Goal: Task Accomplishment & Management: Manage account settings

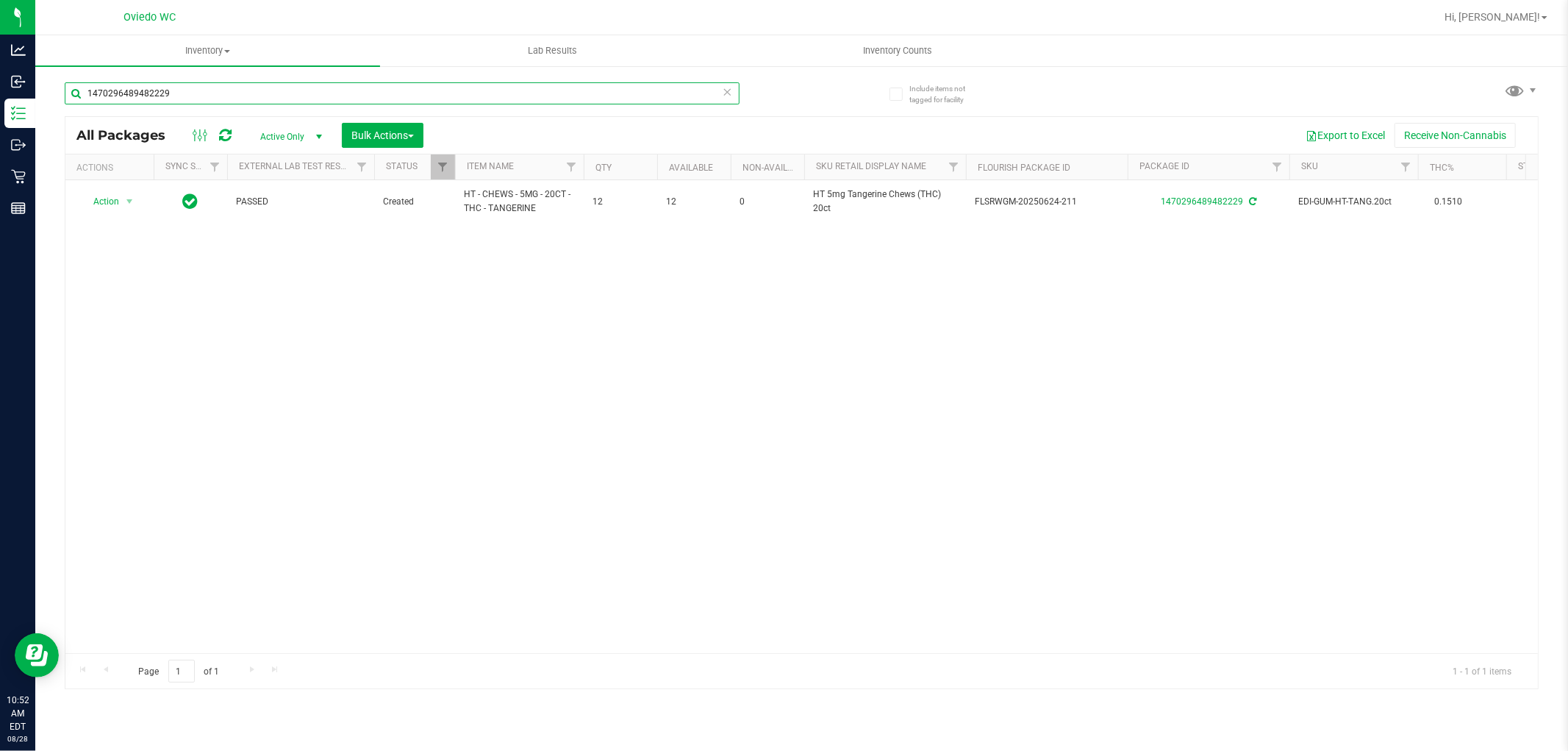
click at [231, 86] on input "1470296489482229" at bounding box center [402, 93] width 675 height 22
paste input "FT 2g Hash Coin (Indica)"
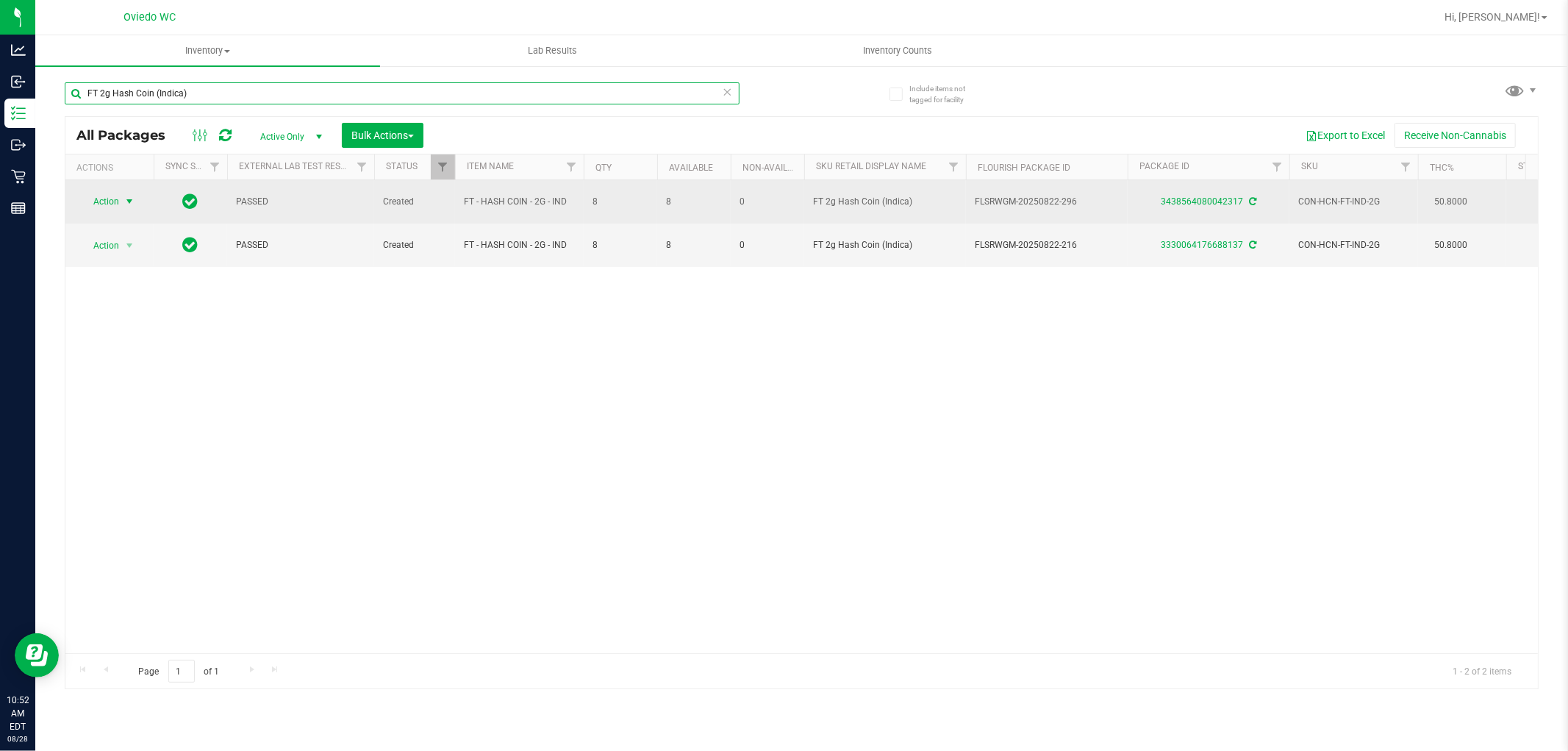
type input "FT 2g Hash Coin (Indica)"
click at [113, 202] on span "Action" at bounding box center [100, 201] width 40 height 21
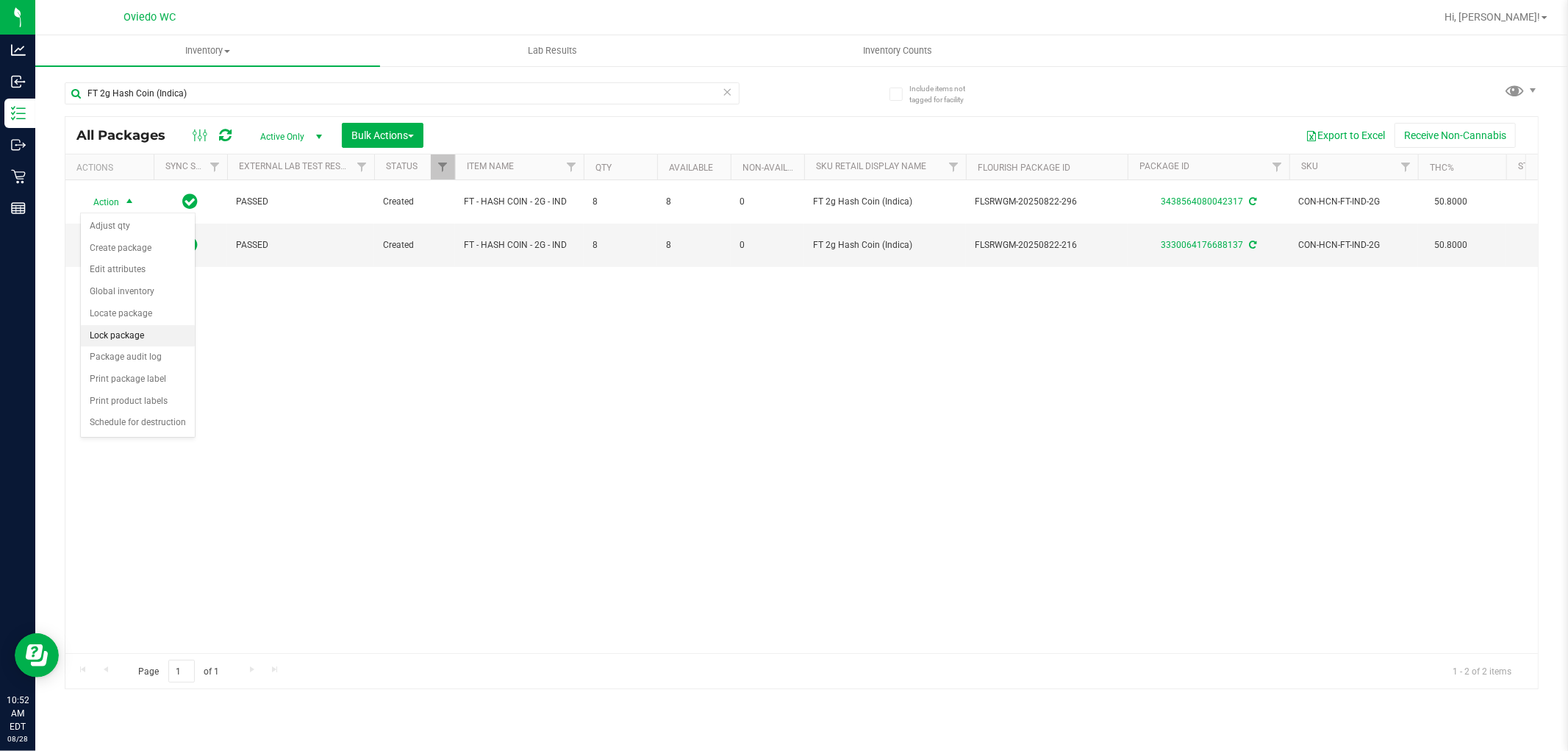
click at [138, 332] on li "Lock package" at bounding box center [138, 336] width 114 height 22
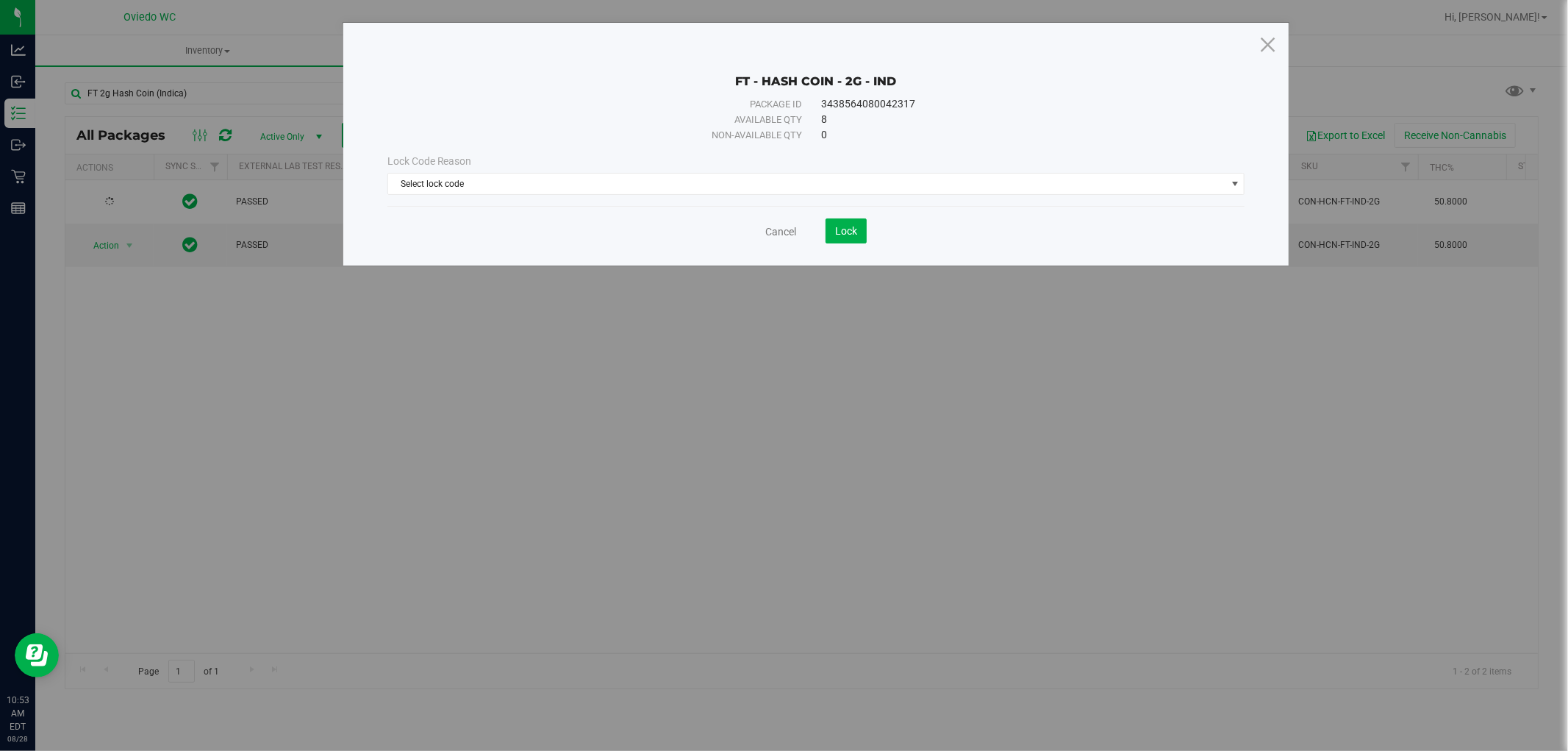
click at [474, 166] on div "Lock Code Reason" at bounding box center [815, 161] width 857 height 15
click at [476, 184] on span "Select lock code" at bounding box center [807, 183] width 838 height 21
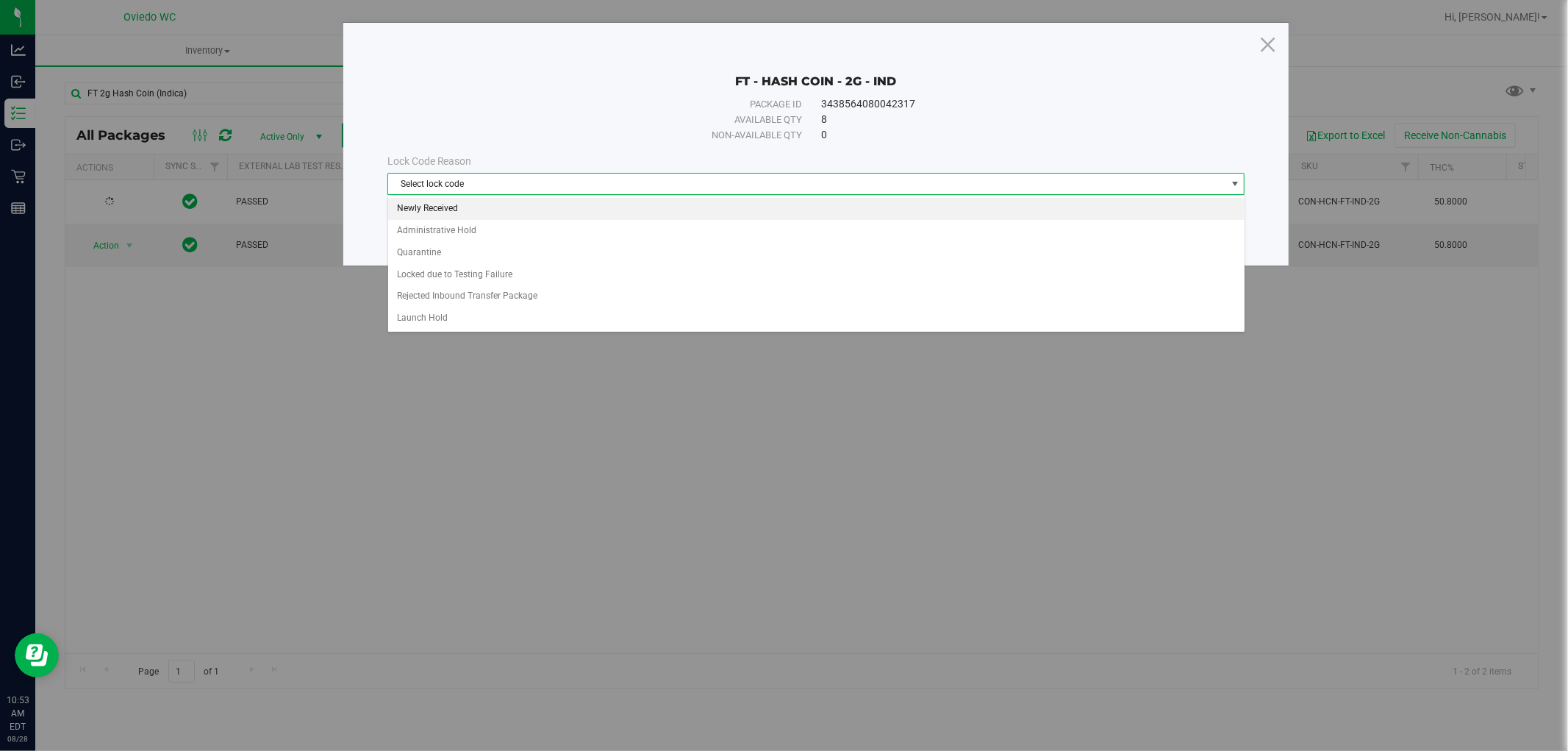
click at [455, 206] on li "Newly Received" at bounding box center [816, 209] width 856 height 22
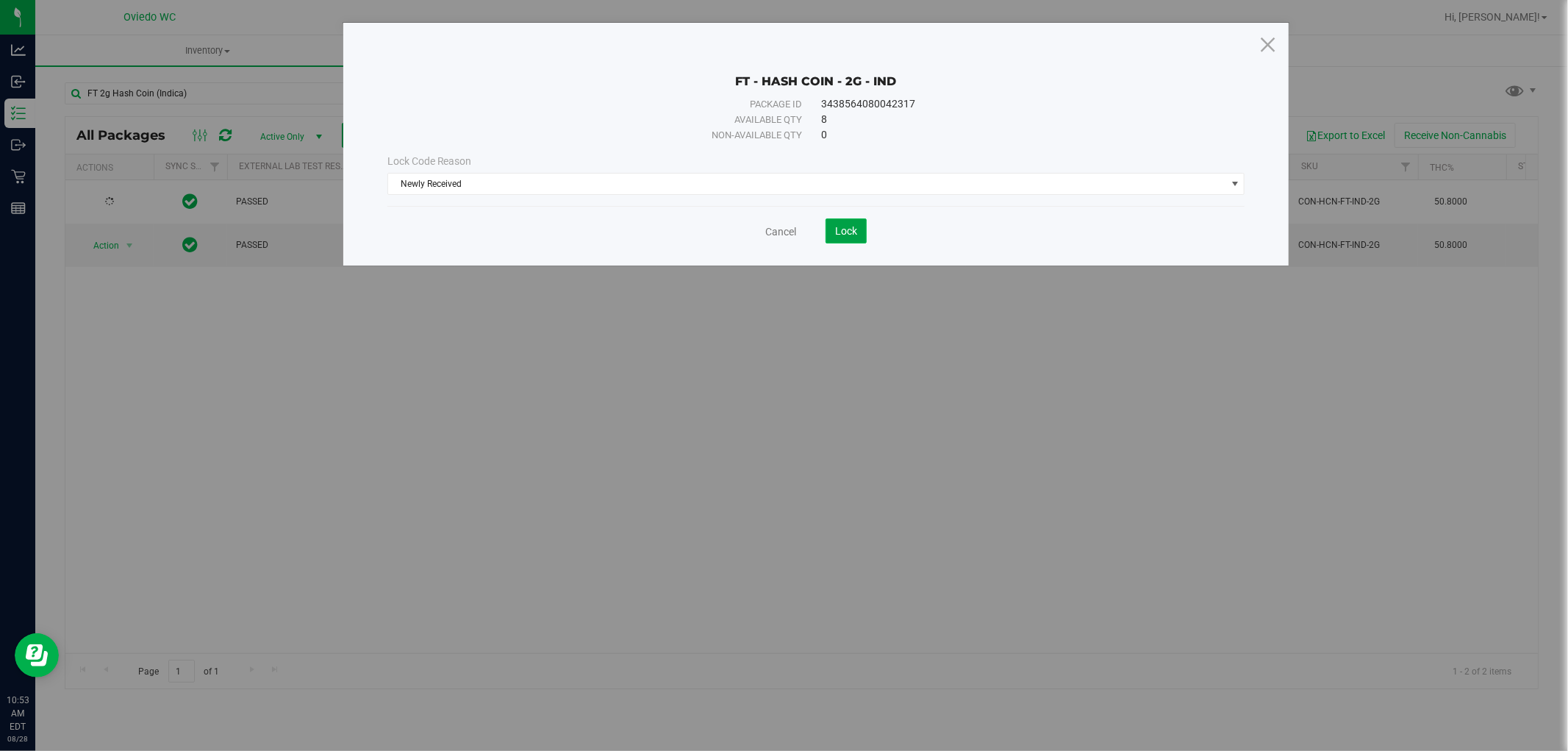
click at [851, 226] on span "Lock" at bounding box center [845, 231] width 22 height 12
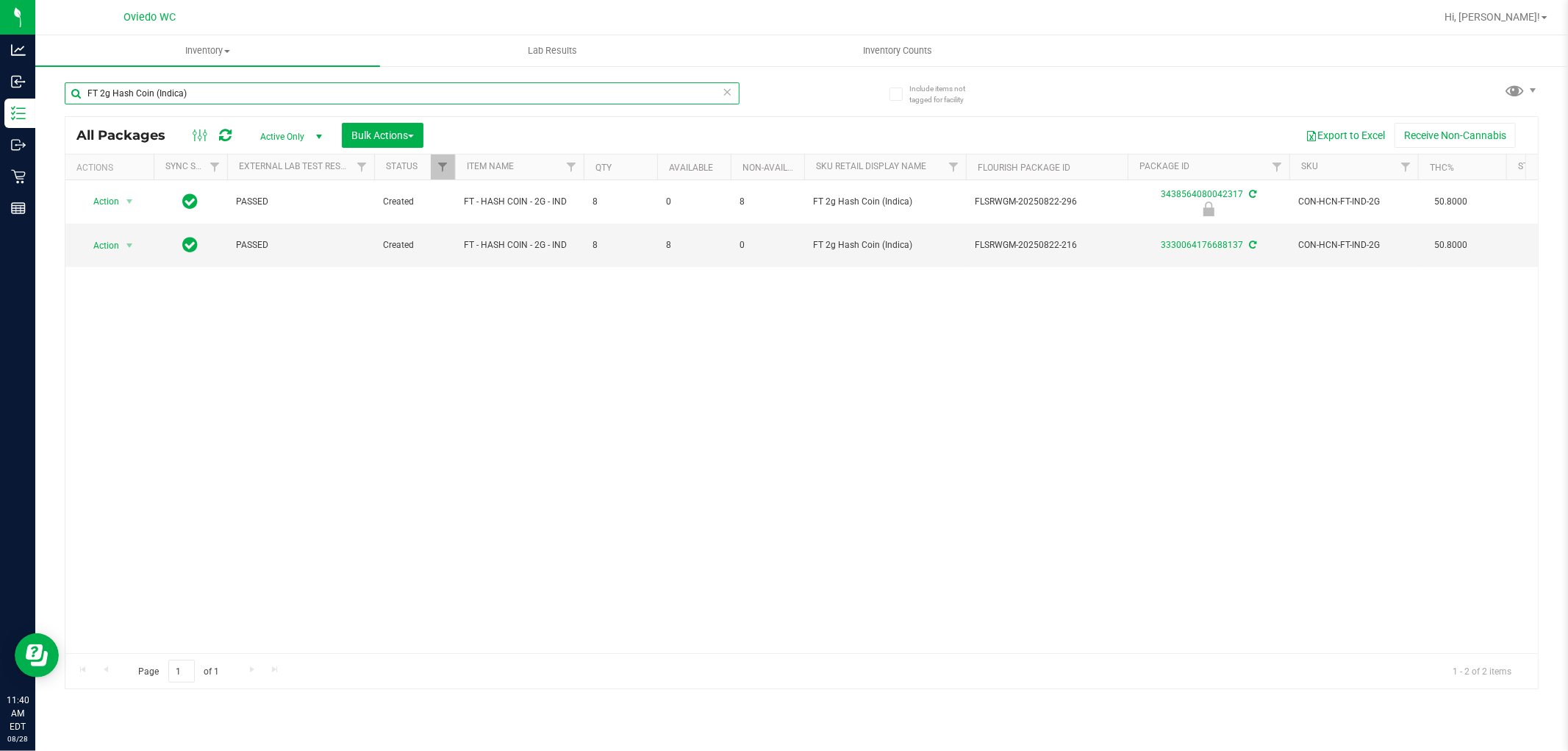
click at [268, 89] on input "FT 2g Hash Coin (Indica)" at bounding box center [402, 93] width 675 height 22
paste input "D 3.5g Flower Greenhouse Cakez (Hybrid"
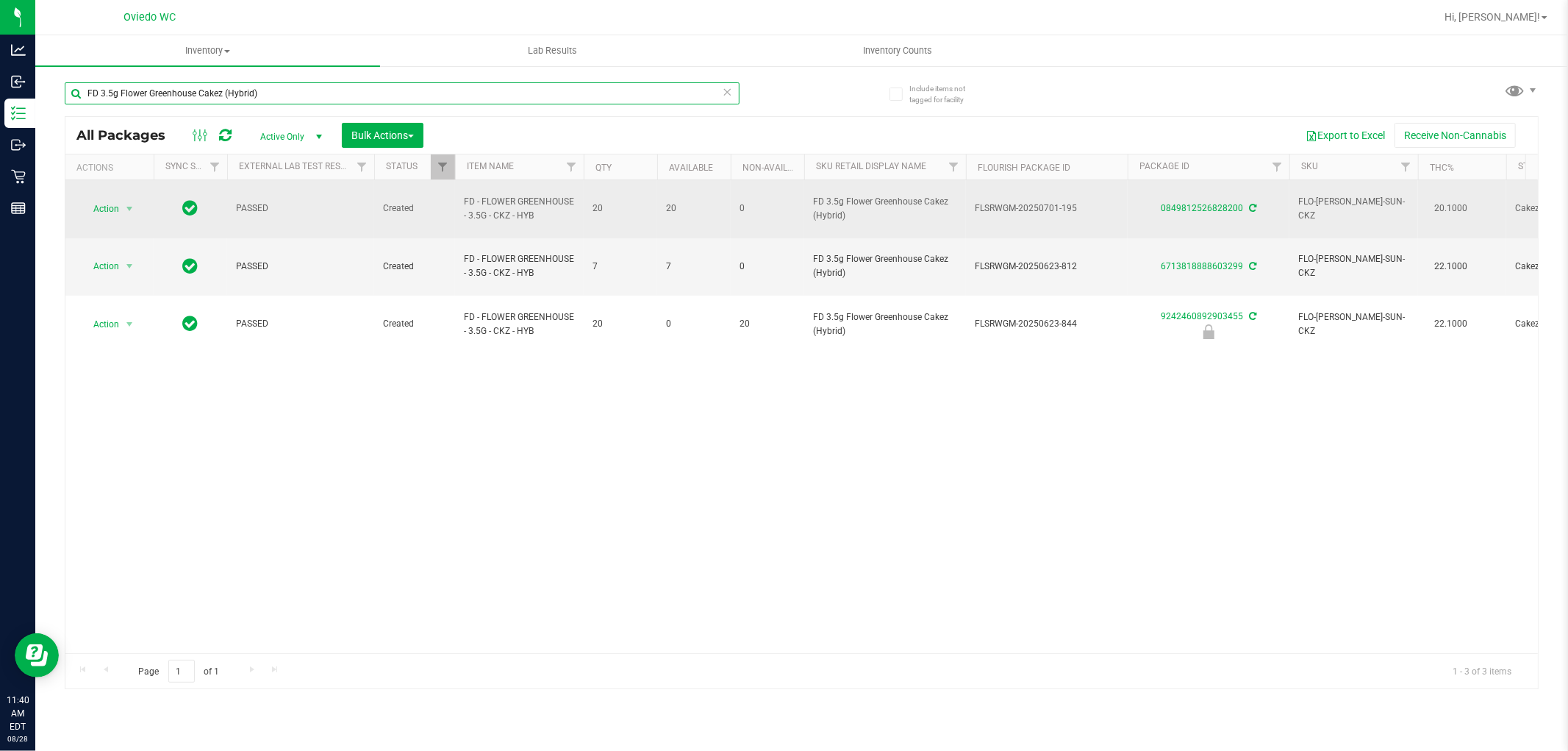
type input "FD 3.5g Flower Greenhouse Cakez (Hybrid)"
click at [110, 199] on span "Action" at bounding box center [100, 209] width 40 height 21
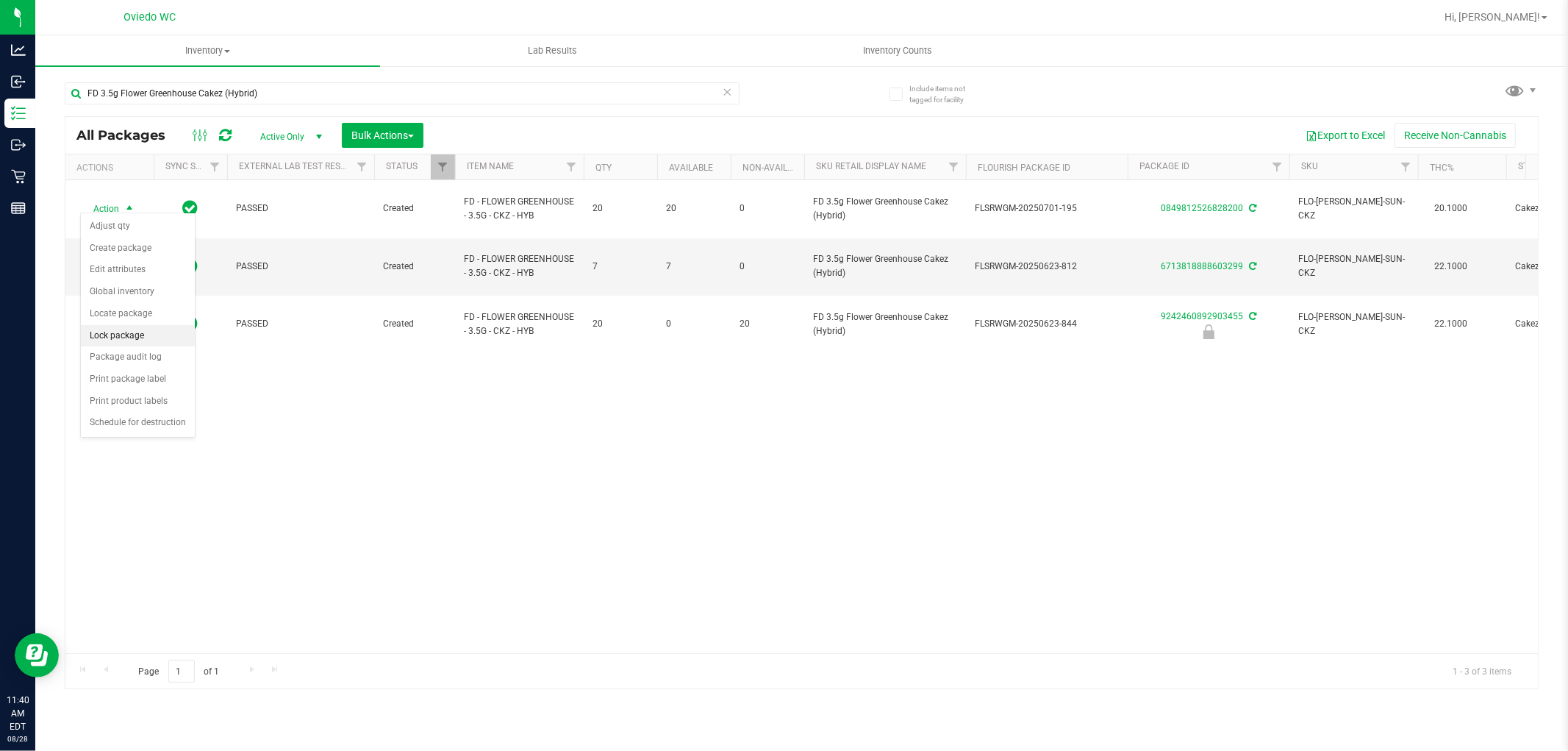
click at [135, 334] on li "Lock package" at bounding box center [138, 336] width 114 height 22
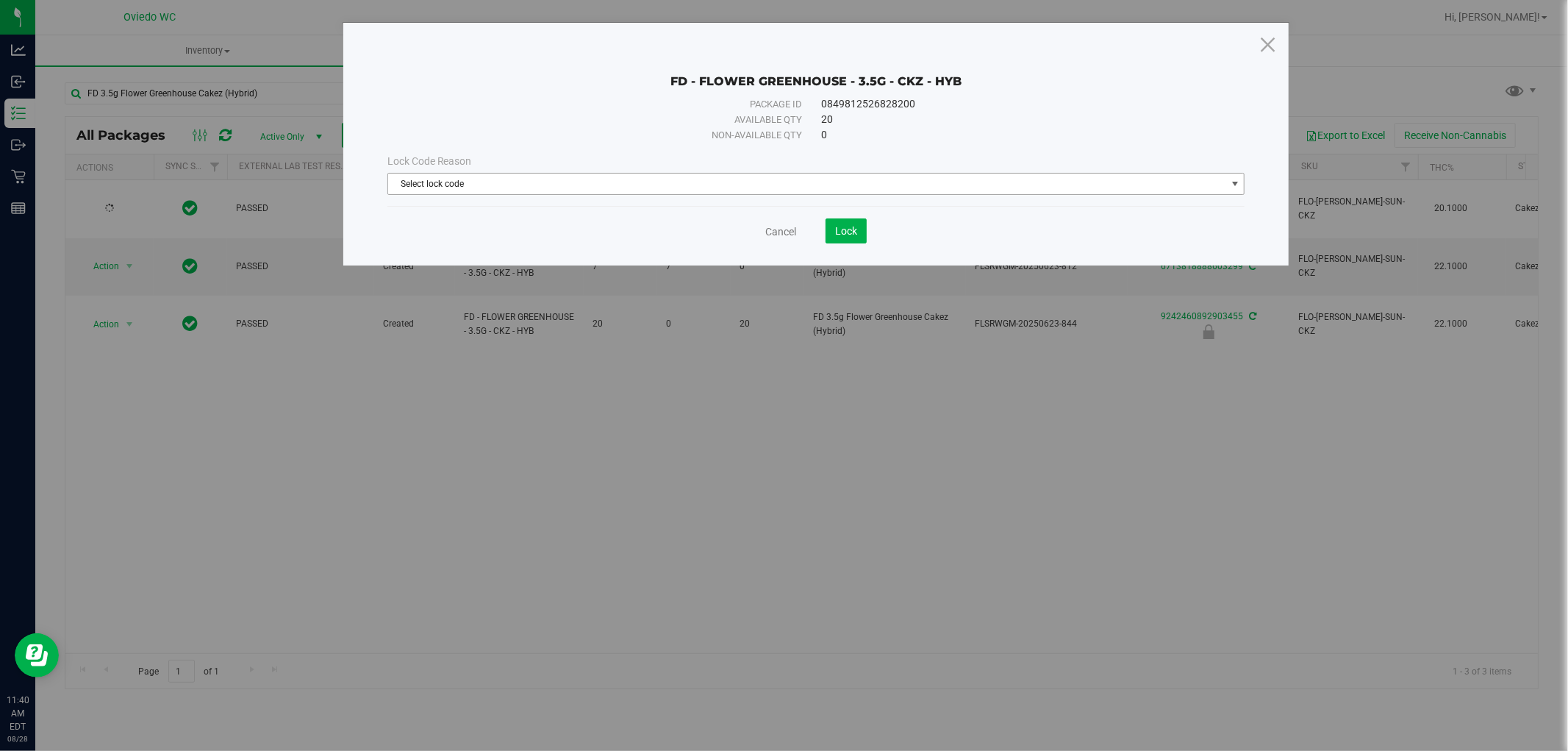
click at [661, 177] on span "Select lock code" at bounding box center [807, 183] width 838 height 21
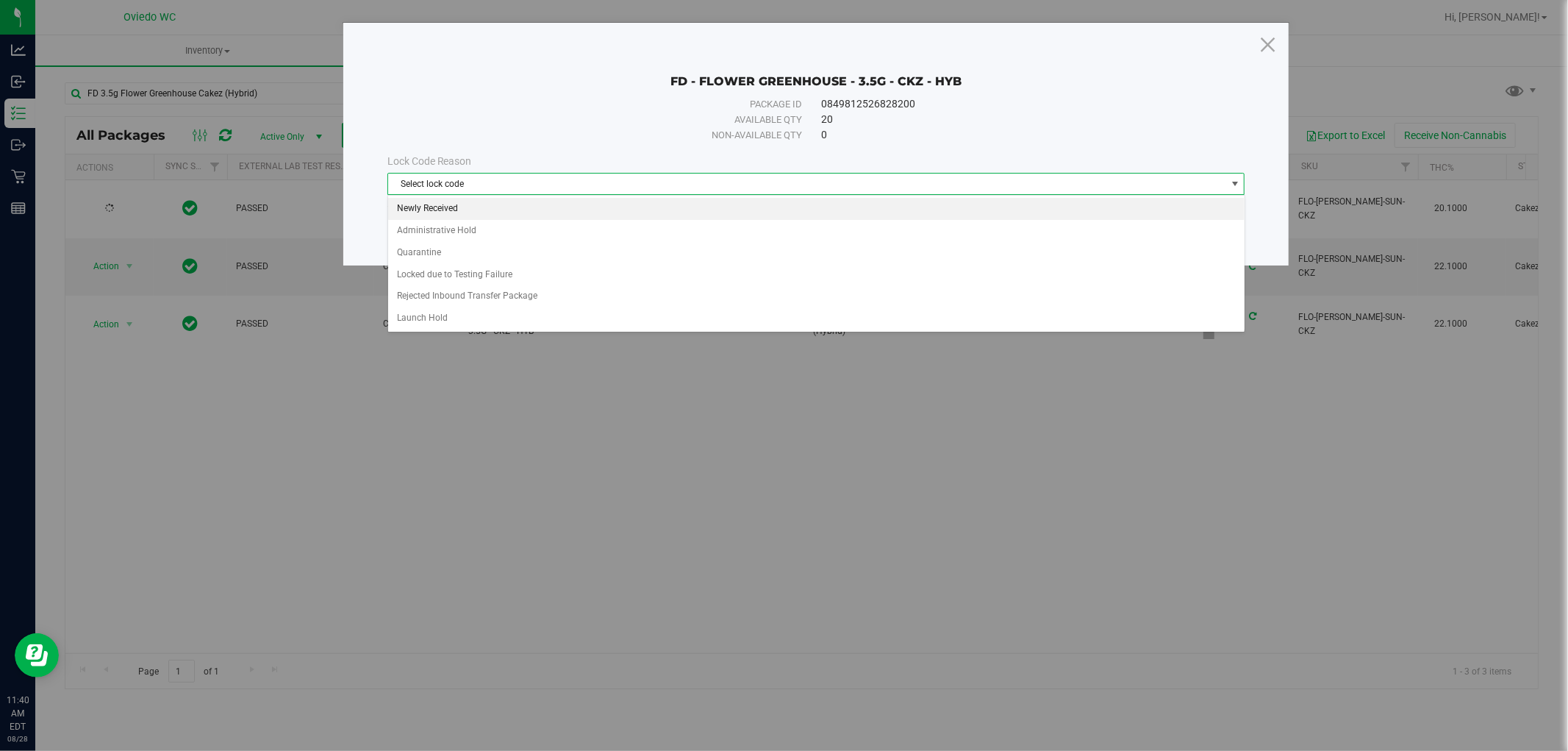
click at [452, 211] on li "Newly Received" at bounding box center [816, 209] width 856 height 22
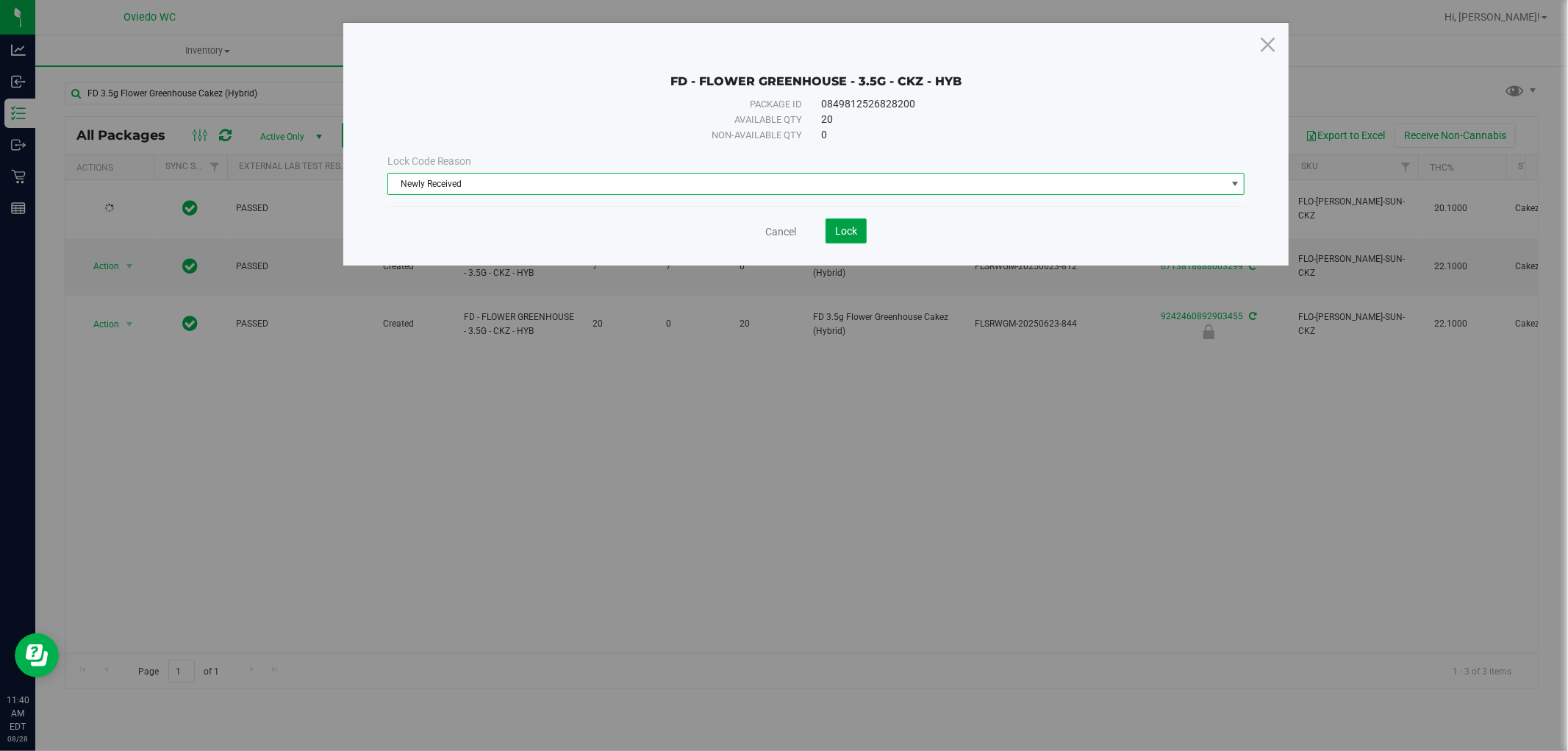
click at [848, 237] on span "Lock" at bounding box center [845, 231] width 22 height 12
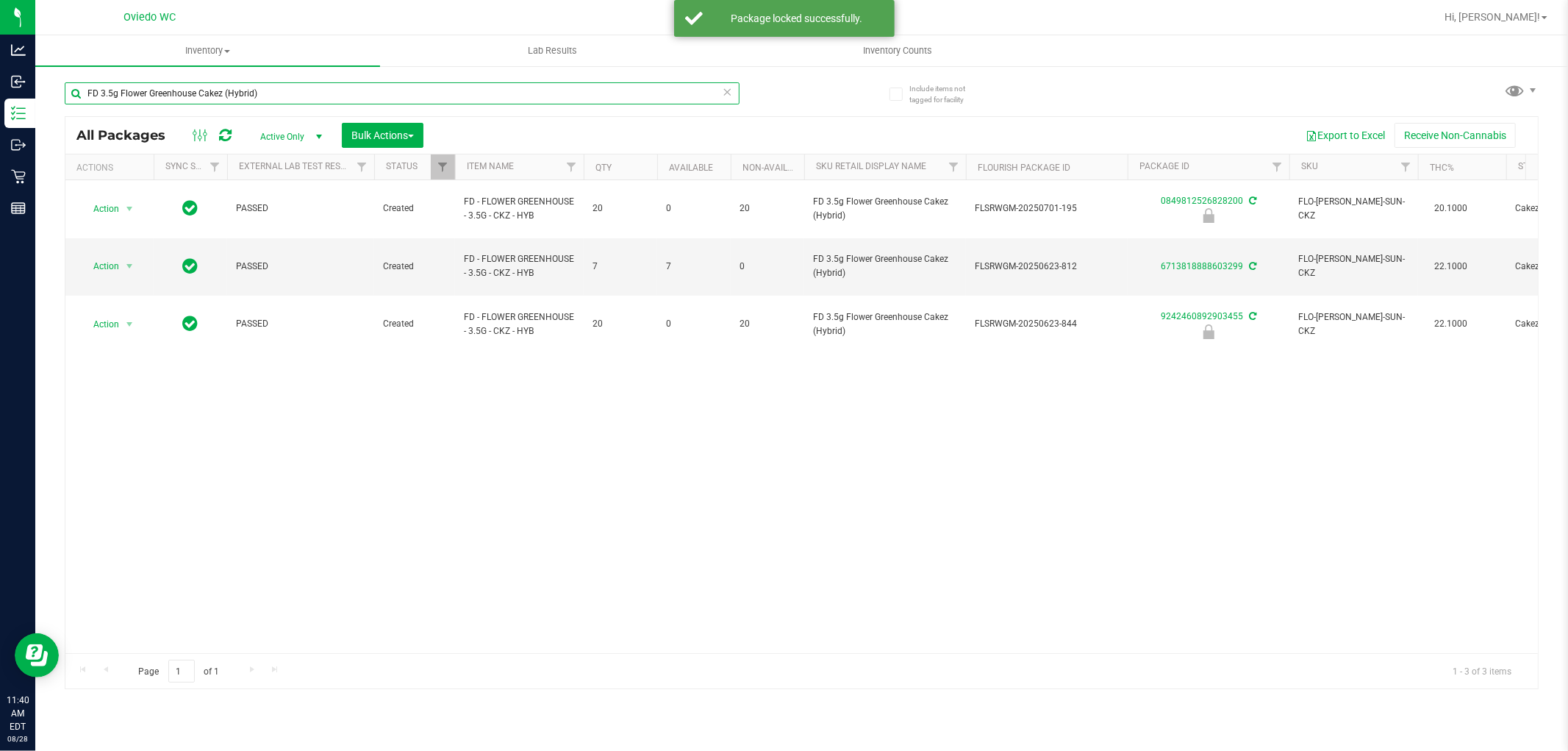
click at [282, 97] on input "FD 3.5g Flower Greenhouse Cakez (Hybrid)" at bounding box center [402, 93] width 675 height 22
paste input "Lemon Zest"
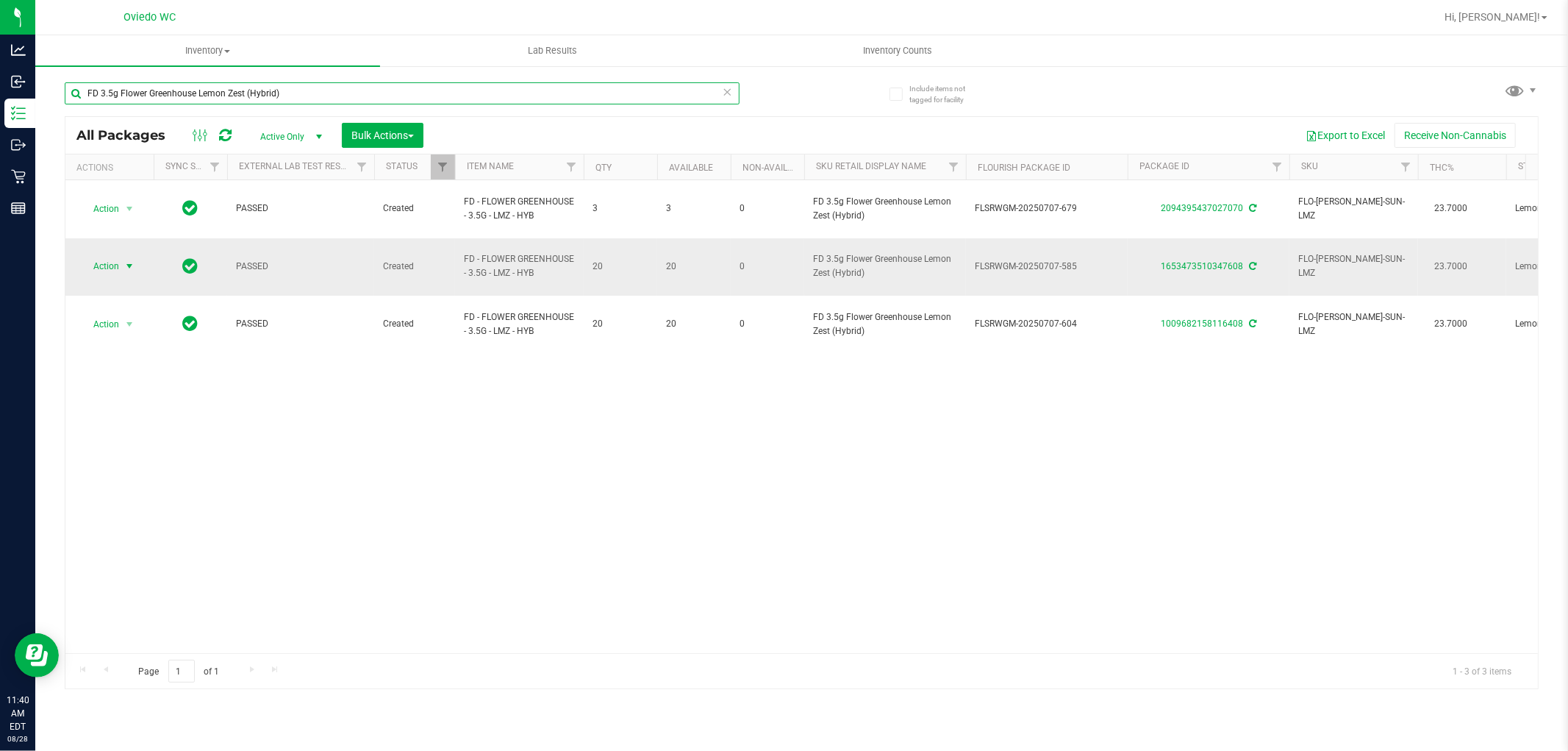
type input "FD 3.5g Flower Greenhouse Lemon Zest (Hybrid)"
click at [104, 256] on span "Action" at bounding box center [100, 266] width 40 height 21
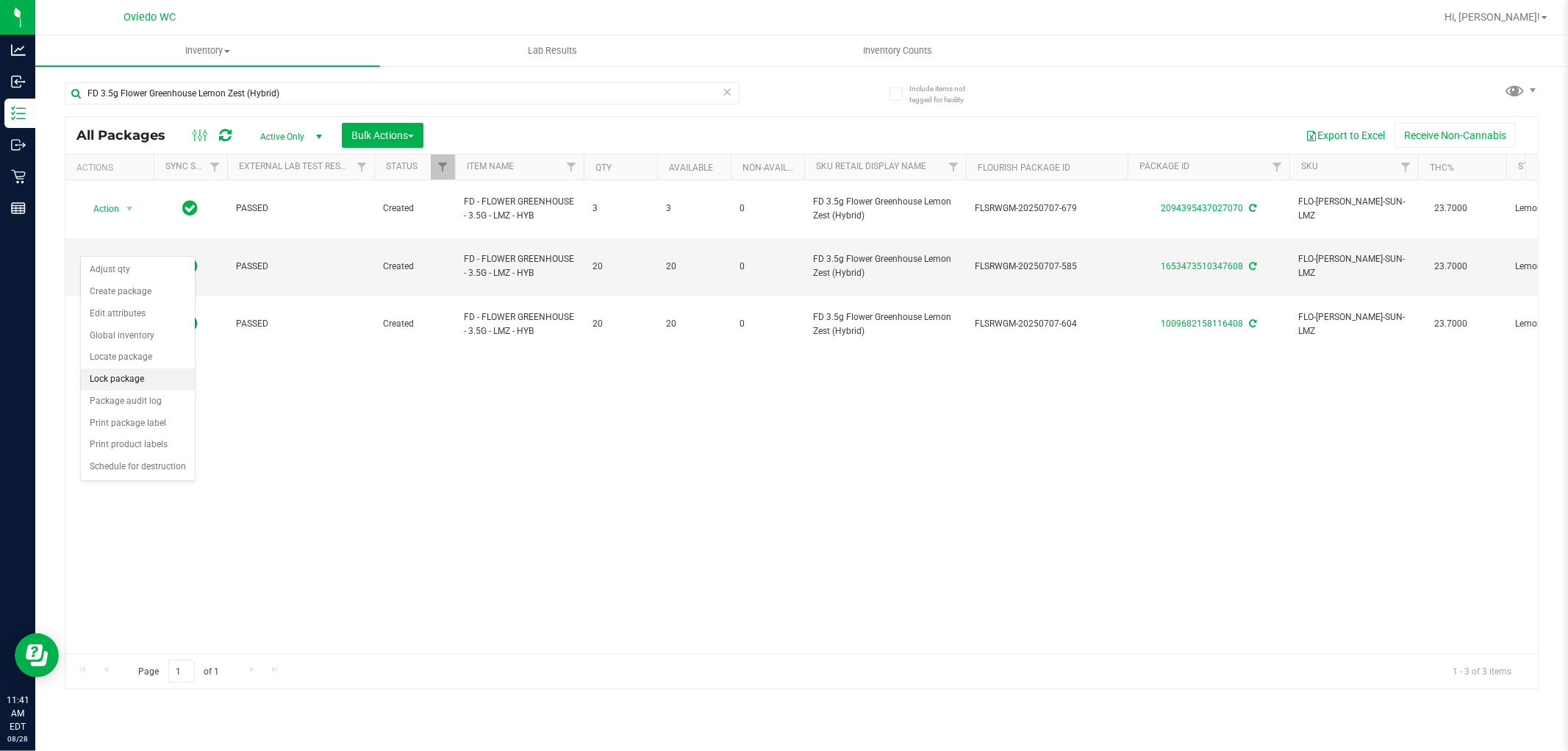
click at [137, 374] on li "Lock package" at bounding box center [138, 379] width 114 height 22
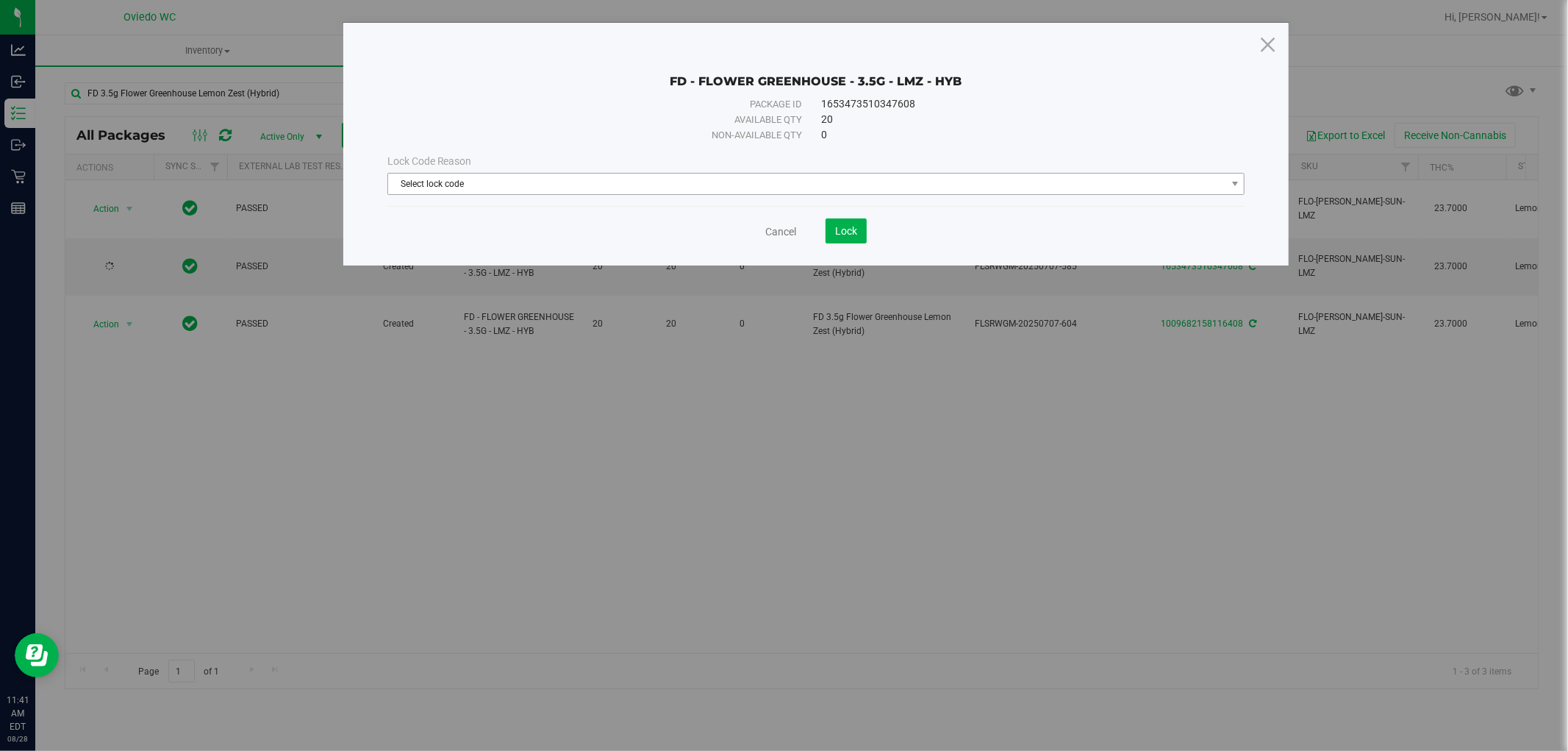
click at [460, 189] on span "Select lock code" at bounding box center [807, 183] width 838 height 21
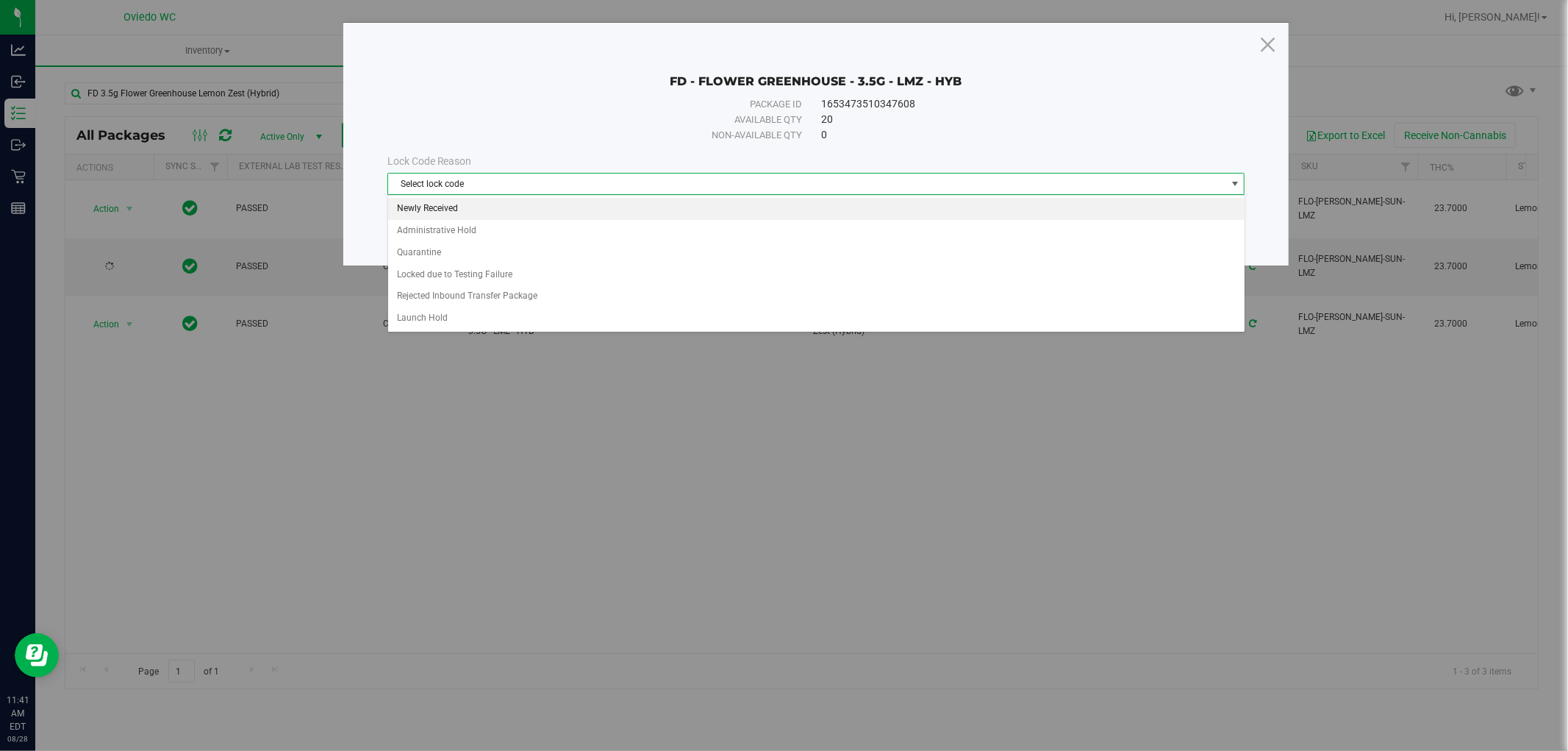
click at [413, 203] on li "Newly Received" at bounding box center [816, 209] width 856 height 22
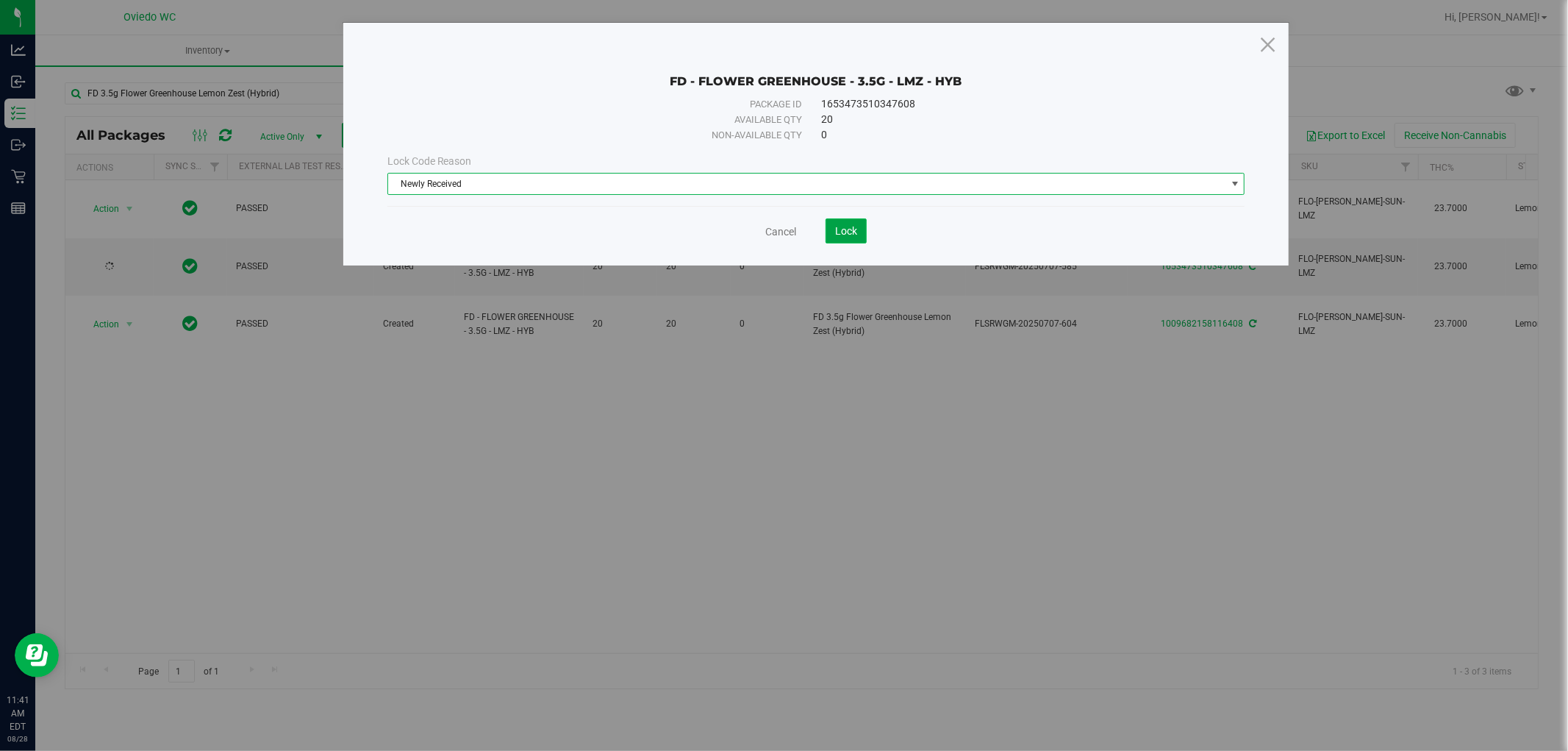
click at [826, 226] on button "Lock" at bounding box center [845, 231] width 41 height 25
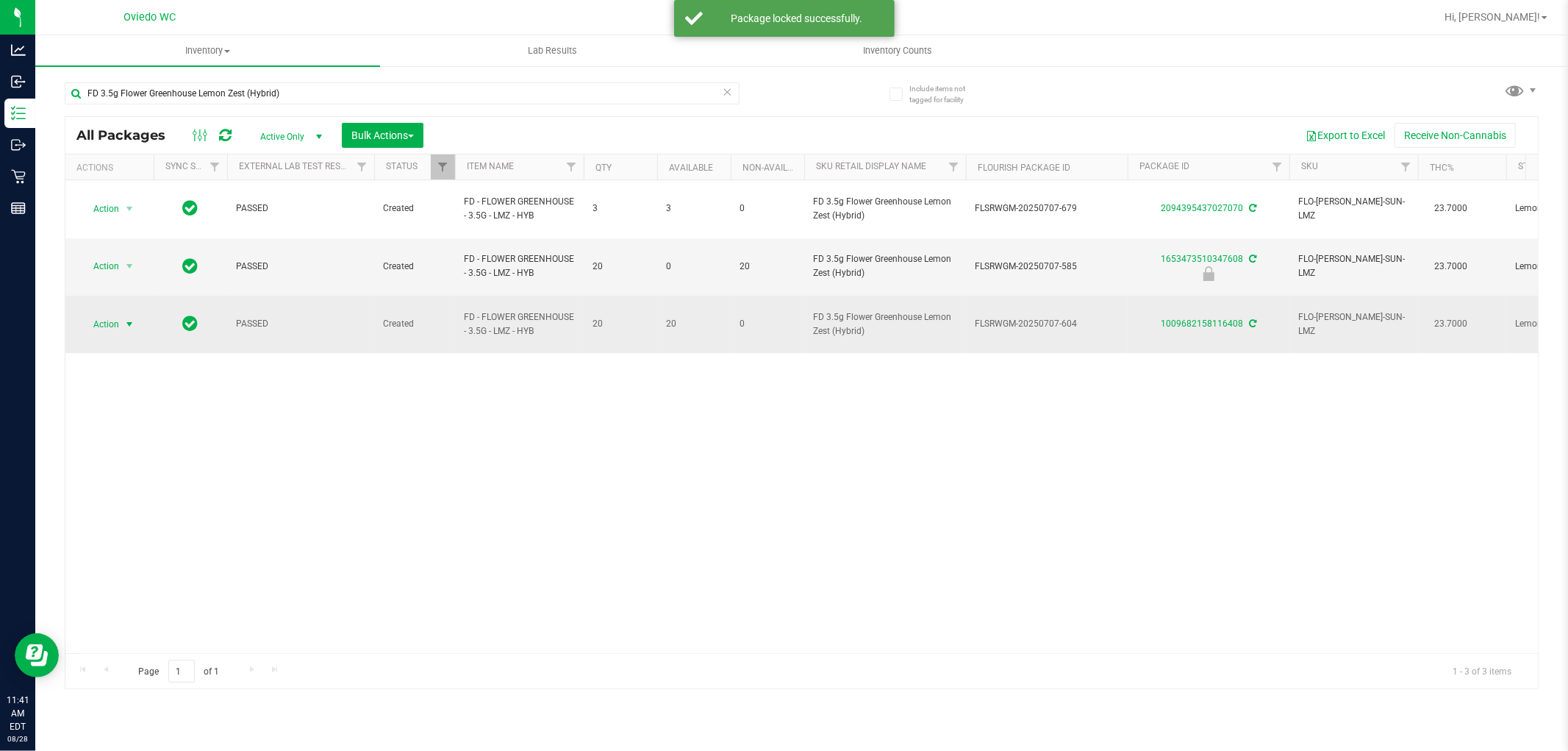
click at [115, 314] on span "Action" at bounding box center [100, 324] width 40 height 21
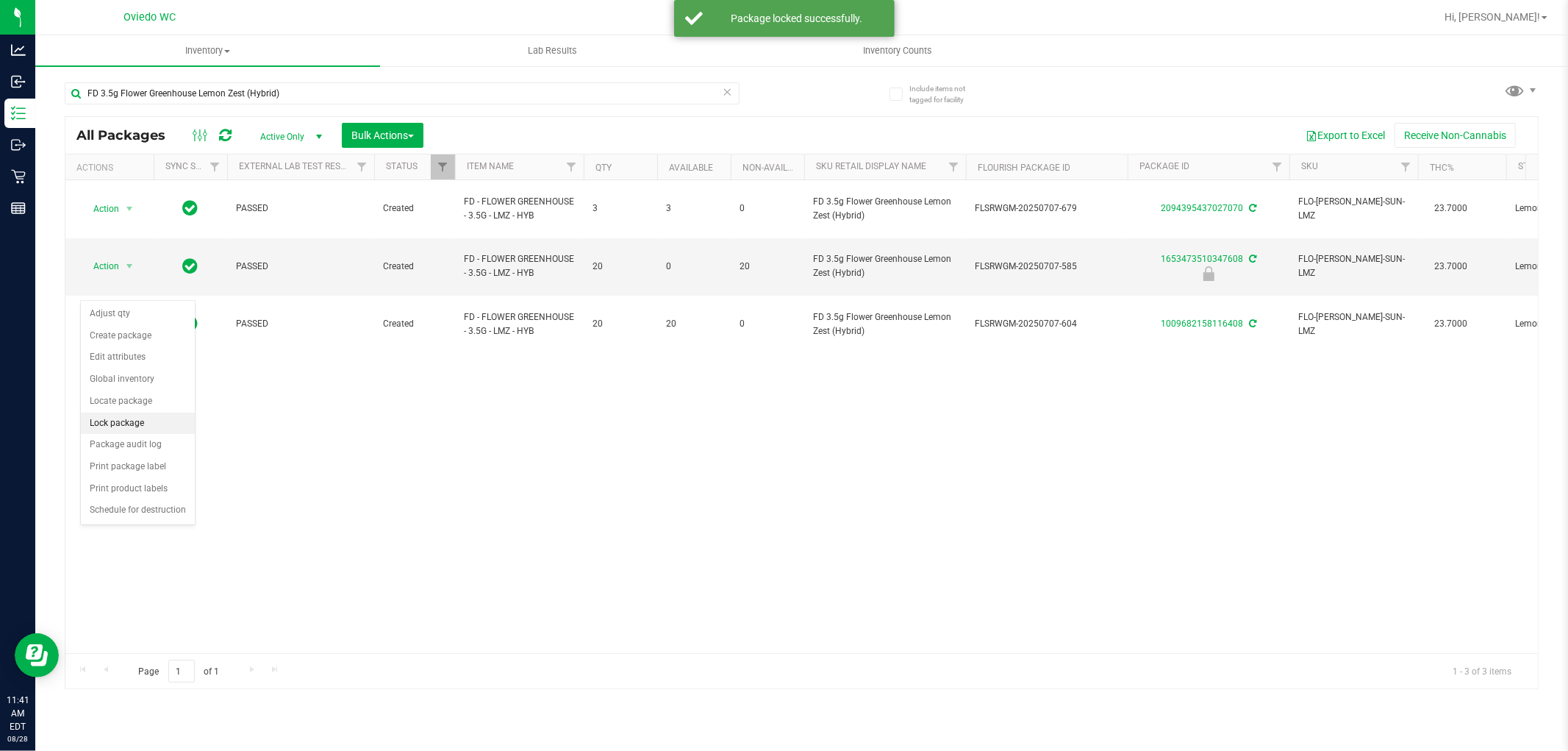
click at [143, 420] on li "Lock package" at bounding box center [138, 424] width 114 height 22
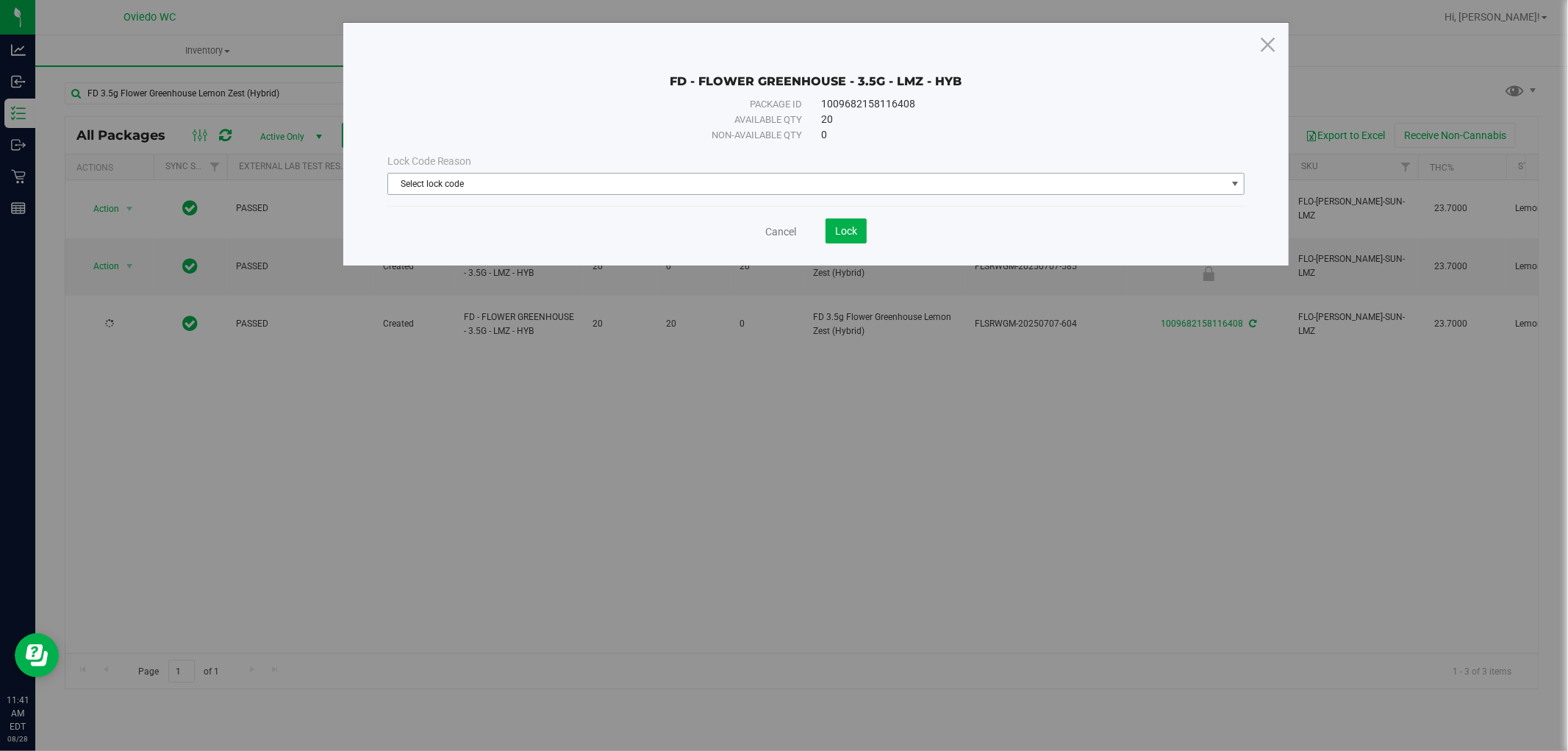
click at [577, 184] on span "Select lock code" at bounding box center [807, 183] width 838 height 21
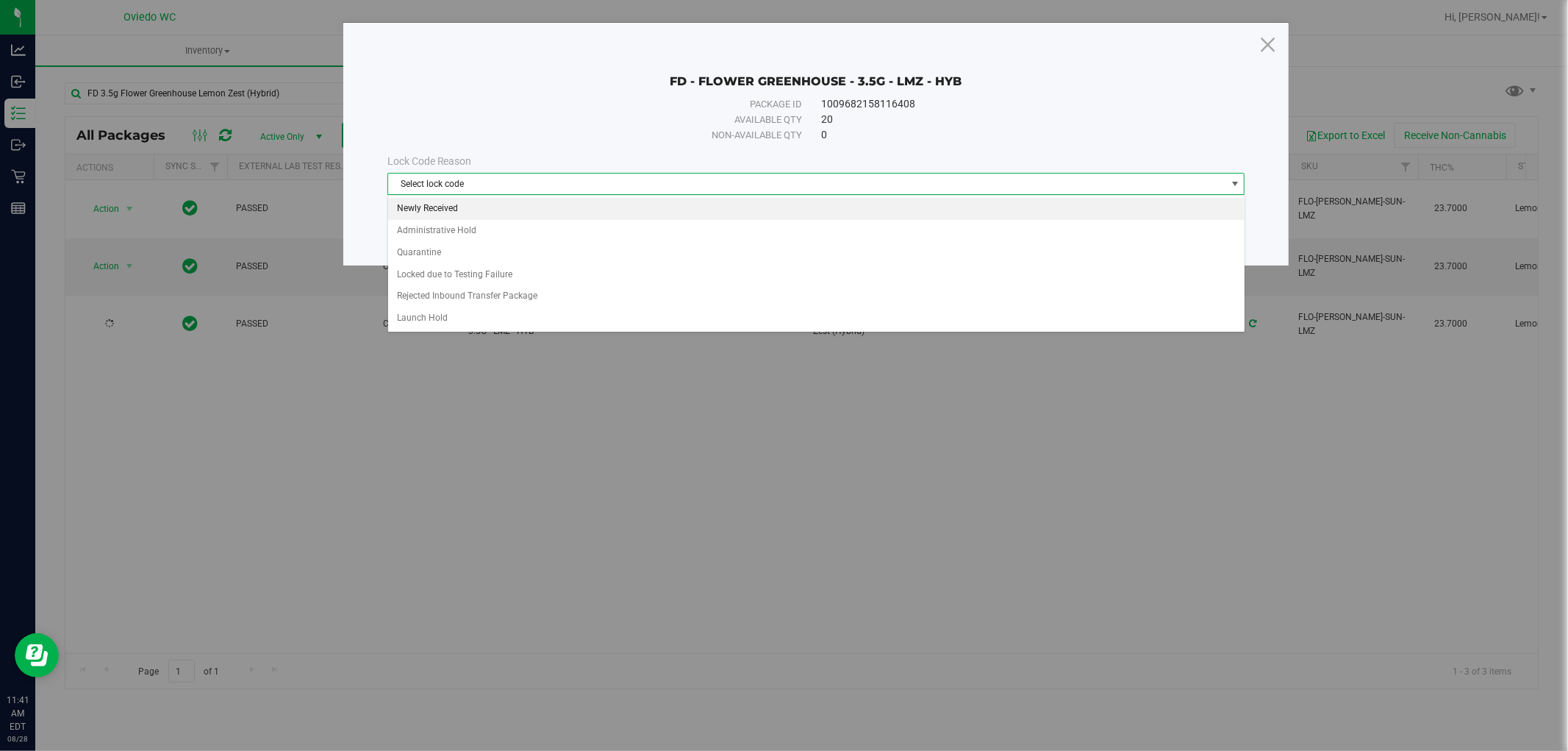
click at [474, 208] on li "Newly Received" at bounding box center [816, 209] width 856 height 22
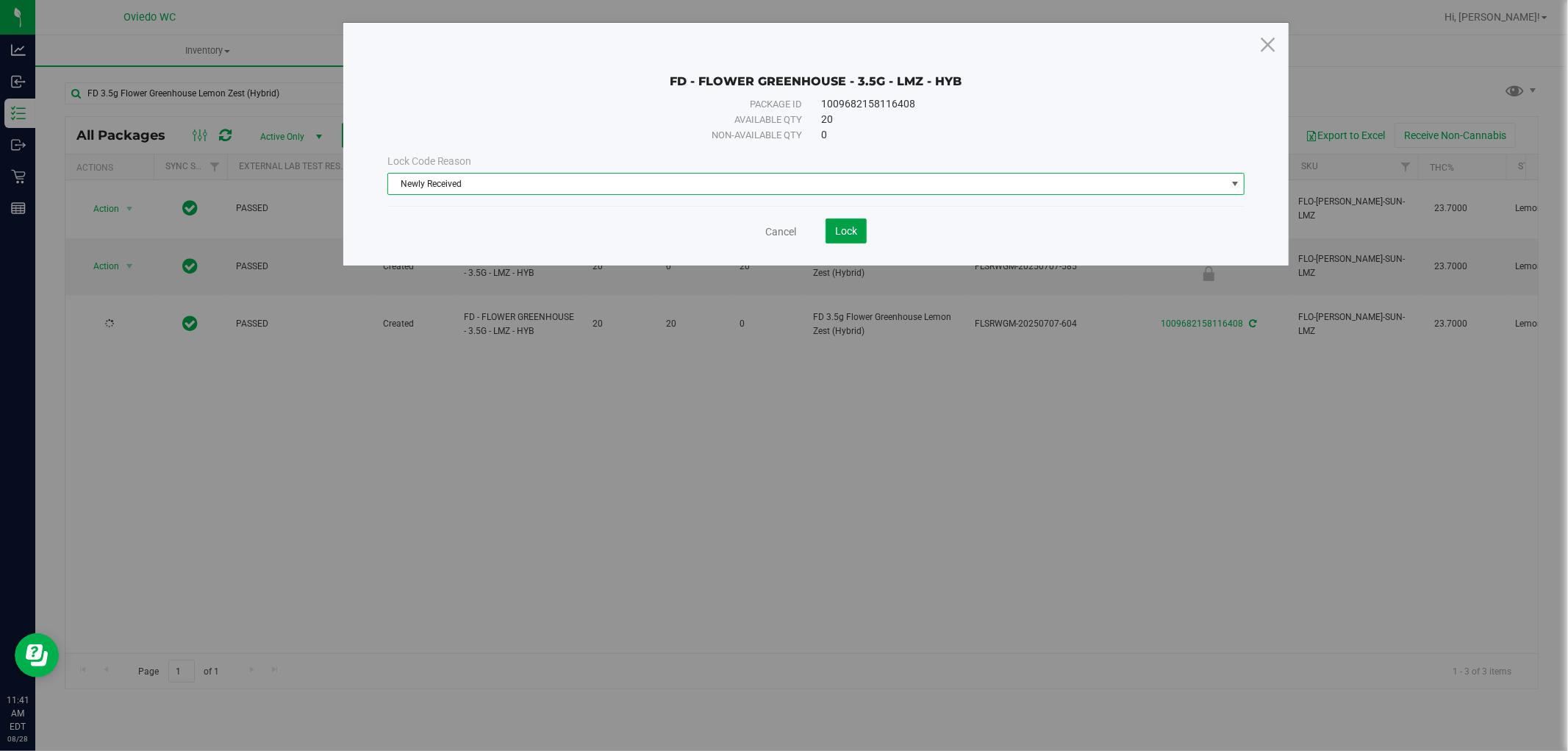
click at [843, 235] on span "Lock" at bounding box center [845, 231] width 22 height 12
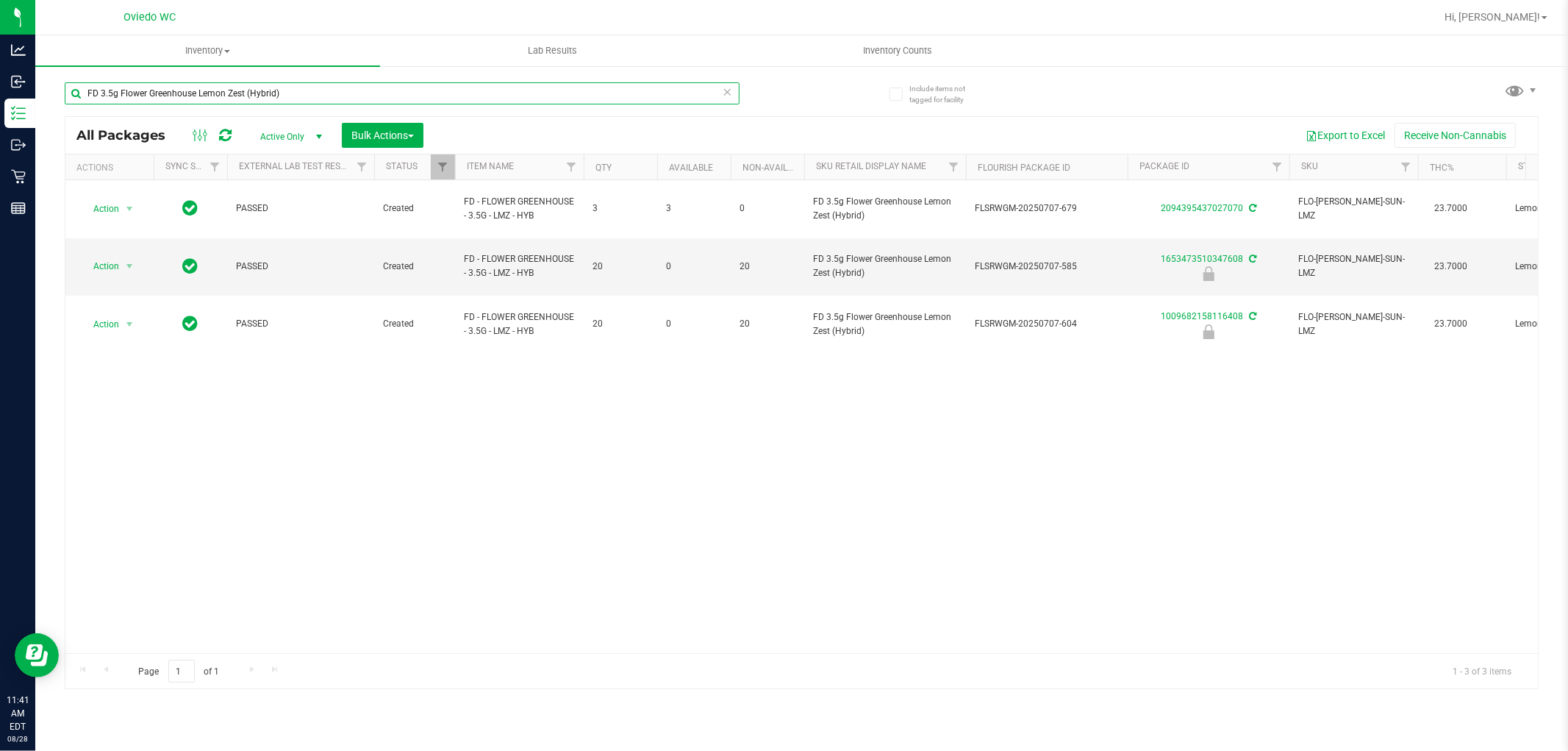
click at [263, 91] on input "FD 3.5g Flower Greenhouse Lemon Zest (Hybrid)" at bounding box center [402, 93] width 675 height 22
paste input "Hot Mess"
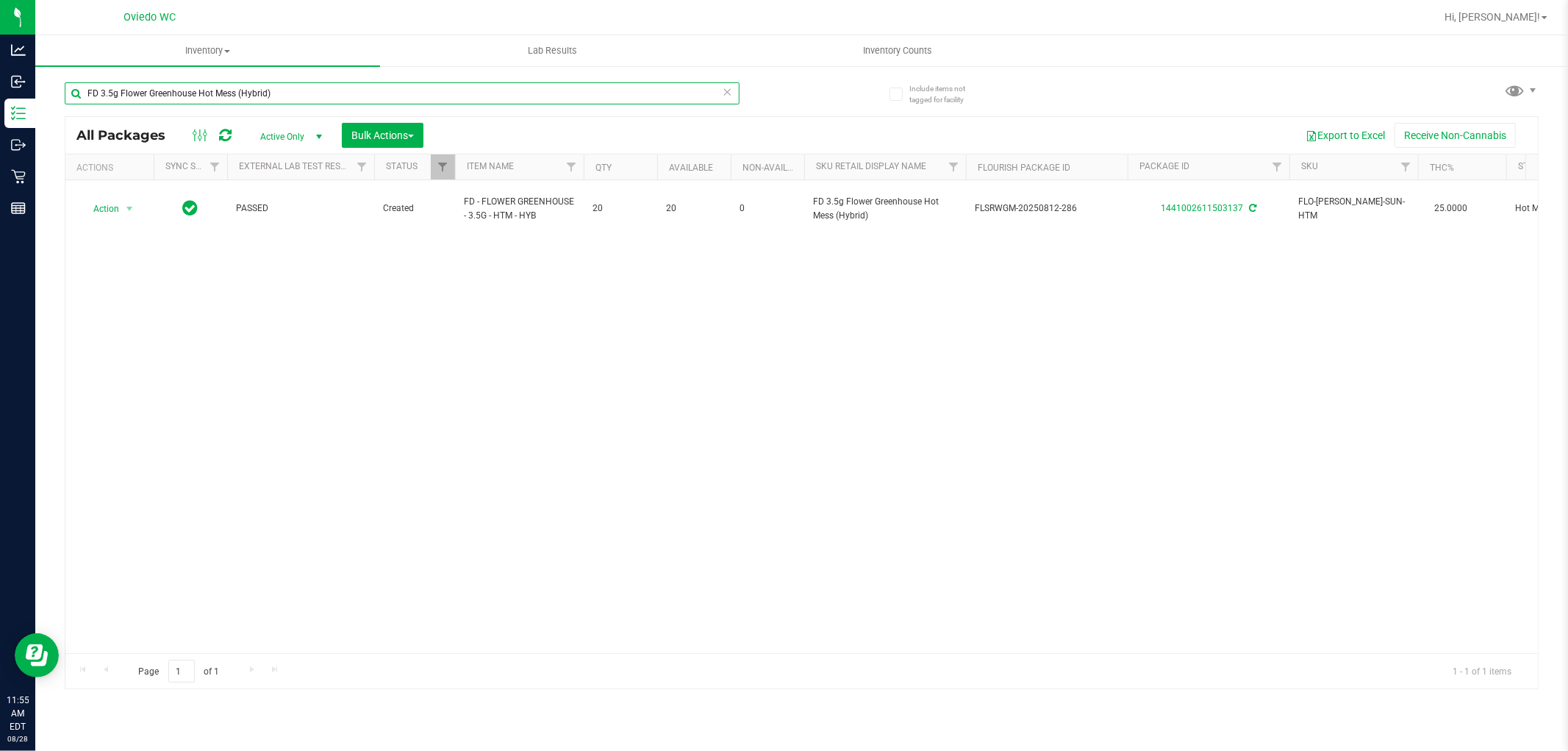
click at [302, 86] on input "FD 3.5g Flower Greenhouse Hot Mess (Hybrid)" at bounding box center [402, 93] width 675 height 22
paste input "T 3.5g Cannabis Flower Fried Ice Cream"
click at [295, 85] on input "FT 3.5g Cannabis Flower Fried Ice Cream (Hybrid)" at bounding box center [402, 93] width 675 height 22
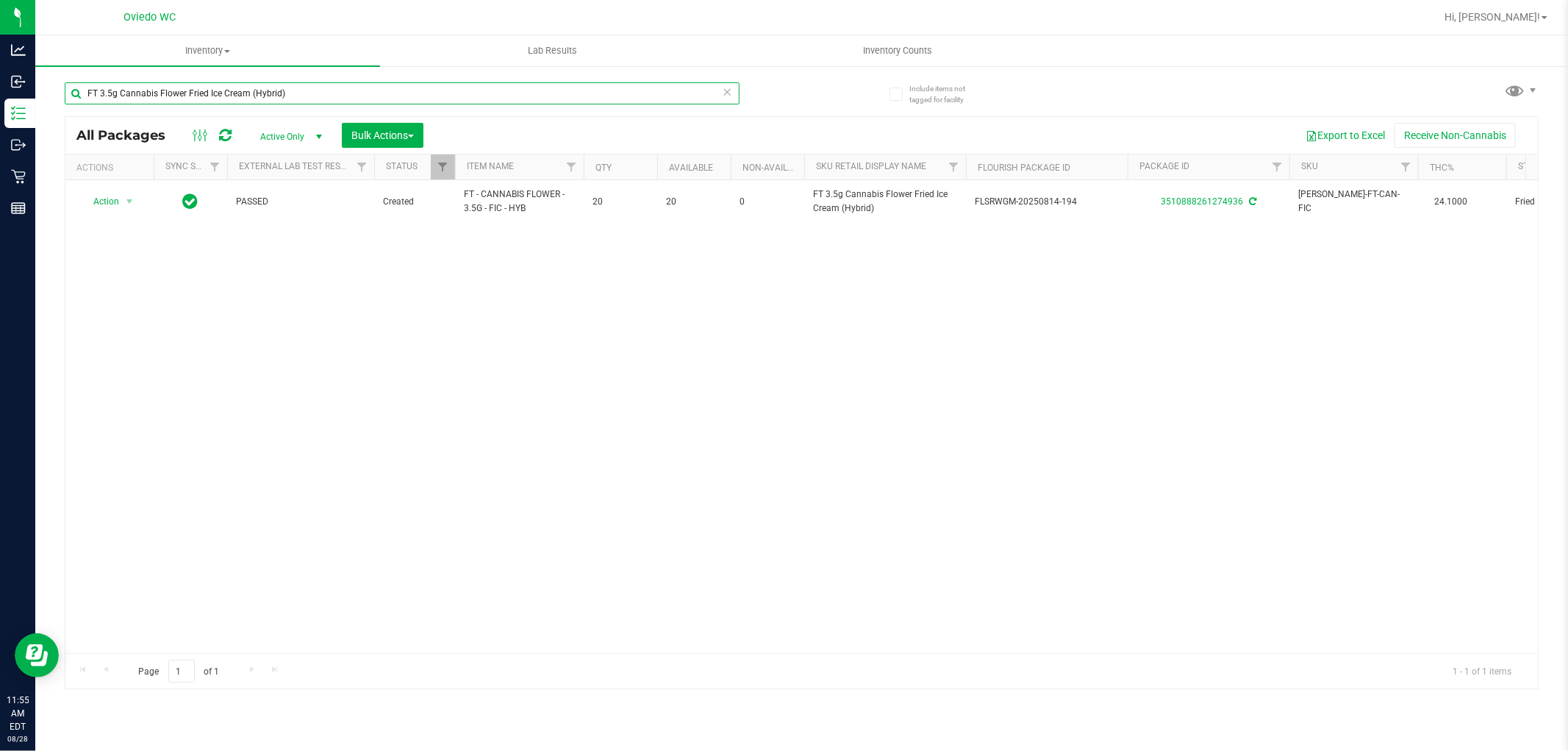
click at [295, 85] on input "FT 3.5g Cannabis Flower Fried Ice Cream (Hybrid)" at bounding box center [402, 93] width 675 height 22
paste input "Jelly Sea"
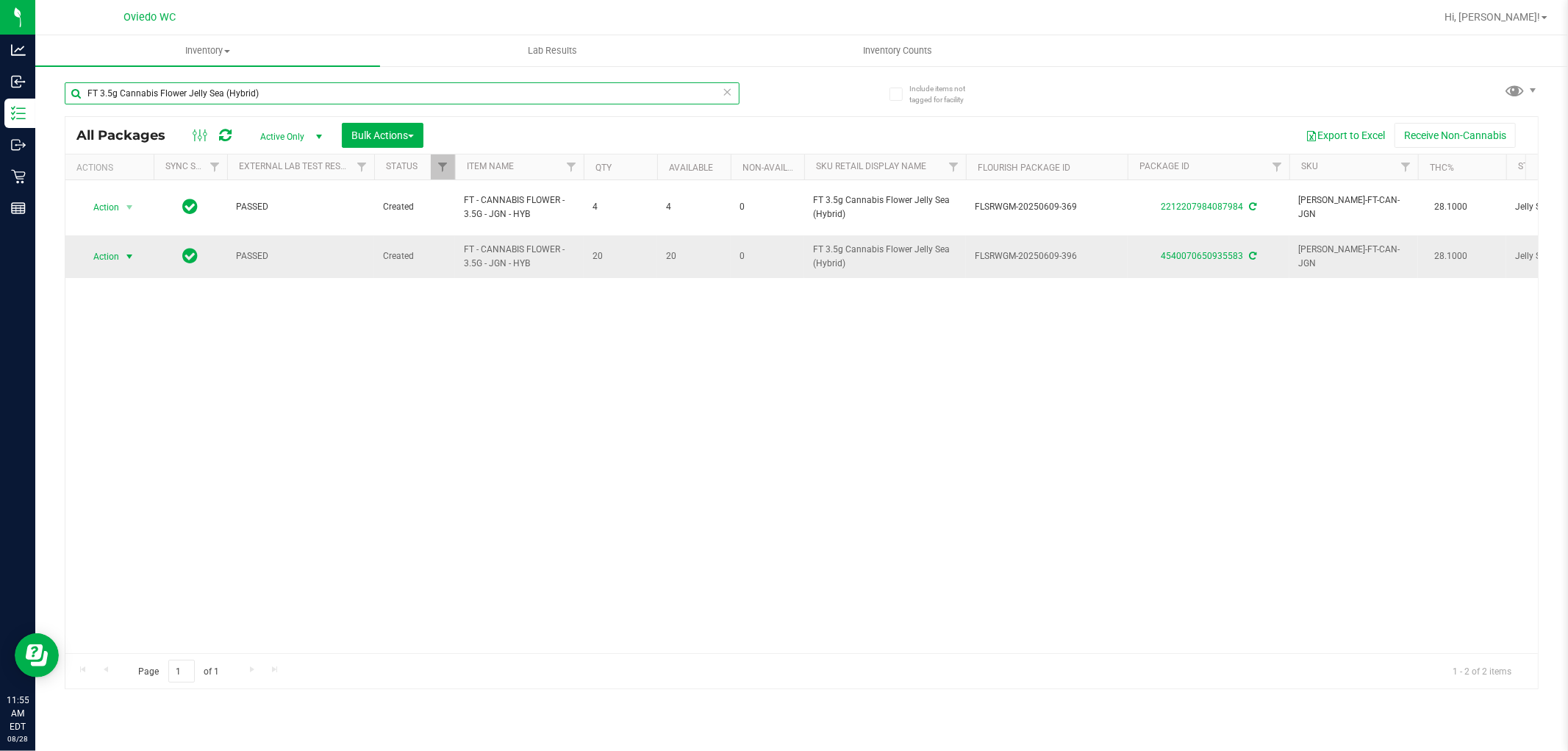
type input "FT 3.5g Cannabis Flower Jelly Sea (Hybrid)"
click at [128, 251] on span "select" at bounding box center [129, 256] width 12 height 12
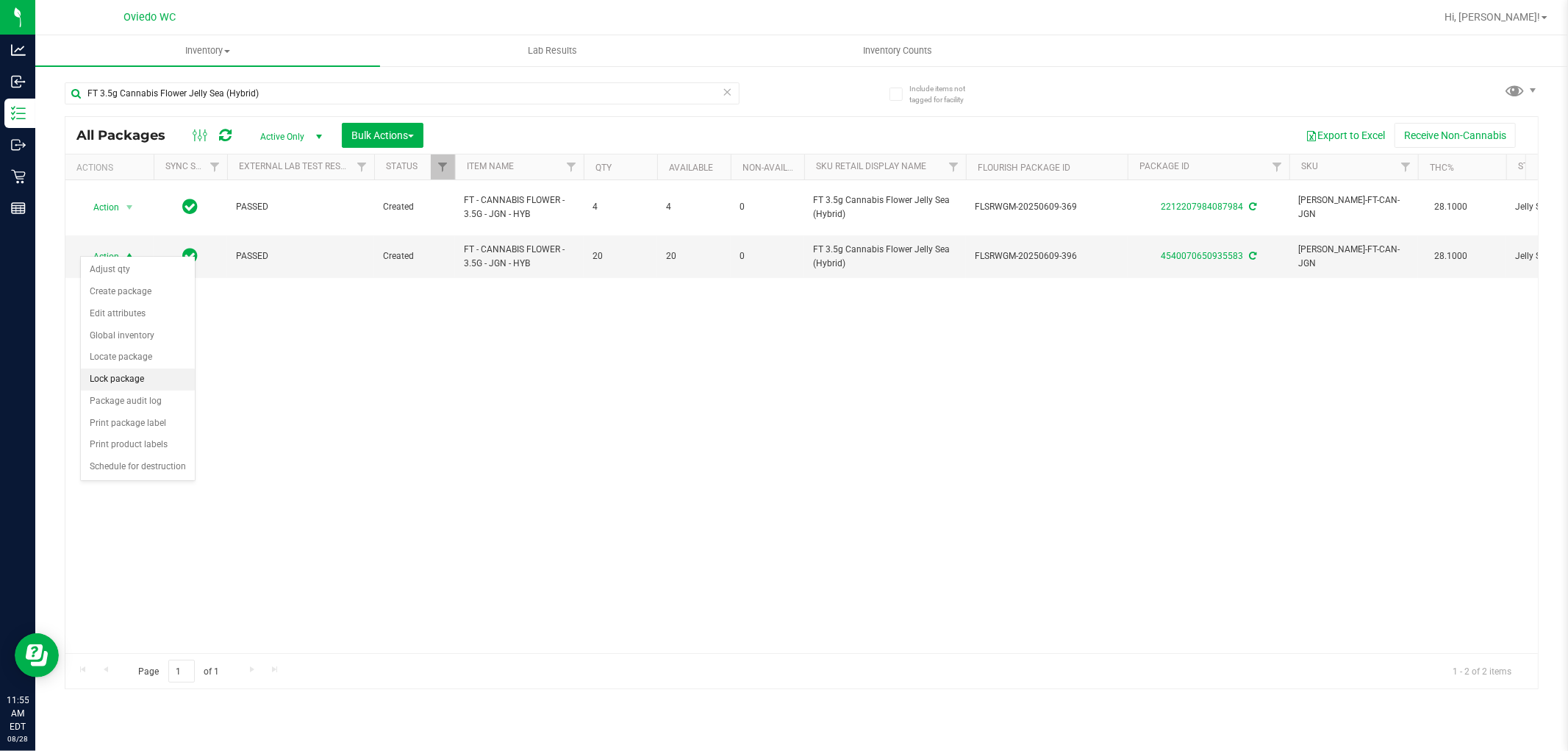
click at [124, 371] on li "Lock package" at bounding box center [138, 379] width 114 height 22
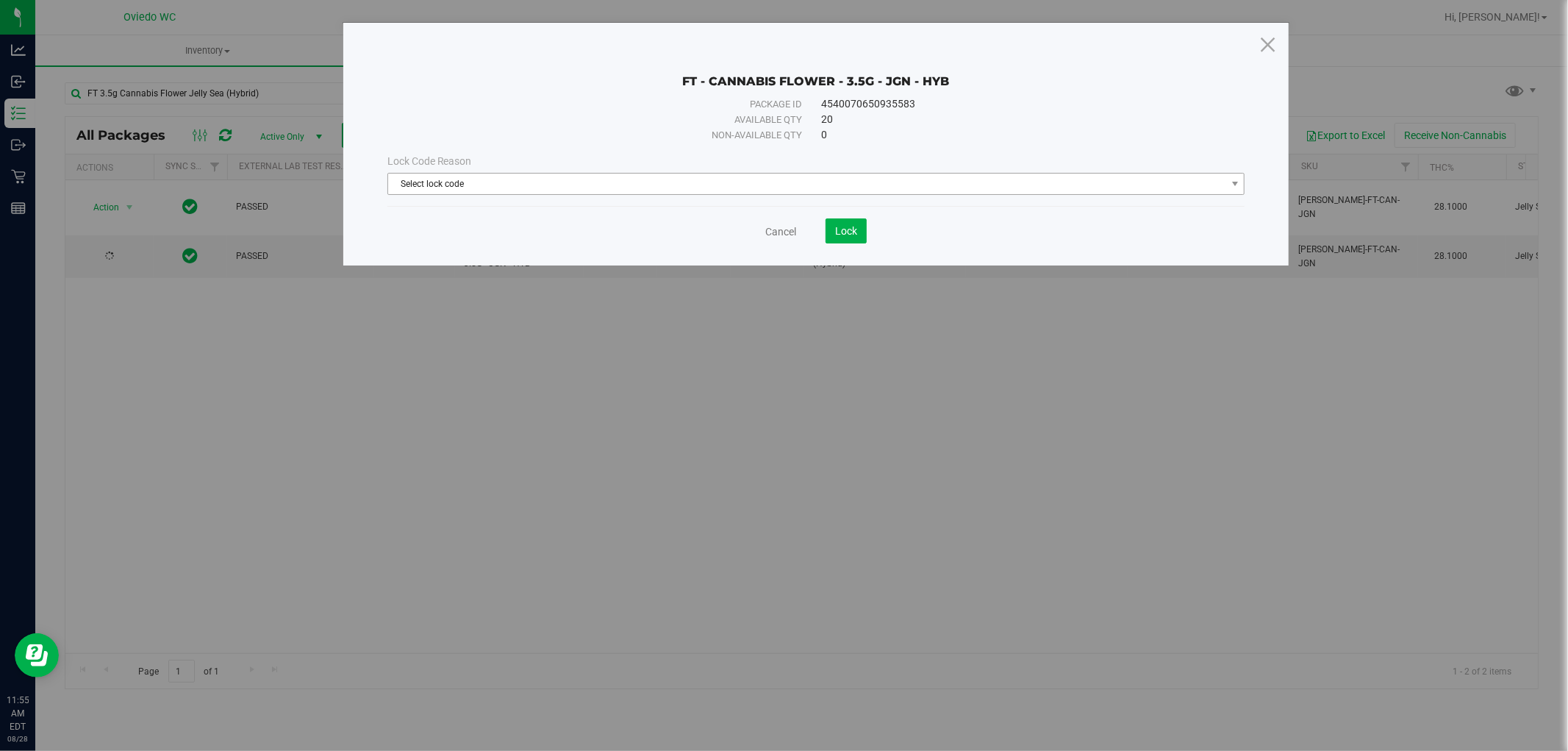
click at [493, 178] on span "Select lock code" at bounding box center [807, 183] width 838 height 21
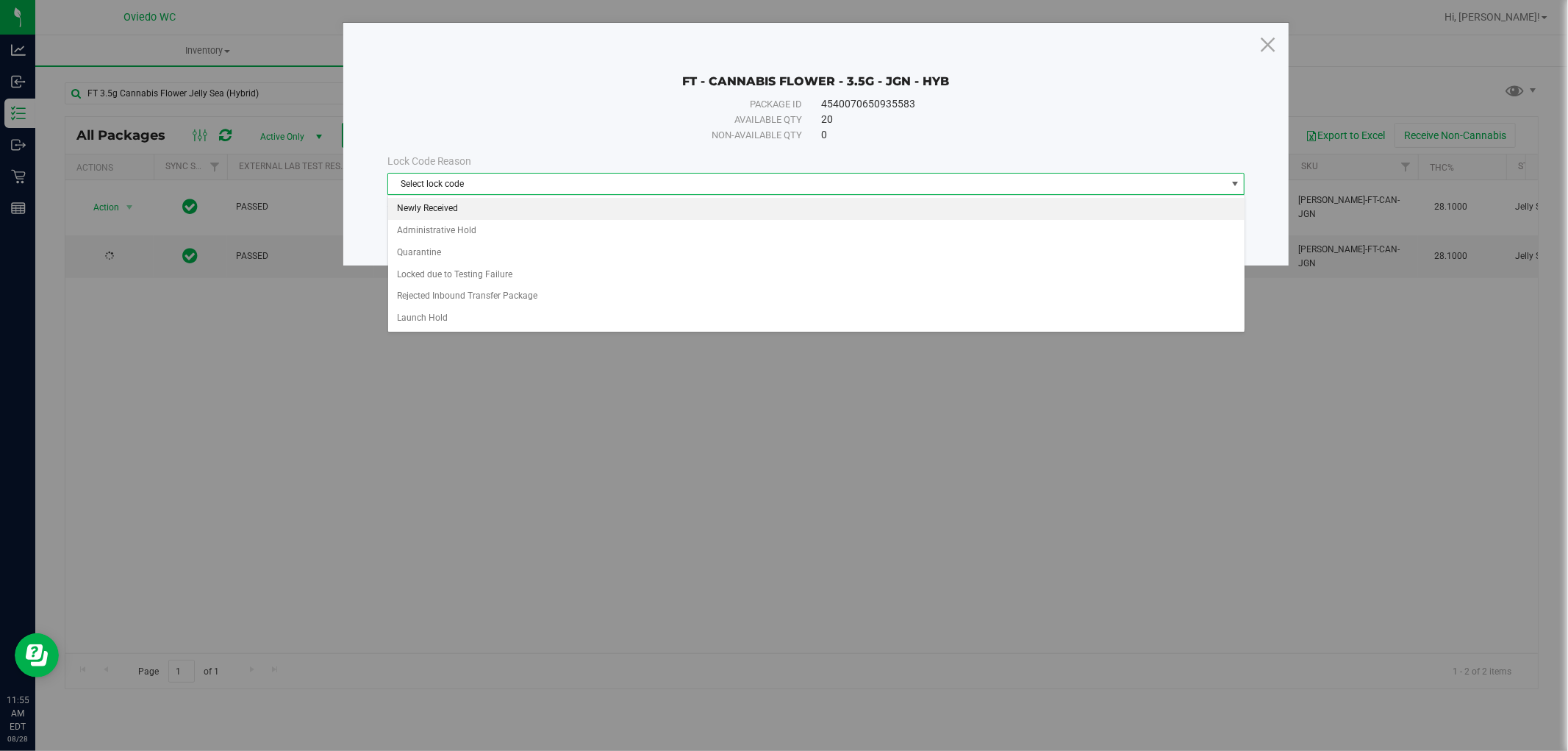
click at [436, 195] on div "Select lock code Newly Received Administrative Hold Quarantine Locked due to Te…" at bounding box center [815, 263] width 857 height 138
click at [451, 204] on li "Newly Received" at bounding box center [816, 209] width 856 height 22
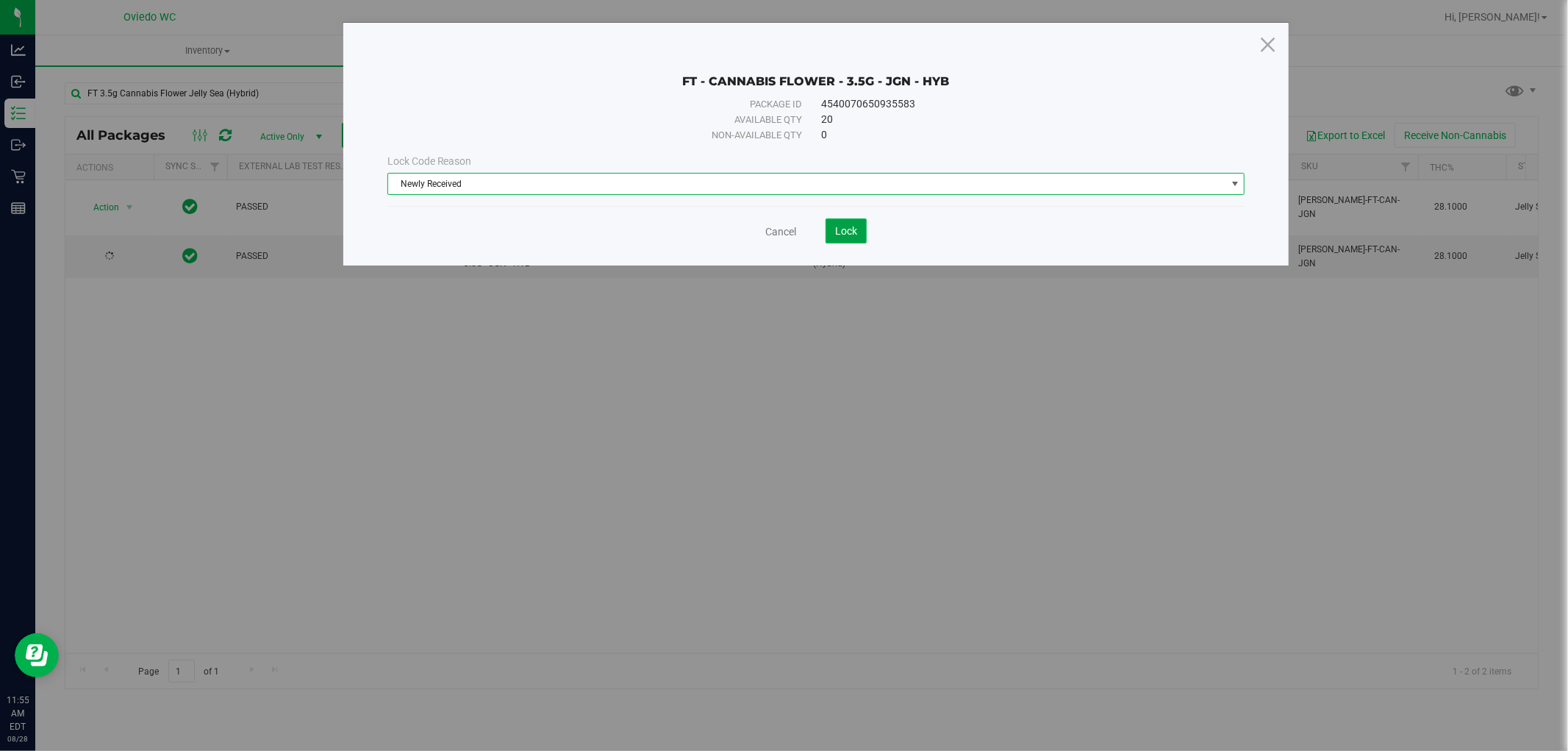
click at [841, 231] on span "Lock" at bounding box center [845, 231] width 22 height 12
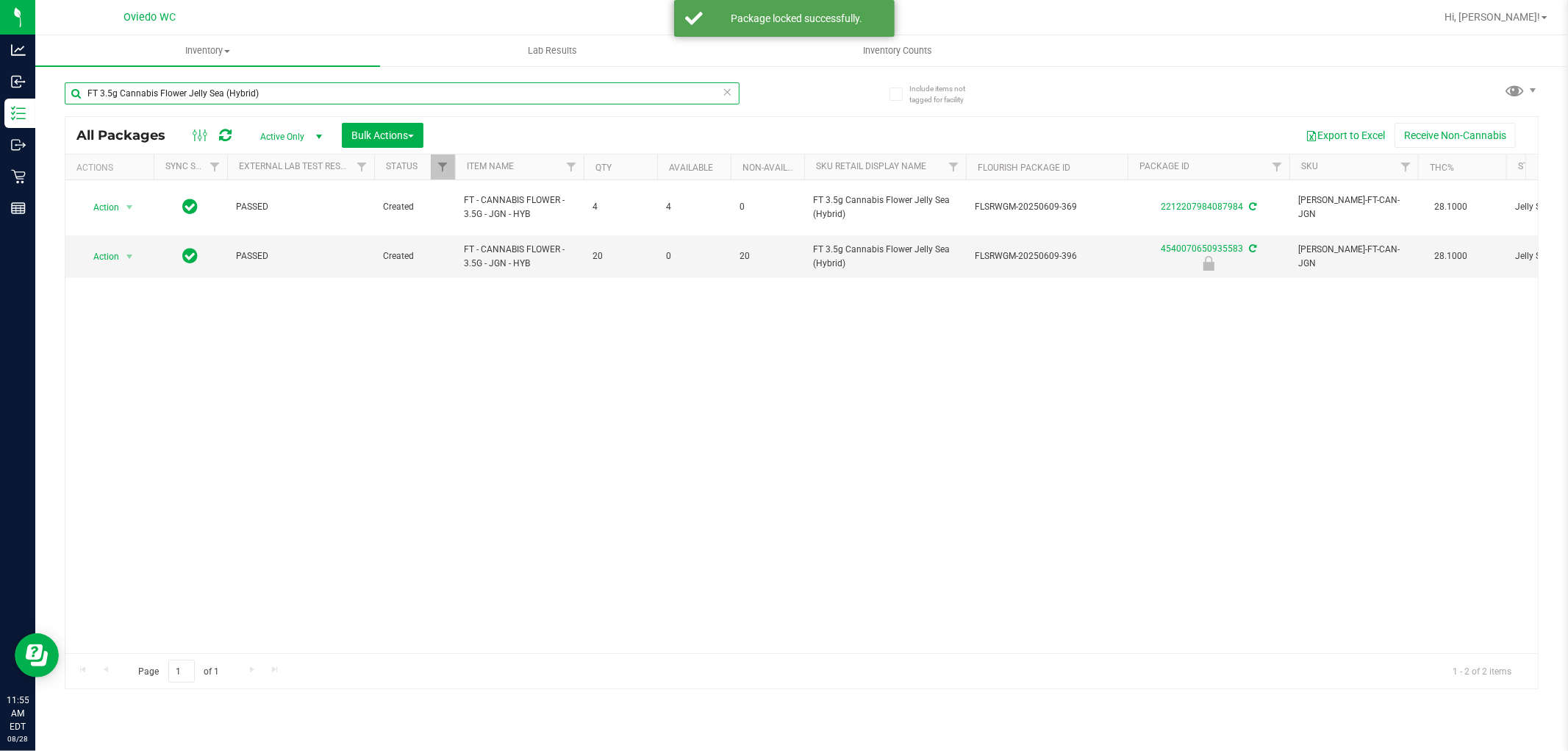
click at [295, 89] on input "FT 3.5g Cannabis Flower Jelly Sea (Hybrid)" at bounding box center [402, 93] width 675 height 22
paste input "SW 20mg Patch Relief (1:9 CBD:THC"
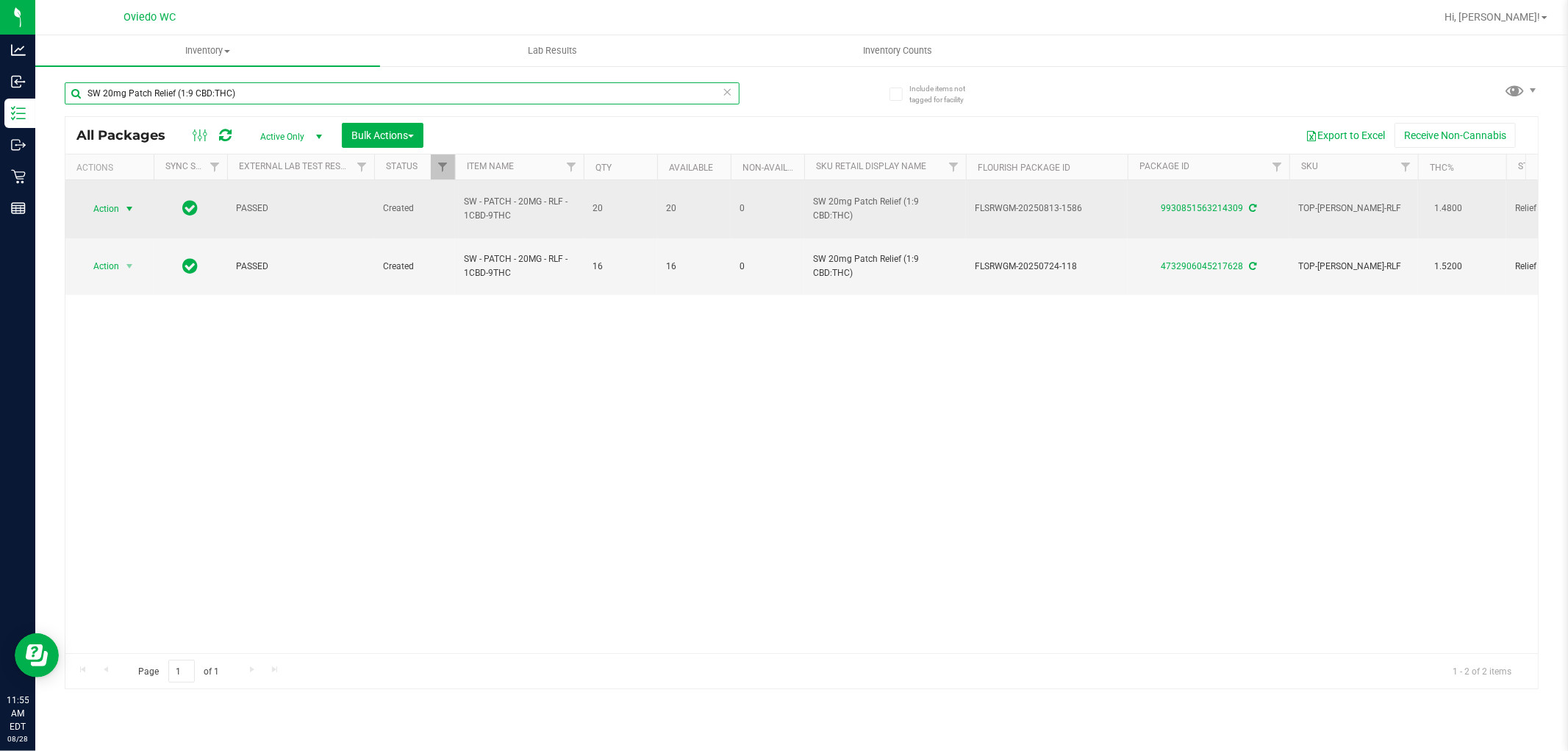
type input "SW 20mg Patch Relief (1:9 CBD:THC)"
click at [103, 201] on span "Action" at bounding box center [100, 209] width 40 height 21
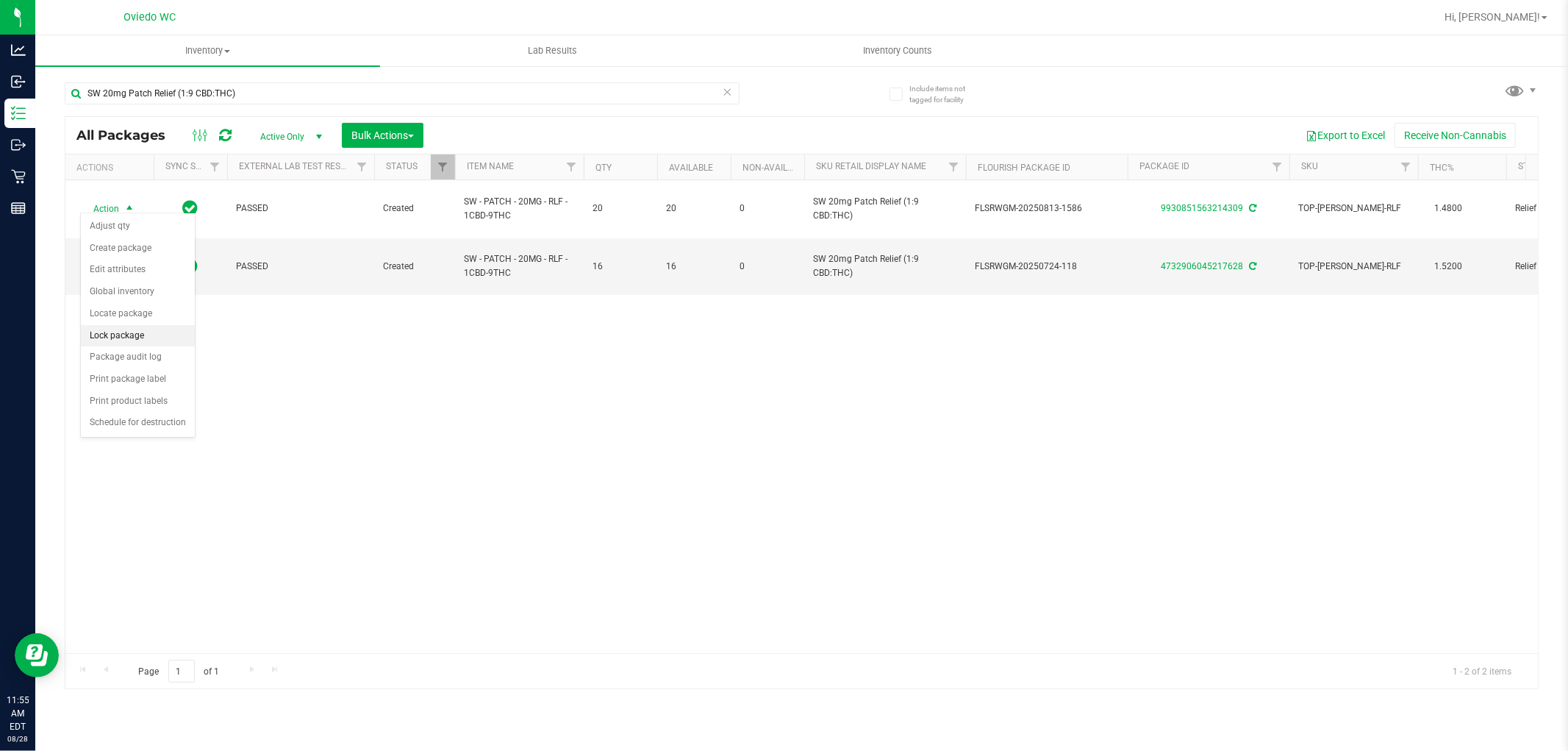
click at [158, 336] on li "Lock package" at bounding box center [138, 336] width 114 height 22
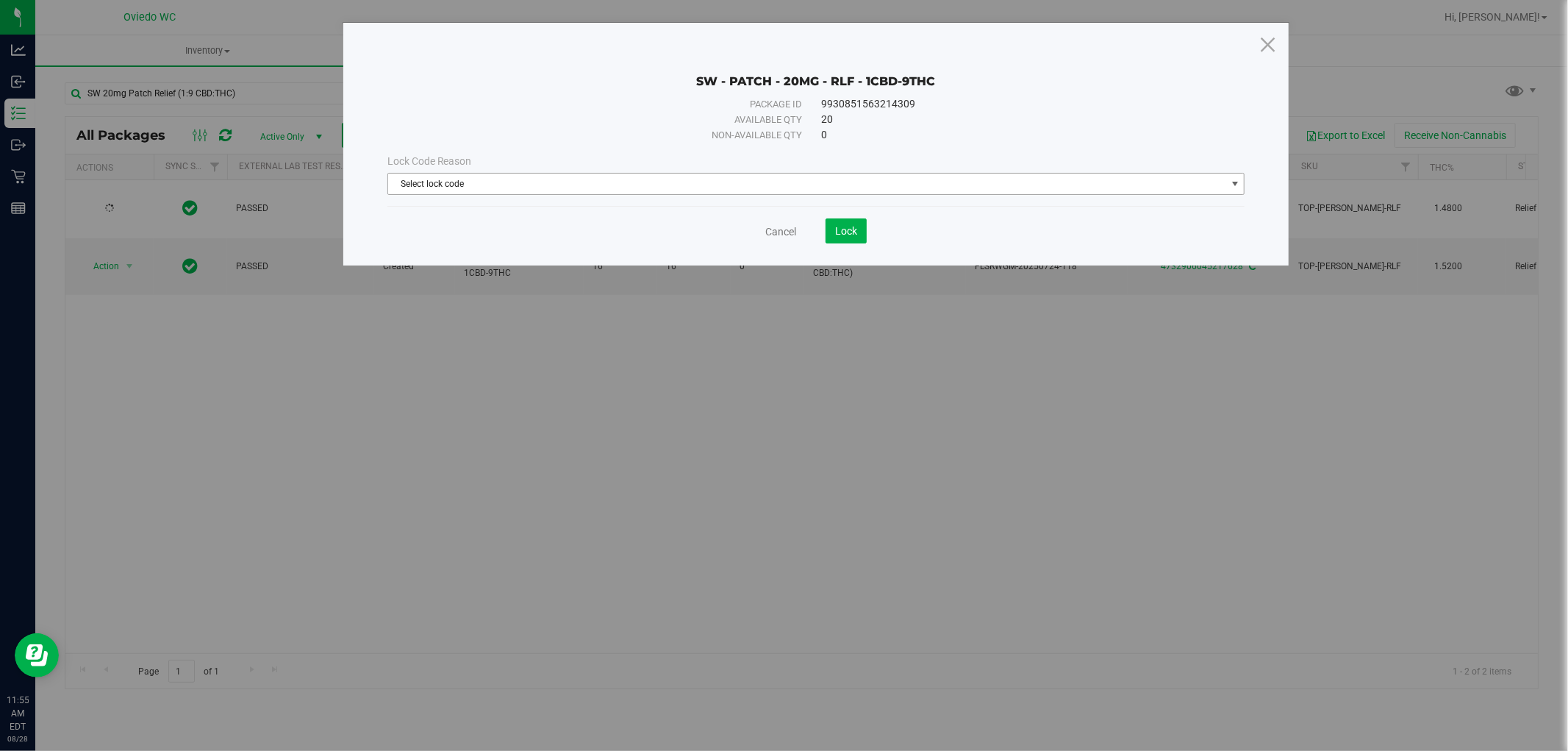
click at [429, 180] on span "Select lock code" at bounding box center [807, 183] width 838 height 21
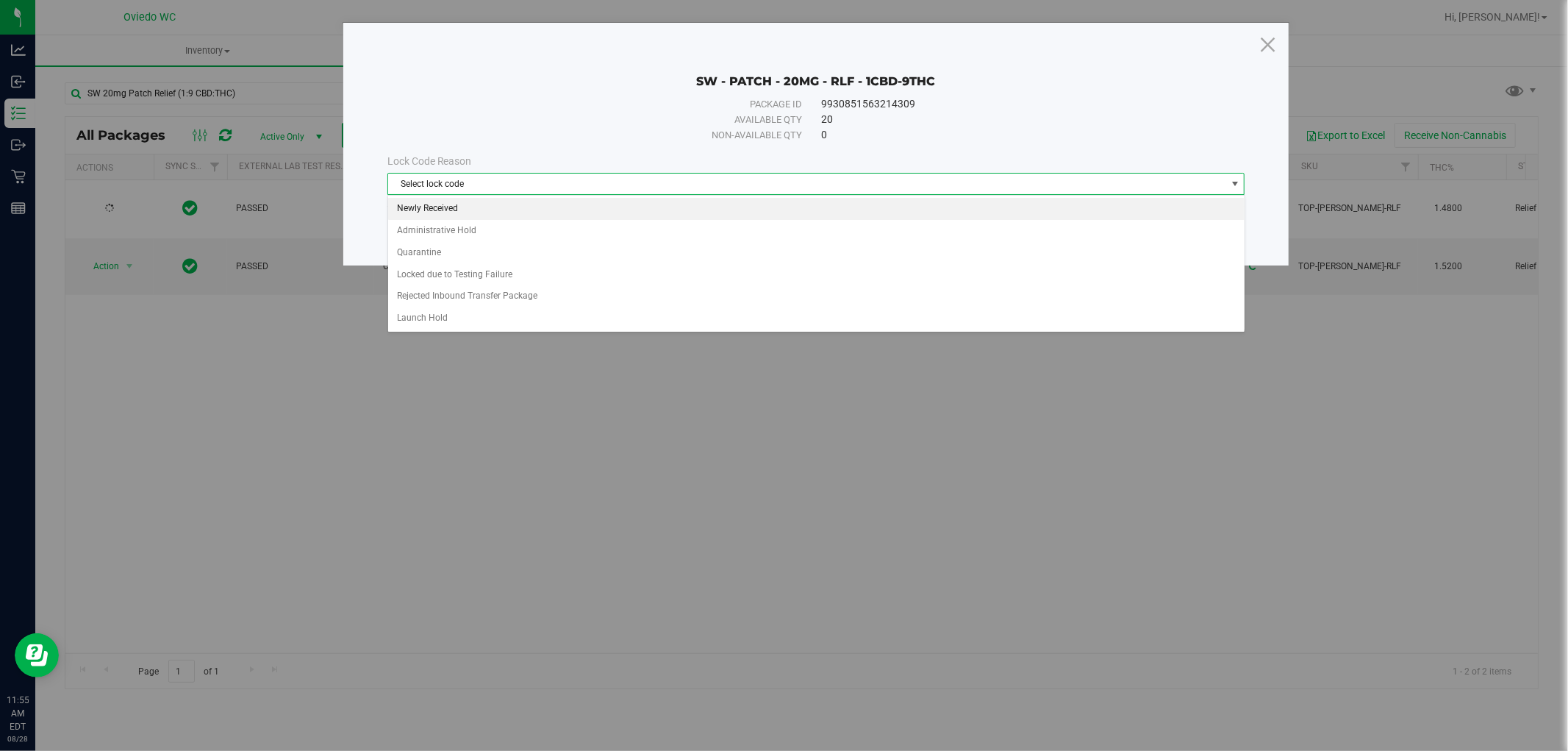
click at [430, 211] on li "Newly Received" at bounding box center [816, 209] width 856 height 22
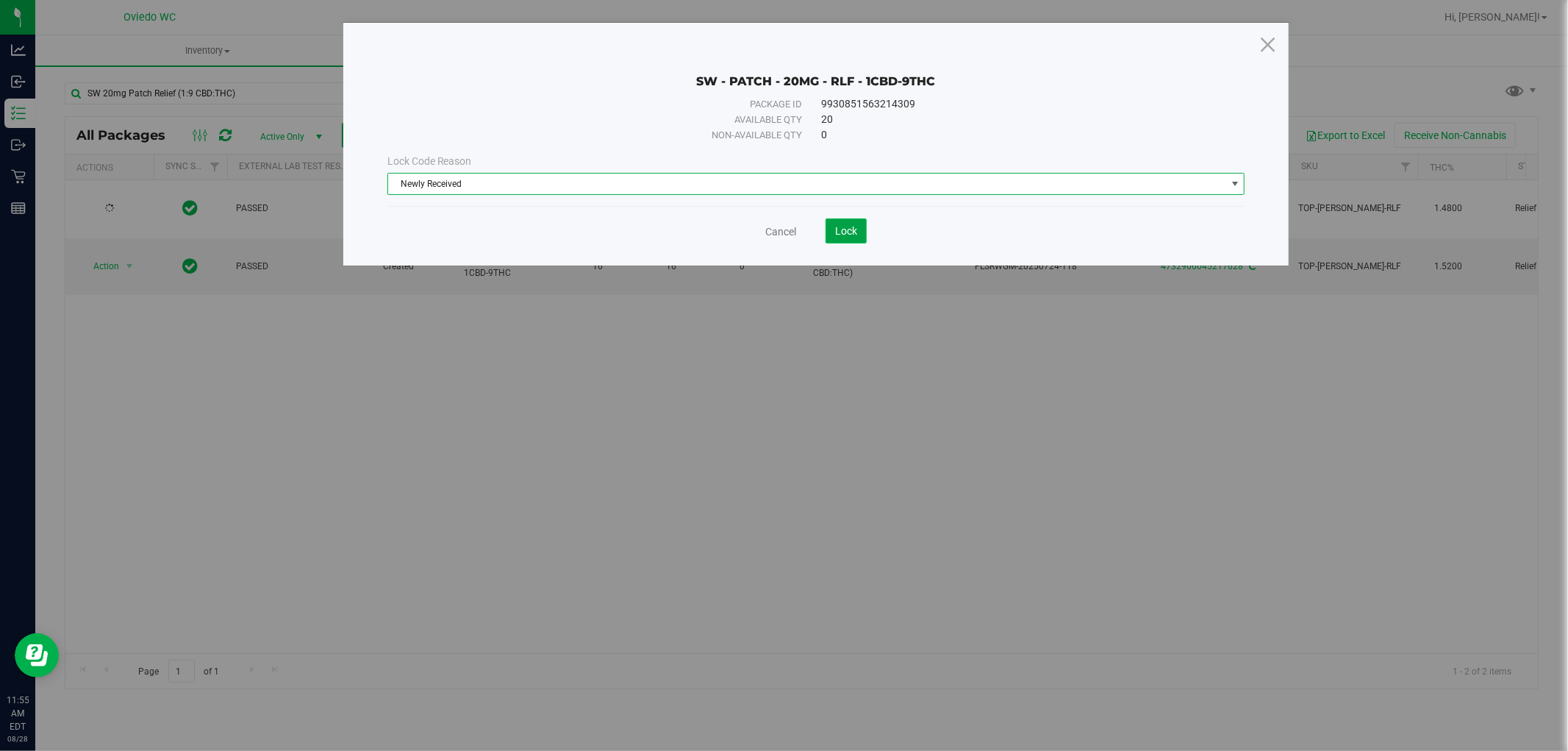
click at [829, 232] on button "Lock" at bounding box center [845, 231] width 41 height 25
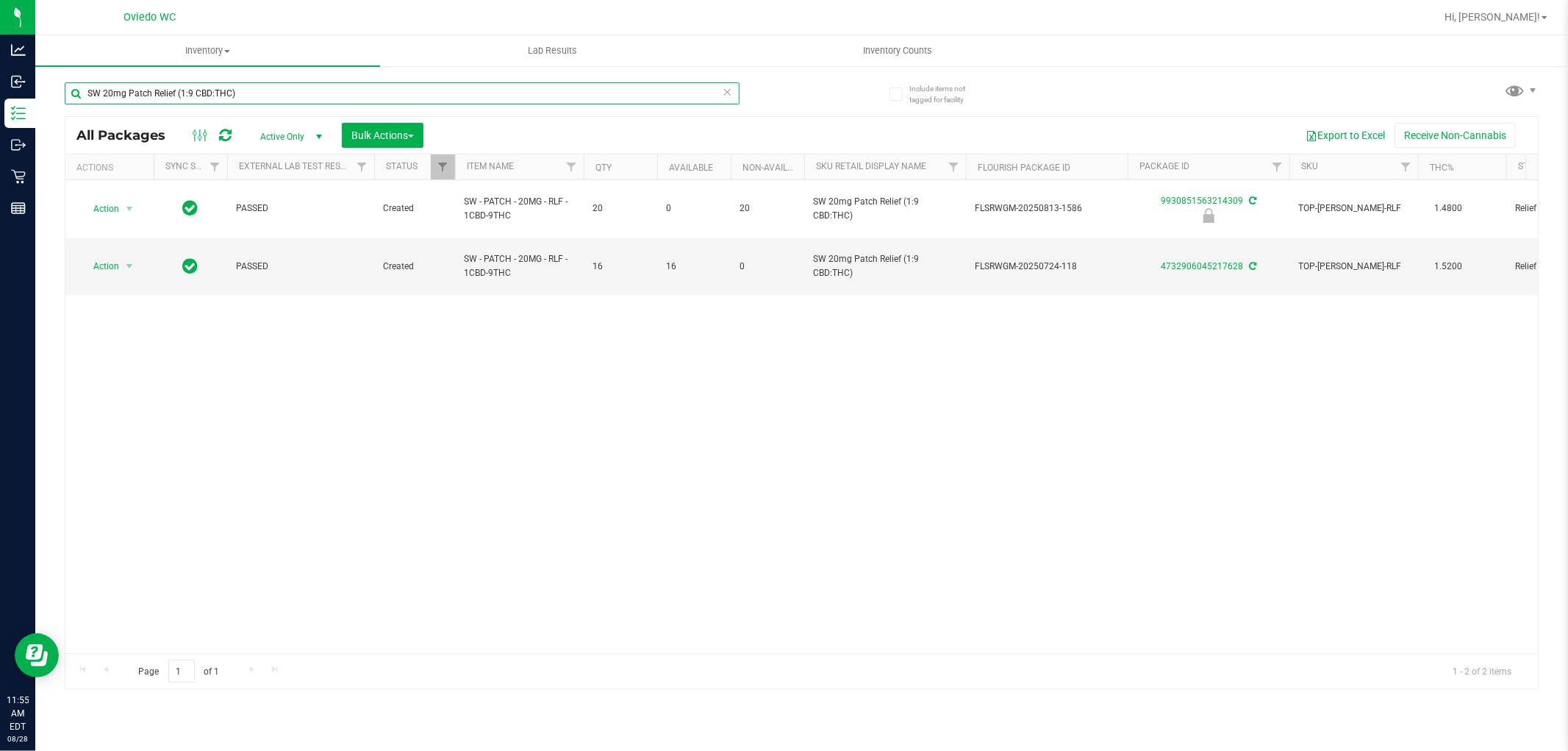
click at [395, 89] on input "SW 20mg Patch Relief (1:9 CBD:THC)" at bounding box center [402, 93] width 675 height 22
paste input "FT 3.5g Cannabis Flower PB & Smelly (Hybrid"
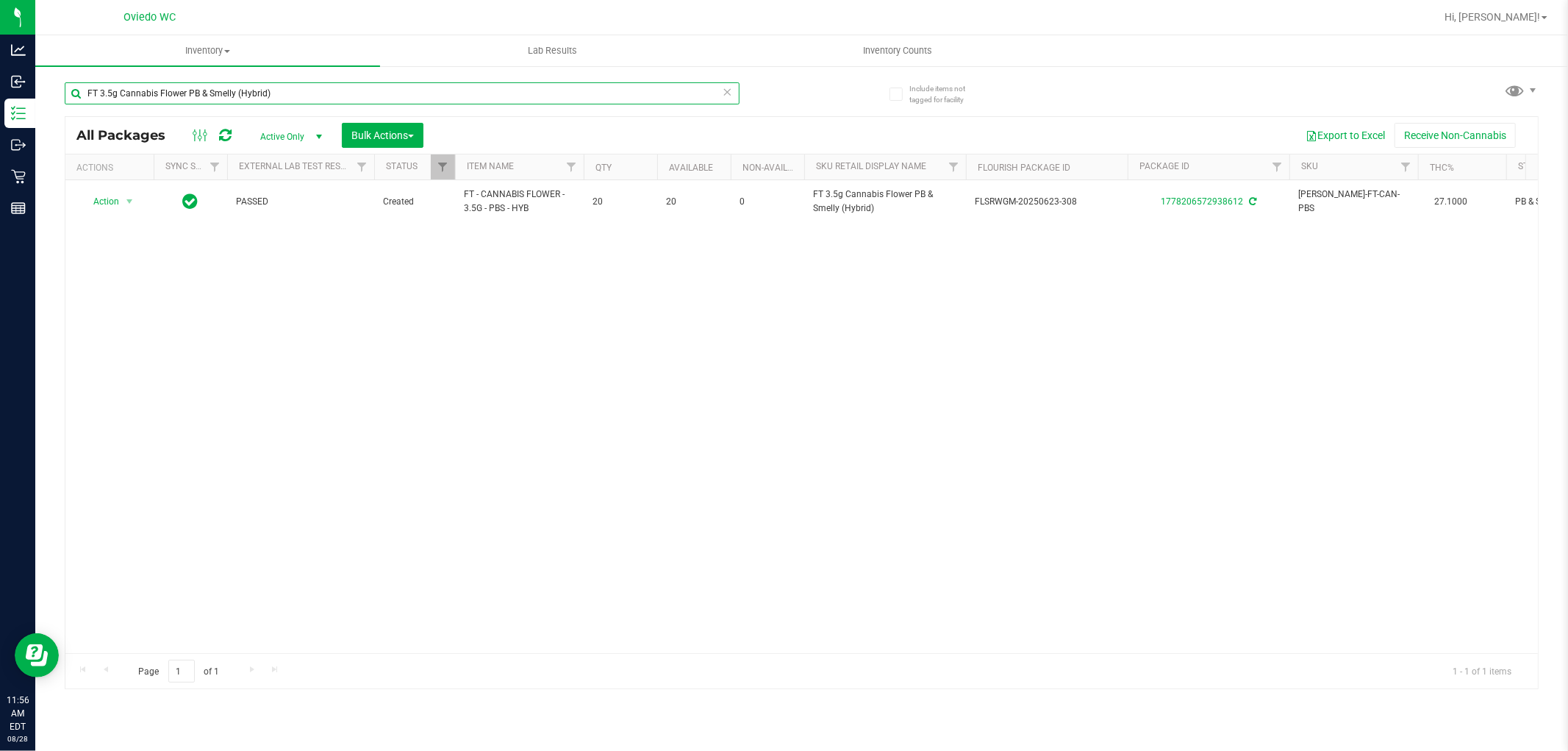
click at [276, 89] on input "FT 3.5g Cannabis Flower PB & Smelly (Hybrid)" at bounding box center [402, 93] width 675 height 22
paste input "7g Ground Flower"
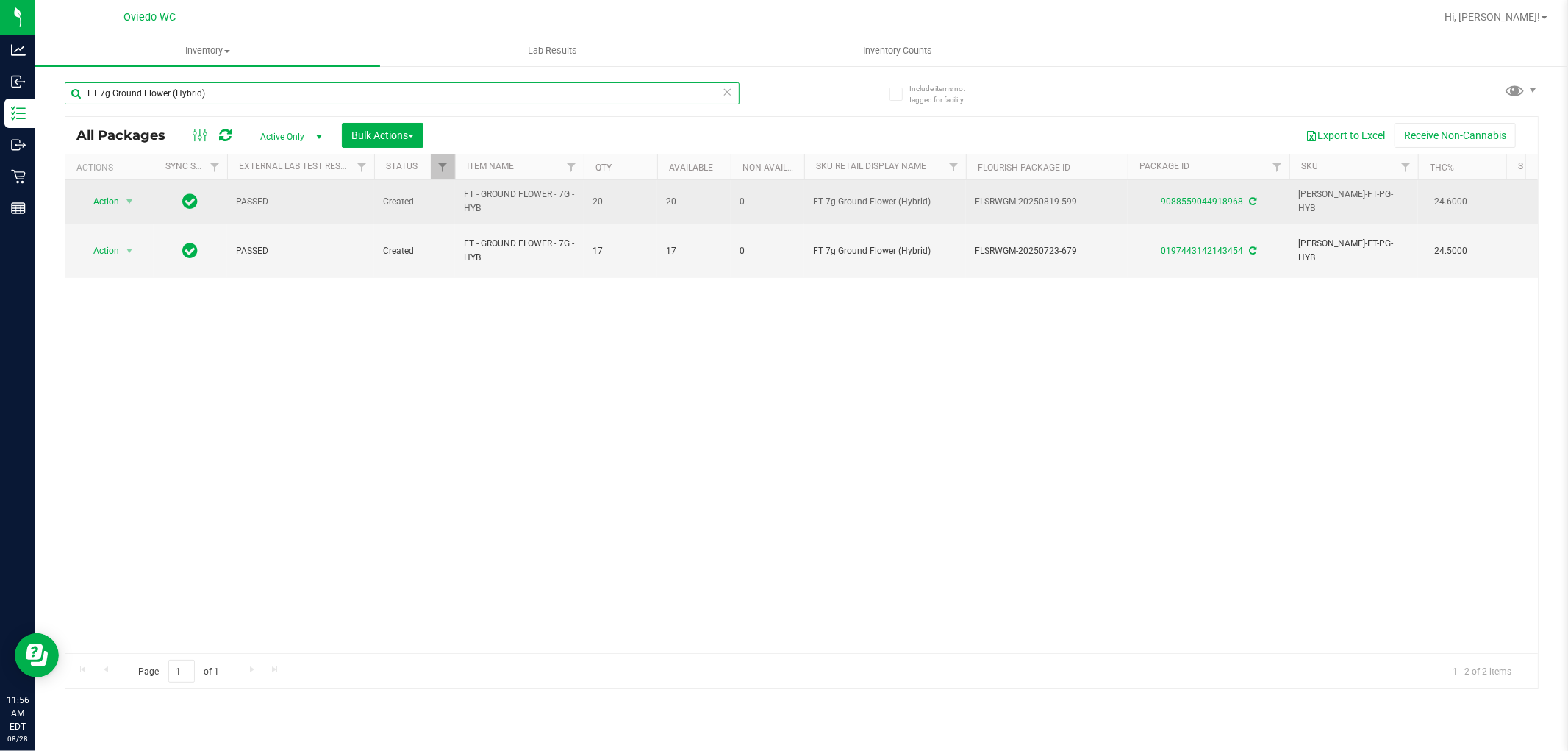
type input "FT 7g Ground Flower (Hybrid)"
click at [122, 207] on span "select" at bounding box center [129, 201] width 18 height 21
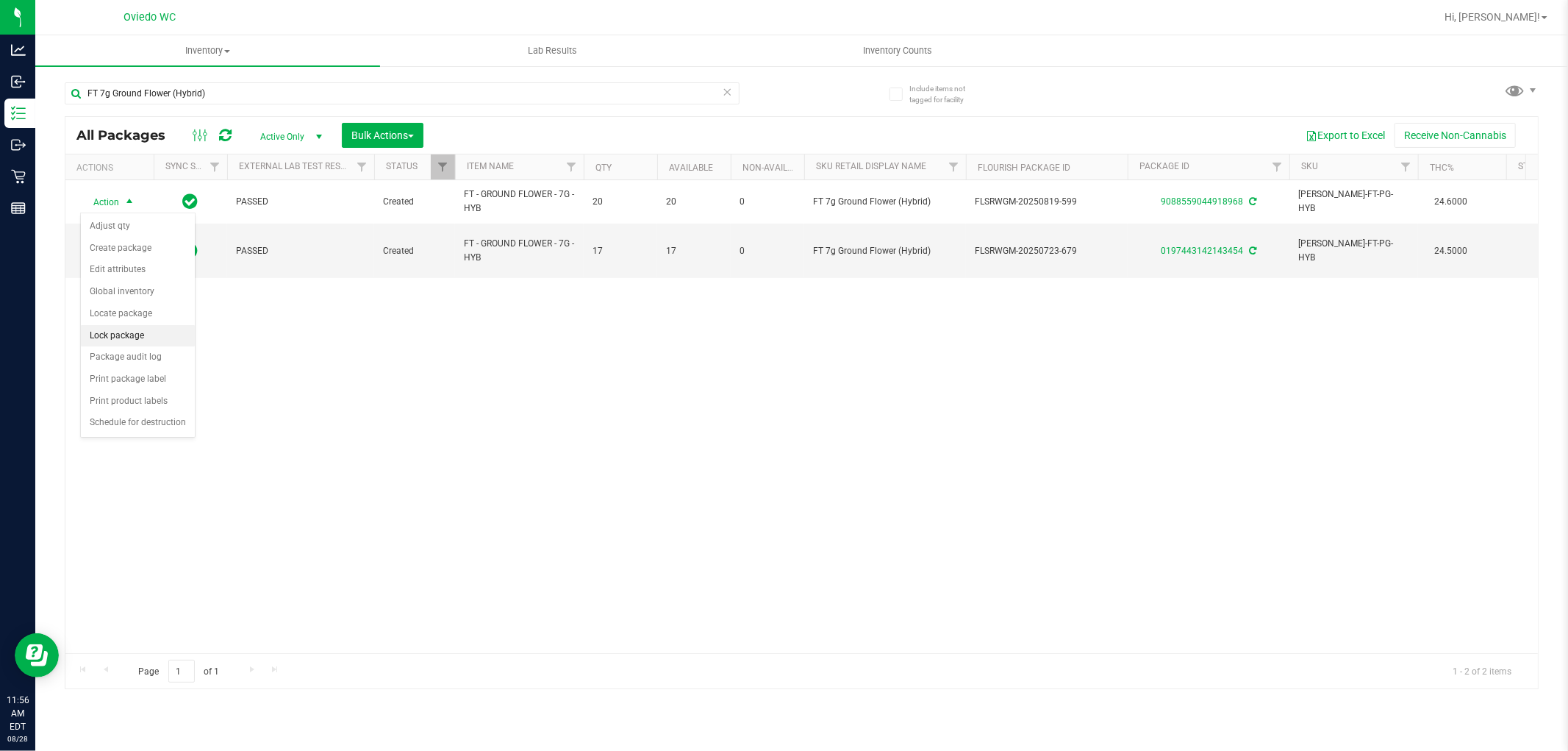
click at [144, 336] on li "Lock package" at bounding box center [138, 336] width 114 height 22
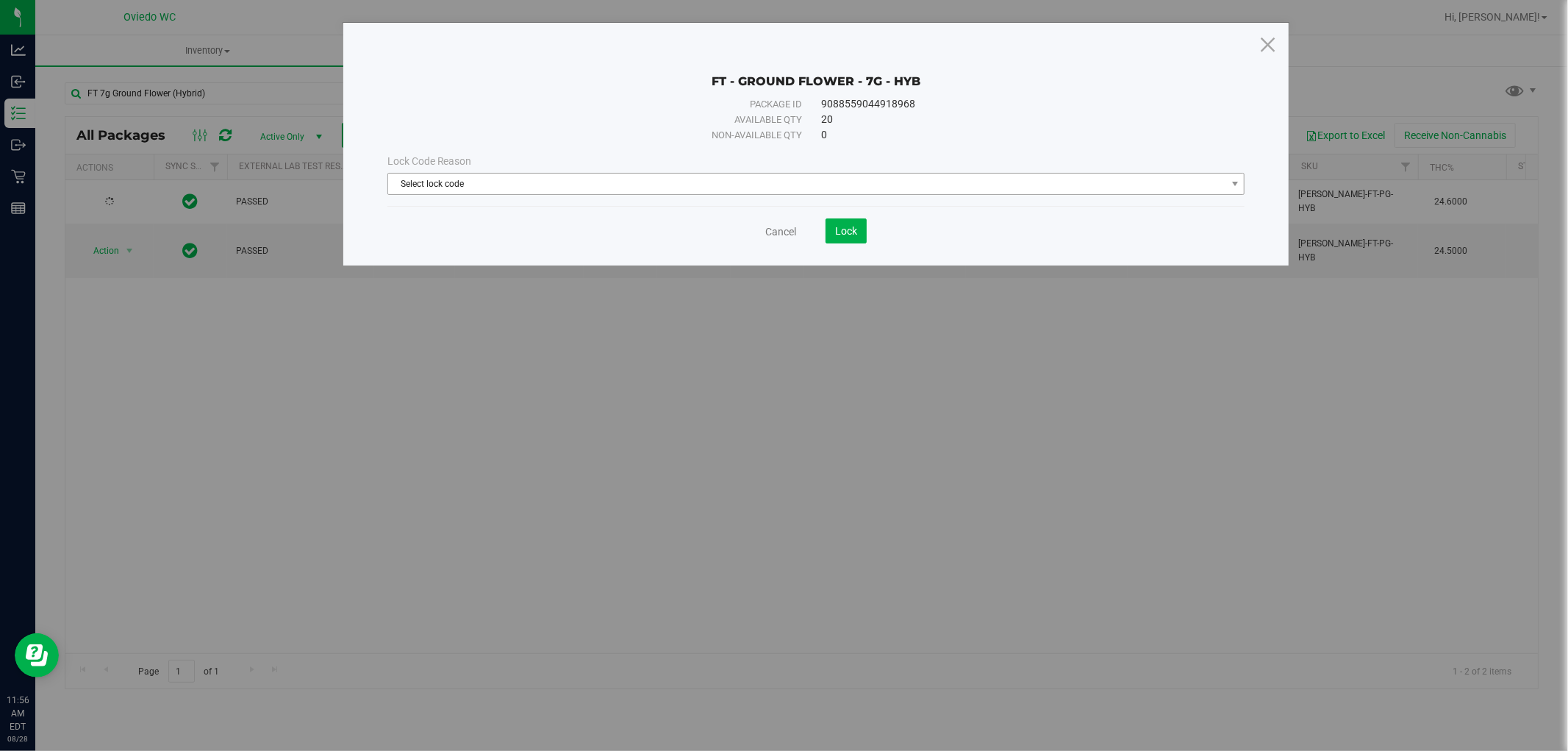
click at [660, 180] on span "Select lock code" at bounding box center [807, 183] width 838 height 21
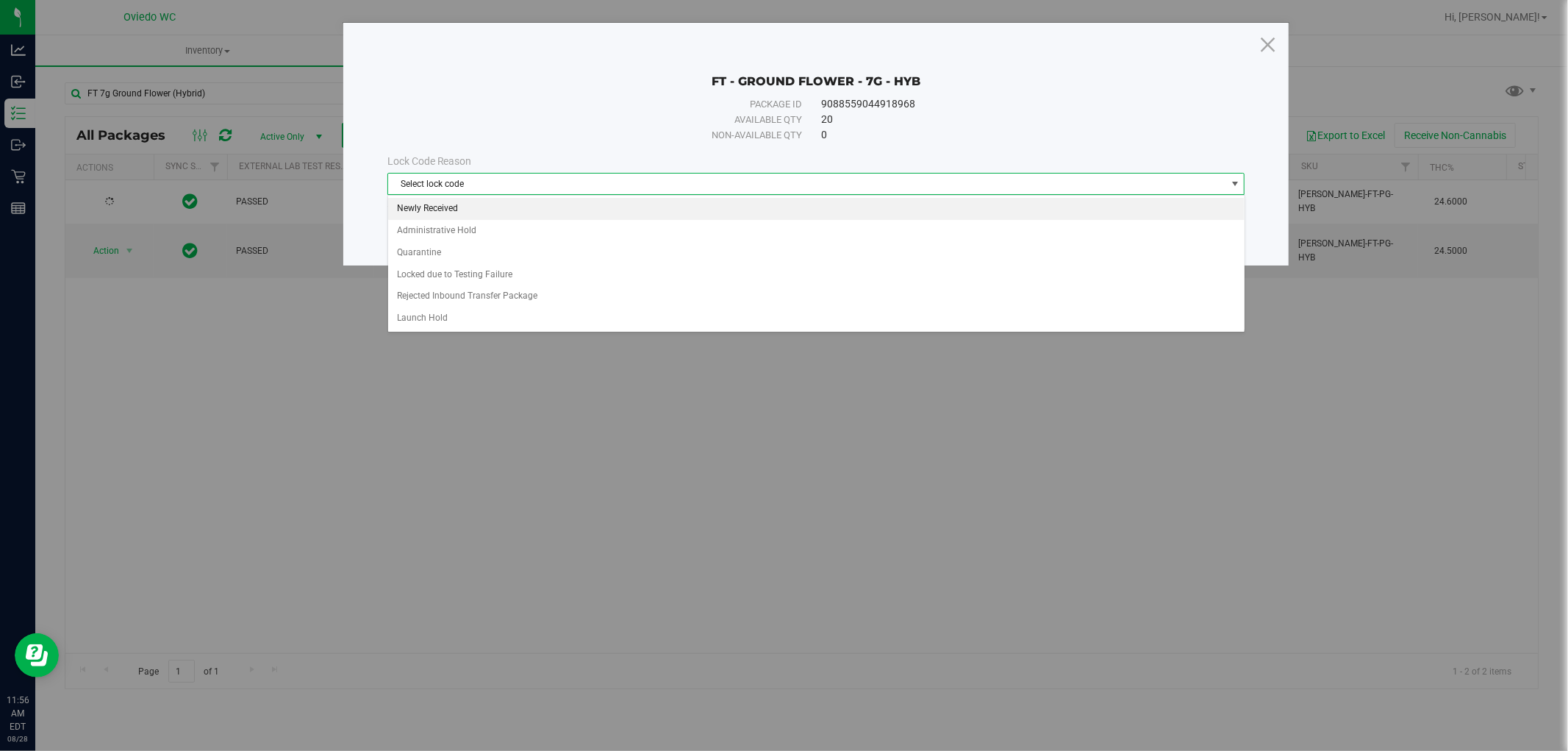
click at [432, 209] on li "Newly Received" at bounding box center [816, 209] width 856 height 22
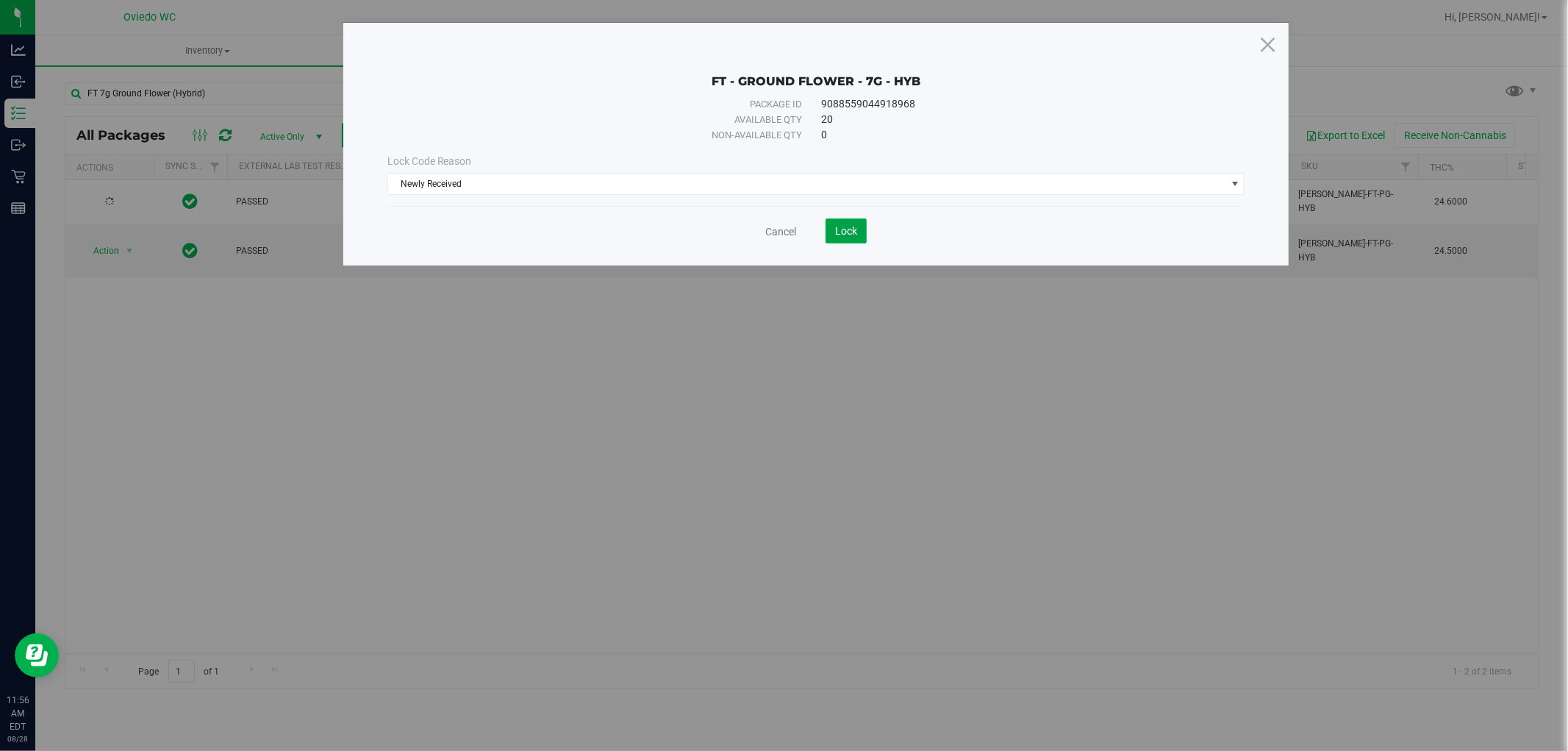
click at [856, 236] on span "Lock" at bounding box center [845, 231] width 22 height 12
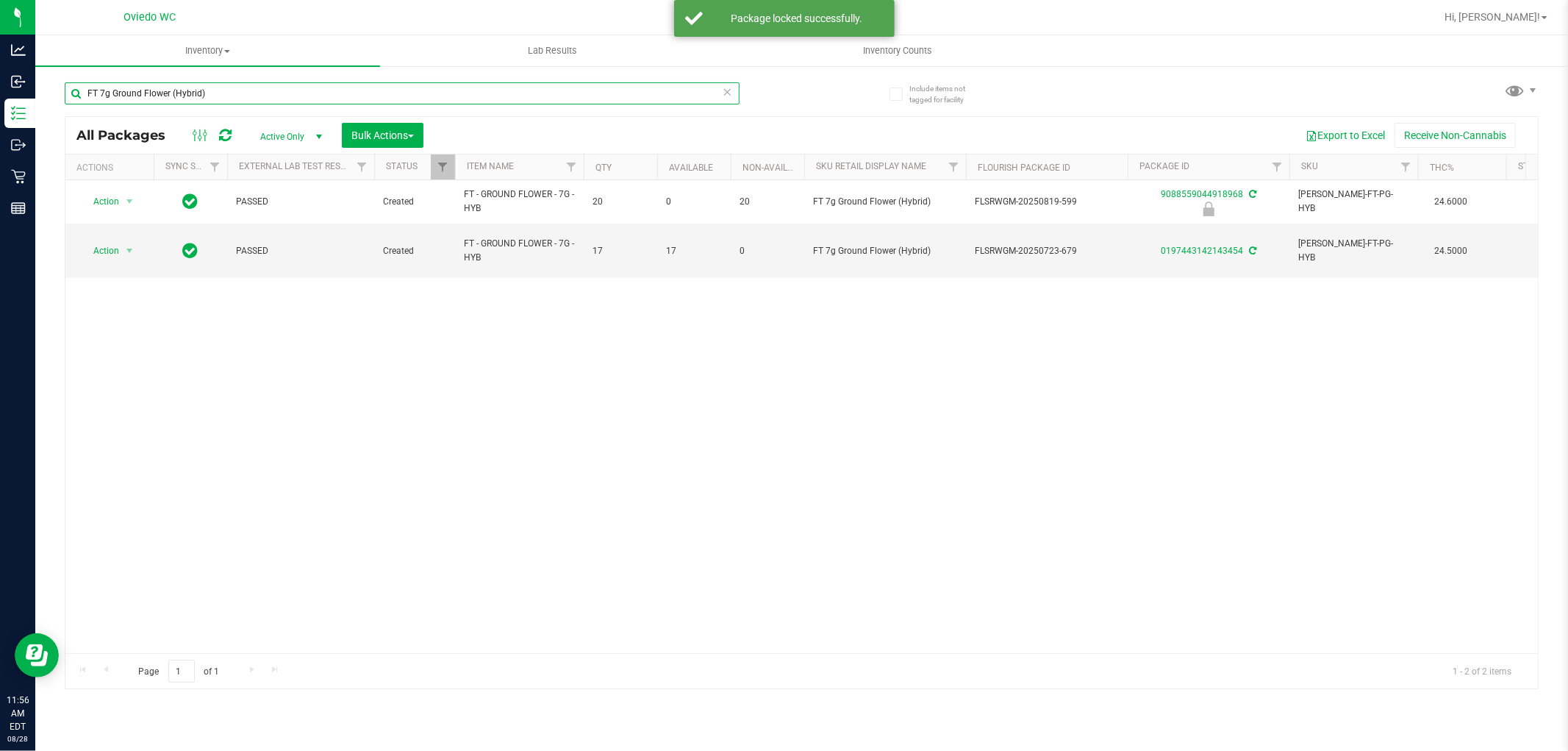
click at [264, 92] on input "FT 7g Ground Flower (Hybrid)" at bounding box center [402, 93] width 675 height 22
paste input "HT 2.5mg Peppermint Mints (THC) 40ct"
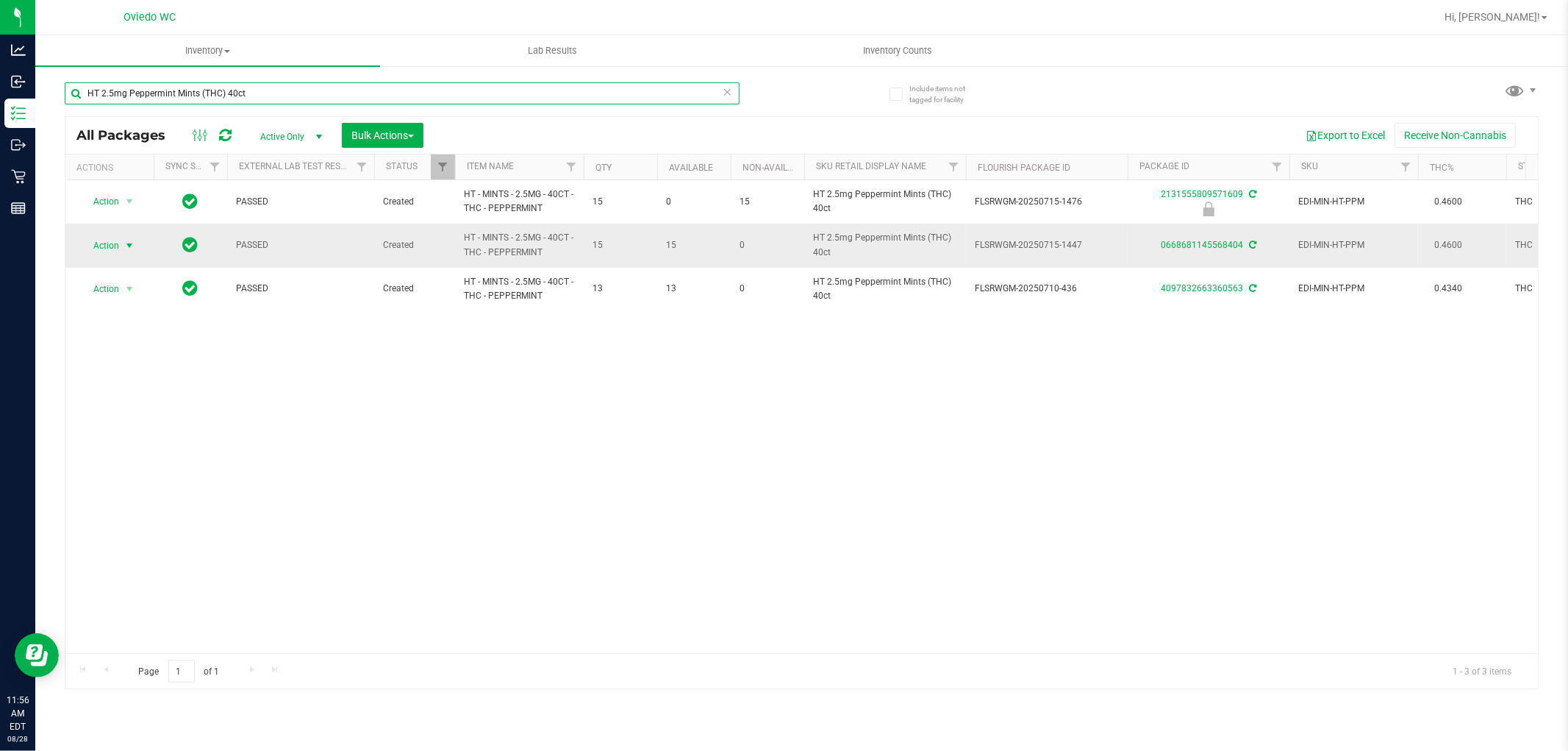
type input "HT 2.5mg Peppermint Mints (THC) 40ct"
click at [126, 240] on span "select" at bounding box center [129, 245] width 12 height 12
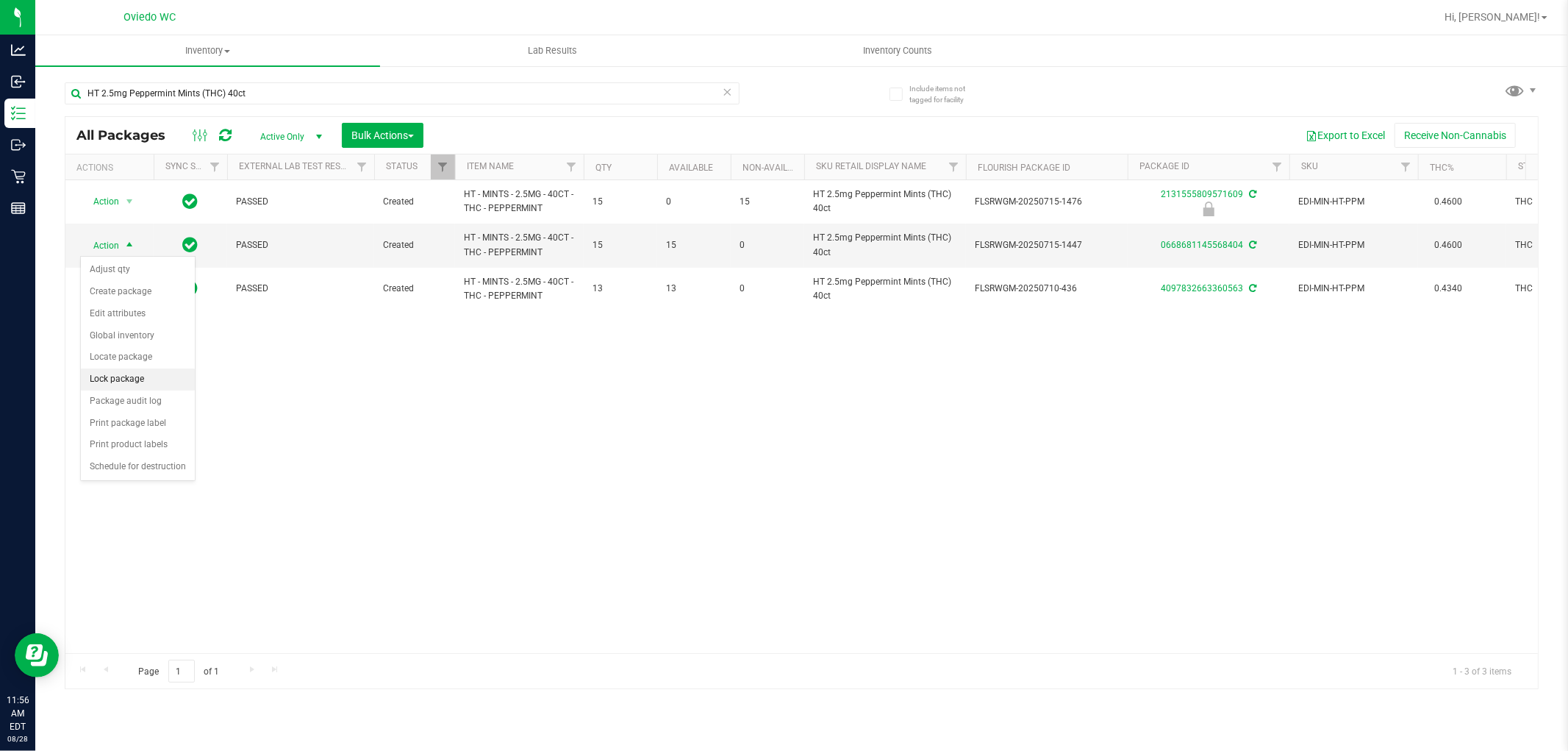
click at [120, 376] on li "Lock package" at bounding box center [138, 379] width 114 height 22
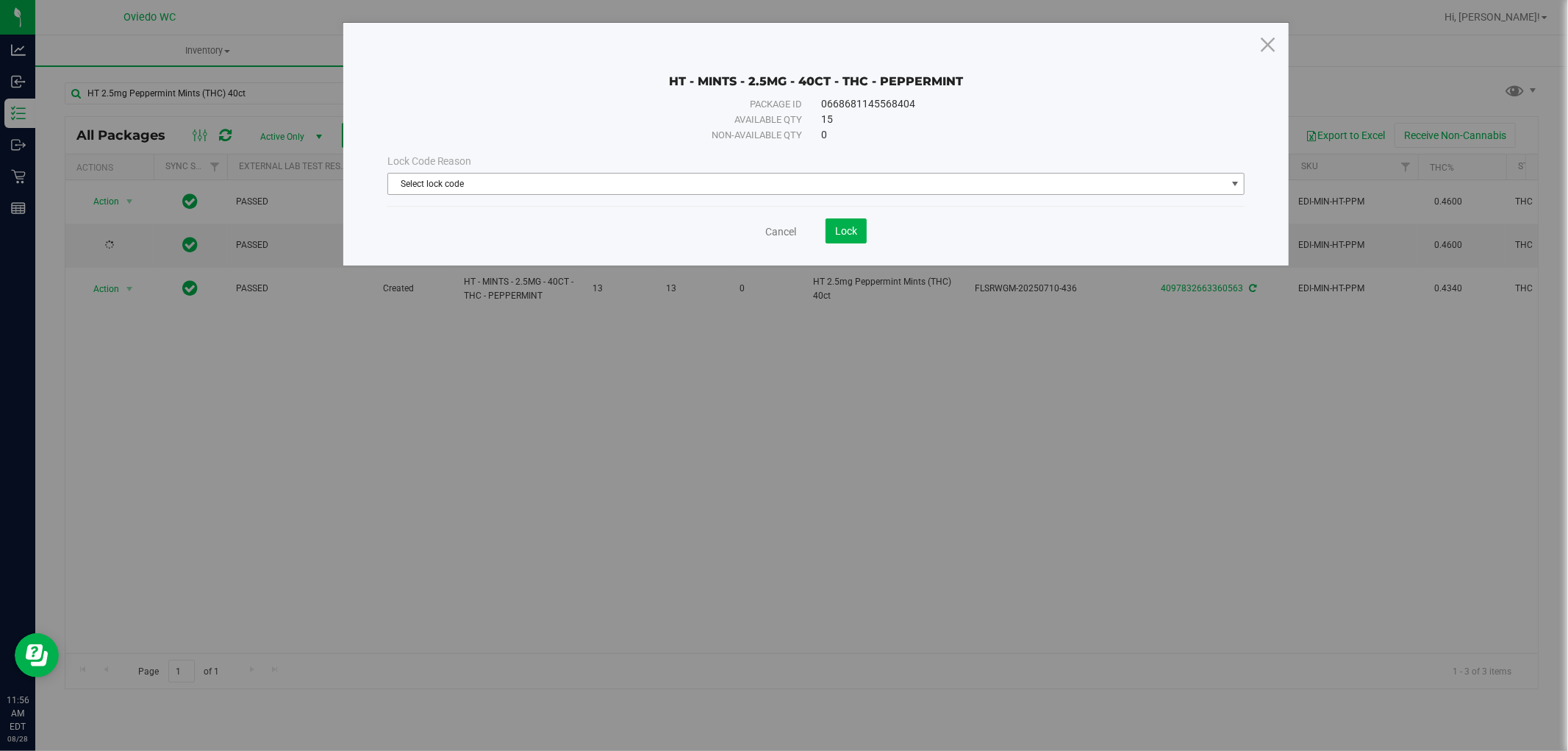
click at [523, 180] on span "Select lock code" at bounding box center [807, 183] width 838 height 21
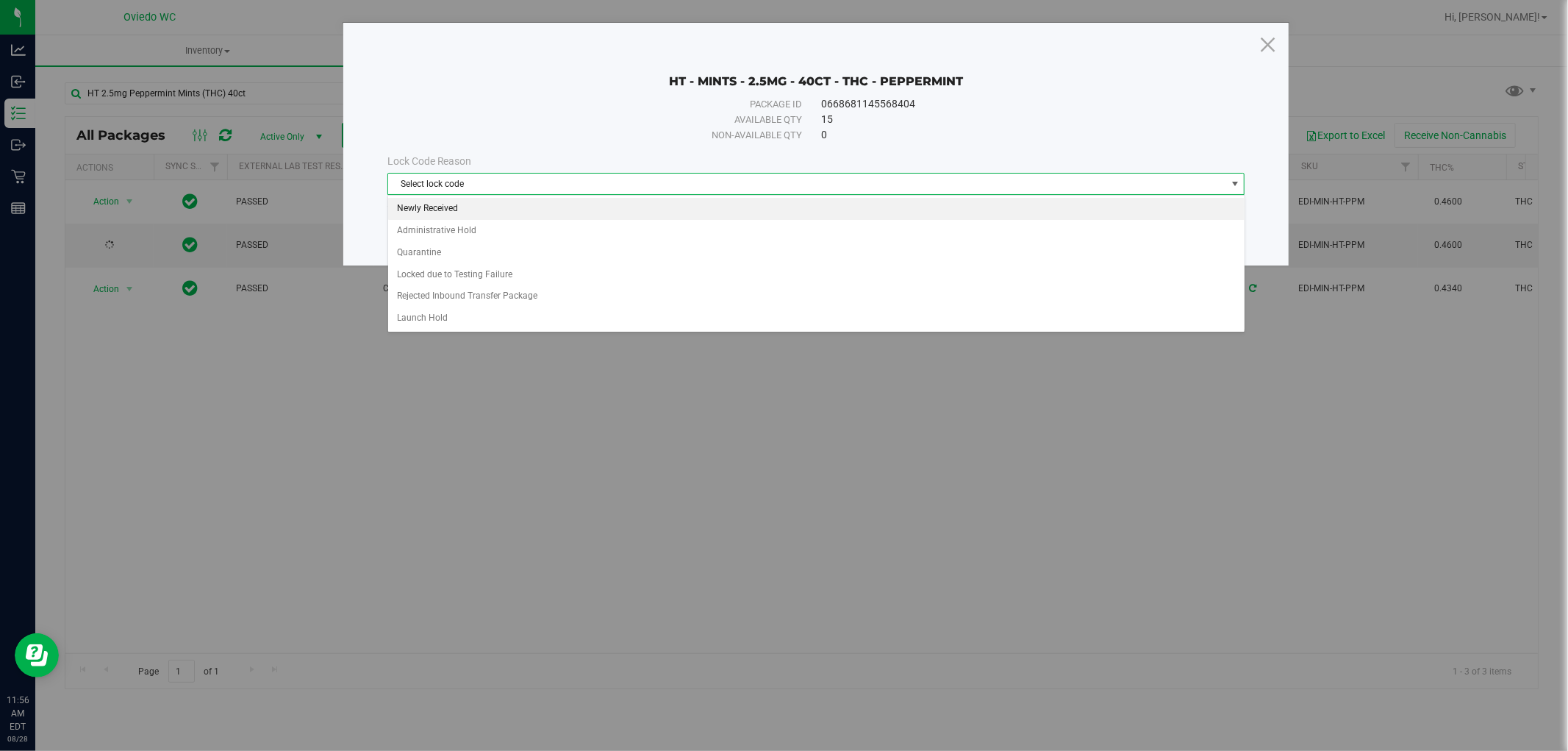
click at [473, 201] on li "Newly Received" at bounding box center [816, 209] width 856 height 22
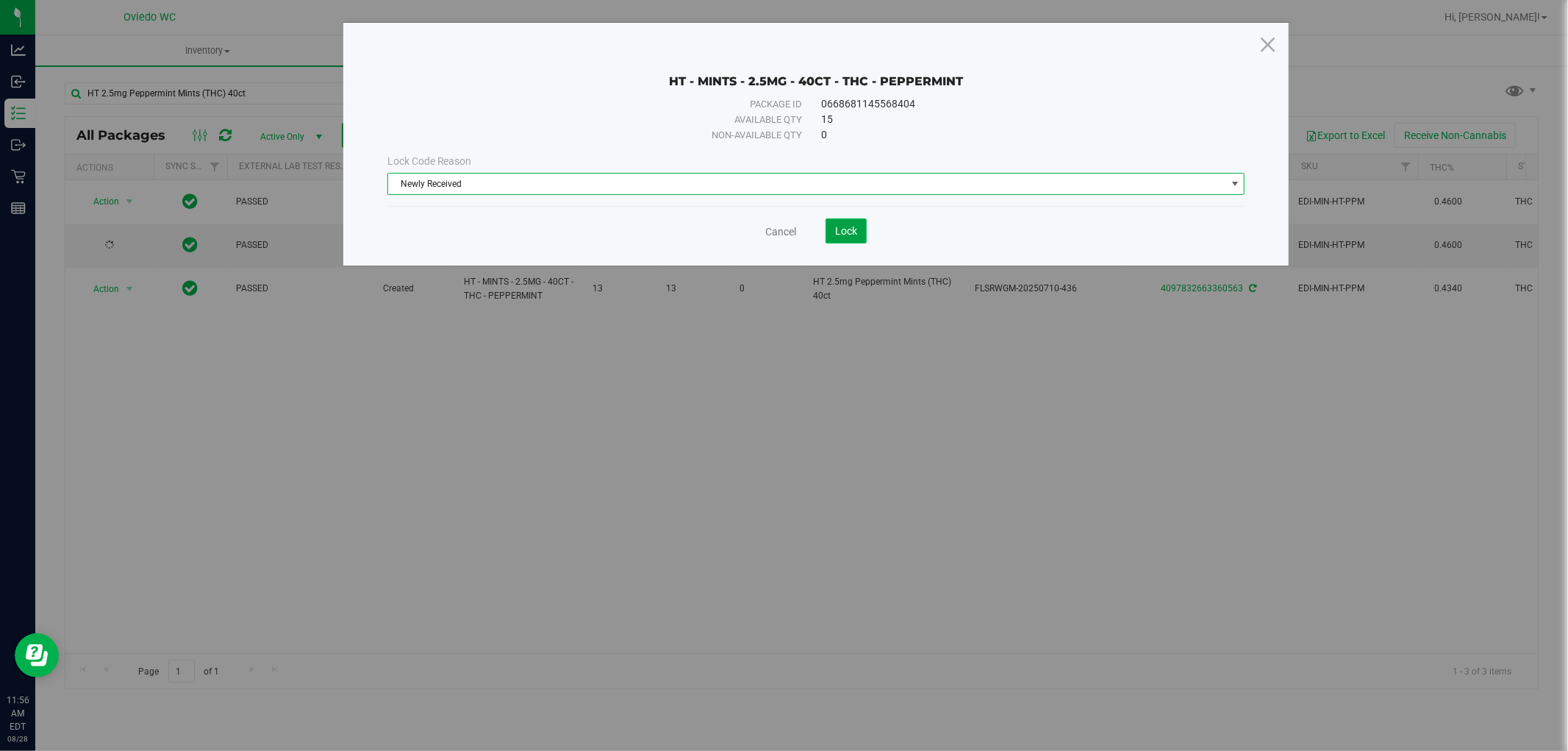
click at [844, 226] on span "Lock" at bounding box center [845, 231] width 22 height 12
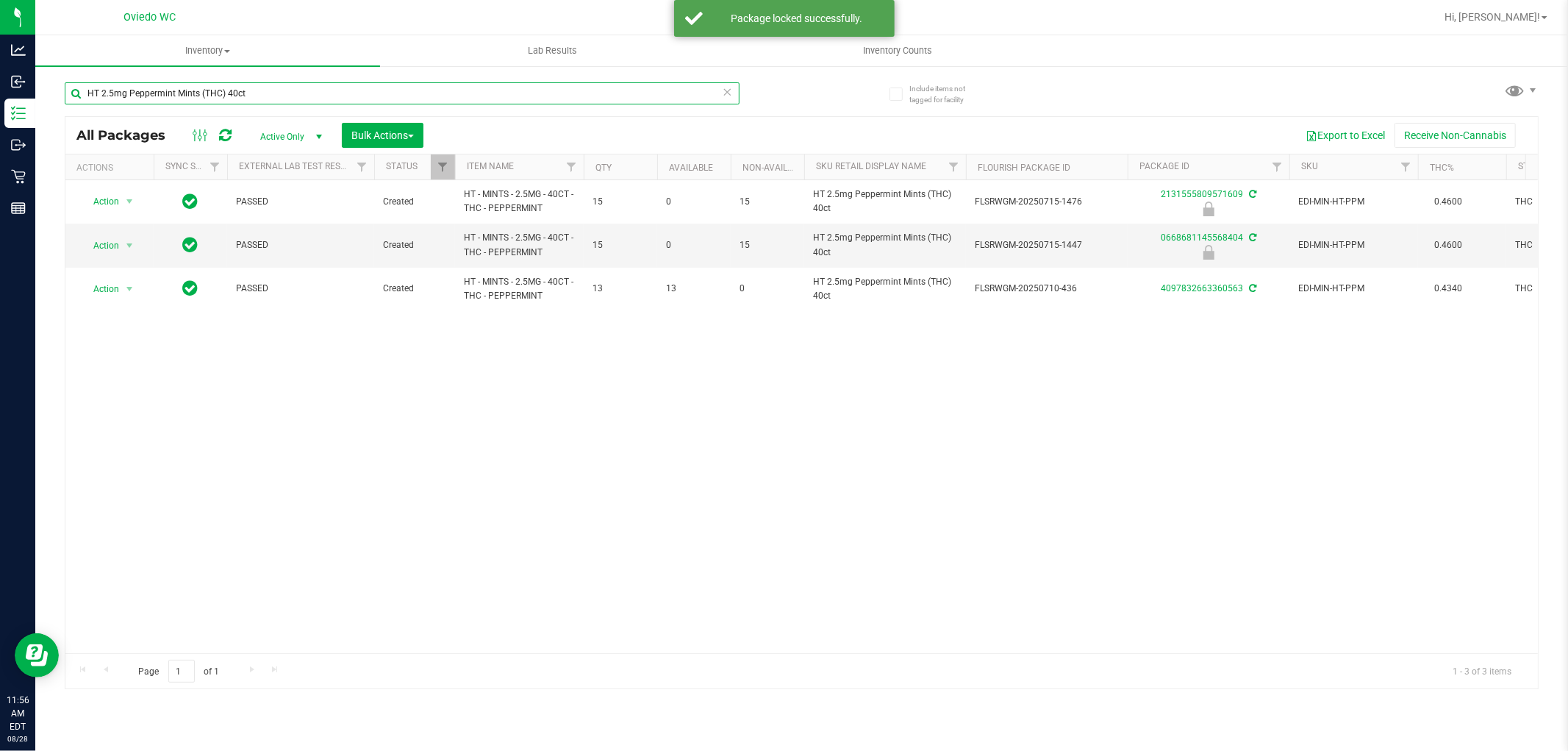
click at [287, 99] on input "HT 2.5mg Peppermint Mints (THC) 40ct" at bounding box center [402, 93] width 675 height 22
paste input "FT 1g Kief Grape Essence (Hybrid)"
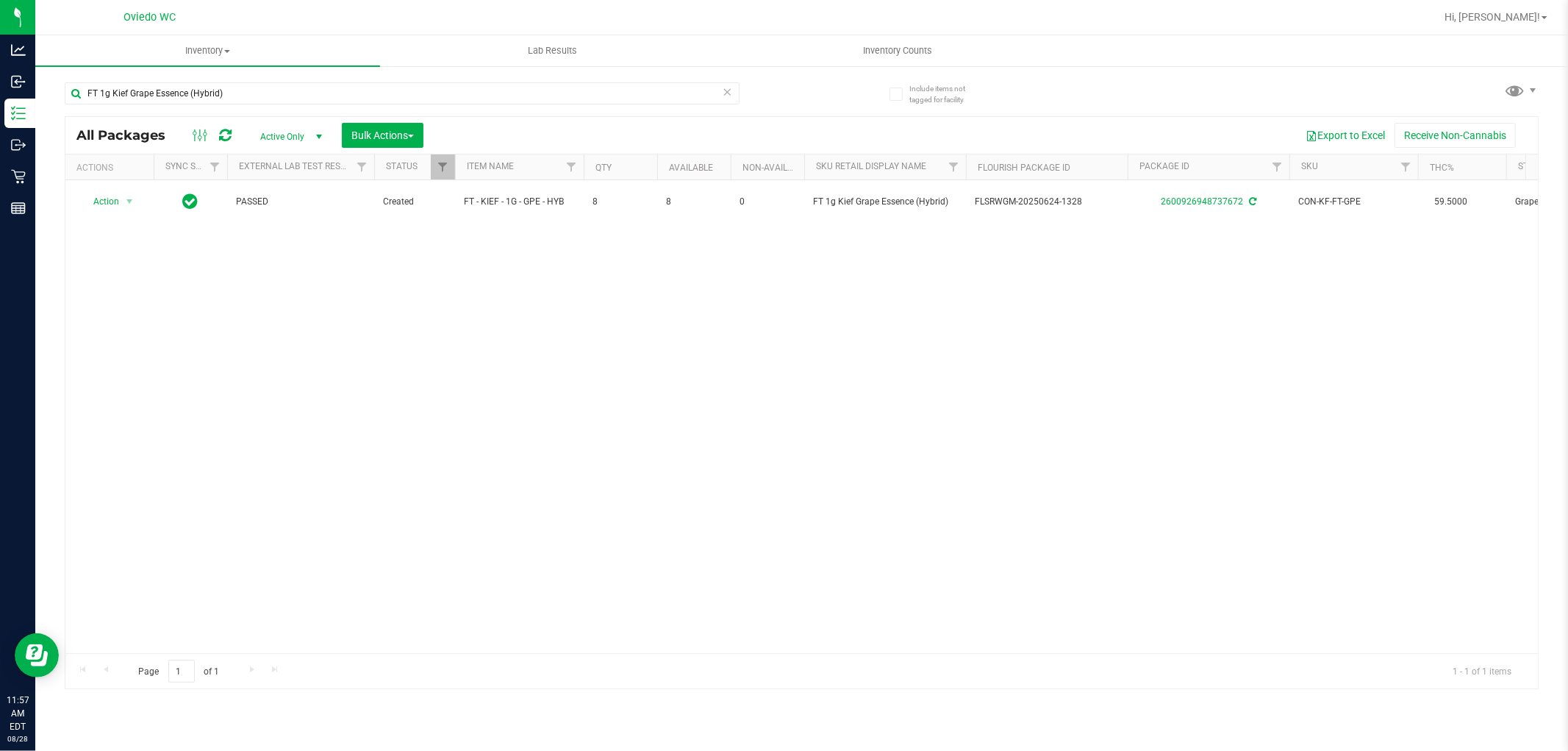
click at [231, 107] on div "FT 1g Kief Grape Essence (Hybrid)" at bounding box center [402, 98] width 675 height 34
click at [233, 106] on div "FT 1g Kief Grape Essence (Hybrid)" at bounding box center [402, 98] width 675 height 34
click at [248, 93] on input "FT 1g Kief Grape Essence (Hybrid)" at bounding box center [402, 93] width 675 height 22
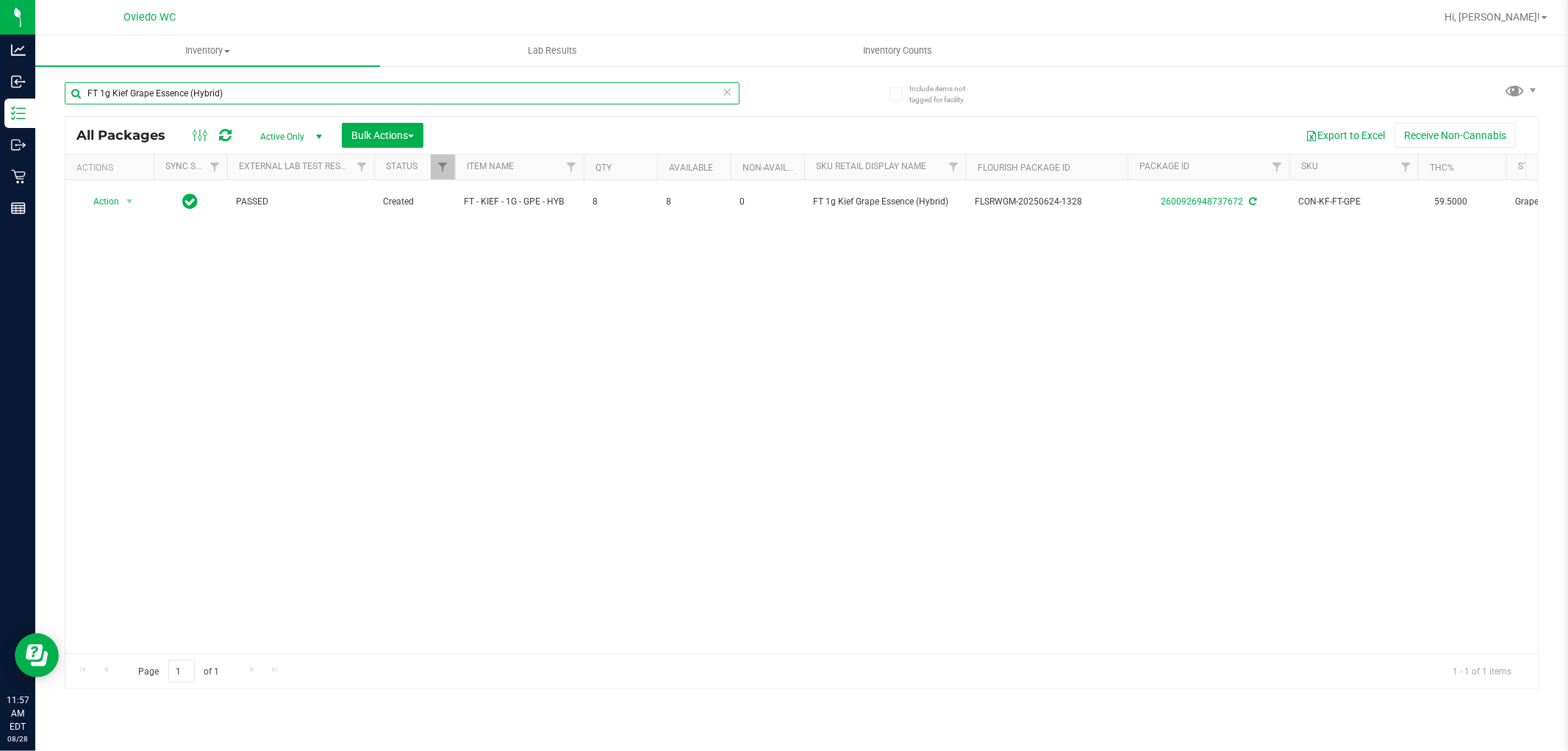
click at [248, 93] on input "FT 1g Kief Grape Essence (Hybrid)" at bounding box center [402, 93] width 675 height 22
paste input "PB & Smelly"
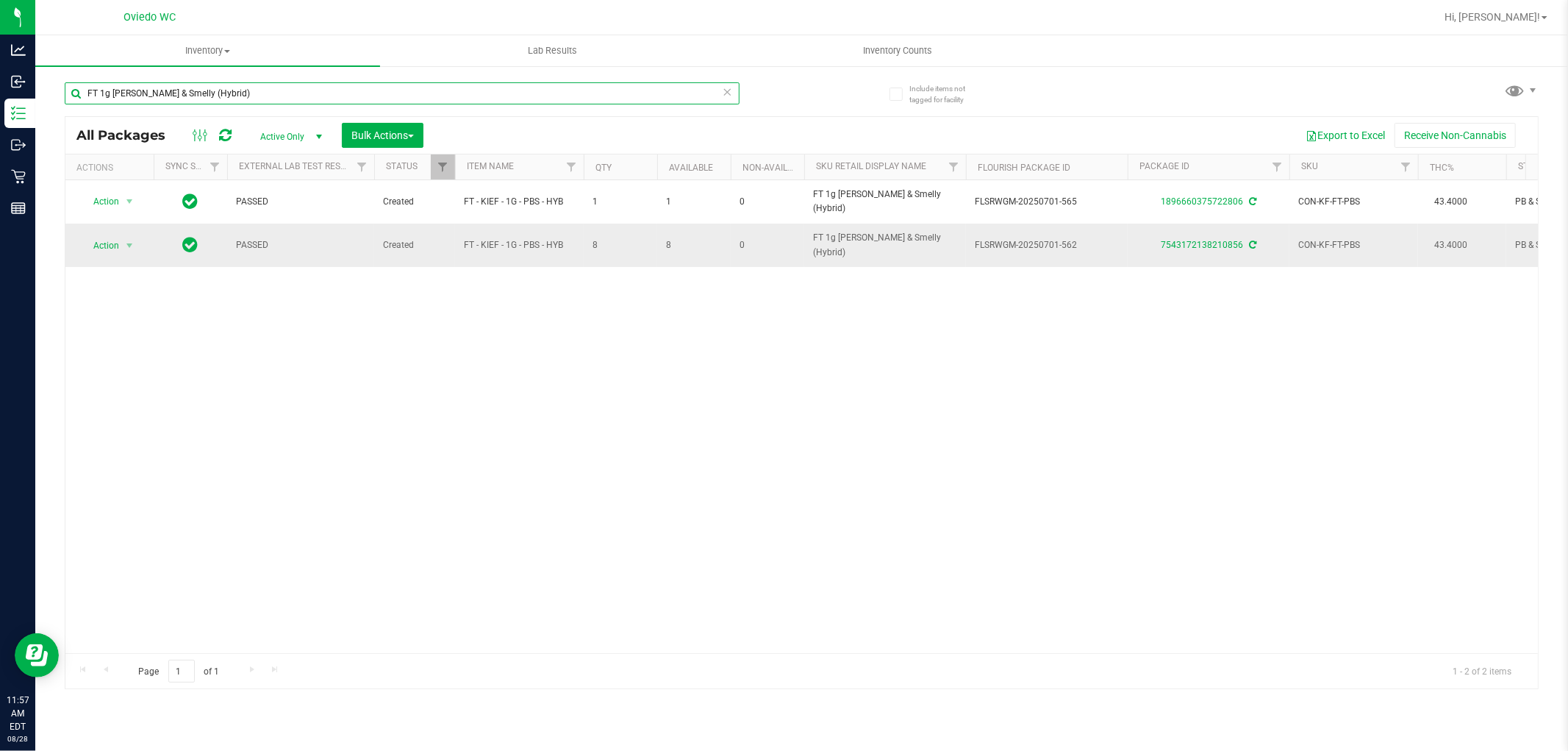
type input "FT 1g [PERSON_NAME] & Smelly (Hybrid)"
click at [108, 245] on span "Action" at bounding box center [100, 245] width 40 height 21
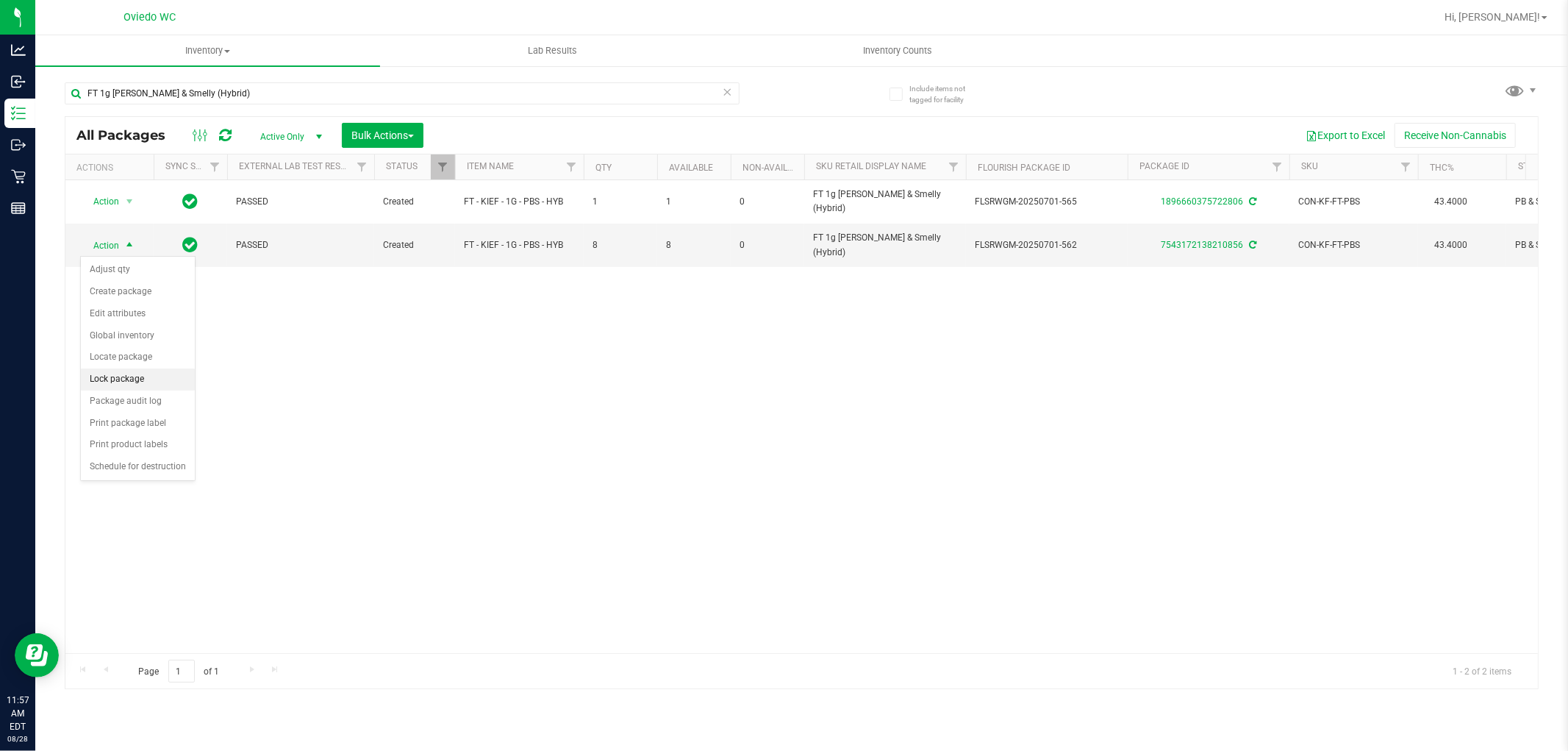
click at [108, 376] on li "Lock package" at bounding box center [138, 379] width 114 height 22
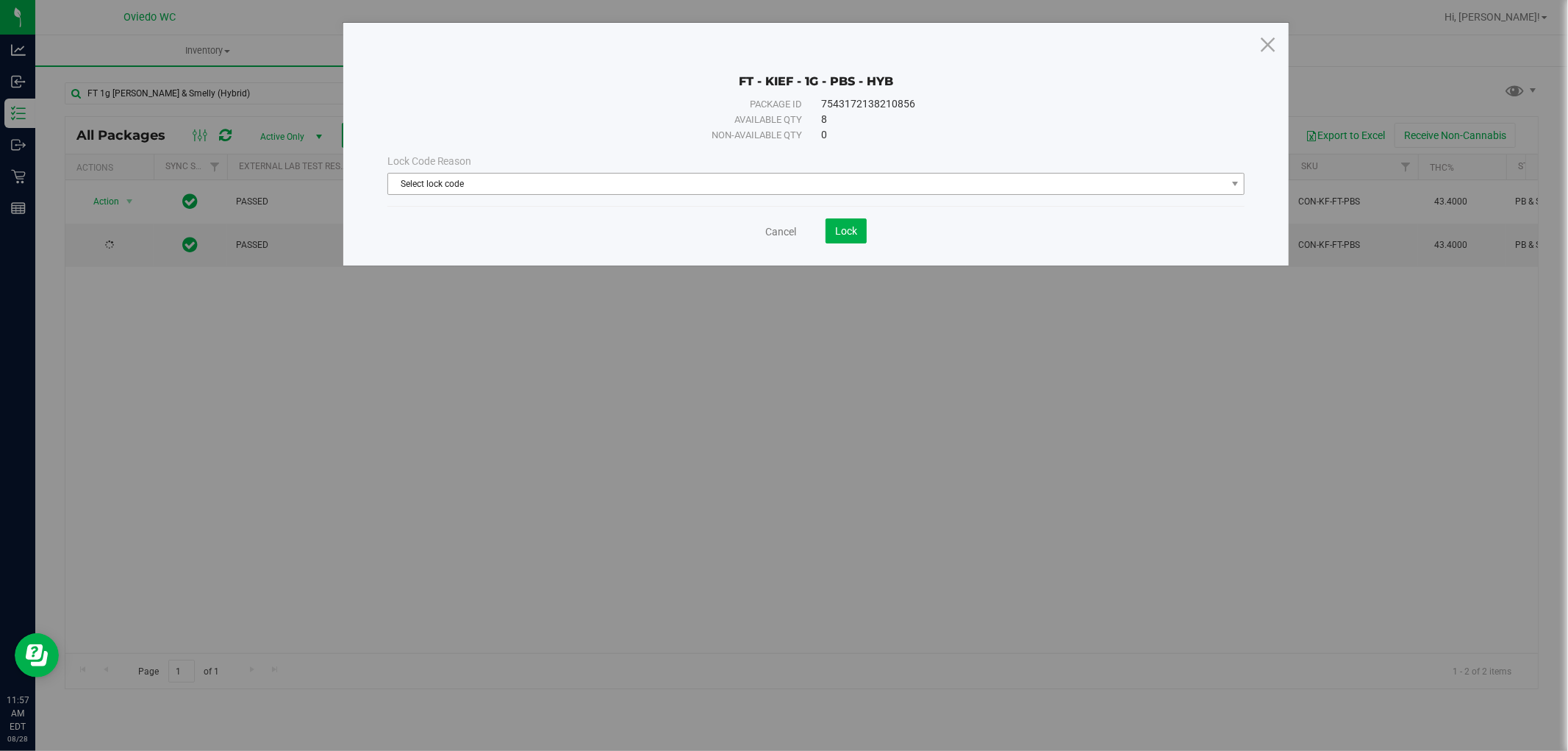
click at [427, 178] on span "Select lock code" at bounding box center [807, 183] width 838 height 21
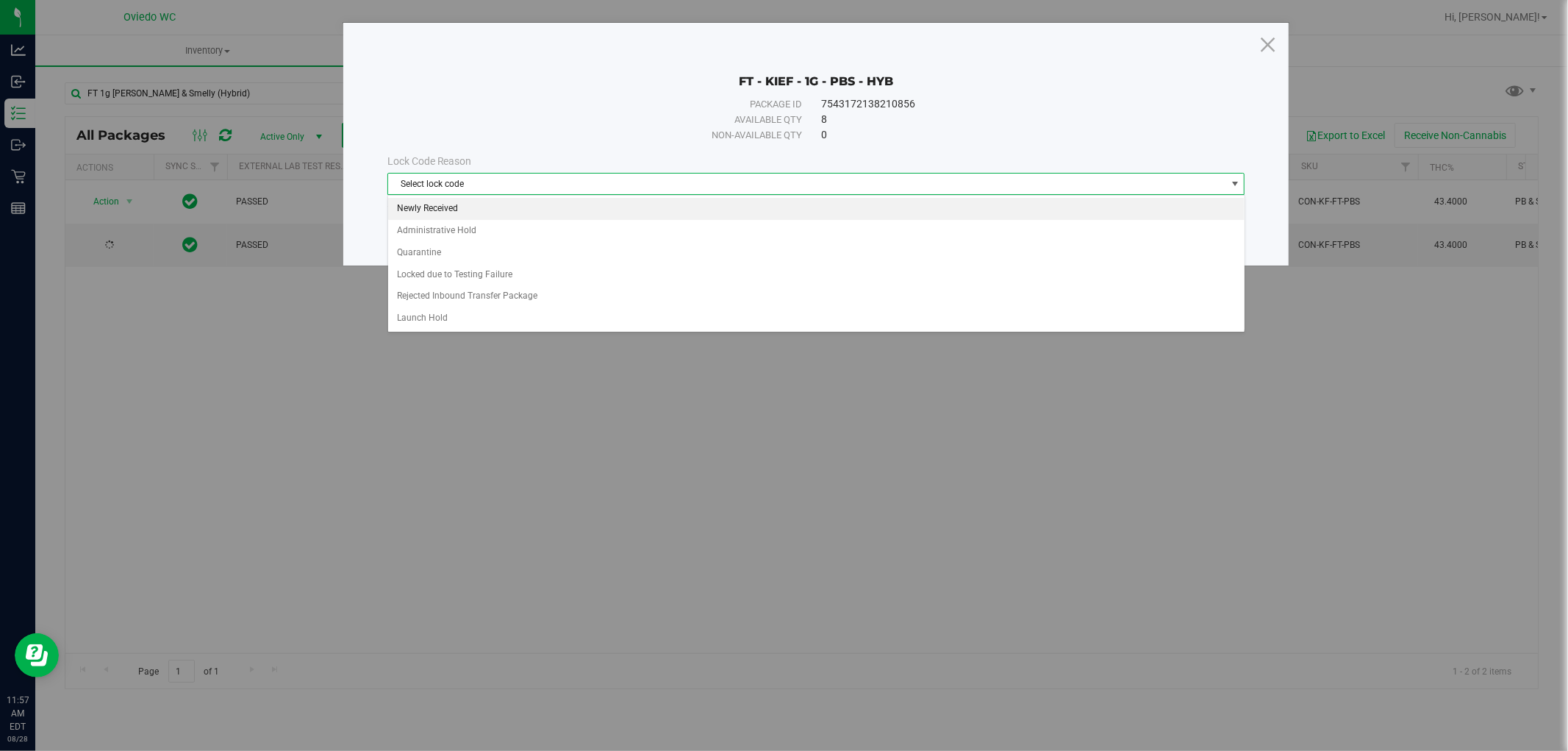
click at [407, 204] on li "Newly Received" at bounding box center [816, 209] width 856 height 22
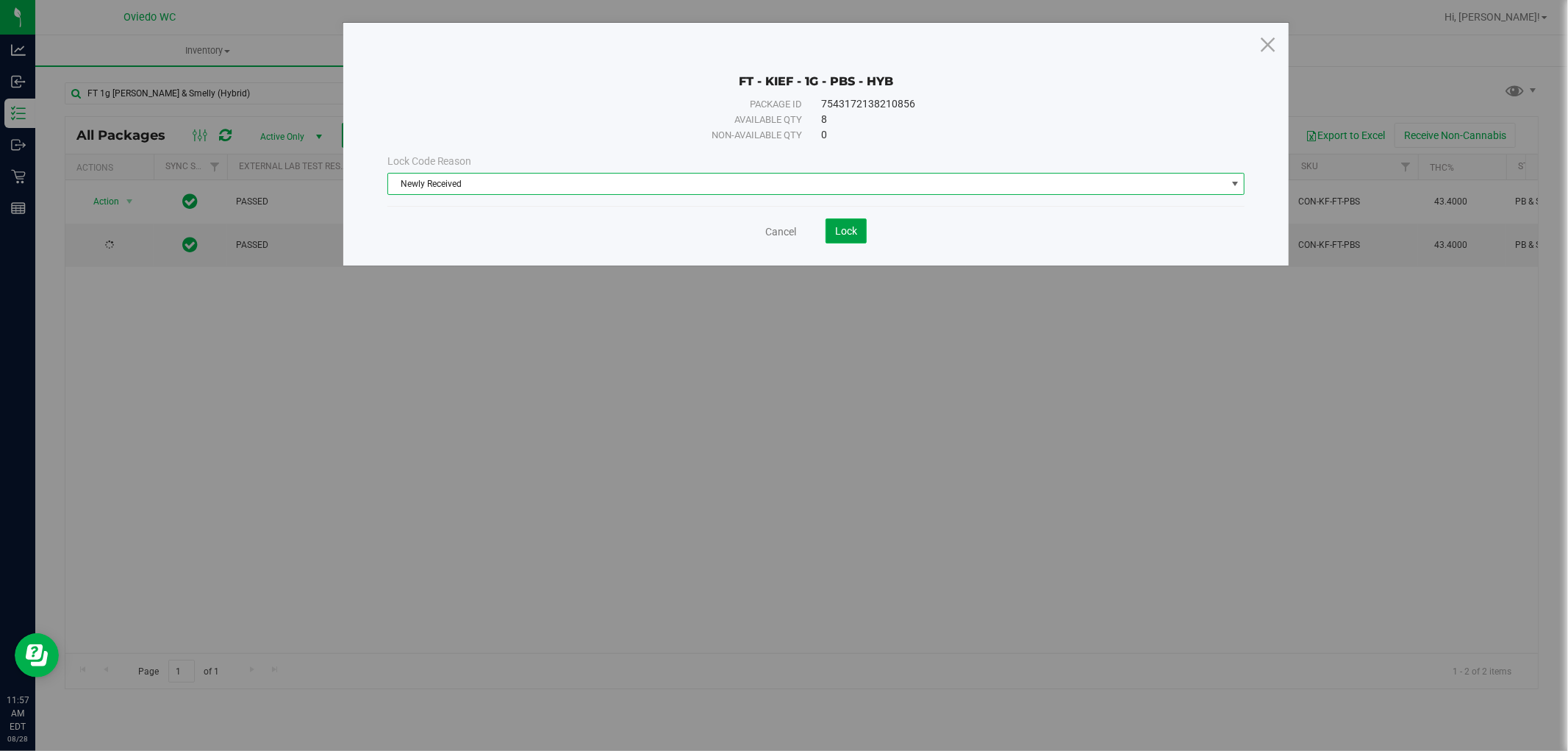
click at [862, 233] on button "Lock" at bounding box center [845, 231] width 41 height 25
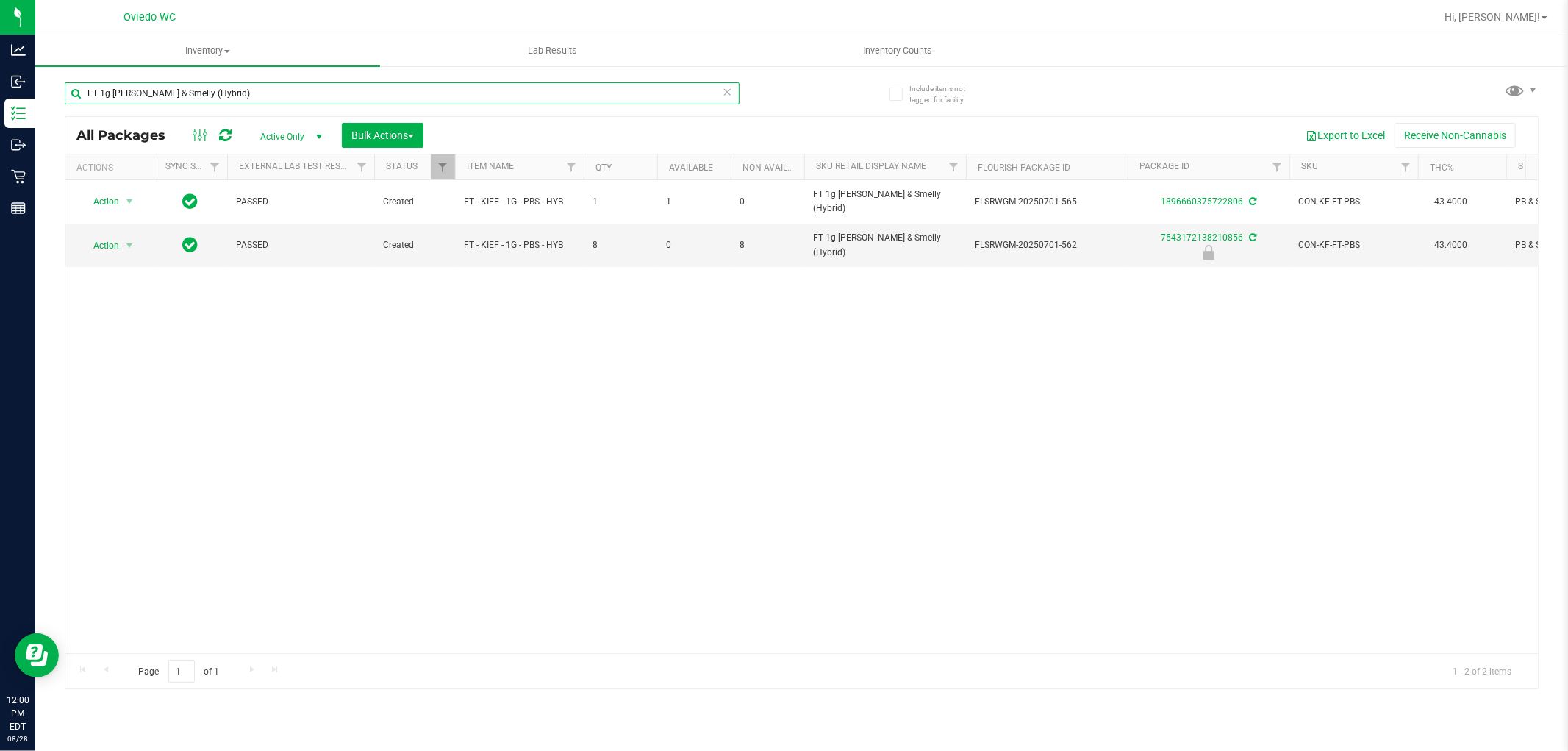
click at [336, 90] on input "FT 1g [PERSON_NAME] & Smelly (Hybrid)" at bounding box center [402, 93] width 675 height 22
click at [285, 94] on input "48078220040091614807822004009161" at bounding box center [402, 93] width 675 height 22
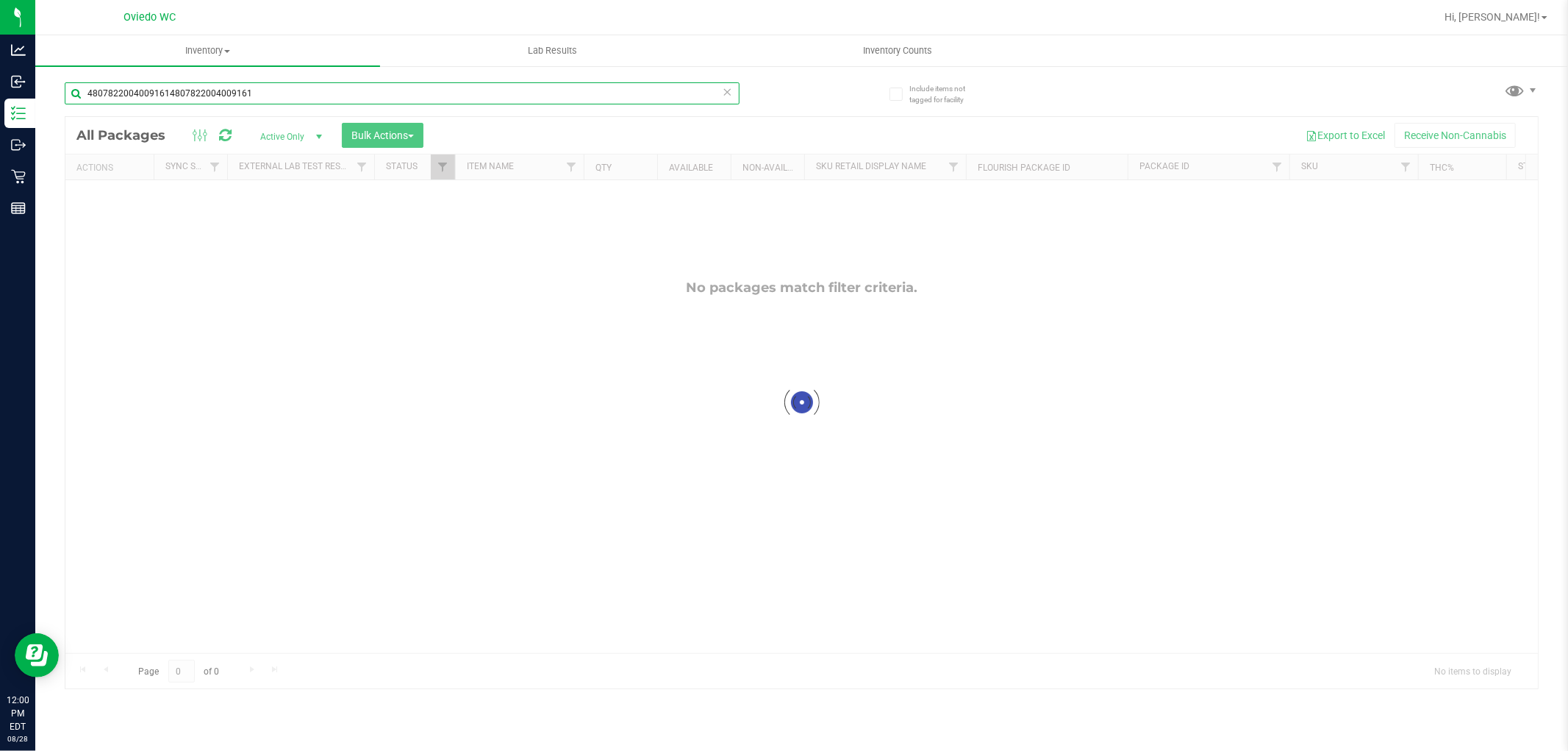
click at [285, 94] on input "48078220040091614807822004009161" at bounding box center [402, 93] width 675 height 22
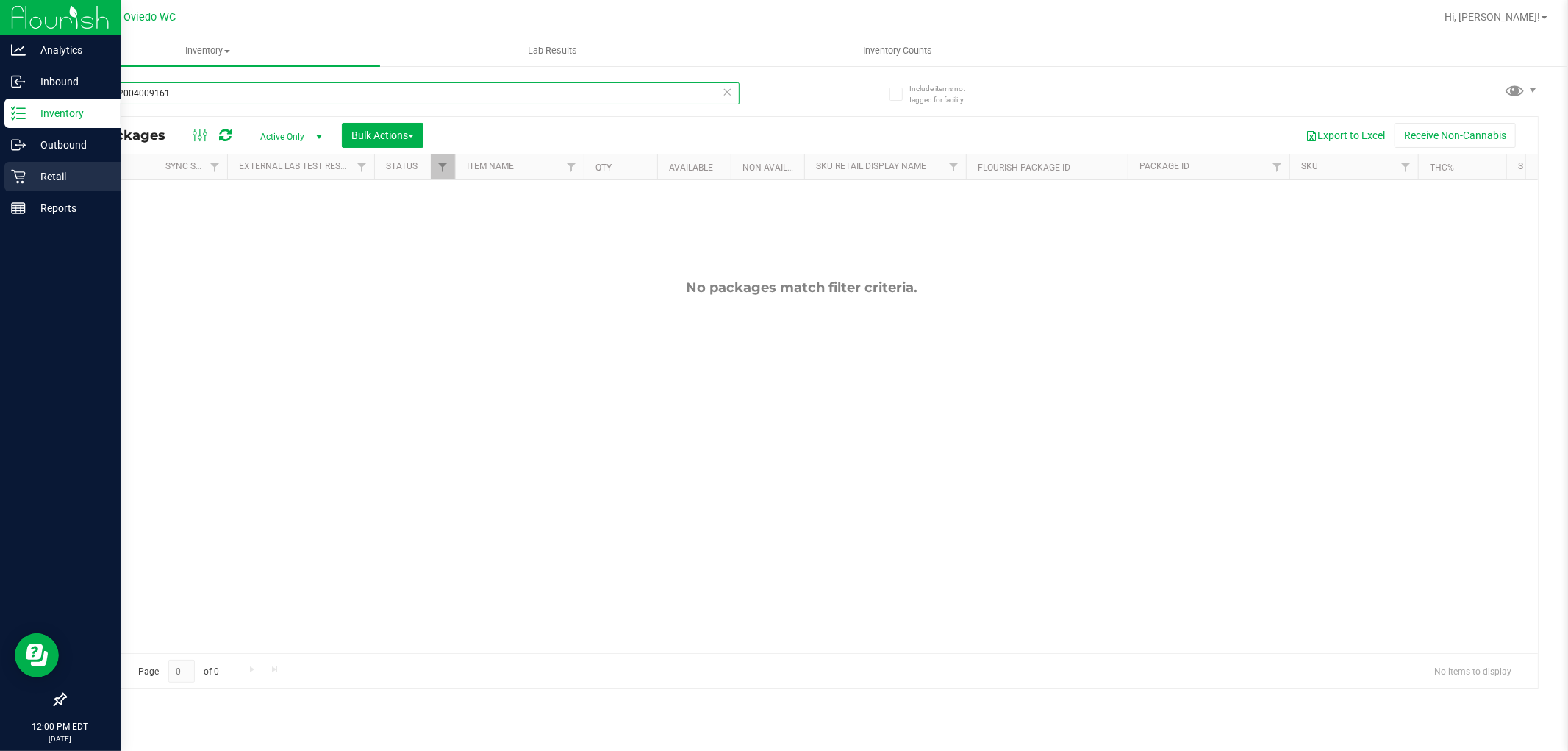
type input "4807822004009161"
click at [26, 179] on p "Retail" at bounding box center [69, 176] width 88 height 17
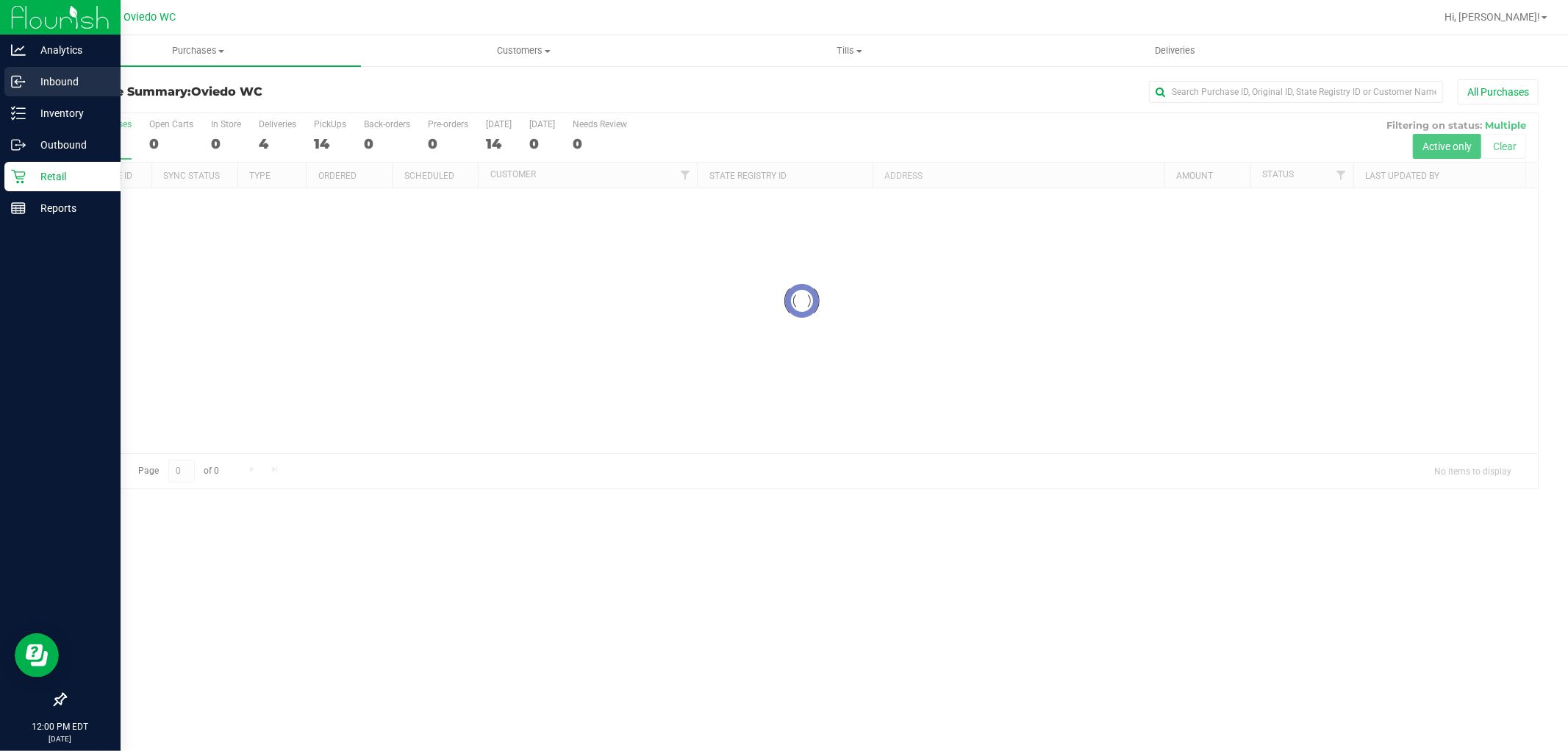
click at [46, 77] on p "Inbound" at bounding box center [69, 81] width 88 height 17
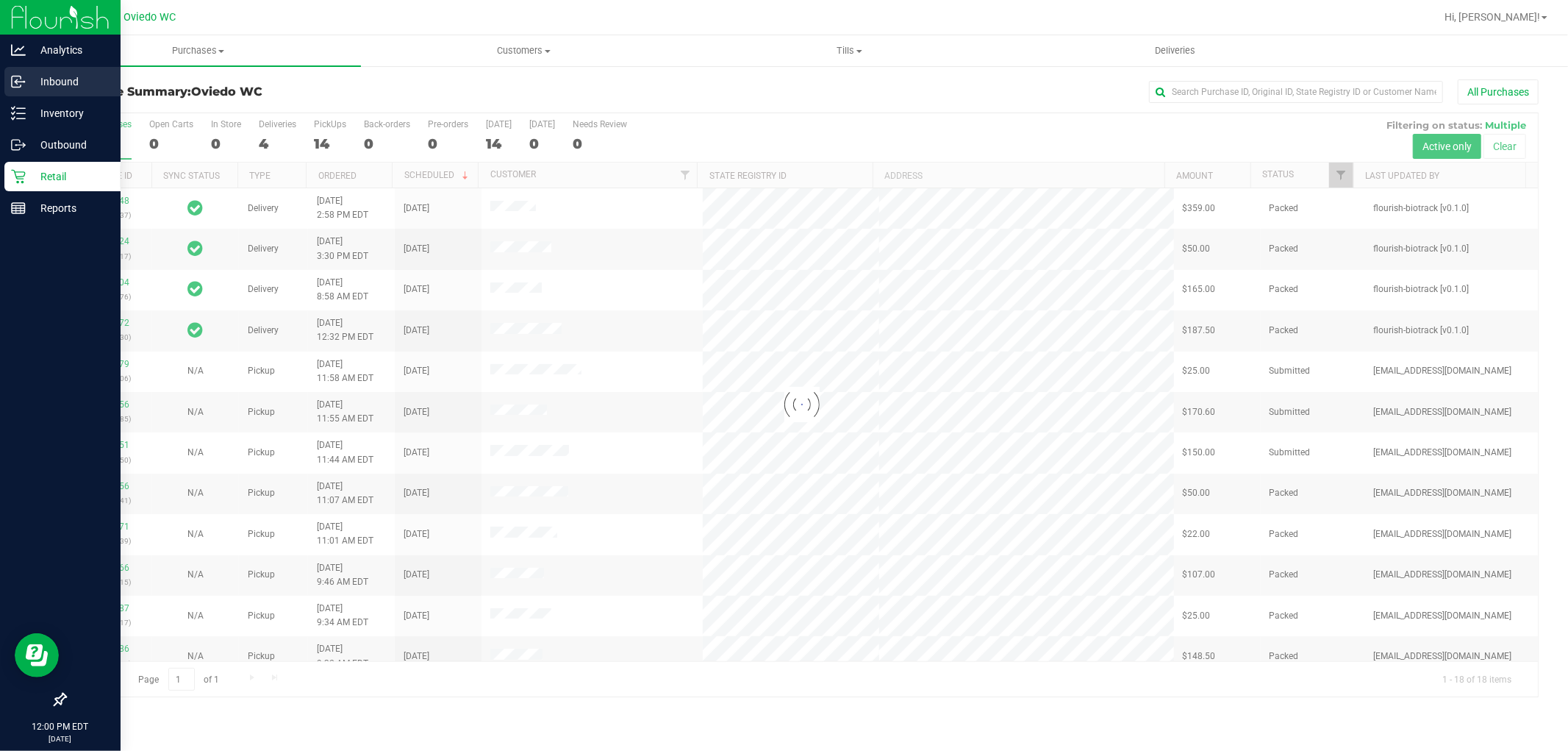
click at [0, 77] on link "Inbound" at bounding box center [60, 82] width 120 height 32
click at [11, 74] on icon at bounding box center [18, 81] width 15 height 15
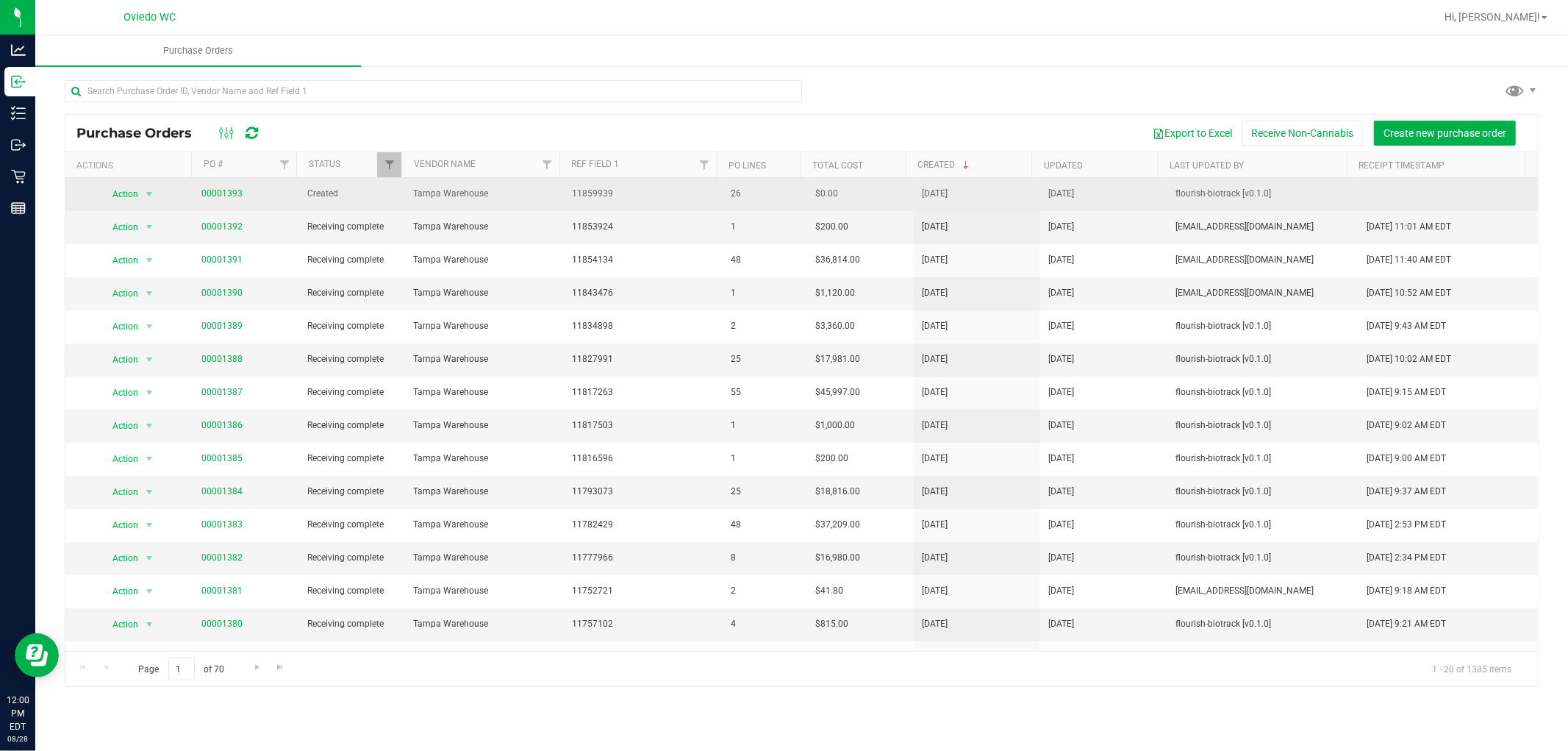
click at [207, 200] on span "00001393" at bounding box center [221, 193] width 41 height 14
click at [215, 195] on link "00001393" at bounding box center [221, 193] width 41 height 10
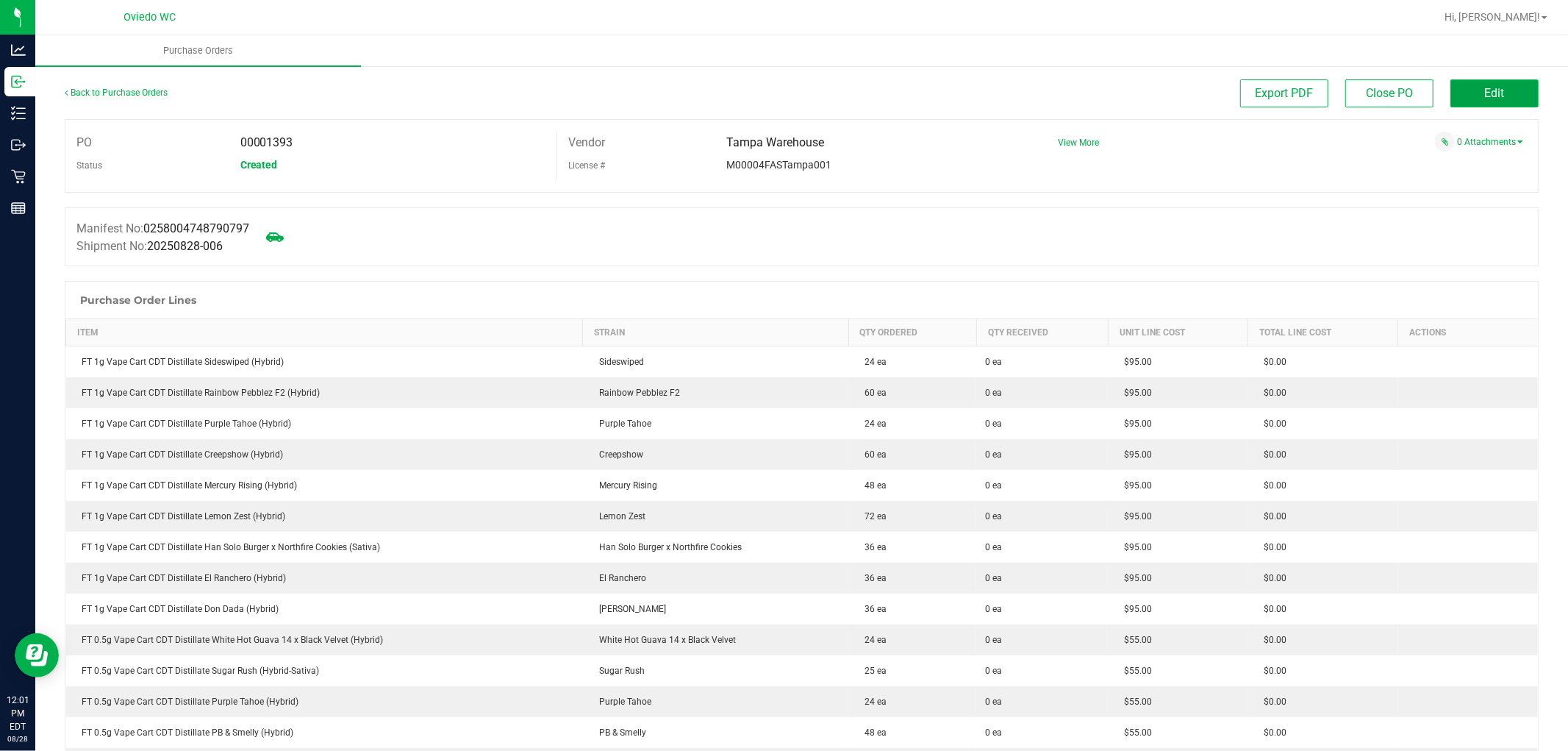
click at [1485, 88] on span "Edit" at bounding box center [1495, 92] width 20 height 14
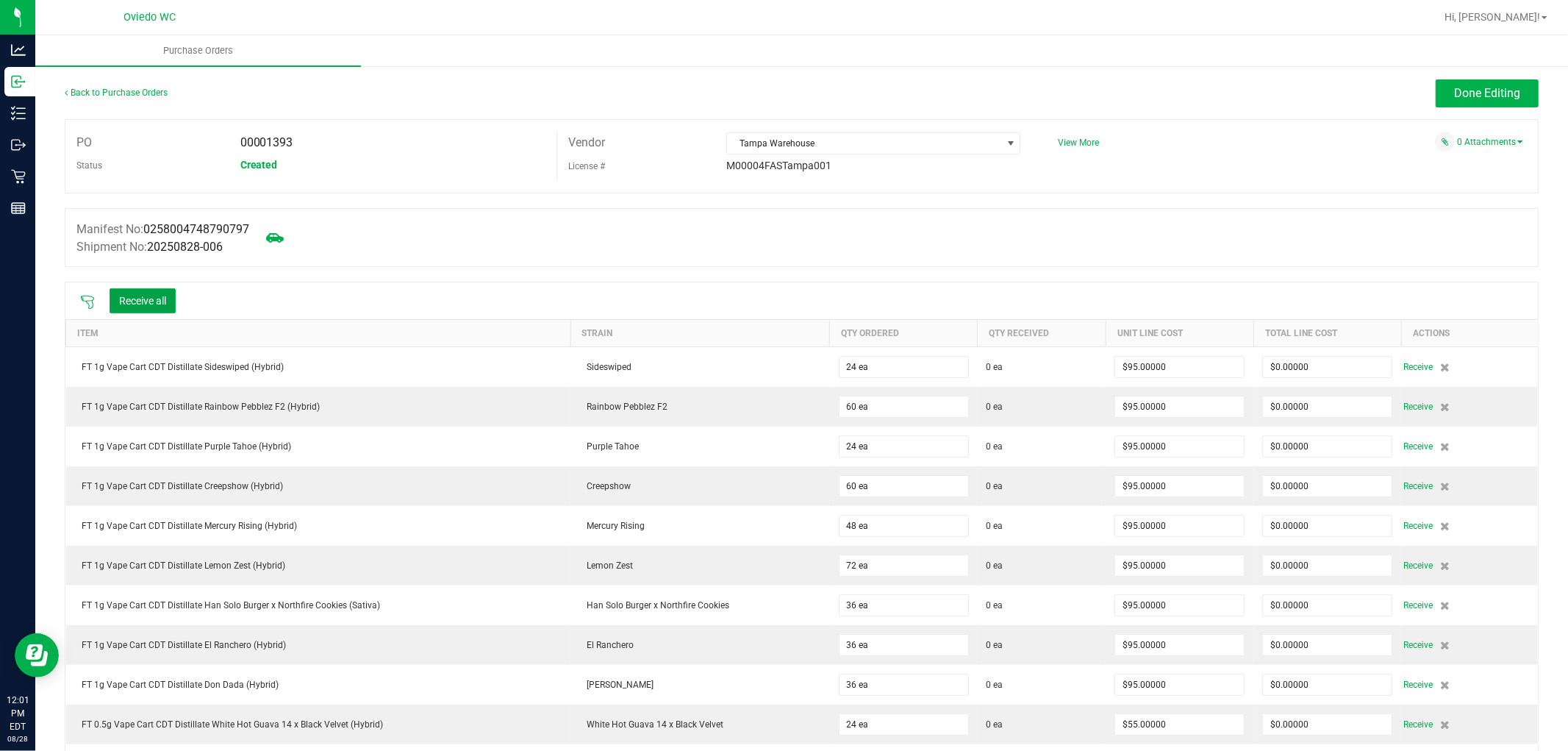
click at [139, 303] on button "Receive all" at bounding box center [142, 300] width 67 height 25
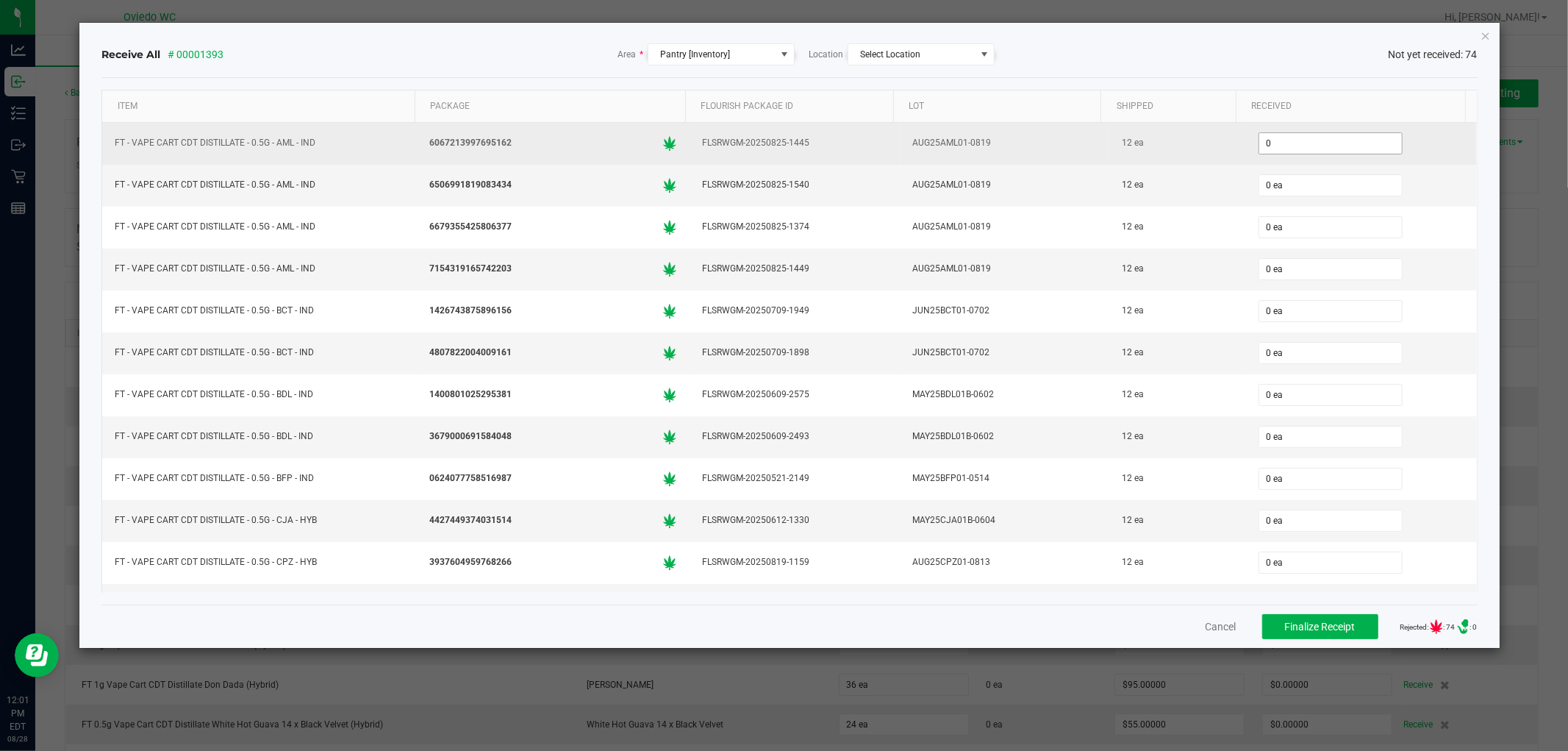
click at [1273, 138] on input "0" at bounding box center [1330, 143] width 143 height 21
type input "12 ea"
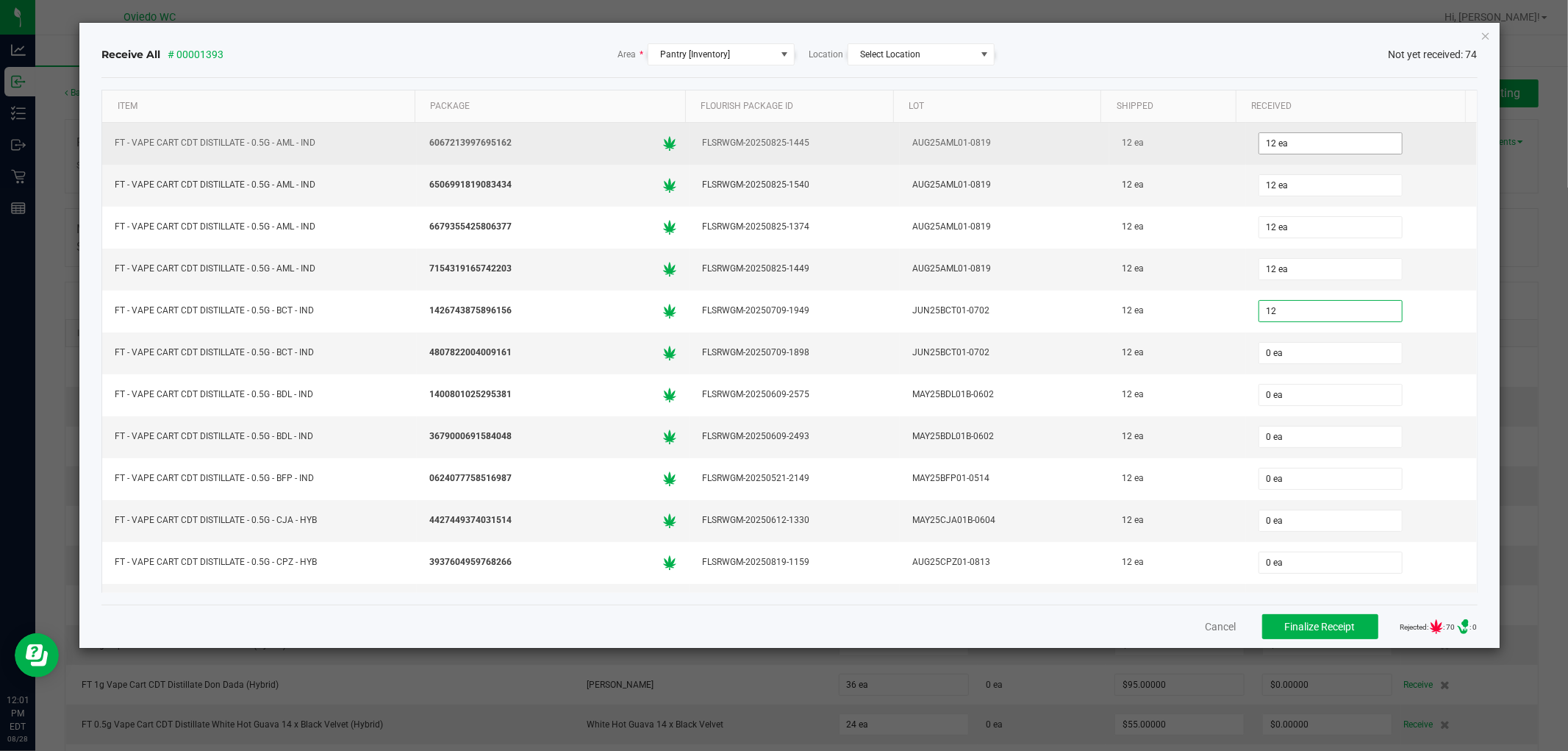
type input "12 ea"
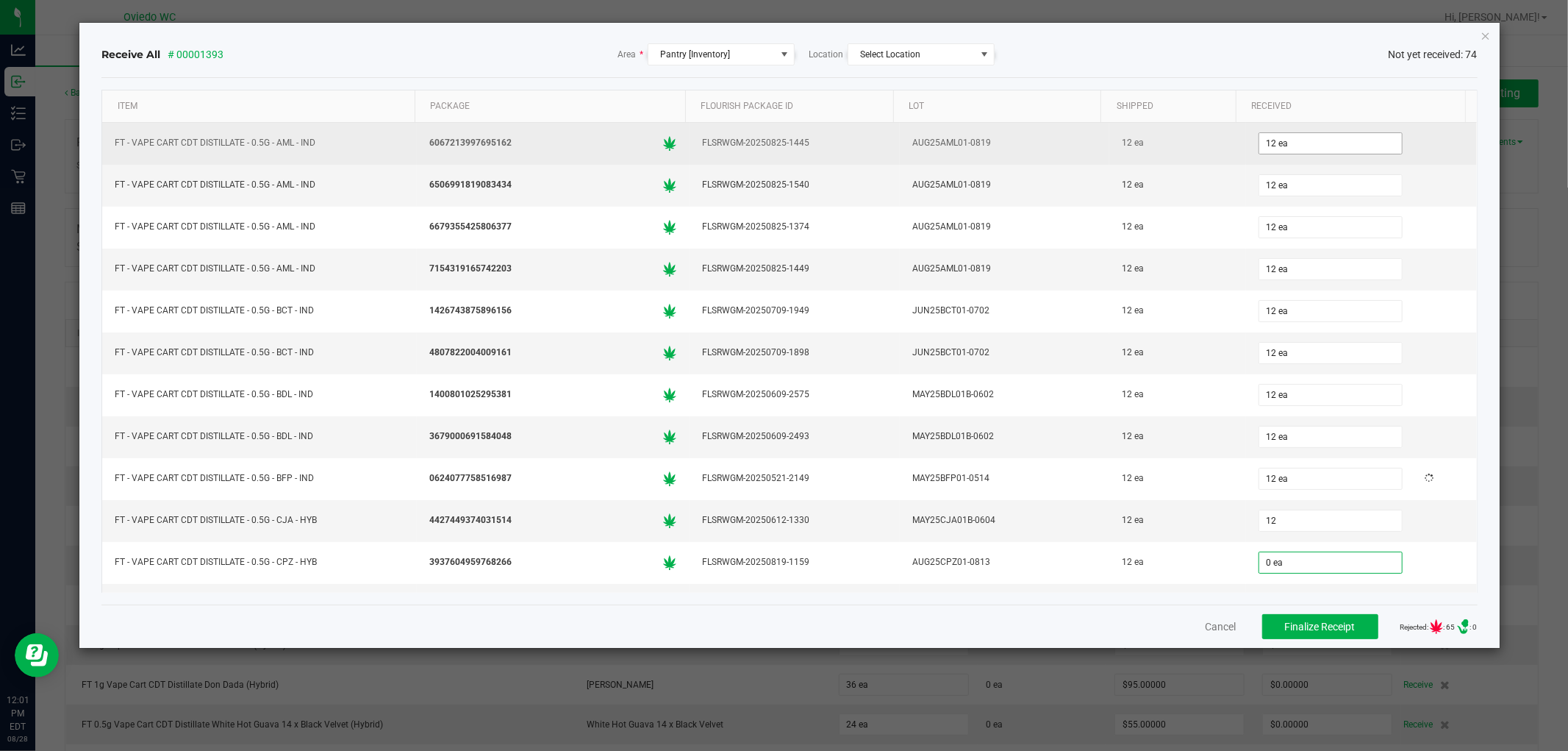
type input "12 ea"
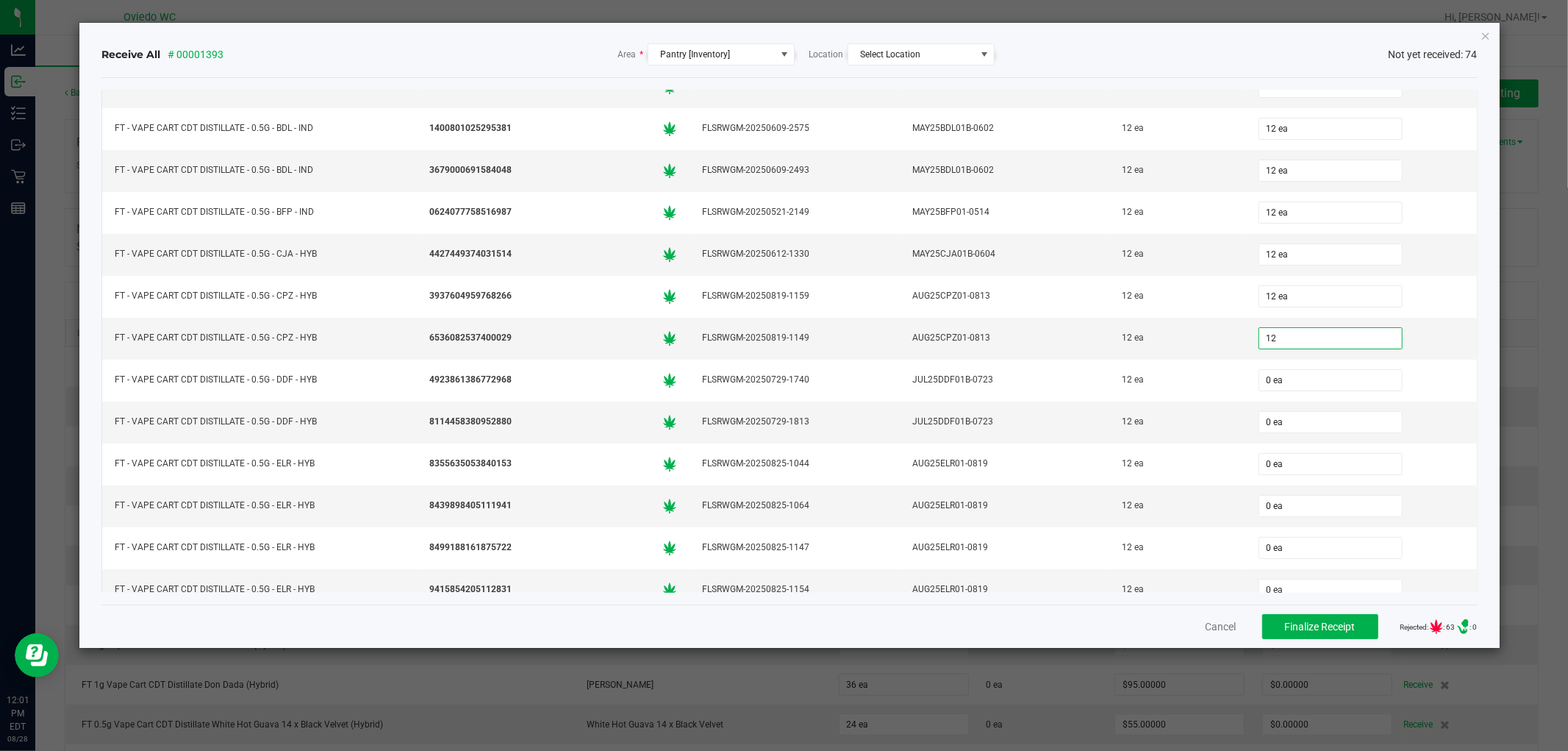
type input "12 ea"
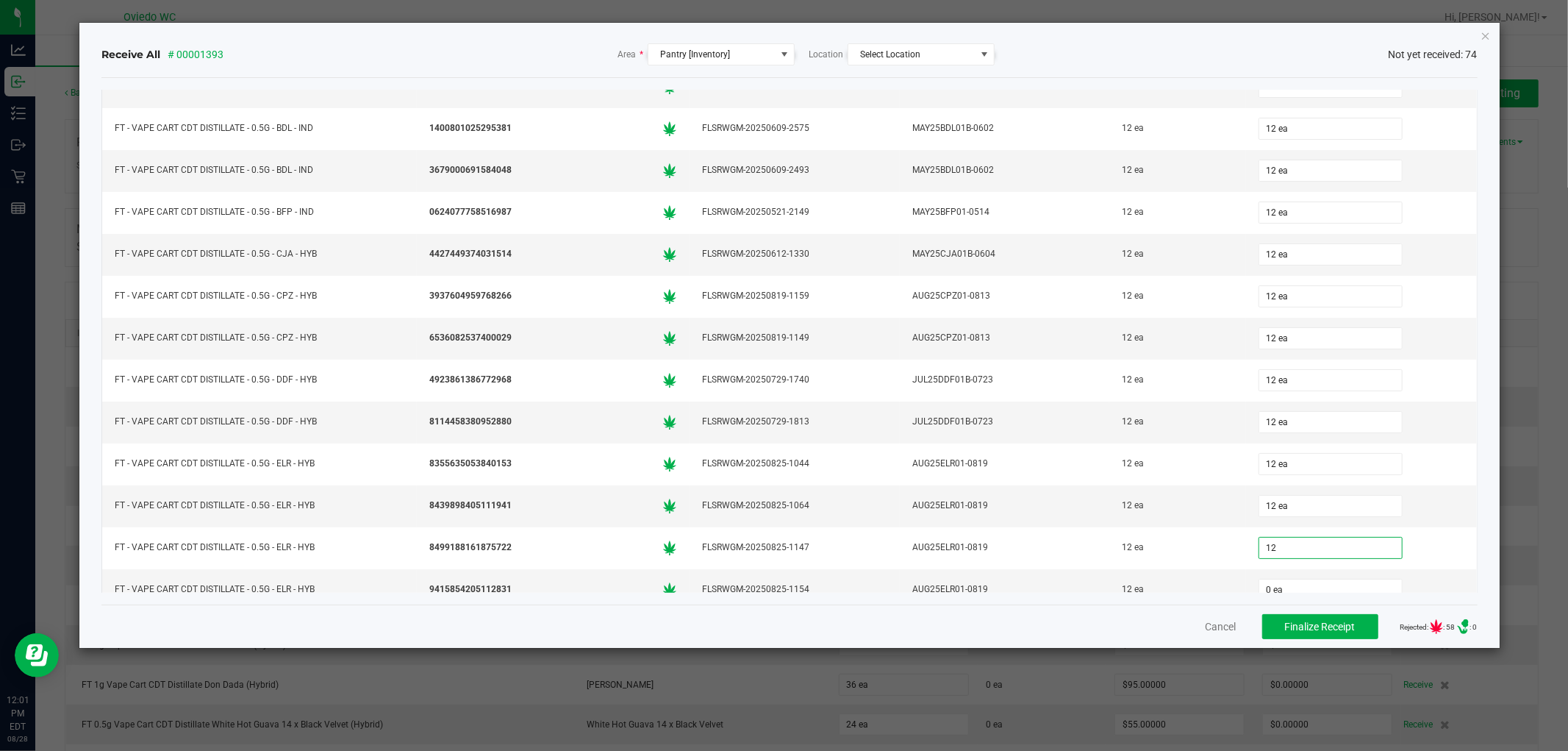
type input "12 ea"
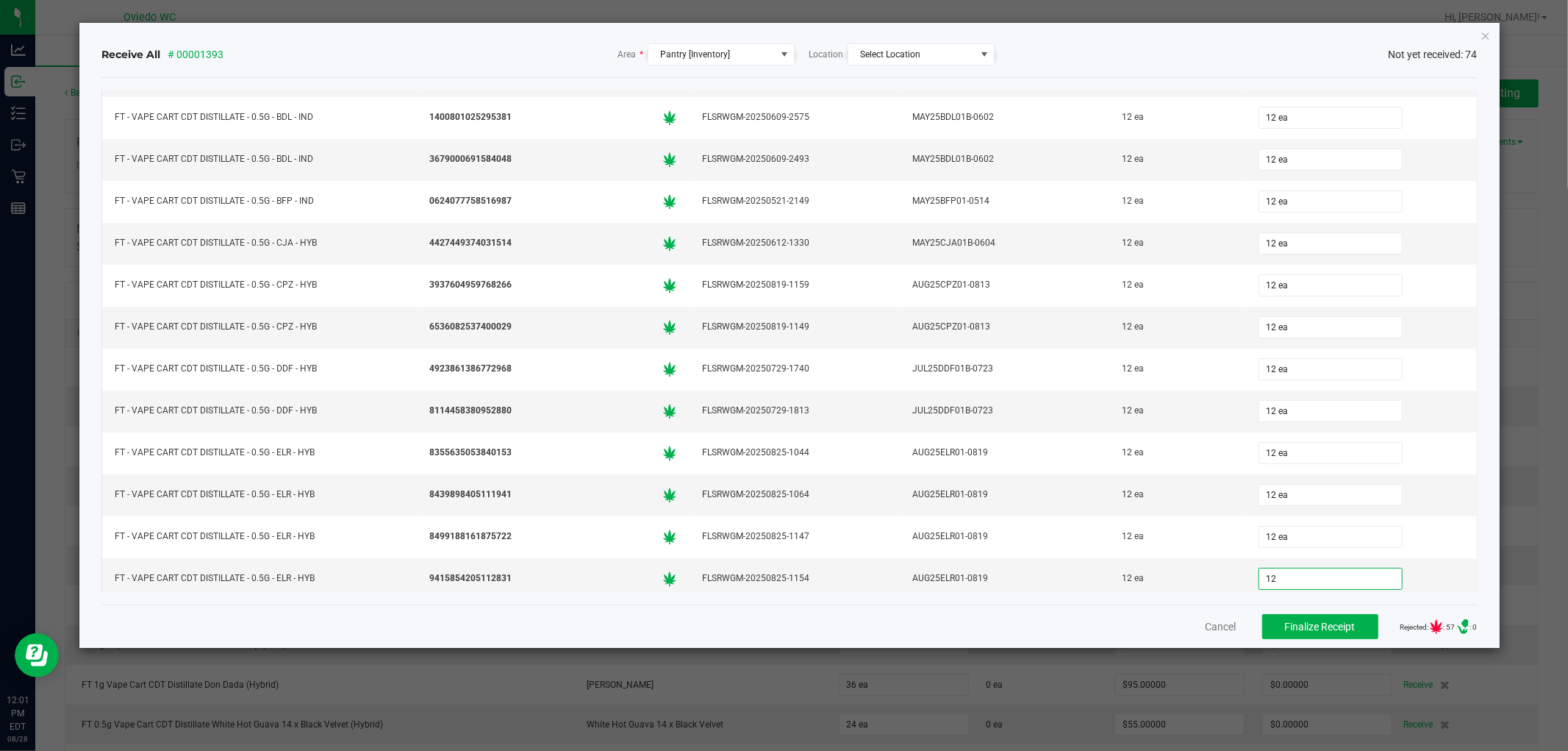
type input "12 ea"
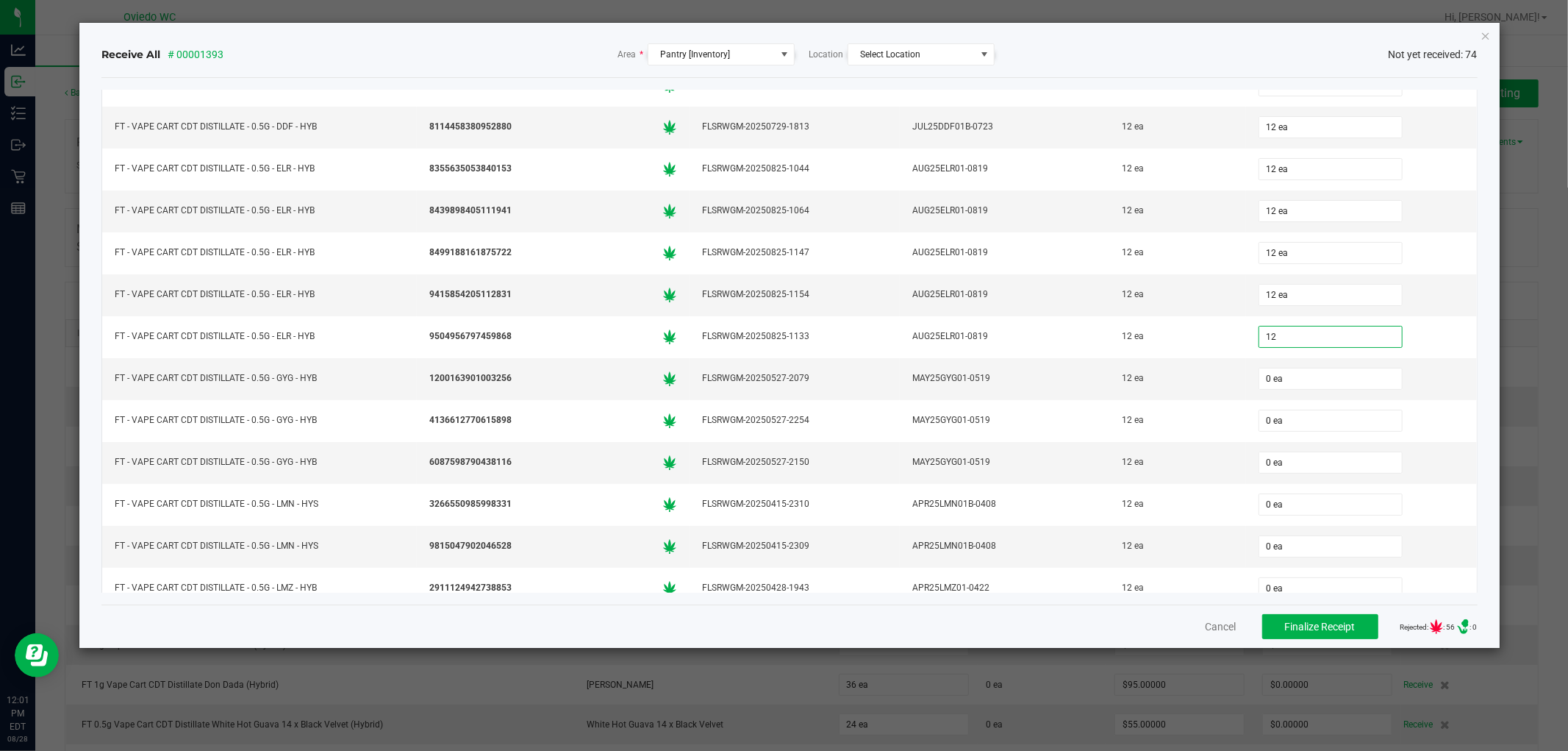
type input "12 ea"
type input "12"
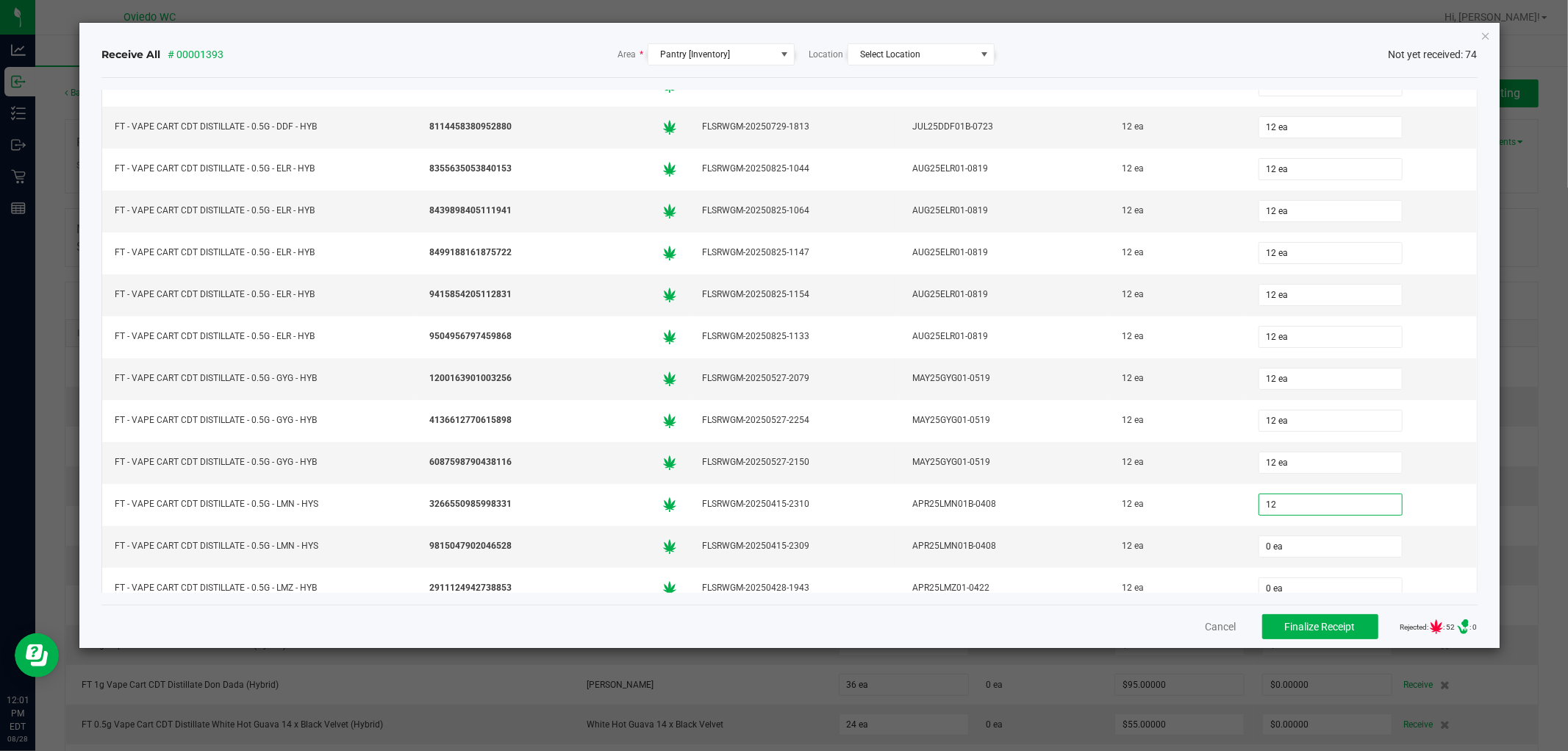
type input "0"
type input "12 ea"
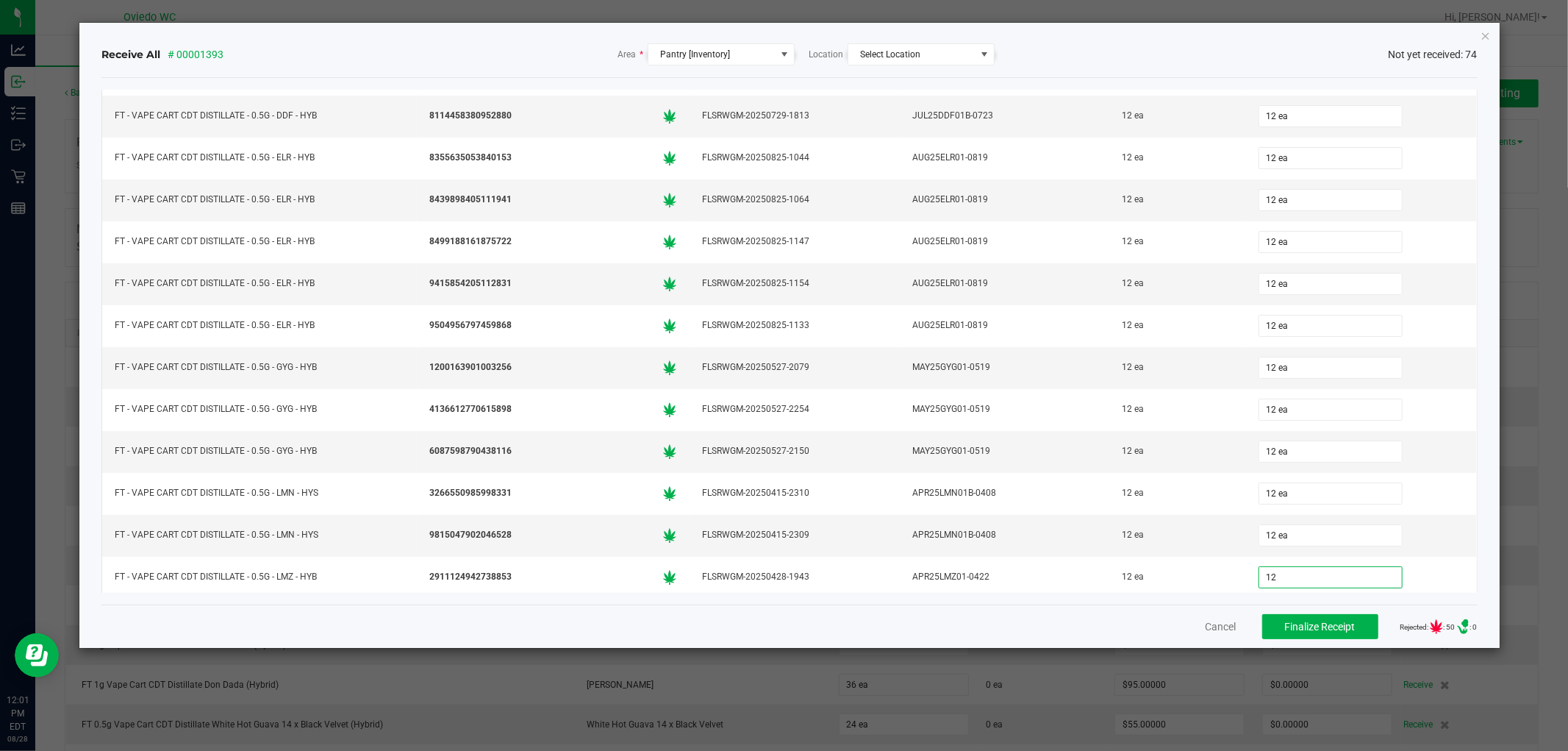
type input "12 ea"
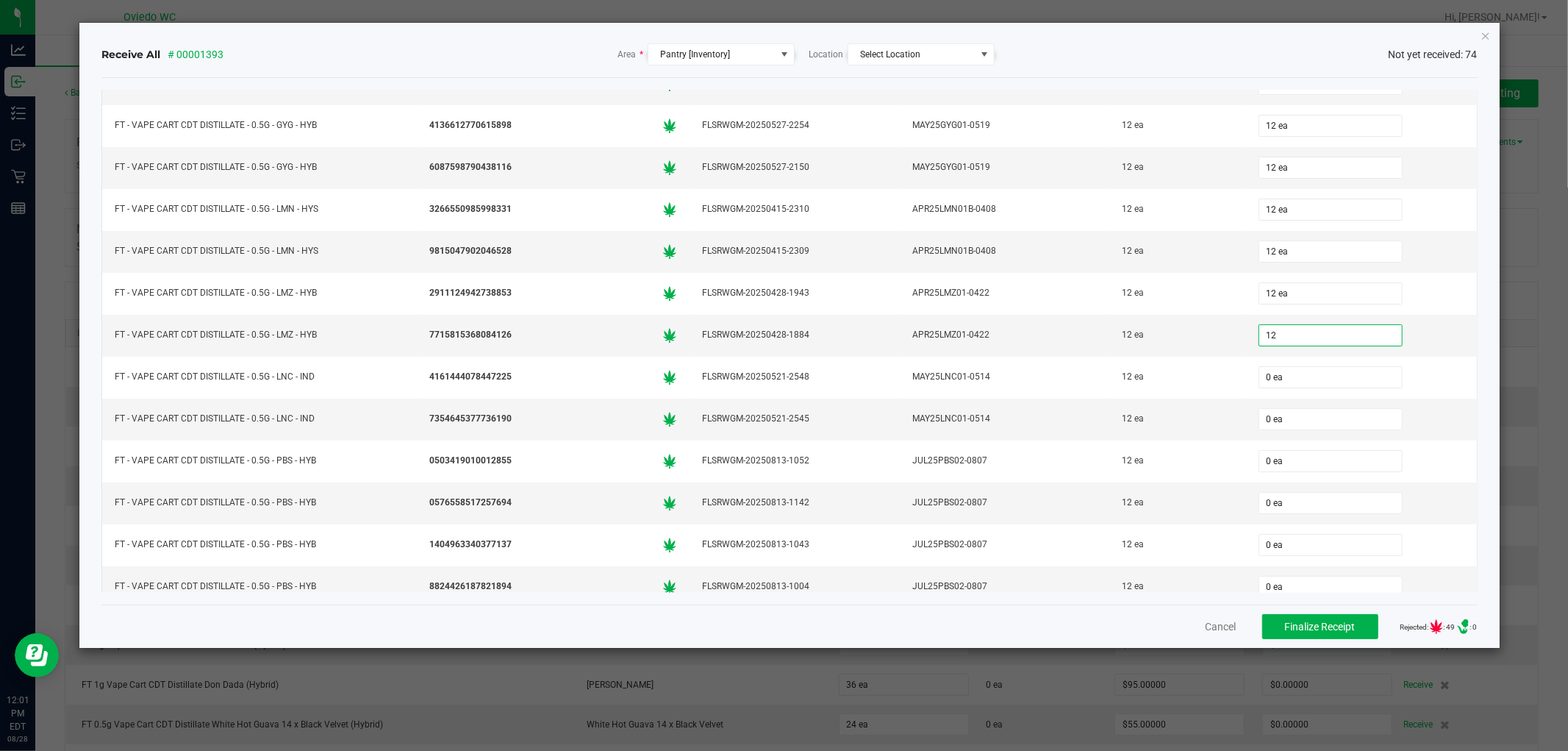
type input "12 ea"
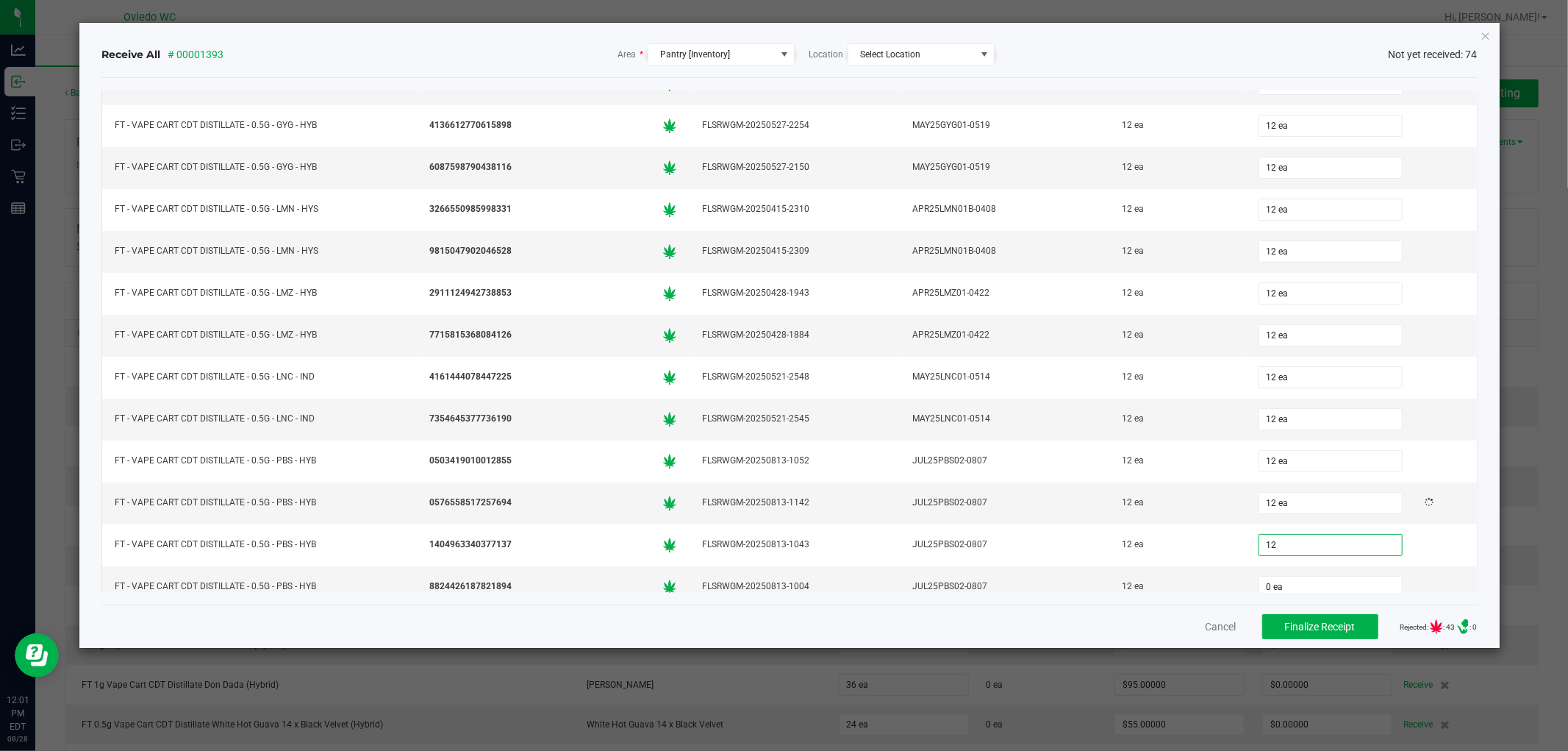
type input "12"
type input "0"
type input "12 ea"
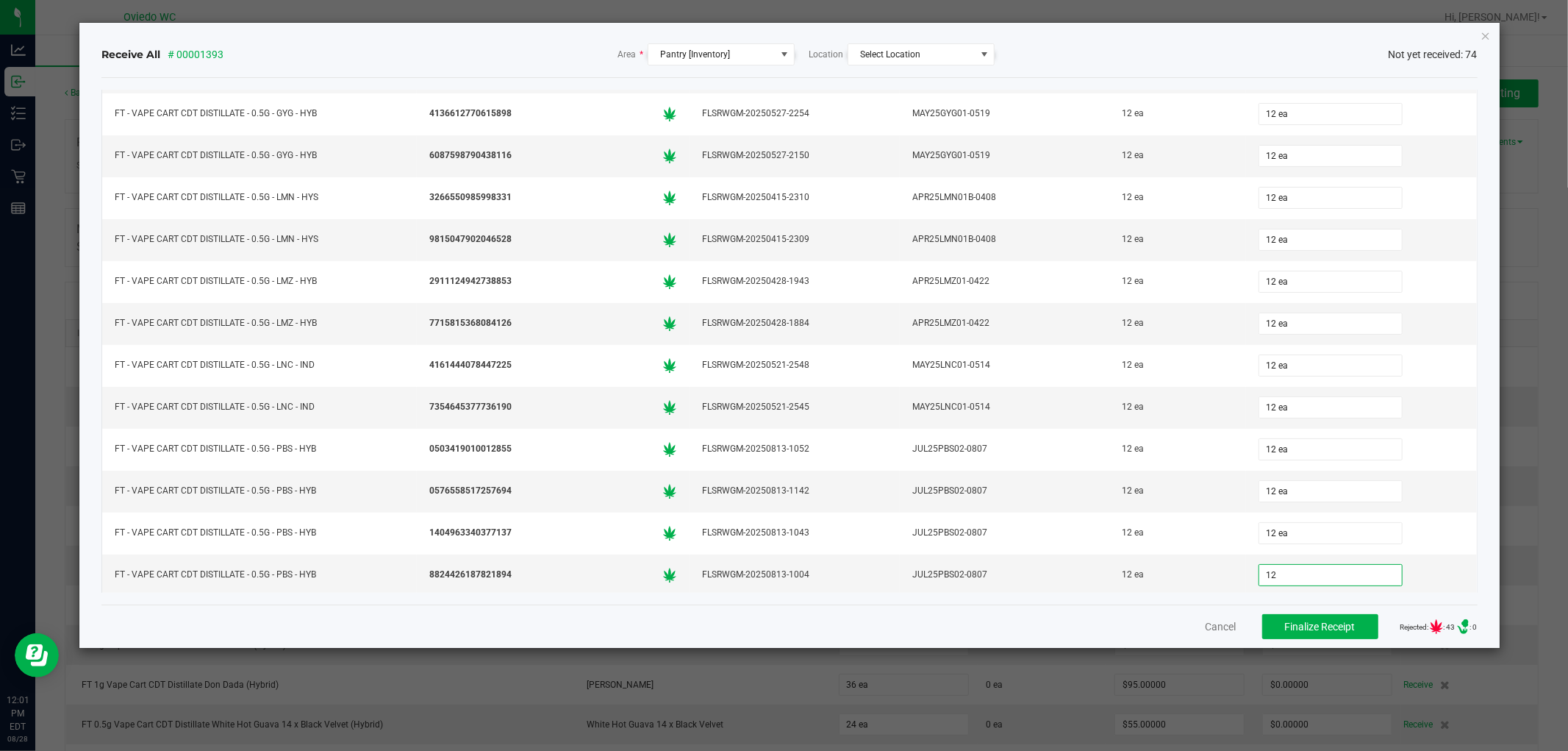
type input "12 ea"
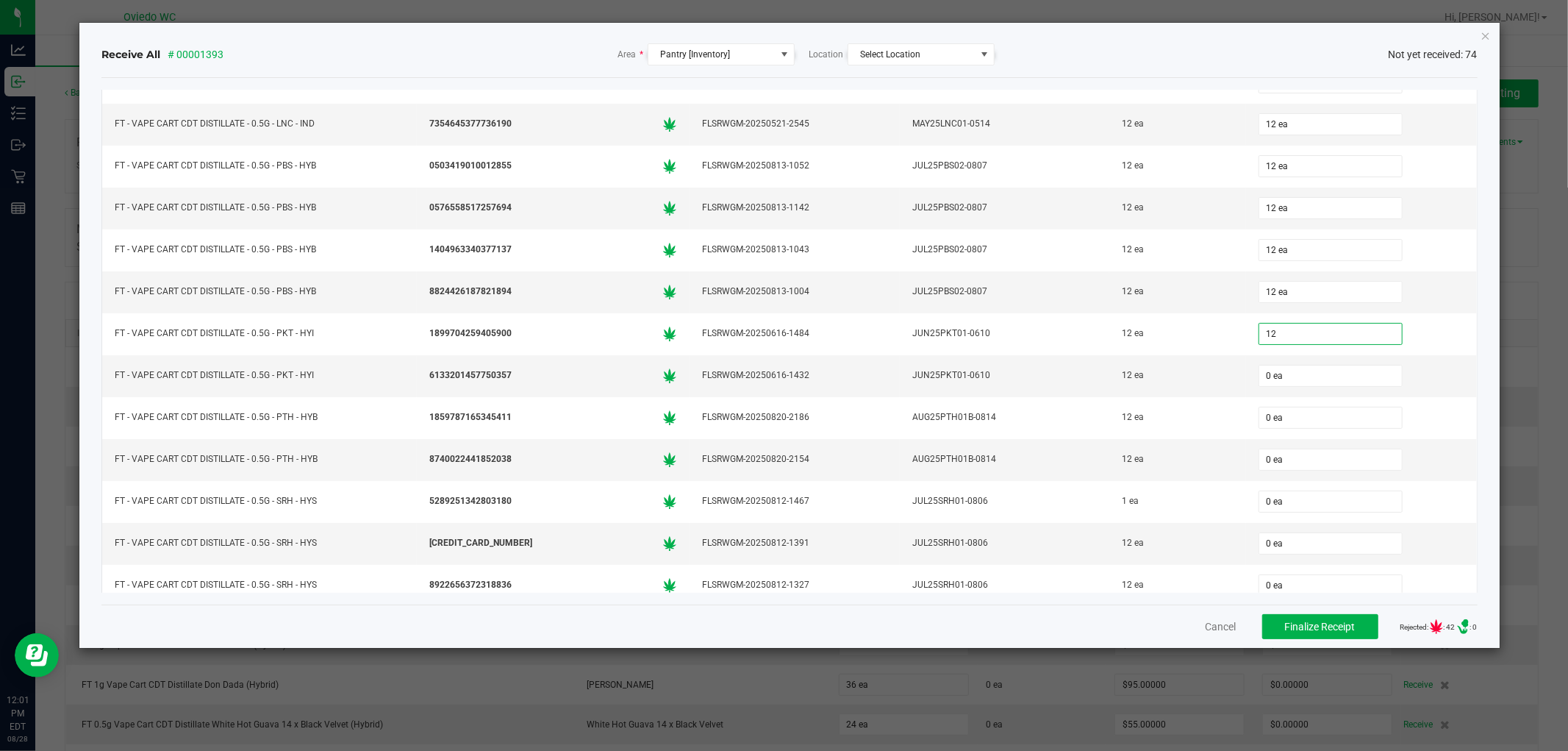
type input "12 ea"
type input "1 ea"
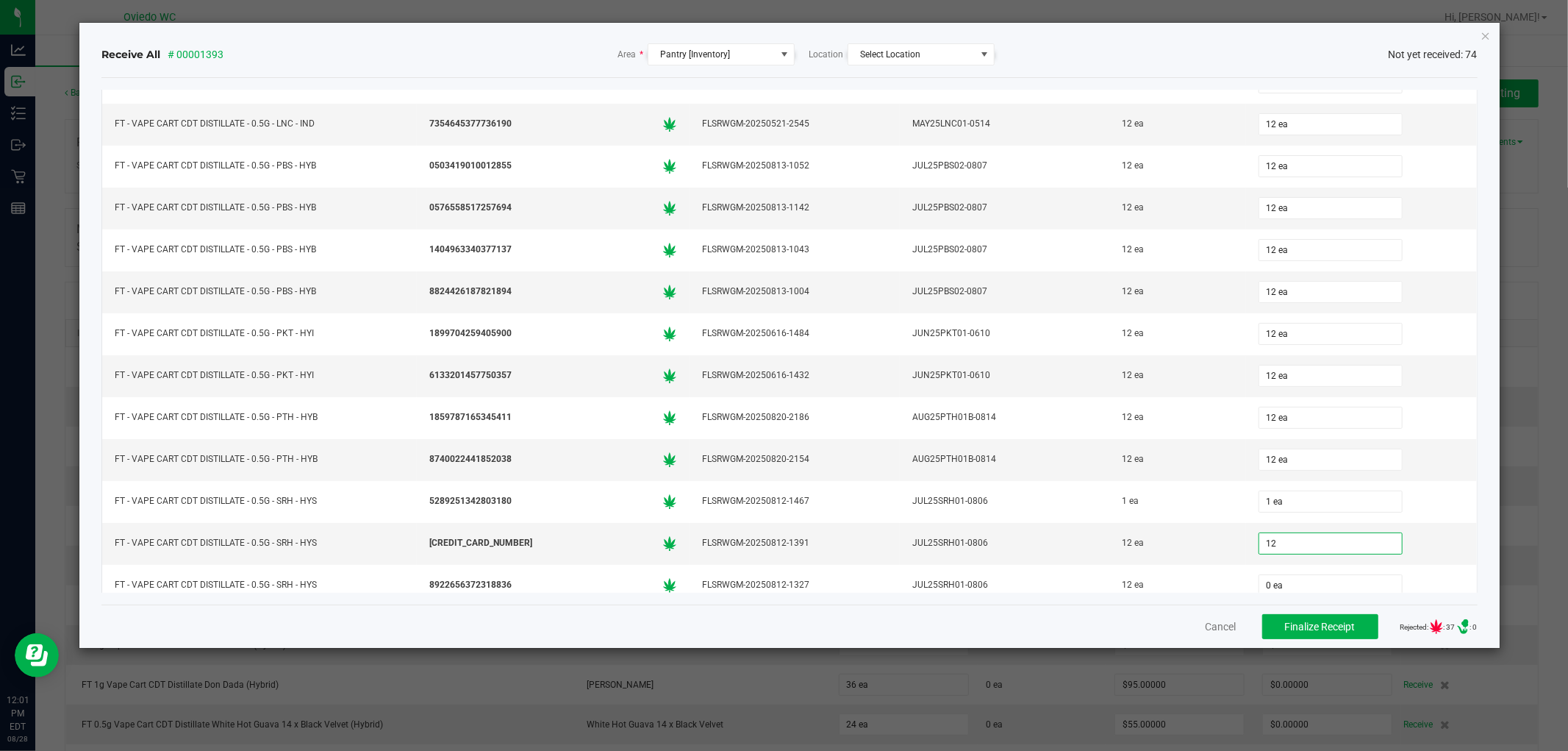
type input "12 ea"
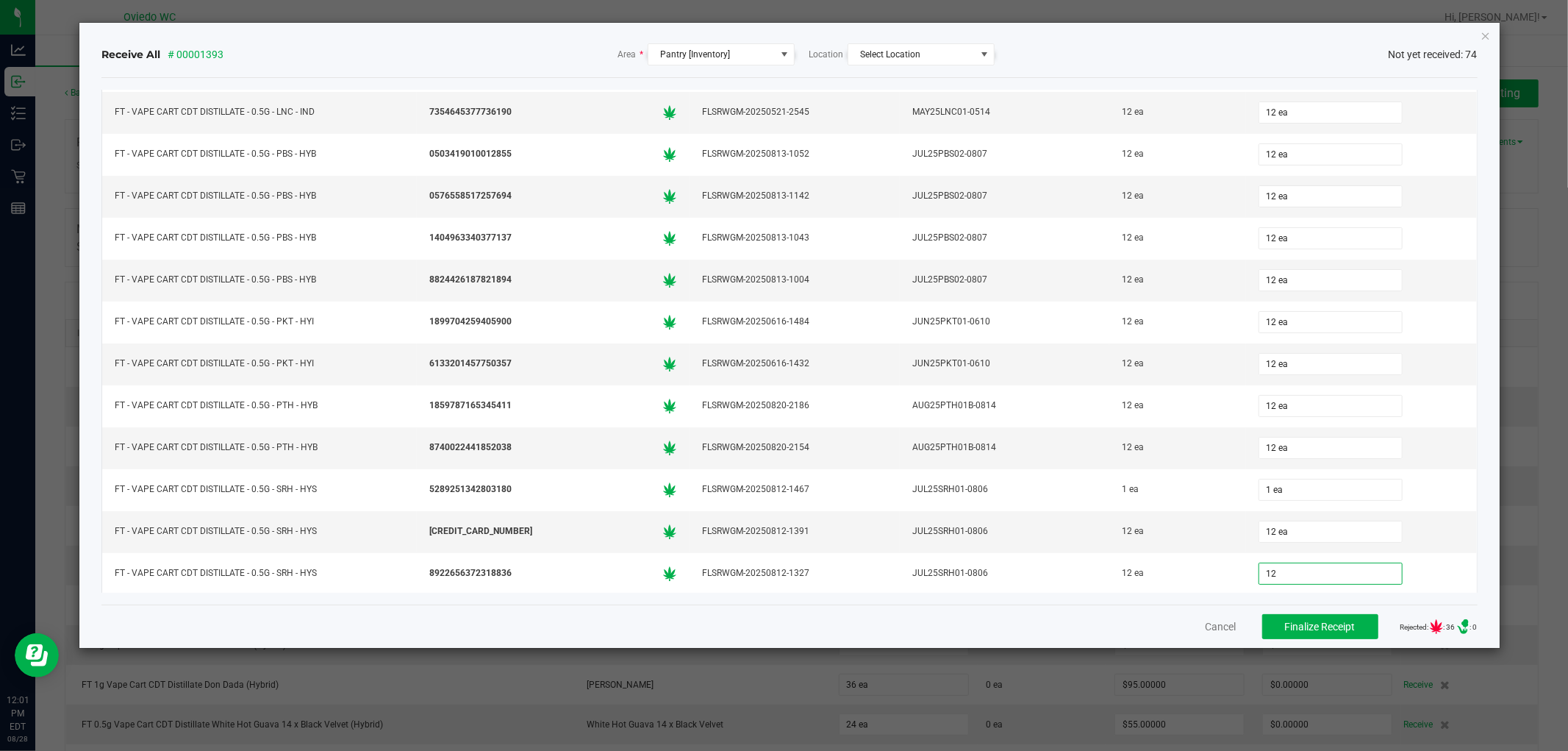
type input "12 ea"
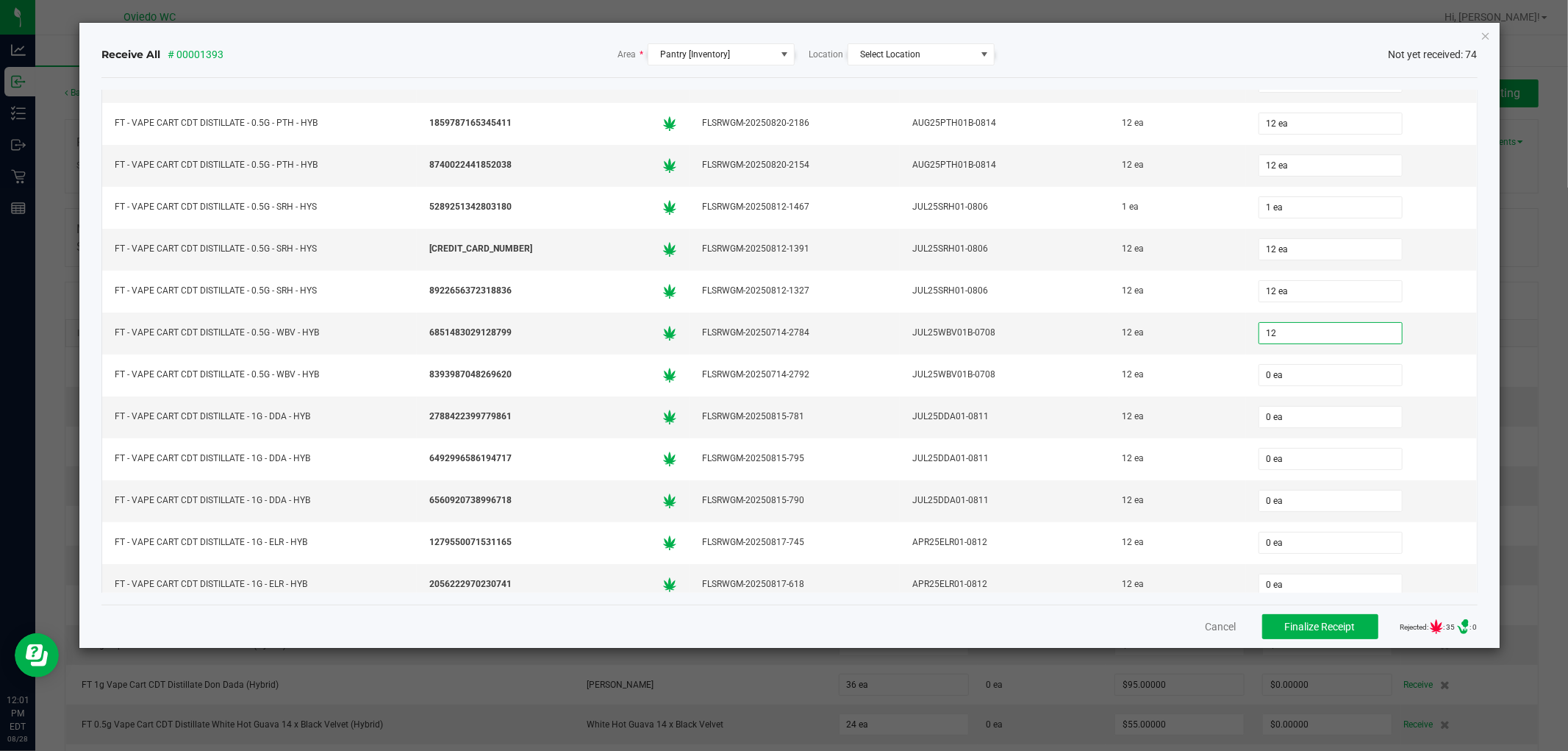
type input "12 ea"
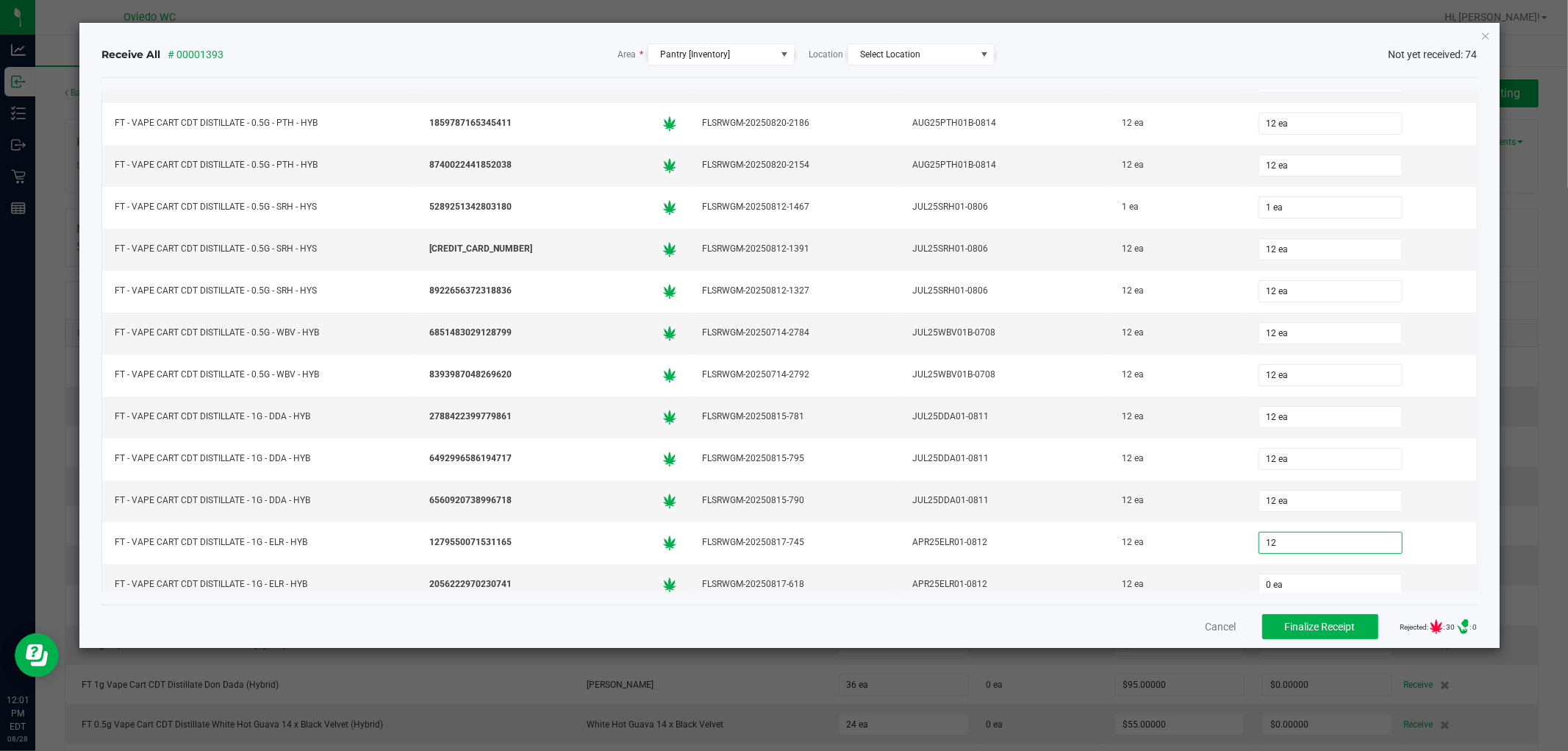
type input "12 ea"
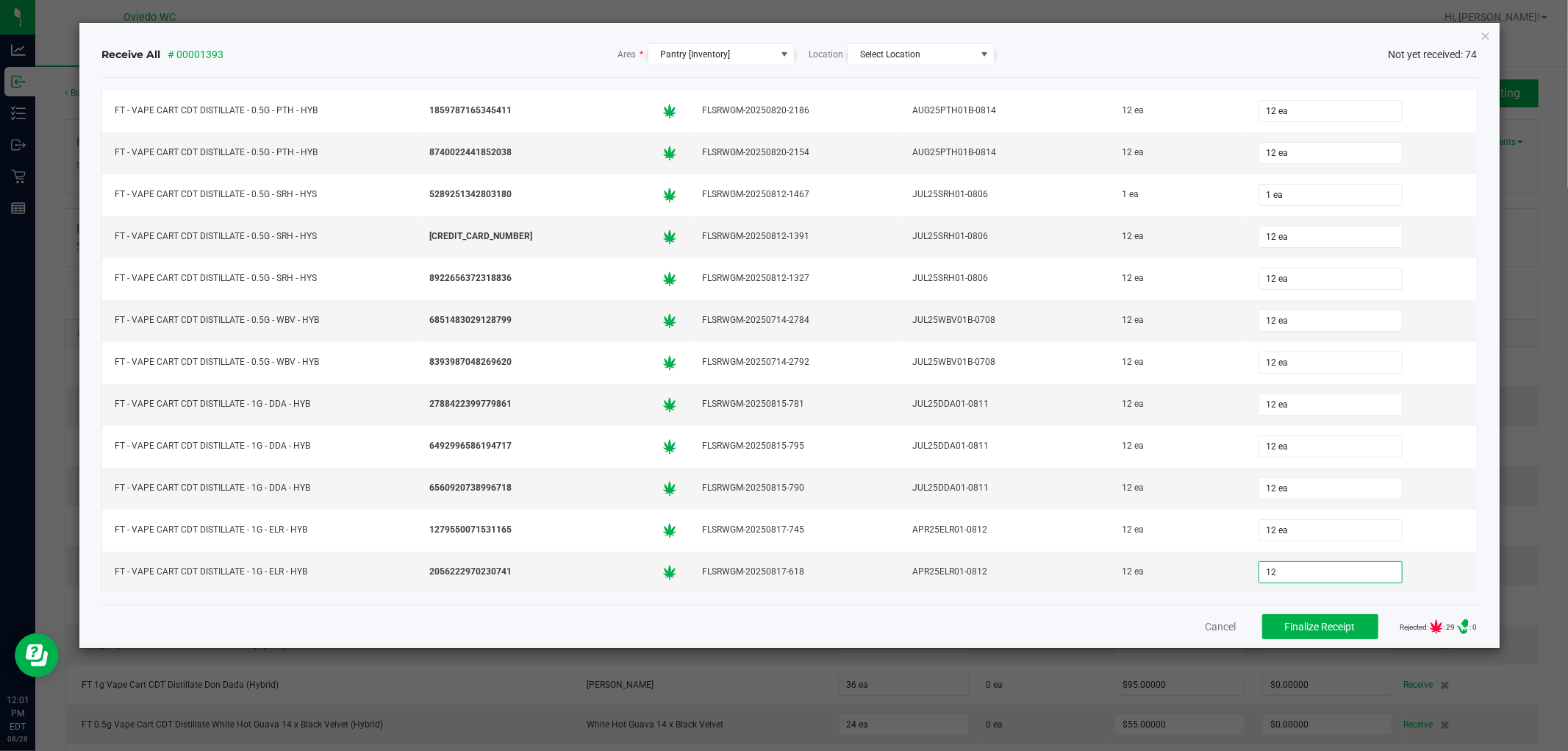
type input "12 ea"
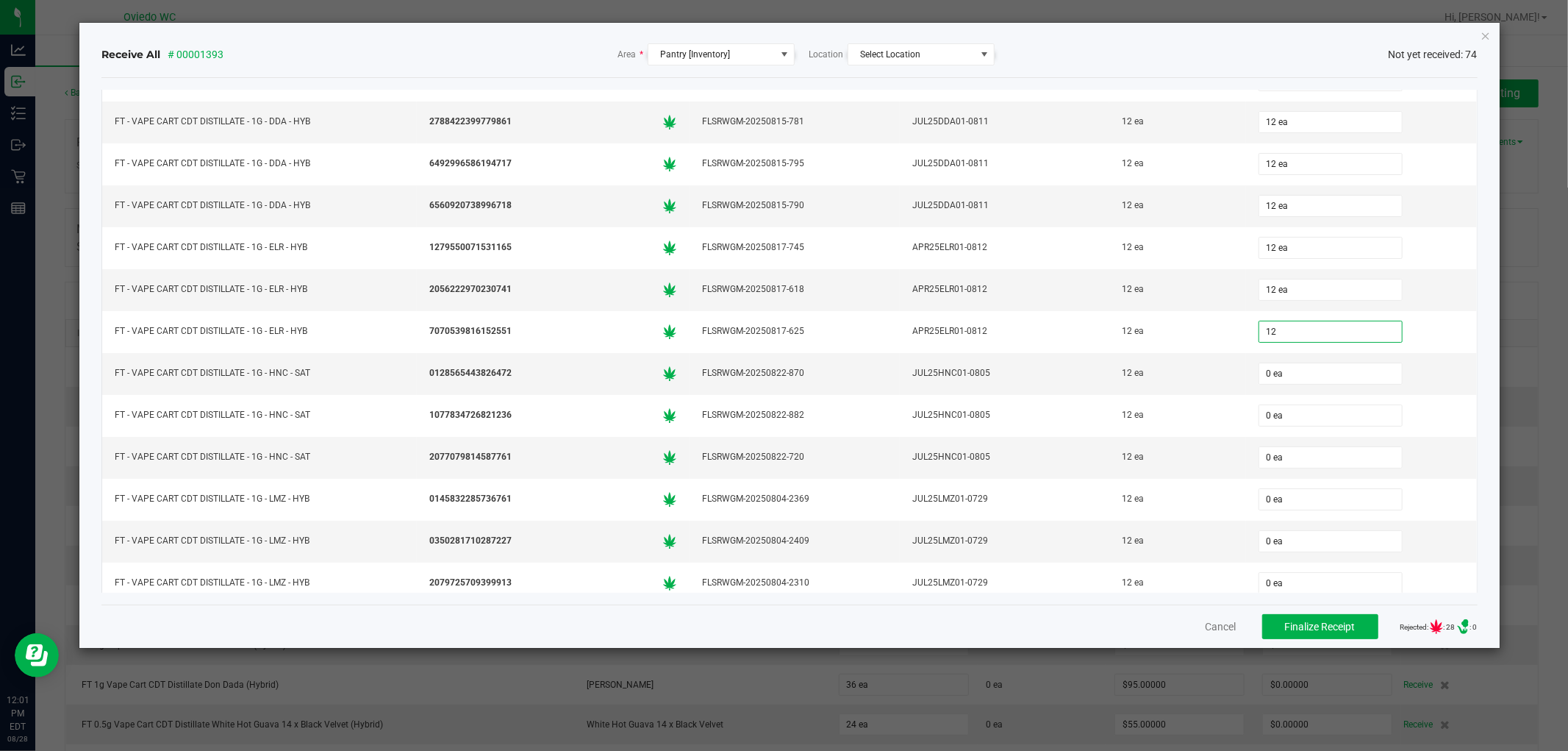
type input "12 ea"
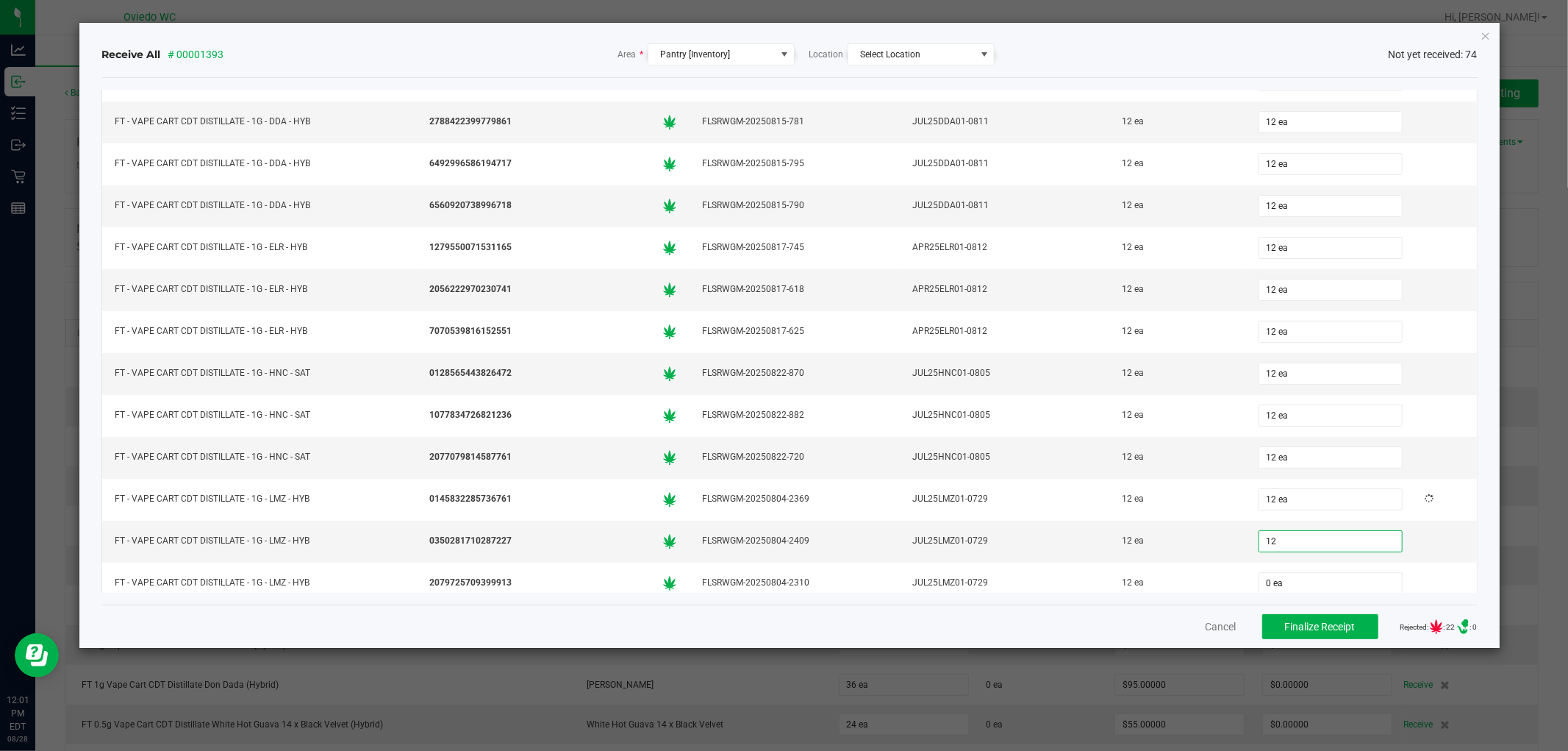
type input "12"
type input "0"
type input "12 ea"
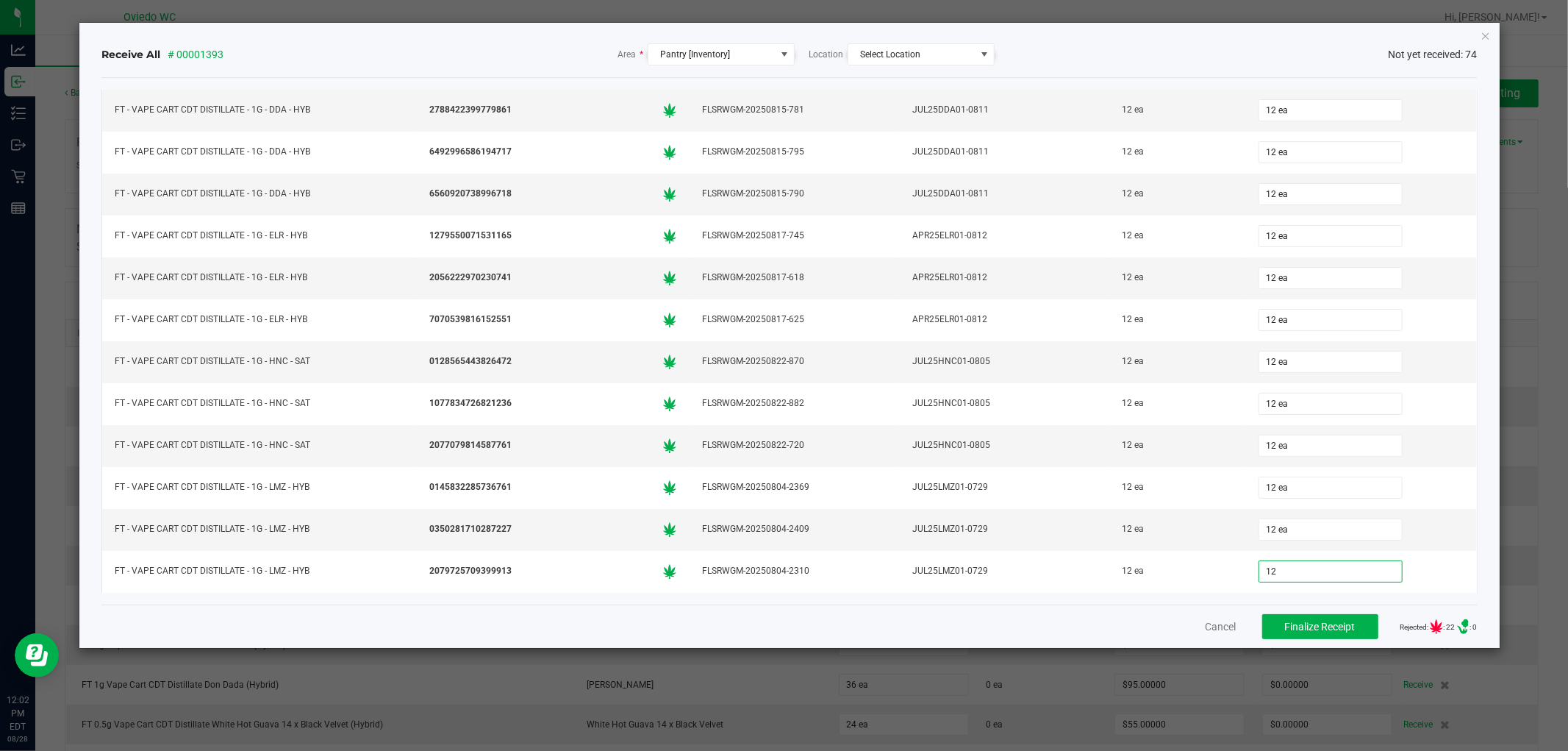
type input "12 ea"
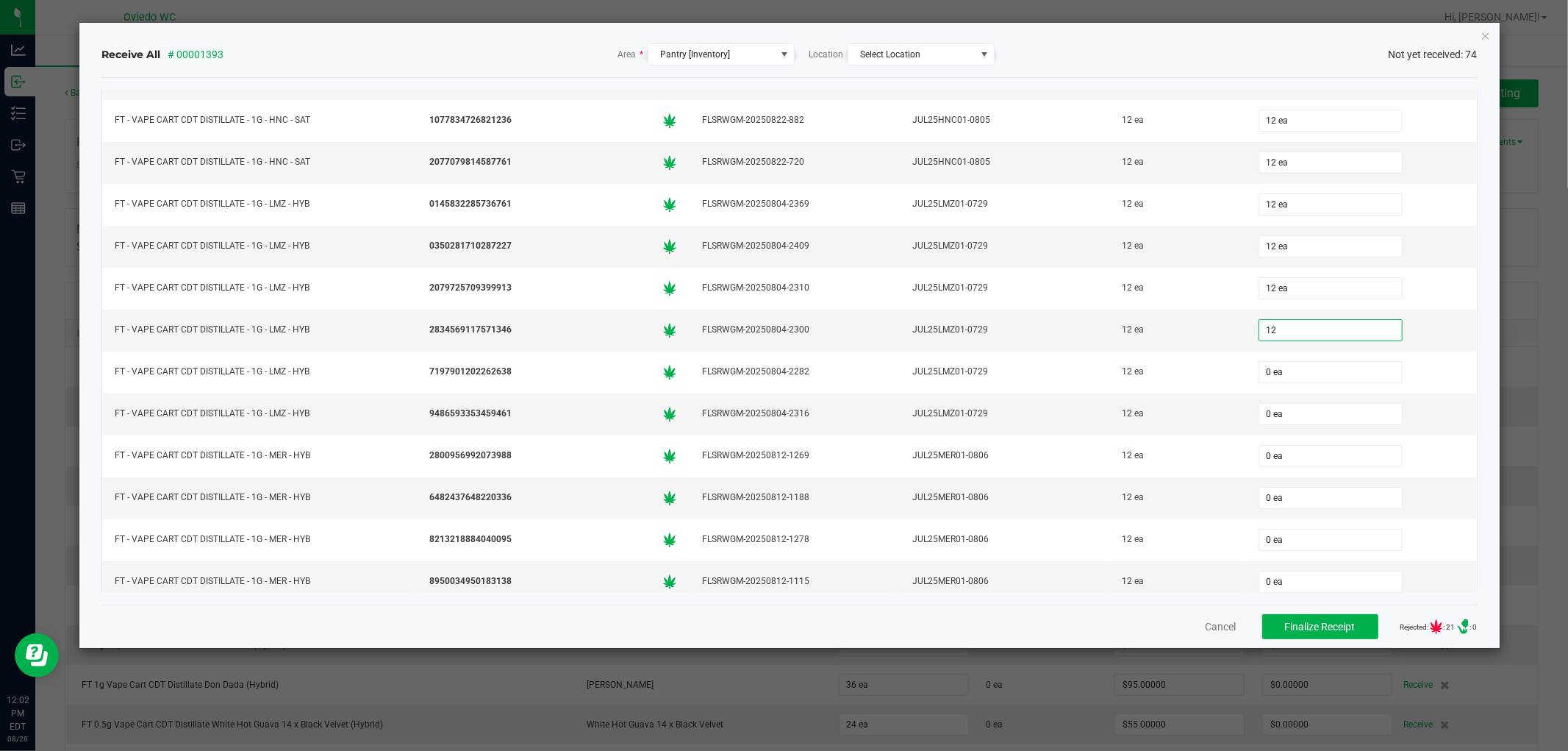
type input "12 ea"
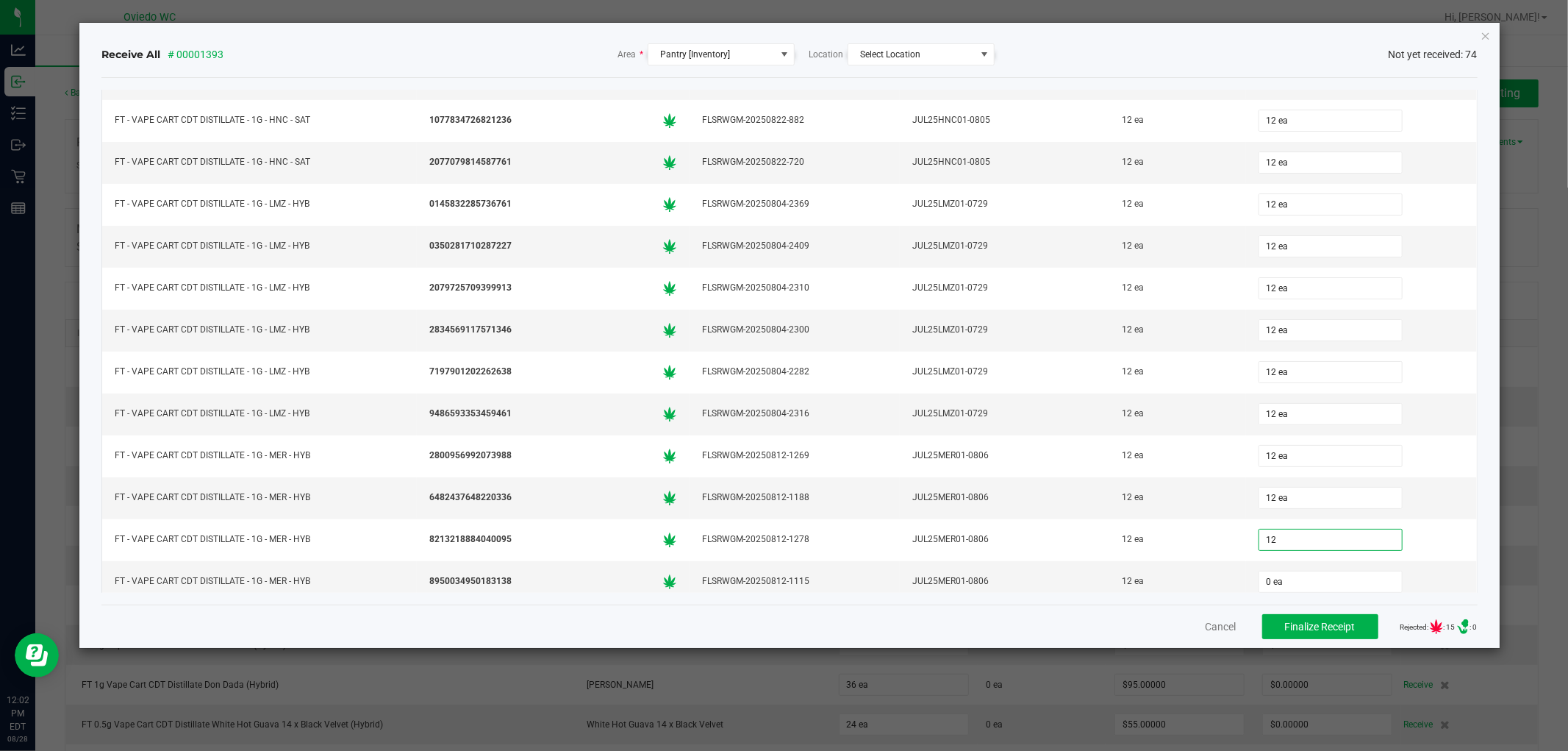
type input "12 ea"
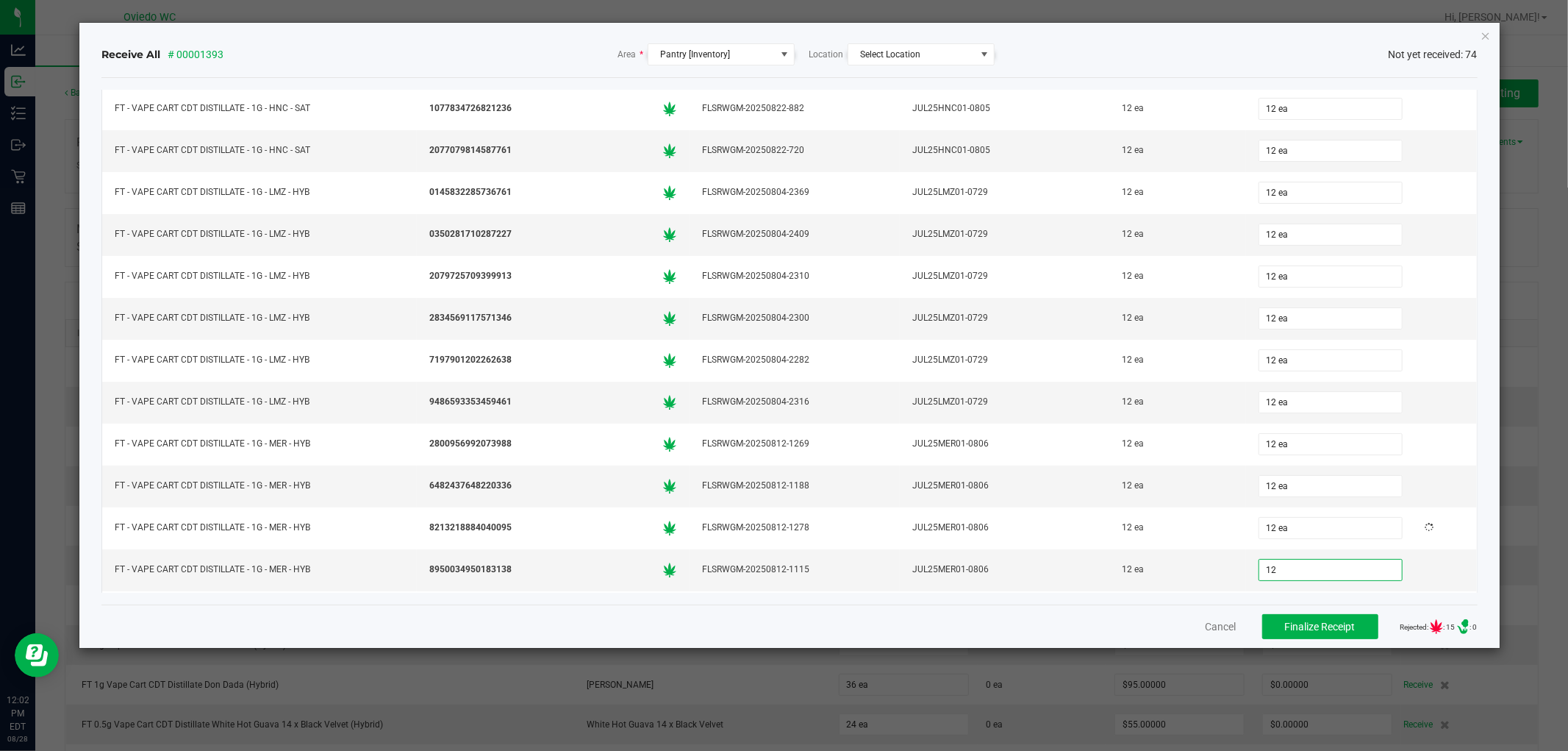
type input "12"
type input "0"
type input "12 ea"
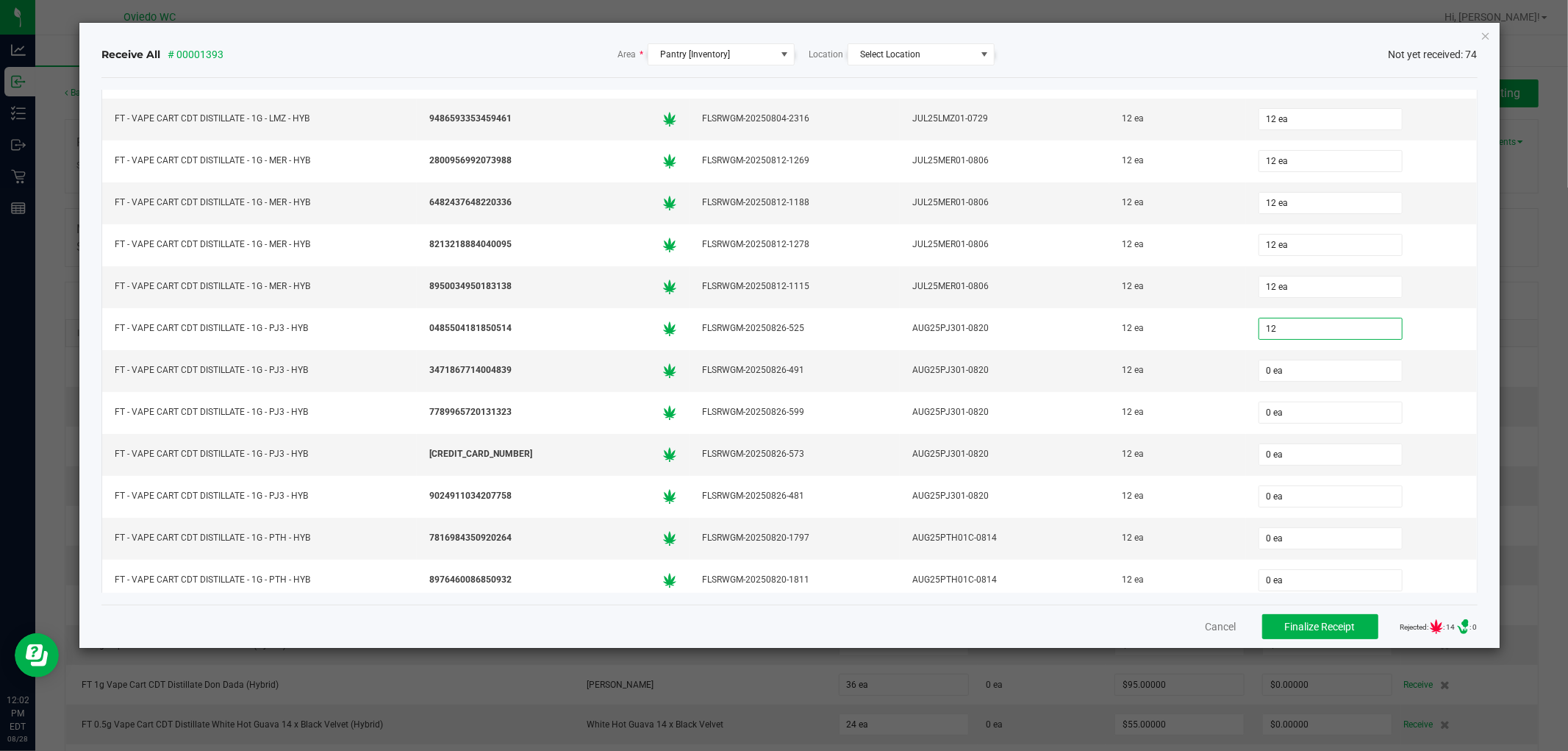
type input "12 ea"
type input "12"
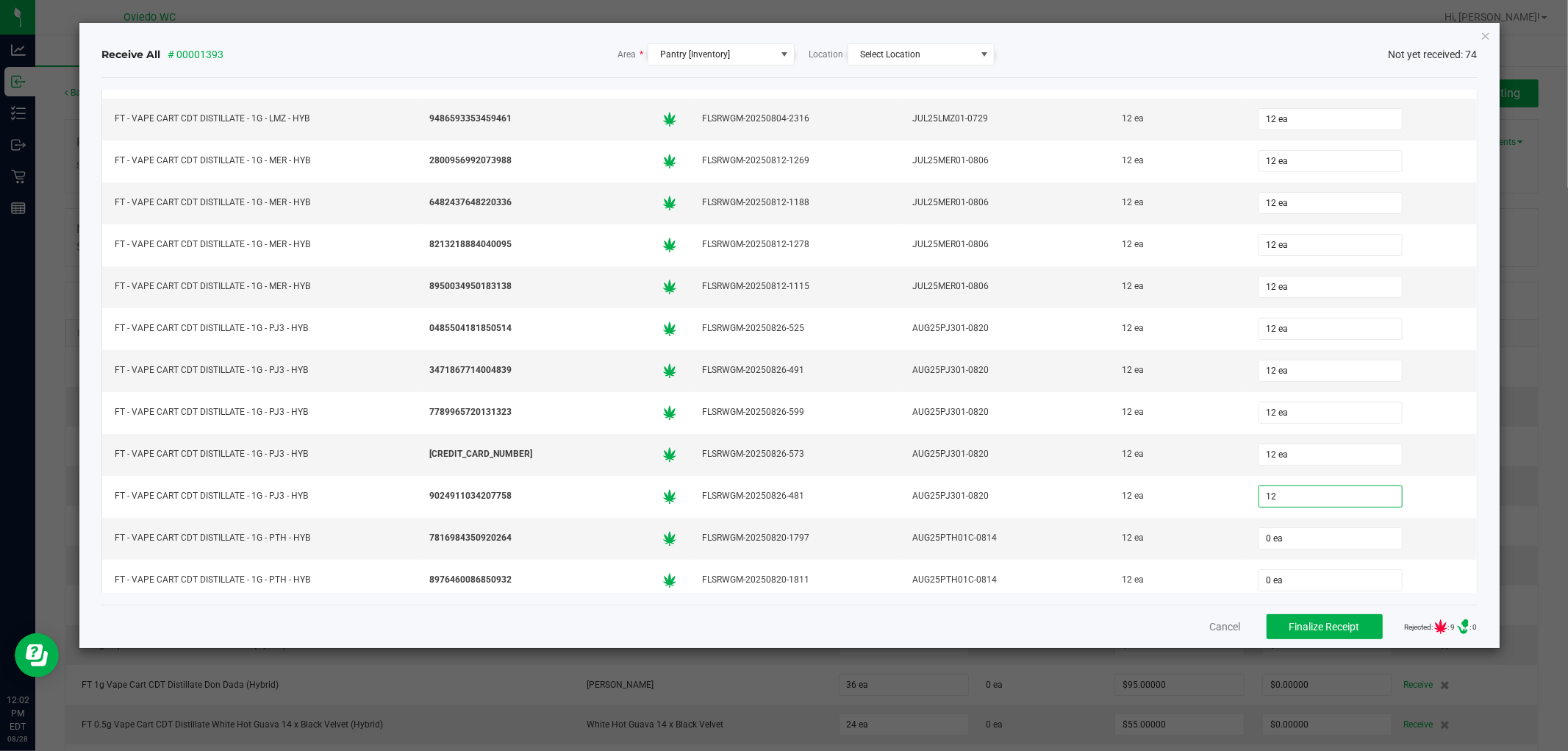
type input "0"
type input "12 ea"
type input "12"
type input "0"
type input "12 ea"
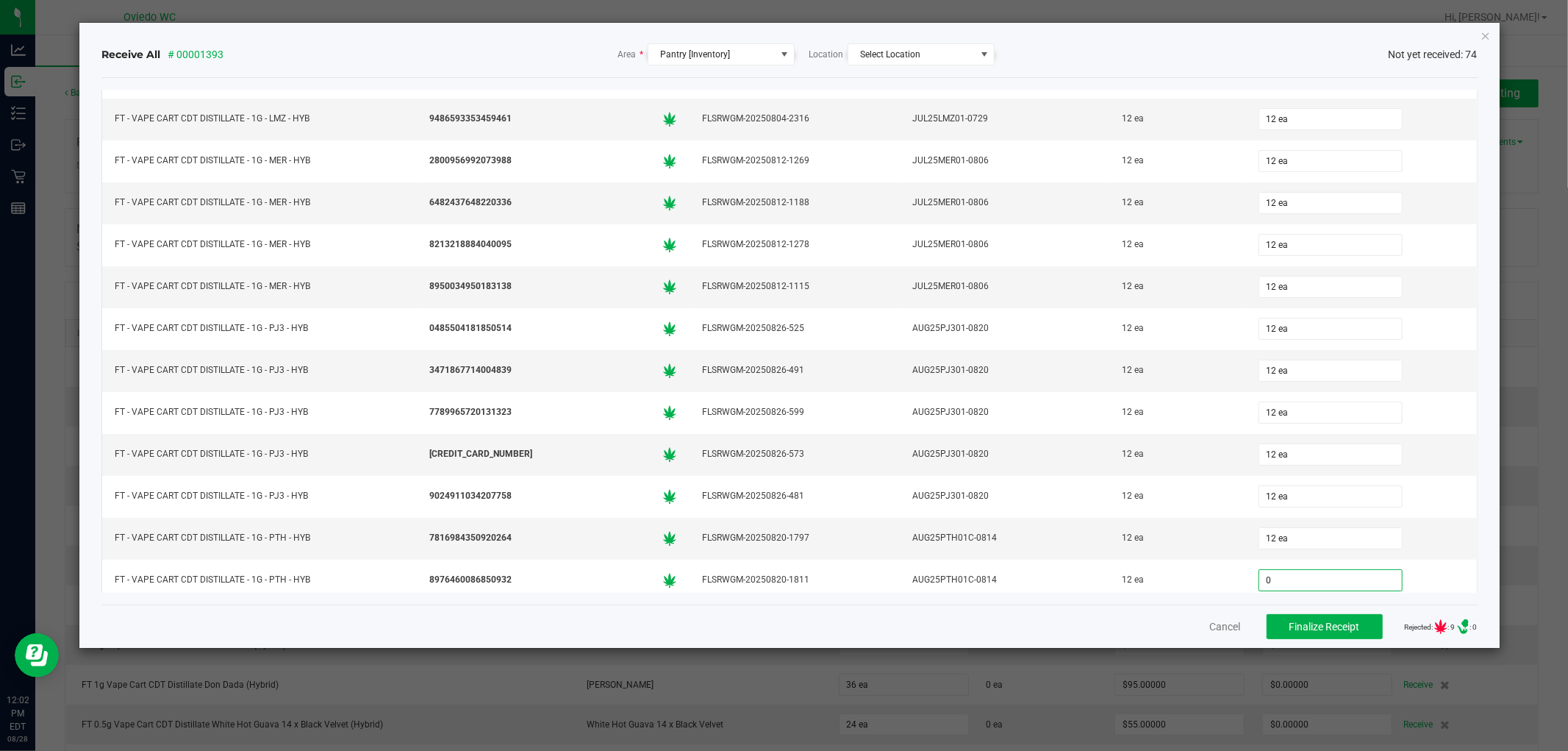
scroll to position [2341, 0]
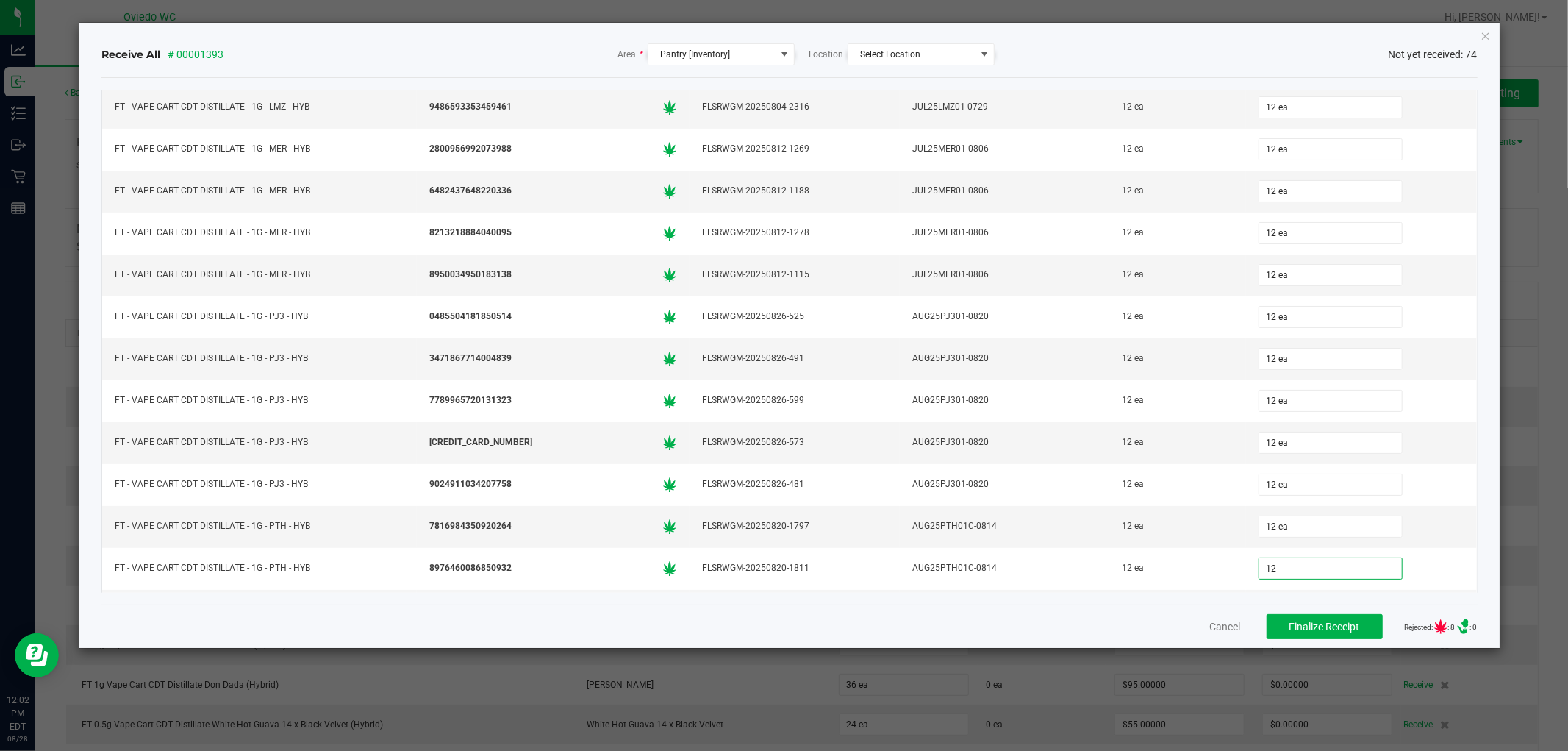
type input "12"
type input "0"
type input "12 ea"
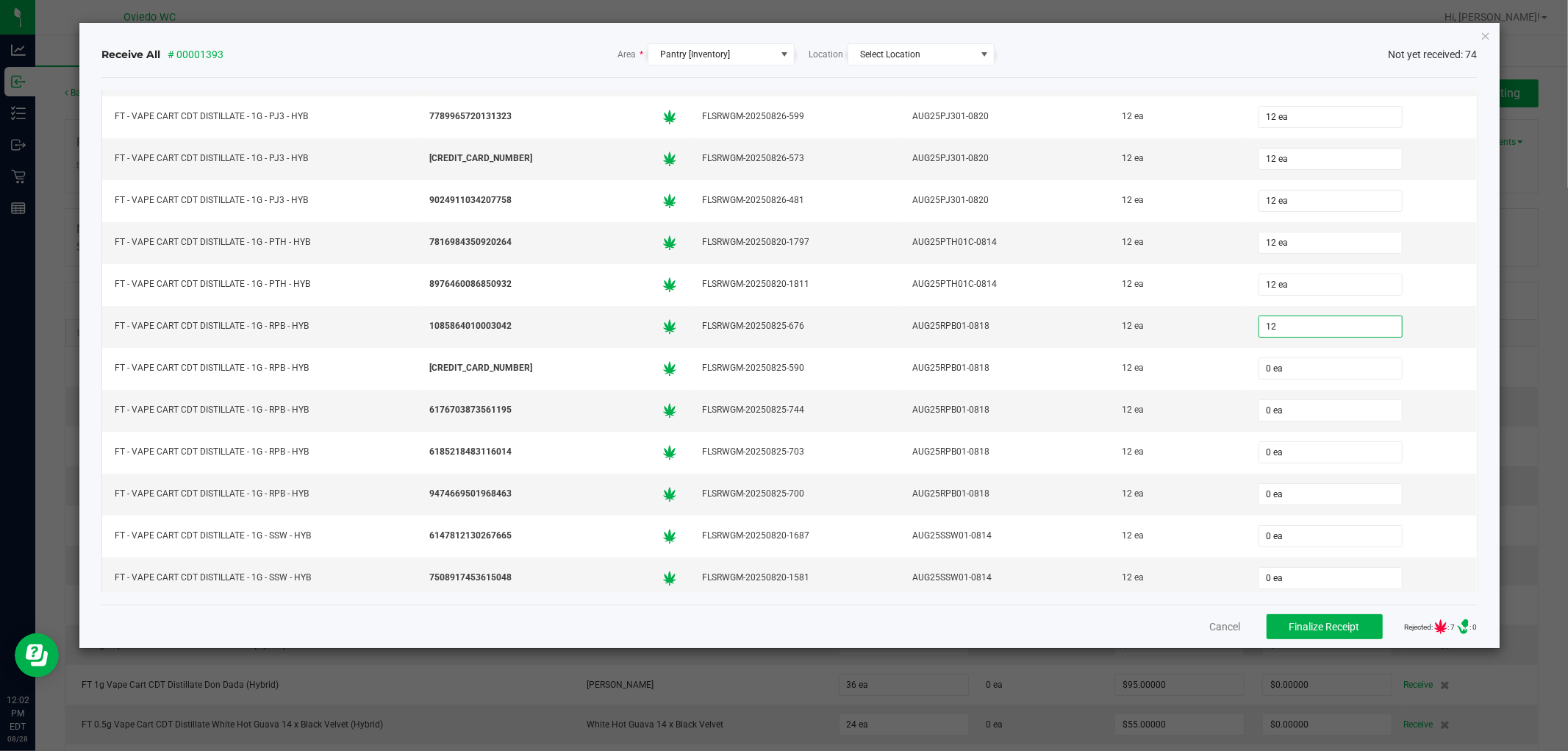
type input "12"
type input "0"
type input "12 ea"
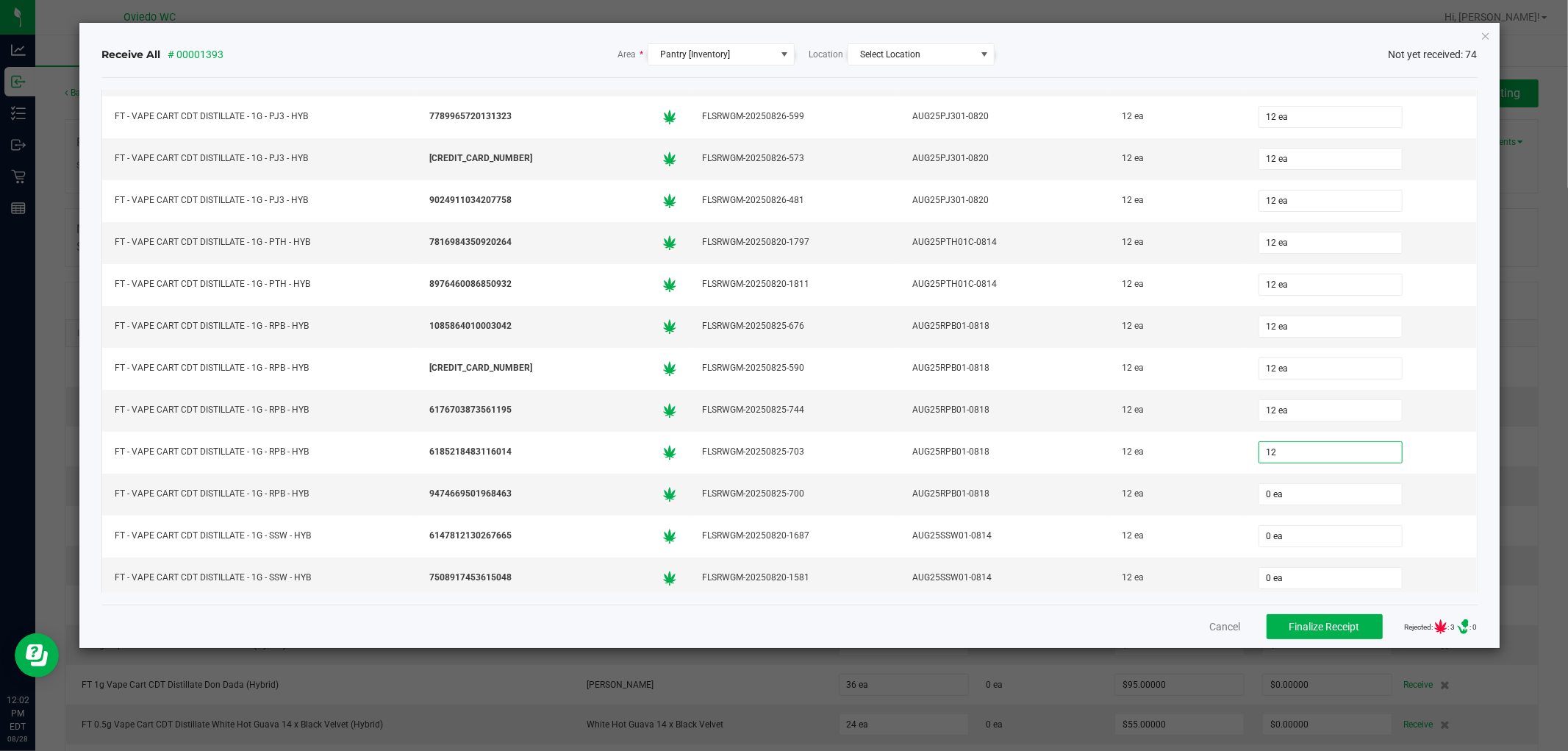
type input "12"
type input "0"
type input "12 ea"
type input "12"
type input "0"
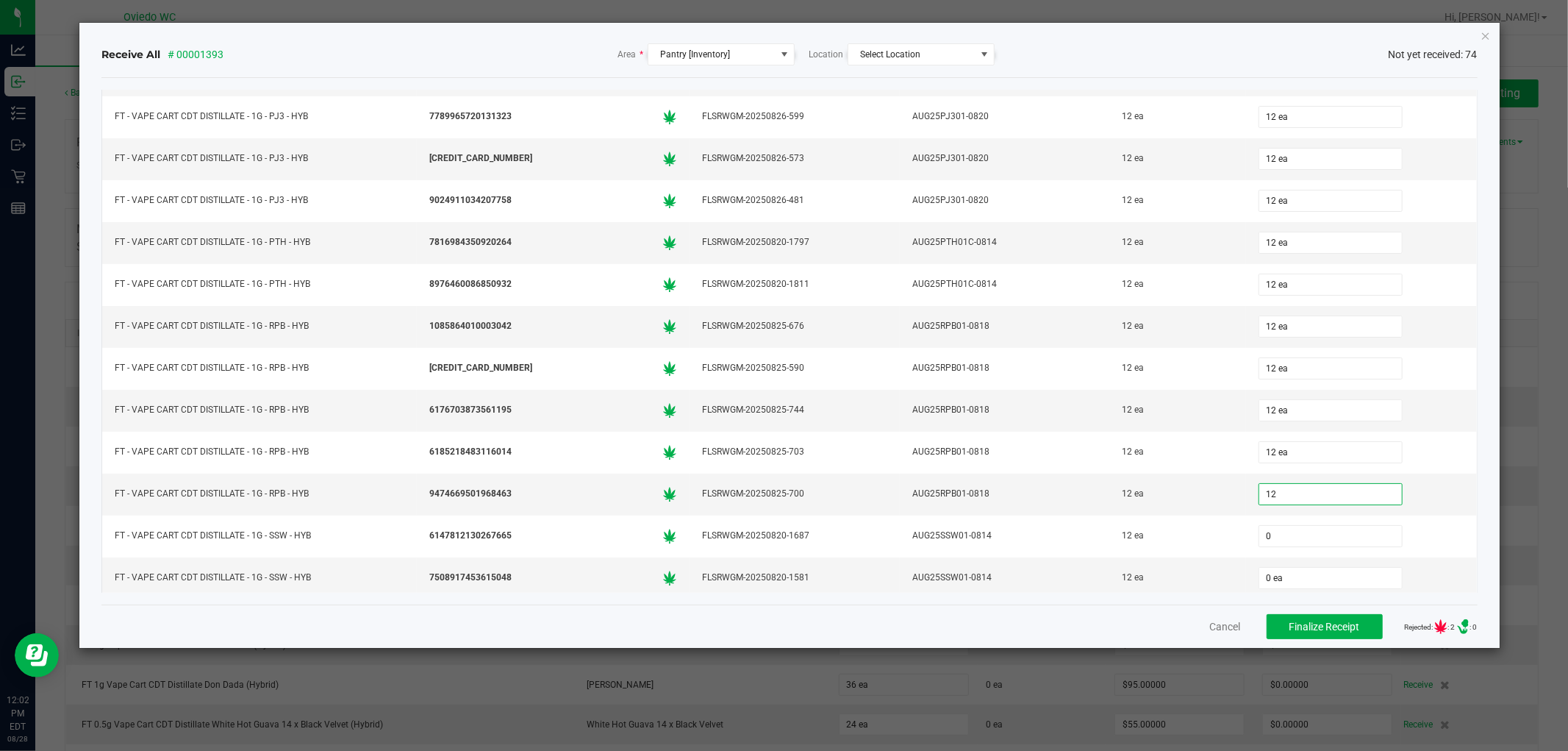
type input "12 ea"
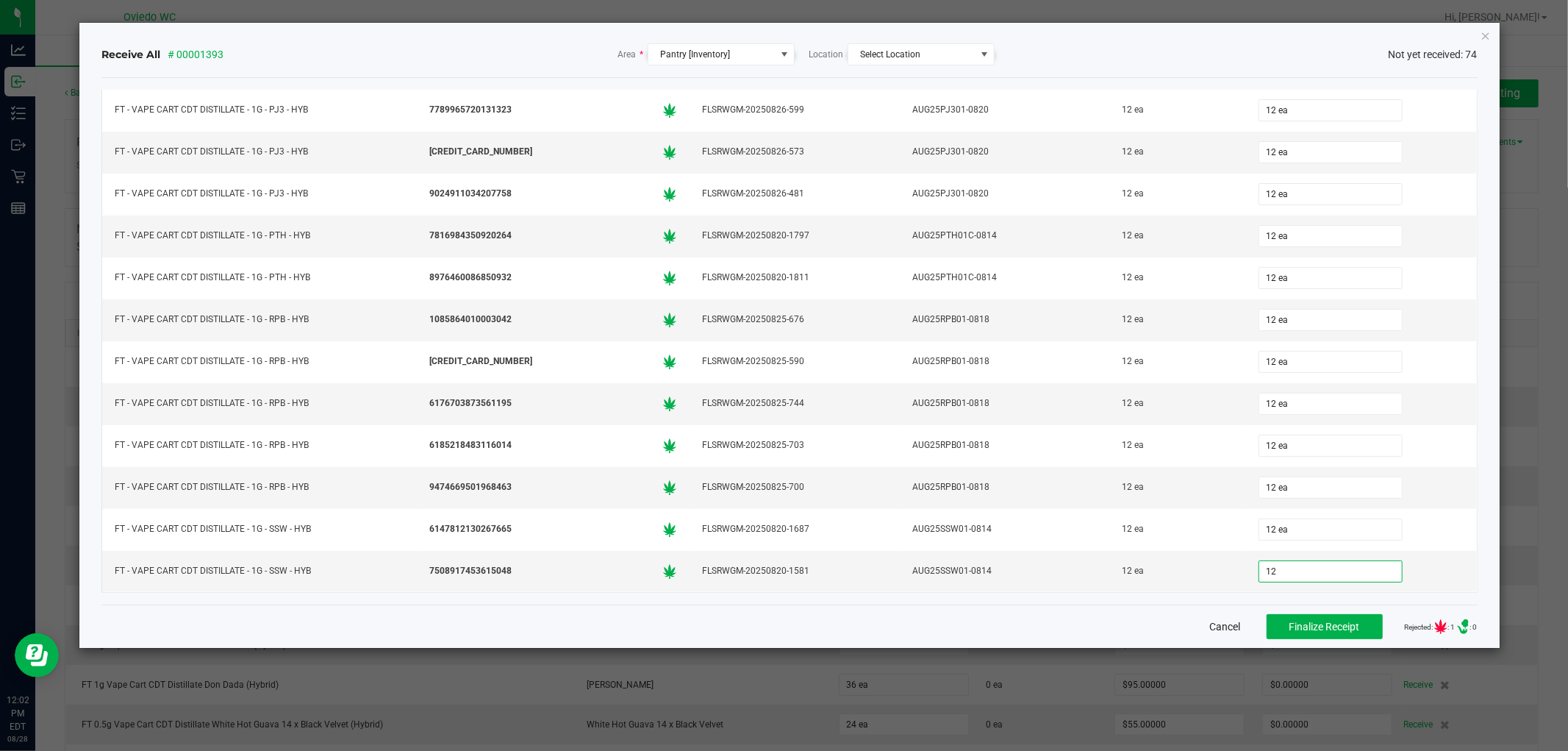
type input "12 ea"
click at [1289, 622] on span "Finalize Receipt" at bounding box center [1324, 626] width 70 height 12
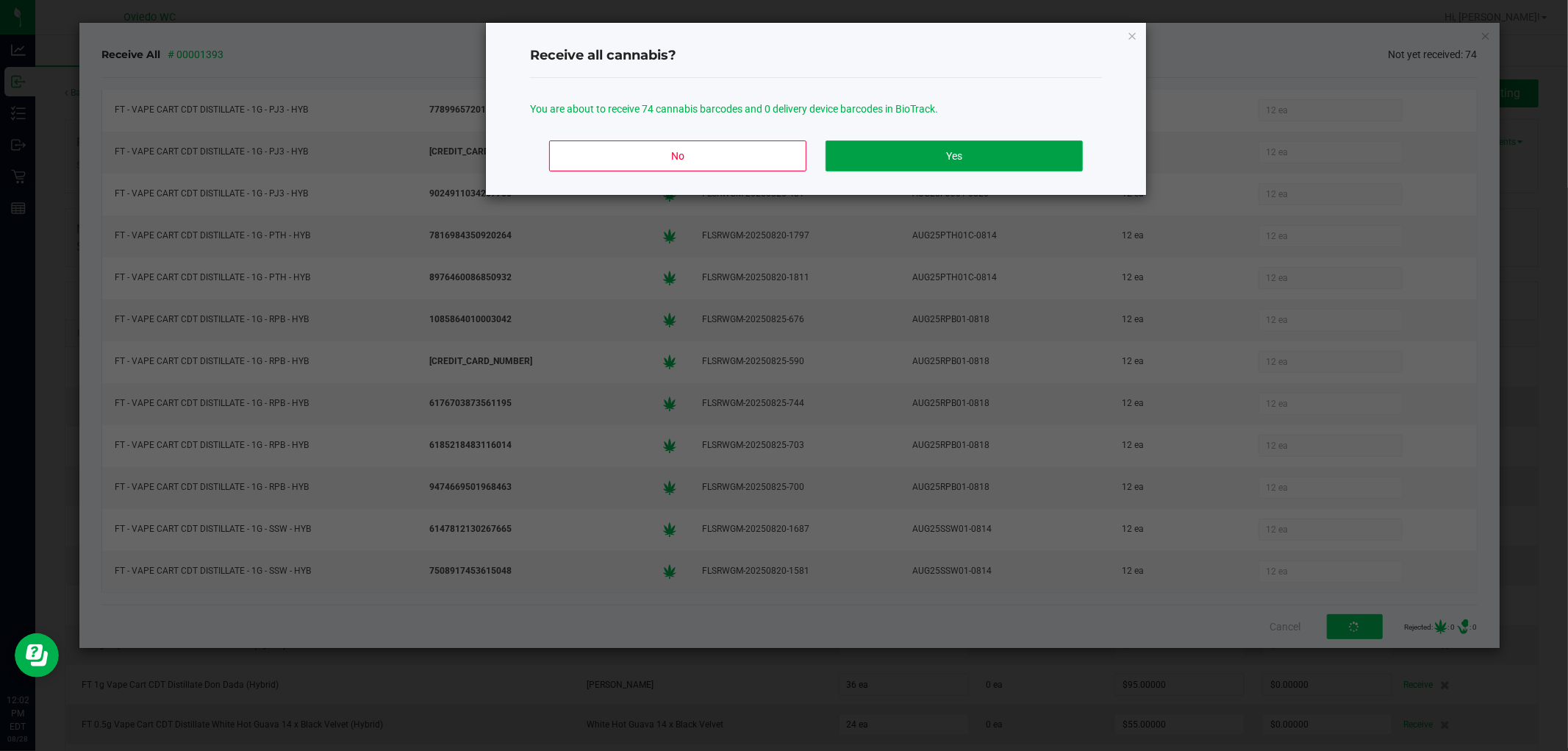
click at [953, 164] on button "Yes" at bounding box center [954, 156] width 257 height 31
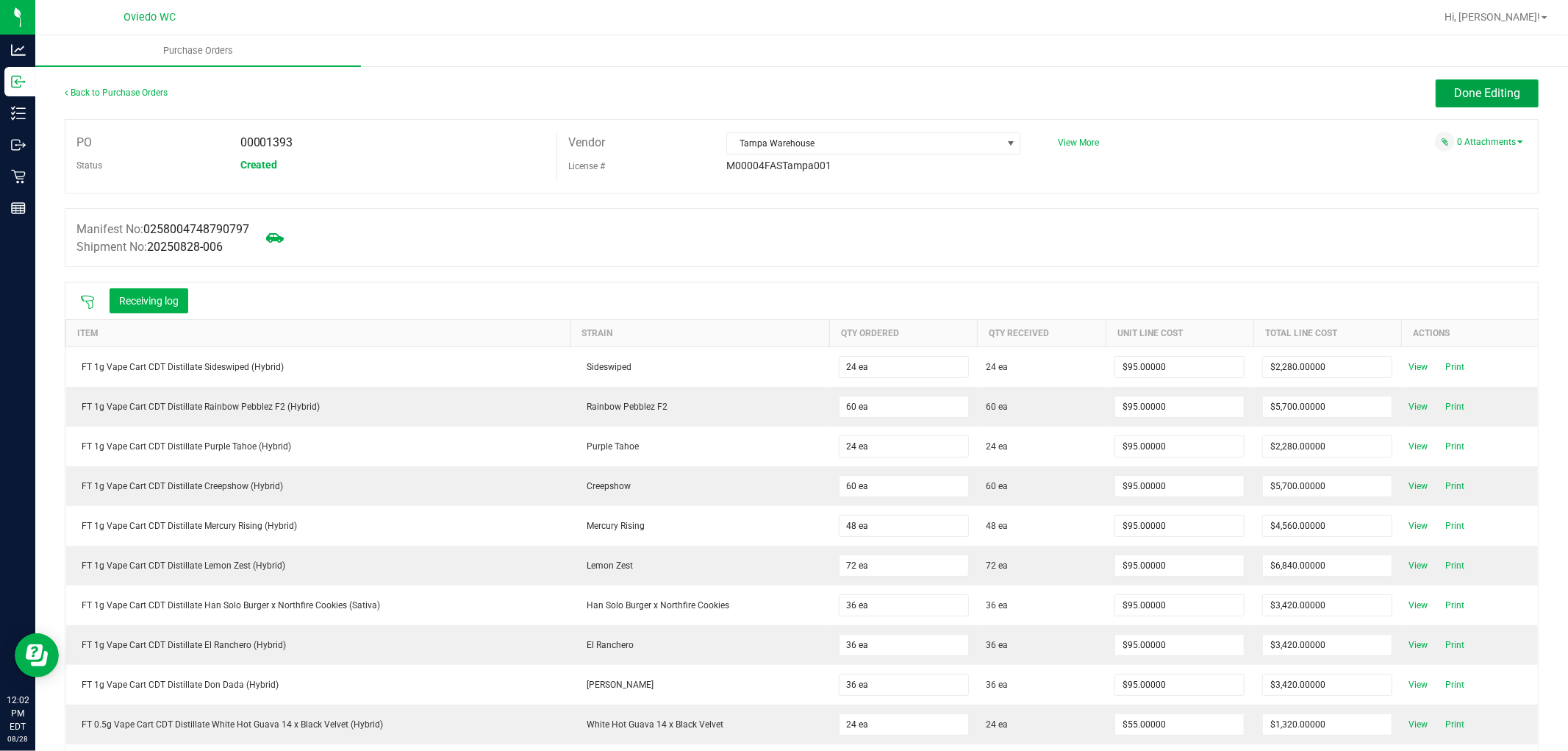
drag, startPoint x: 1474, startPoint y: 81, endPoint x: 1474, endPoint y: 71, distance: 10.0
click at [1476, 79] on button "Done Editing" at bounding box center [1487, 93] width 103 height 28
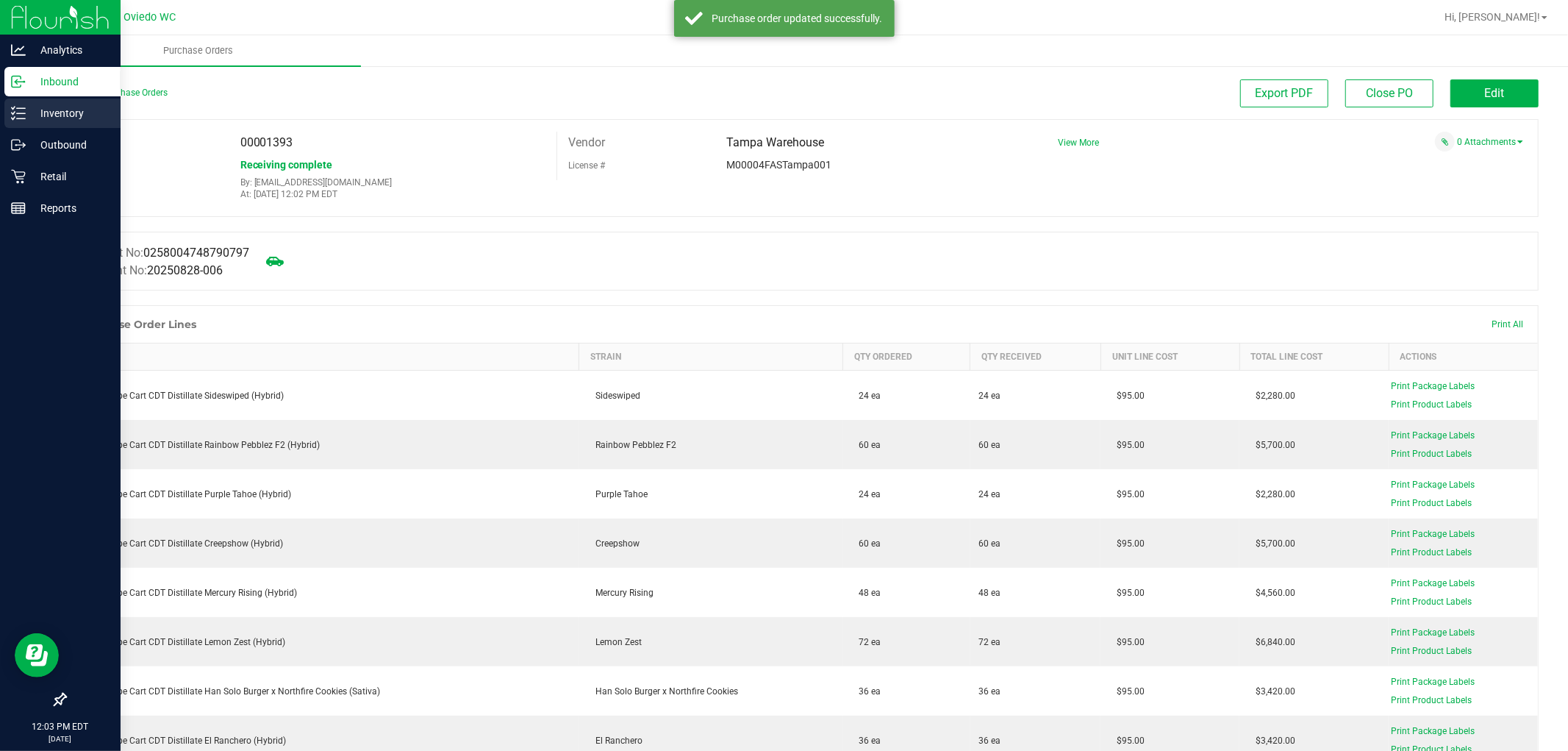
click at [49, 118] on p "Inventory" at bounding box center [69, 113] width 88 height 17
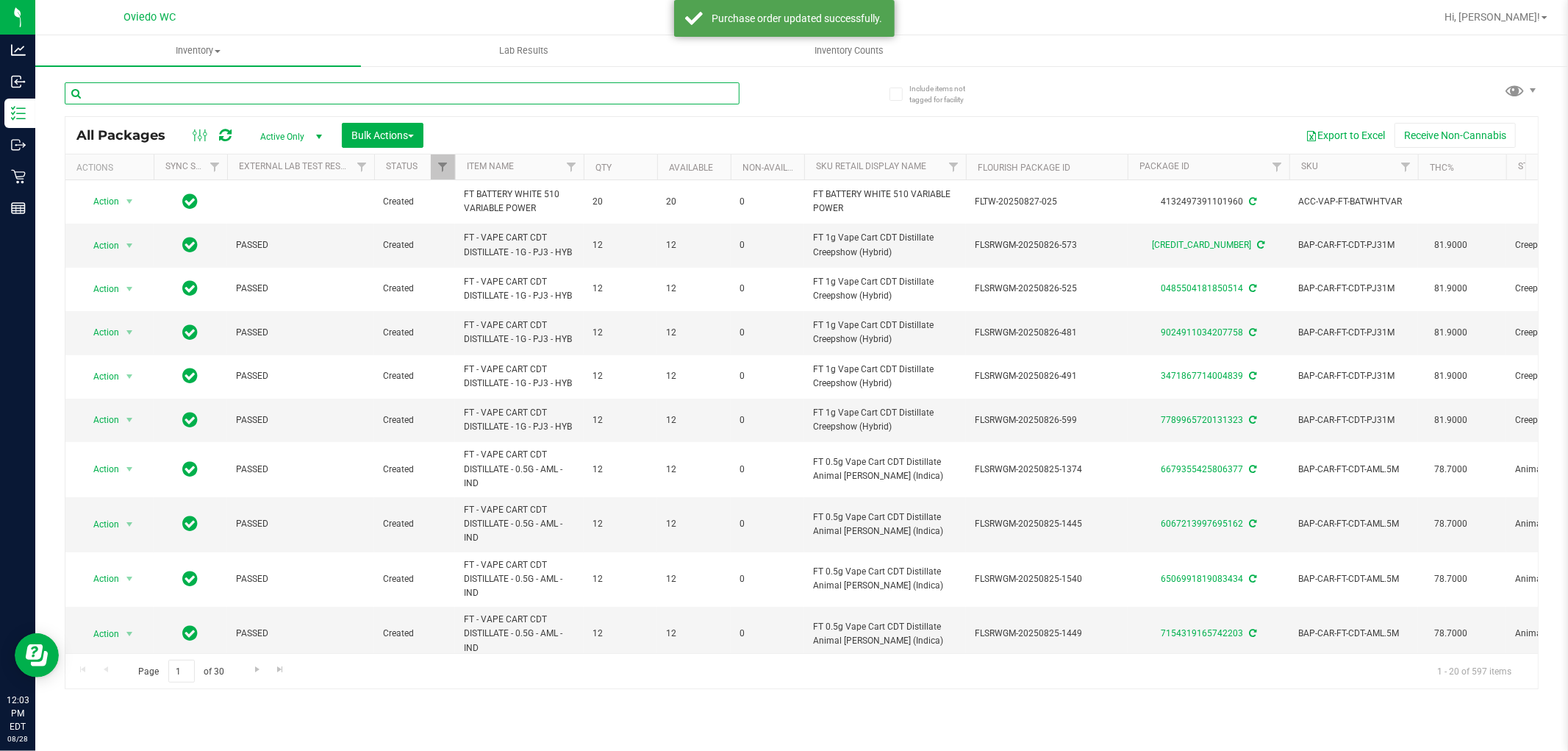
click at [384, 93] on input "text" at bounding box center [402, 93] width 675 height 22
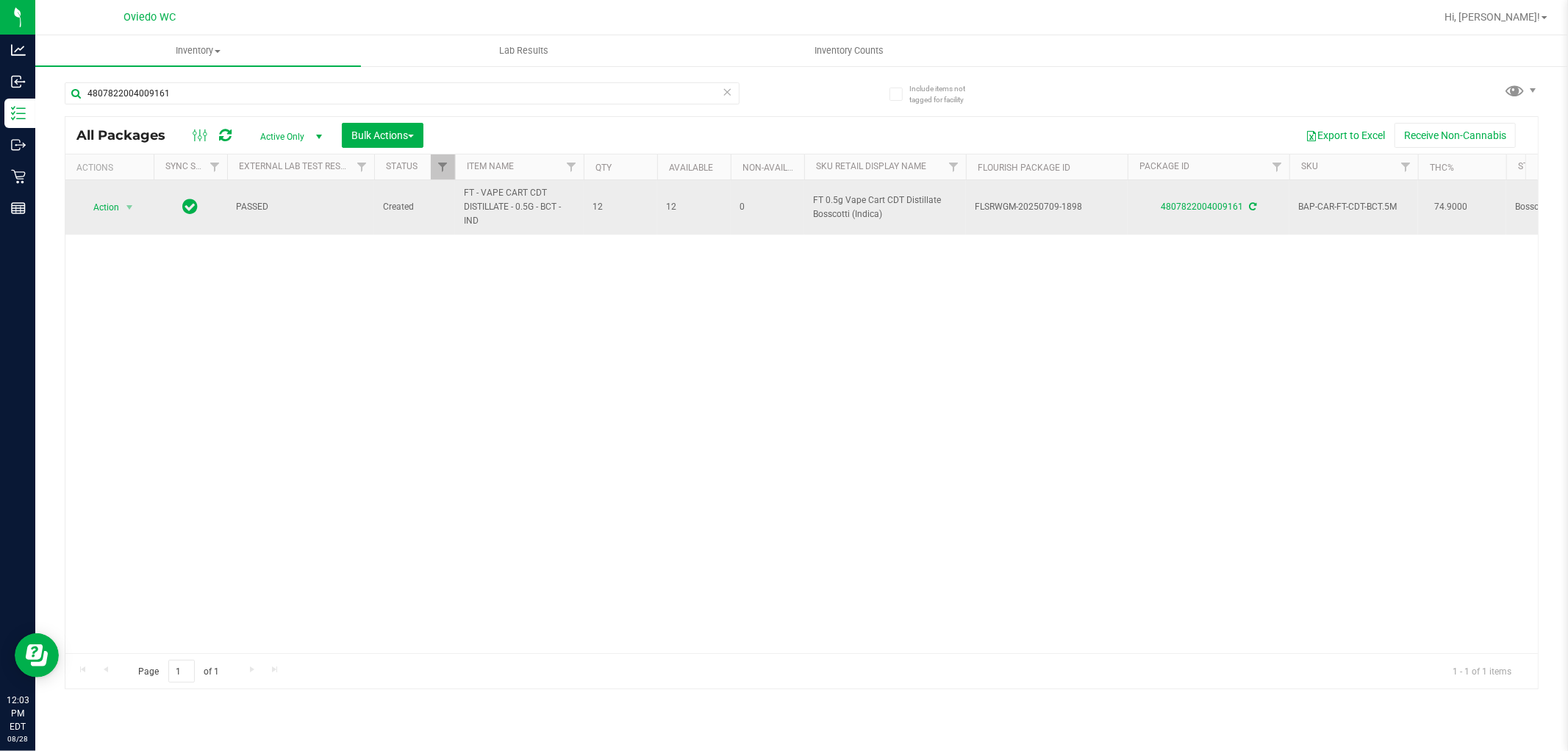
click at [487, 211] on span "FT - VAPE CART CDT DISTILLATE - 0.5G - BCT - IND" at bounding box center [519, 207] width 111 height 43
copy tr "FT - VAPE CART CDT DISTILLATE - 0.5G - BCT - IND"
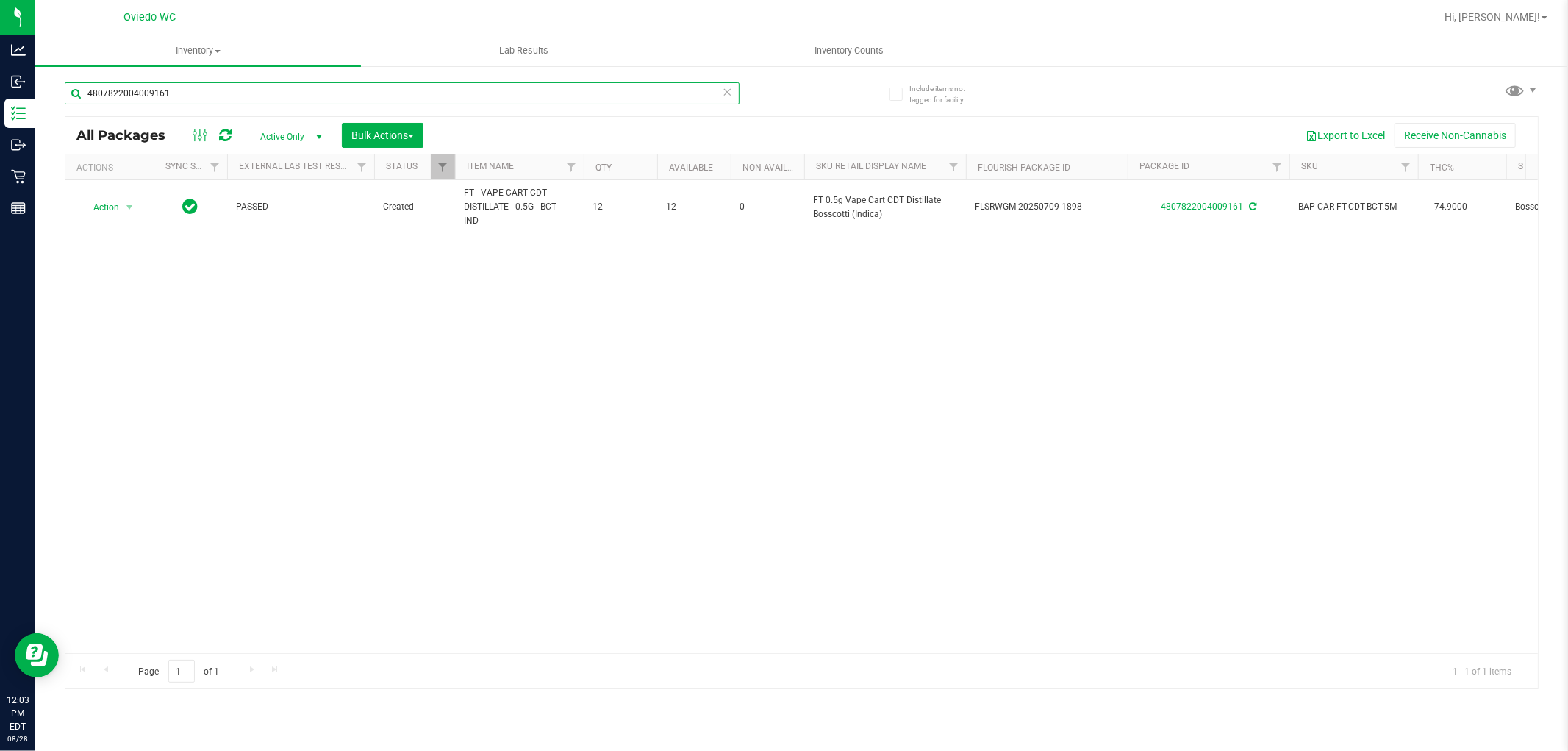
click at [415, 92] on input "4807822004009161" at bounding box center [402, 93] width 675 height 22
paste input "FT - VAPE CART CDT DISTILLATE - 0.5G - BCT - IND"
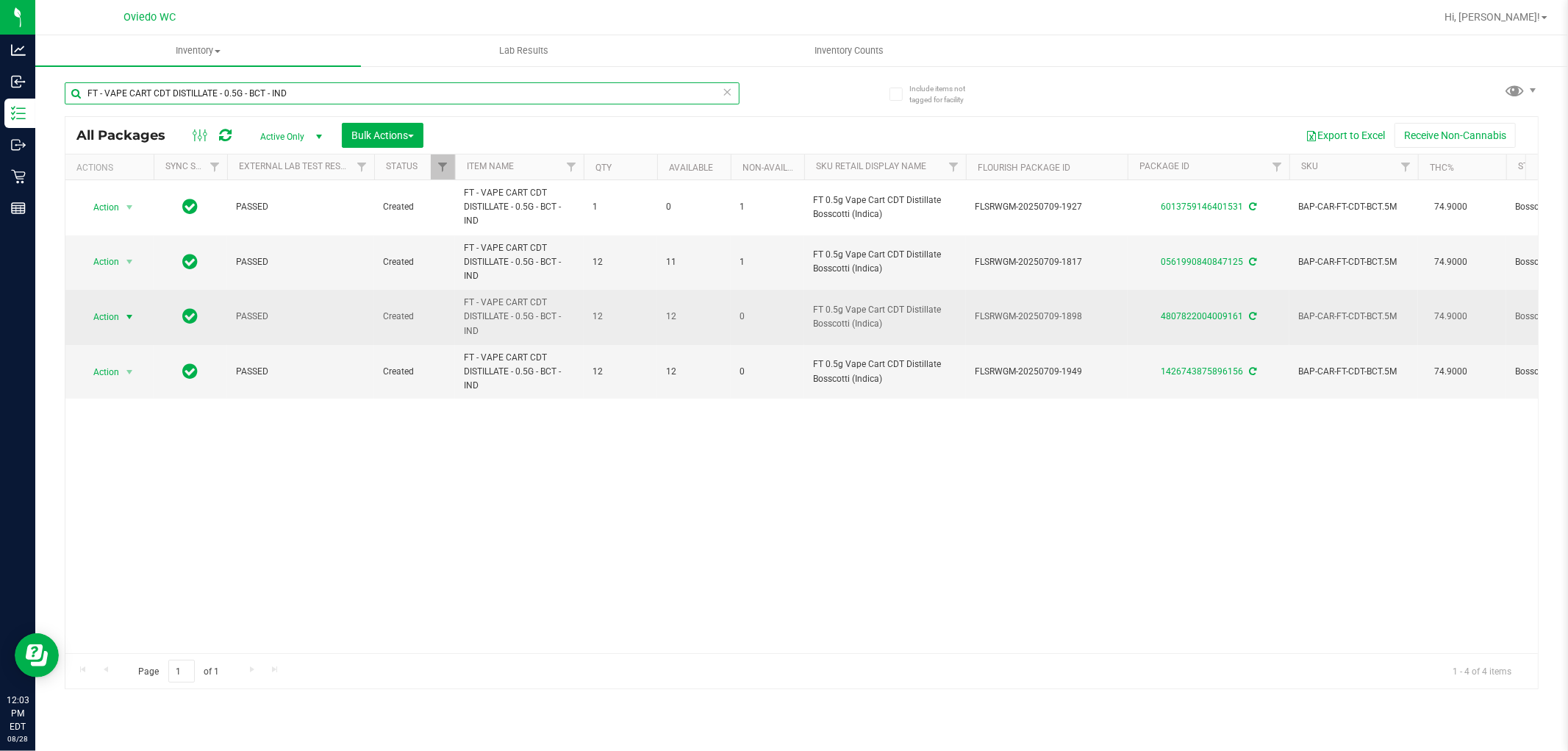
type input "FT - VAPE CART CDT DISTILLATE - 0.5G - BCT - IND"
click at [113, 322] on span "Action" at bounding box center [100, 316] width 40 height 21
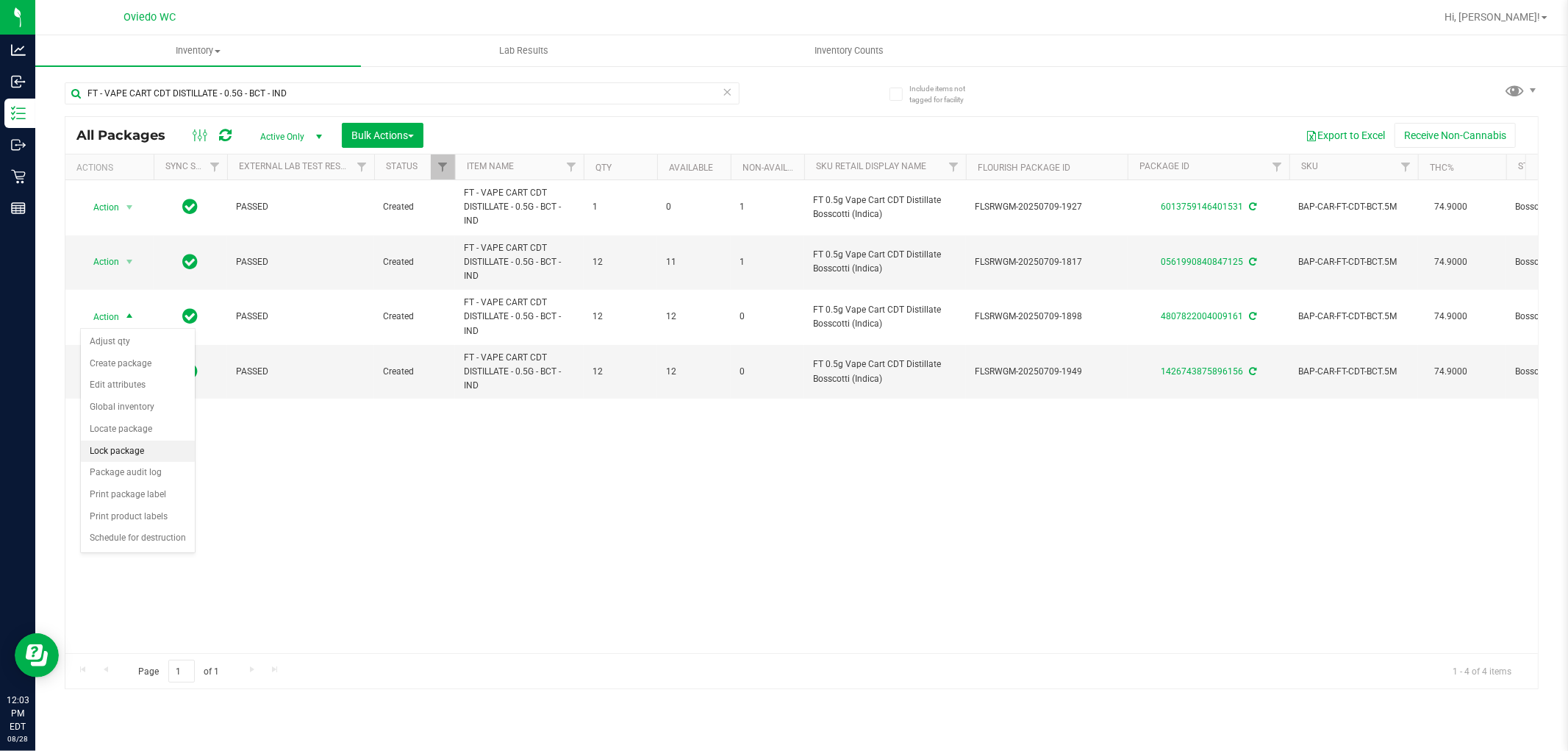
click at [134, 454] on li "Lock package" at bounding box center [138, 451] width 114 height 22
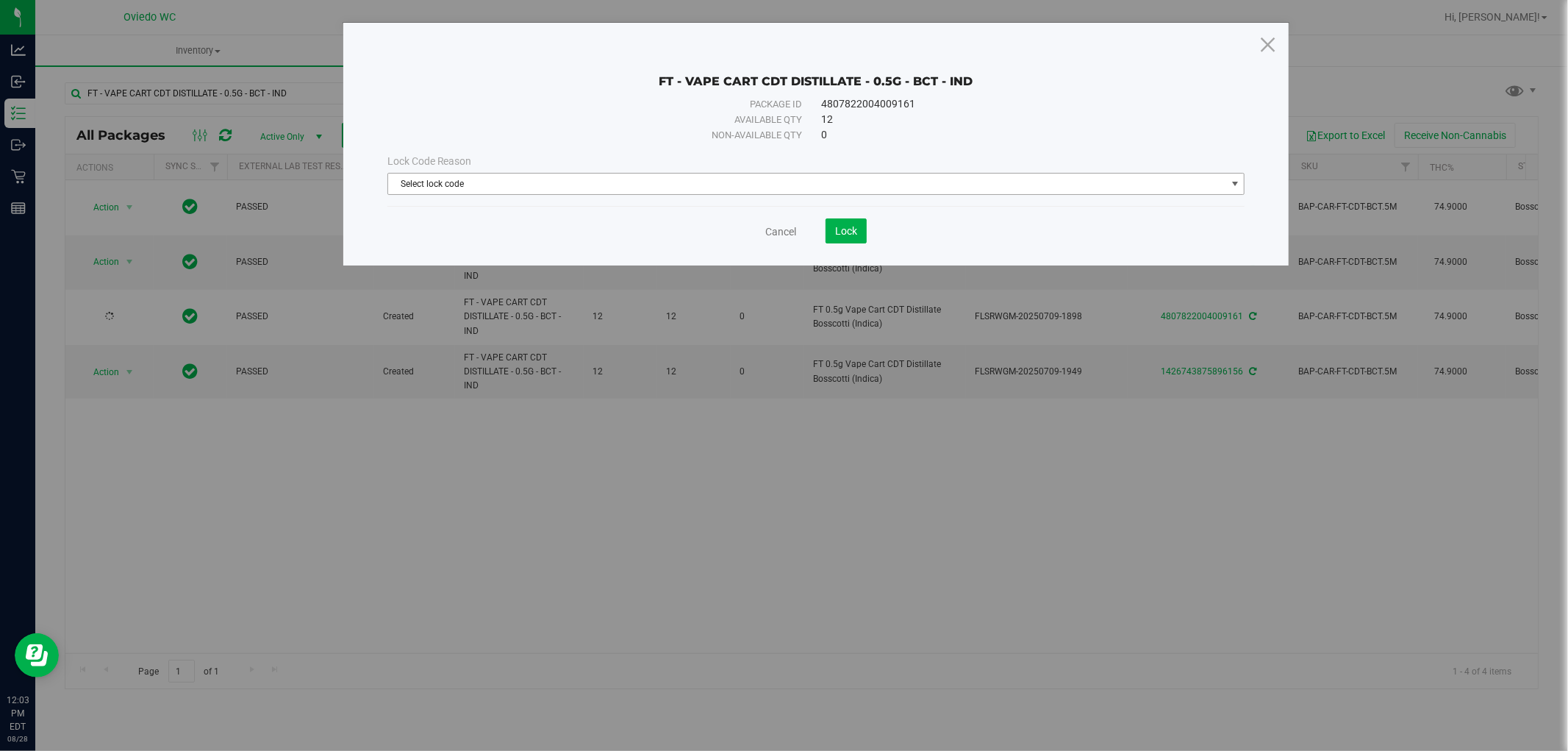
click at [739, 184] on span "Select lock code" at bounding box center [807, 183] width 838 height 21
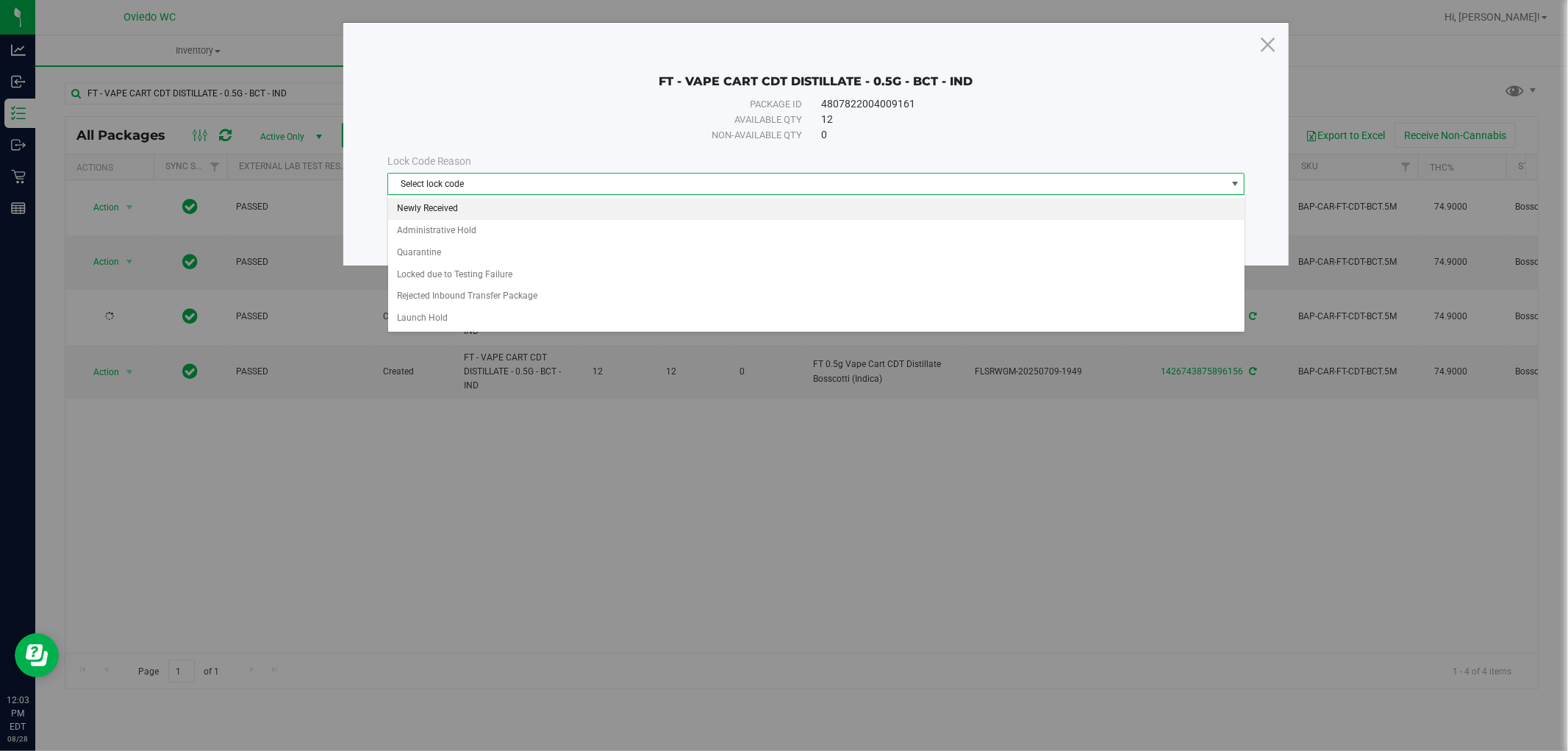
click at [465, 207] on li "Newly Received" at bounding box center [816, 209] width 856 height 22
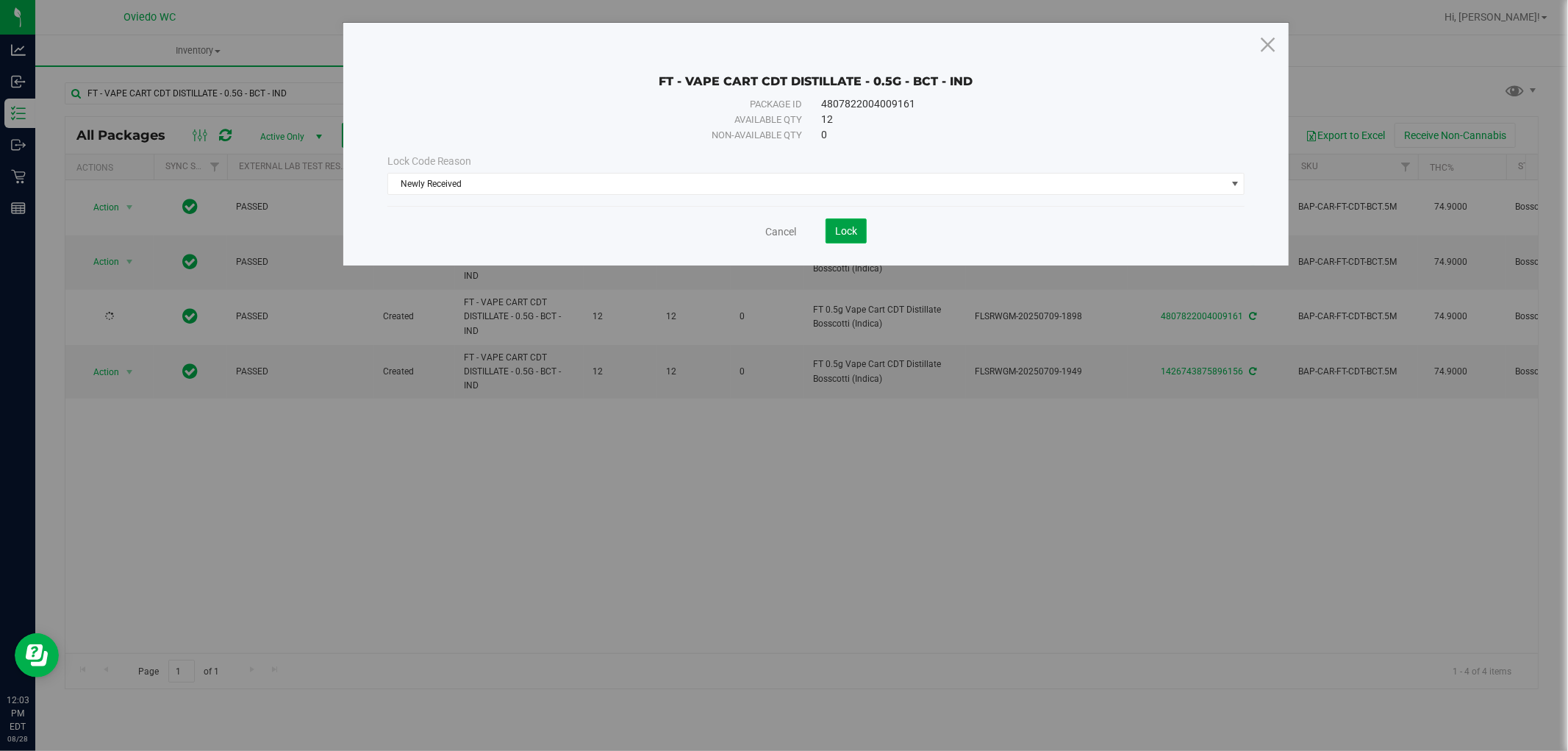
click at [836, 231] on span "Lock" at bounding box center [845, 231] width 22 height 12
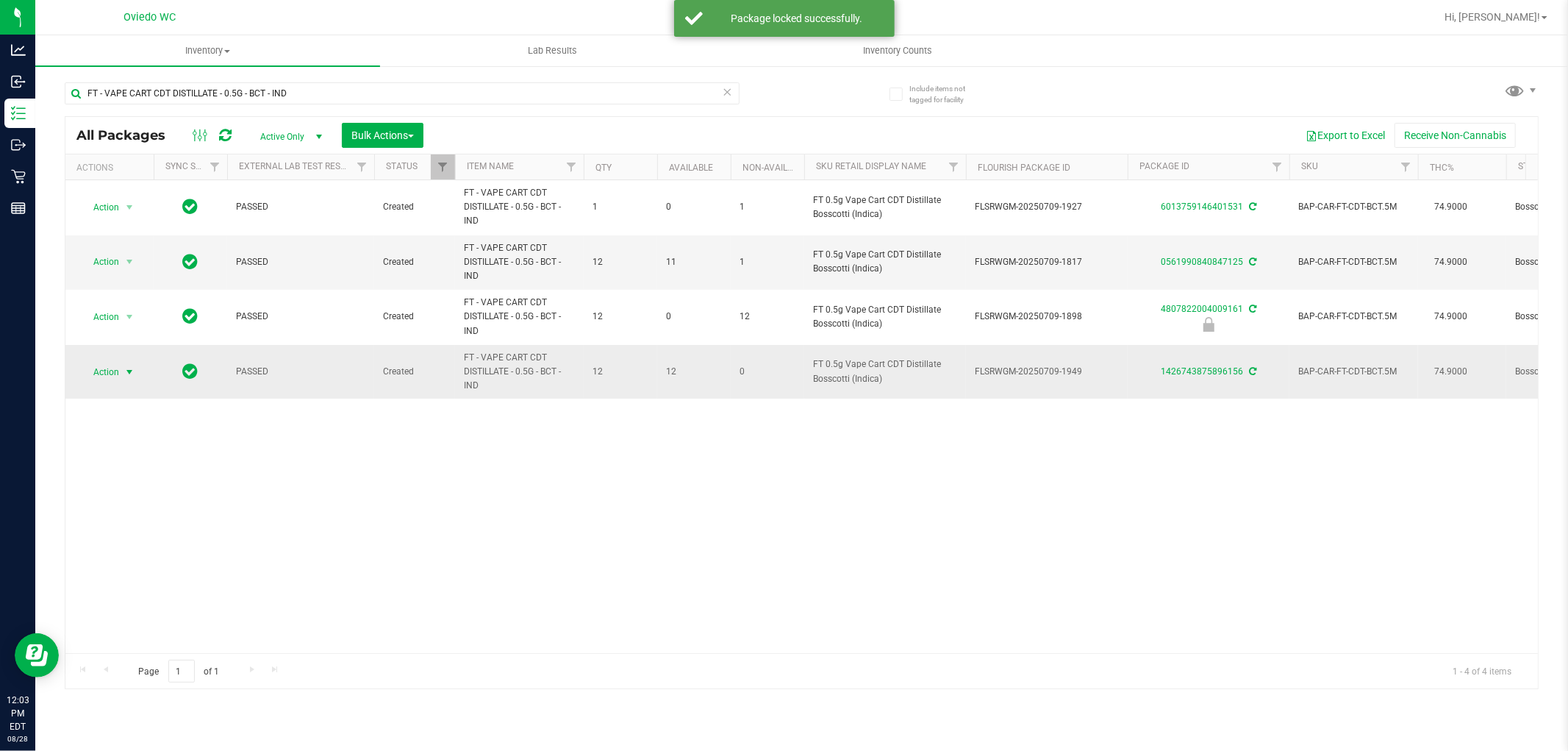
click at [120, 370] on span "select" at bounding box center [129, 372] width 18 height 21
click at [119, 509] on li "Lock package" at bounding box center [138, 506] width 114 height 22
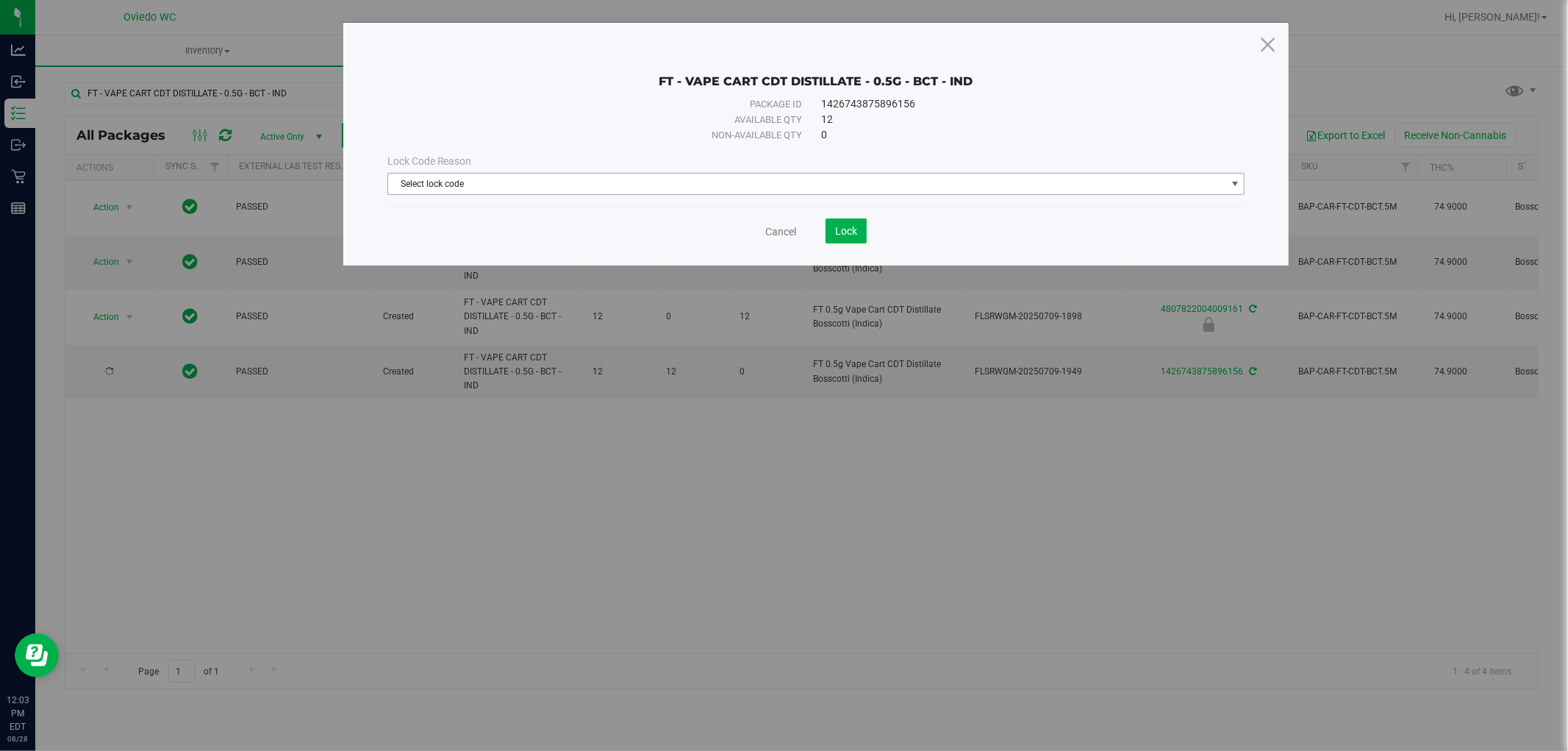
click at [684, 178] on span "Select lock code" at bounding box center [807, 183] width 838 height 21
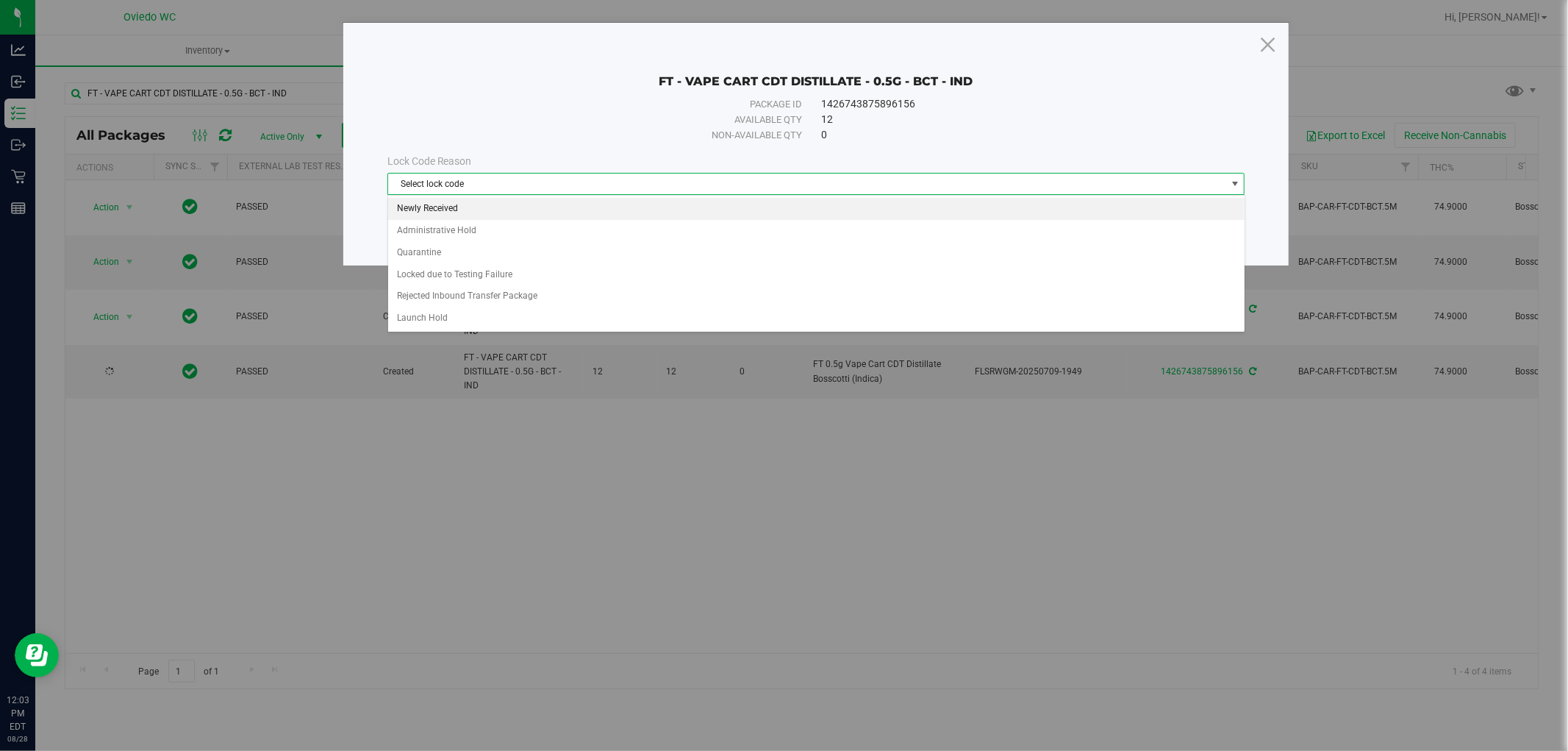
click at [465, 204] on li "Newly Received" at bounding box center [816, 209] width 856 height 22
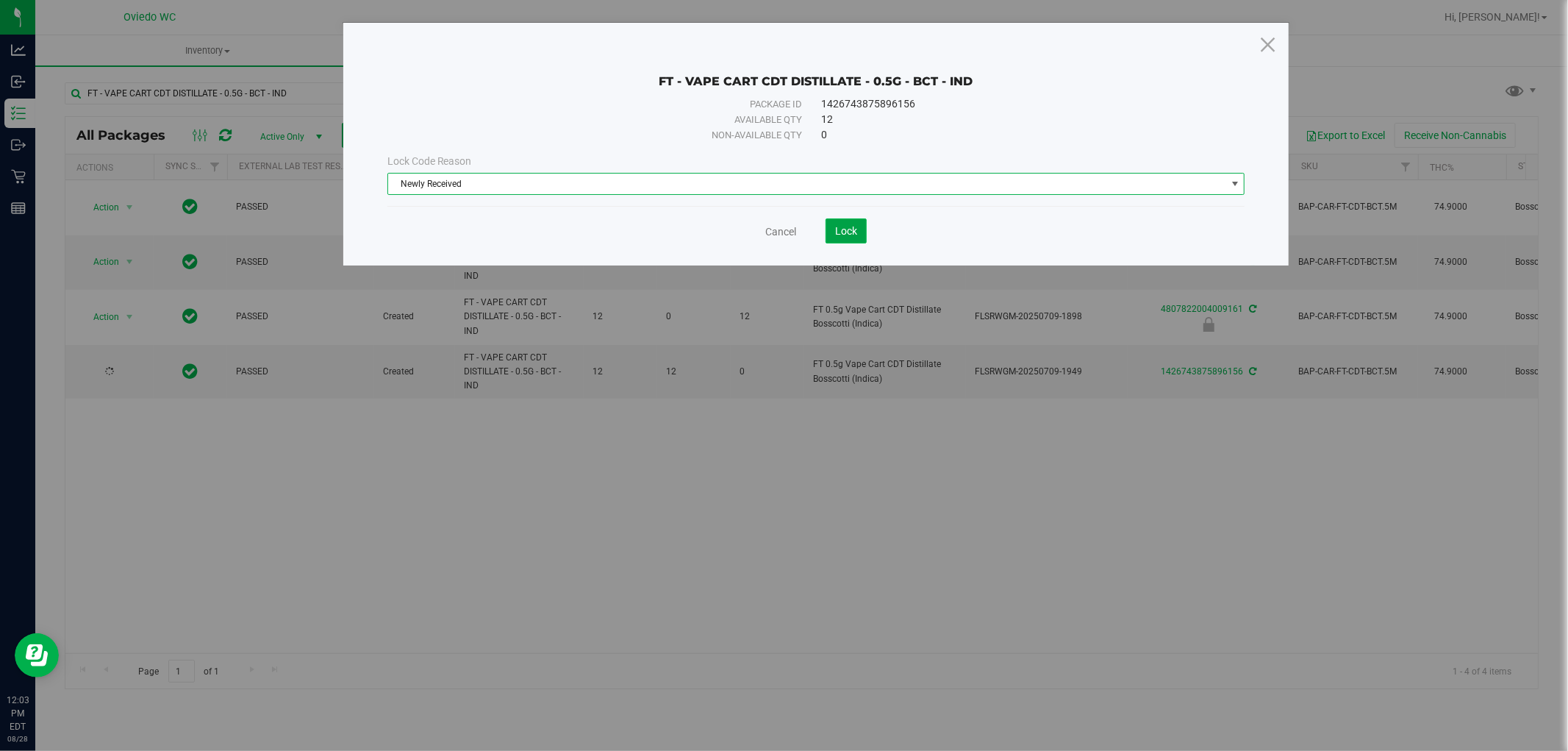
click at [838, 226] on span "Lock" at bounding box center [845, 231] width 22 height 12
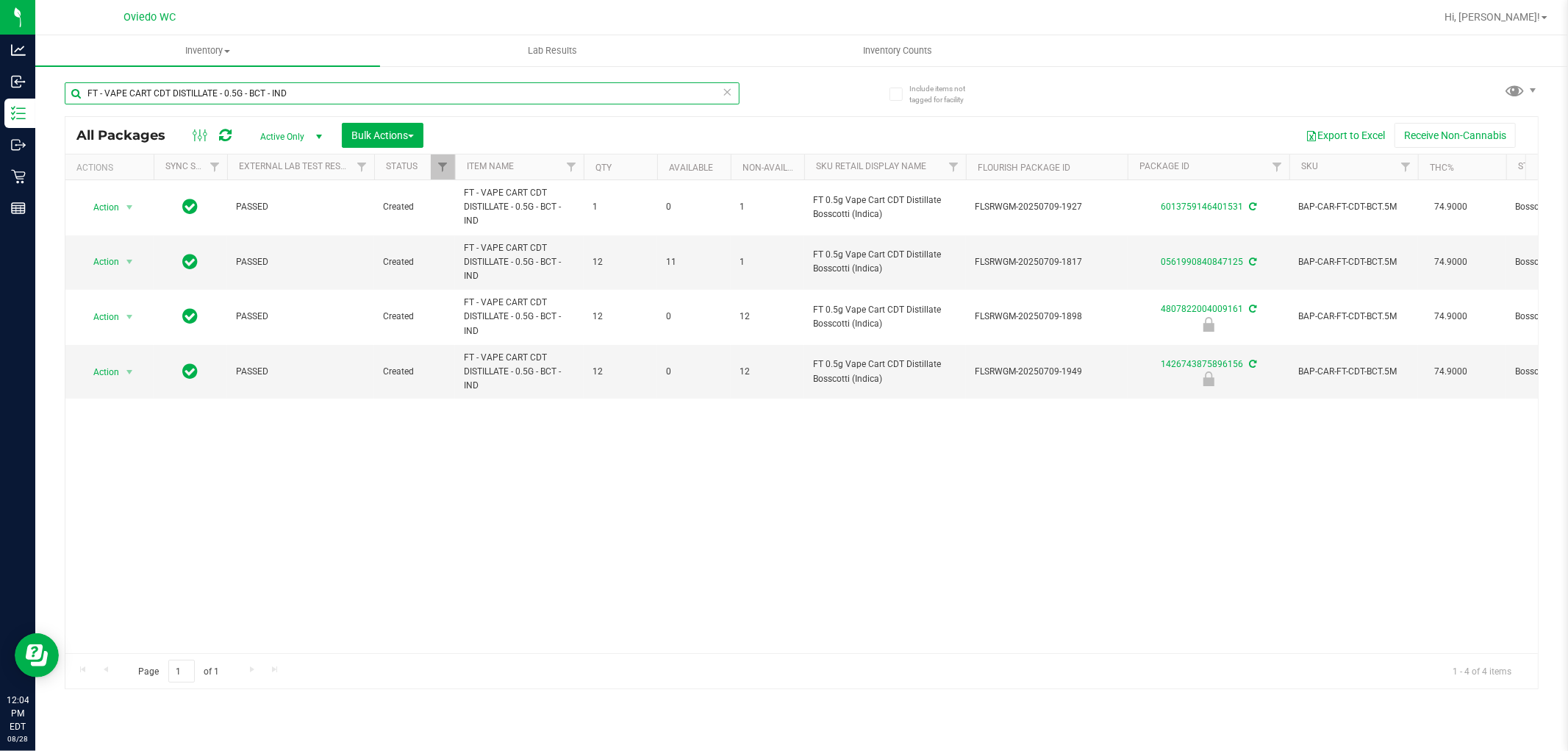
click at [388, 93] on input "FT - VAPE CART CDT DISTILLATE - 0.5G - BCT - IND" at bounding box center [402, 93] width 675 height 22
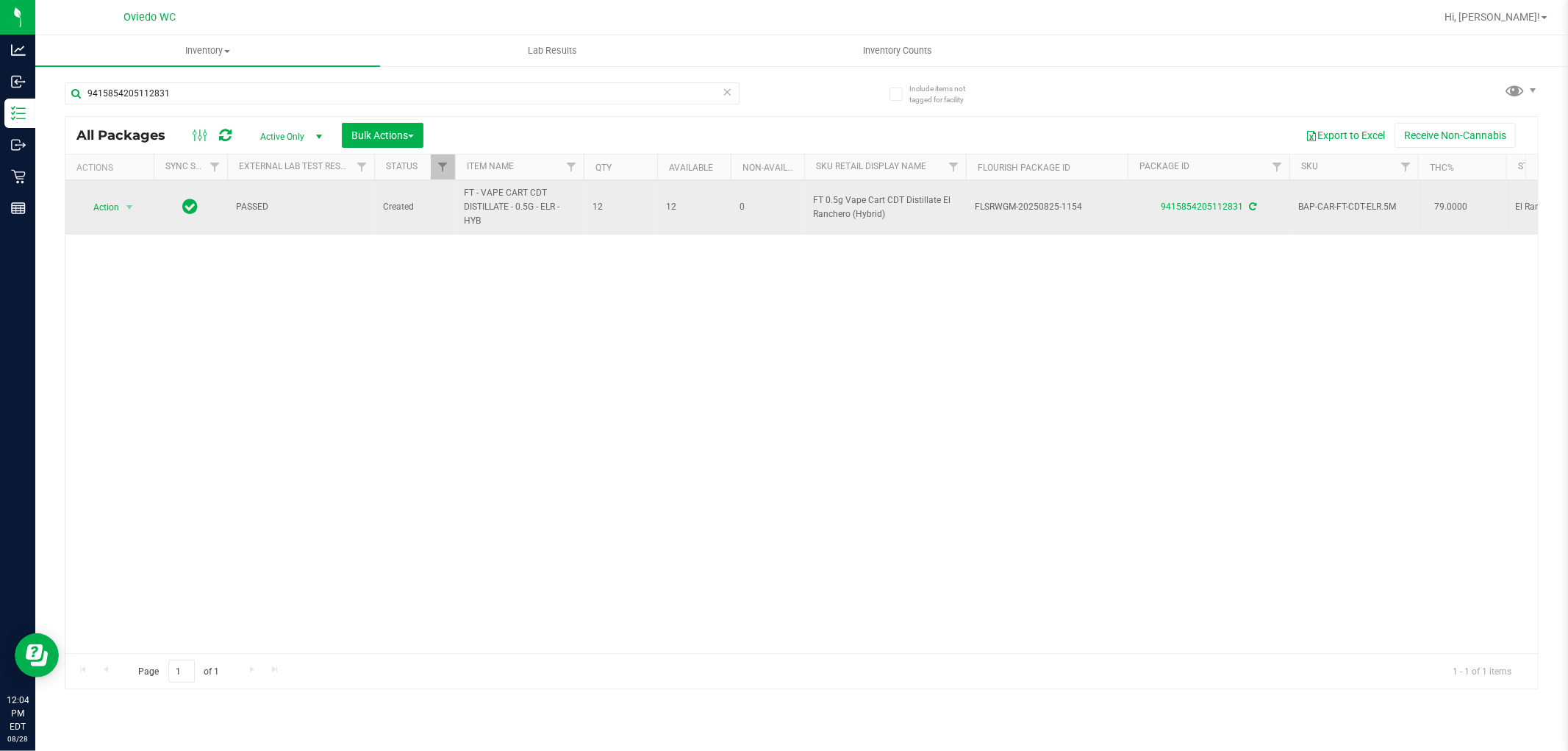
click at [507, 210] on span "FT - VAPE CART CDT DISTILLATE - 0.5G - ELR - HYB" at bounding box center [519, 207] width 111 height 43
copy tr "FT - VAPE CART CDT DISTILLATE - 0.5G - ELR - HYB"
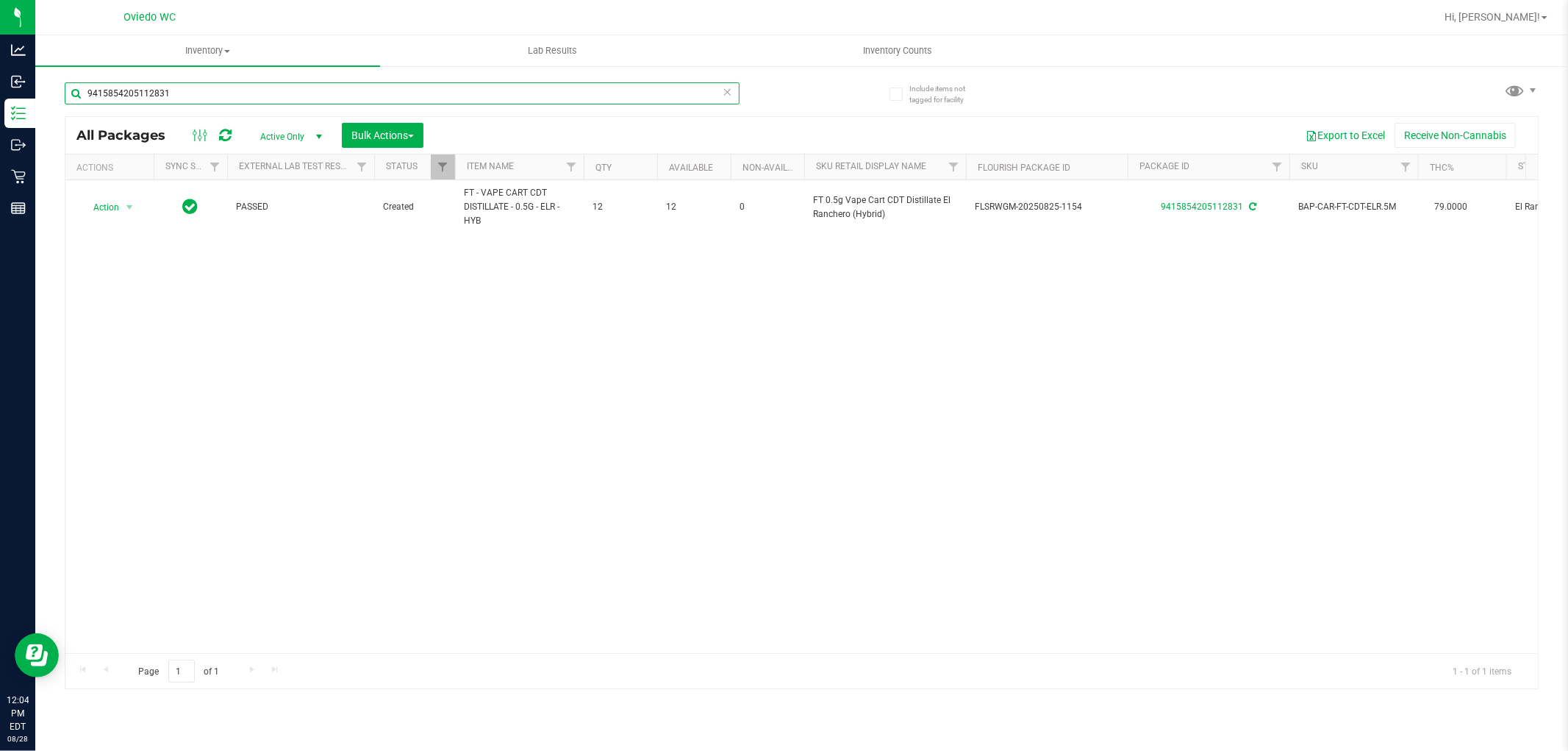
click at [384, 103] on input "9415854205112831" at bounding box center [402, 93] width 675 height 22
paste input "FT - VAPE CART CDT DISTILLATE - 0.5G - ELR - HYB"
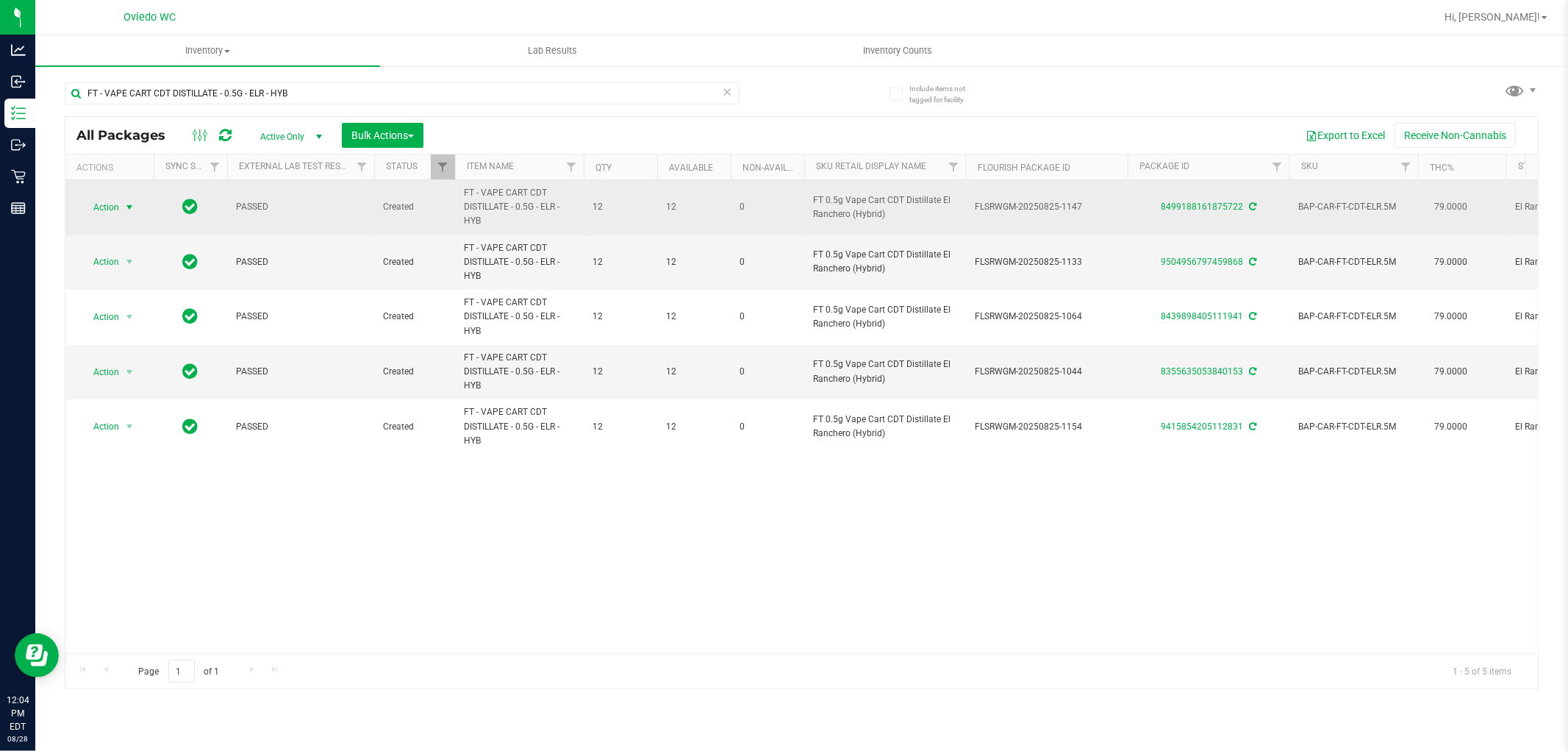
click at [108, 204] on span "Action" at bounding box center [100, 207] width 40 height 21
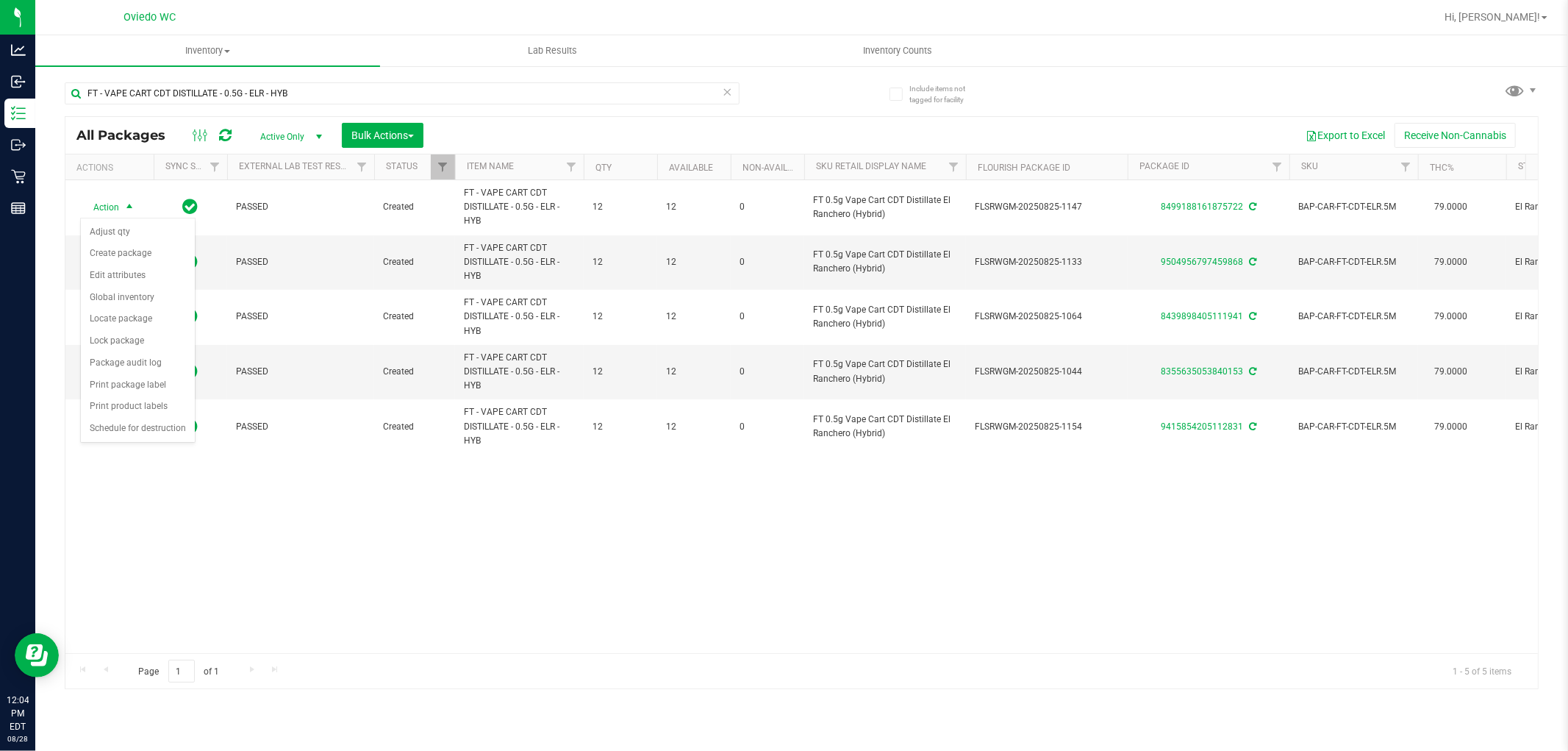
click at [884, 123] on div "Export to Excel Receive Non-Cannabis" at bounding box center [980, 135] width 1092 height 25
click at [377, 130] on span "Bulk Actions" at bounding box center [383, 135] width 63 height 12
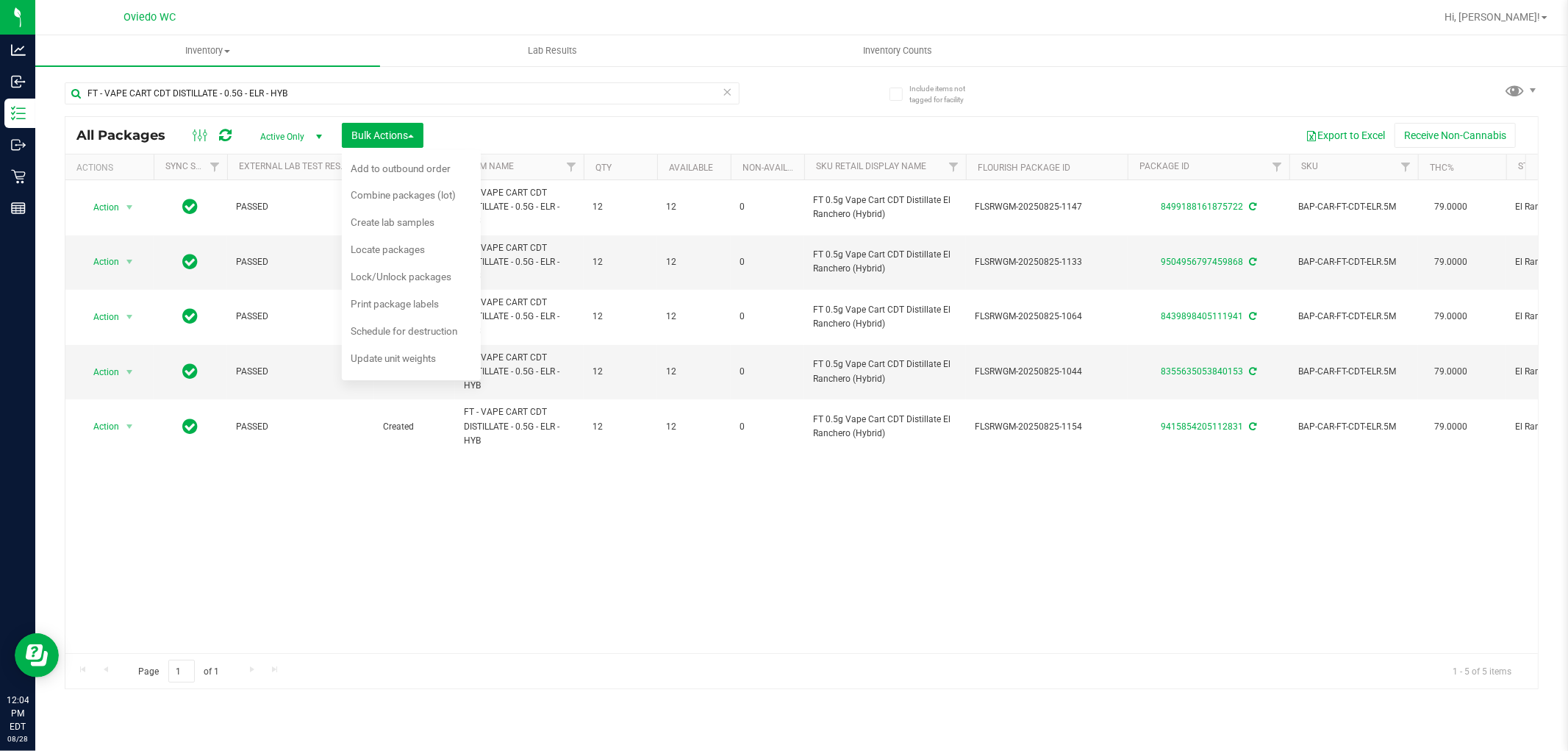
click at [683, 552] on div "Action Action Adjust qty Create package Edit attributes Global inventory Locate…" at bounding box center [802, 417] width 1472 height 473
click at [547, 129] on div "Export to Excel Receive Non-Cannabis" at bounding box center [980, 135] width 1092 height 25
click at [311, 91] on input "FT - VAPE CART CDT DISTILLATE - 0.5G - ELR - HYB" at bounding box center [402, 93] width 675 height 22
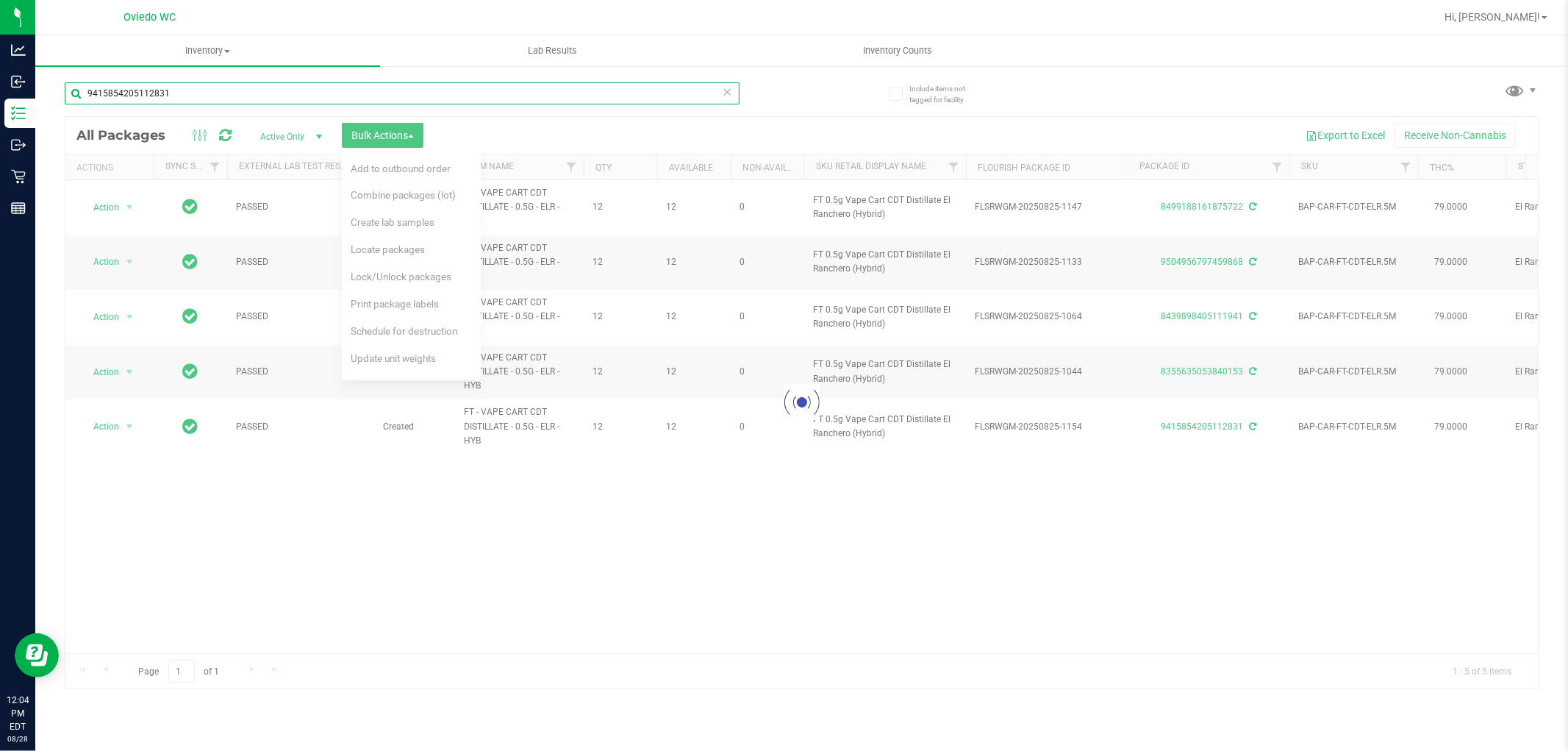
type input "9415854205112831"
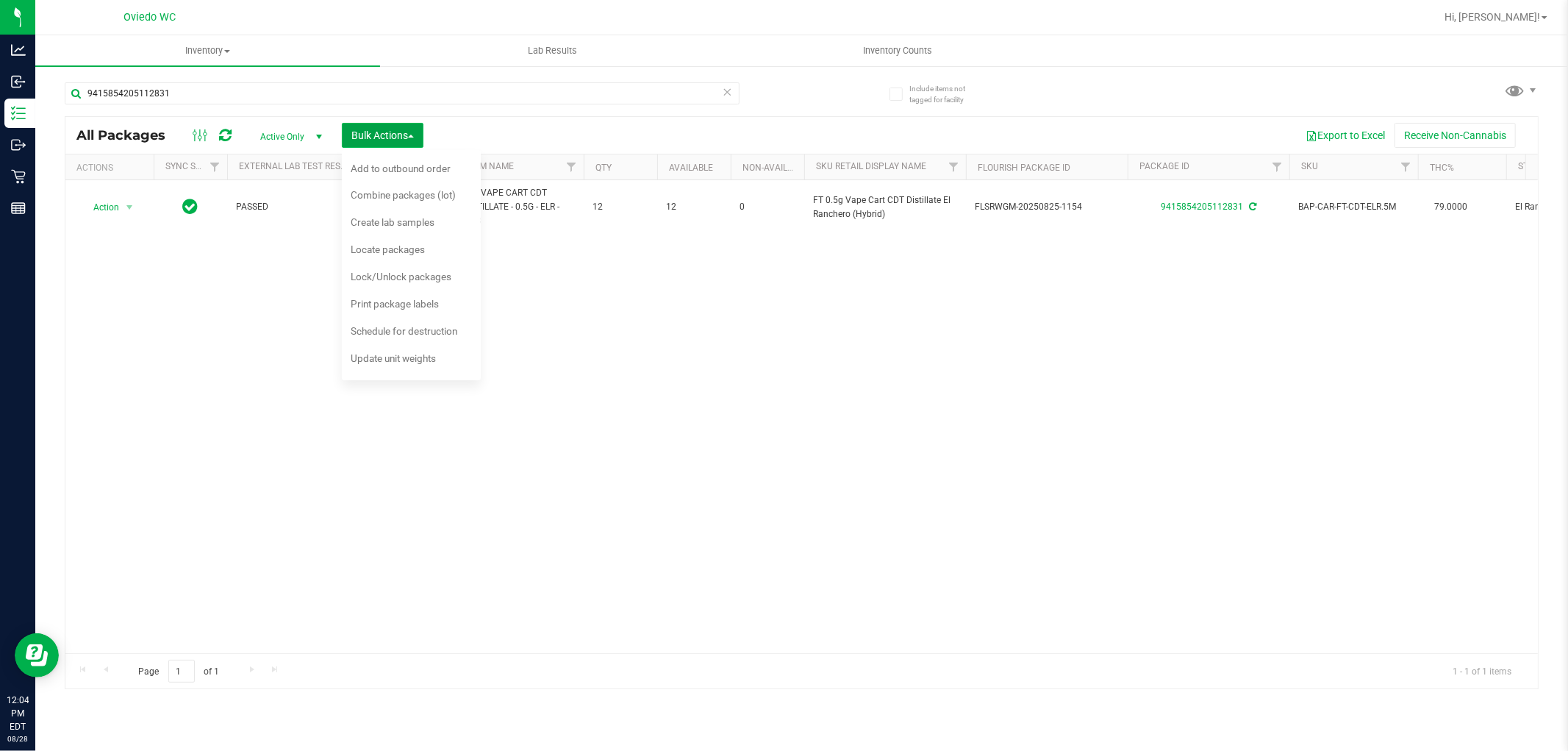
click at [378, 139] on span "Bulk Actions" at bounding box center [383, 135] width 63 height 12
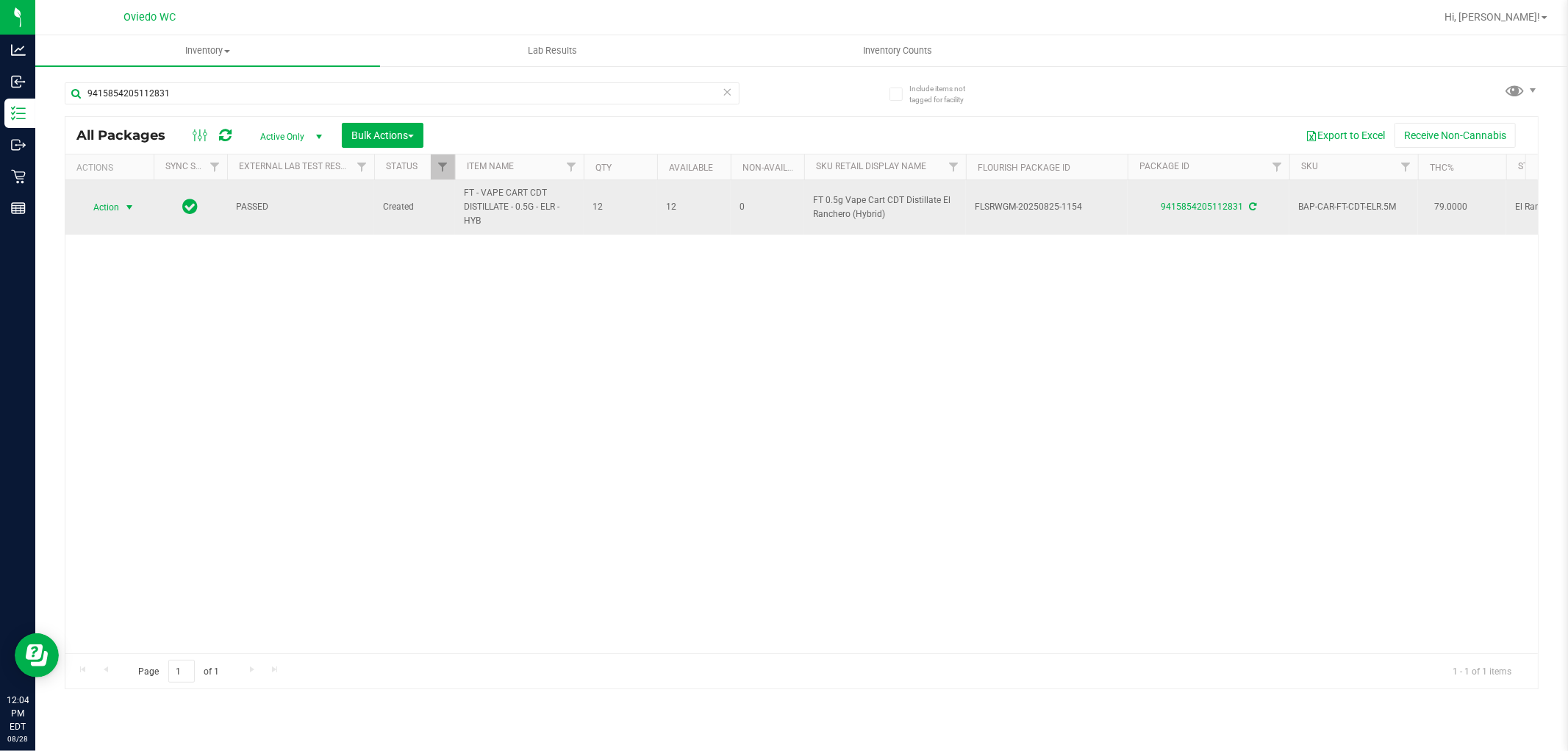
click at [101, 211] on span "Action" at bounding box center [100, 207] width 40 height 21
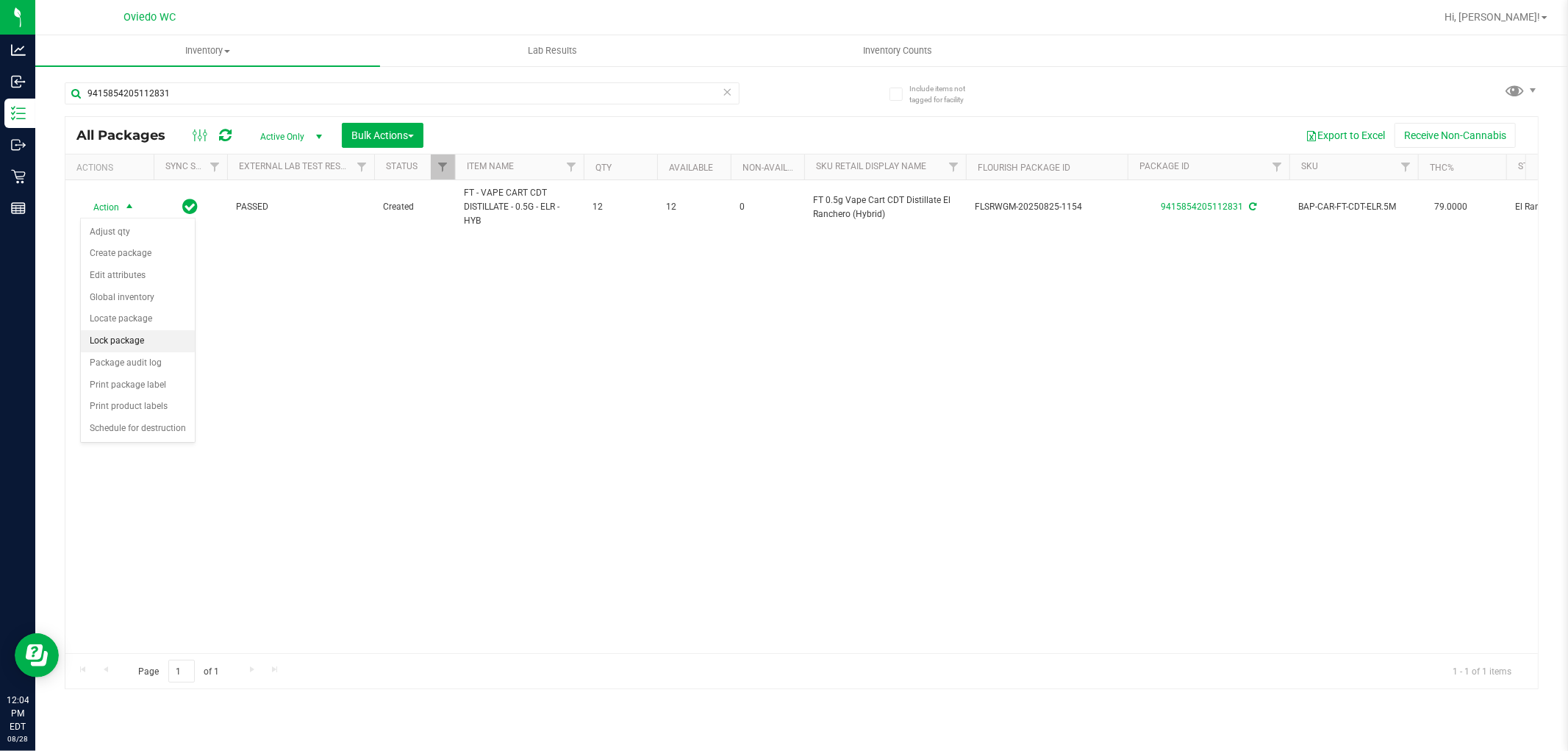
click at [152, 338] on li "Lock package" at bounding box center [138, 341] width 114 height 22
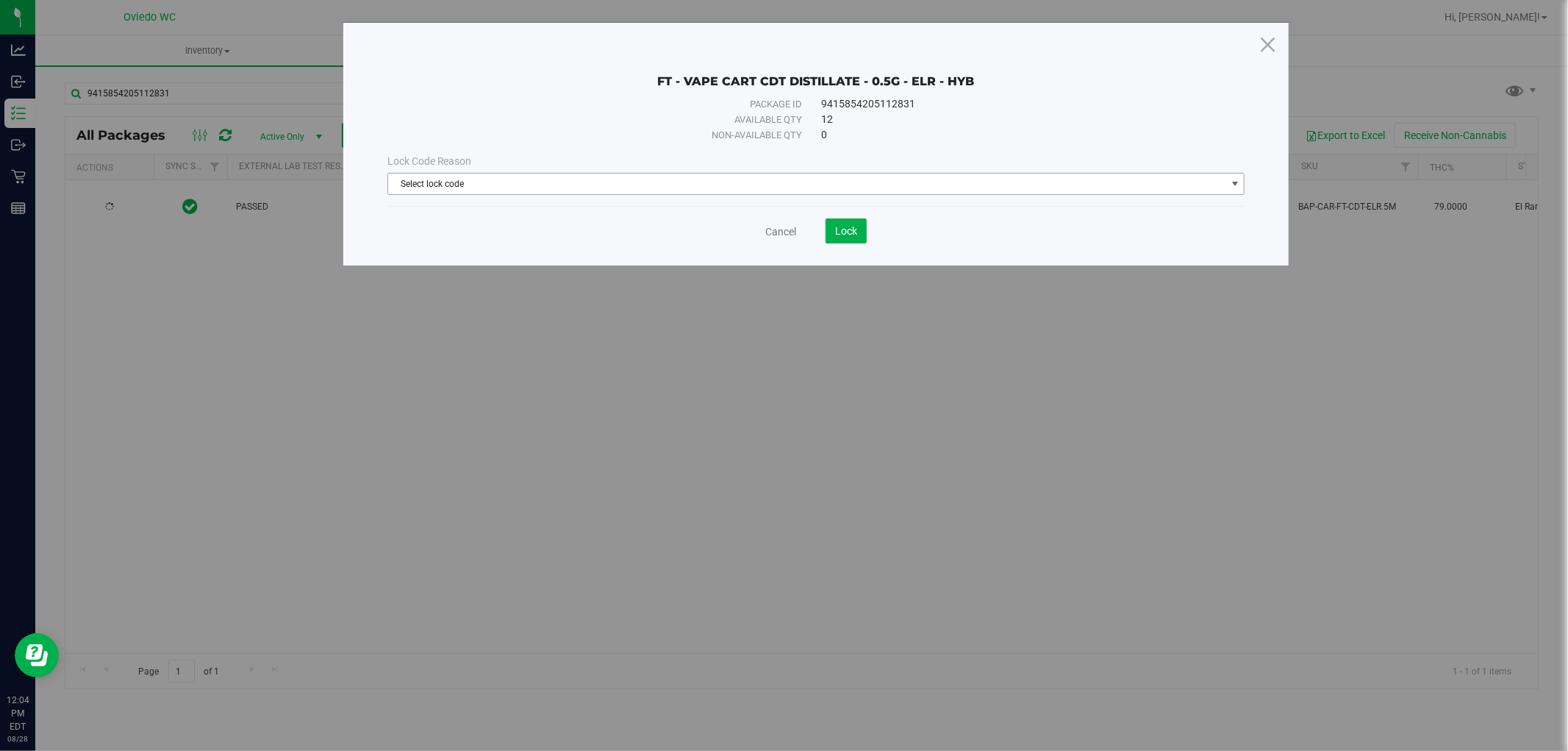
click at [594, 179] on span "Select lock code" at bounding box center [807, 183] width 838 height 21
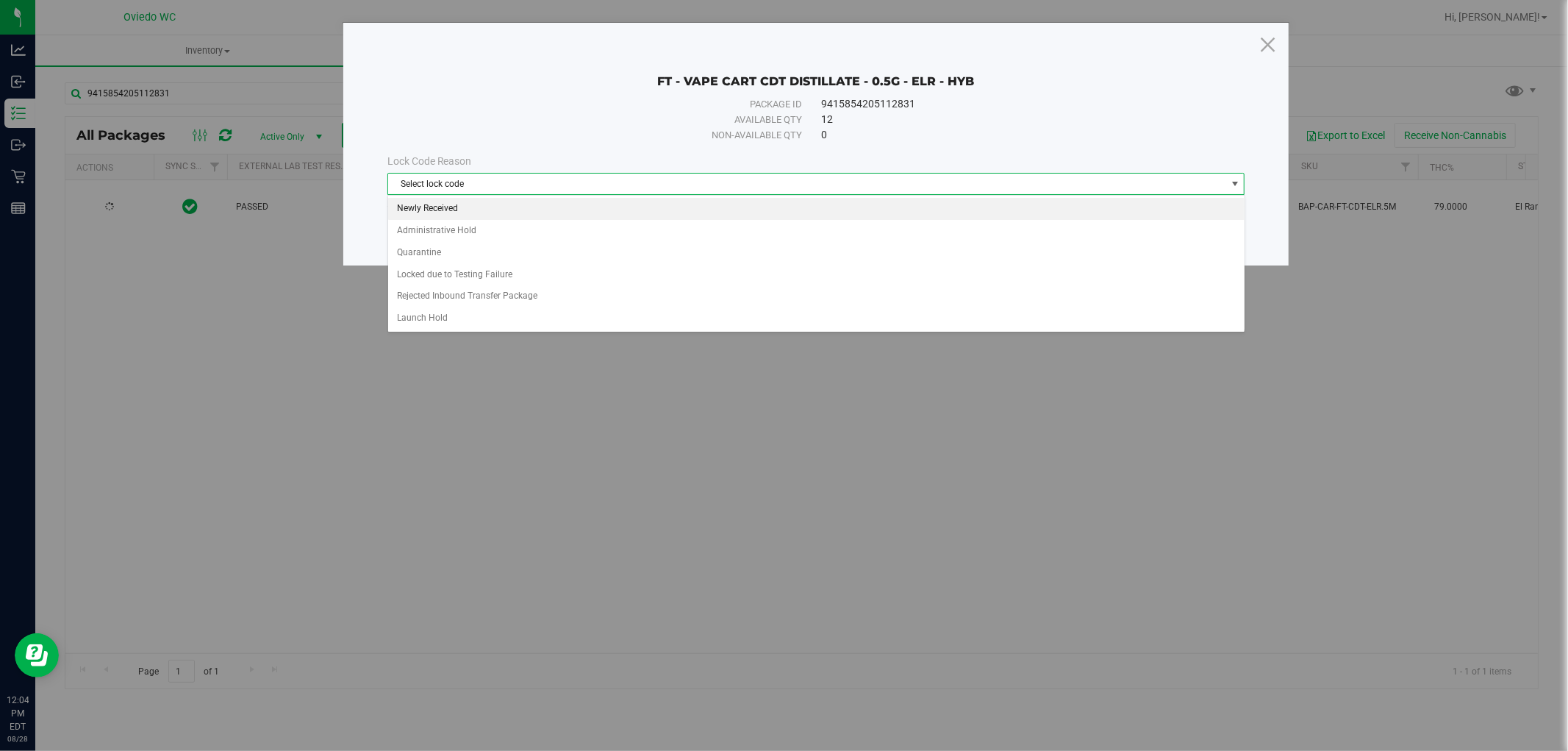
click at [451, 208] on li "Newly Received" at bounding box center [816, 209] width 856 height 22
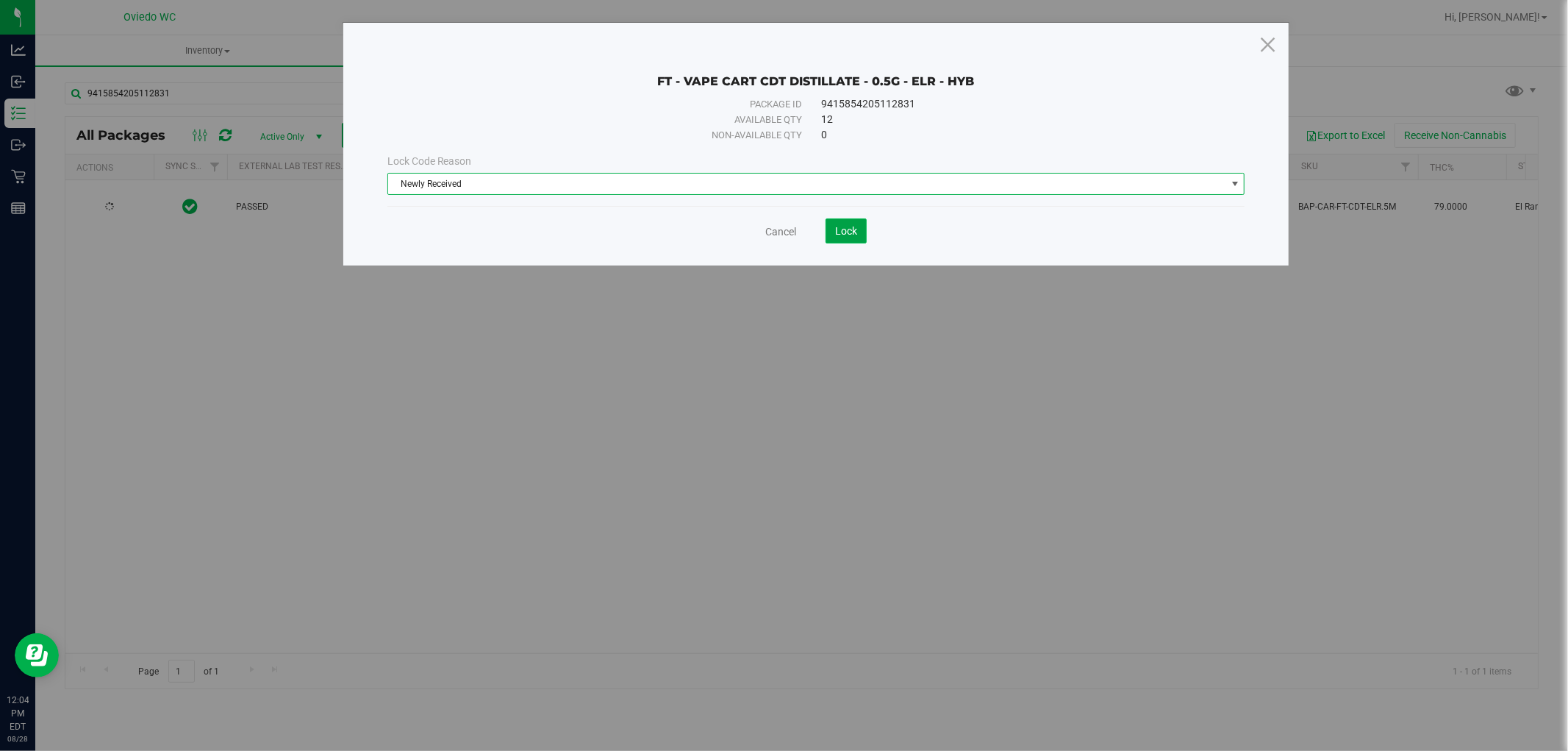
click at [835, 229] on span "Lock" at bounding box center [845, 231] width 22 height 12
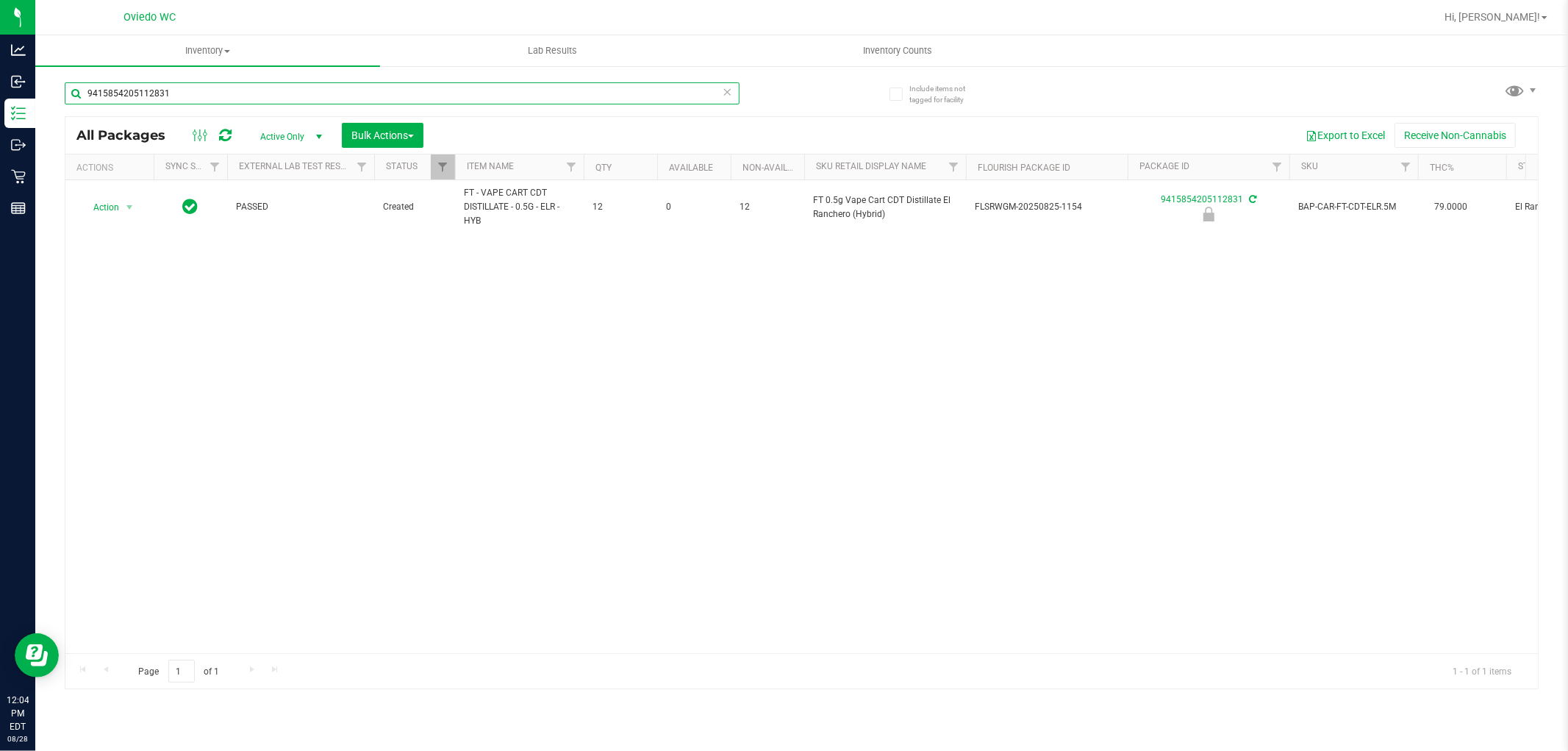
click at [216, 86] on input "9415854205112831" at bounding box center [402, 93] width 675 height 22
click at [217, 86] on input "9415854205112831" at bounding box center [402, 93] width 675 height 22
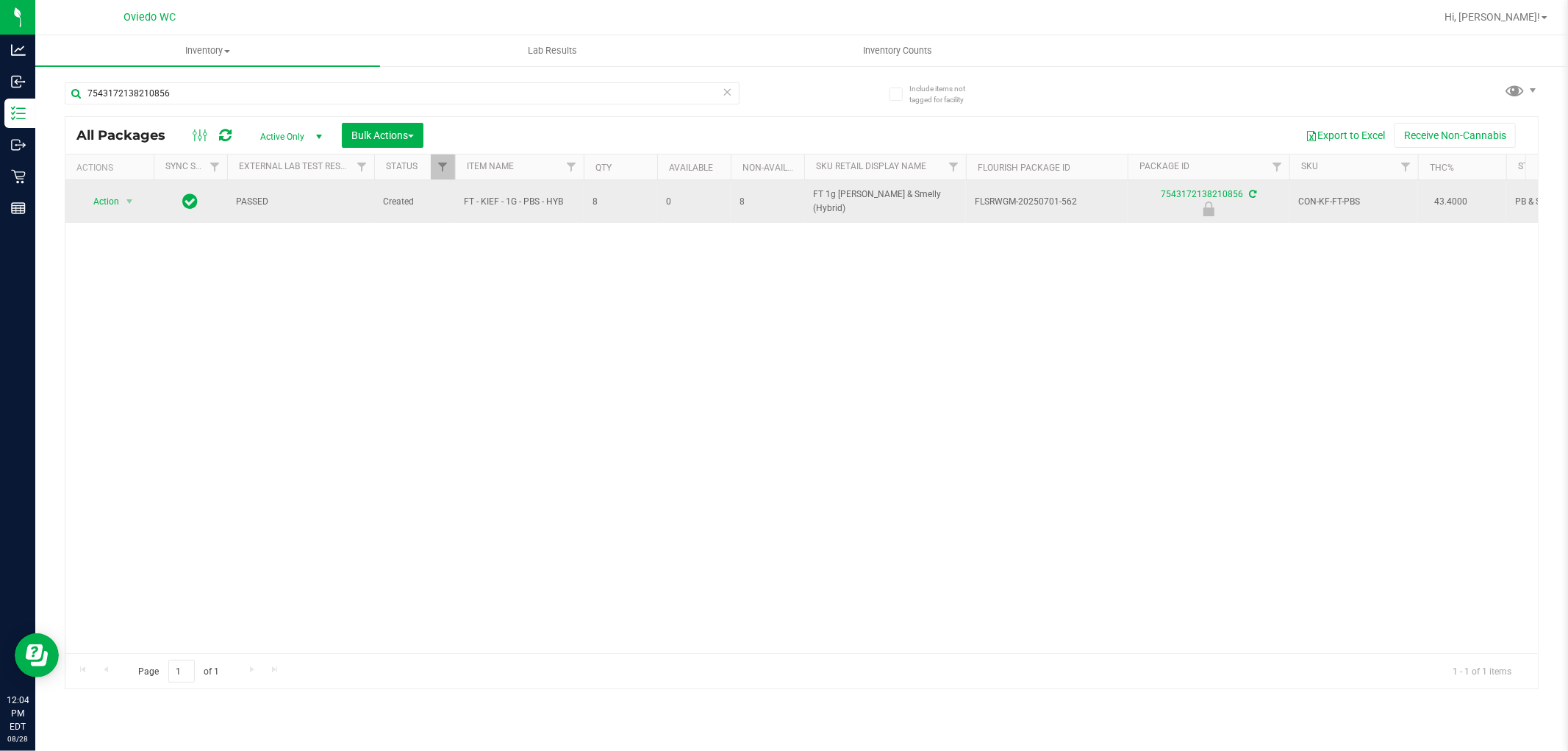
click at [517, 208] on span "FT - KIEF - 1G - PBS - HYB" at bounding box center [519, 201] width 111 height 14
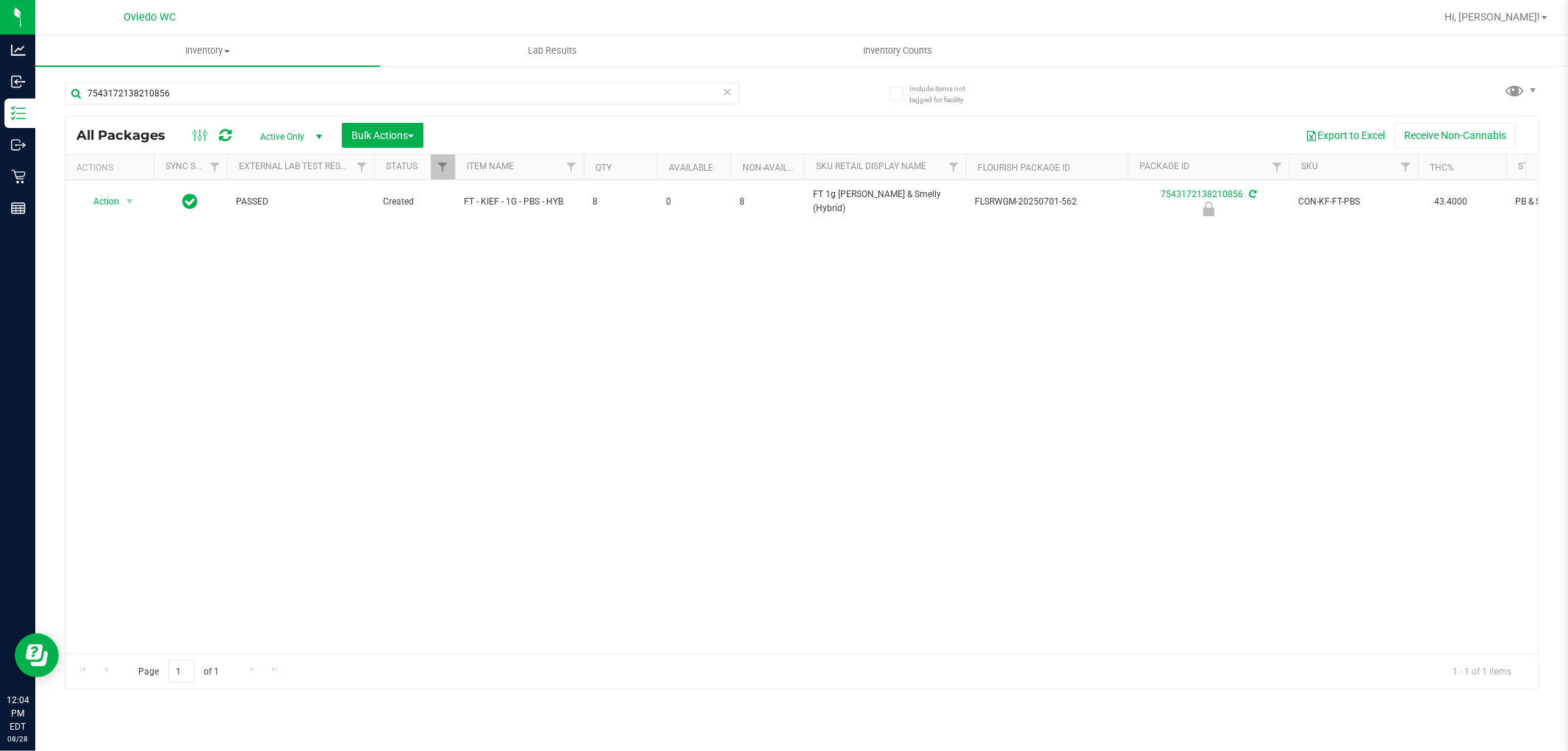
click at [341, 361] on div "Action Action Edit attributes Global inventory Locate package Package audit log…" at bounding box center [802, 417] width 1472 height 473
click at [221, 94] on input "7543172138210856" at bounding box center [402, 93] width 675 height 22
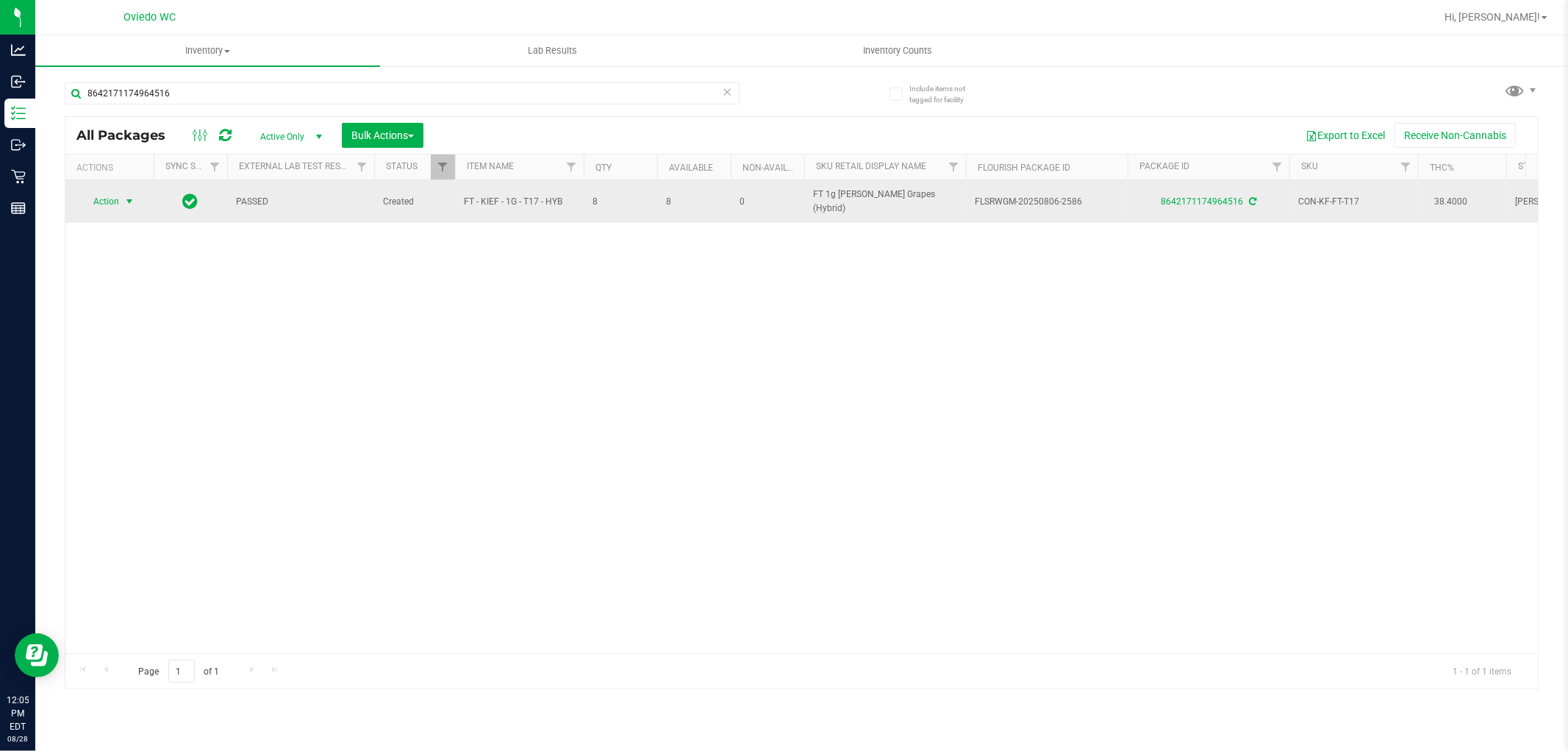
click at [121, 202] on span "select" at bounding box center [129, 201] width 18 height 21
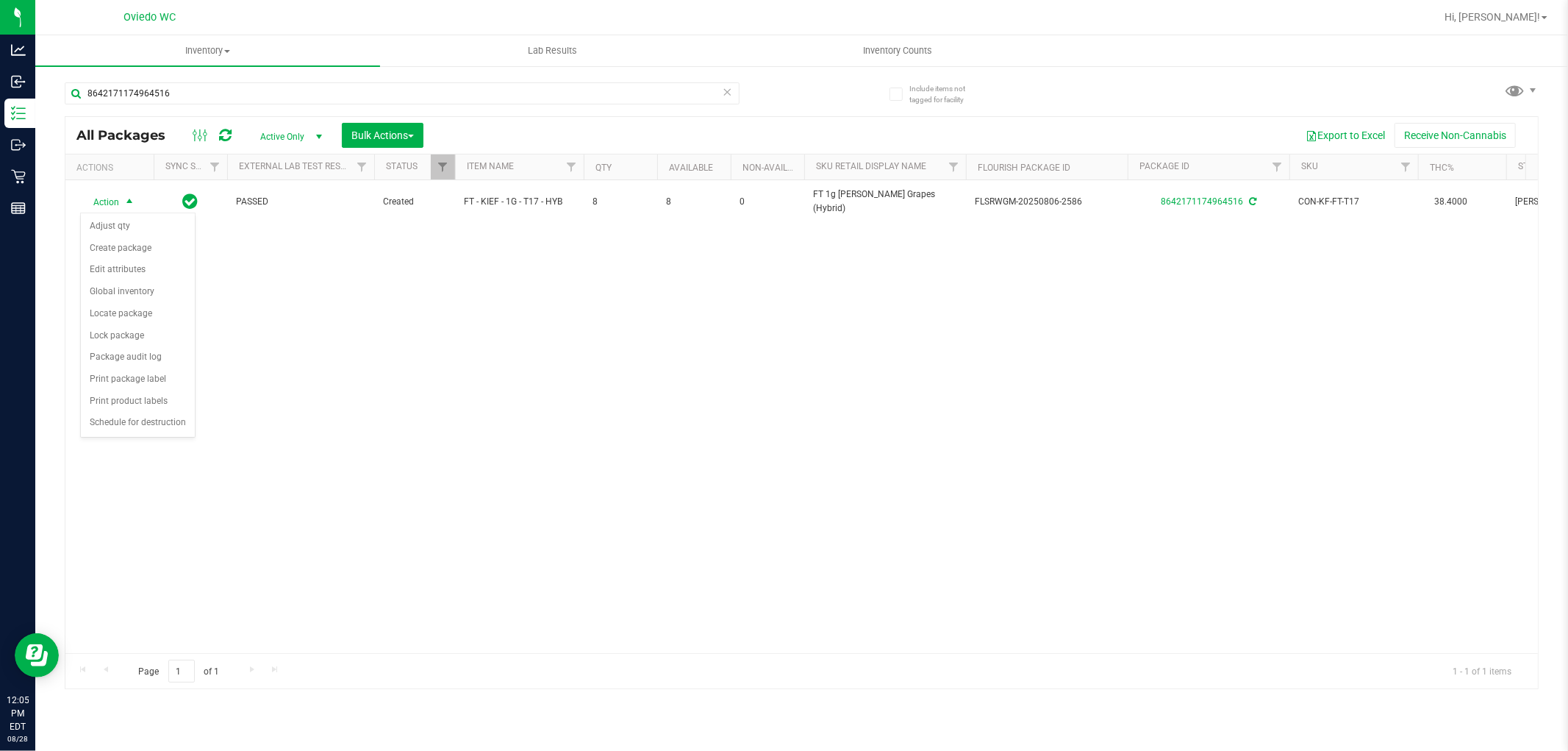
click at [581, 327] on div "Action Action Adjust qty Create package Edit attributes Global inventory Locate…" at bounding box center [802, 417] width 1472 height 473
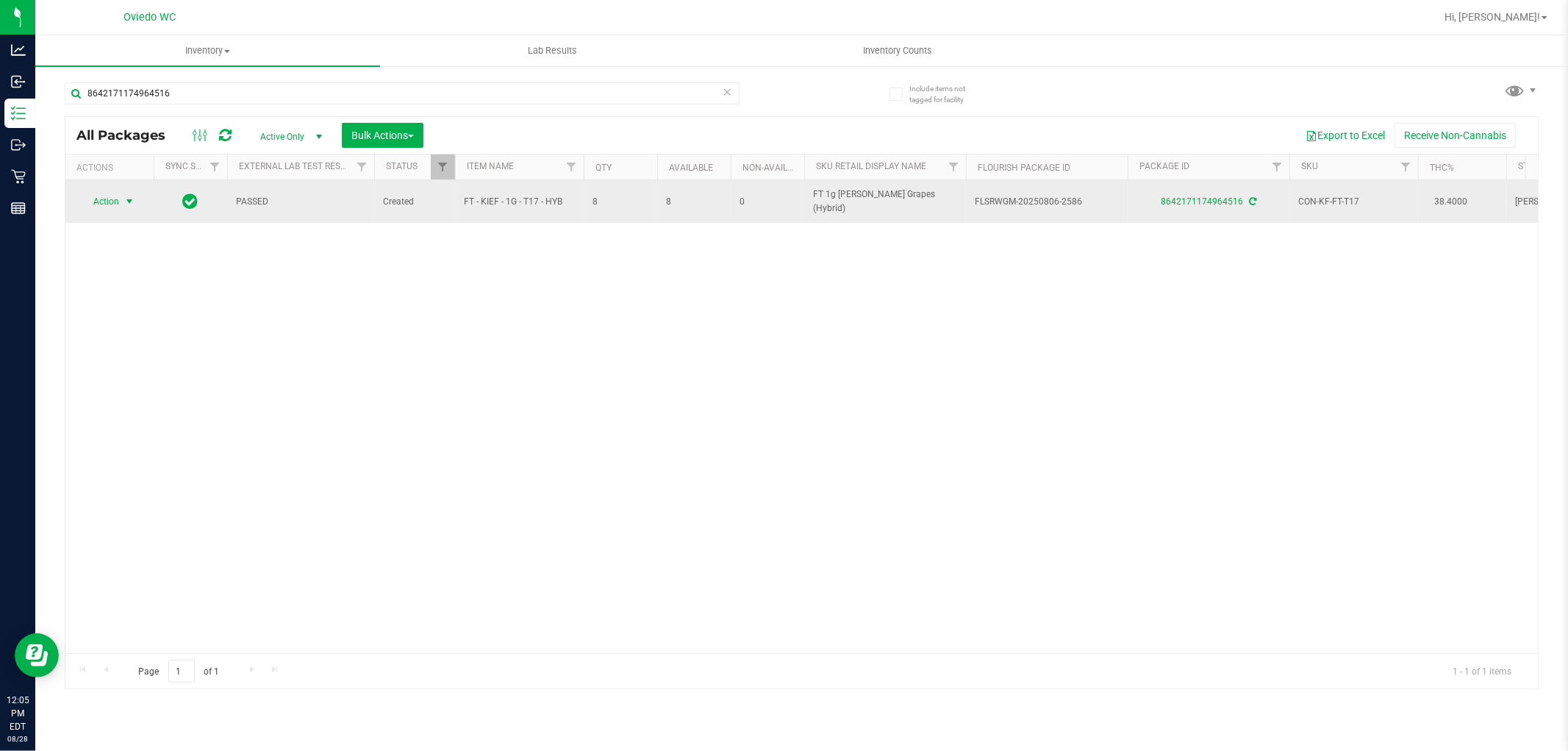
click at [107, 199] on span "Action" at bounding box center [100, 201] width 40 height 21
click at [512, 200] on span "FT - KIEF - 1G - T17 - HYB" at bounding box center [519, 201] width 111 height 14
copy tr "FT - KIEF - 1G - T17 - HYB"
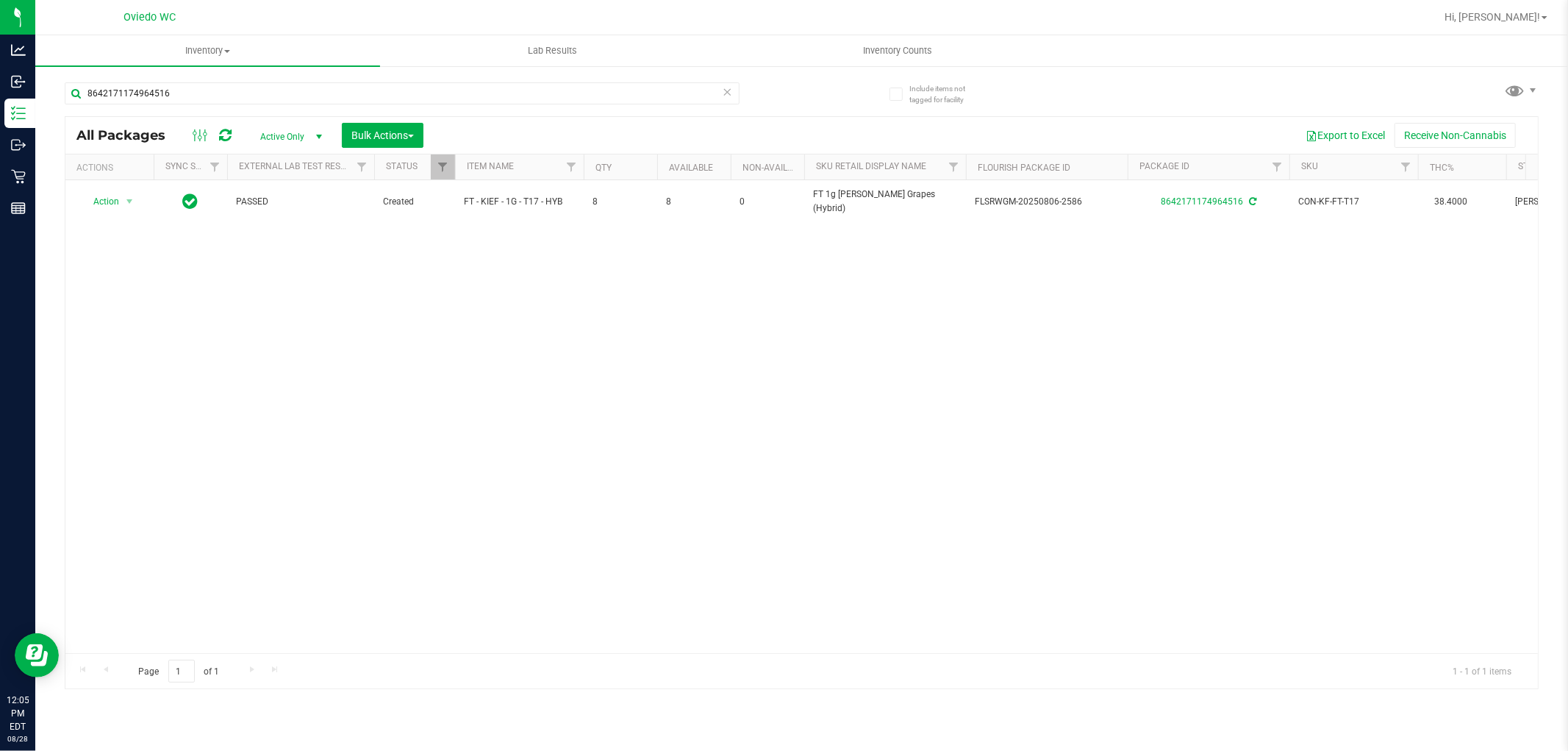
click at [274, 77] on div "8642171174964516" at bounding box center [433, 93] width 737 height 47
click at [273, 85] on input "8642171174964516" at bounding box center [402, 93] width 675 height 22
paste input "FT - KIEF - 1G - T17 - HYB"
click at [281, 96] on input "FT - KIEF - 1G - T17 - HYB" at bounding box center [402, 93] width 675 height 22
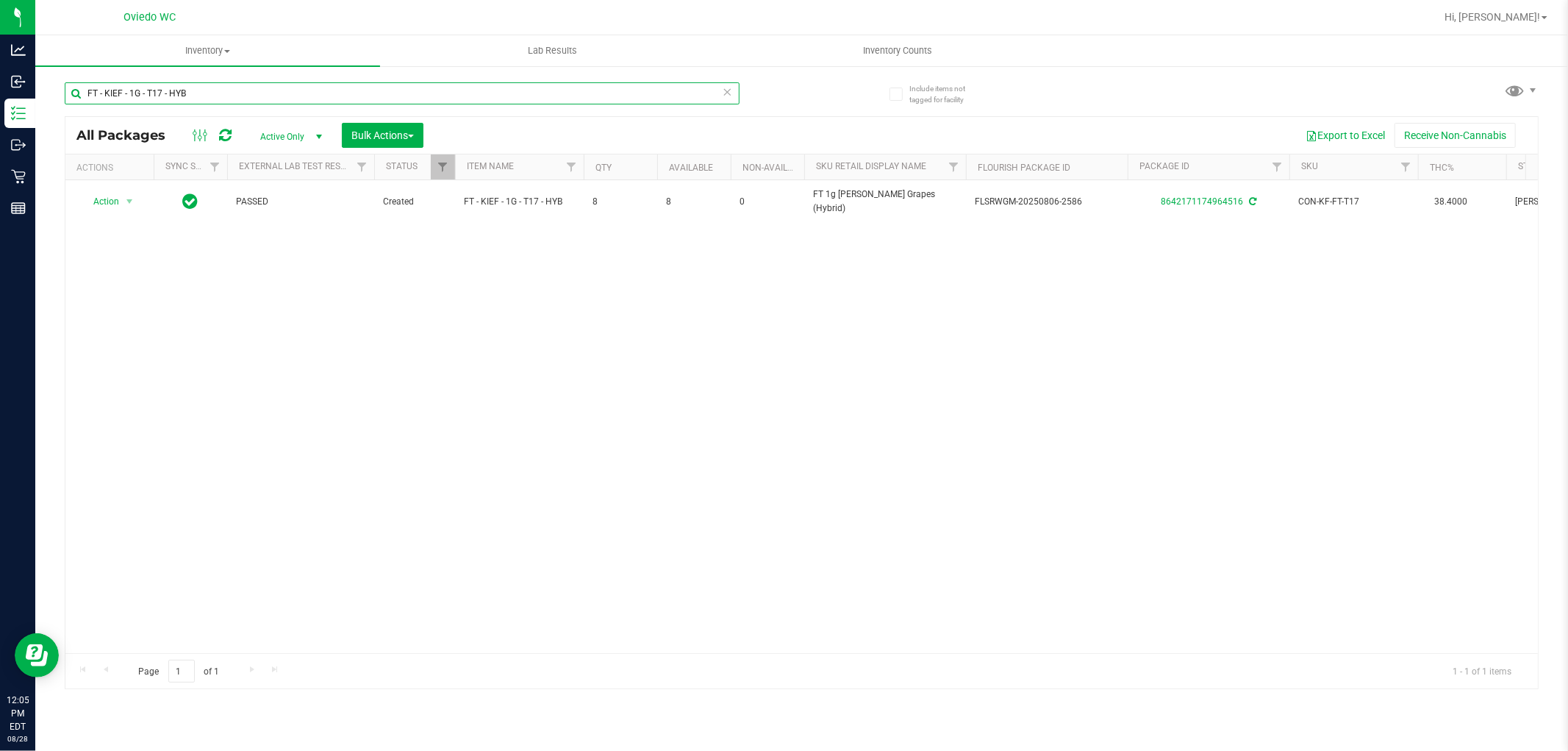
click at [281, 96] on input "FT - KIEF - 1G - T17 - HYB" at bounding box center [402, 93] width 675 height 22
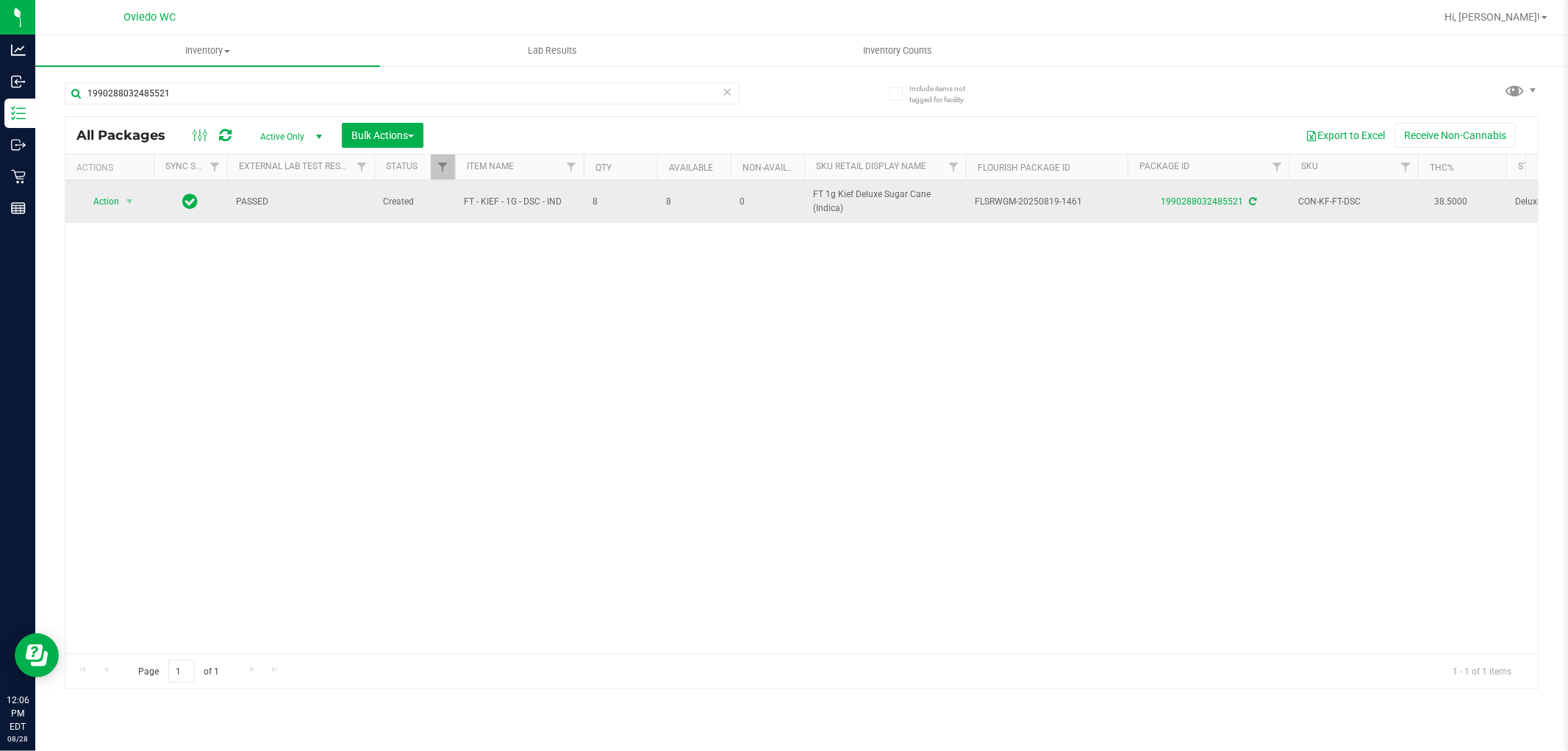
click at [502, 196] on span "FT - KIEF - 1G - DSC - IND" at bounding box center [519, 201] width 111 height 14
copy tr "FT - KIEF - 1G - DSC - IND"
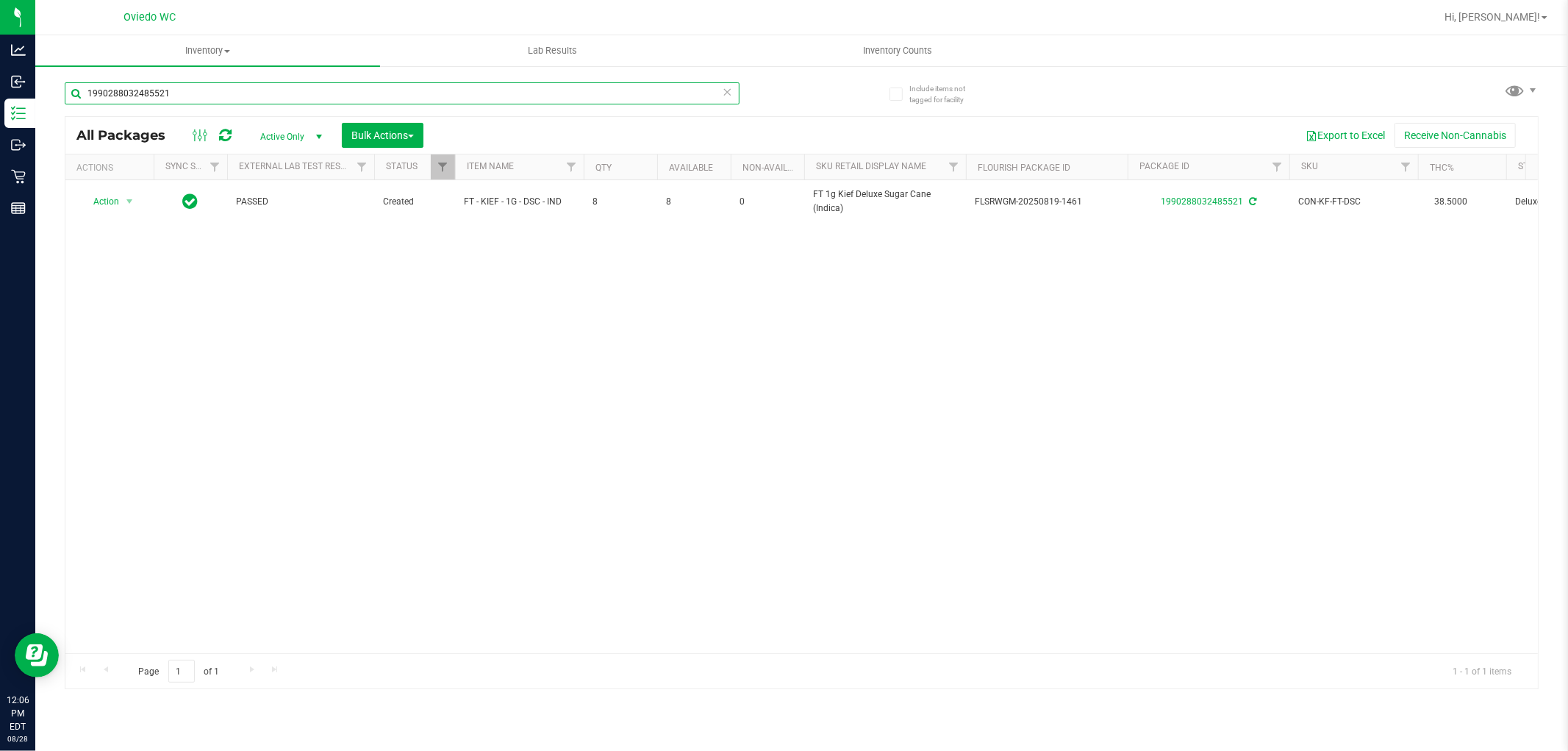
click at [366, 84] on input "1990288032485521" at bounding box center [402, 93] width 675 height 22
click at [367, 83] on input "1990288032485521" at bounding box center [402, 93] width 675 height 22
paste input "FT - KIEF - 1G - DSC - IND"
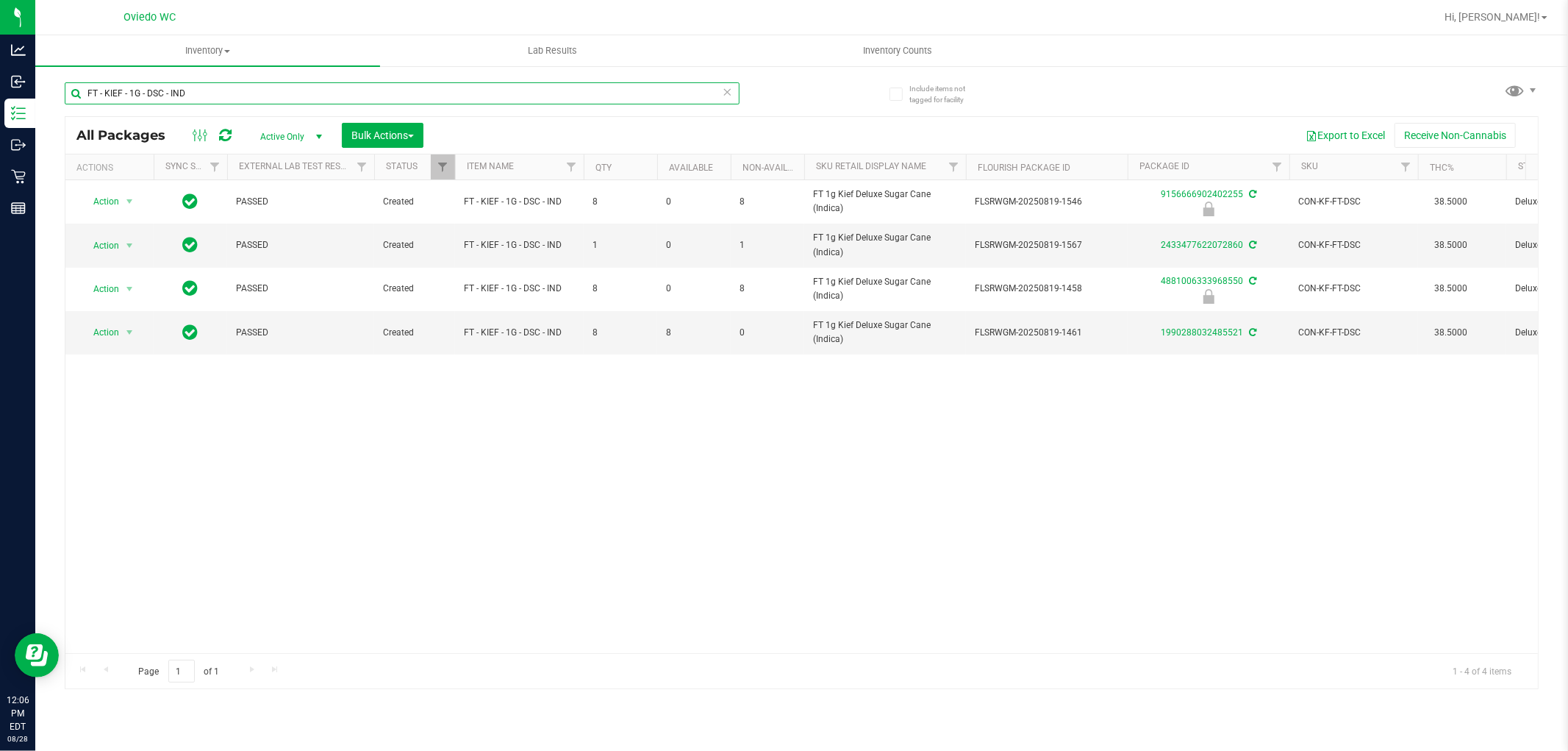
click at [253, 88] on input "FT - KIEF - 1G - DSC - IND" at bounding box center [402, 93] width 675 height 22
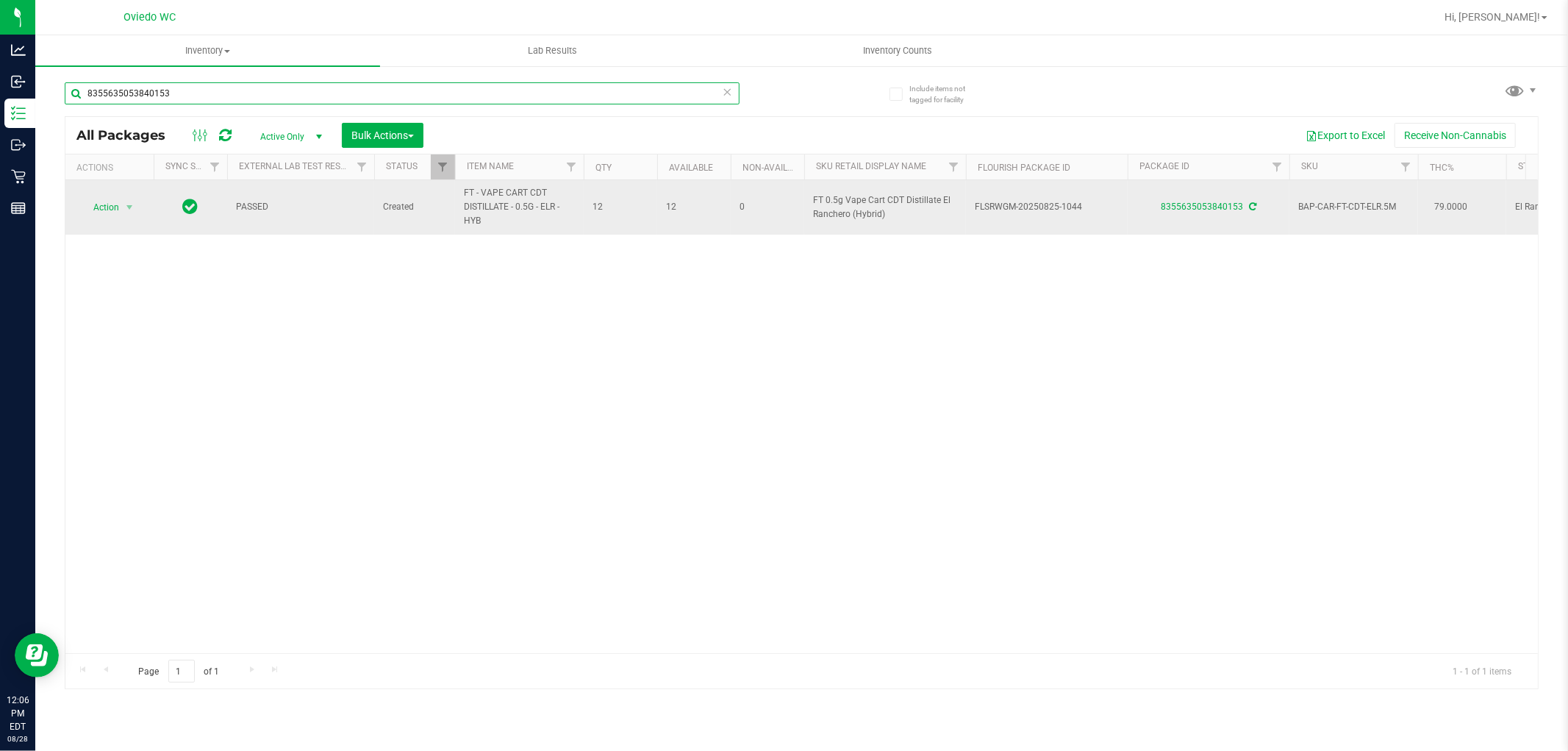
type input "8355635053840153"
click at [524, 215] on span "FT - VAPE CART CDT DISTILLATE - 0.5G - ELR - HYB" at bounding box center [519, 207] width 111 height 43
click at [524, 211] on span "FT - VAPE CART CDT DISTILLATE - 0.5G - ELR - HYB" at bounding box center [519, 207] width 111 height 43
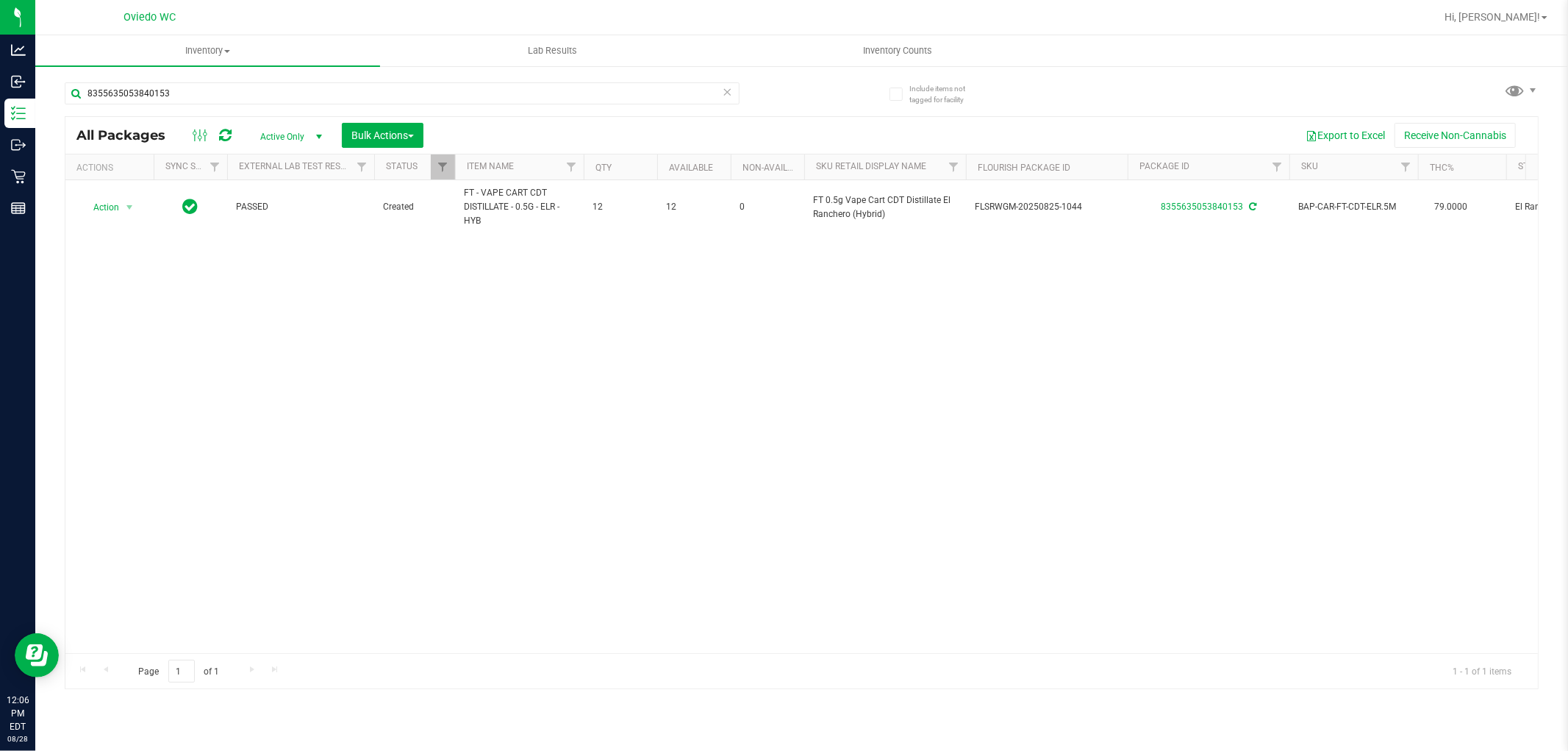
click at [423, 304] on div "Action Action Adjust qty Create package Edit attributes Global inventory Locate…" at bounding box center [802, 417] width 1472 height 473
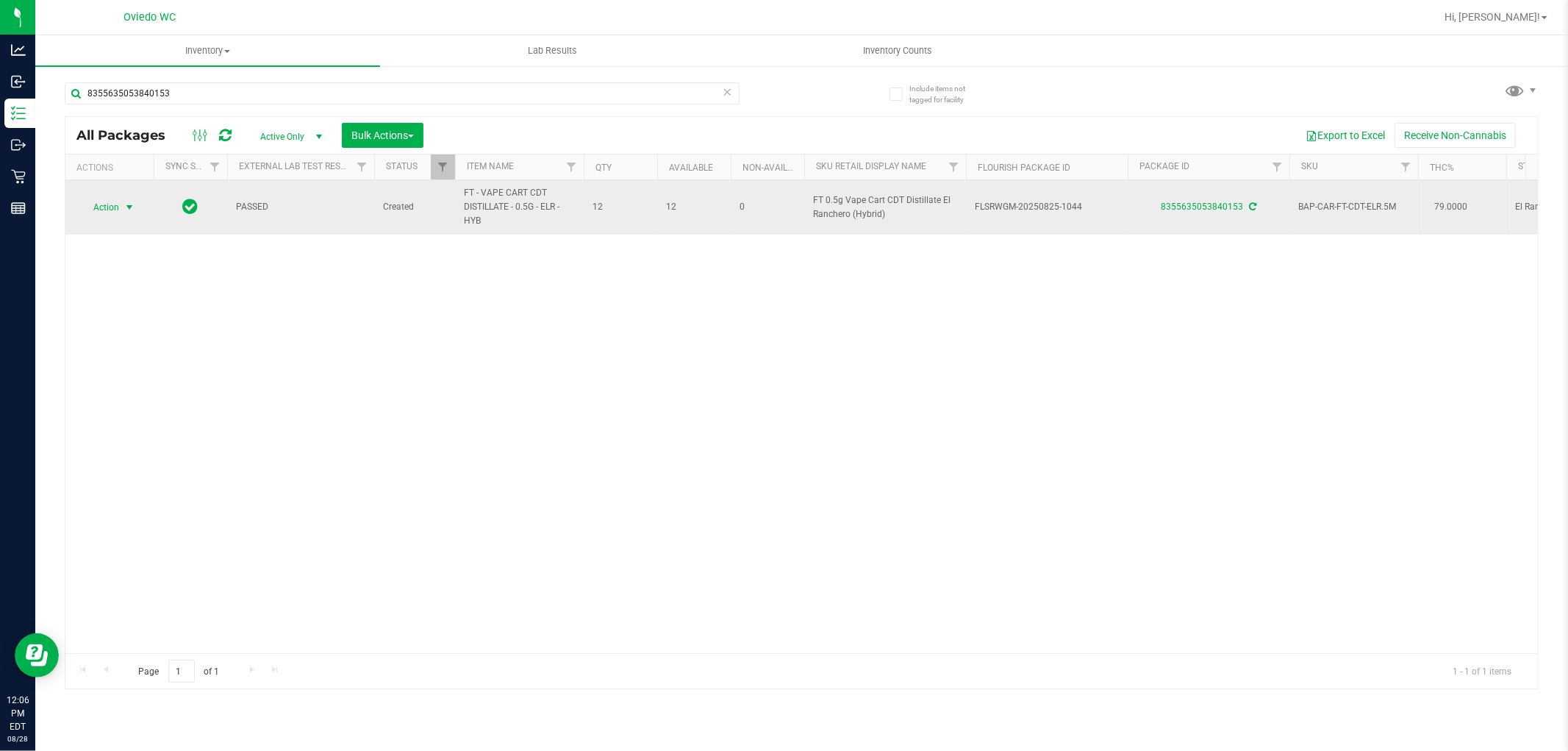
click at [100, 201] on span "Action" at bounding box center [100, 207] width 40 height 21
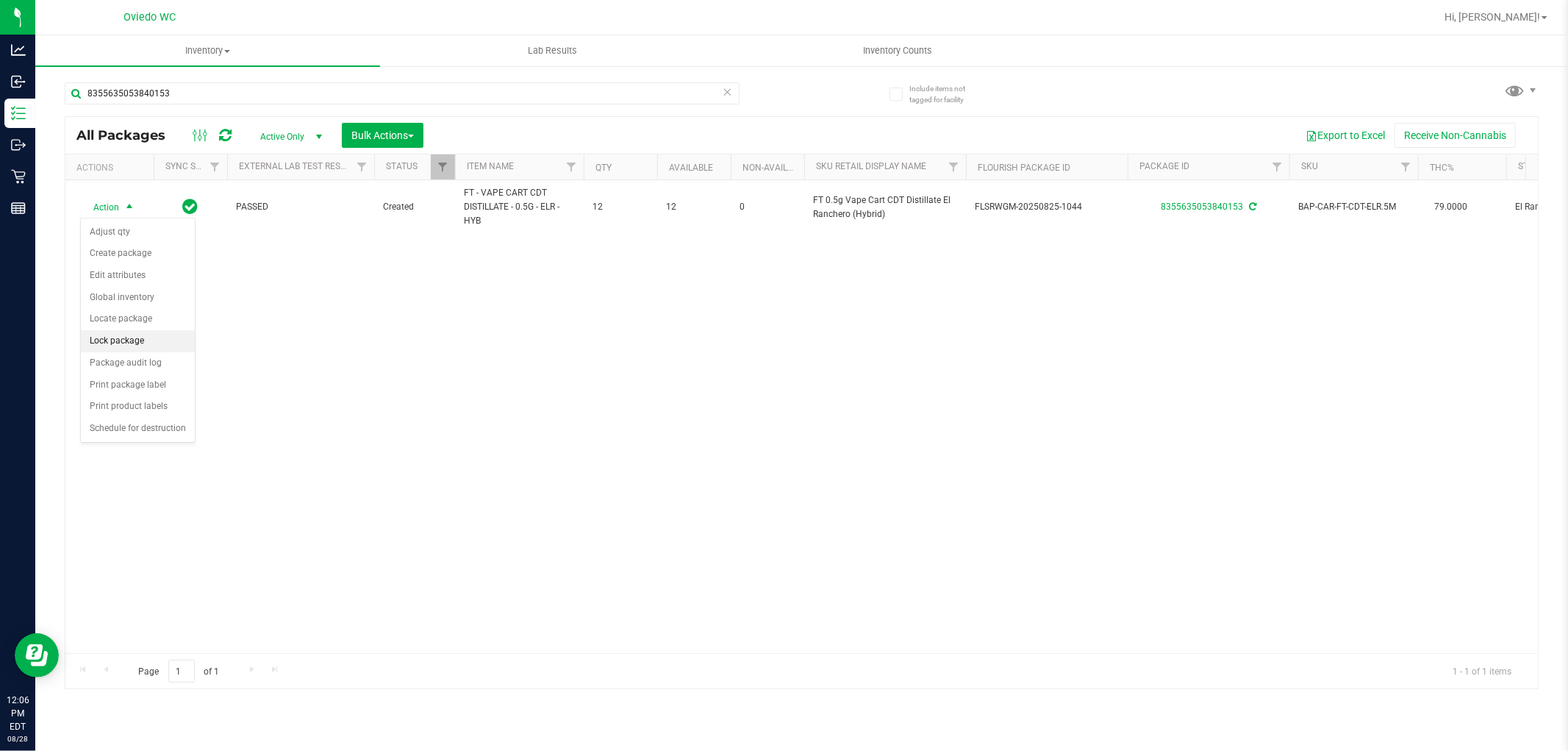
click at [129, 334] on li "Lock package" at bounding box center [138, 341] width 114 height 22
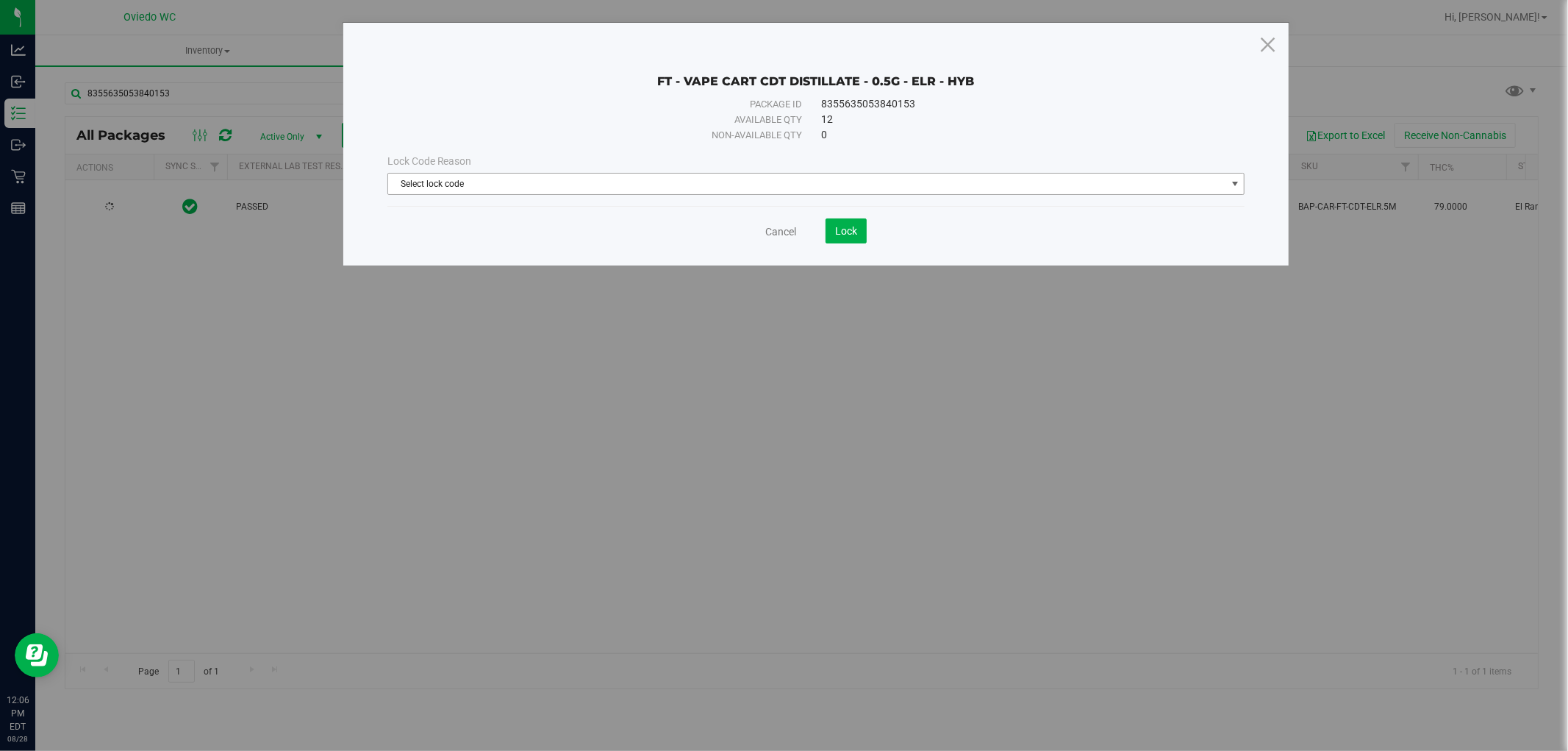
click at [459, 173] on span "Select lock code" at bounding box center [807, 183] width 838 height 21
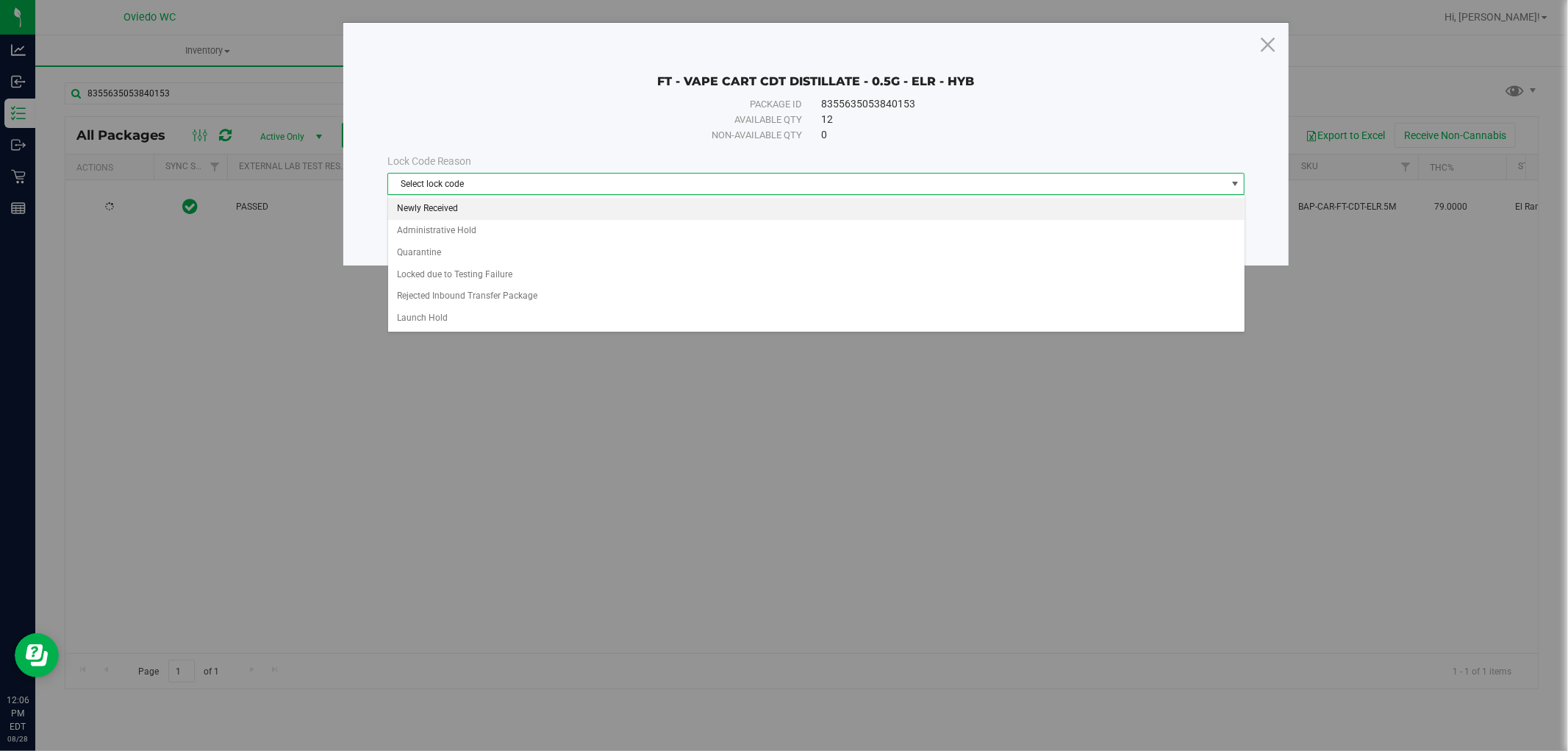
click at [442, 211] on li "Newly Received" at bounding box center [816, 209] width 856 height 22
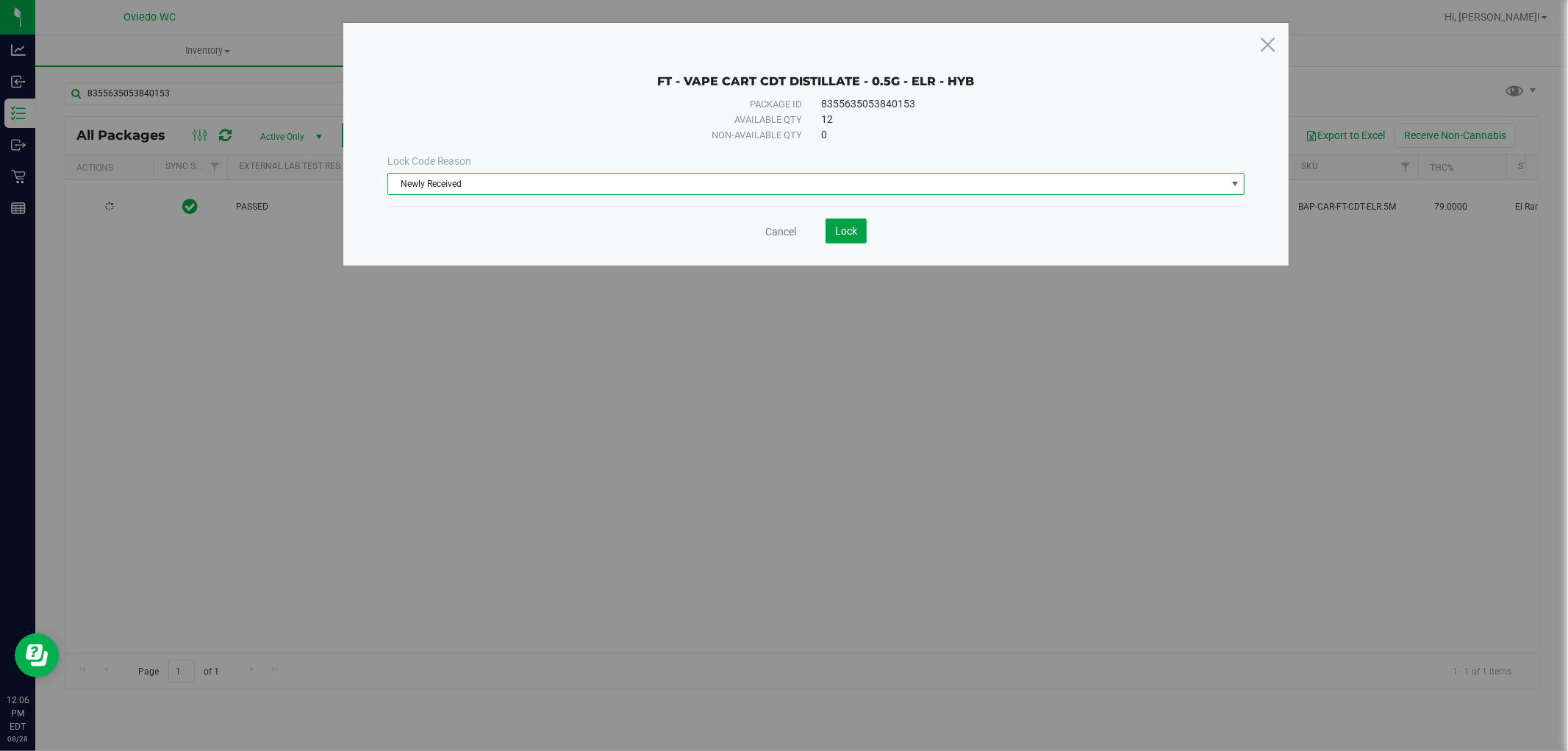
click at [835, 231] on span "Lock" at bounding box center [845, 231] width 22 height 12
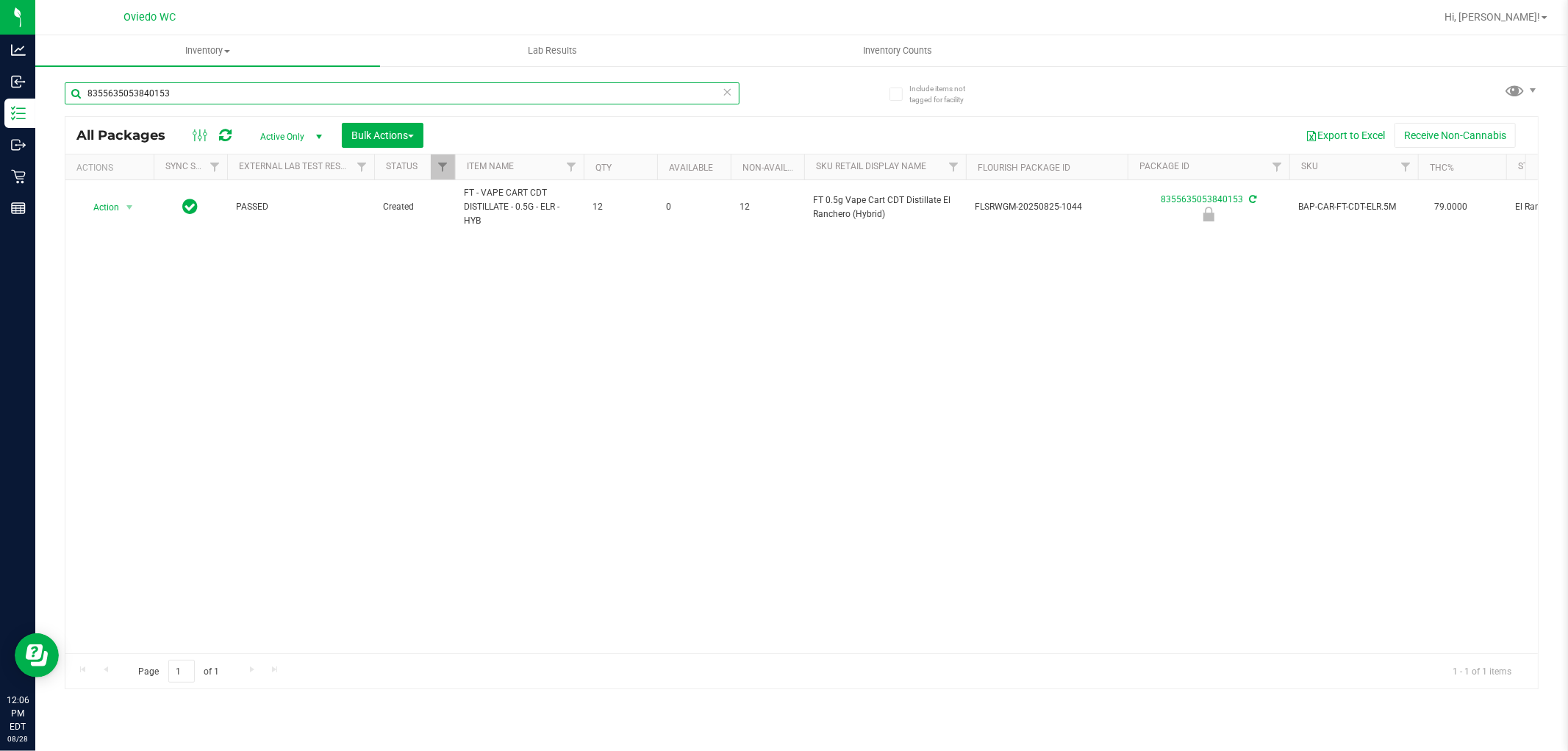
click at [191, 91] on input "8355635053840153" at bounding box center [402, 93] width 675 height 22
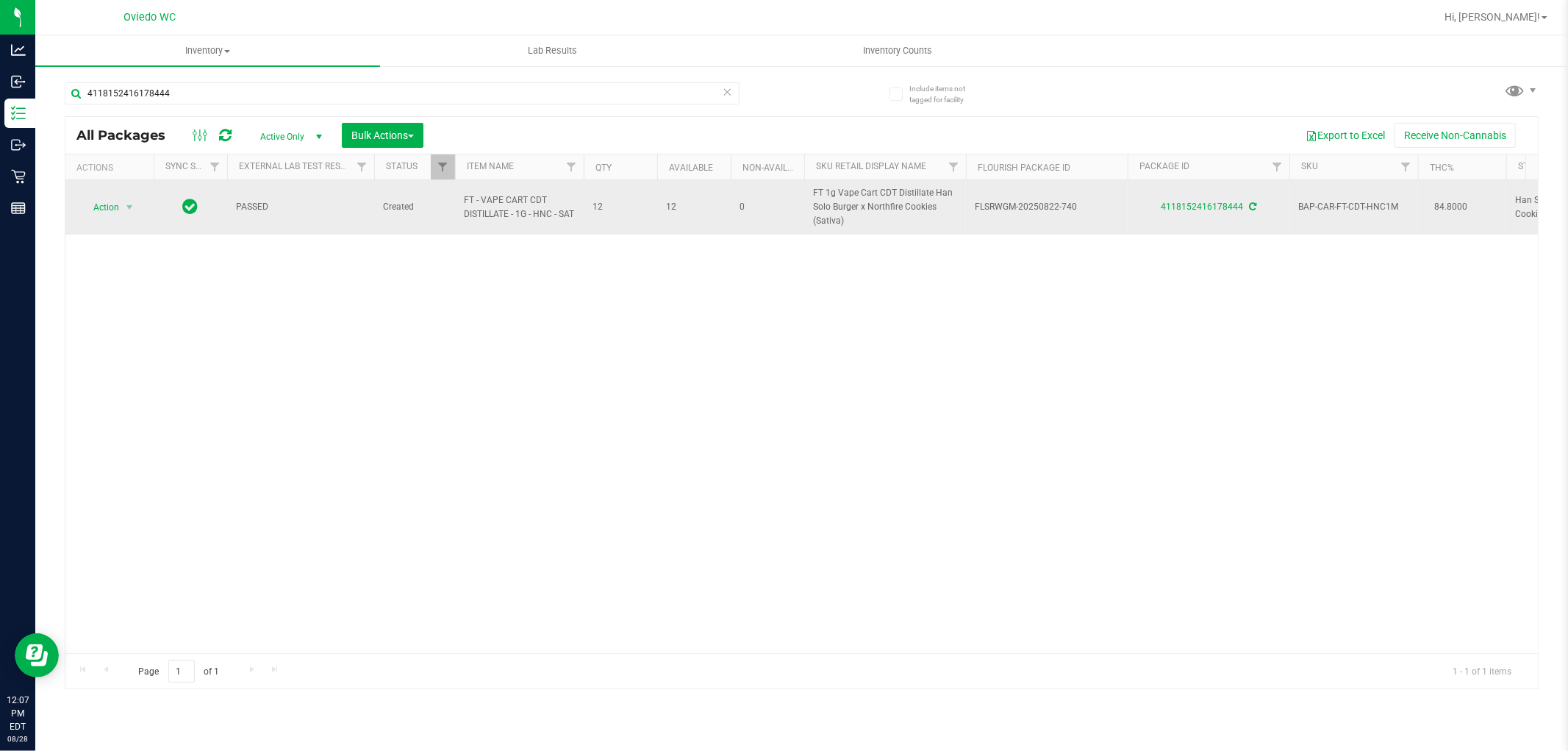
click at [508, 210] on span "FT - VAPE CART CDT DISTILLATE - 1G - HNC - SAT" at bounding box center [519, 207] width 111 height 28
copy tr "FT - VAPE CART CDT DISTILLATE - 1G - HNC - SAT"
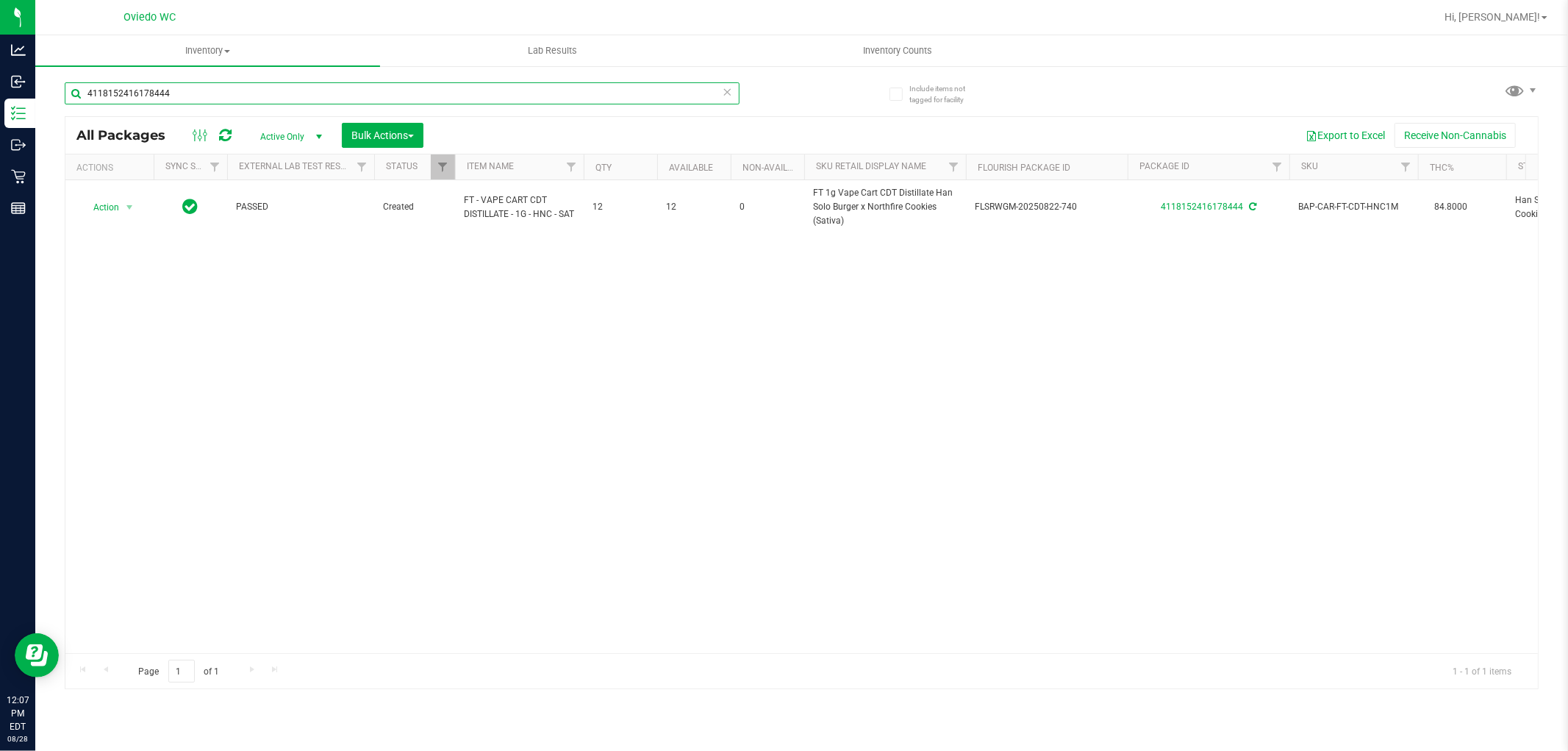
click at [263, 100] on input "4118152416178444" at bounding box center [402, 93] width 675 height 22
paste input "FT - VAPE CART CDT DISTILLATE - 1G - HNC - SAT"
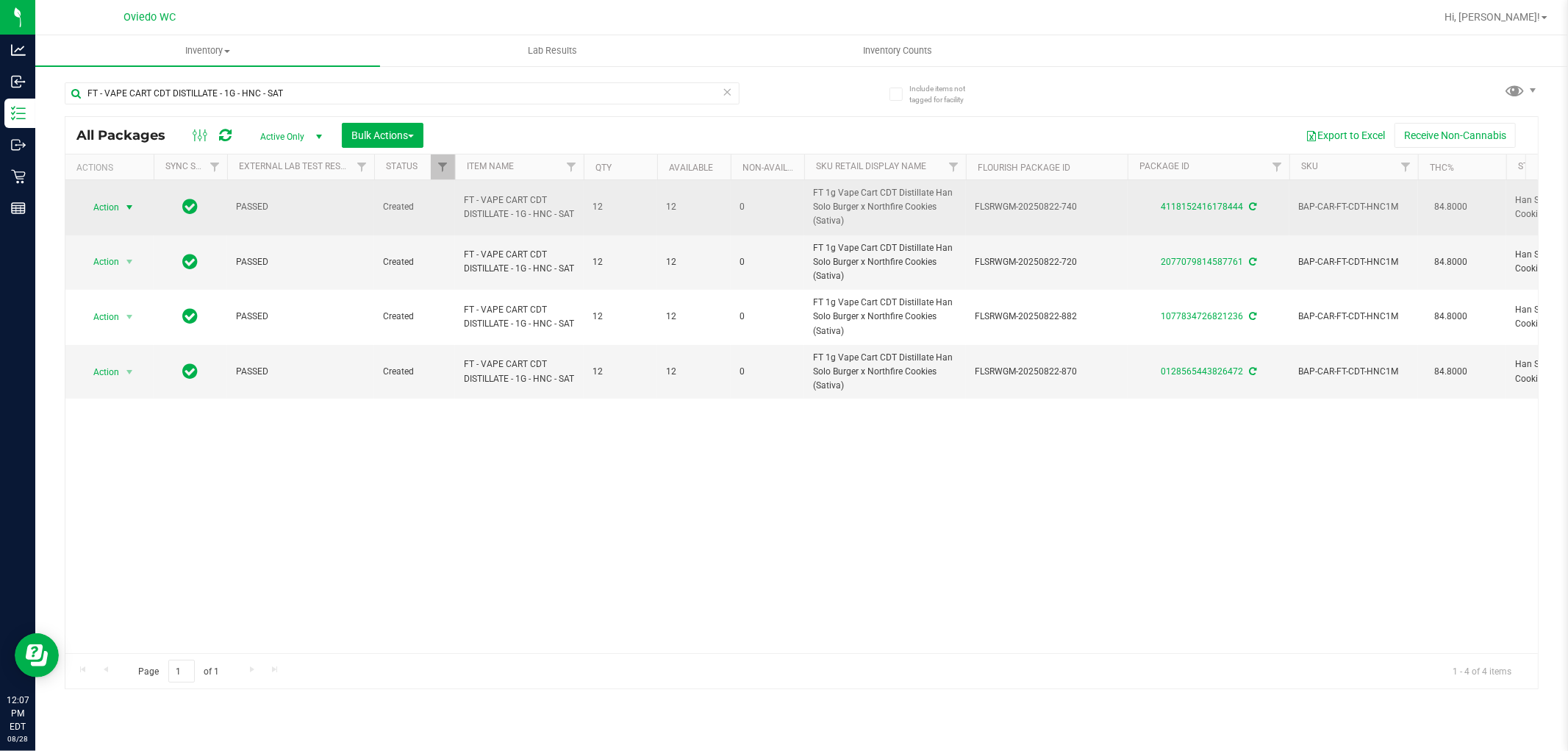
click at [108, 210] on span "Action" at bounding box center [100, 207] width 40 height 21
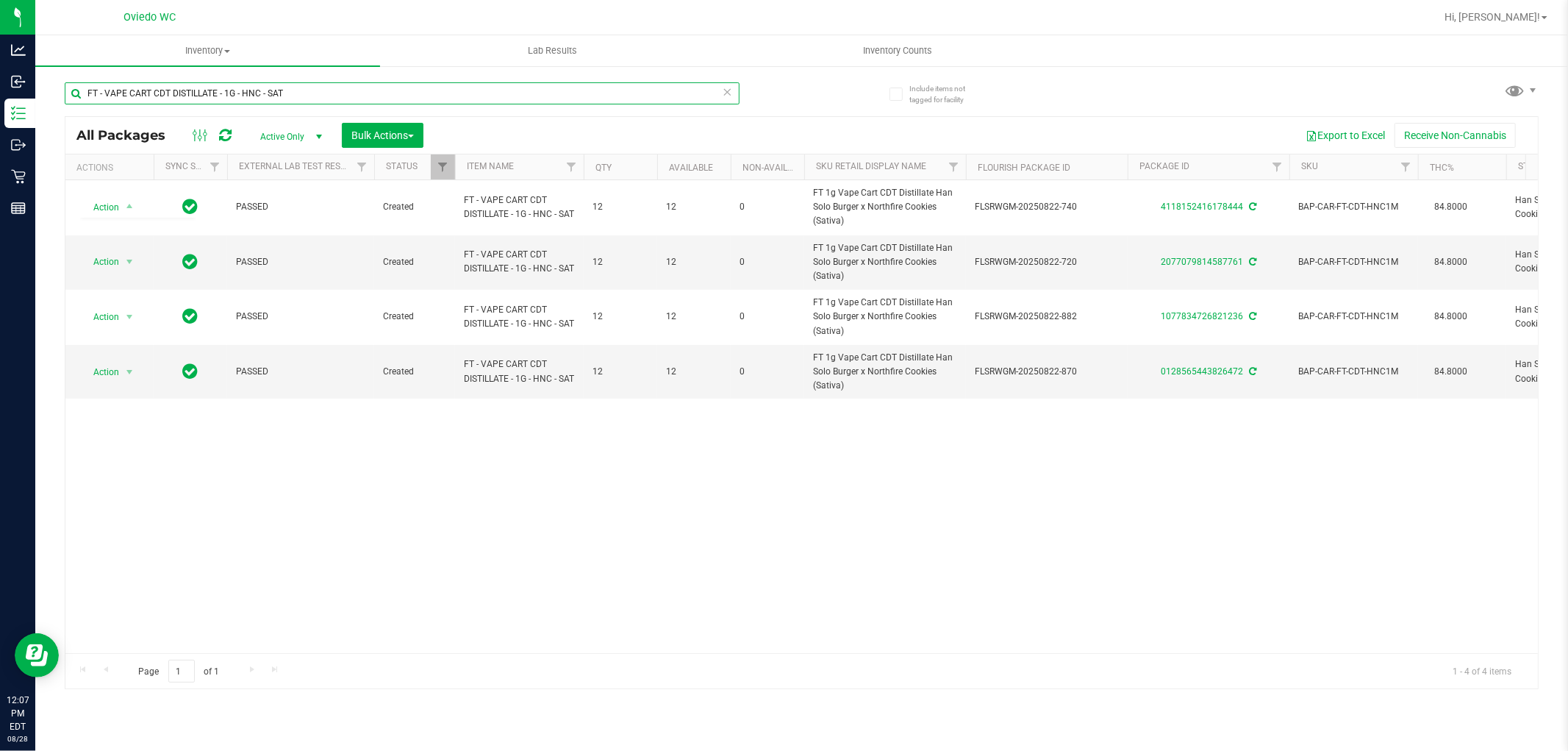
click at [395, 87] on input "FT - VAPE CART CDT DISTILLATE - 1G - HNC - SAT" at bounding box center [402, 93] width 675 height 22
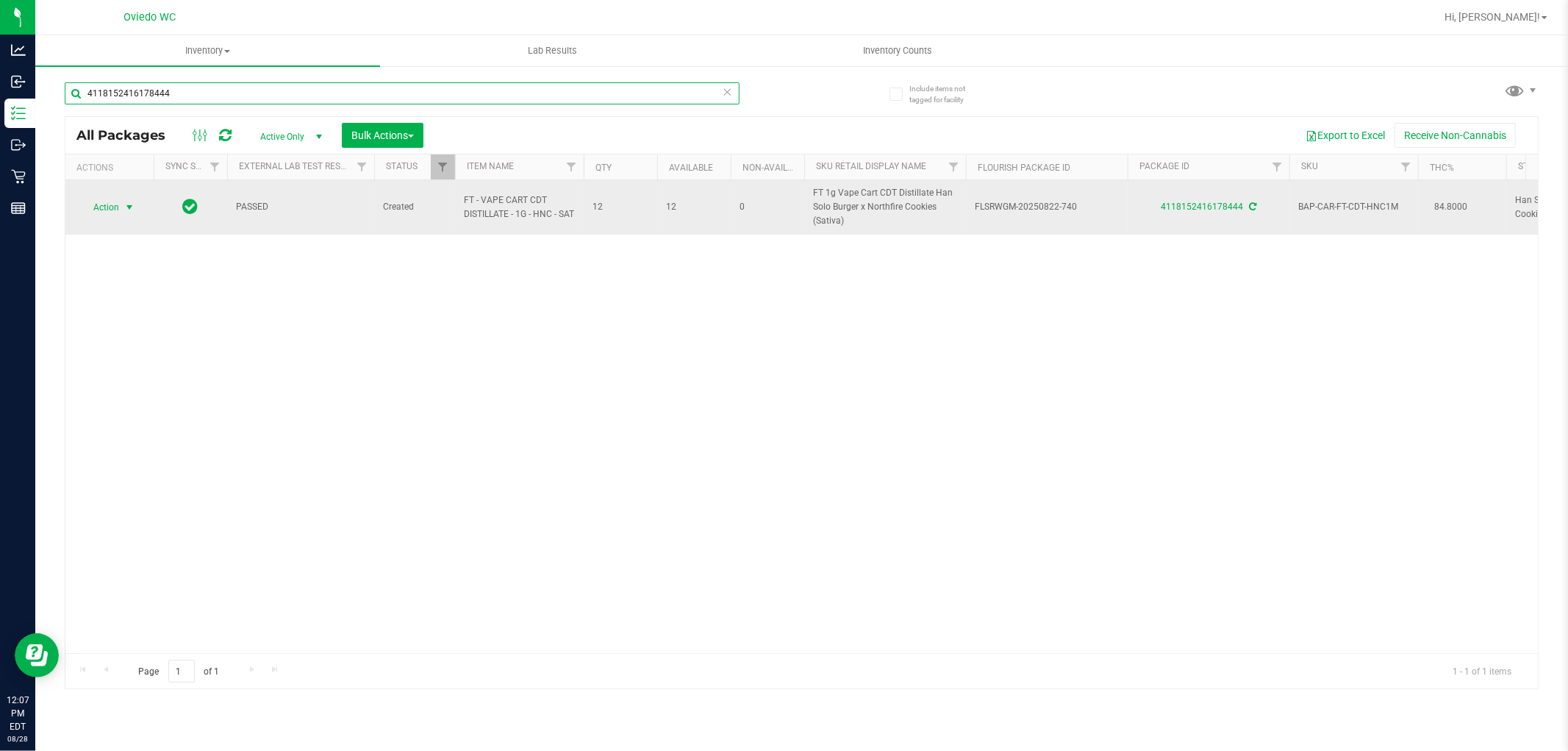
type input "4118152416178444"
click at [115, 211] on span "Action" at bounding box center [100, 207] width 40 height 21
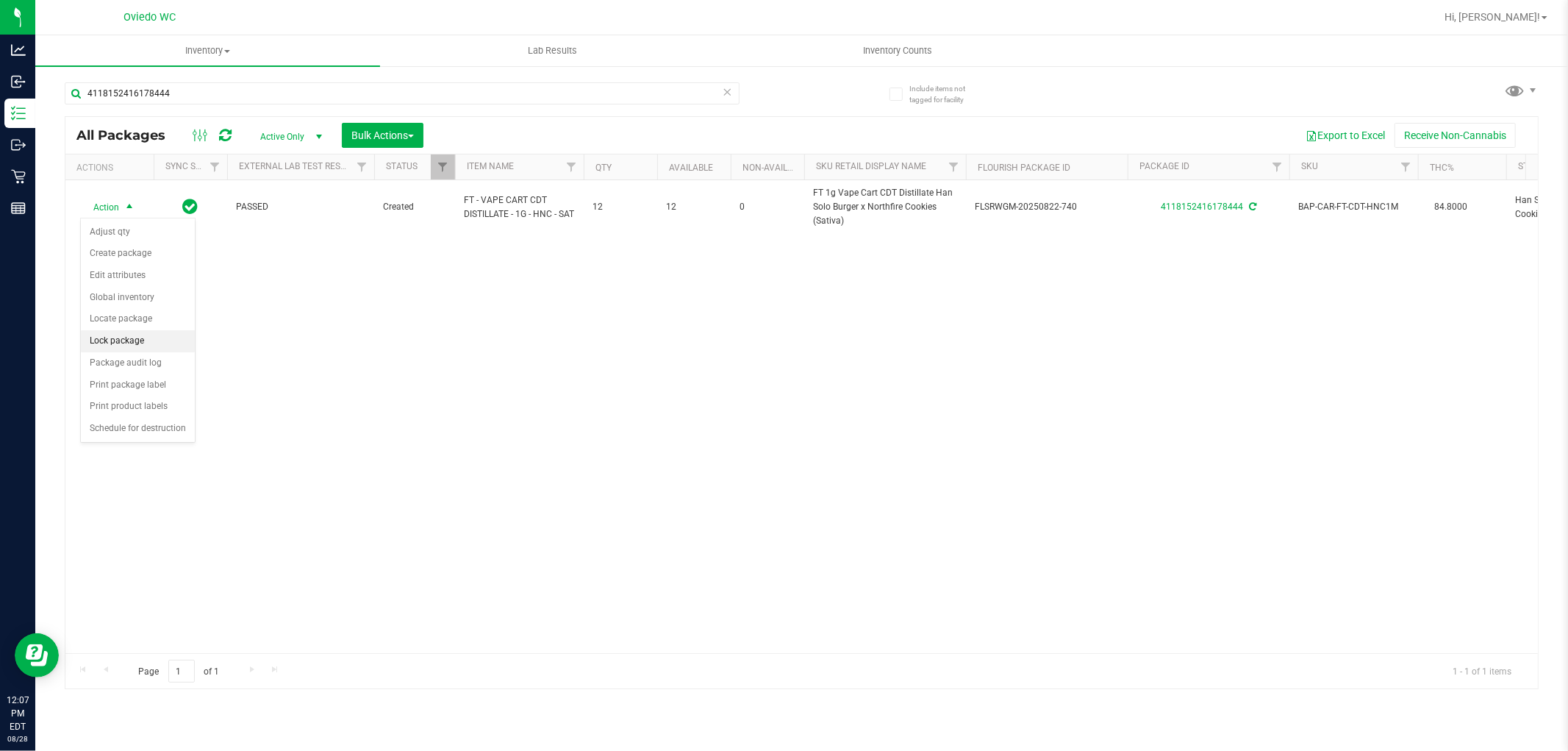
click at [138, 343] on li "Lock package" at bounding box center [138, 341] width 114 height 22
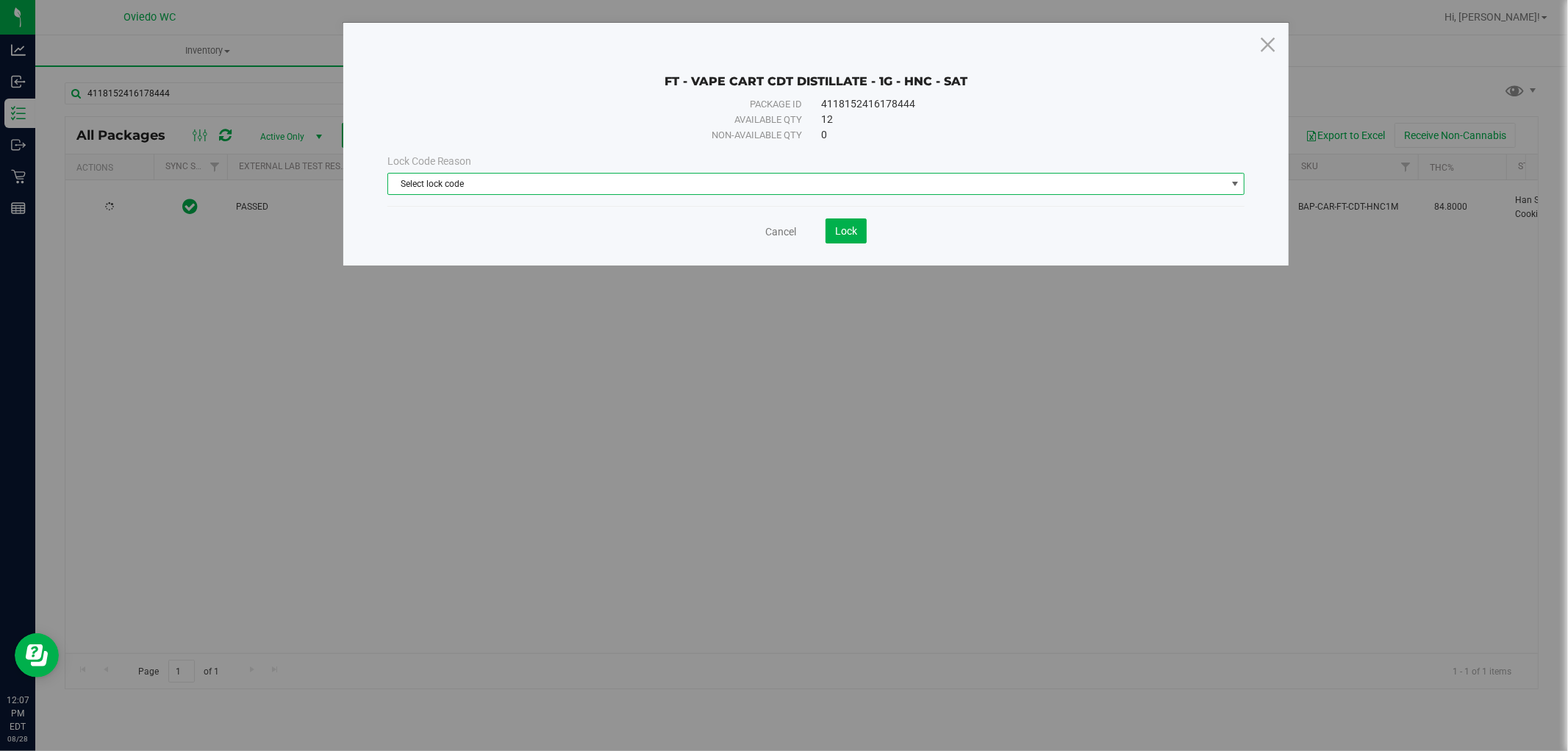
click at [622, 187] on span "Select lock code" at bounding box center [807, 183] width 838 height 21
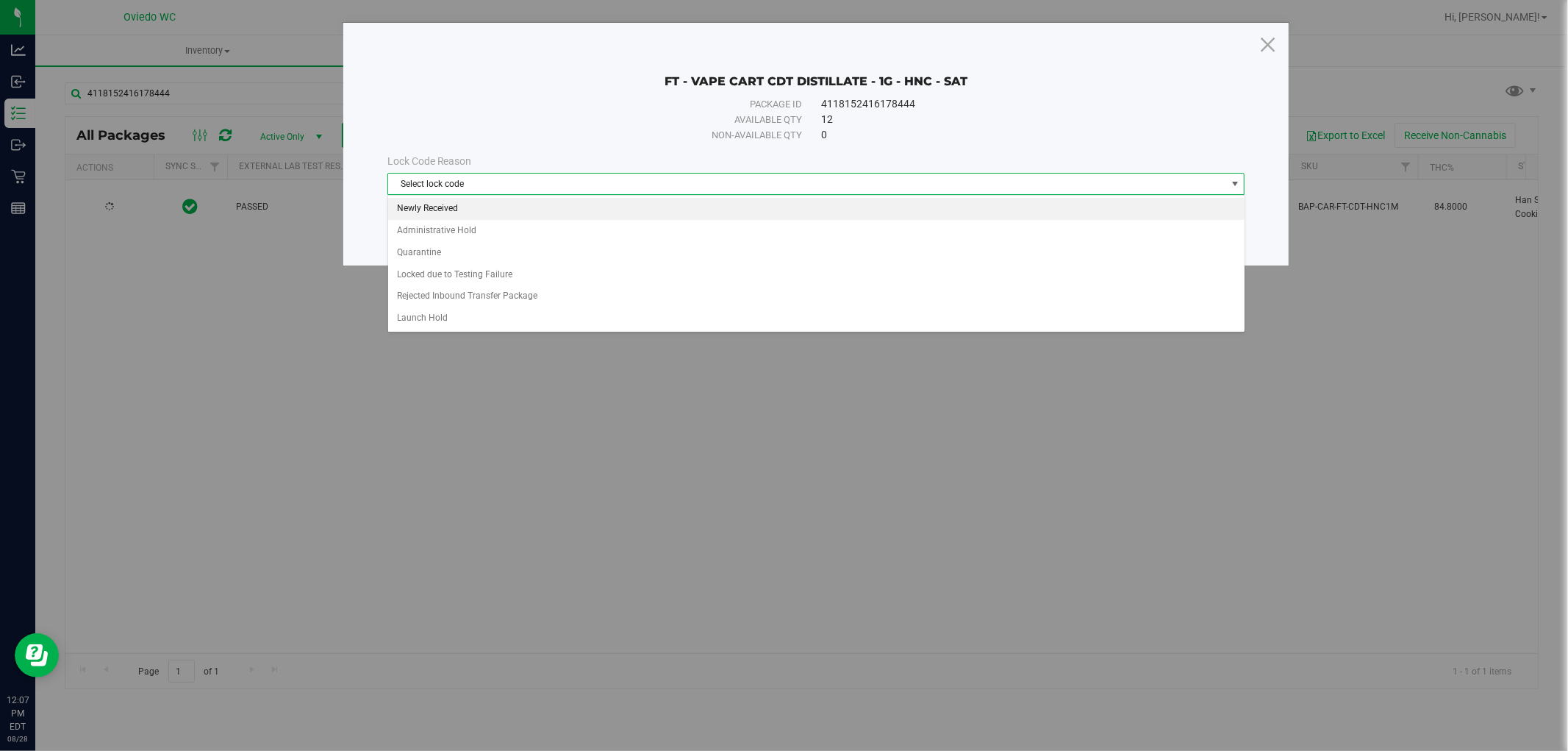
click at [461, 211] on li "Newly Received" at bounding box center [816, 209] width 856 height 22
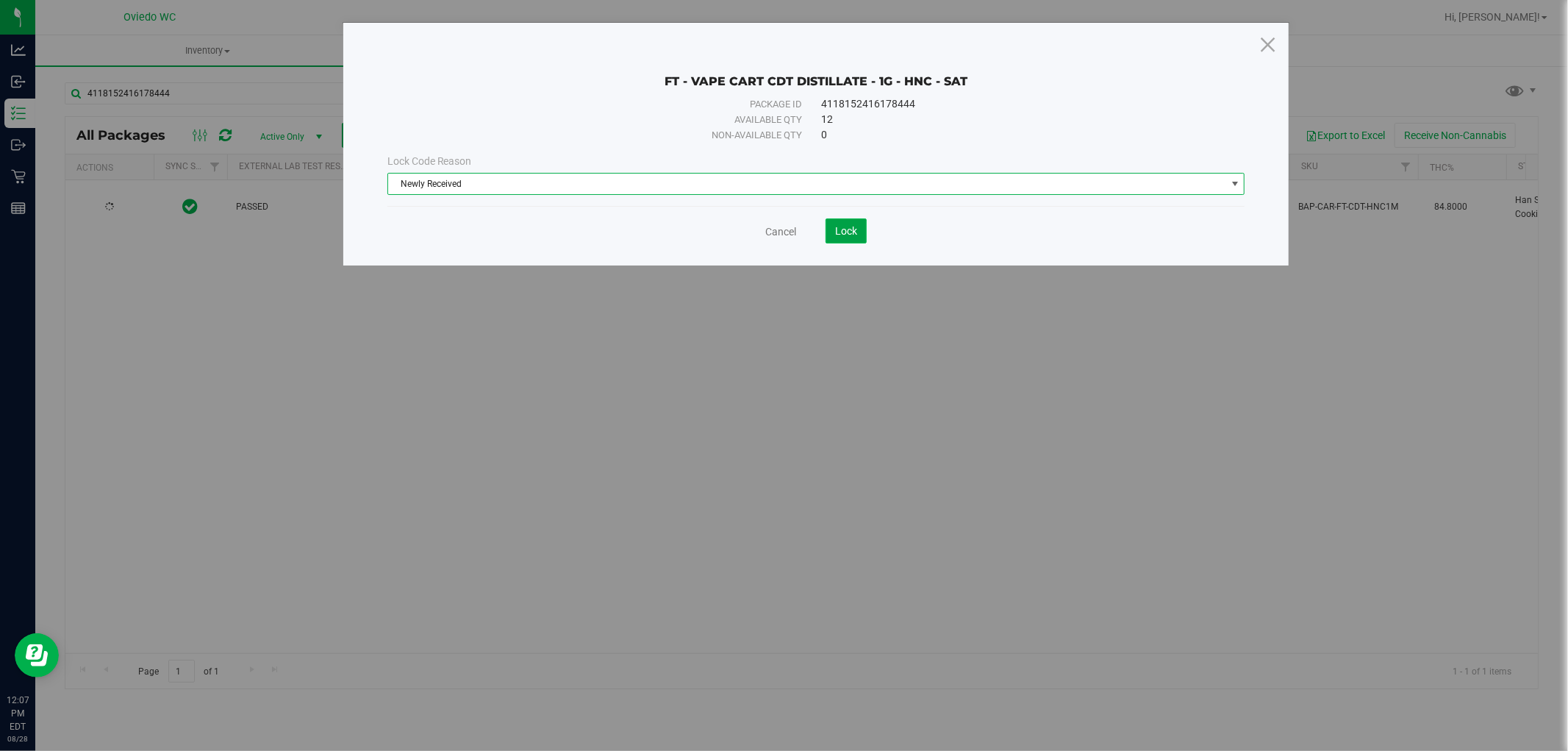
click at [845, 226] on span "Lock" at bounding box center [845, 231] width 22 height 12
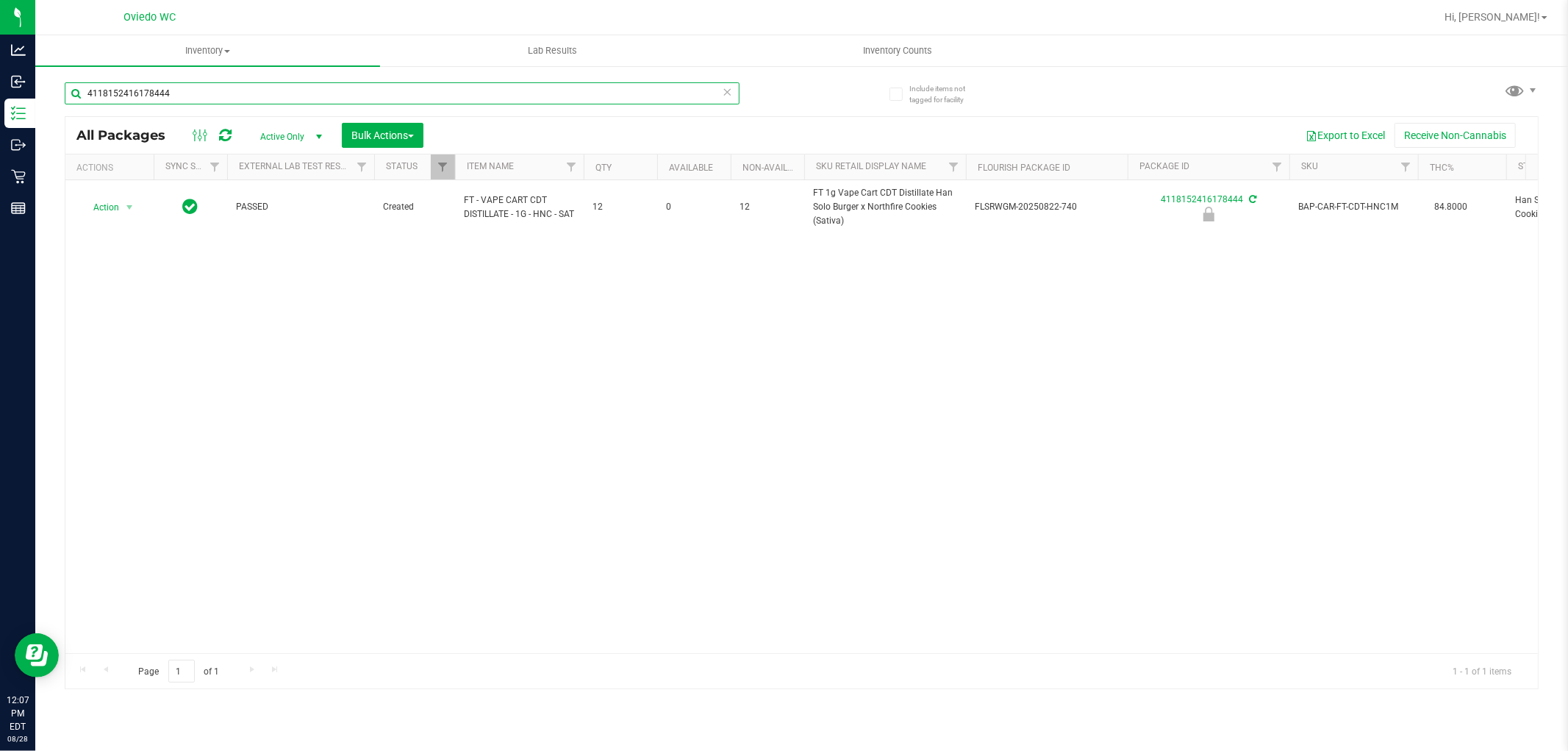
click at [172, 89] on input "4118152416178444" at bounding box center [402, 93] width 675 height 22
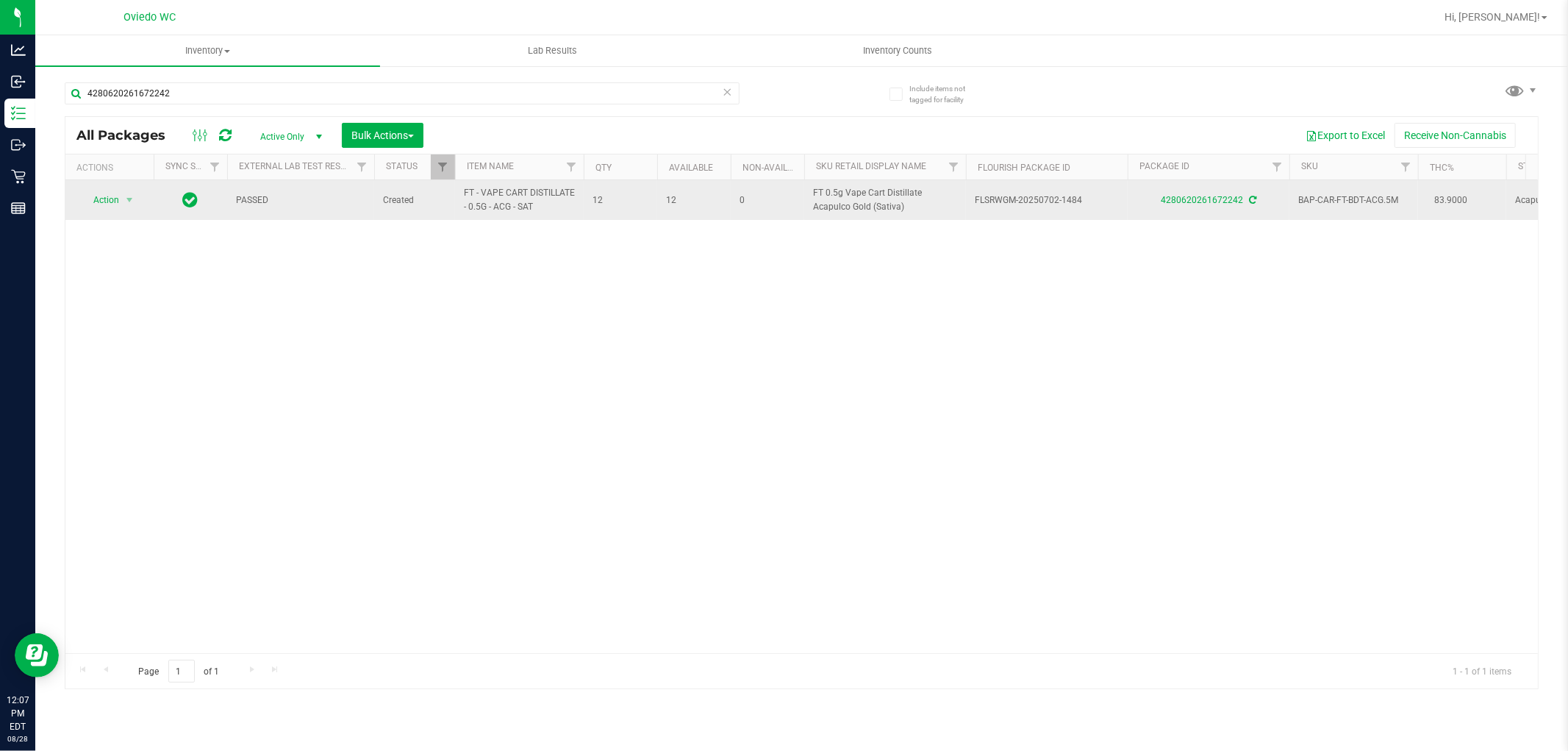
click at [481, 207] on span "FT - VAPE CART DISTILLATE - 0.5G - ACG - SAT" at bounding box center [519, 200] width 111 height 28
copy tr "FT - VAPE CART DISTILLATE - 0.5G - ACG - SAT"
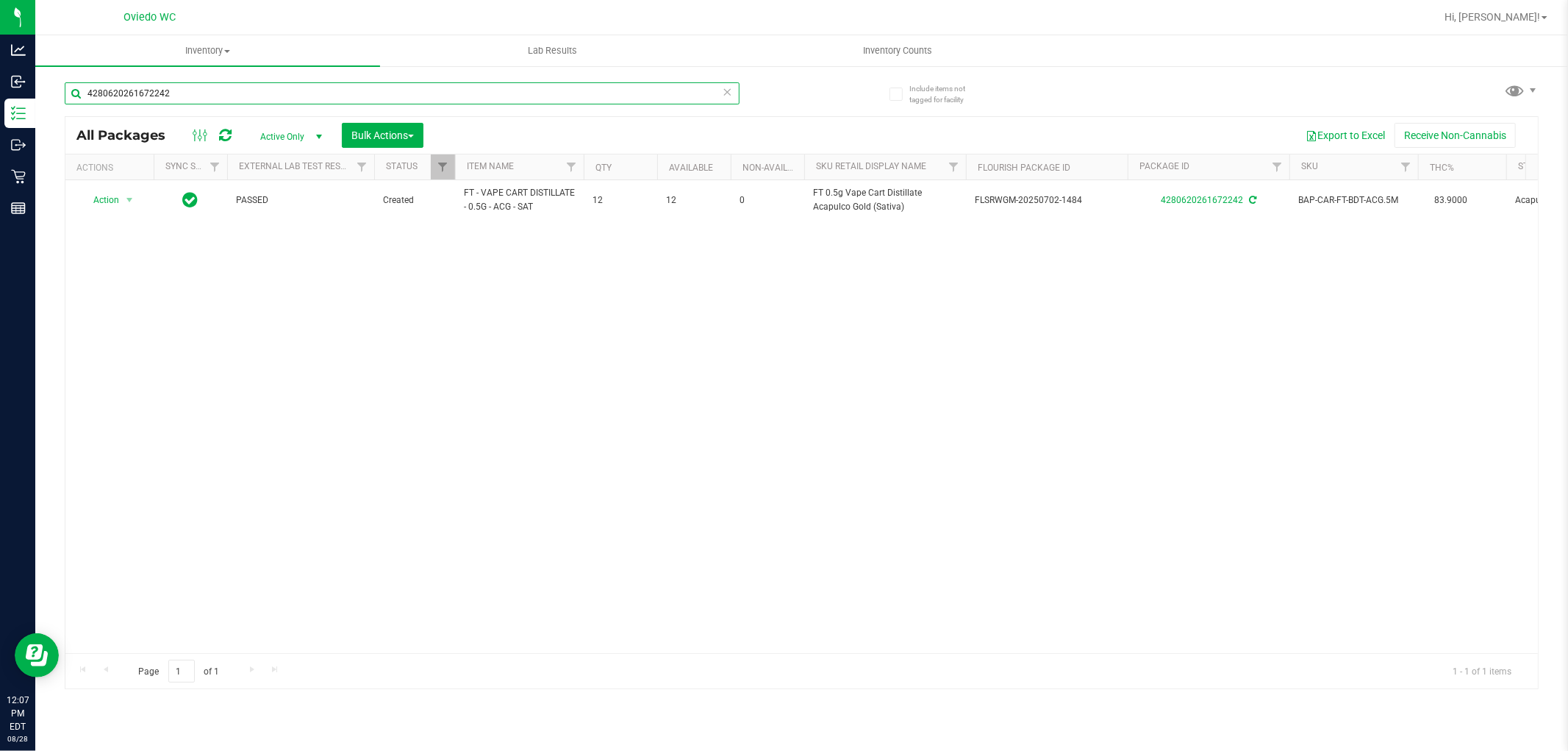
click at [446, 85] on input "4280620261672242" at bounding box center [402, 93] width 675 height 22
paste input "FT - VAPE CART DISTILLATE - 0.5G - ACG - SAT"
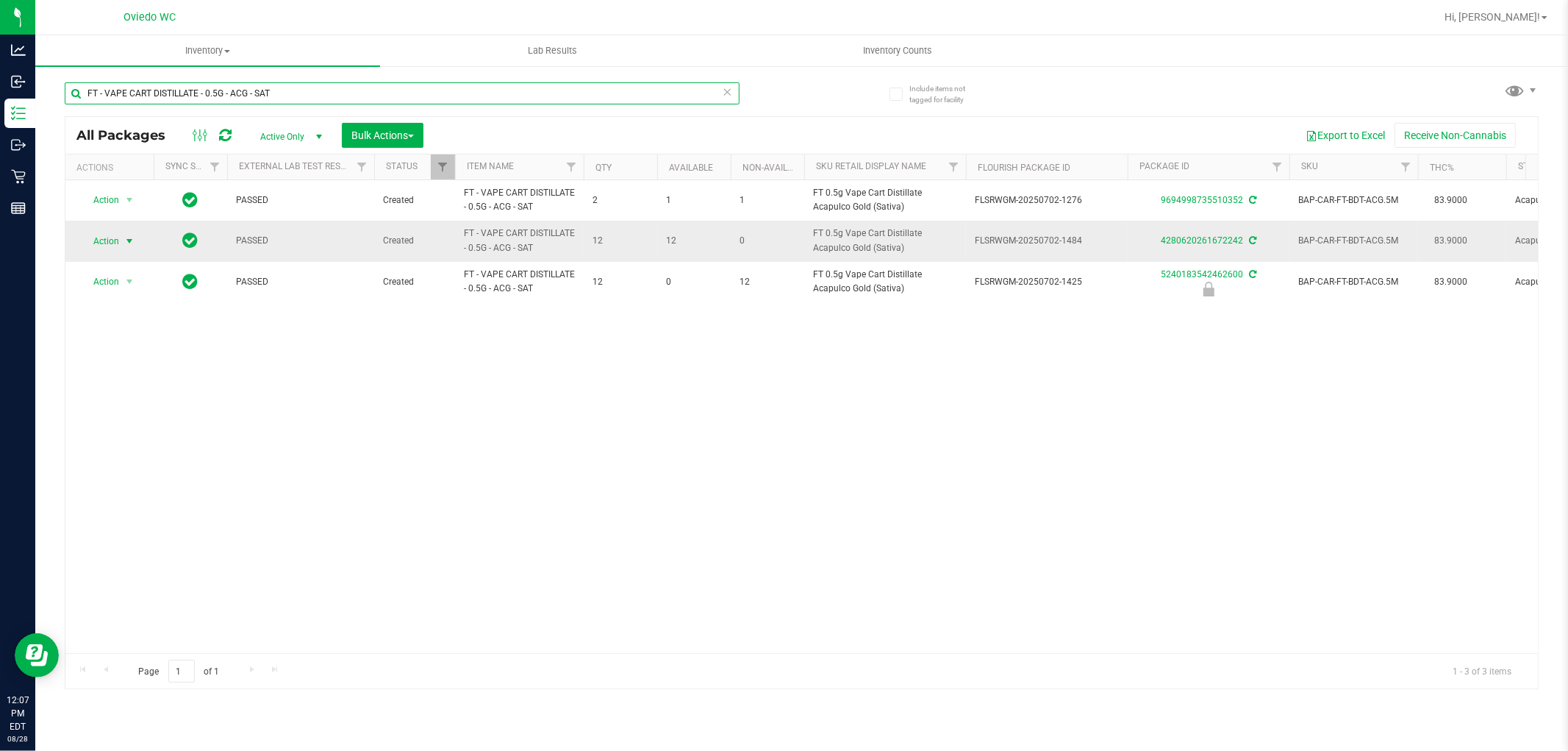
type input "FT - VAPE CART DISTILLATE - 0.5G - ACG - SAT"
click at [82, 233] on span "Action" at bounding box center [100, 241] width 40 height 21
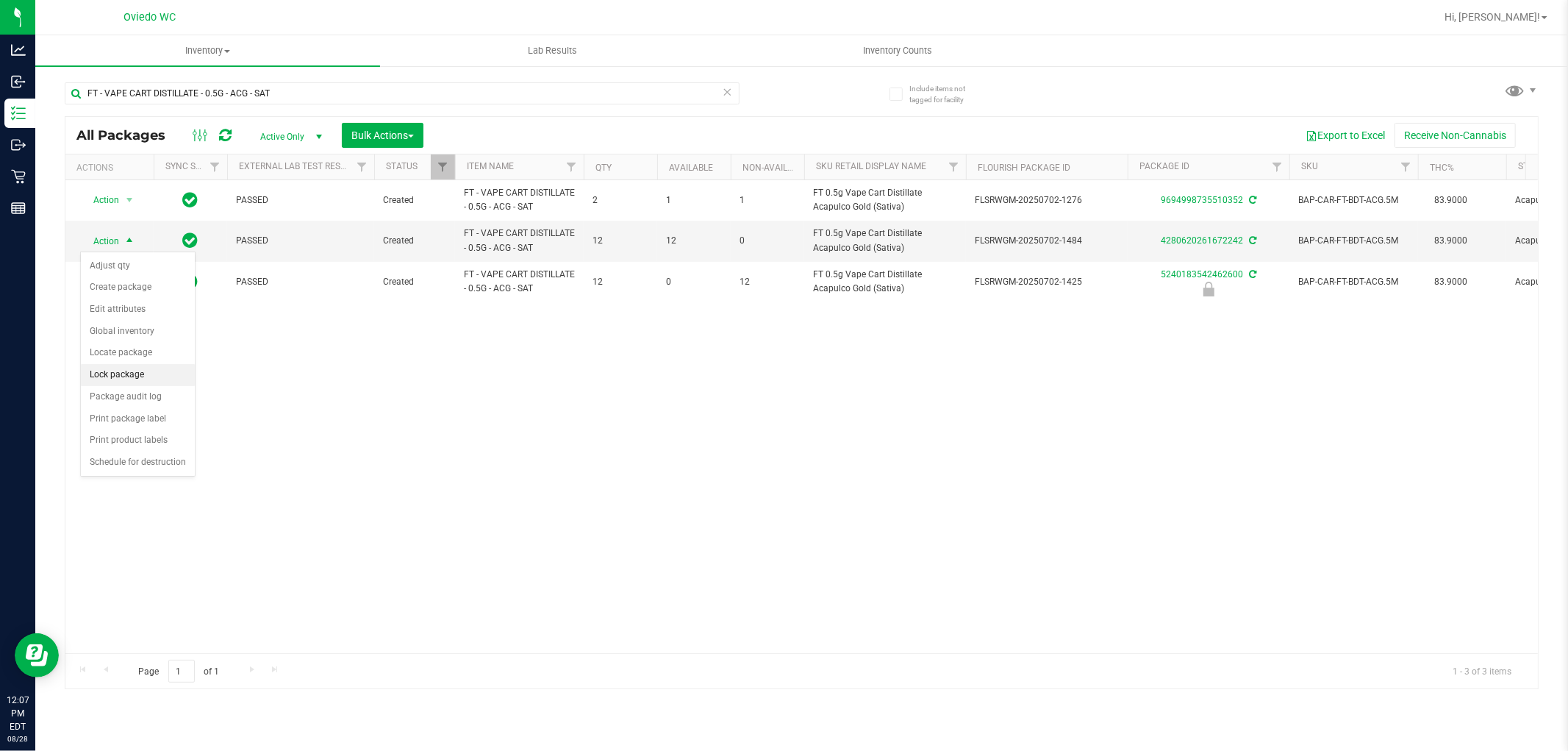
click at [145, 379] on li "Lock package" at bounding box center [138, 375] width 114 height 22
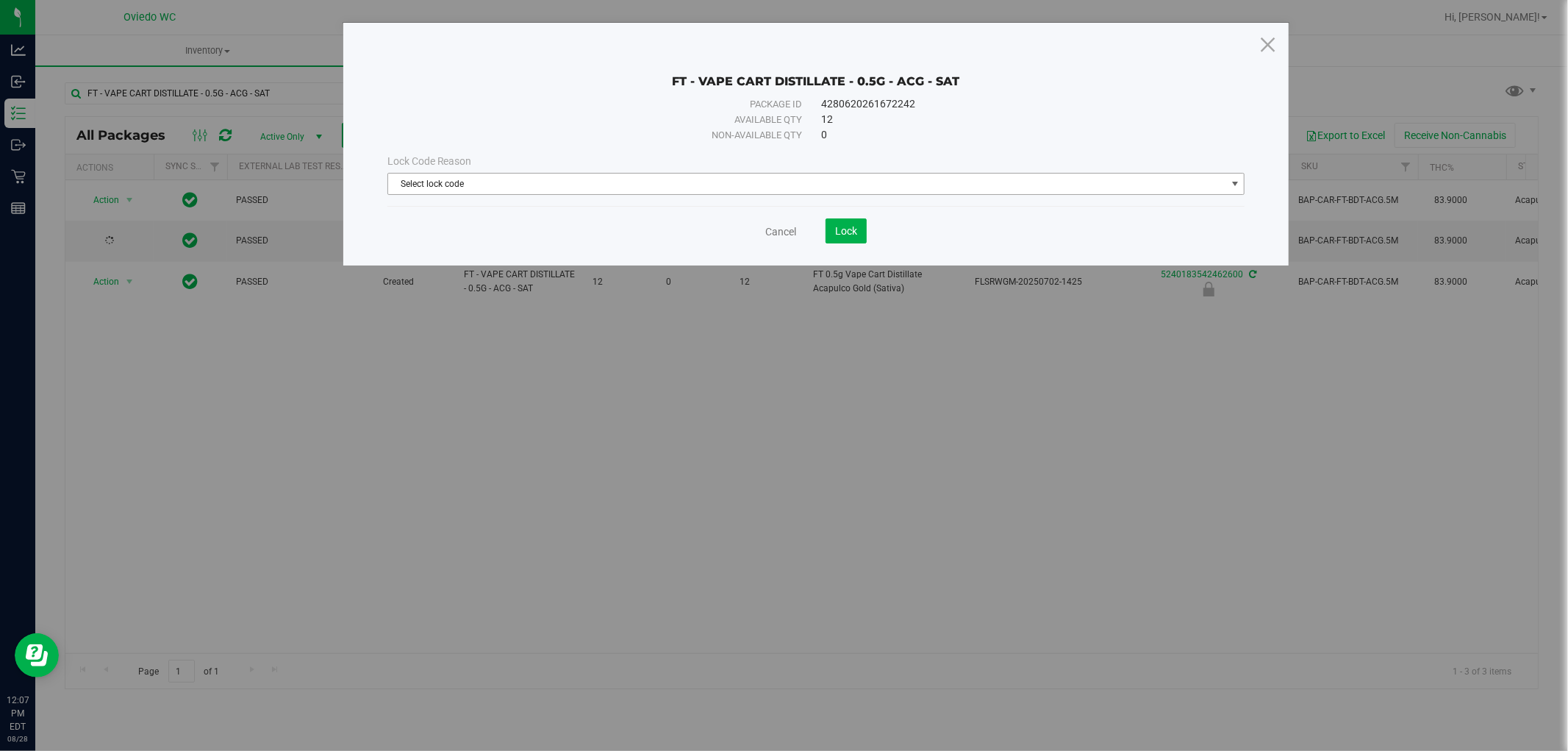
click at [568, 187] on span "Select lock code" at bounding box center [807, 183] width 838 height 21
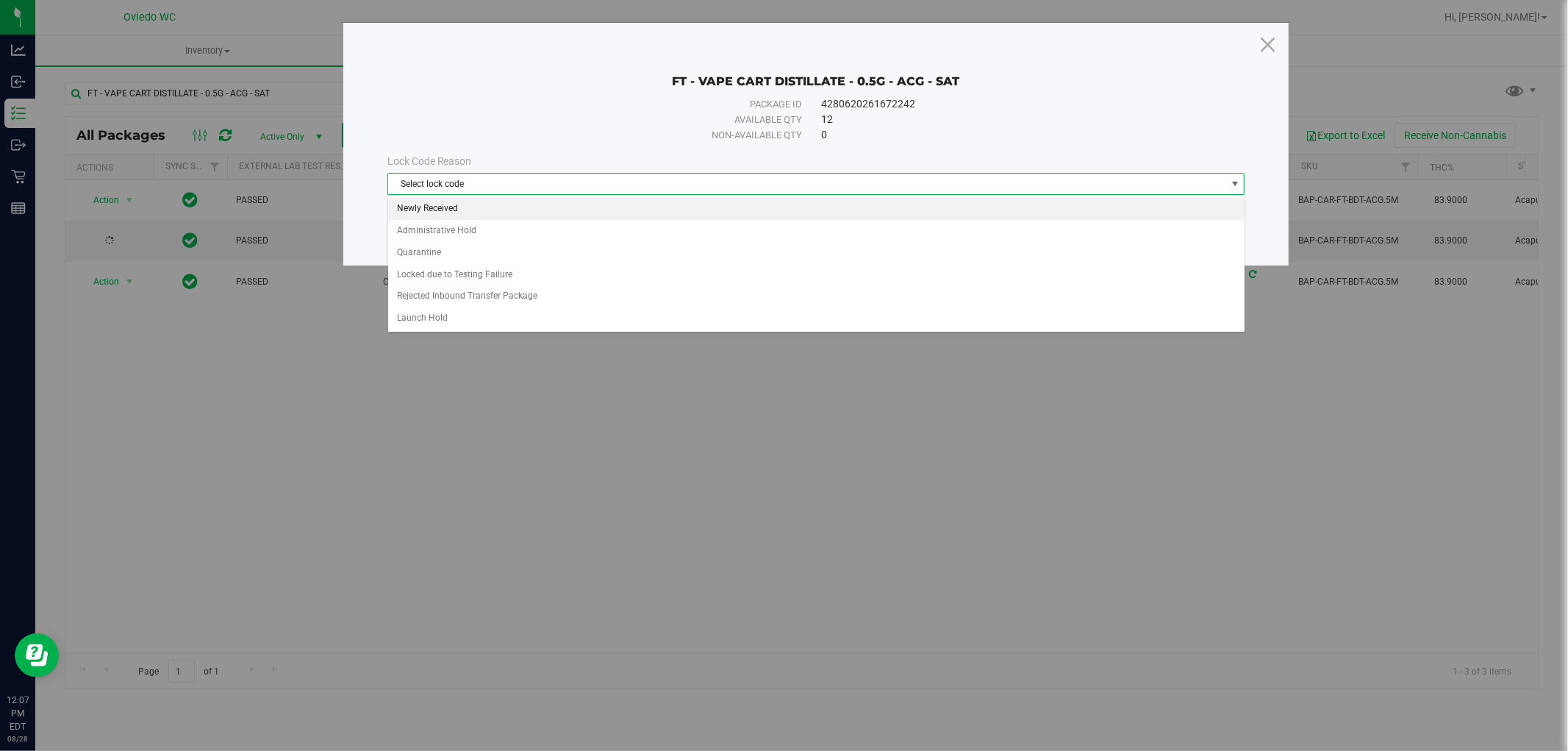
click at [428, 210] on li "Newly Received" at bounding box center [816, 209] width 856 height 22
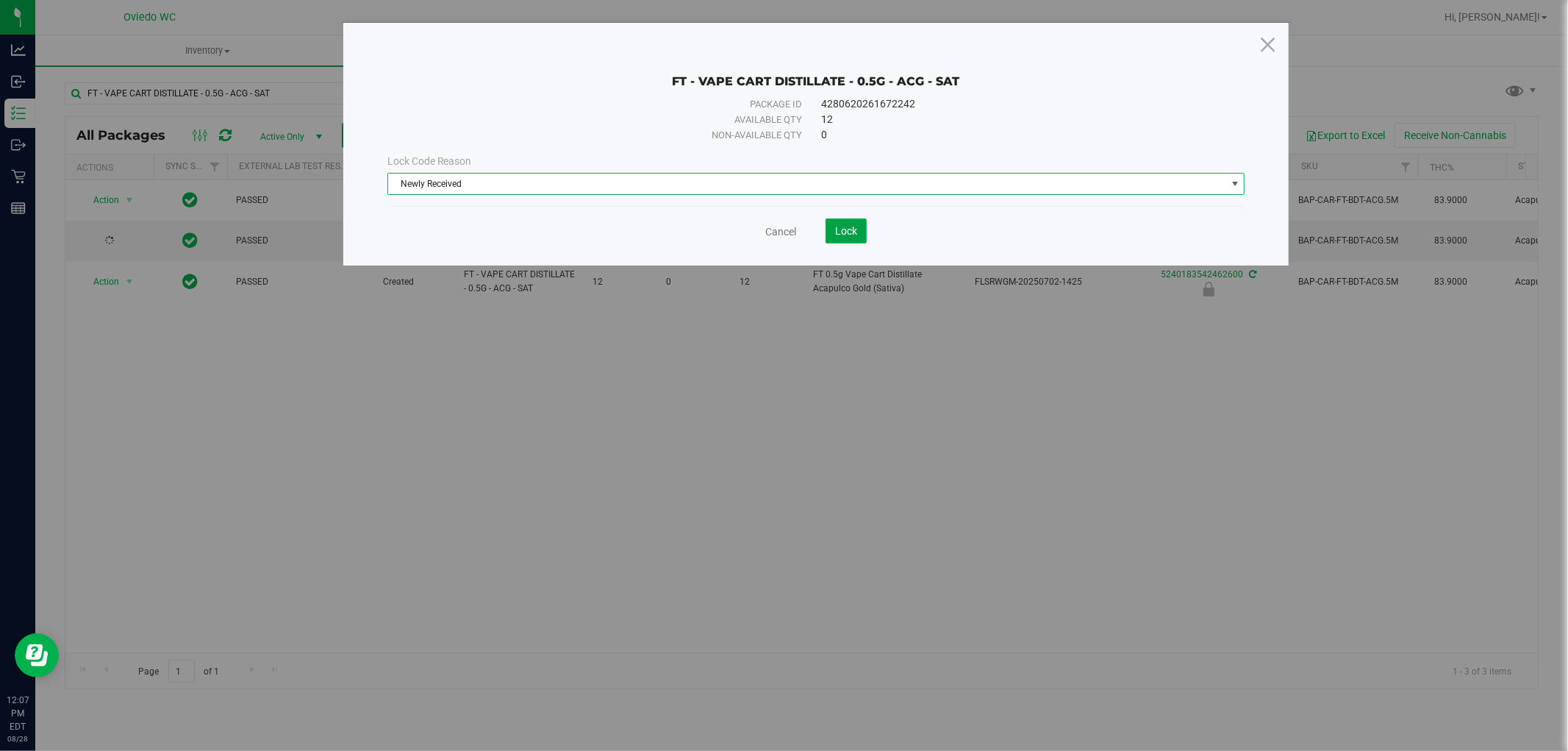
click at [850, 238] on button "Lock" at bounding box center [845, 231] width 41 height 25
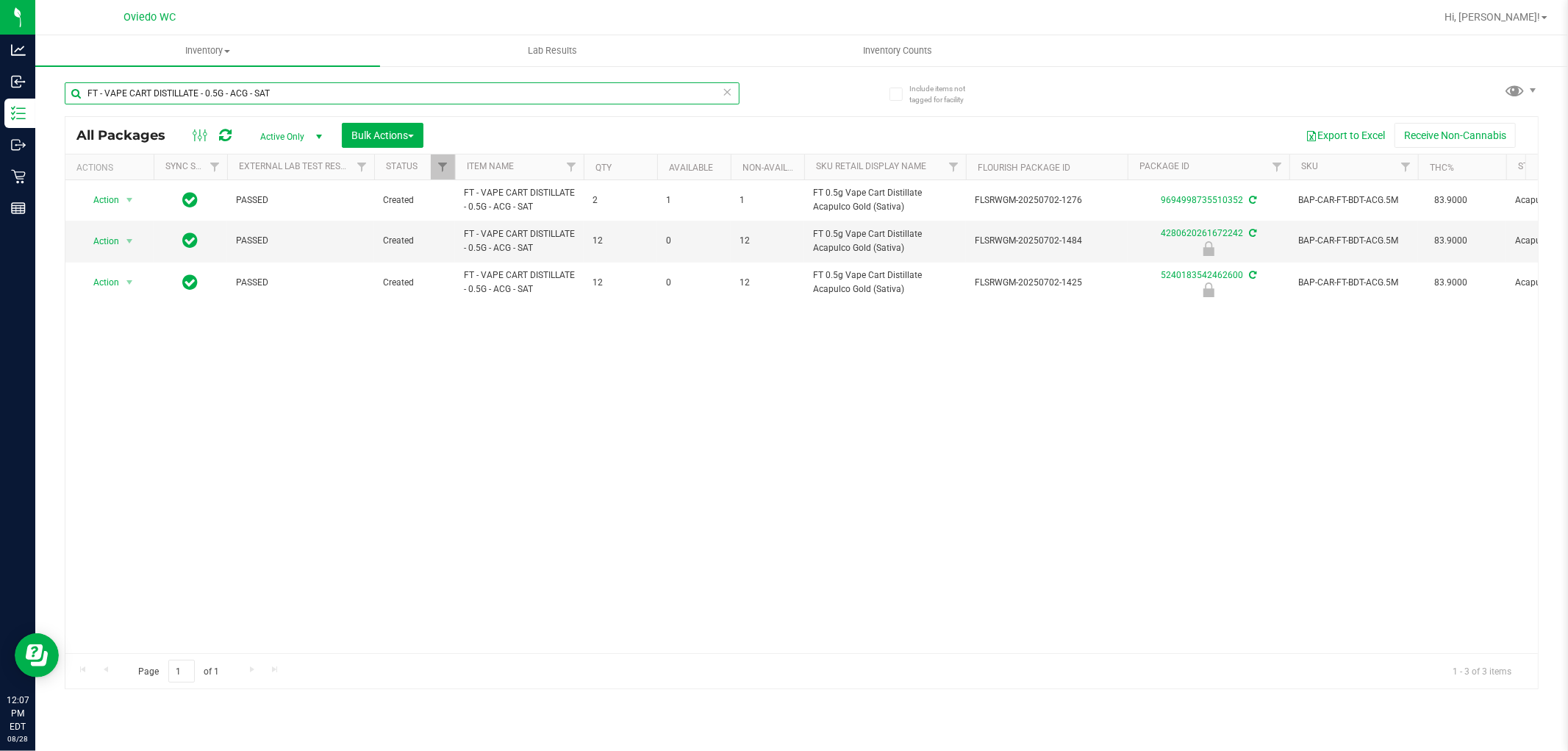
click at [345, 86] on input "FT - VAPE CART DISTILLATE - 0.5G - ACG - SAT" at bounding box center [402, 93] width 675 height 22
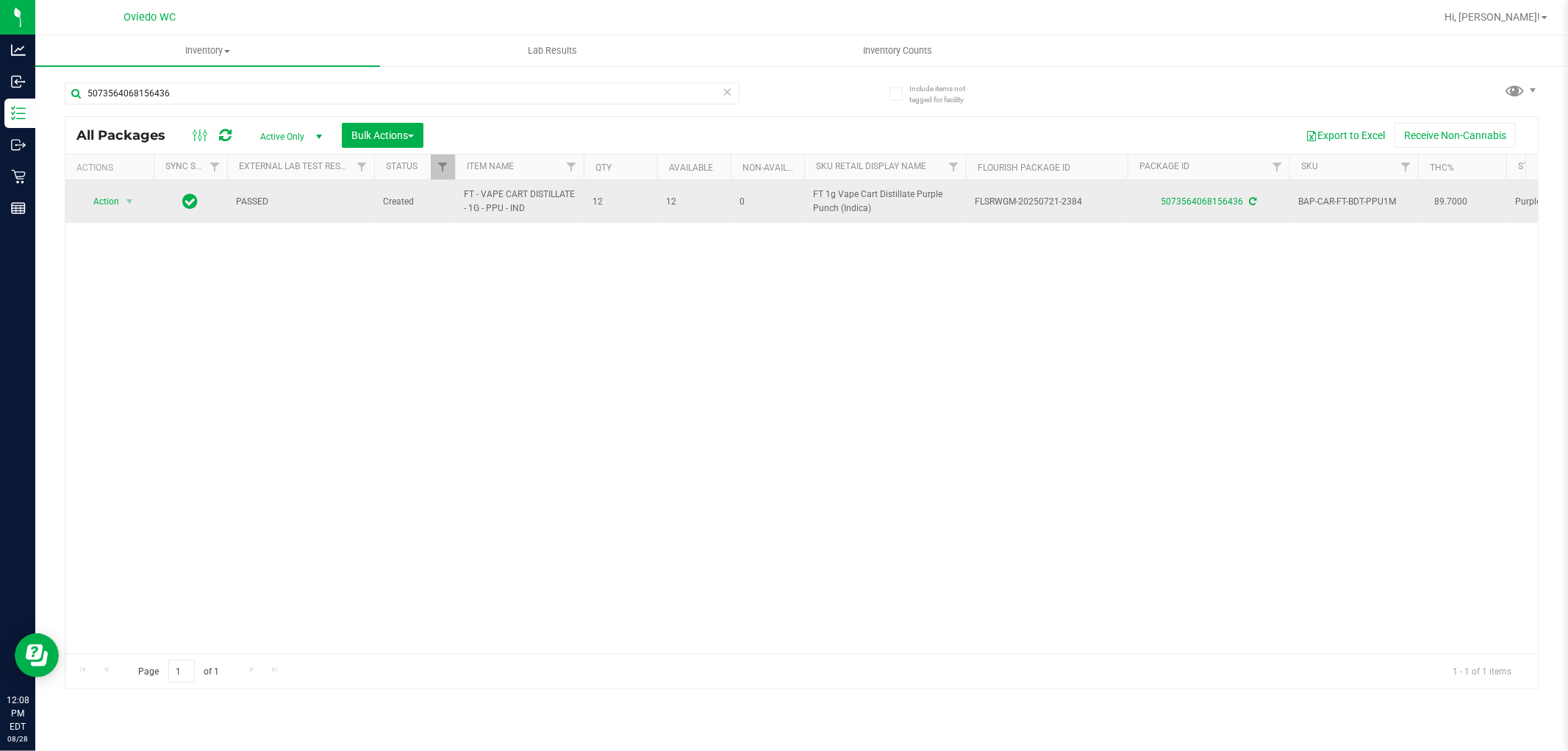
click at [484, 192] on span "FT - VAPE CART DISTILLATE - 1G - PPU - IND" at bounding box center [519, 201] width 111 height 28
copy tr "FT - VAPE CART DISTILLATE - 1G - PPU - IND"
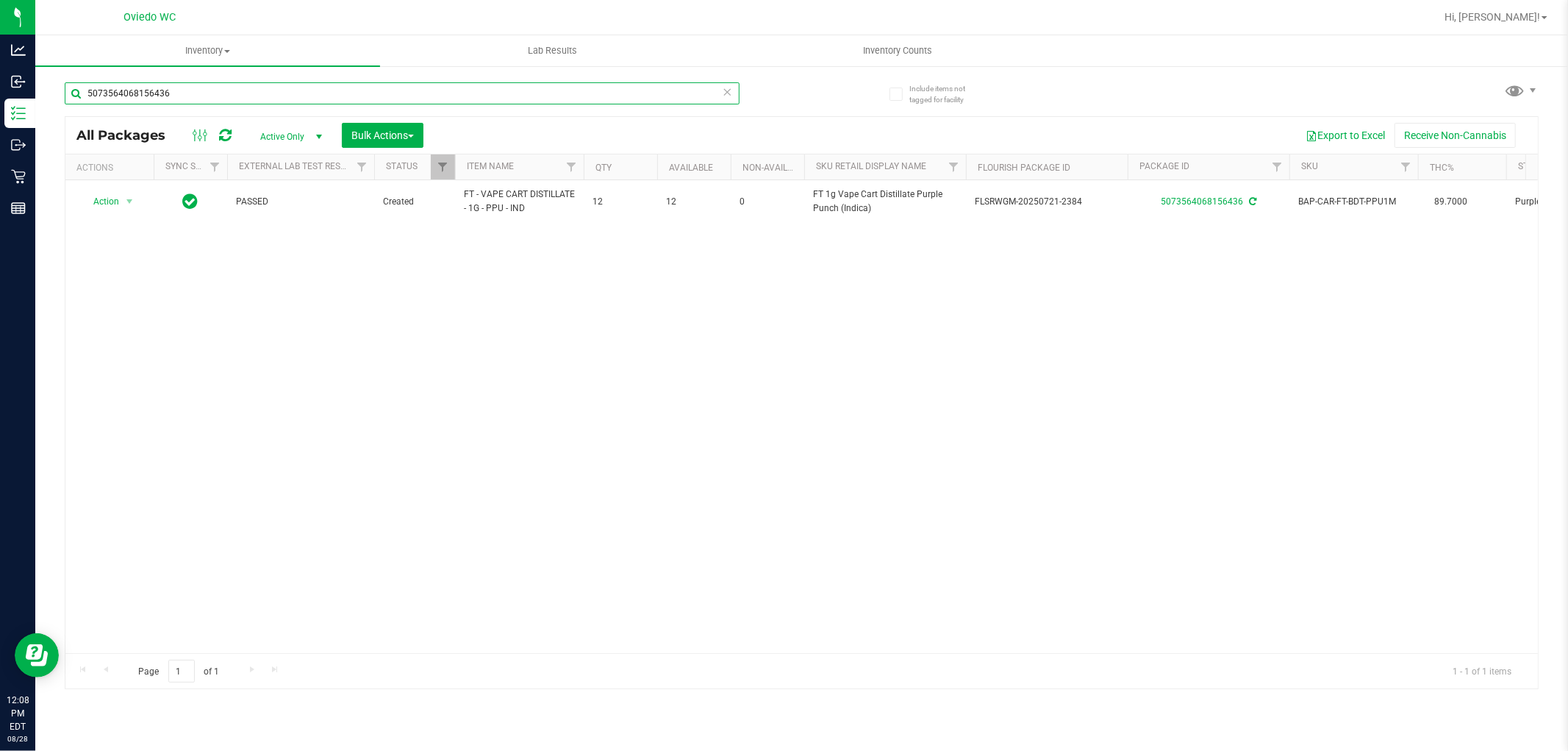
click at [254, 93] on input "5073564068156436" at bounding box center [402, 93] width 675 height 22
paste input "FT - VAPE CART DISTILLATE - 1G - PPU - IND"
click at [357, 86] on input "FT - VAPE CART DISTILLATE - 1G - PPU - IND" at bounding box center [402, 93] width 675 height 22
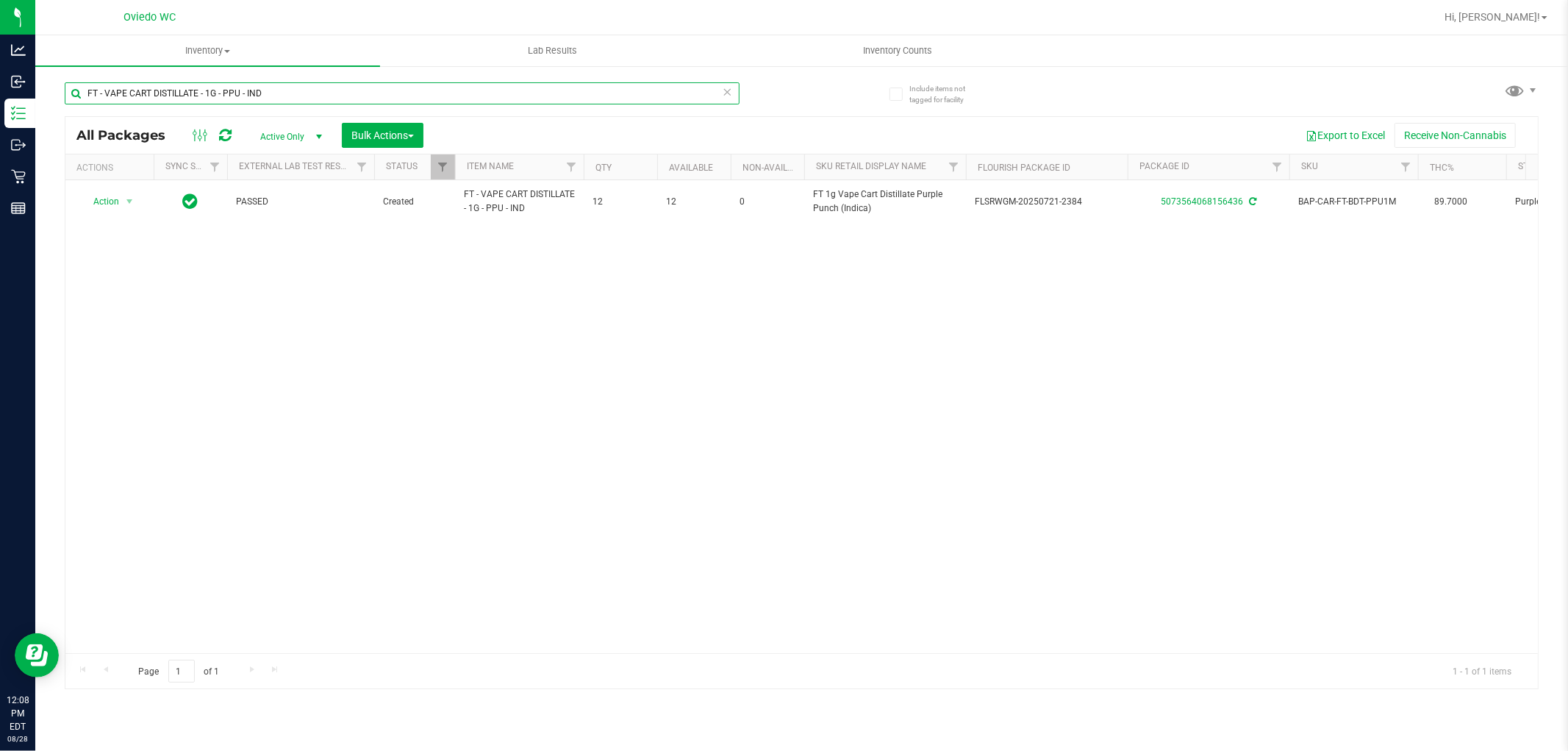
click at [357, 86] on input "FT - VAPE CART DISTILLATE - 1G - PPU - IND" at bounding box center [402, 93] width 675 height 22
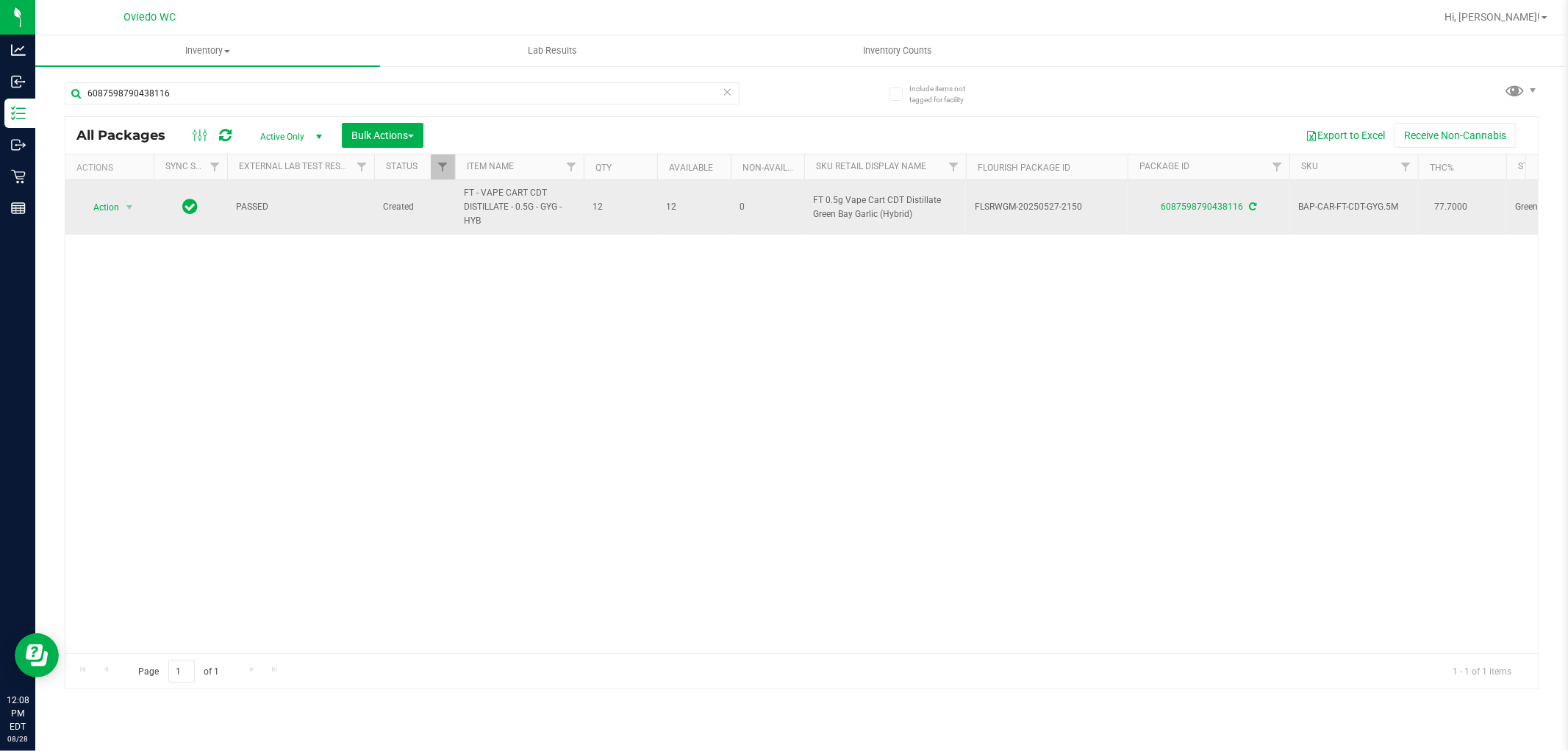
click at [516, 201] on span "FT - VAPE CART CDT DISTILLATE - 0.5G - GYG - HYB" at bounding box center [519, 207] width 111 height 43
copy tr "FT - VAPE CART CDT DISTILLATE - 0.5G - GYG - HYB"
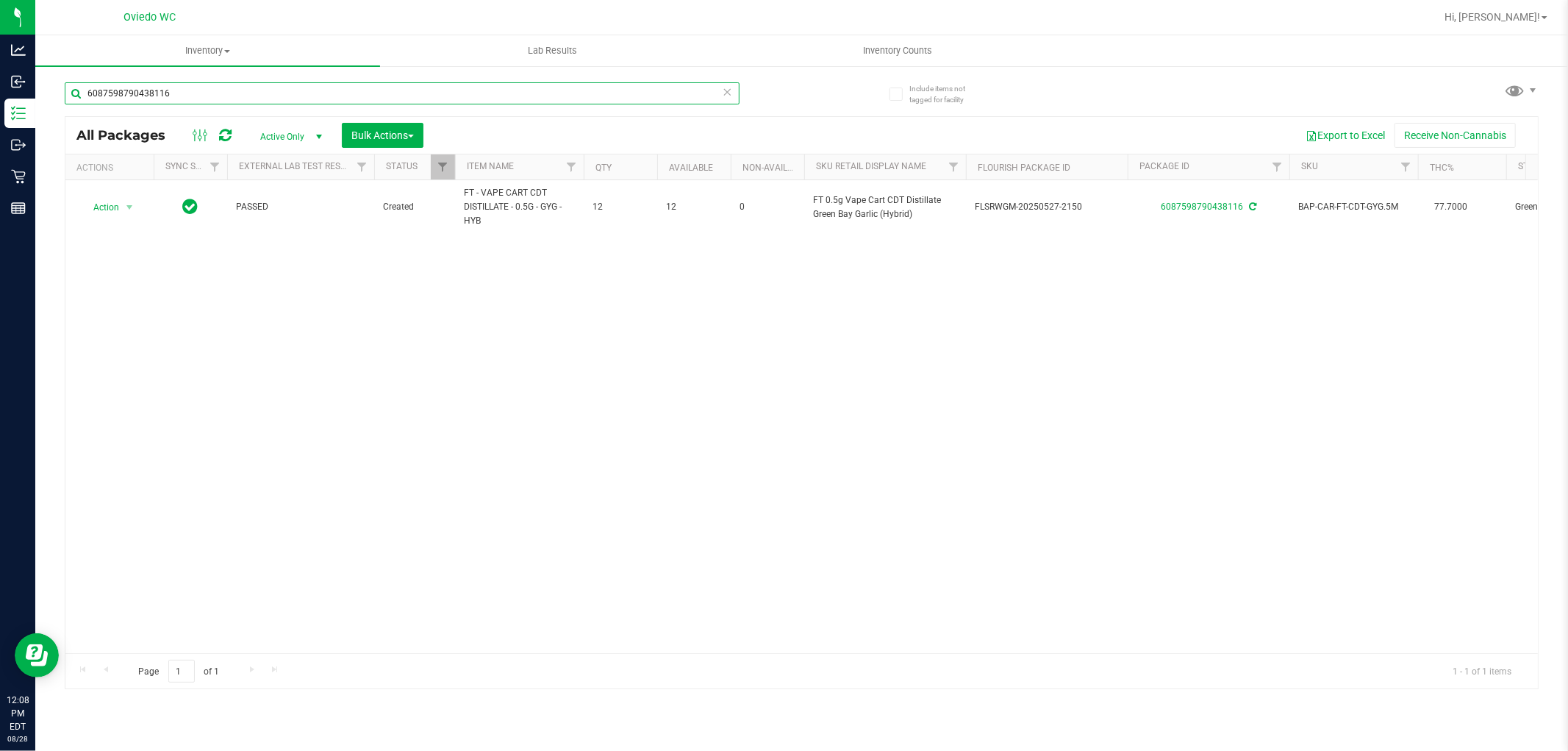
click at [270, 89] on input "6087598790438116" at bounding box center [402, 93] width 675 height 22
paste input "FT - VAPE CART CDT DISTILLATE - 0.5G - GYG - HYB"
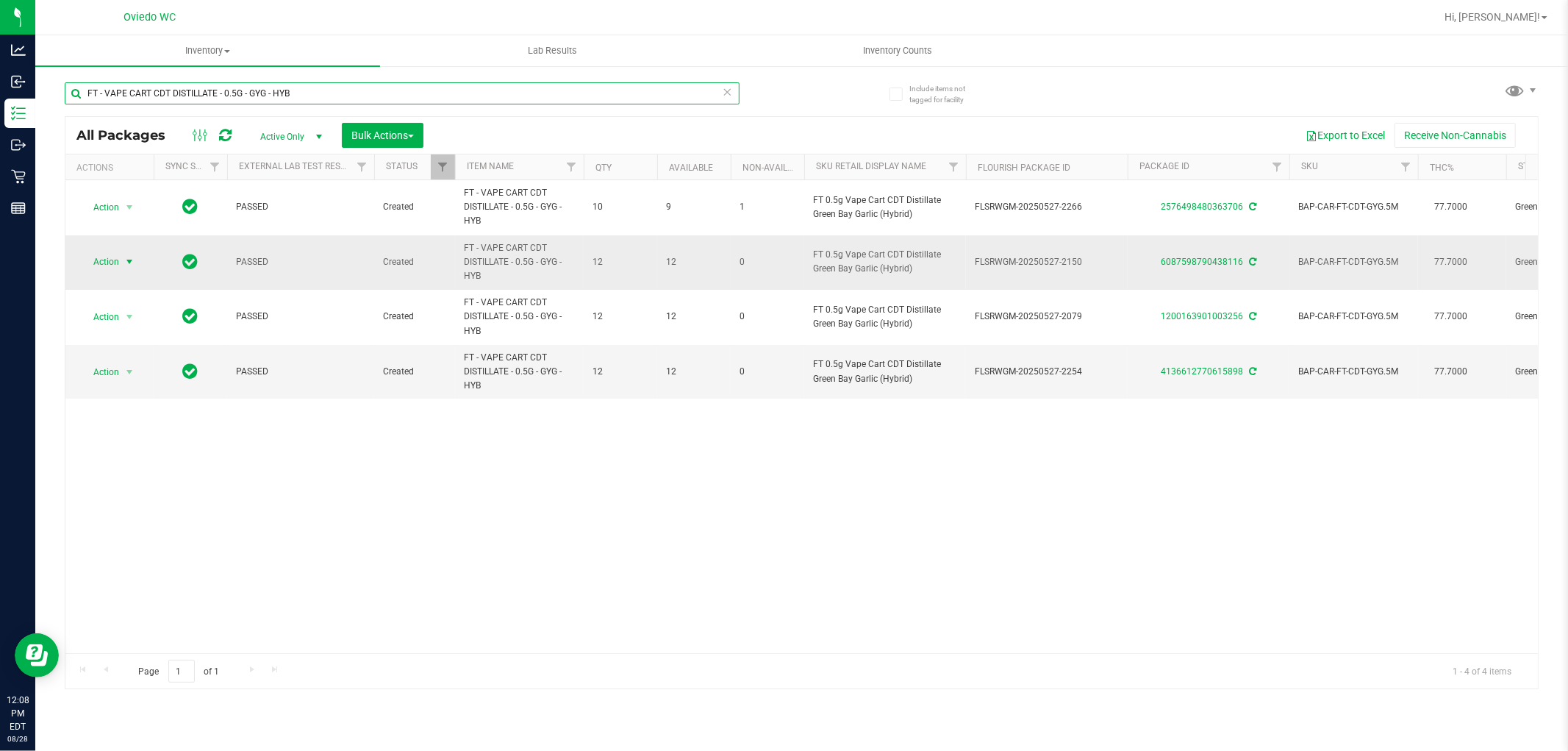
type input "FT - VAPE CART CDT DISTILLATE - 0.5G - GYG - HYB"
click at [104, 257] on span "Action" at bounding box center [100, 262] width 40 height 21
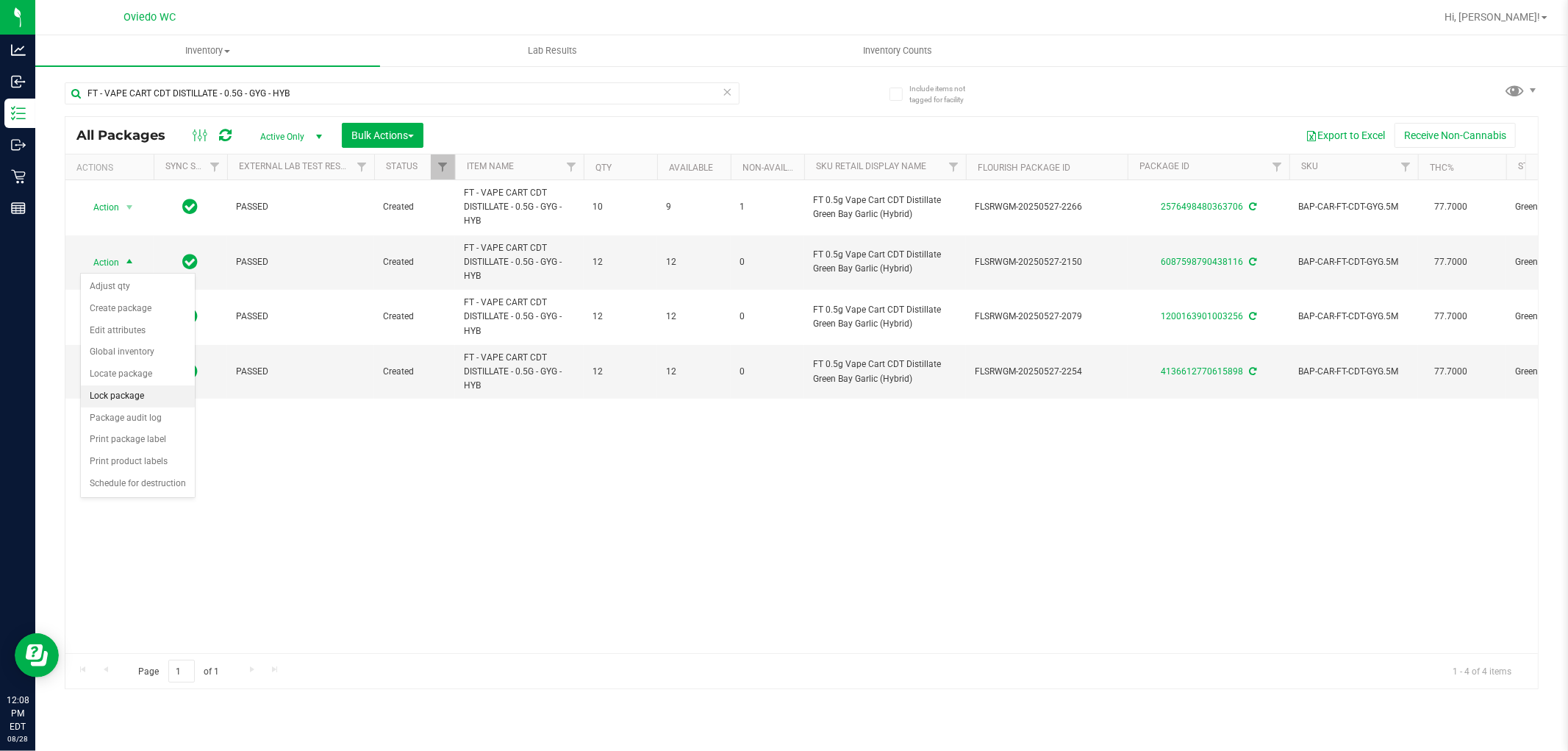
click at [130, 390] on li "Lock package" at bounding box center [138, 396] width 114 height 22
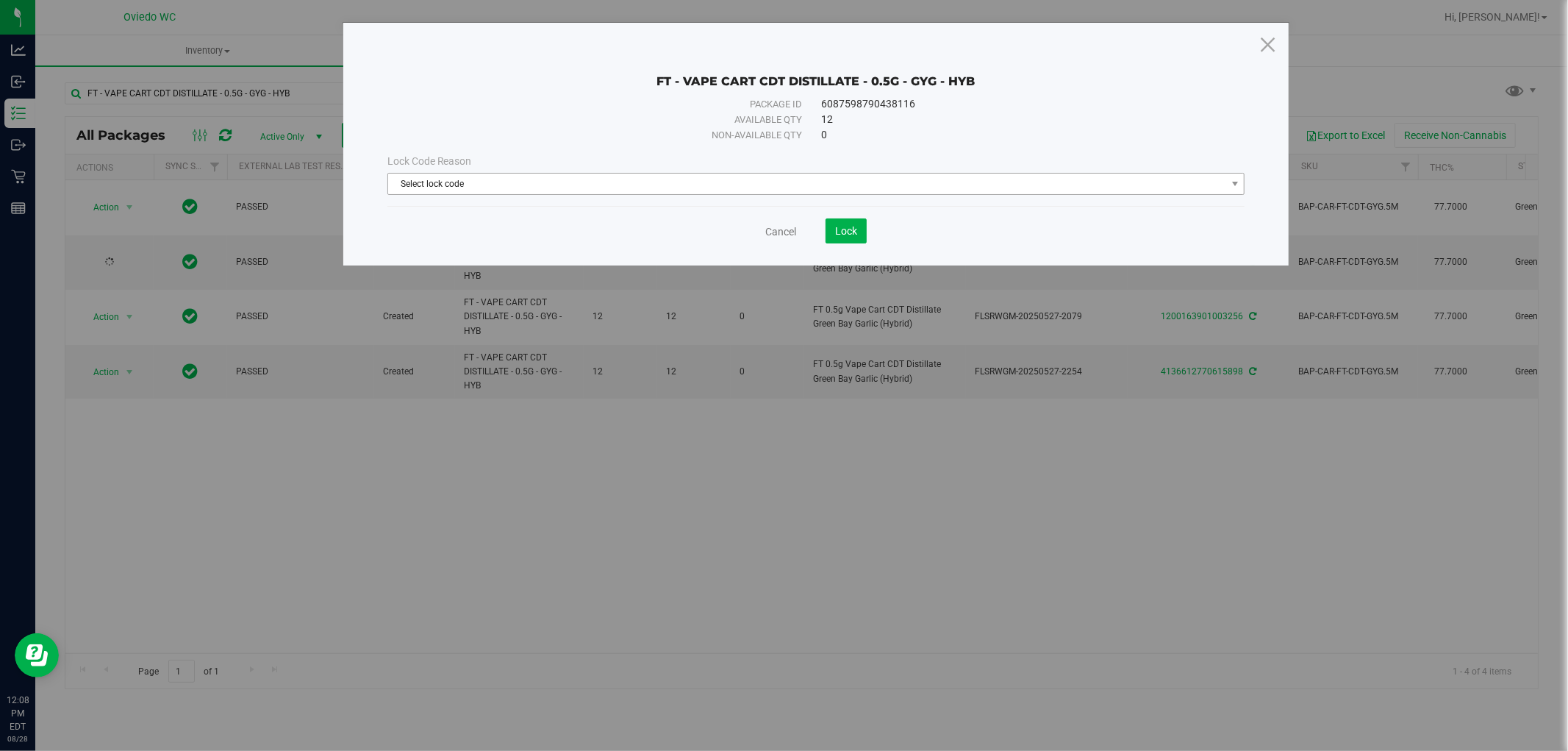
click at [489, 190] on span "Select lock code" at bounding box center [807, 183] width 838 height 21
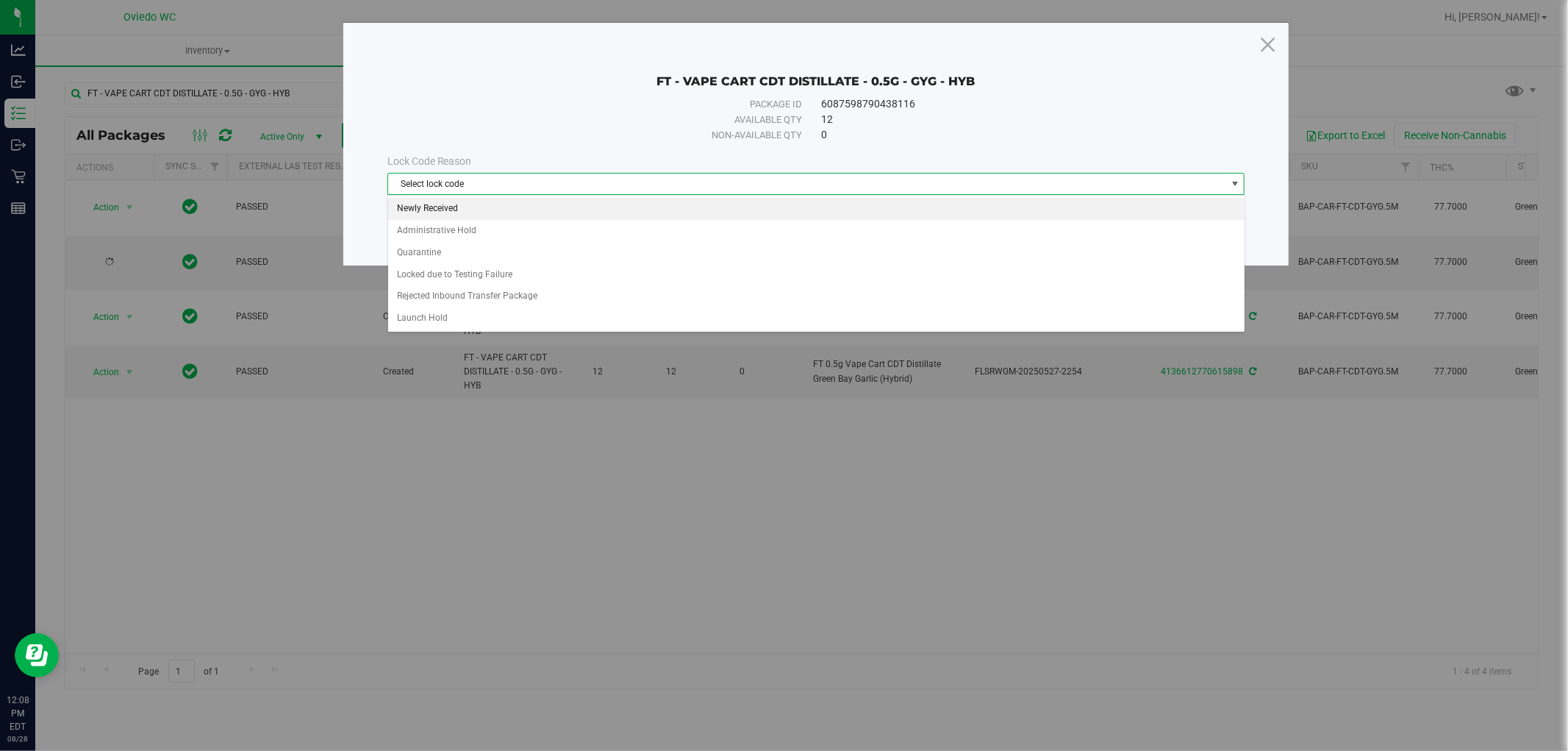
click at [446, 207] on li "Newly Received" at bounding box center [816, 209] width 856 height 22
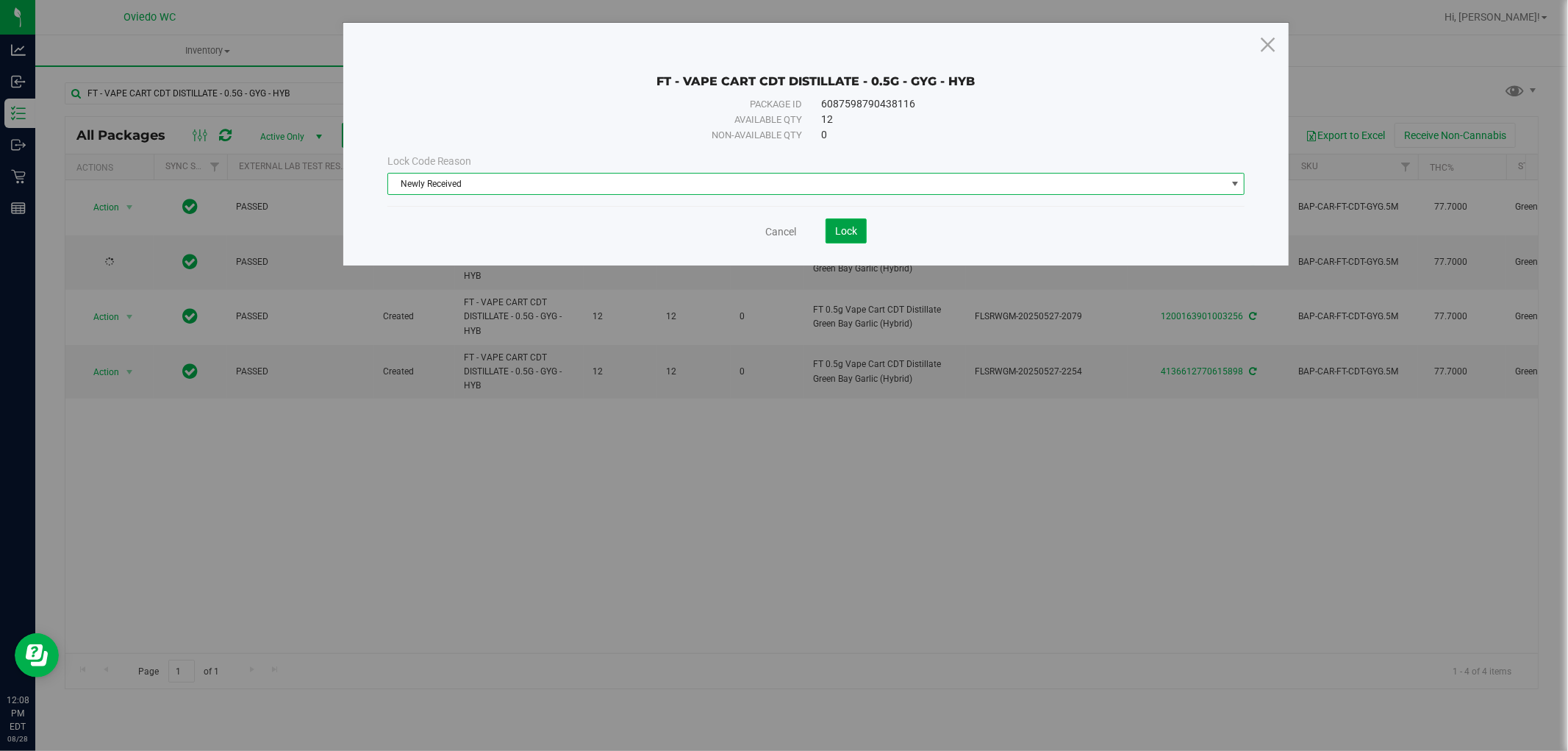
click at [848, 232] on span "Lock" at bounding box center [845, 231] width 22 height 12
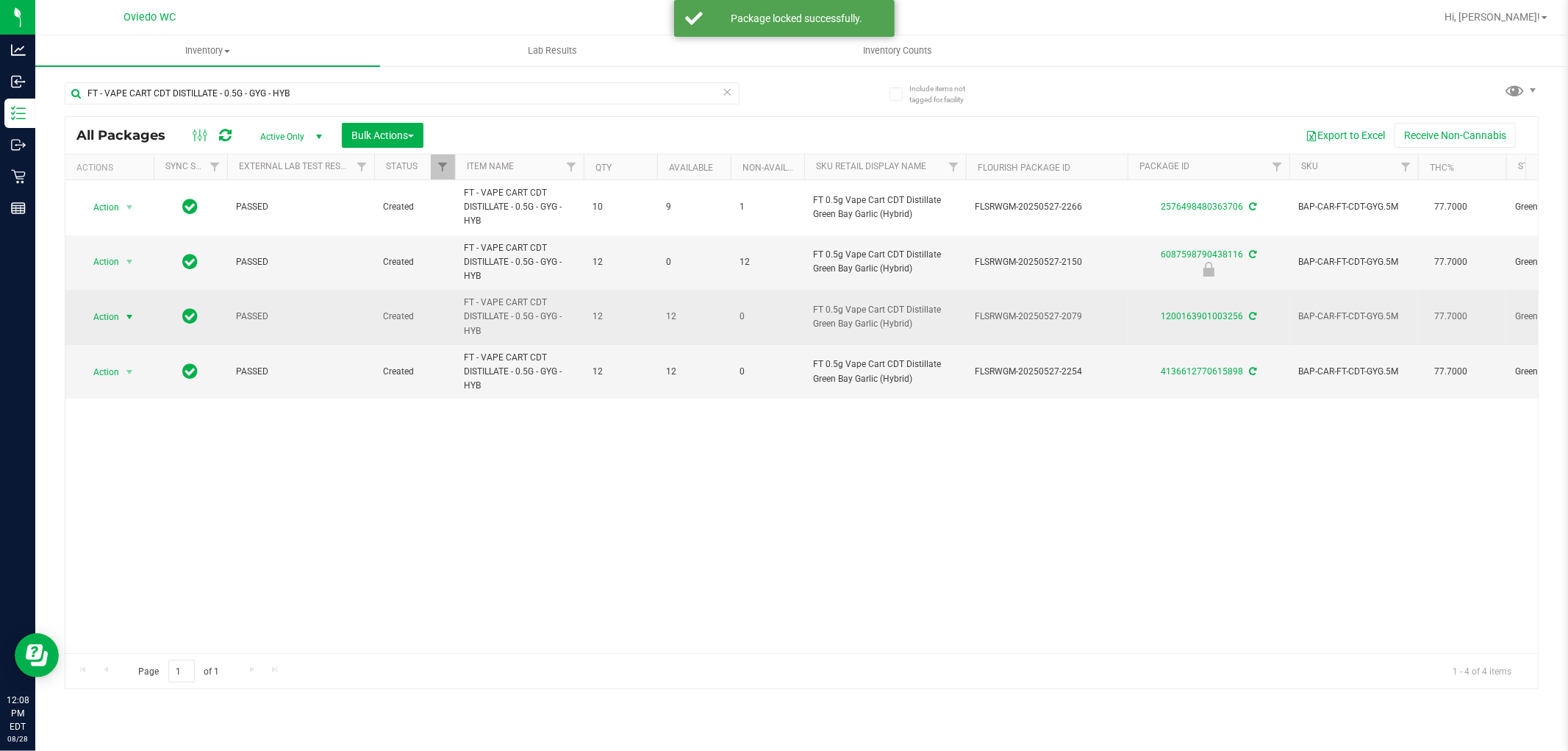
click at [120, 314] on span "select" at bounding box center [129, 316] width 18 height 21
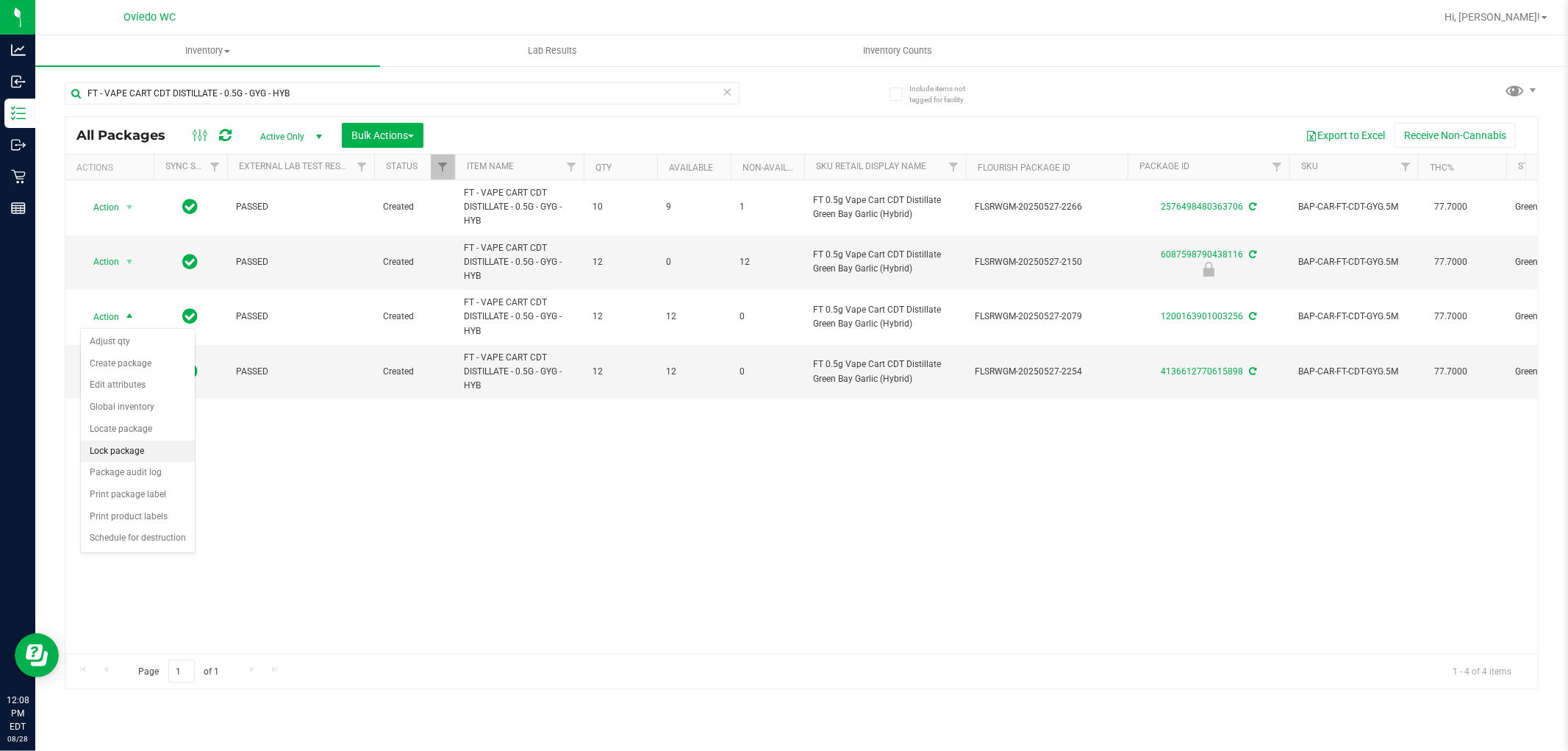
click at [118, 449] on li "Lock package" at bounding box center [138, 451] width 114 height 22
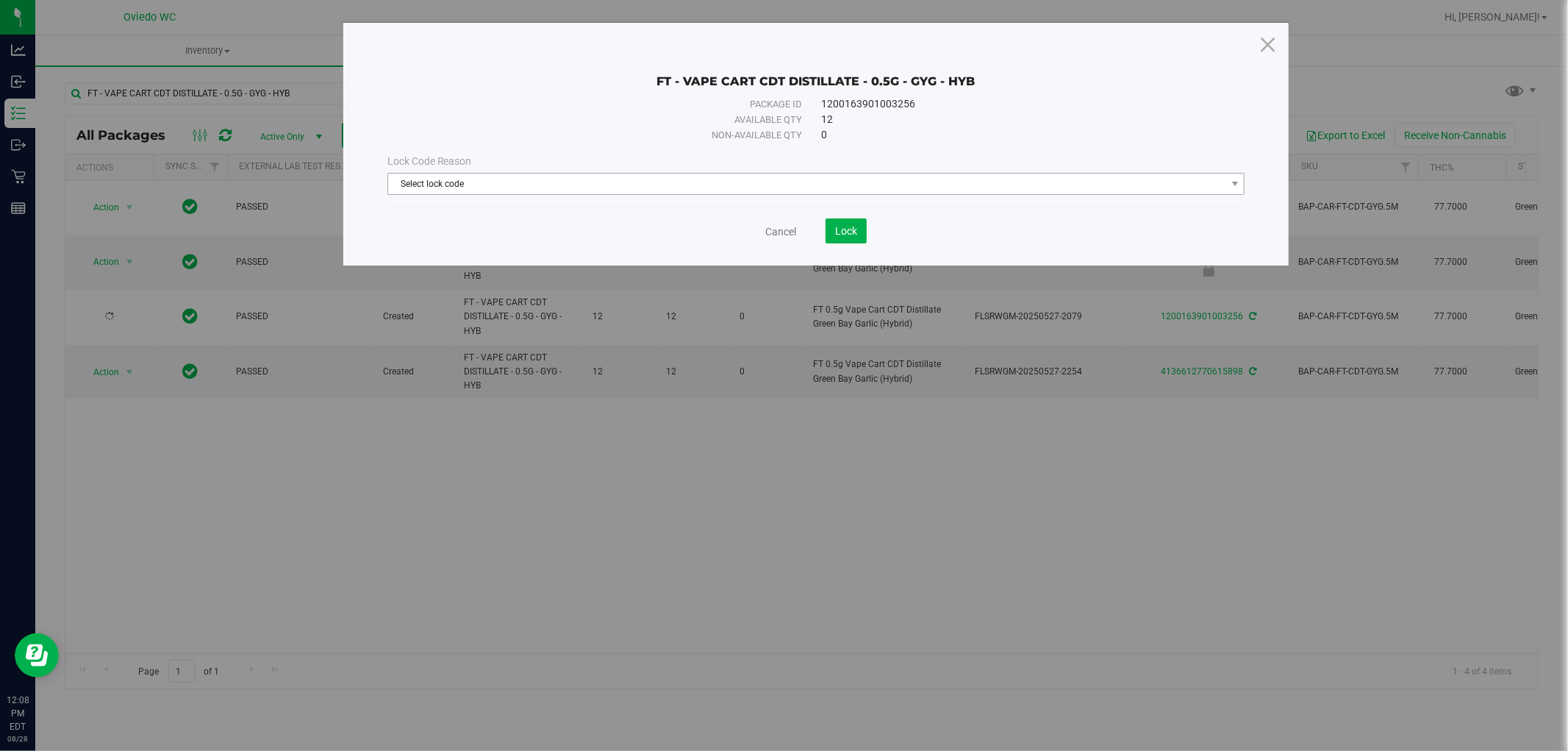
click at [510, 189] on span "Select lock code" at bounding box center [807, 183] width 838 height 21
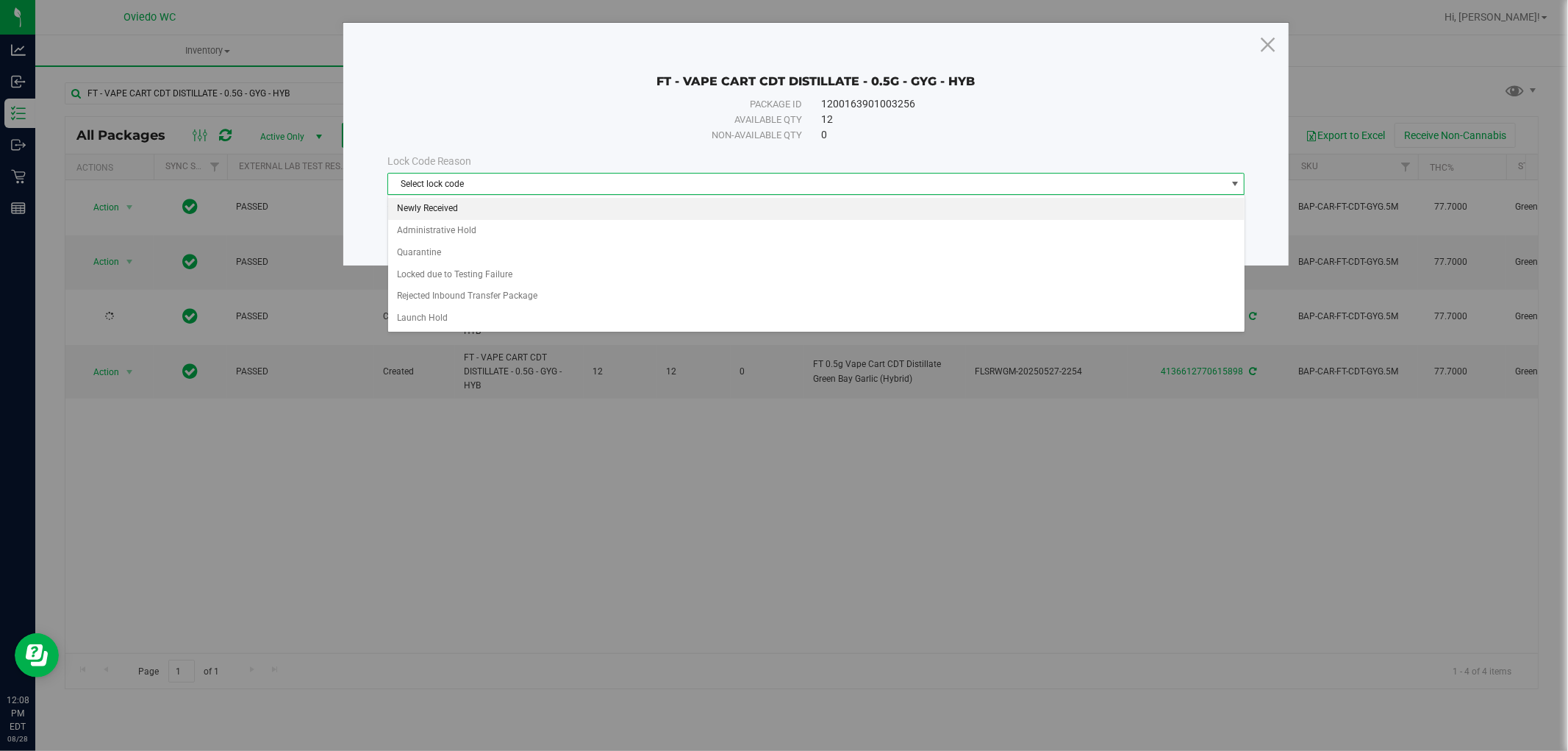
click at [414, 201] on li "Newly Received" at bounding box center [816, 209] width 856 height 22
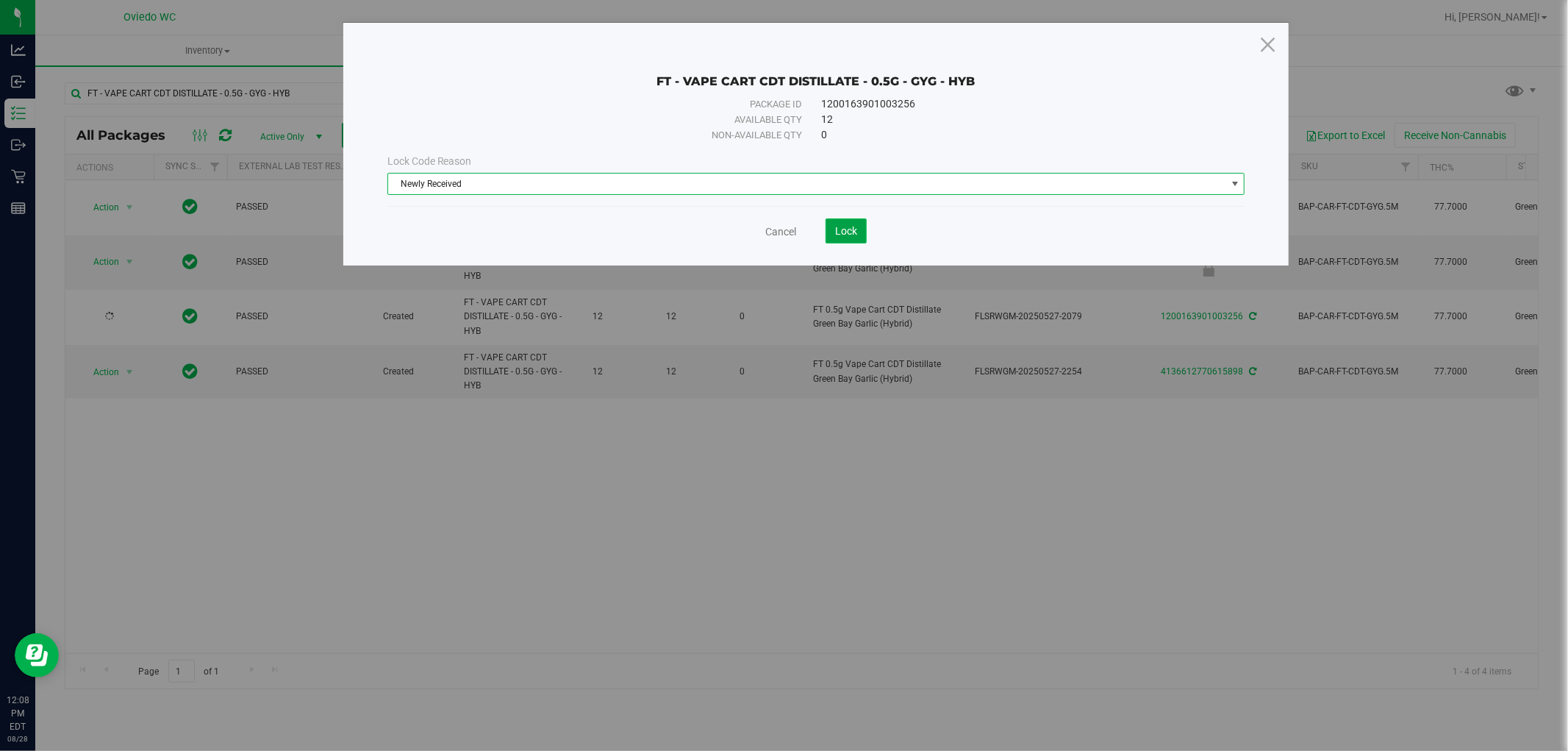
click at [842, 242] on button "Lock" at bounding box center [845, 231] width 41 height 25
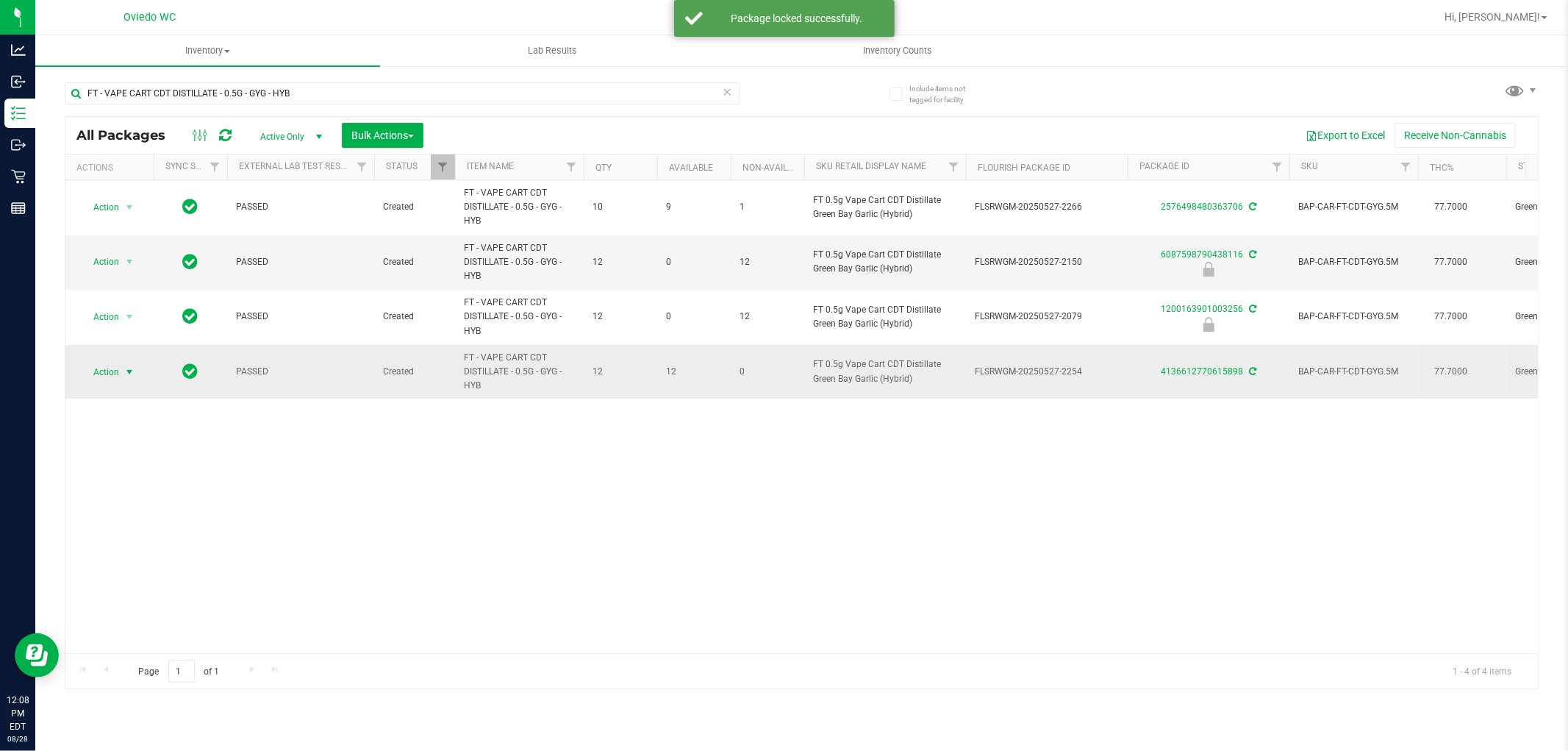
click at [108, 368] on span "Action" at bounding box center [100, 372] width 40 height 21
click at [114, 508] on li "Lock package" at bounding box center [138, 506] width 114 height 22
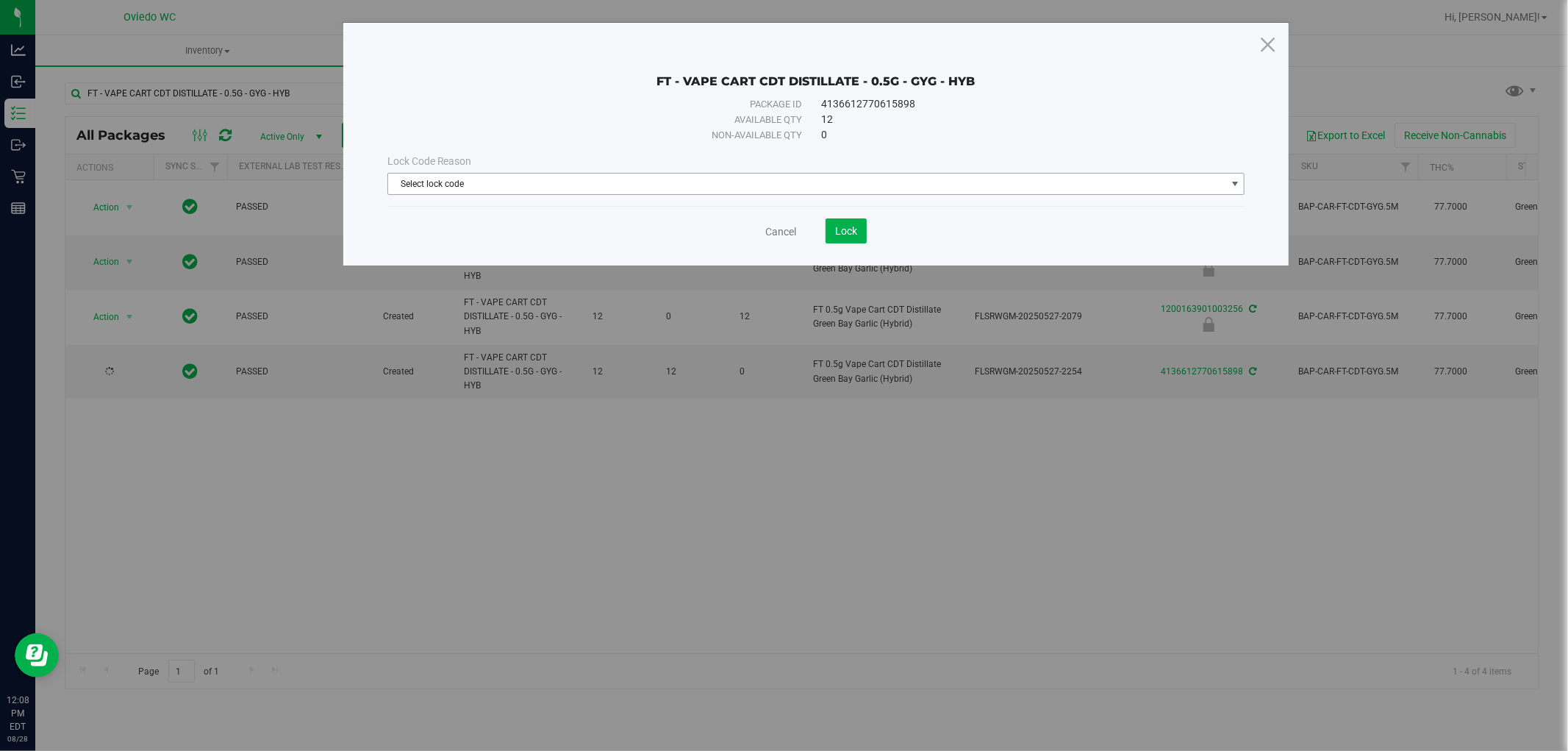
click at [456, 191] on span "Select lock code" at bounding box center [807, 183] width 838 height 21
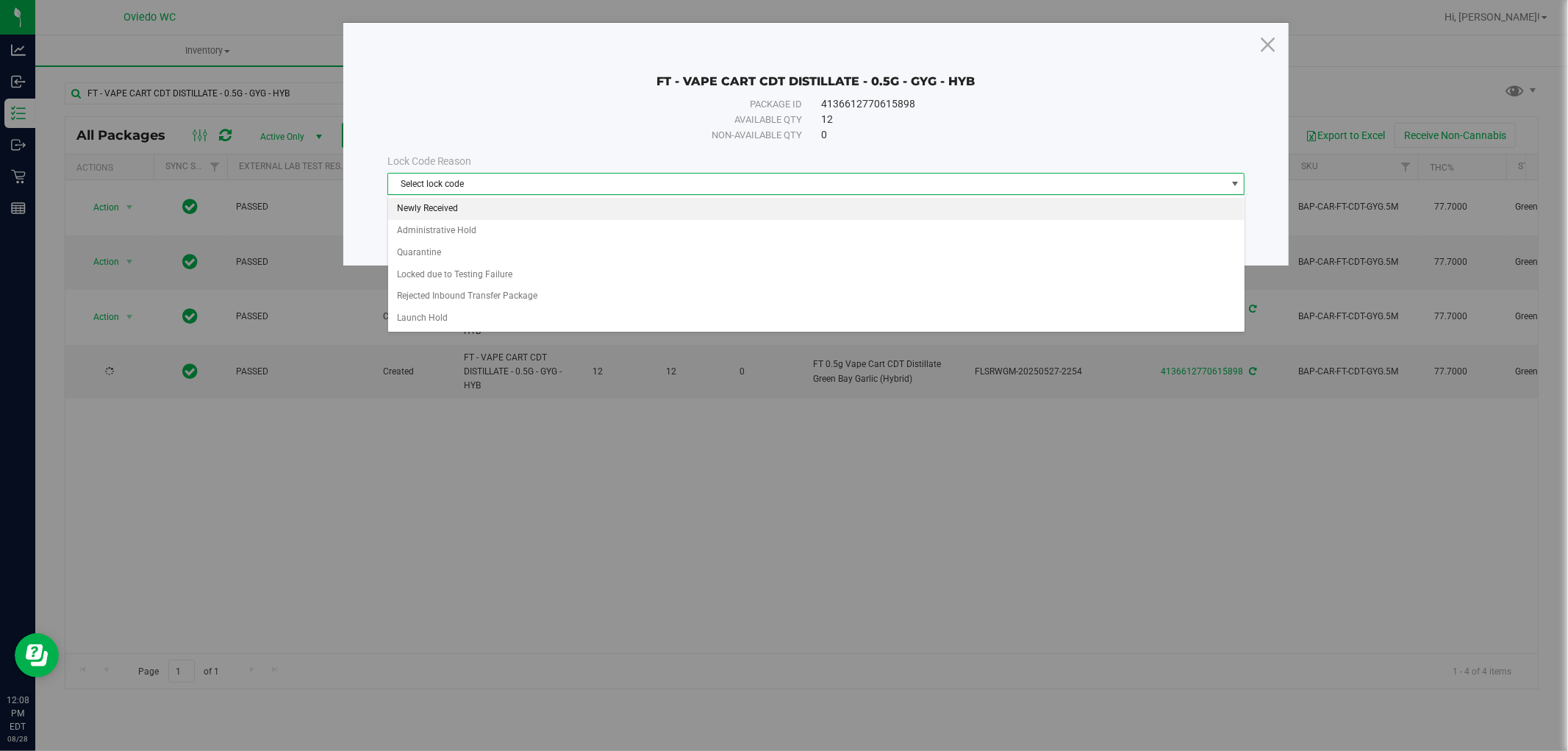
click at [462, 208] on li "Newly Received" at bounding box center [816, 209] width 856 height 22
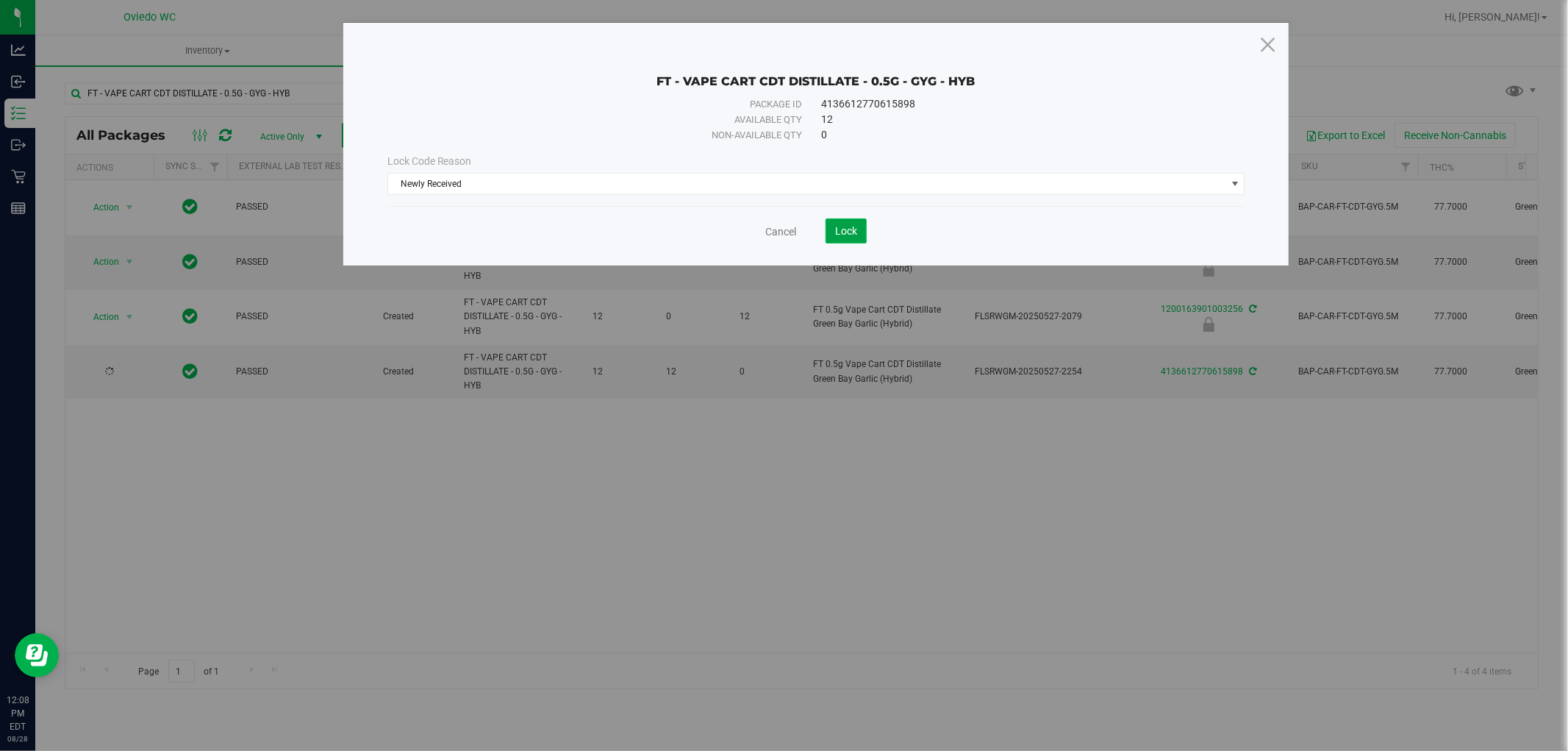
click at [850, 240] on button "Lock" at bounding box center [845, 231] width 41 height 25
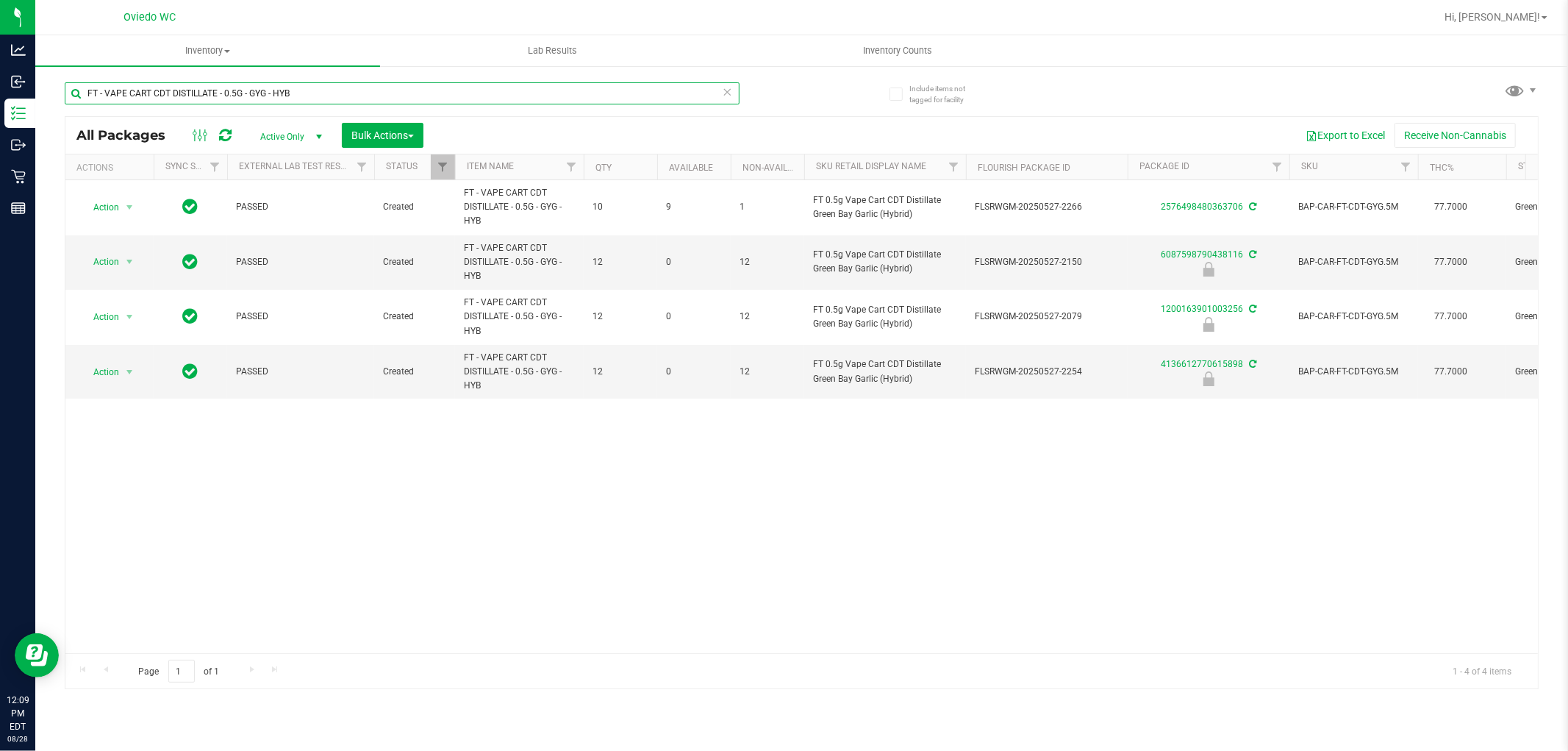
click at [384, 82] on input "FT - VAPE CART CDT DISTILLATE - 0.5G - GYG - HYB" at bounding box center [402, 93] width 675 height 22
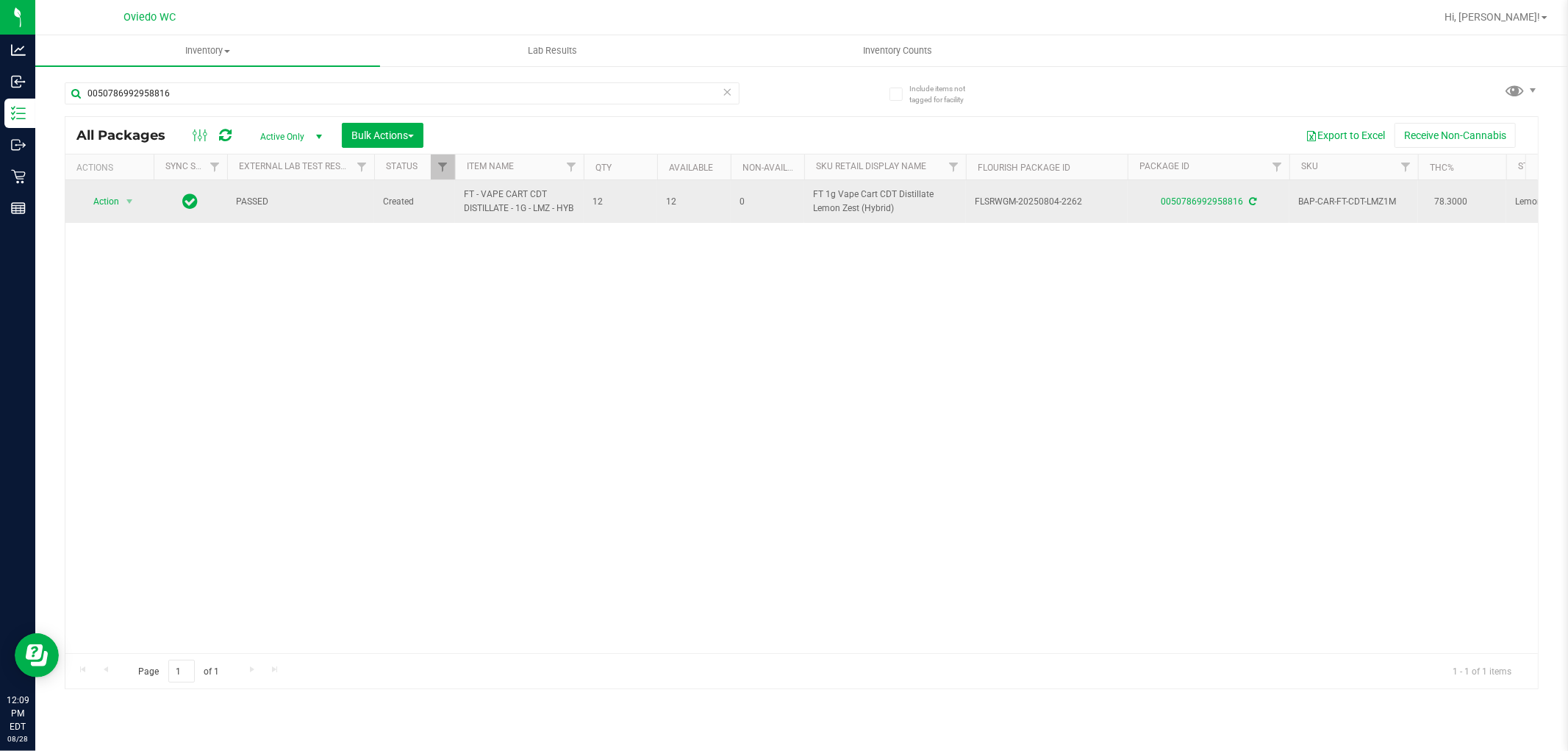
click at [518, 196] on span "FT - VAPE CART CDT DISTILLATE - 1G - LMZ - HYB" at bounding box center [519, 201] width 111 height 28
copy tr "FT - VAPE CART CDT DISTILLATE - 1G - LMZ - HYB"
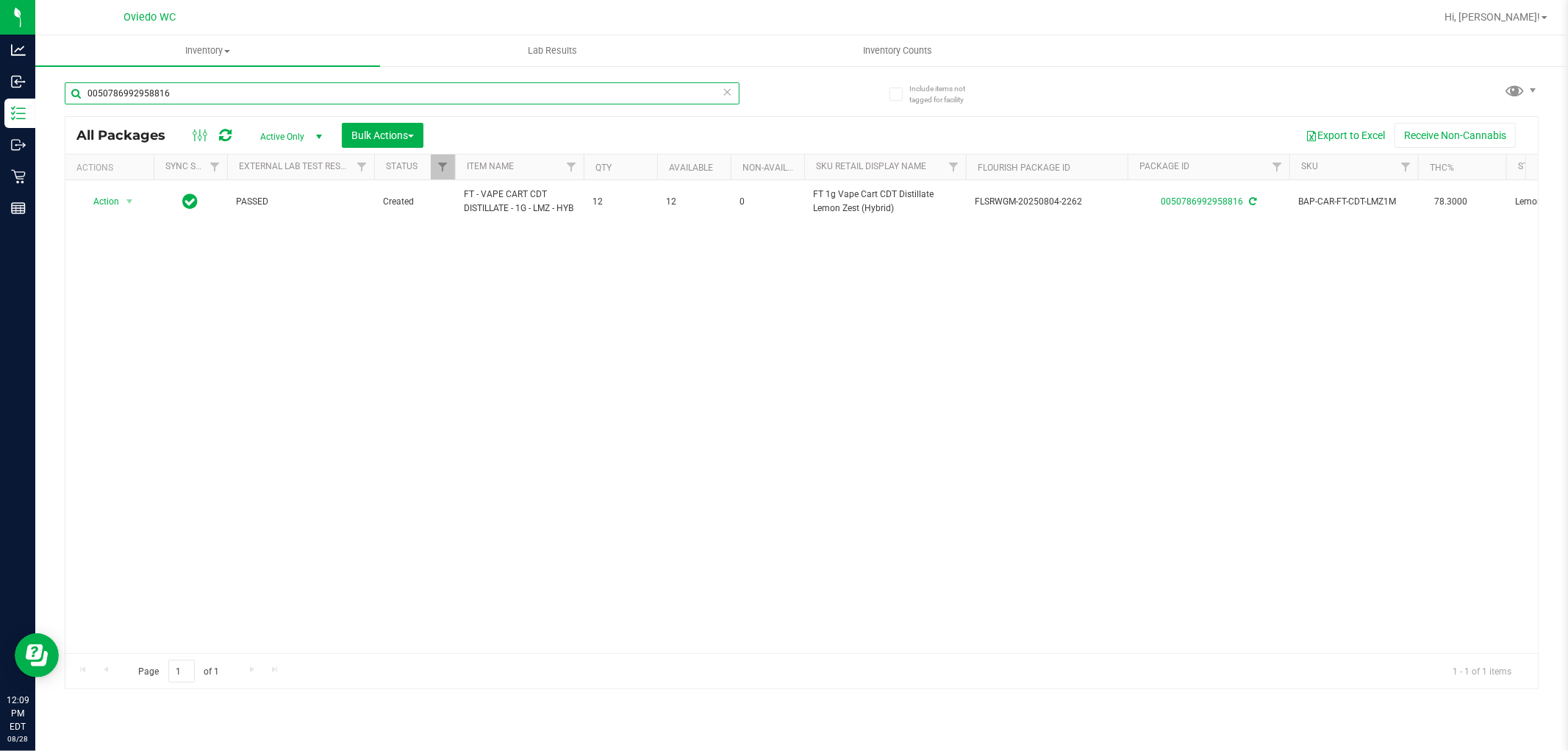
click at [312, 89] on input "0050786992958816" at bounding box center [402, 93] width 675 height 22
paste input "FT - VAPE CART CDT DISTILLATE - 1G - LMZ - HYB"
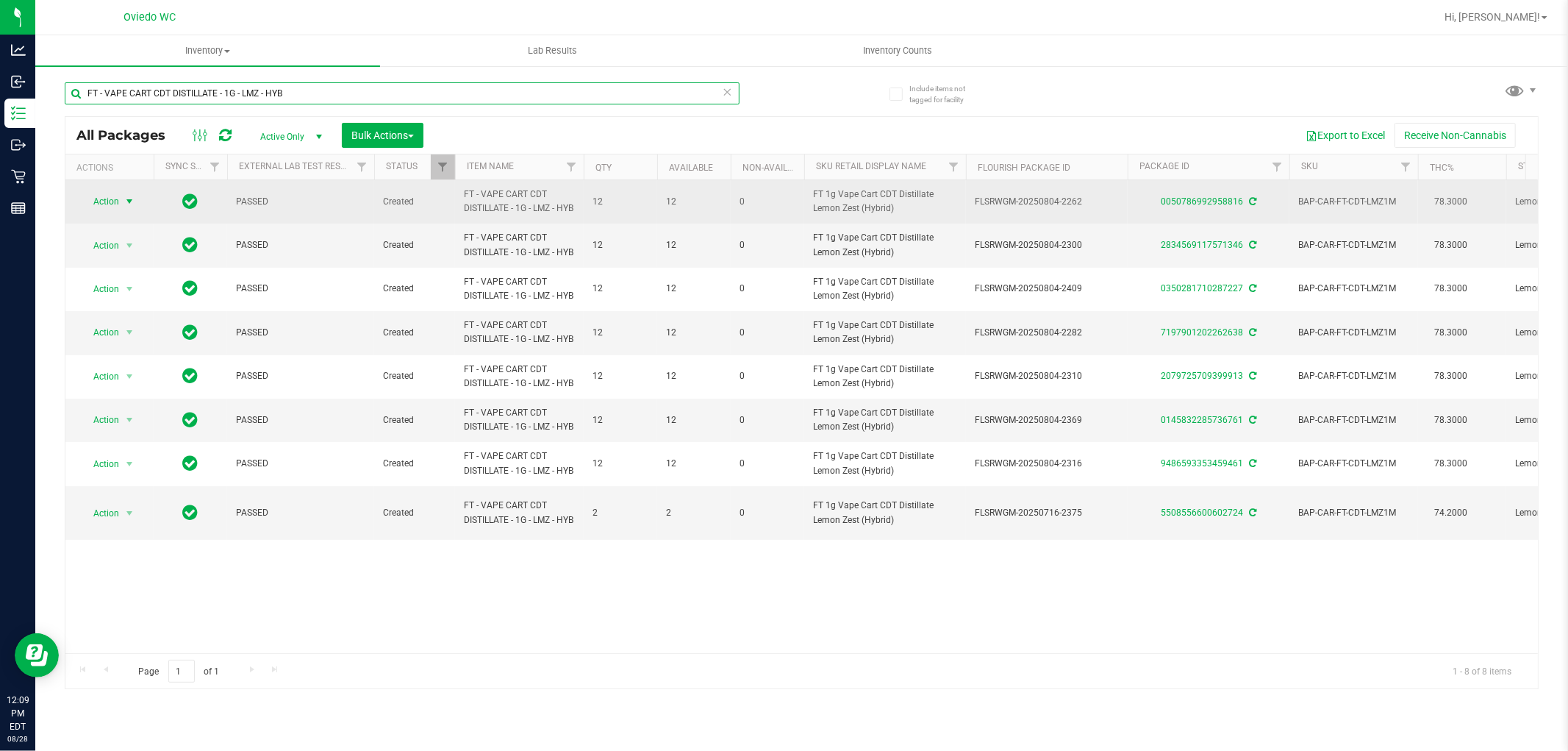
type input "FT - VAPE CART CDT DISTILLATE - 1G - LMZ - HYB"
click at [96, 211] on span "Action" at bounding box center [100, 201] width 40 height 21
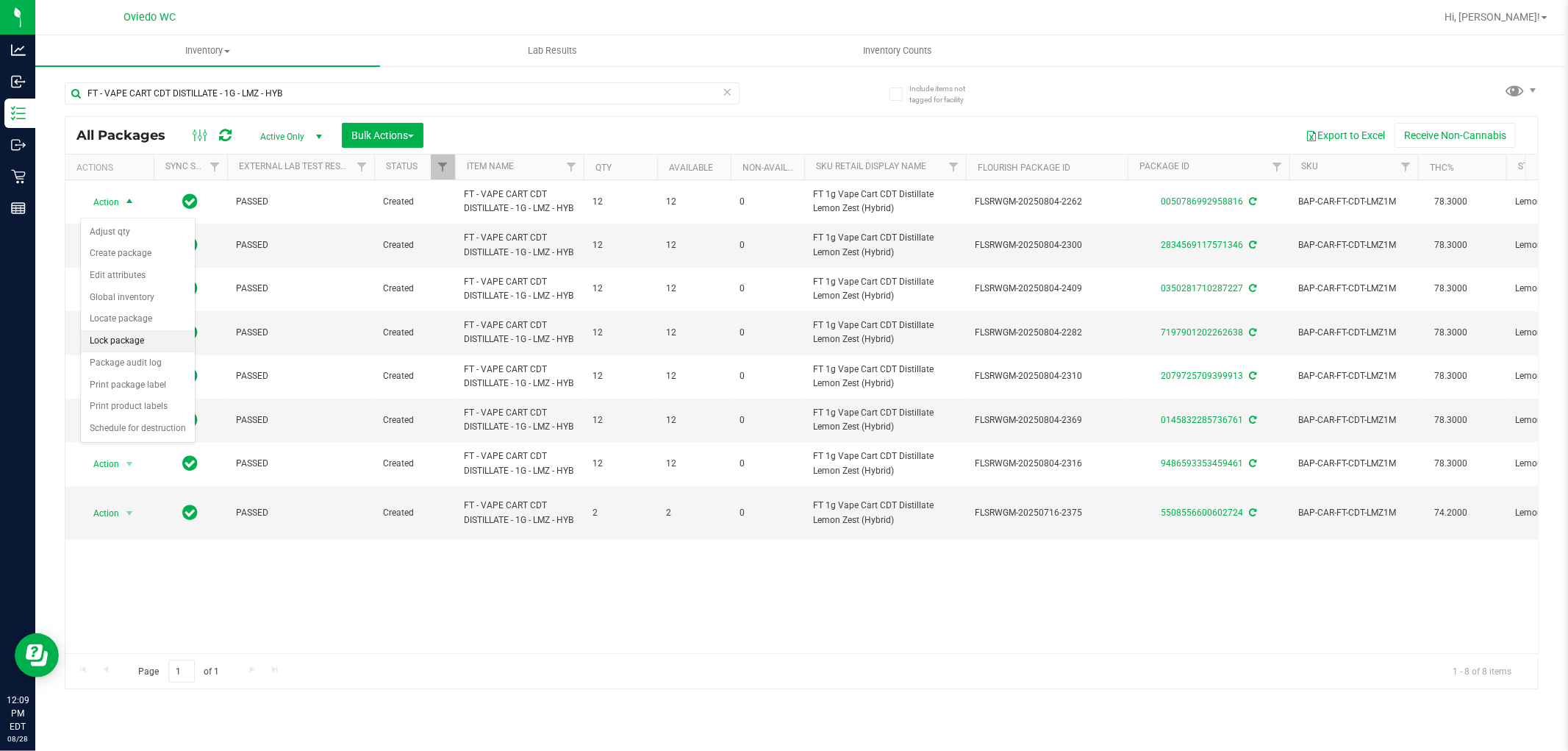
click at [127, 338] on li "Lock package" at bounding box center [138, 341] width 114 height 22
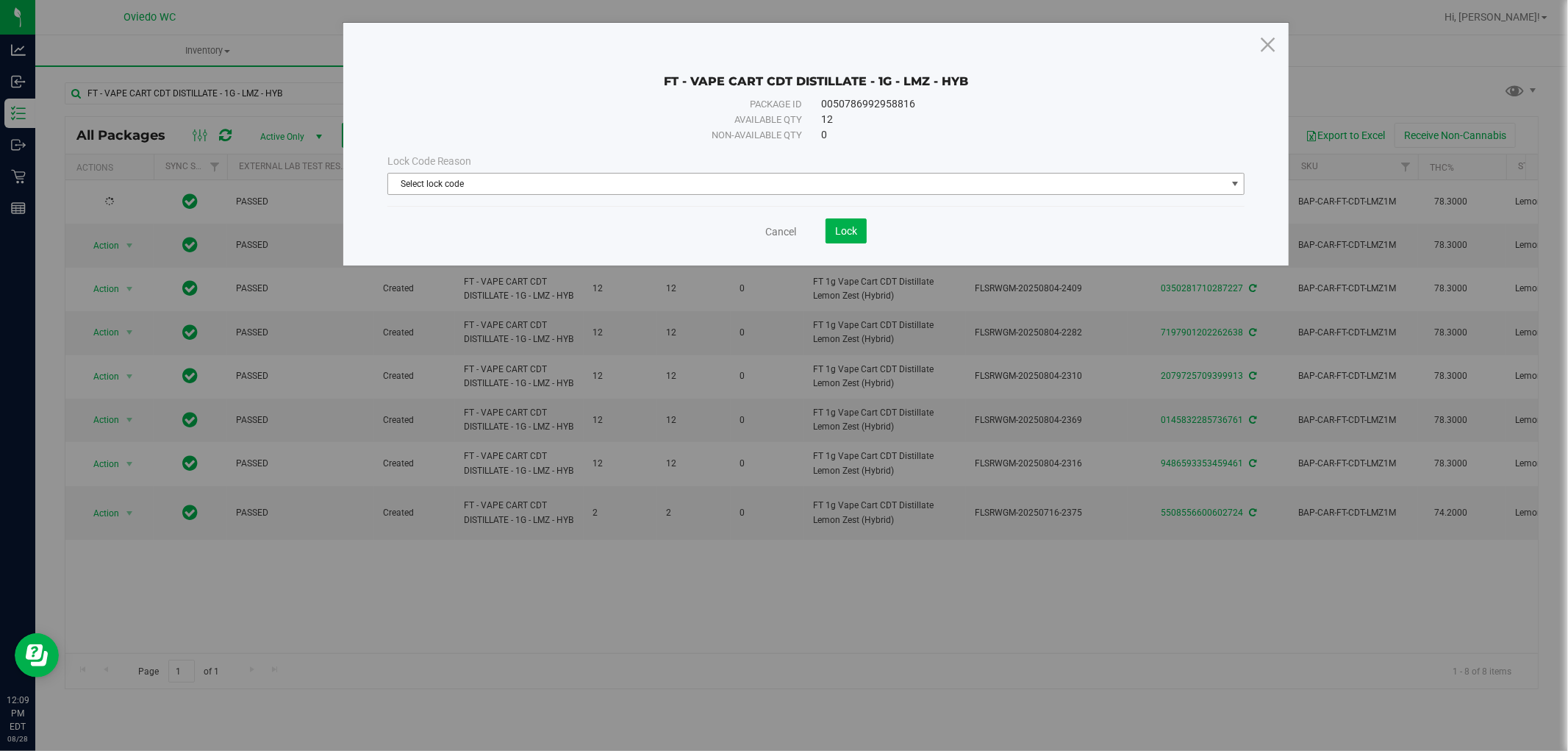
click at [726, 182] on span "Select lock code" at bounding box center [807, 183] width 838 height 21
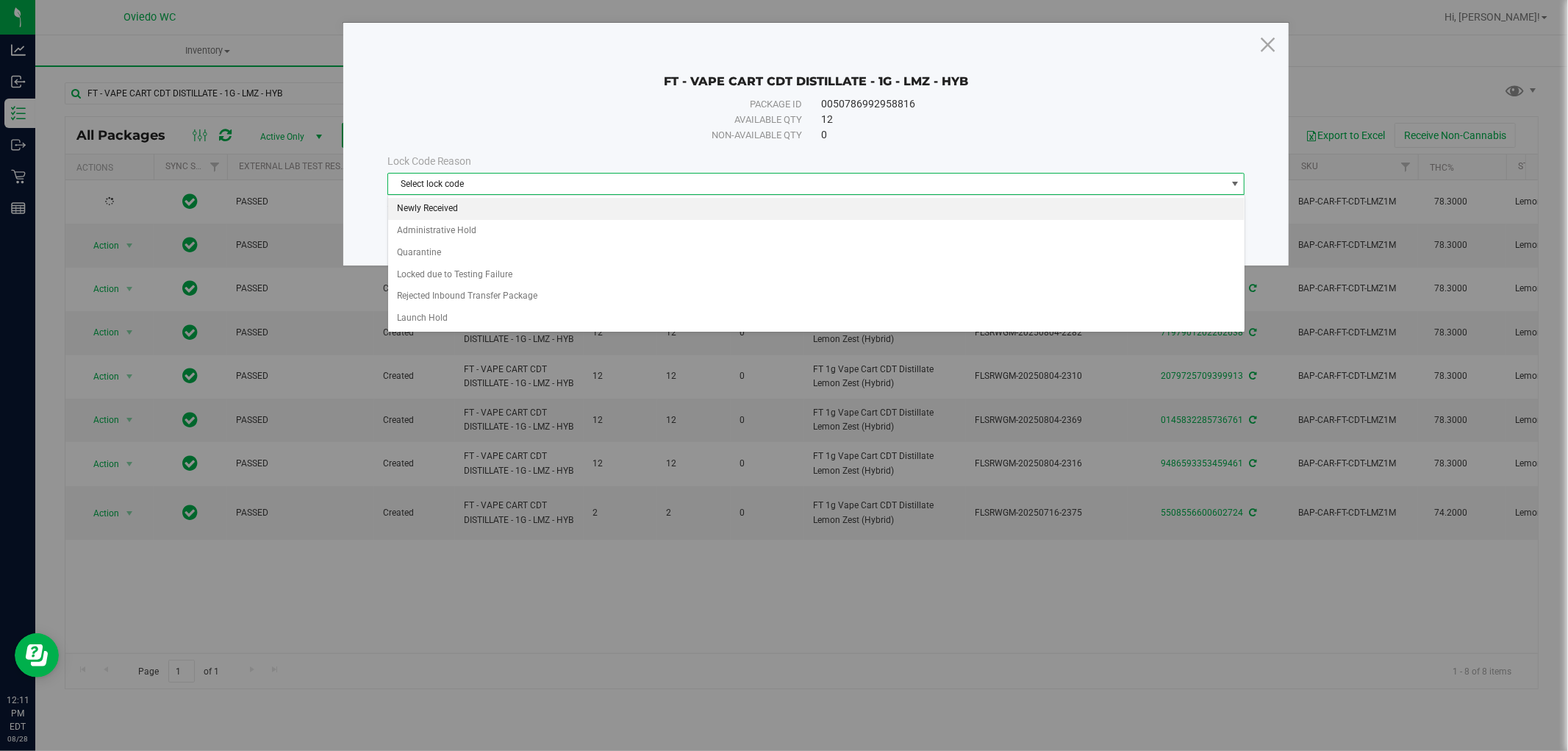
click at [465, 211] on li "Newly Received" at bounding box center [816, 209] width 856 height 22
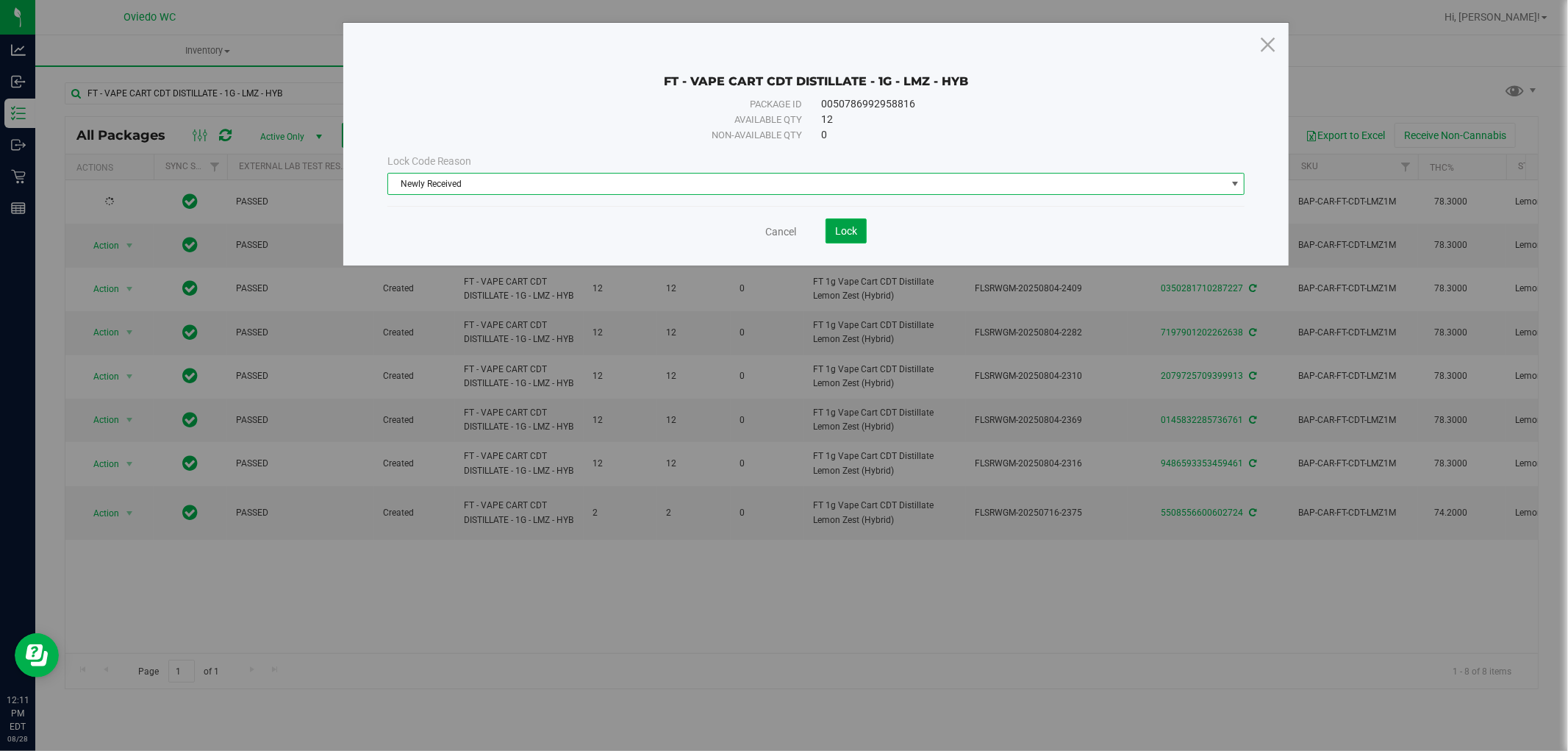
click at [853, 237] on span "Lock" at bounding box center [845, 231] width 22 height 12
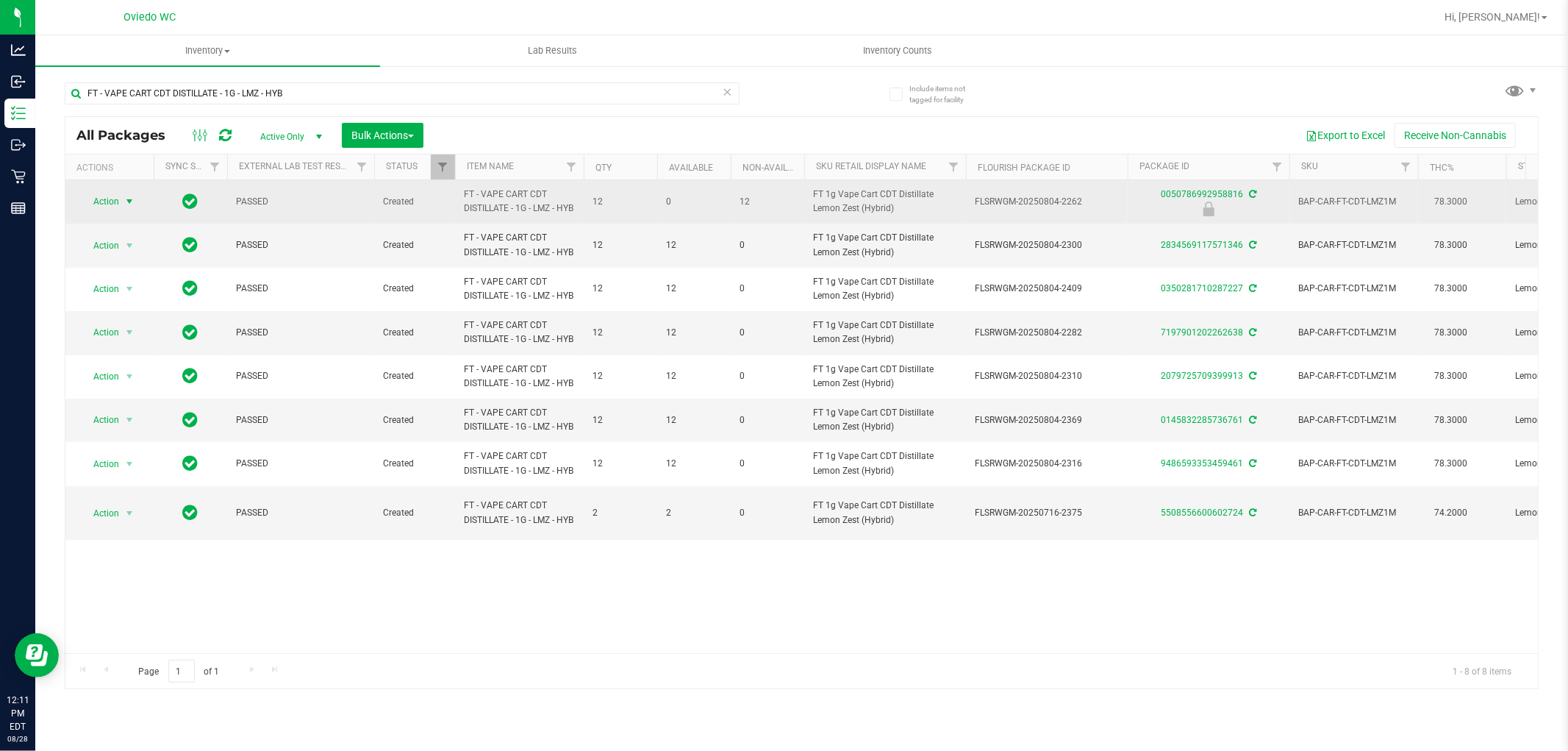
click at [118, 211] on span "Action" at bounding box center [100, 201] width 40 height 21
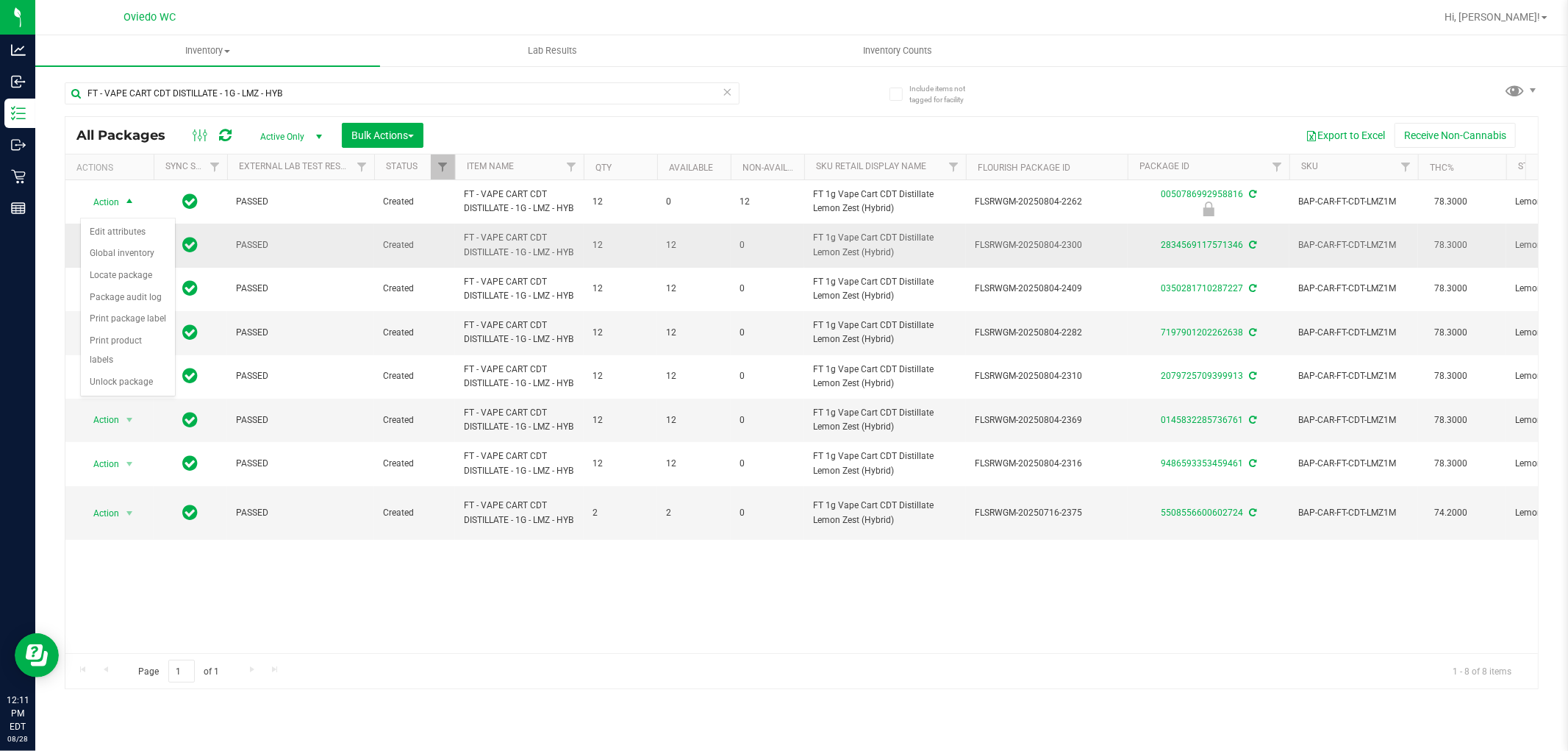
click at [70, 237] on td "Action Action Adjust qty Create package Edit attributes Global inventory Locate…" at bounding box center [109, 245] width 88 height 44
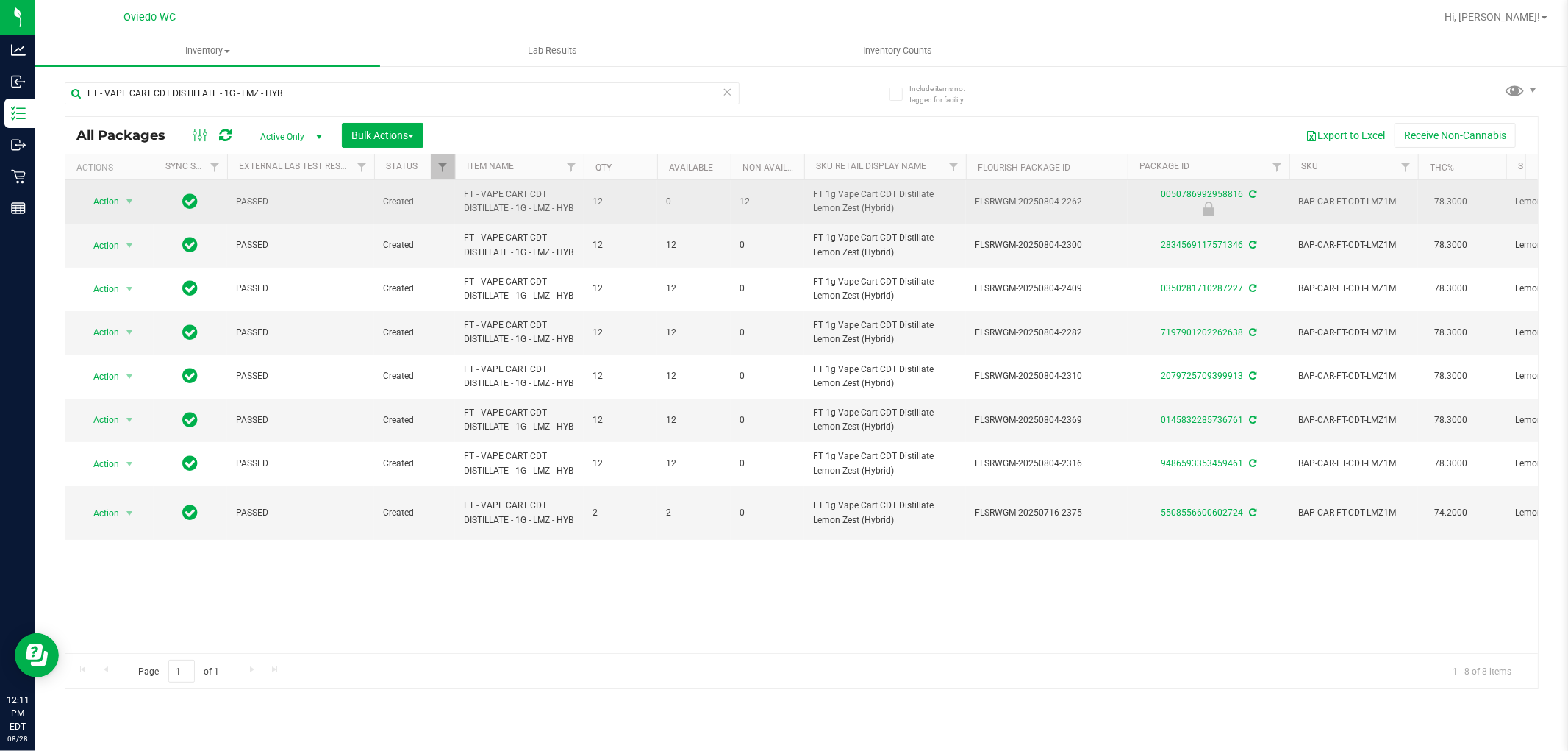
click at [185, 196] on icon at bounding box center [190, 201] width 15 height 17
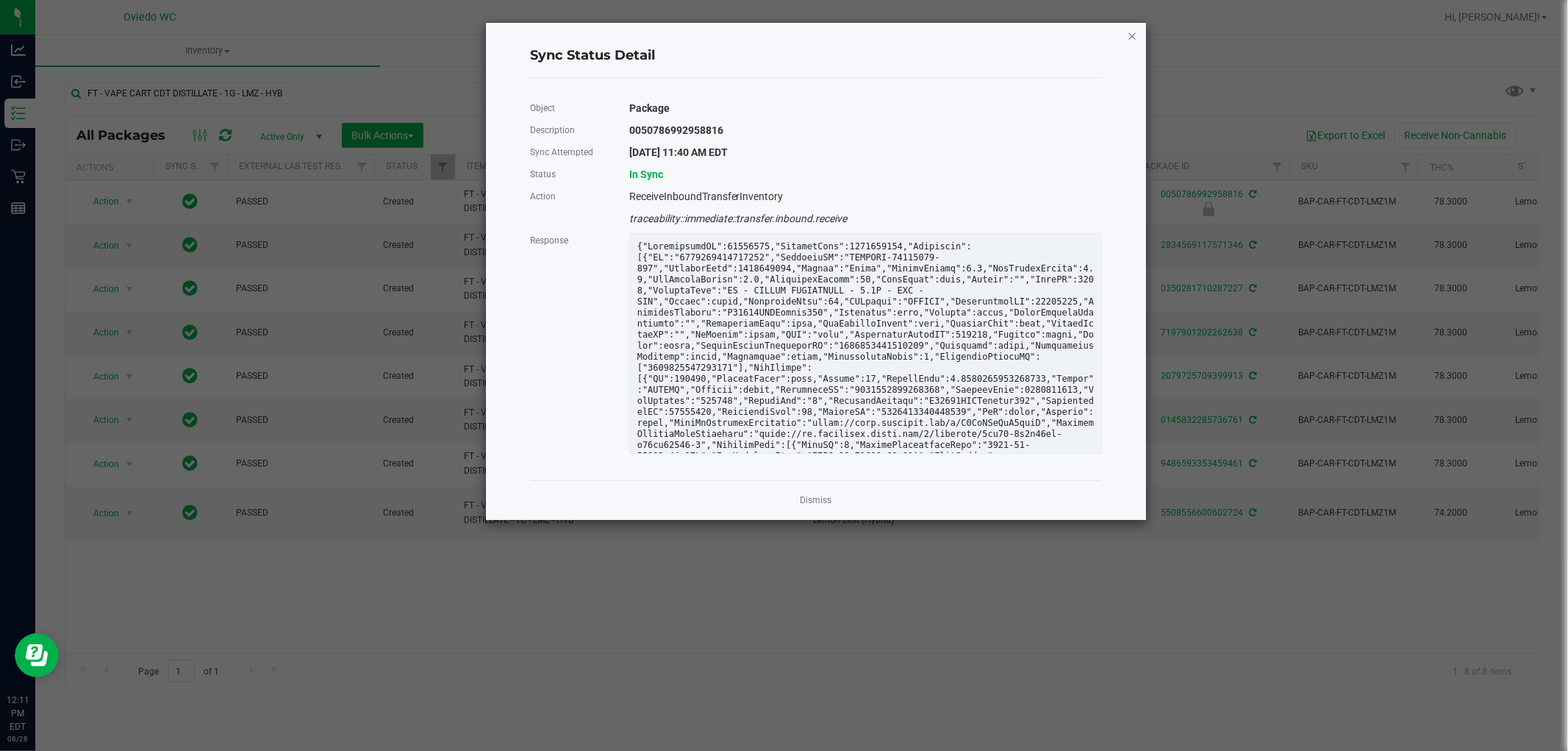
click at [1130, 37] on icon "Close" at bounding box center [1132, 35] width 10 height 17
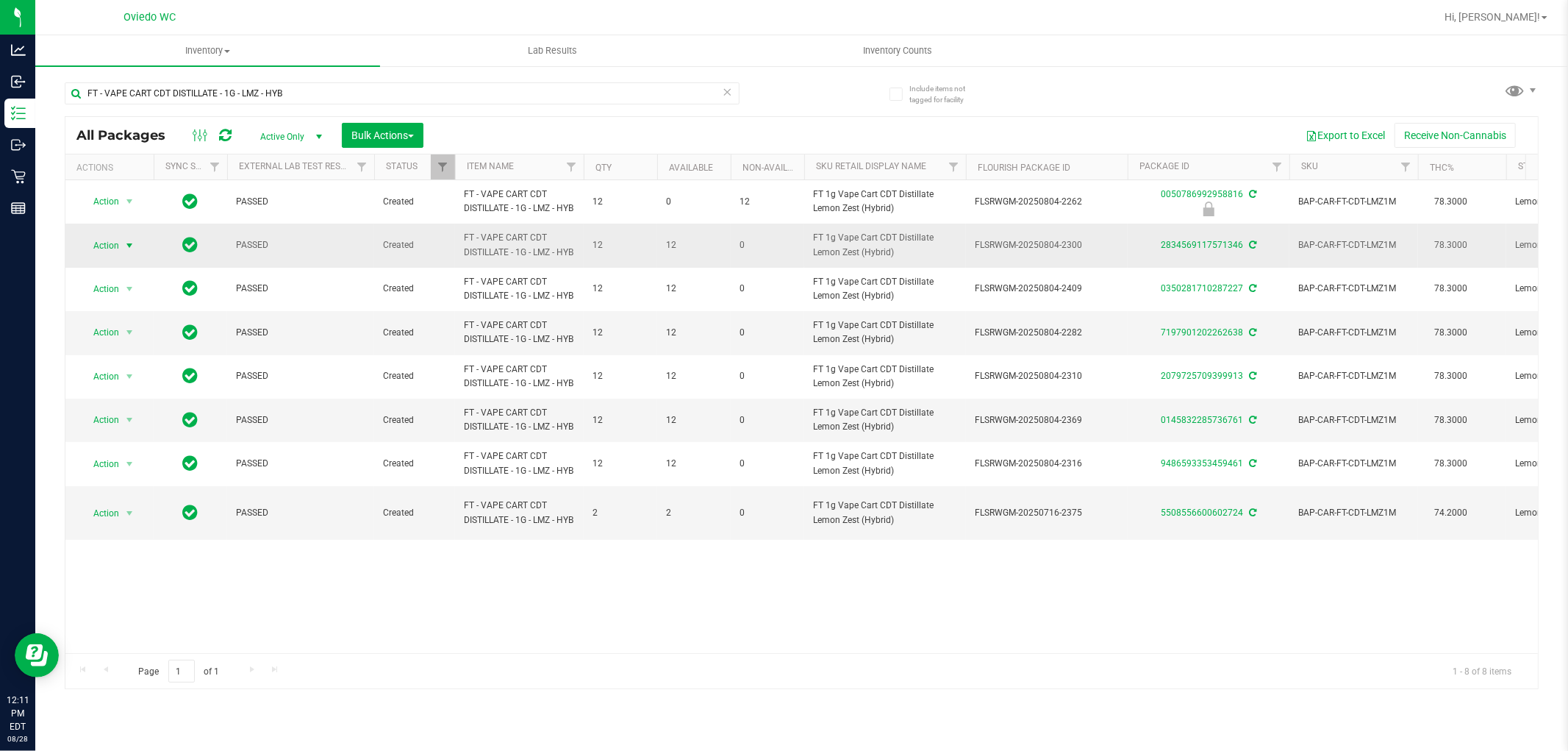
click at [110, 256] on span "Action" at bounding box center [100, 245] width 40 height 21
click at [111, 390] on li "Lock package" at bounding box center [138, 396] width 114 height 22
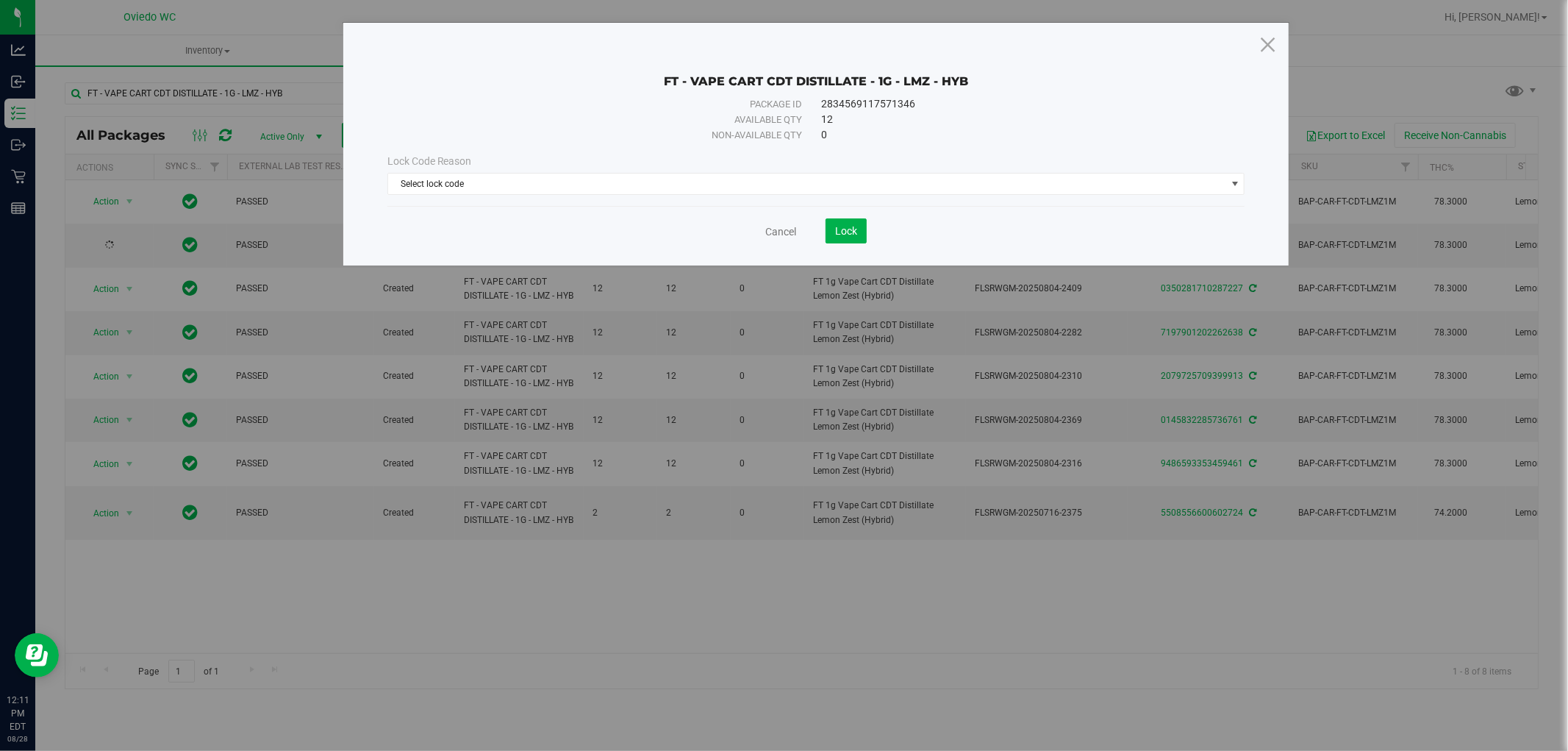
click at [618, 196] on div "Lock Code Reason Select lock code Select lock code Newly Received Administrativ…" at bounding box center [816, 174] width 880 height 63
click at [622, 181] on span "Select lock code" at bounding box center [807, 183] width 838 height 21
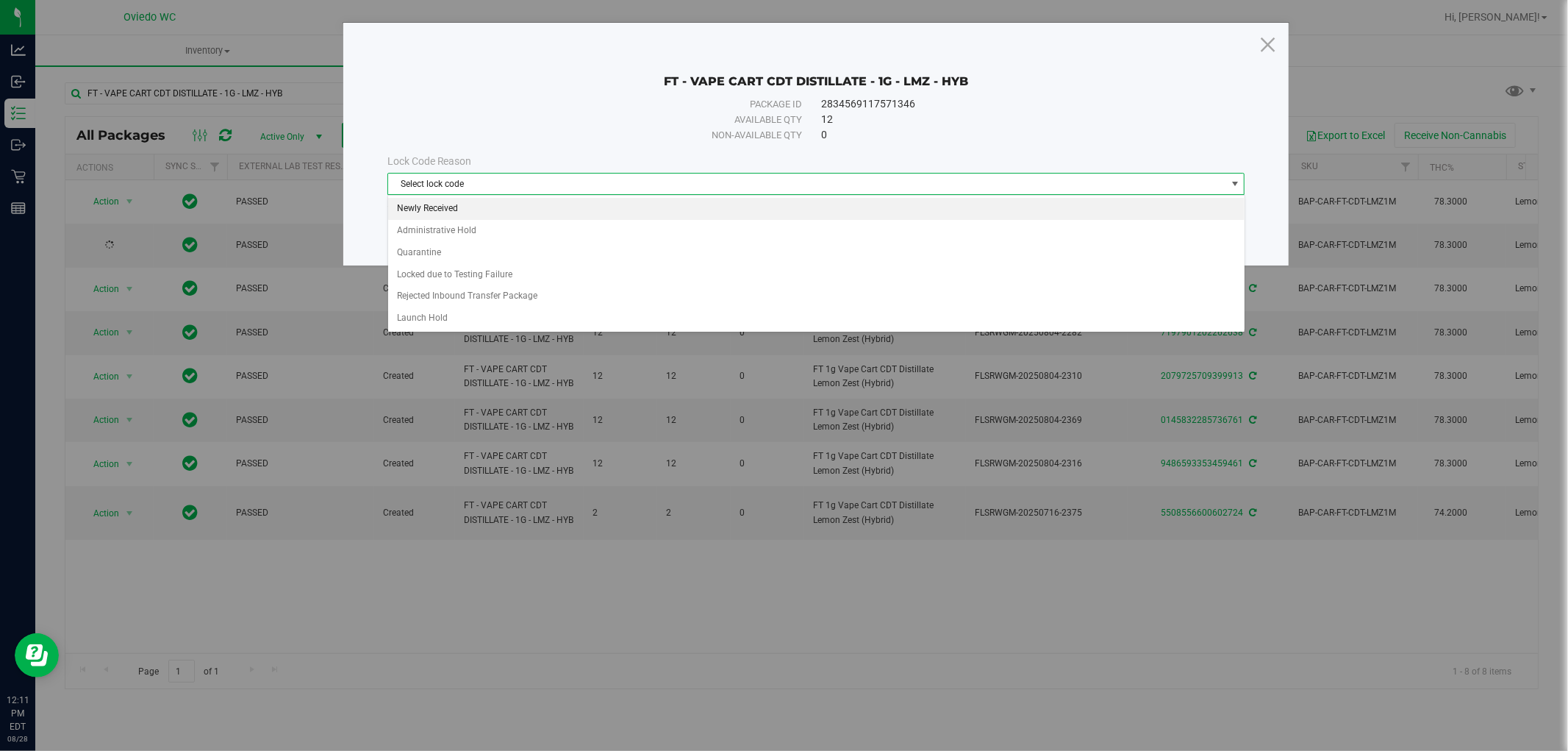
click at [443, 208] on li "Newly Received" at bounding box center [816, 209] width 856 height 22
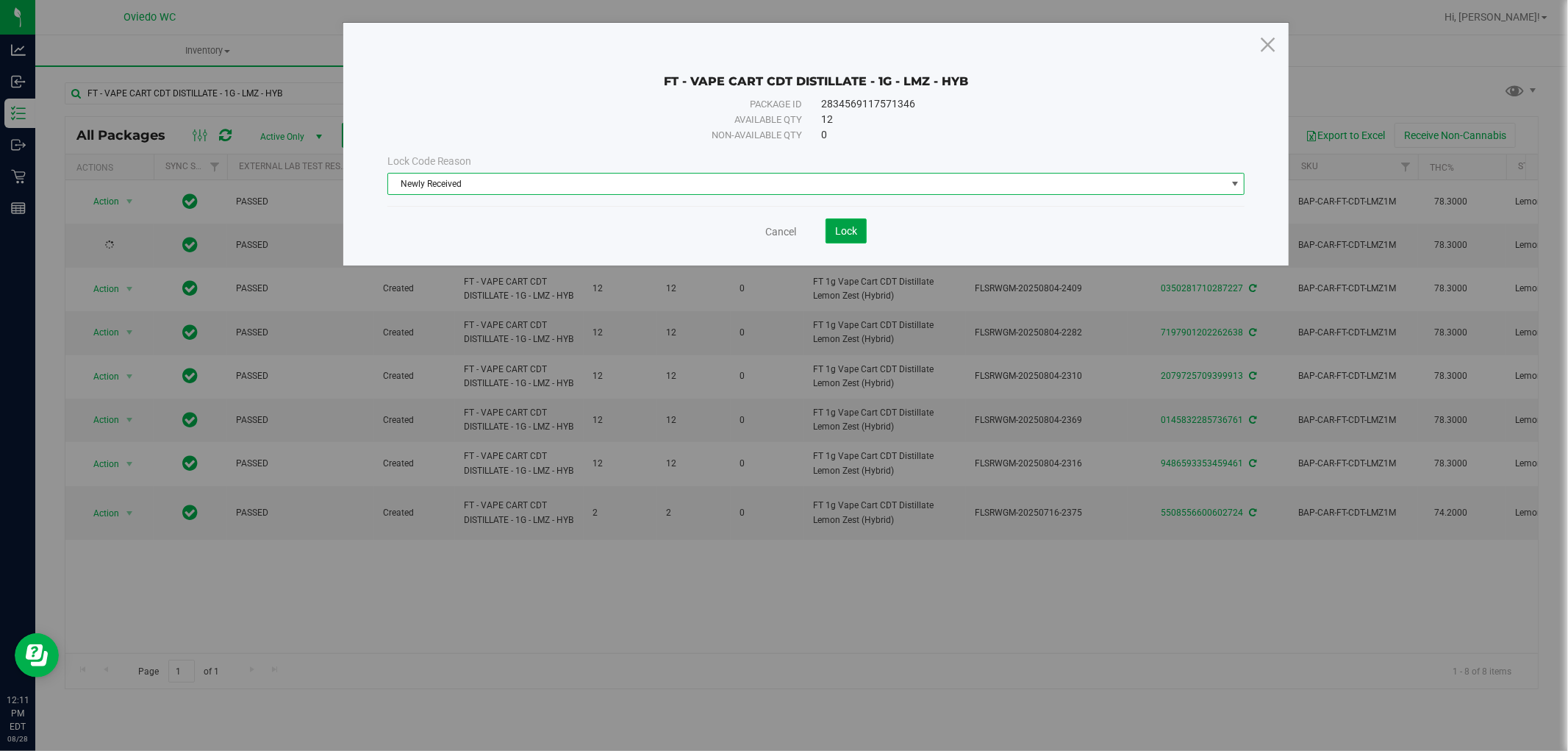
click at [846, 231] on span "Lock" at bounding box center [845, 231] width 22 height 12
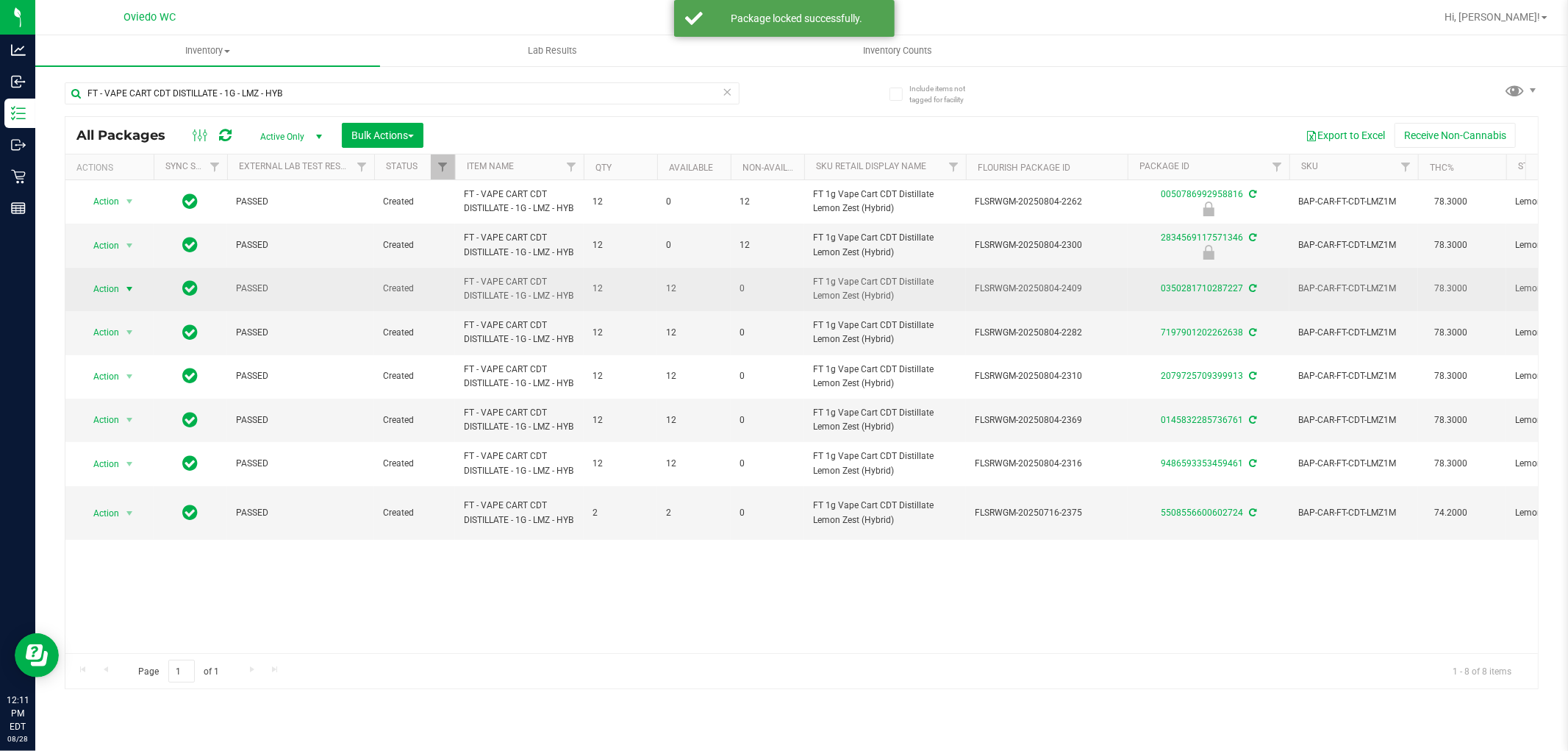
click at [127, 299] on span "select" at bounding box center [129, 289] width 18 height 21
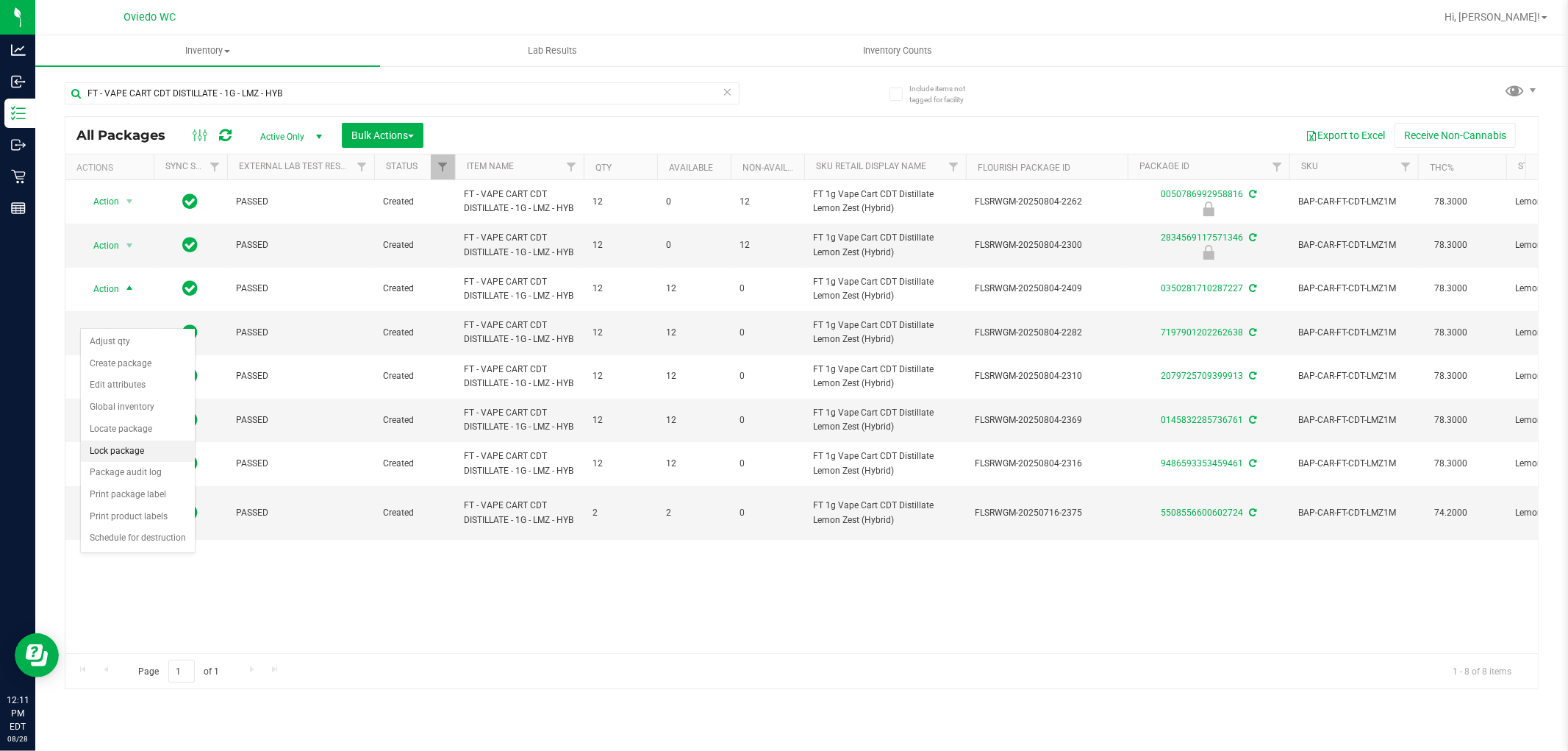
click at [128, 451] on li "Lock package" at bounding box center [138, 451] width 114 height 22
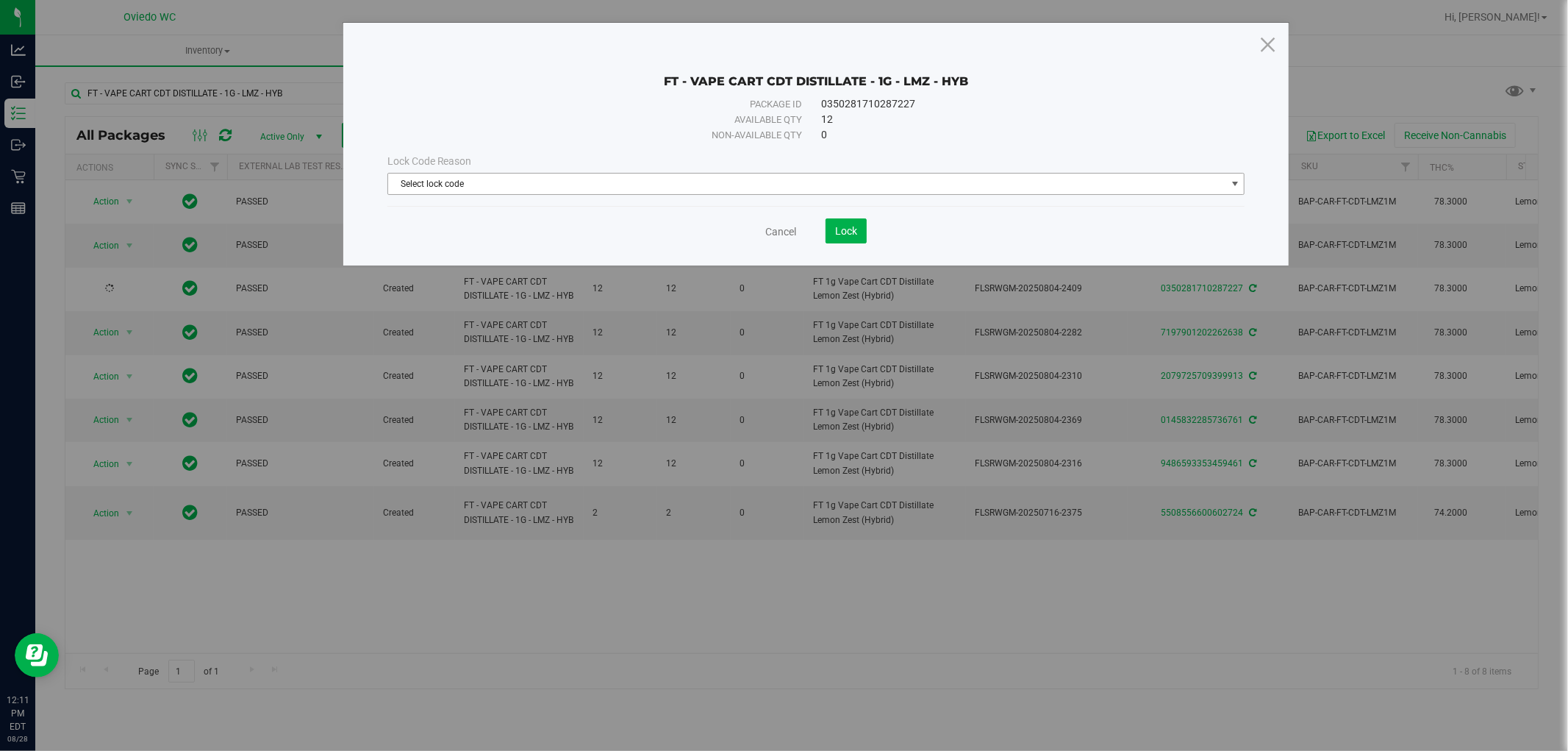
click at [667, 191] on span "Select lock code" at bounding box center [807, 183] width 838 height 21
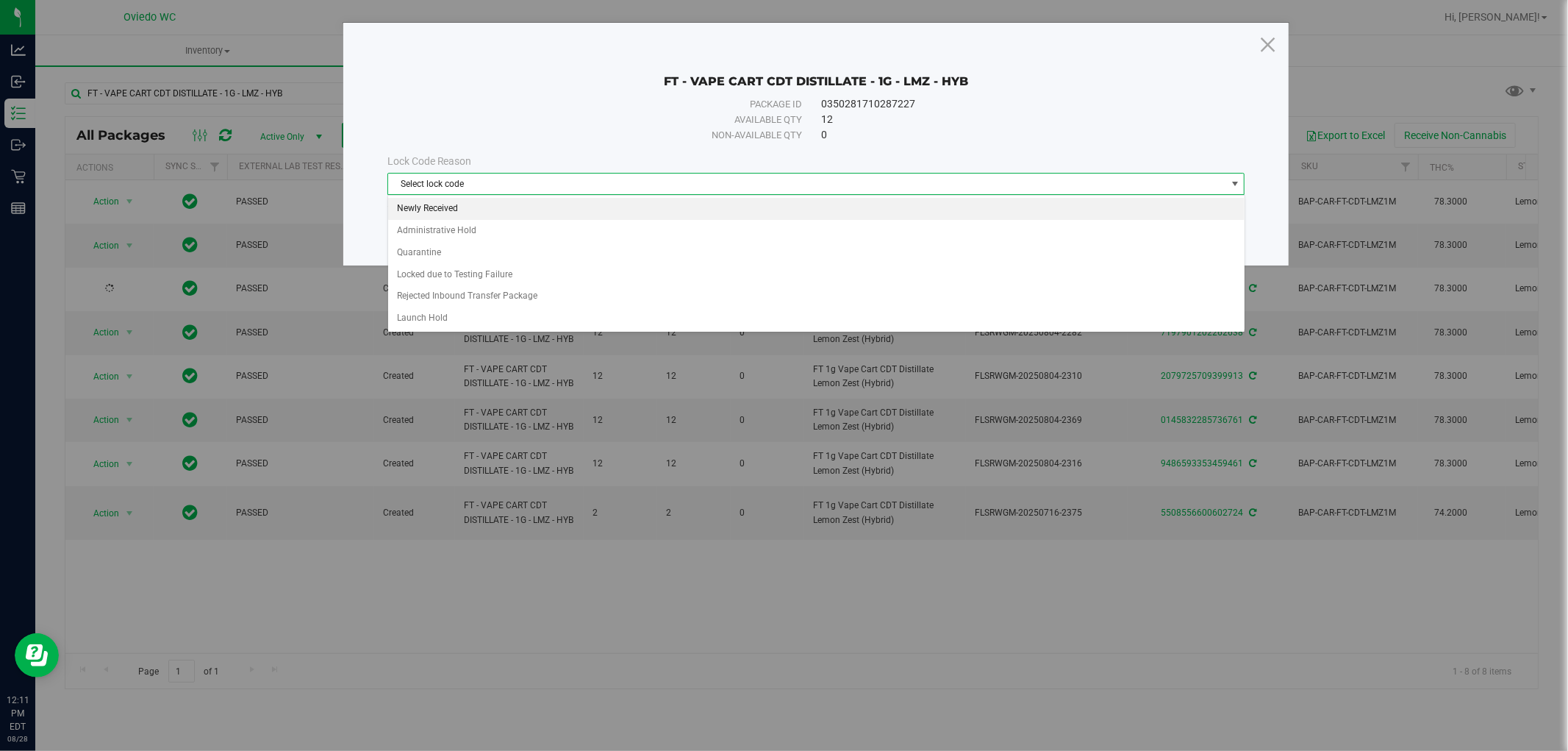
click at [453, 207] on li "Newly Received" at bounding box center [816, 209] width 856 height 22
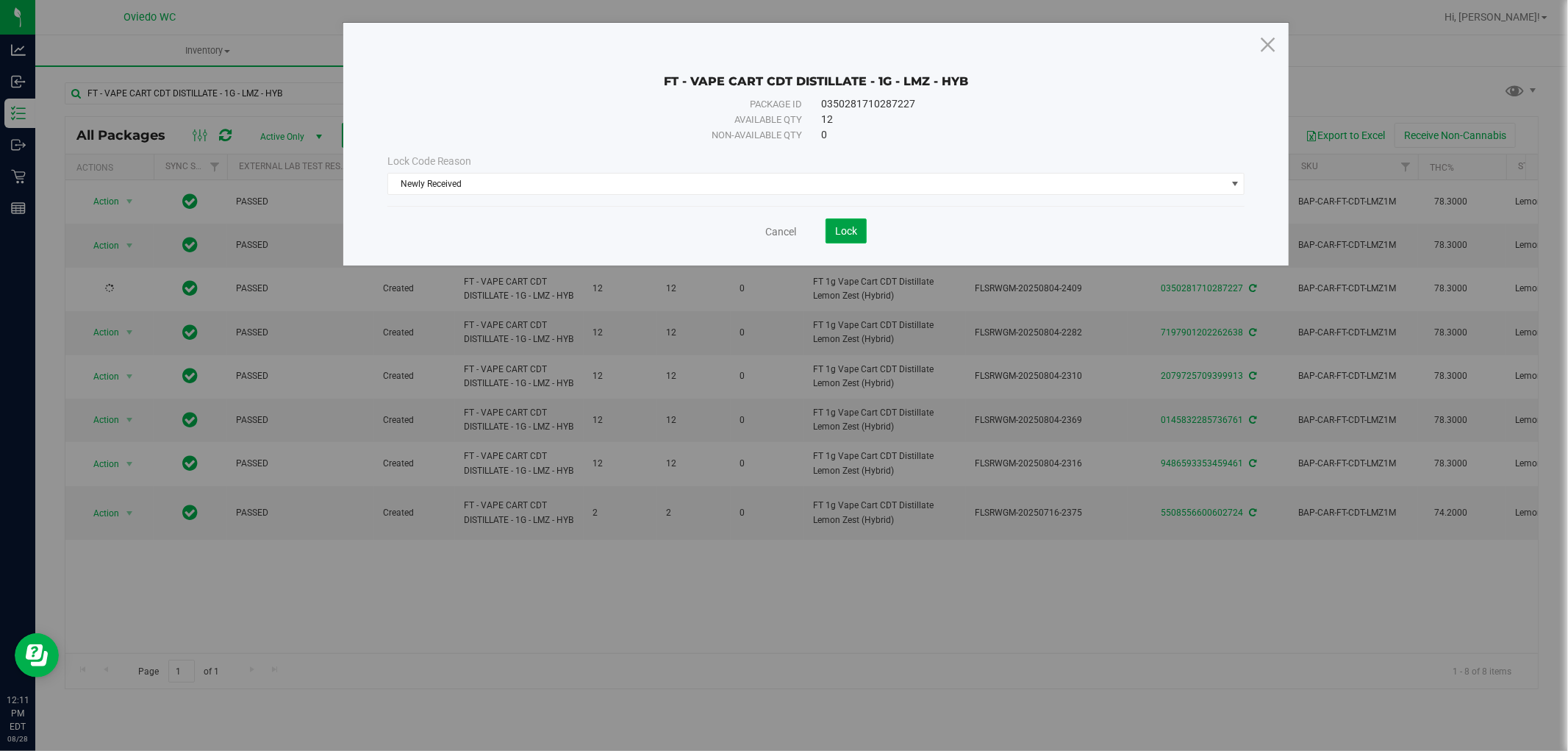
click at [850, 230] on span "Lock" at bounding box center [845, 231] width 22 height 12
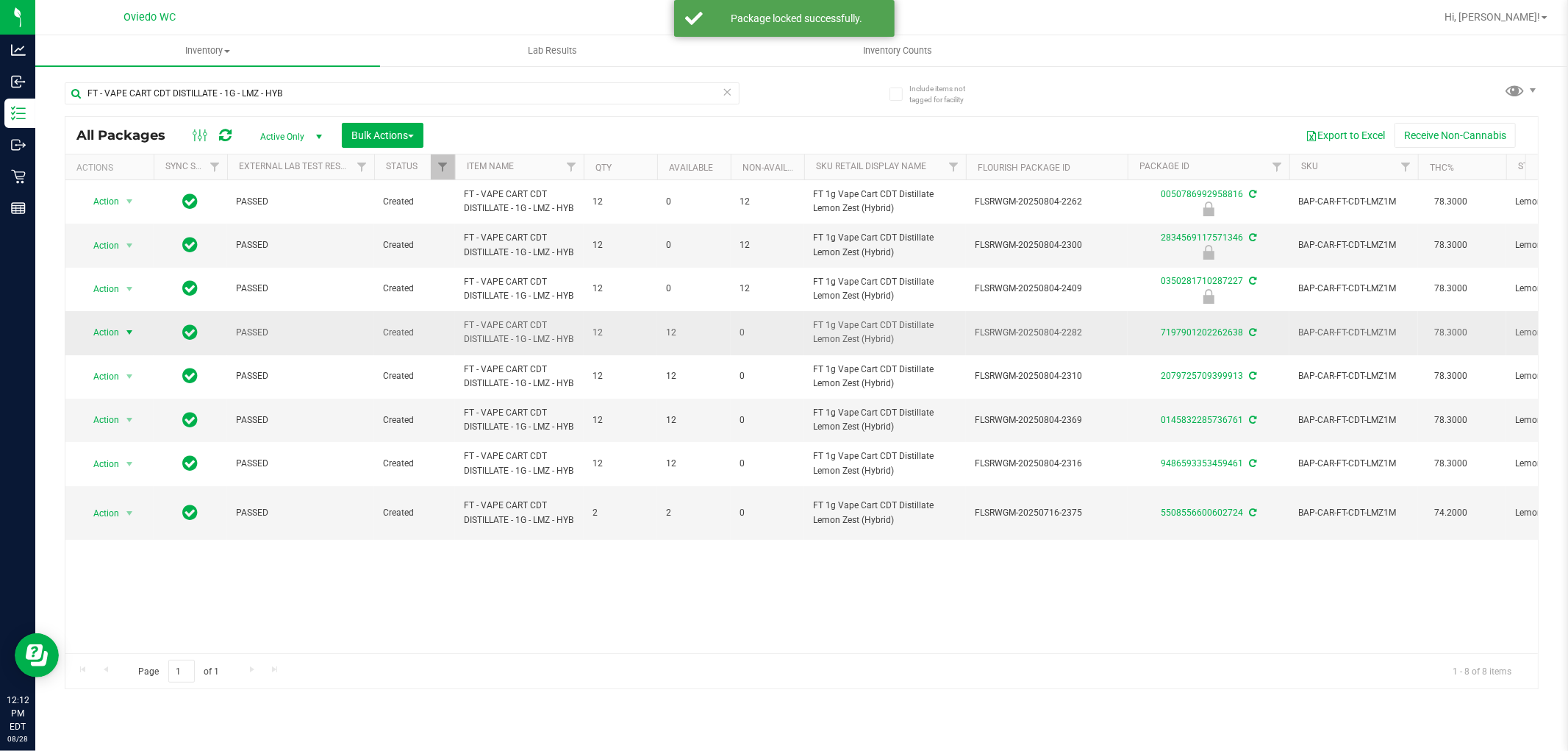
click at [108, 343] on span "Action" at bounding box center [100, 332] width 40 height 21
click at [131, 503] on li "Lock package" at bounding box center [138, 506] width 114 height 22
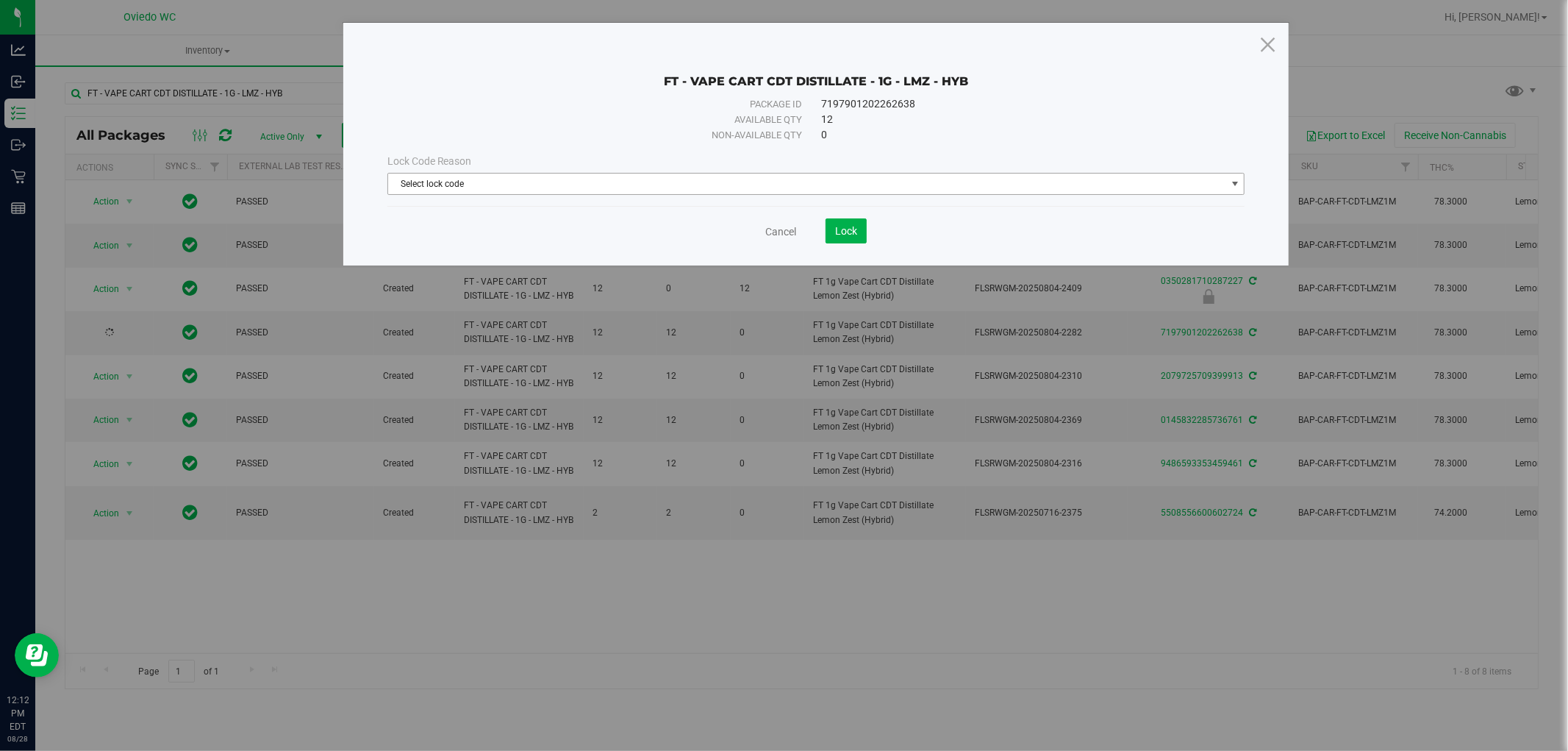
click at [641, 189] on span "Select lock code" at bounding box center [807, 183] width 838 height 21
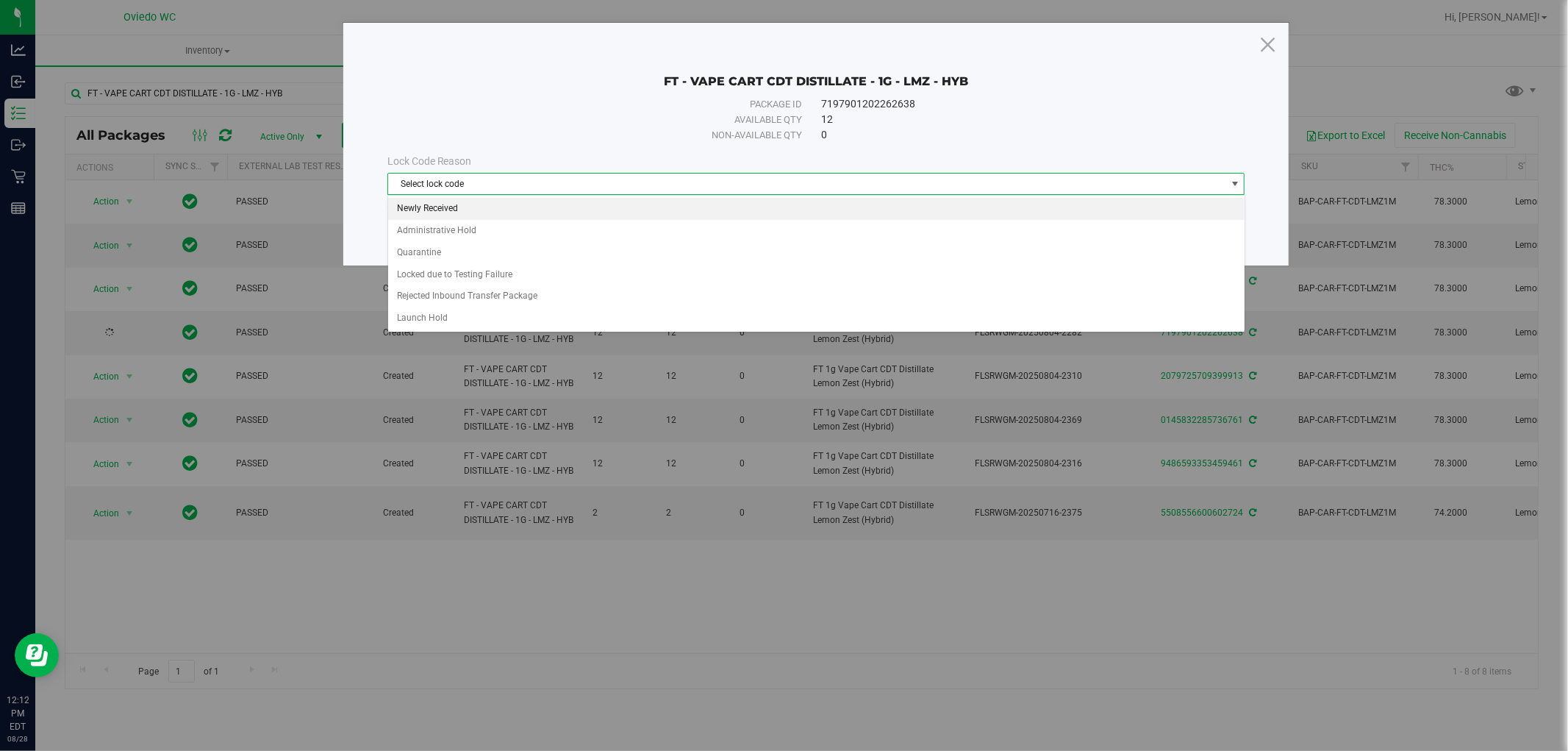
click at [451, 214] on li "Newly Received" at bounding box center [816, 209] width 856 height 22
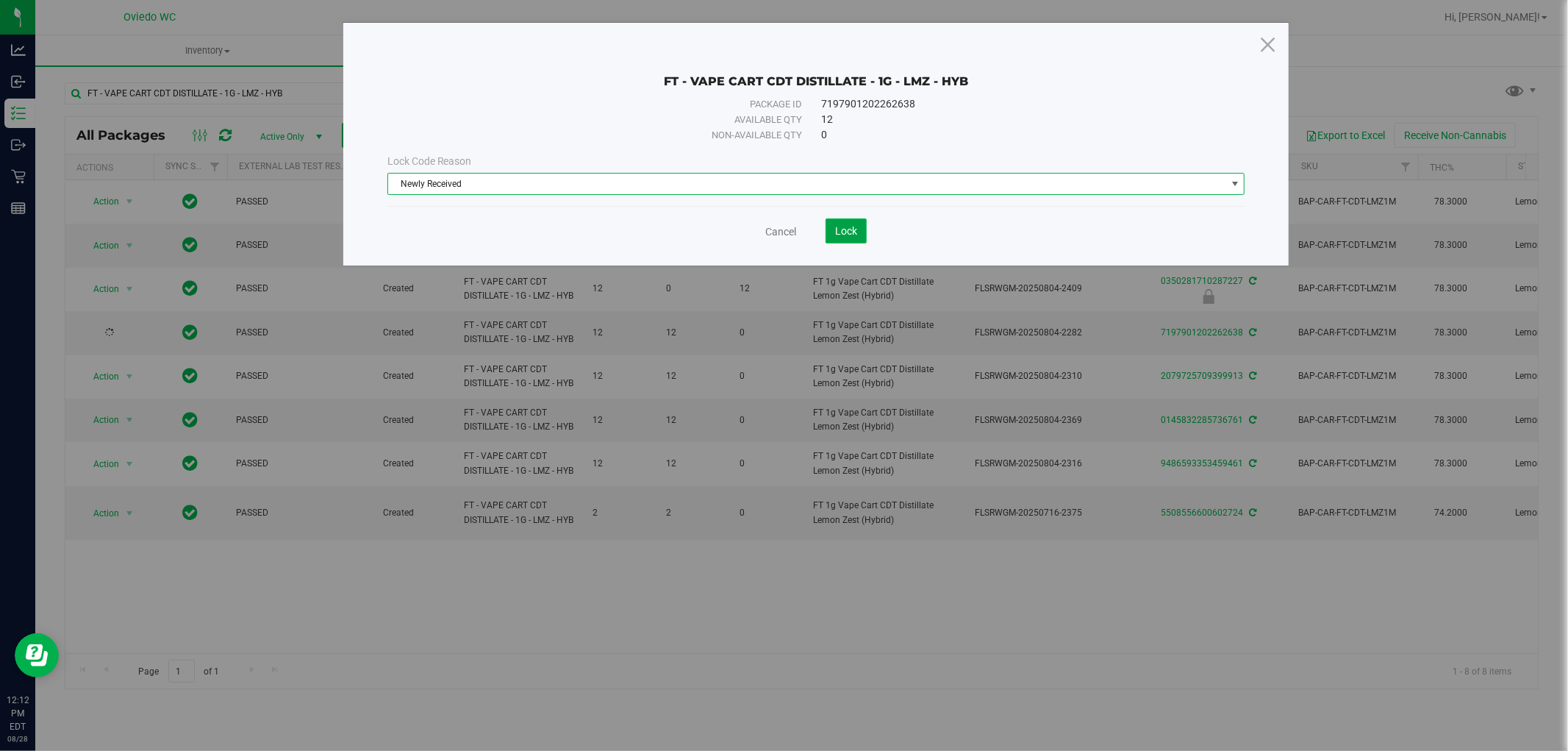
click at [838, 232] on span "Lock" at bounding box center [845, 231] width 22 height 12
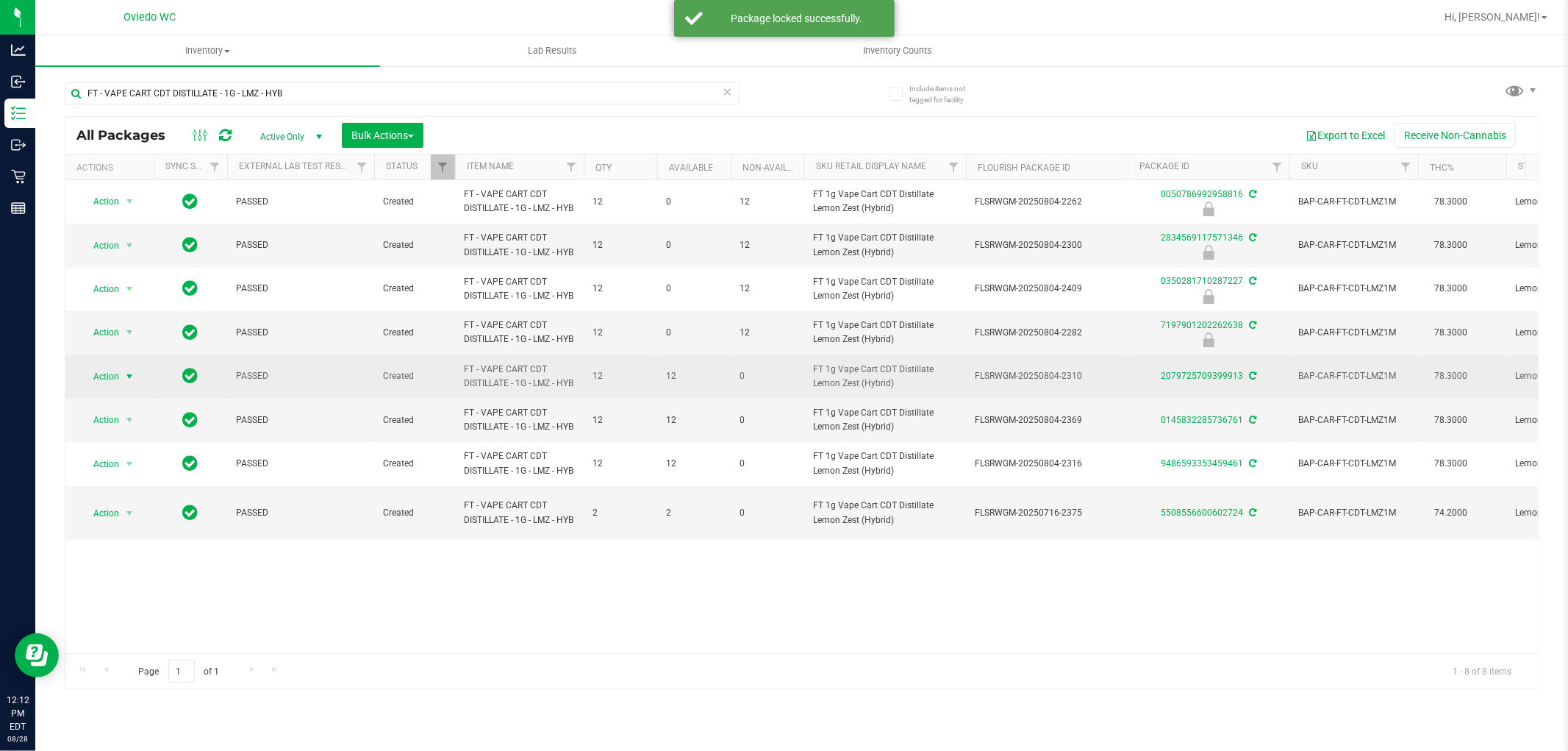
click at [110, 386] on span "Action" at bounding box center [100, 376] width 40 height 21
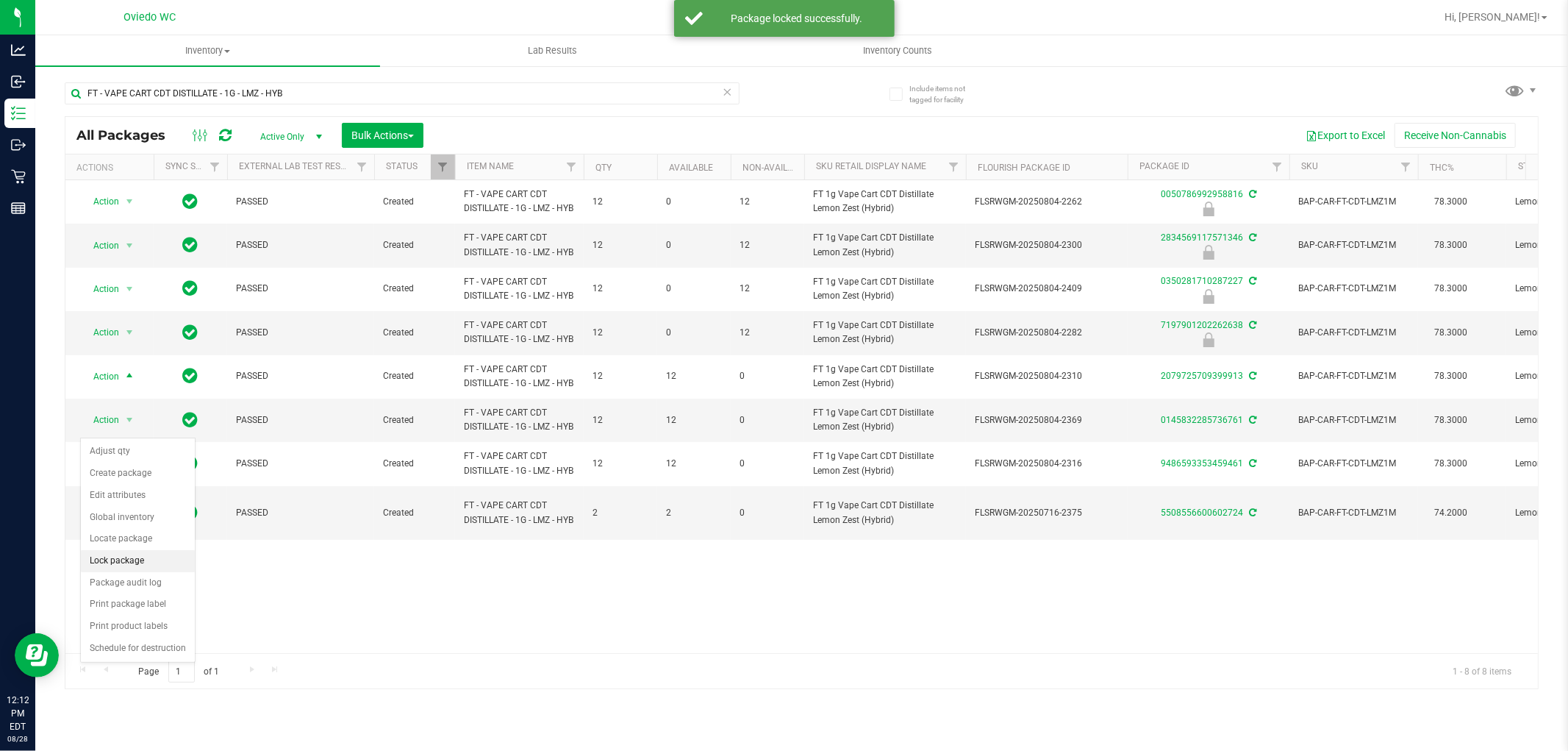
click at [118, 555] on li "Lock package" at bounding box center [138, 561] width 114 height 22
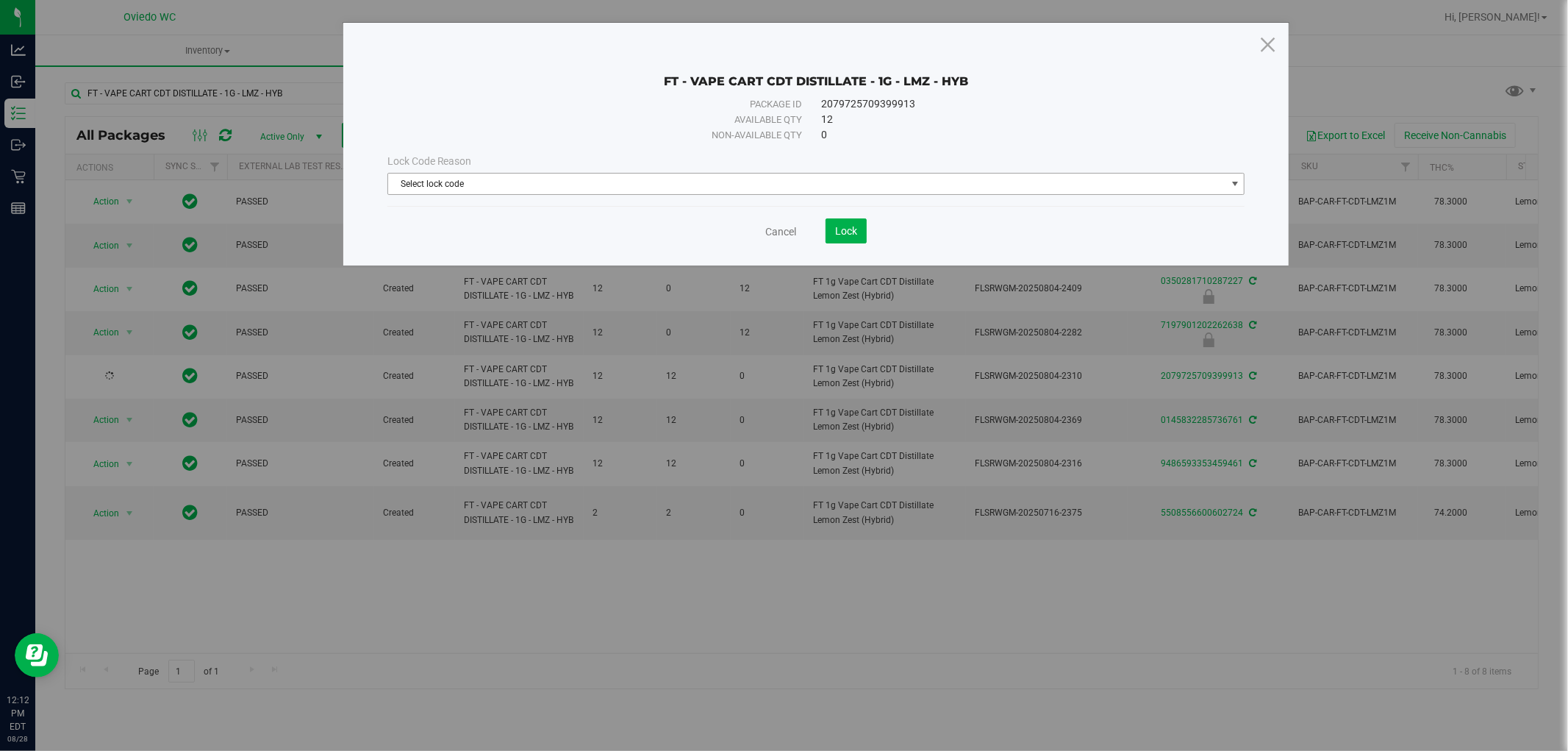
click at [461, 187] on span "Select lock code" at bounding box center [807, 183] width 838 height 21
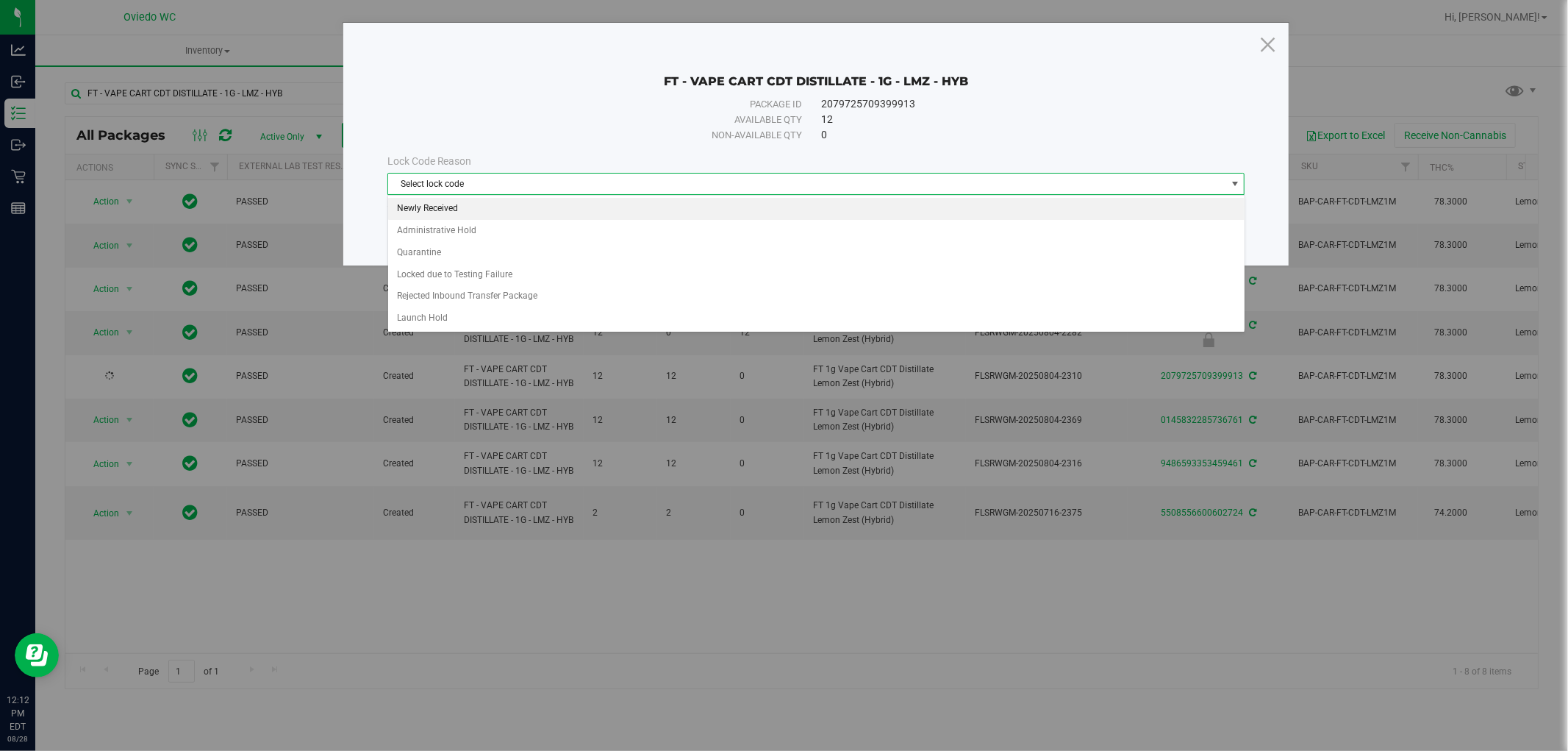
click at [464, 210] on li "Newly Received" at bounding box center [816, 209] width 856 height 22
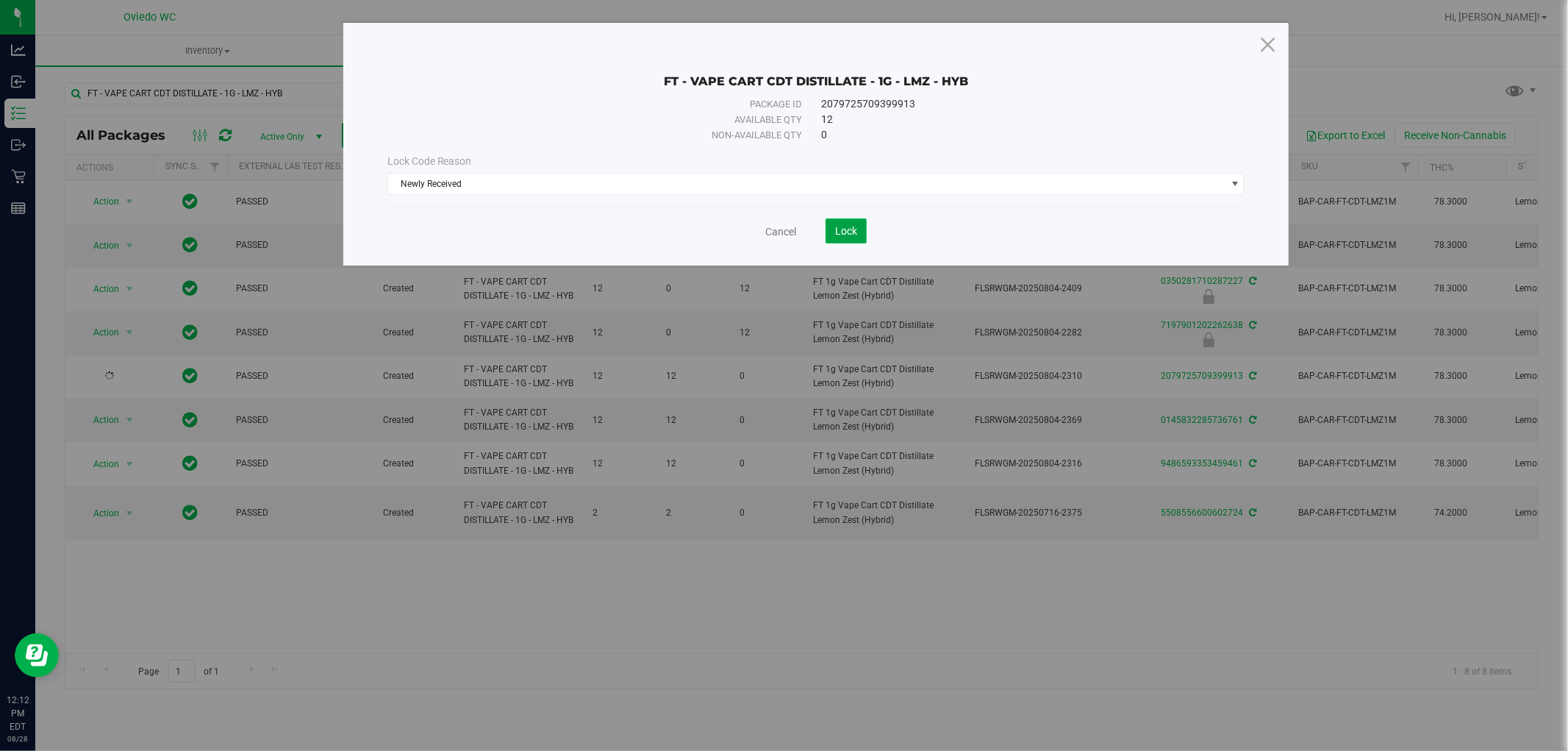
click at [854, 225] on span "Lock" at bounding box center [845, 231] width 22 height 12
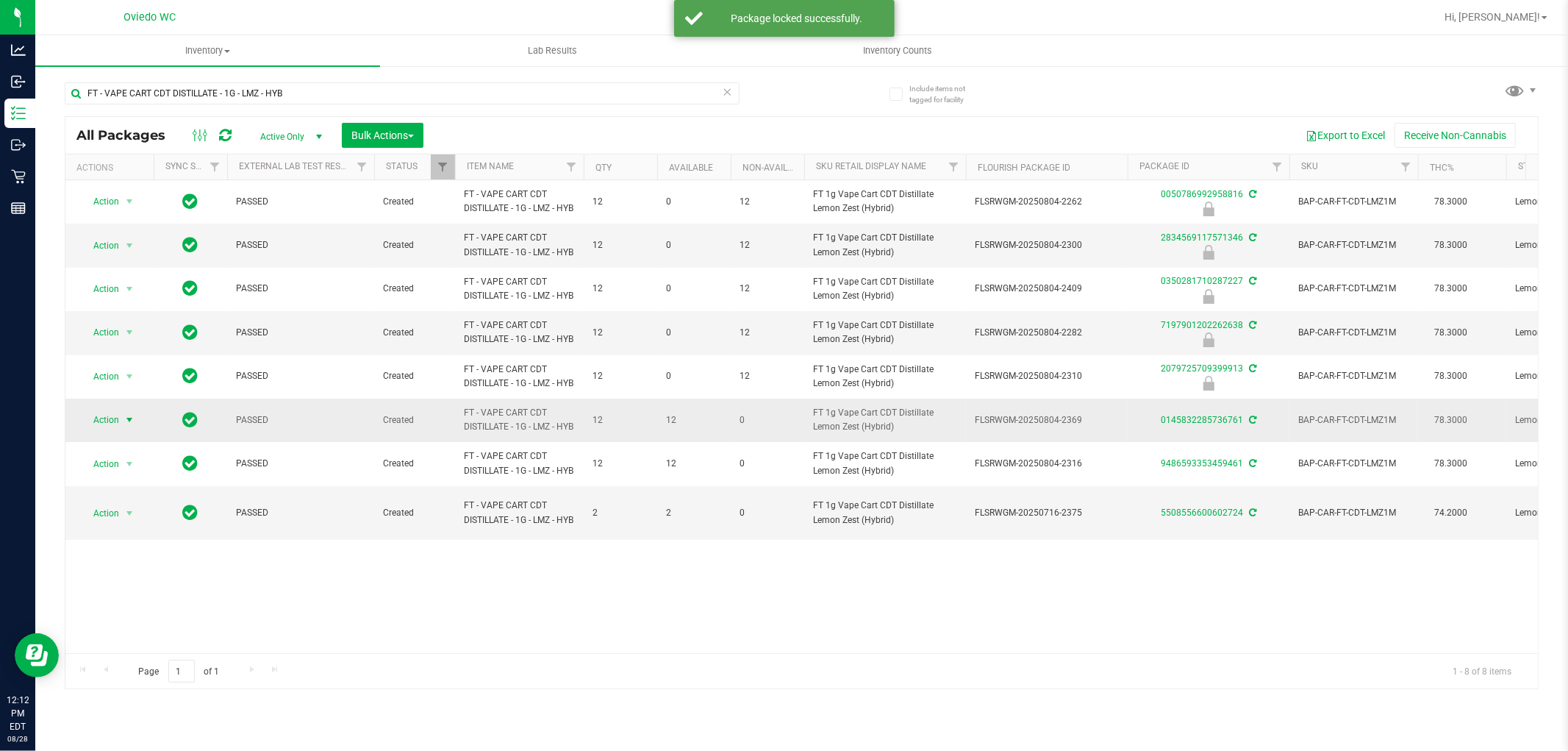
click at [114, 430] on span "Action" at bounding box center [100, 419] width 40 height 21
click at [96, 611] on li "Lock package" at bounding box center [138, 616] width 114 height 22
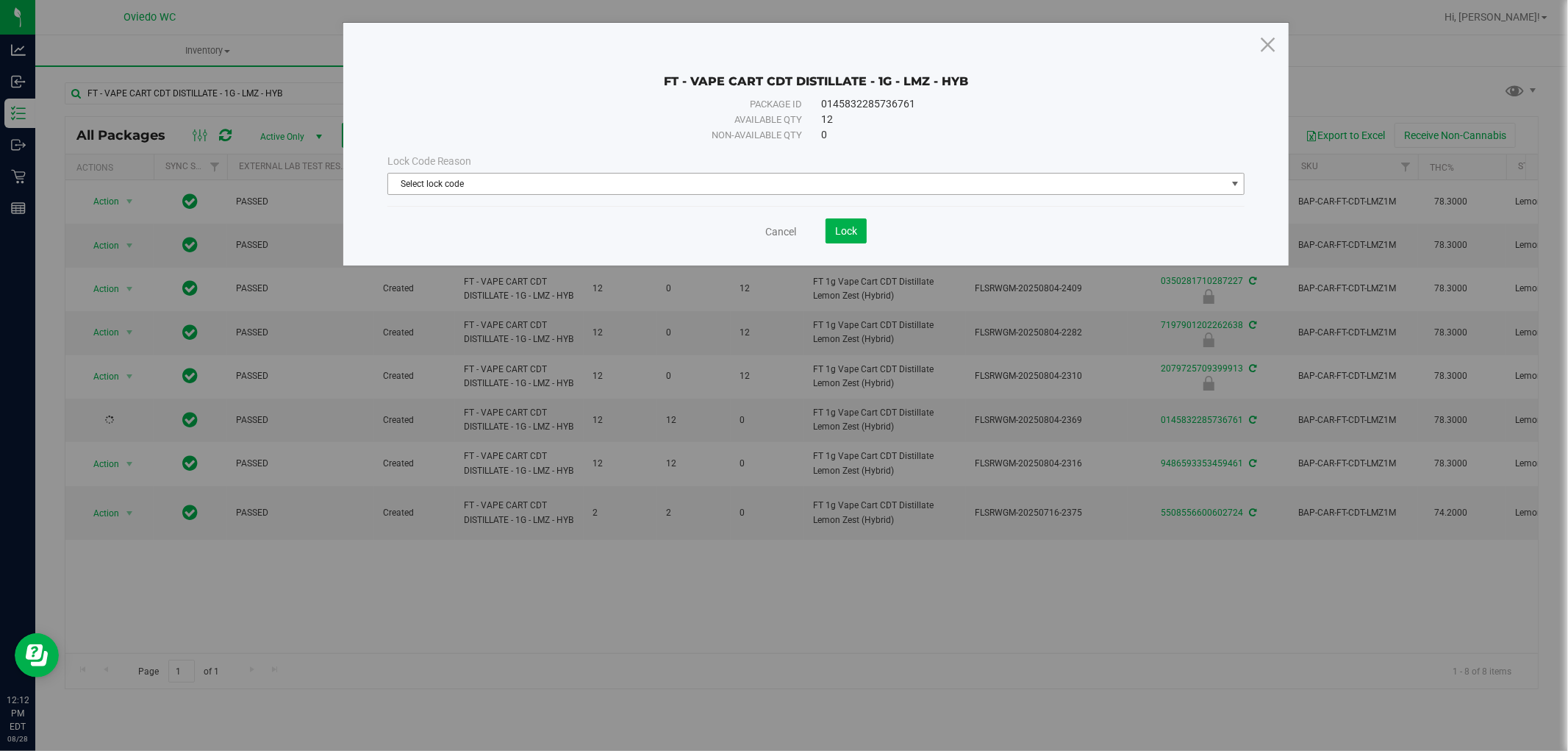
click at [581, 191] on span "Select lock code" at bounding box center [807, 183] width 838 height 21
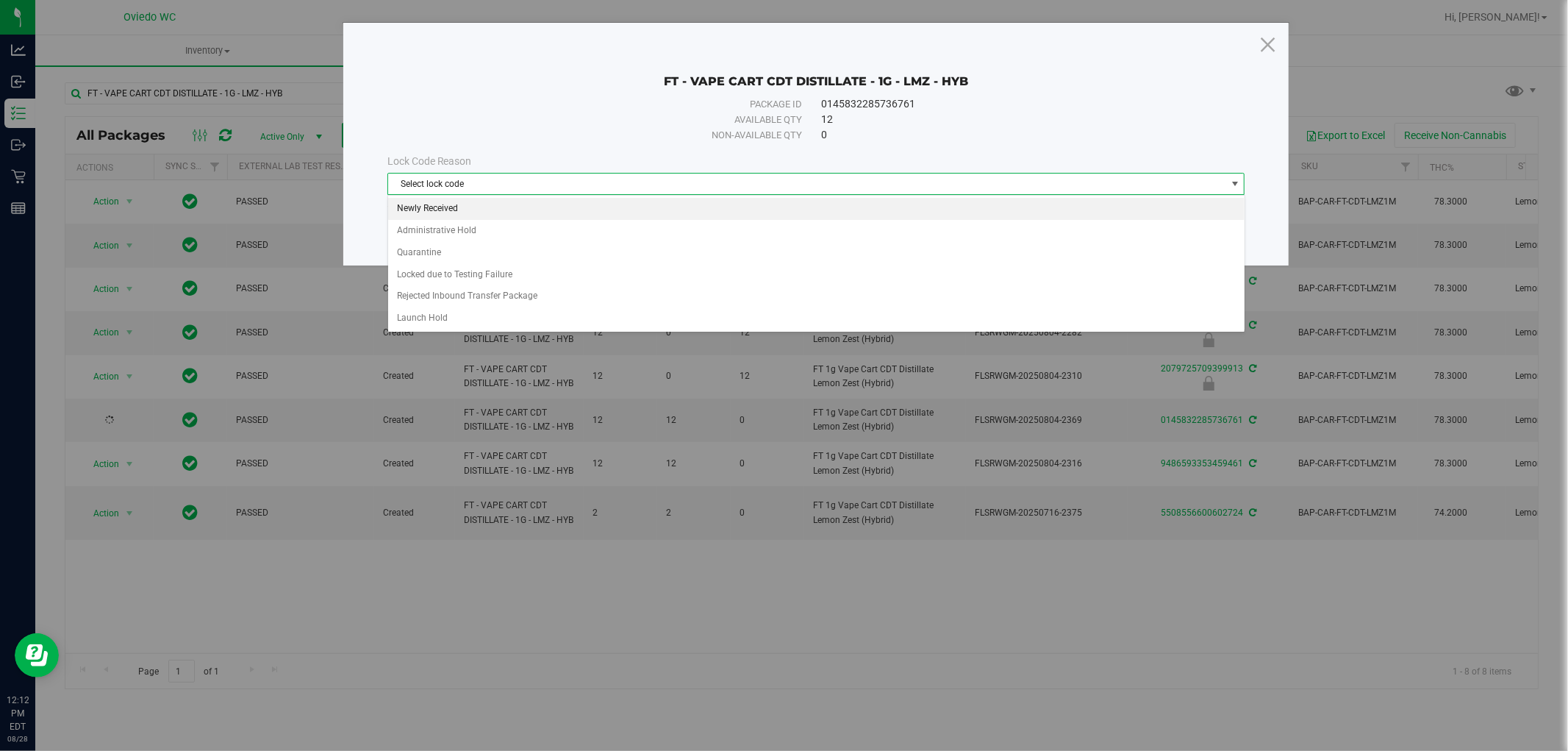
click at [453, 201] on li "Newly Received" at bounding box center [816, 209] width 856 height 22
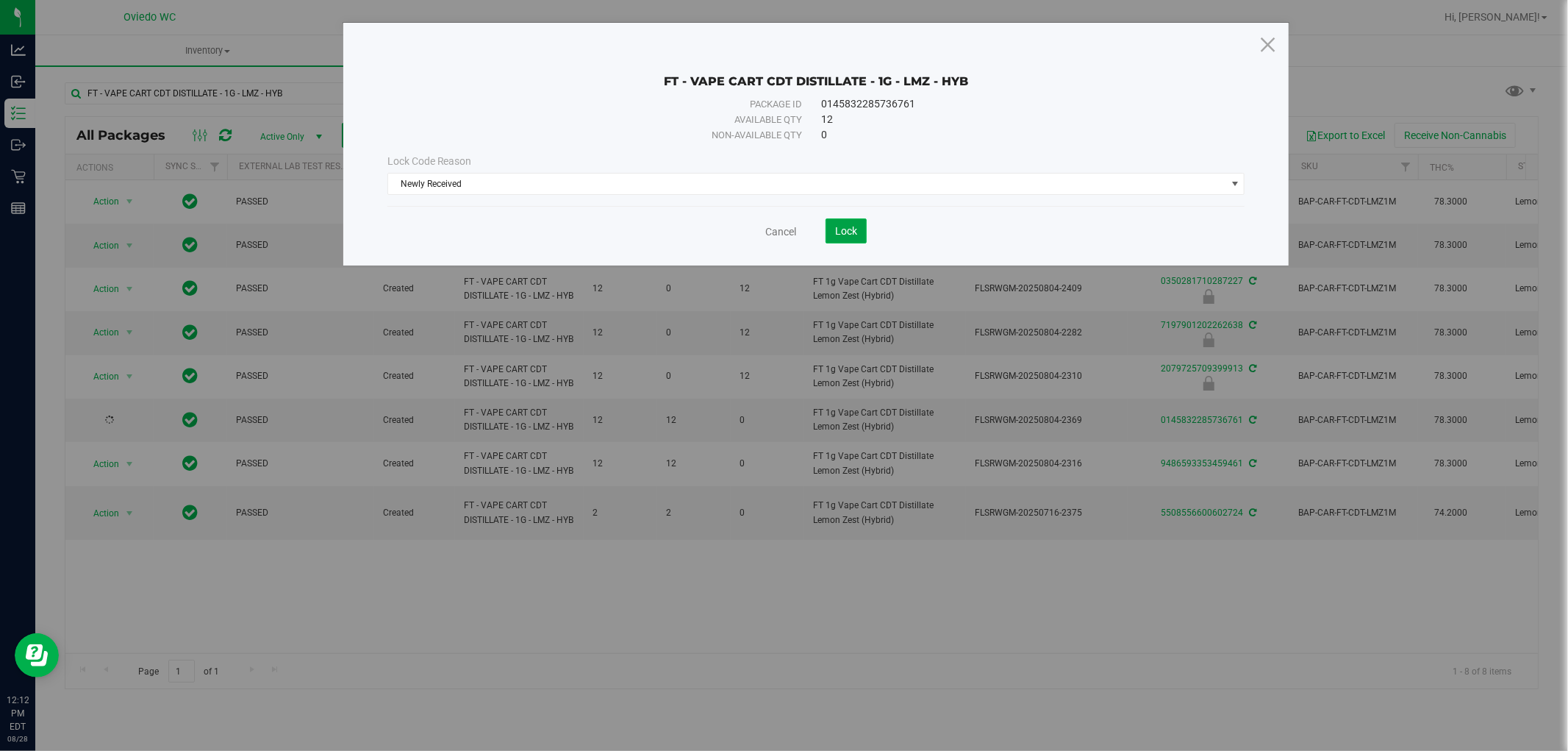
click at [846, 228] on span "Lock" at bounding box center [845, 231] width 22 height 12
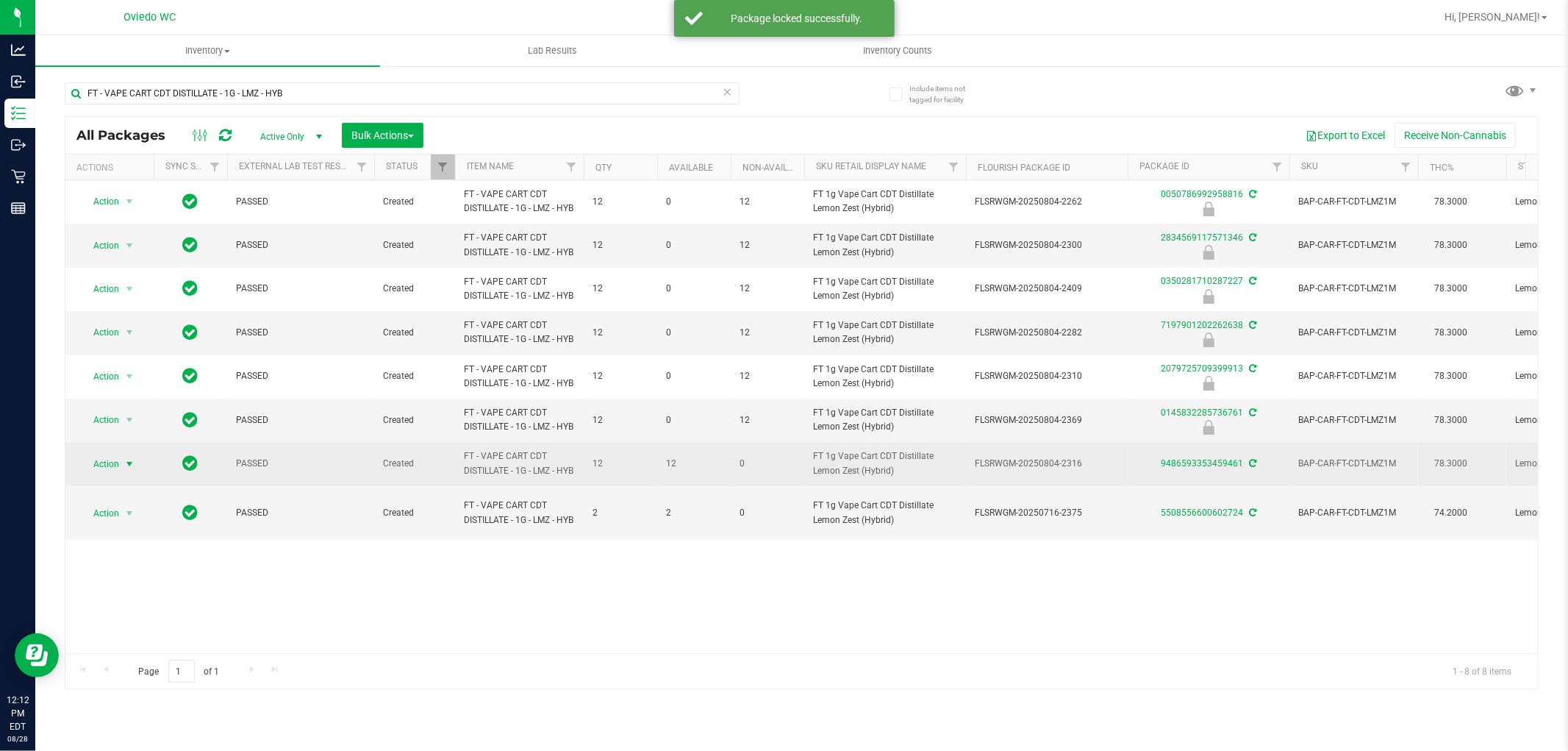
click at [99, 474] on span "Action" at bounding box center [100, 464] width 40 height 21
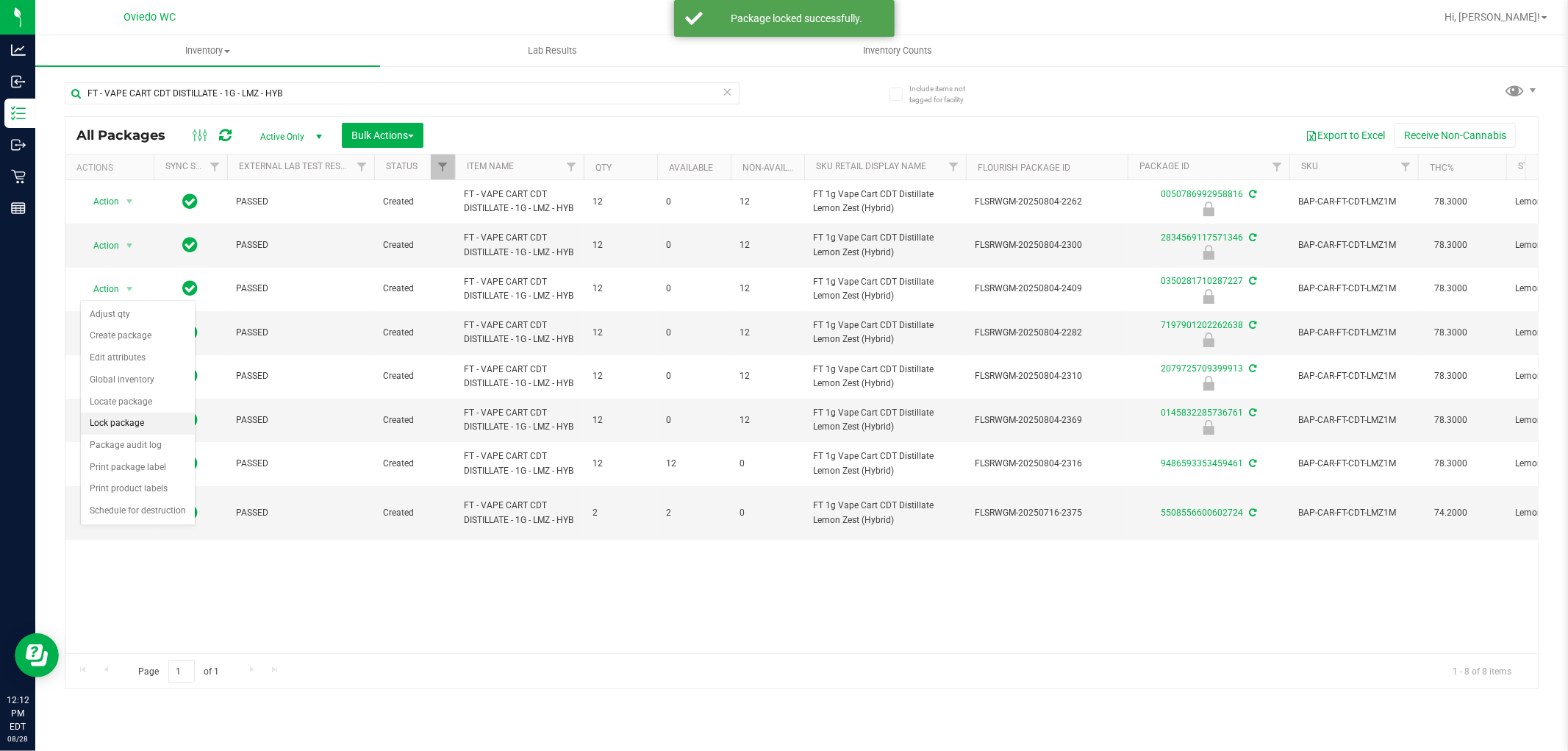
click at [118, 427] on li "Lock package" at bounding box center [138, 424] width 114 height 22
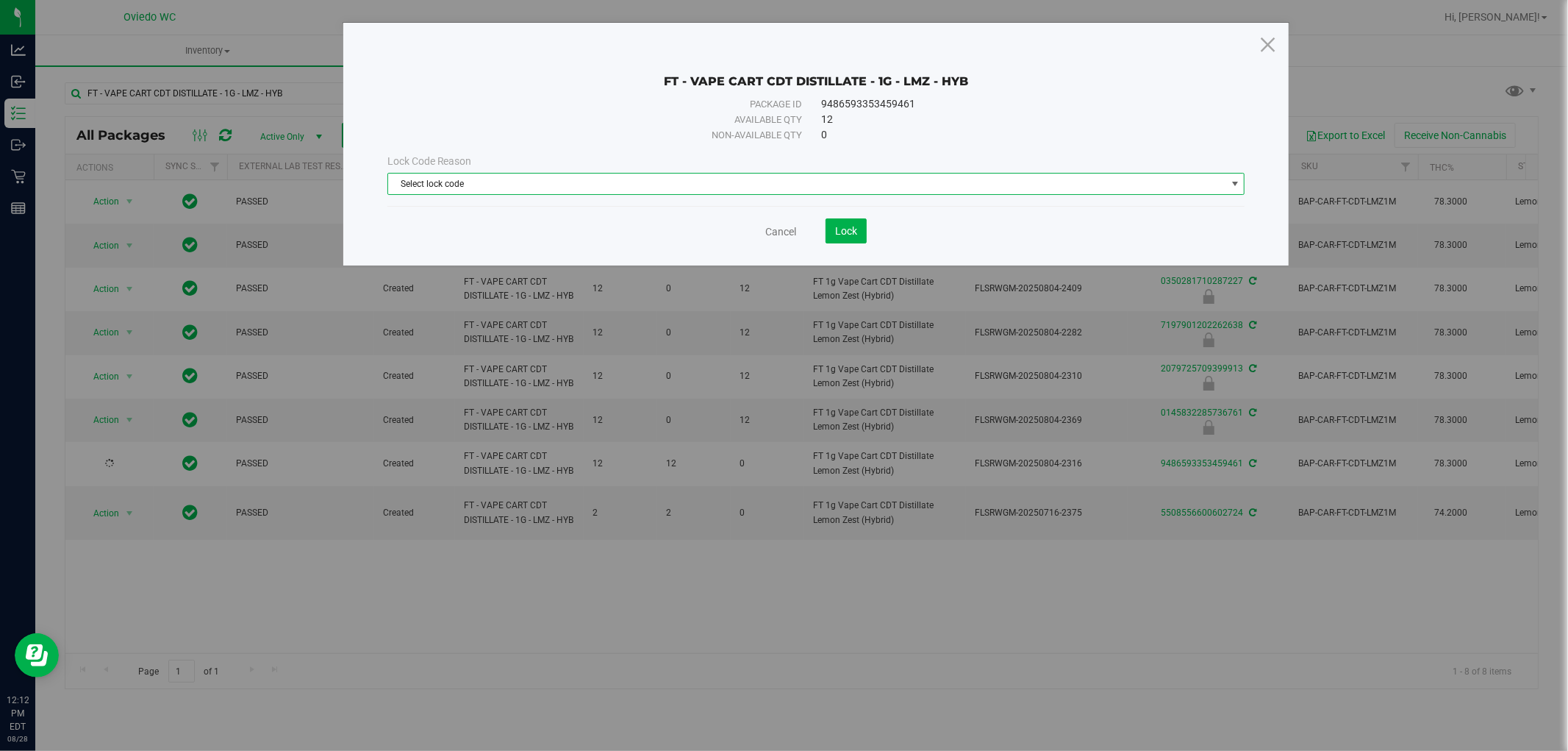
click at [603, 181] on span "Select lock code" at bounding box center [807, 183] width 838 height 21
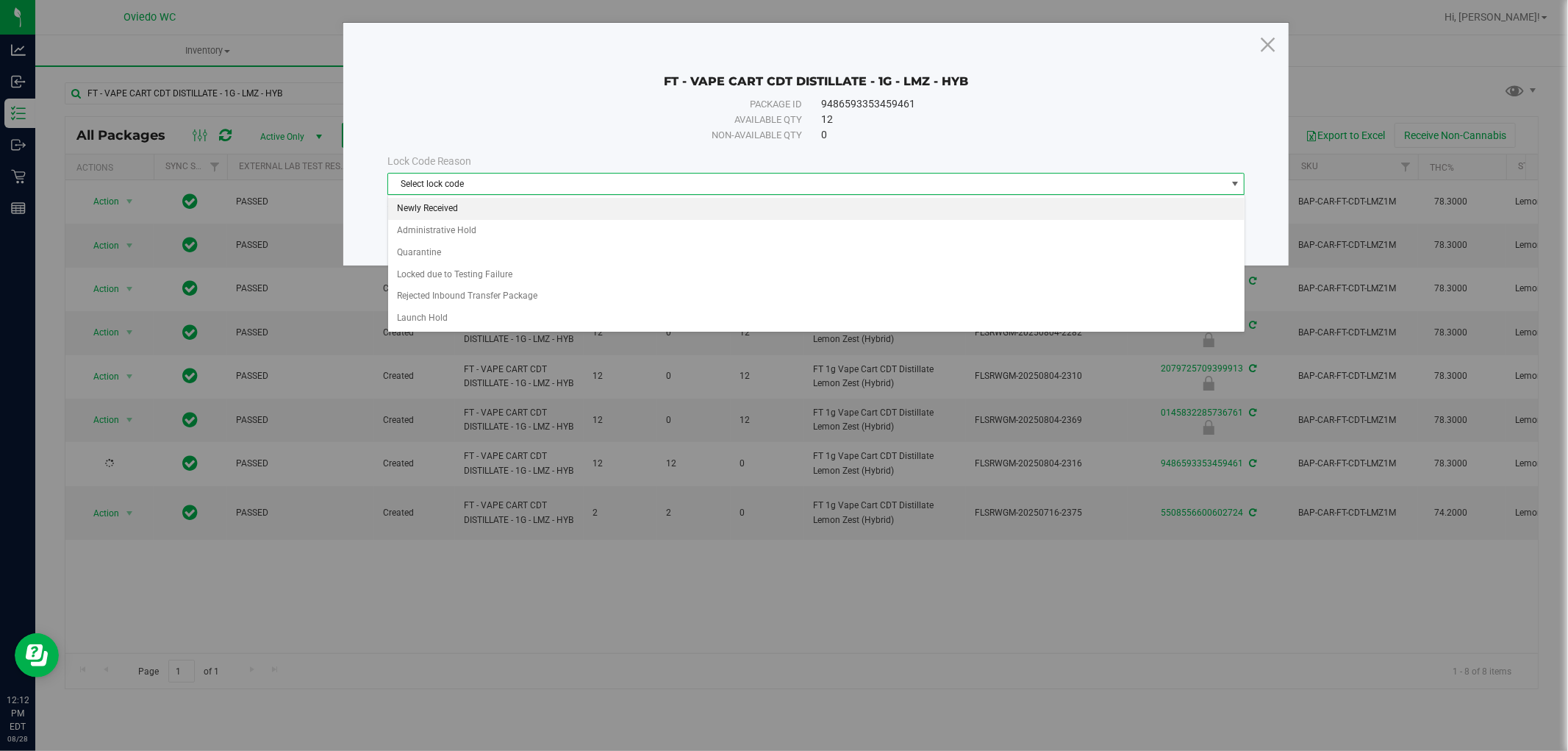
click at [436, 214] on li "Newly Received" at bounding box center [816, 209] width 856 height 22
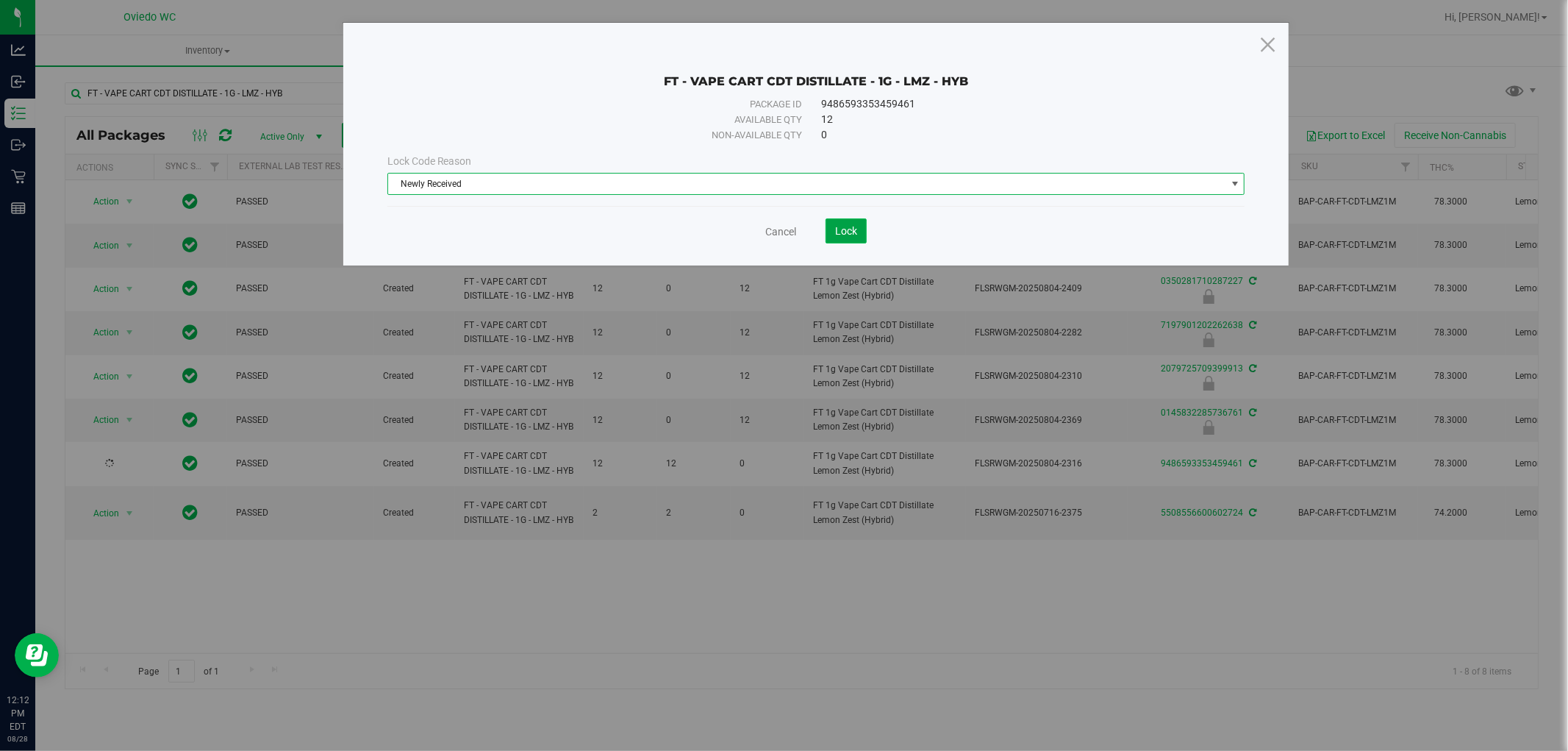
click at [839, 240] on button "Lock" at bounding box center [845, 231] width 41 height 25
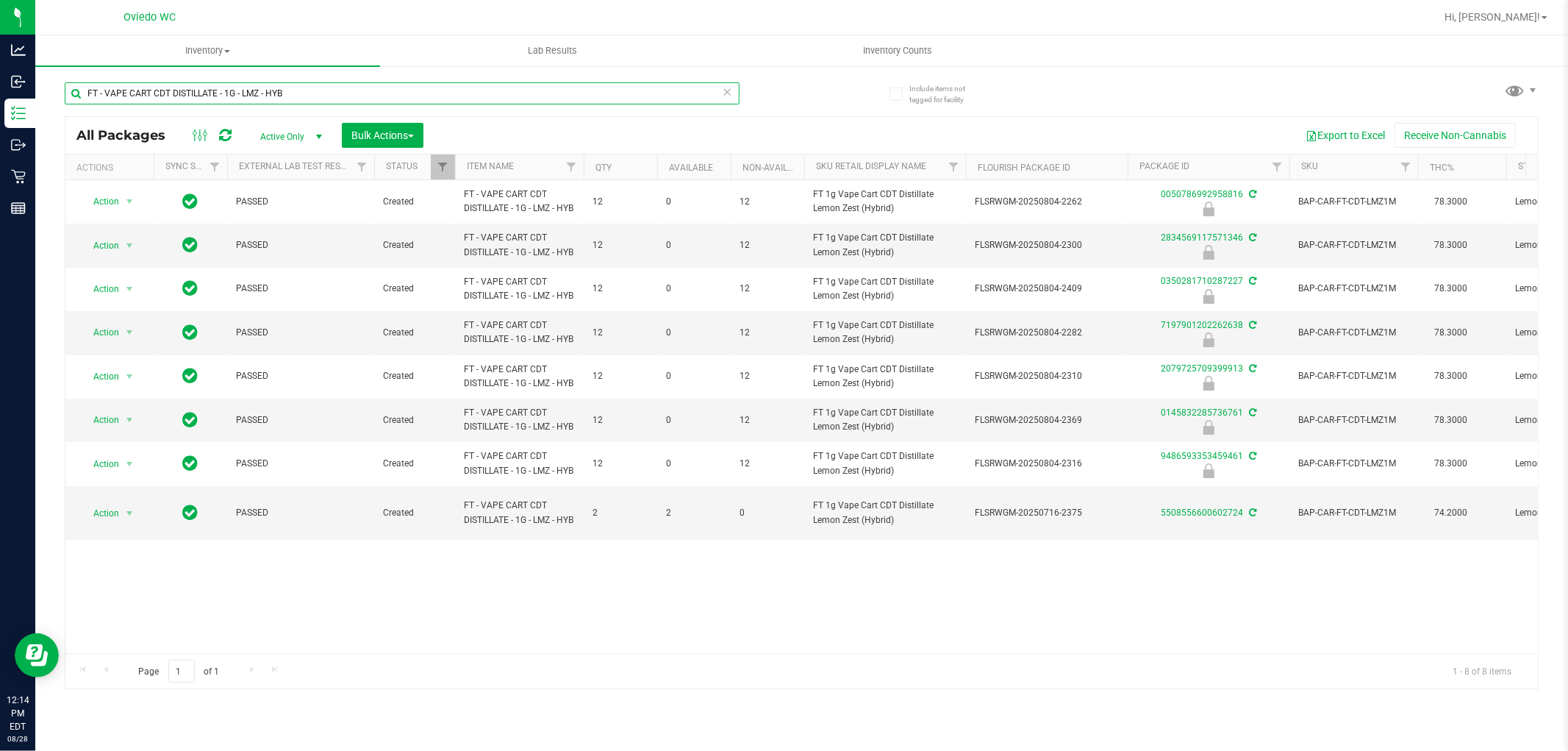
click at [352, 98] on input "FT - VAPE CART CDT DISTILLATE - 1G - LMZ - HYB" at bounding box center [402, 93] width 675 height 22
click at [350, 98] on input "FT - VAPE CART CDT DISTILLATE - 1G - LMZ - HYB" at bounding box center [402, 93] width 675 height 22
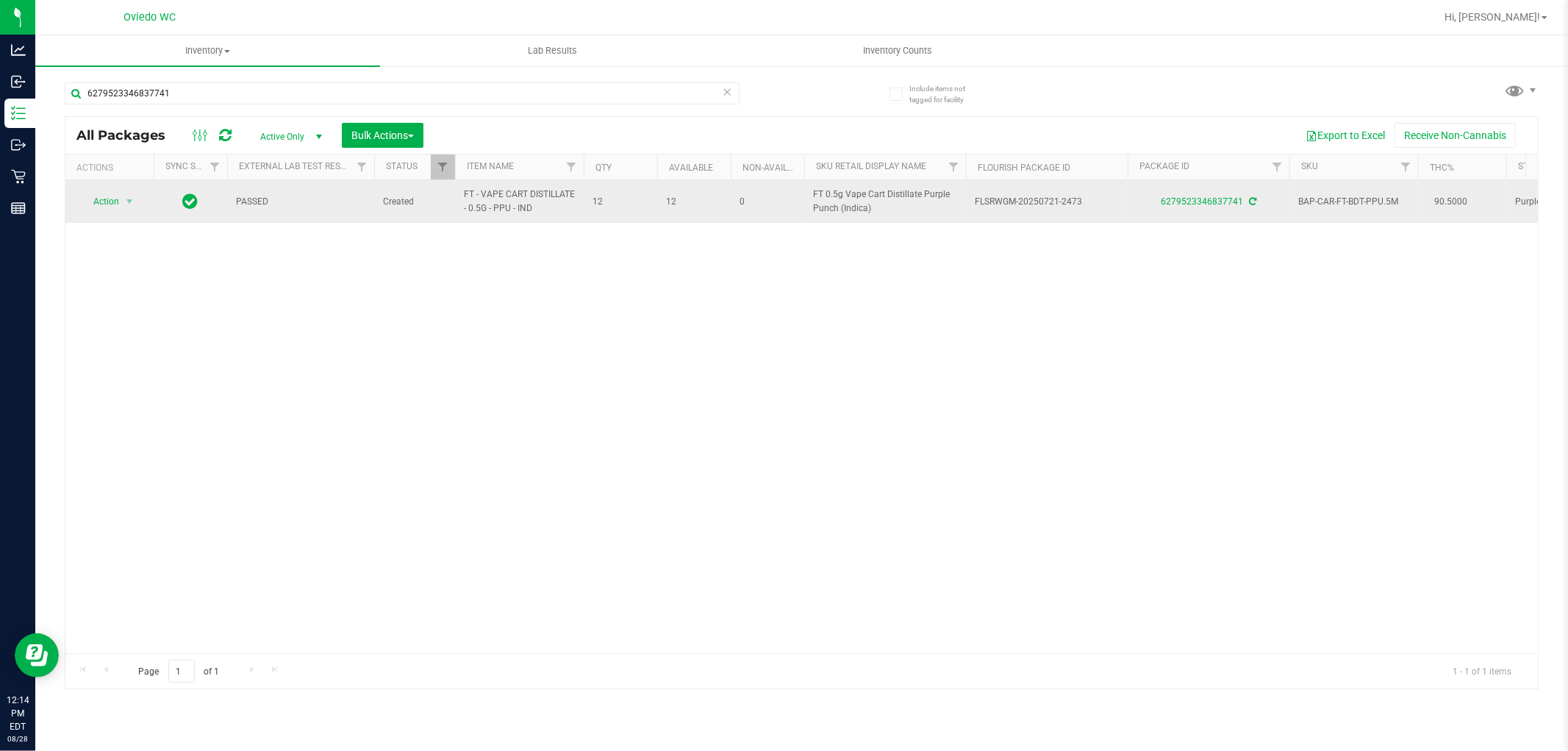
click at [508, 193] on span "FT - VAPE CART DISTILLATE - 0.5G - PPU - IND" at bounding box center [519, 201] width 111 height 28
copy tr "FT - VAPE CART DISTILLATE - 0.5G - PPU - IND"
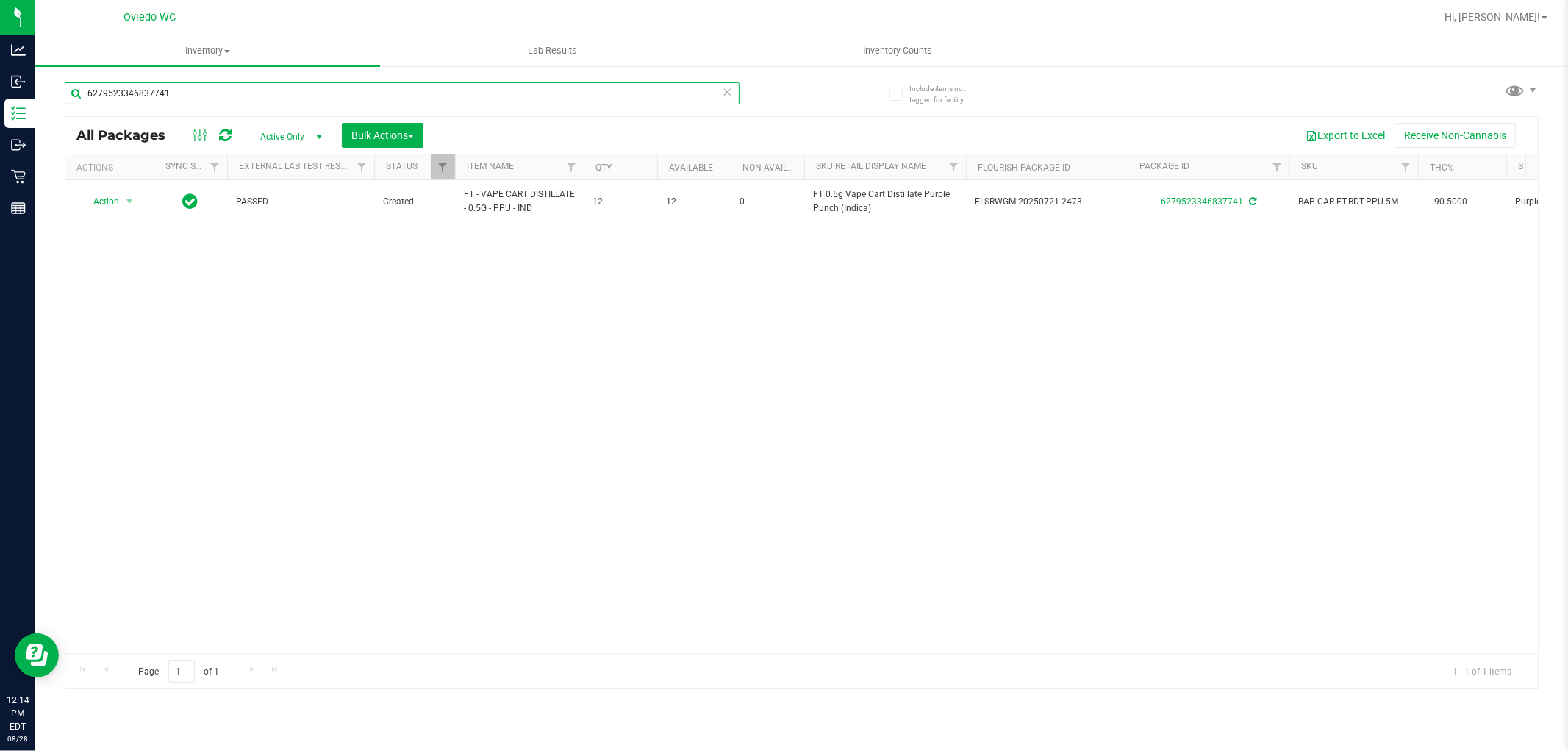
click at [385, 89] on input "6279523346837741" at bounding box center [402, 93] width 675 height 22
paste input "FT - VAPE CART DISTILLATE - 0.5G - PPU - IND"
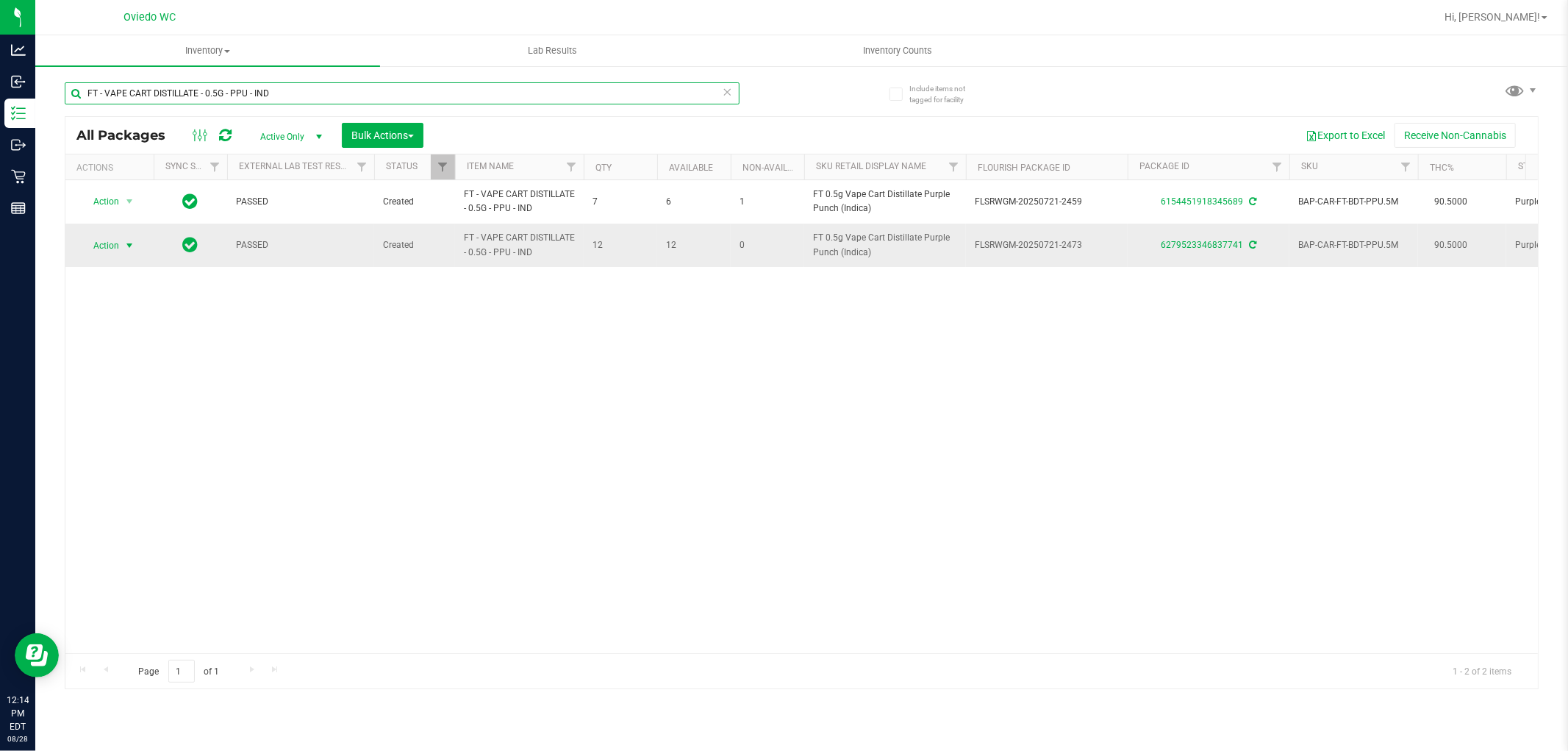
type input "FT - VAPE CART DISTILLATE - 0.5G - PPU - IND"
click at [94, 242] on span "Action" at bounding box center [100, 245] width 40 height 21
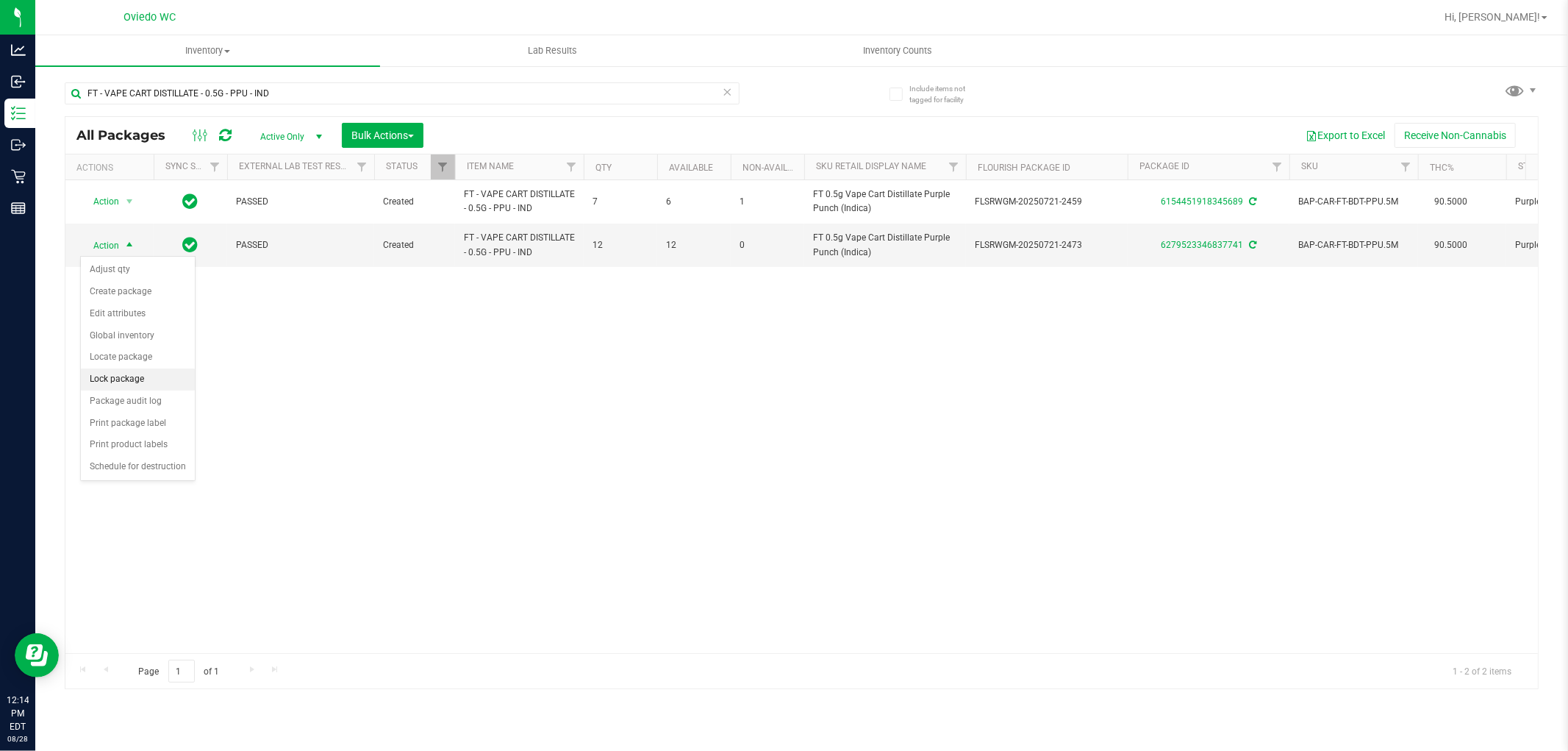
click at [128, 386] on li "Lock package" at bounding box center [138, 379] width 114 height 22
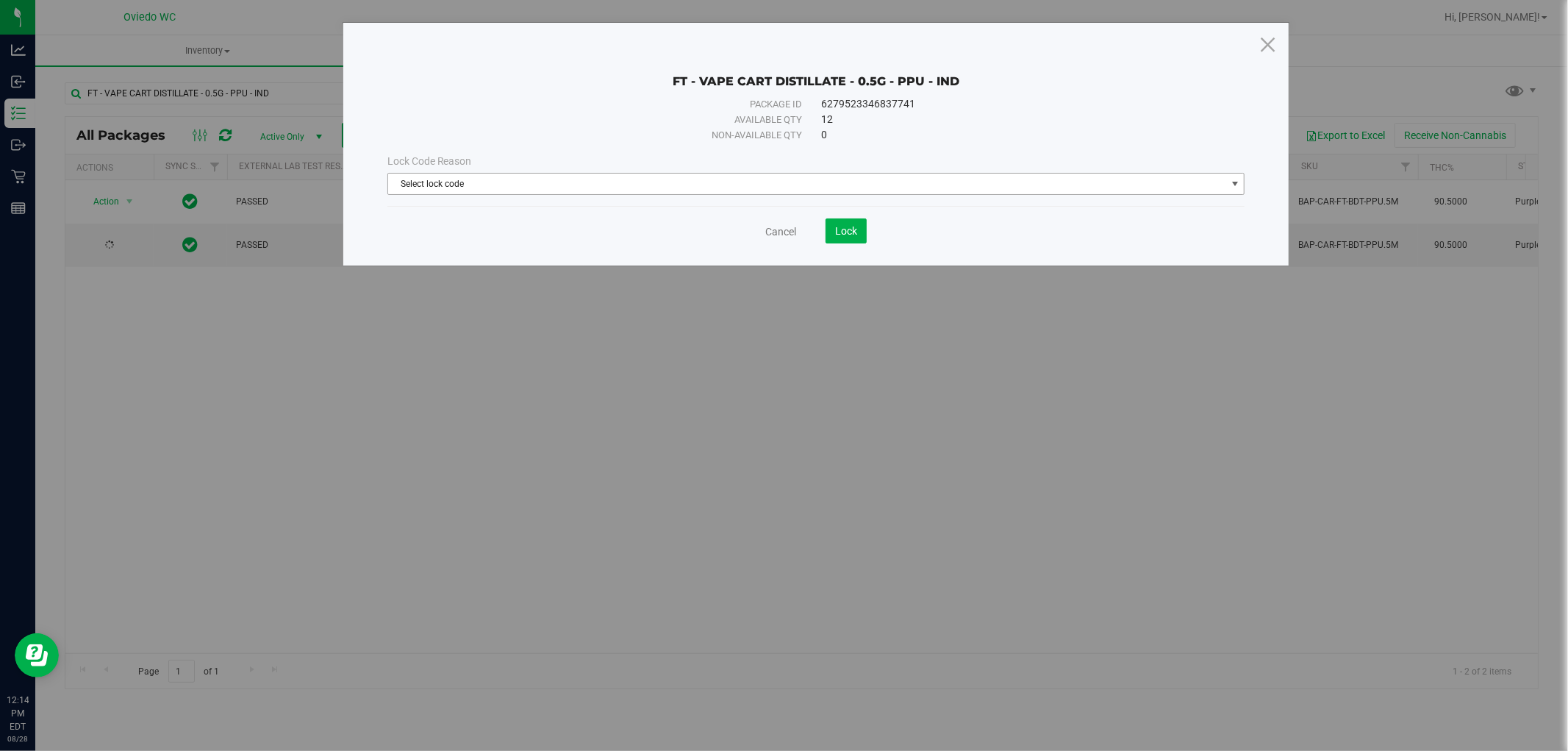
click at [484, 194] on span "Select lock code" at bounding box center [815, 184] width 857 height 22
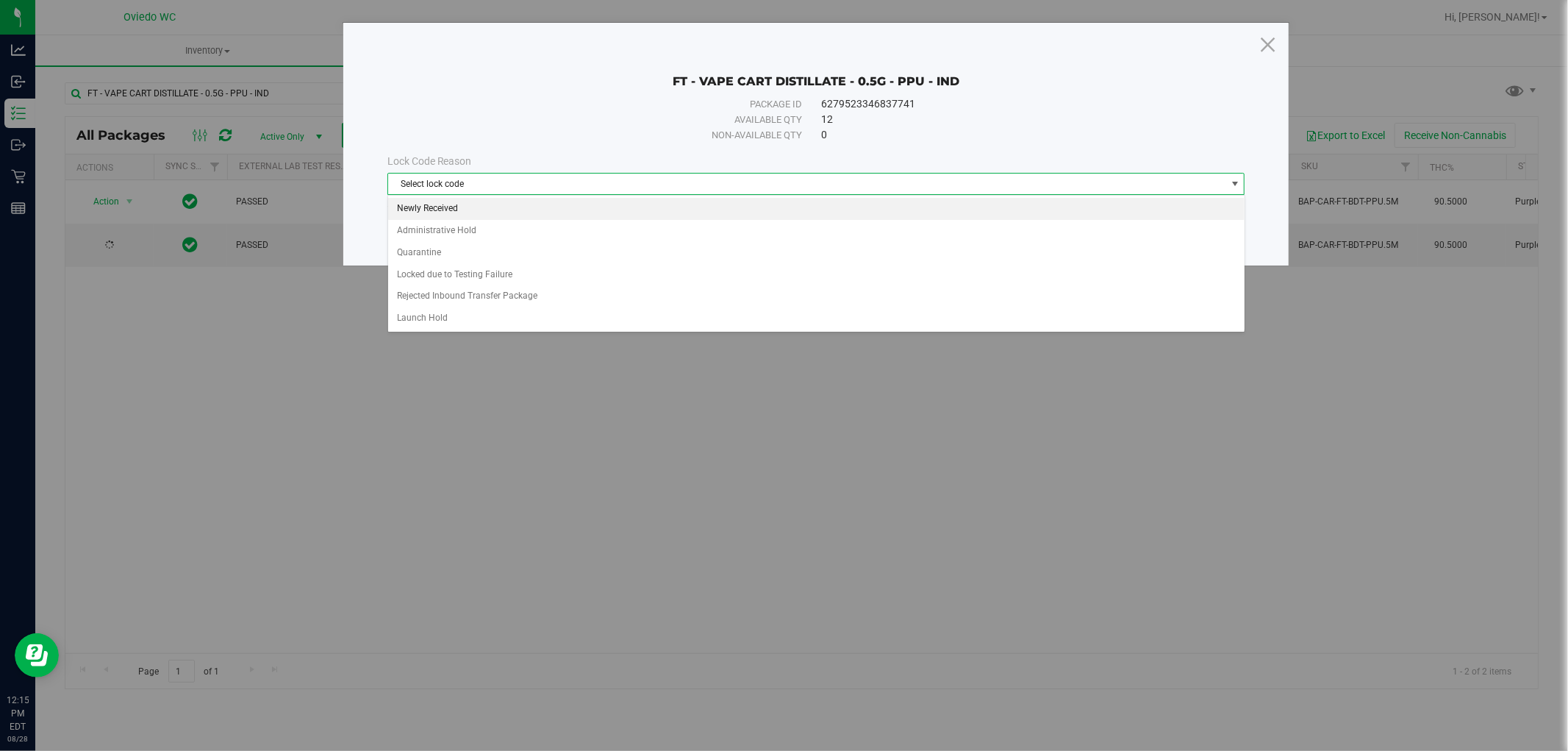
click at [442, 210] on li "Newly Received" at bounding box center [816, 209] width 856 height 22
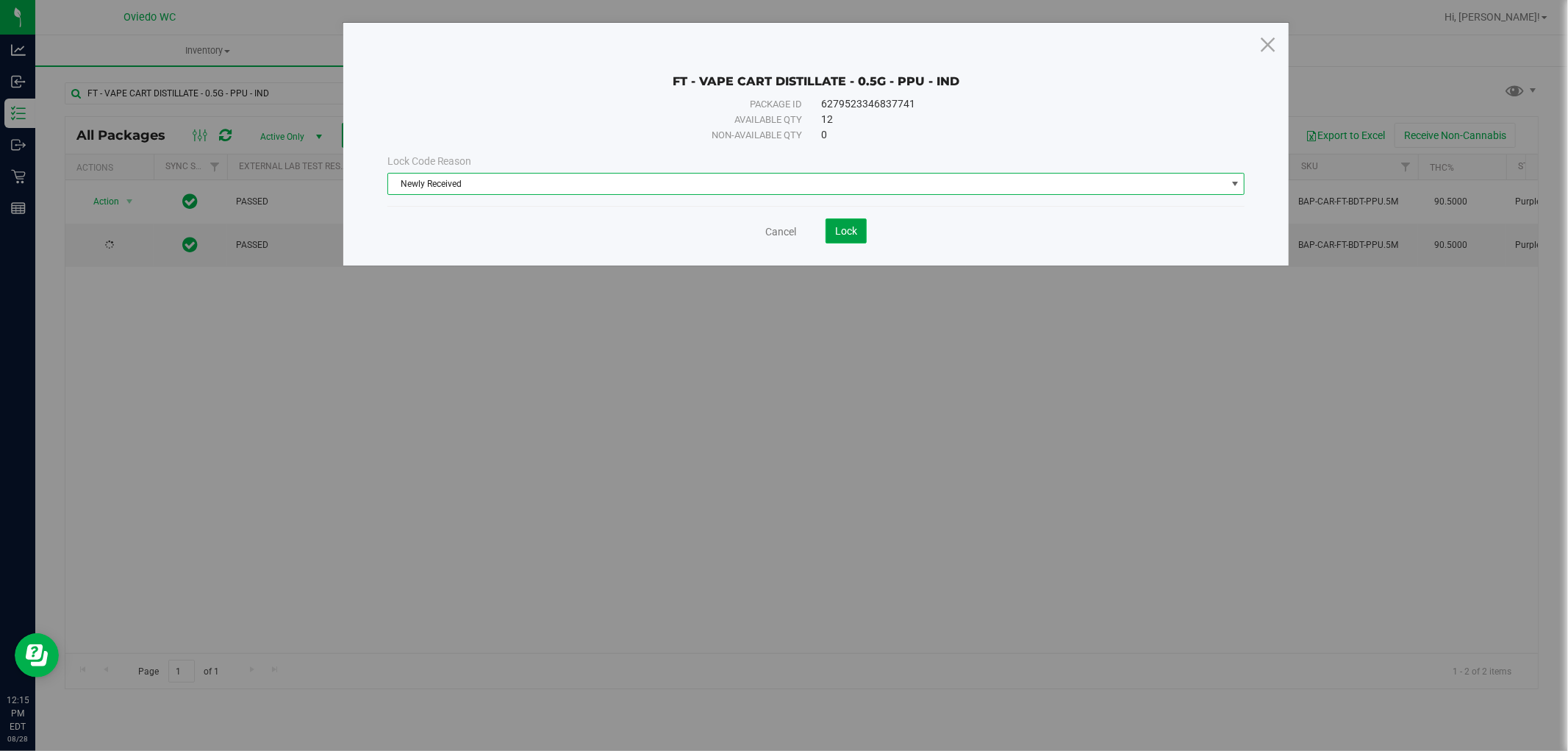
click at [846, 231] on span "Lock" at bounding box center [845, 231] width 22 height 12
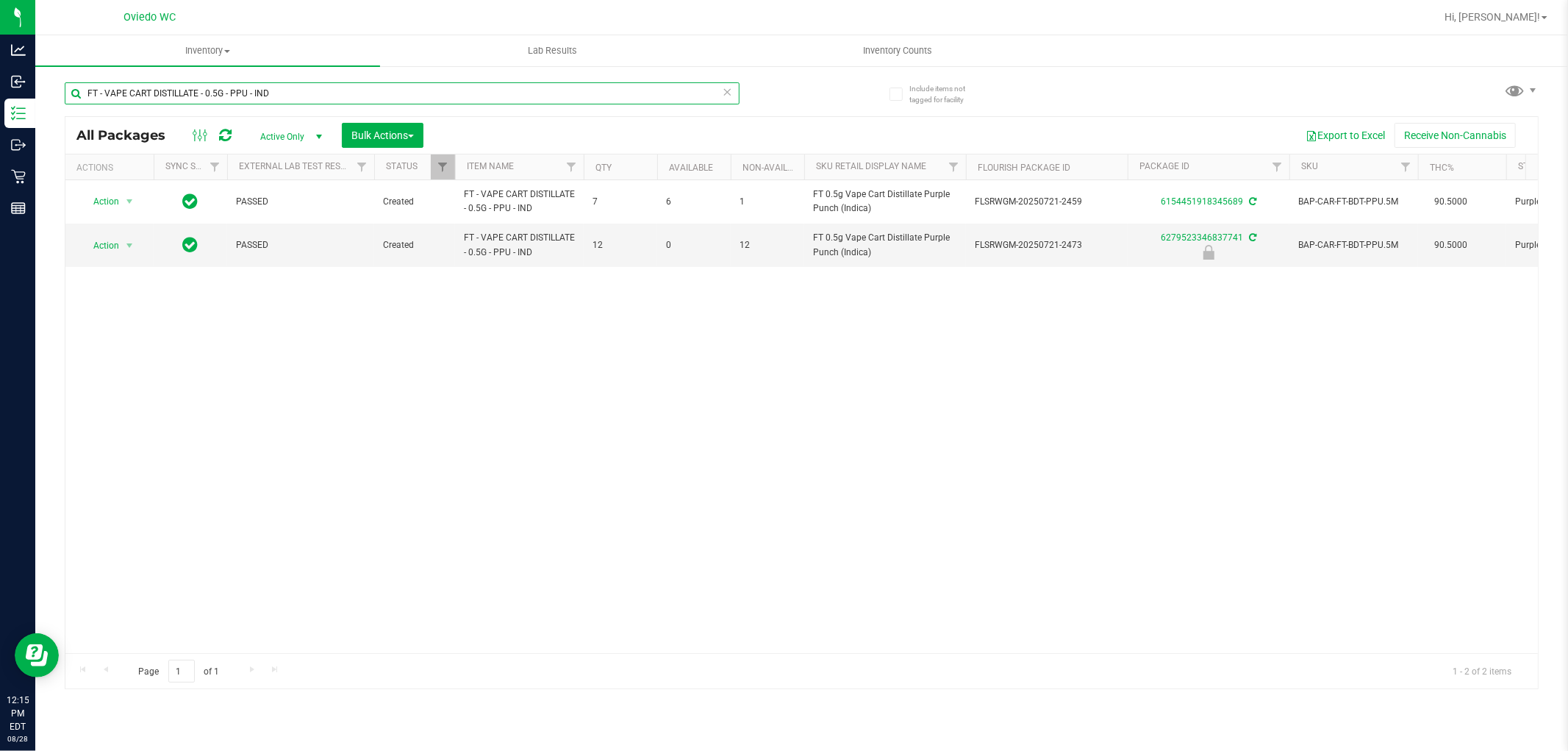
click at [439, 103] on input "FT - VAPE CART DISTILLATE - 0.5G - PPU - IND" at bounding box center [402, 93] width 675 height 22
click at [439, 101] on input "FT - VAPE CART DISTILLATE - 0.5G - PPU - IND" at bounding box center [402, 93] width 675 height 22
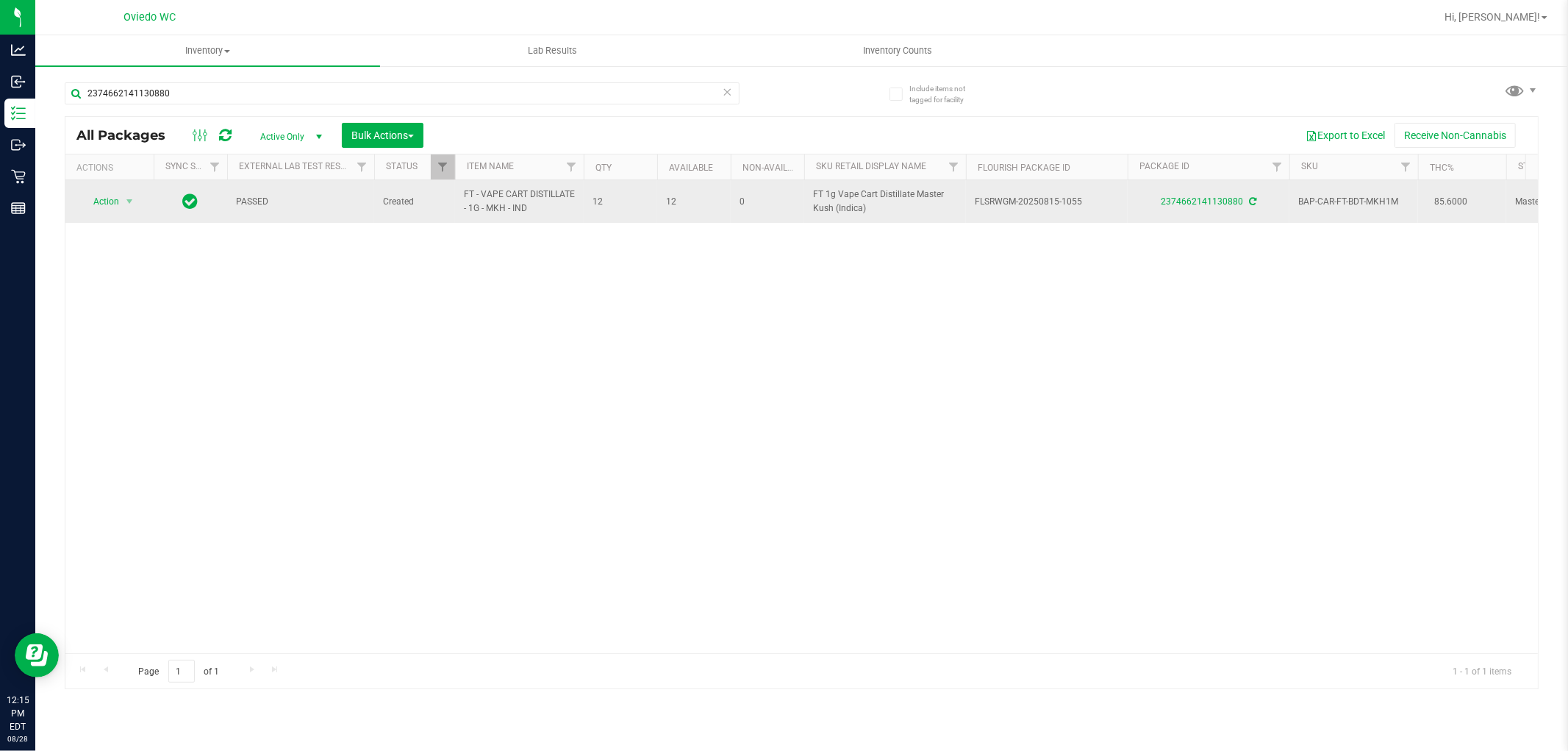
click at [501, 210] on span "FT - VAPE CART DISTILLATE - 1G - MKH - IND" at bounding box center [519, 201] width 111 height 28
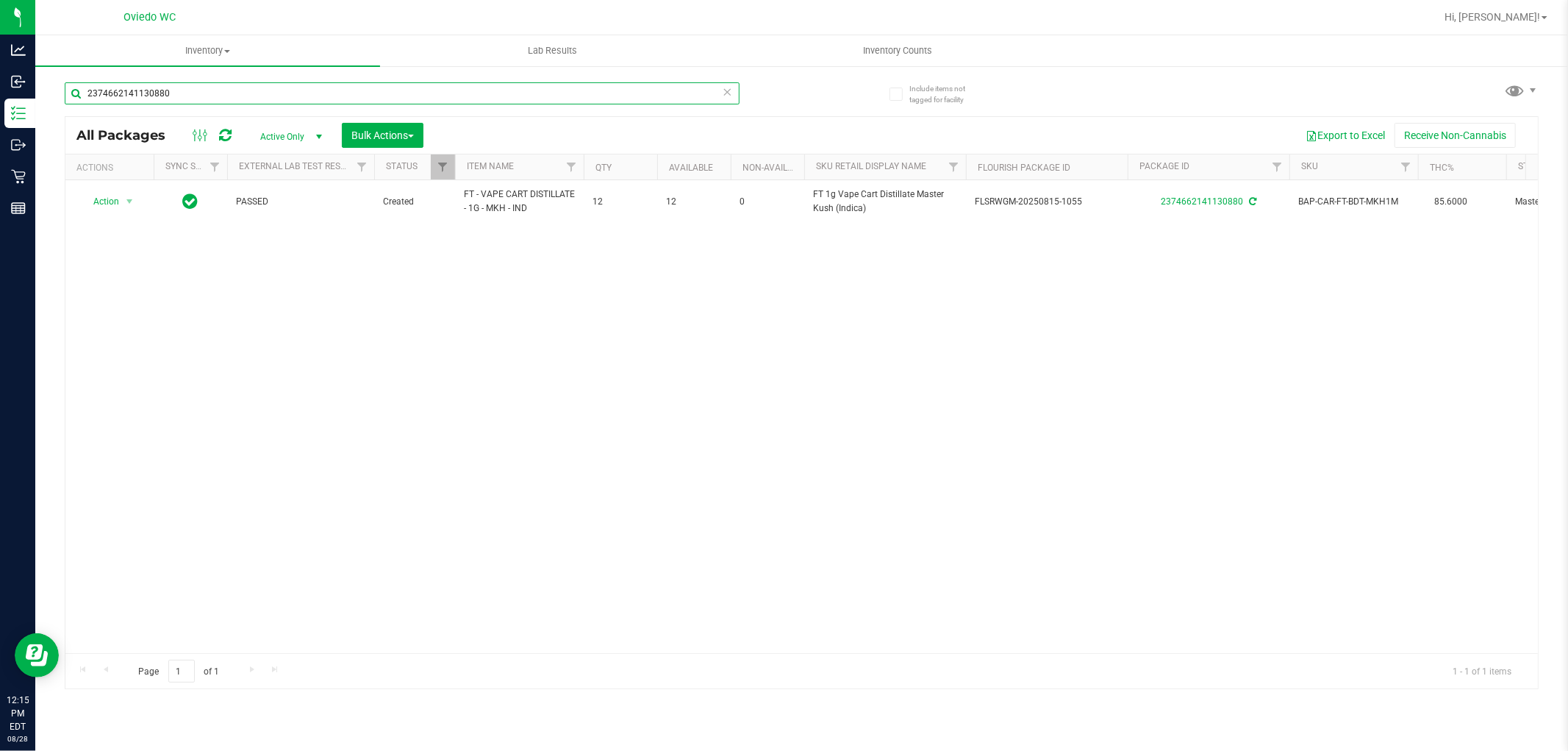
click at [322, 92] on input "2374662141130880" at bounding box center [402, 93] width 675 height 22
paste input "FT - VAPE CART DISTILLATE - 1G - MKH - IND"
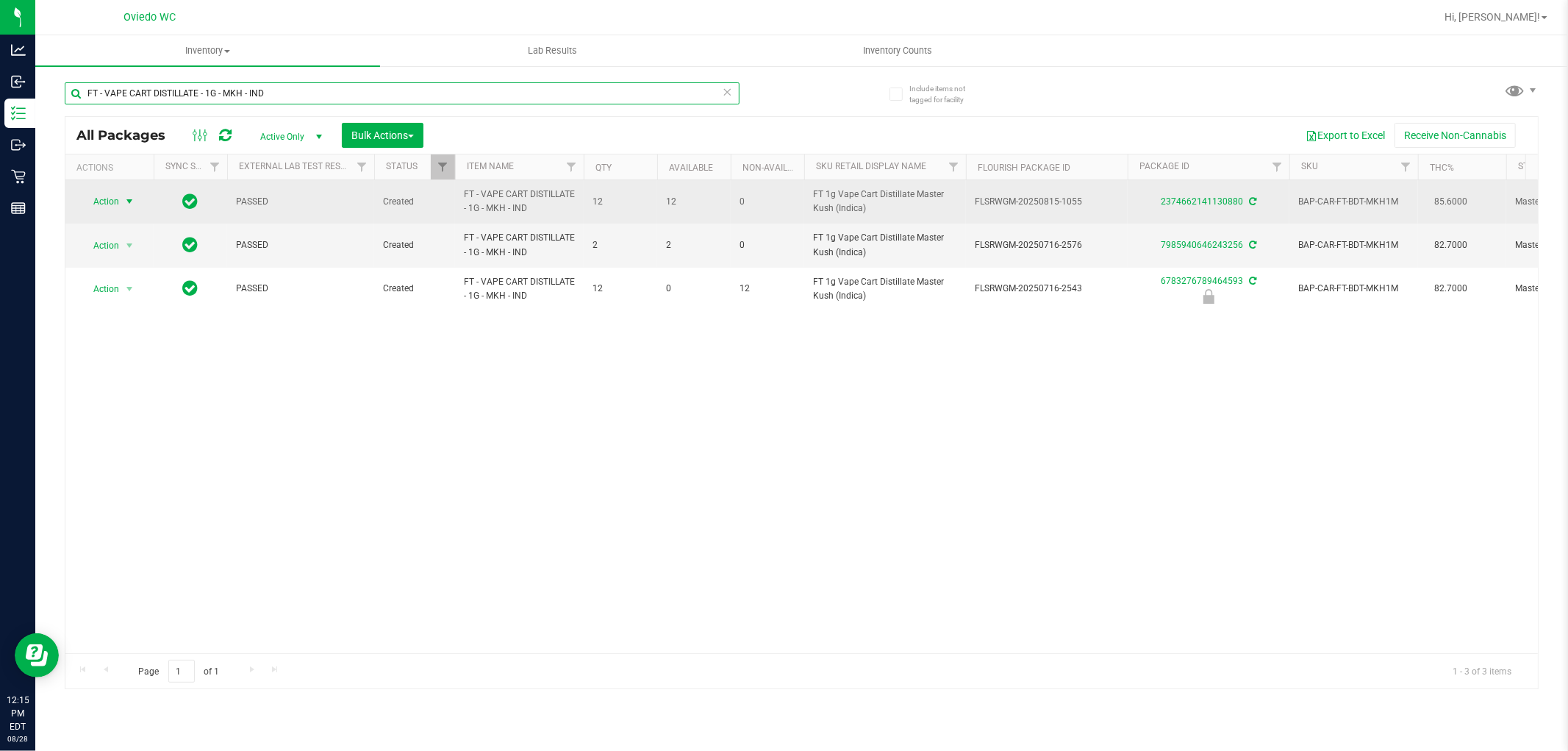
type input "FT - VAPE CART DISTILLATE - 1G - MKH - IND"
click at [100, 196] on span "Action" at bounding box center [100, 201] width 40 height 21
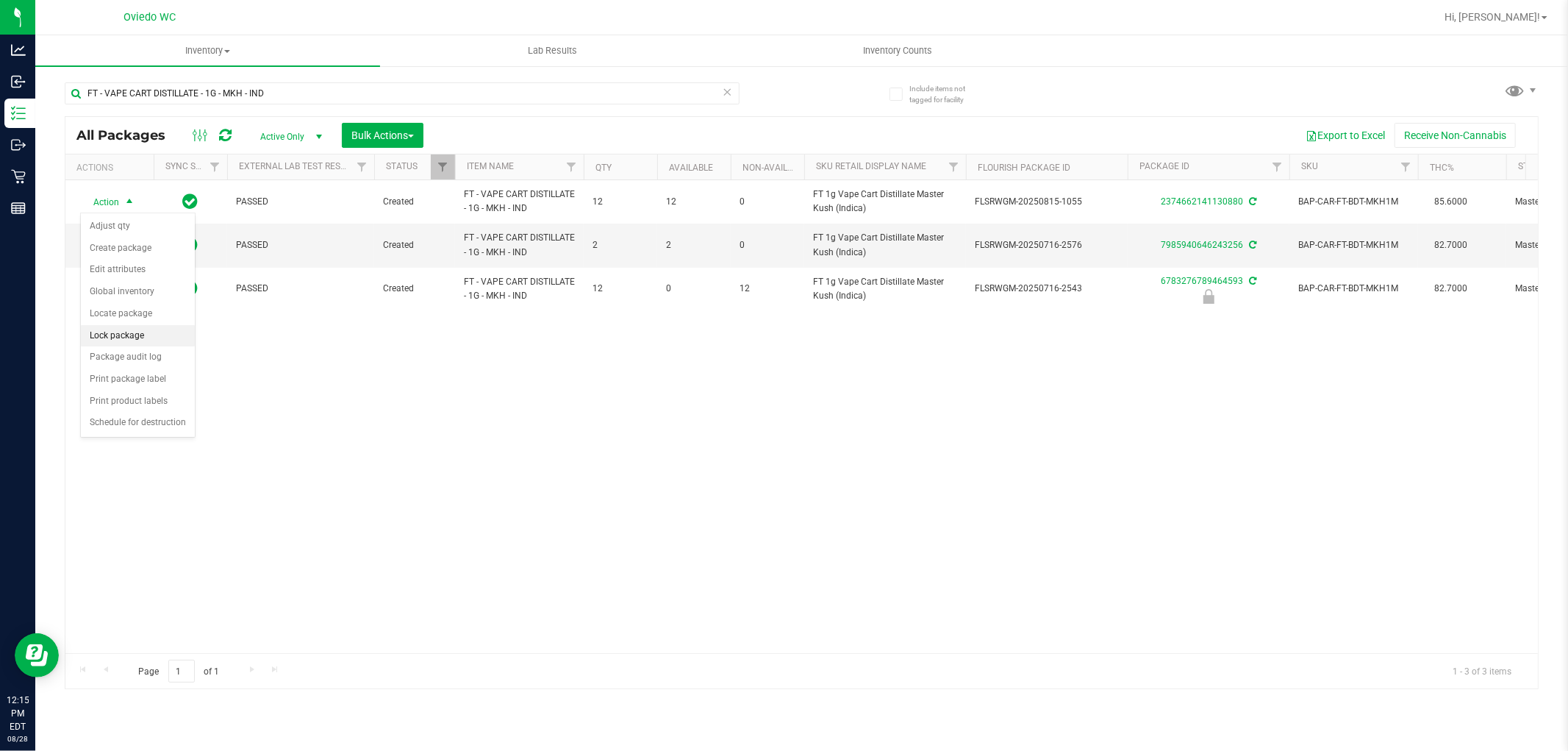
click at [132, 341] on li "Lock package" at bounding box center [138, 336] width 114 height 22
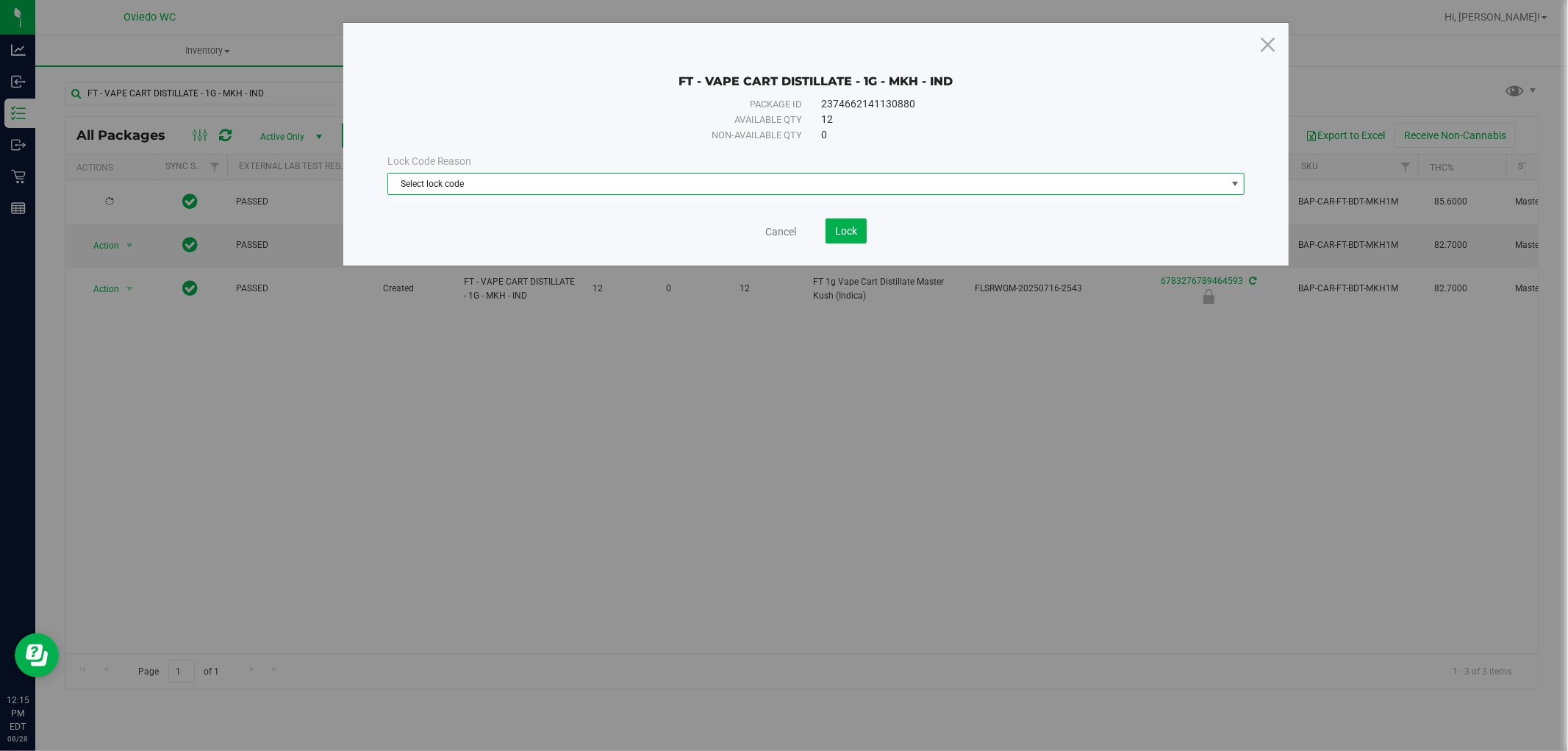
click at [518, 192] on span "Select lock code" at bounding box center [807, 183] width 838 height 21
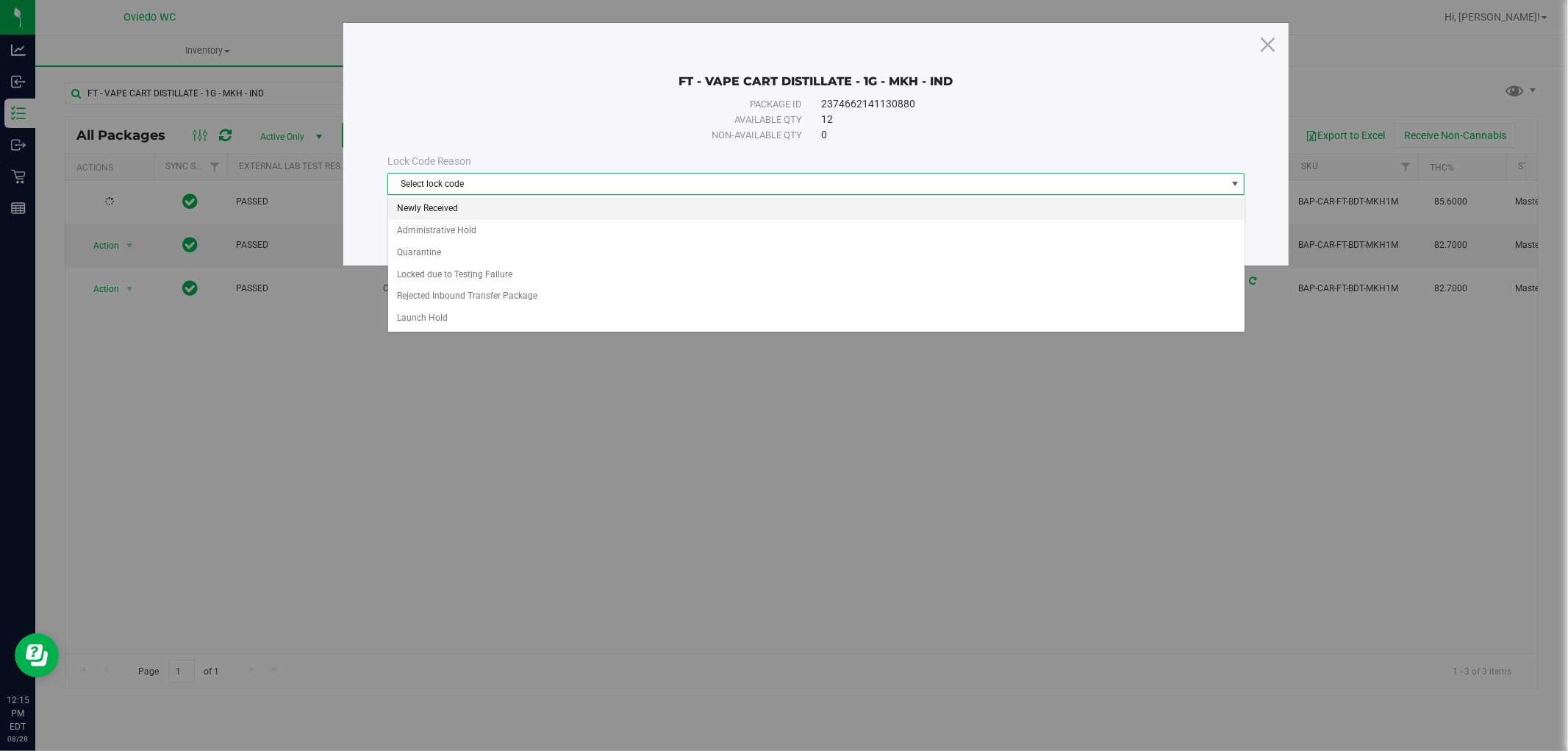
click at [420, 218] on li "Newly Received" at bounding box center [816, 209] width 856 height 22
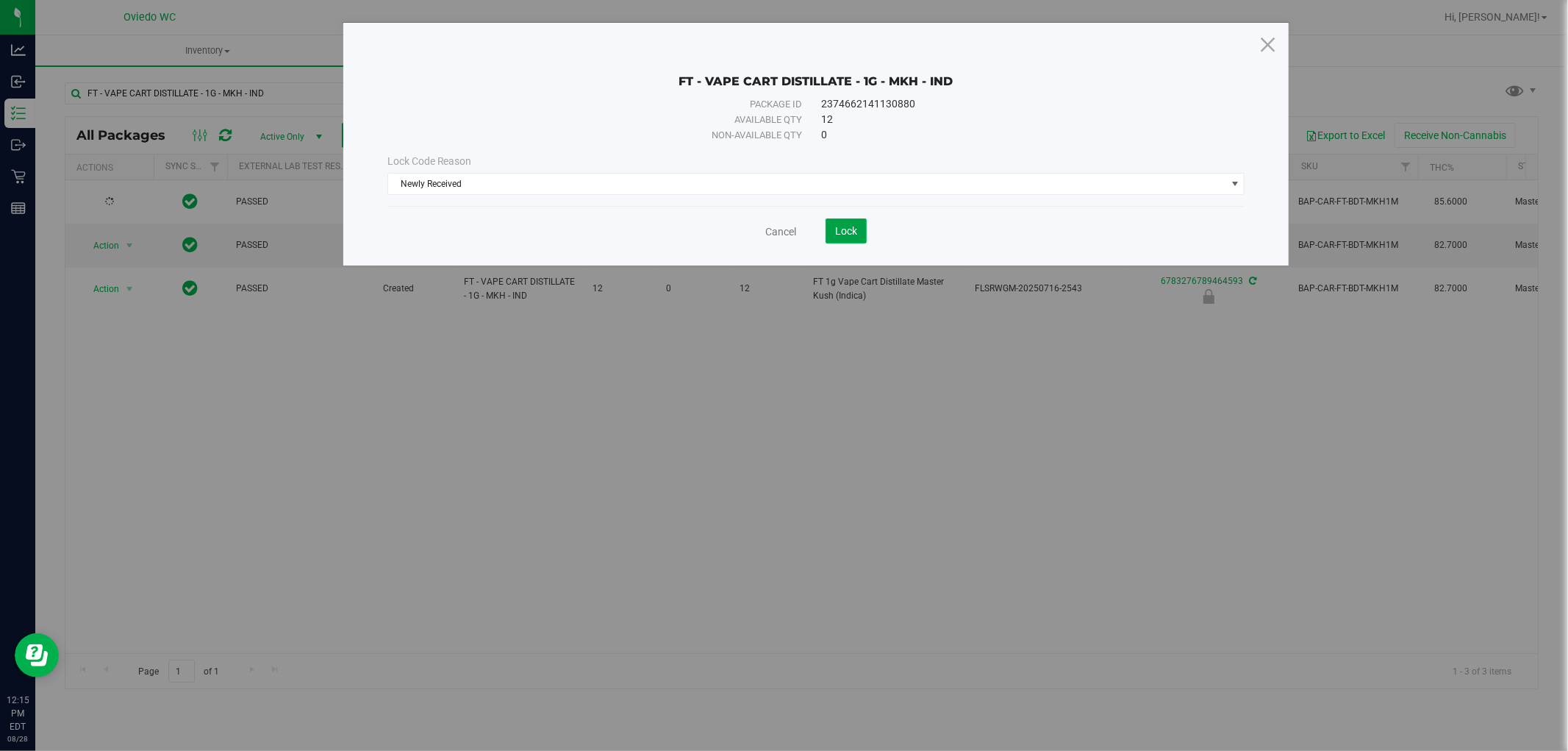
click at [841, 235] on span "Lock" at bounding box center [845, 231] width 22 height 12
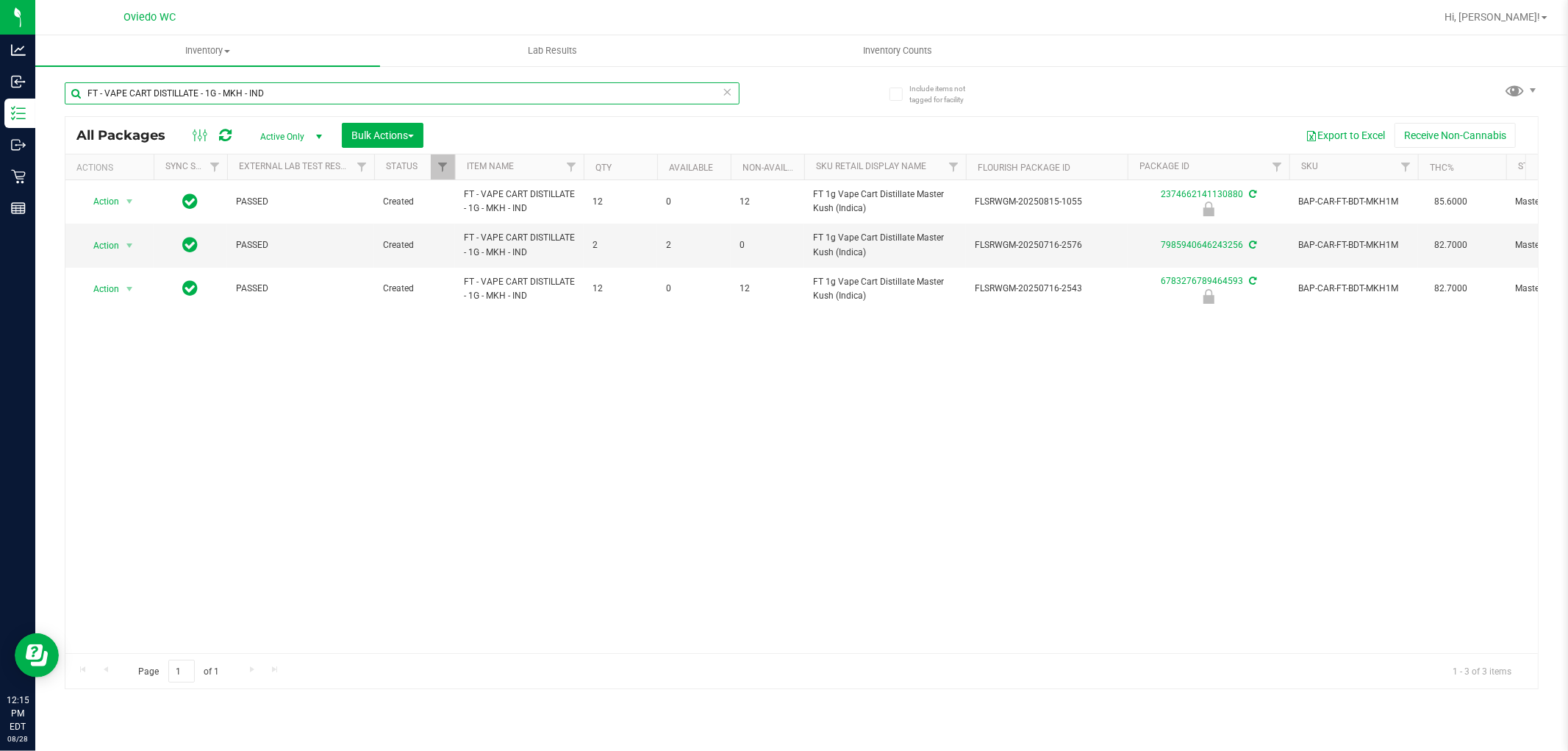
click at [410, 98] on input "FT - VAPE CART DISTILLATE - 1G - MKH - IND" at bounding box center [402, 93] width 675 height 22
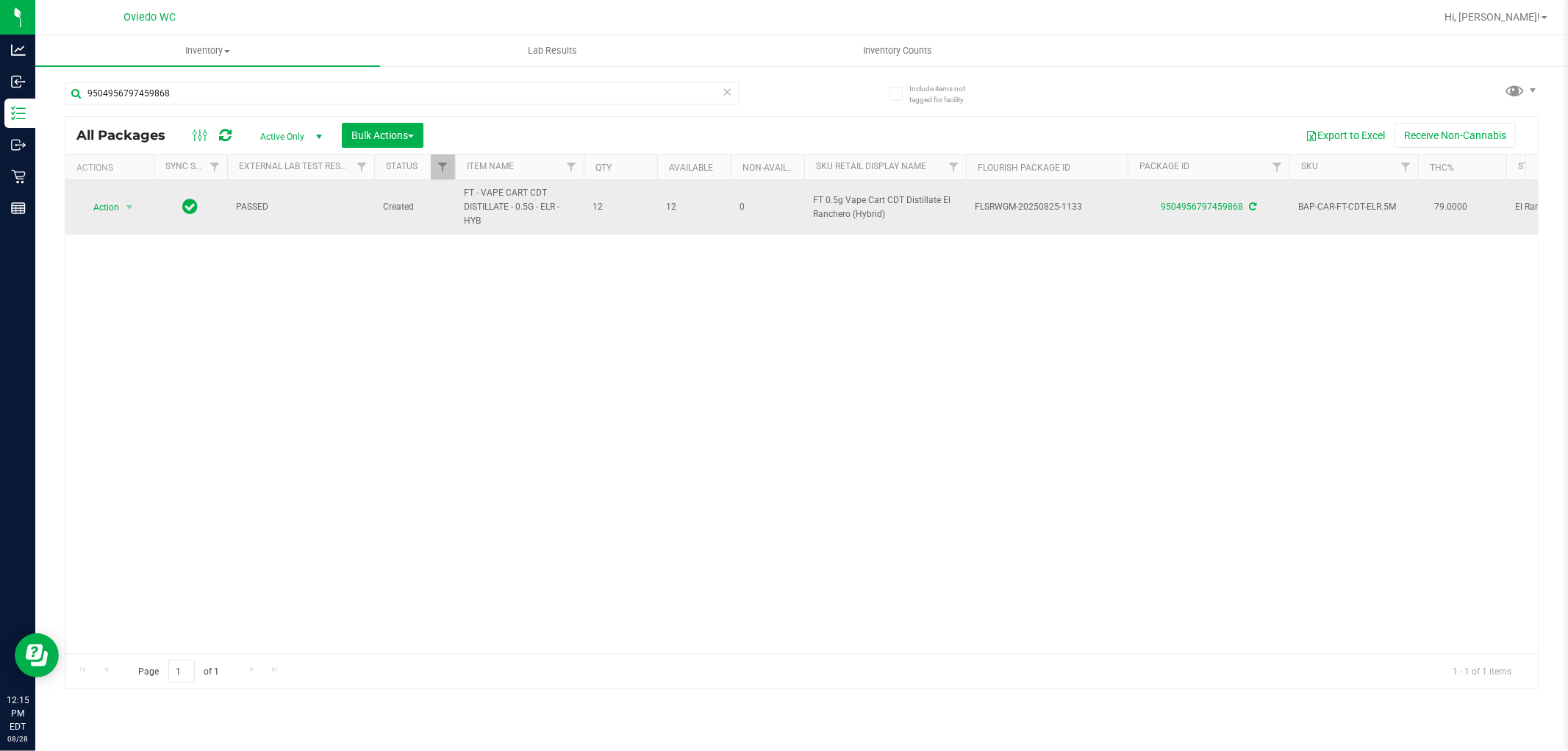
click at [515, 202] on span "FT - VAPE CART CDT DISTILLATE - 0.5G - ELR - HYB" at bounding box center [519, 207] width 111 height 43
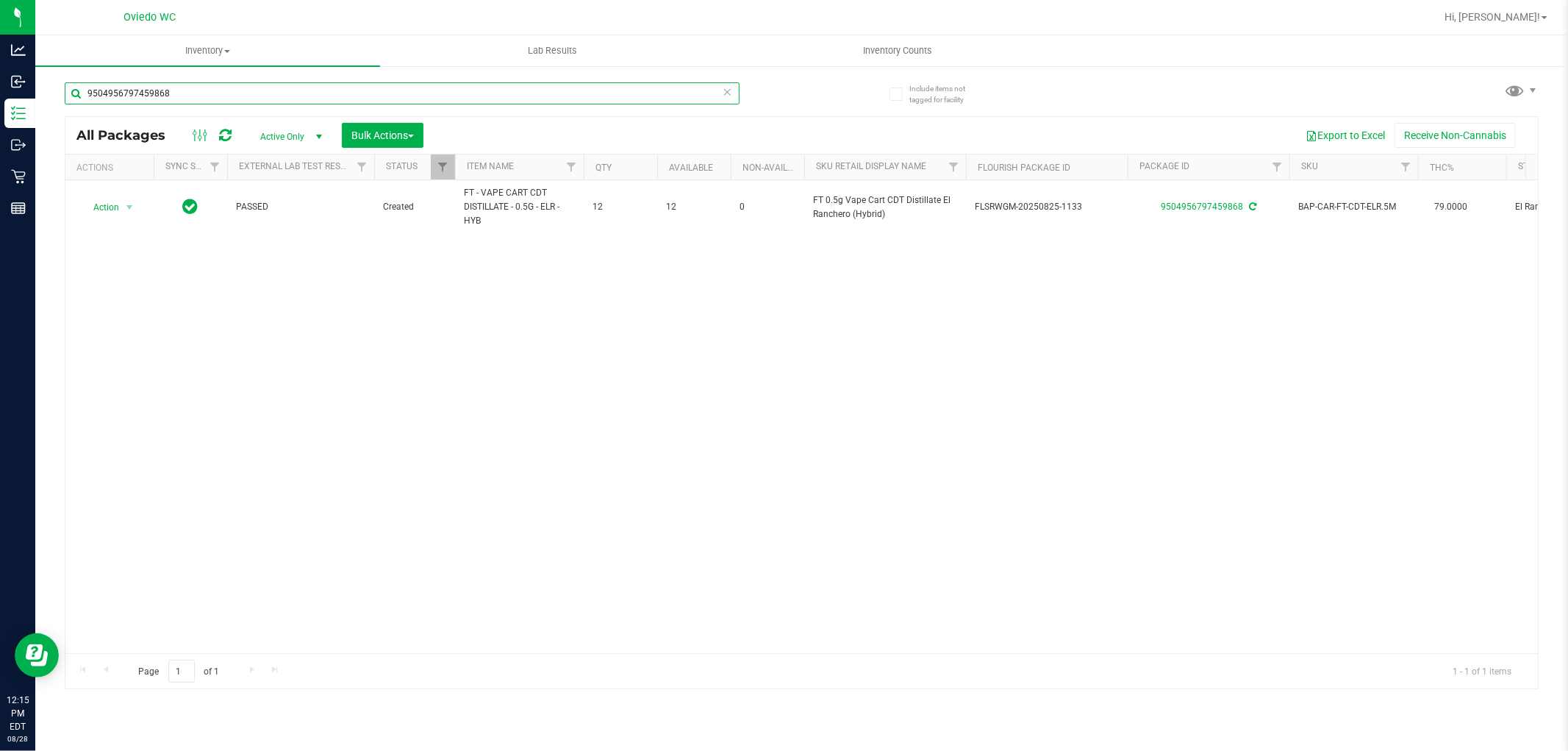
click at [368, 98] on input "9504956797459868" at bounding box center [402, 93] width 675 height 22
paste input "FT - VAPE CART CDT DISTILLATE - 0.5G - ELR - HYB"
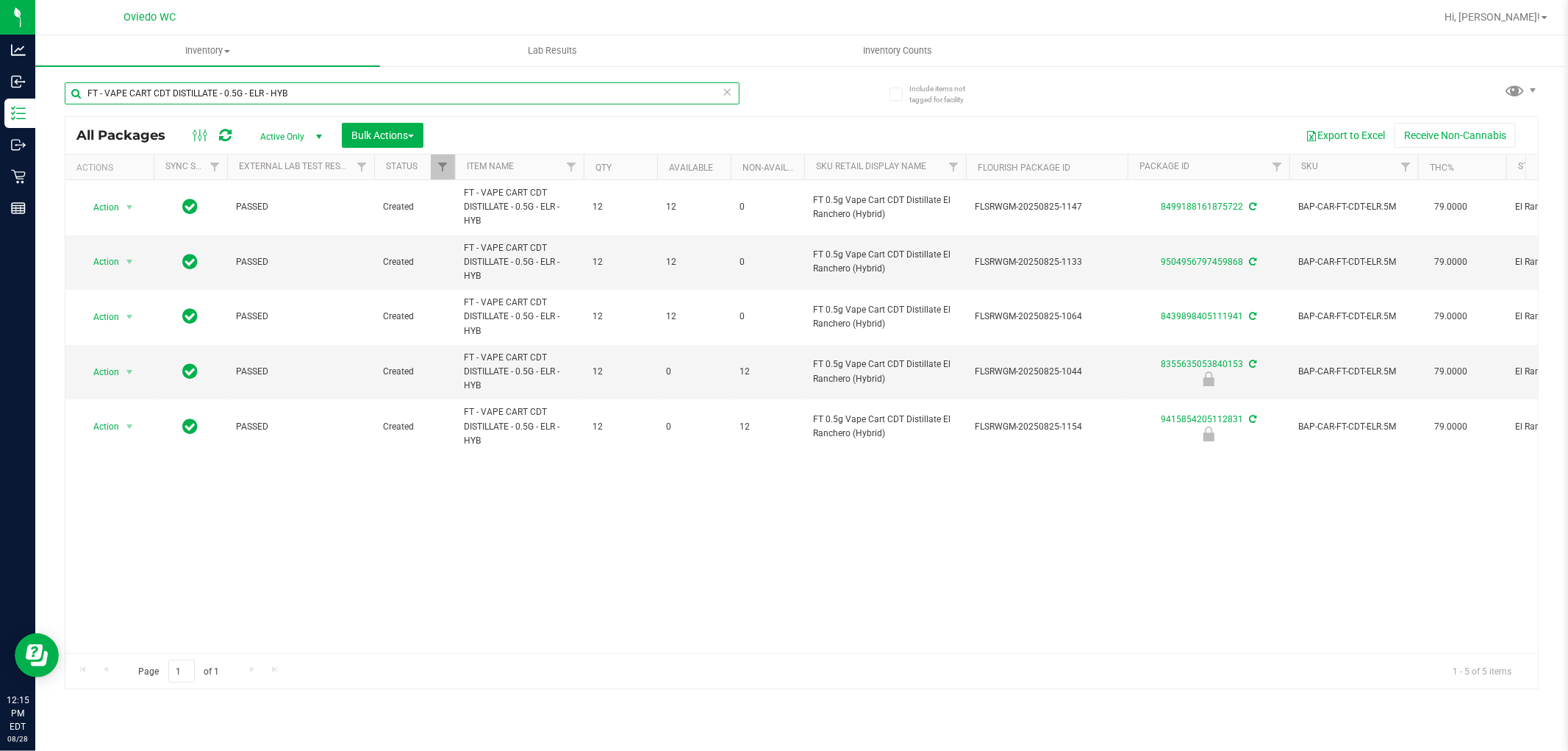
click at [390, 86] on input "FT - VAPE CART CDT DISTILLATE - 0.5G - ELR - HYB" at bounding box center [402, 93] width 675 height 22
type input "9504956797459868"
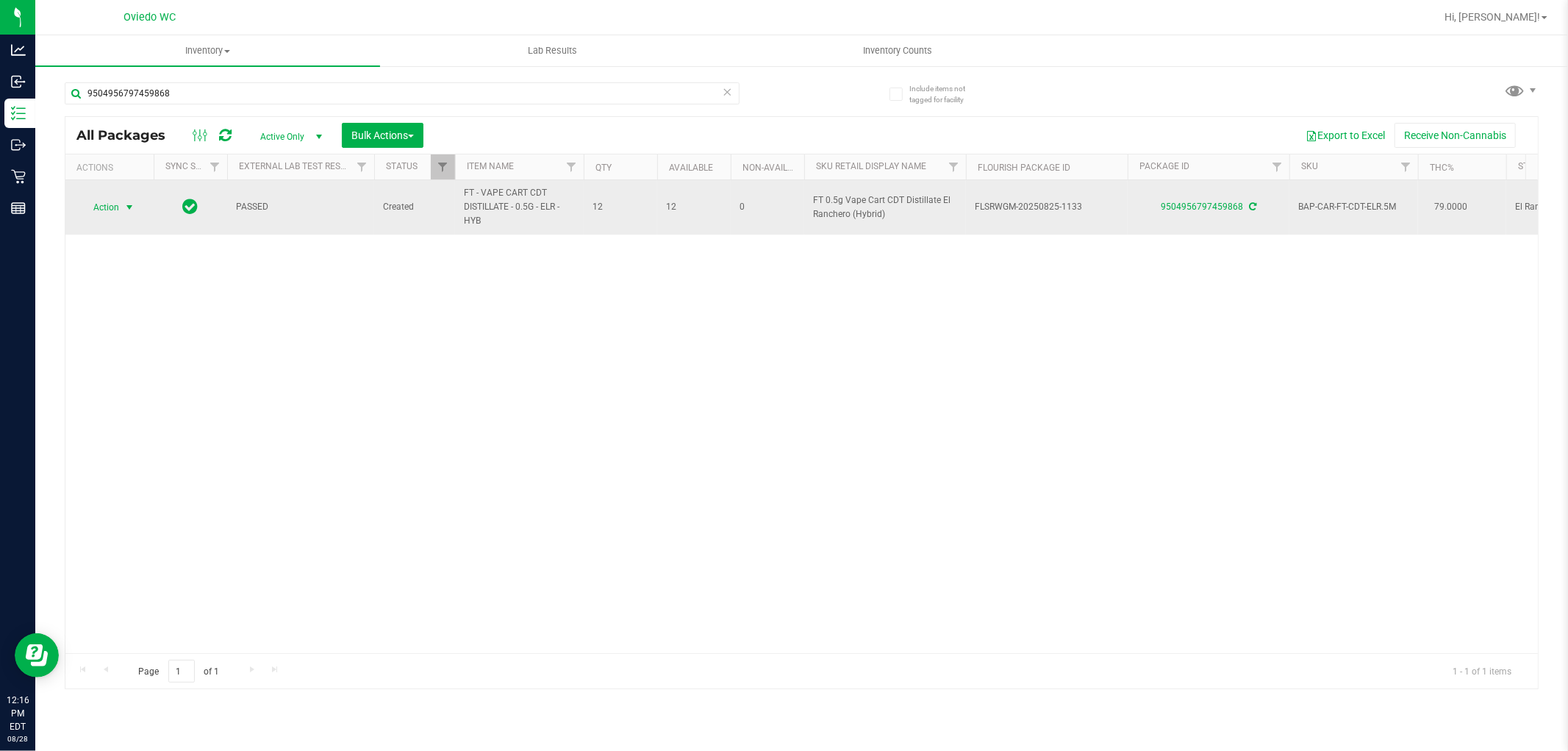
click at [104, 210] on span "Action" at bounding box center [100, 207] width 40 height 21
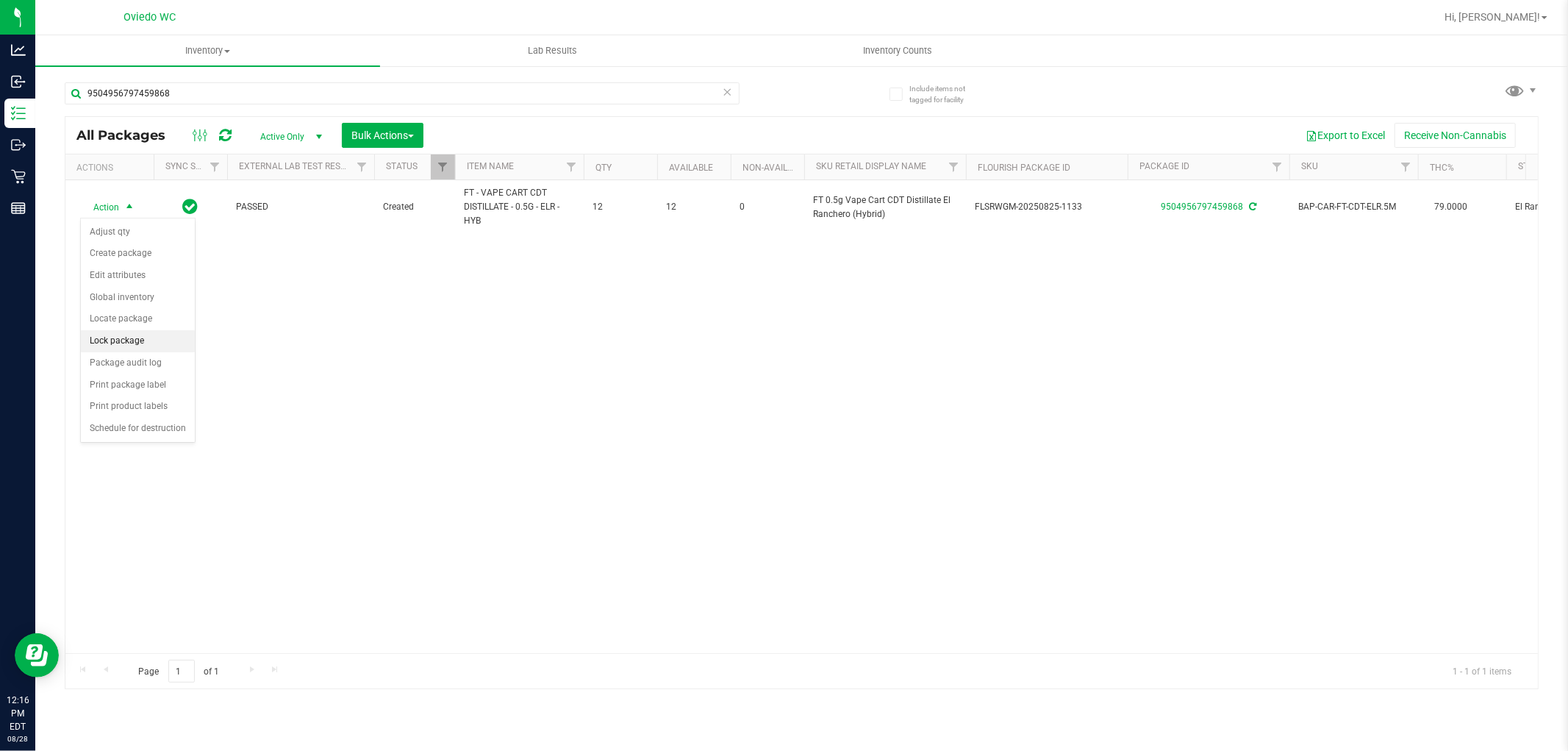
click at [101, 339] on li "Lock package" at bounding box center [138, 341] width 114 height 22
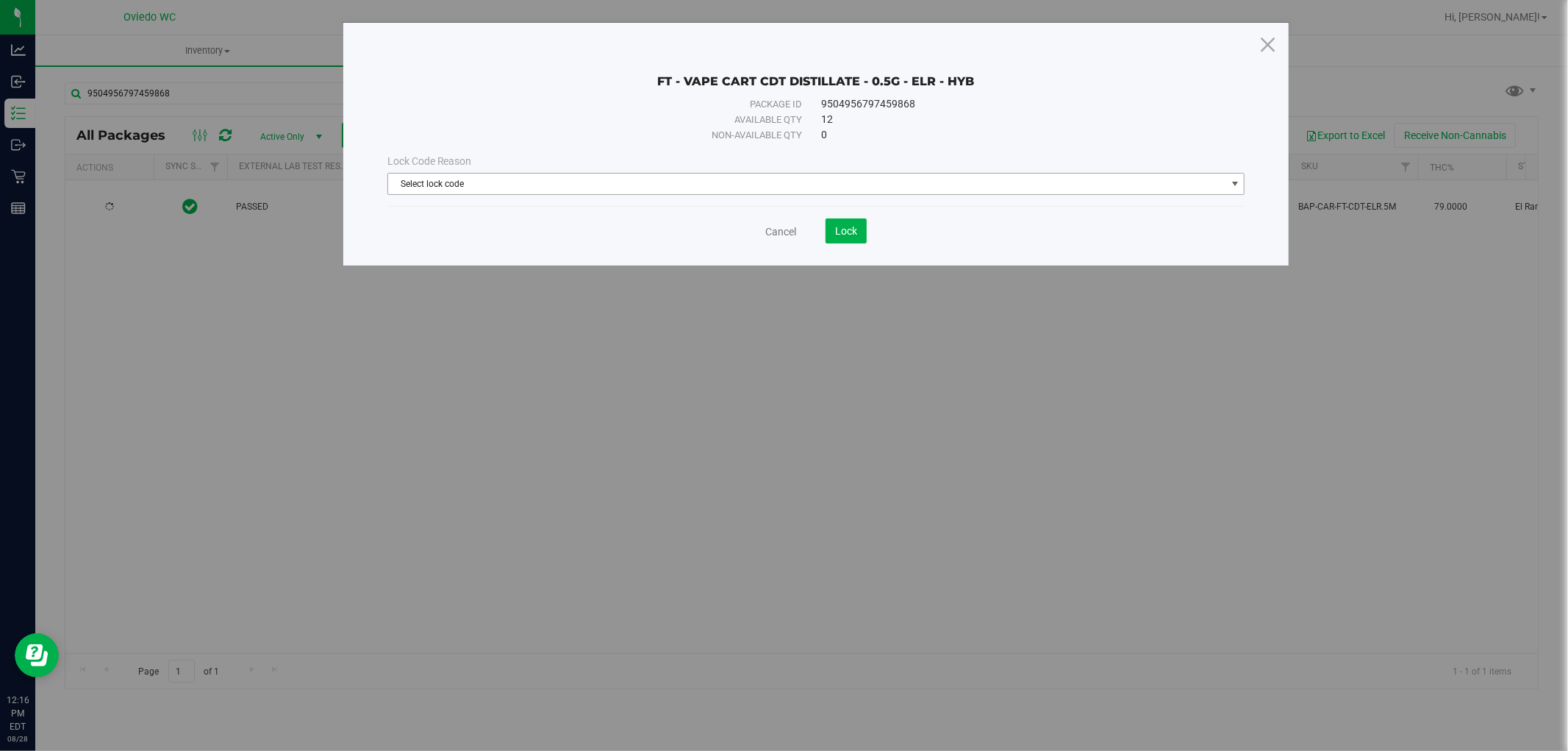
click at [487, 181] on span "Select lock code" at bounding box center [807, 183] width 838 height 21
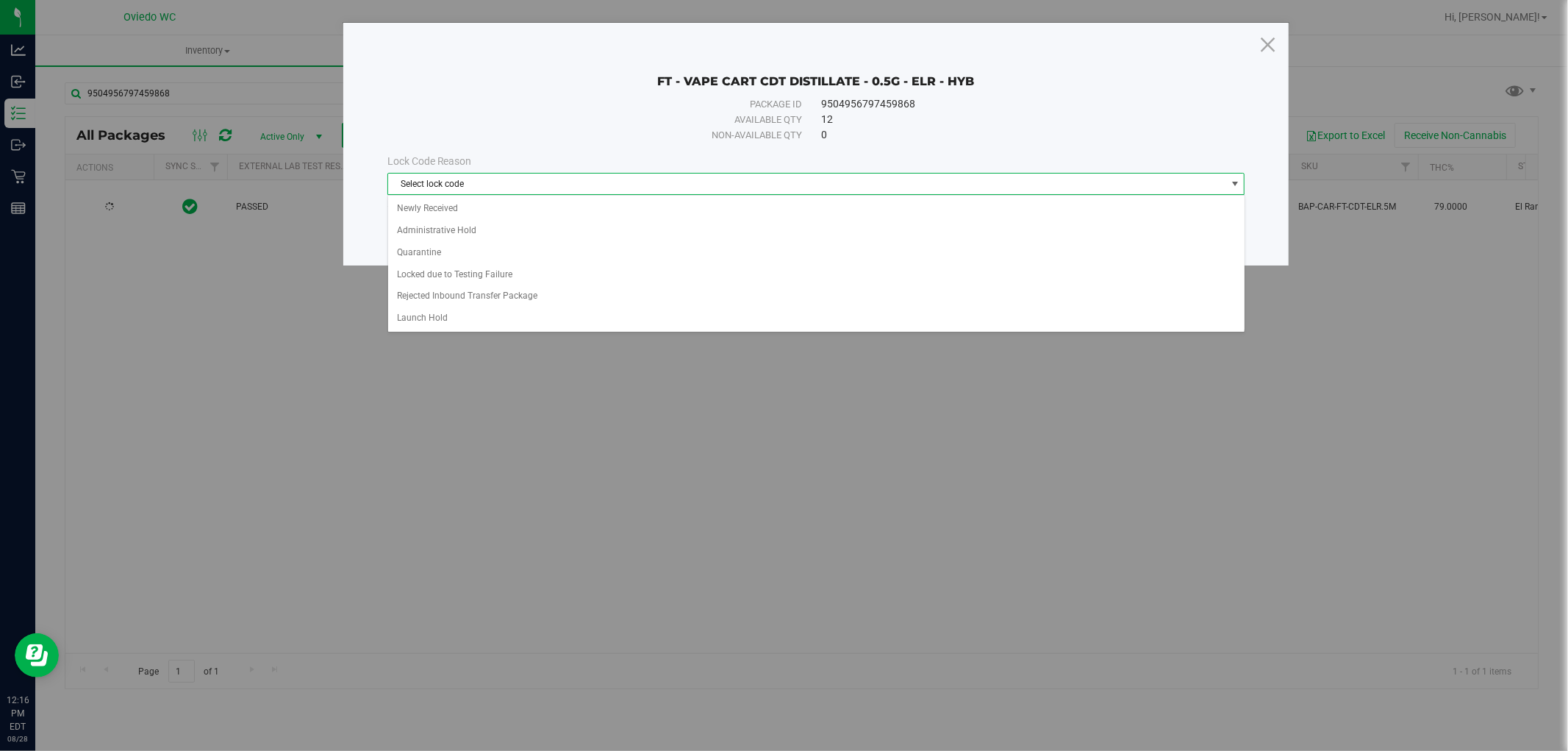
drag, startPoint x: 556, startPoint y: 525, endPoint x: 524, endPoint y: 403, distance: 126.1
click at [555, 525] on div "FT - VAPE CART CDT DISTILLATE - 0.5G - ELR - HYB Package ID 9504956797459868 Av…" at bounding box center [789, 376] width 1579 height 751
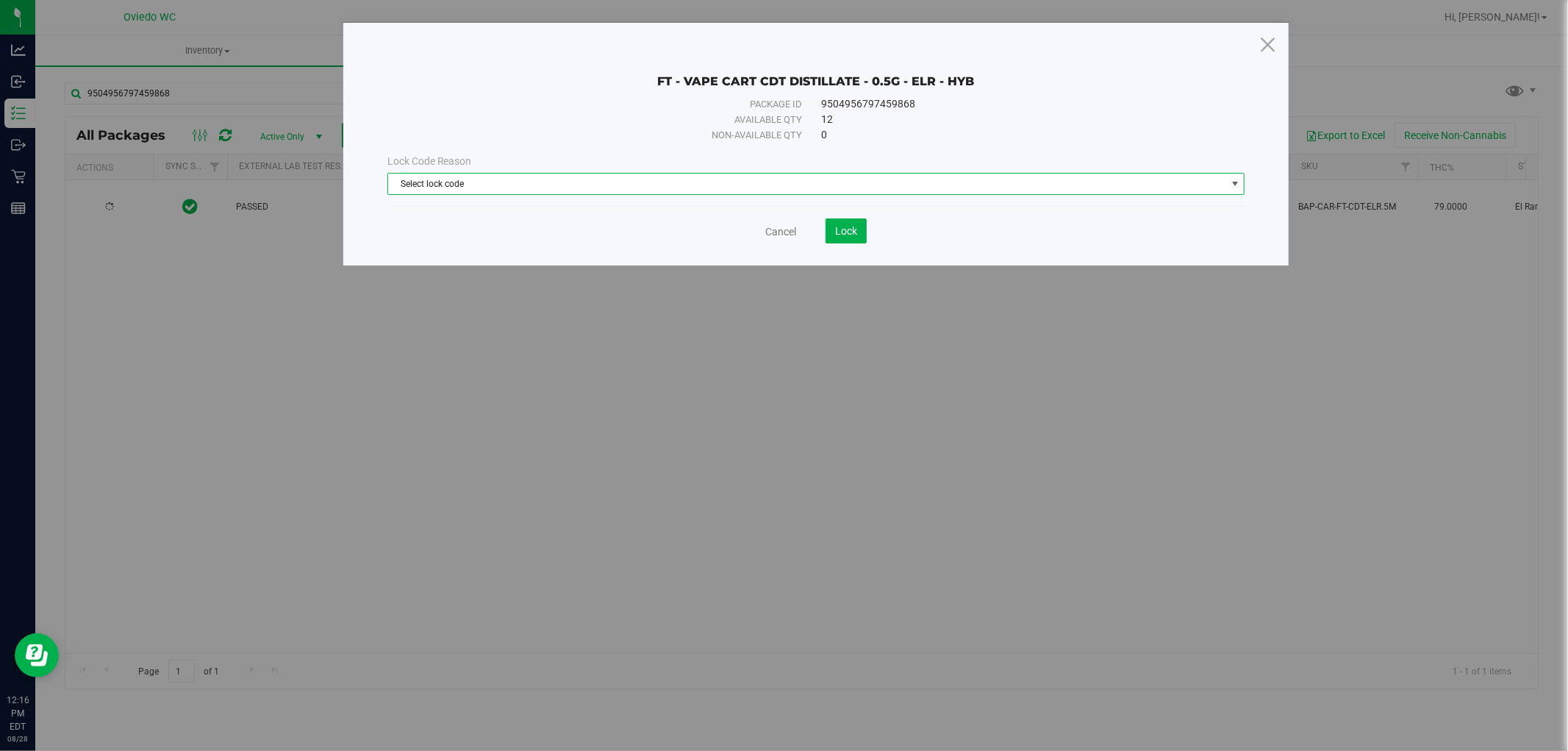
click at [497, 185] on span "Select lock code" at bounding box center [807, 183] width 838 height 21
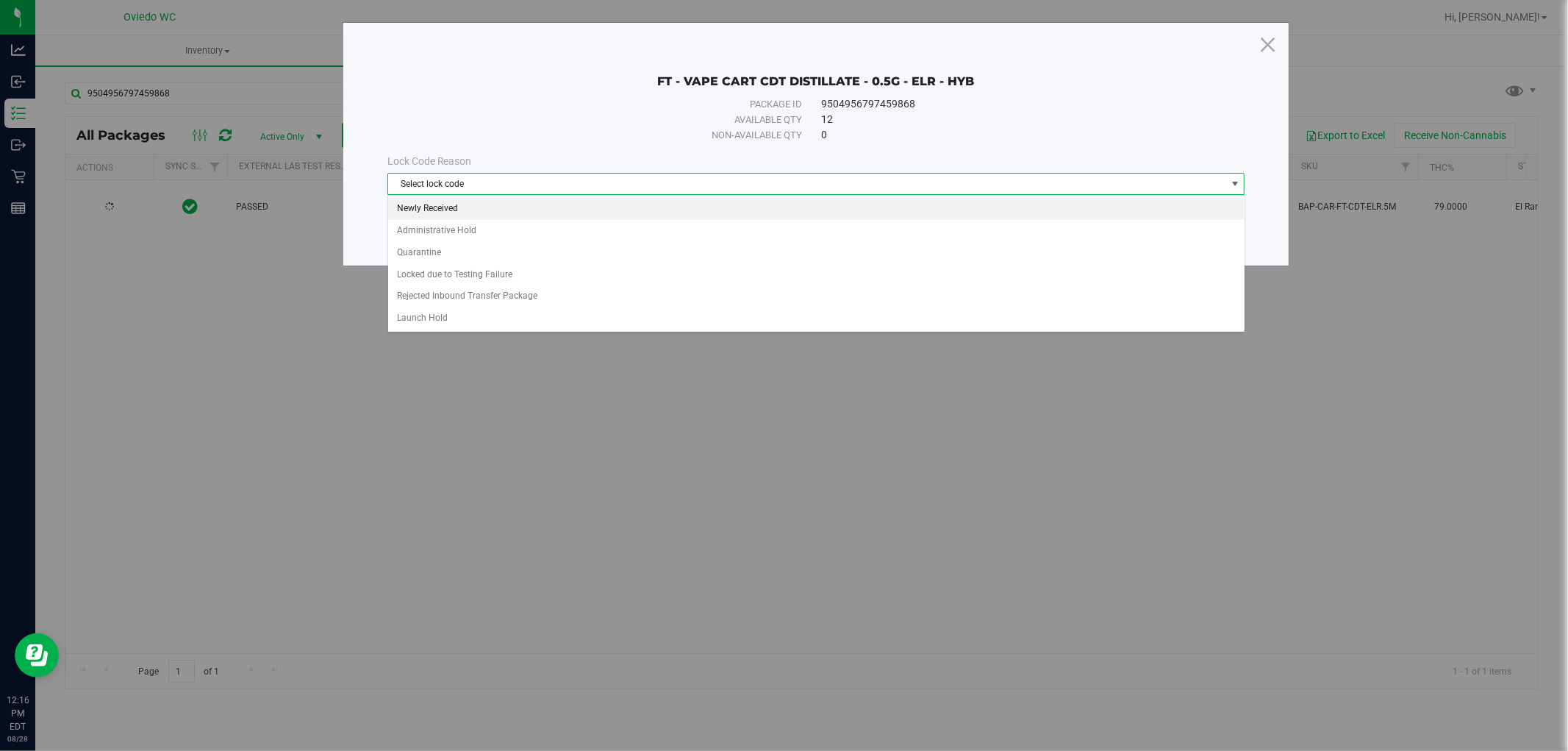
click at [432, 213] on li "Newly Received" at bounding box center [816, 209] width 856 height 22
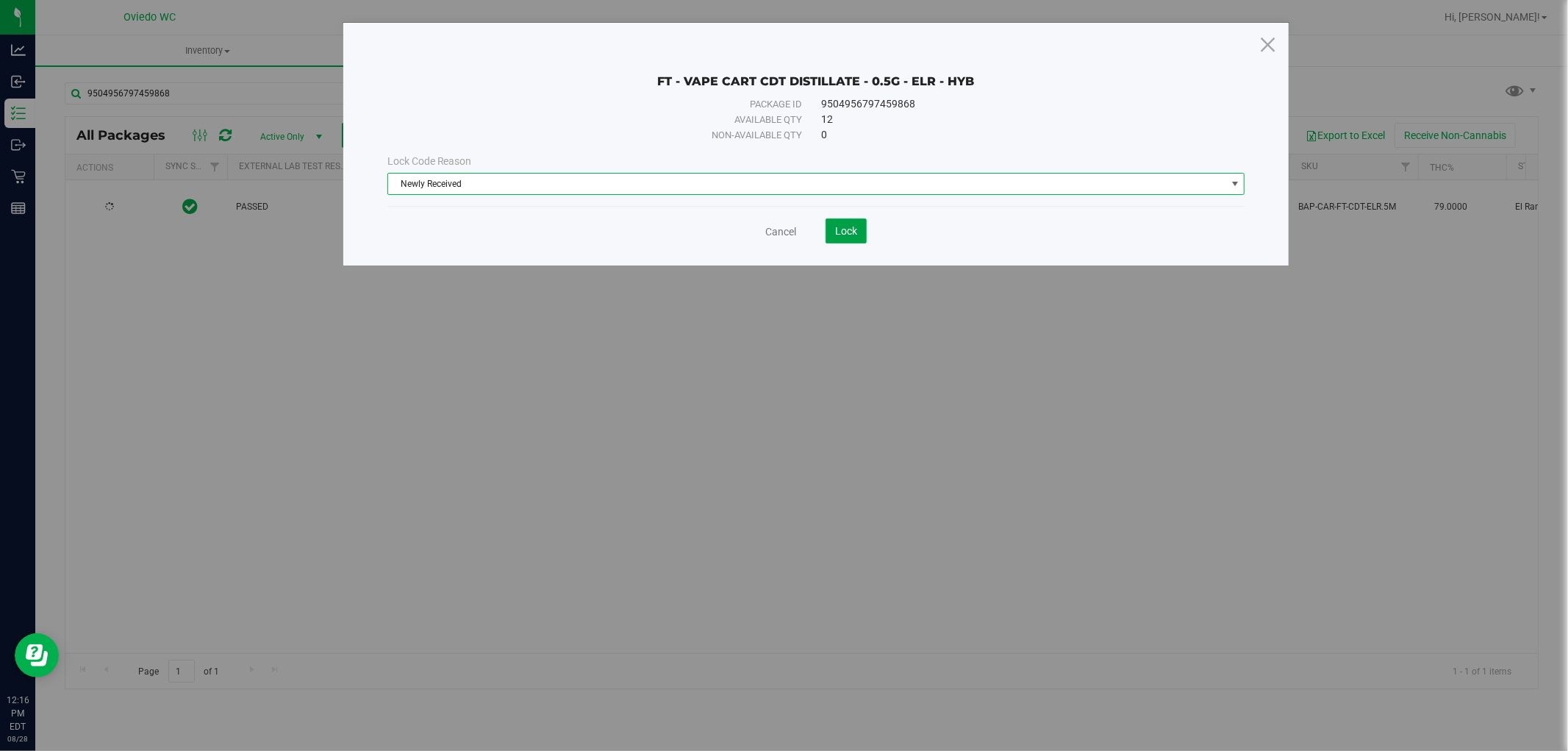
click at [839, 232] on span "Lock" at bounding box center [845, 231] width 22 height 12
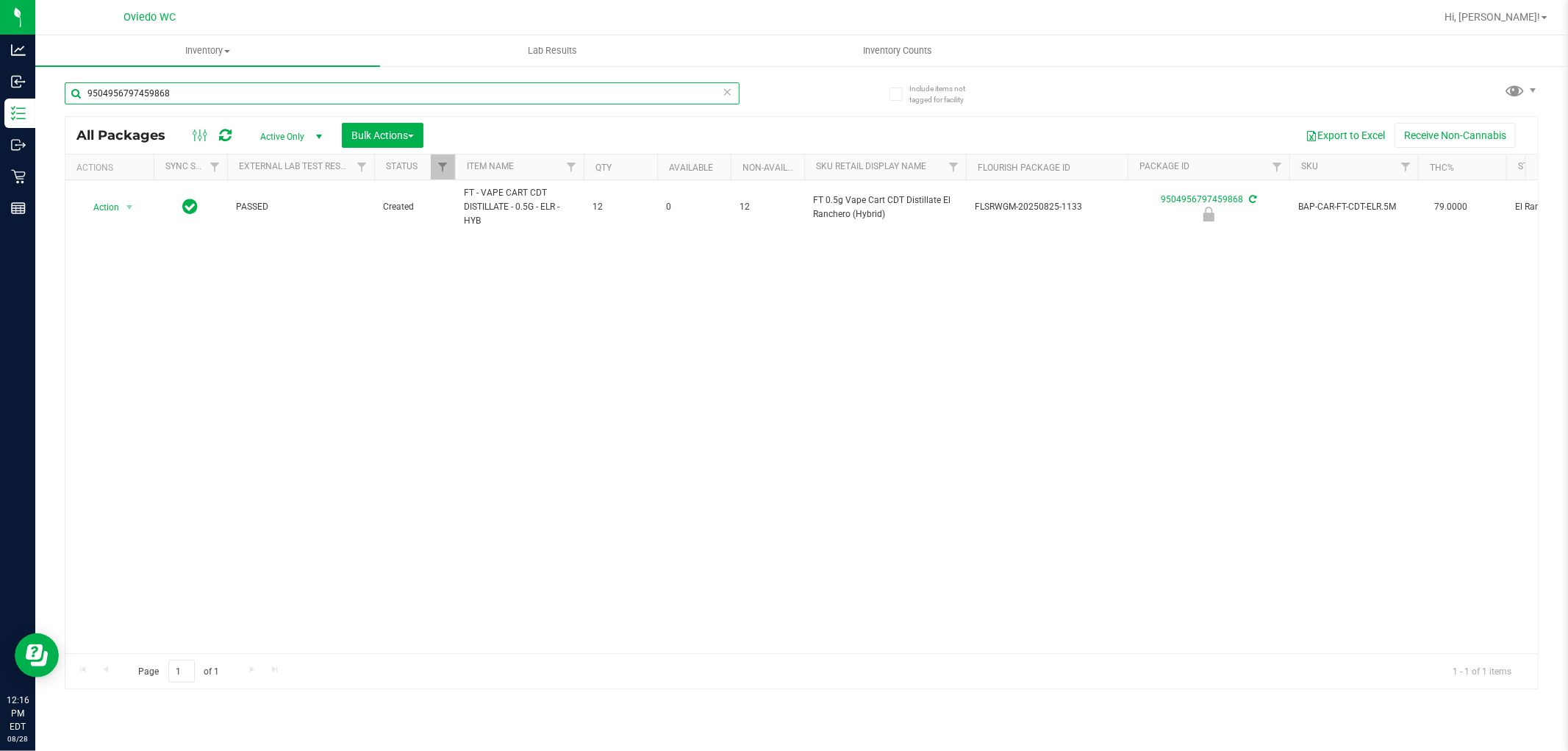
click at [296, 86] on input "9504956797459868" at bounding box center [402, 93] width 675 height 22
click at [290, 84] on input "44274493740315144427449374031514" at bounding box center [402, 93] width 675 height 22
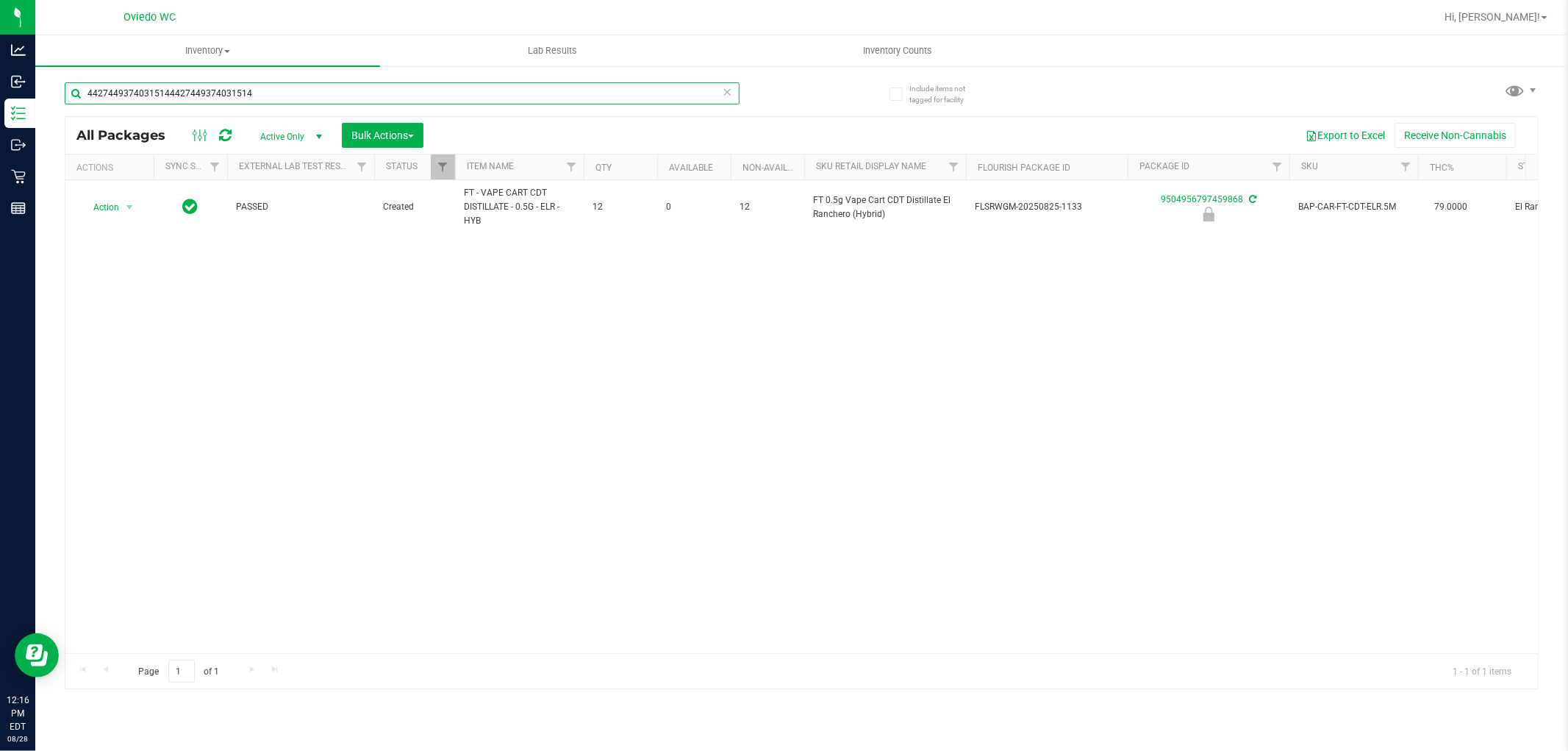
click at [290, 84] on input "44274493740315144427449374031514" at bounding box center [402, 93] width 675 height 22
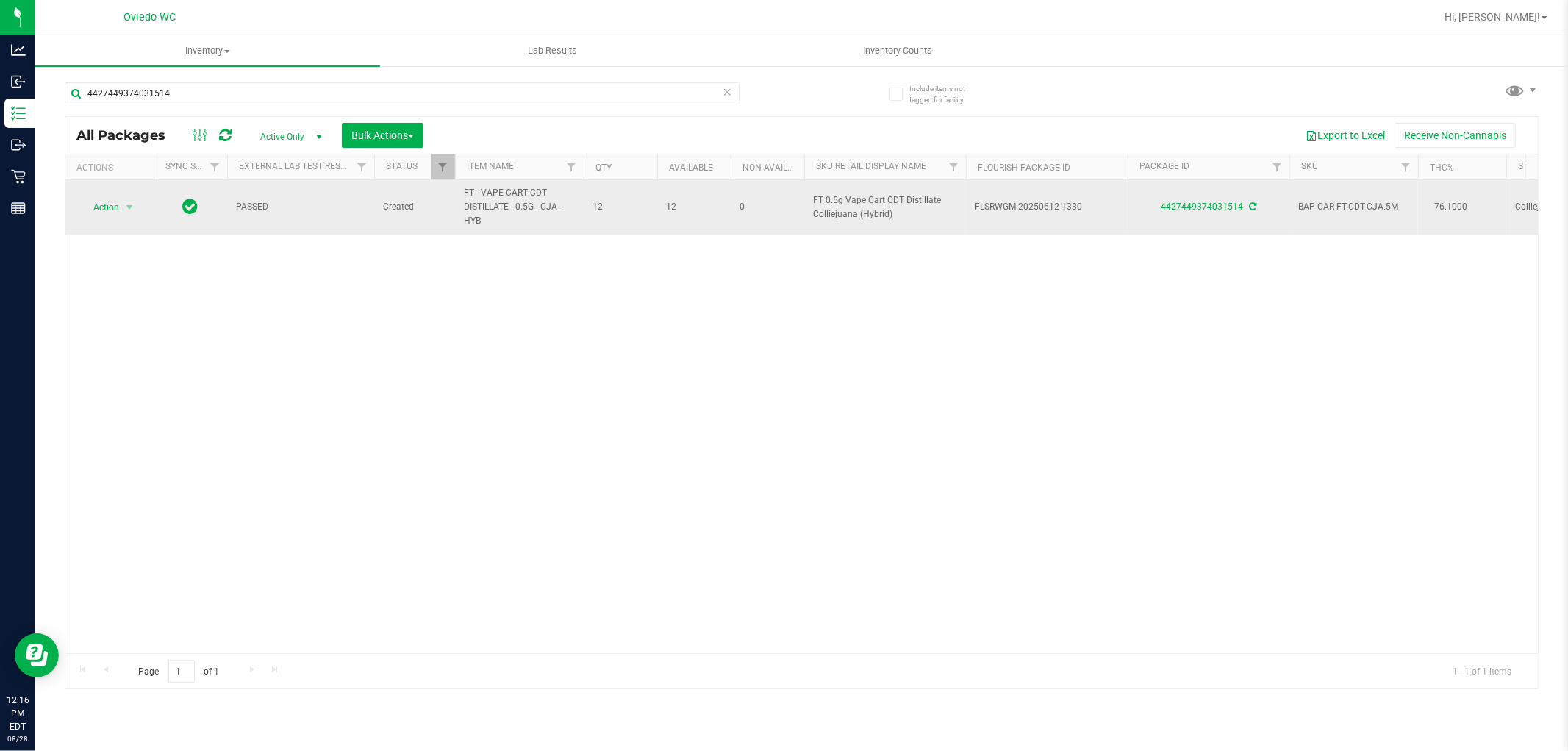
click at [497, 201] on span "FT - VAPE CART CDT DISTILLATE - 0.5G - CJA - HYB" at bounding box center [519, 207] width 111 height 43
click at [500, 201] on span "FT - VAPE CART CDT DISTILLATE - 0.5G - CJA - HYB" at bounding box center [519, 207] width 111 height 43
click at [497, 203] on span "FT - VAPE CART CDT DISTILLATE - 0.5G - CJA - HYB" at bounding box center [519, 207] width 111 height 43
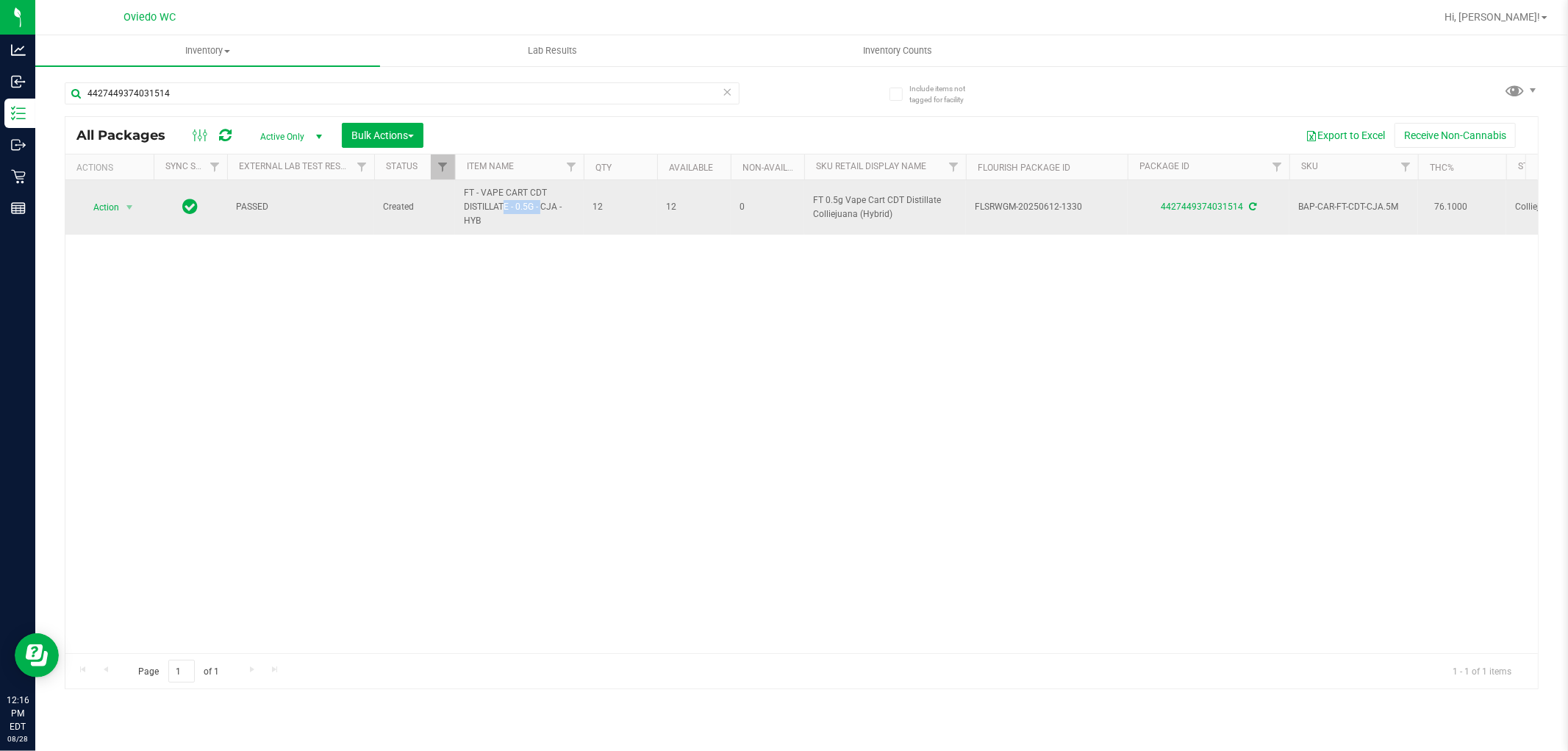
click at [497, 203] on span "FT - VAPE CART CDT DISTILLATE - 0.5G - CJA - HYB" at bounding box center [519, 207] width 111 height 43
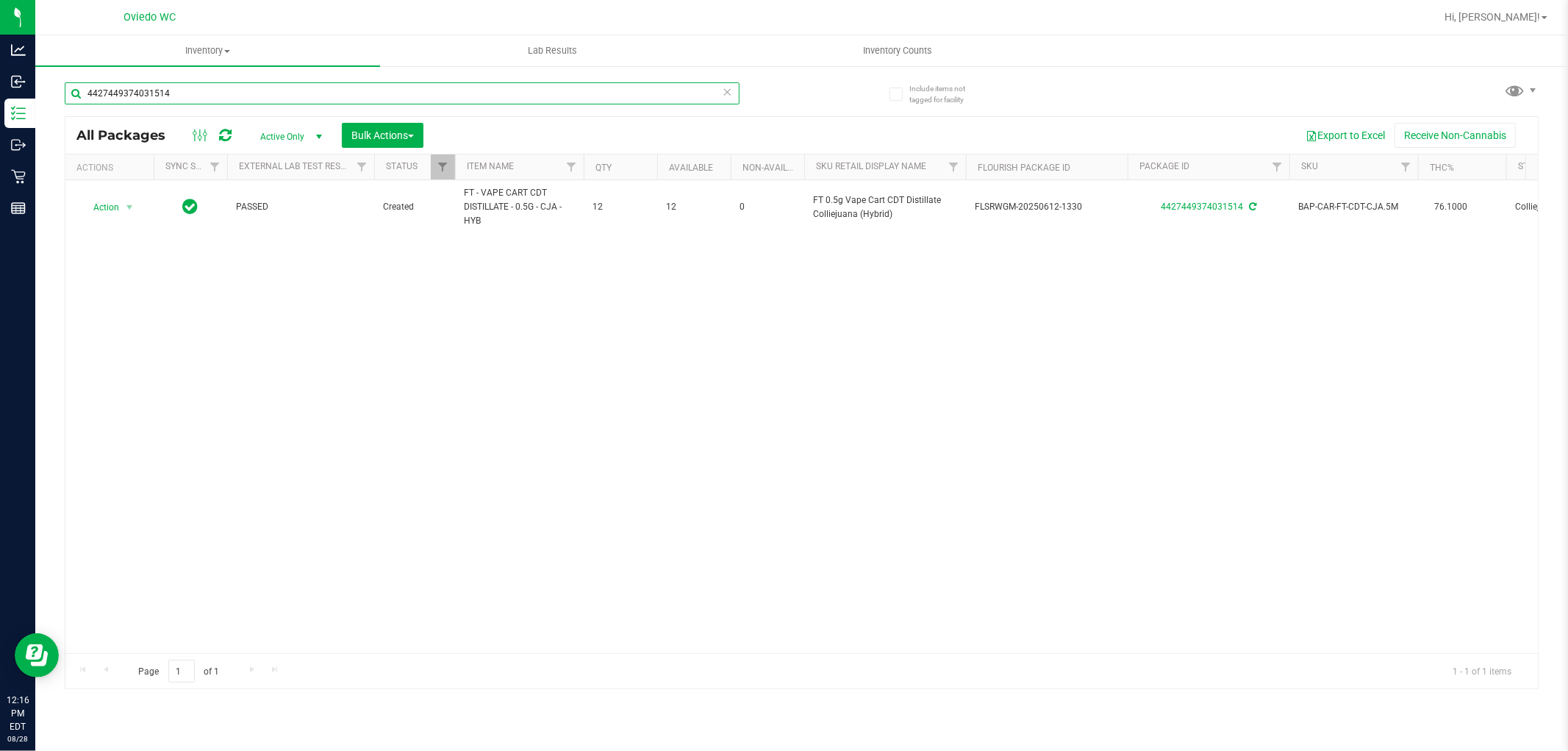
click at [231, 89] on input "4427449374031514" at bounding box center [402, 93] width 675 height 22
paste input "FT - VAPE CART CDT DISTILLATE - 0.5G - CJA - HYB"
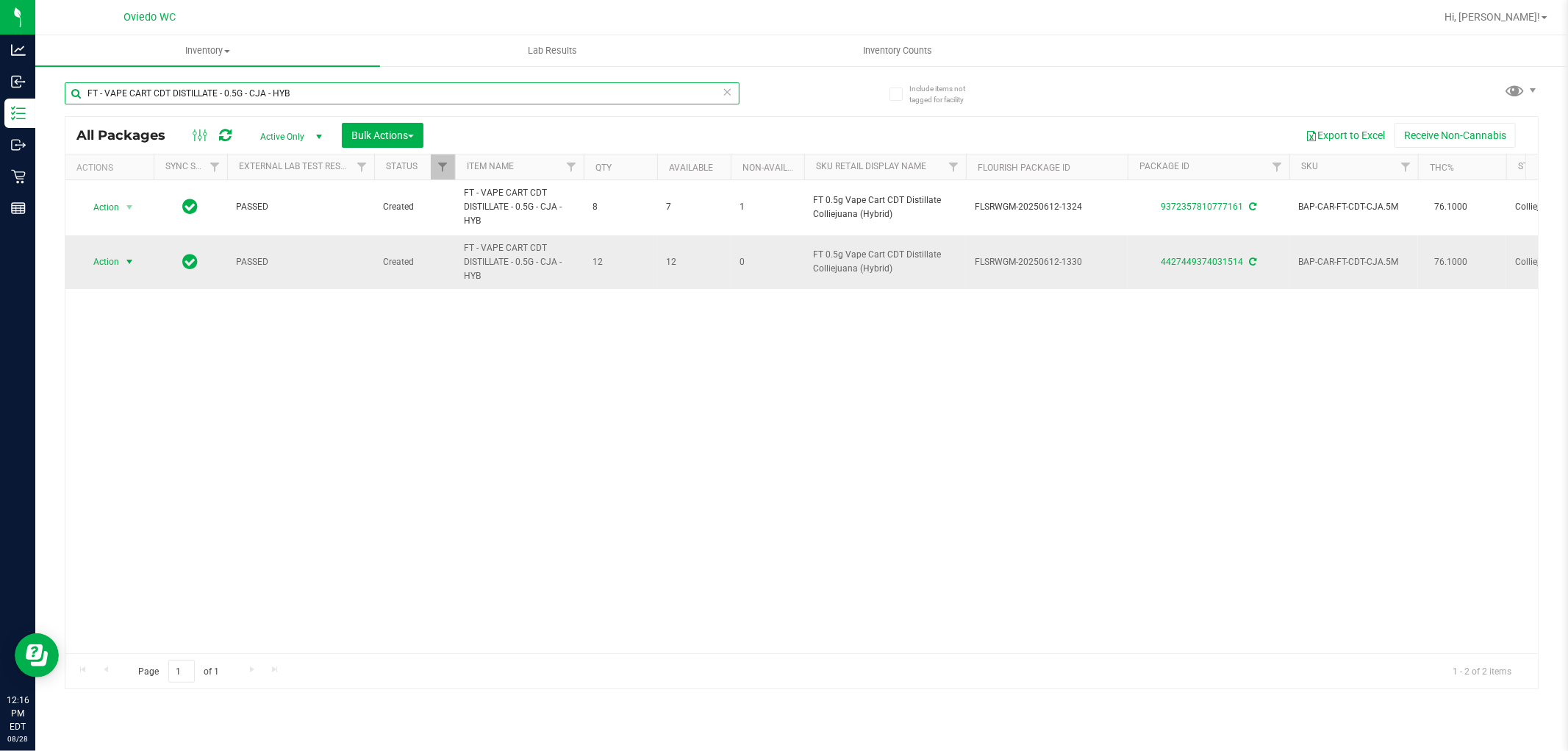
type input "FT - VAPE CART CDT DISTILLATE - 0.5G - CJA - HYB"
click at [91, 265] on span "Action" at bounding box center [100, 262] width 40 height 21
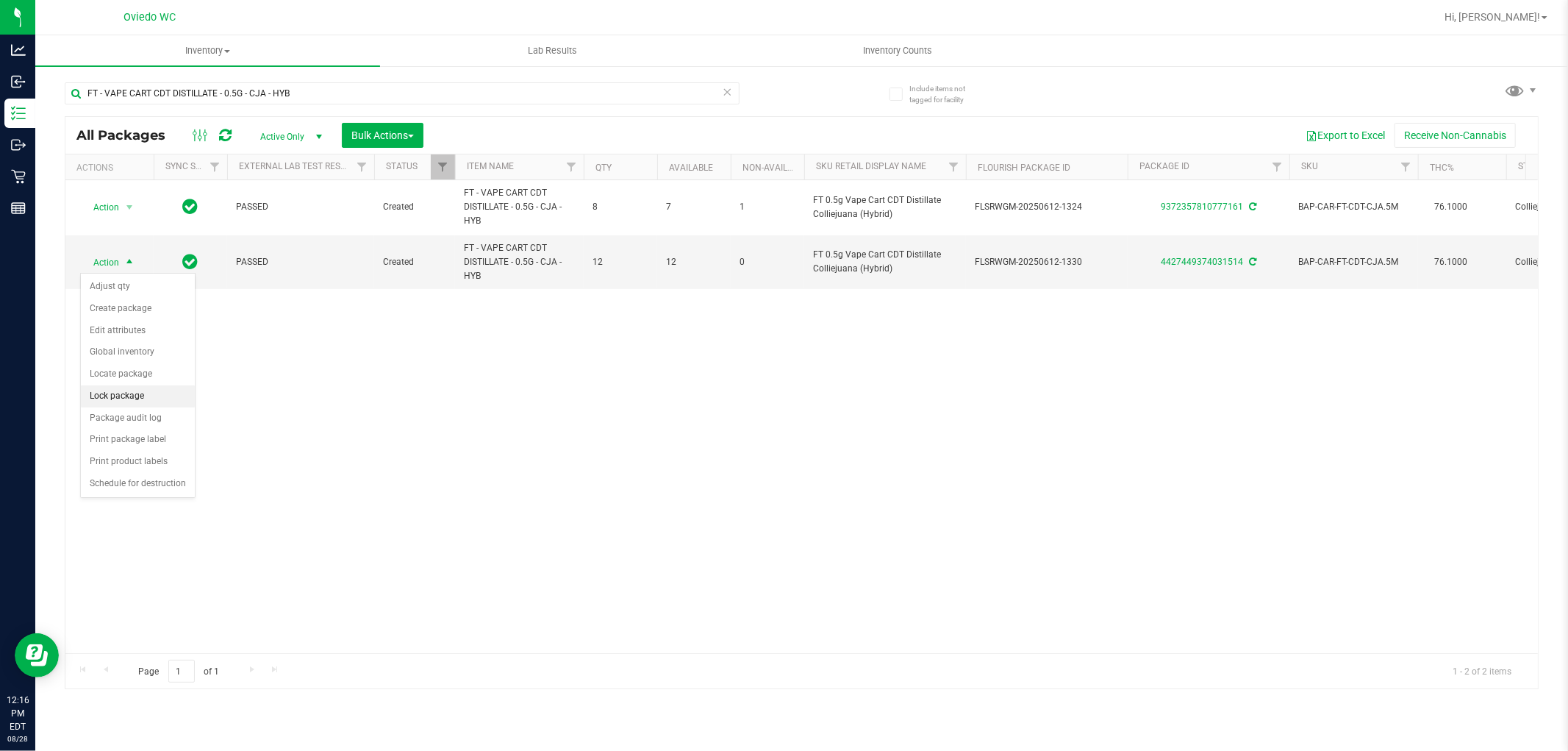
click at [120, 396] on li "Lock package" at bounding box center [138, 396] width 114 height 22
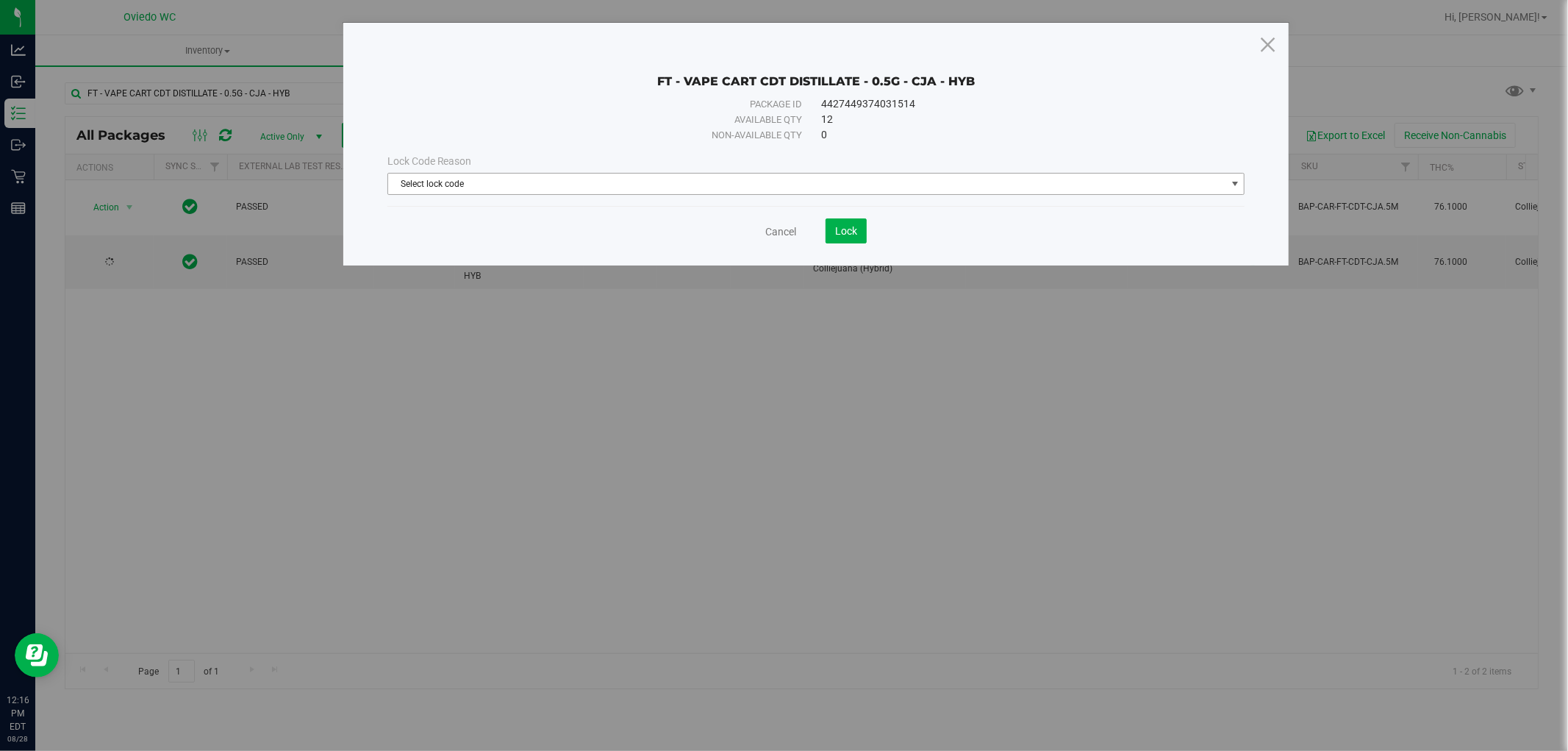
click at [774, 185] on span "Select lock code" at bounding box center [807, 183] width 838 height 21
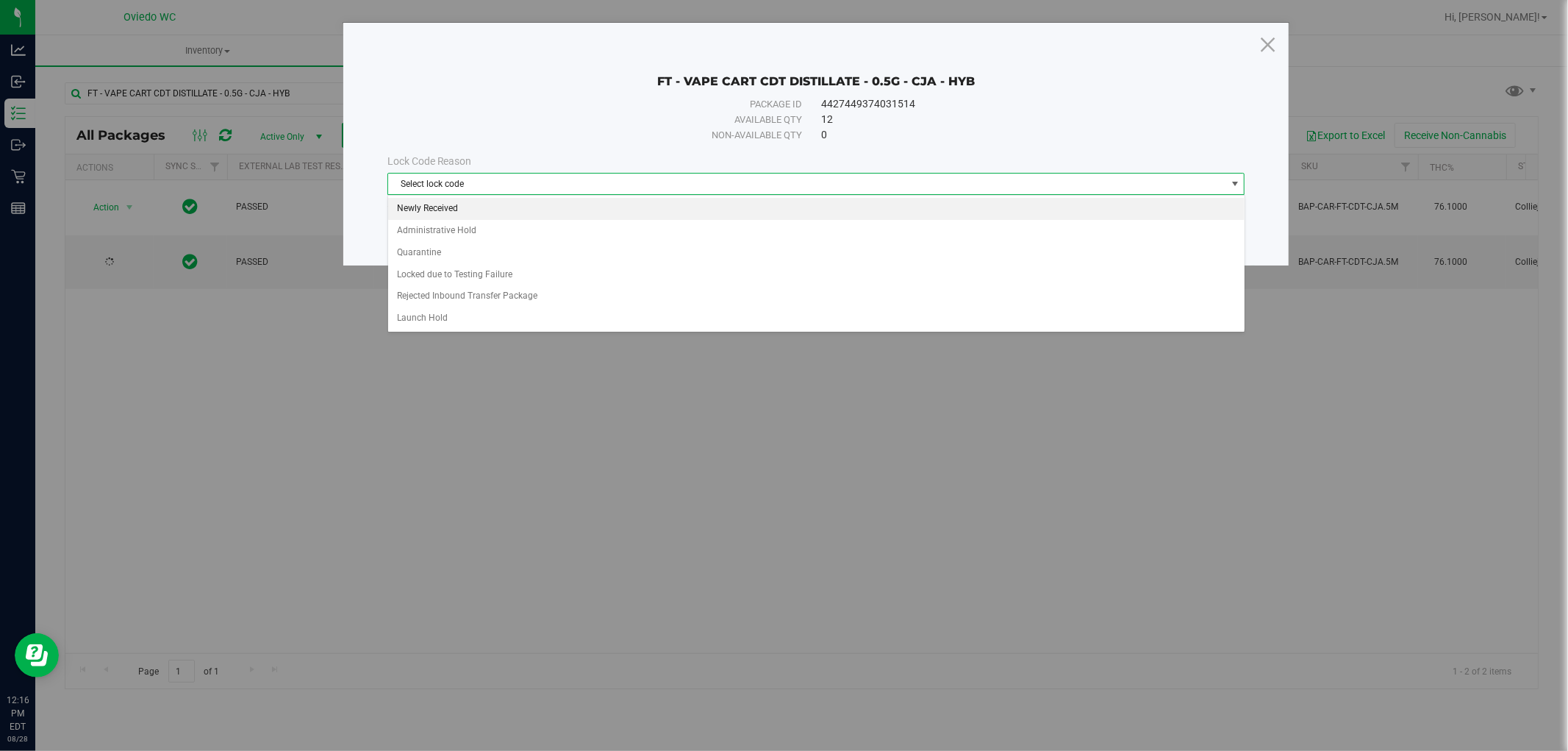
click at [435, 211] on li "Newly Received" at bounding box center [816, 209] width 856 height 22
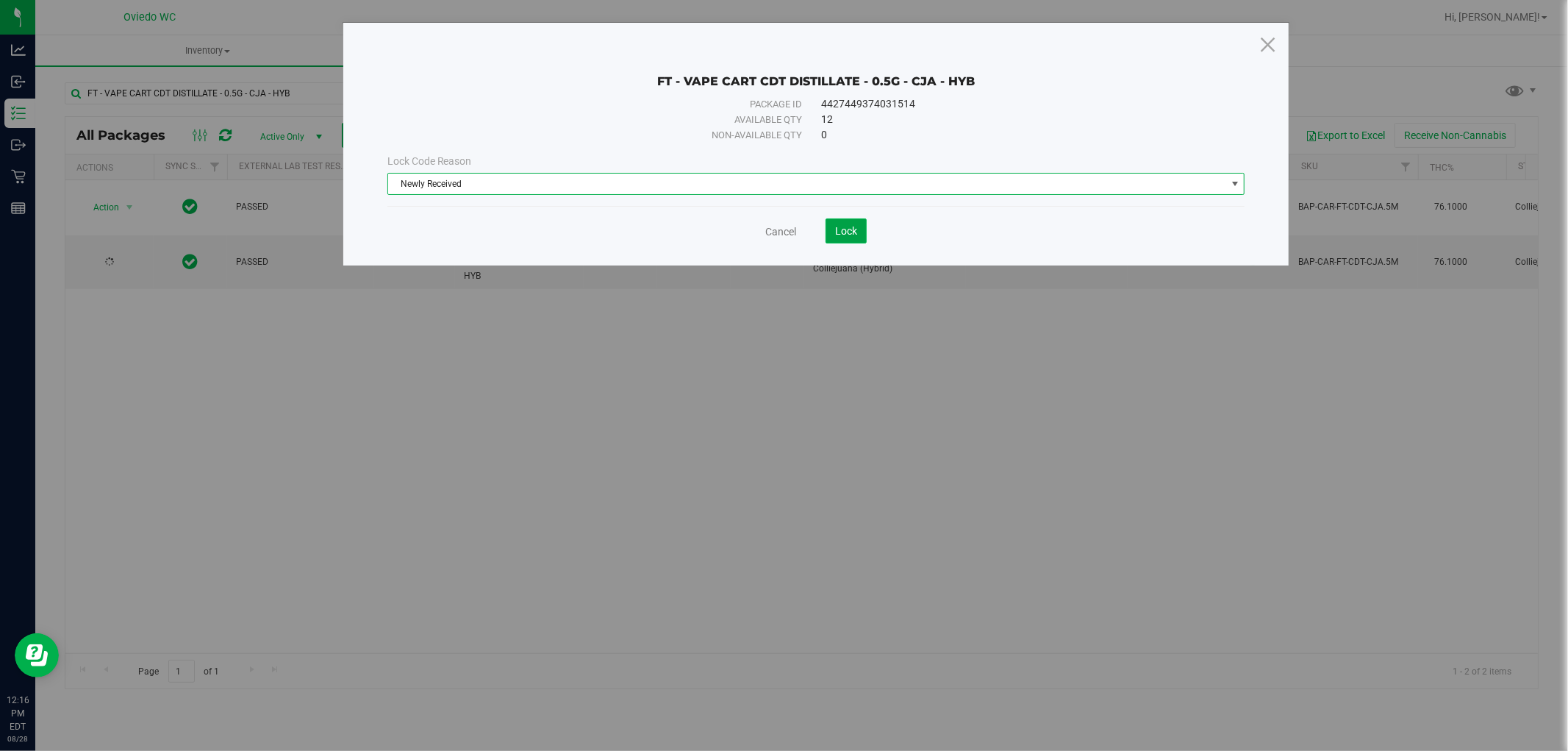
click at [840, 228] on span "Lock" at bounding box center [845, 231] width 22 height 12
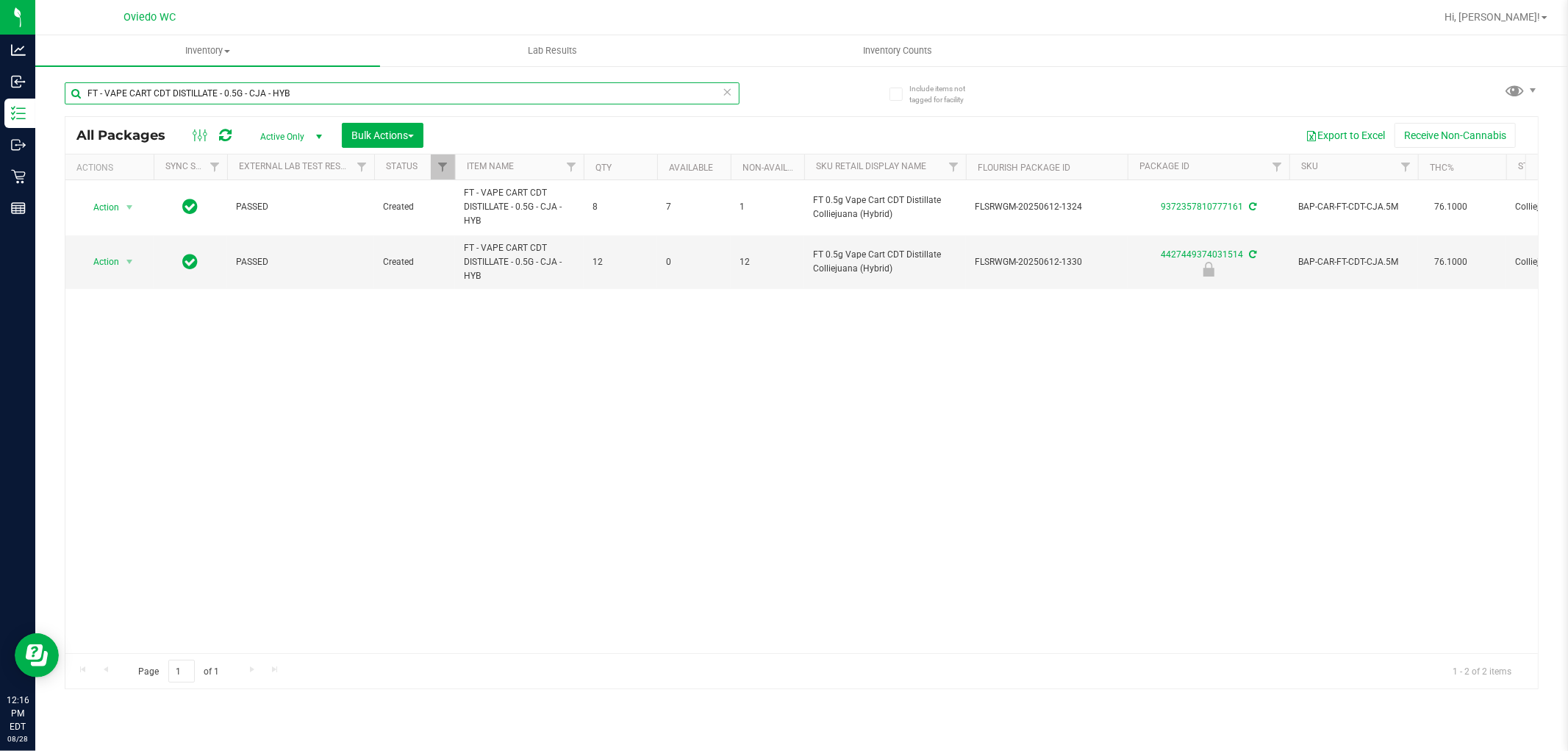
click at [306, 93] on input "FT - VAPE CART CDT DISTILLATE - 0.5G - CJA - HYB" at bounding box center [402, 93] width 675 height 22
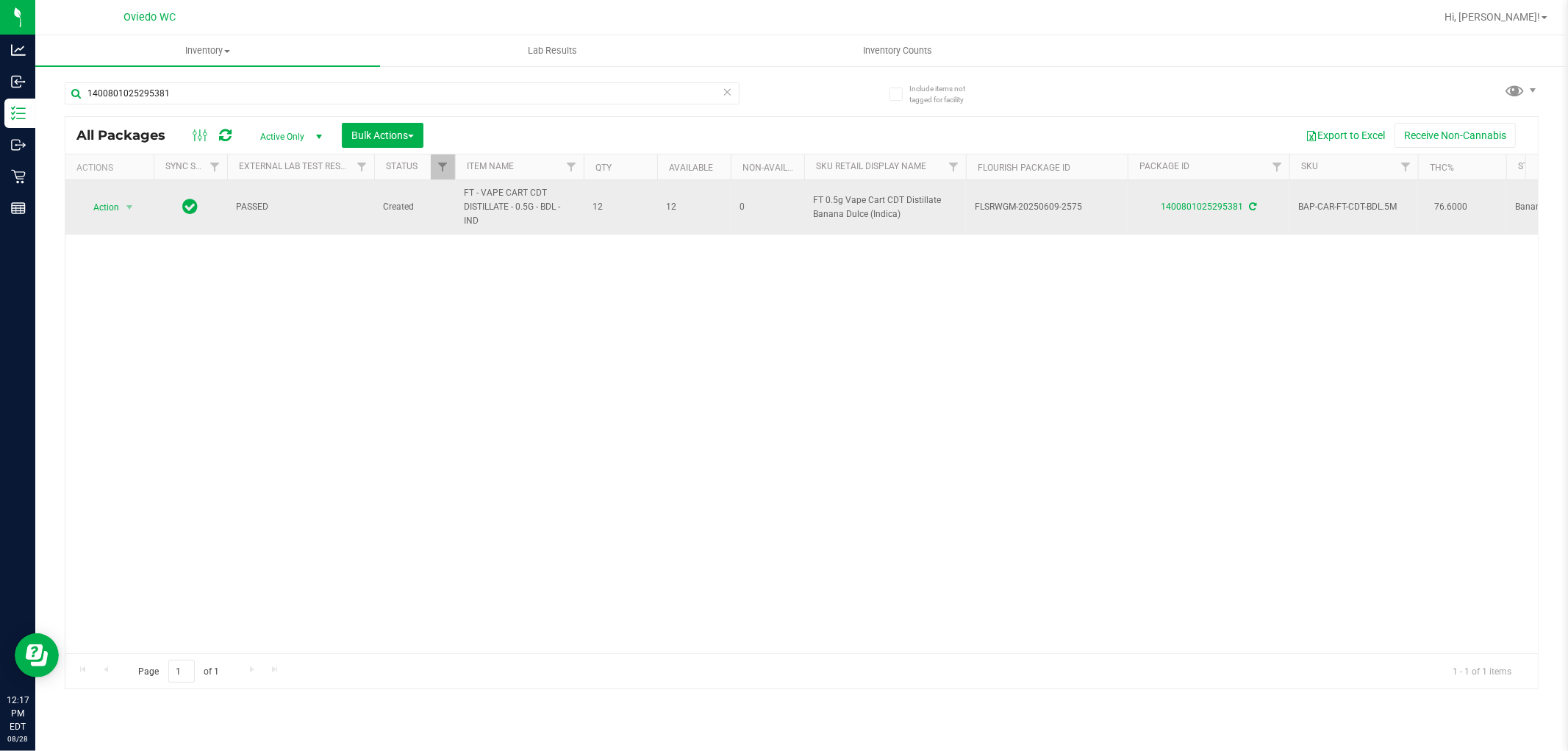
click at [504, 207] on span "FT - VAPE CART CDT DISTILLATE - 0.5G - BDL - IND" at bounding box center [519, 207] width 111 height 43
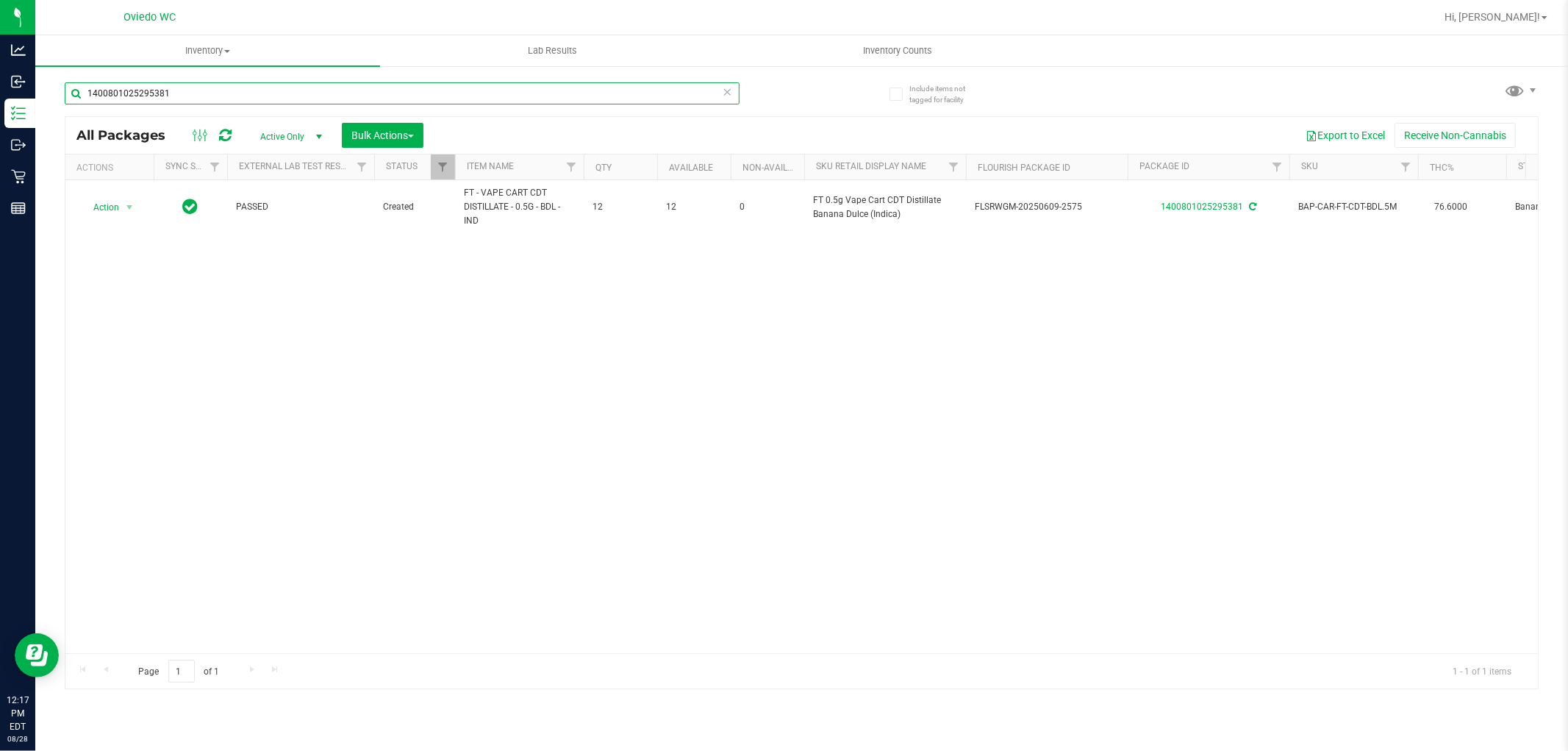
click at [203, 100] on input "1400801025295381" at bounding box center [402, 93] width 675 height 22
paste input "FT - VAPE CART CDT DISTILLATE - 0.5G - BDL - IND"
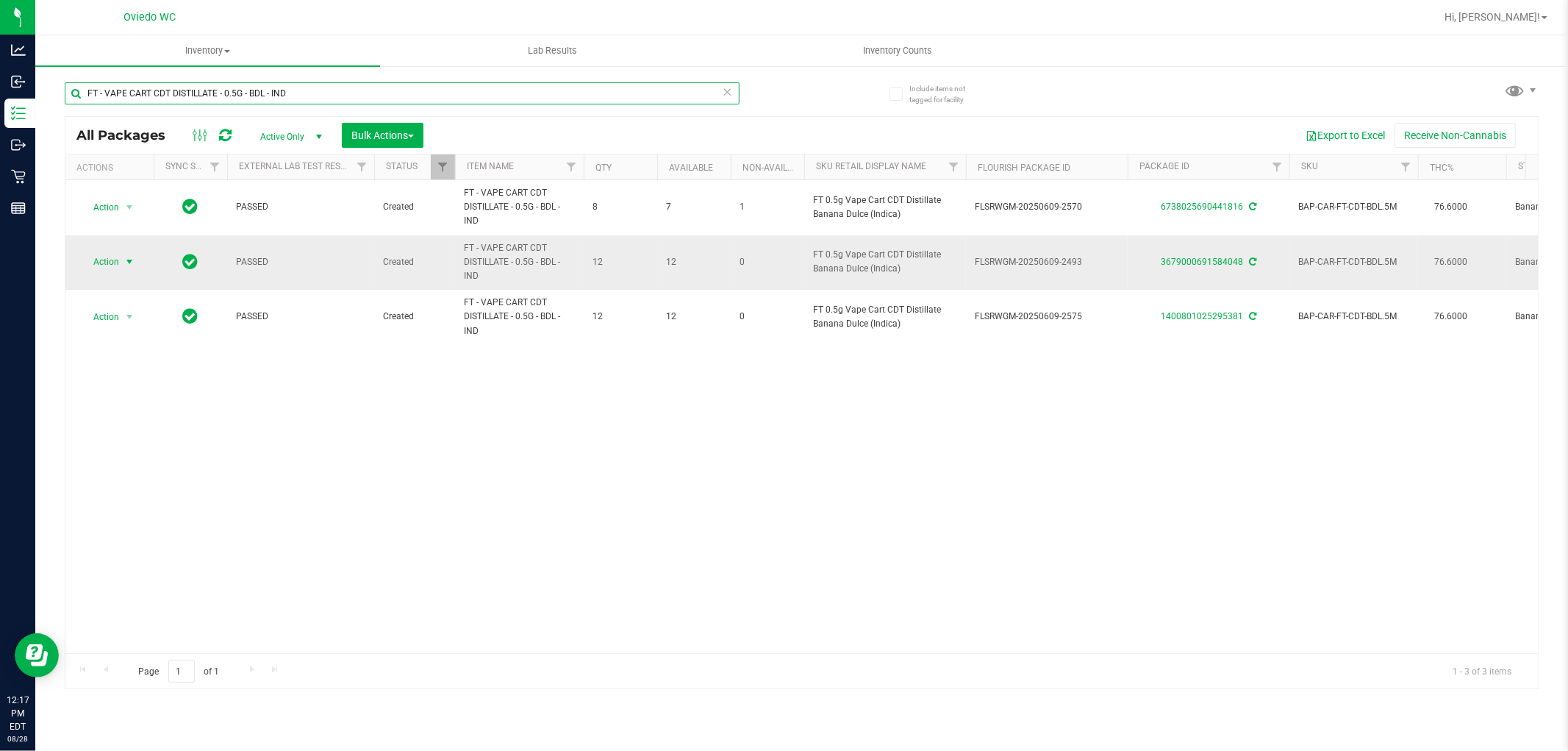
type input "FT - VAPE CART CDT DISTILLATE - 0.5G - BDL - IND"
click at [108, 269] on span "Action" at bounding box center [100, 262] width 40 height 21
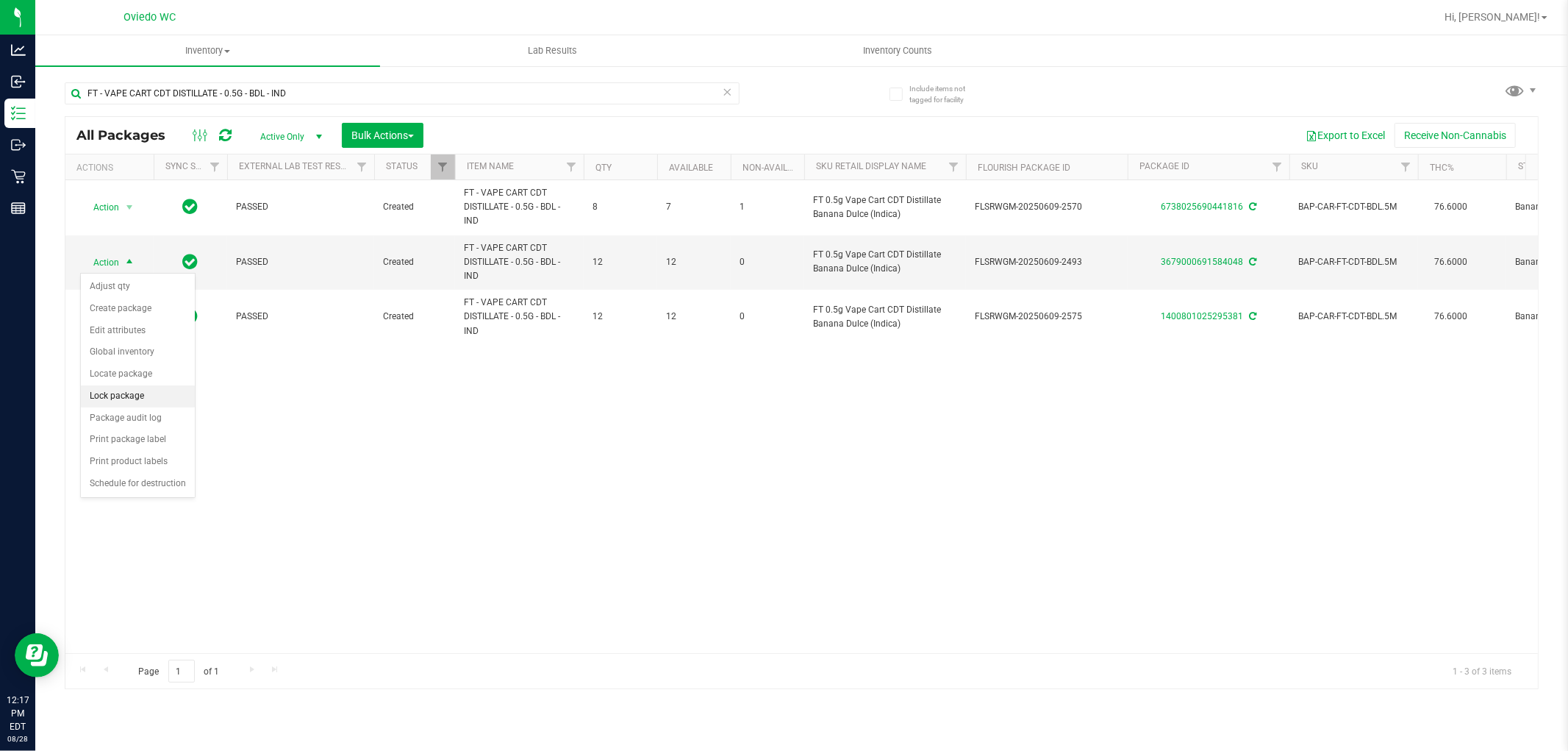
click at [119, 386] on li "Lock package" at bounding box center [138, 396] width 114 height 22
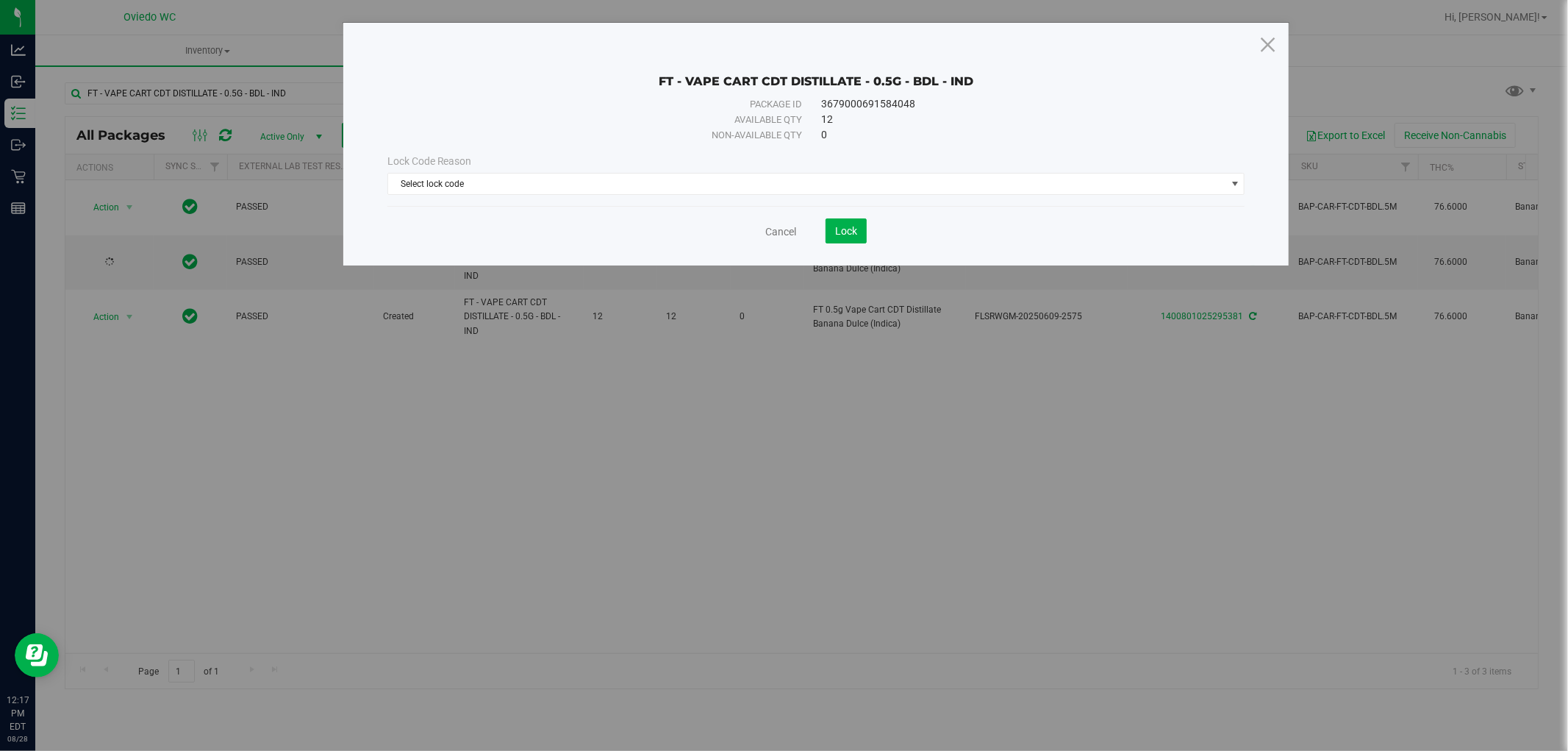
click at [523, 195] on div "Lock Code Reason Select lock code Select lock code Newly Received Administrativ…" at bounding box center [816, 174] width 880 height 63
click at [523, 192] on span "Select lock code" at bounding box center [807, 183] width 838 height 21
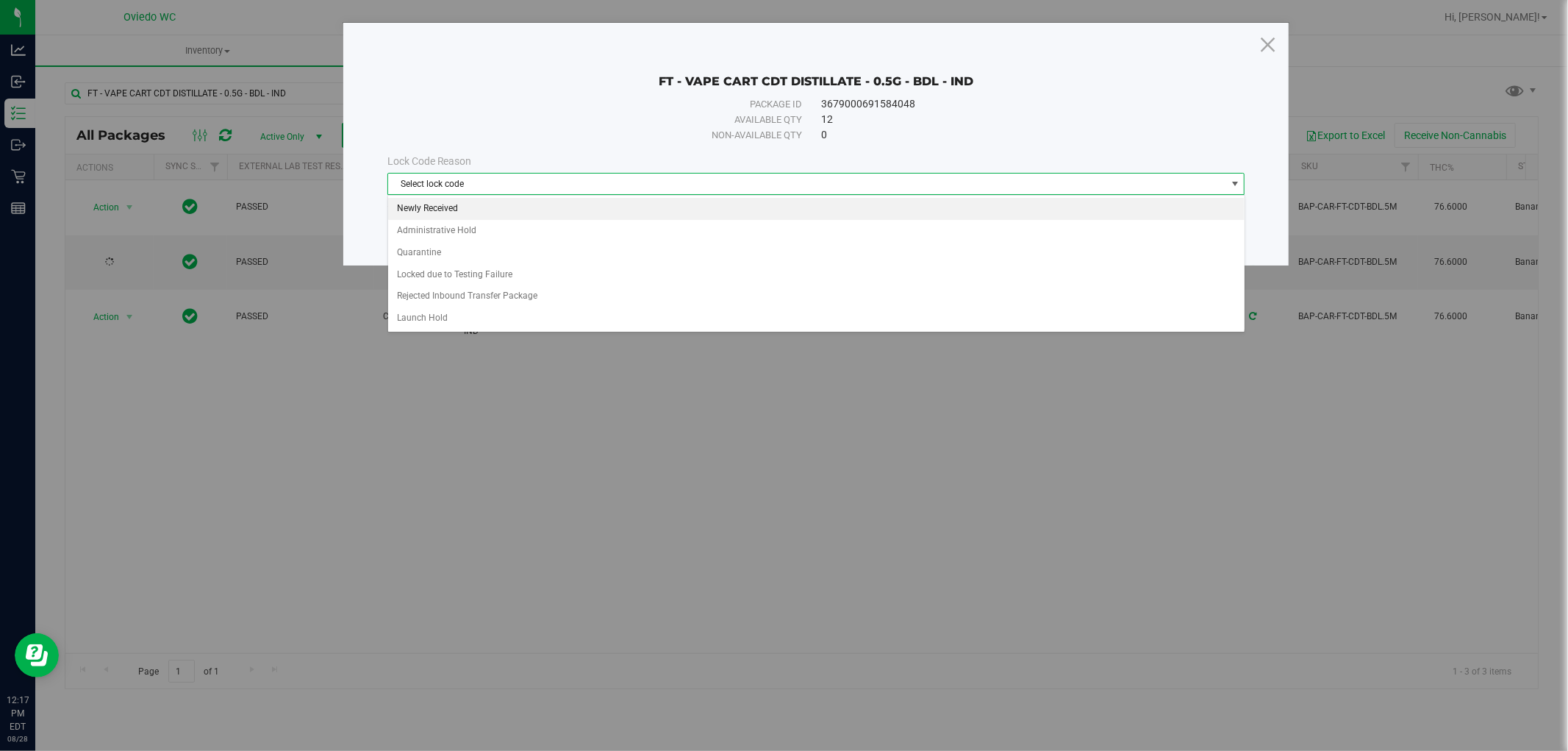
click at [503, 201] on li "Newly Received" at bounding box center [816, 209] width 856 height 22
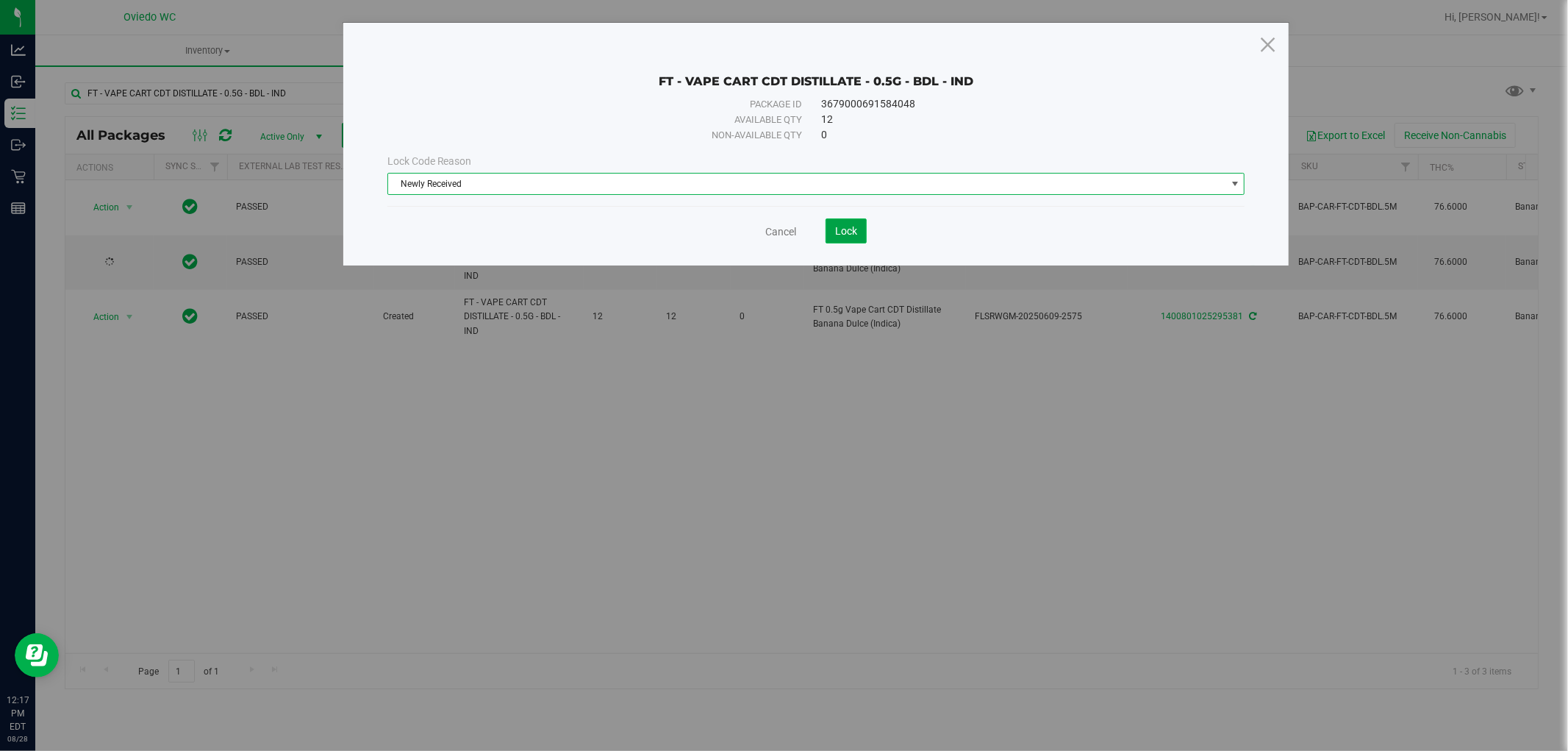
click at [849, 230] on span "Lock" at bounding box center [845, 231] width 22 height 12
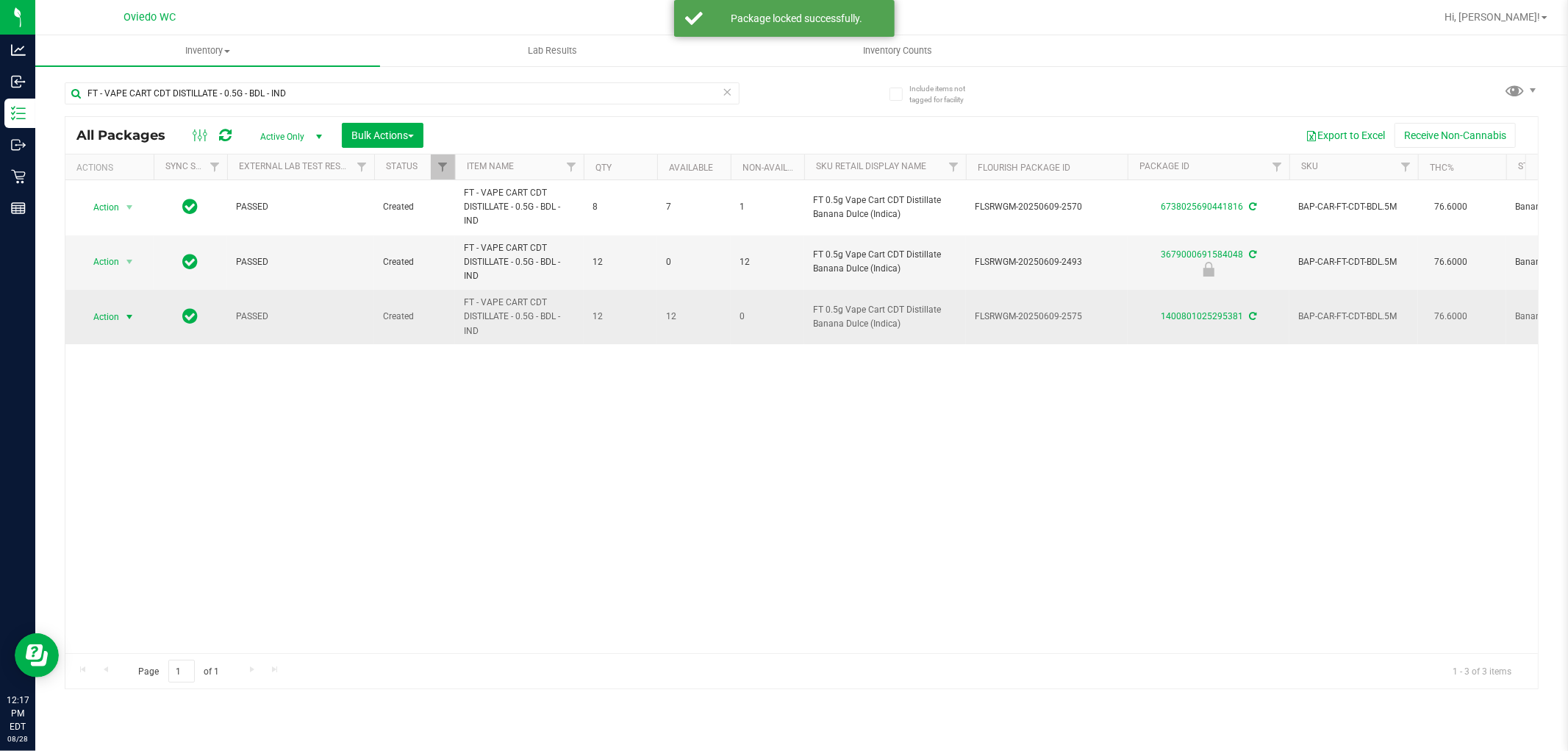
click at [108, 314] on span "Action" at bounding box center [100, 316] width 40 height 21
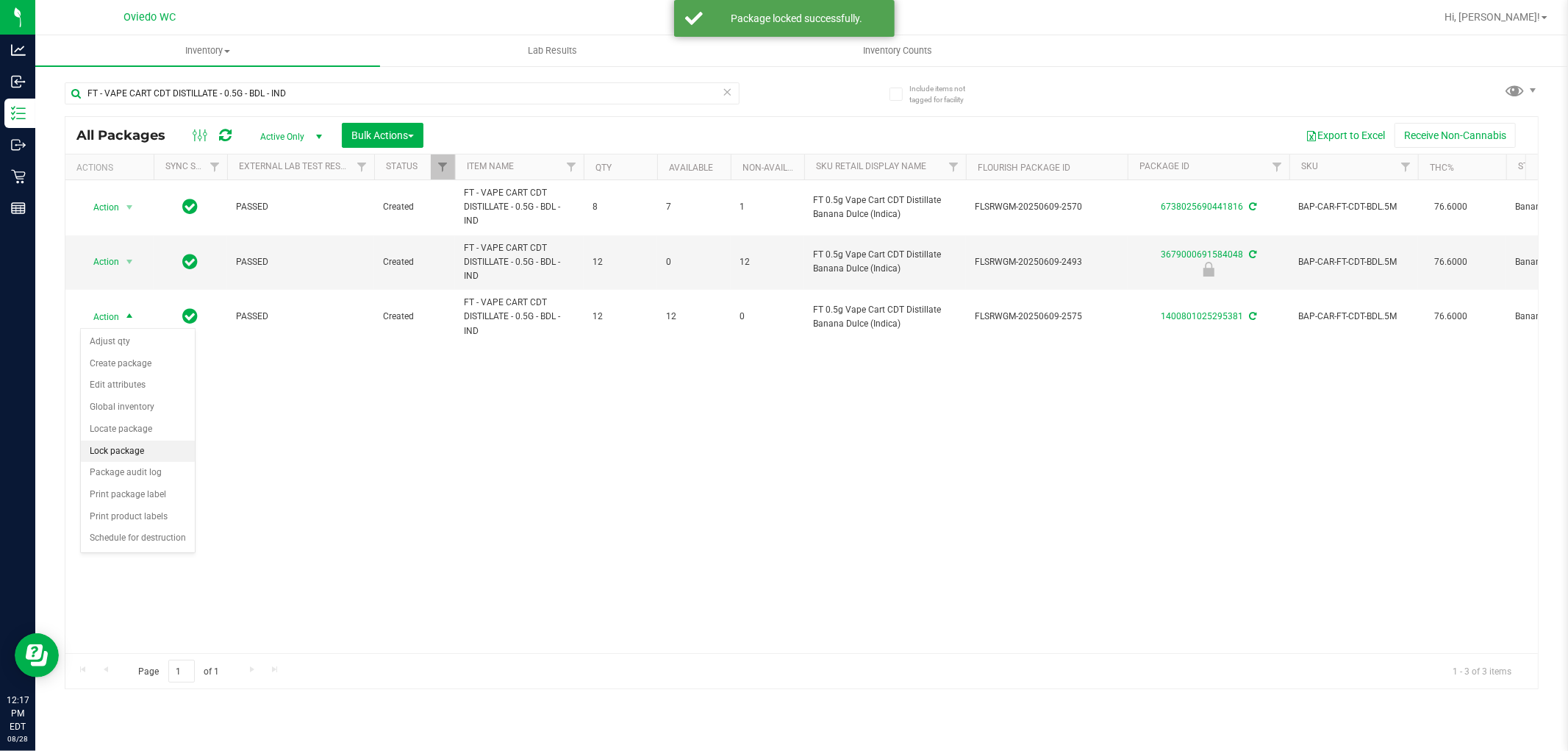
click at [107, 453] on li "Lock package" at bounding box center [138, 451] width 114 height 22
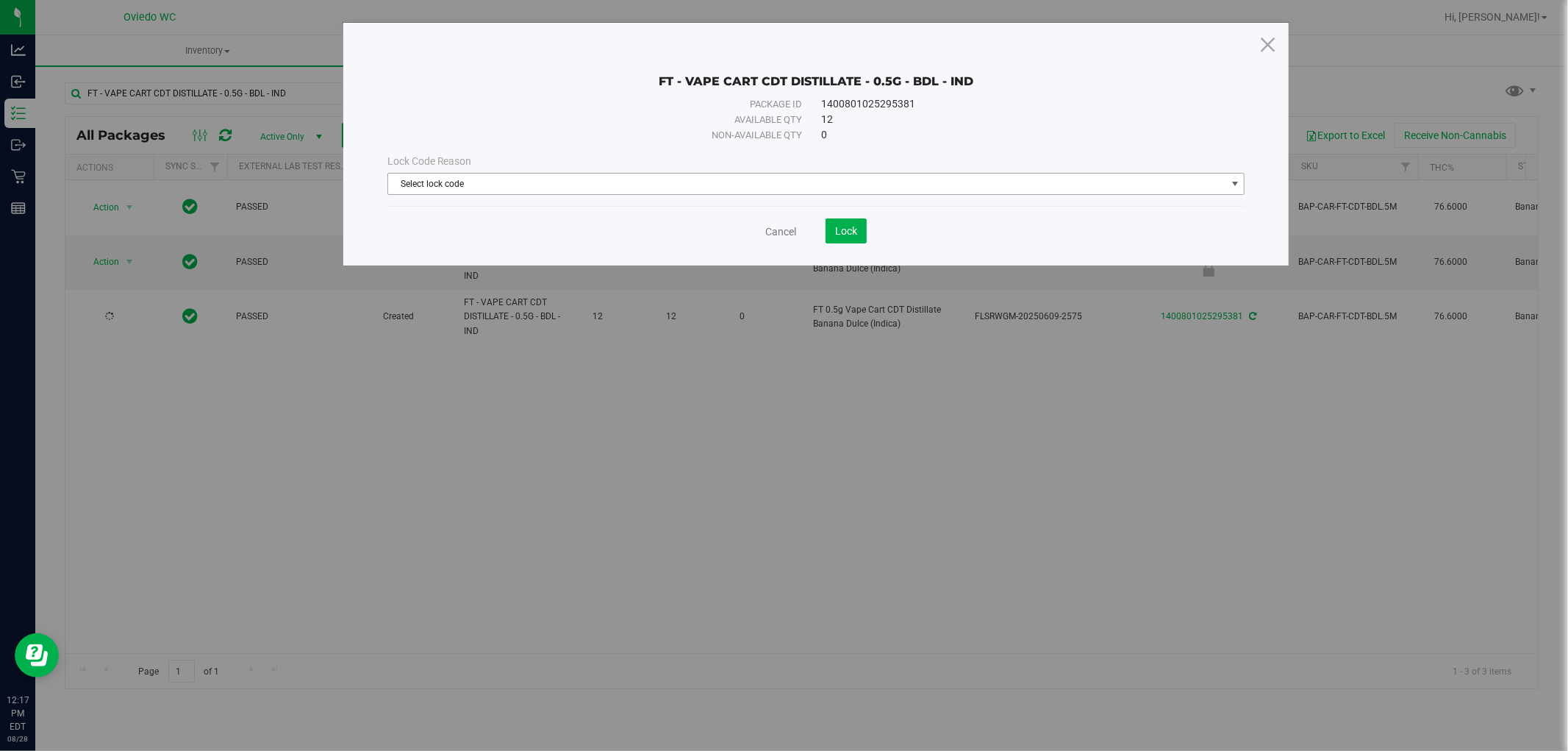
click at [671, 182] on span "Select lock code" at bounding box center [807, 183] width 838 height 21
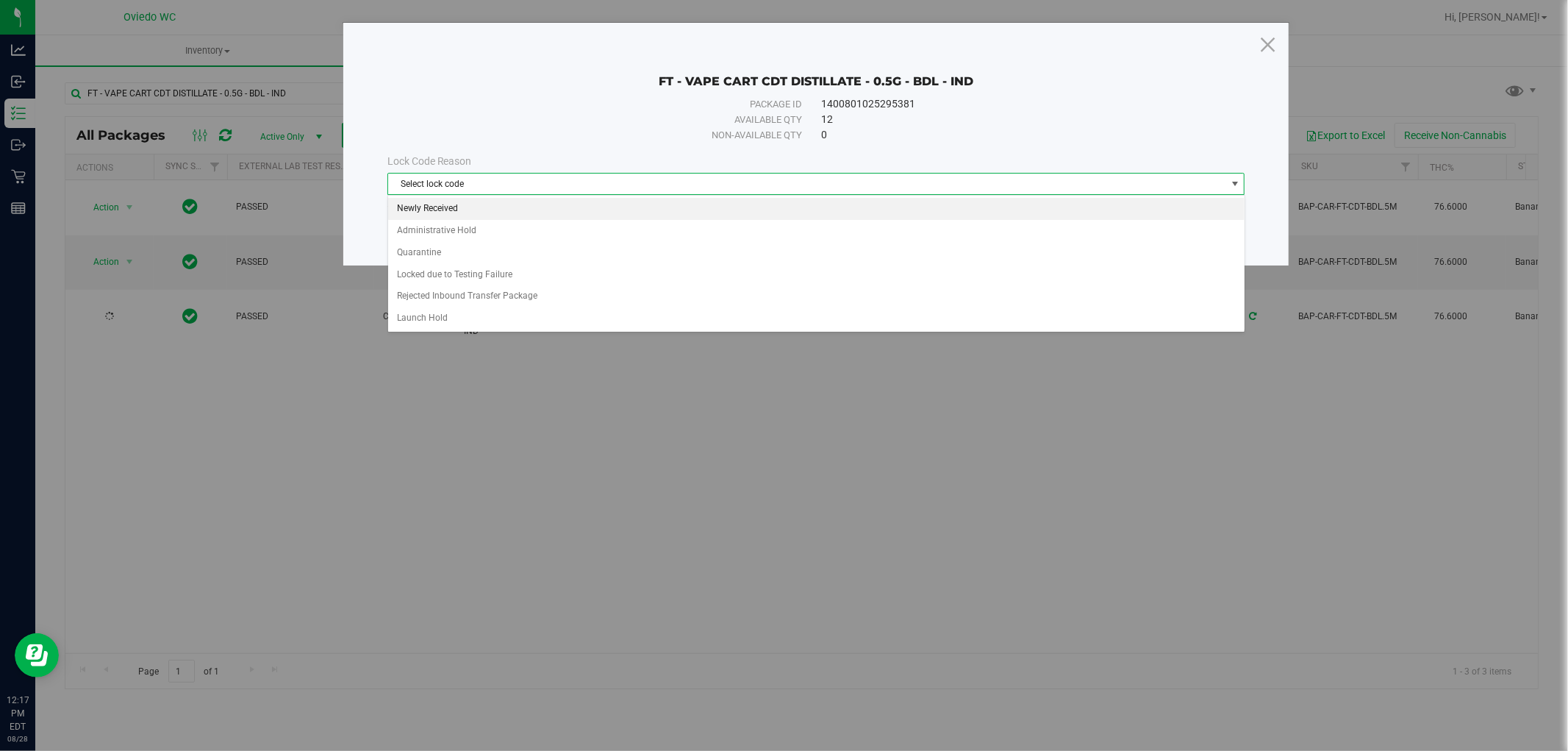
click at [456, 207] on li "Newly Received" at bounding box center [816, 209] width 856 height 22
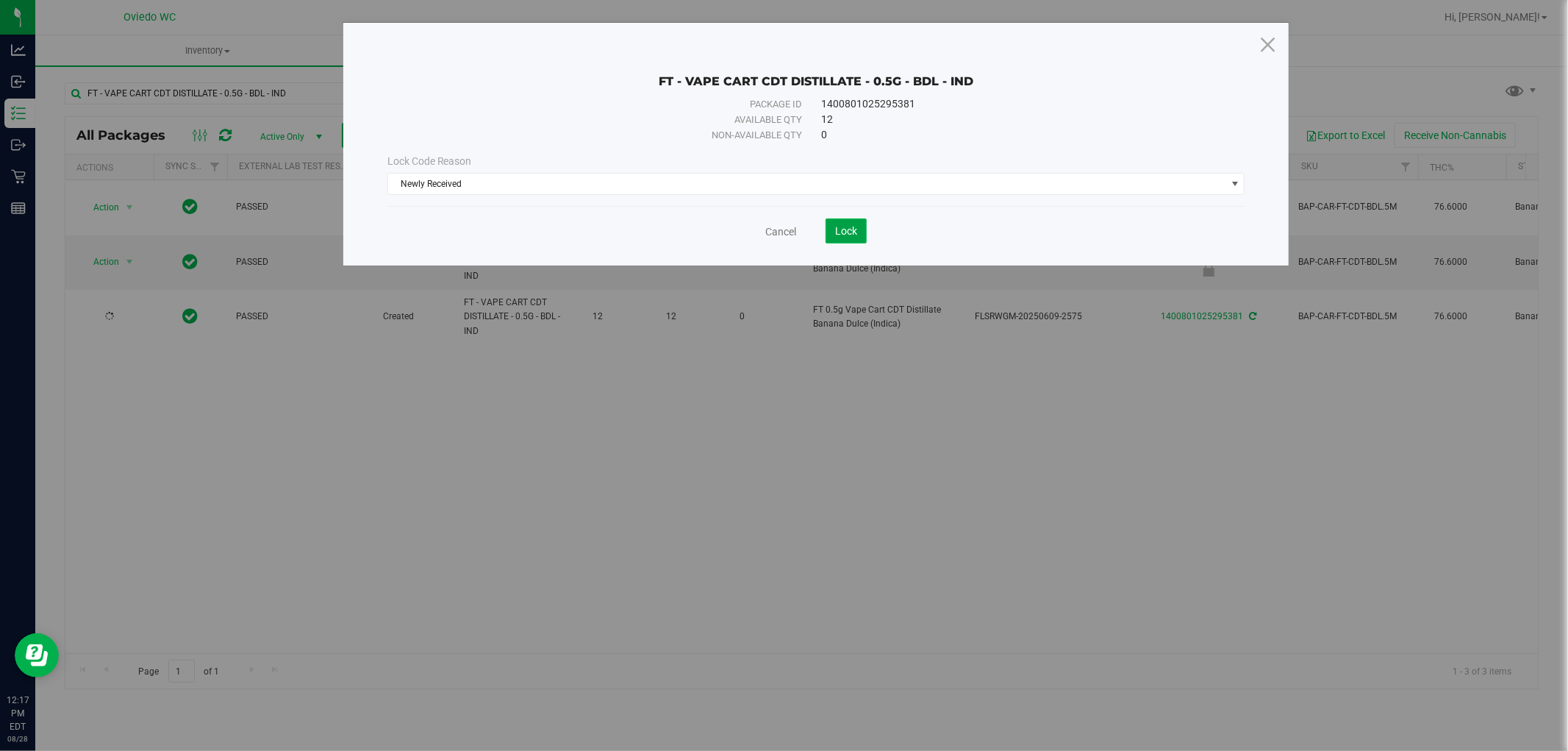
click at [842, 229] on span "Lock" at bounding box center [845, 231] width 22 height 12
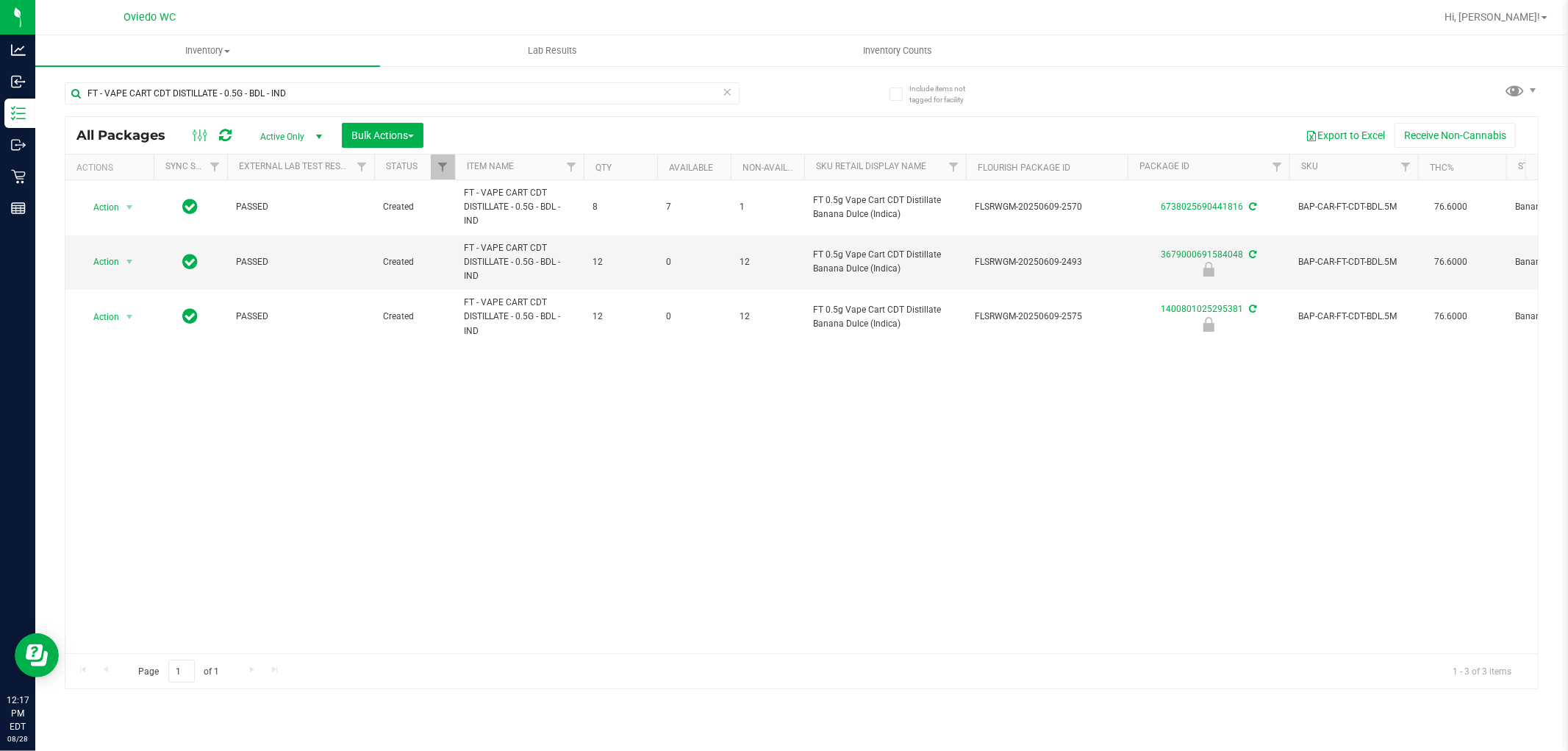
click at [351, 71] on div "FT - VAPE CART CDT DISTILLATE - 0.5G - BDL - IND" at bounding box center [433, 93] width 737 height 47
click at [348, 91] on input "FT - VAPE CART CDT DISTILLATE - 0.5G - BDL - IND" at bounding box center [402, 93] width 675 height 22
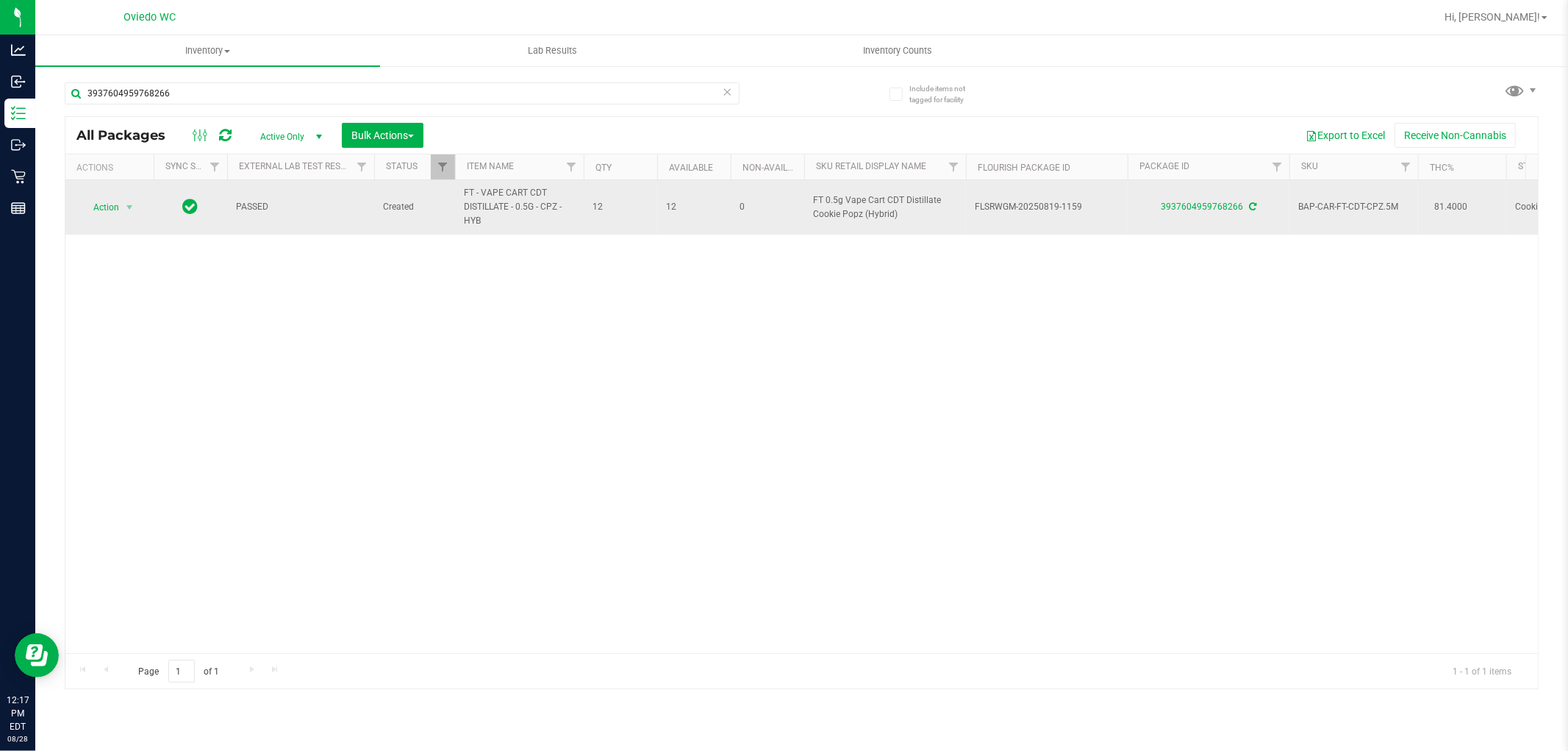
click at [486, 209] on span "FT - VAPE CART CDT DISTILLATE - 0.5G - CPZ - HYB" at bounding box center [519, 207] width 111 height 43
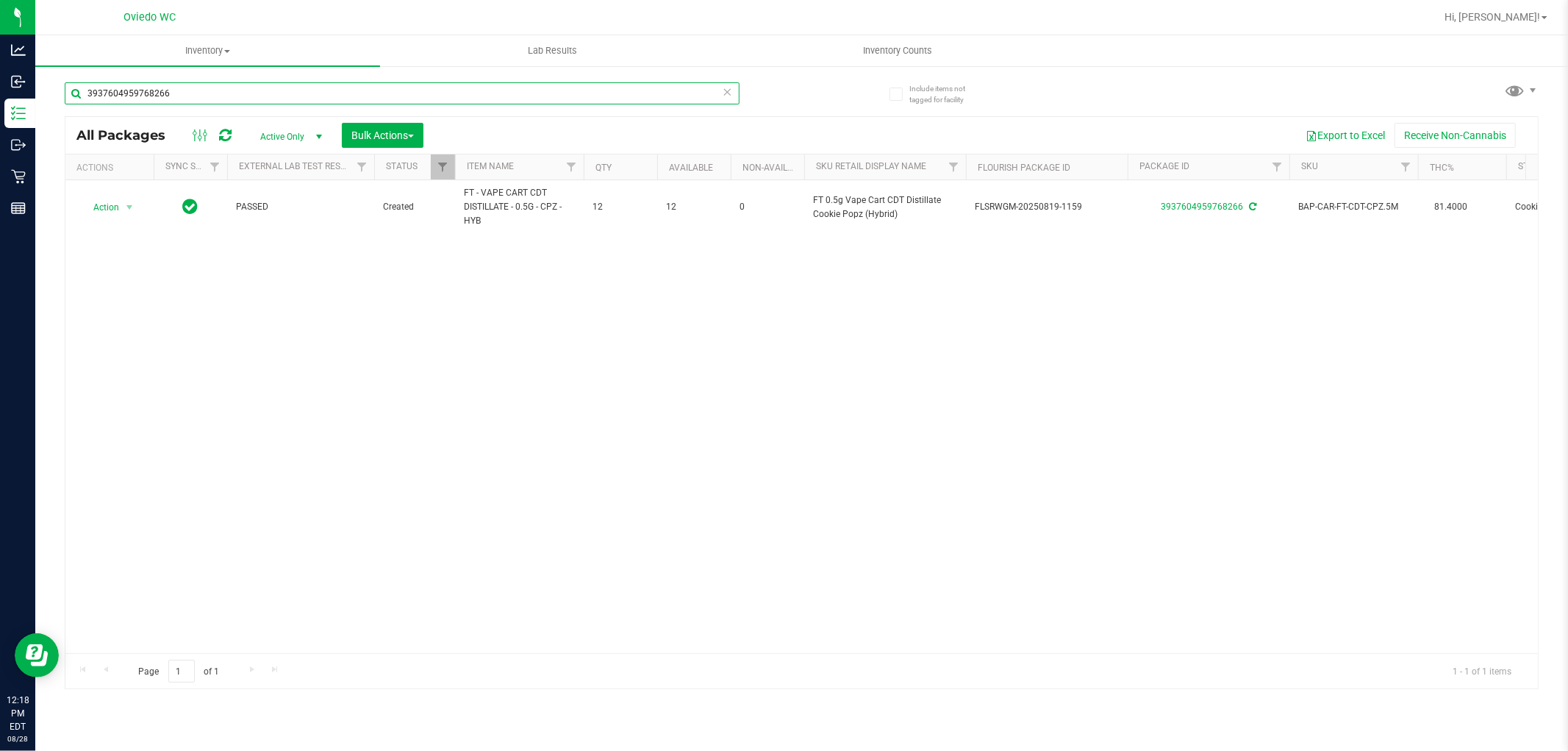
click at [257, 97] on input "3937604959768266" at bounding box center [402, 93] width 675 height 22
paste input "FT - VAPE CART CDT DISTILLATE - 0.5G - CPZ - HYB"
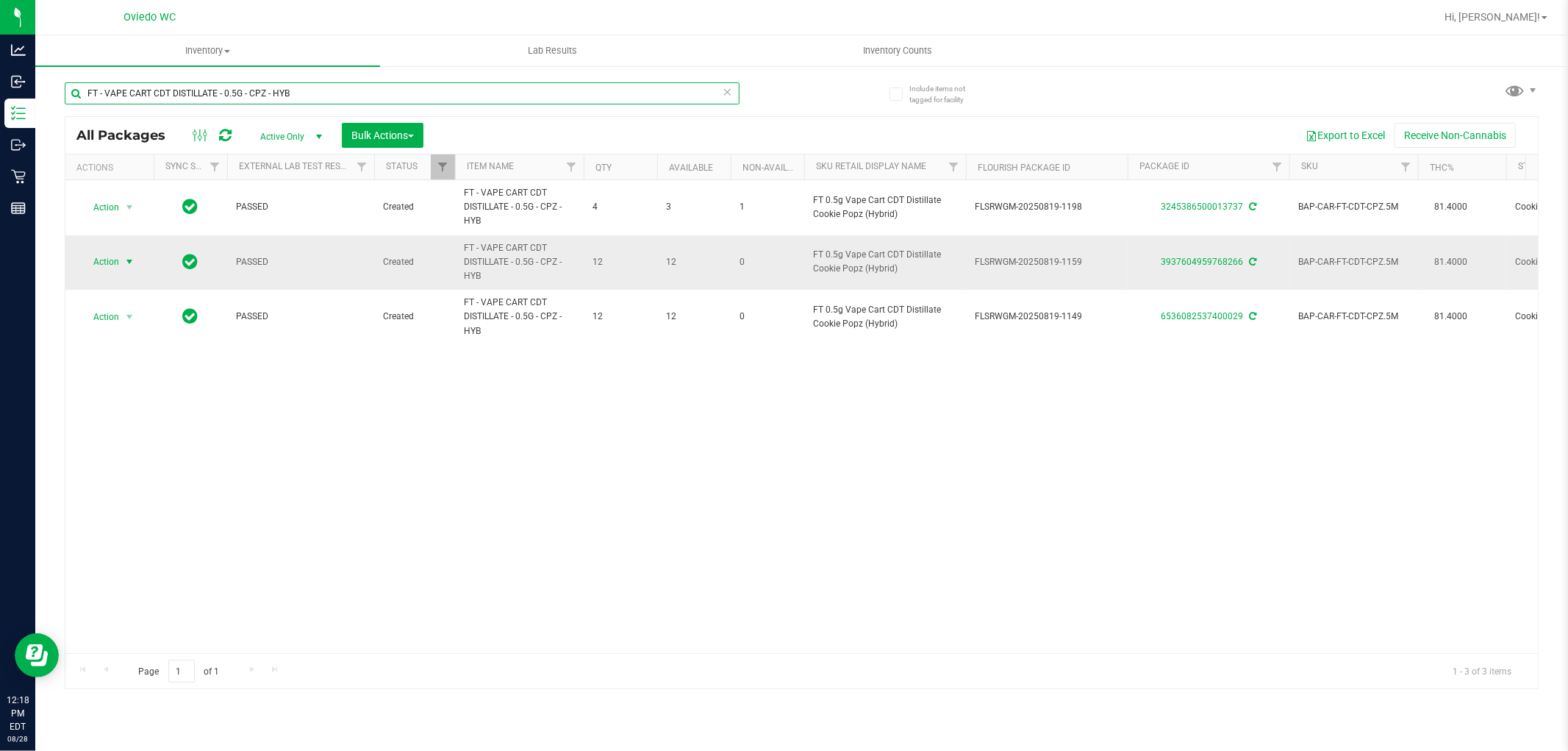
type input "FT - VAPE CART CDT DISTILLATE - 0.5G - CPZ - HYB"
click at [100, 261] on span "Action" at bounding box center [100, 262] width 40 height 21
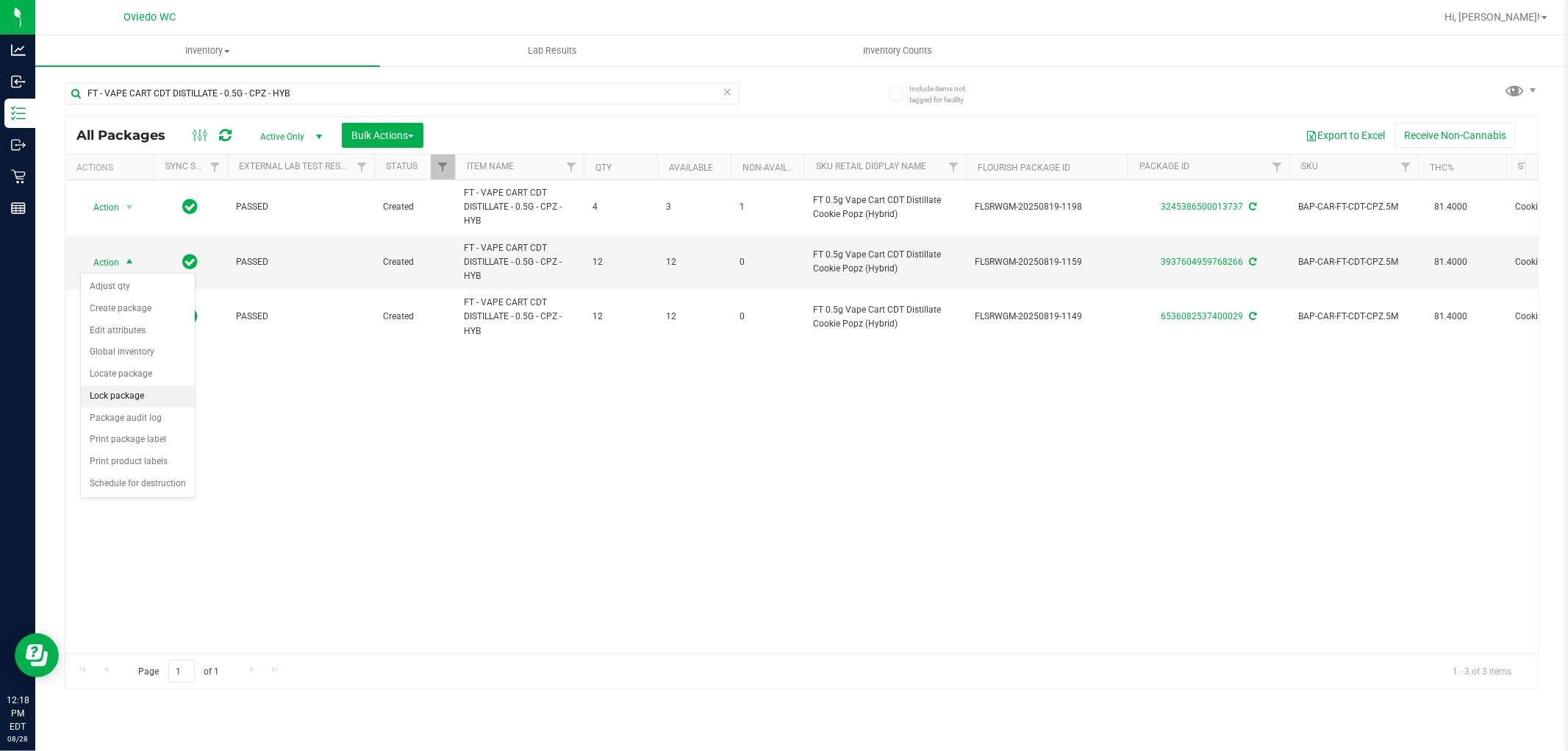
click at [115, 397] on li "Lock package" at bounding box center [138, 396] width 114 height 22
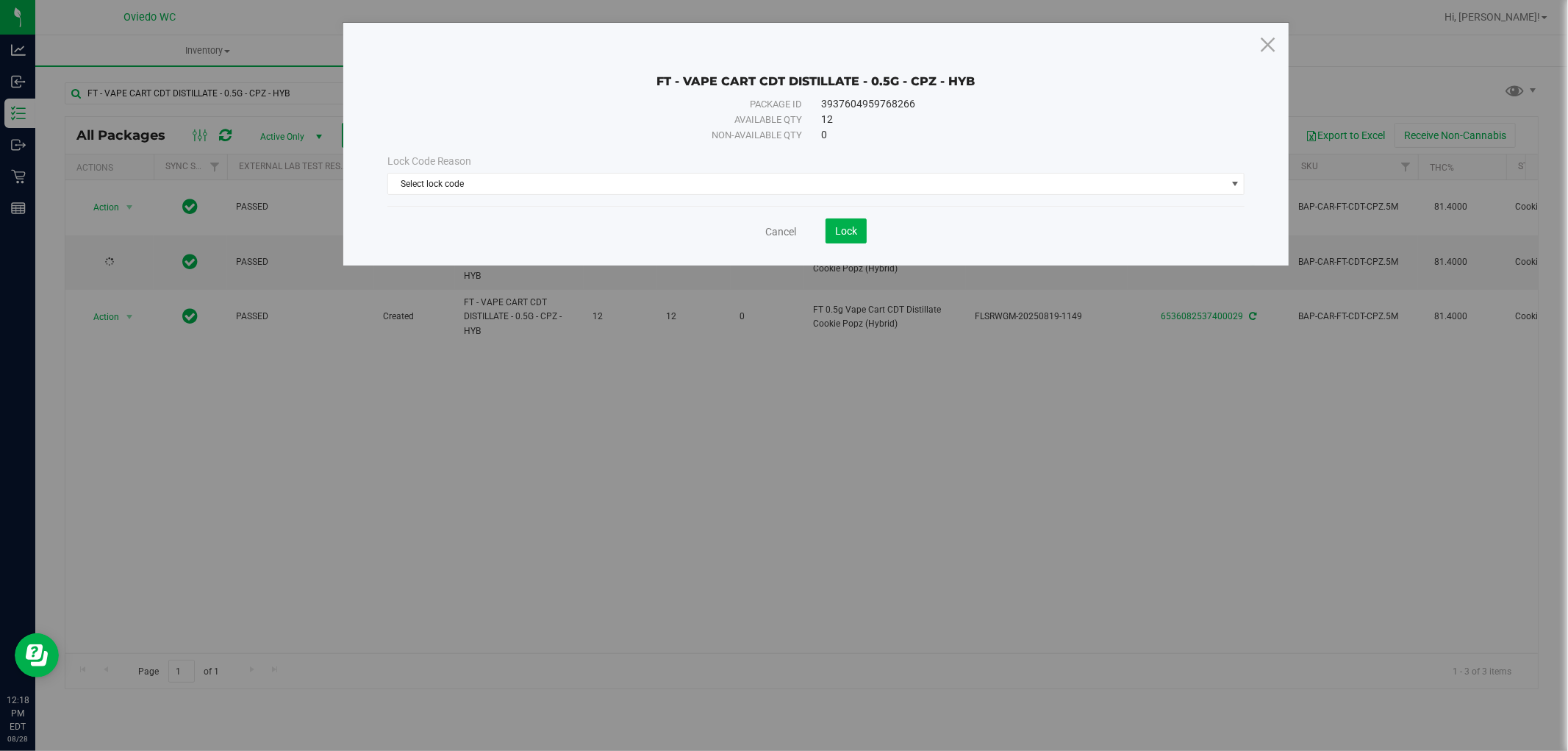
click at [630, 196] on div "Lock Code Reason Select lock code Select lock code Newly Received Administrativ…" at bounding box center [816, 174] width 880 height 63
click at [630, 175] on span "Select lock code" at bounding box center [807, 183] width 838 height 21
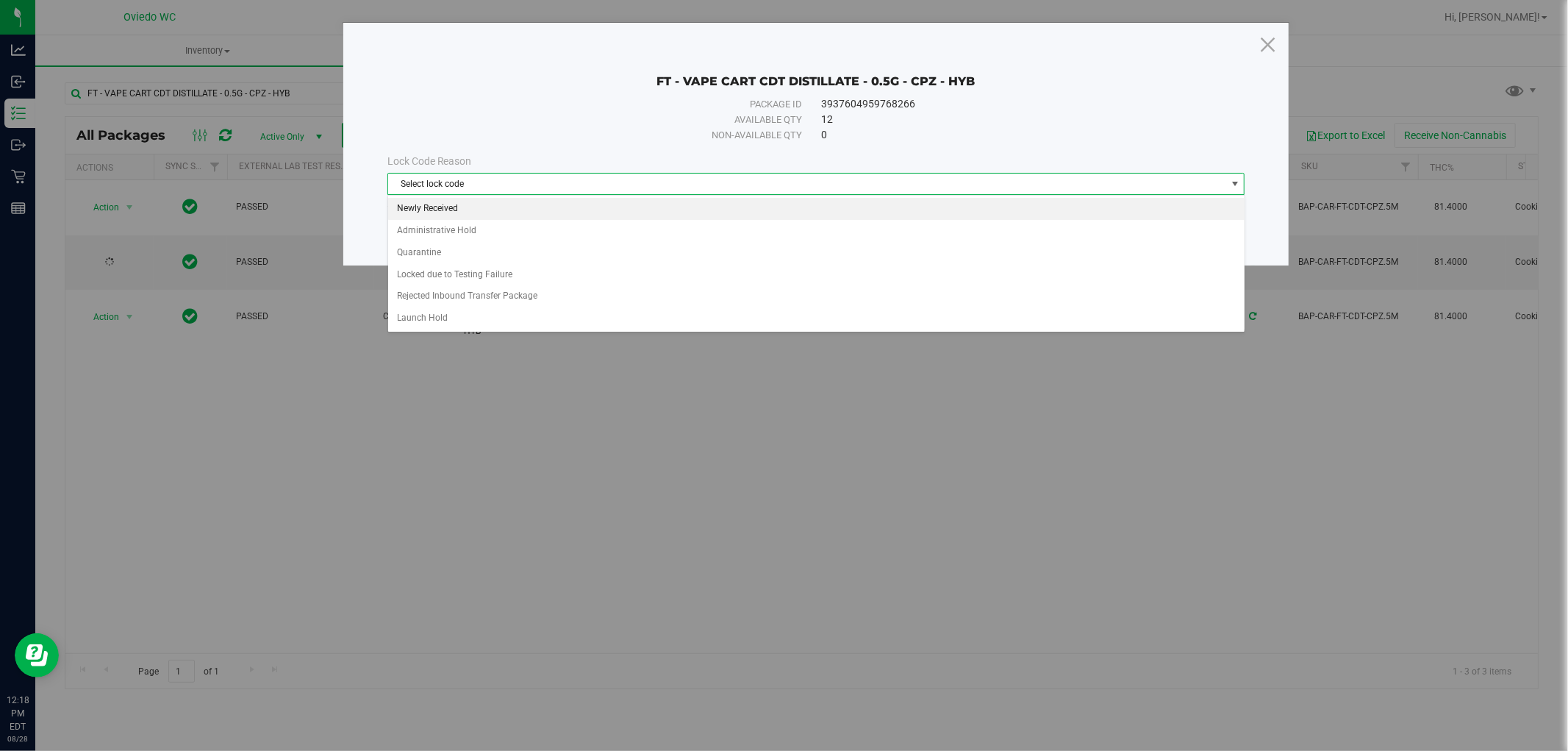
click at [490, 200] on li "Newly Received" at bounding box center [816, 209] width 856 height 22
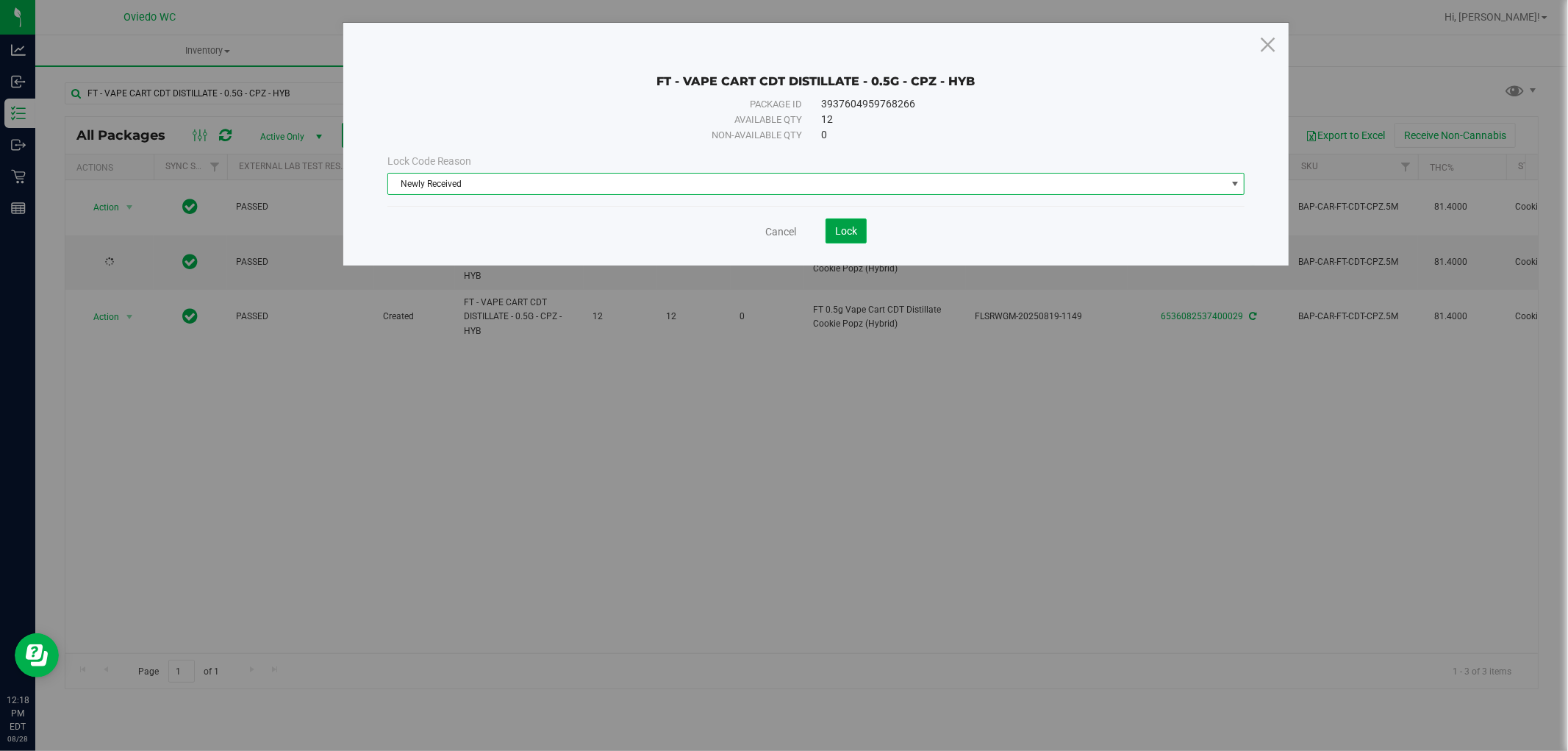
click at [849, 232] on span "Lock" at bounding box center [845, 231] width 22 height 12
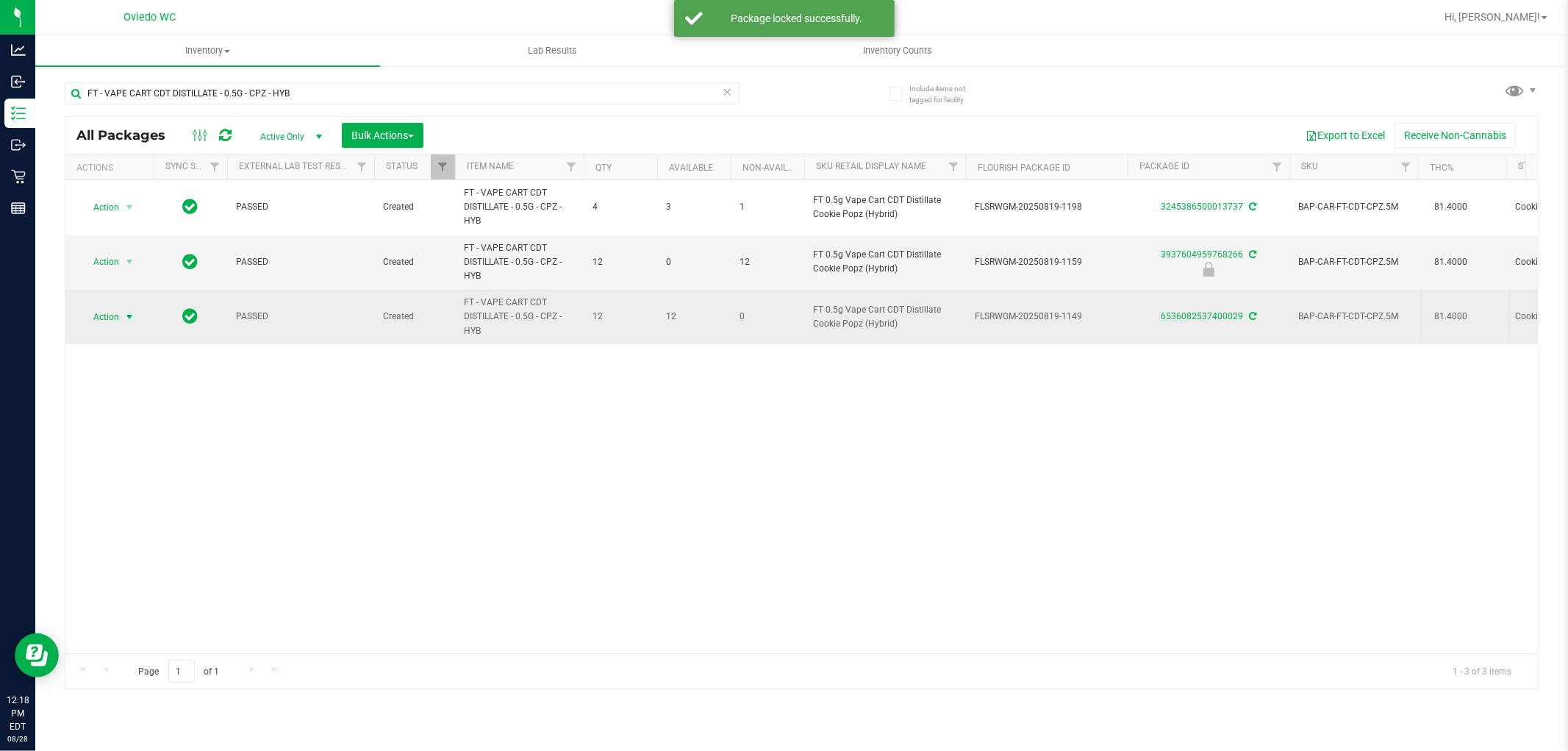
click at [94, 322] on span "Action" at bounding box center [100, 316] width 40 height 21
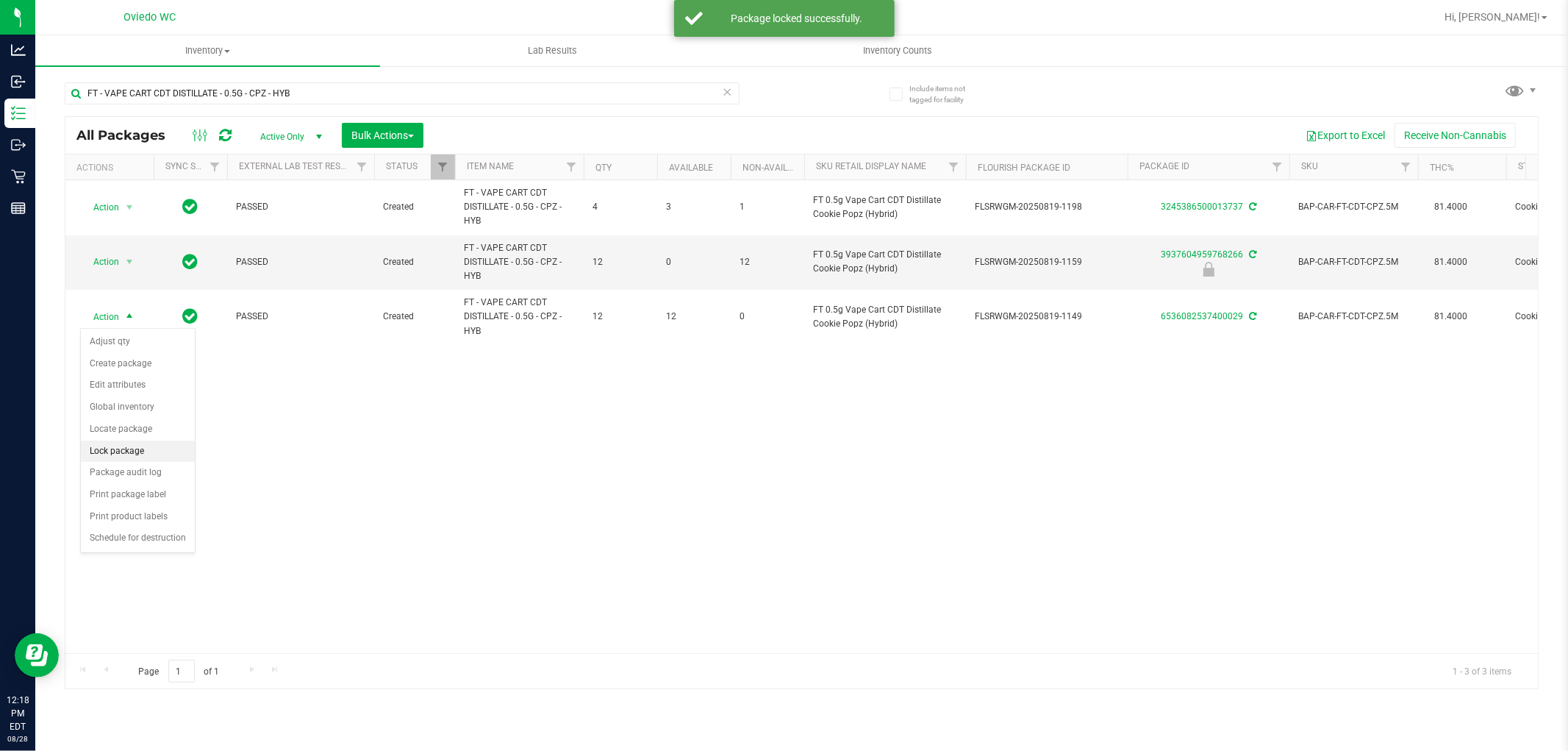
click at [92, 451] on li "Lock package" at bounding box center [138, 451] width 114 height 22
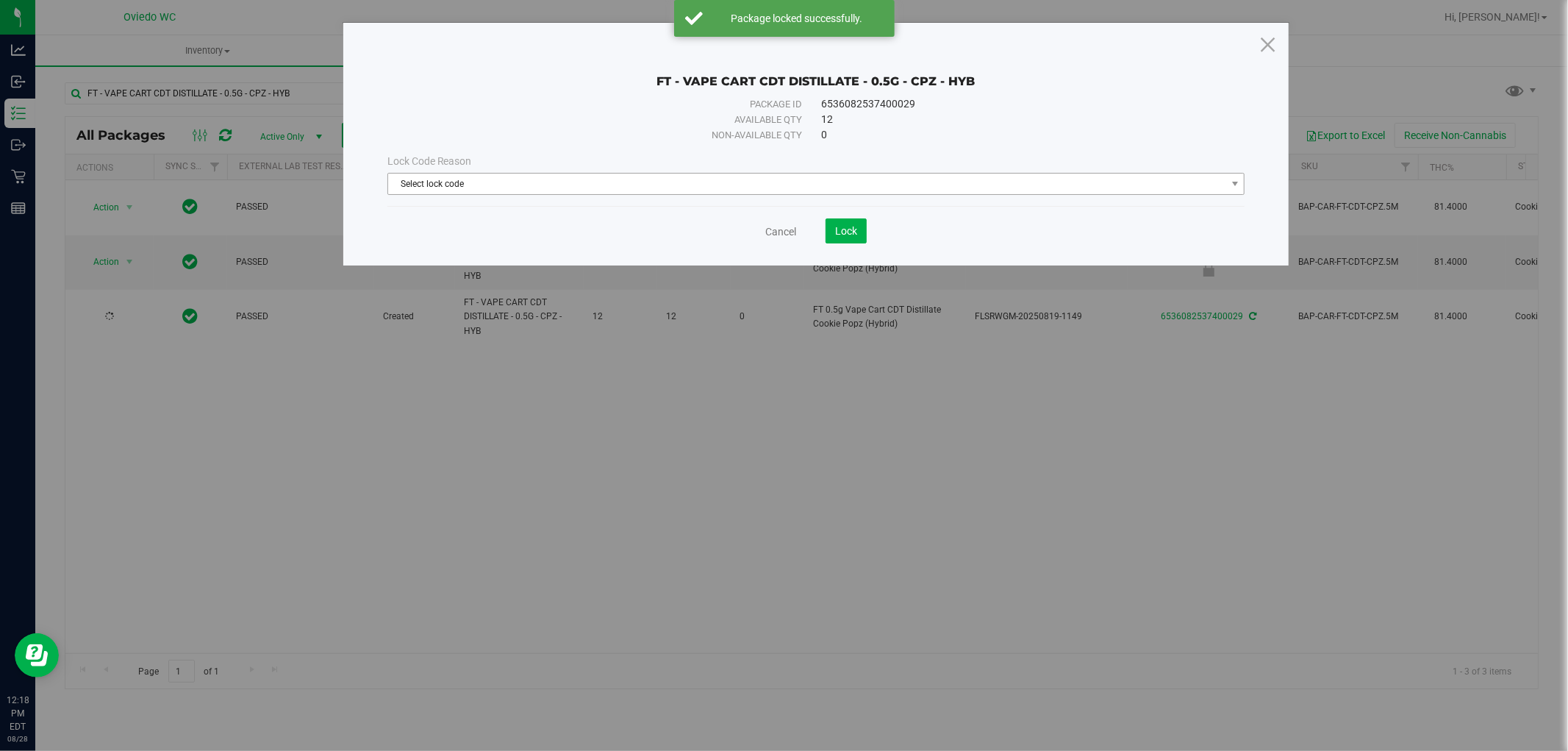
click at [497, 192] on span "Select lock code" at bounding box center [807, 183] width 838 height 21
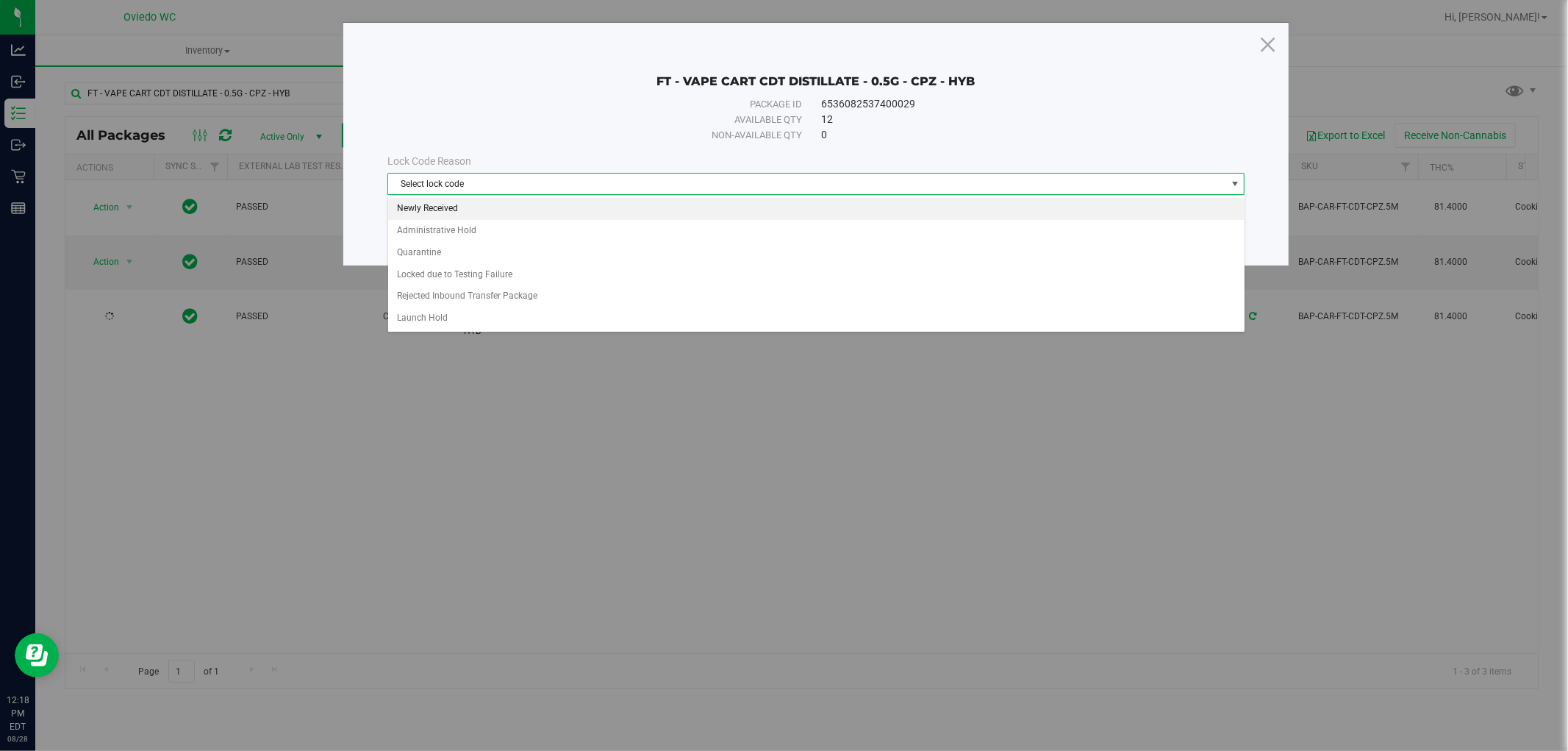
click at [468, 211] on li "Newly Received" at bounding box center [816, 209] width 856 height 22
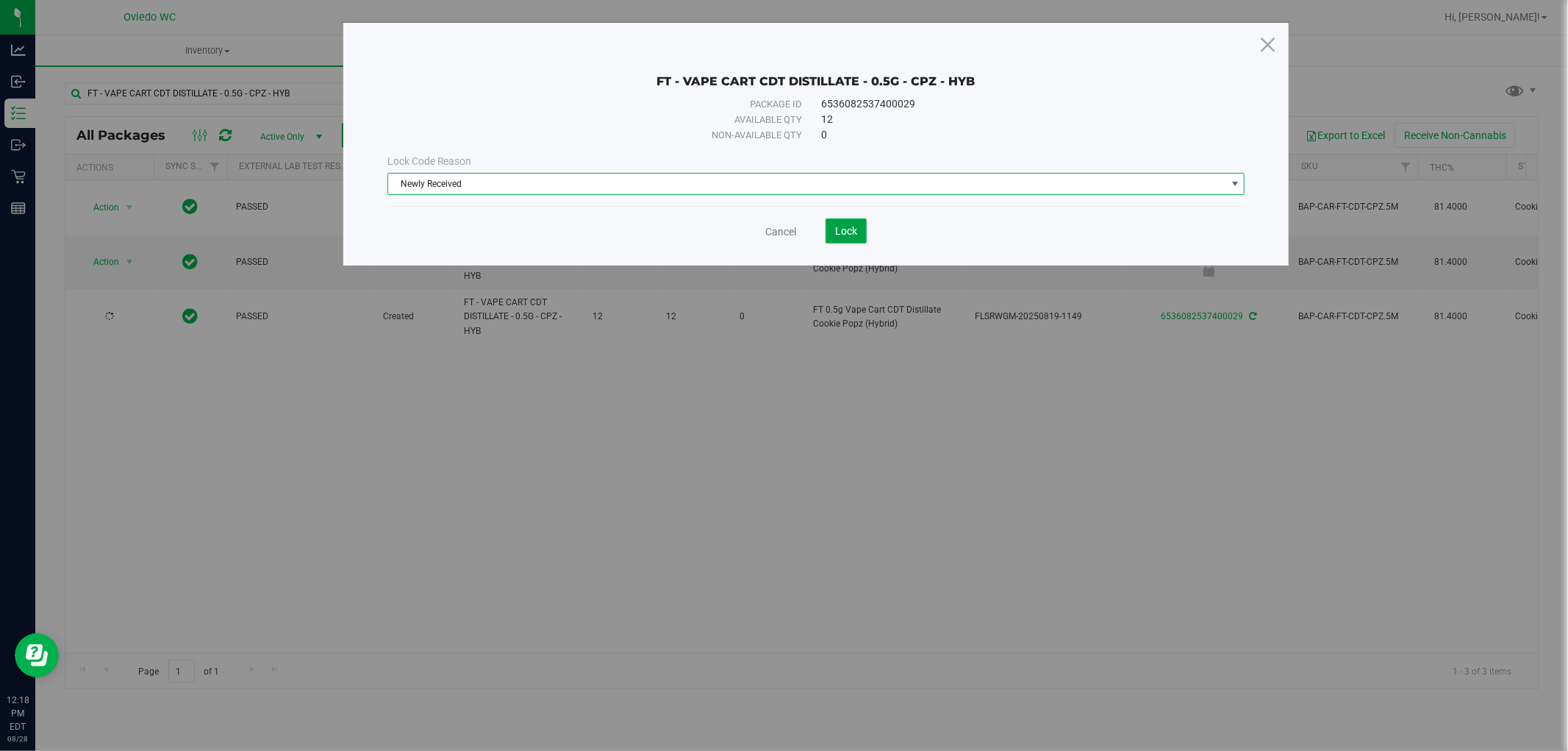
click at [846, 238] on button "Lock" at bounding box center [845, 231] width 41 height 25
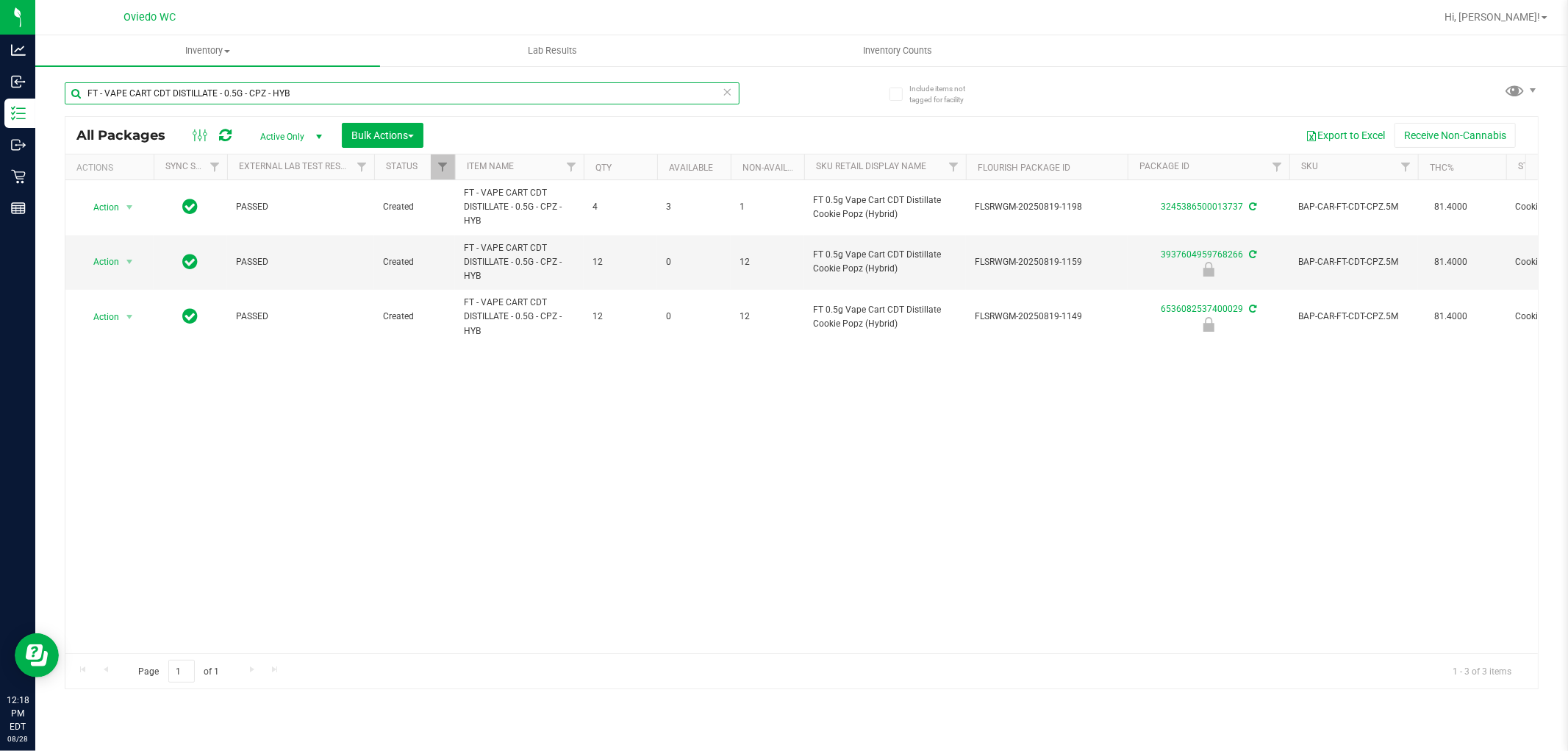
click at [348, 86] on input "FT - VAPE CART CDT DISTILLATE - 0.5G - CPZ - HYB" at bounding box center [402, 93] width 675 height 22
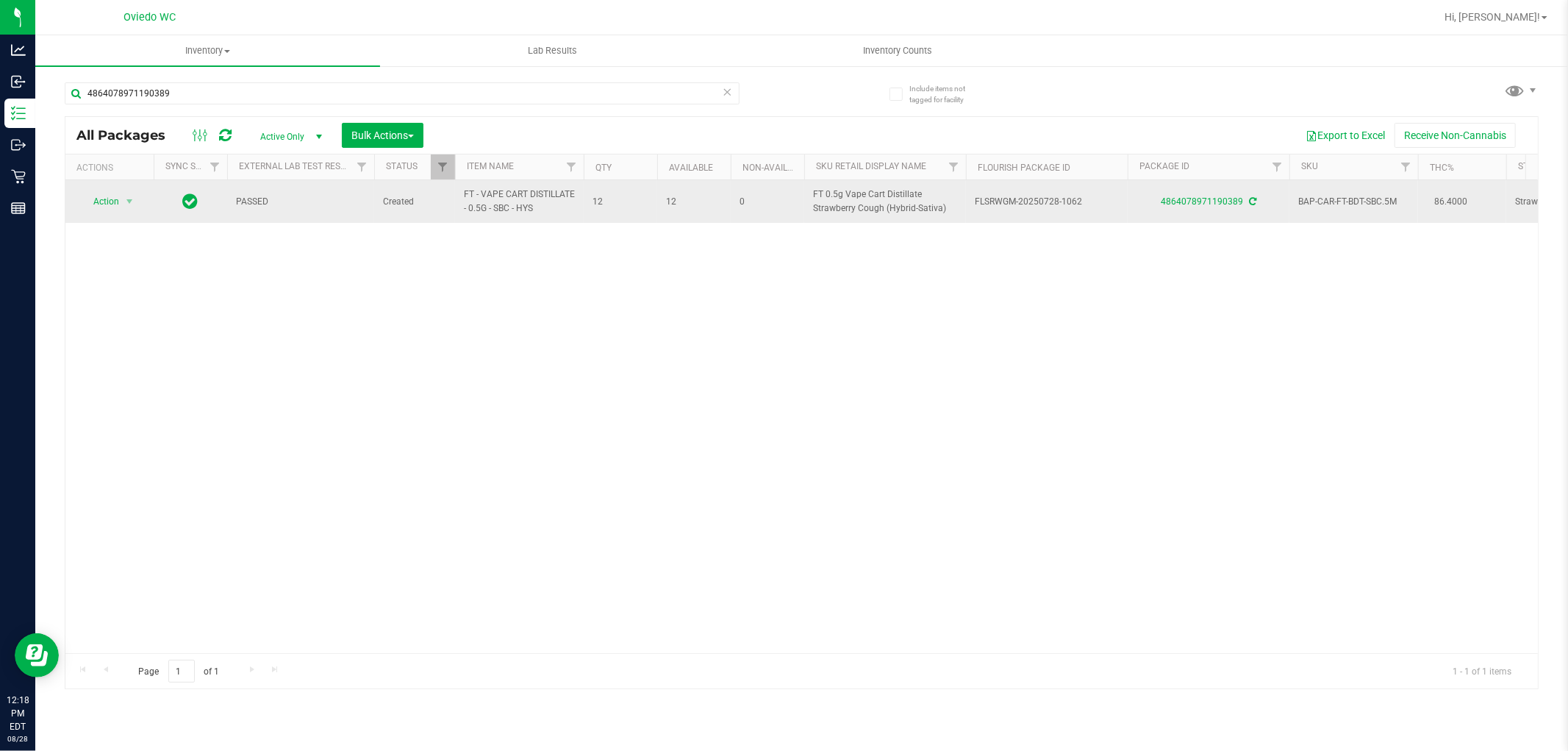
click at [497, 196] on span "FT - VAPE CART DISTILLATE - 0.5G - SBC - HYS" at bounding box center [519, 201] width 111 height 28
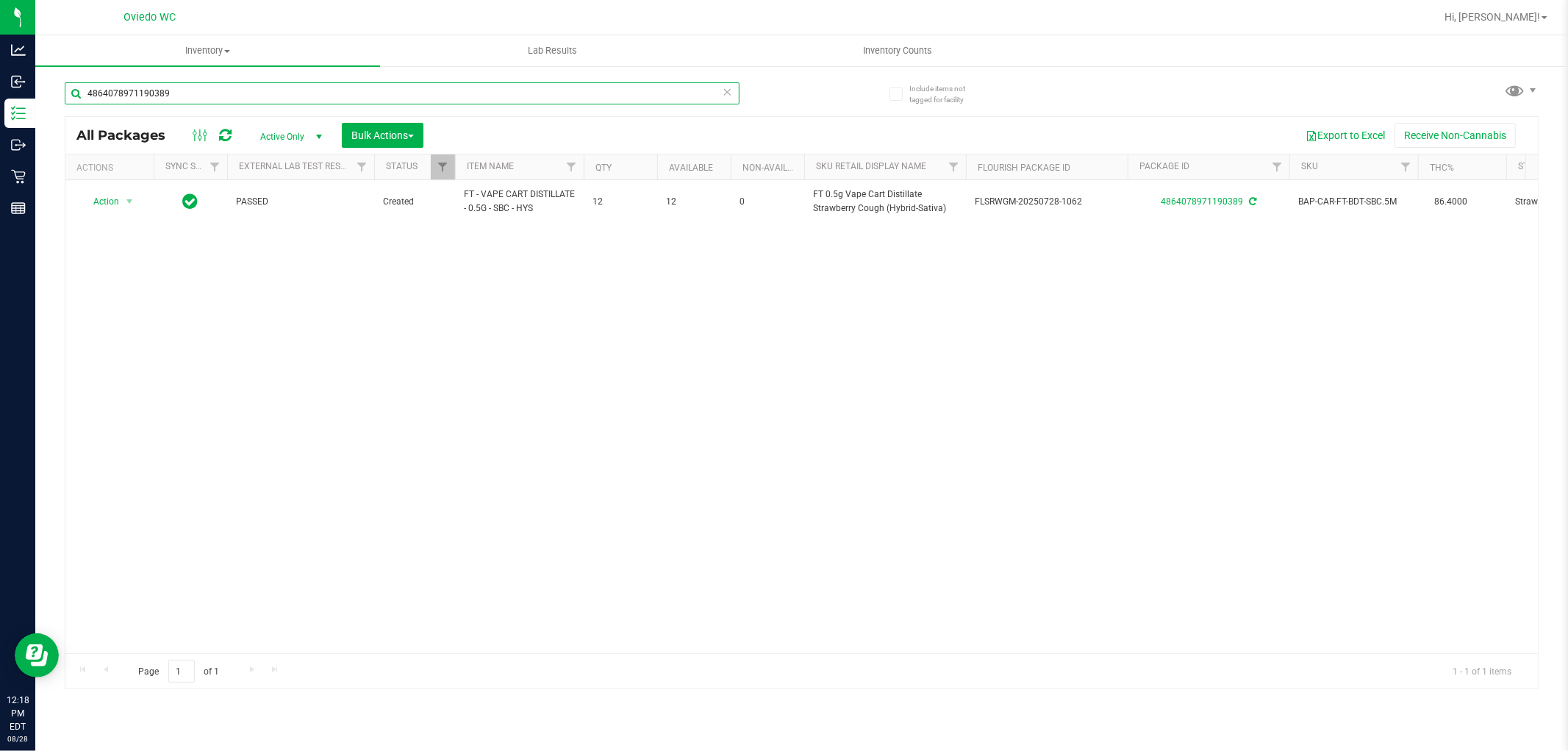
click at [222, 94] on input "4864078971190389" at bounding box center [402, 93] width 675 height 22
paste input "FT - VAPE CART DISTILLATE - 0.5G - SBC - HYS"
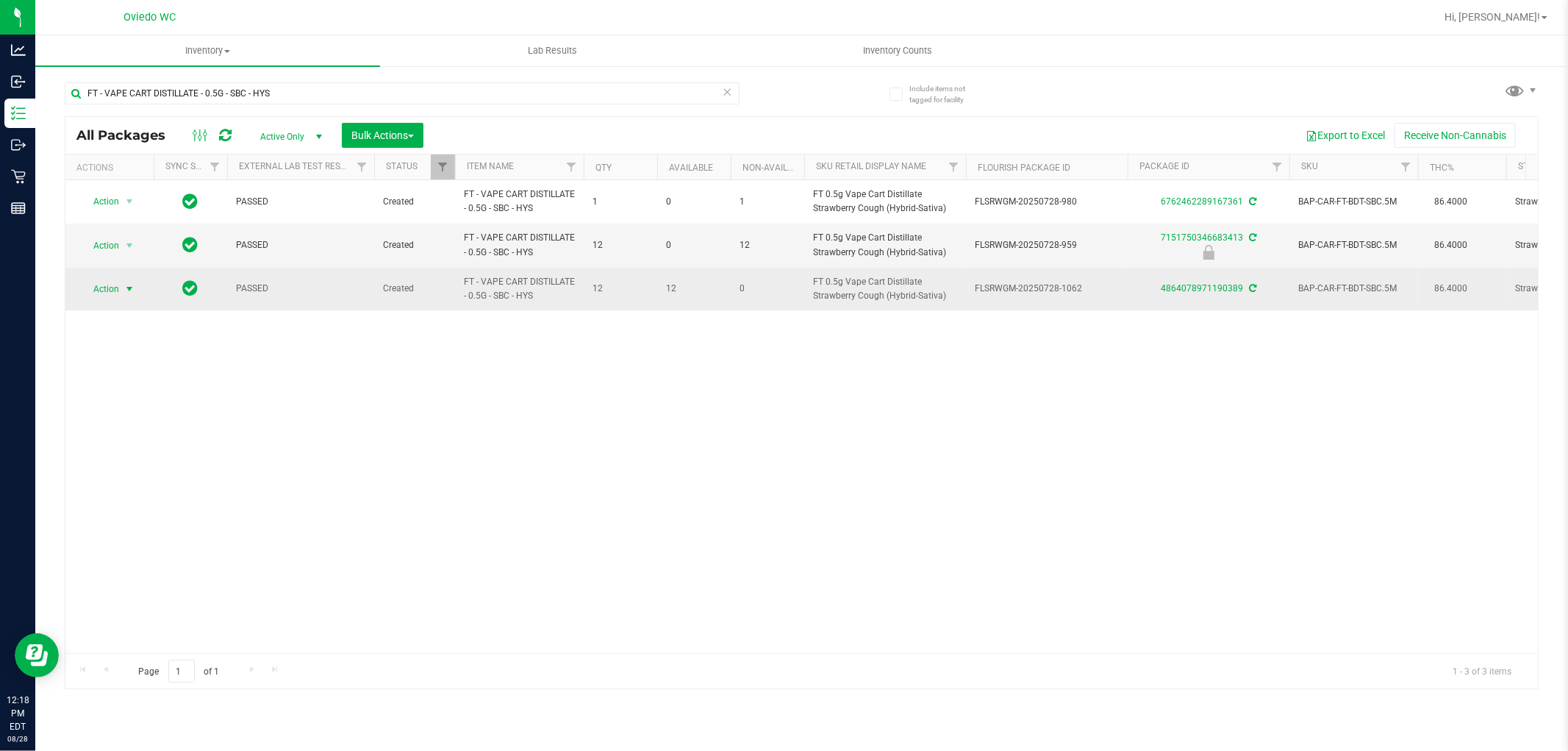
click at [115, 285] on span "Action" at bounding box center [100, 289] width 40 height 21
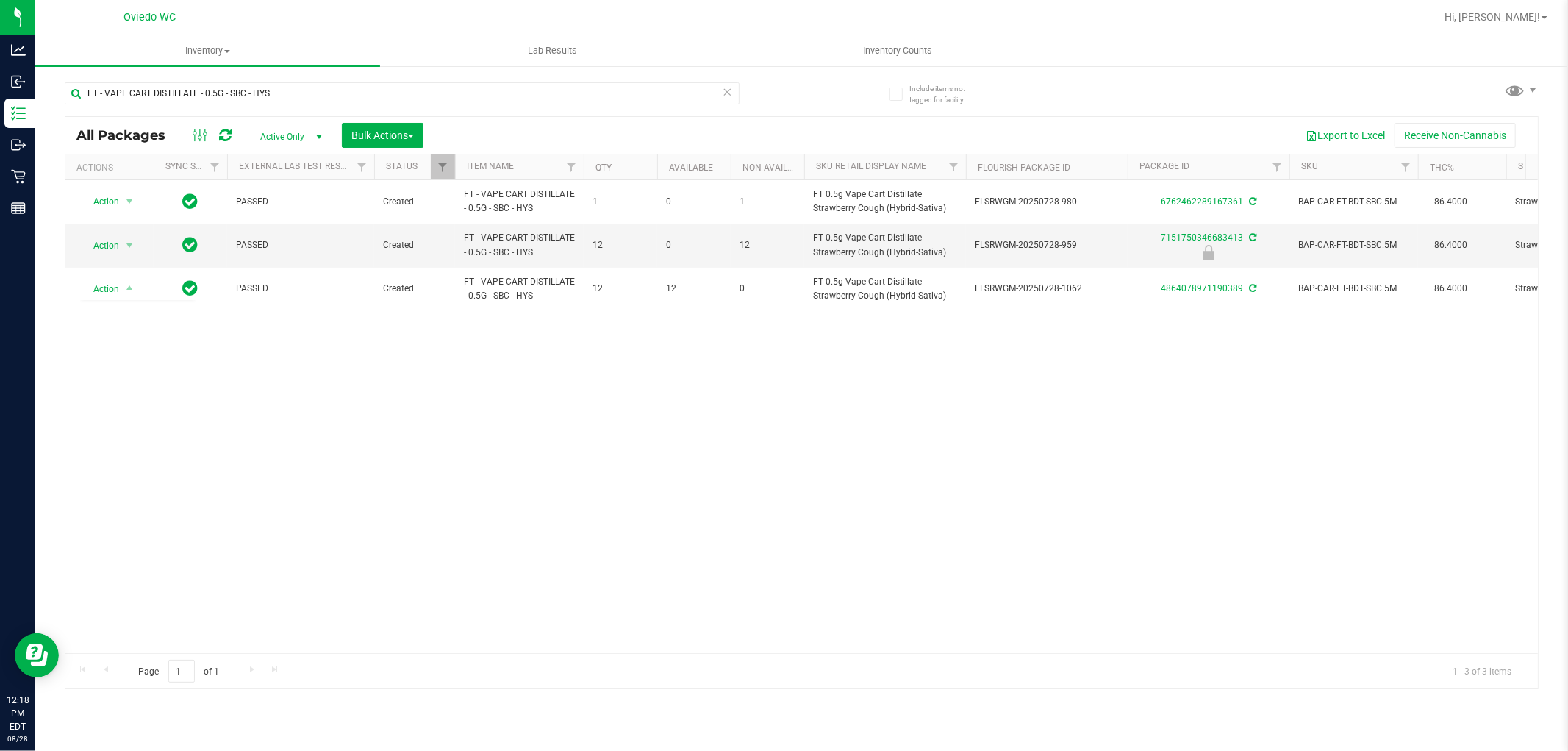
drag, startPoint x: 471, startPoint y: 499, endPoint x: 462, endPoint y: 495, distance: 9.8
click at [469, 498] on div "Action Action Adjust qty Create package Edit attributes Global inventory Locate…" at bounding box center [802, 417] width 1472 height 473
click at [504, 94] on input "FT - VAPE CART DISTILLATE - 0.5G - SBC - HYS" at bounding box center [402, 93] width 675 height 22
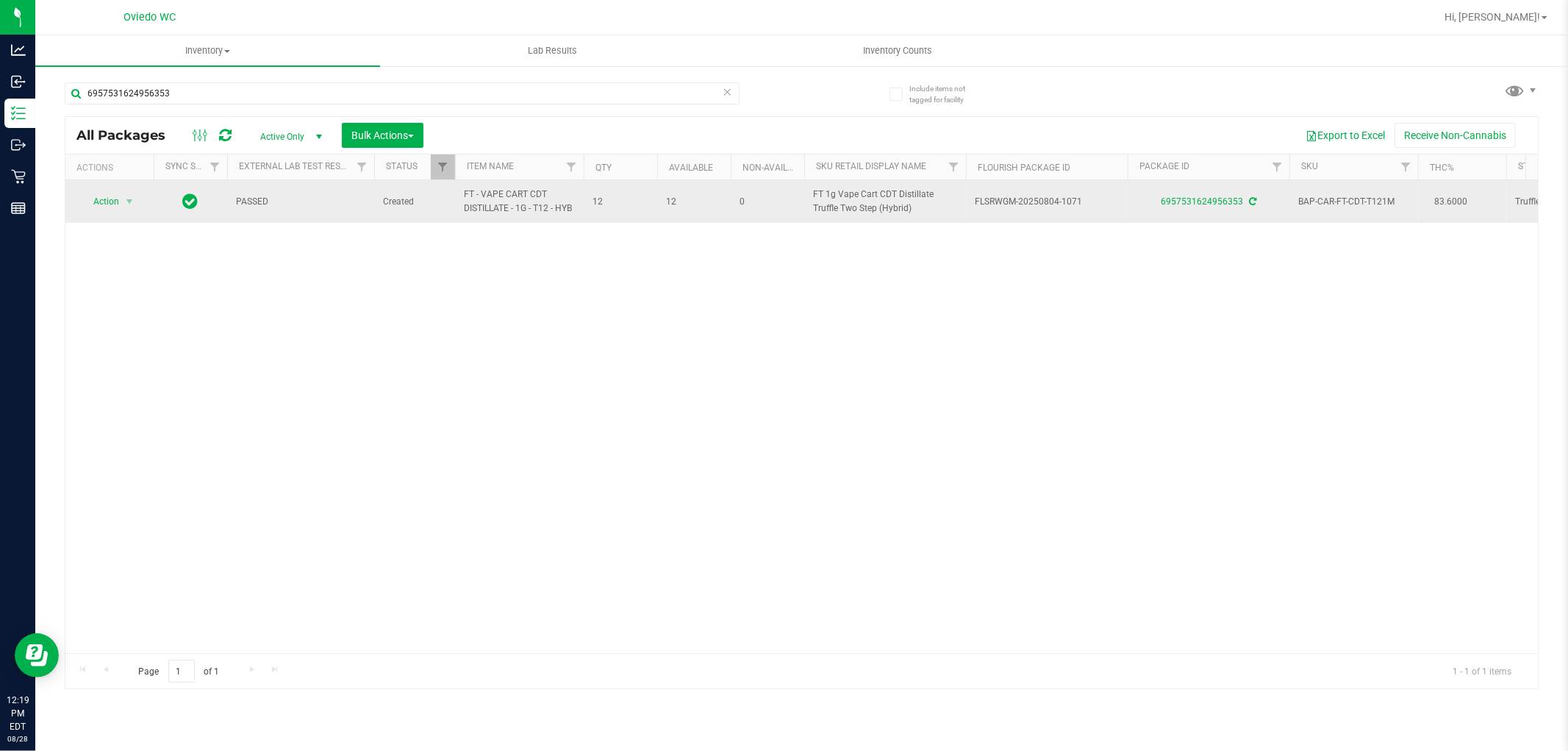
click at [516, 206] on span "FT - VAPE CART CDT DISTILLATE - 1G - T12 - HYB" at bounding box center [519, 201] width 111 height 28
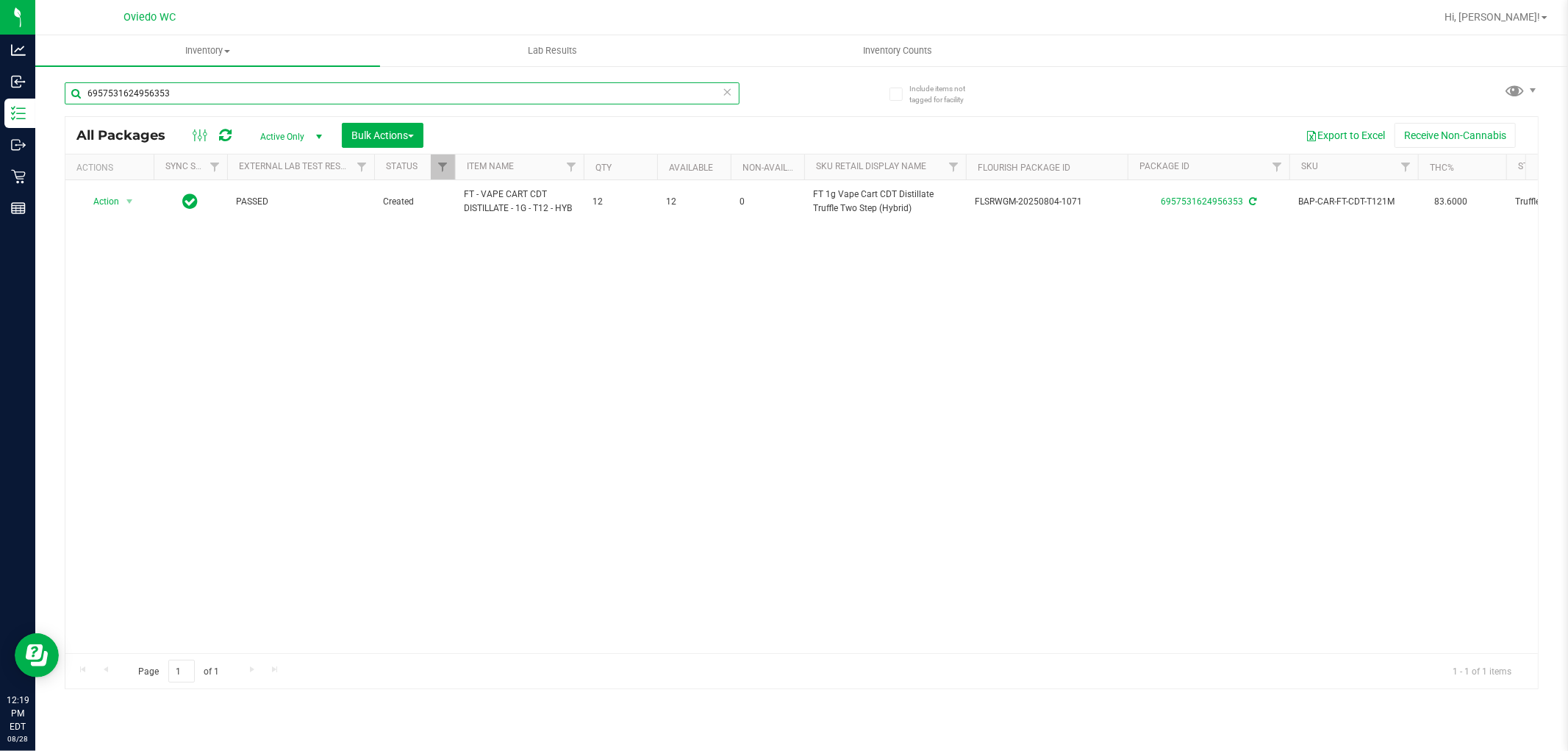
click at [422, 100] on input "6957531624956353" at bounding box center [402, 93] width 675 height 22
paste input "FT - VAPE CART CDT DISTILLATE - 1G - T12 - HYB"
click at [348, 91] on input "FT - VAPE CART CDT DISTILLATE - 1G - T12 - HYB" at bounding box center [402, 93] width 675 height 22
click at [346, 91] on input "FT - VAPE CART CDT DISTILLATE - 1G - T12 - HYB" at bounding box center [402, 93] width 675 height 22
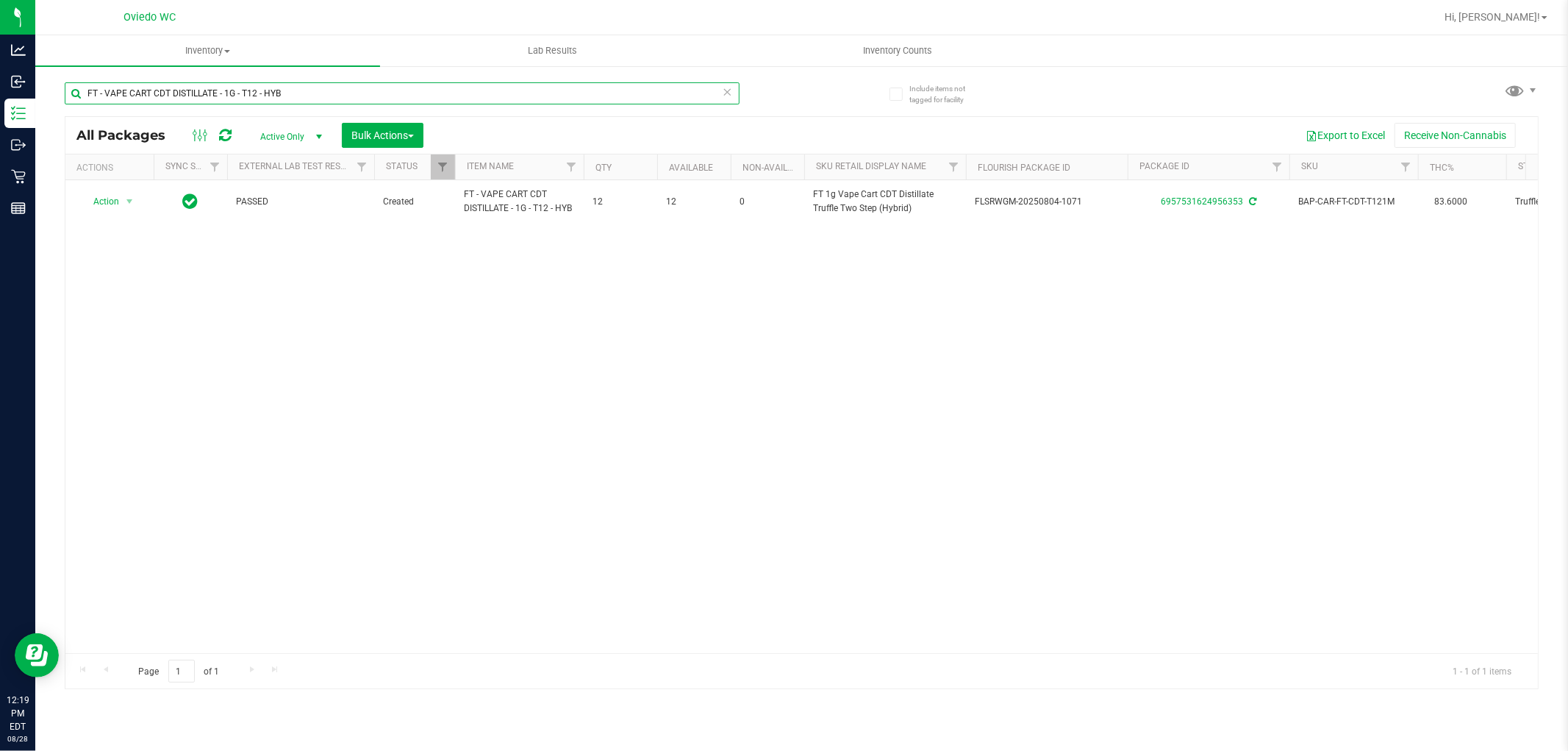
click at [346, 92] on input "FT - VAPE CART CDT DISTILLATE - 1G - T12 - HYB" at bounding box center [402, 93] width 675 height 22
click at [346, 93] on input "FT - VAPE CART CDT DISTILLATE - 1G - T12 - HYB" at bounding box center [402, 93] width 675 height 22
click at [343, 97] on input "FT - VAPE CART CDT DISTILLATE - 1G - T12 - HYB" at bounding box center [402, 93] width 675 height 22
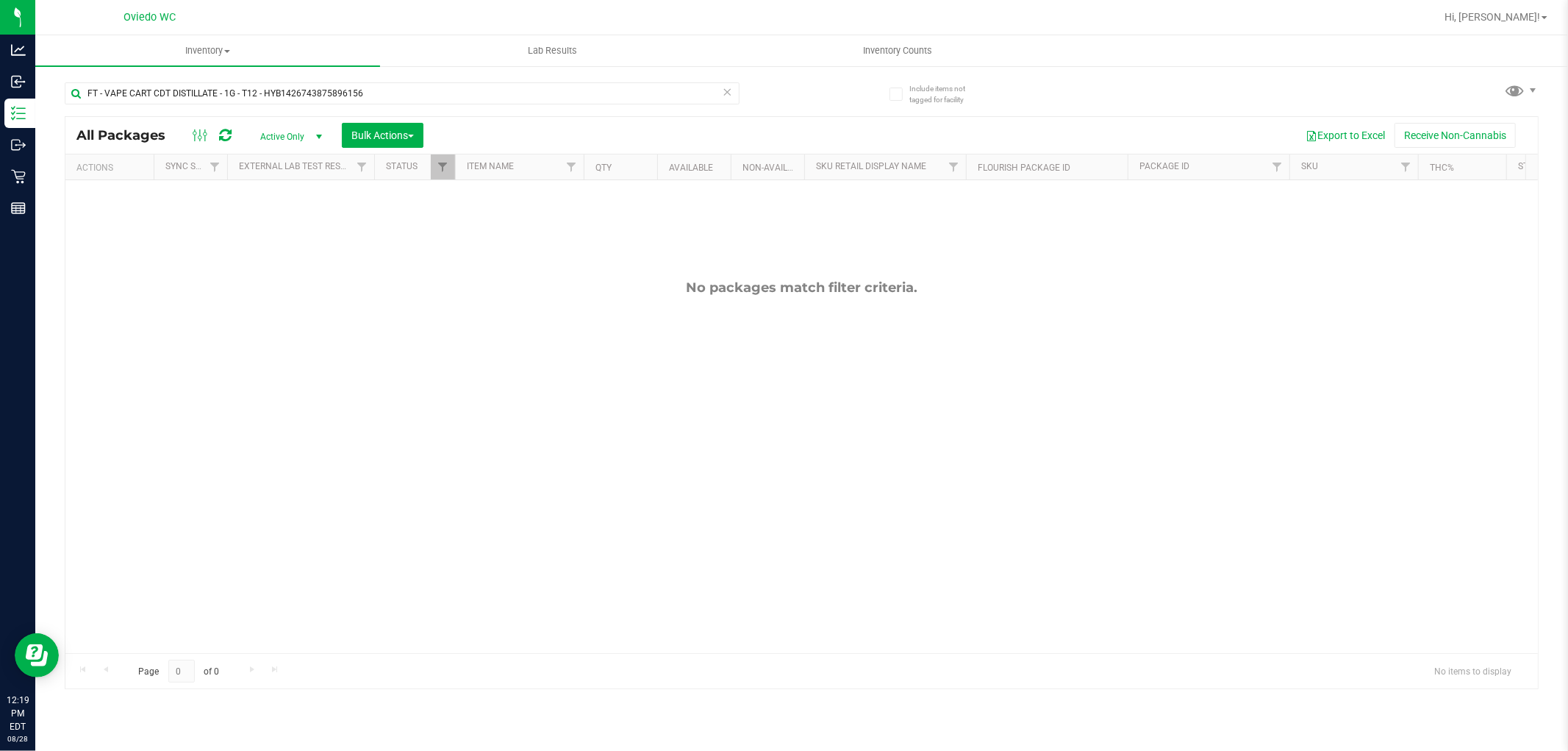
click at [446, 105] on div "FT - VAPE CART CDT DISTILLATE - 1G - T12 - HYB1426743875896156" at bounding box center [402, 98] width 675 height 34
click at [448, 101] on input "FT - VAPE CART CDT DISTILLATE - 1G - T12 - HYB1426743875896156" at bounding box center [402, 93] width 675 height 22
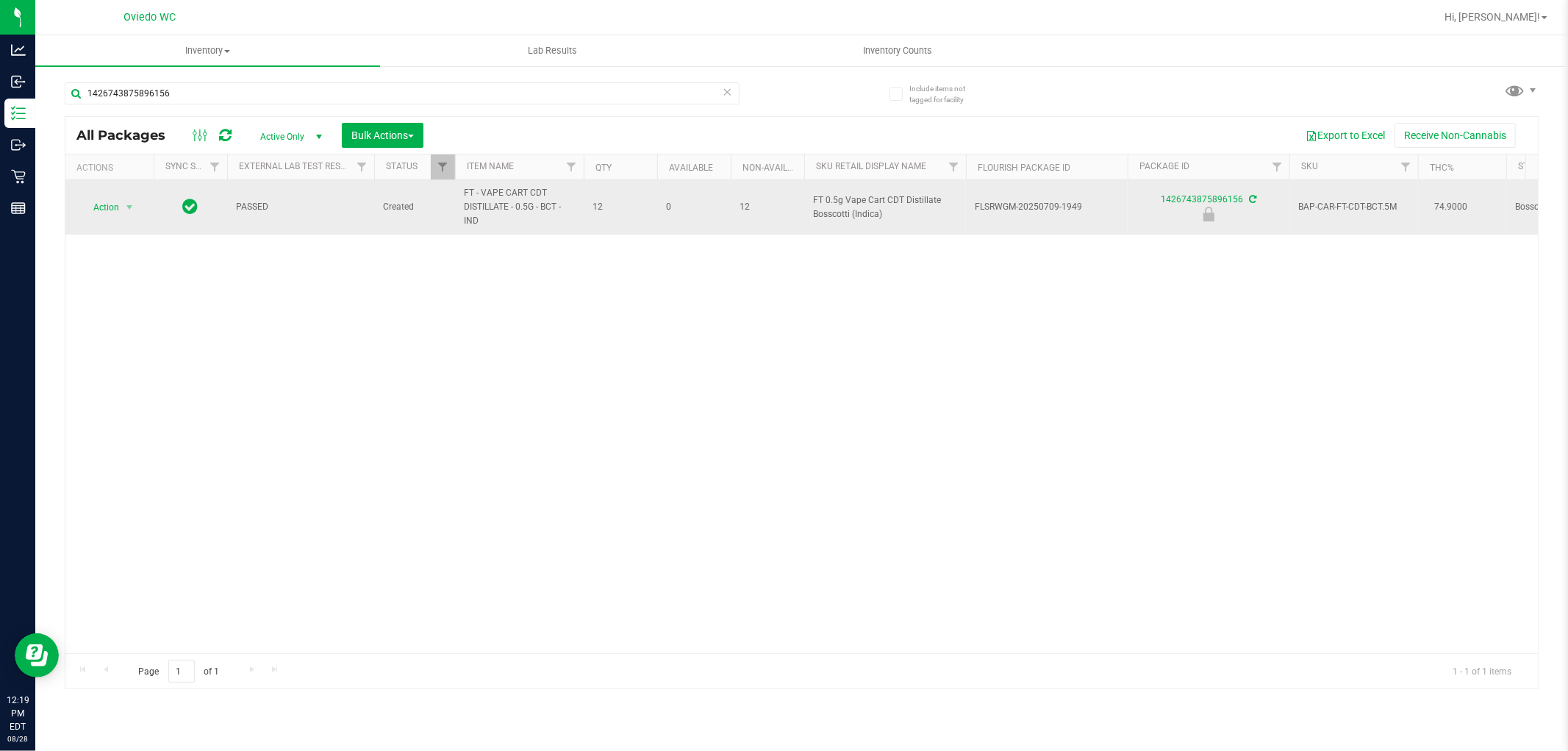
click at [496, 201] on span "FT - VAPE CART CDT DISTILLATE - 0.5G - BCT - IND" at bounding box center [519, 207] width 111 height 43
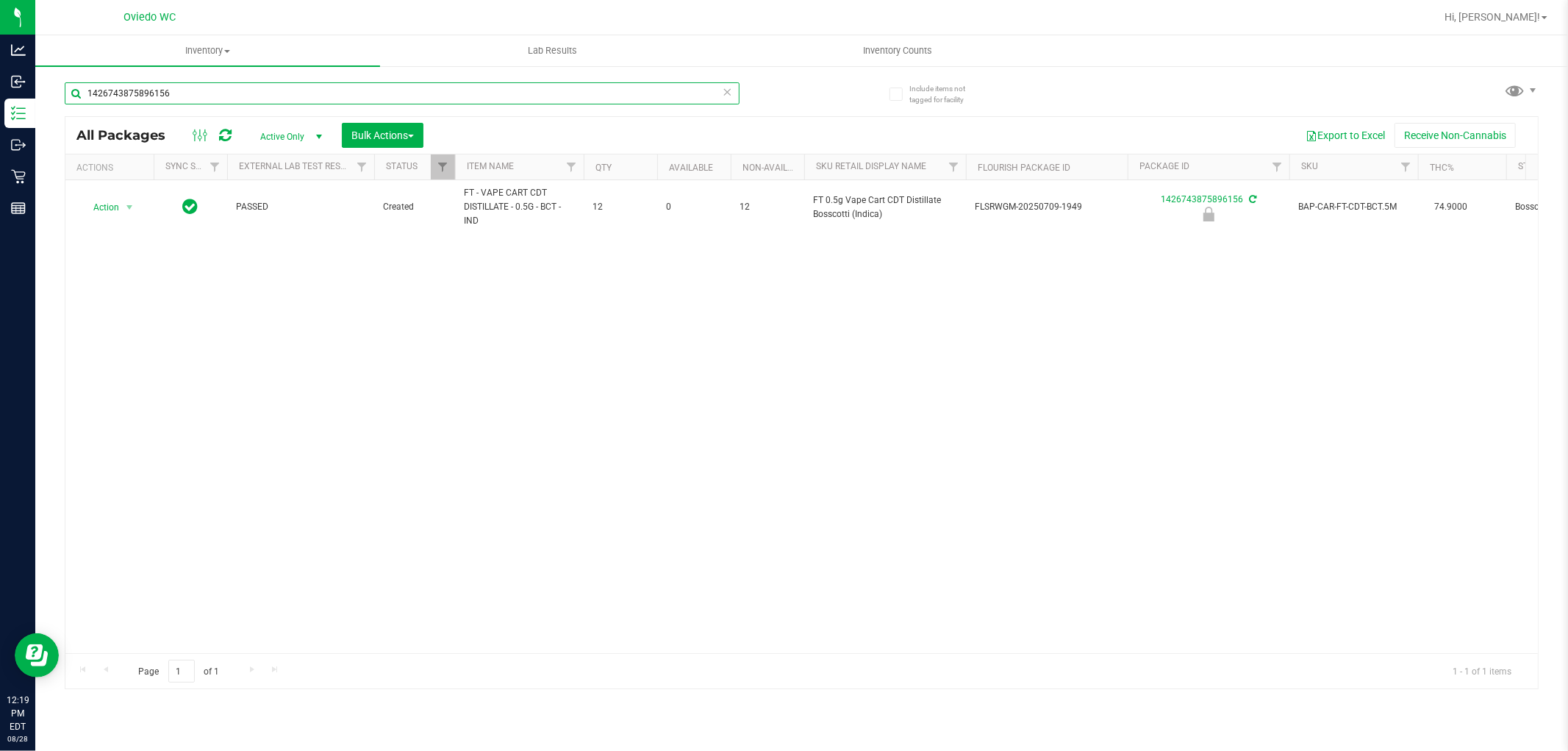
click at [231, 93] on input "1426743875896156" at bounding box center [402, 93] width 675 height 22
paste input "FT - VAPE CART CDT DISTILLATE - 0.5G - BCT - IND"
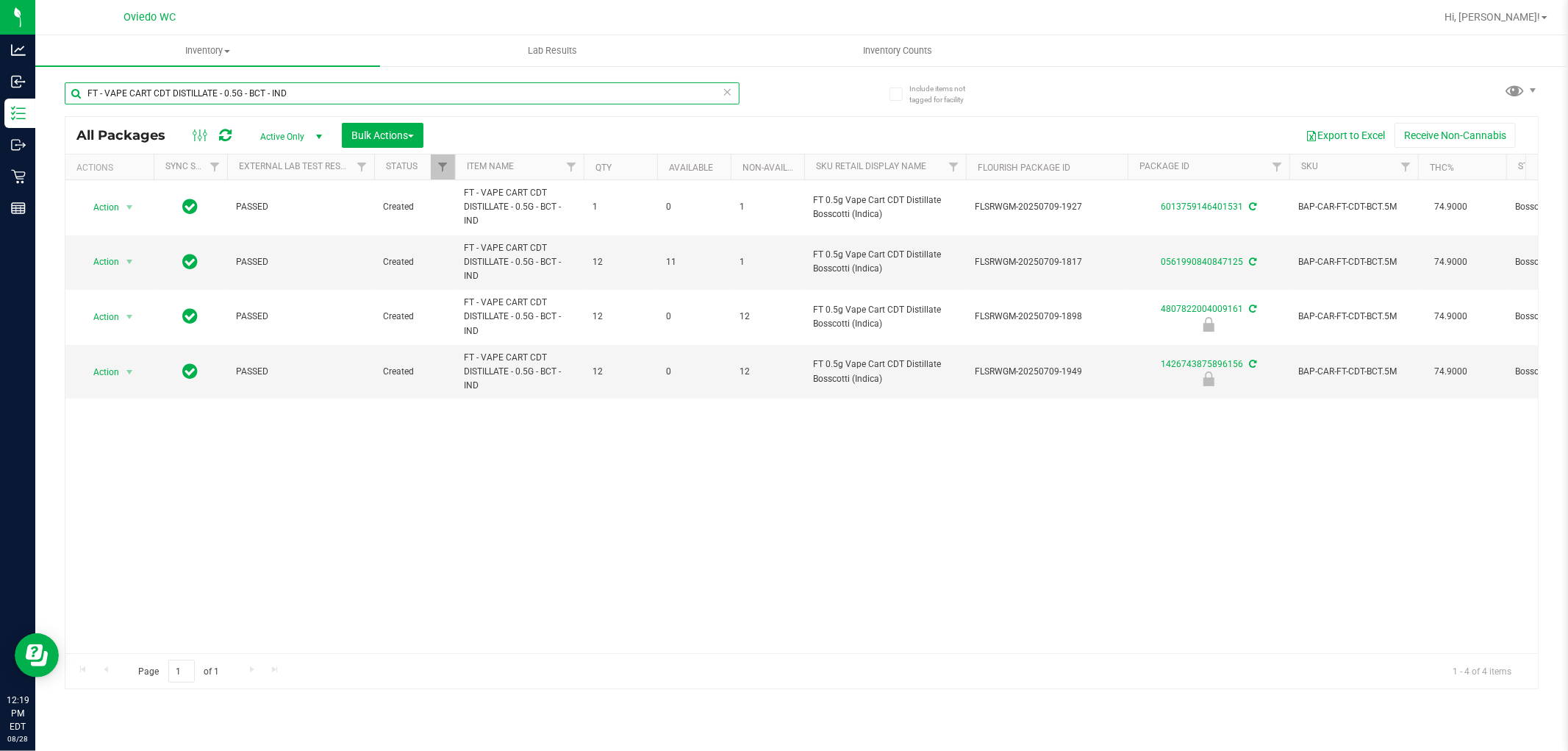
click at [397, 93] on input "FT - VAPE CART CDT DISTILLATE - 0.5G - BCT - IND" at bounding box center [402, 93] width 675 height 22
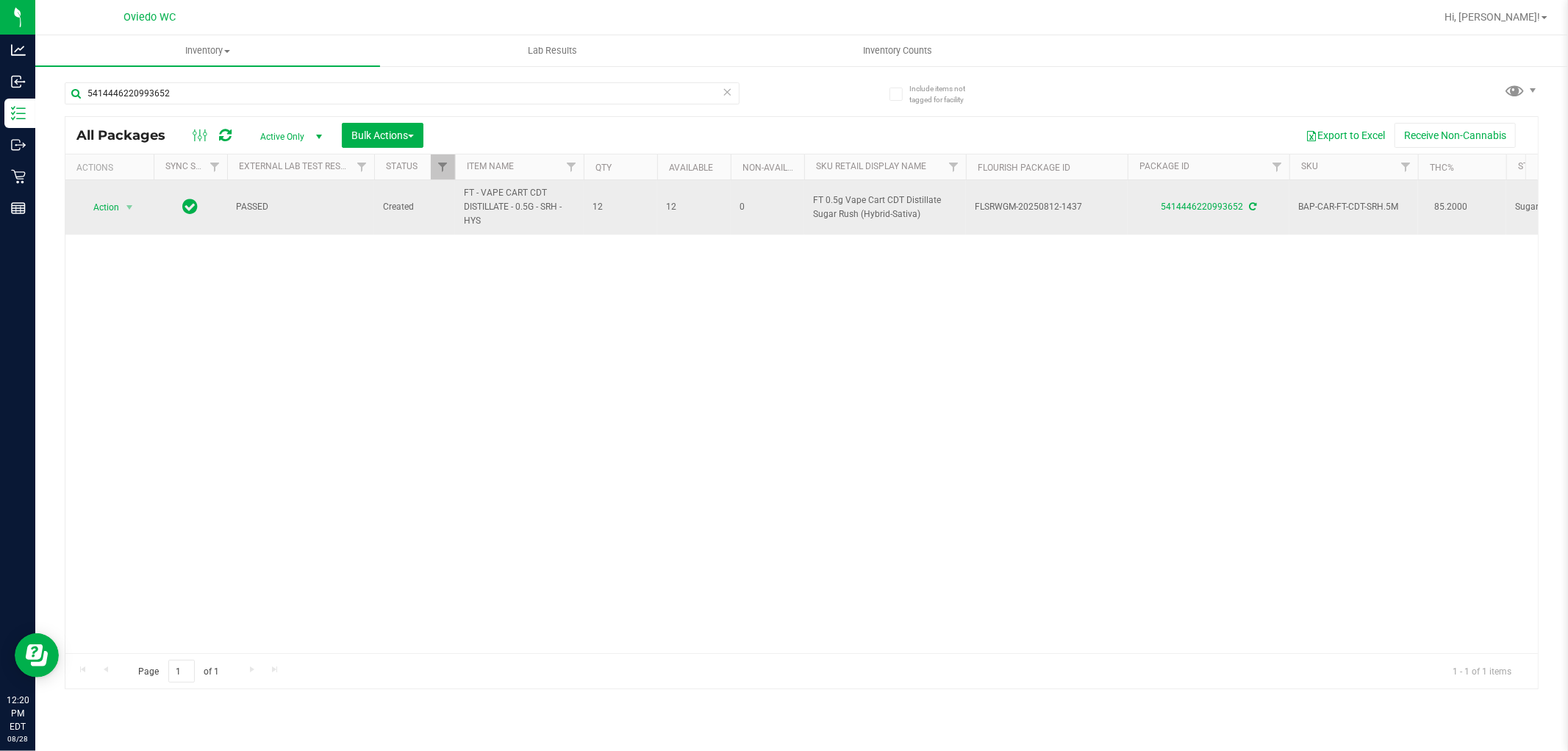
click at [534, 208] on span "FT - VAPE CART CDT DISTILLATE - 0.5G - SRH - HYS" at bounding box center [519, 207] width 111 height 43
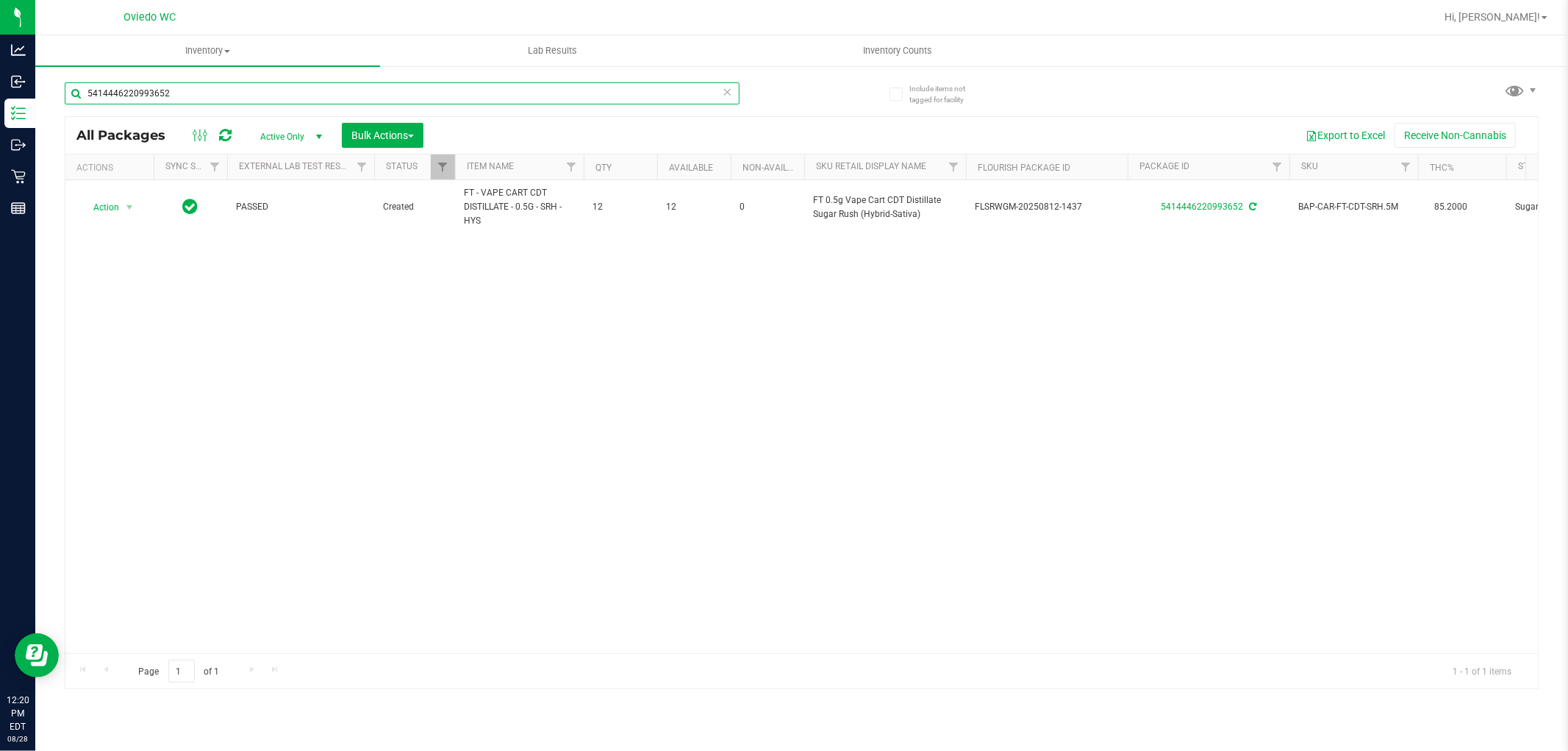
click at [208, 89] on input "5414446220993652" at bounding box center [402, 93] width 675 height 22
click at [208, 90] on input "5414446220993652" at bounding box center [402, 93] width 675 height 22
click at [207, 90] on input "5414446220993652" at bounding box center [402, 93] width 675 height 22
paste input "FT - VAPE CART CDT DISTILLATE - 0.5G - SRH - HYS"
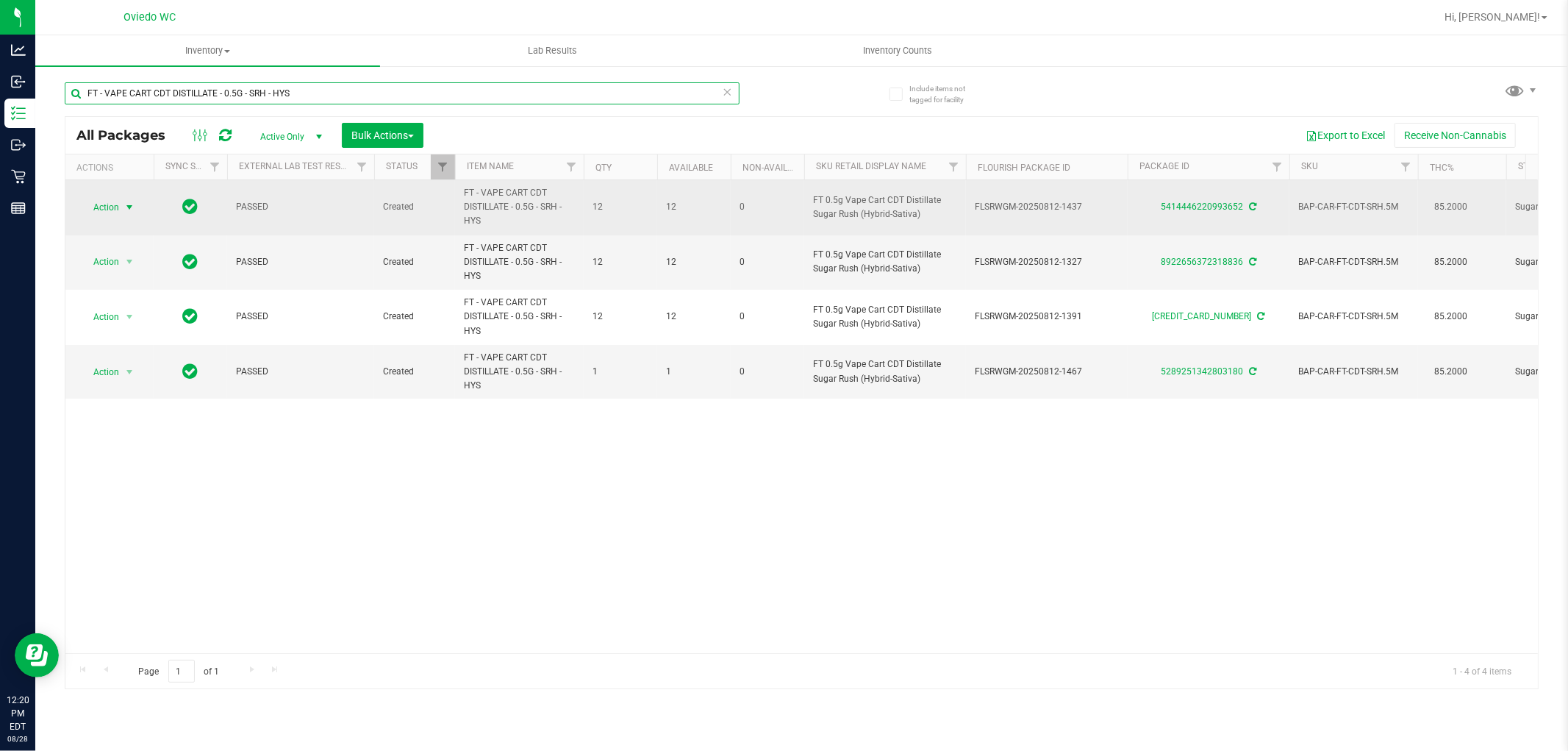
type input "FT - VAPE CART CDT DISTILLATE - 0.5G - SRH - HYS"
click at [115, 201] on span "Action" at bounding box center [100, 207] width 40 height 21
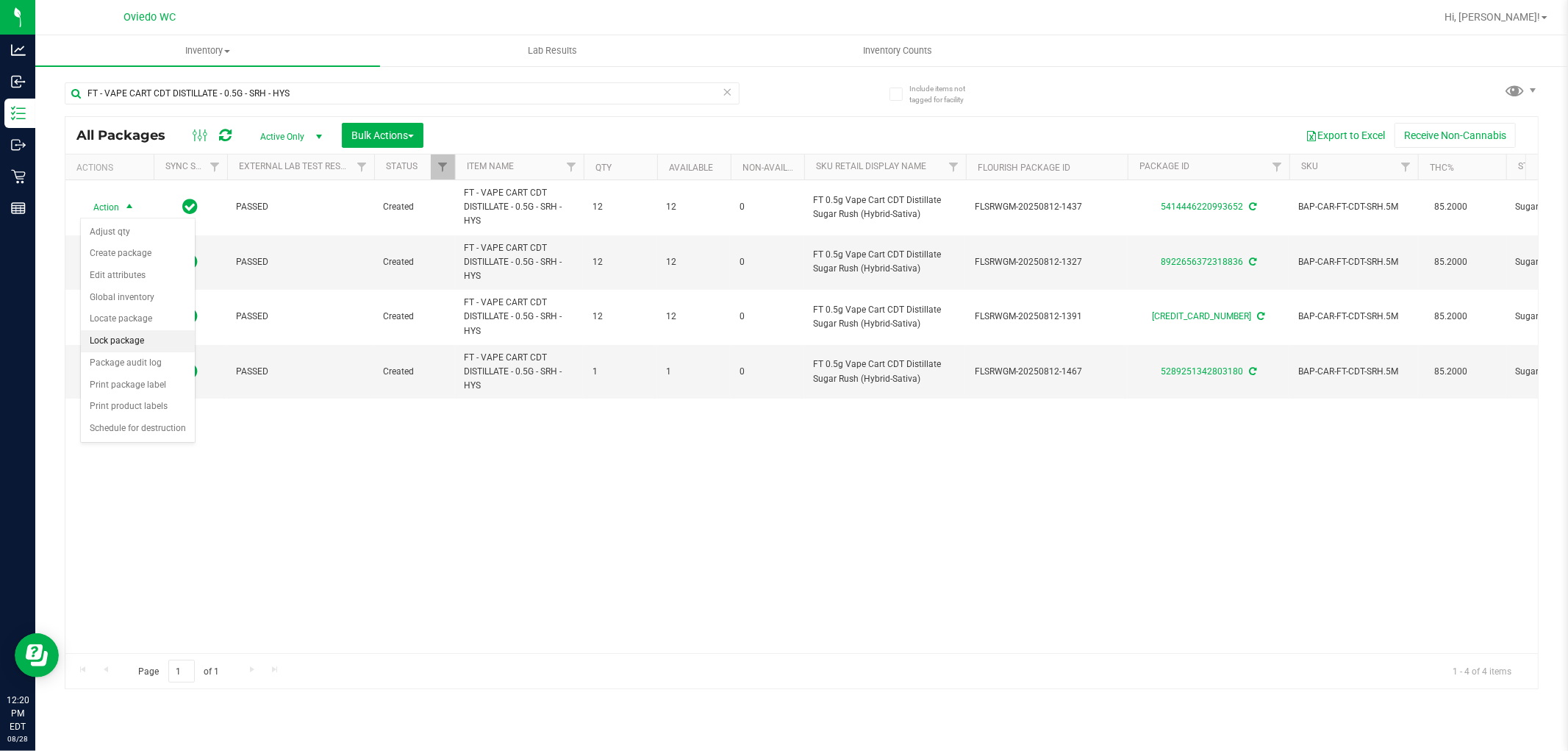
click at [129, 333] on li "Lock package" at bounding box center [138, 341] width 114 height 22
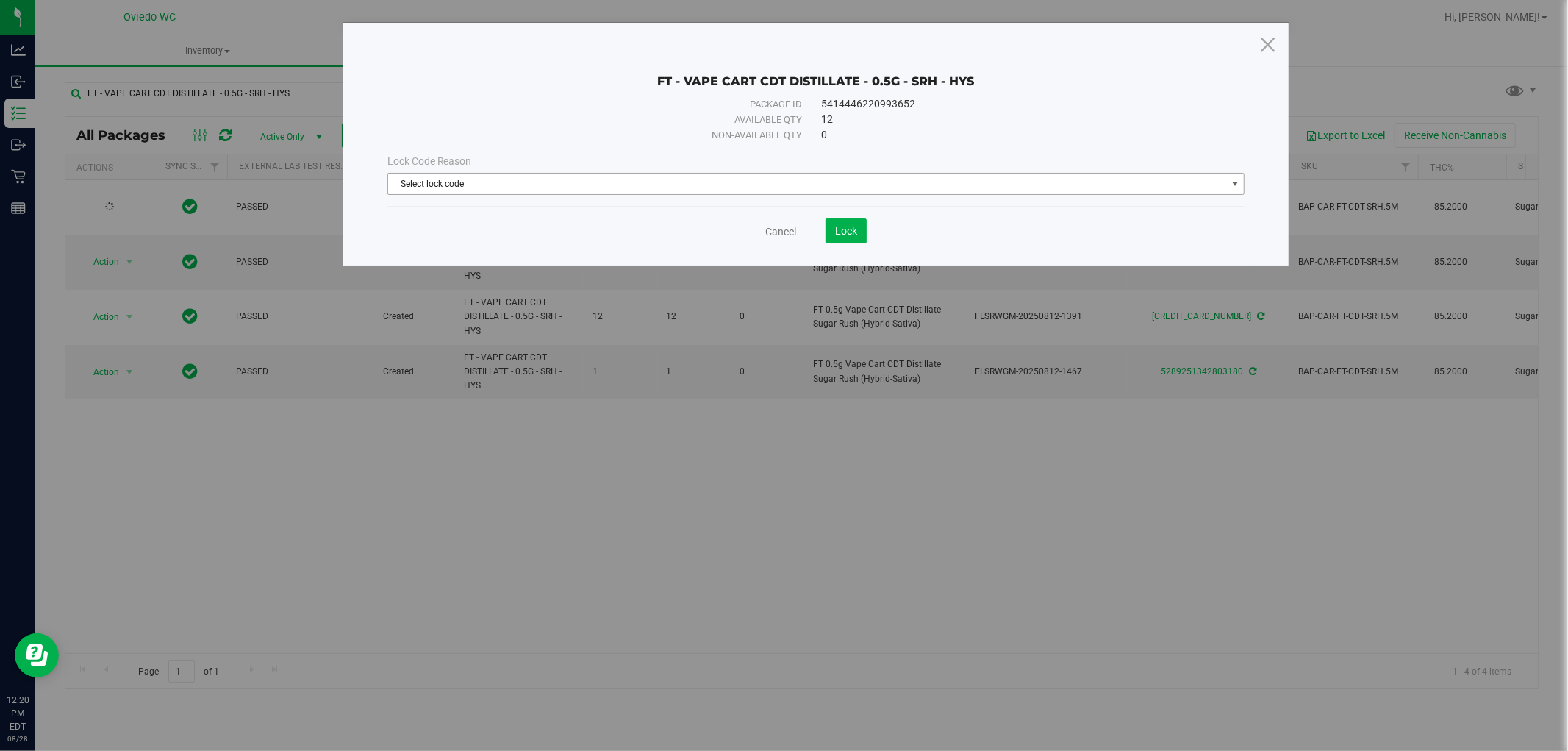
click at [577, 185] on span "Select lock code" at bounding box center [807, 183] width 838 height 21
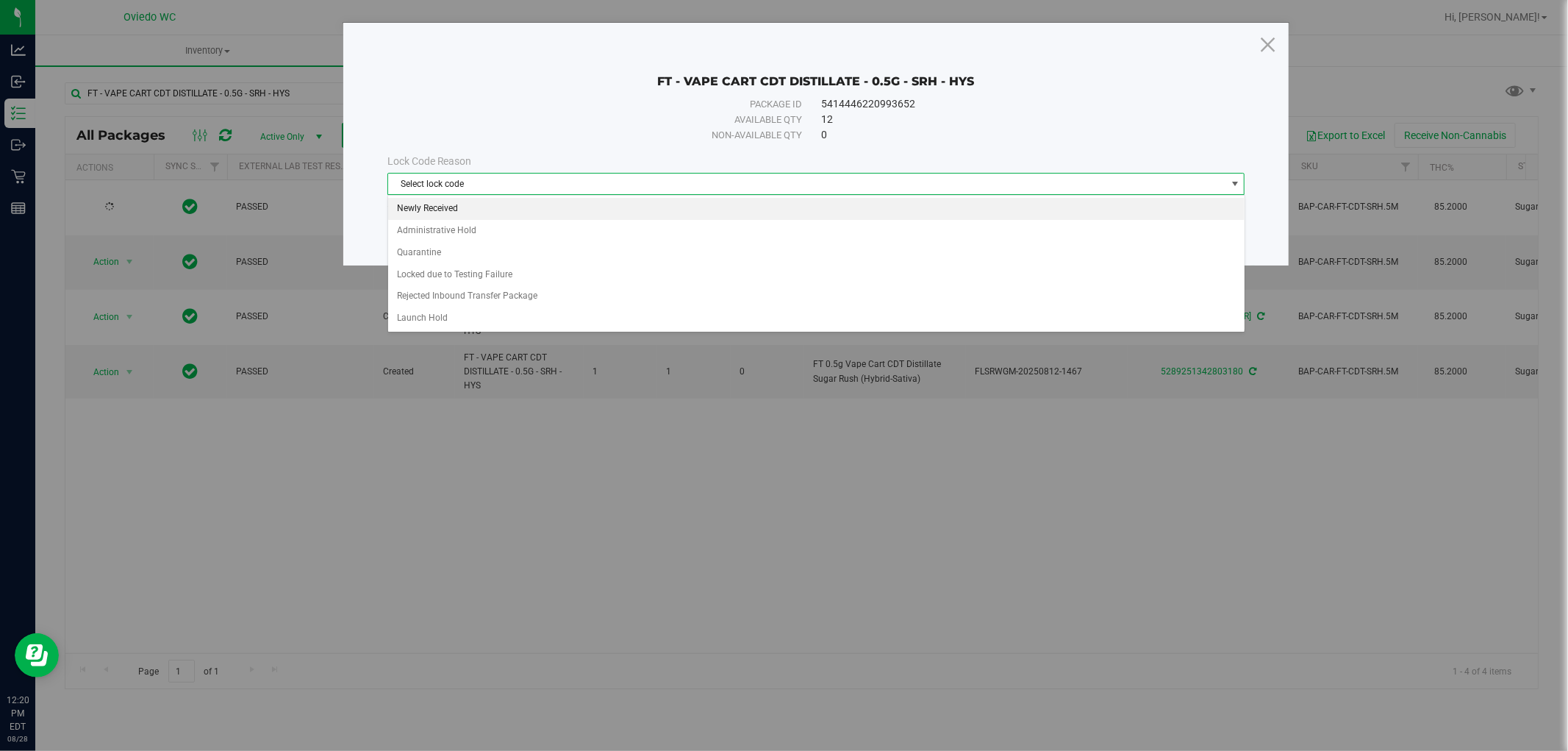
click at [462, 198] on li "Newly Received" at bounding box center [816, 209] width 856 height 22
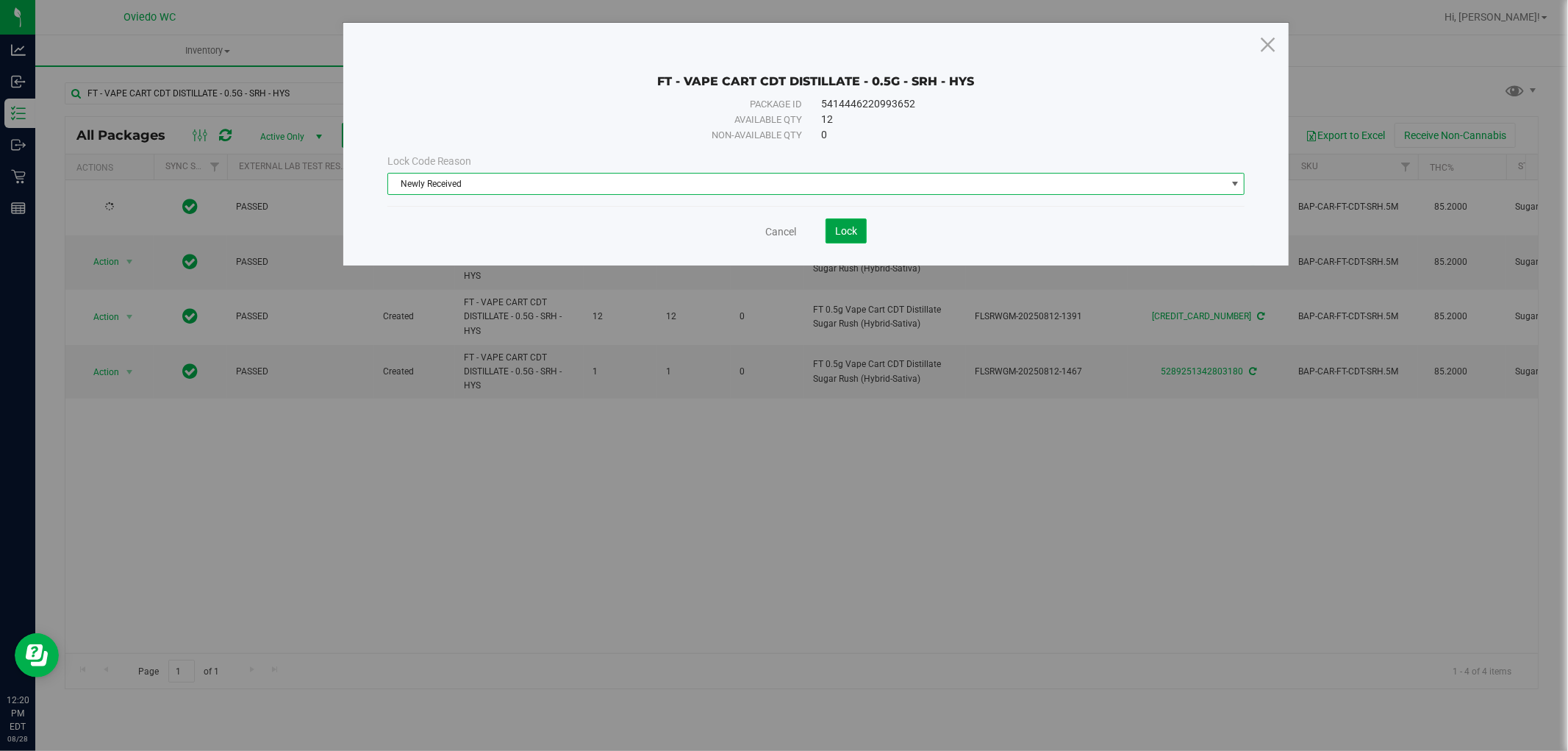
click at [834, 235] on button "Lock" at bounding box center [845, 231] width 41 height 25
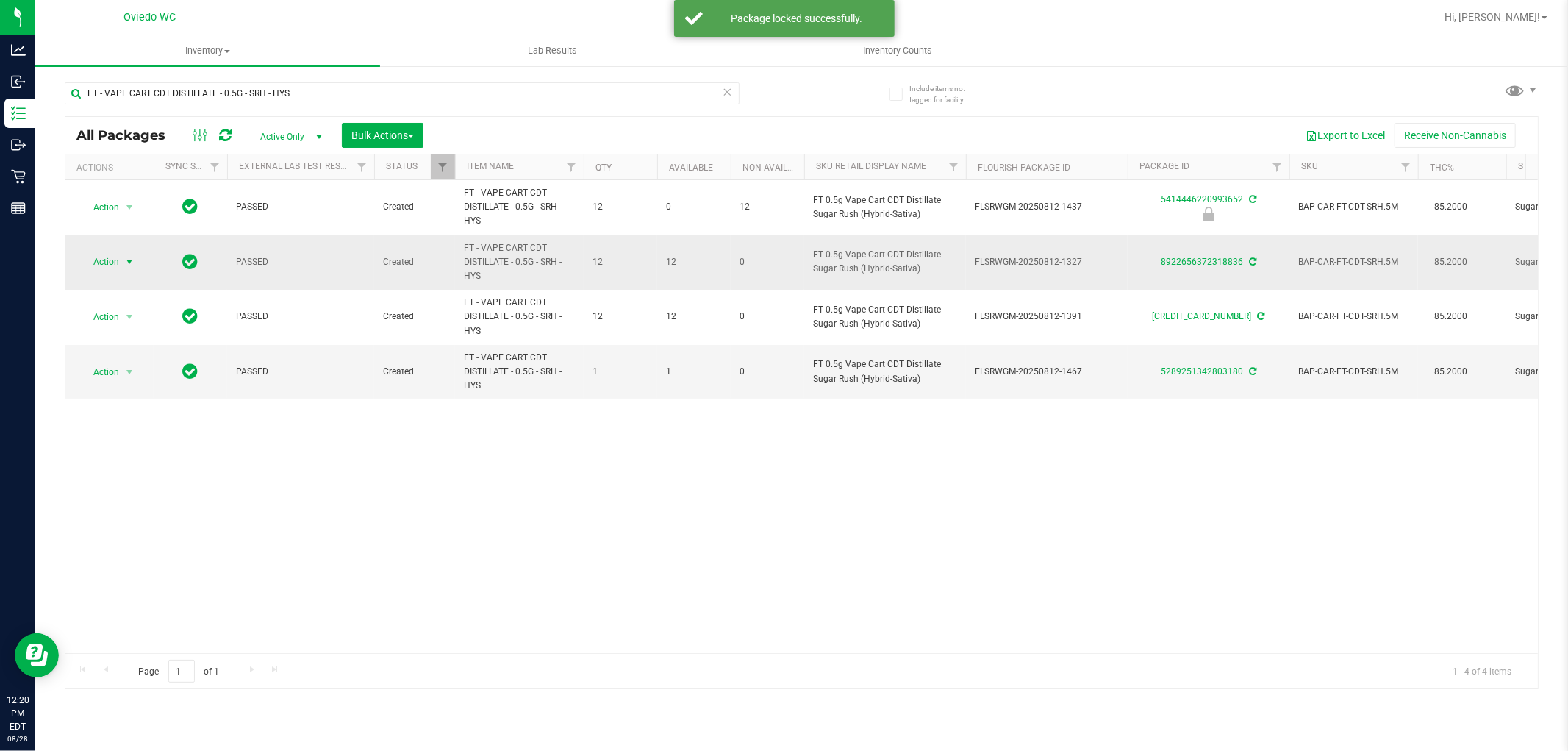
click at [125, 253] on span "select" at bounding box center [129, 262] width 18 height 21
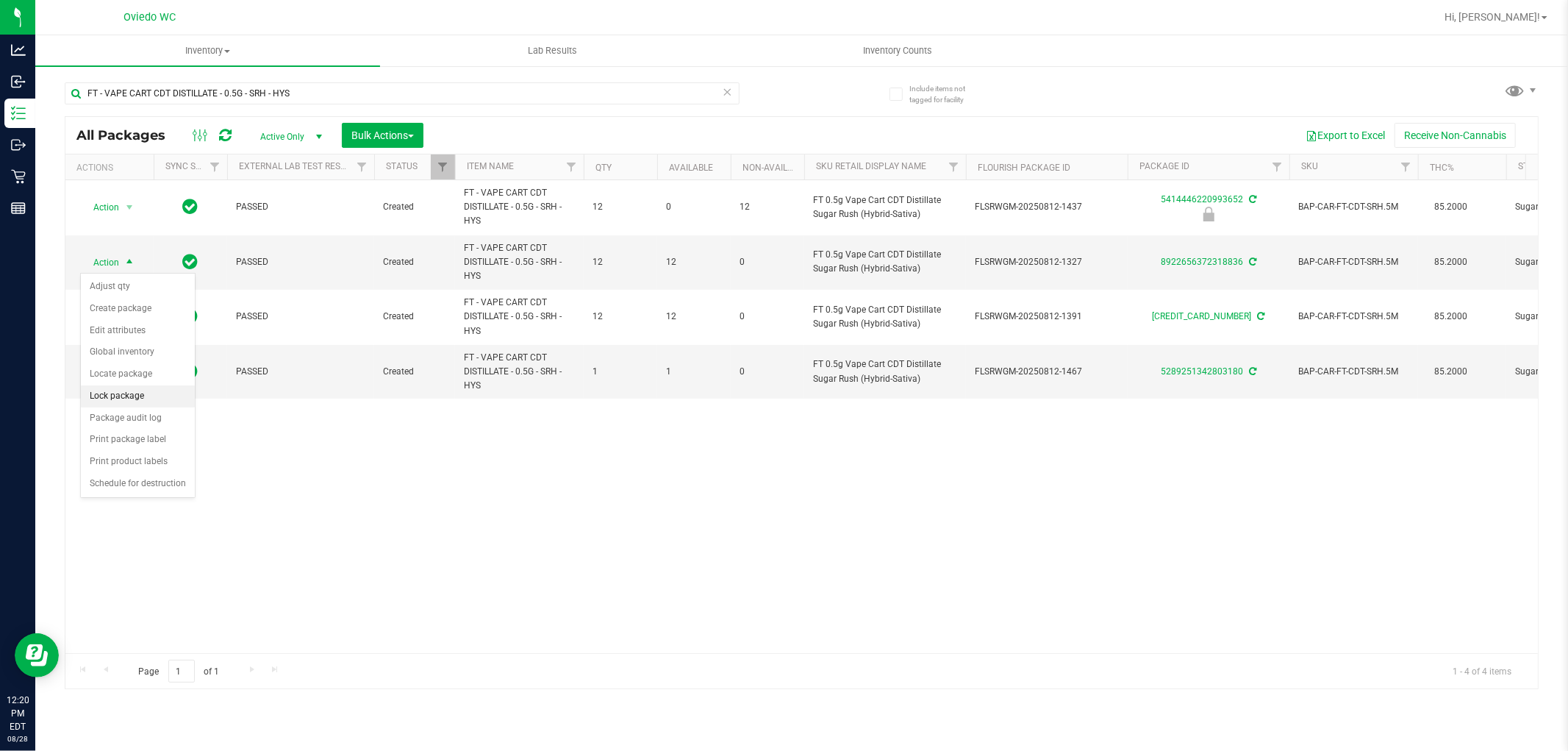
click at [110, 394] on li "Lock package" at bounding box center [138, 396] width 114 height 22
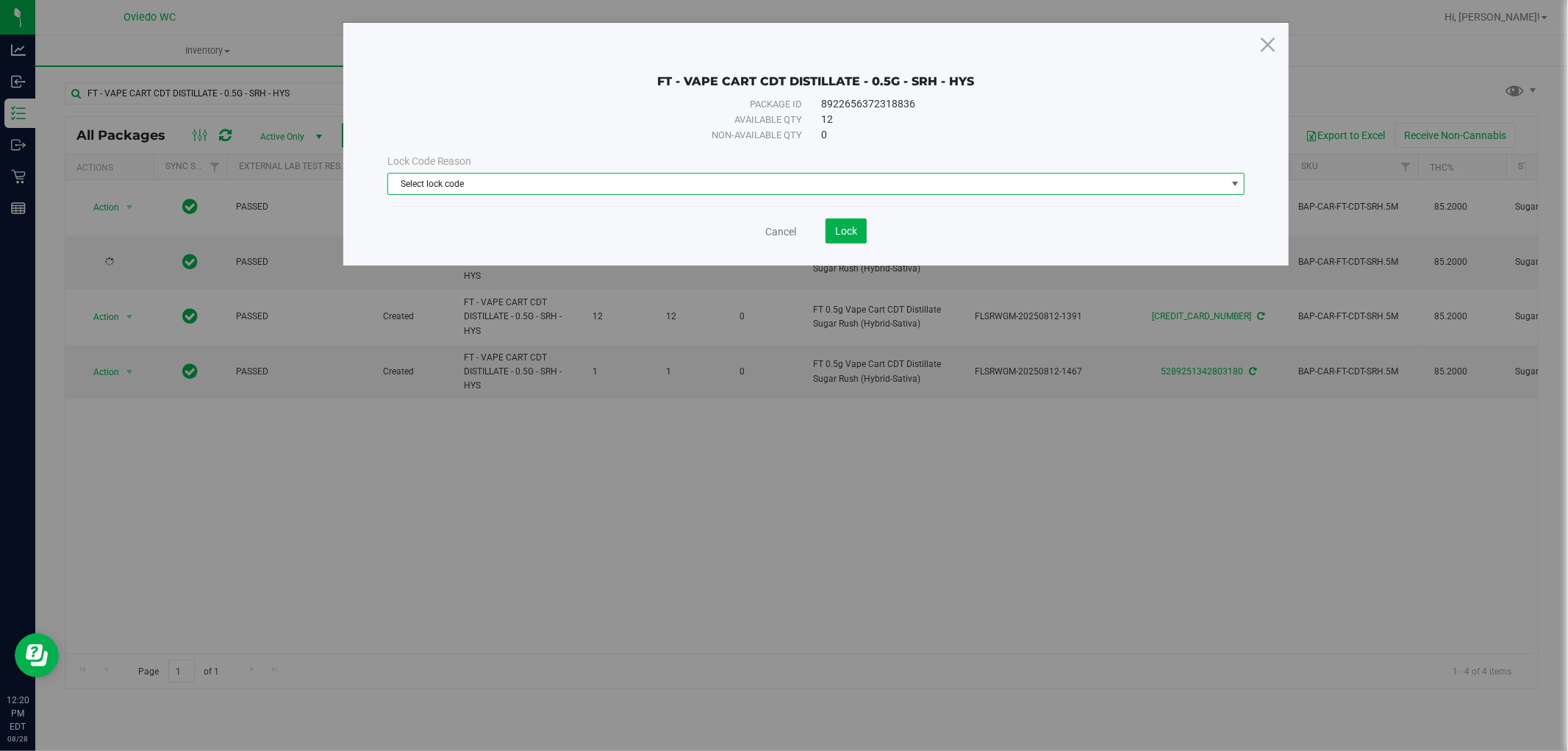
click at [579, 177] on span "Select lock code" at bounding box center [807, 183] width 838 height 21
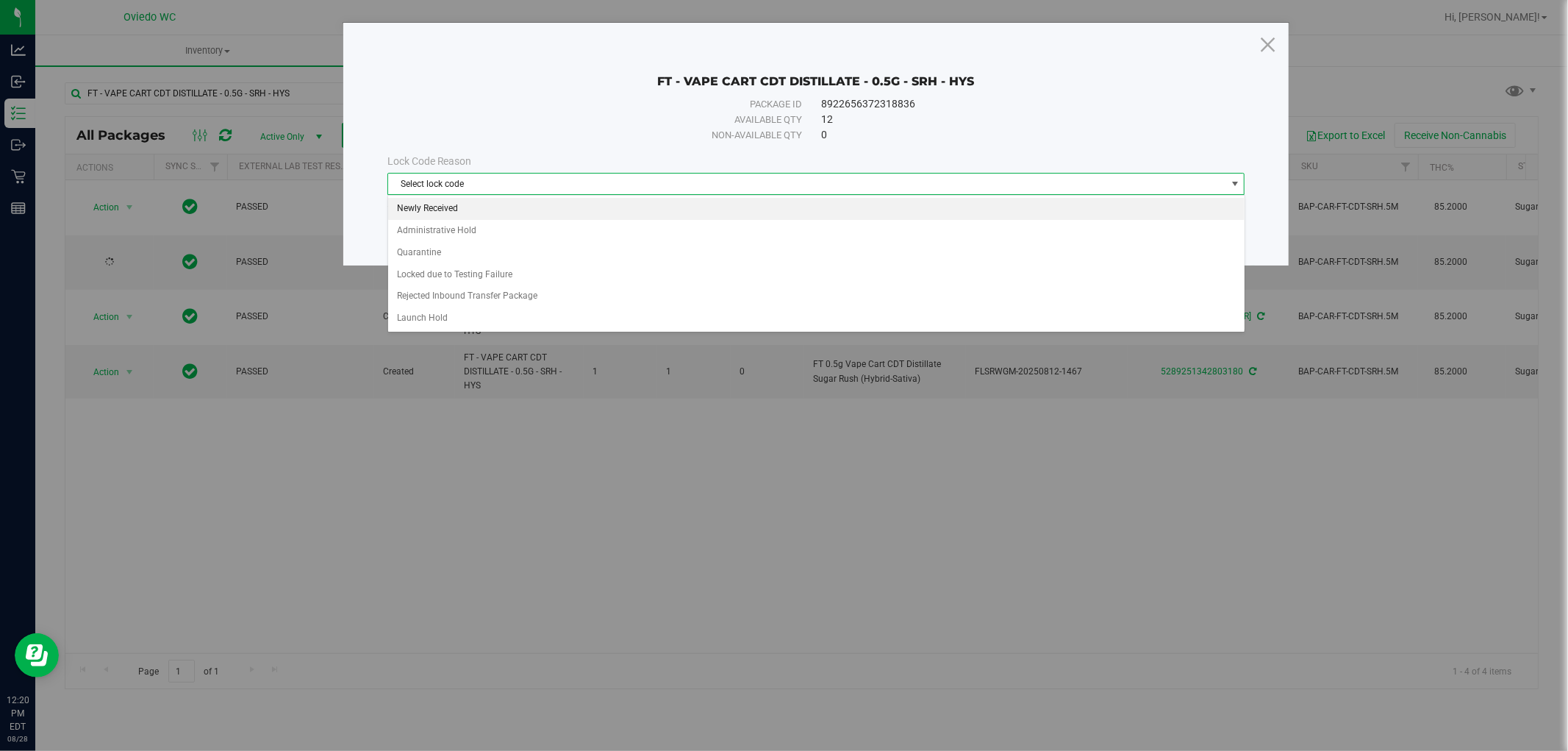
click at [430, 217] on li "Newly Received" at bounding box center [816, 209] width 856 height 22
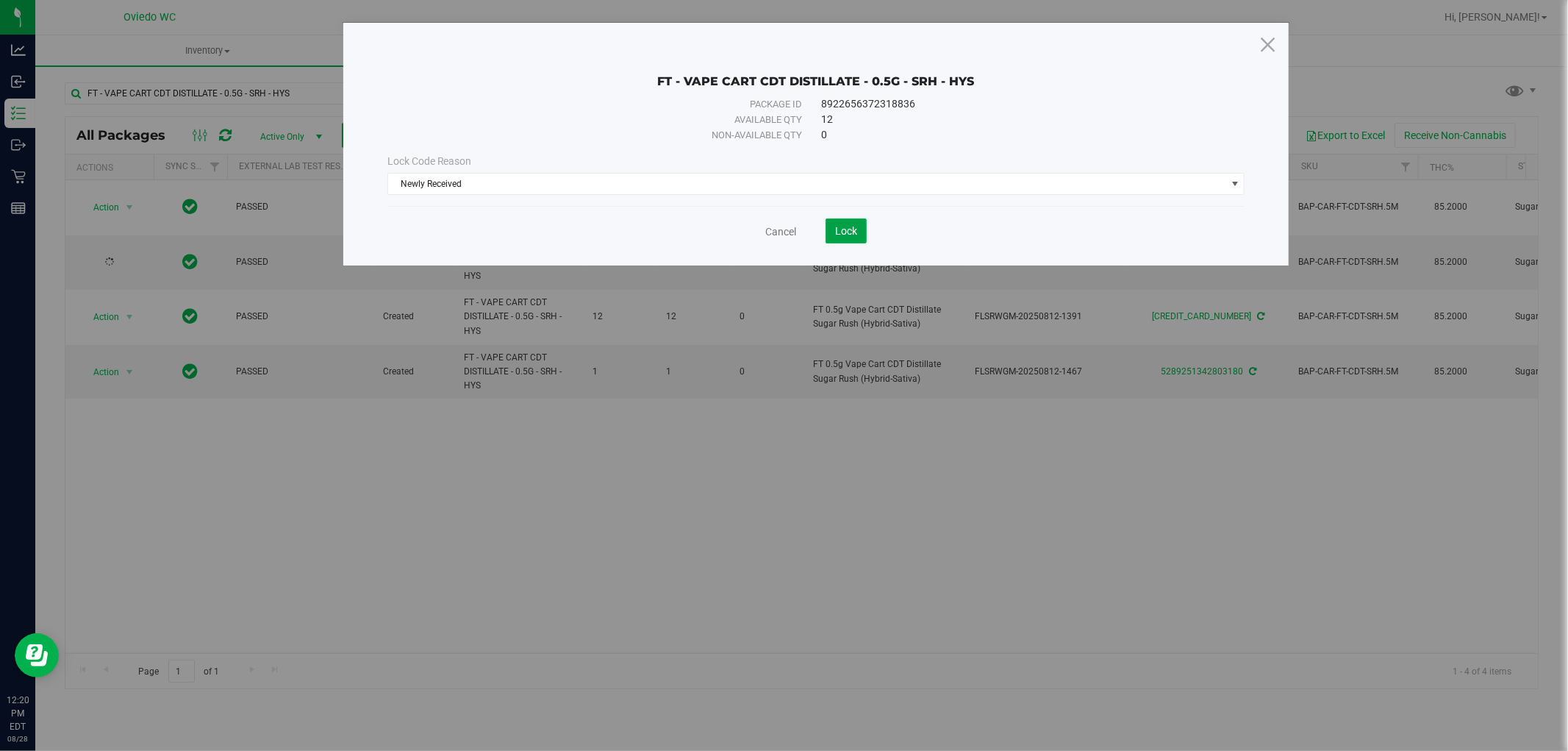
click at [841, 225] on span "Lock" at bounding box center [845, 231] width 22 height 12
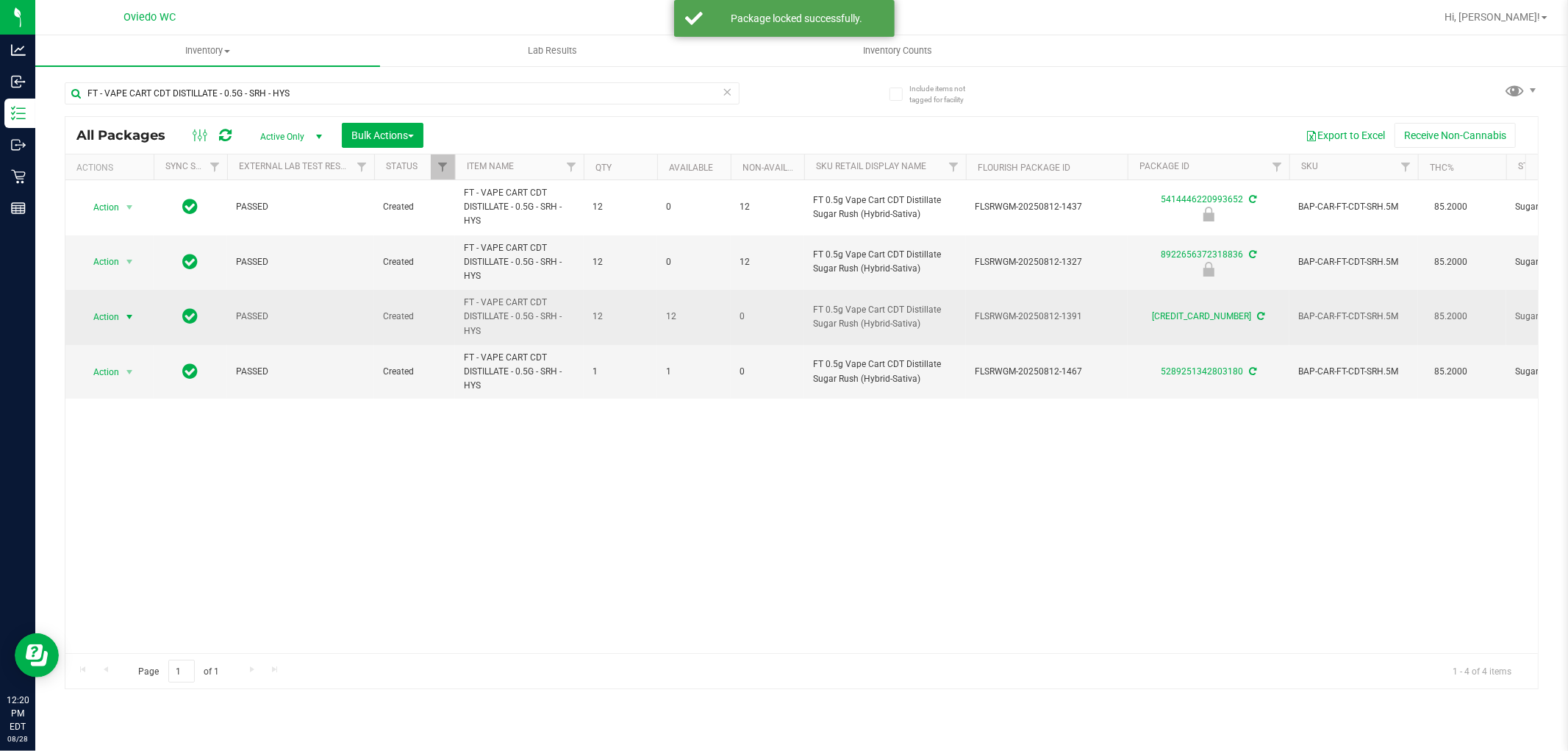
click at [112, 319] on span "Action" at bounding box center [100, 316] width 40 height 21
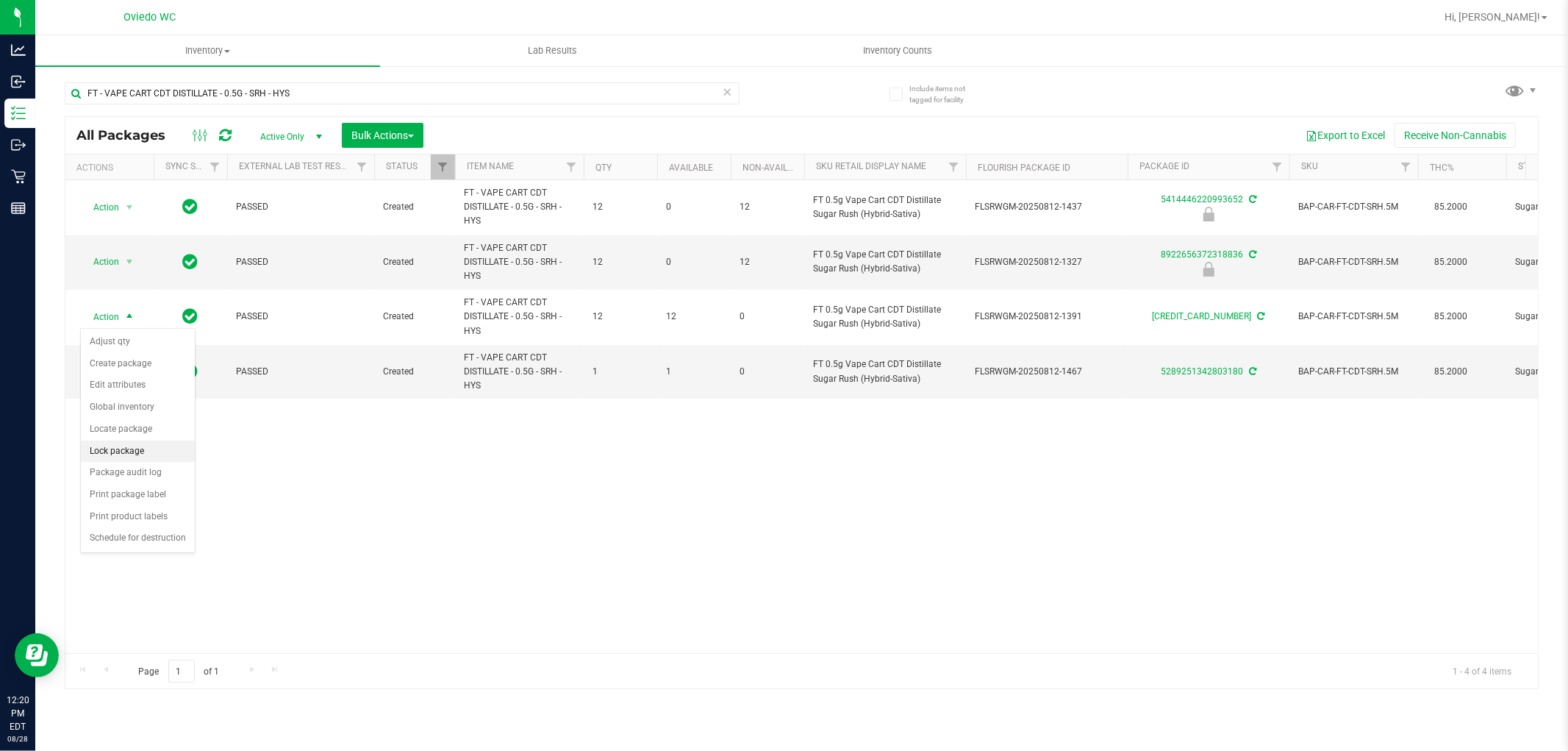
click at [97, 457] on li "Lock package" at bounding box center [138, 451] width 114 height 22
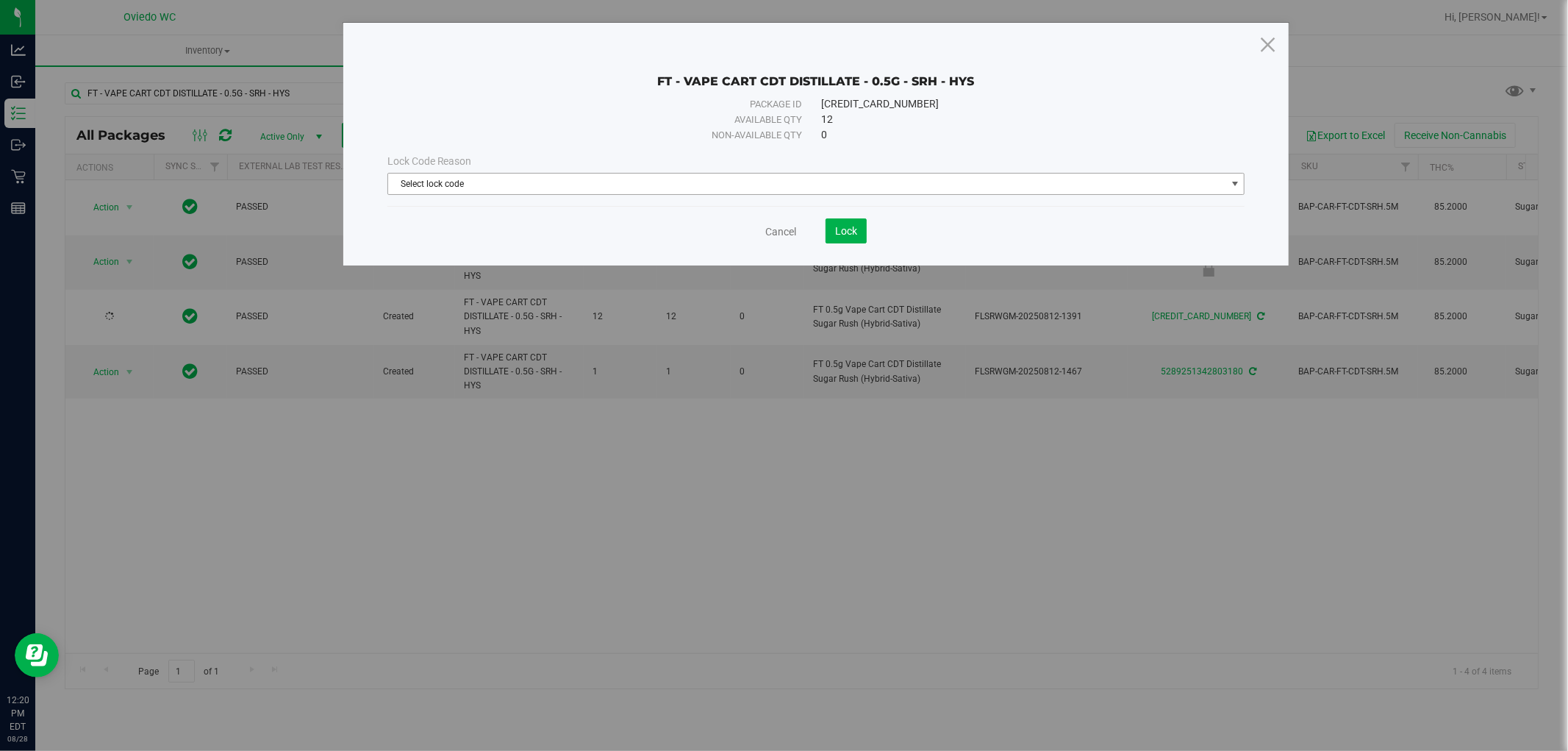
click at [458, 177] on span "Select lock code" at bounding box center [807, 183] width 838 height 21
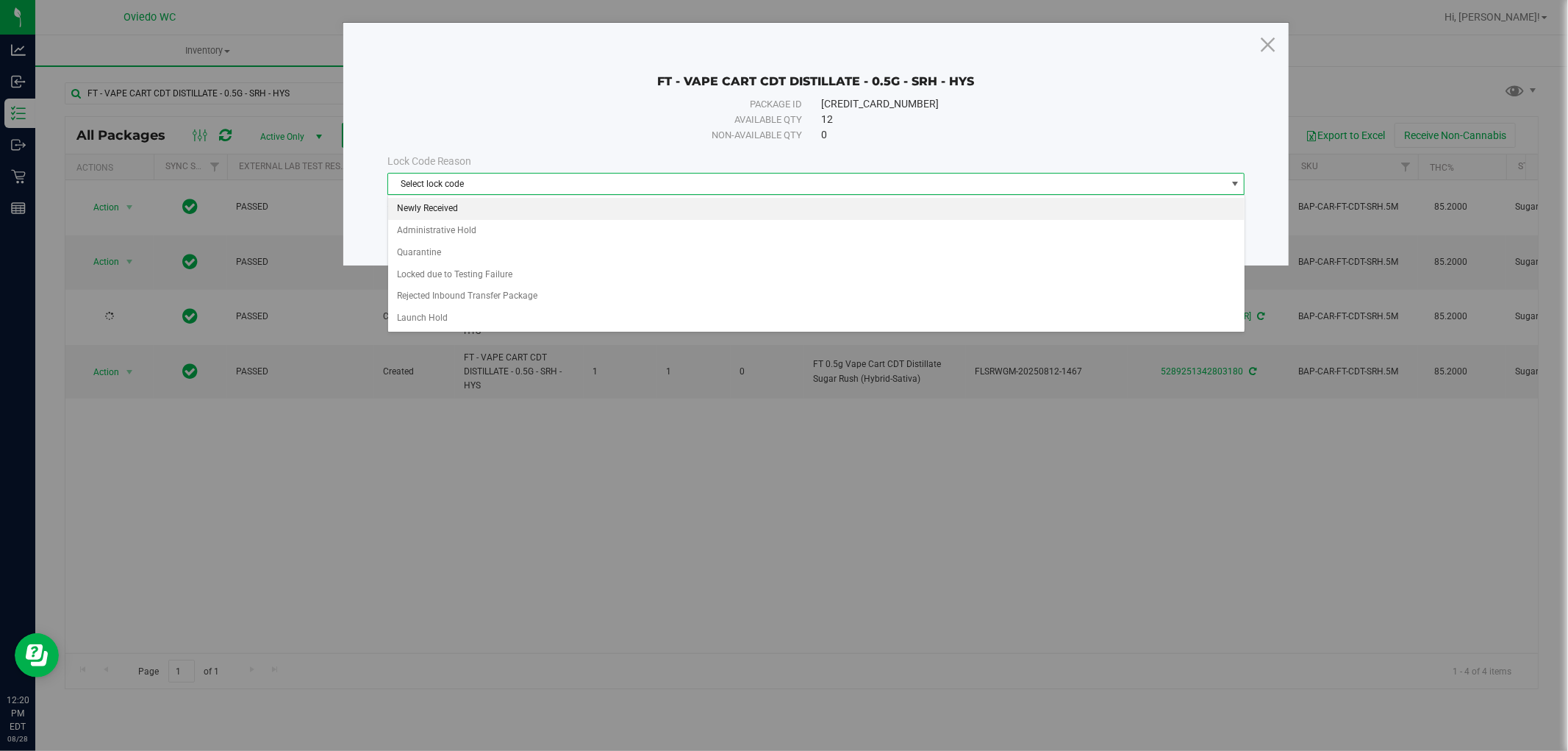
click at [488, 207] on li "Newly Received" at bounding box center [816, 209] width 856 height 22
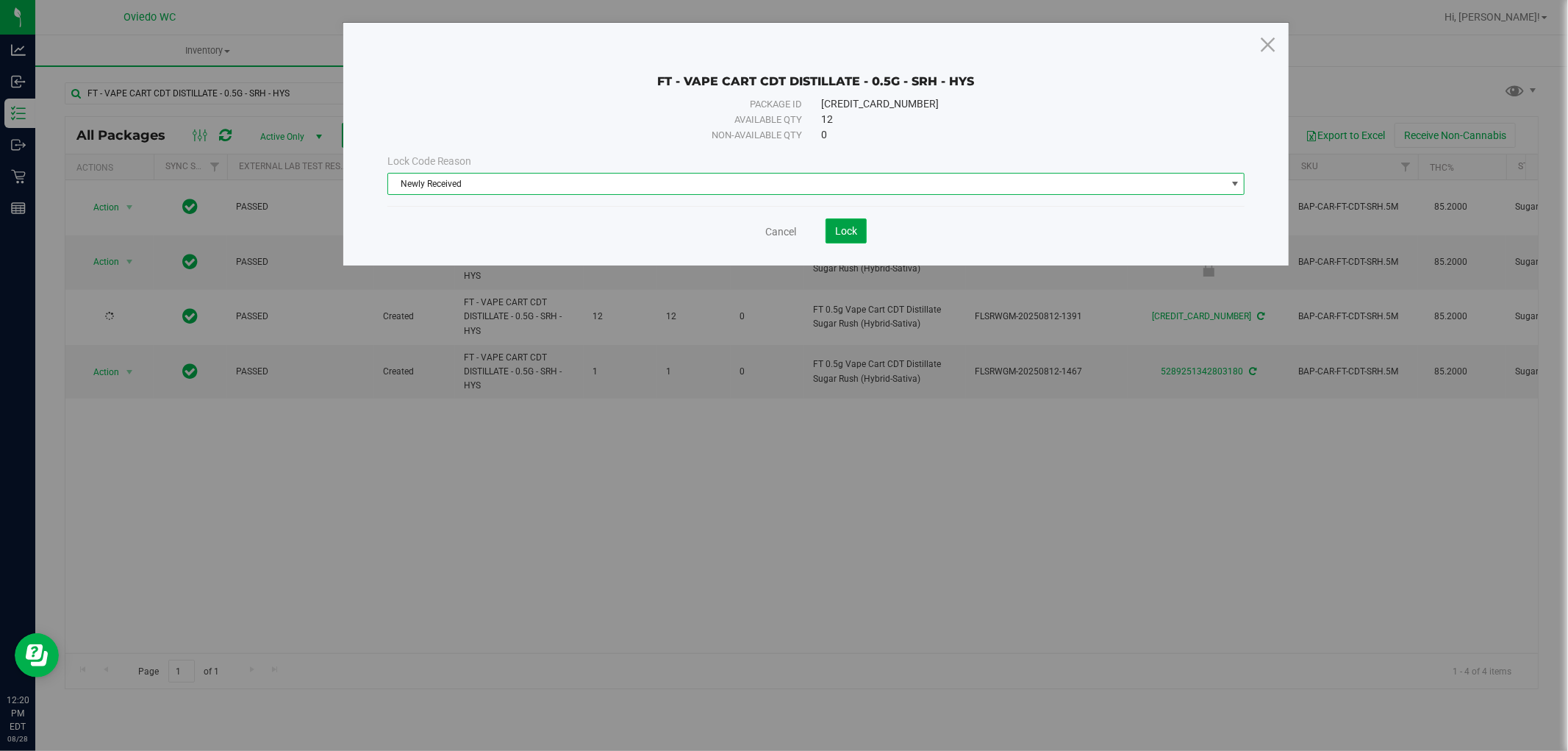
click at [832, 226] on button "Lock" at bounding box center [845, 231] width 41 height 25
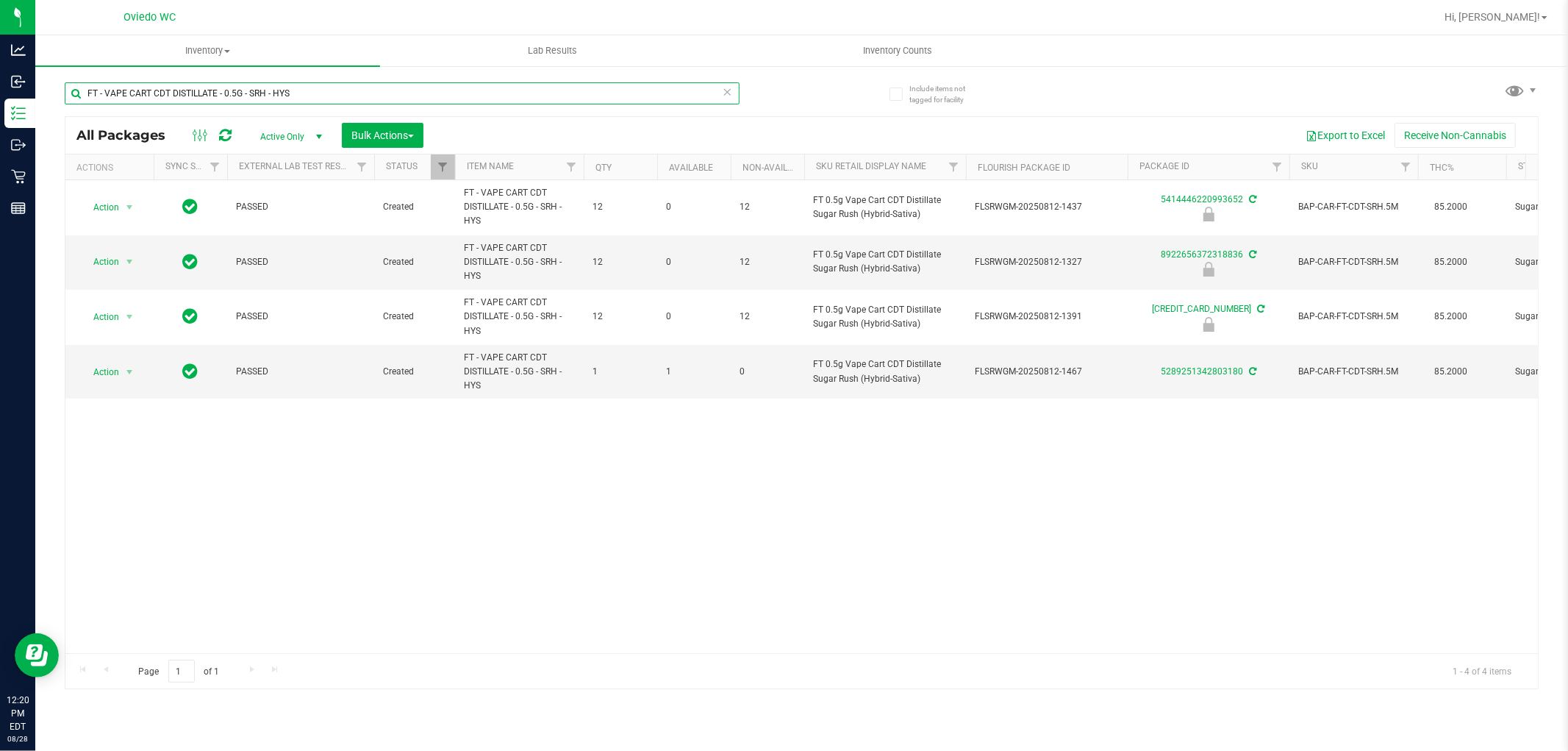
click at [384, 86] on input "FT - VAPE CART CDT DISTILLATE - 0.5G - SRH - HYS" at bounding box center [402, 93] width 675 height 22
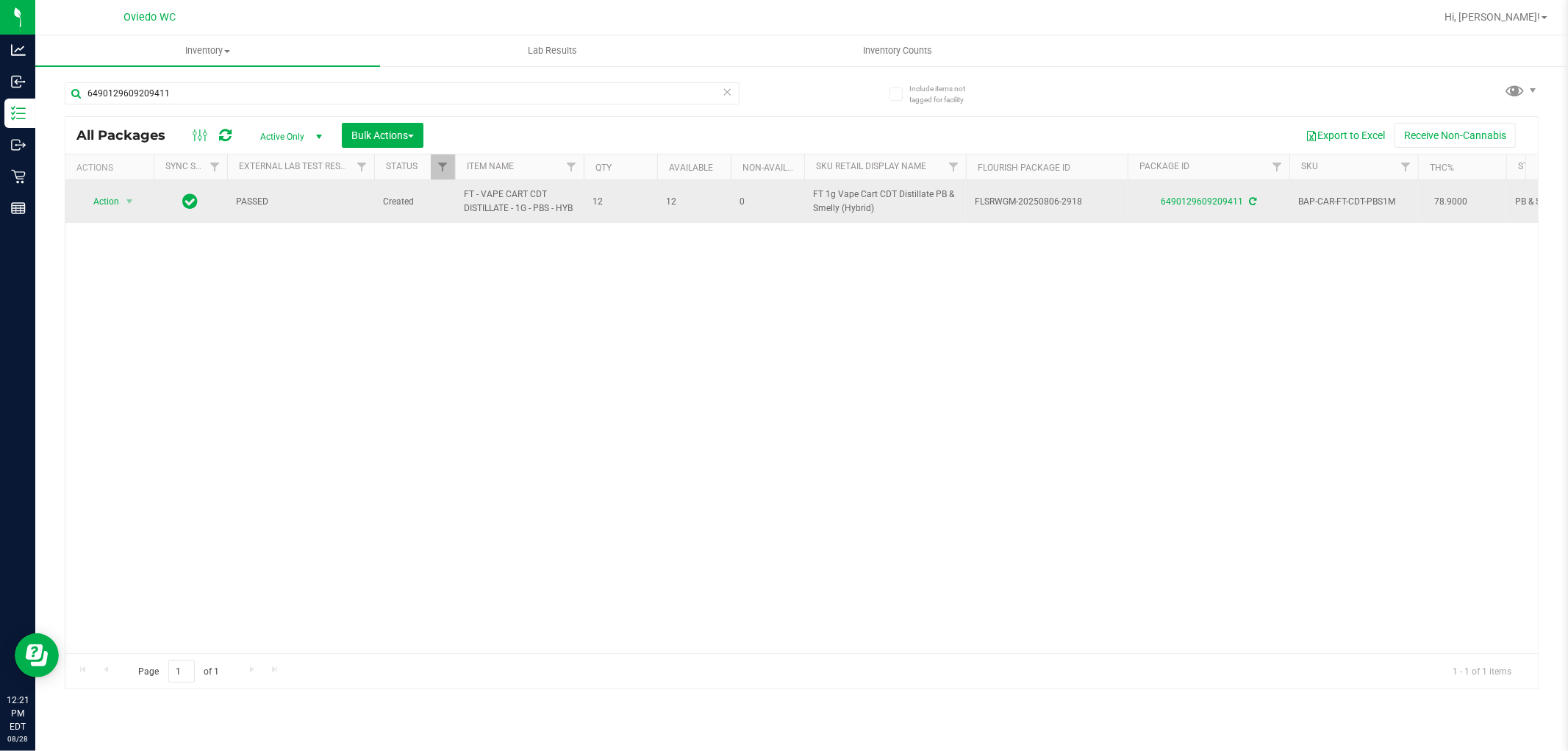
click at [512, 201] on span "FT - VAPE CART CDT DISTILLATE - 1G - PBS - HYB" at bounding box center [519, 201] width 111 height 28
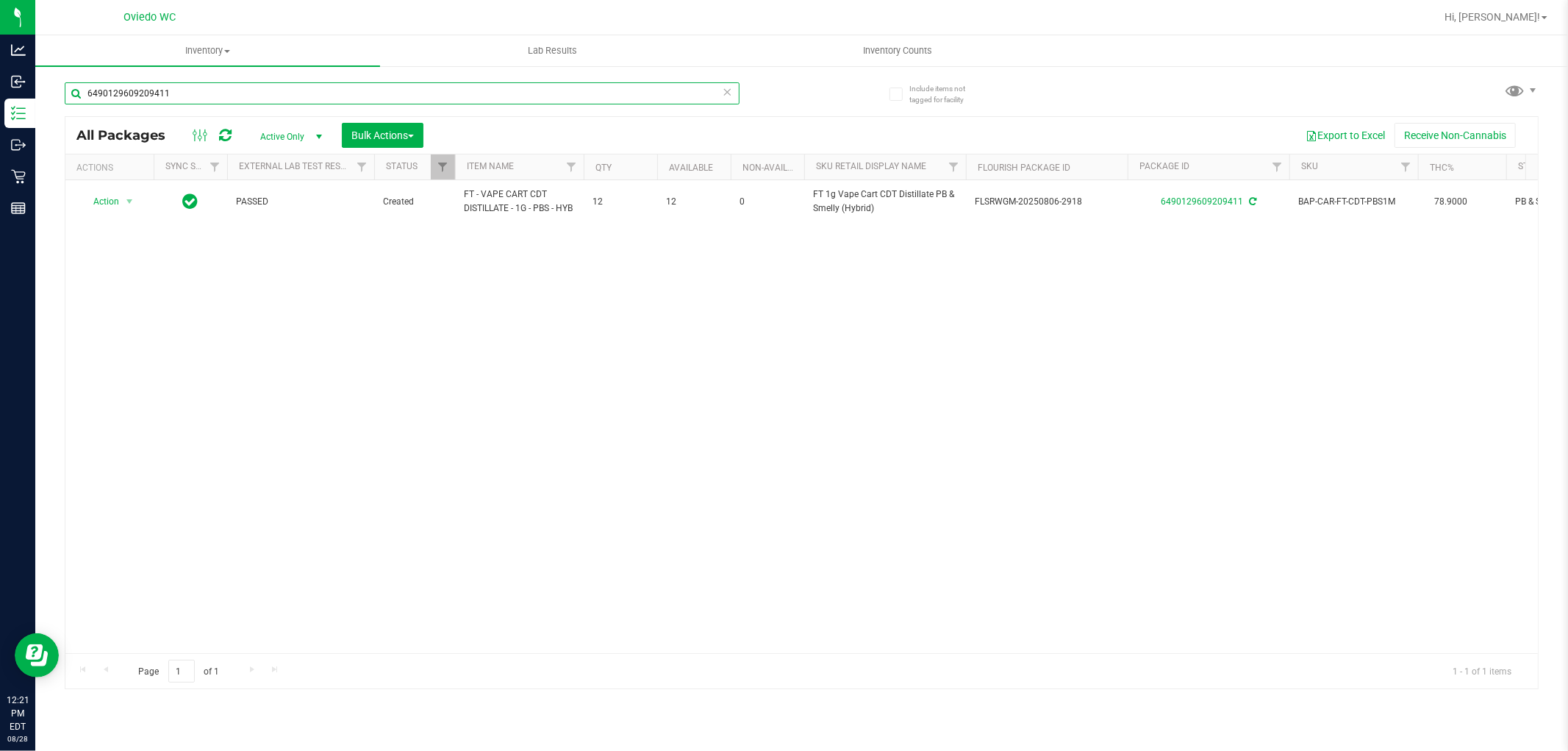
click at [371, 93] on input "6490129609209411" at bounding box center [402, 93] width 675 height 22
paste input "FT - VAPE CART CDT DISTILLATE - 1G - PBS - HYB"
click at [420, 88] on input "FT - VAPE CART CDT DISTILLATE - 1G - PBS - HYB" at bounding box center [402, 93] width 675 height 22
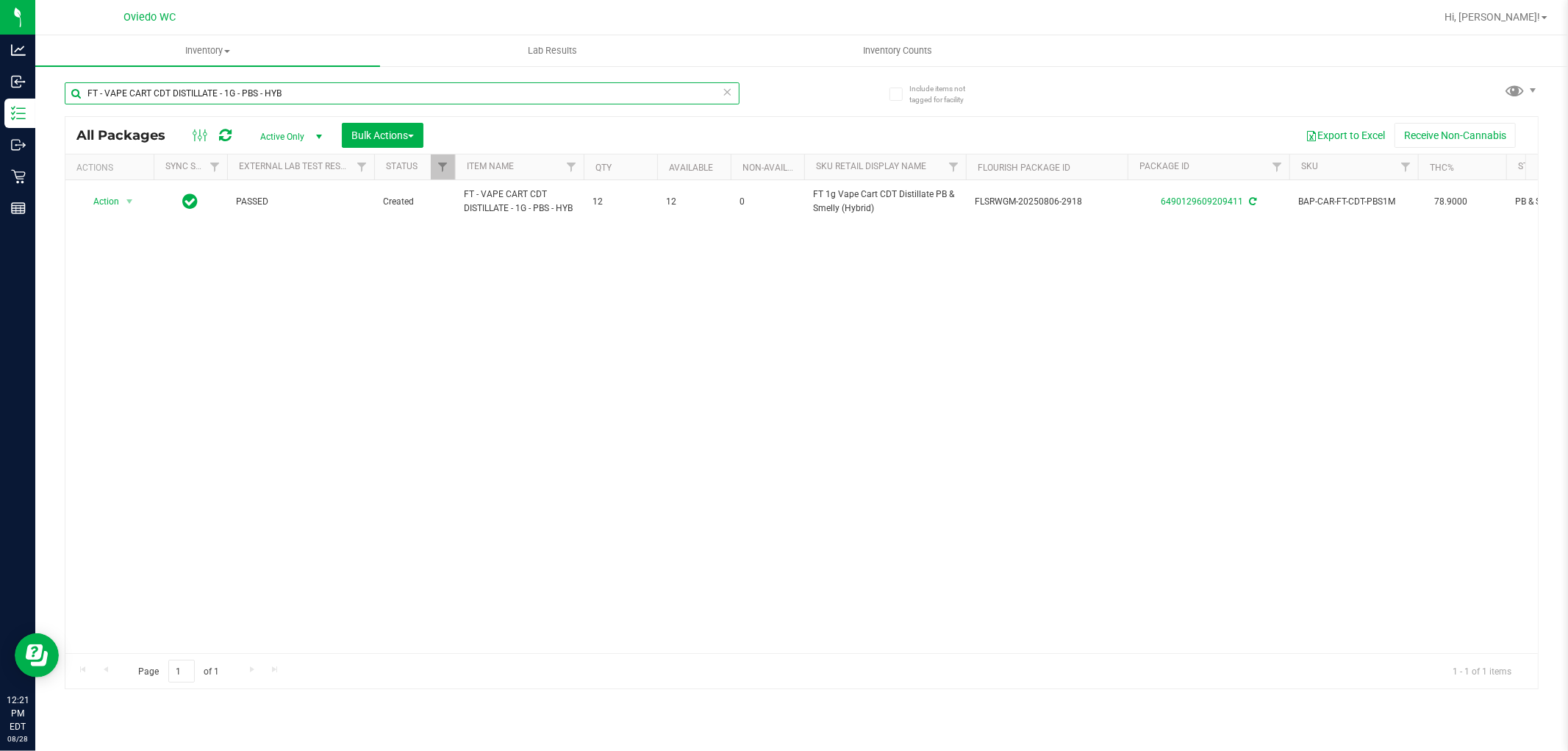
click at [420, 88] on input "FT - VAPE CART CDT DISTILLATE - 1G - PBS - HYB" at bounding box center [402, 93] width 675 height 22
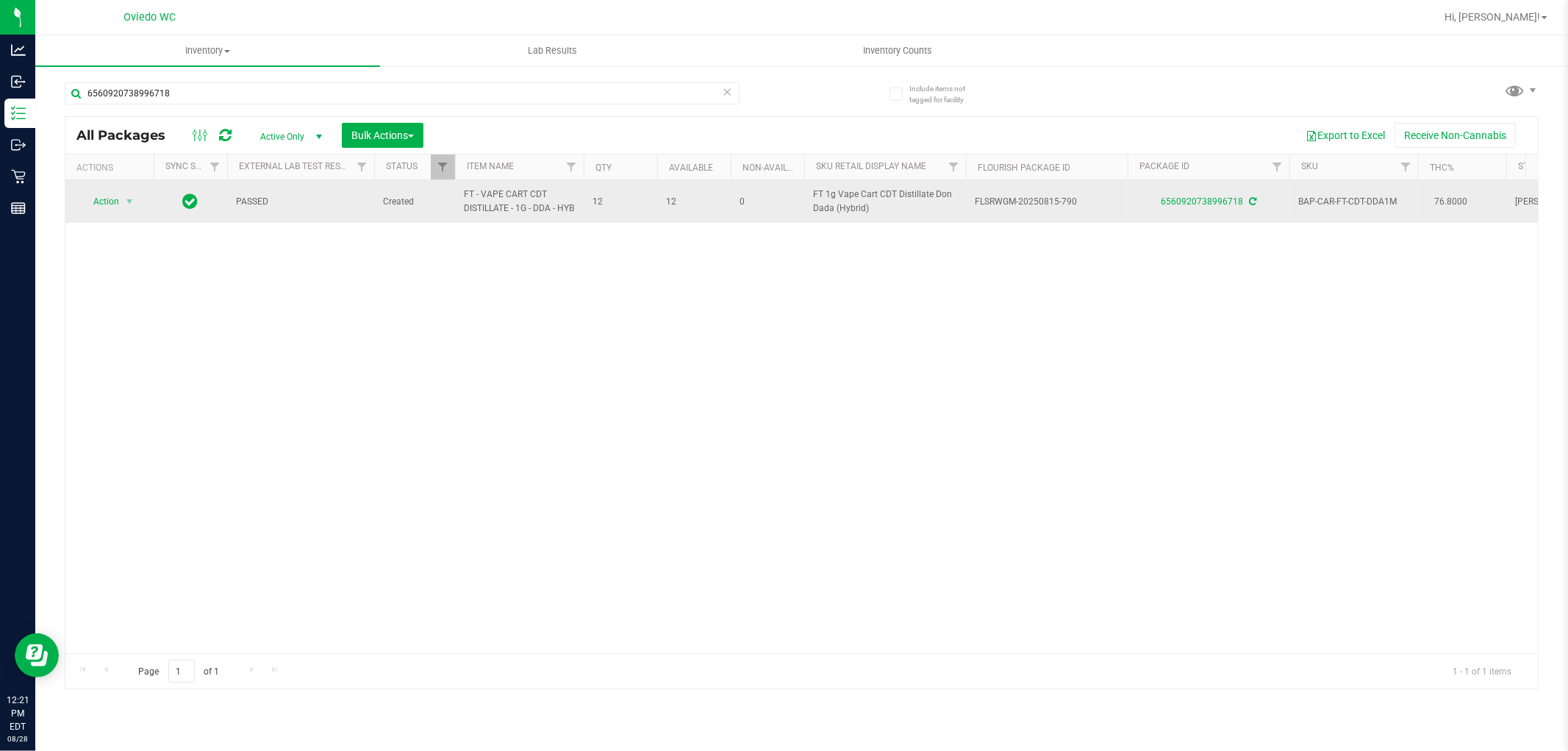
click at [474, 210] on span "FT - VAPE CART CDT DISTILLATE - 1G - DDA - HYB" at bounding box center [519, 201] width 111 height 28
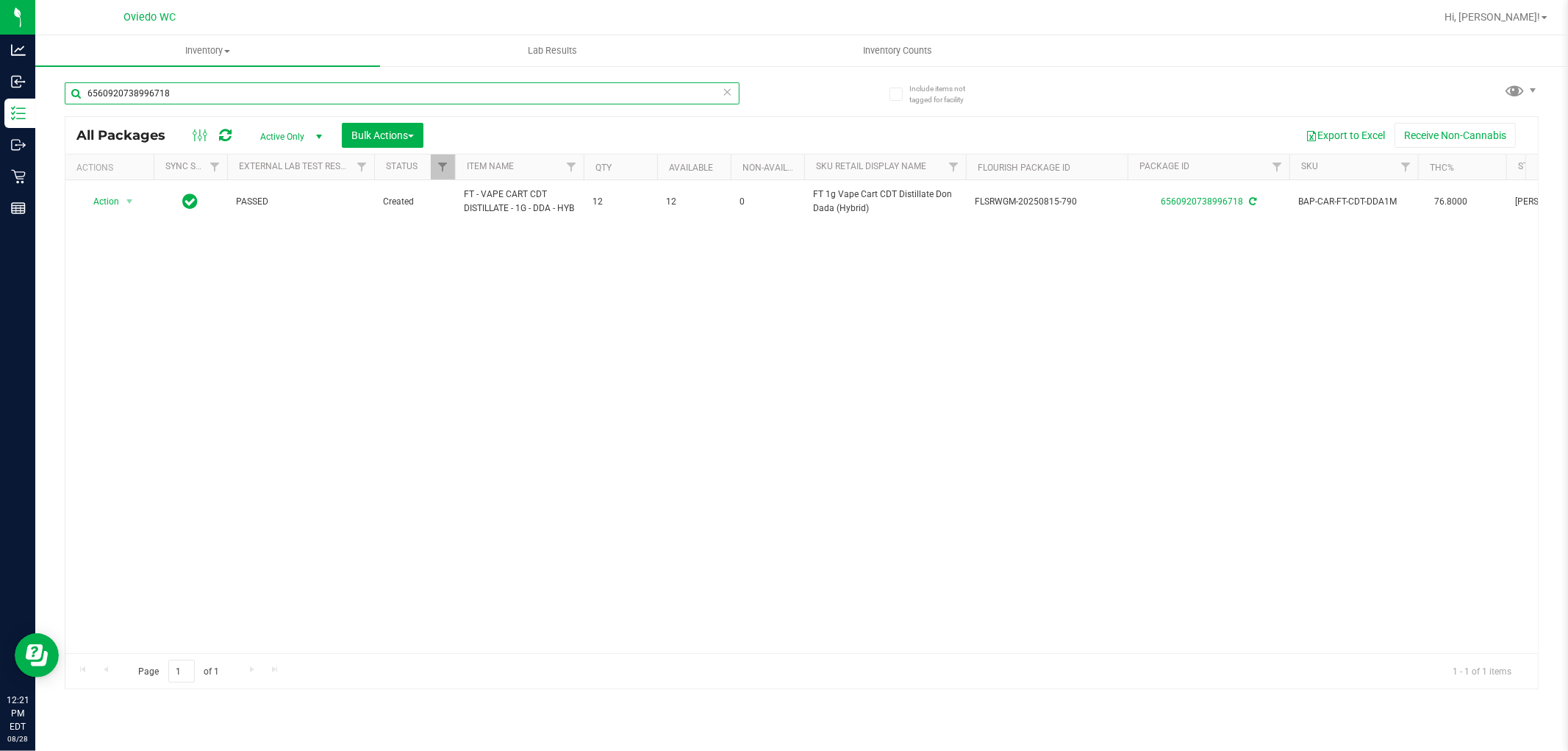
click at [310, 88] on input "6560920738996718" at bounding box center [402, 93] width 675 height 22
paste input "FT - VAPE CART CDT DISTILLATE - 1G - DDA - HYB"
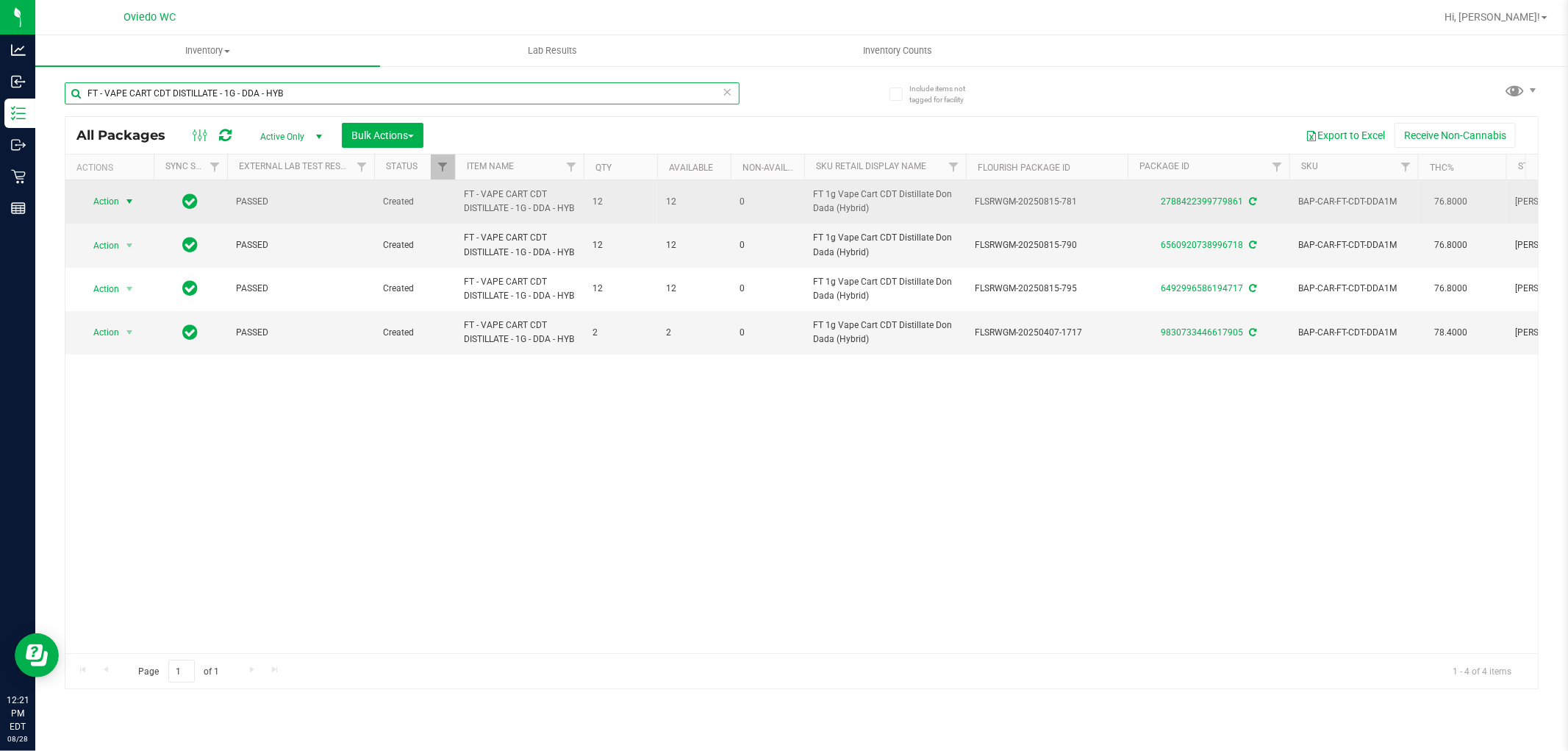
type input "FT - VAPE CART CDT DISTILLATE - 1G - DDA - HYB"
click at [104, 209] on span "Action" at bounding box center [100, 201] width 40 height 21
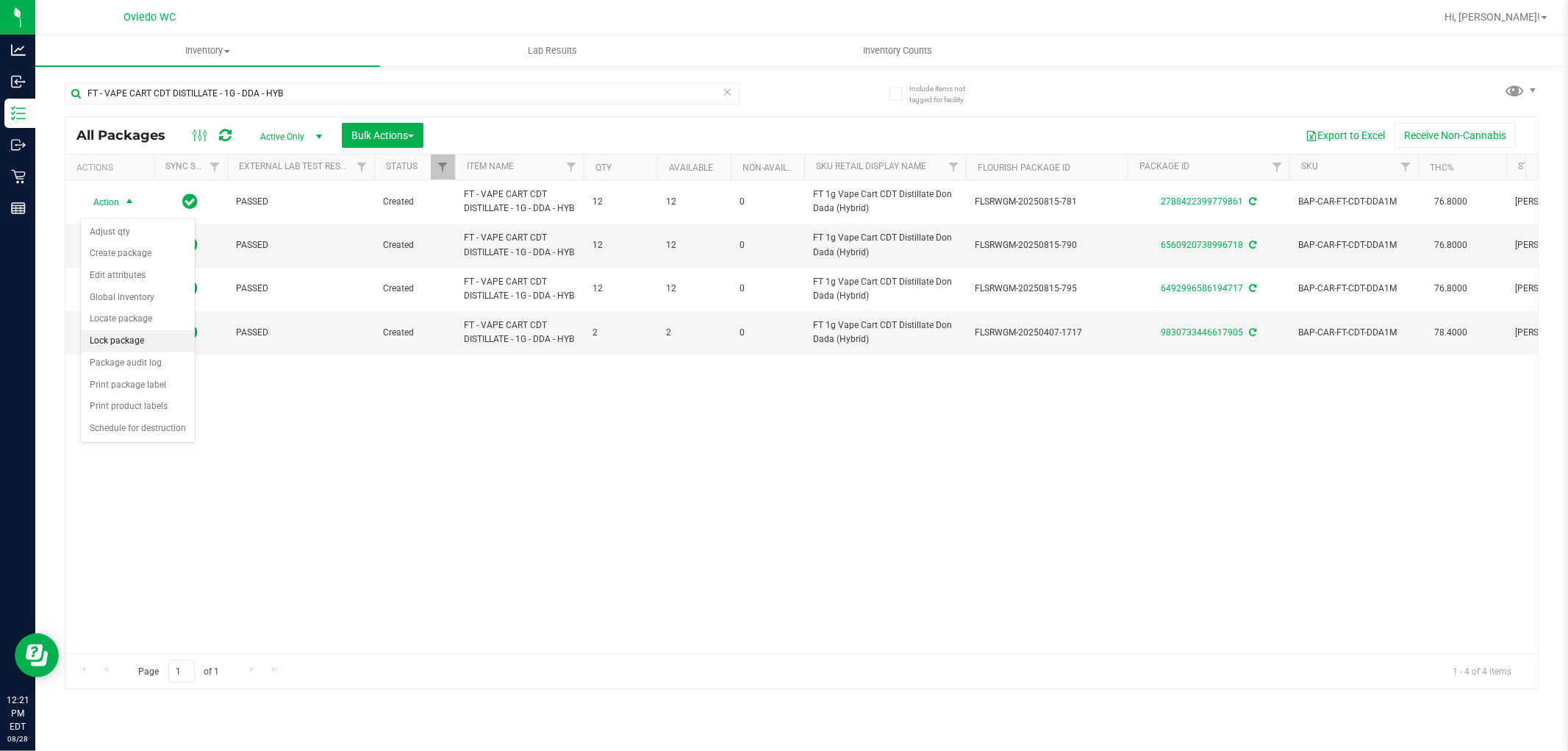
click at [120, 339] on li "Lock package" at bounding box center [138, 341] width 114 height 22
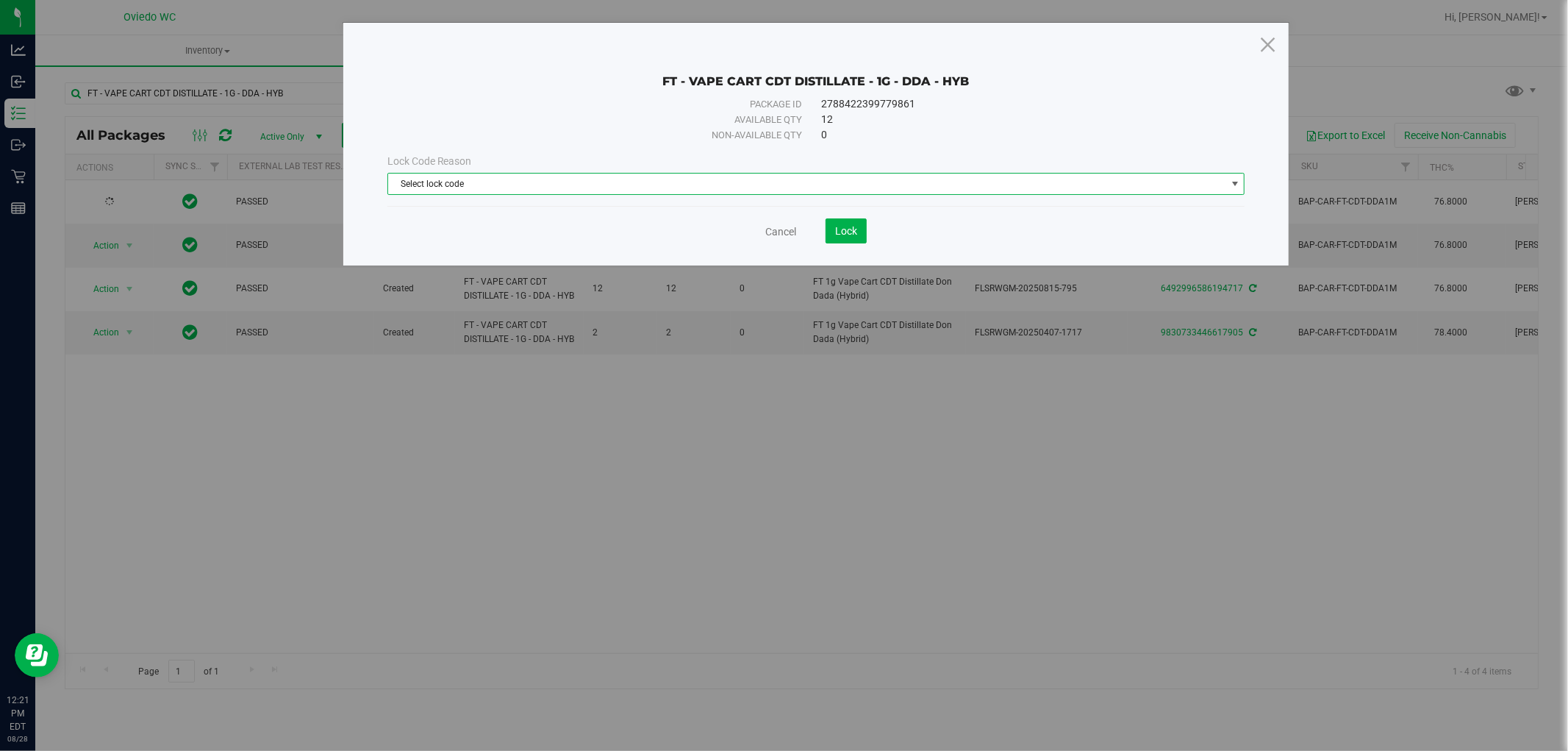
click at [592, 179] on span "Select lock code" at bounding box center [807, 183] width 838 height 21
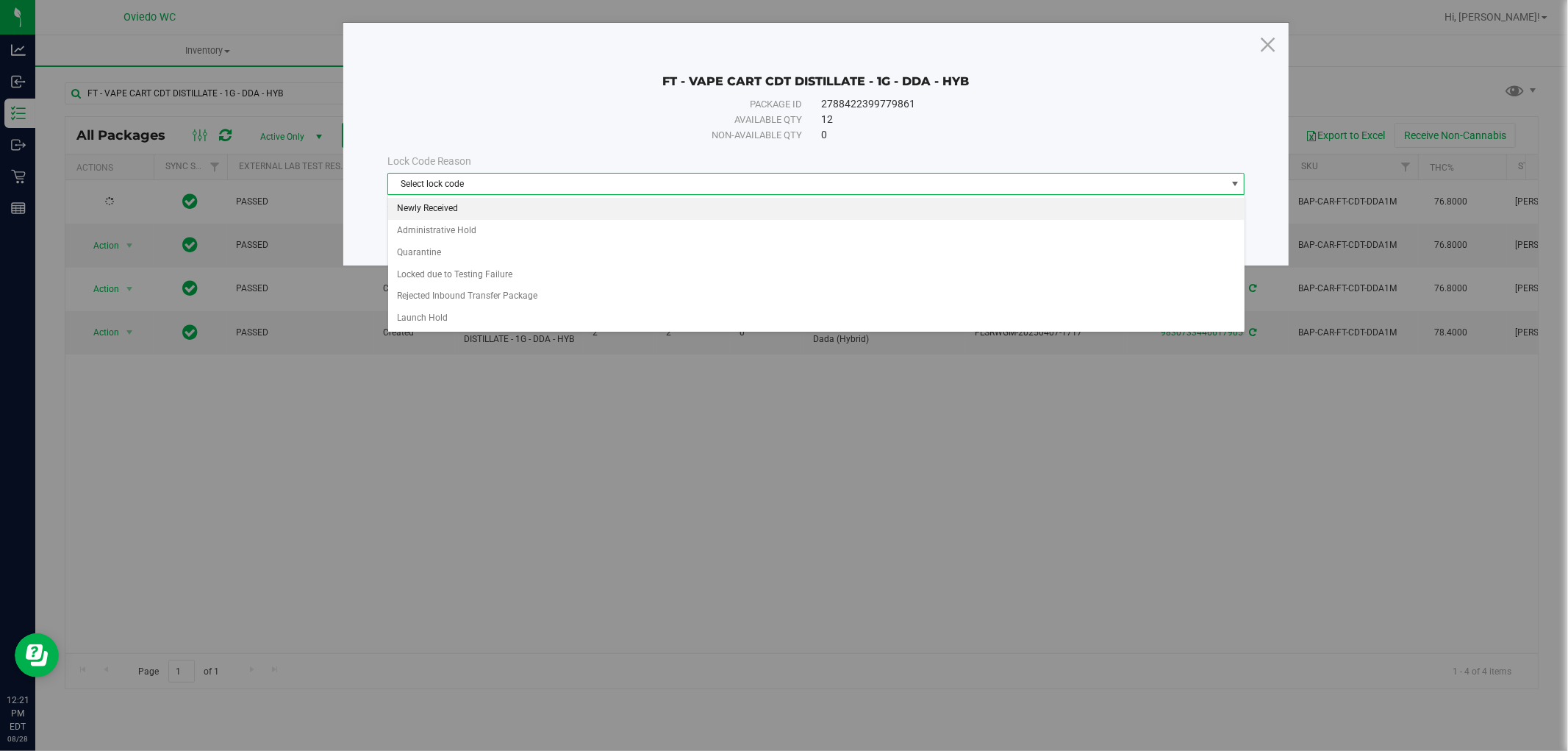
click at [442, 208] on li "Newly Received" at bounding box center [816, 209] width 856 height 22
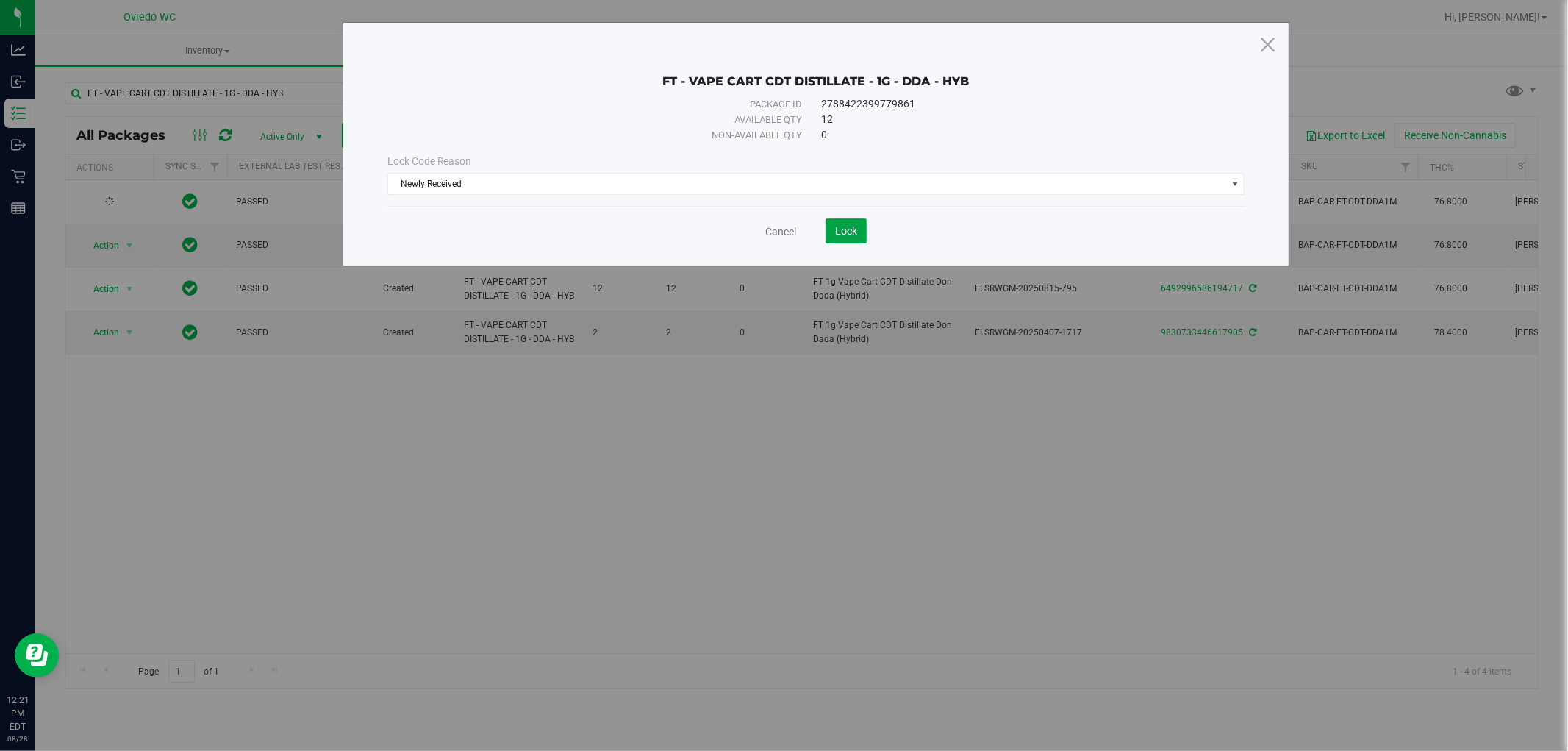
click at [854, 233] on span "Lock" at bounding box center [845, 231] width 22 height 12
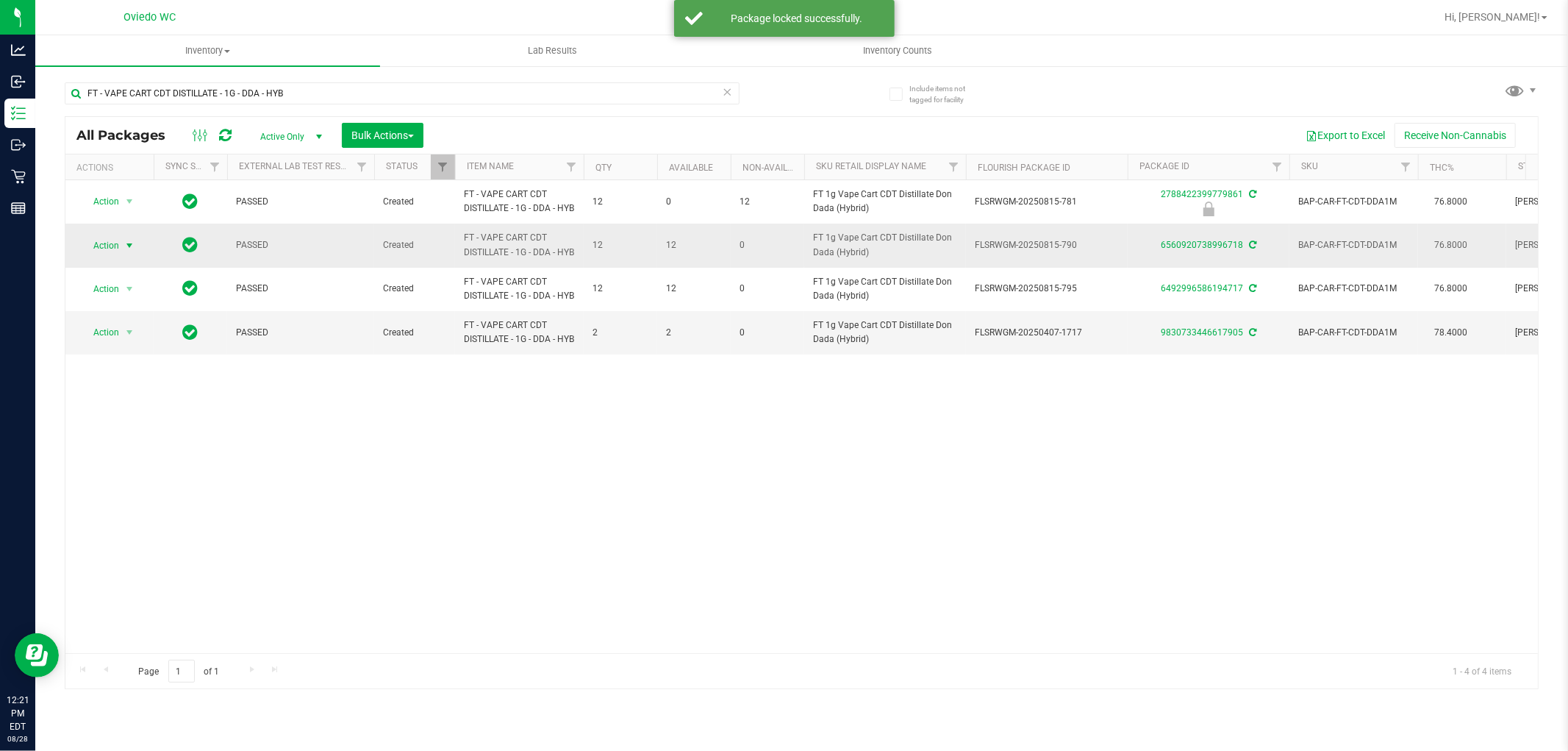
click at [105, 256] on span "Action" at bounding box center [100, 245] width 40 height 21
click at [112, 386] on li "Lock package" at bounding box center [138, 396] width 114 height 22
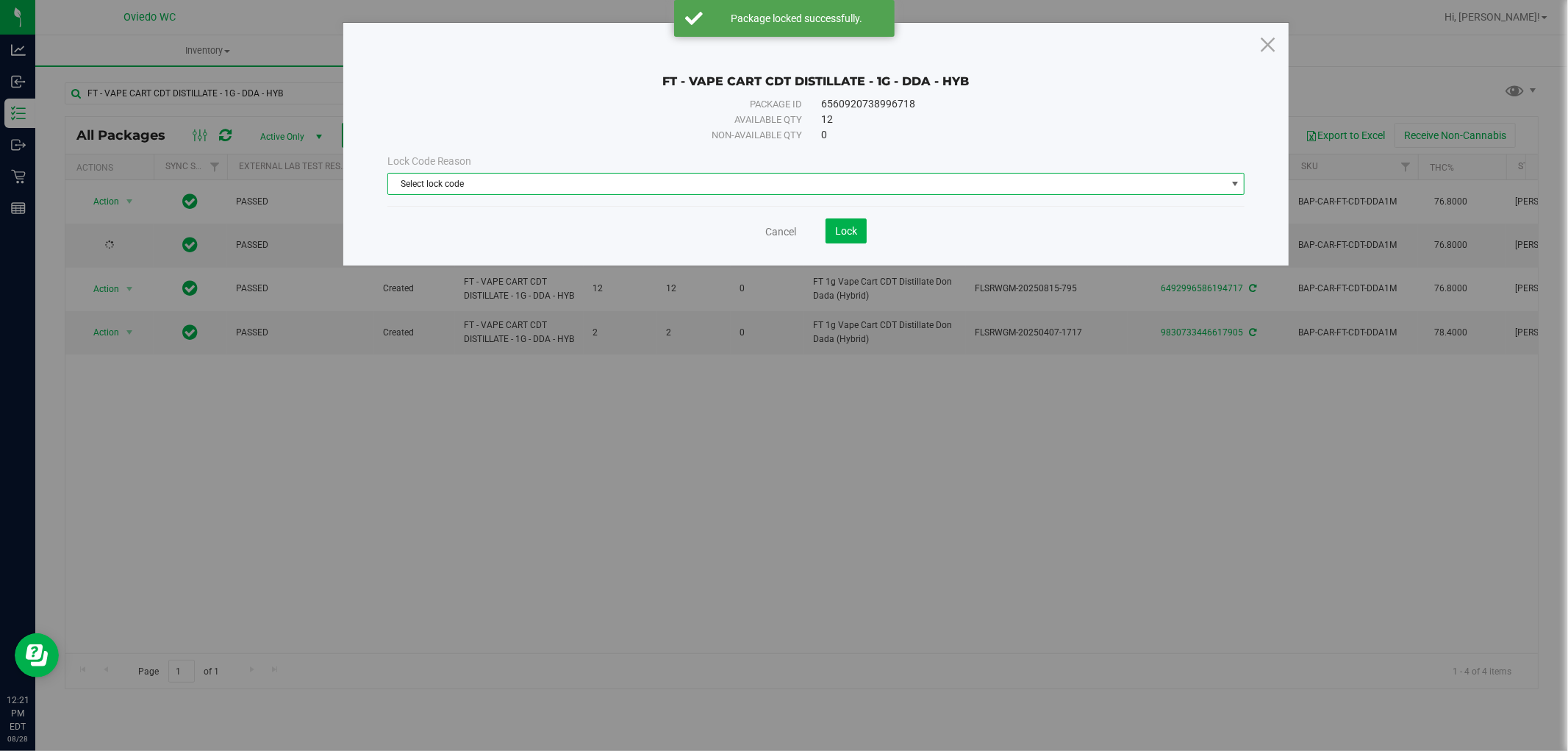
click at [559, 180] on span "Select lock code" at bounding box center [807, 183] width 838 height 21
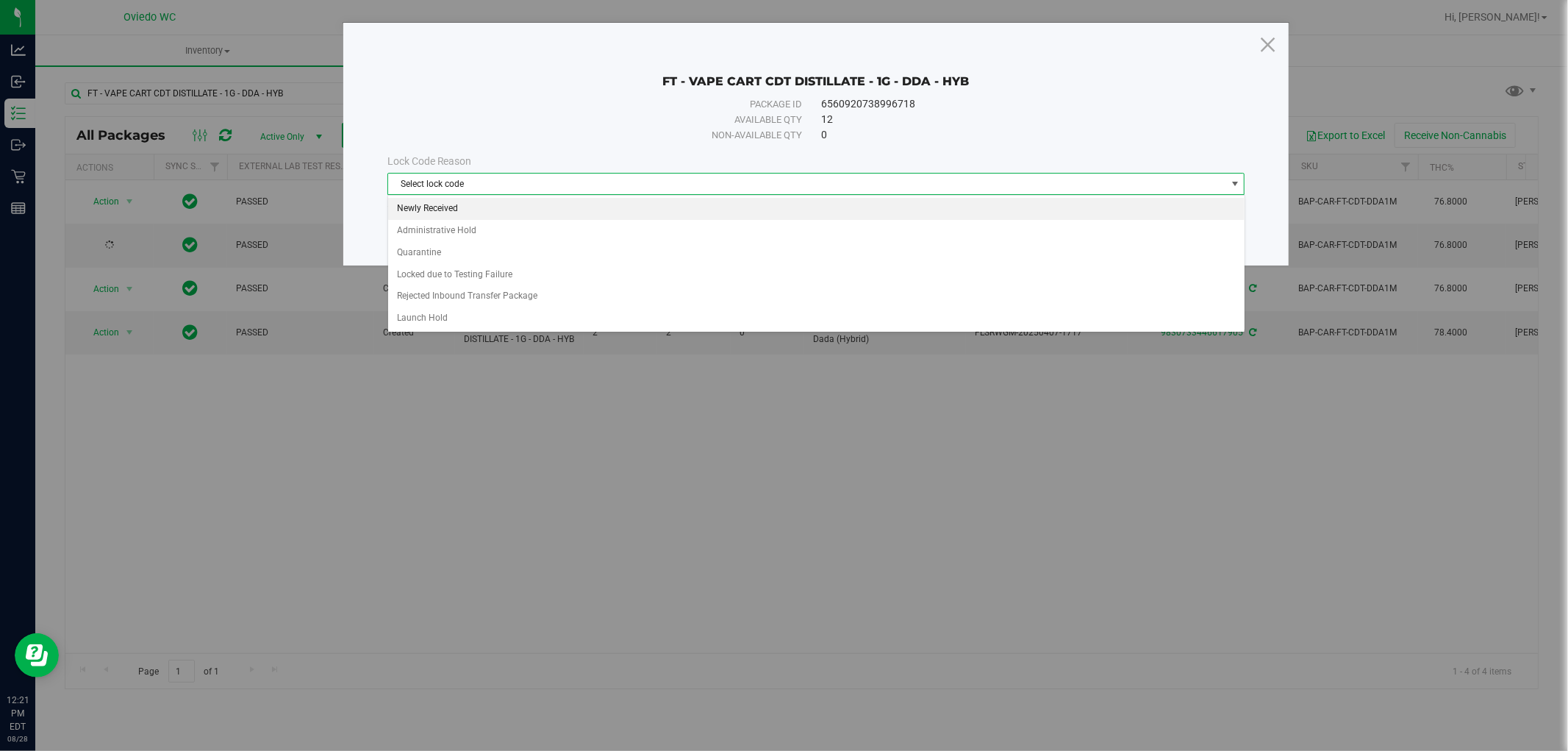
click at [415, 201] on li "Newly Received" at bounding box center [816, 209] width 856 height 22
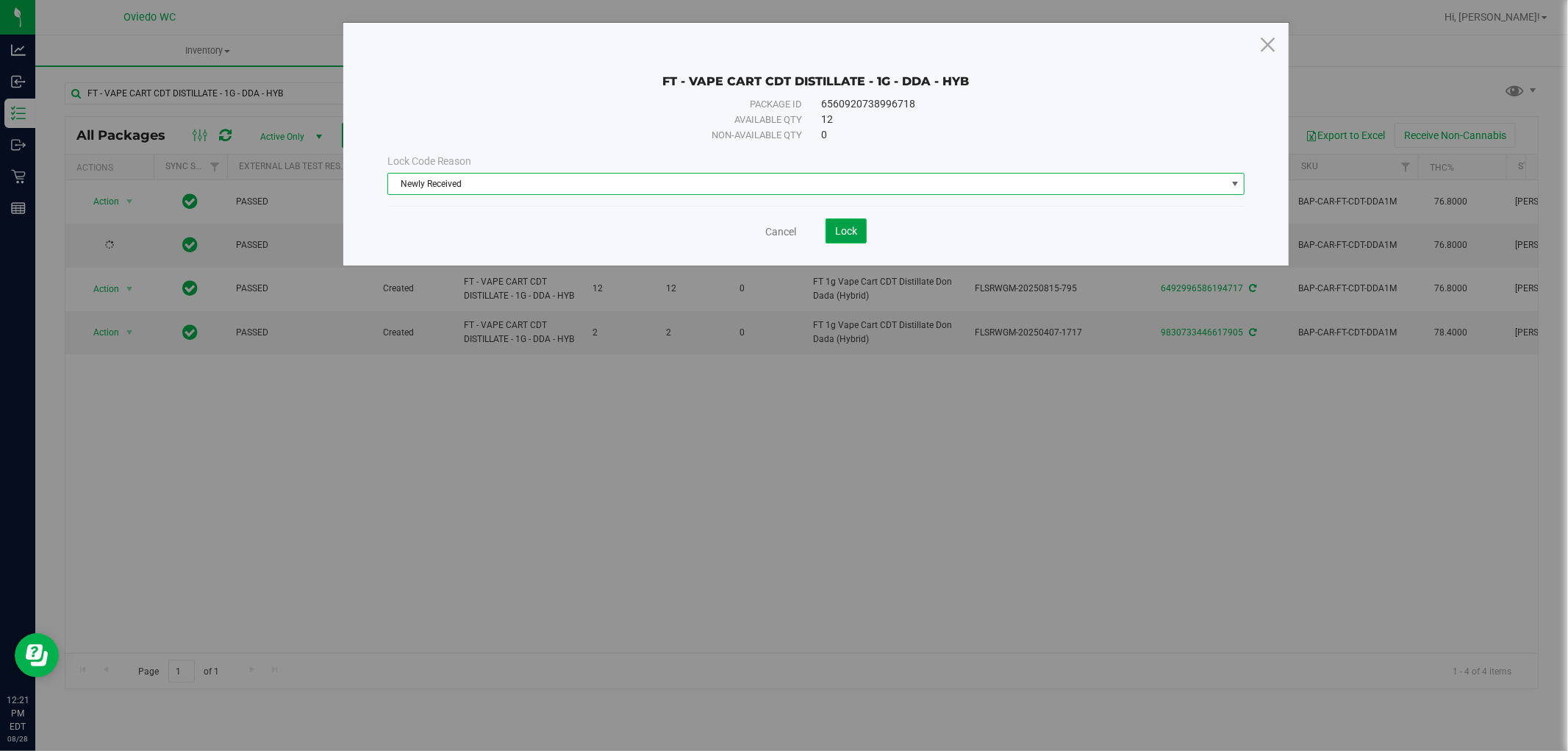
click at [843, 239] on button "Lock" at bounding box center [845, 231] width 41 height 25
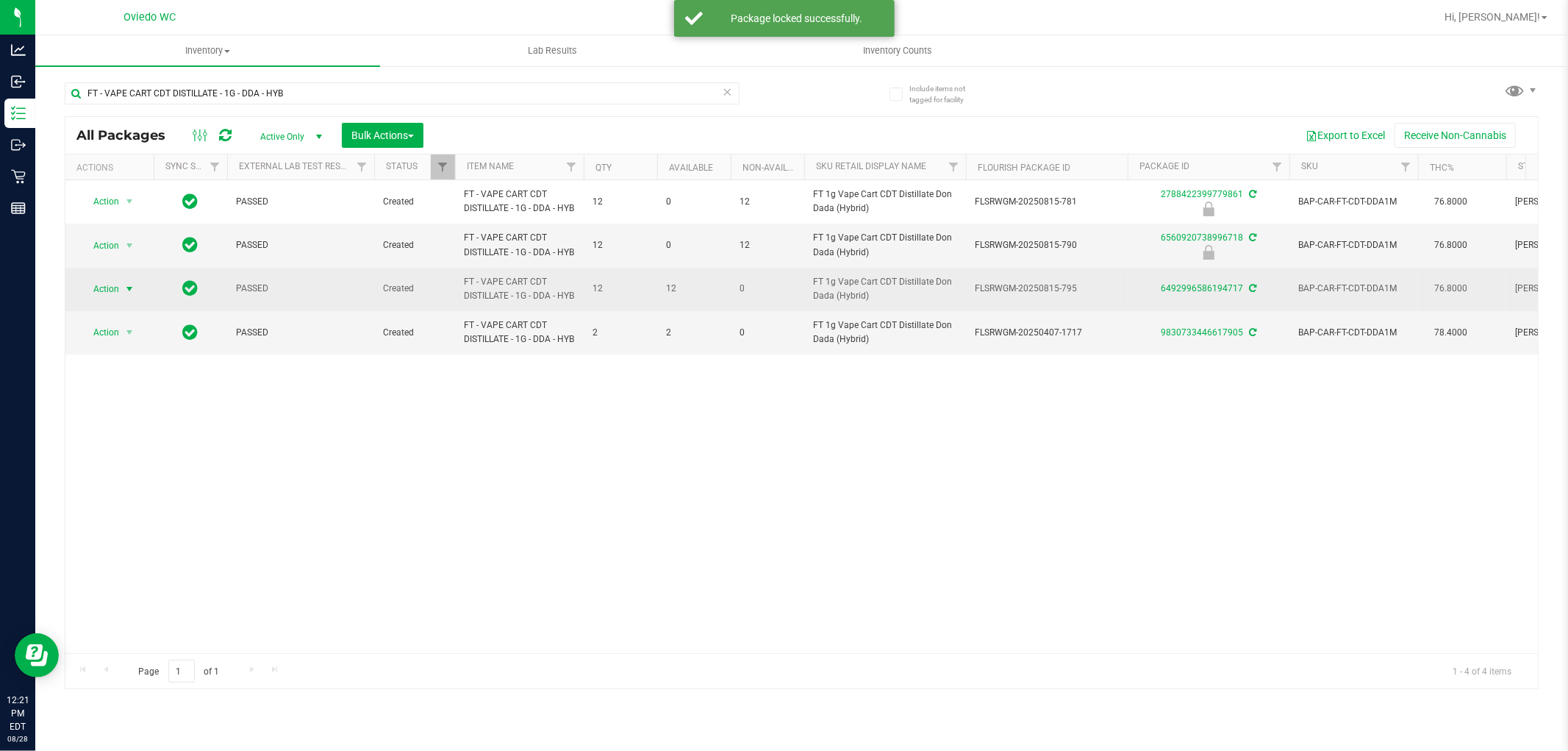
click at [110, 299] on span "Action" at bounding box center [100, 289] width 40 height 21
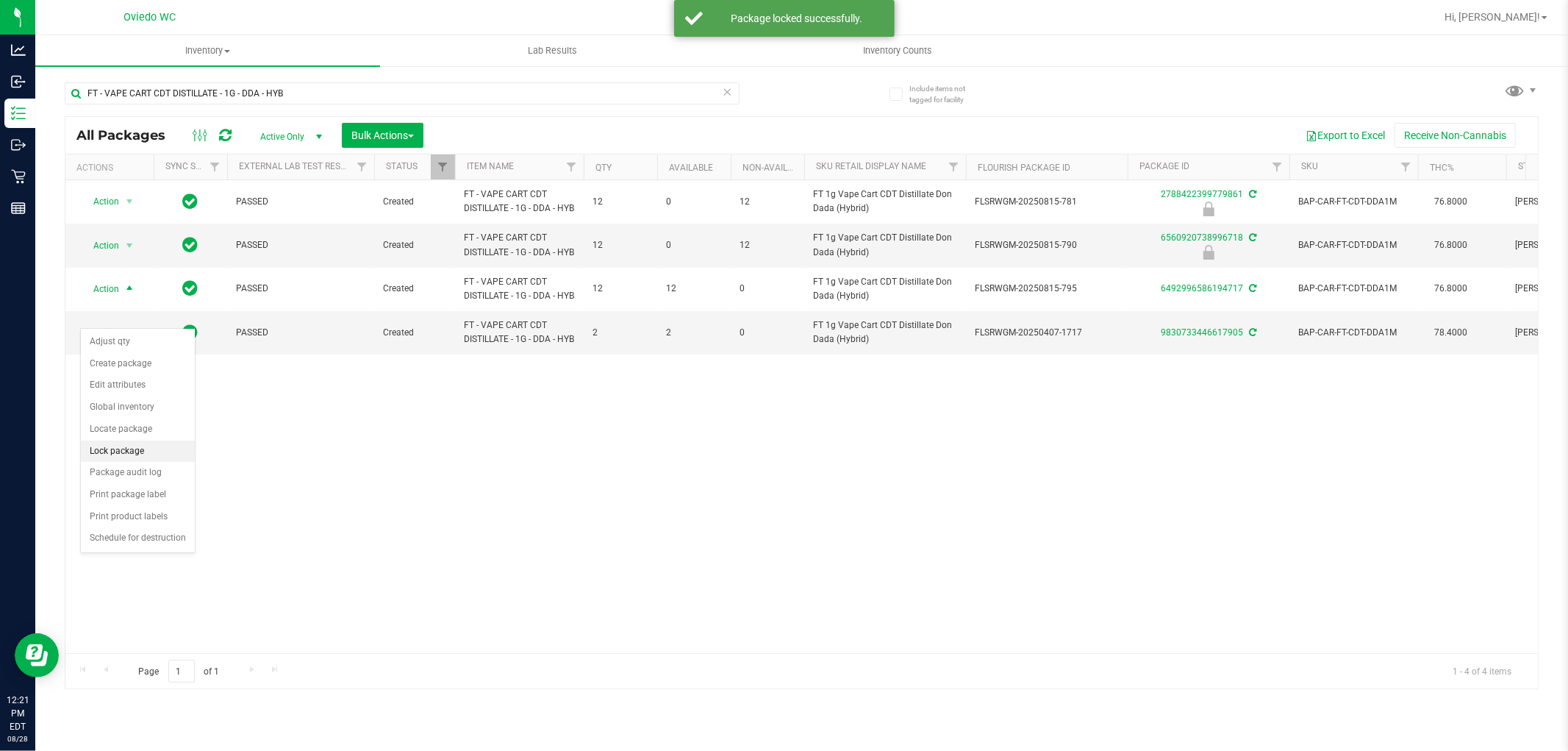
click at [93, 454] on li "Lock package" at bounding box center [138, 451] width 114 height 22
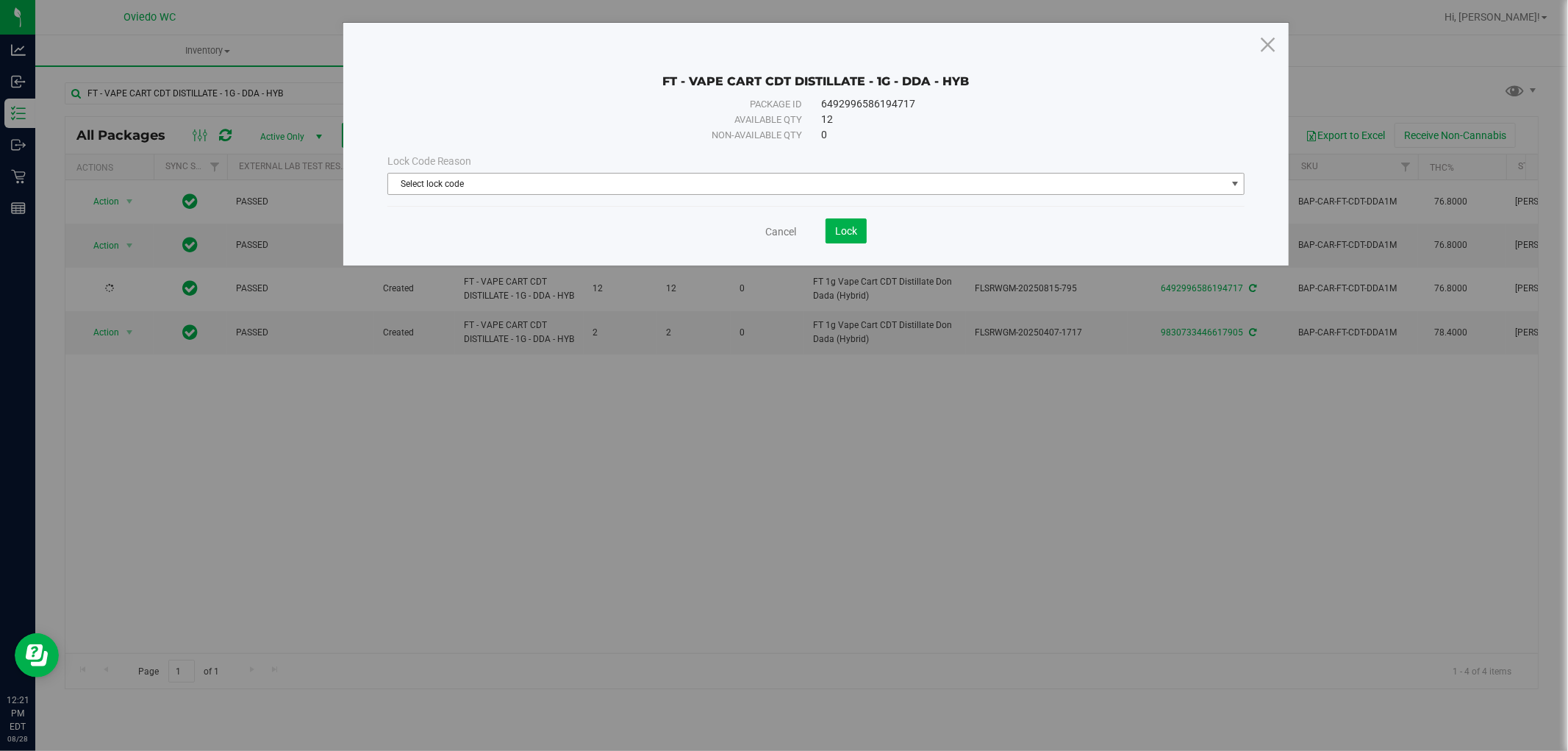
click at [448, 181] on span "Select lock code" at bounding box center [807, 183] width 838 height 21
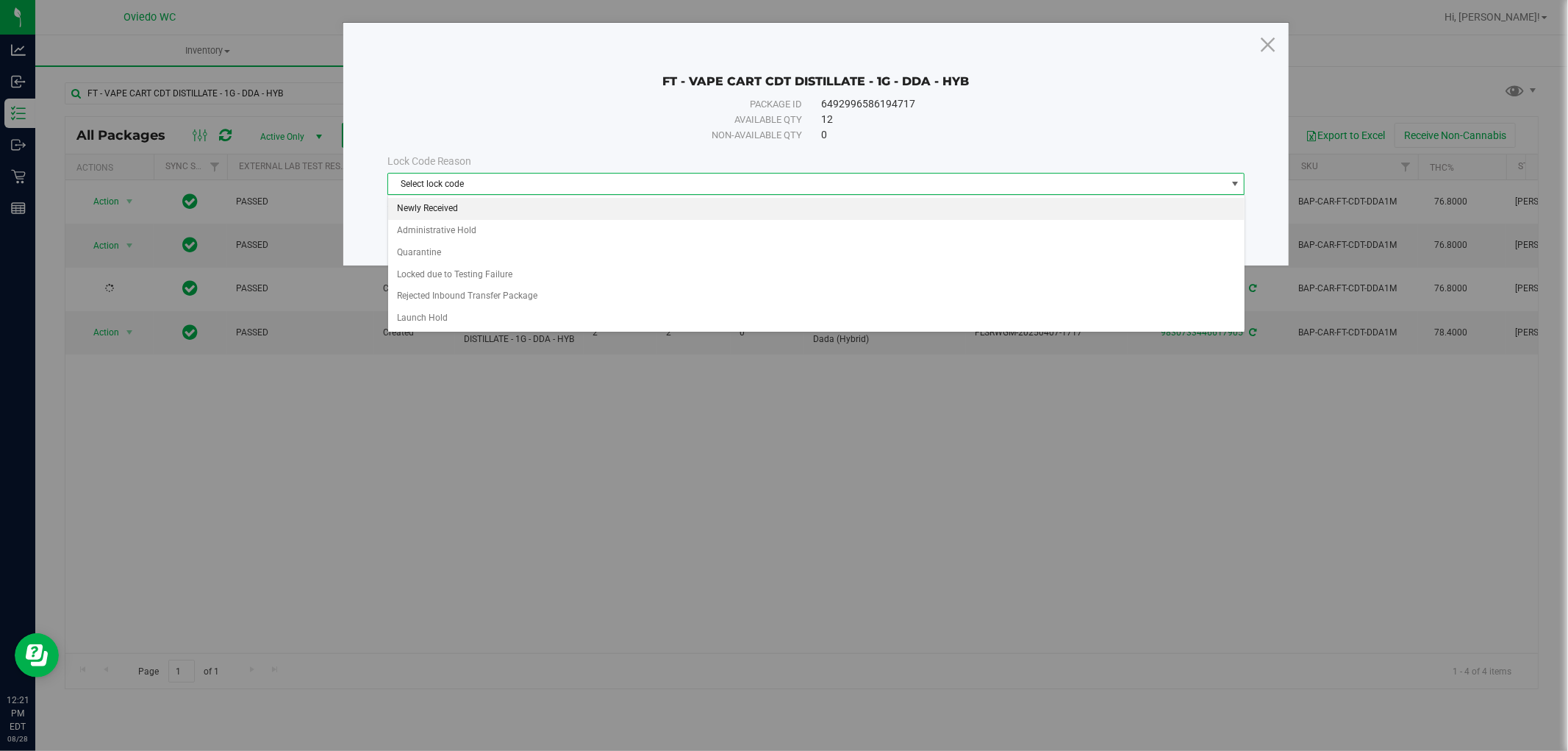
click at [414, 219] on li "Newly Received" at bounding box center [816, 209] width 856 height 22
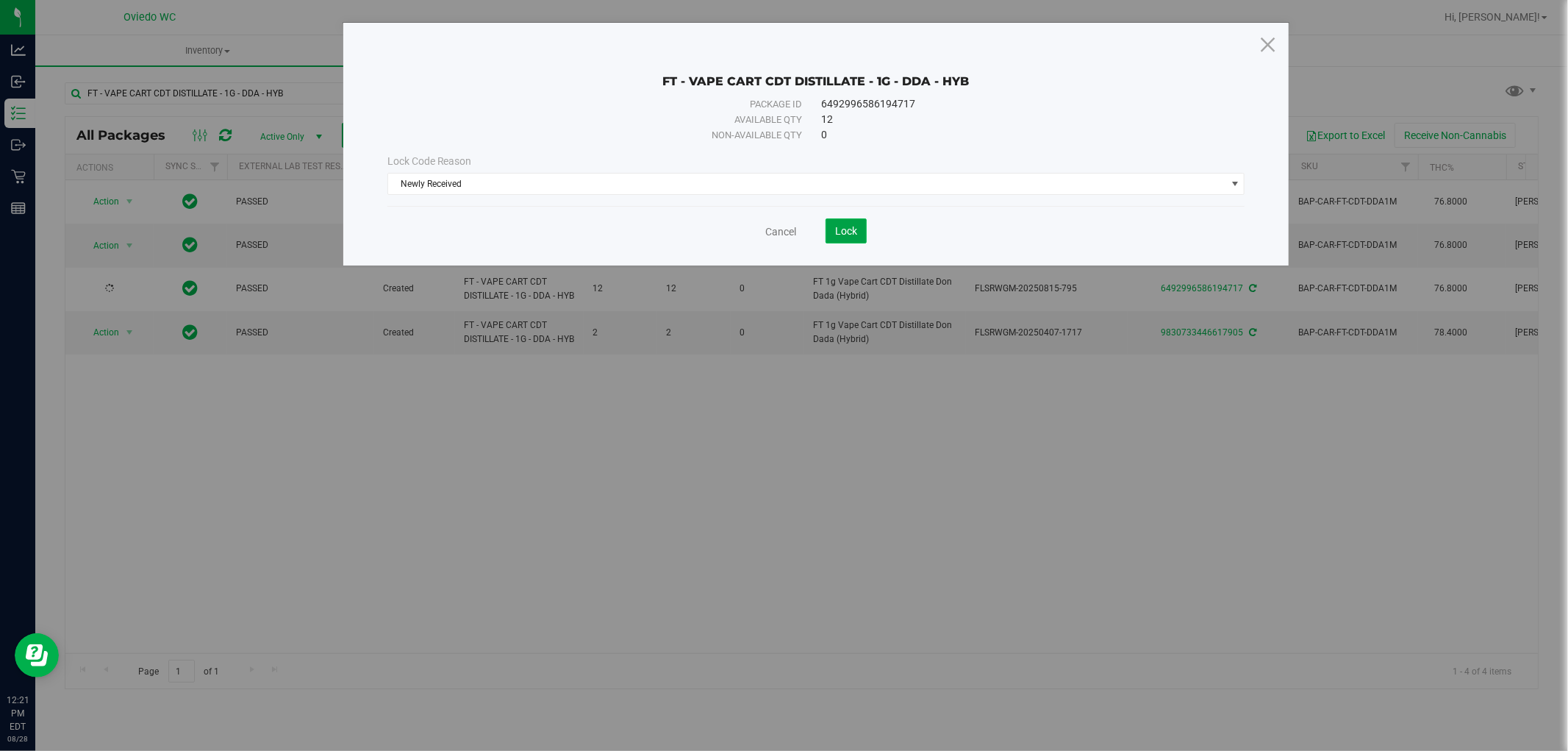
drag, startPoint x: 858, startPoint y: 231, endPoint x: 766, endPoint y: 231, distance: 92.0
click at [857, 231] on button "Lock" at bounding box center [845, 231] width 41 height 25
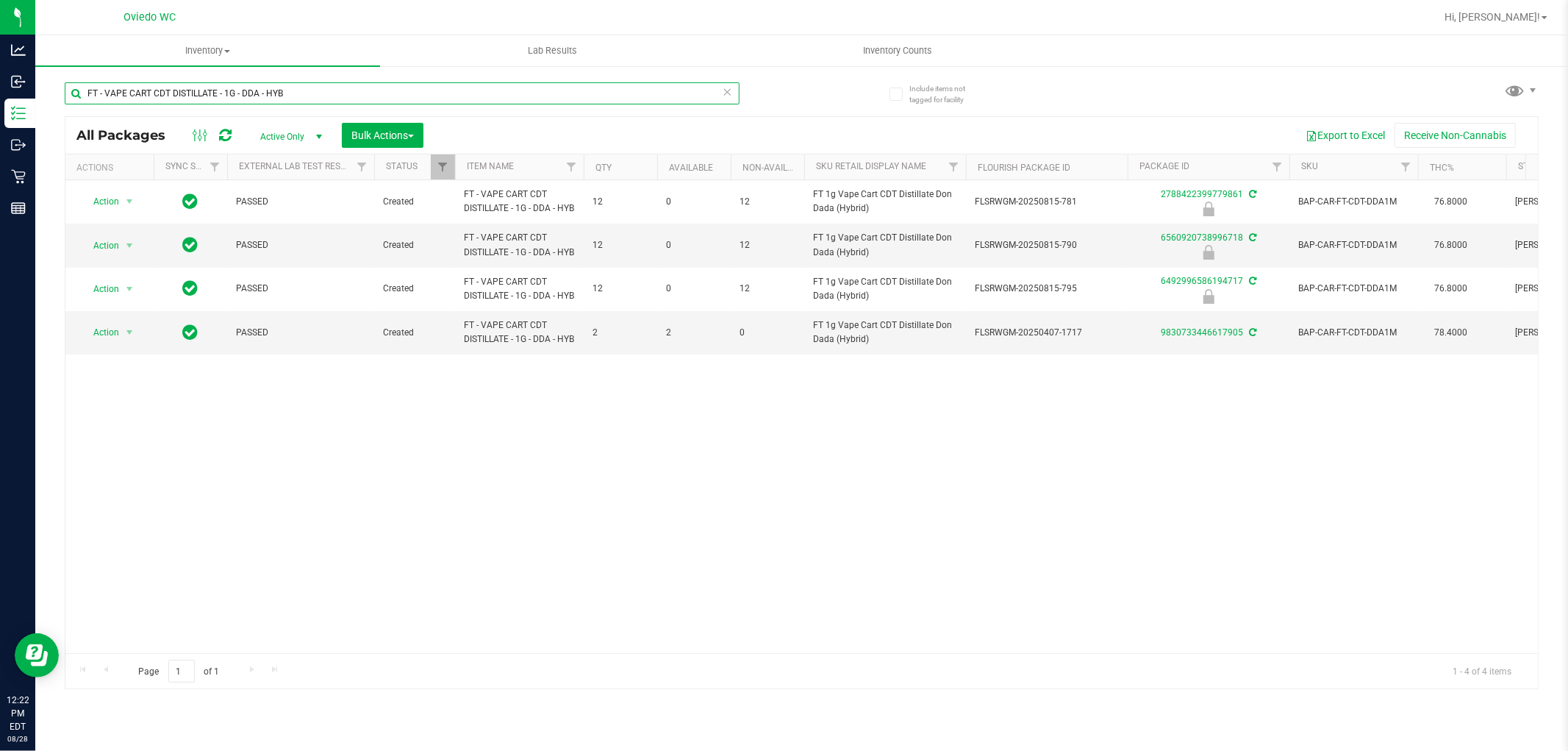
click at [456, 92] on input "FT - VAPE CART CDT DISTILLATE - 1G - DDA - HYB" at bounding box center [402, 93] width 675 height 22
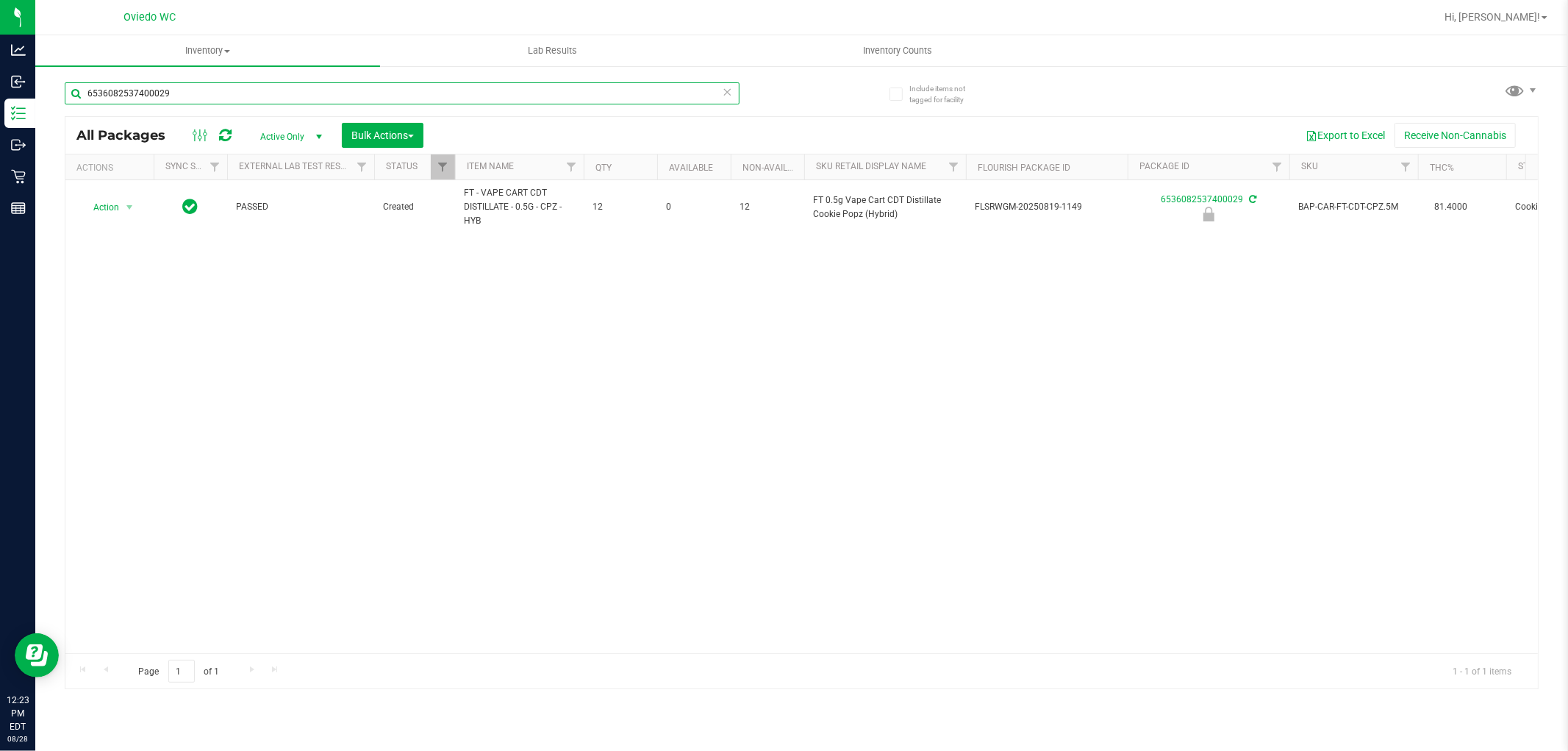
click at [243, 90] on input "6536082537400029" at bounding box center [402, 93] width 675 height 22
click at [242, 90] on input "6536082537400029" at bounding box center [402, 93] width 675 height 22
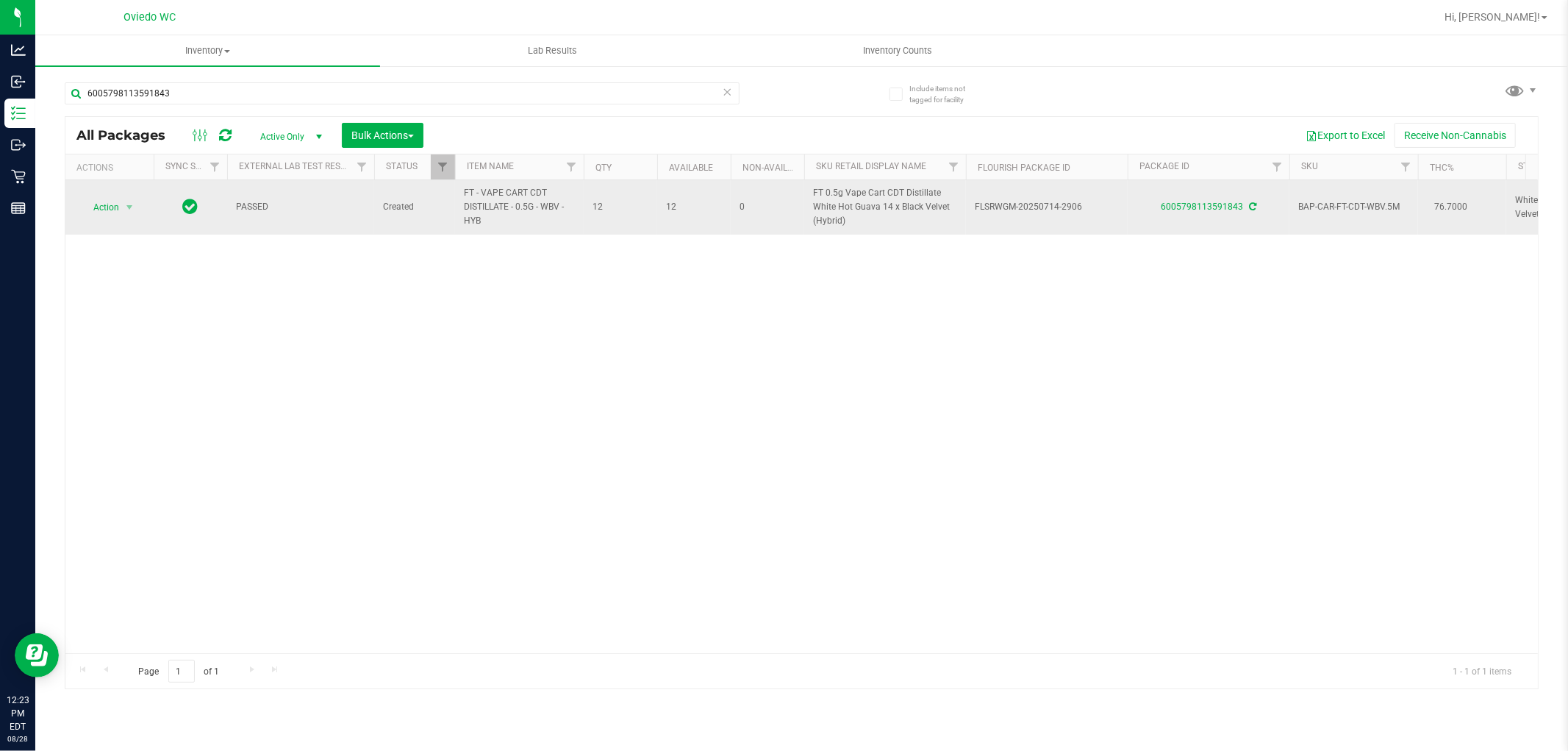
click at [470, 206] on span "FT - VAPE CART CDT DISTILLATE - 0.5G - WBV - HYB" at bounding box center [519, 207] width 111 height 43
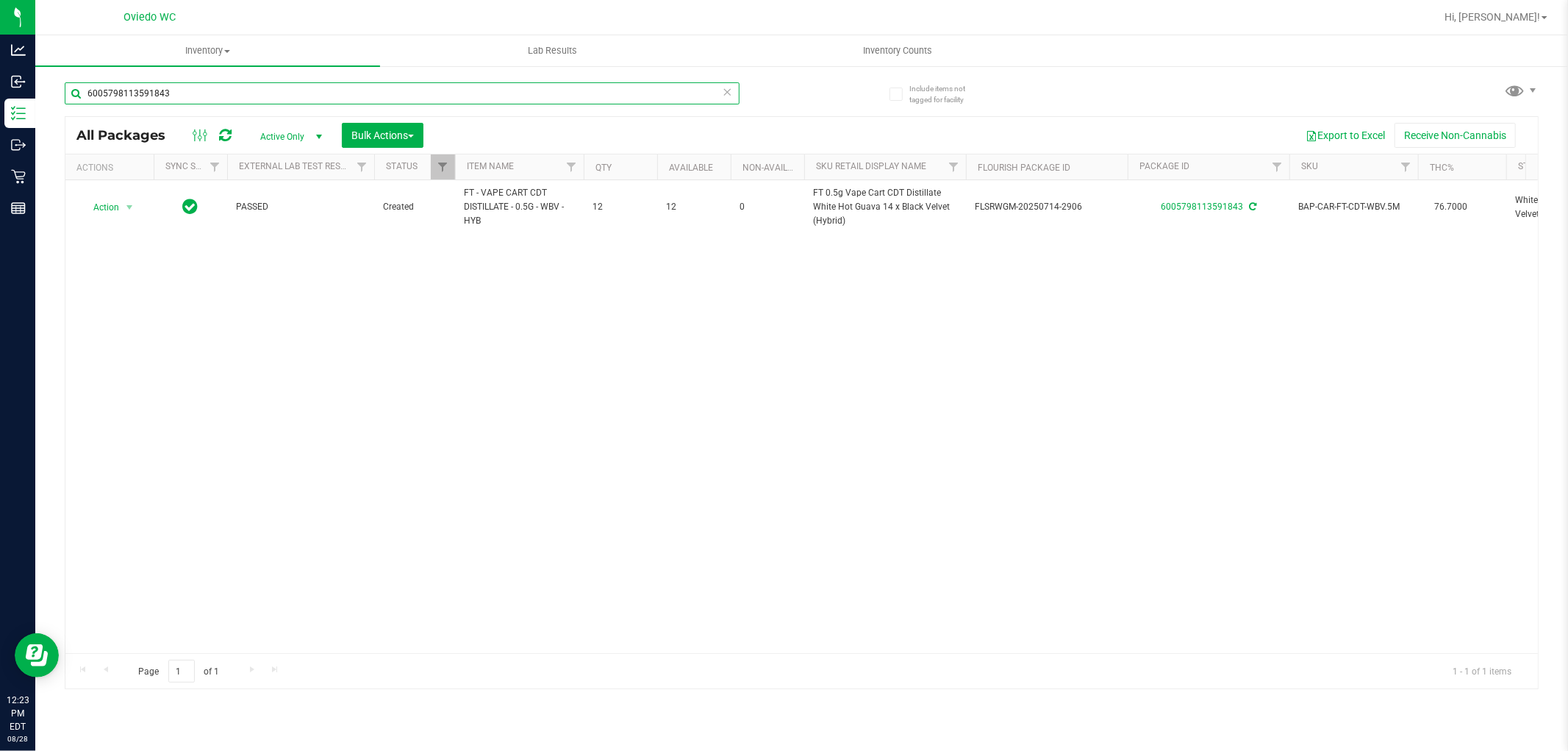
click at [273, 85] on input "6005798113591843" at bounding box center [402, 93] width 675 height 22
paste input "FT - VAPE CART CDT DISTILLATE - 0.5G - WBV - HYB"
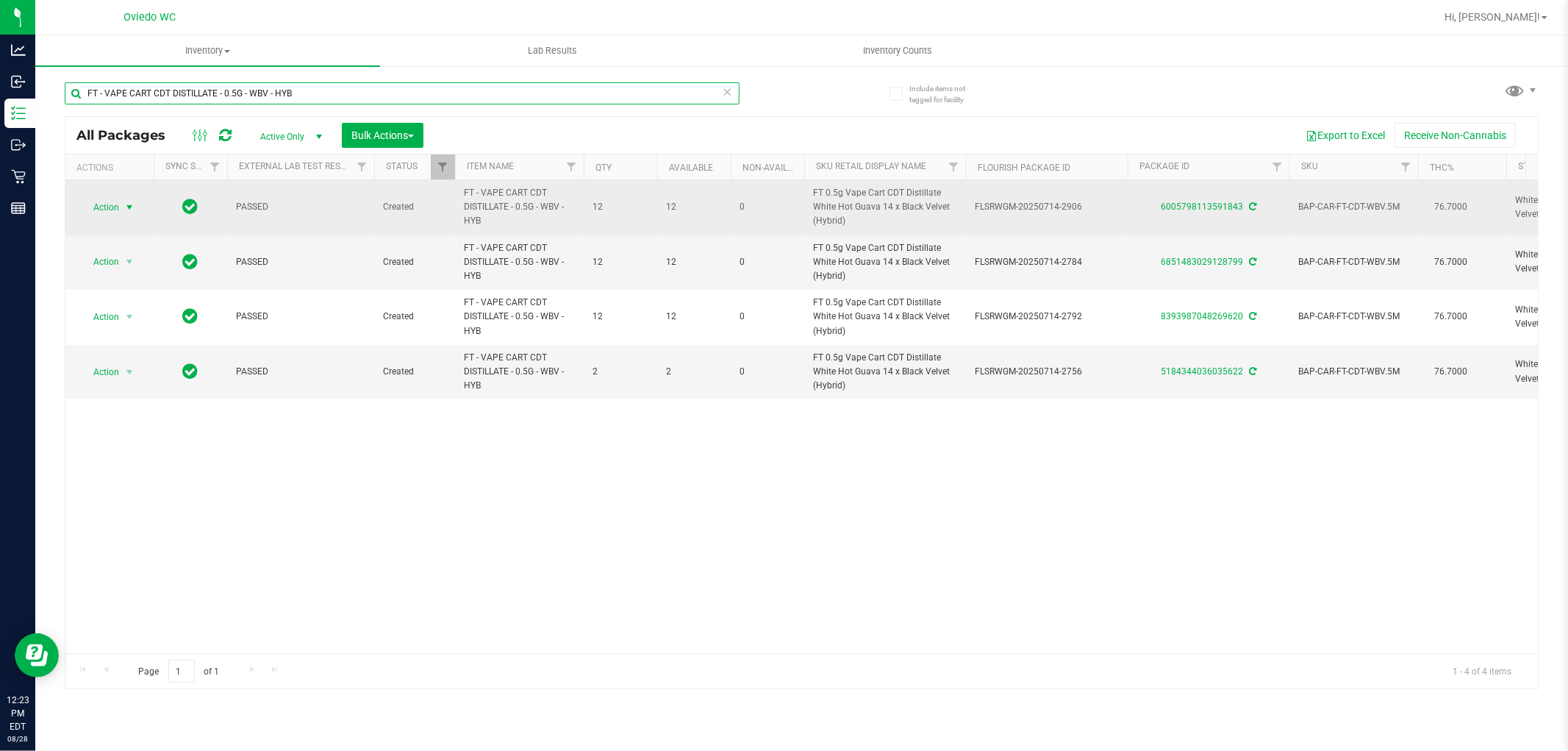
type input "FT - VAPE CART CDT DISTILLATE - 0.5G - WBV - HYB"
click at [120, 208] on span "select" at bounding box center [129, 207] width 18 height 21
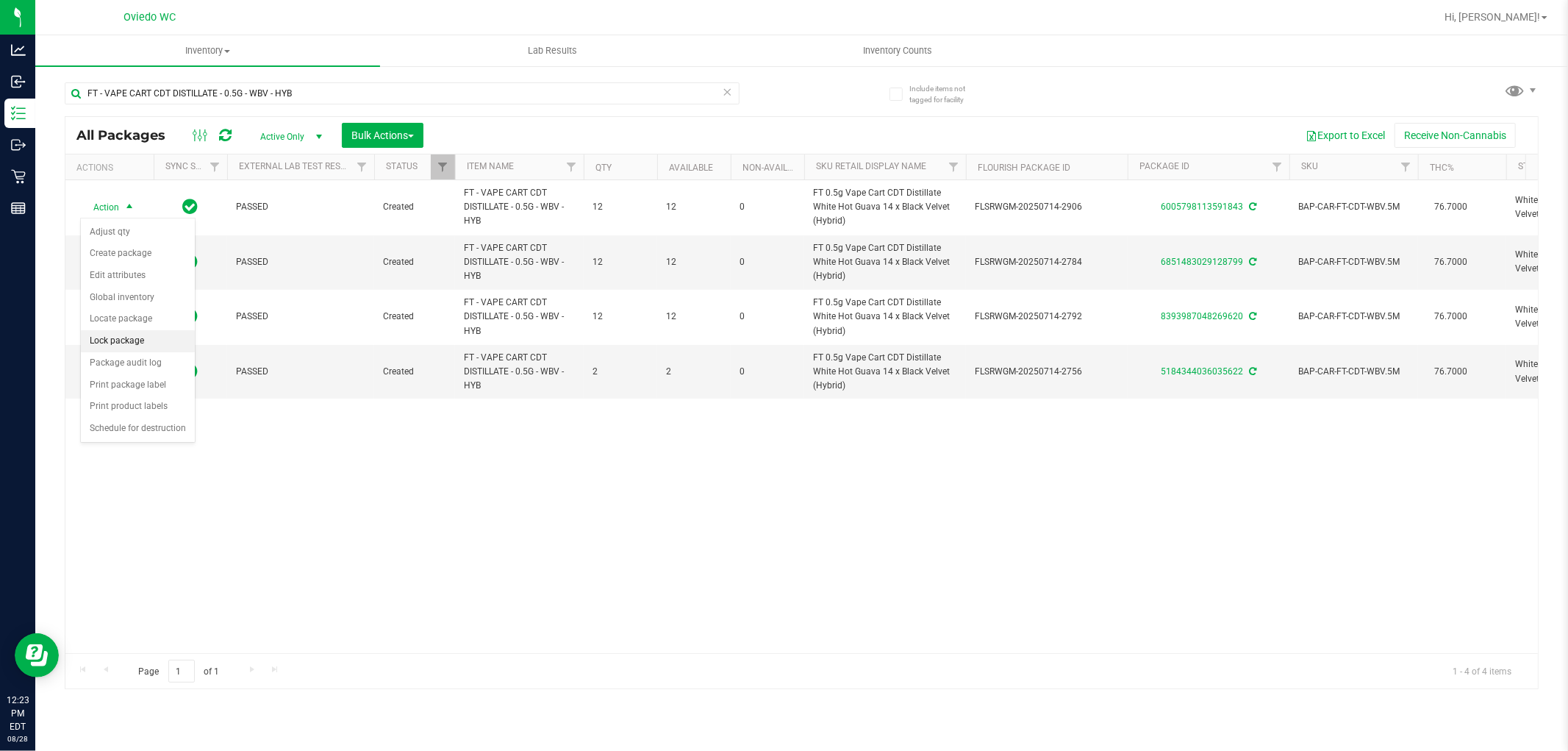
click at [118, 348] on li "Lock package" at bounding box center [138, 341] width 114 height 22
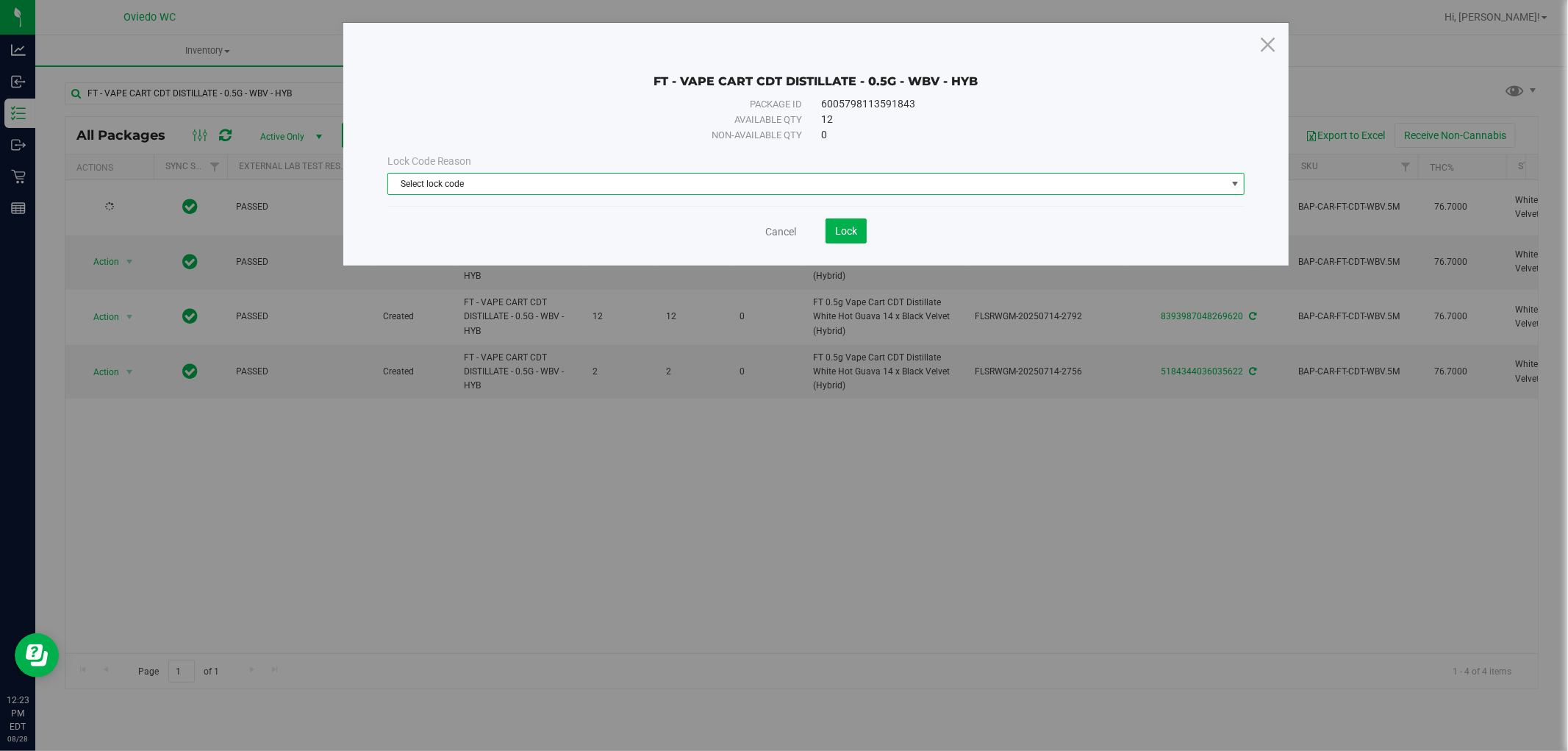
click at [540, 192] on span "Select lock code" at bounding box center [807, 183] width 838 height 21
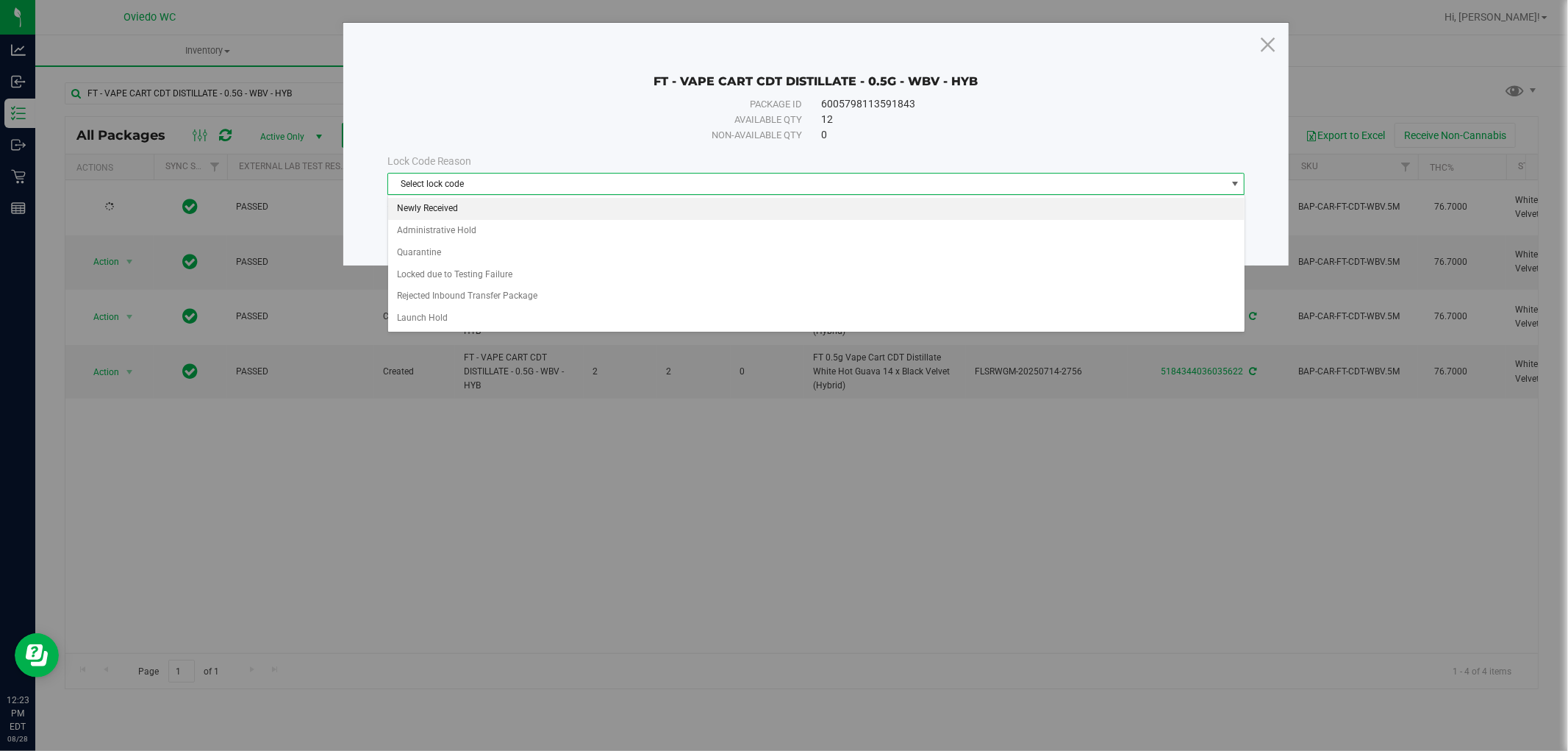
click at [451, 211] on li "Newly Received" at bounding box center [816, 209] width 856 height 22
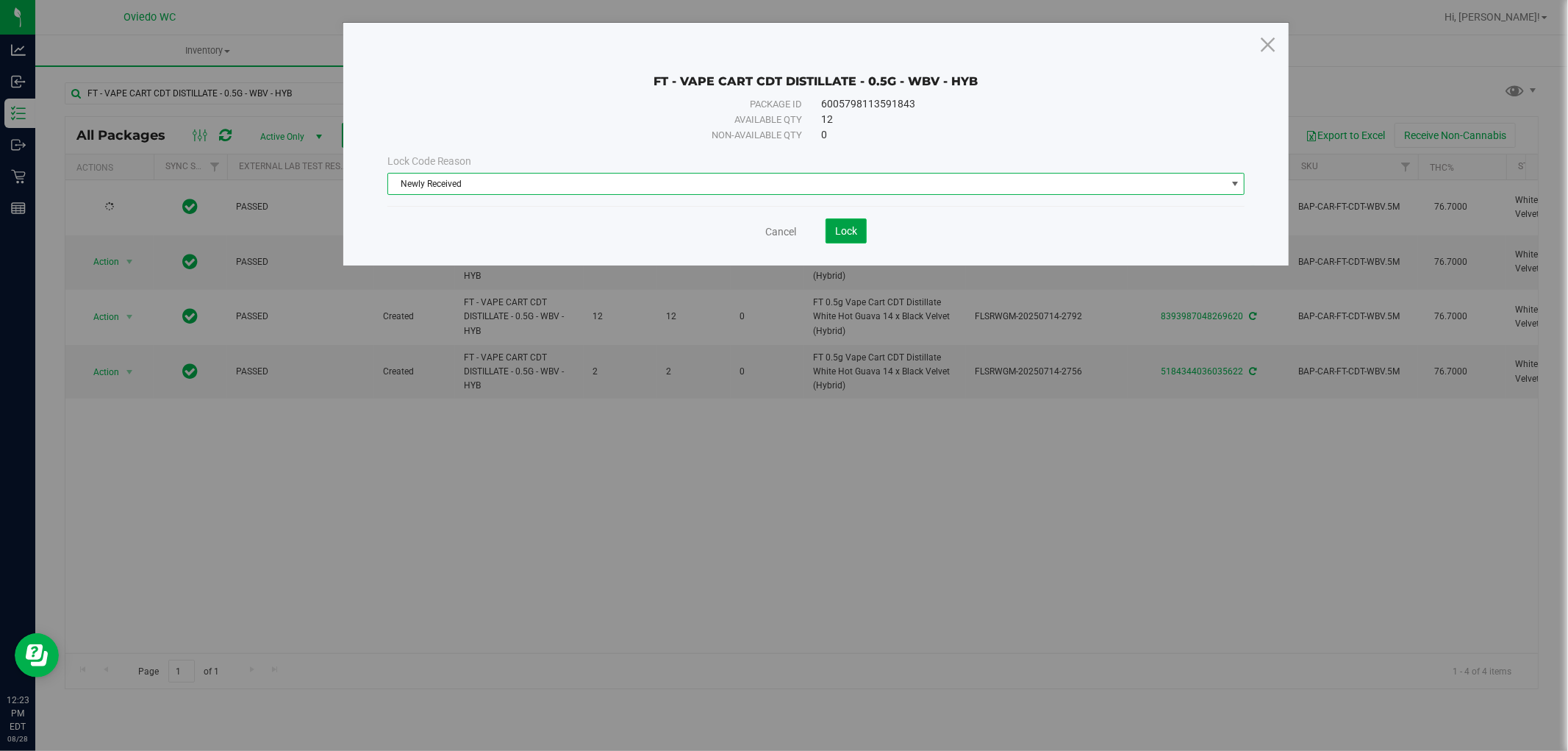
click at [849, 226] on span "Lock" at bounding box center [845, 231] width 22 height 12
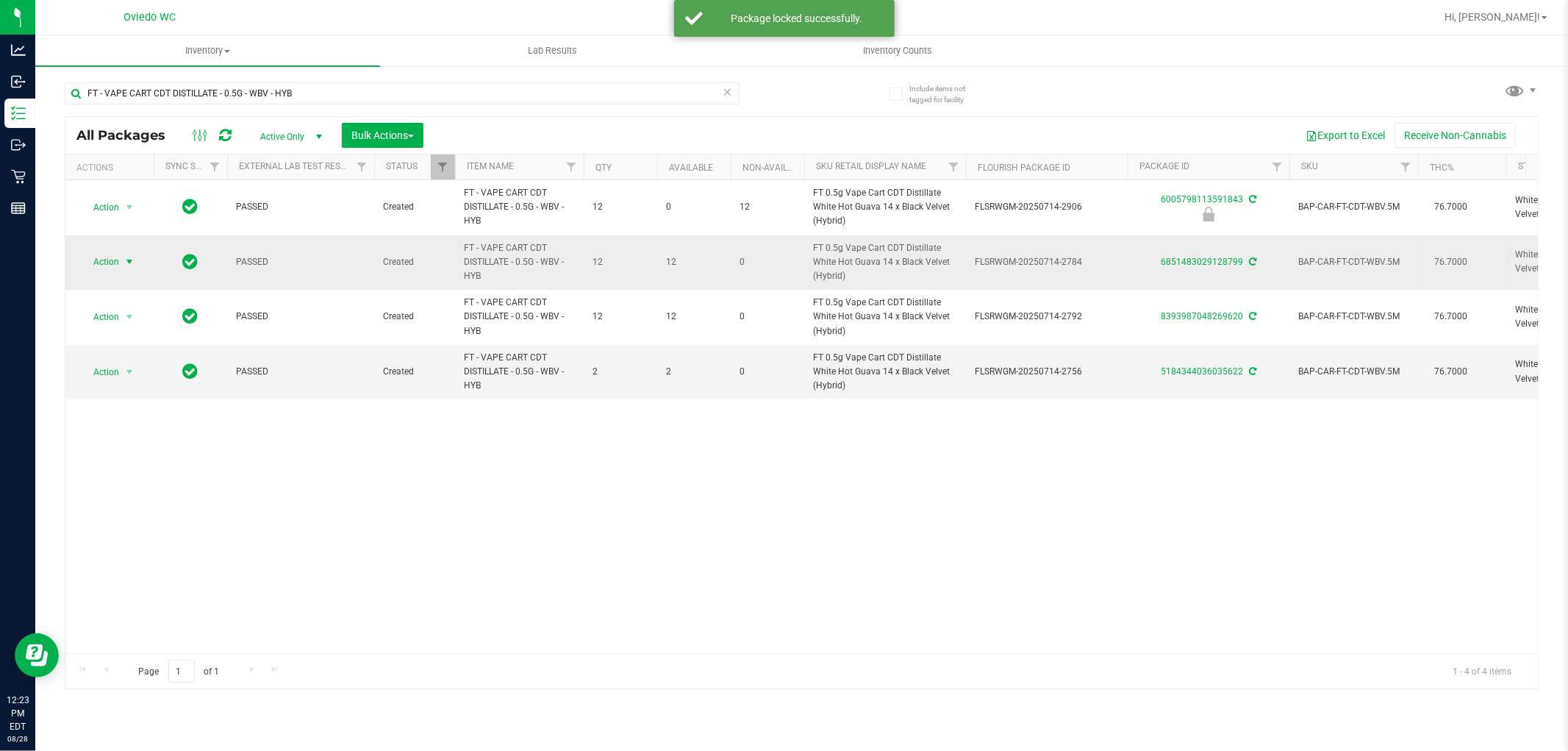
click at [108, 266] on span "Action" at bounding box center [100, 262] width 40 height 21
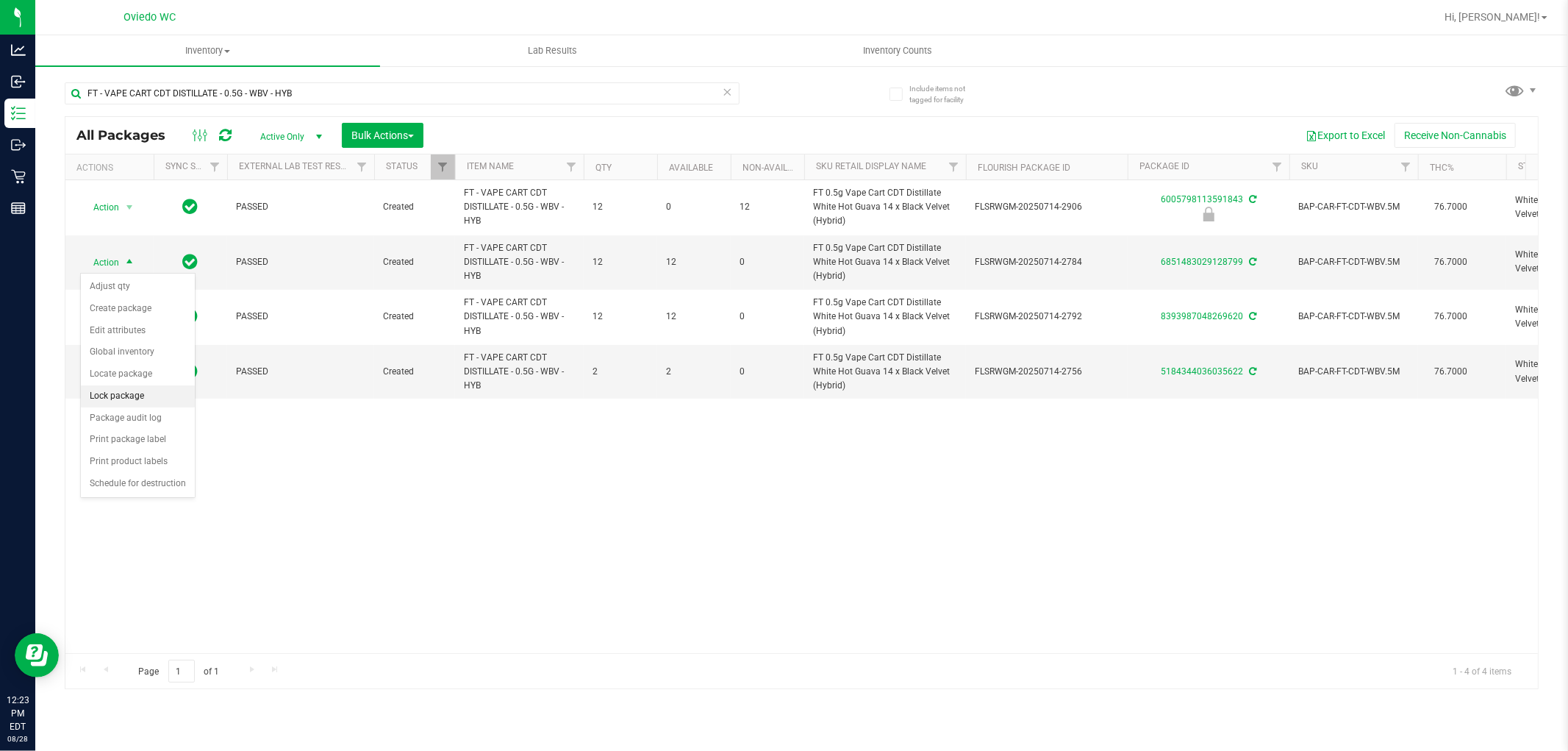
click at [98, 398] on li "Lock package" at bounding box center [138, 396] width 114 height 22
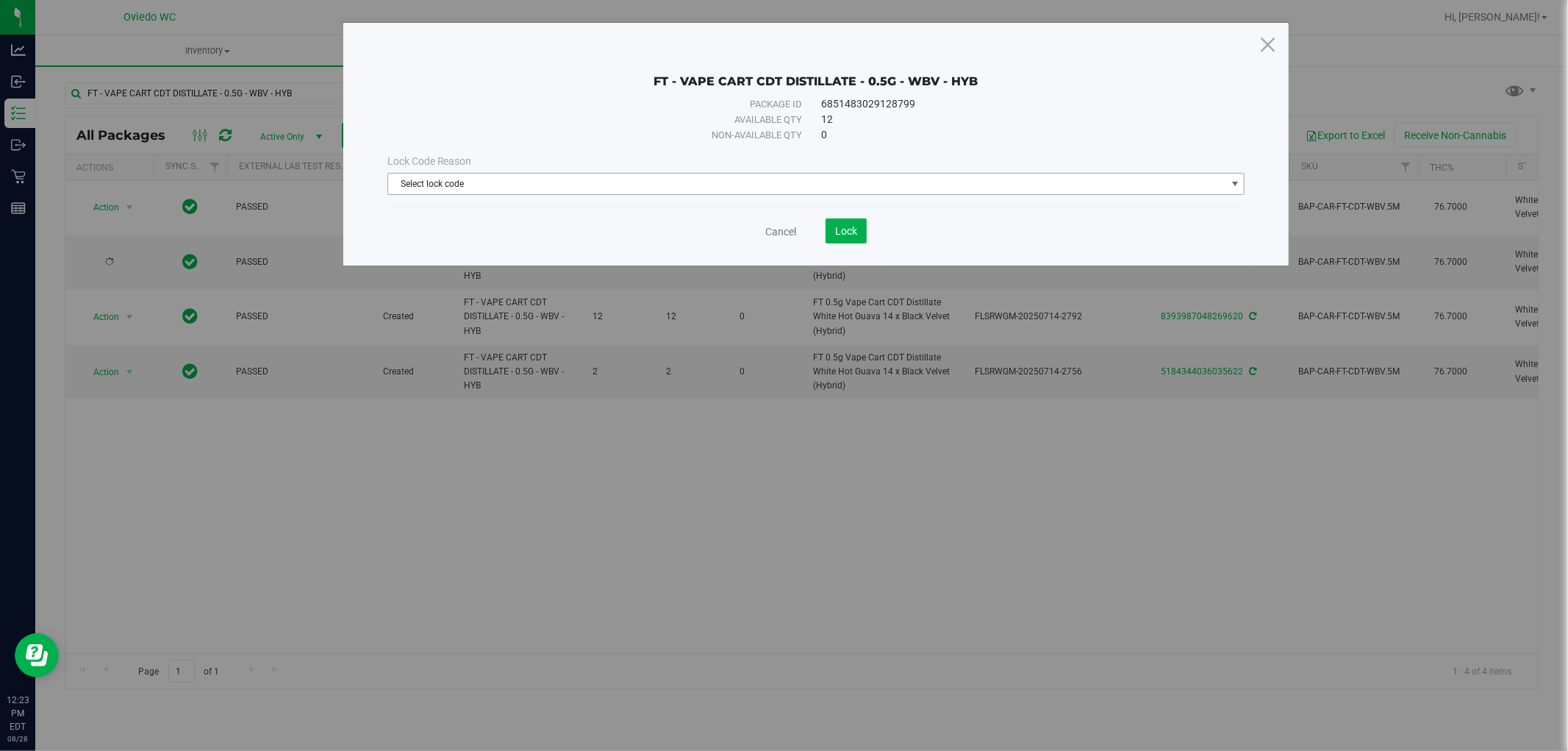
click at [457, 184] on span "Select lock code" at bounding box center [807, 183] width 838 height 21
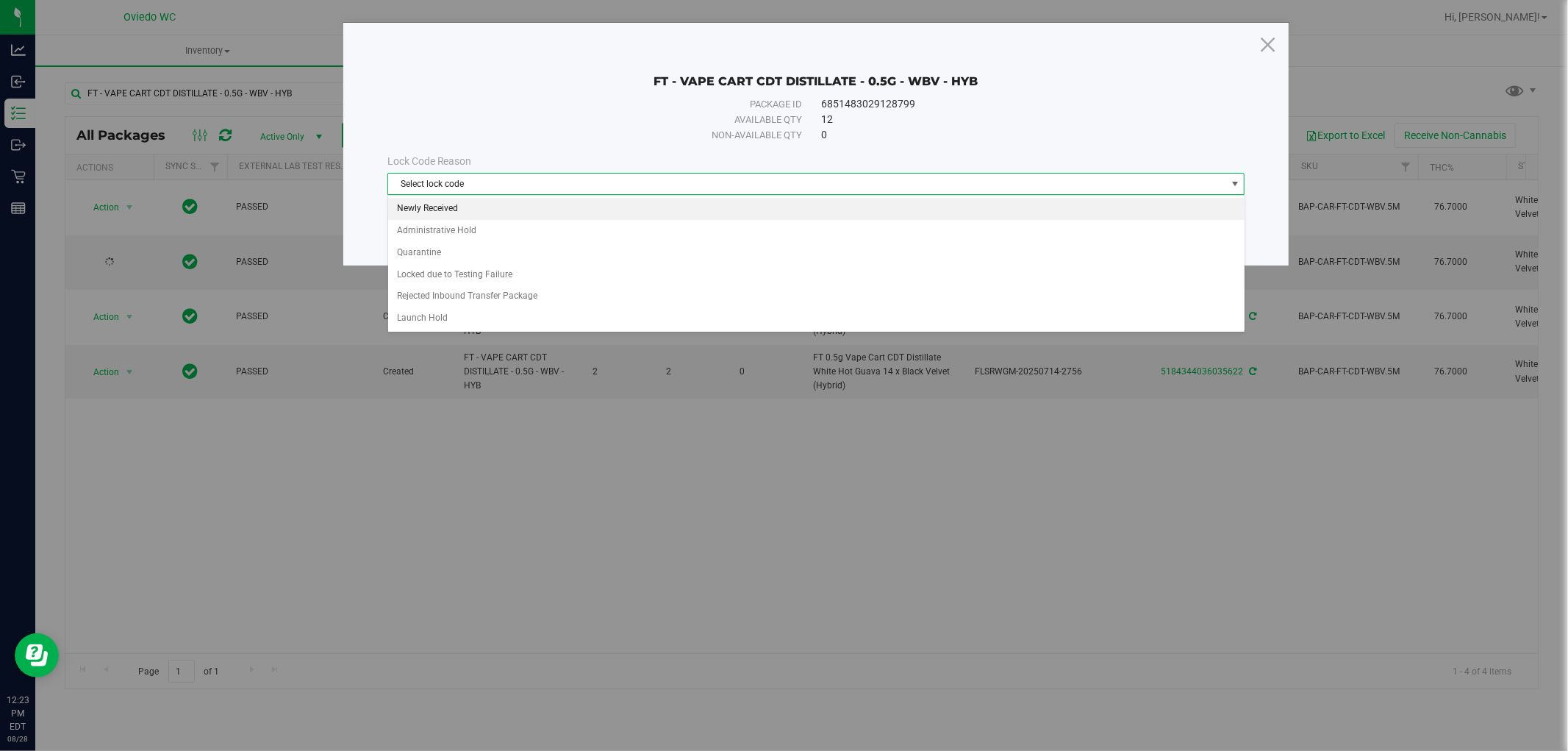
click at [444, 203] on li "Newly Received" at bounding box center [816, 209] width 856 height 22
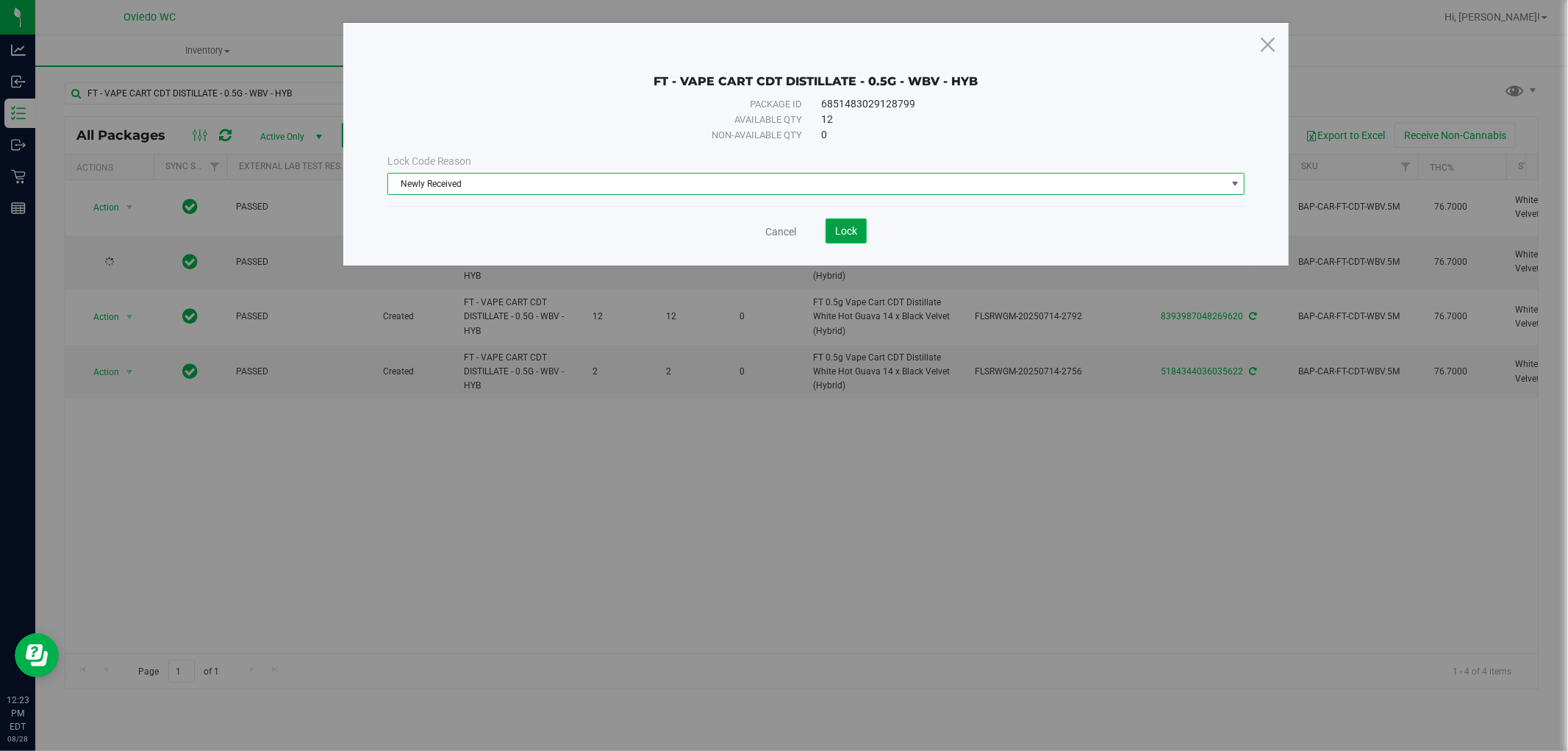
click at [847, 242] on button "Lock" at bounding box center [845, 231] width 41 height 25
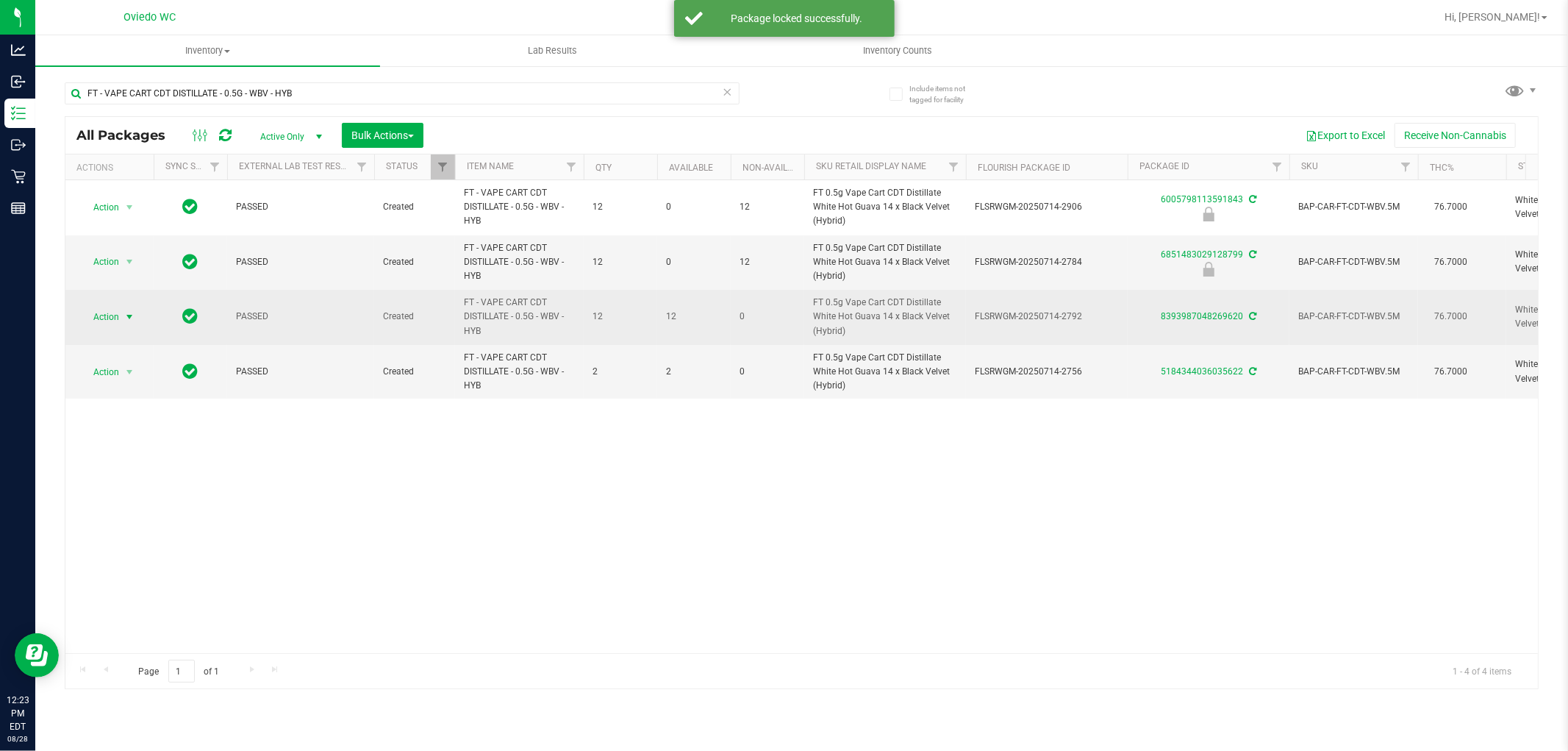
click at [112, 314] on span "Action" at bounding box center [100, 316] width 40 height 21
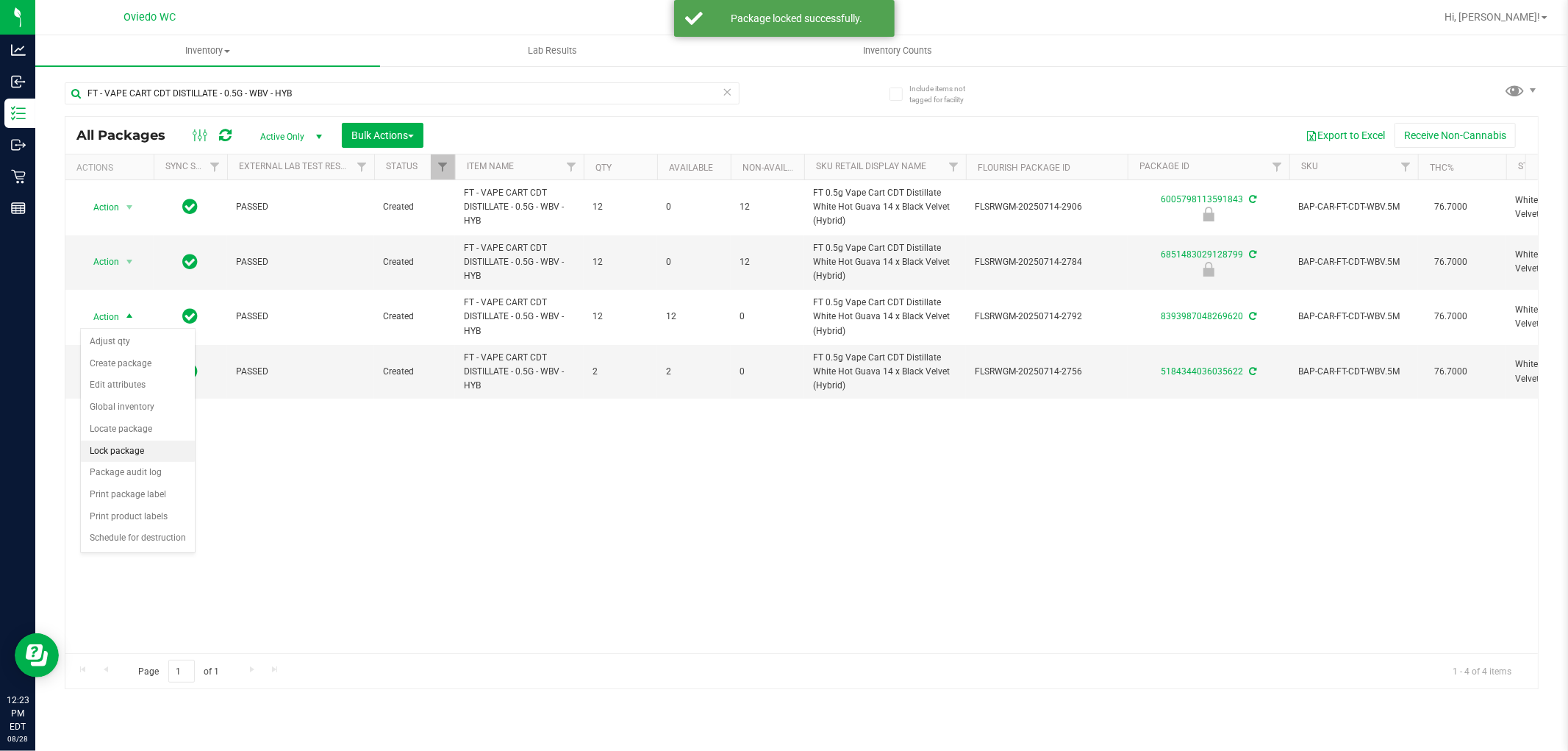
click at [105, 454] on li "Lock package" at bounding box center [138, 451] width 114 height 22
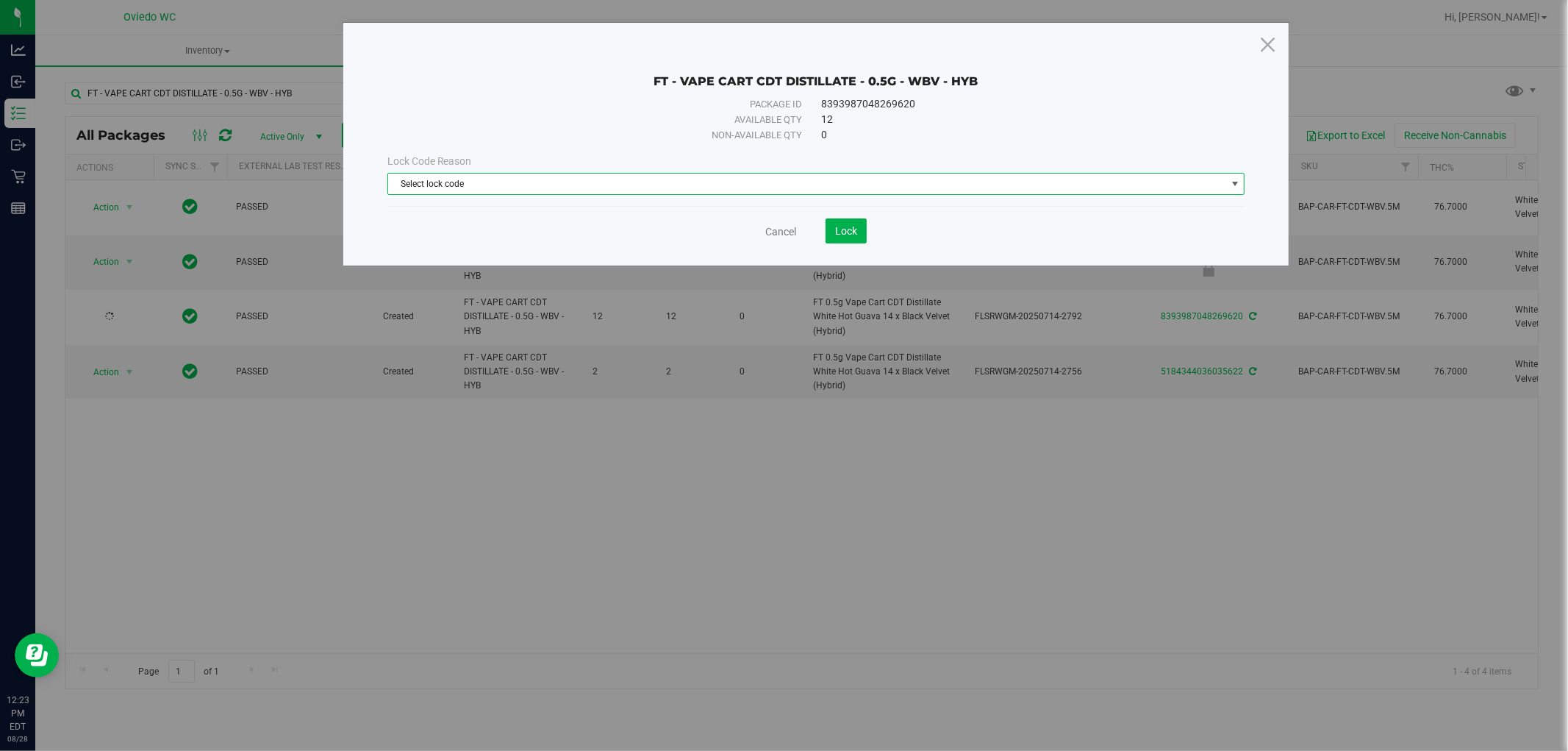
click at [540, 177] on span "Select lock code" at bounding box center [807, 183] width 838 height 21
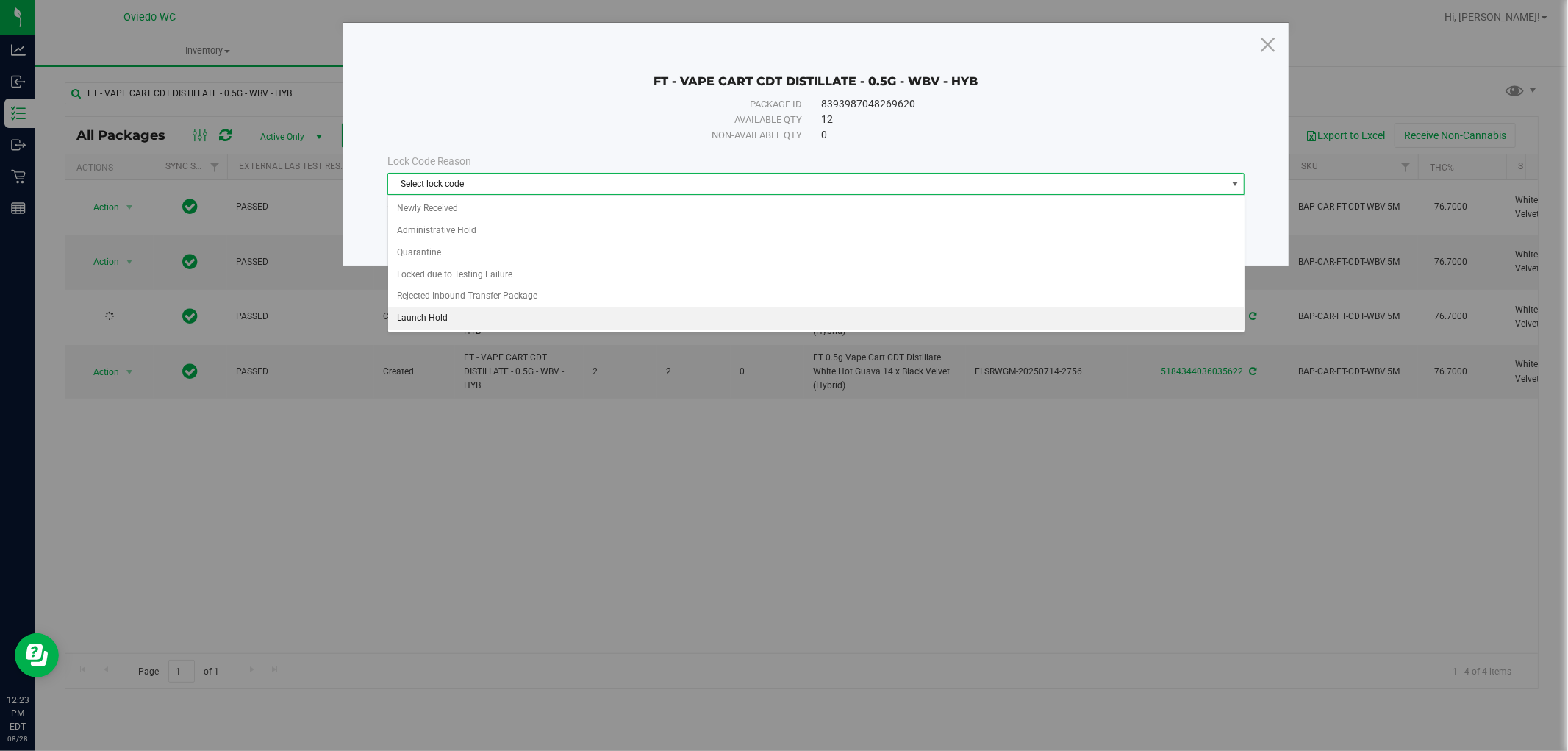
click at [419, 319] on li "Launch Hold" at bounding box center [816, 318] width 856 height 22
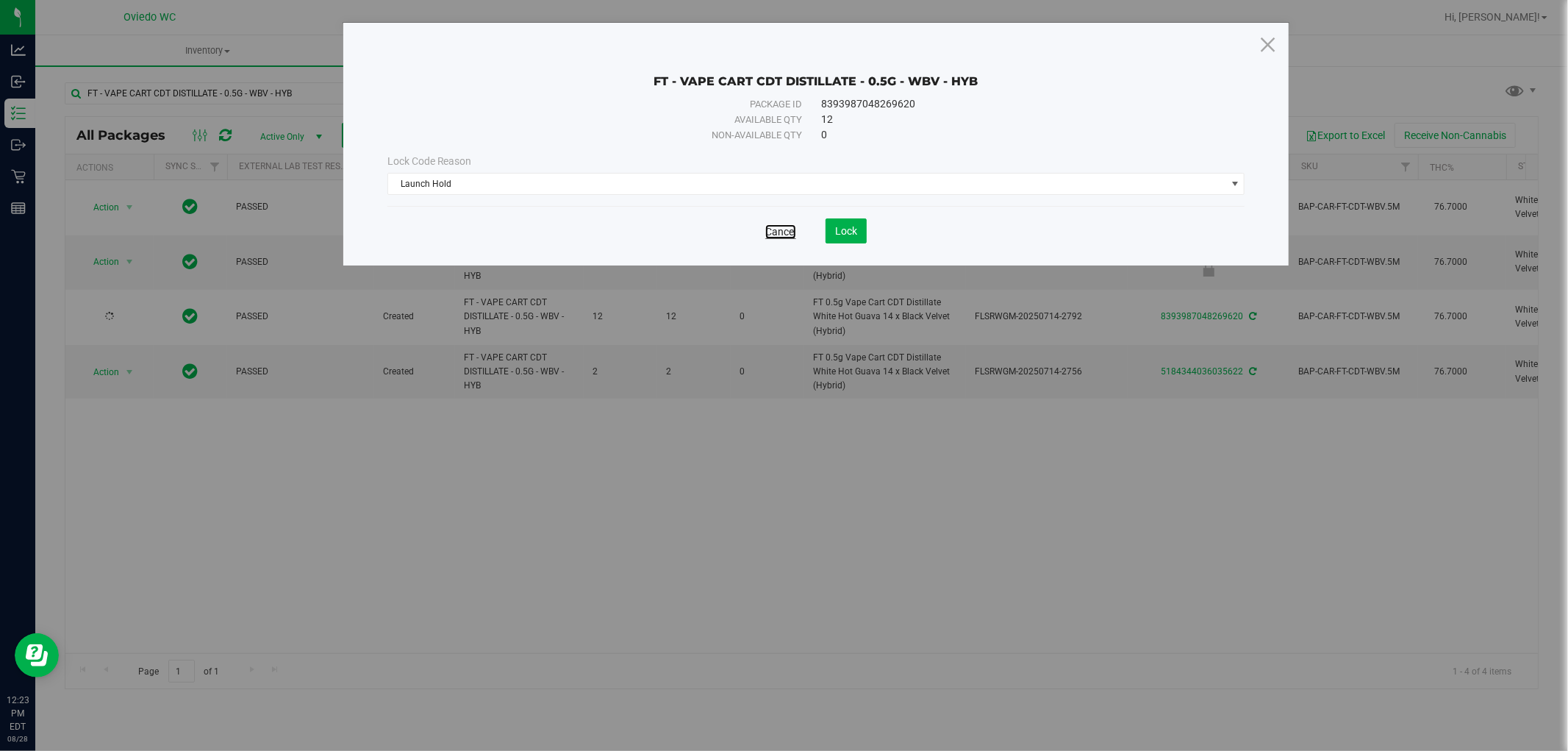
click at [778, 224] on link "Cancel" at bounding box center [781, 231] width 31 height 15
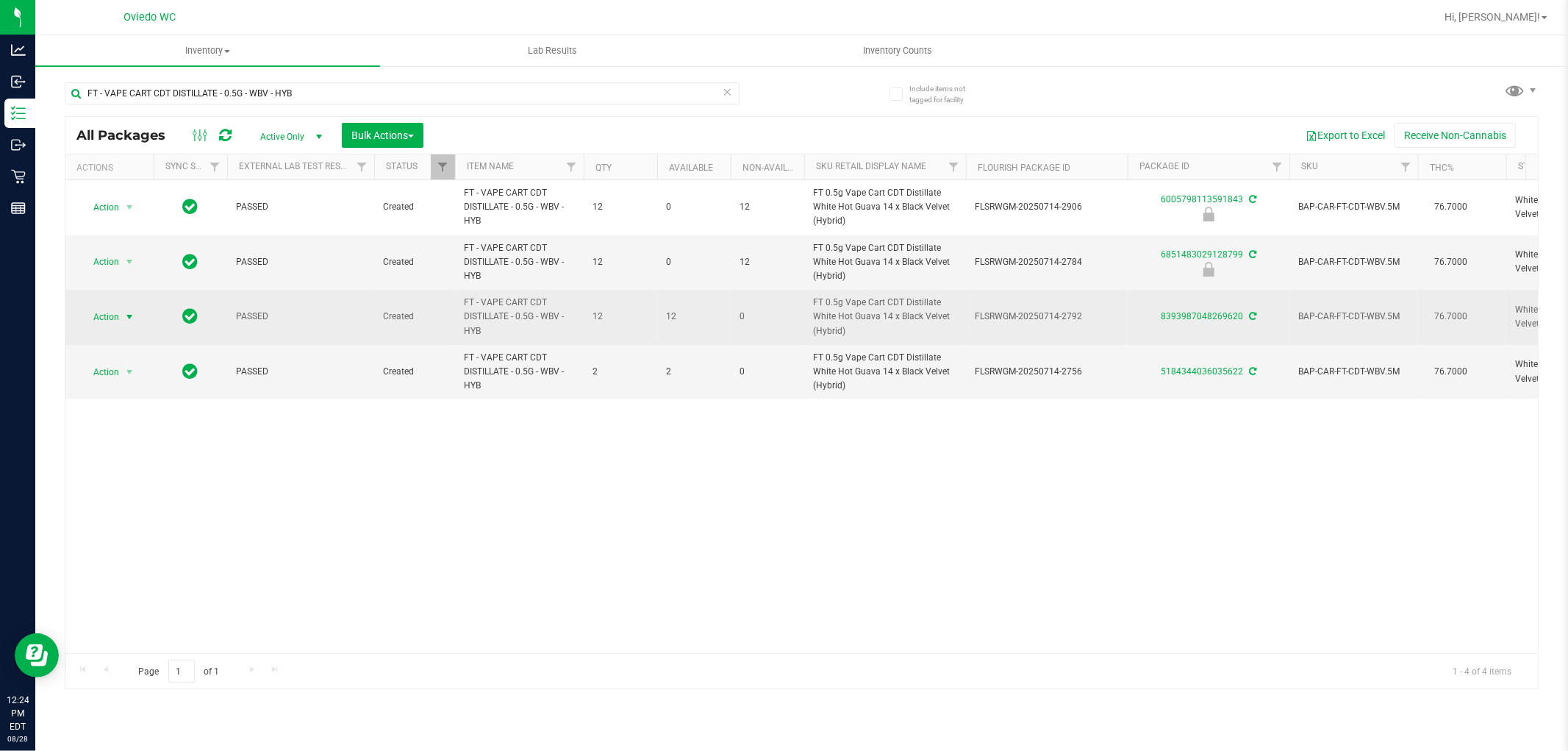
click at [110, 318] on span "Action" at bounding box center [100, 316] width 40 height 21
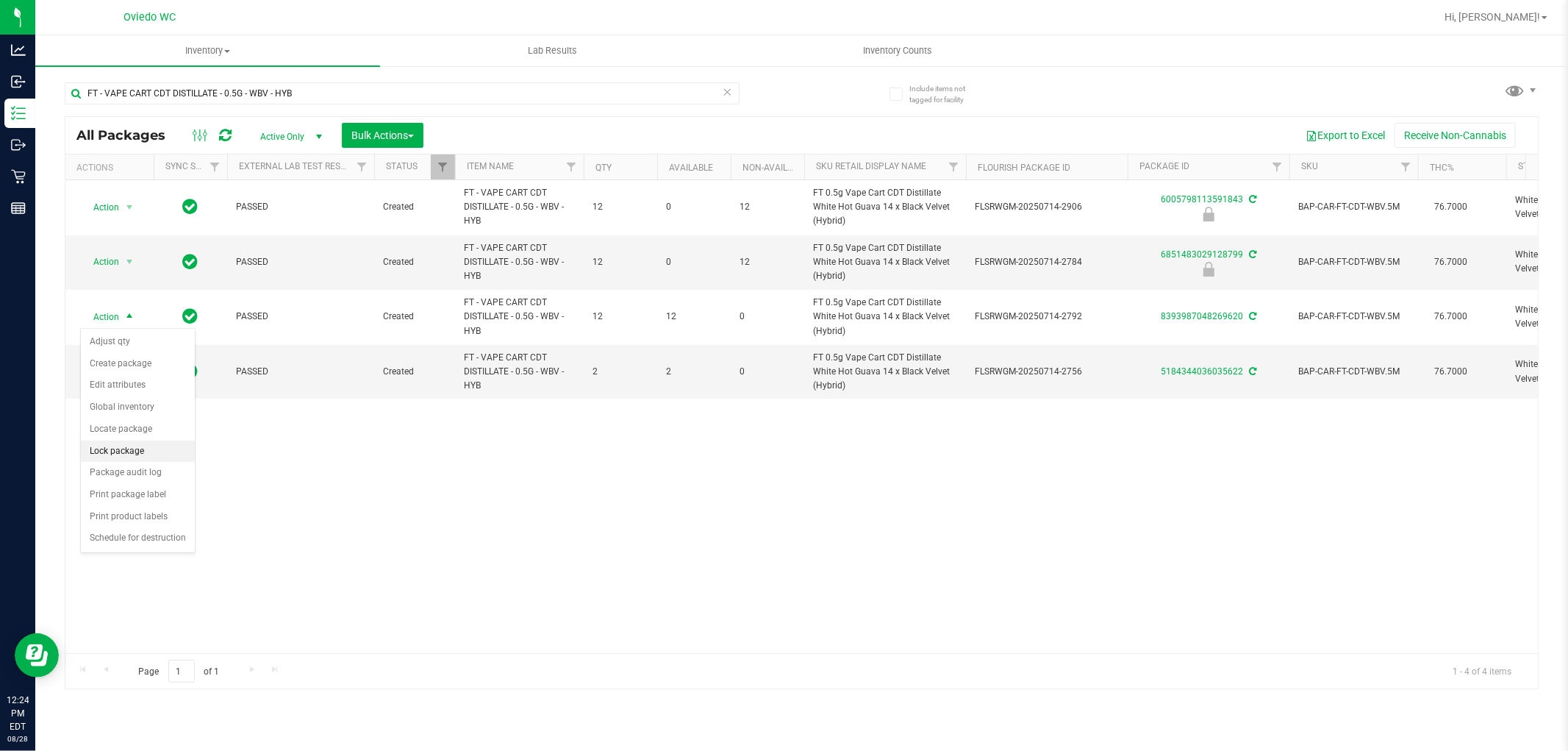
click at [116, 451] on li "Lock package" at bounding box center [138, 451] width 114 height 22
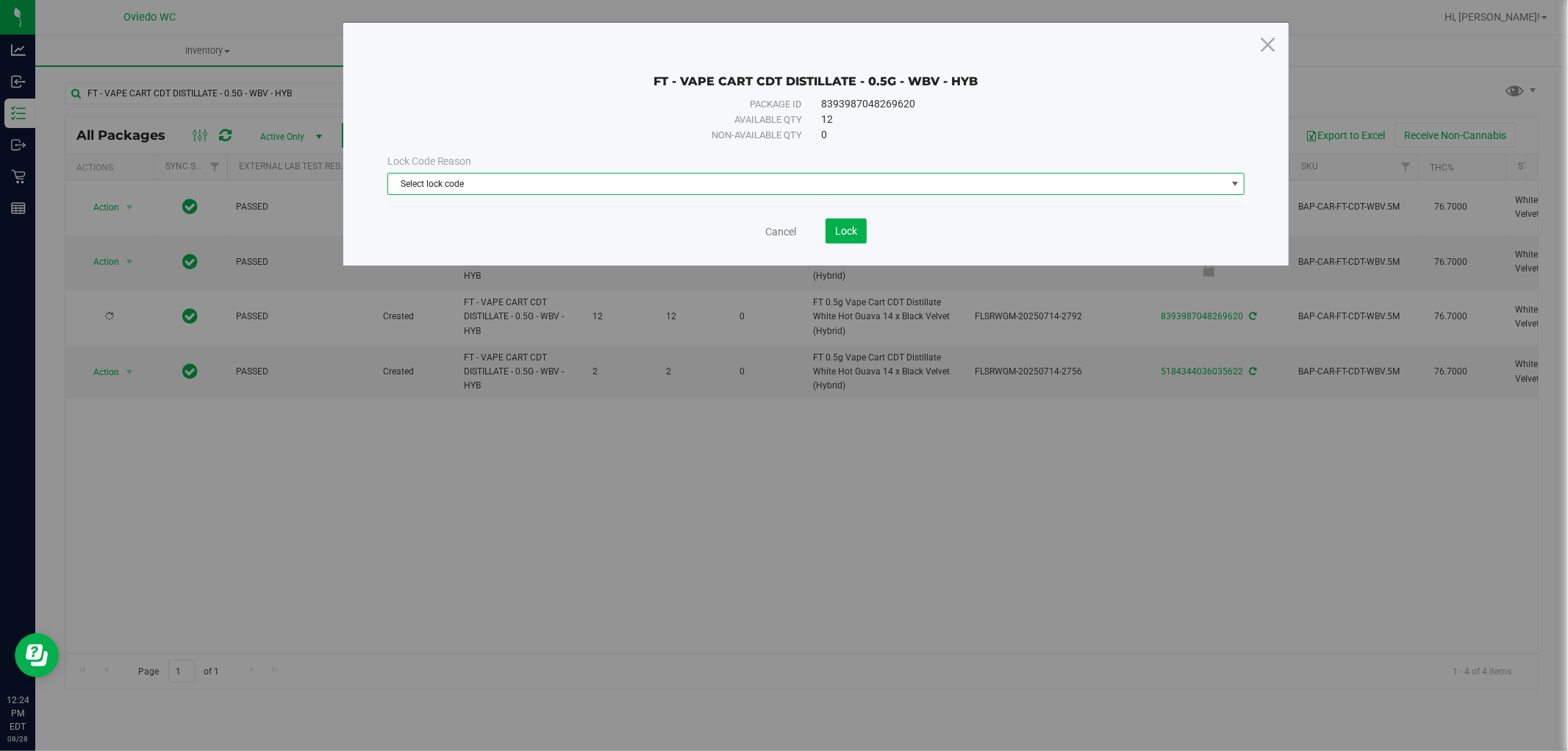
click at [533, 175] on span "Select lock code" at bounding box center [807, 183] width 838 height 21
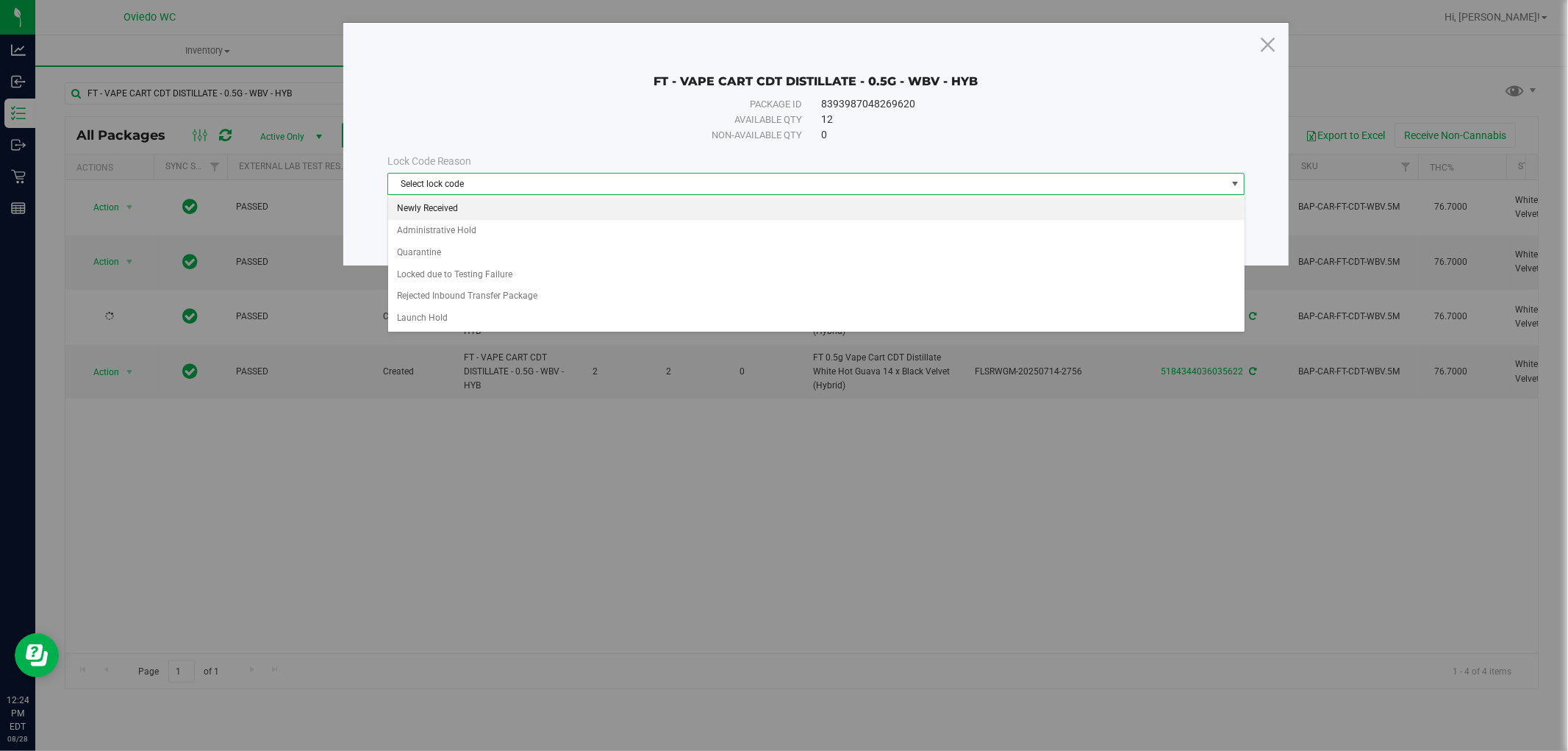
click at [453, 203] on li "Newly Received" at bounding box center [816, 209] width 856 height 22
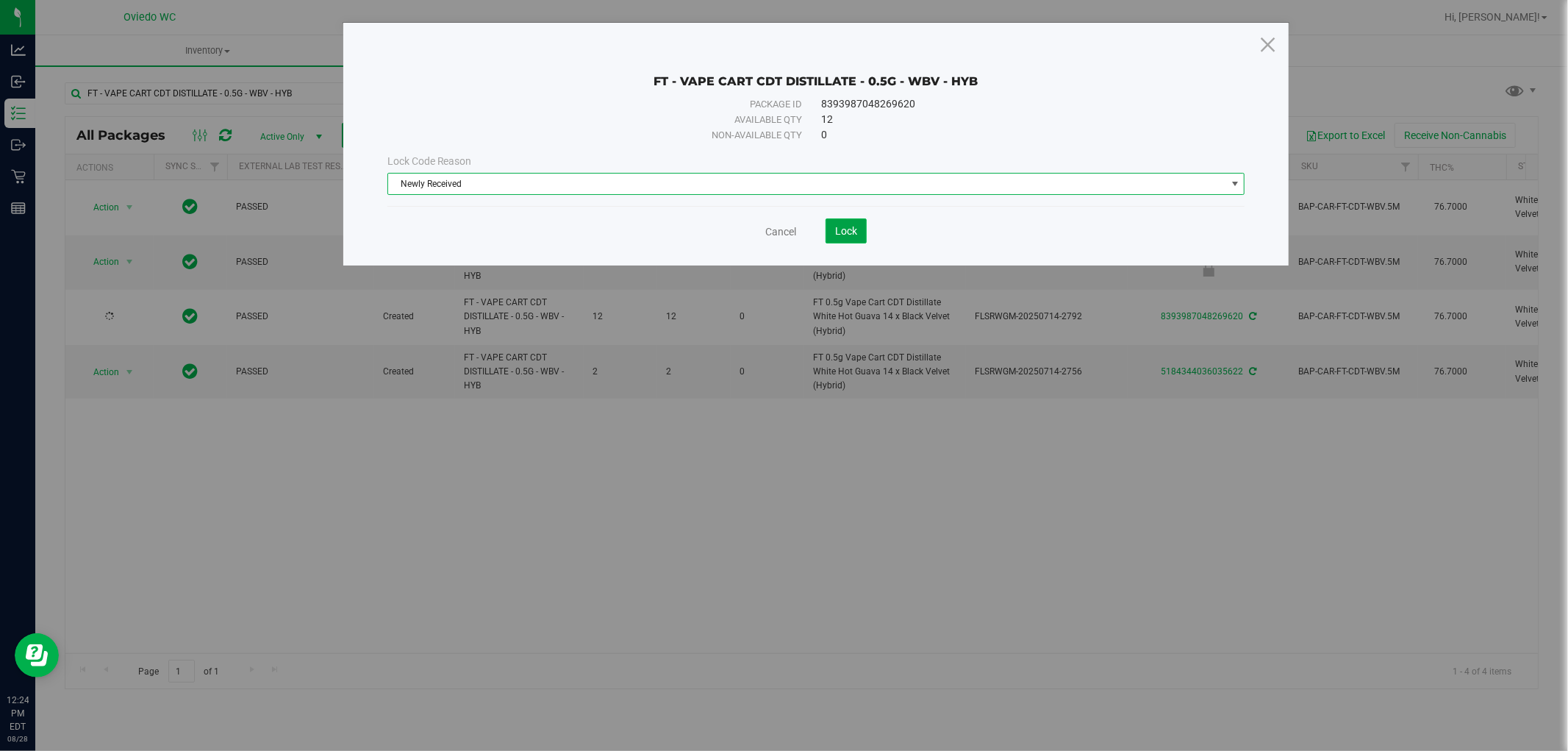
click at [856, 230] on span "Lock" at bounding box center [845, 231] width 22 height 12
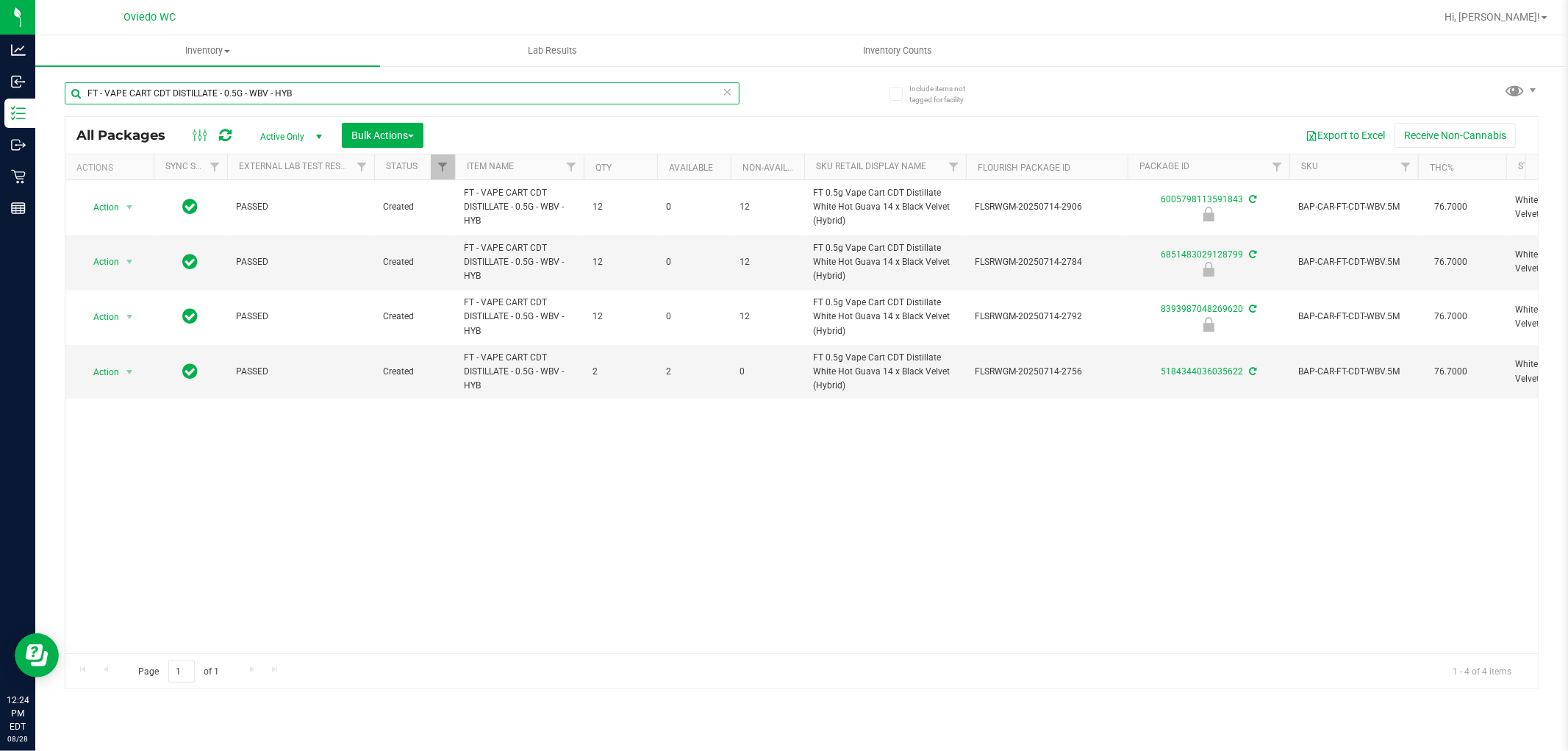
click at [331, 96] on input "FT - VAPE CART CDT DISTILLATE - 0.5G - WBV - HYB" at bounding box center [402, 93] width 675 height 22
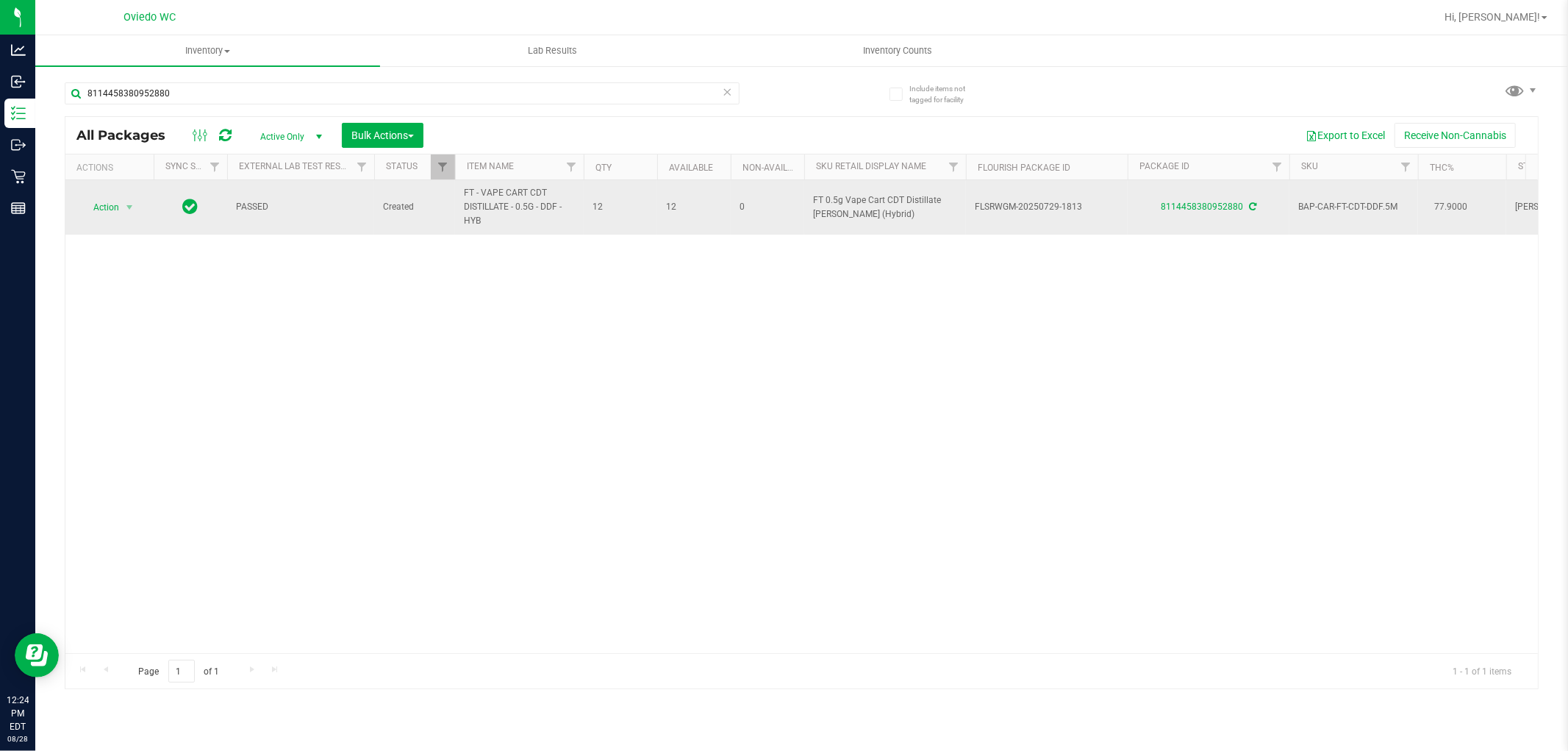
click at [526, 207] on span "FT - VAPE CART CDT DISTILLATE - 0.5G - DDF - HYB" at bounding box center [519, 207] width 111 height 43
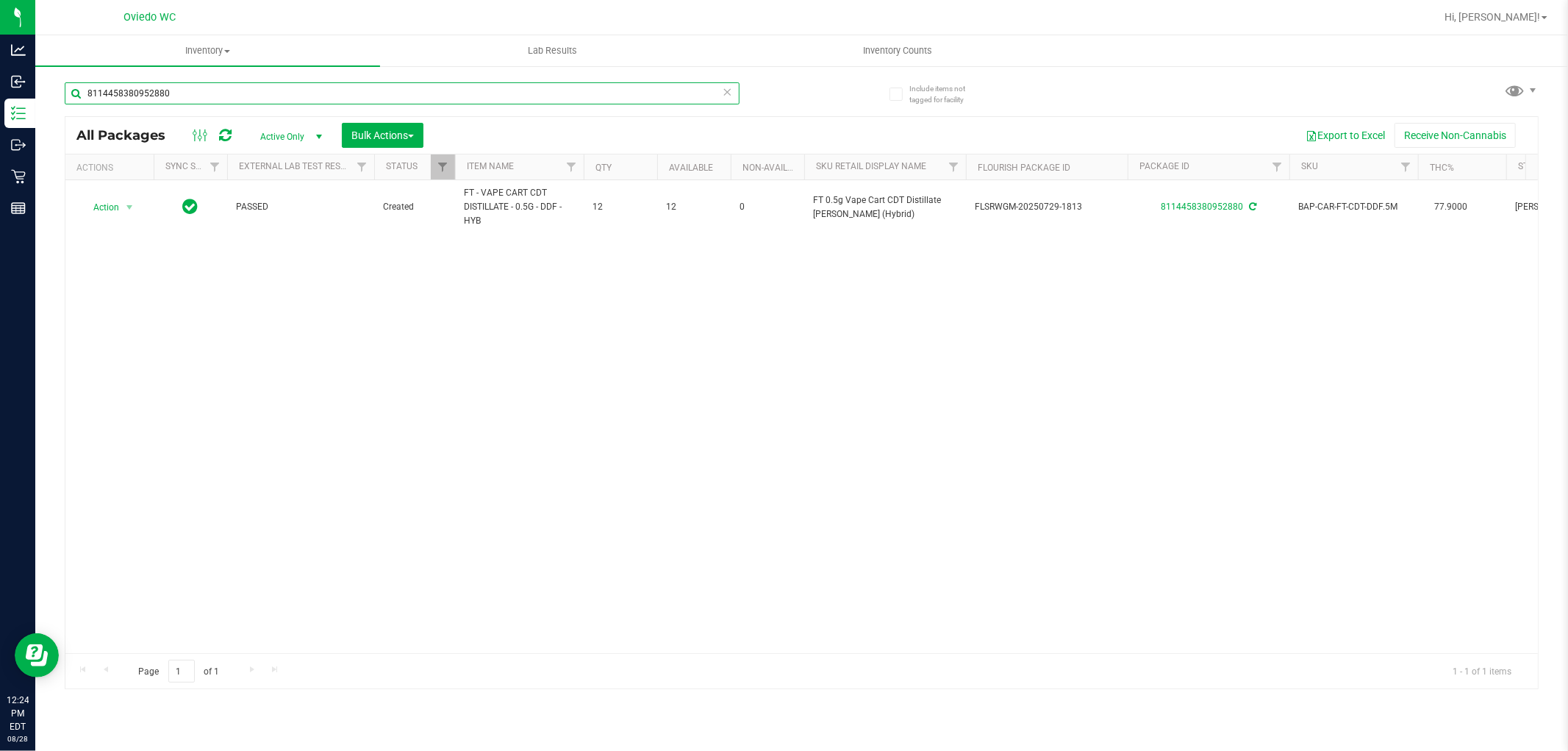
click at [297, 82] on input "8114458380952880" at bounding box center [402, 93] width 675 height 22
paste input "FT - VAPE CART CDT DISTILLATE - 0.5G - DDF - HYB"
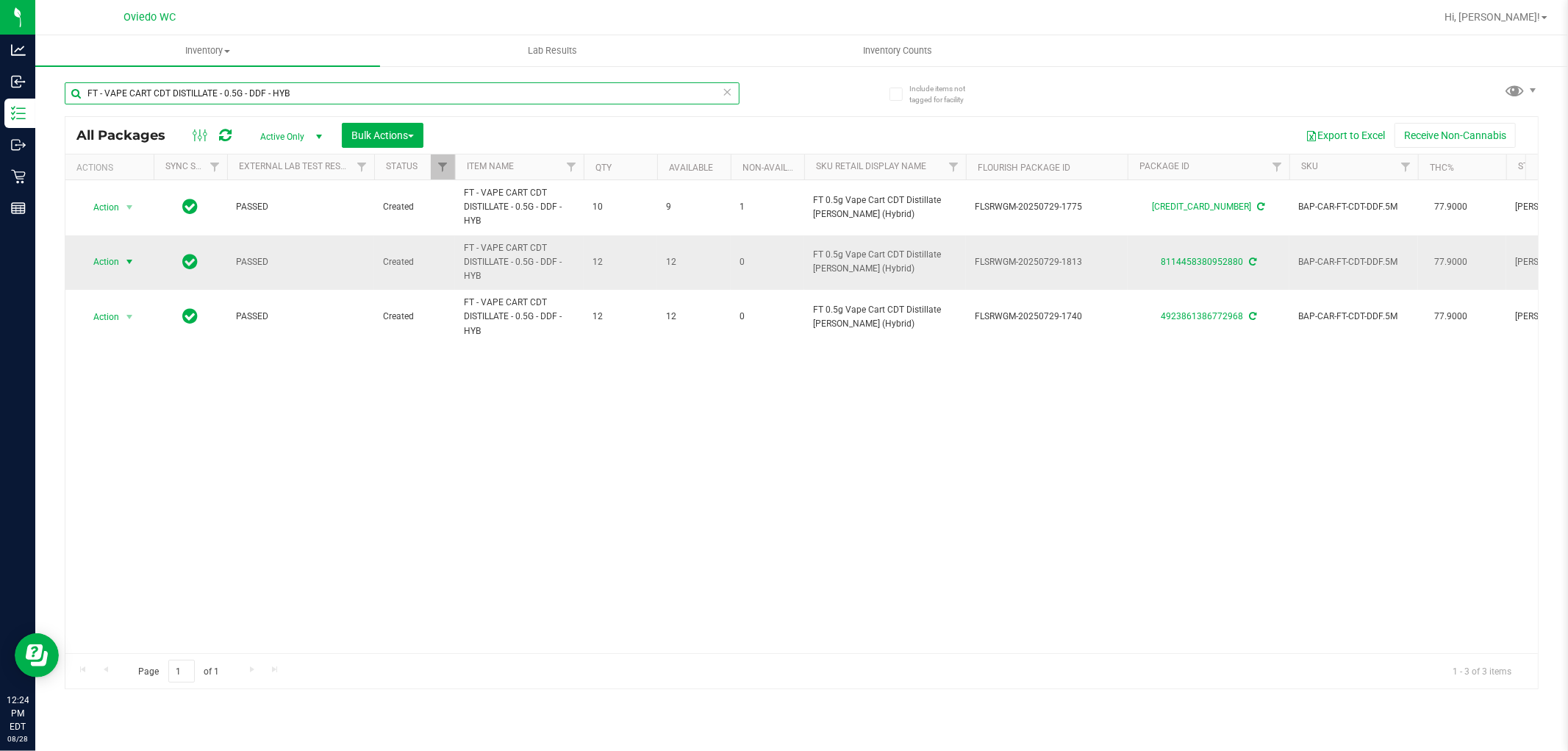
type input "FT - VAPE CART CDT DISTILLATE - 0.5G - DDF - HYB"
click at [110, 268] on span "Action" at bounding box center [100, 262] width 40 height 21
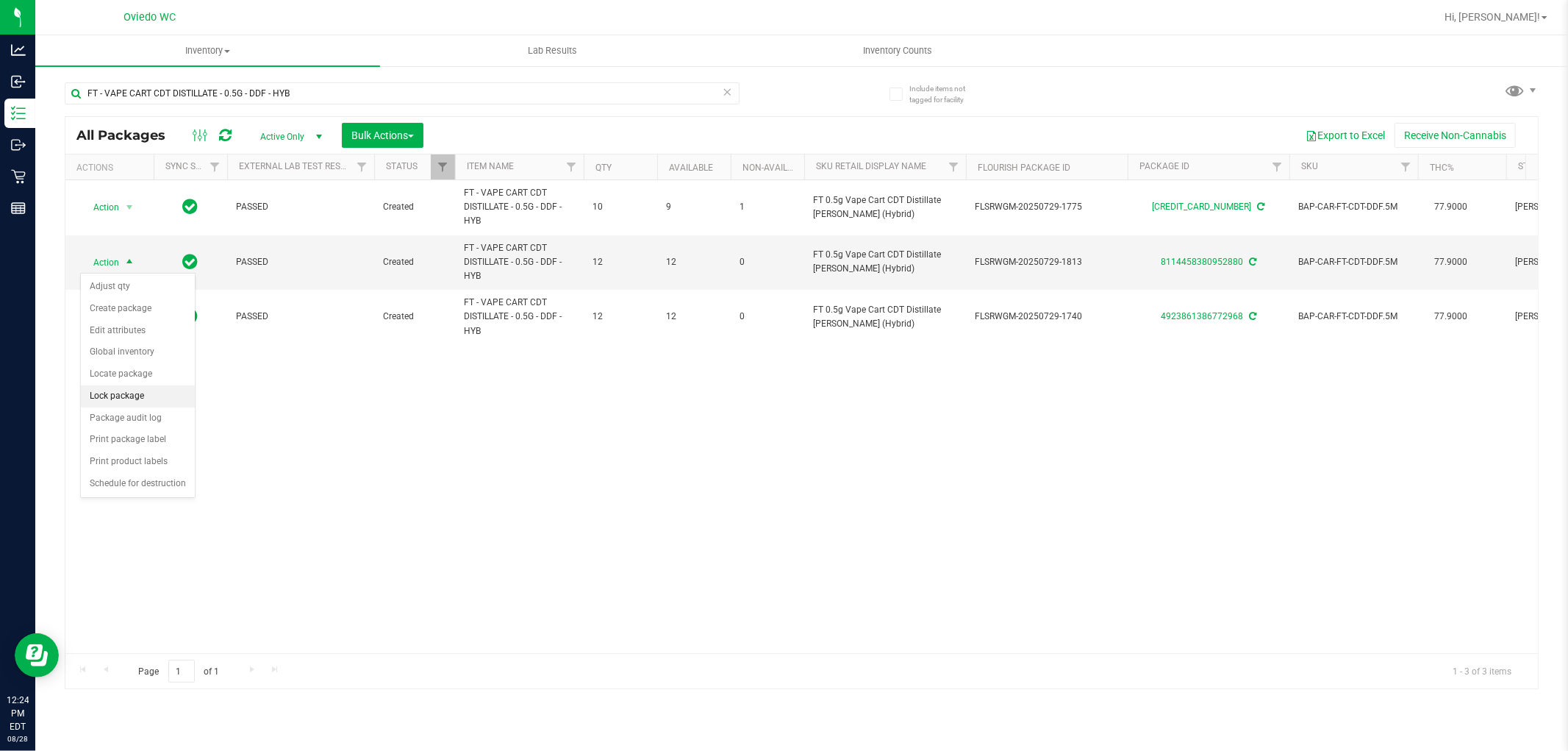
click at [135, 394] on li "Lock package" at bounding box center [138, 396] width 114 height 22
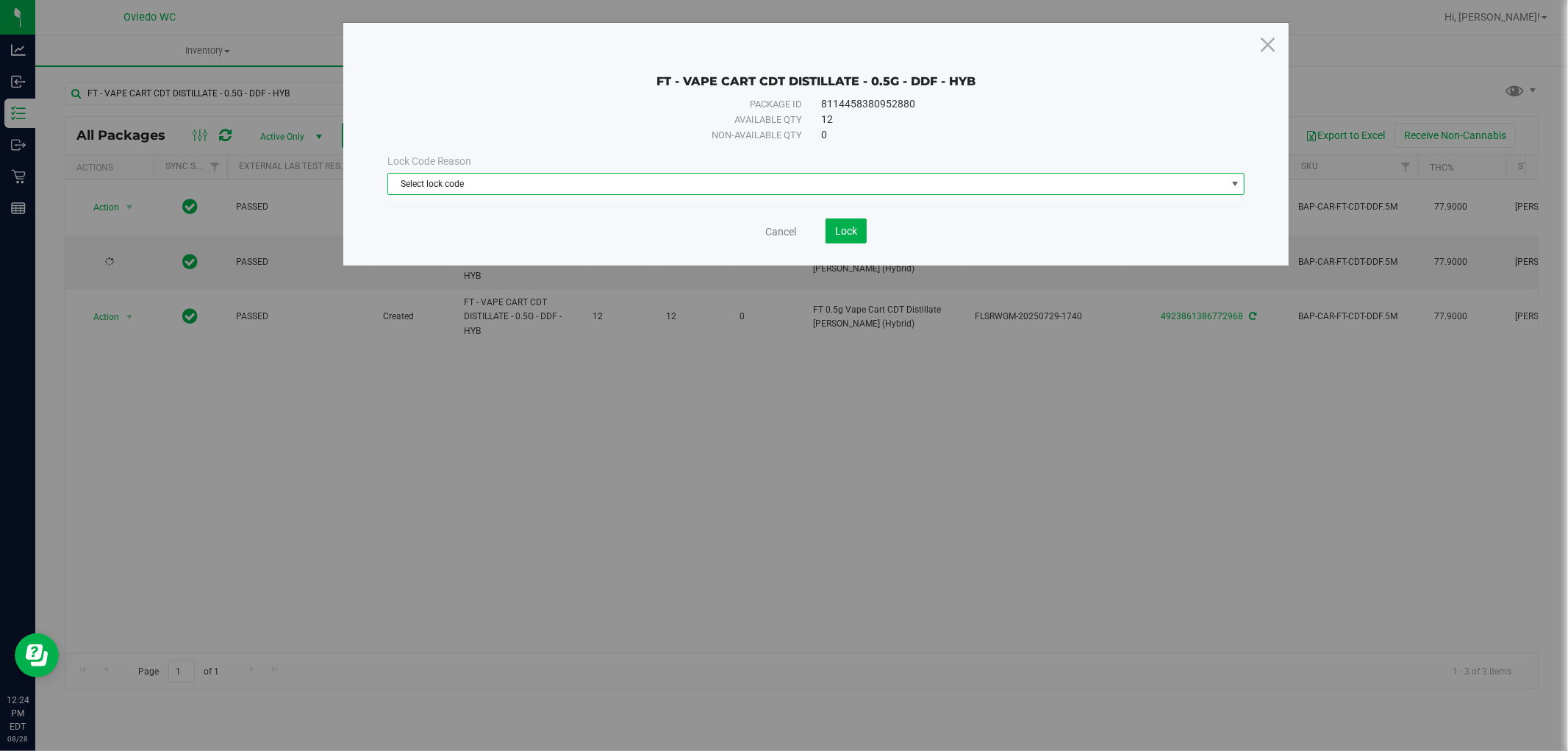
click at [557, 189] on span "Select lock code" at bounding box center [807, 183] width 838 height 21
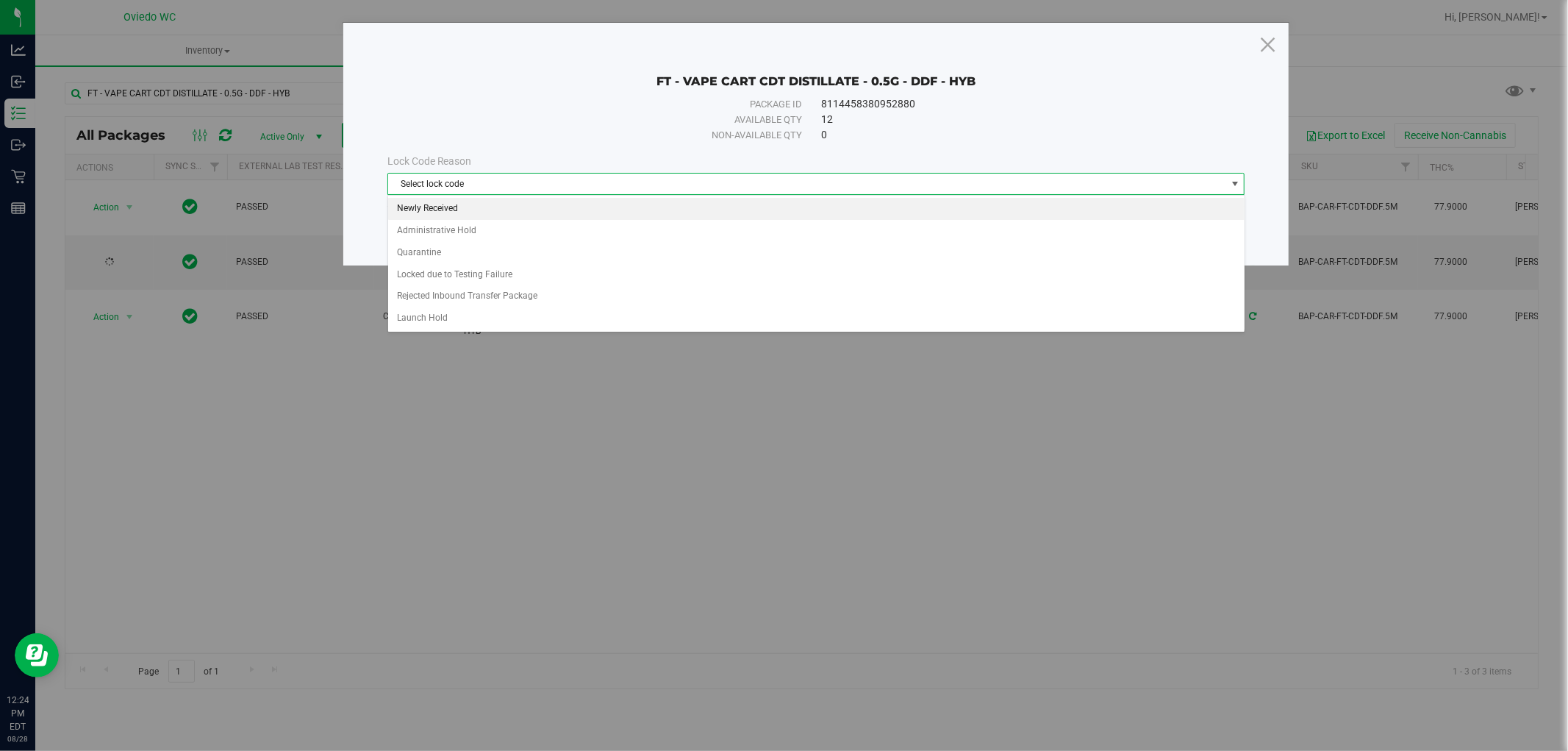
click at [428, 206] on li "Newly Received" at bounding box center [816, 209] width 856 height 22
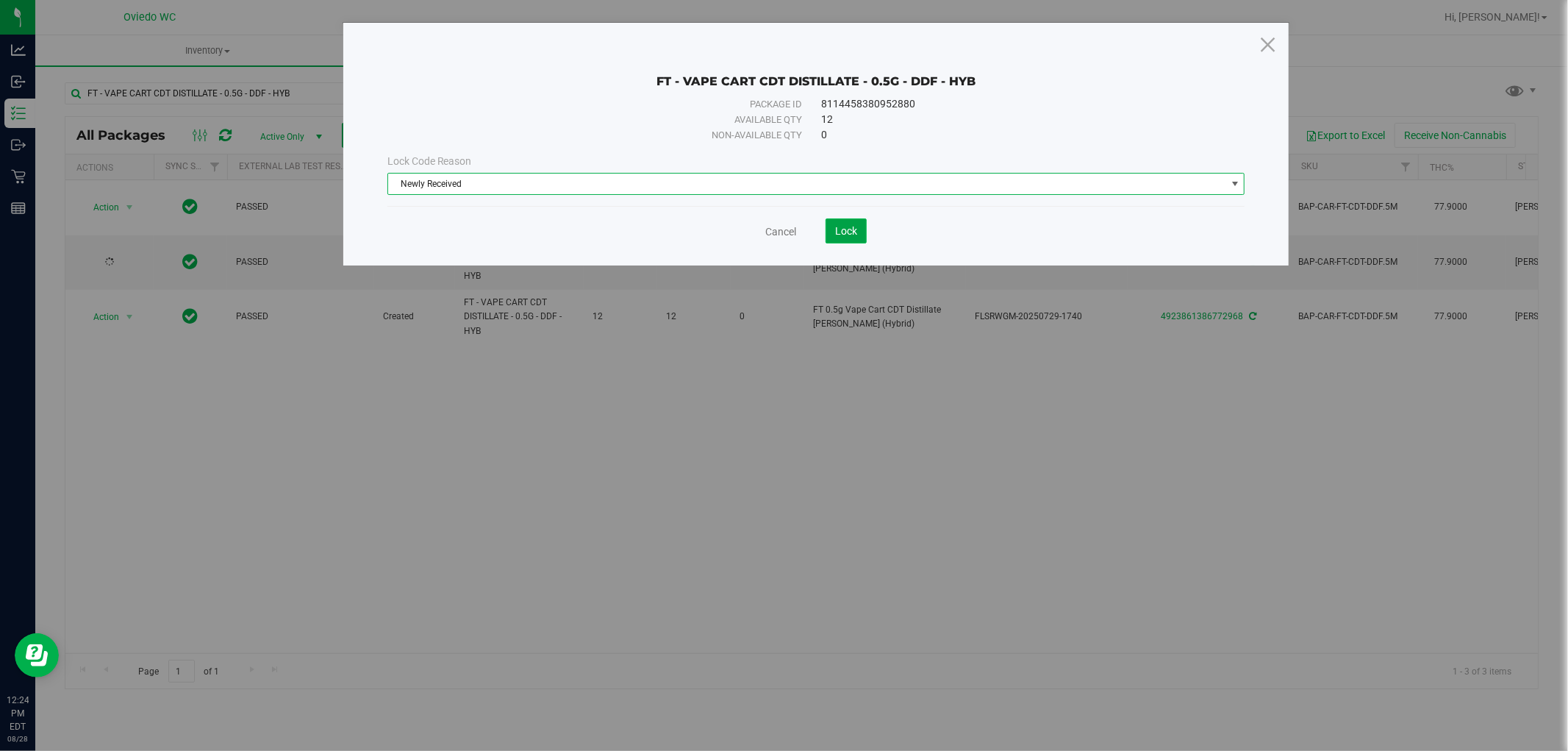
click at [849, 228] on span "Lock" at bounding box center [845, 231] width 22 height 12
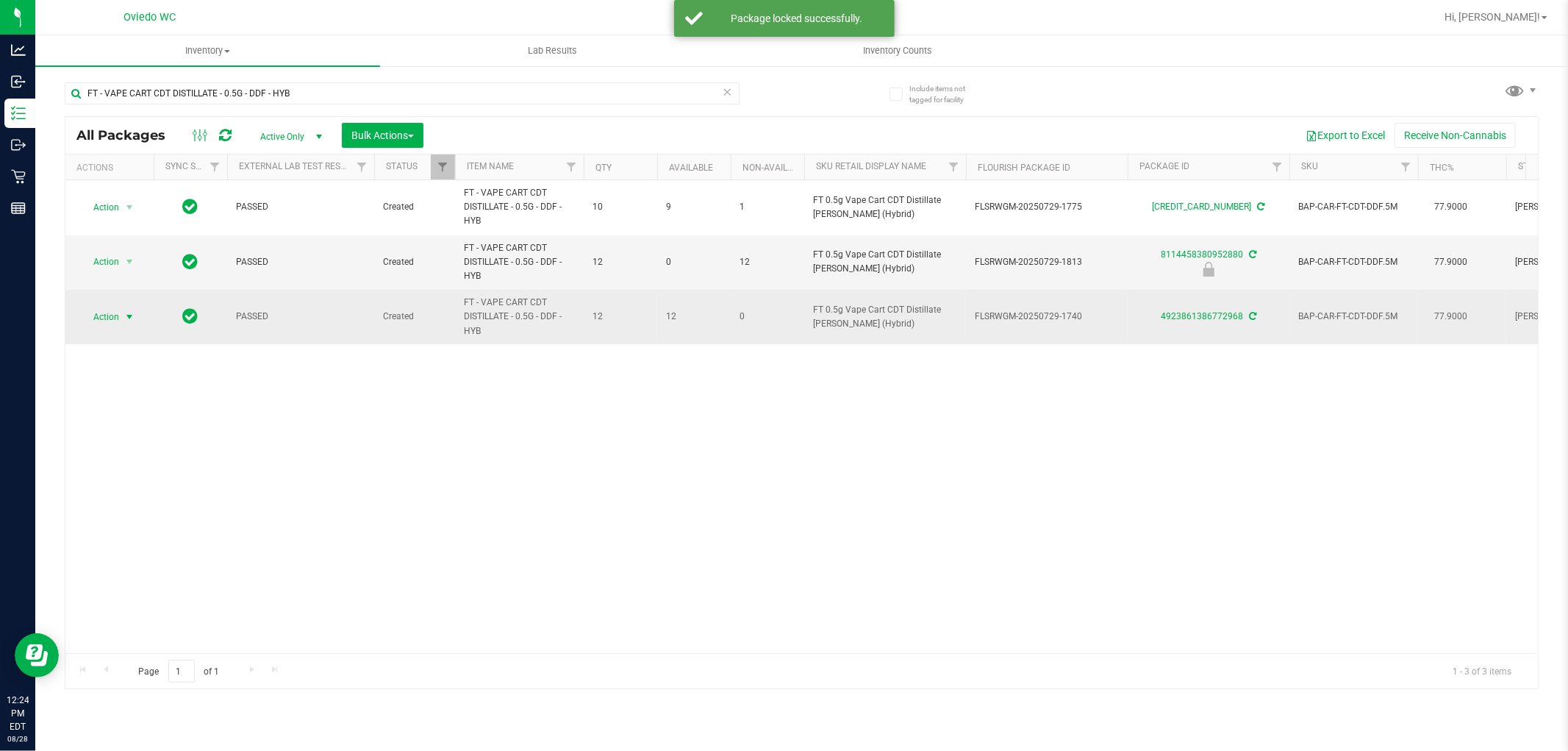
click at [128, 314] on span "select" at bounding box center [129, 316] width 12 height 12
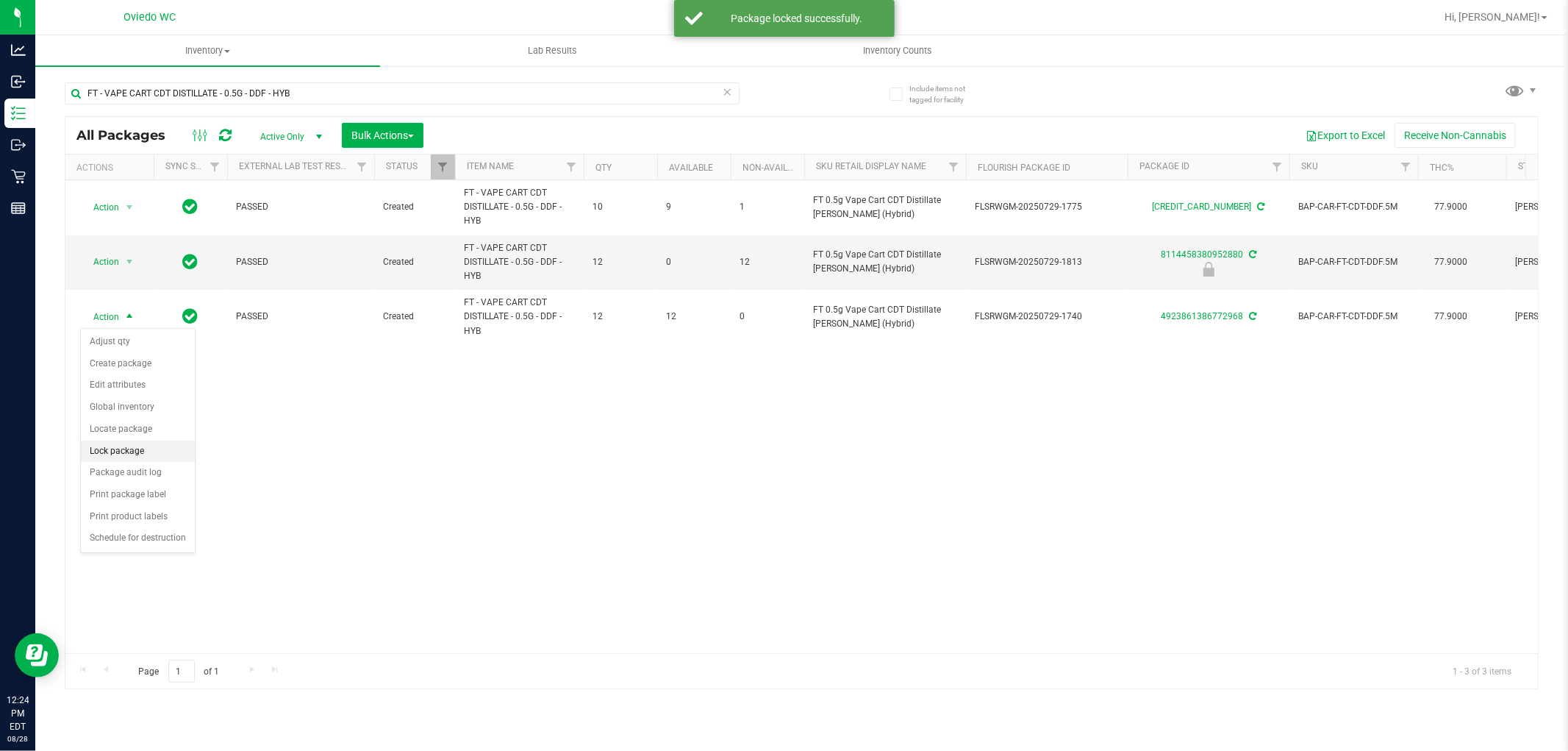
click at [124, 454] on li "Lock package" at bounding box center [138, 451] width 114 height 22
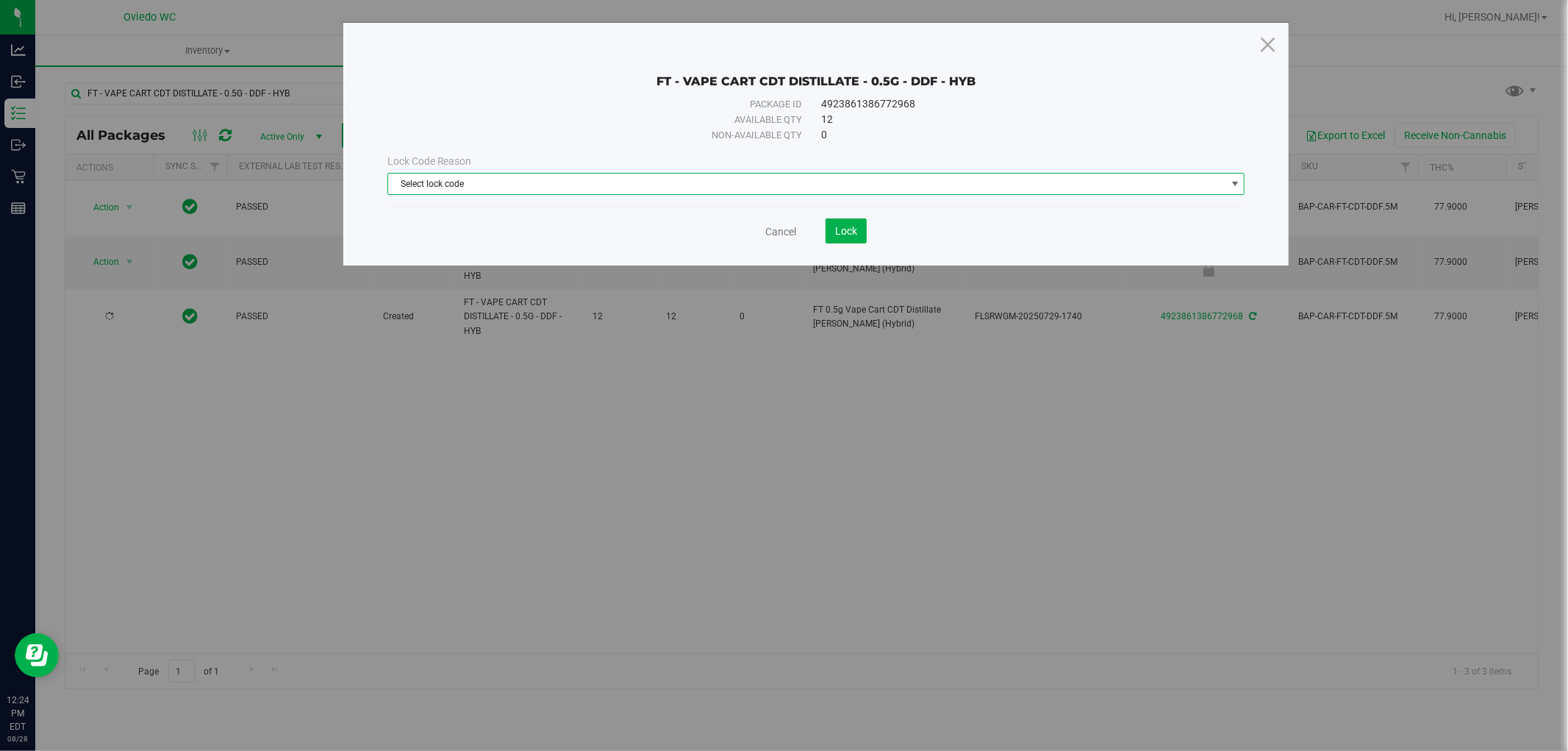
click at [530, 186] on span "Select lock code" at bounding box center [807, 183] width 838 height 21
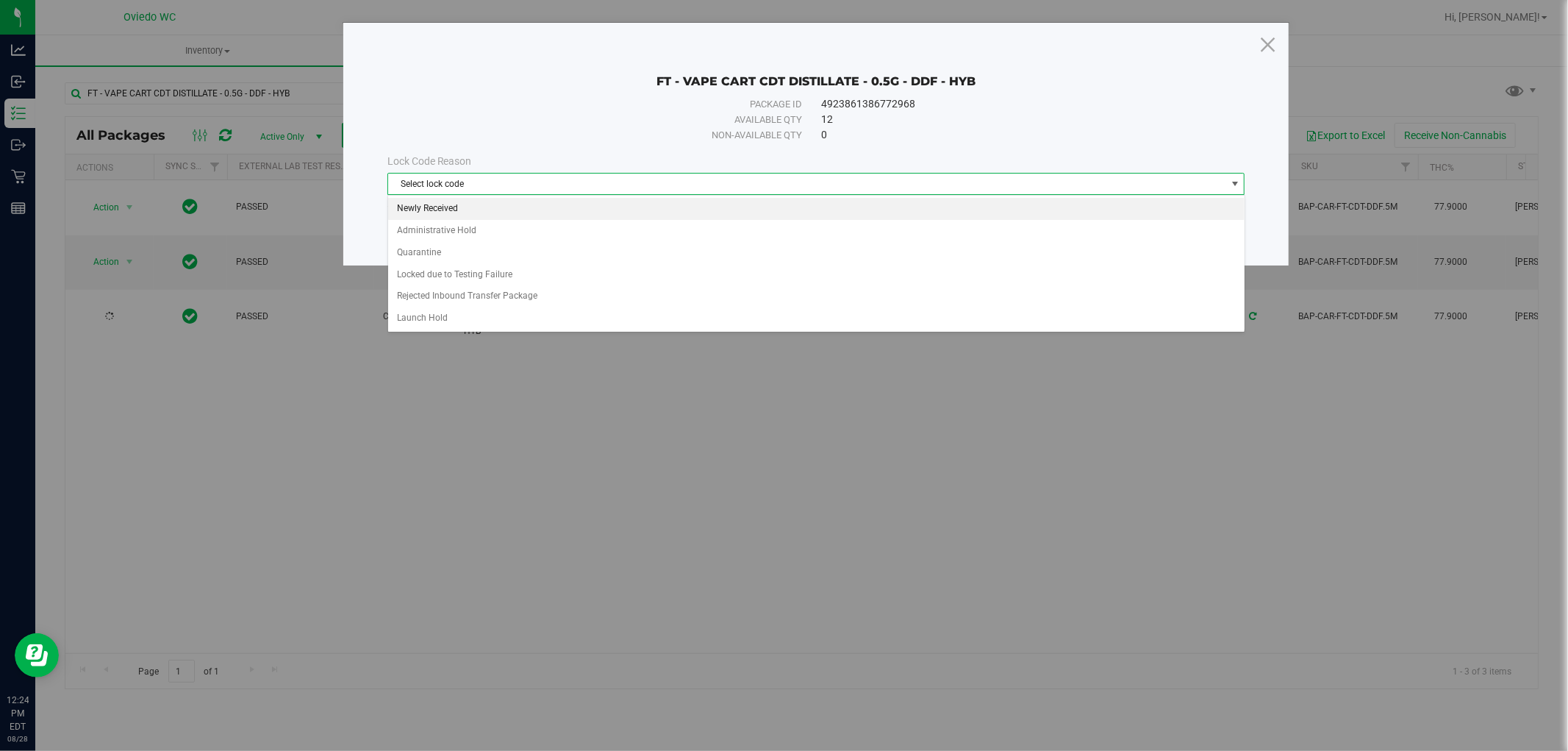
click at [419, 211] on li "Newly Received" at bounding box center [816, 209] width 856 height 22
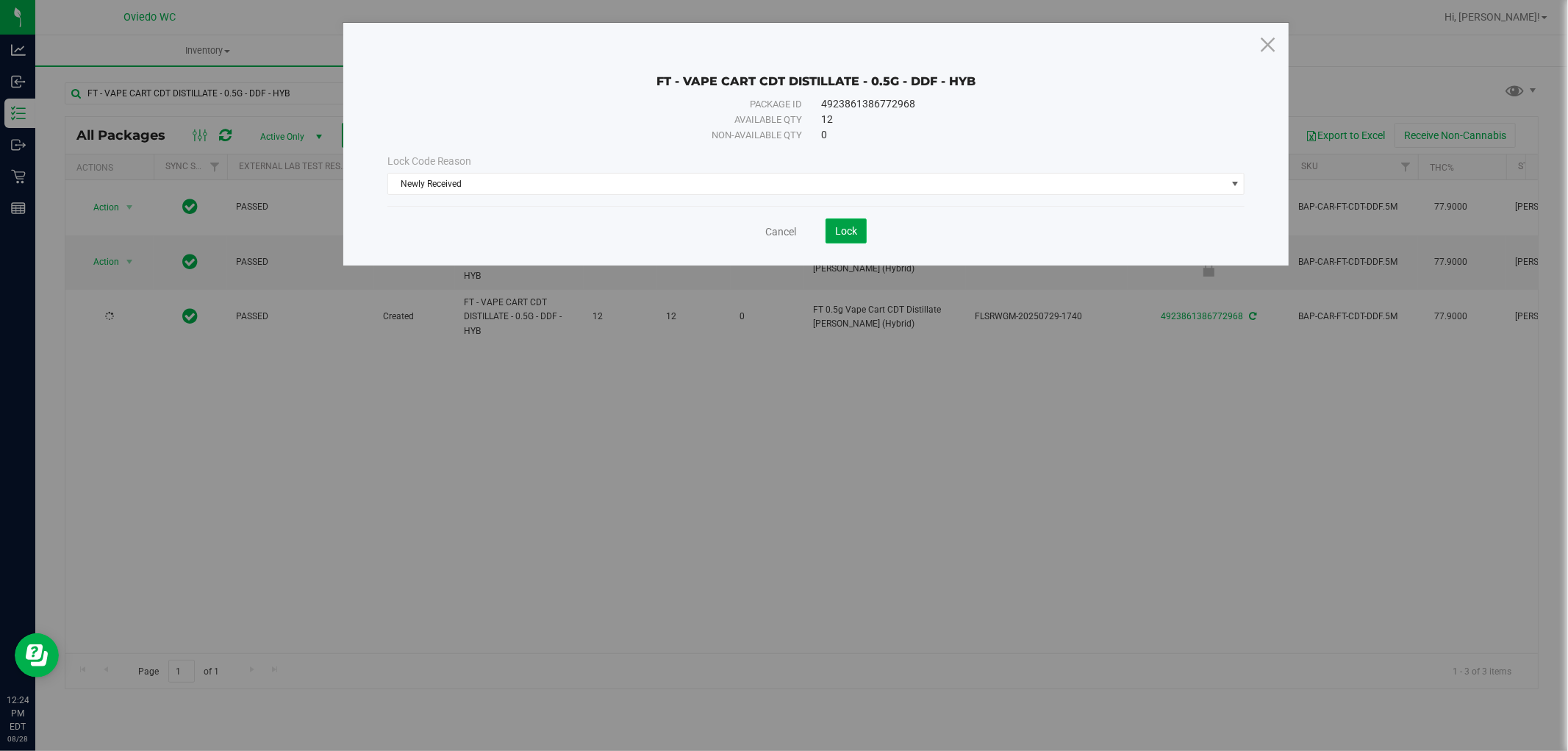
click at [841, 226] on span "Lock" at bounding box center [845, 231] width 22 height 12
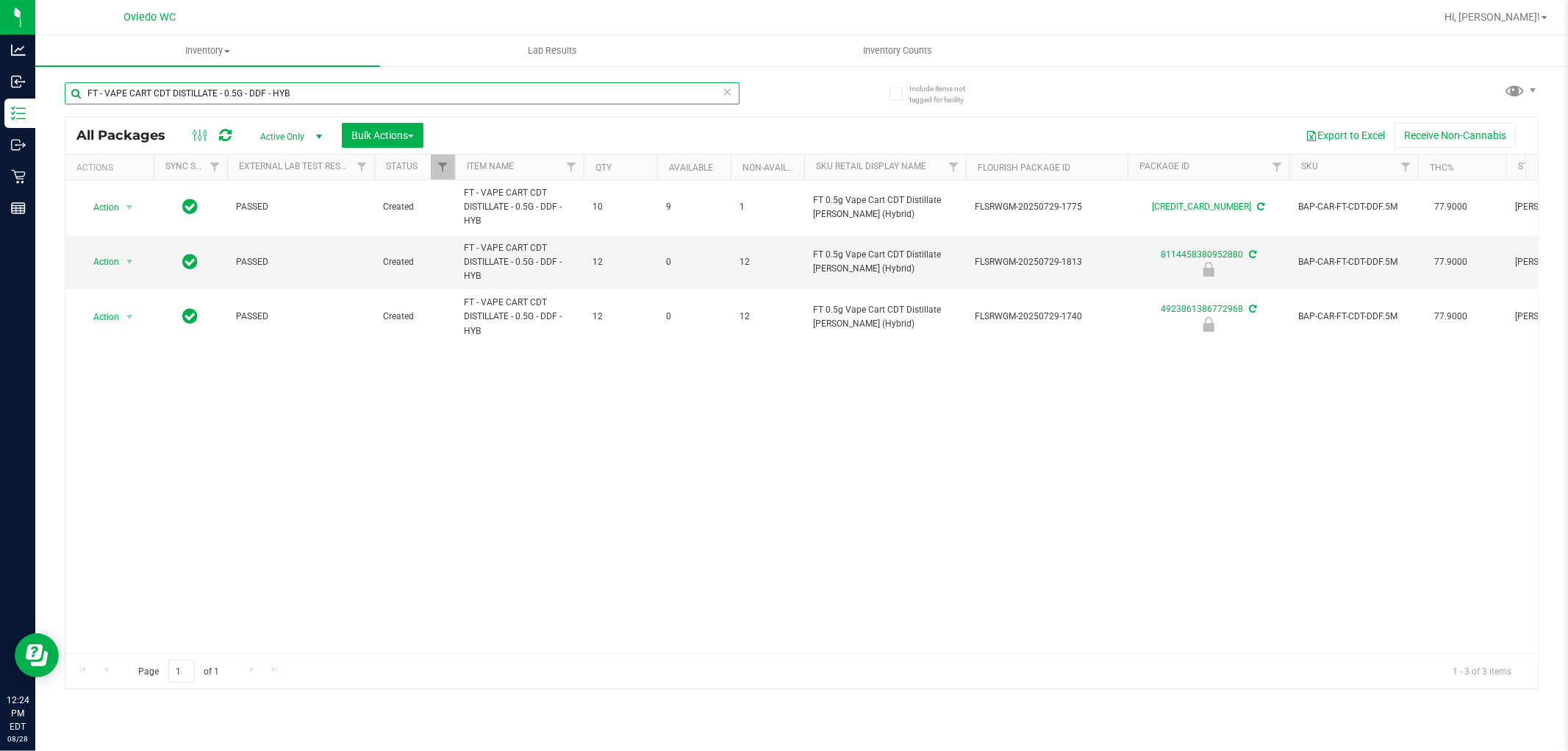
click at [585, 82] on input "FT - VAPE CART CDT DISTILLATE - 0.5G - DDF - HYB" at bounding box center [402, 93] width 675 height 22
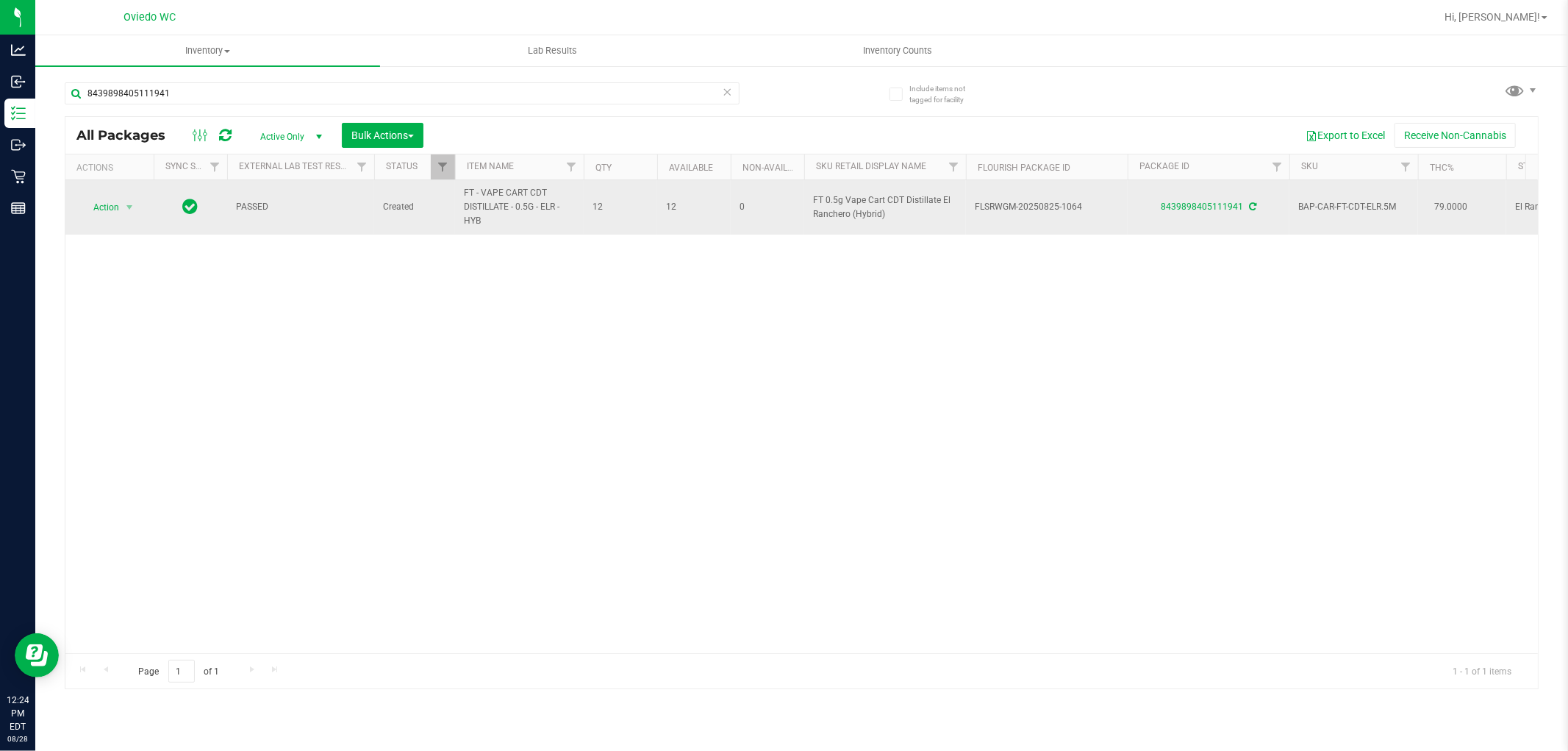
click at [484, 207] on span "FT - VAPE CART CDT DISTILLATE - 0.5G - ELR - HYB" at bounding box center [519, 207] width 111 height 43
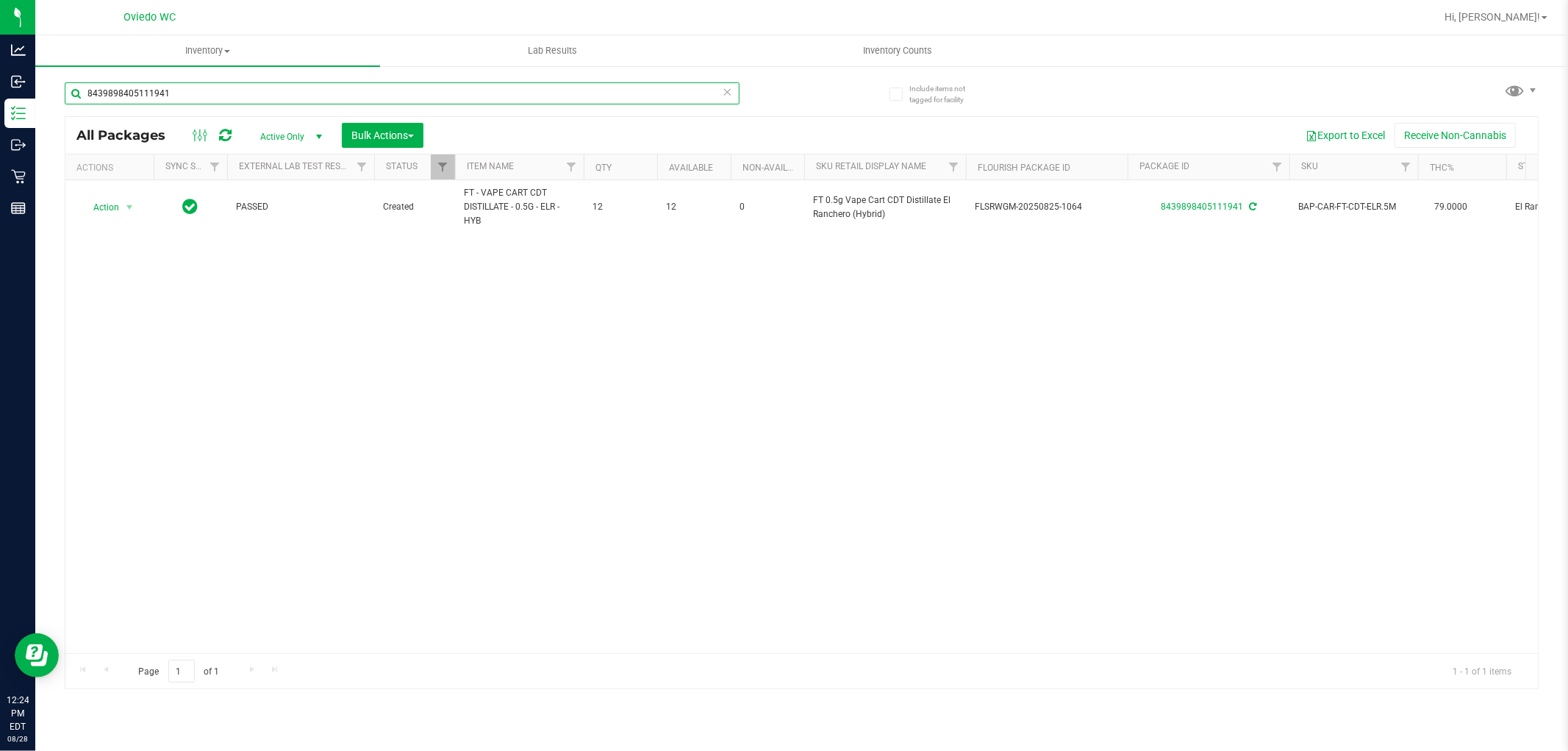
click at [378, 91] on input "8439898405111941" at bounding box center [402, 93] width 675 height 22
click at [386, 86] on input "8439898405111941" at bounding box center [402, 93] width 675 height 22
paste input "FT - VAPE CART CDT DISTILLATE - 0.5G - ELR - HYB"
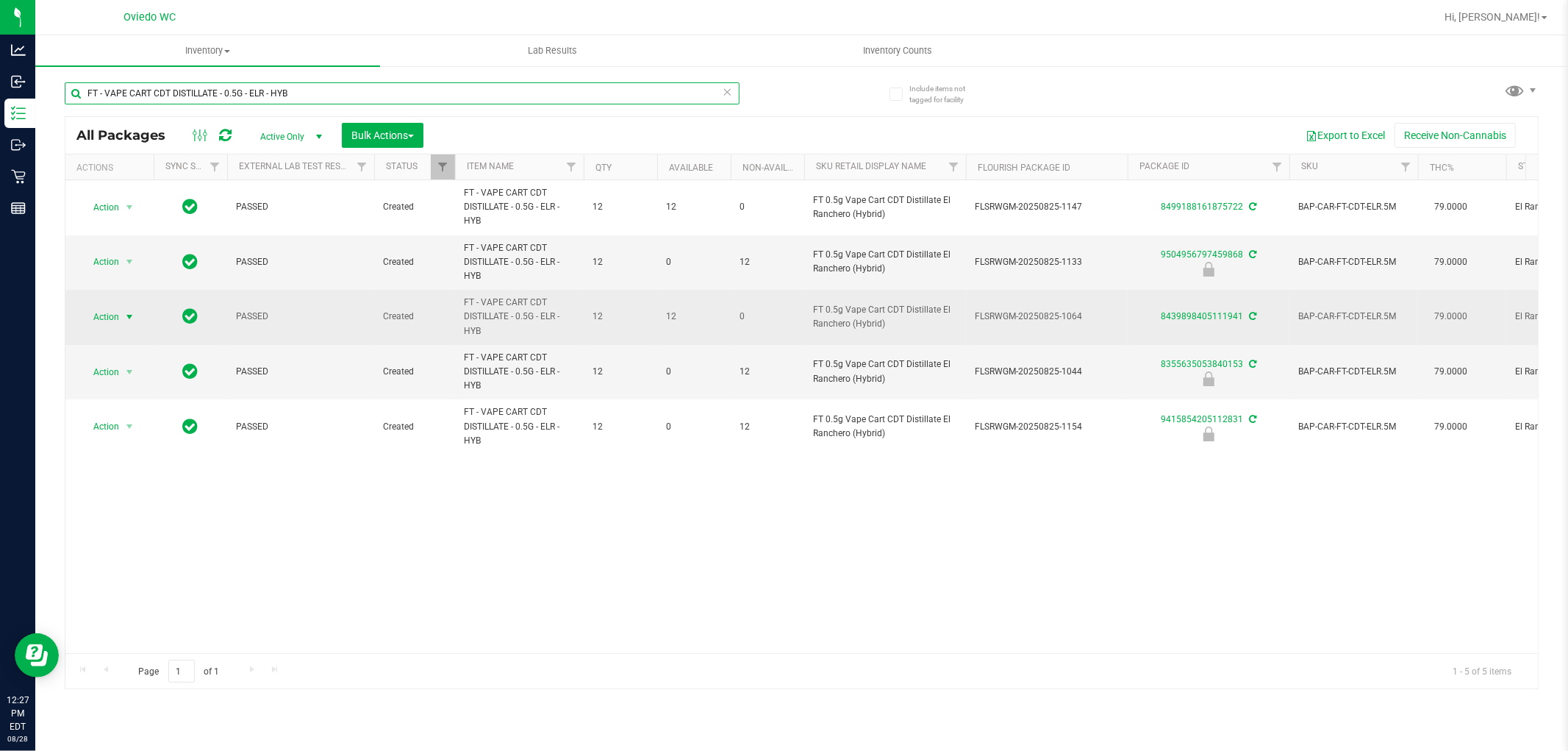
type input "FT - VAPE CART CDT DISTILLATE - 0.5G - ELR - HYB"
click at [120, 314] on span "select" at bounding box center [129, 316] width 18 height 21
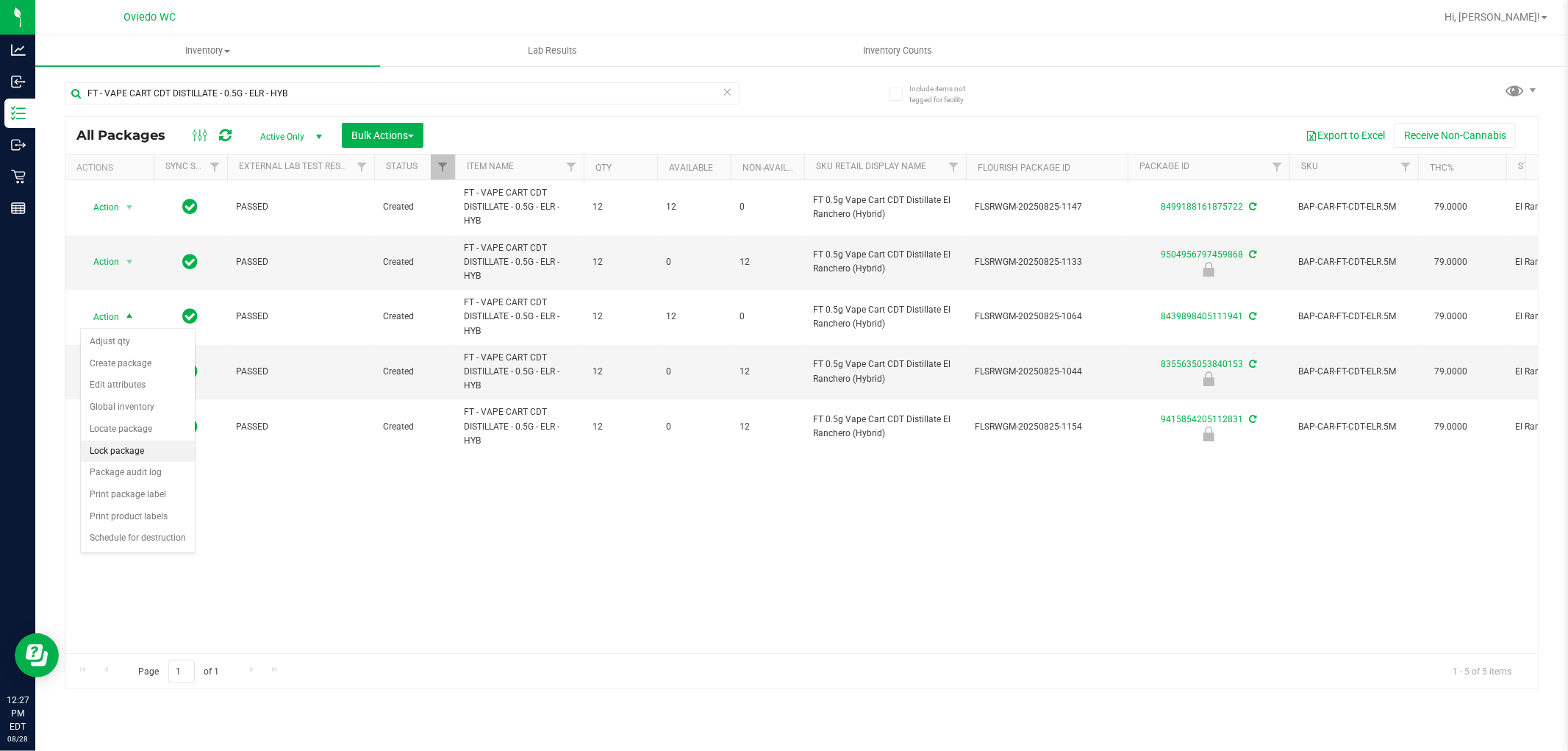
click at [156, 451] on li "Lock package" at bounding box center [138, 451] width 114 height 22
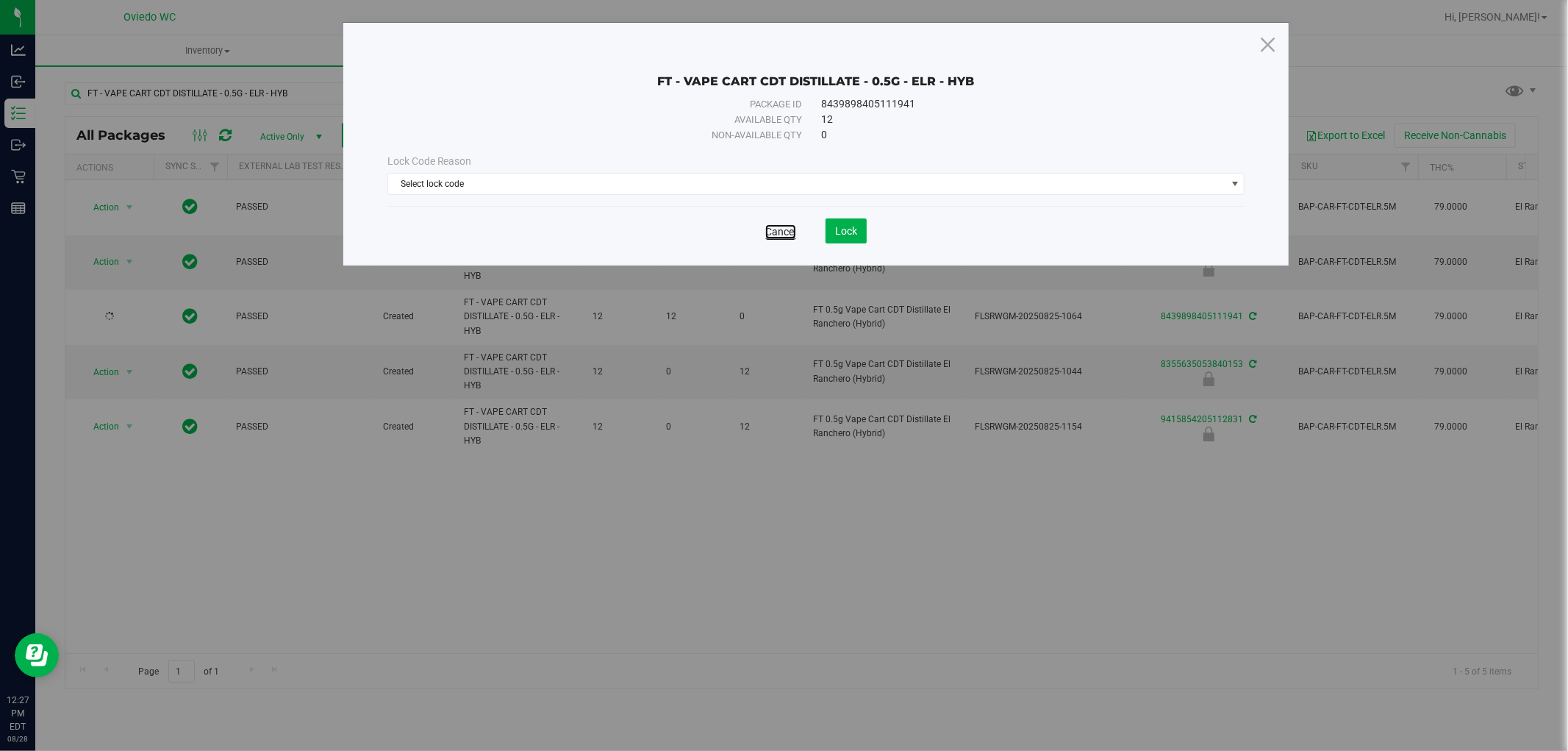
click at [788, 234] on link "Cancel" at bounding box center [781, 231] width 31 height 15
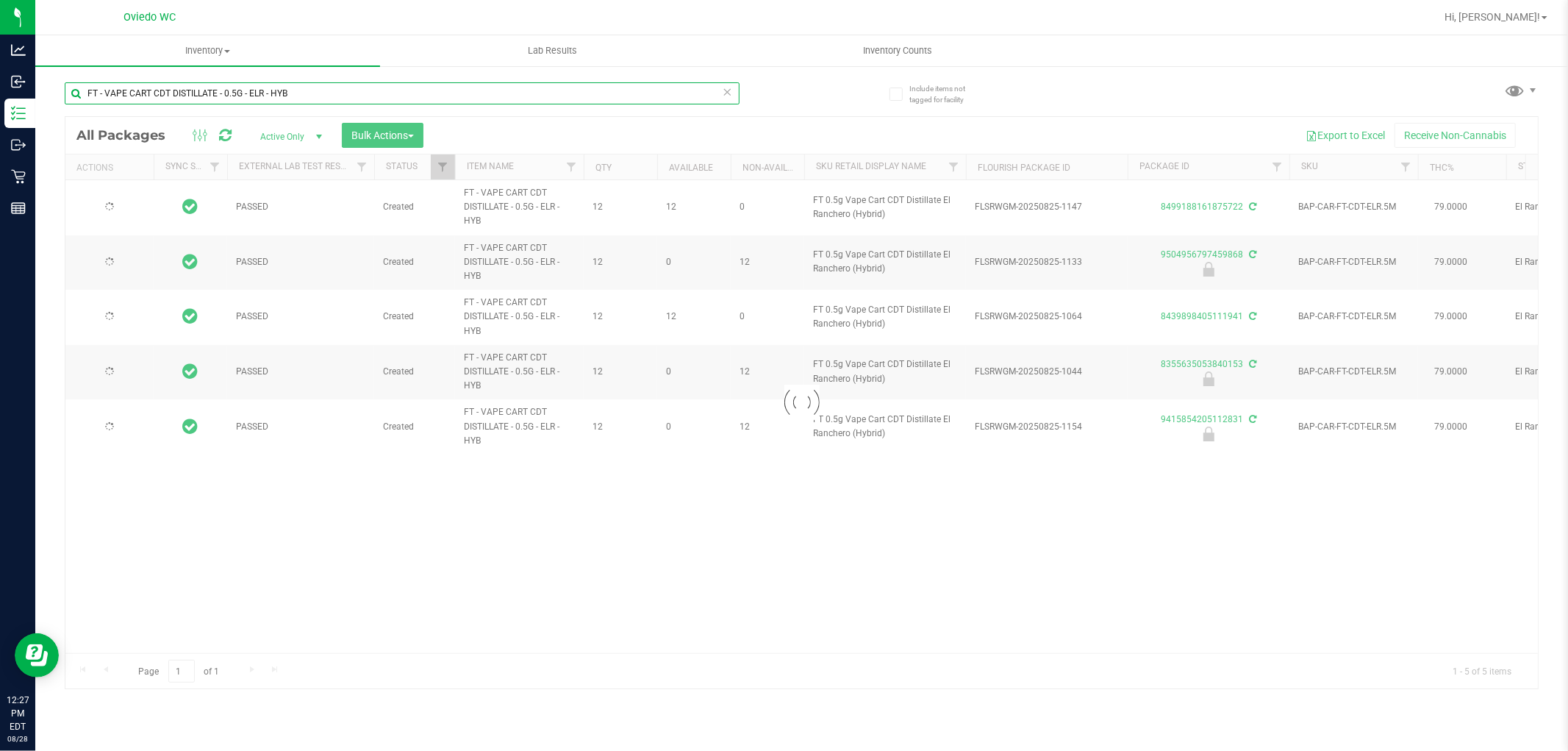
click at [351, 87] on input "FT - VAPE CART CDT DISTILLATE - 0.5G - ELR - HYB" at bounding box center [402, 93] width 675 height 22
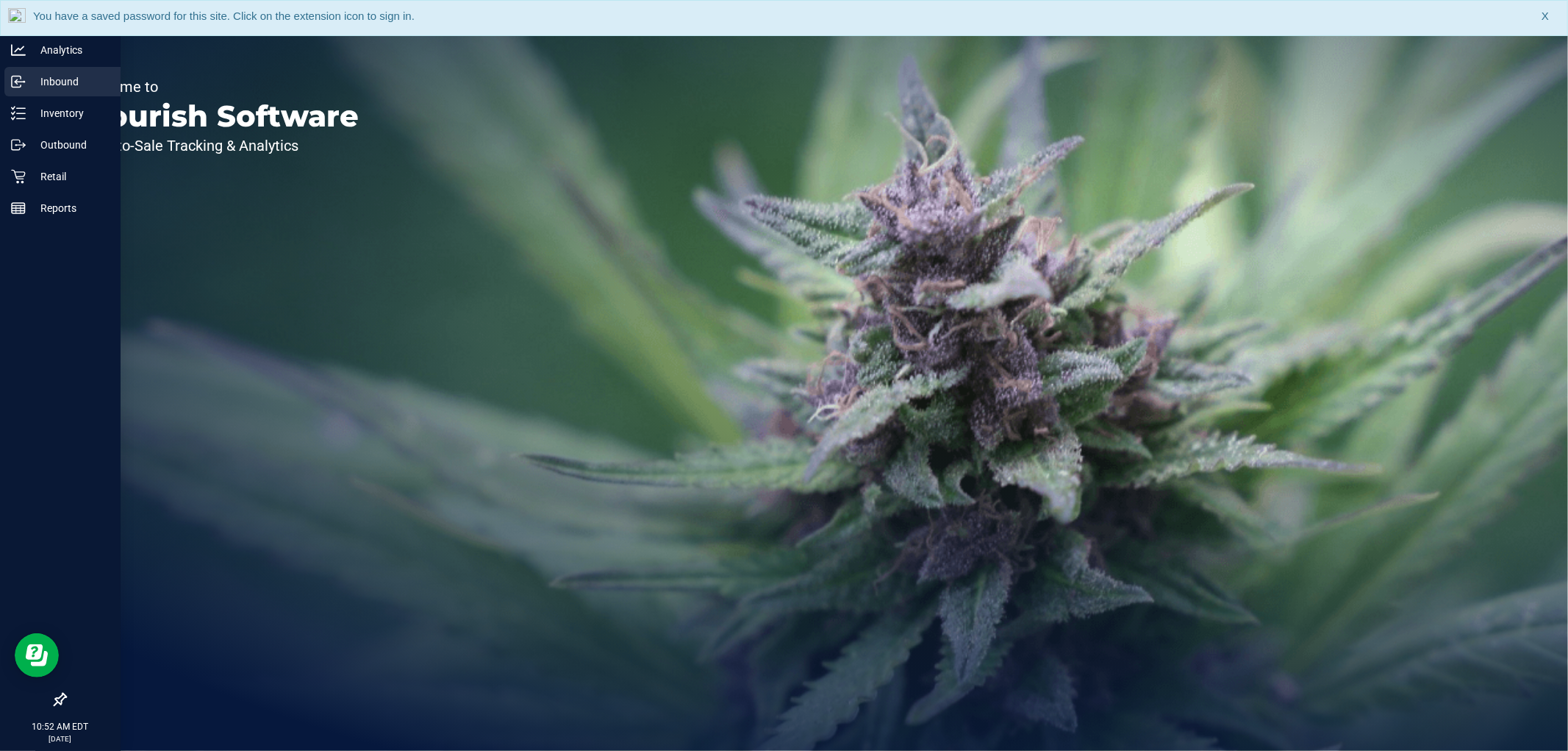
click at [52, 85] on p "Inbound" at bounding box center [69, 81] width 88 height 17
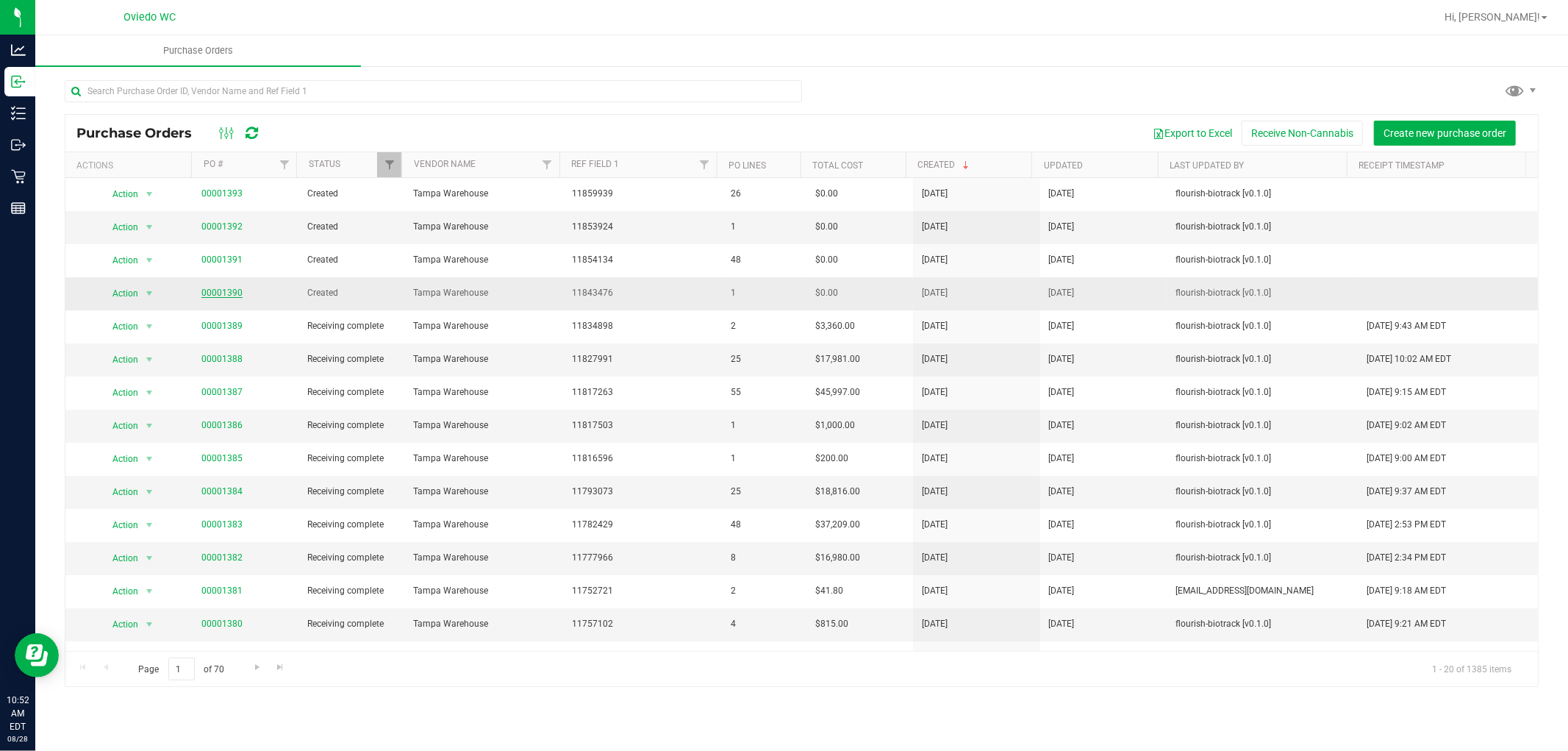
click at [211, 295] on link "00001390" at bounding box center [221, 292] width 41 height 10
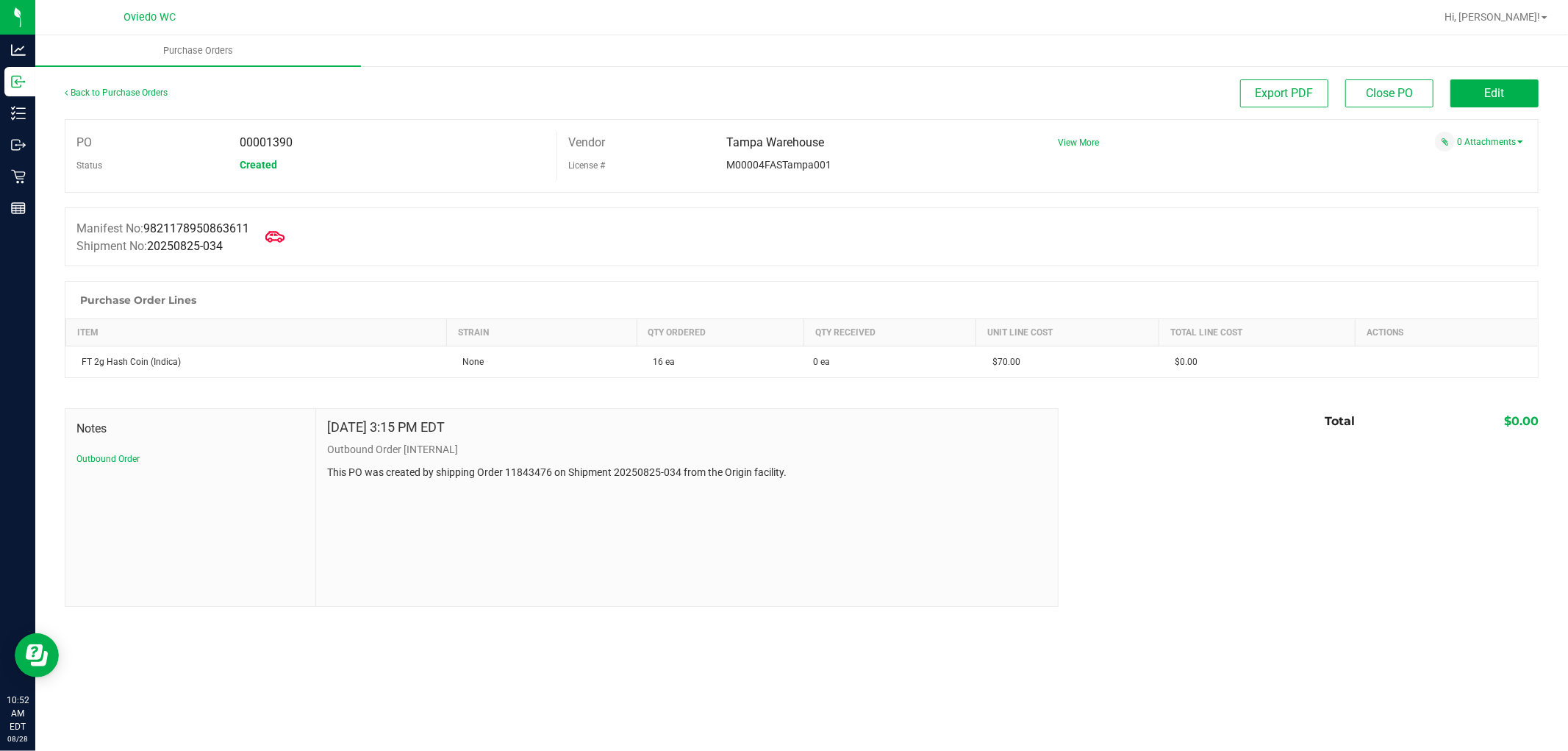
click at [284, 231] on icon at bounding box center [274, 236] width 19 height 19
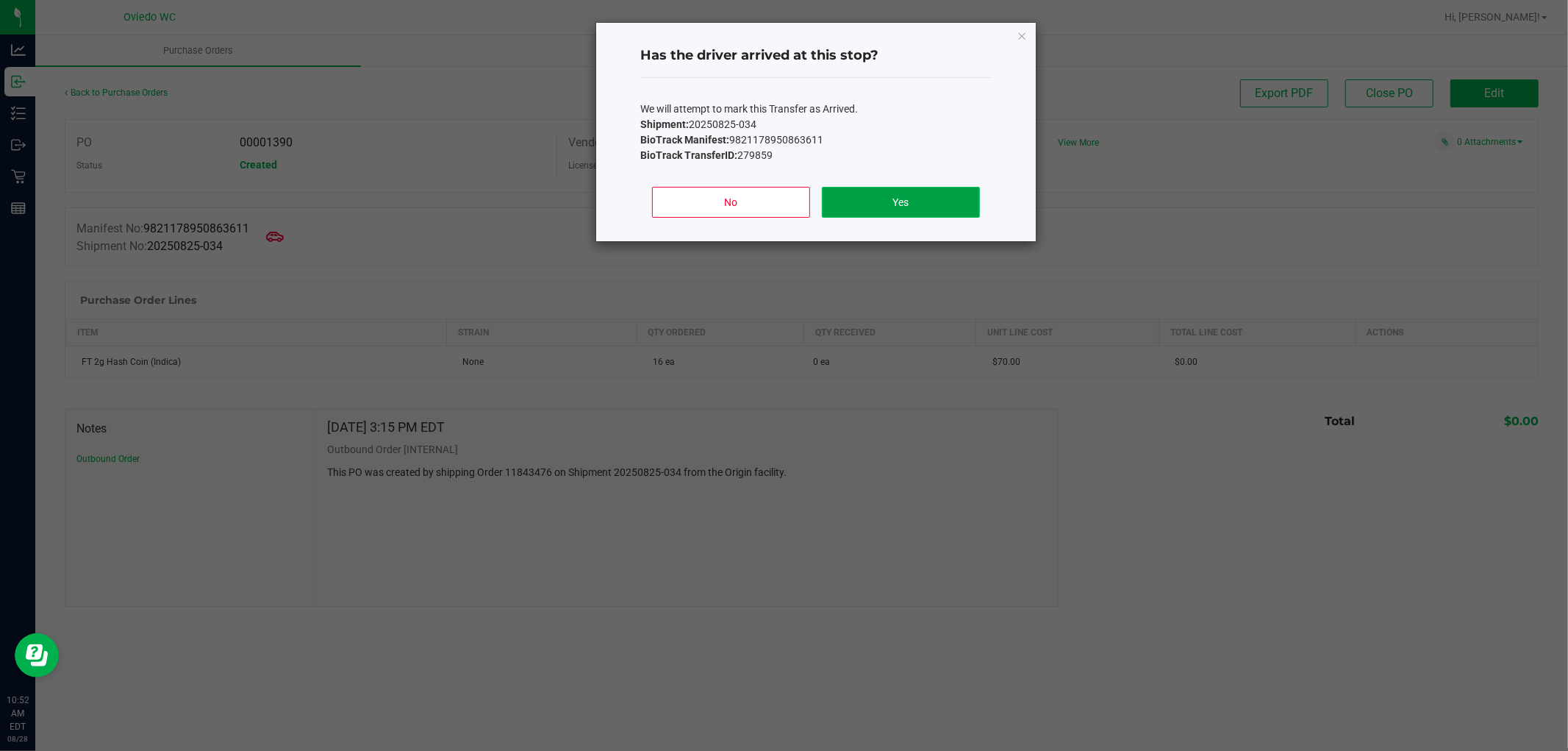
click at [850, 197] on button "Yes" at bounding box center [900, 202] width 158 height 31
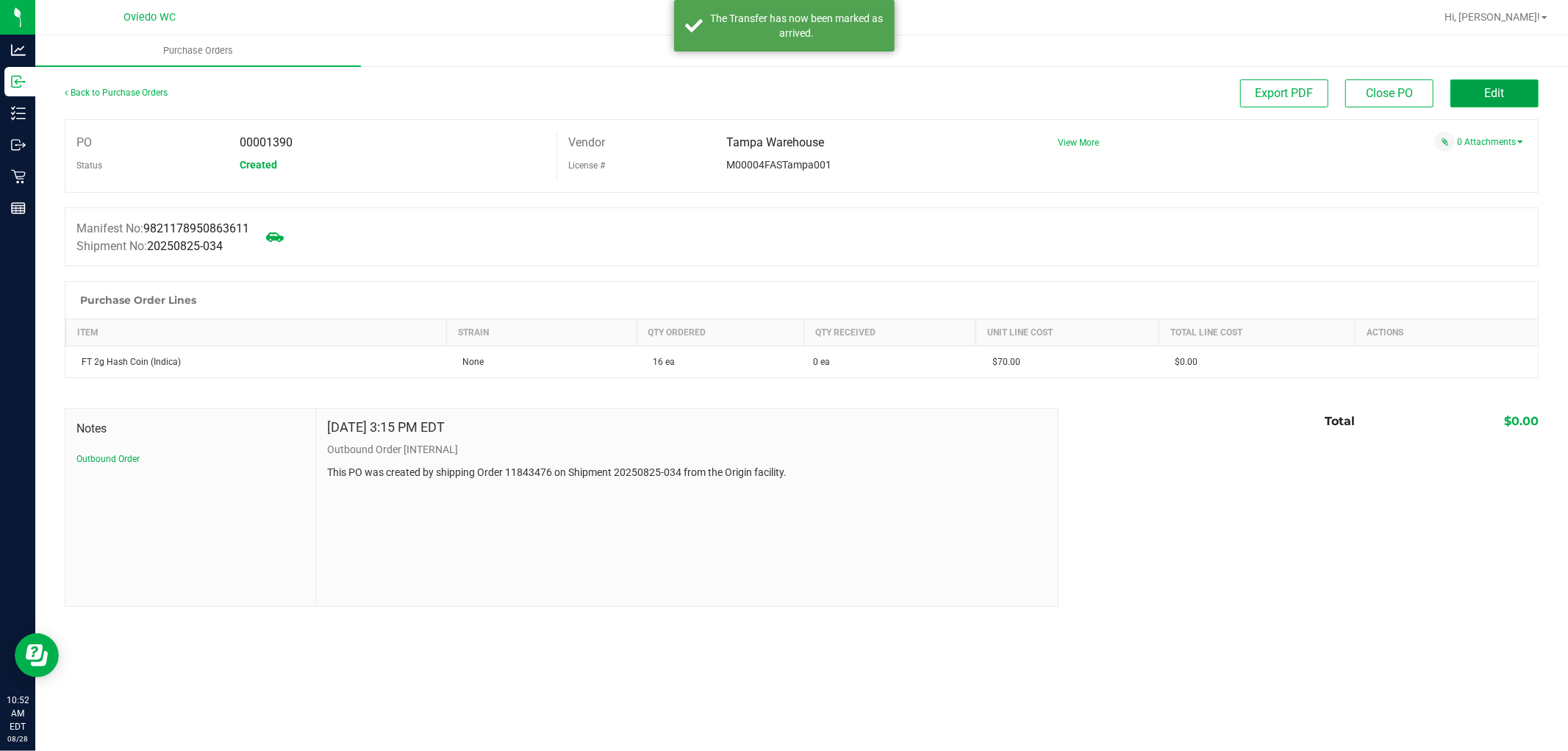
click at [1505, 85] on button "Edit" at bounding box center [1494, 93] width 88 height 28
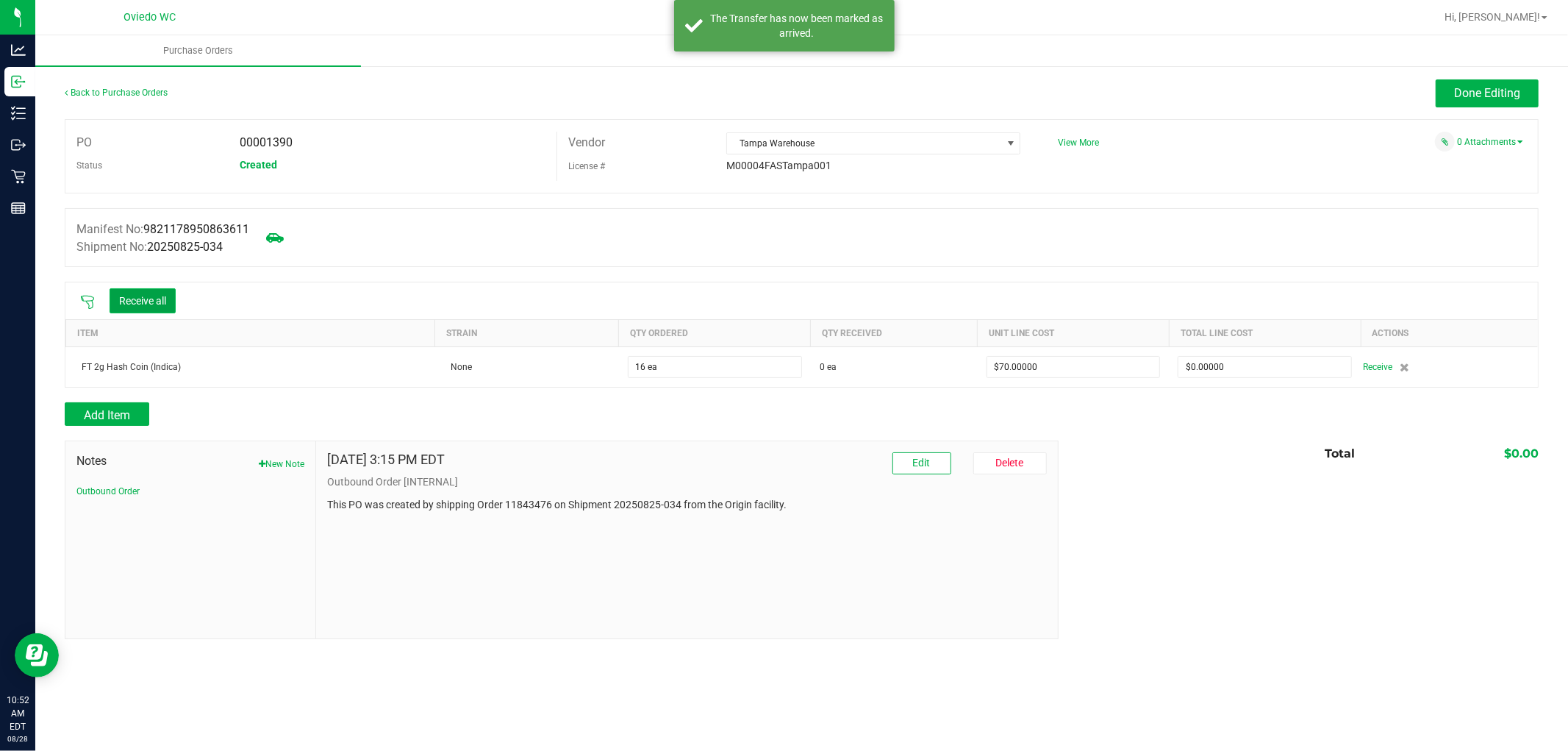
click at [151, 292] on button "Receive all" at bounding box center [142, 300] width 67 height 25
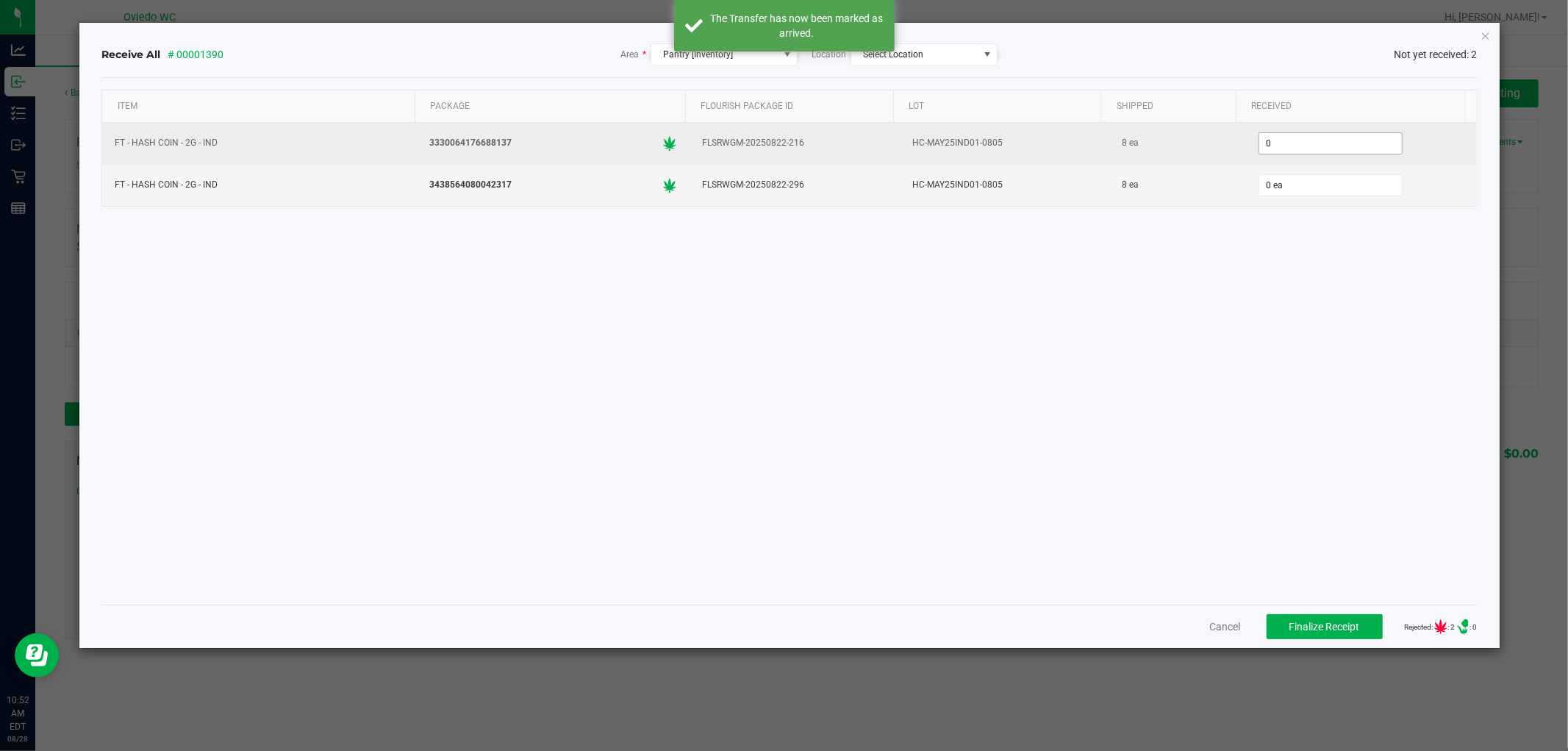
click at [1291, 144] on input "0" at bounding box center [1330, 143] width 143 height 21
type input "8 ea"
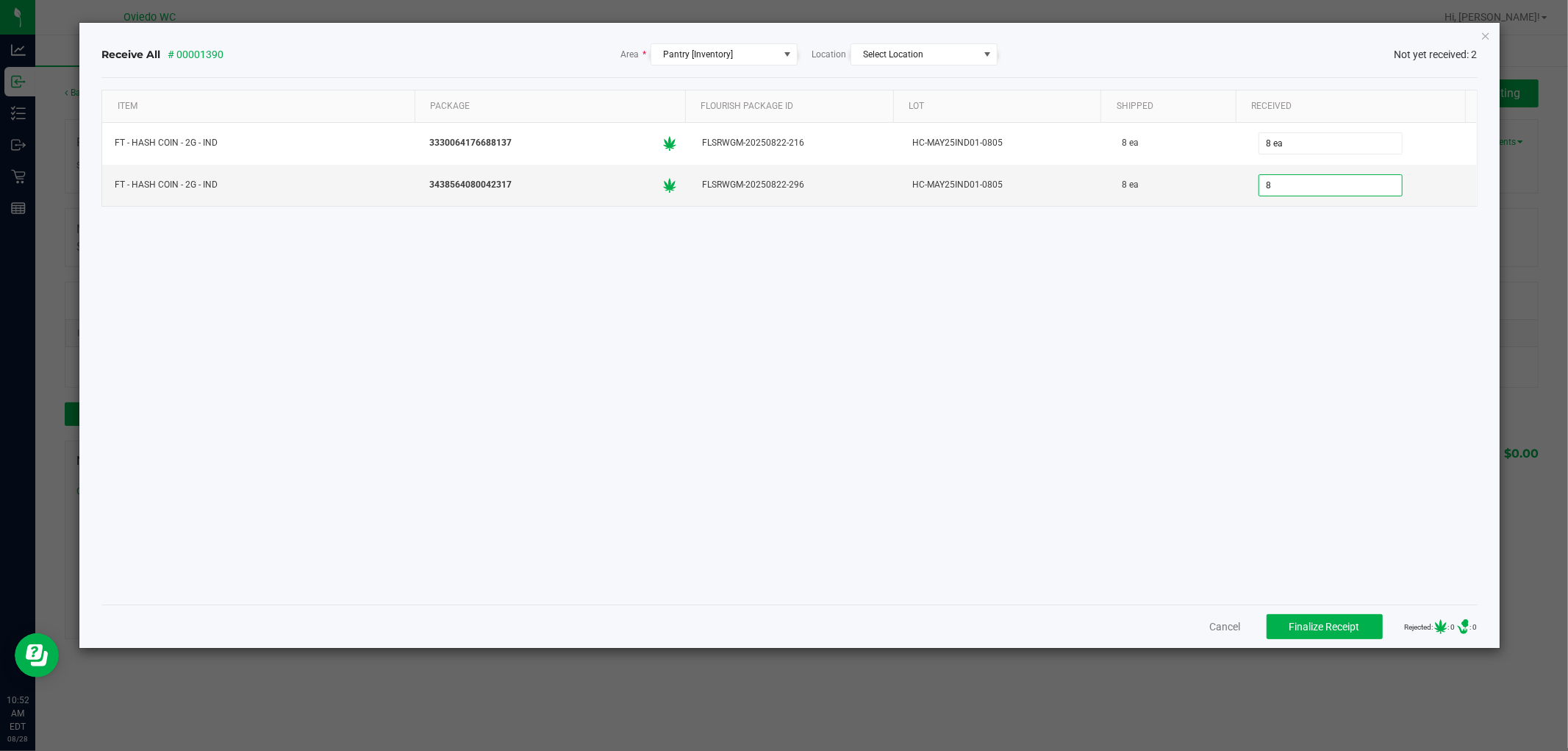
type input "8 ea"
click at [1248, 331] on div "Item Package Flourish Package ID Lot Shipped Received FT - HASH COIN - 2G - IND…" at bounding box center [788, 341] width 1375 height 503
click at [1287, 635] on button "Finalize Receipt" at bounding box center [1324, 626] width 116 height 25
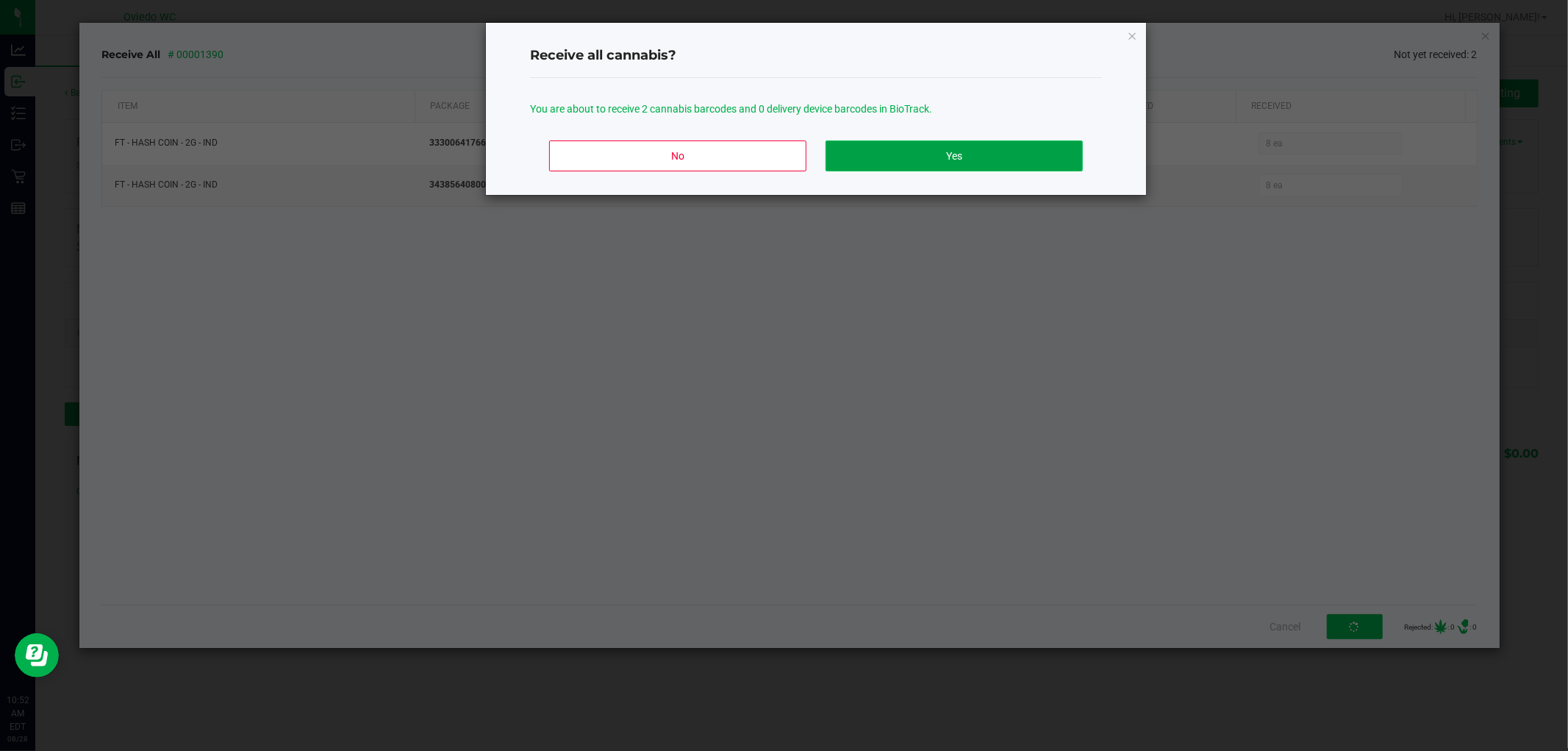
click at [927, 159] on button "Yes" at bounding box center [954, 156] width 257 height 31
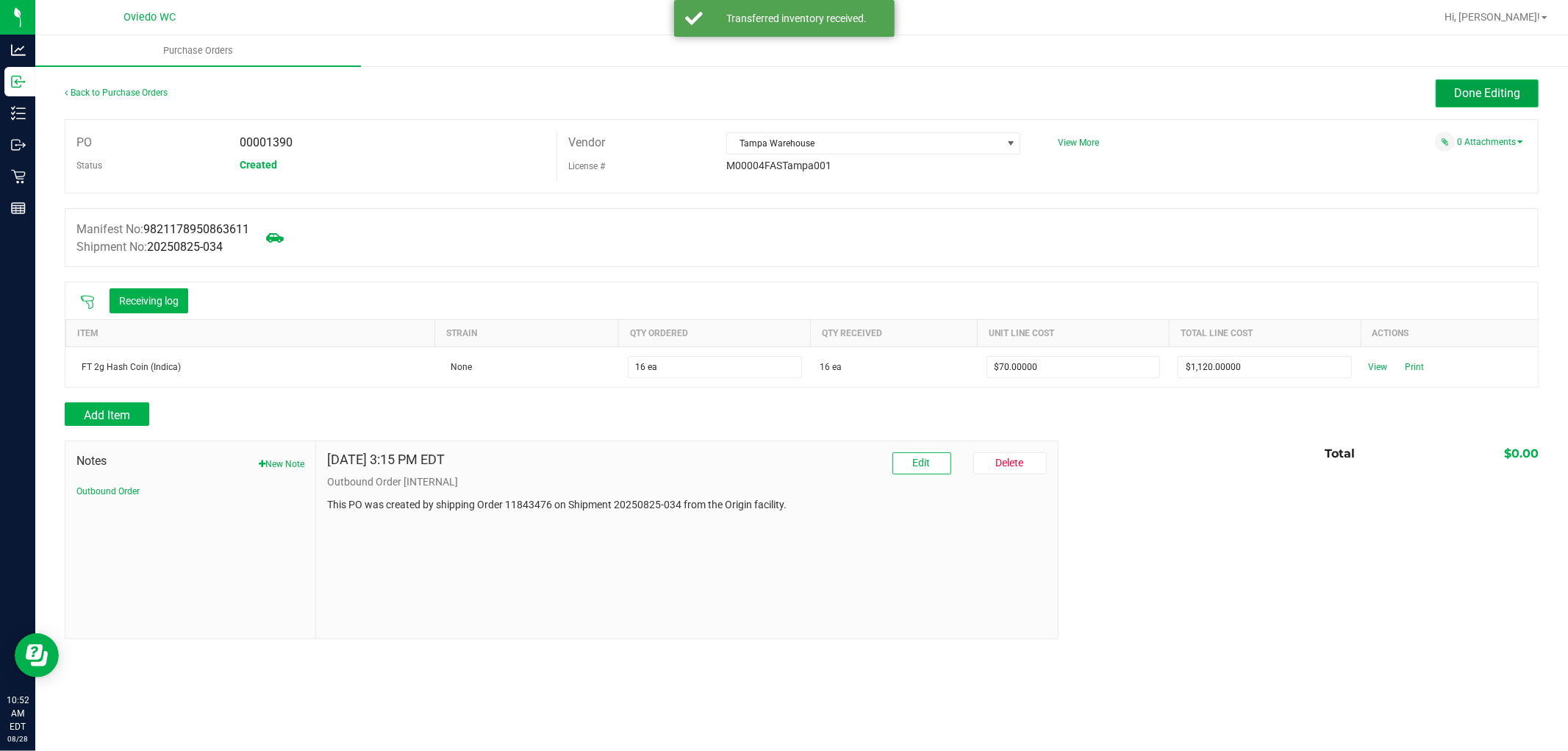
click at [1466, 81] on button "Done Editing" at bounding box center [1487, 93] width 103 height 28
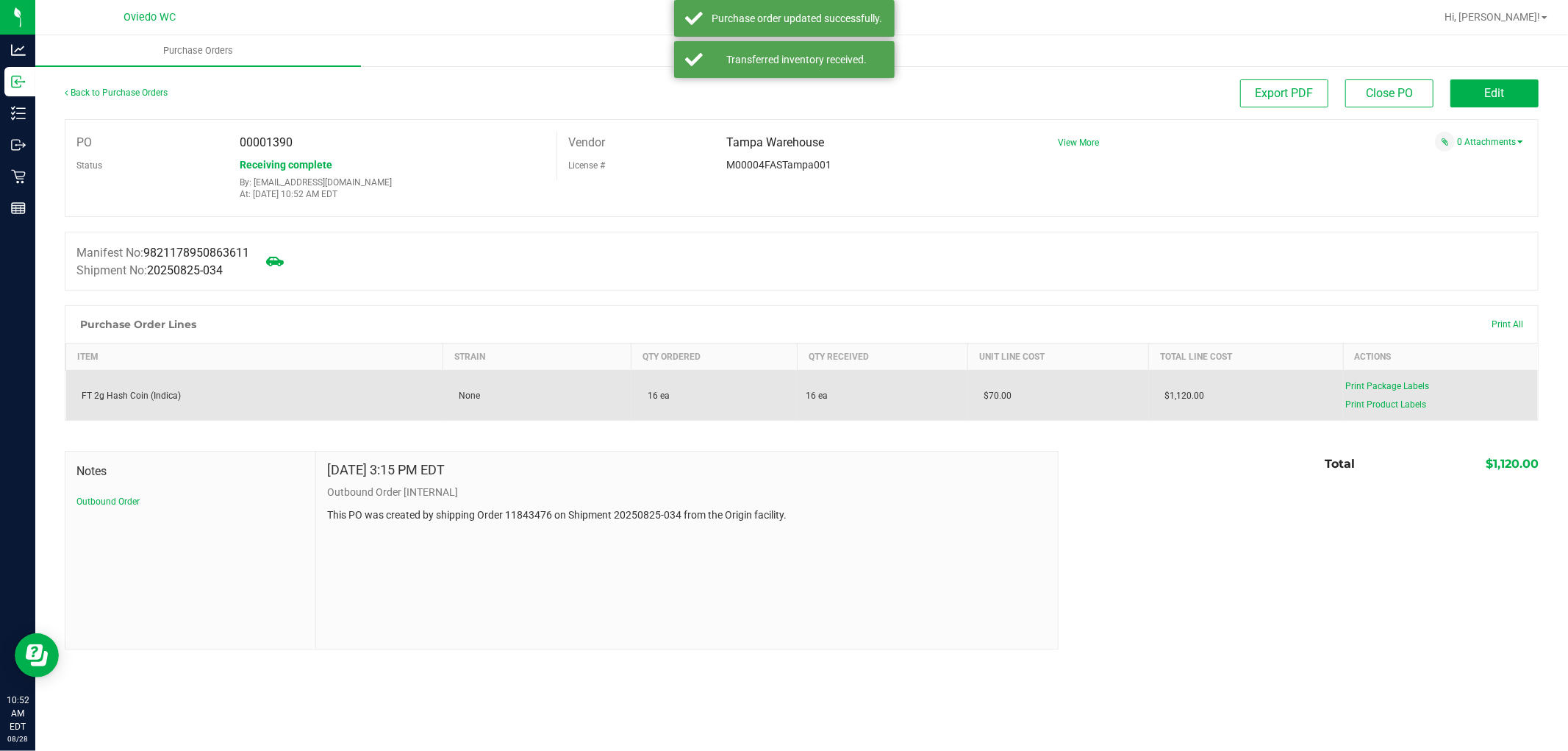
click at [131, 393] on div "FT 2g Hash Coin (Indica)" at bounding box center [254, 396] width 360 height 14
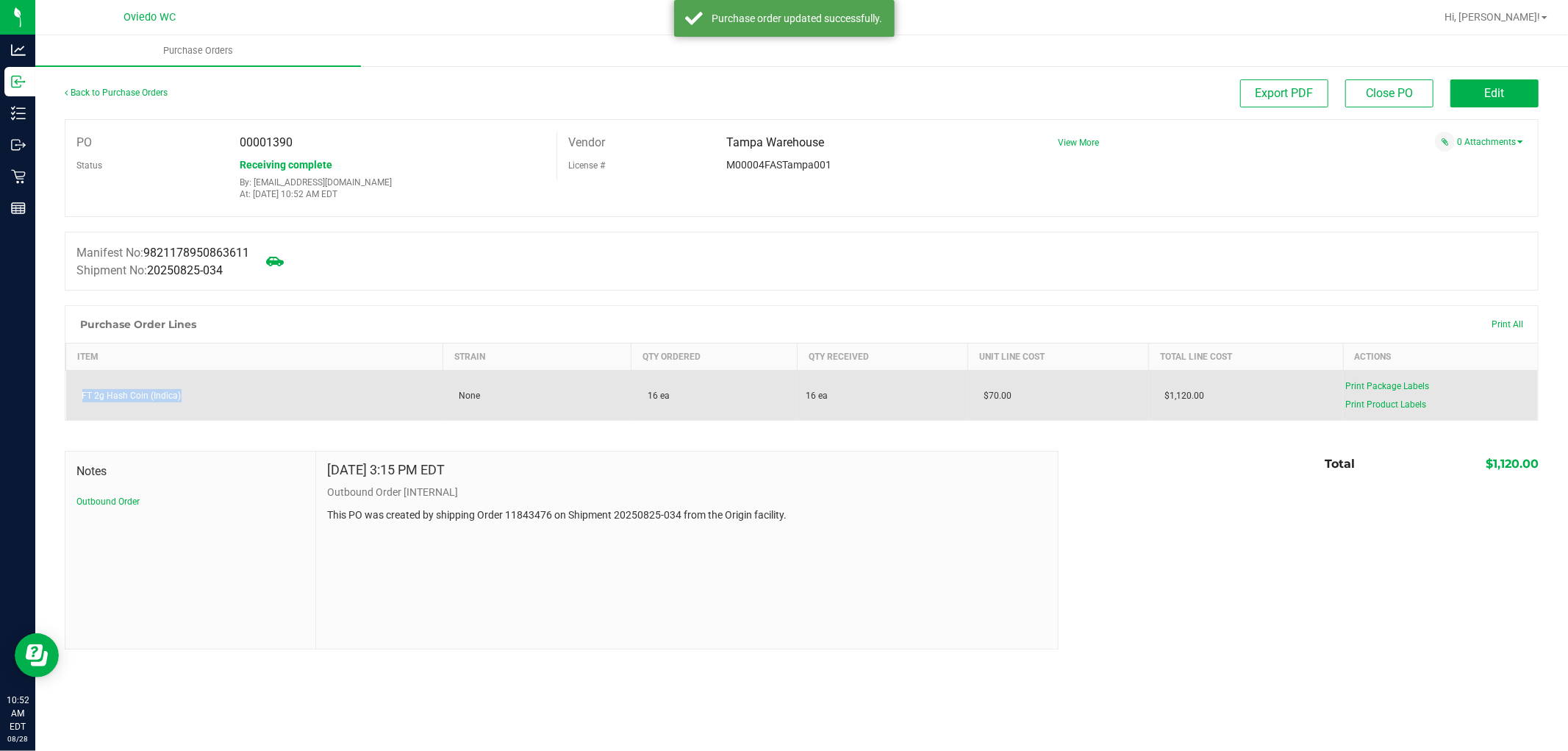
copy div "FT 2g Hash Coin (Indica)"
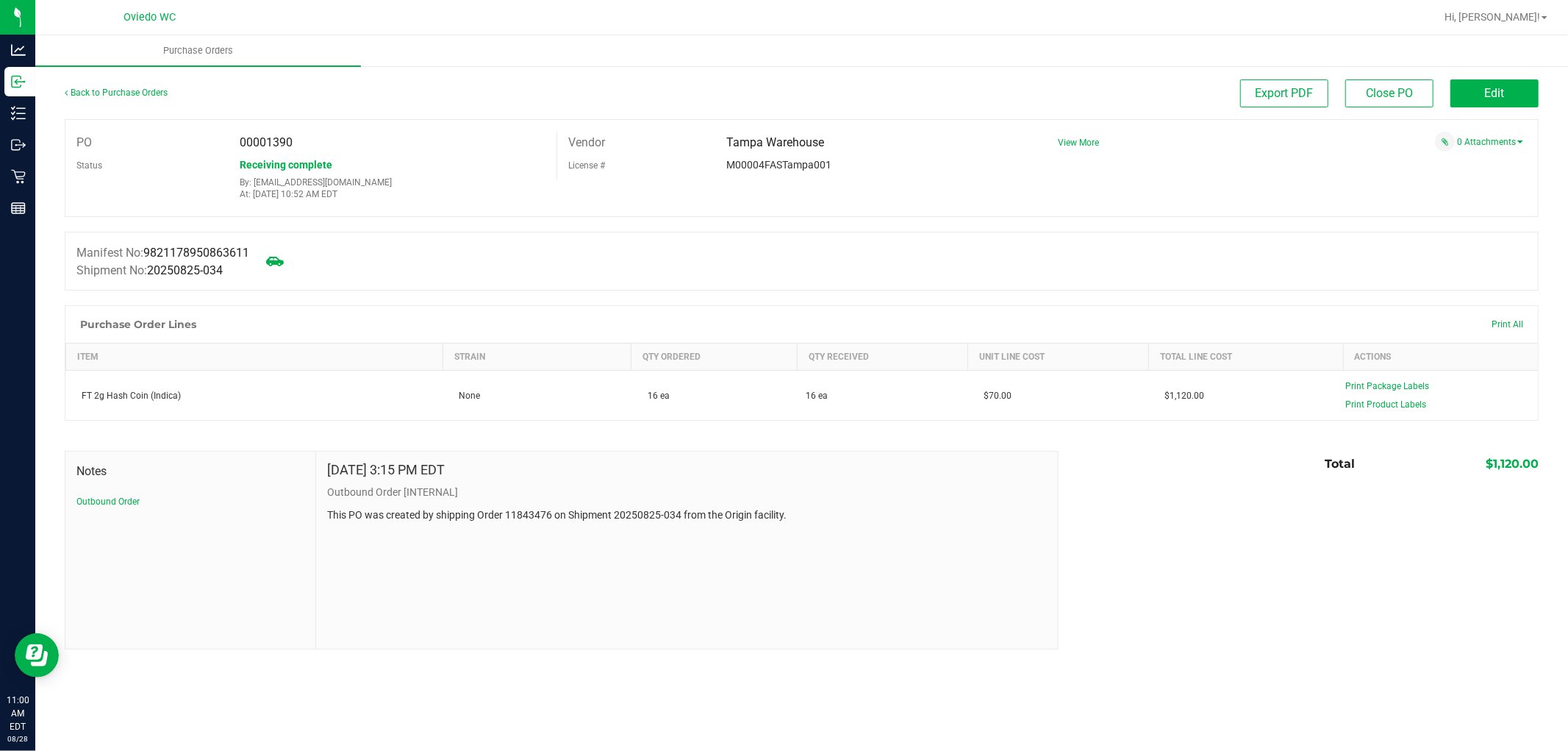
click at [333, 278] on div "Manifest No: 9821178950863611 Shipment No: 20250825-034" at bounding box center [802, 261] width 1474 height 59
click at [128, 94] on link "Back to Purchase Orders" at bounding box center [116, 92] width 103 height 10
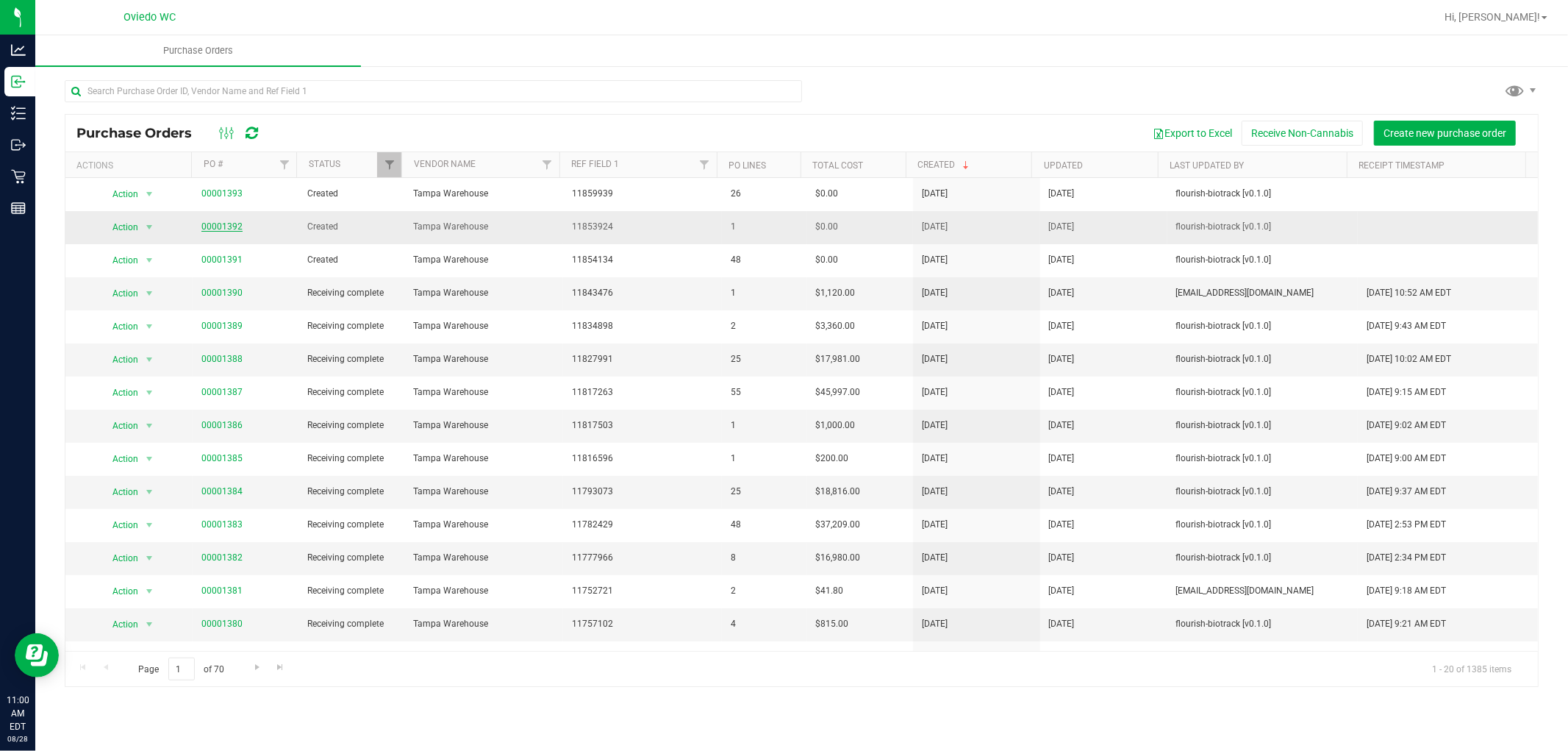
click at [210, 231] on link "00001392" at bounding box center [221, 226] width 41 height 10
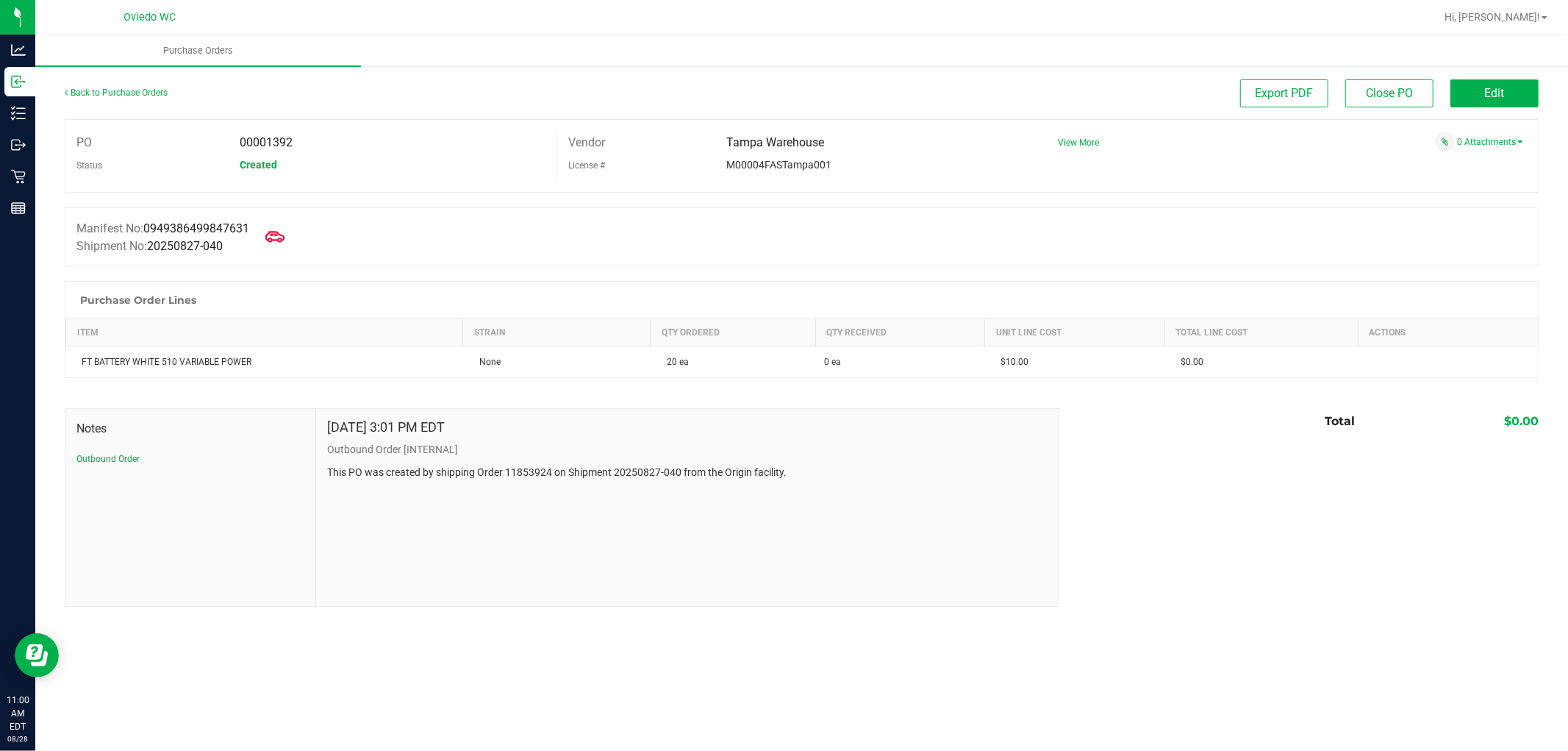
click at [283, 242] on icon at bounding box center [274, 236] width 19 height 11
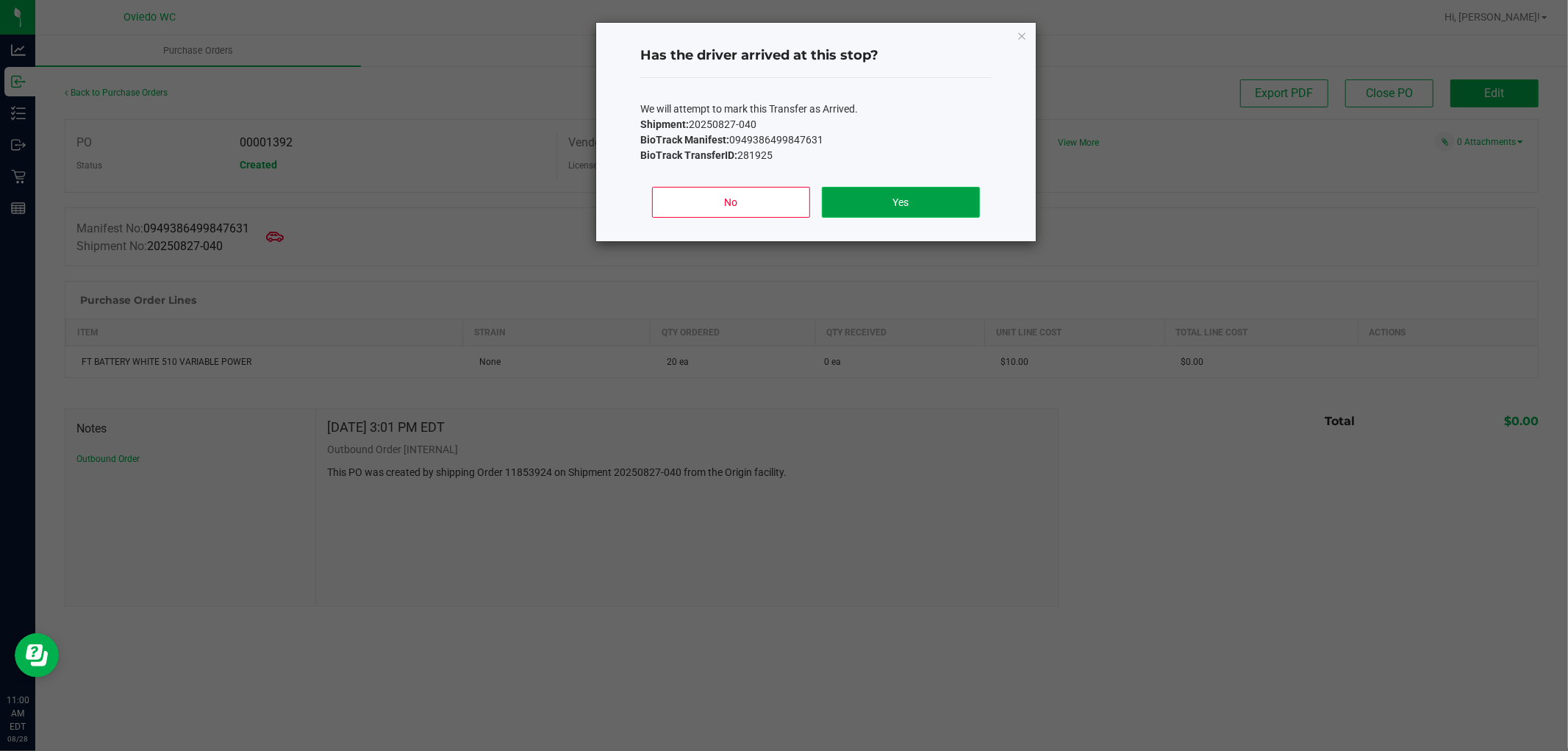
click at [885, 195] on button "Yes" at bounding box center [900, 202] width 158 height 31
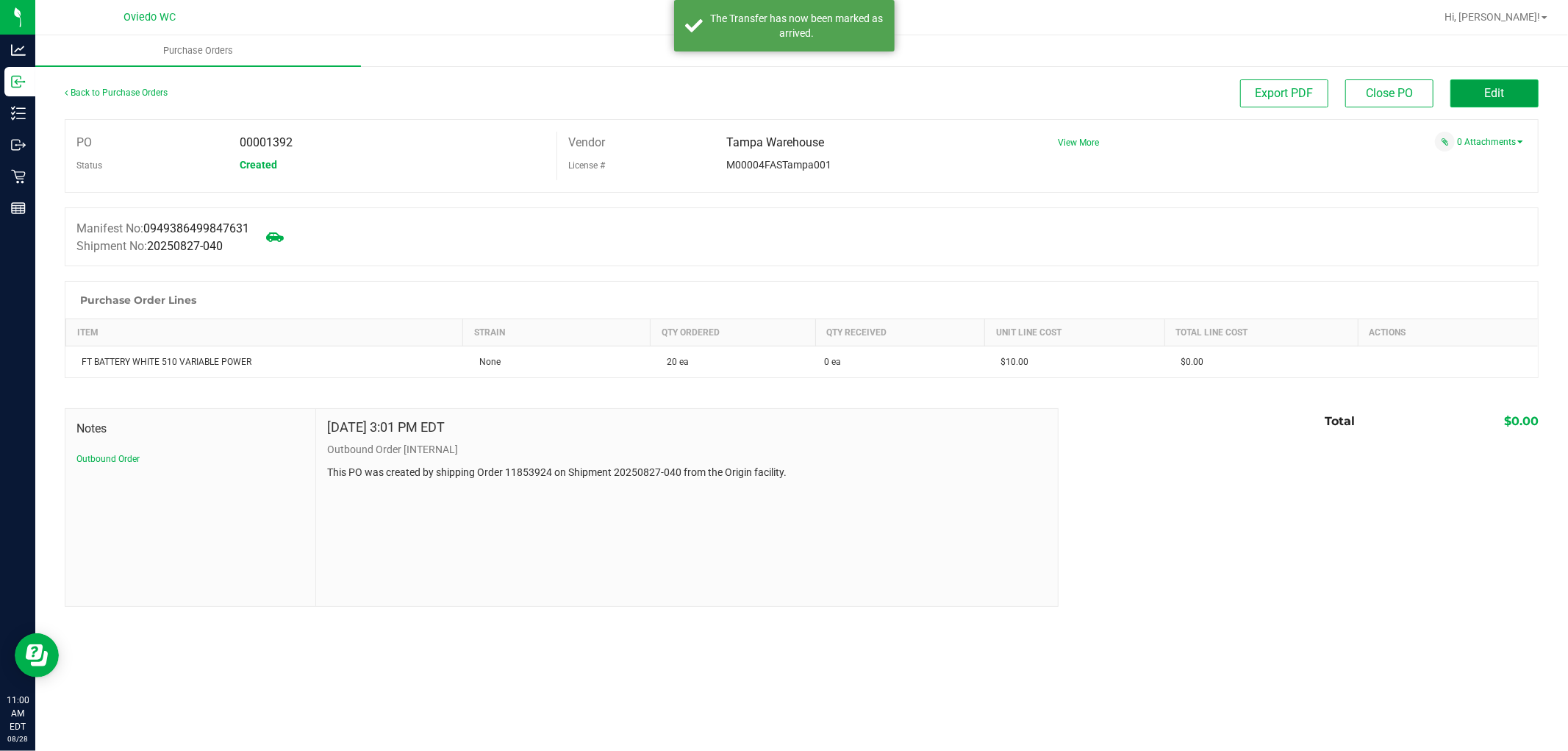
click at [1491, 93] on span "Edit" at bounding box center [1495, 92] width 20 height 14
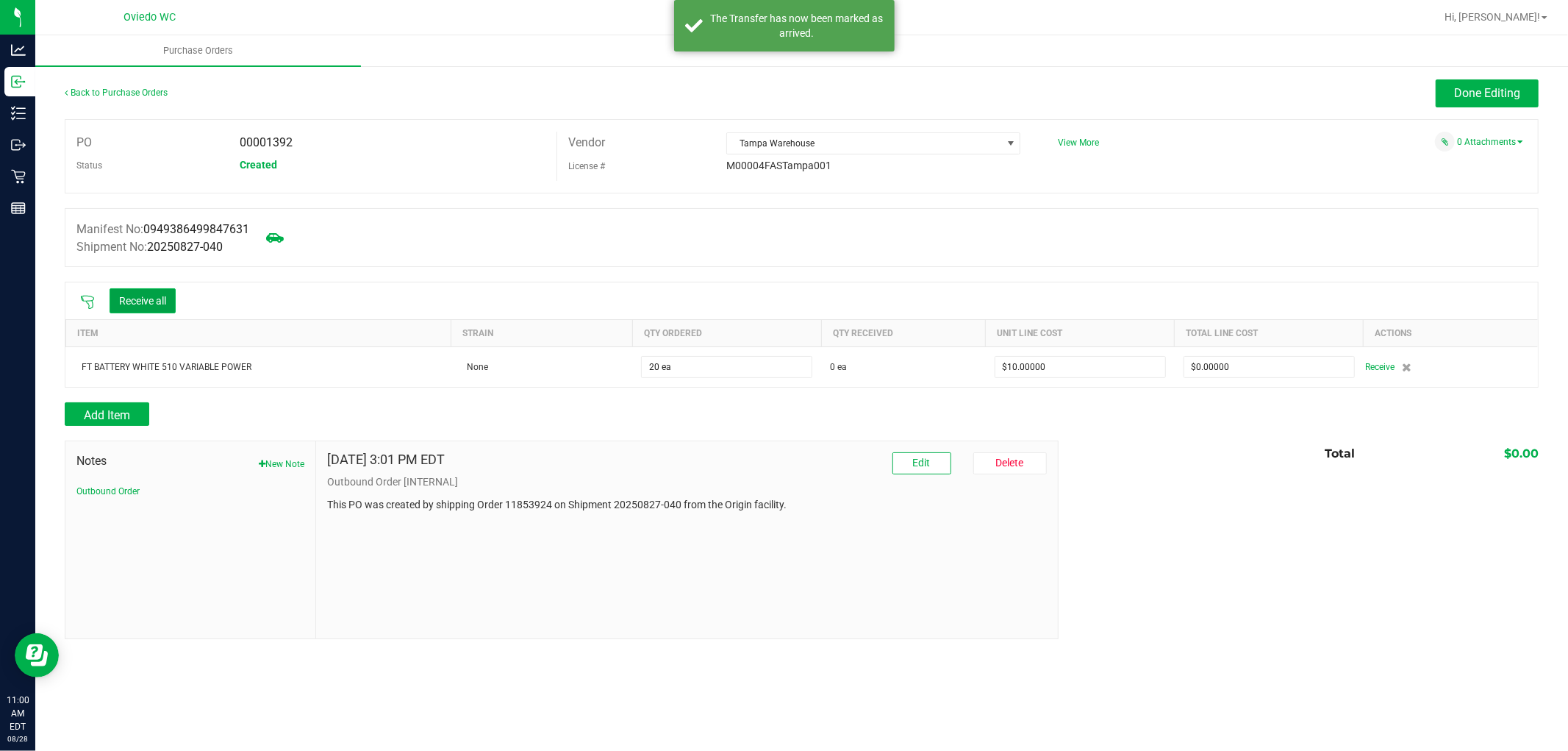
click at [169, 295] on button "Receive all" at bounding box center [142, 300] width 67 height 25
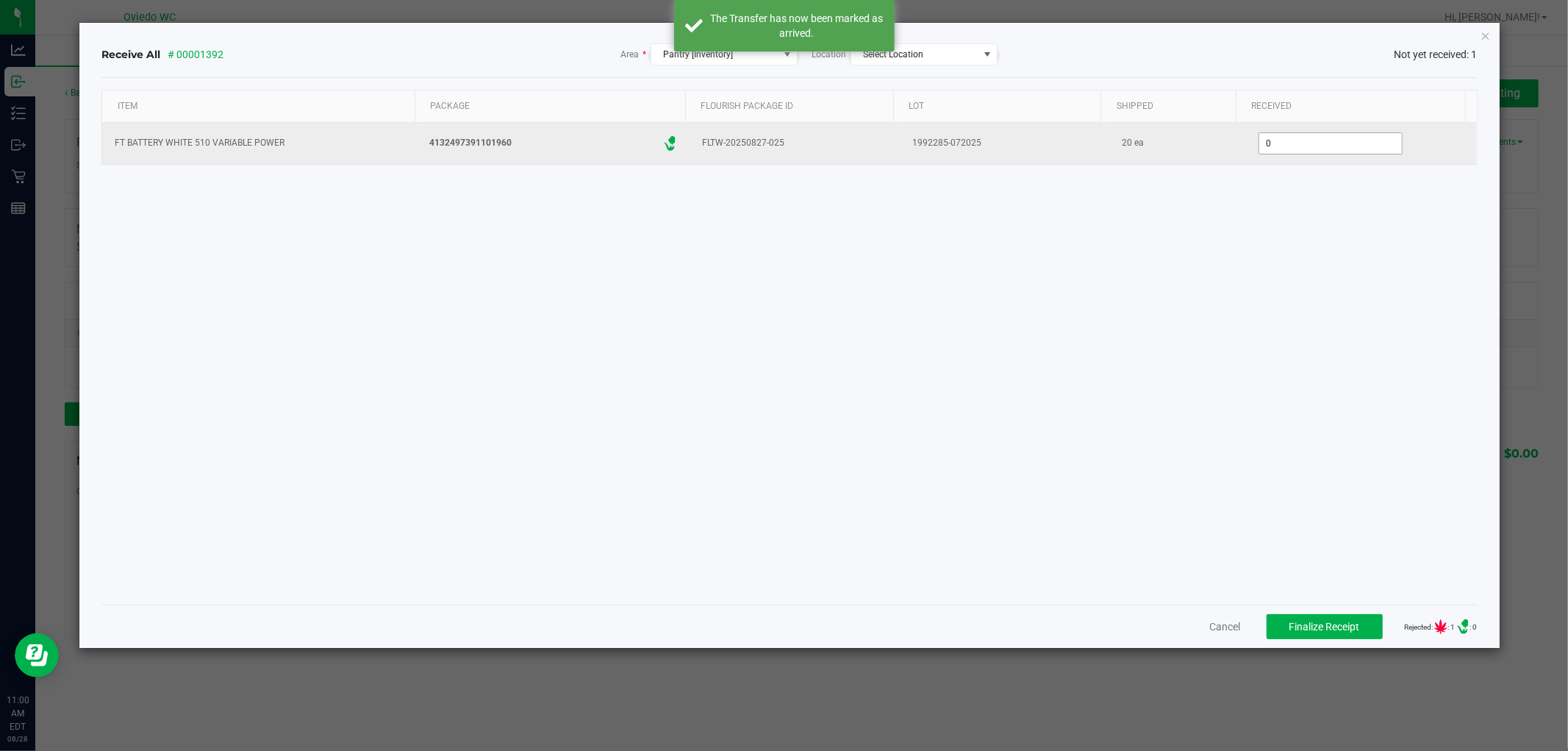
click at [1294, 139] on input "0" at bounding box center [1330, 143] width 143 height 21
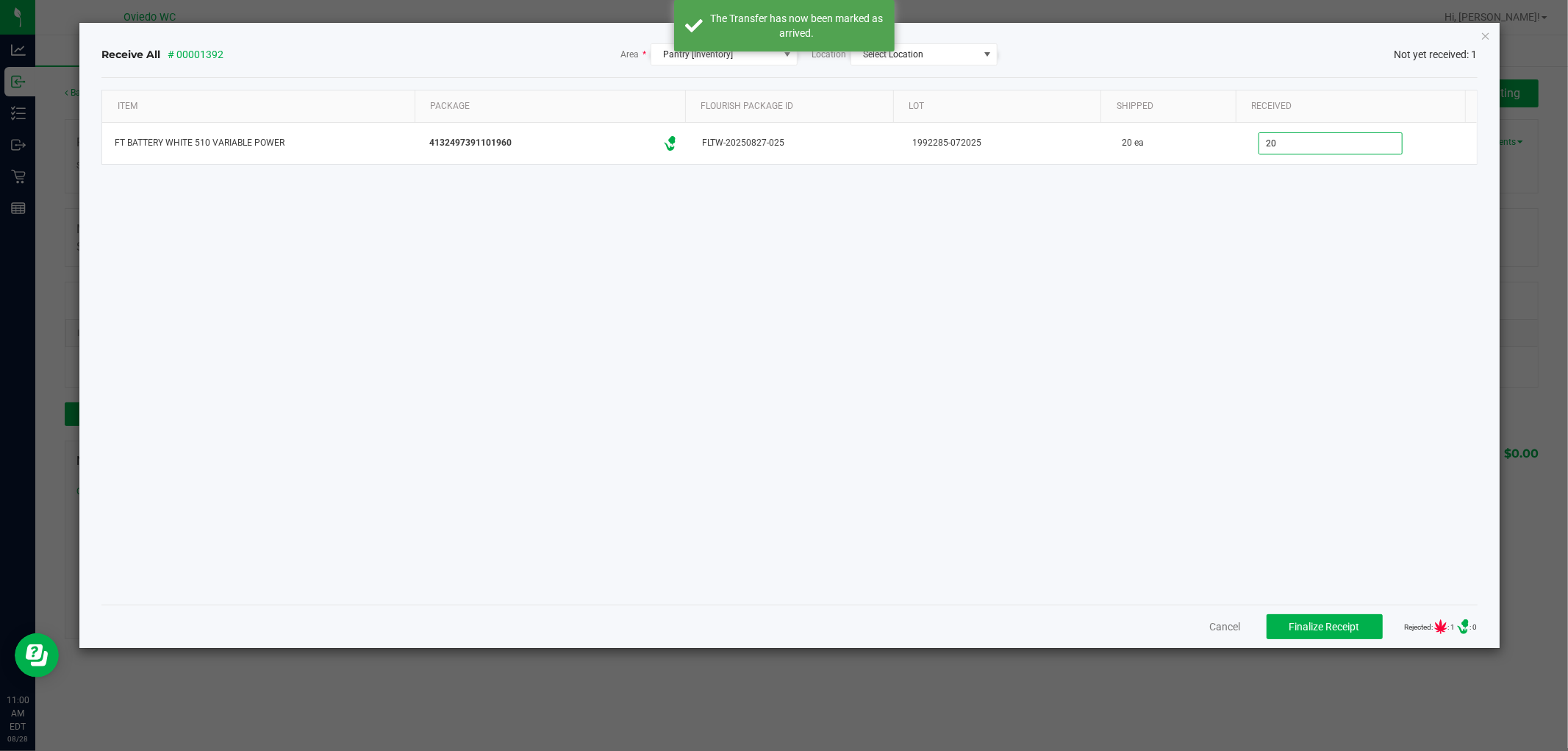
type input "20 ea"
drag, startPoint x: 1192, startPoint y: 304, endPoint x: 1234, endPoint y: 501, distance: 201.4
click at [1192, 305] on div "Item Package Flourish Package ID Lot Shipped Received FT BATTERY WHITE 510 VARI…" at bounding box center [788, 341] width 1375 height 503
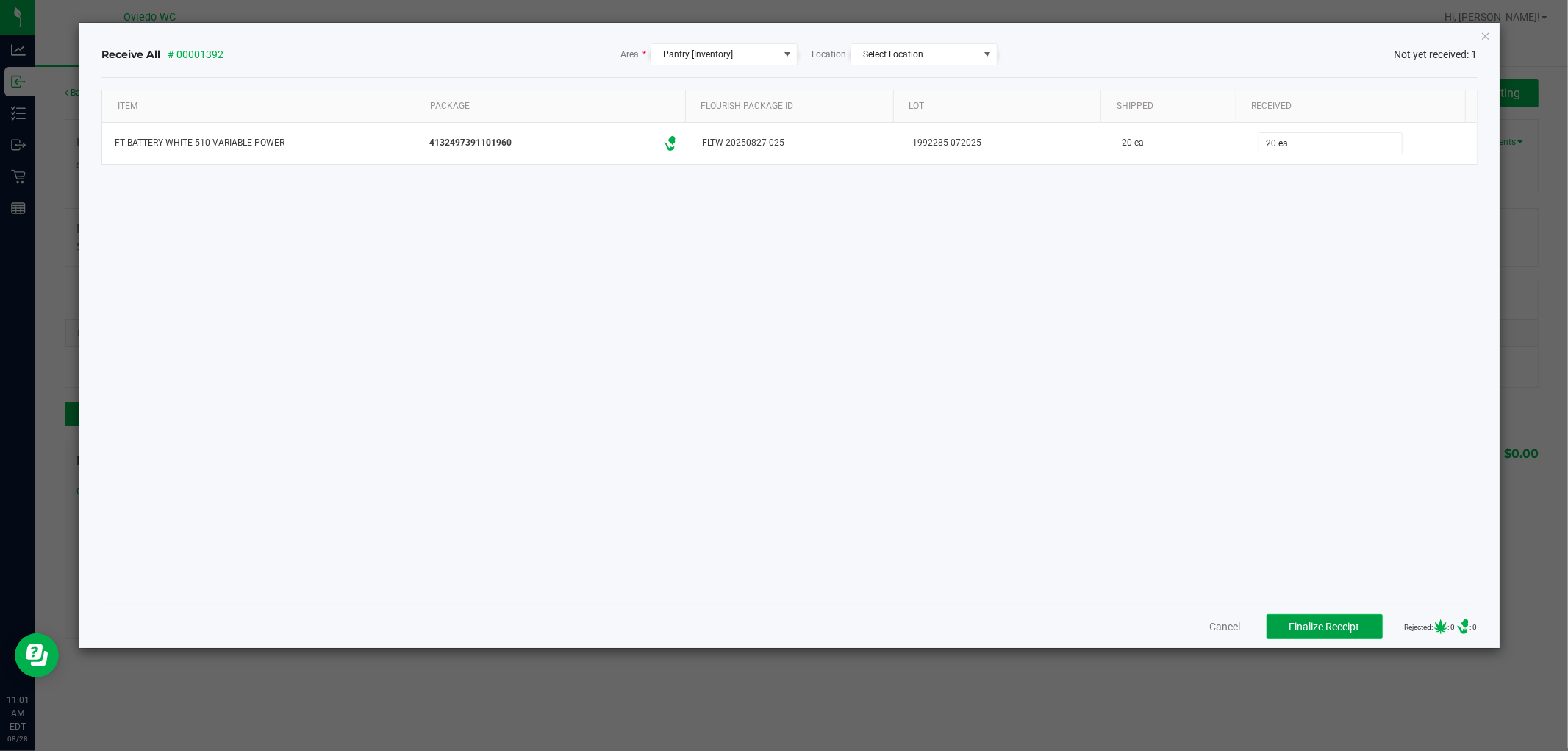
click at [1289, 630] on span "Finalize Receipt" at bounding box center [1324, 626] width 70 height 12
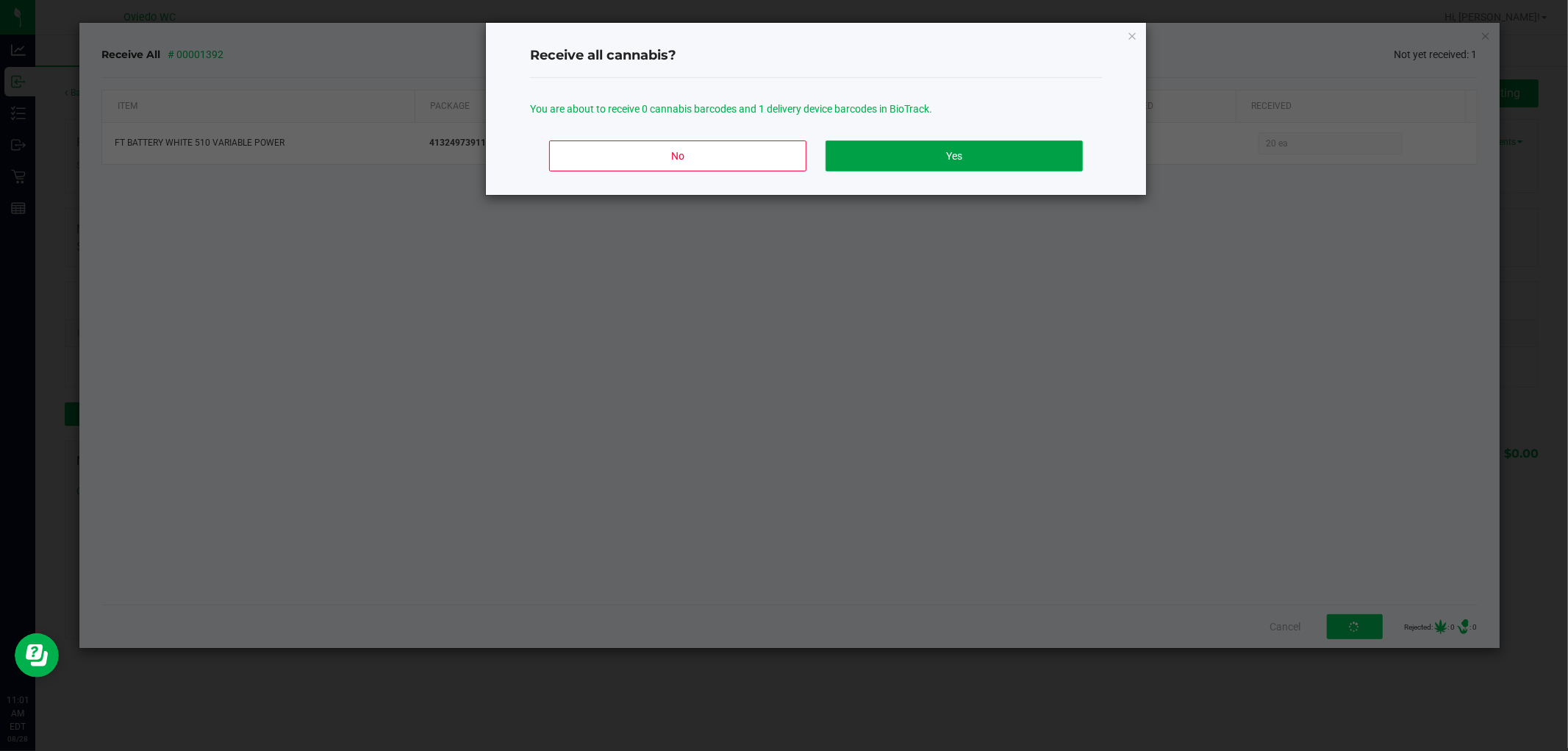
click at [932, 158] on button "Yes" at bounding box center [954, 156] width 257 height 31
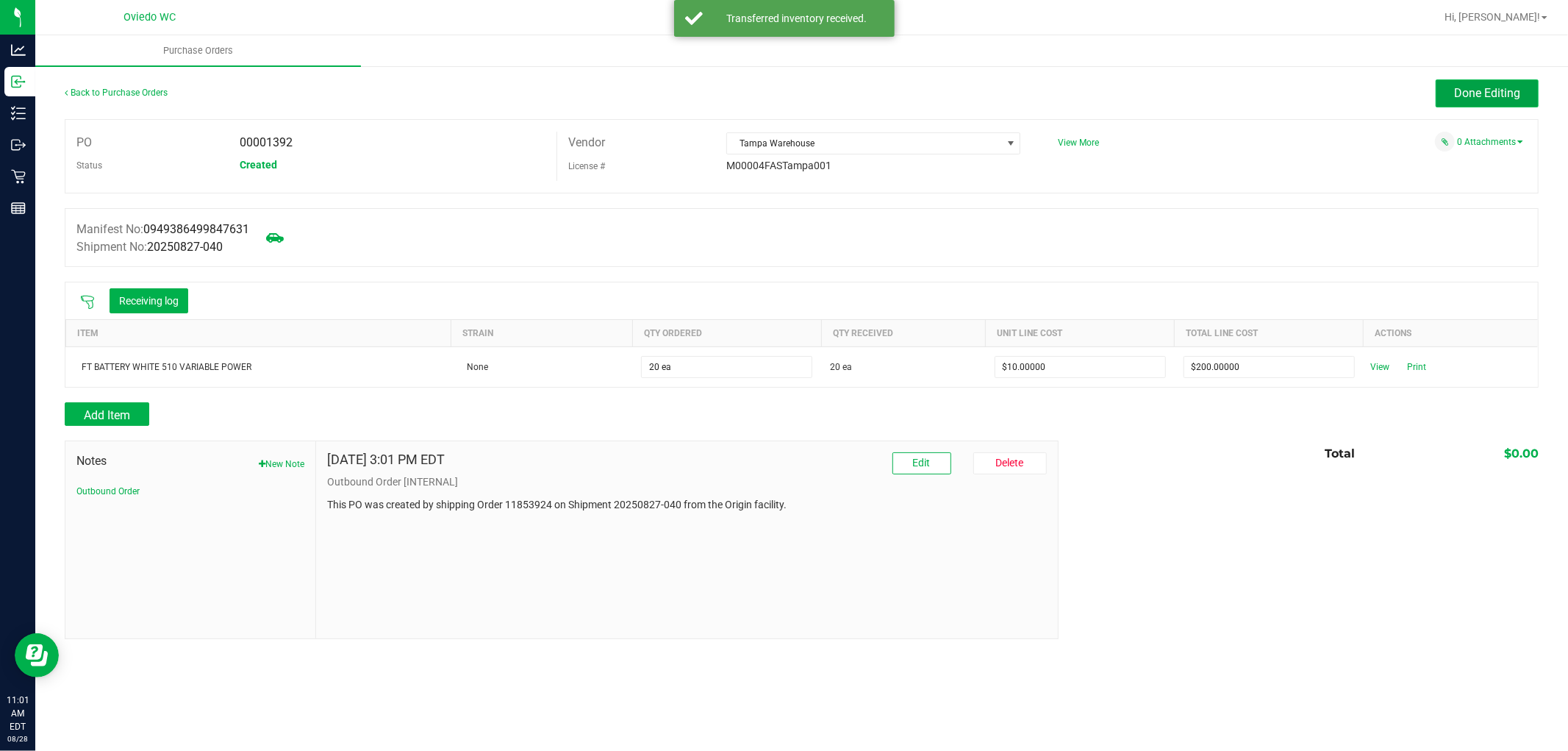
click at [1440, 96] on button "Done Editing" at bounding box center [1487, 93] width 103 height 28
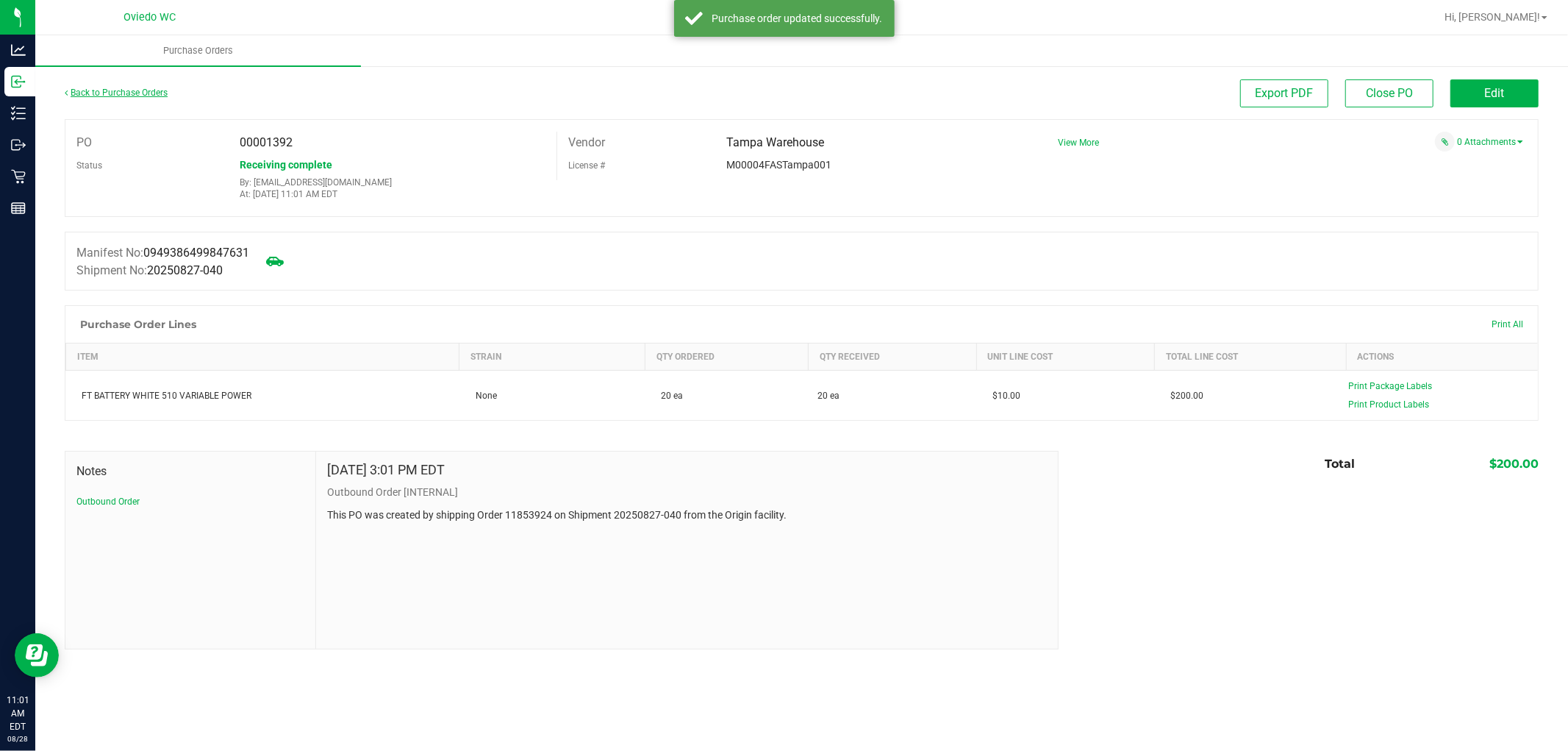
click at [149, 91] on link "Back to Purchase Orders" at bounding box center [116, 92] width 103 height 10
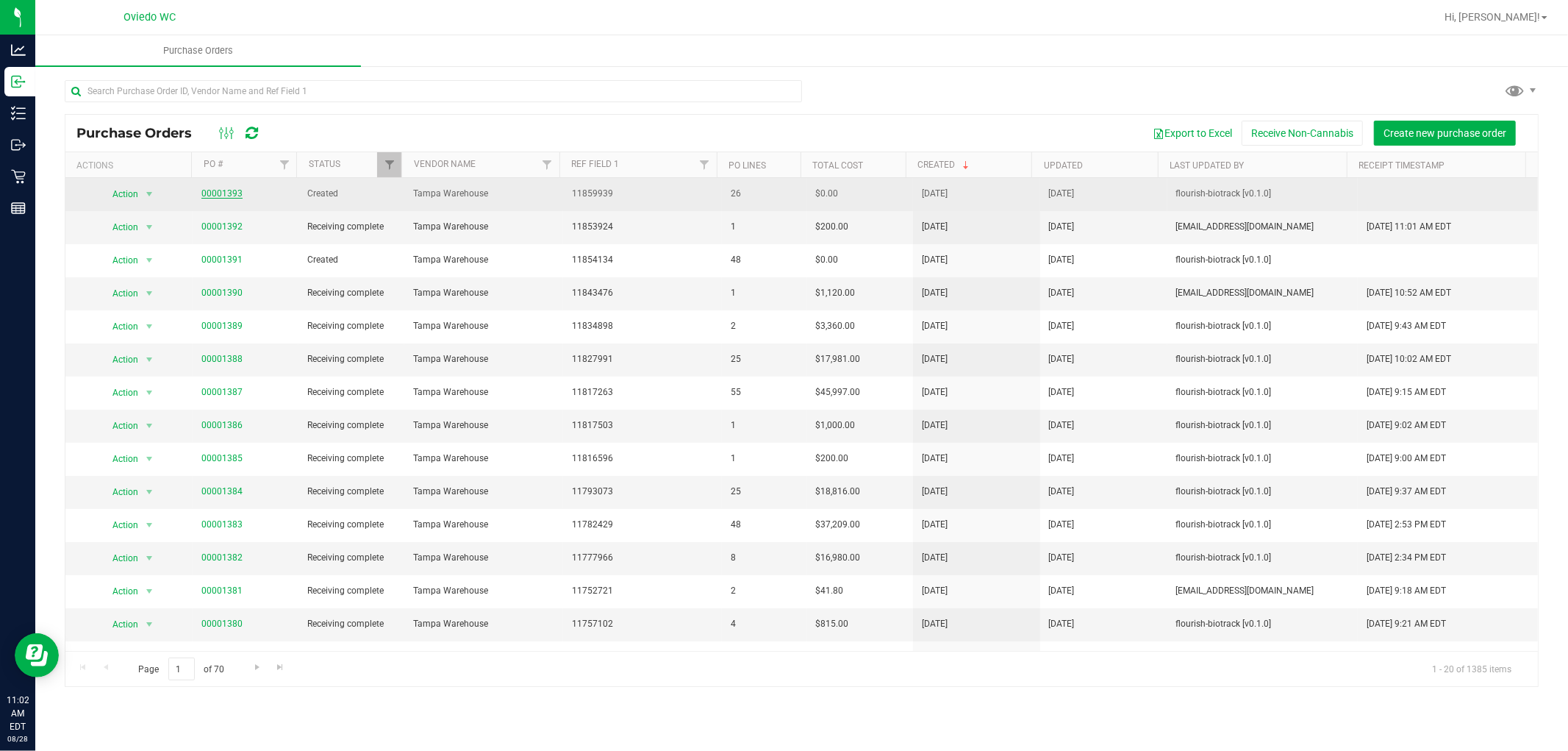
click at [221, 193] on link "00001393" at bounding box center [221, 193] width 41 height 10
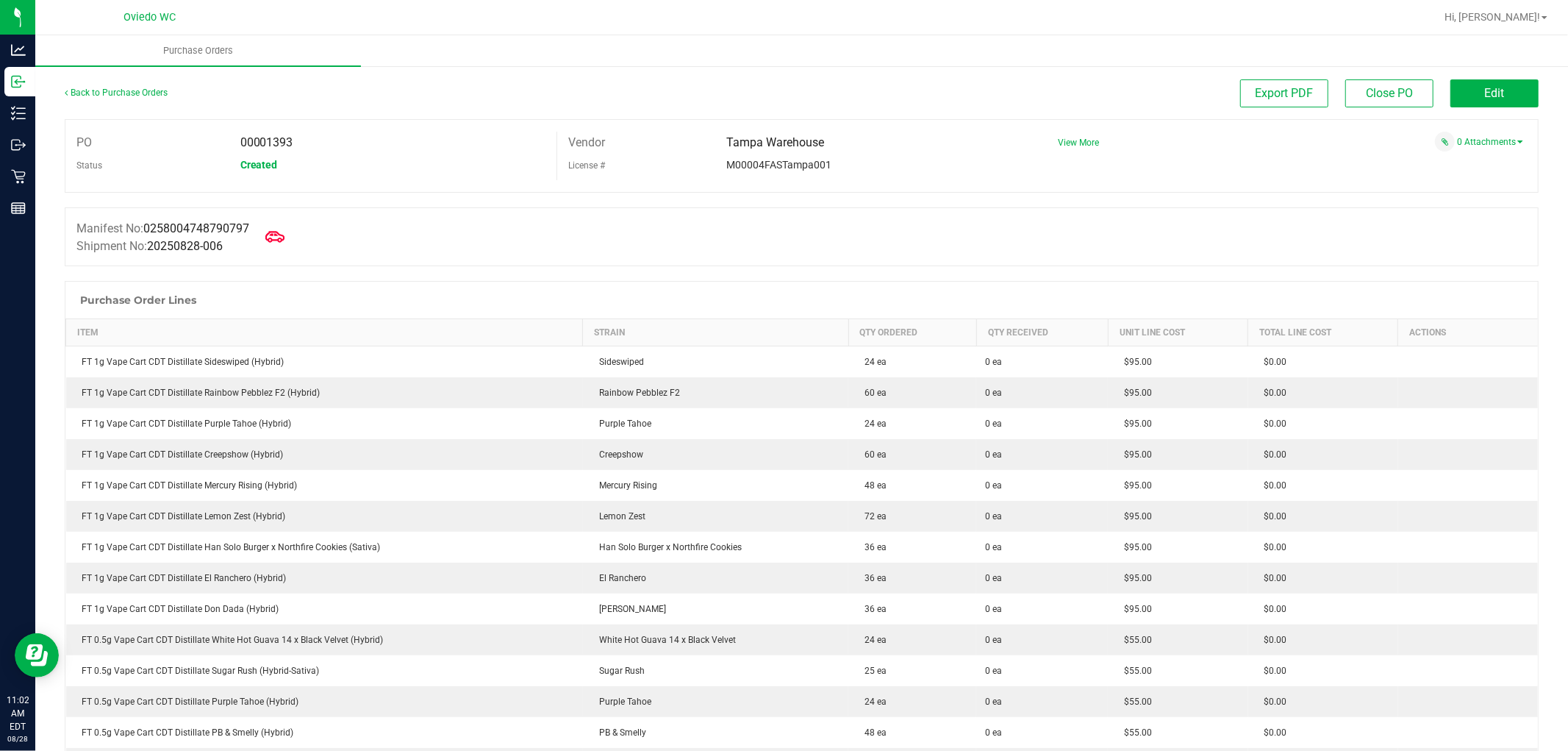
click at [275, 239] on icon at bounding box center [274, 236] width 19 height 11
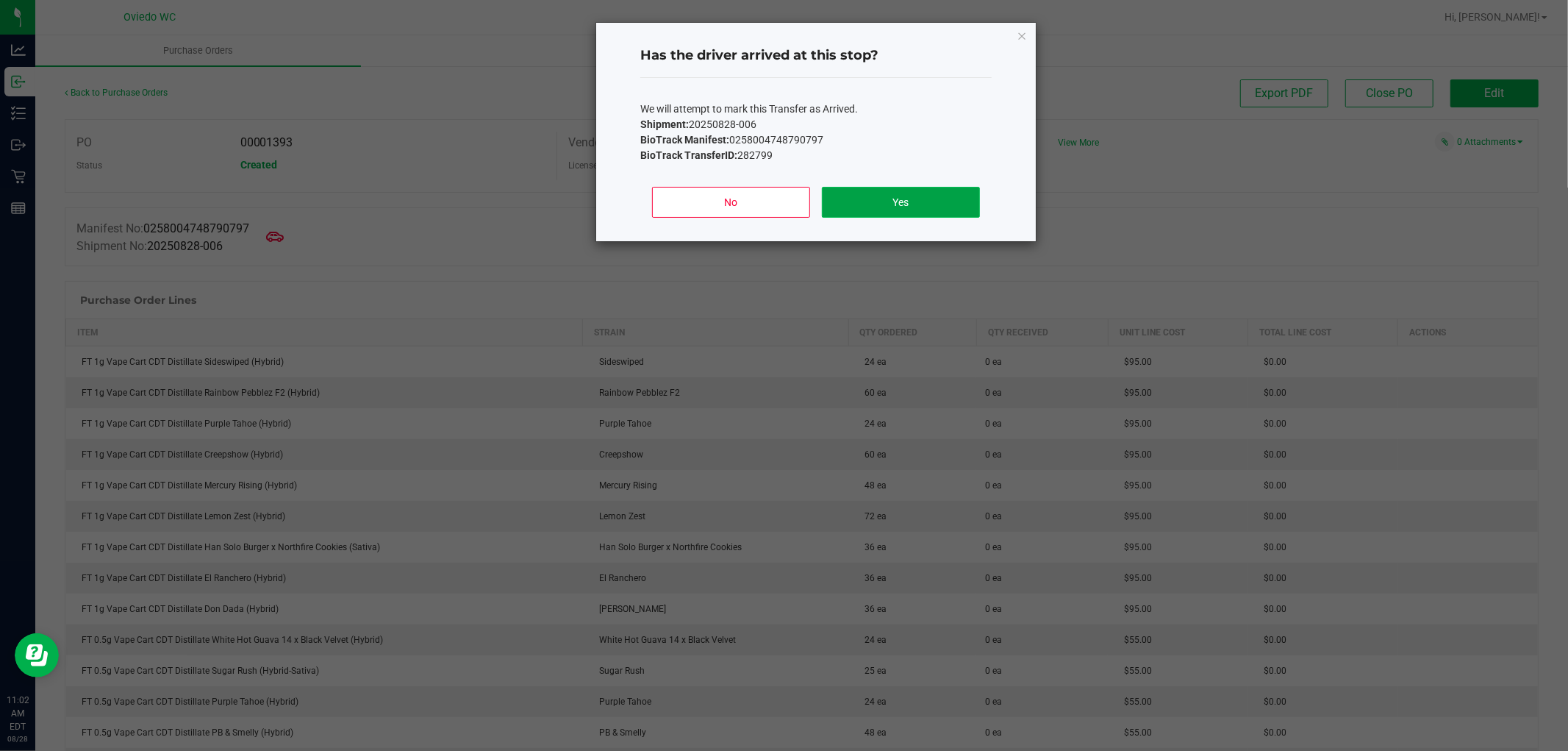
click at [870, 208] on button "Yes" at bounding box center [900, 202] width 158 height 31
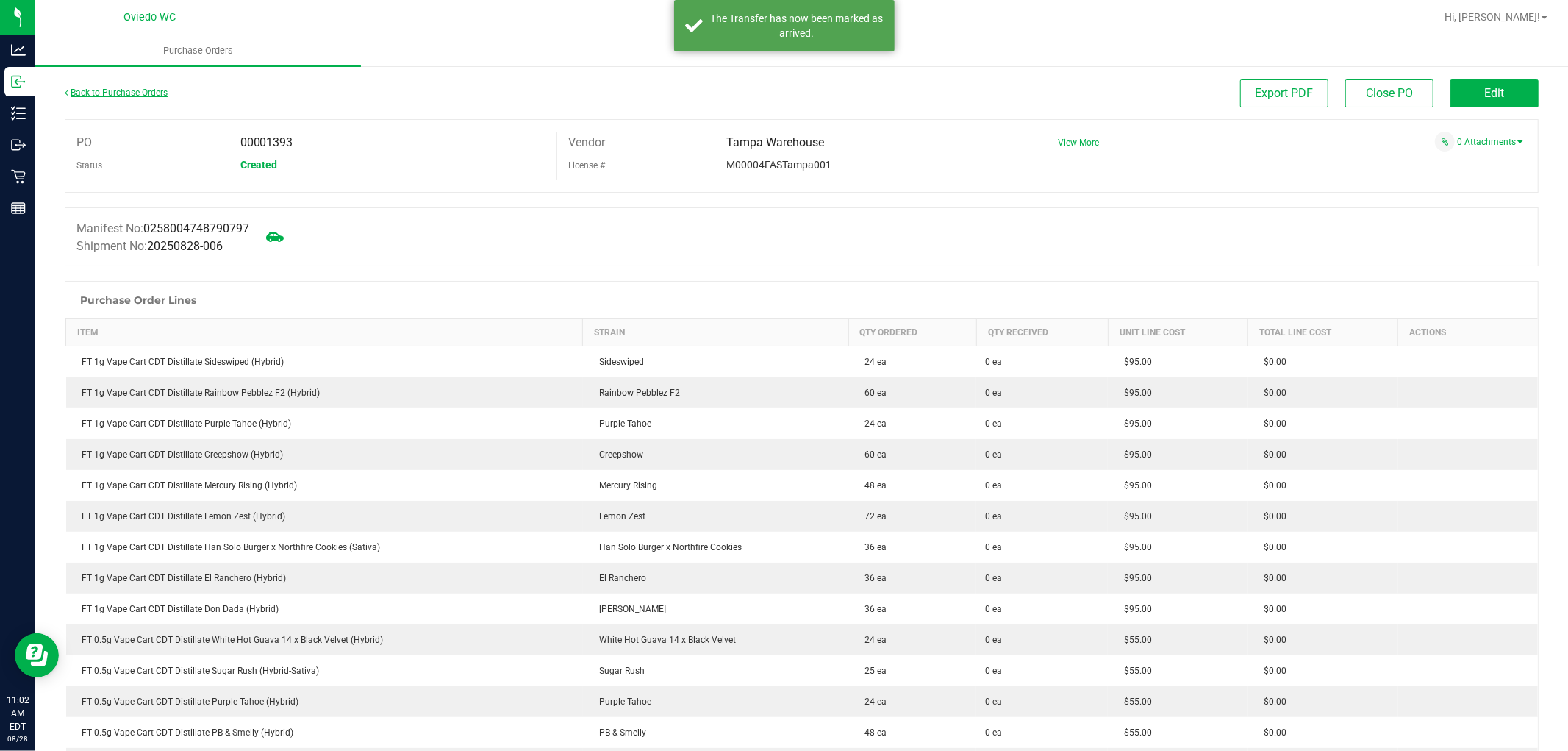
click at [98, 90] on link "Back to Purchase Orders" at bounding box center [116, 92] width 103 height 10
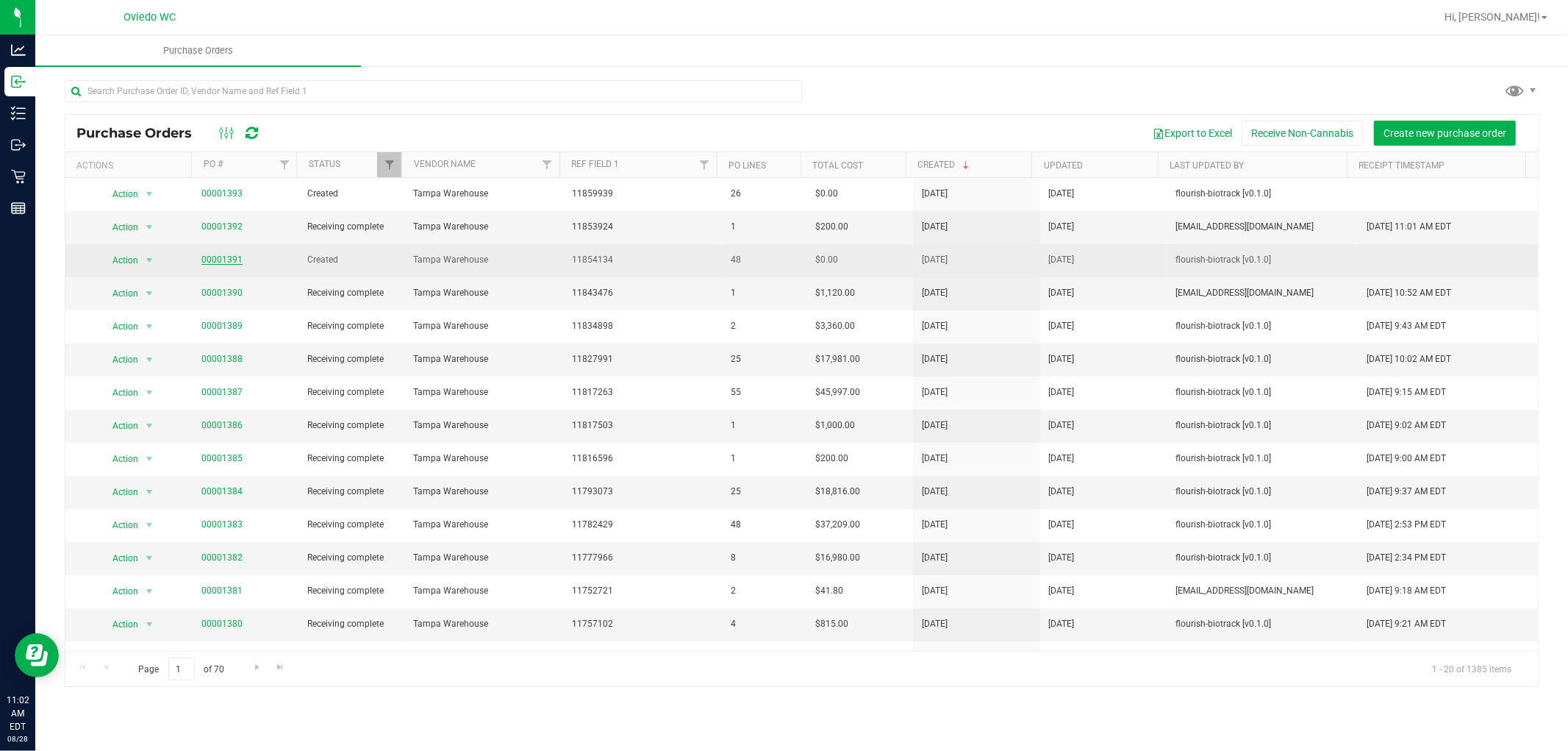
click at [225, 261] on link "00001391" at bounding box center [221, 259] width 41 height 10
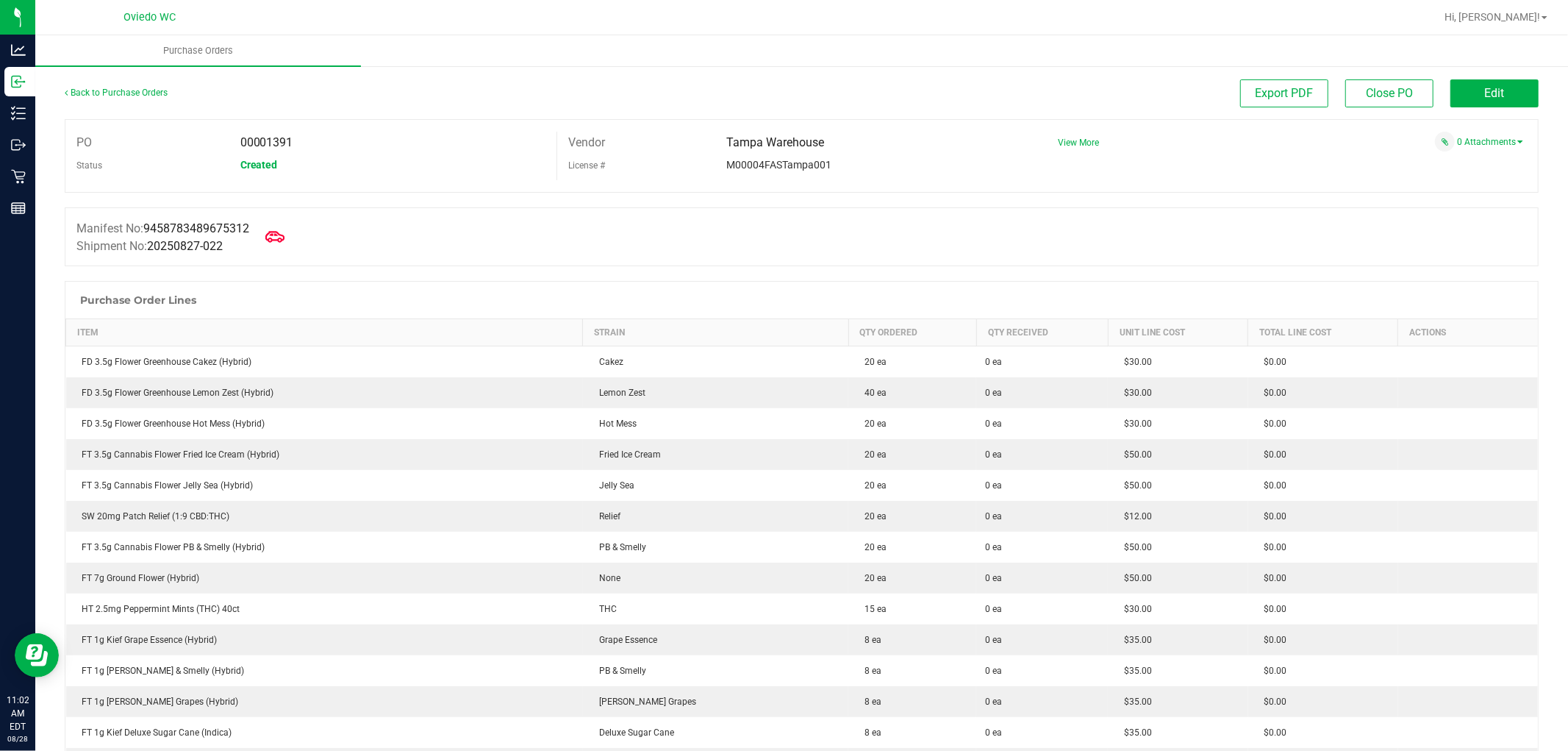
click at [290, 242] on span at bounding box center [274, 236] width 32 height 32
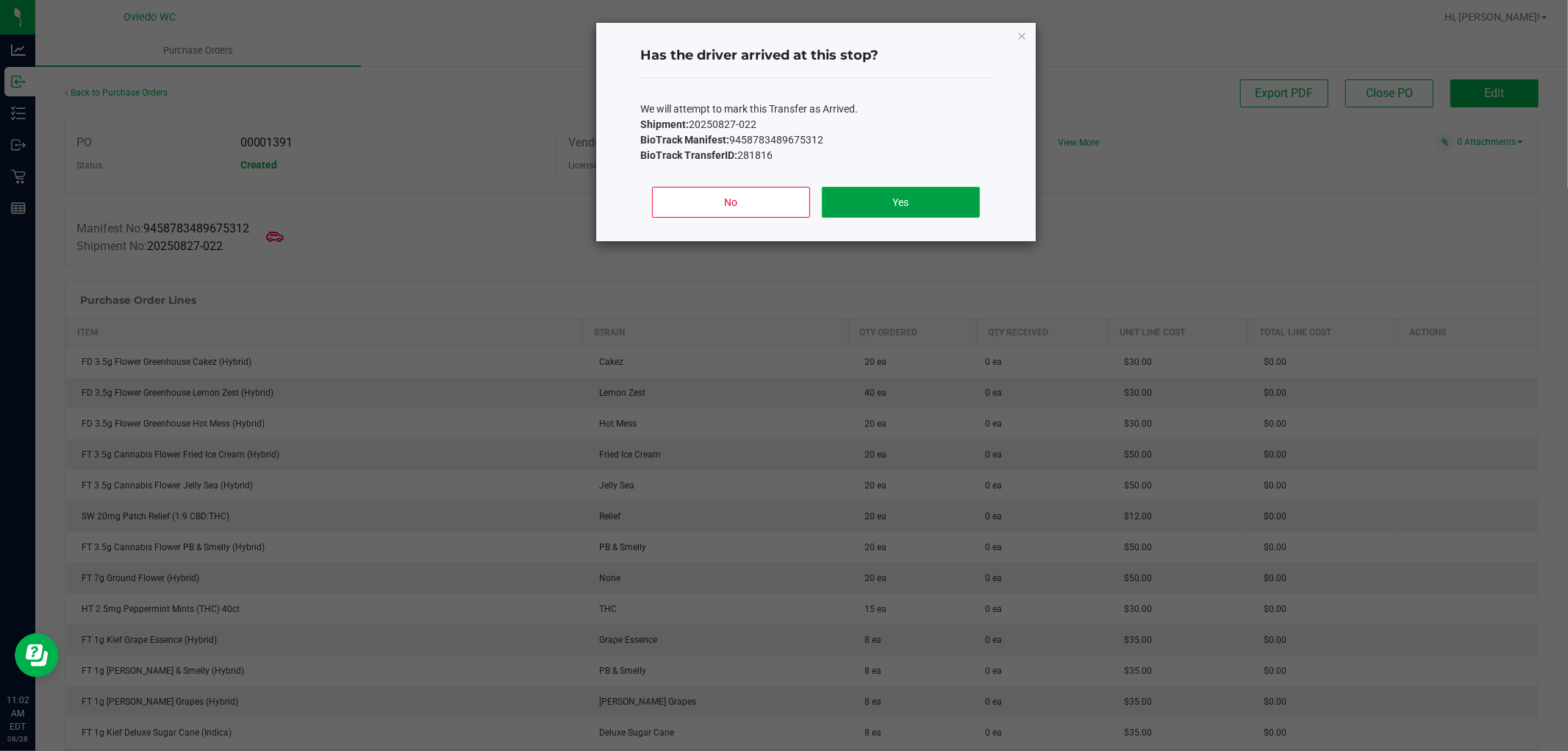
click at [855, 211] on button "Yes" at bounding box center [900, 202] width 158 height 31
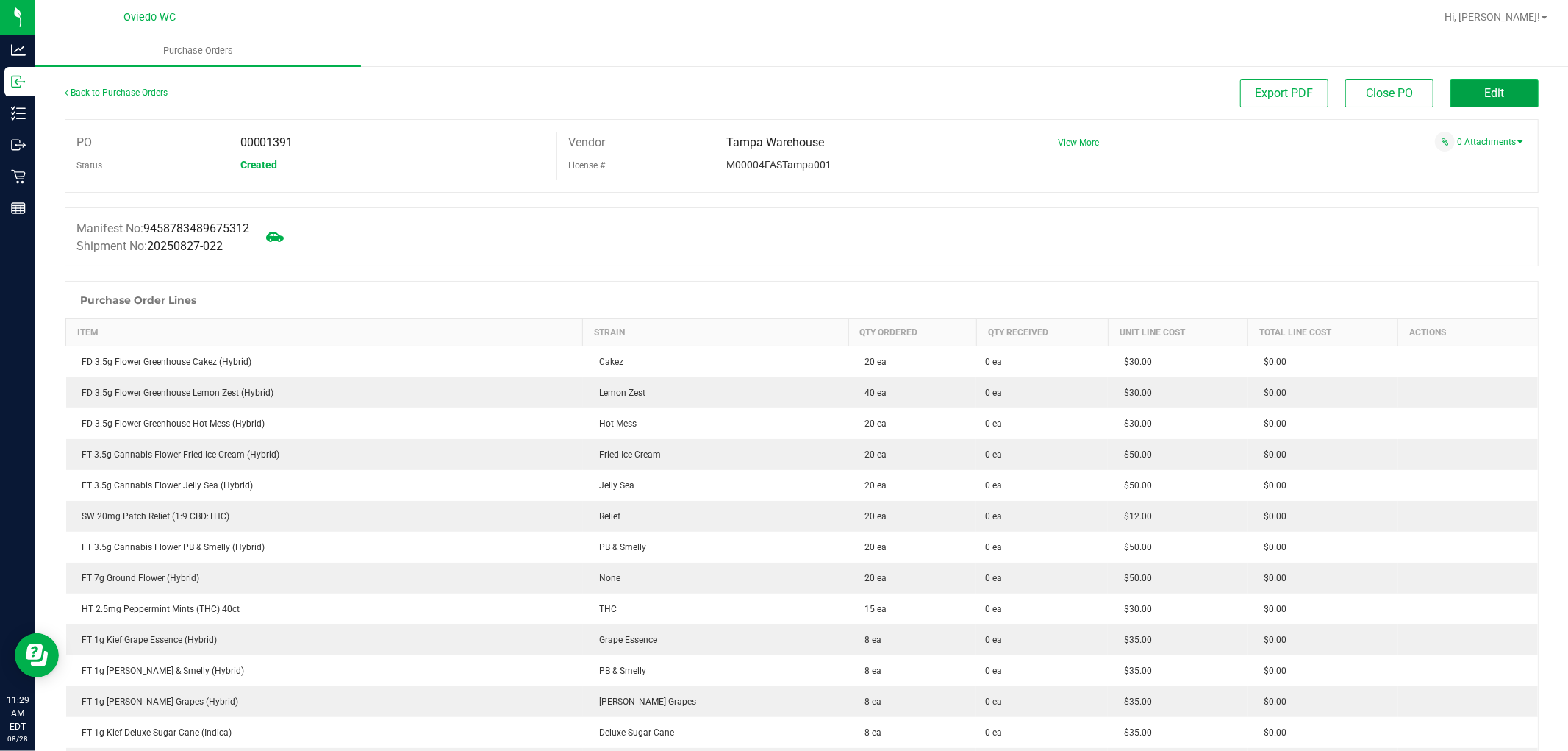
click at [1504, 87] on button "Edit" at bounding box center [1494, 93] width 88 height 28
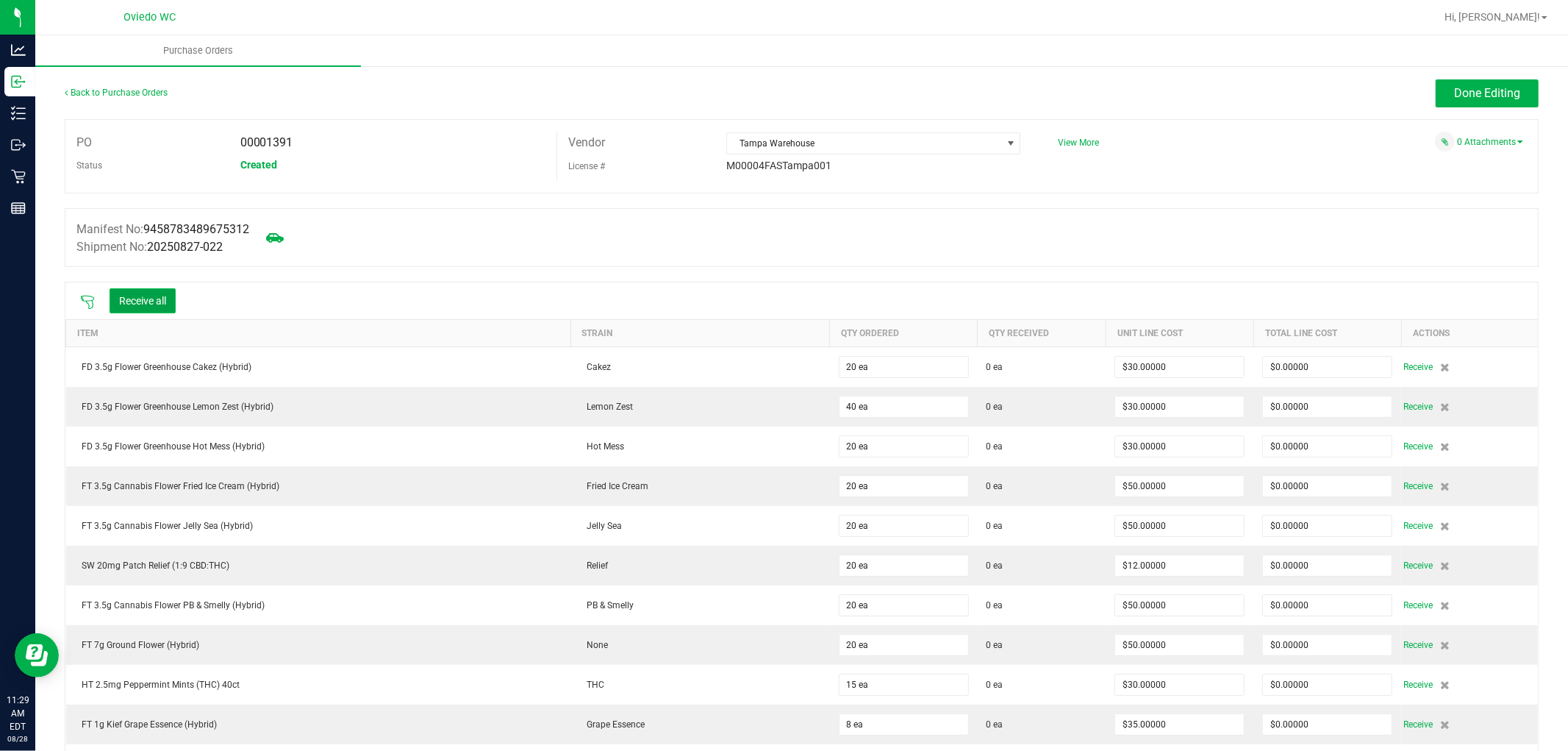
click at [144, 296] on button "Receive all" at bounding box center [142, 300] width 67 height 25
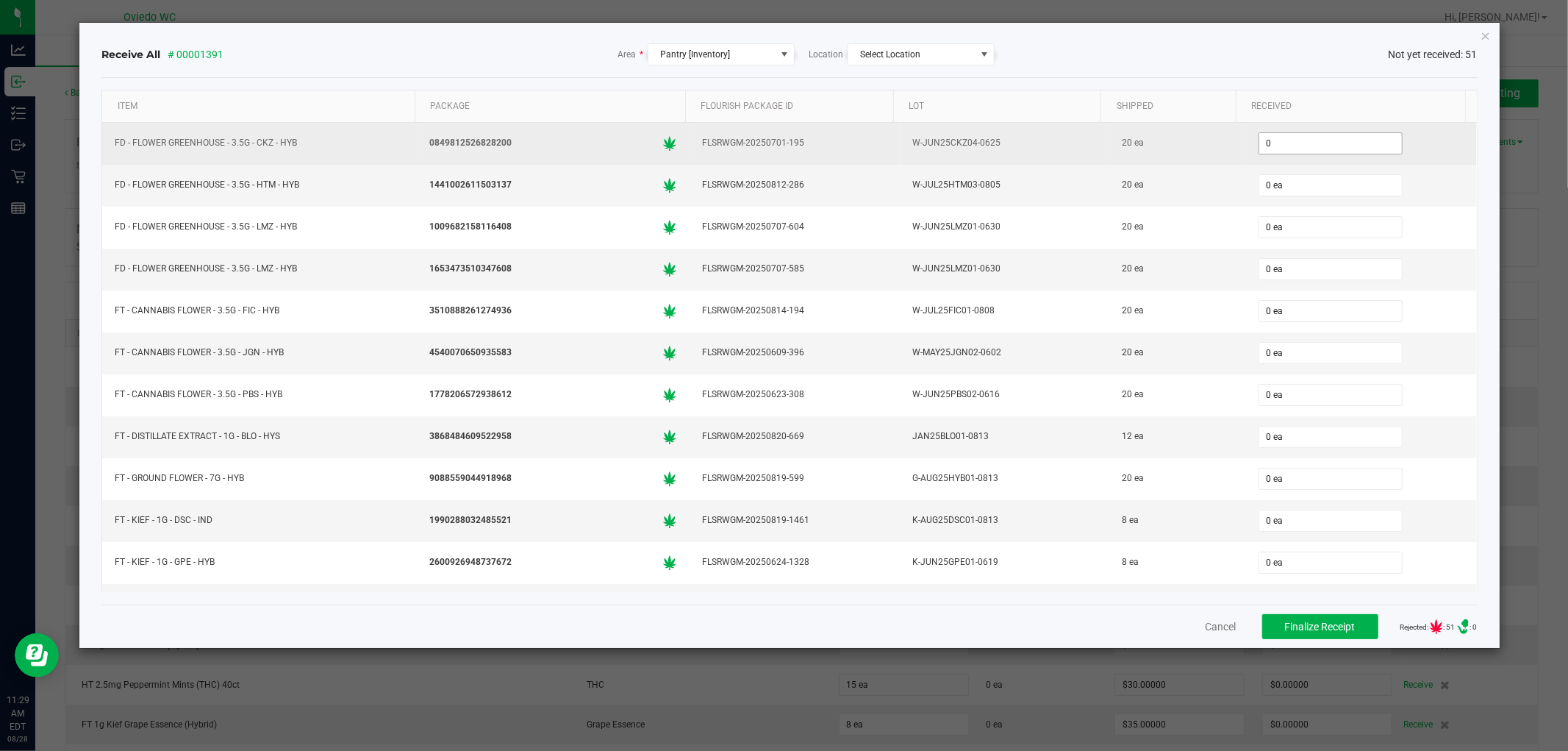
click at [1340, 140] on input "0" at bounding box center [1330, 143] width 143 height 21
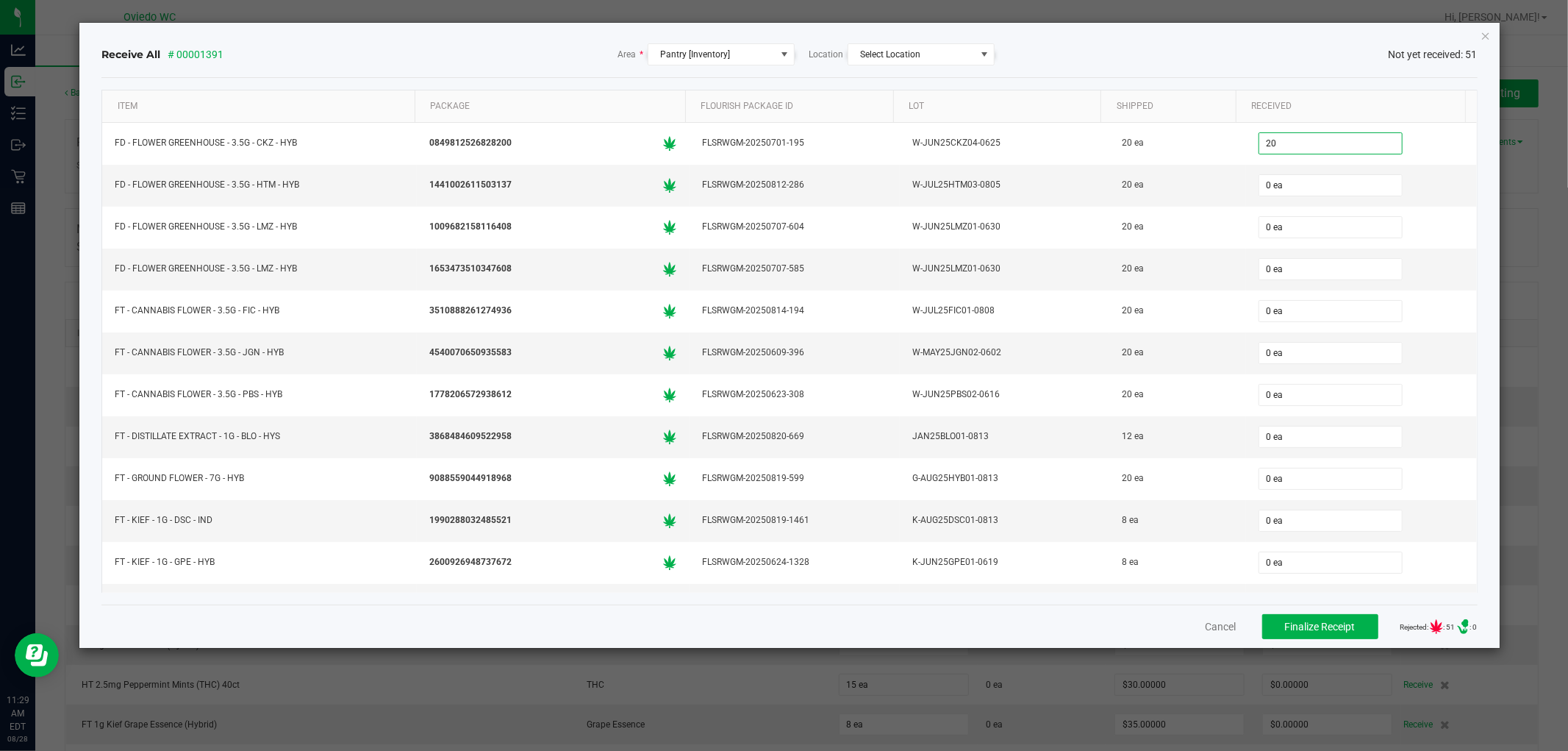
type input "20 ea"
type input "20"
type input "0"
type input "20 ea"
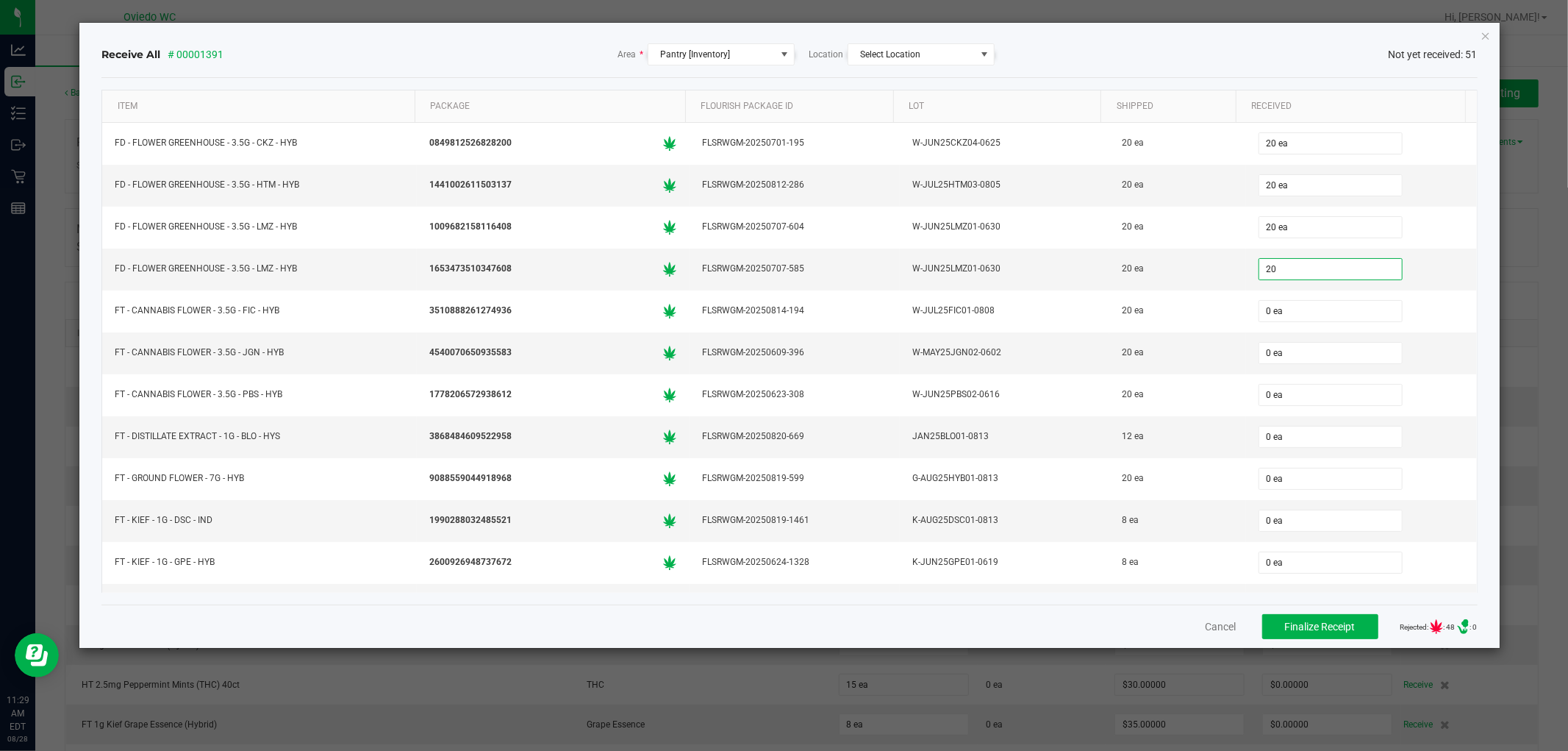
type input "20 ea"
type input "20"
type input "0"
type input "20 ea"
type input "20"
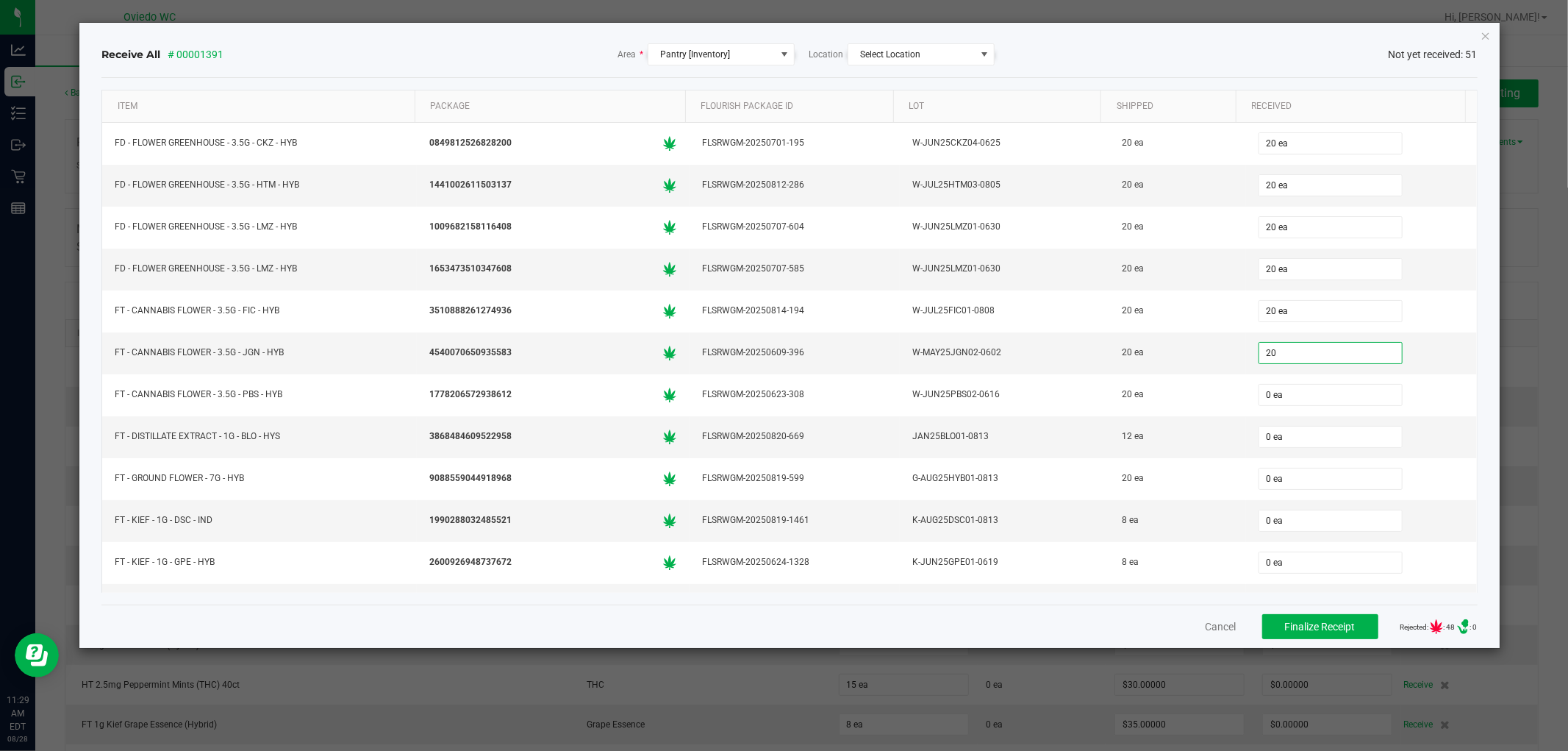
type input "0"
type input "20 ea"
type input "12"
type input "0"
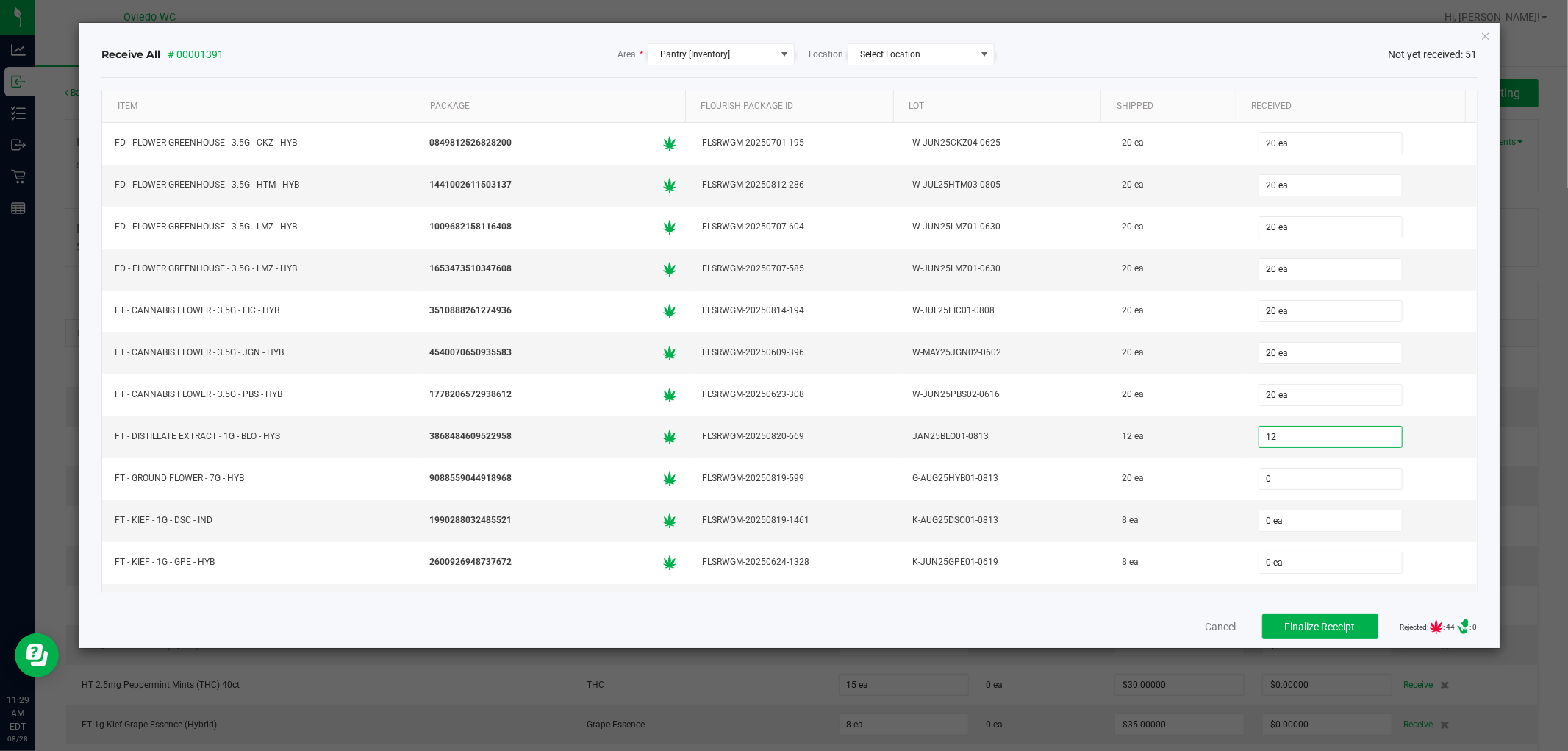
type input "12 ea"
type input "20 ea"
type input "8 ea"
type input "8"
type input "0"
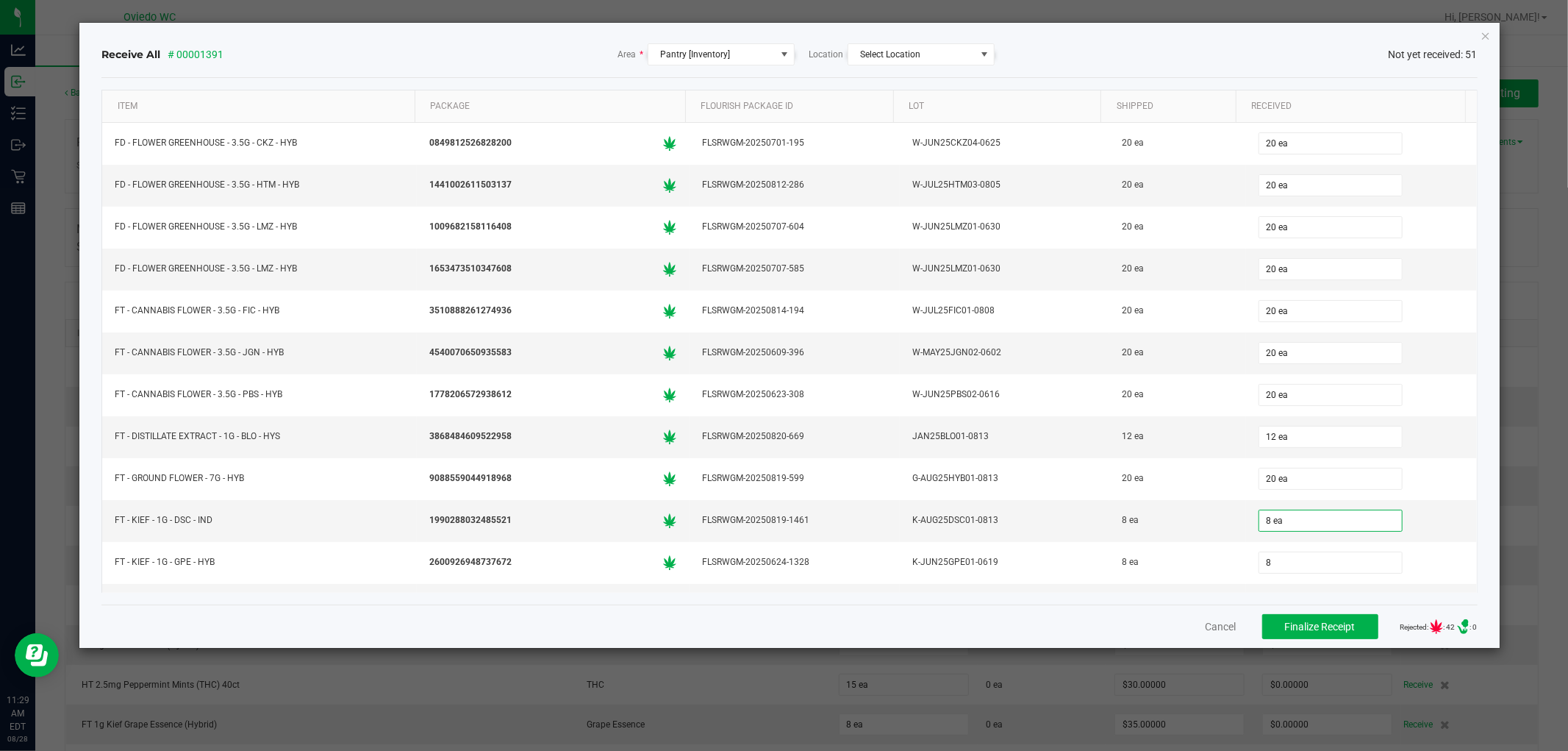
type input "8 ea"
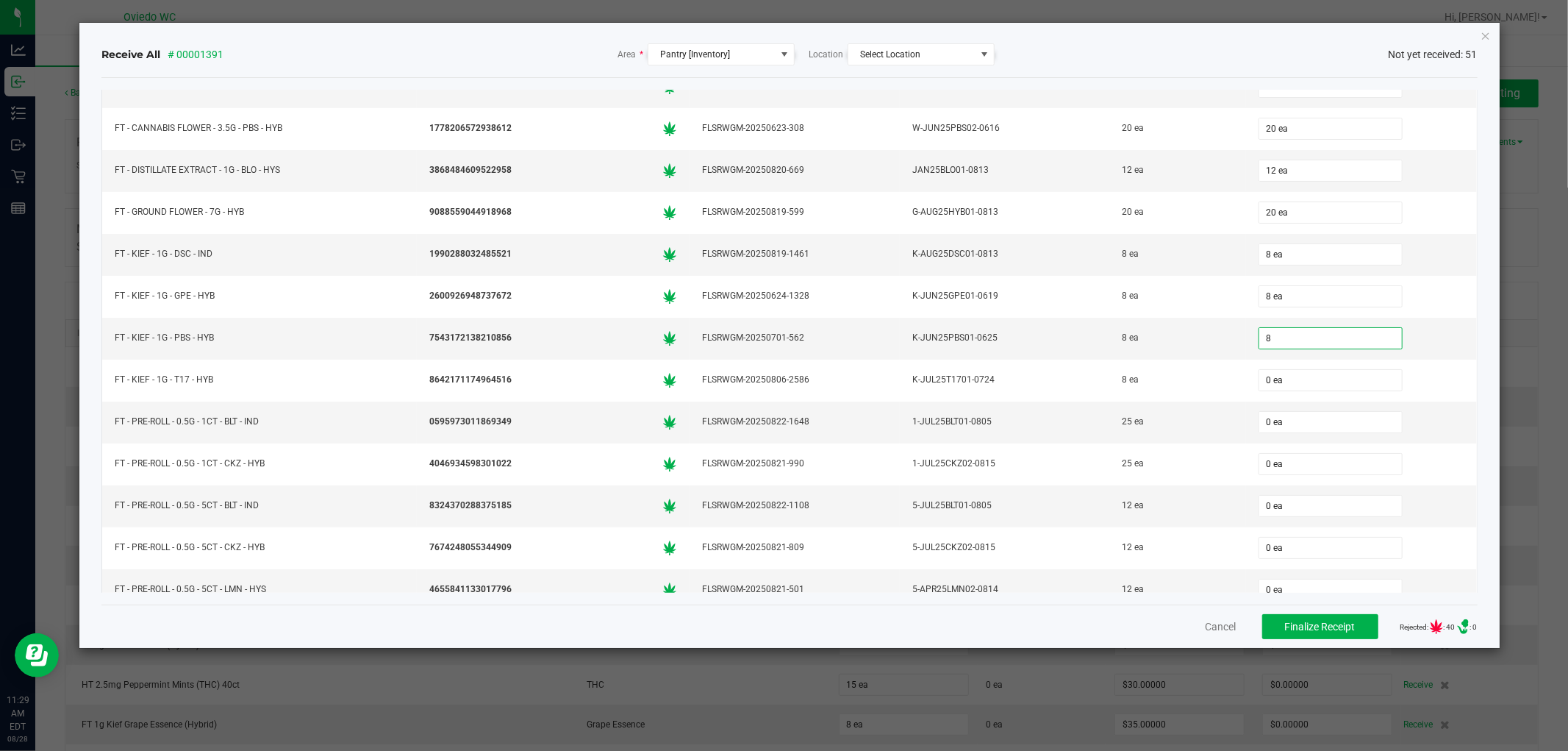
type input "8 ea"
type input "25 ea"
type input "25"
type input "0"
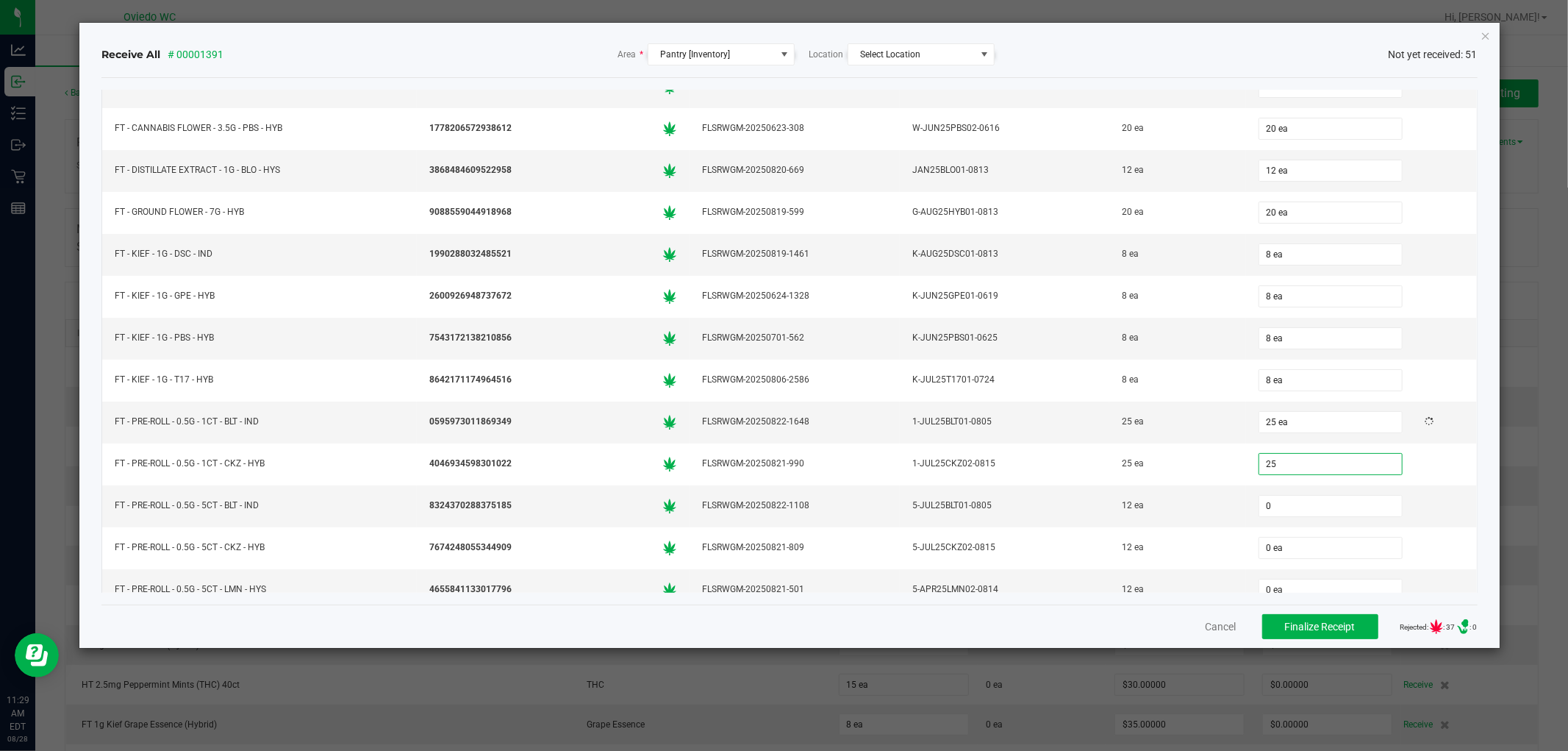
type input "25 ea"
type input "12 ea"
type input "12"
type input "0"
type input "12 ea"
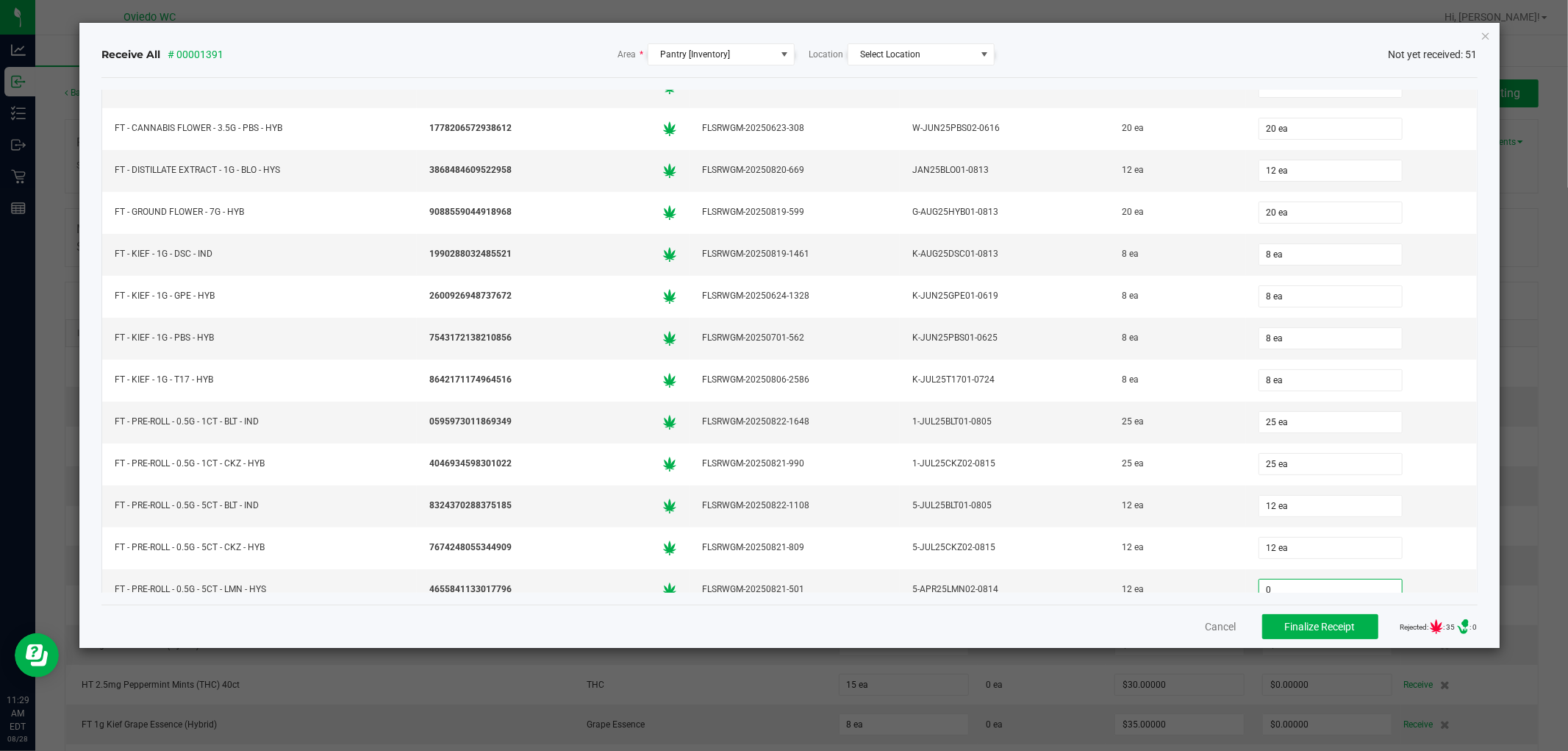
scroll to position [277, 0]
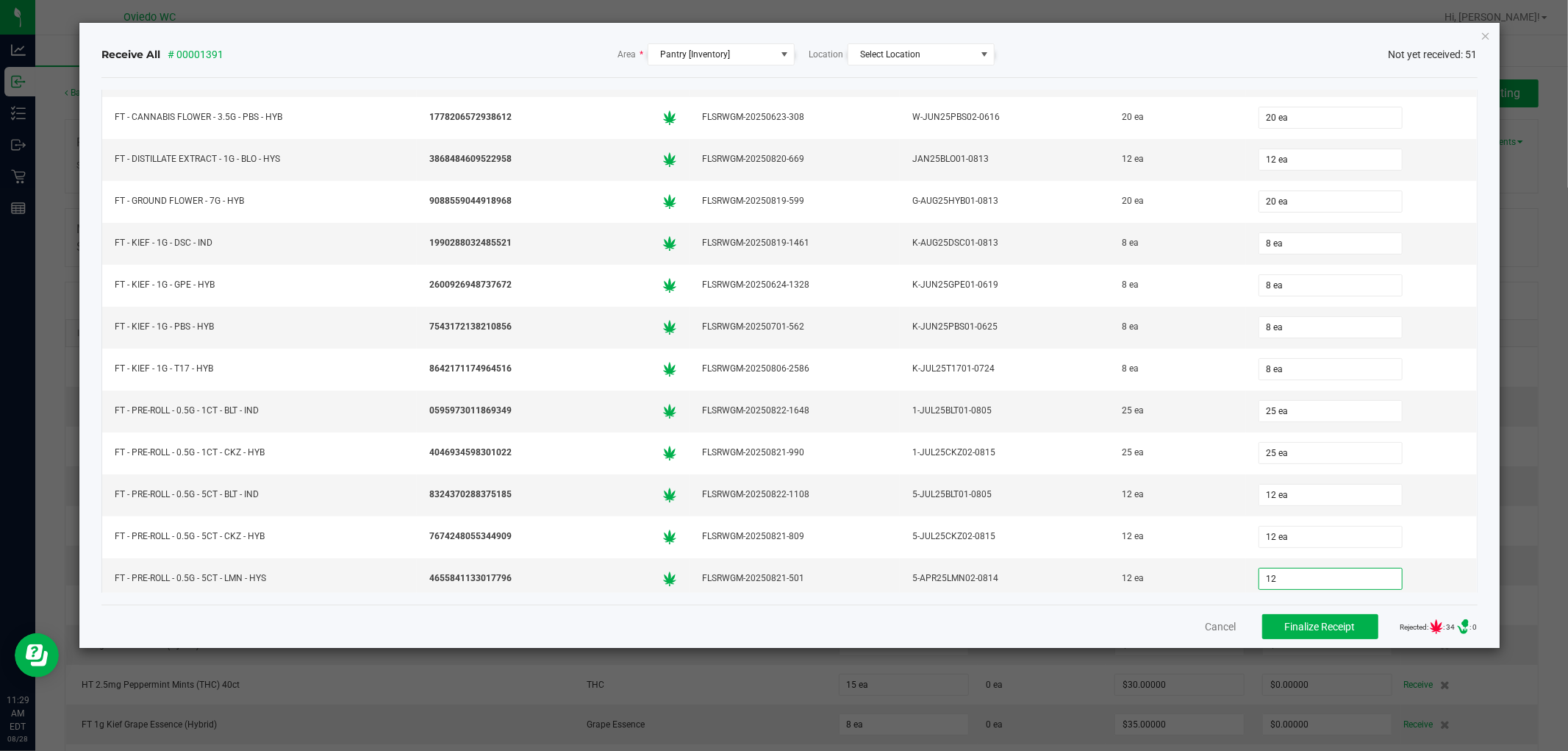
type input "12"
type input "0"
type input "12 ea"
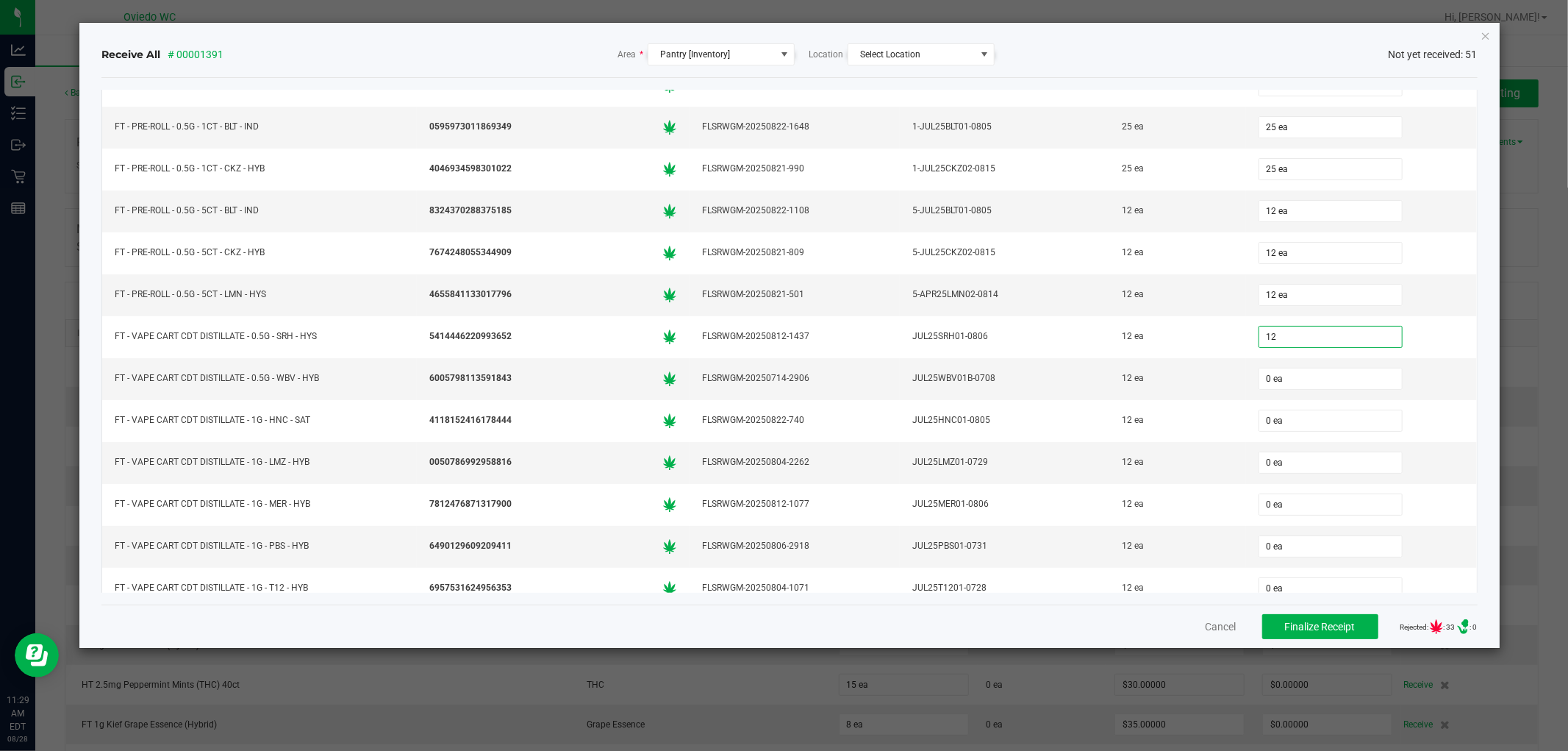
type input "12"
type input "0"
type input "12 ea"
type input "1"
type input "02"
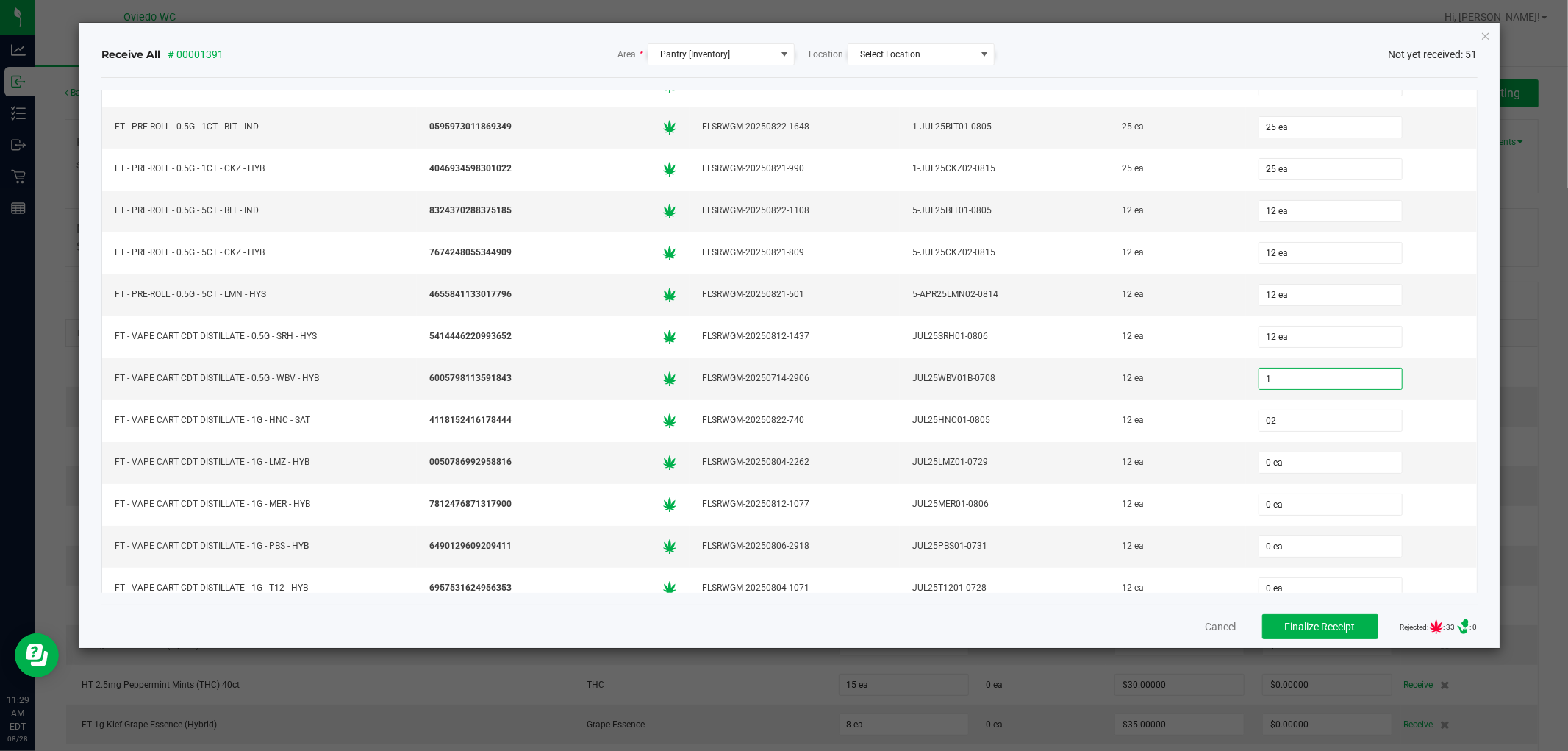
type input "1 ea"
type input "12"
type input "0"
type input "12 ea"
type input "12"
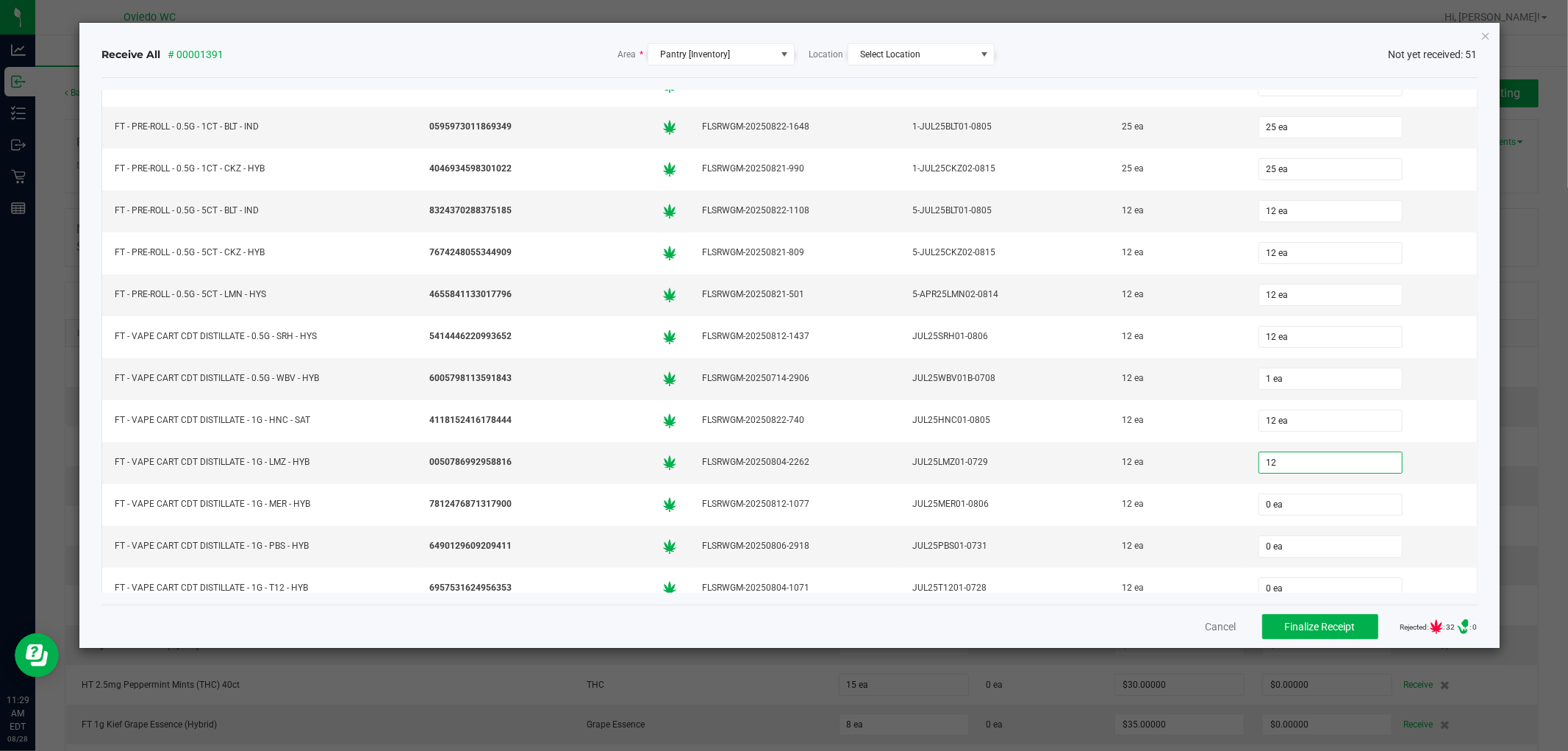
type input "0"
type input "12 ea"
type input "1"
type input "0 ea"
click at [1342, 376] on input "1" at bounding box center [1330, 378] width 143 height 21
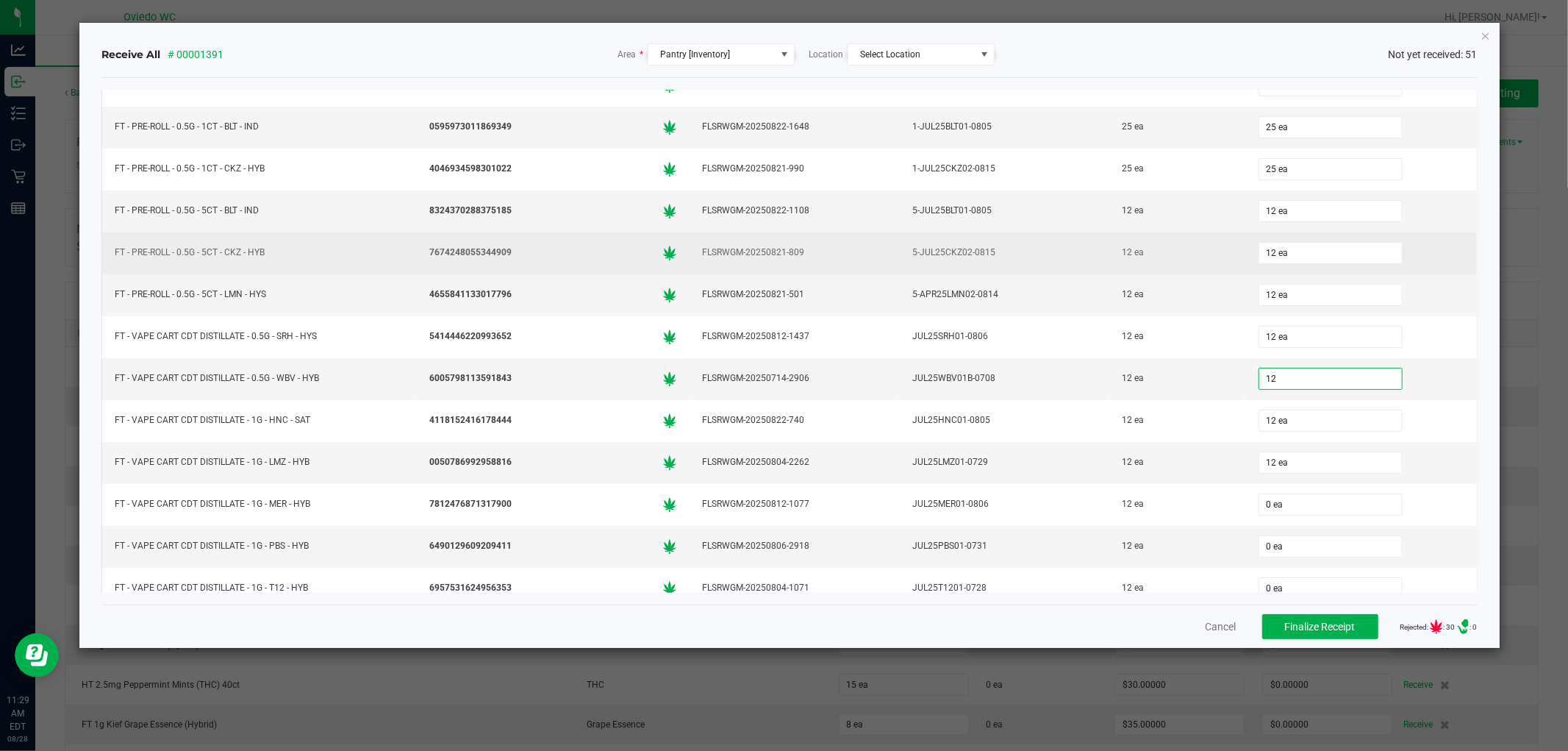
type input "12"
type input "12 ea"
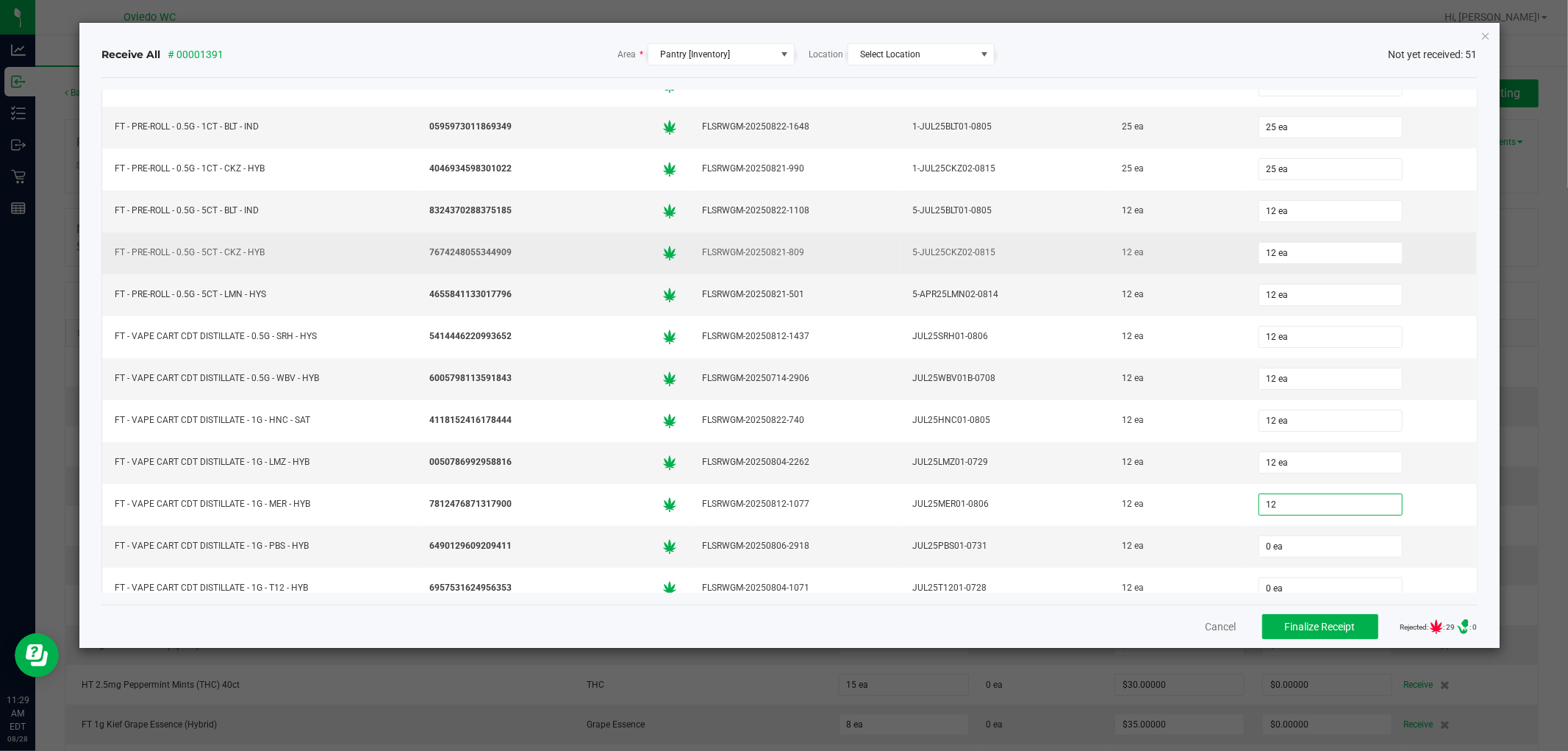
type input "12 ea"
type input "12"
type input "0"
type input "12 ea"
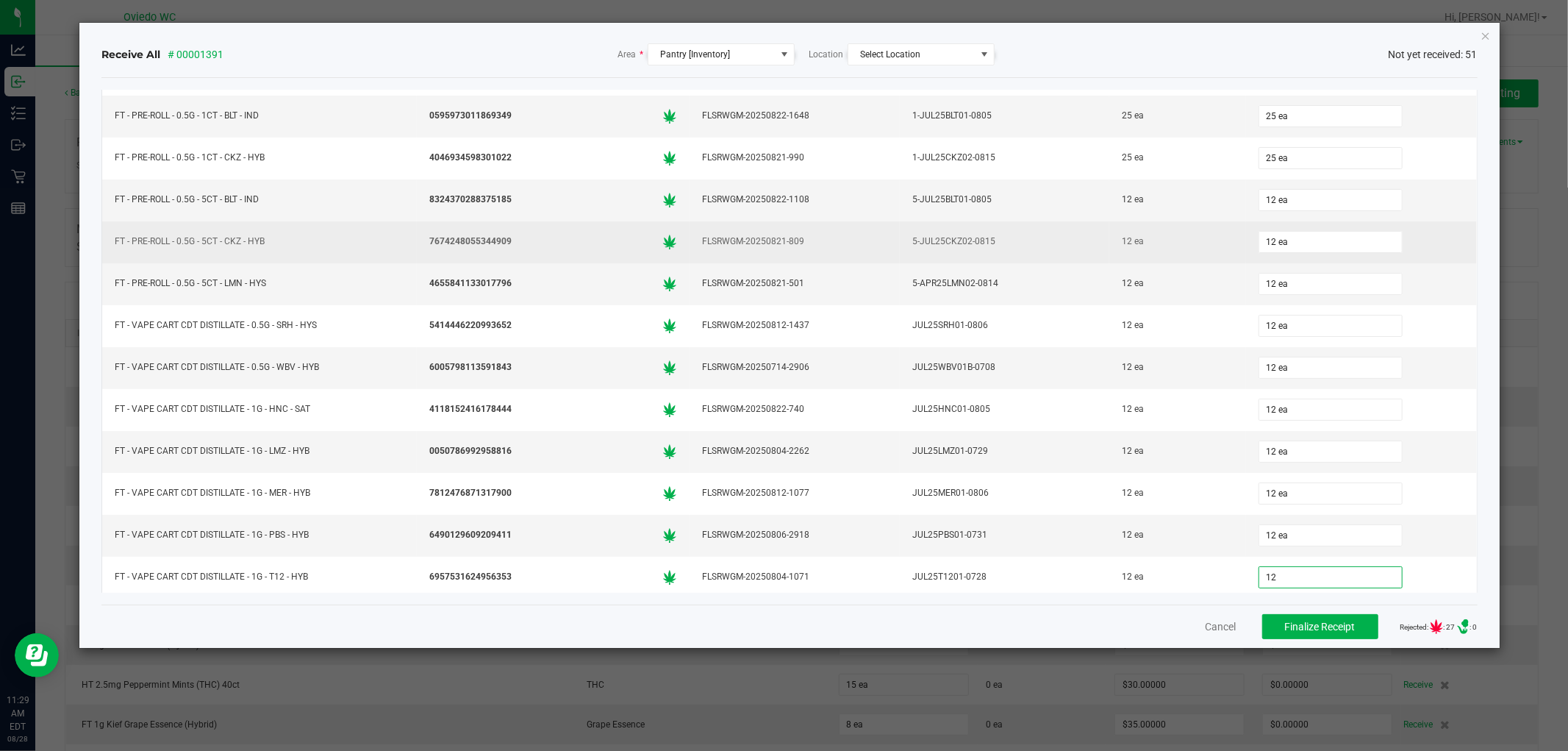
type input "12 ea"
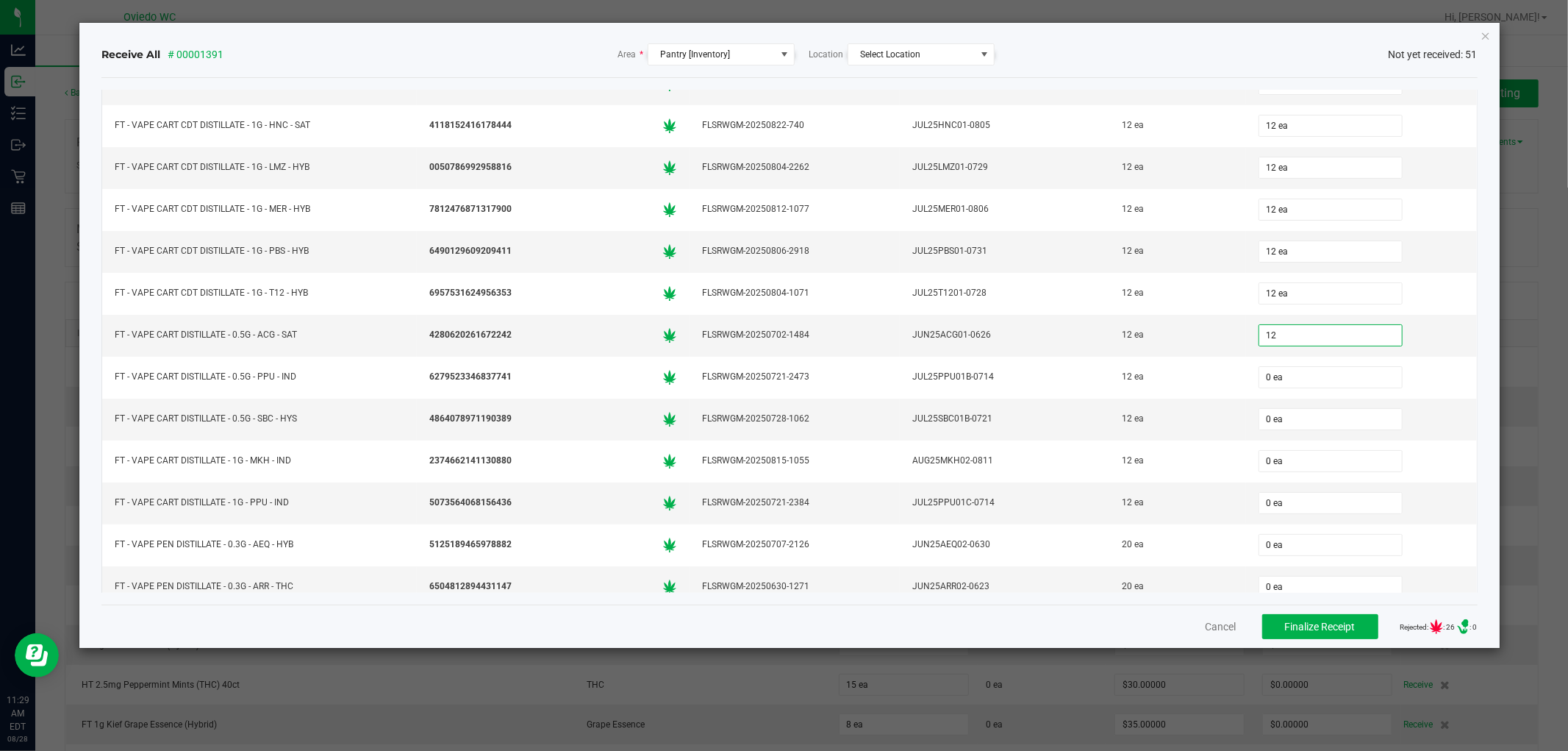
type input "12"
type input "0"
type input "12 ea"
type input "1"
type input "02"
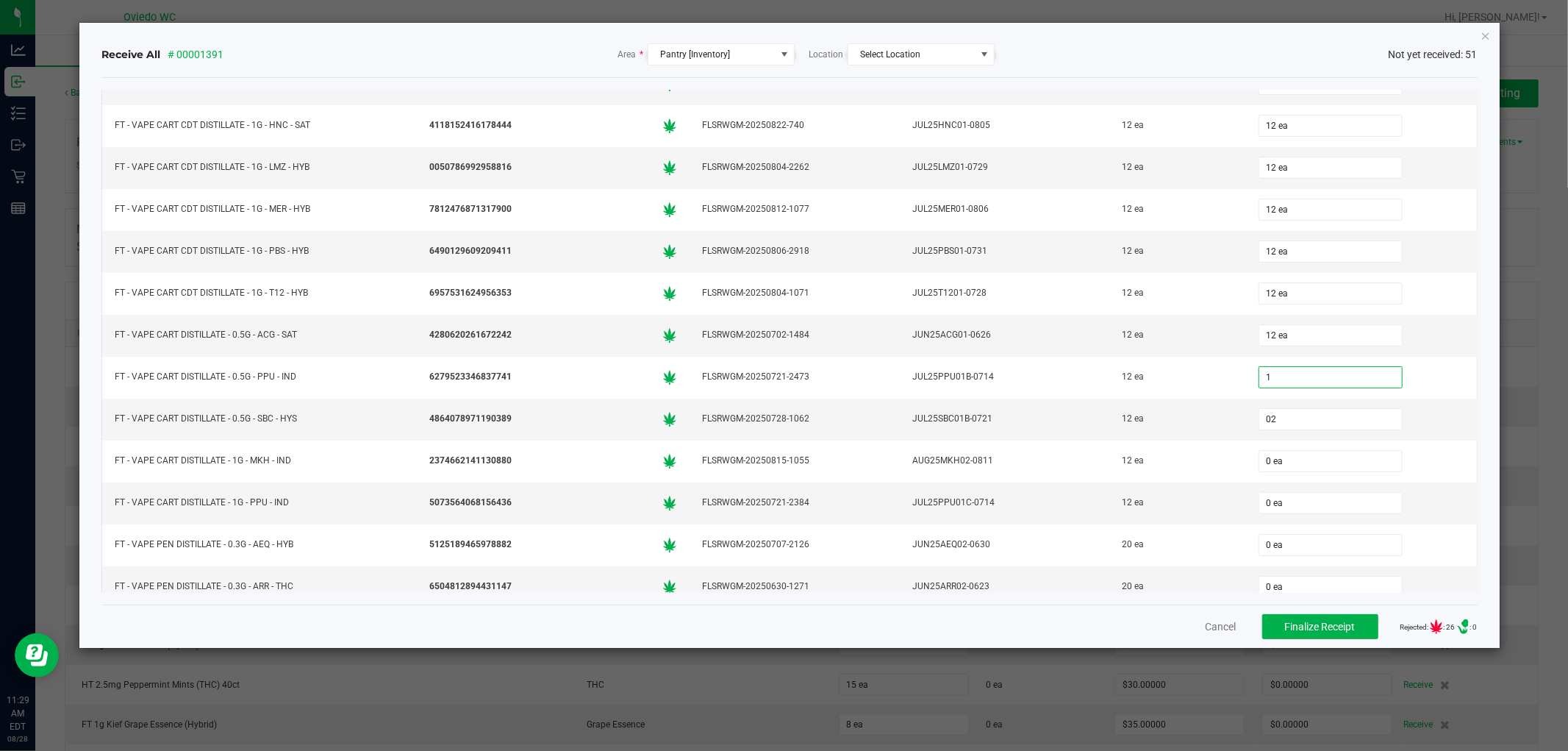
type input "1 ea"
type input "12"
type input "0"
type input "12 ea"
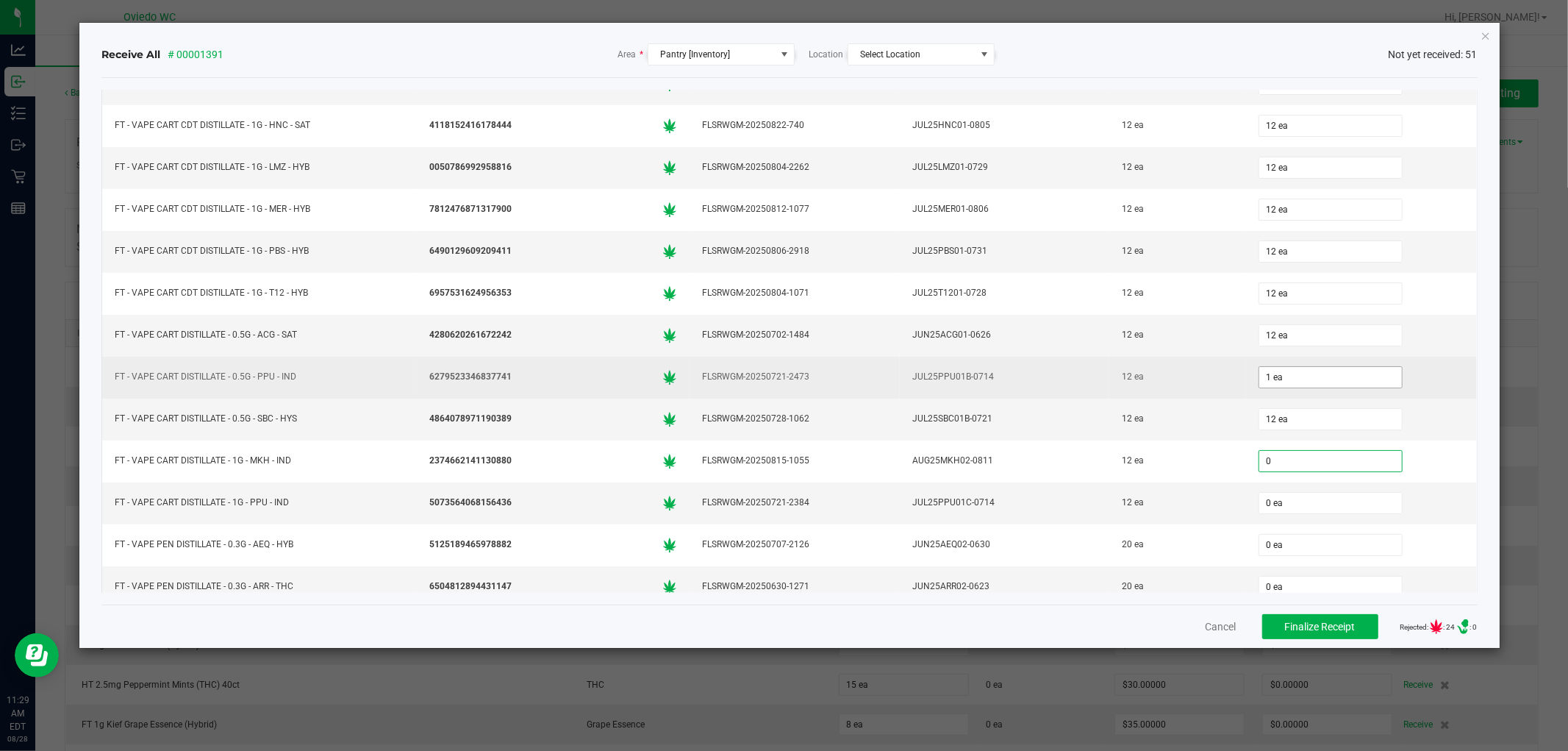
type input "1"
type input "0 ea"
click at [1281, 387] on input "1" at bounding box center [1330, 377] width 143 height 21
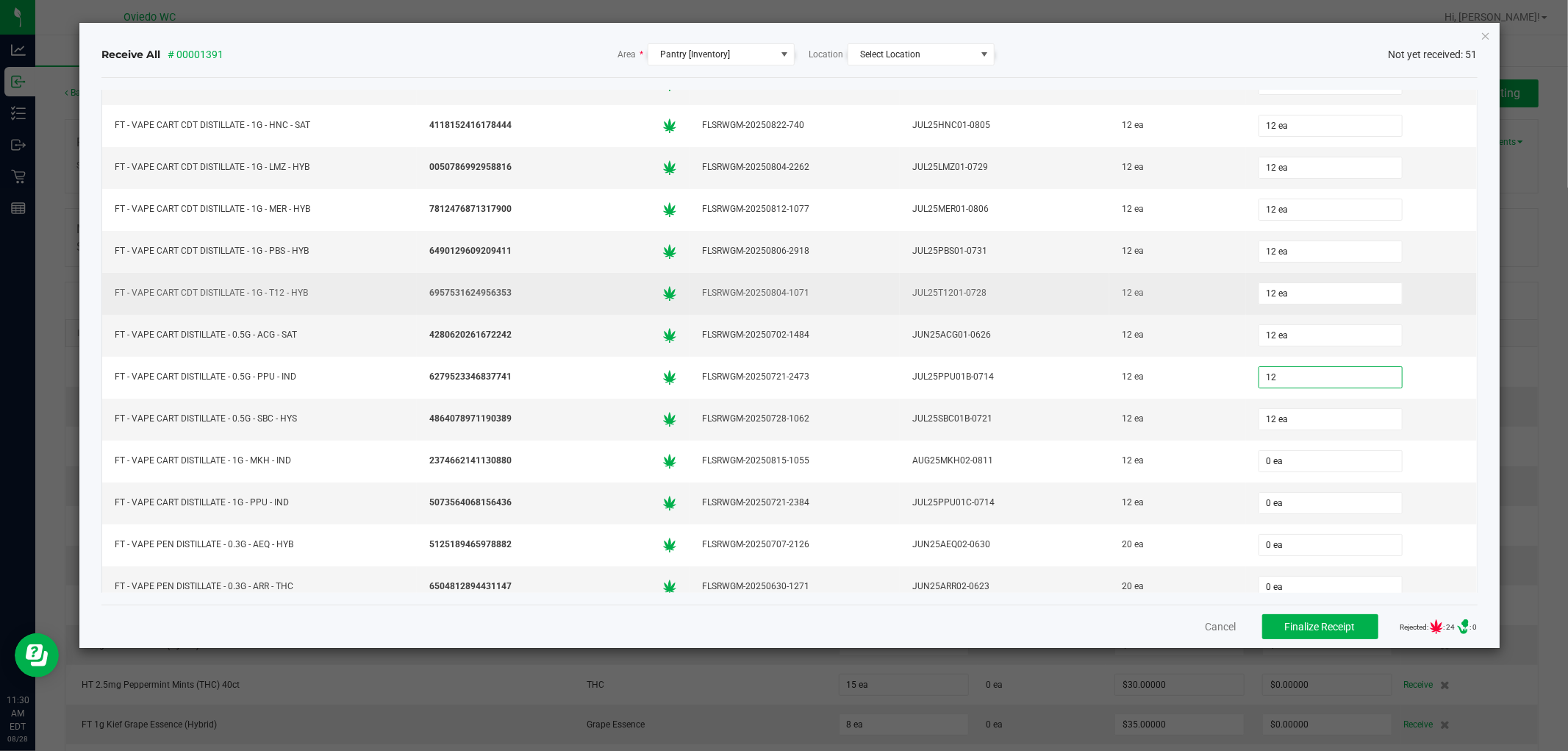
type input "12 ea"
type input "12"
type input "0"
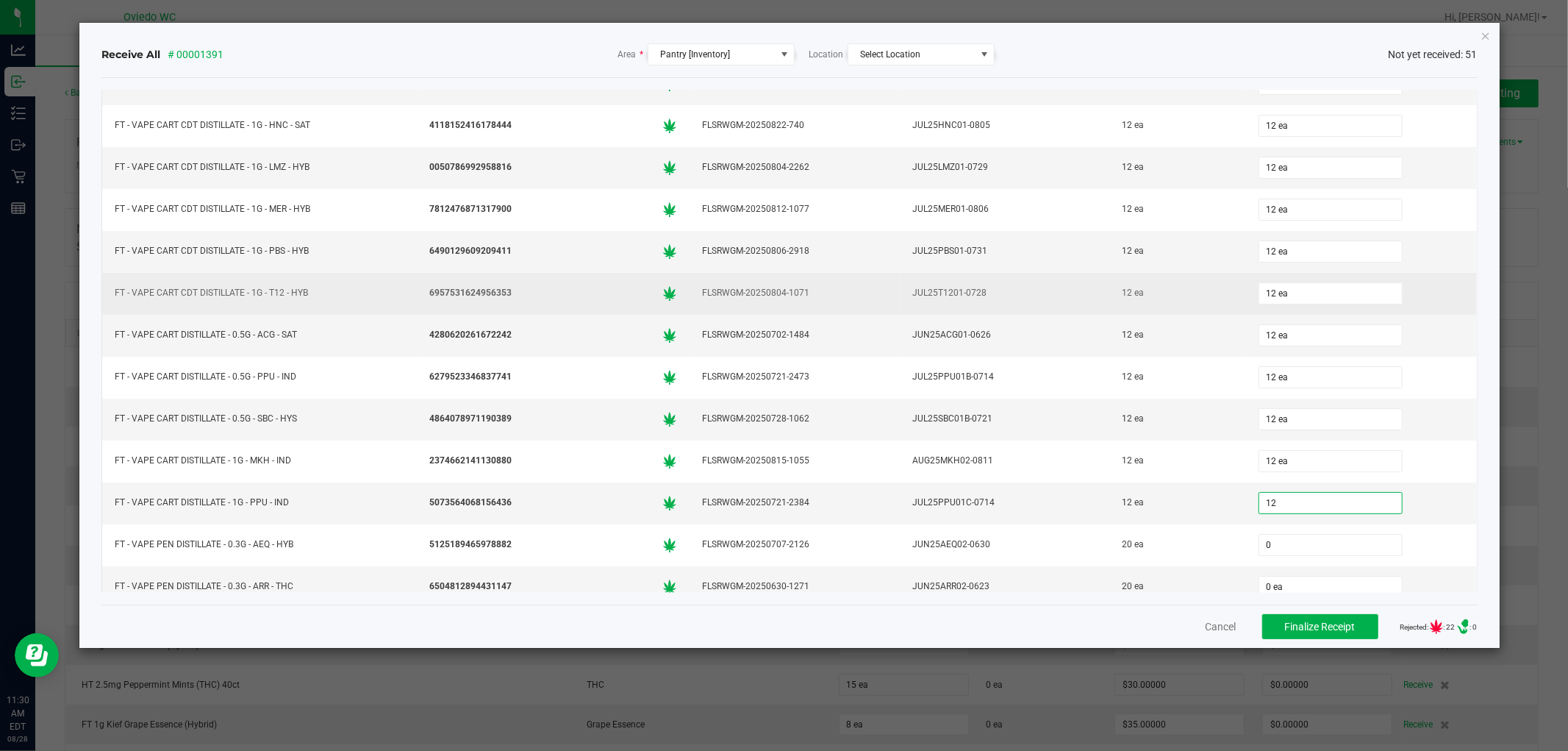
type input "12 ea"
type input "20 ea"
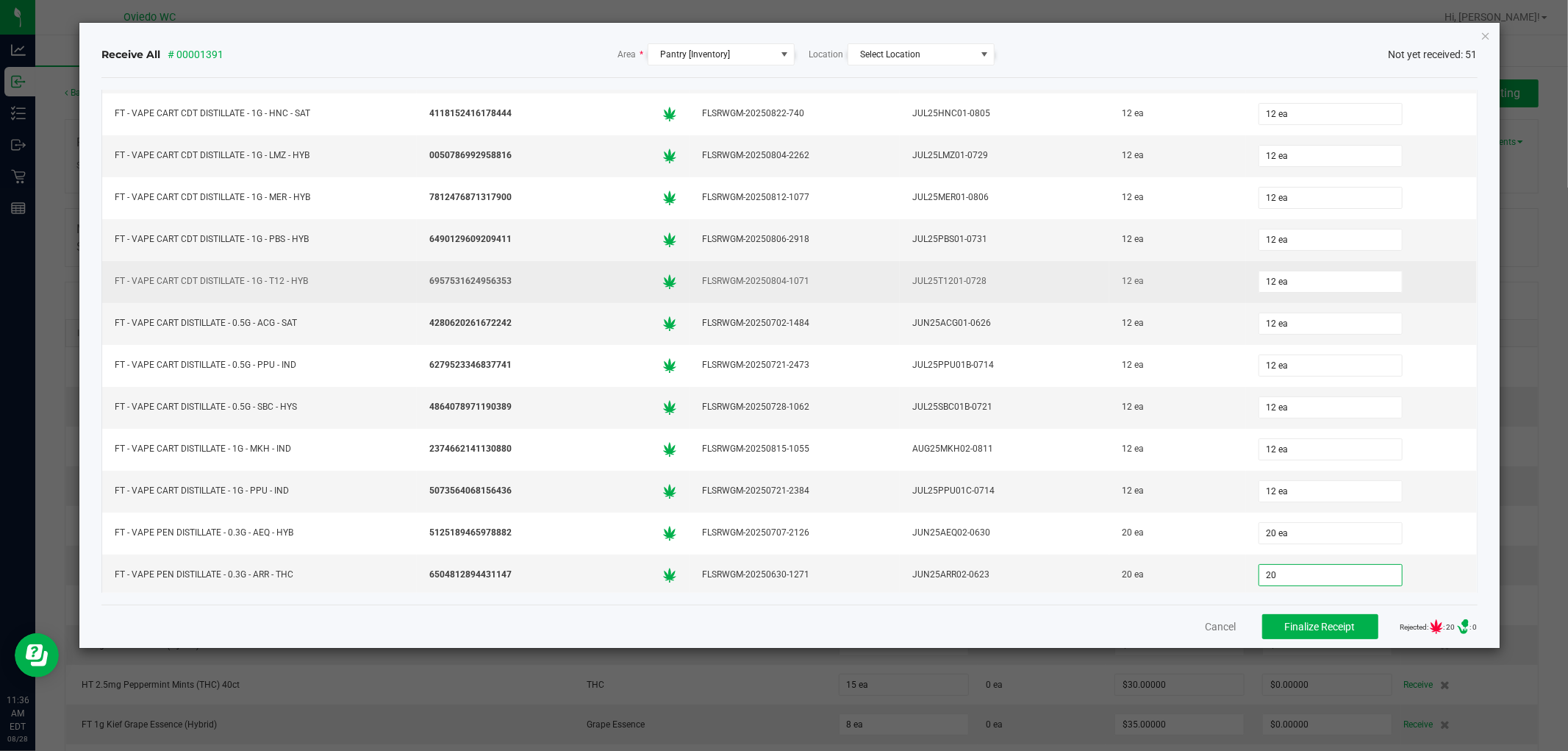
type input "20 ea"
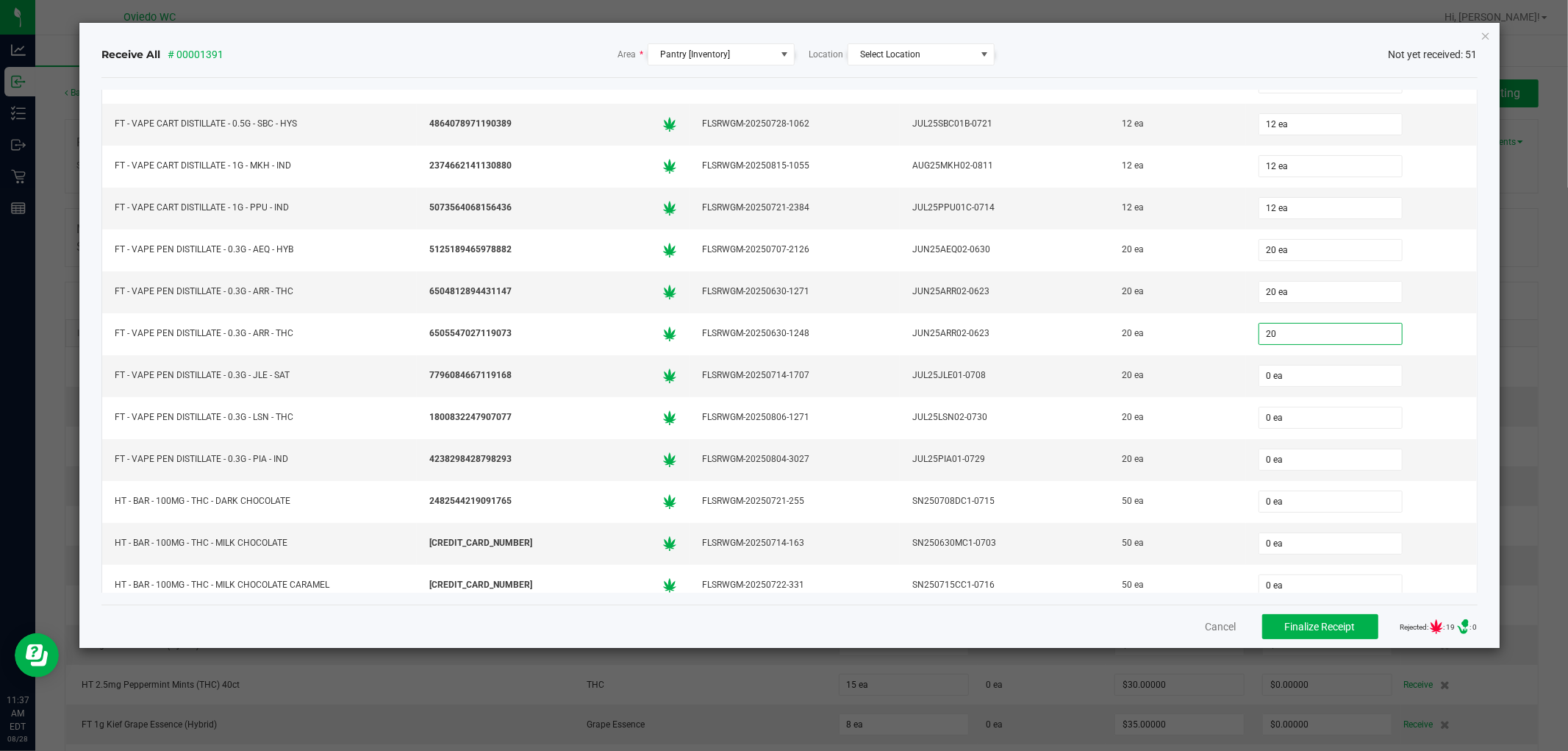
type input "20 ea"
type input "20"
type input "0"
type input "20 ea"
type input "20"
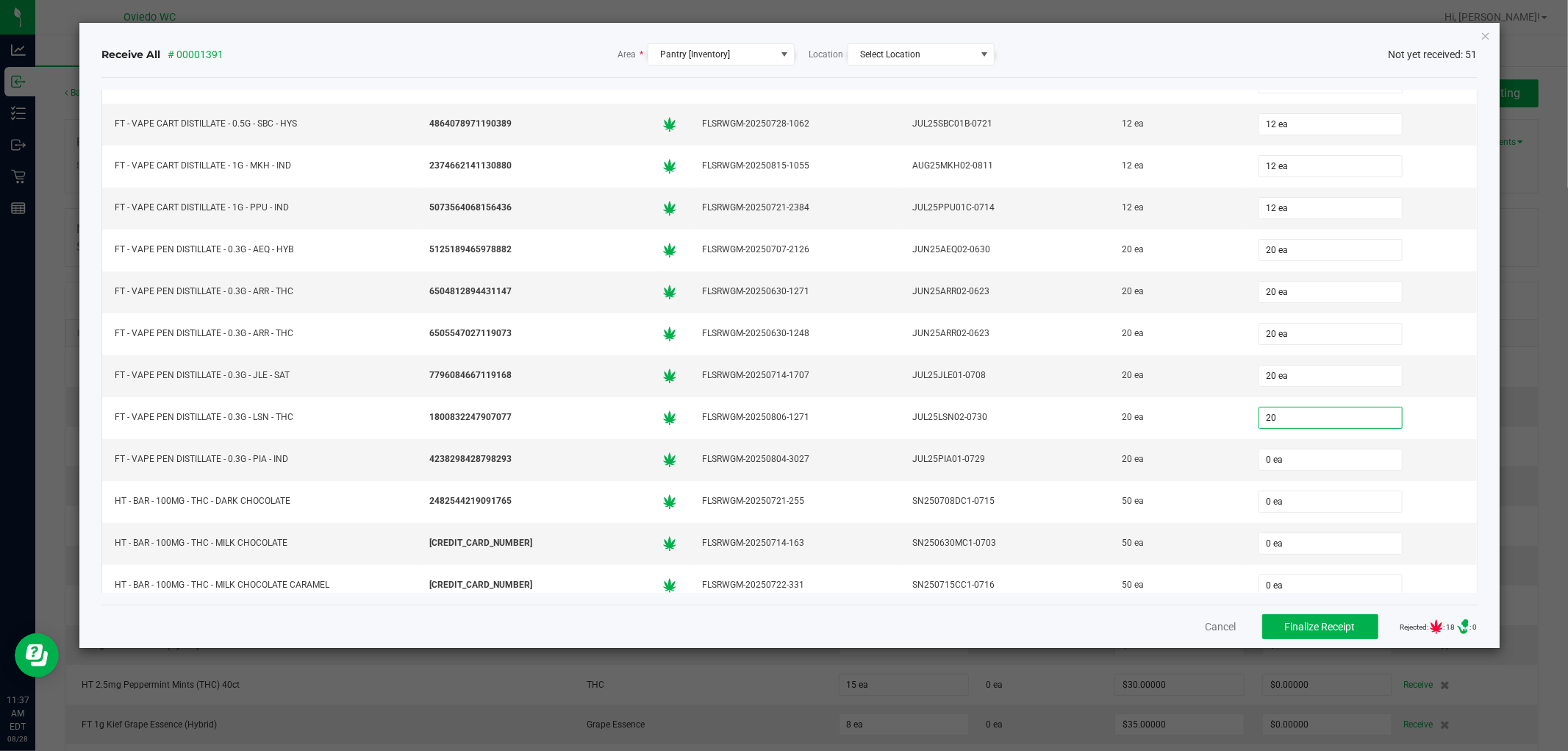
type input "0"
type input "20 ea"
type input "20"
type input "0"
type input "20 ea"
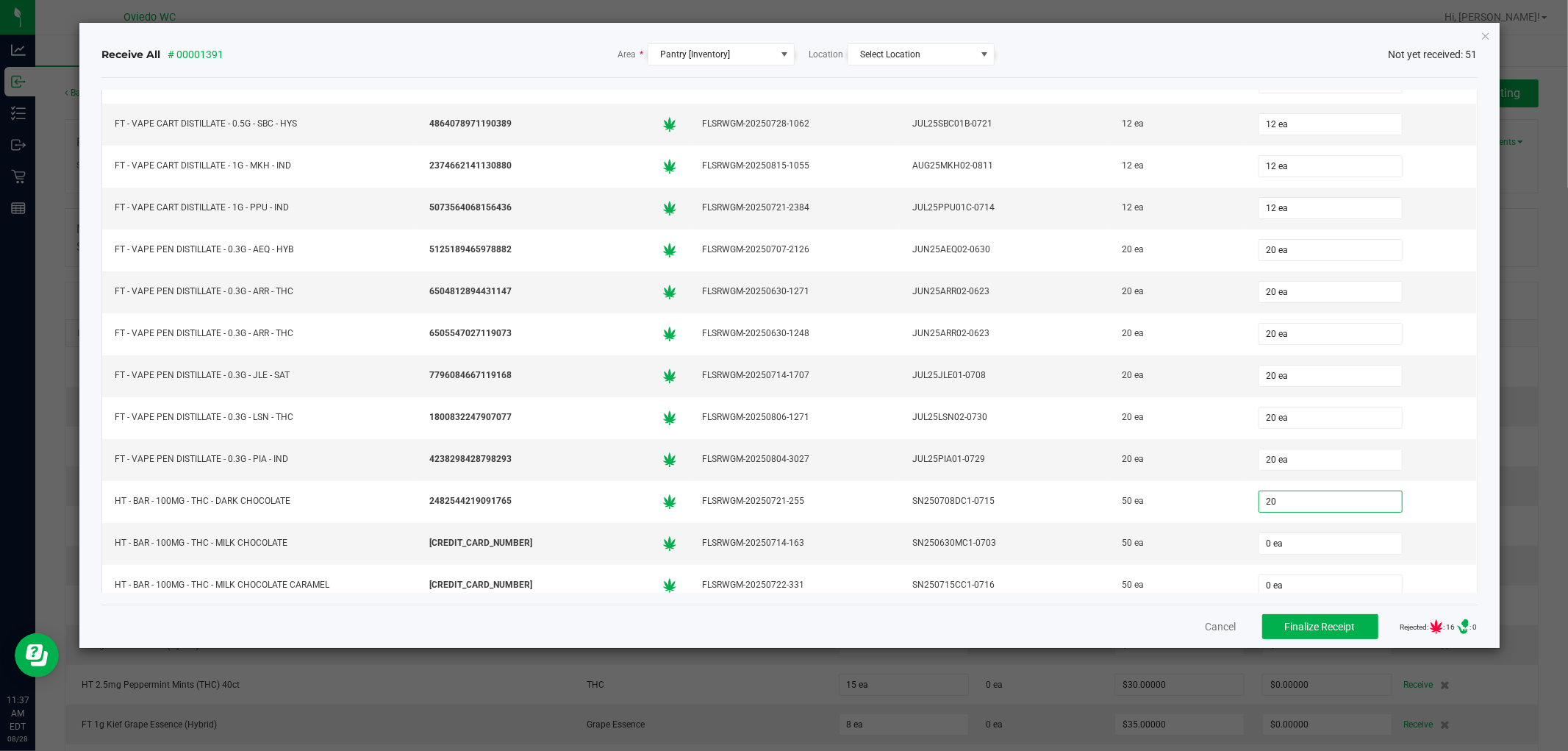
type input "20"
type input "0"
type input "20 ea"
type input "50 ea"
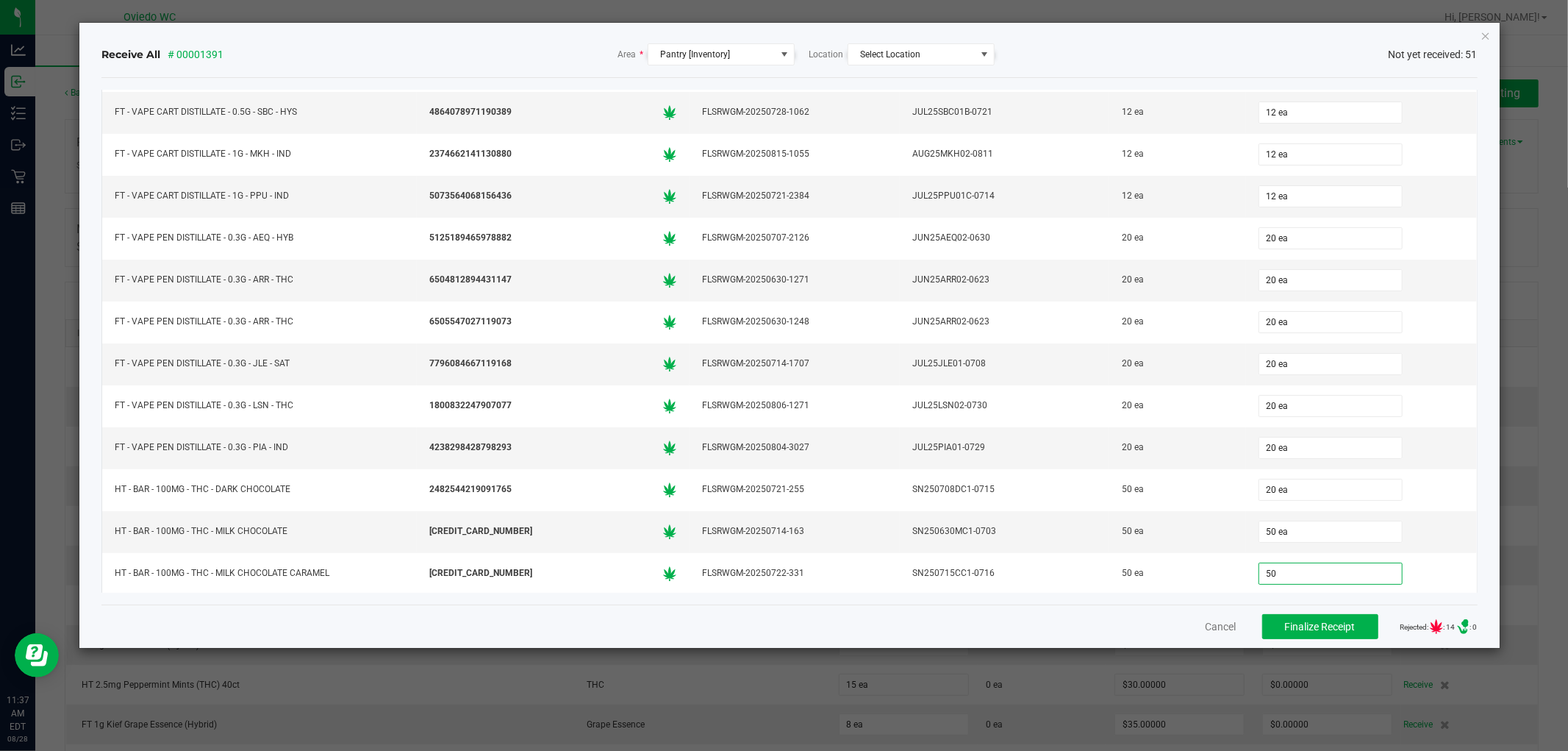
type input "50 ea"
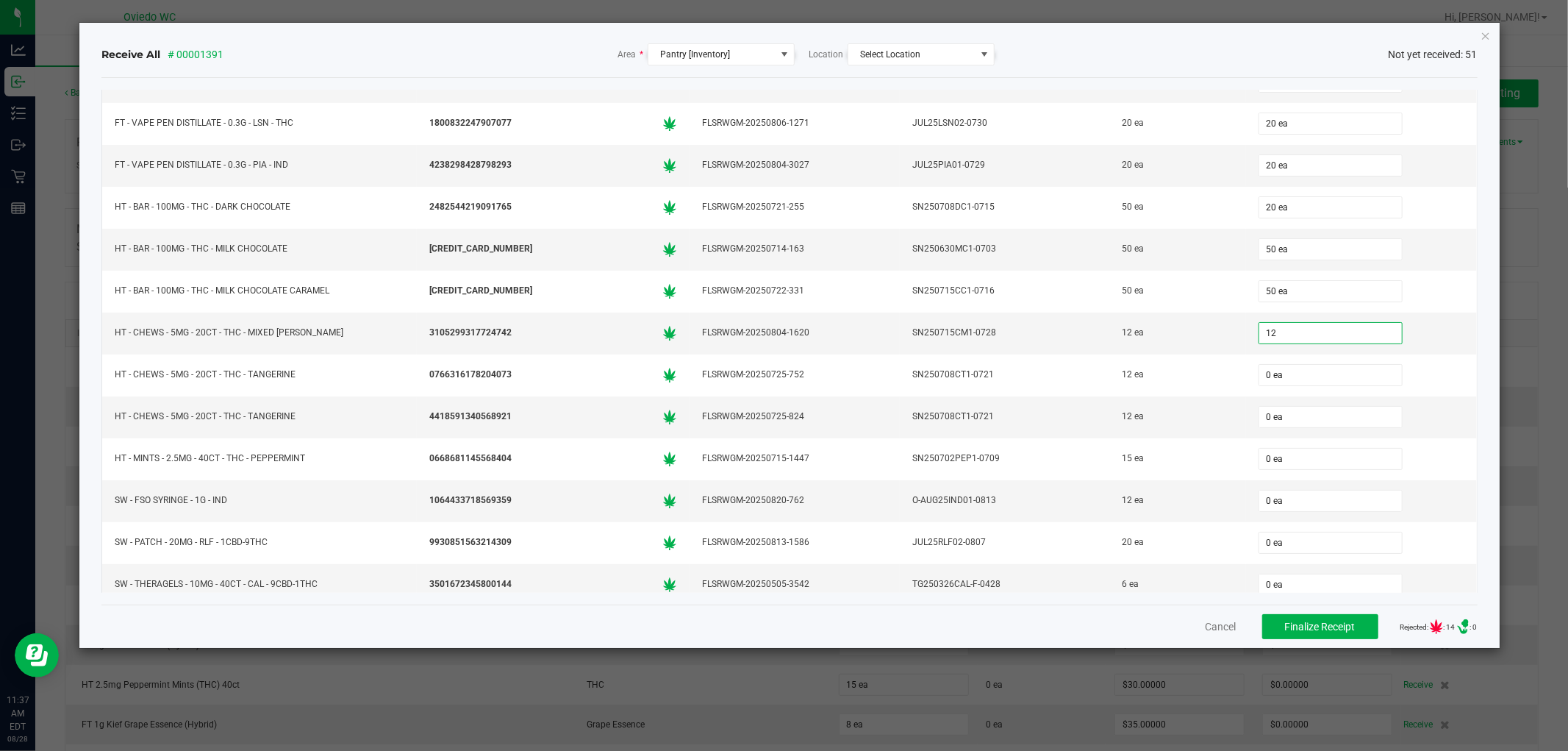
type input "12"
type input "0"
type input "12 ea"
type input "12"
type input "0"
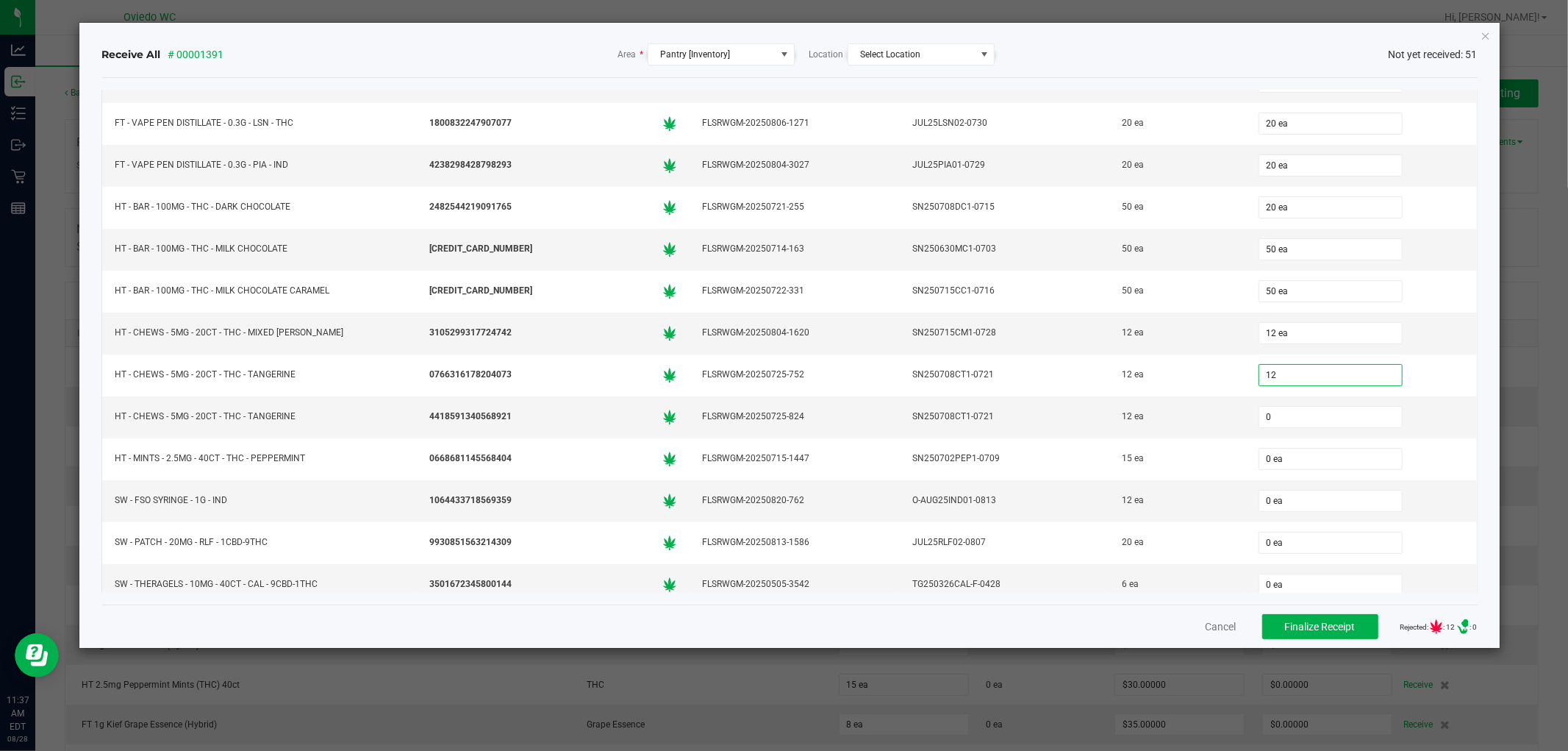
type input "12 ea"
type input "12"
type input "0"
type input "12 ea"
type input "1"
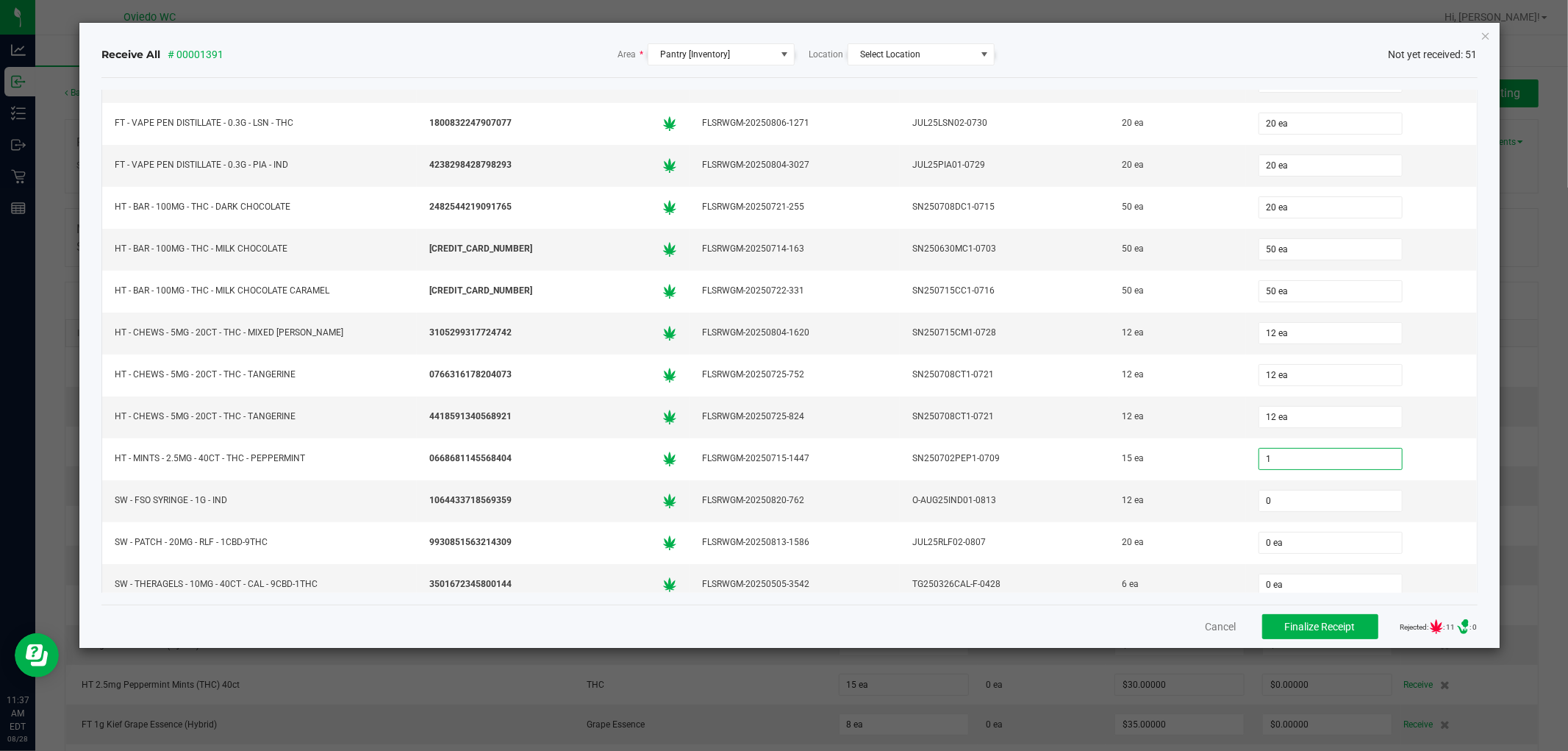
type input "02"
type input "1 ea"
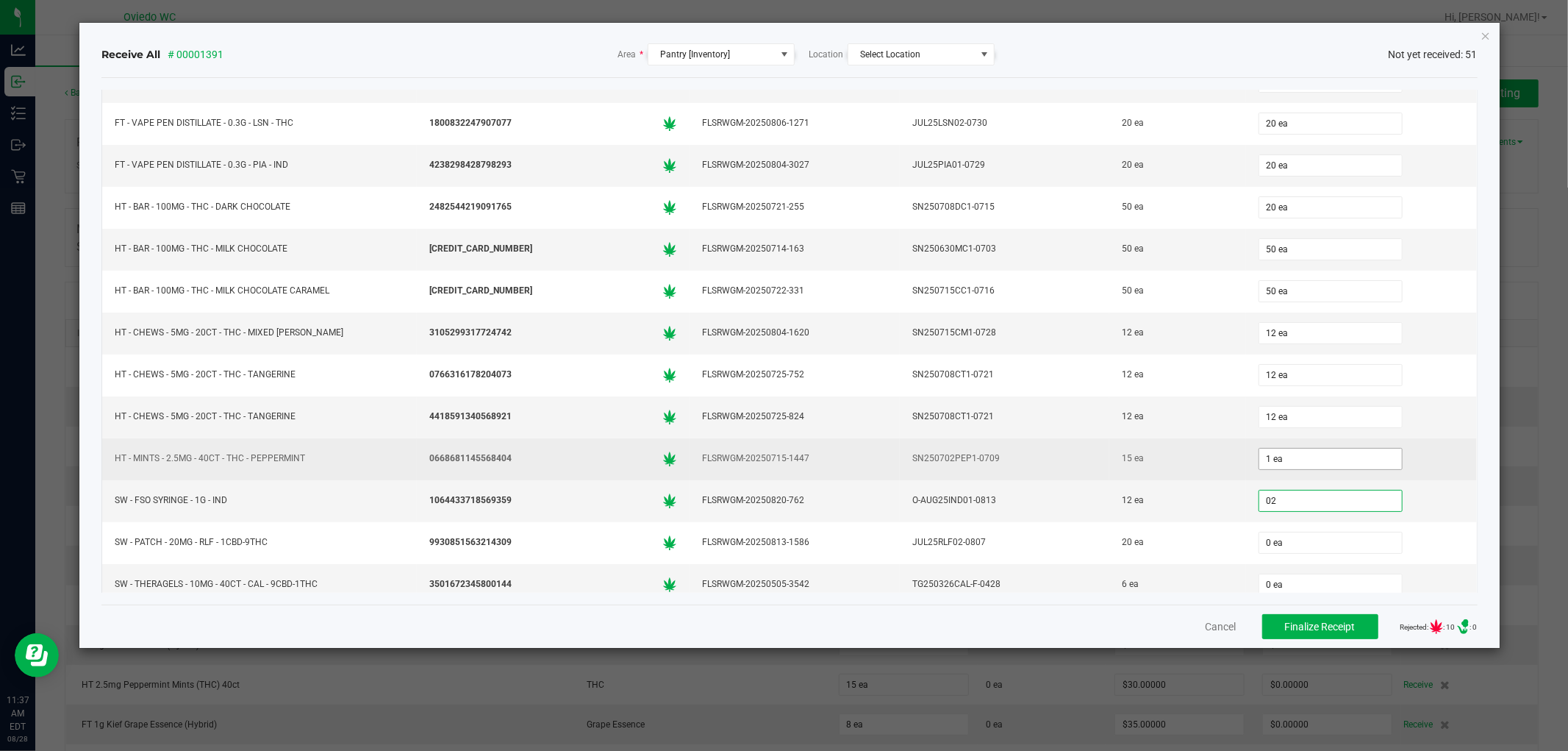
type input "2 ea"
click at [1314, 470] on span "1 ea" at bounding box center [1330, 458] width 144 height 22
click at [1310, 466] on input "1" at bounding box center [1330, 458] width 143 height 21
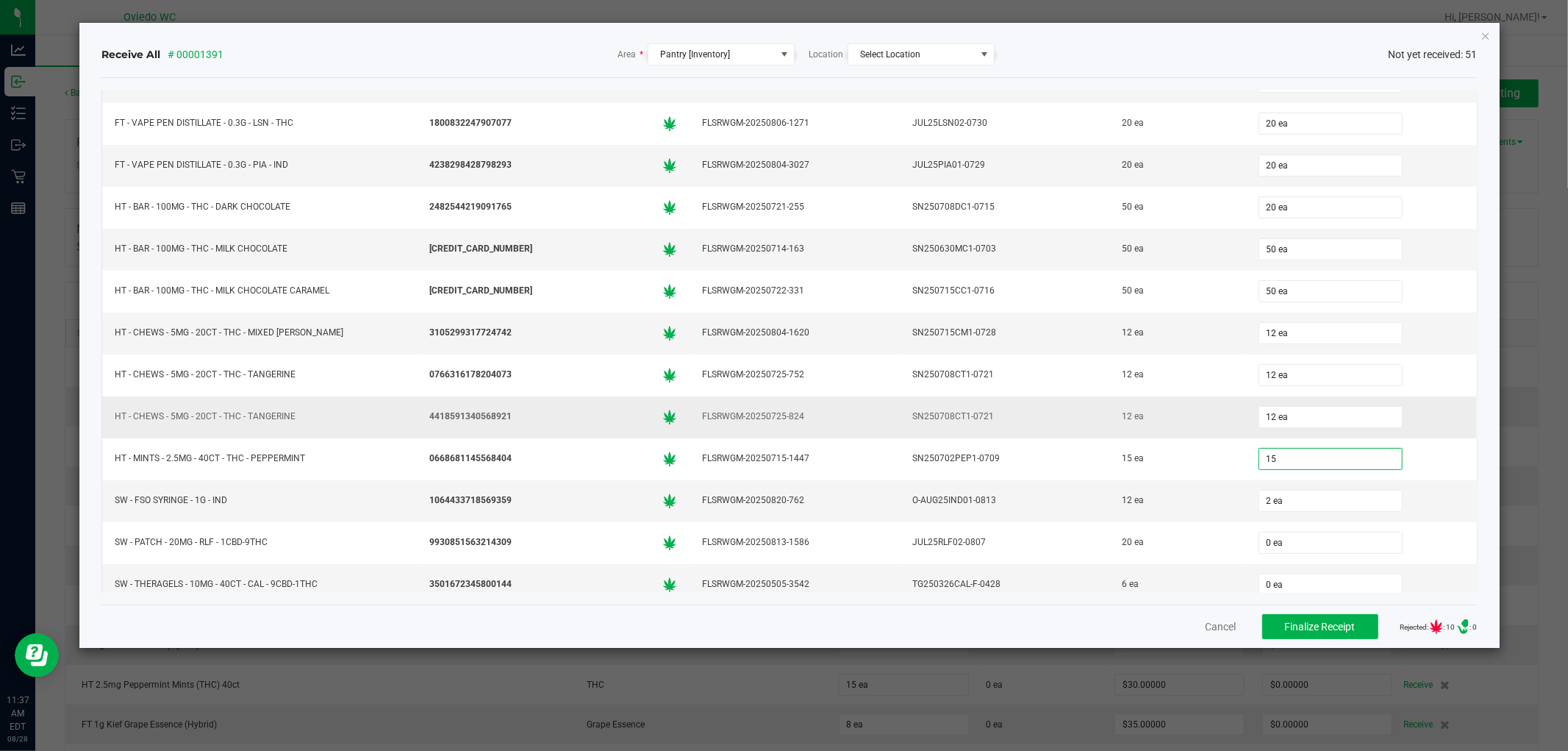
type input "15 ea"
type input "12"
type input "0"
type input "12 ea"
type input "20"
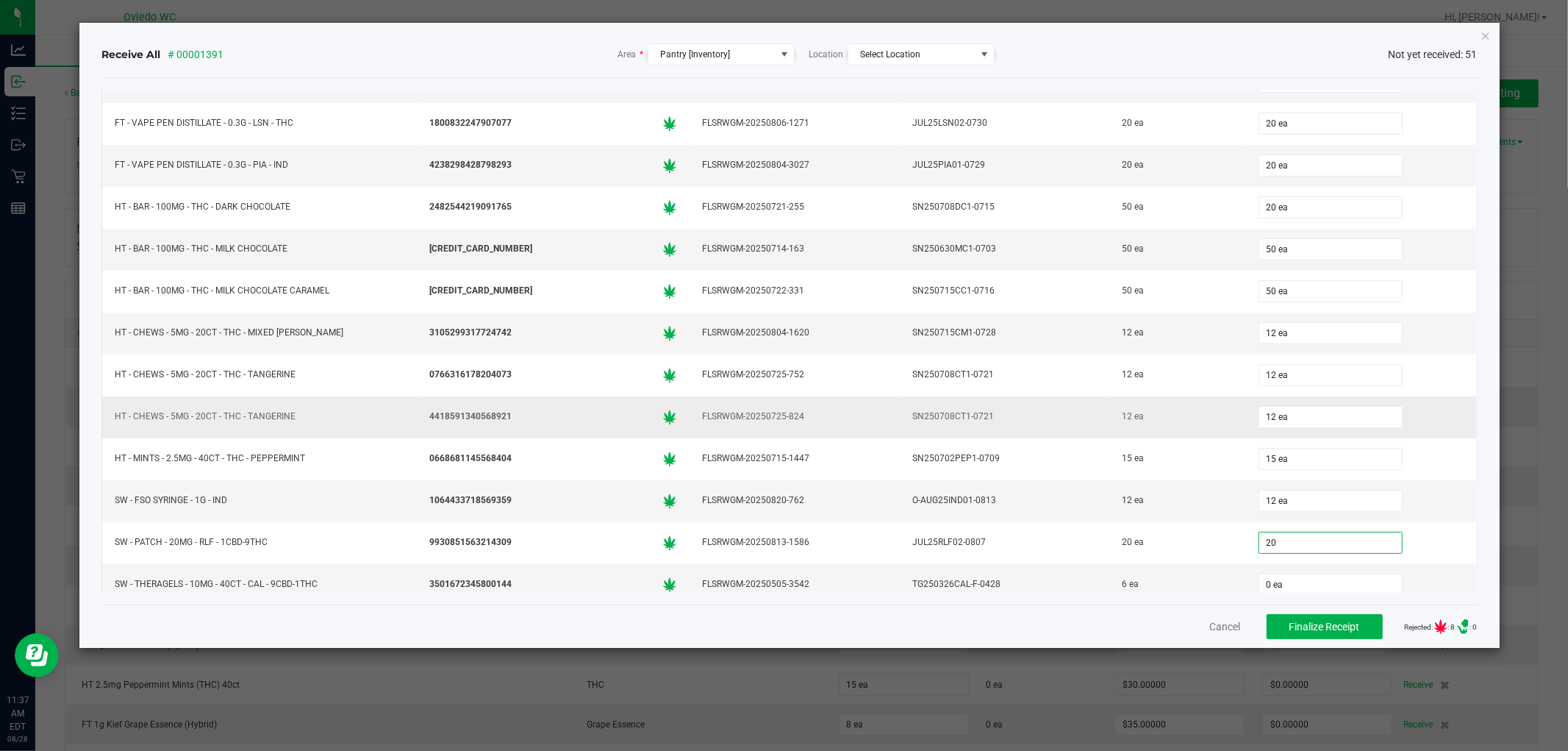
type input "0"
type input "20 ea"
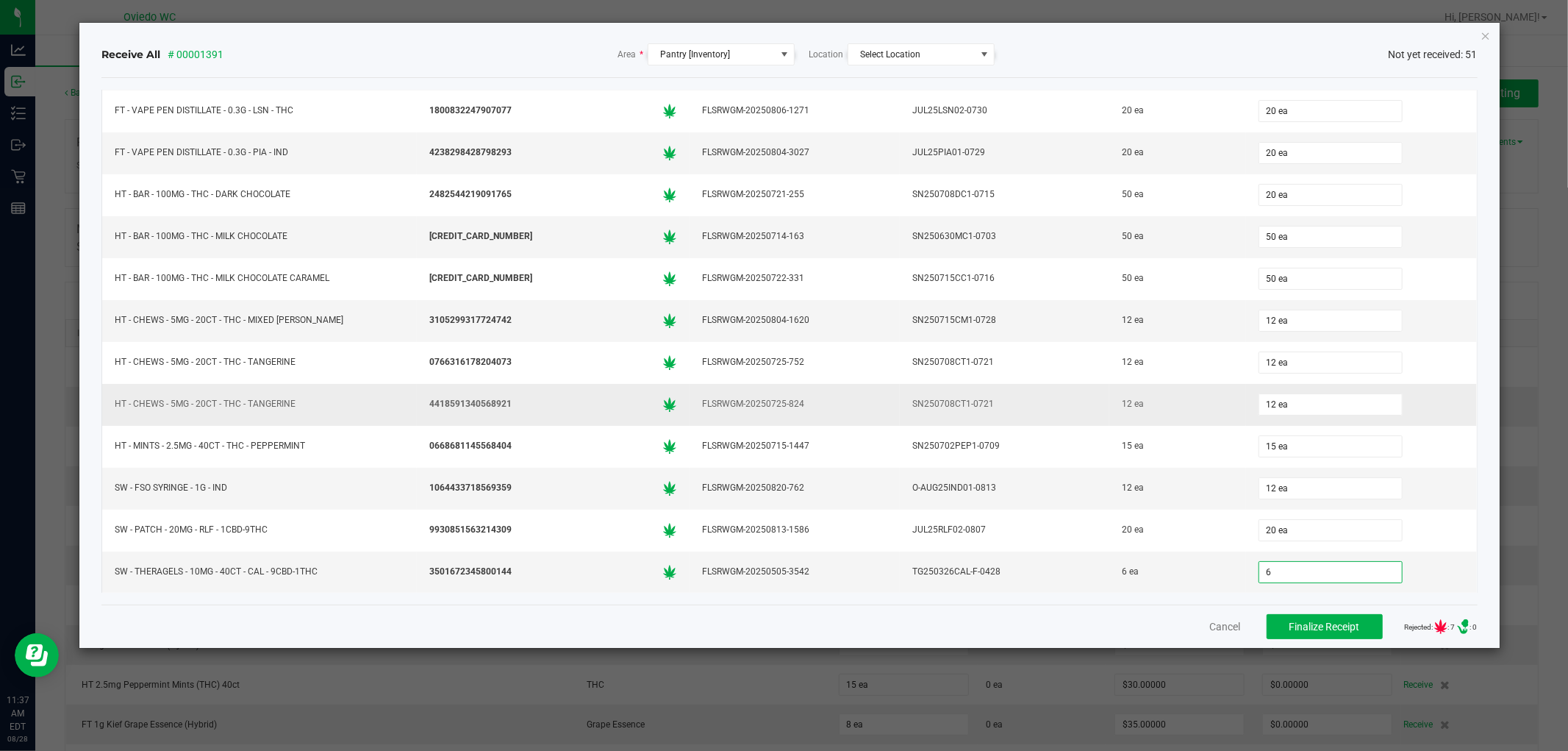
type input "6 ea"
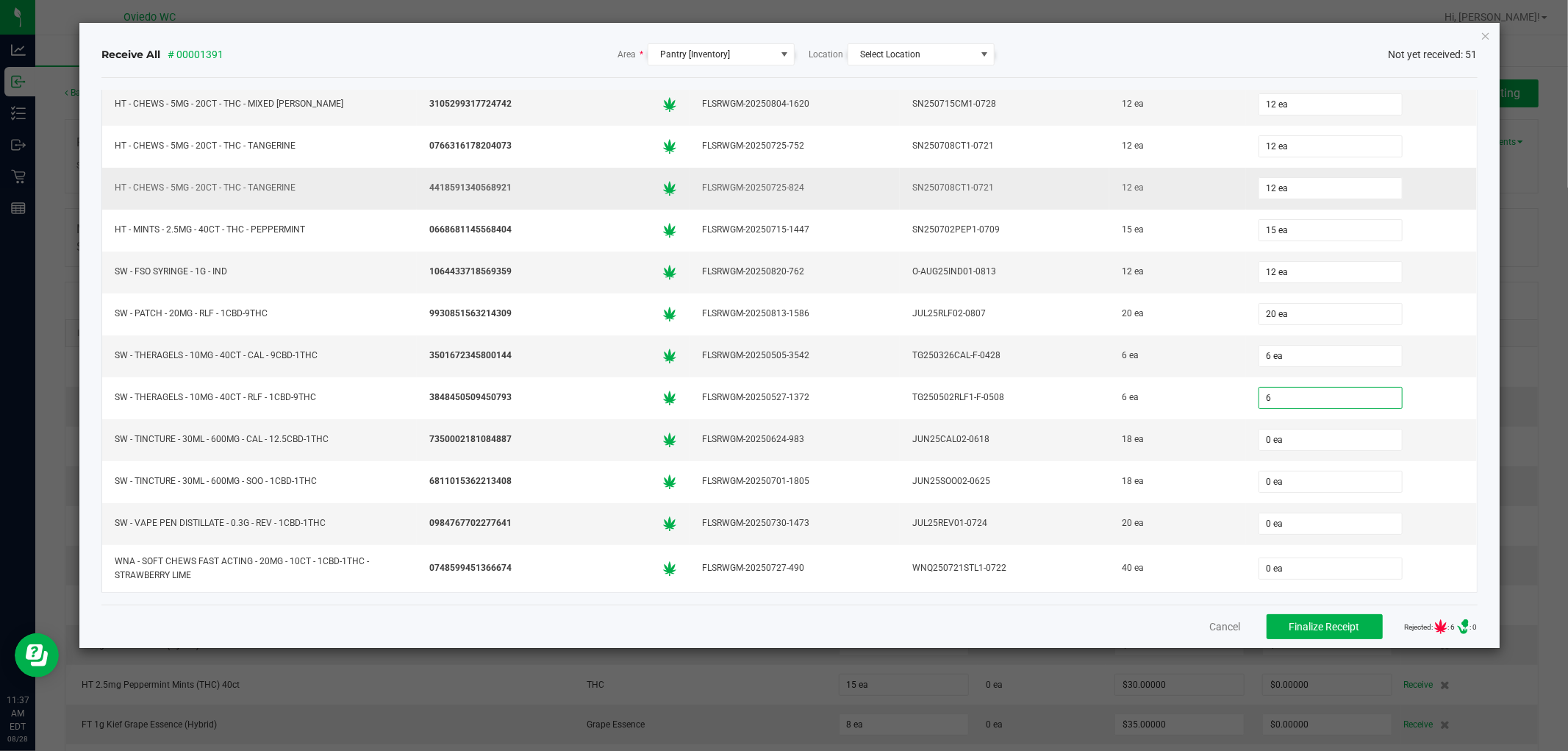
type input "6 ea"
type input "18 ea"
type input "18"
type input "0"
type input "18 ea"
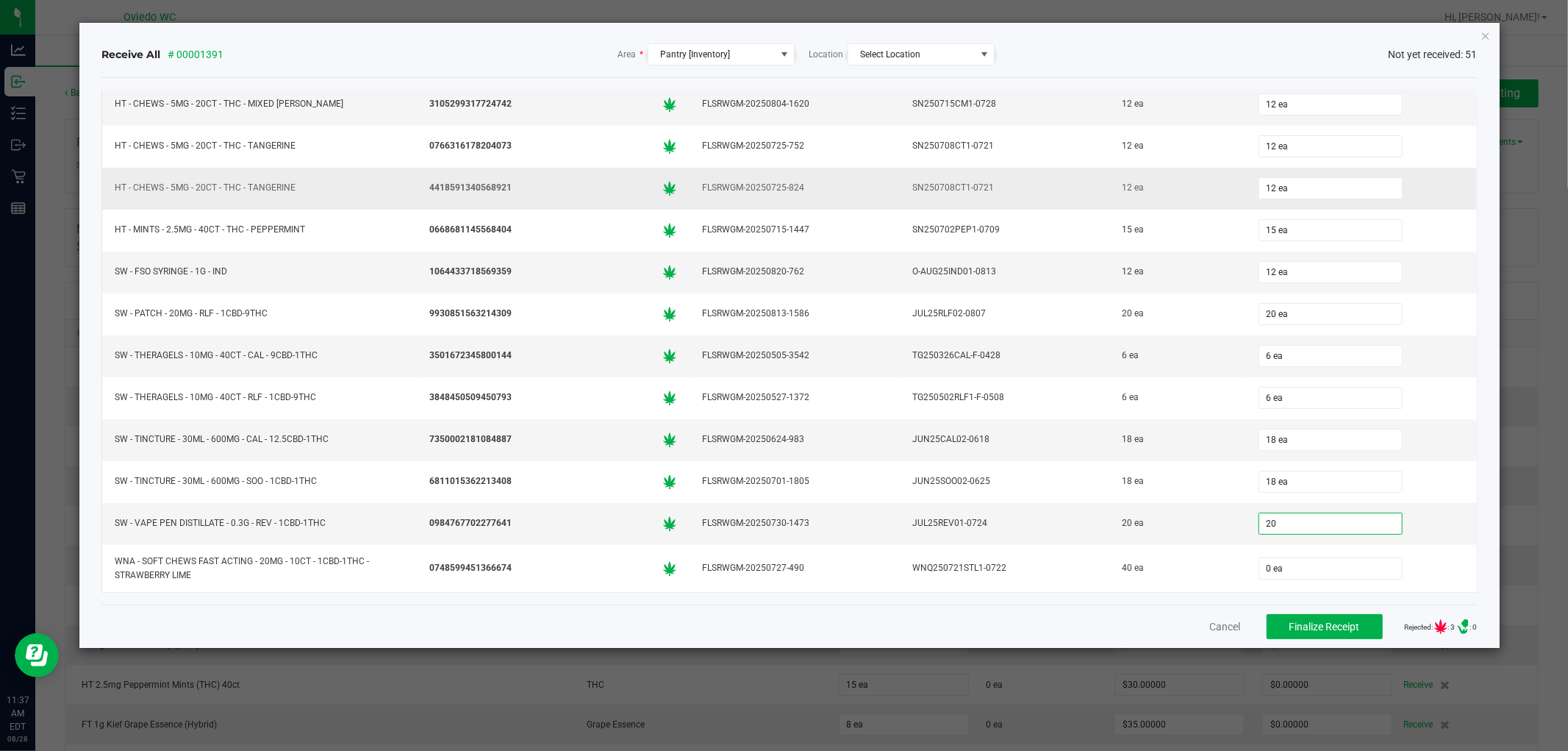
type input "20 ea"
type input "4 ea"
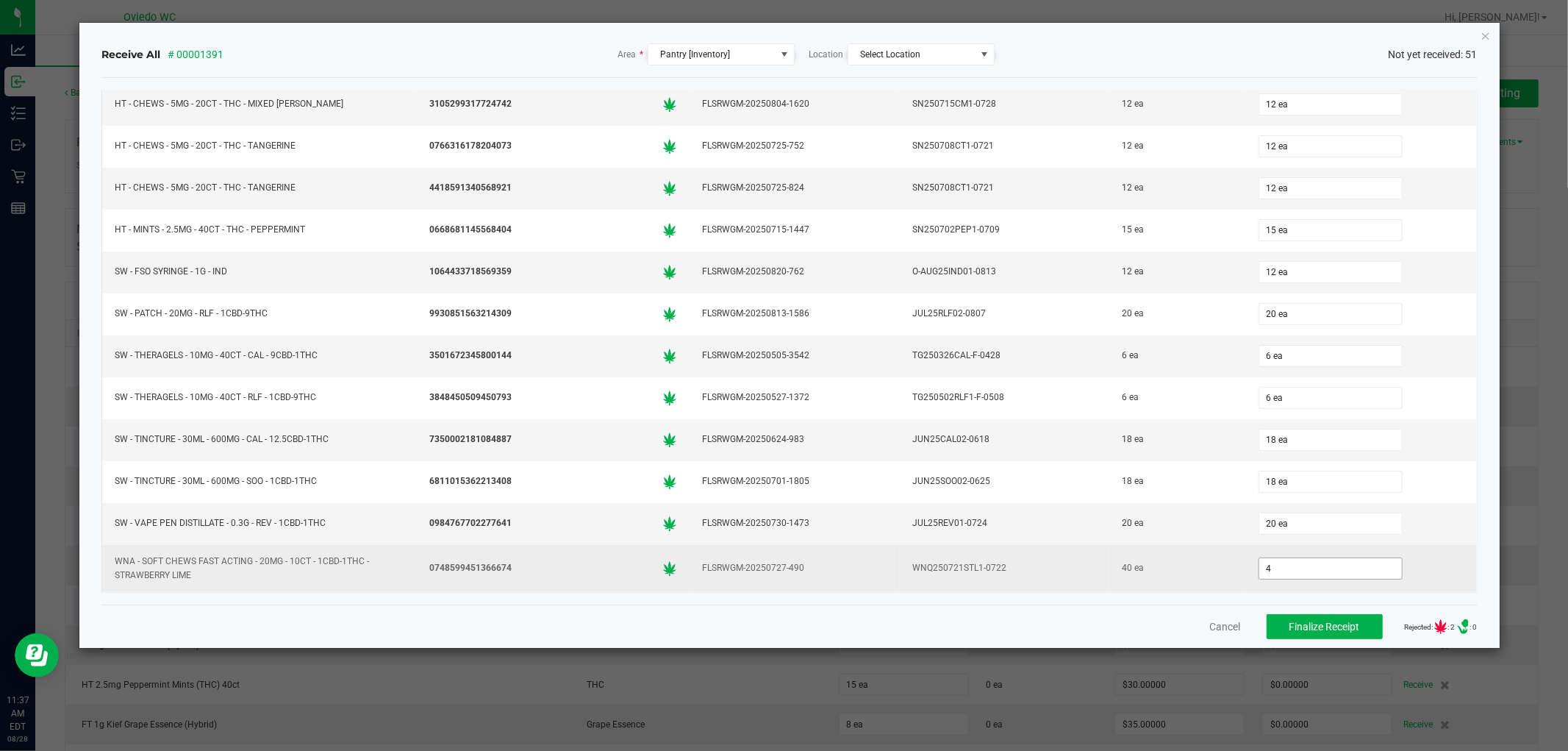
click at [1280, 567] on input "4" at bounding box center [1330, 568] width 143 height 21
type input "1"
type input "40 ea"
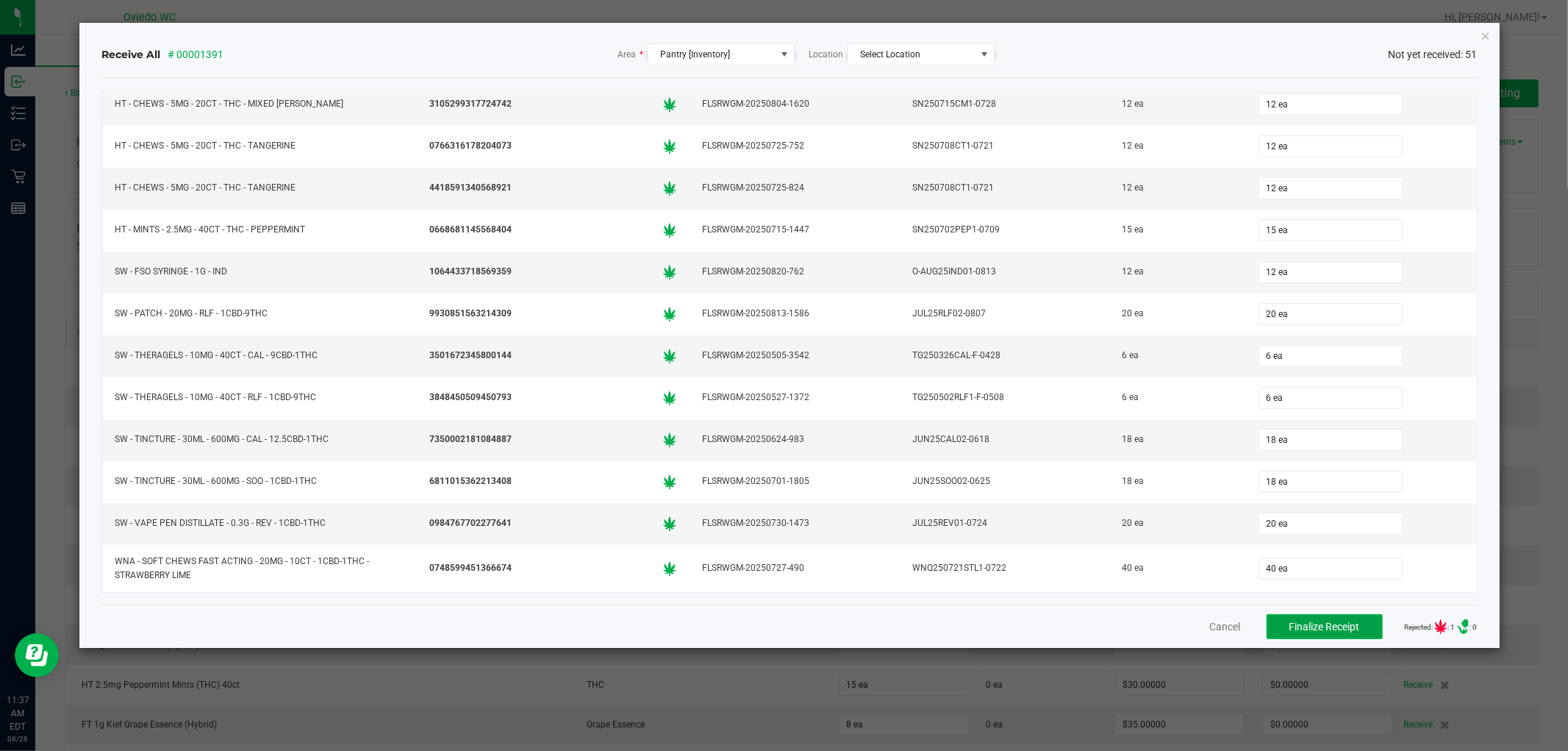
click at [1289, 621] on span "Finalize Receipt" at bounding box center [1324, 626] width 70 height 12
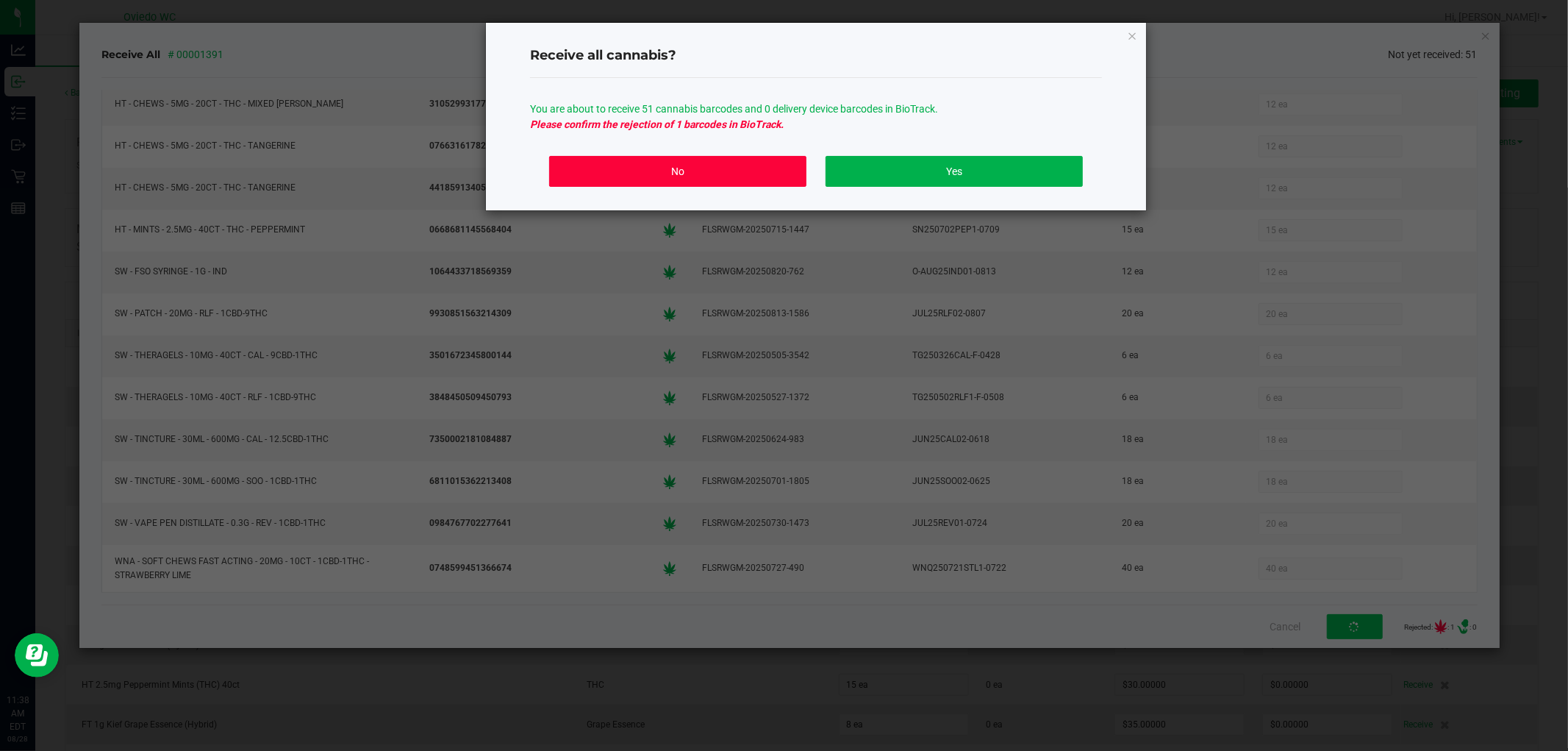
click at [736, 166] on button "No" at bounding box center [678, 171] width 257 height 31
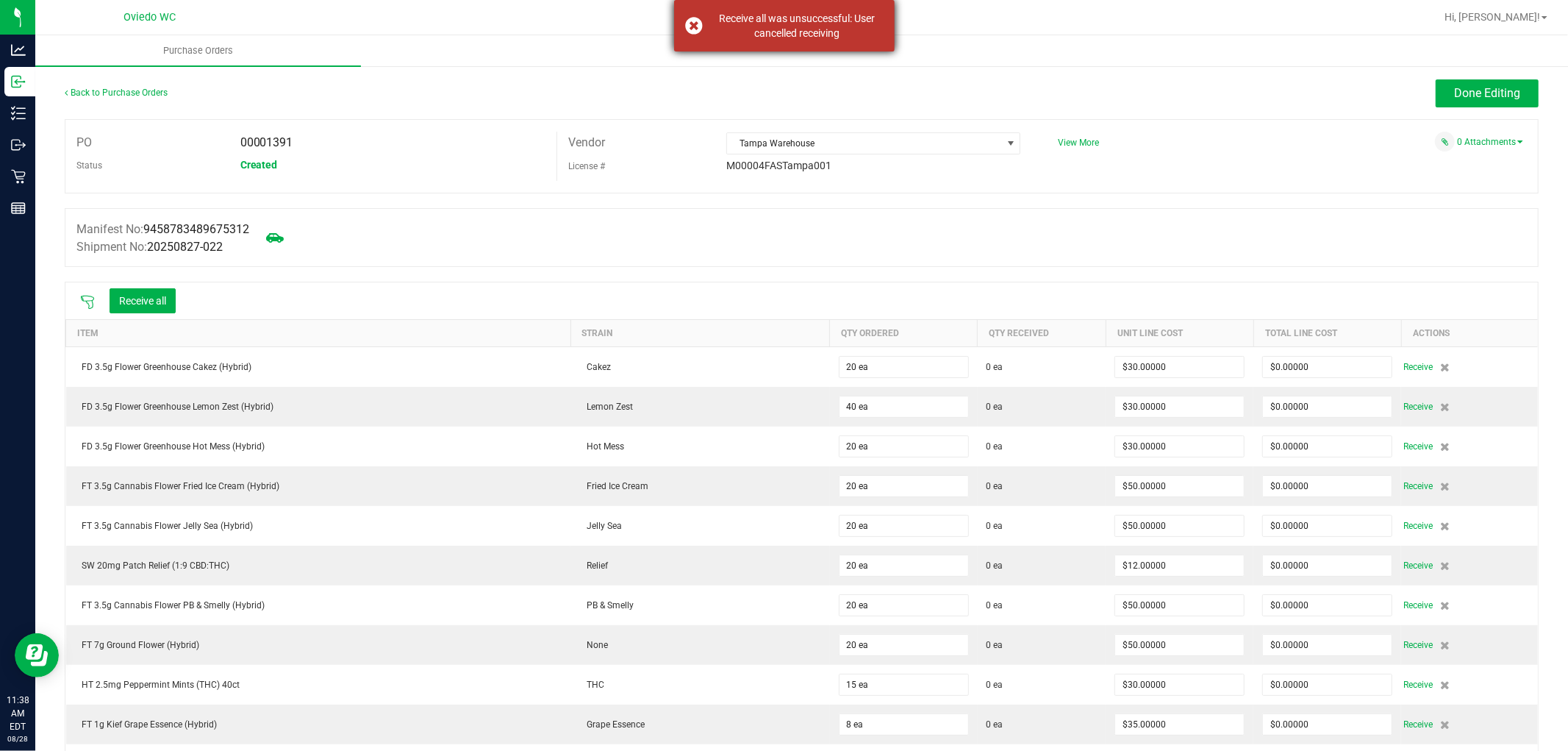
click at [839, 33] on div "Receive all was unsuccessful: User cancelled receiving" at bounding box center [797, 26] width 173 height 29
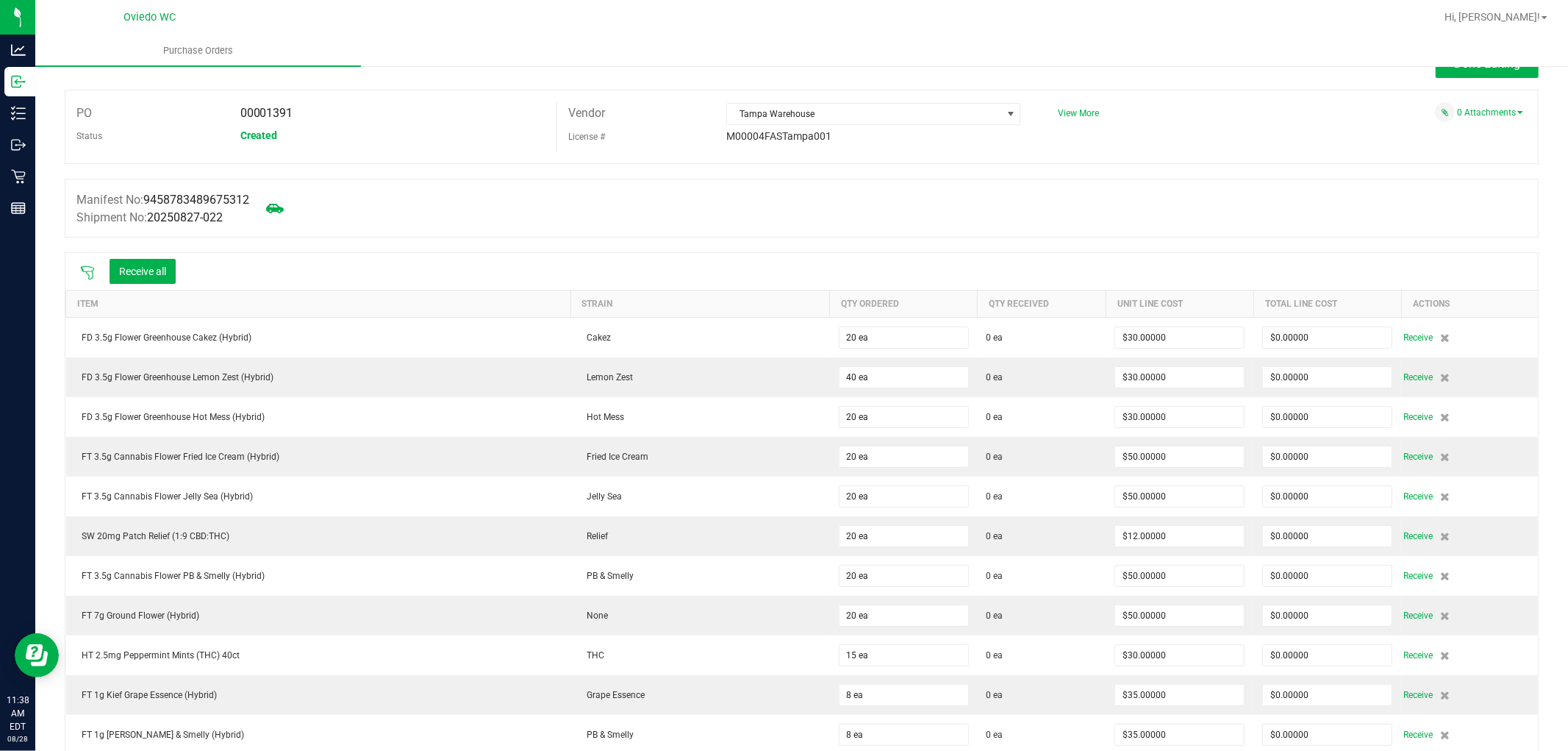
scroll to position [0, 0]
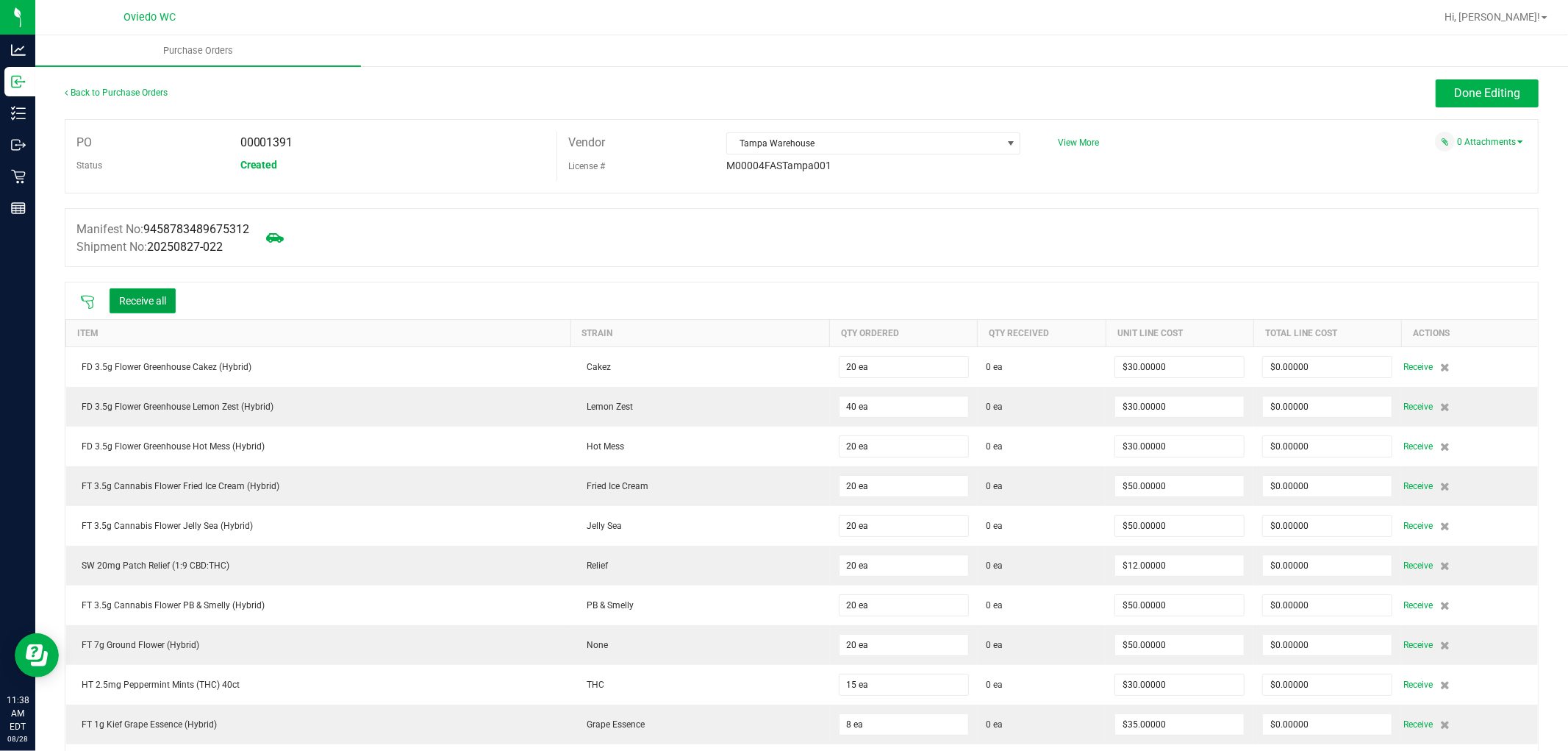
click at [160, 311] on button "Receive all" at bounding box center [142, 300] width 67 height 25
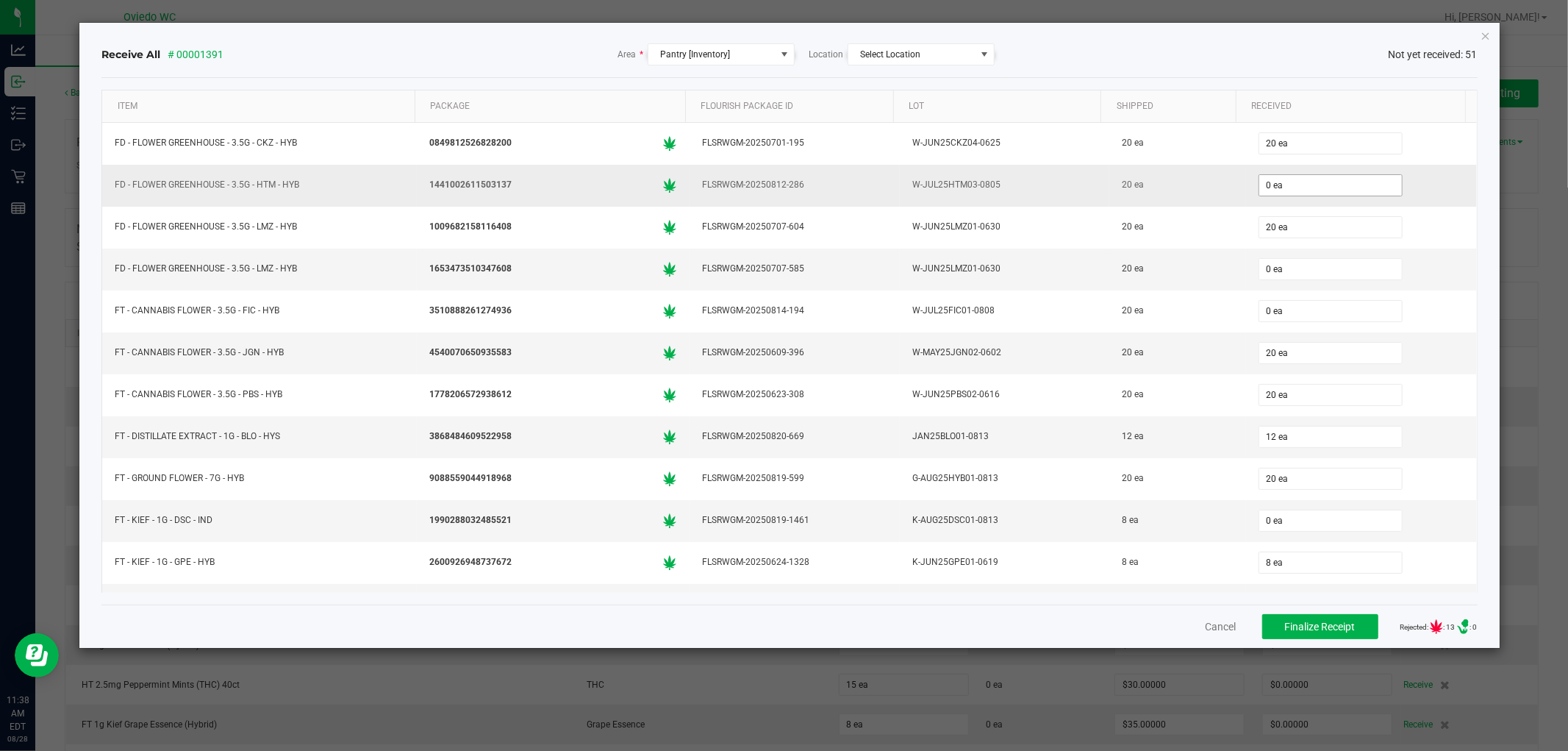
drag, startPoint x: 1266, startPoint y: 174, endPoint x: 1257, endPoint y: 192, distance: 20.1
click at [1267, 174] on span "0 ea" at bounding box center [1330, 185] width 144 height 22
click at [1275, 192] on input "0" at bounding box center [1330, 185] width 143 height 21
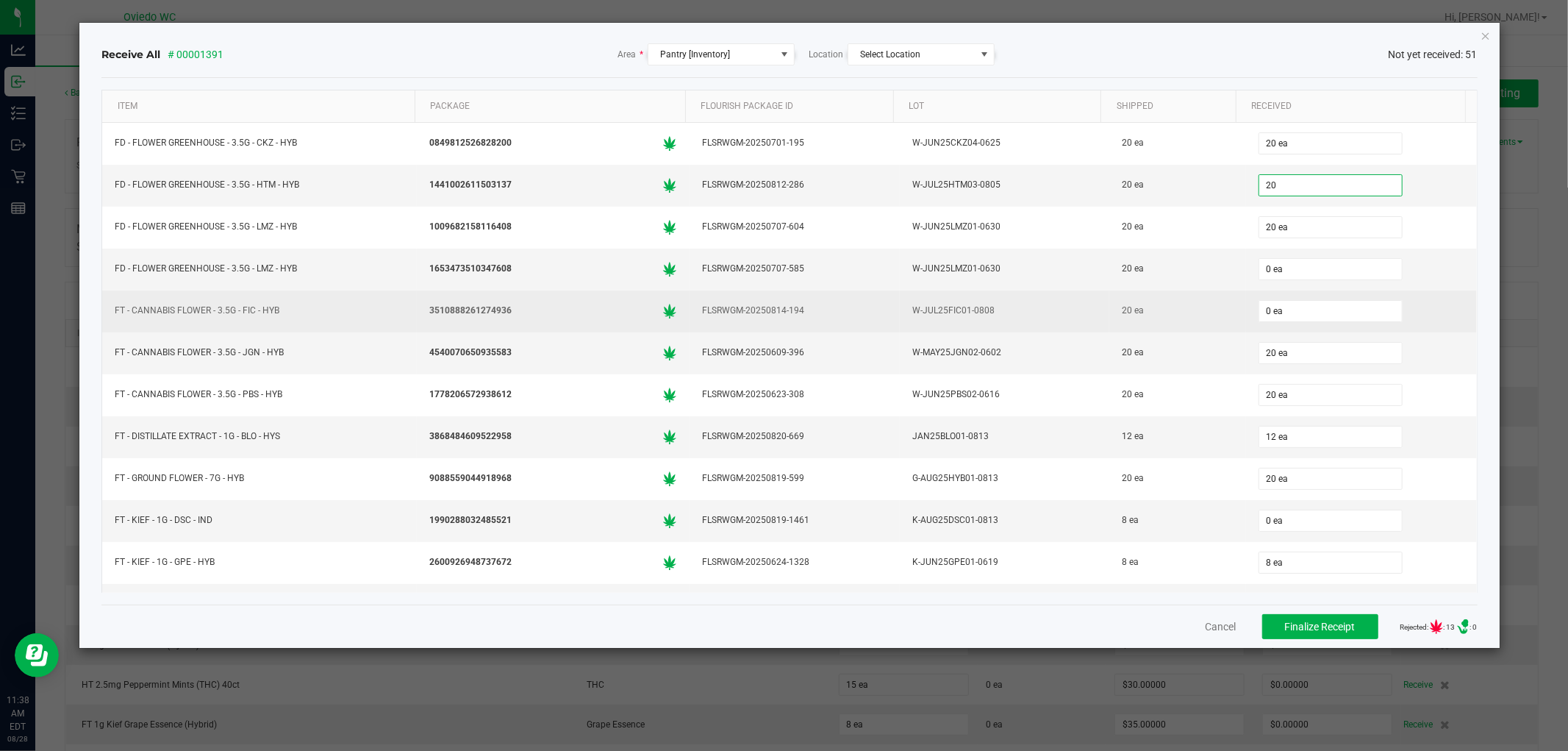
type input "20 ea"
click at [1066, 318] on div "W-JUL25FIC01-0808" at bounding box center [1004, 310] width 192 height 21
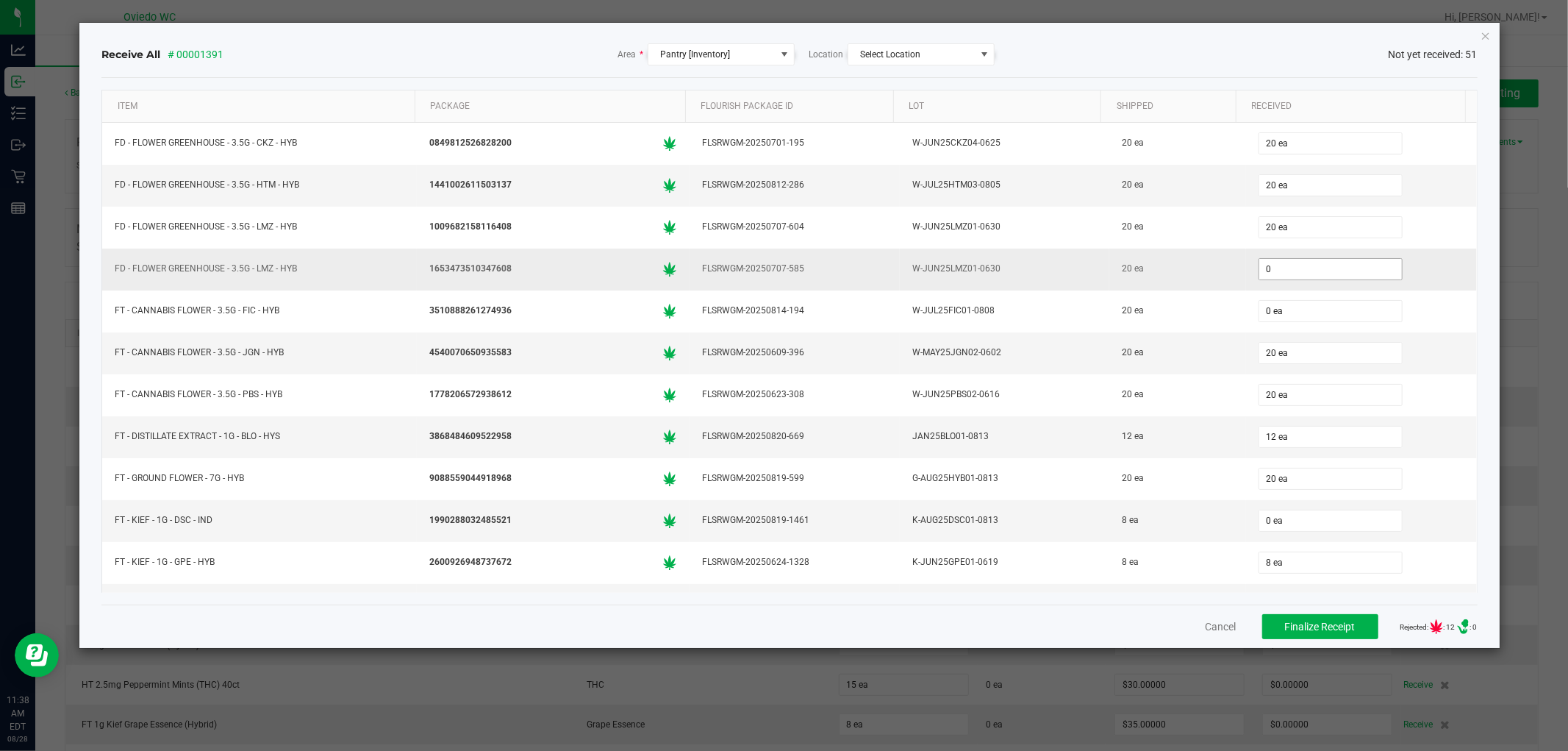
click at [1270, 271] on input "0" at bounding box center [1330, 269] width 143 height 21
type input "20 ea"
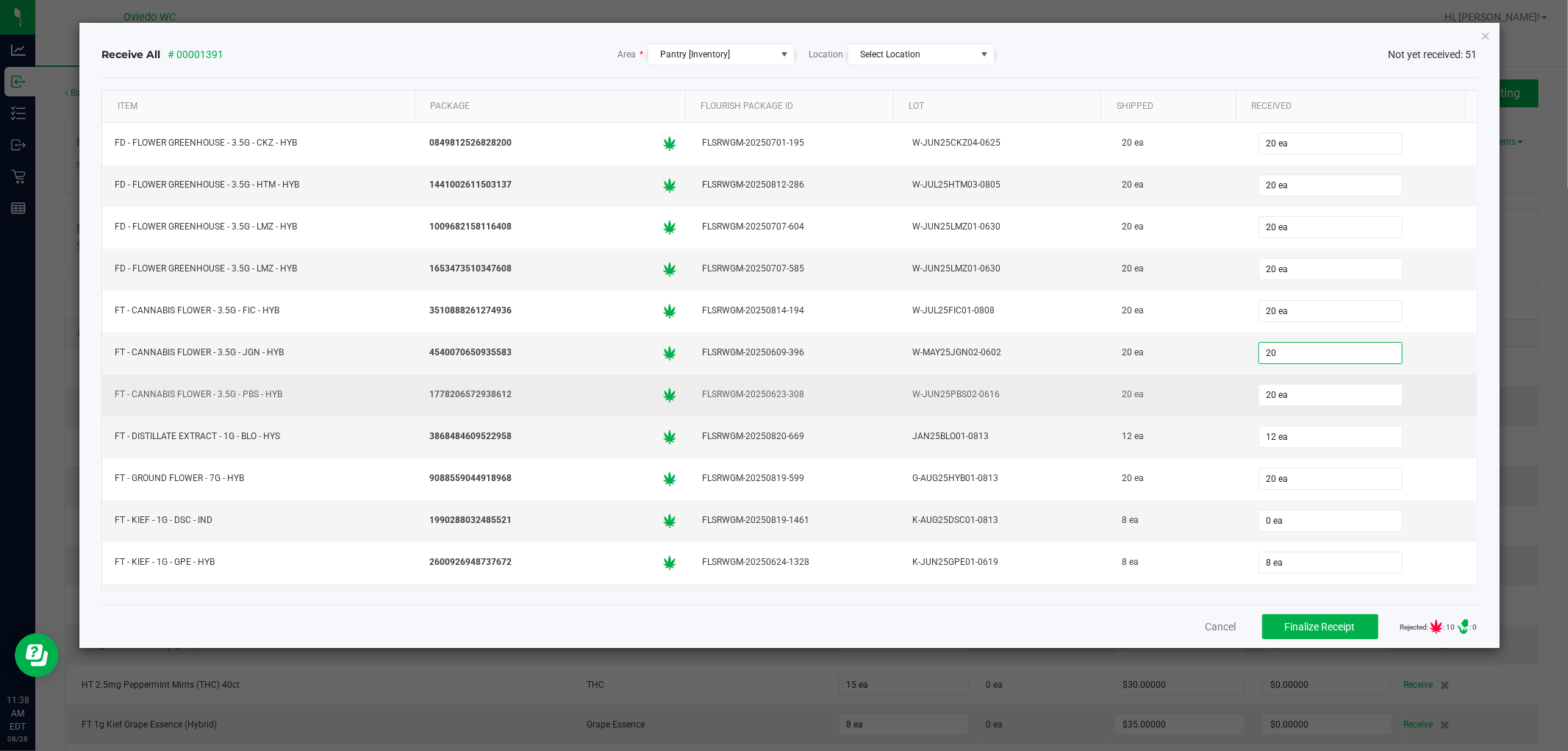
type input "20 ea"
click at [996, 376] on td "W-JUN25PBS02-0616" at bounding box center [1004, 396] width 210 height 42
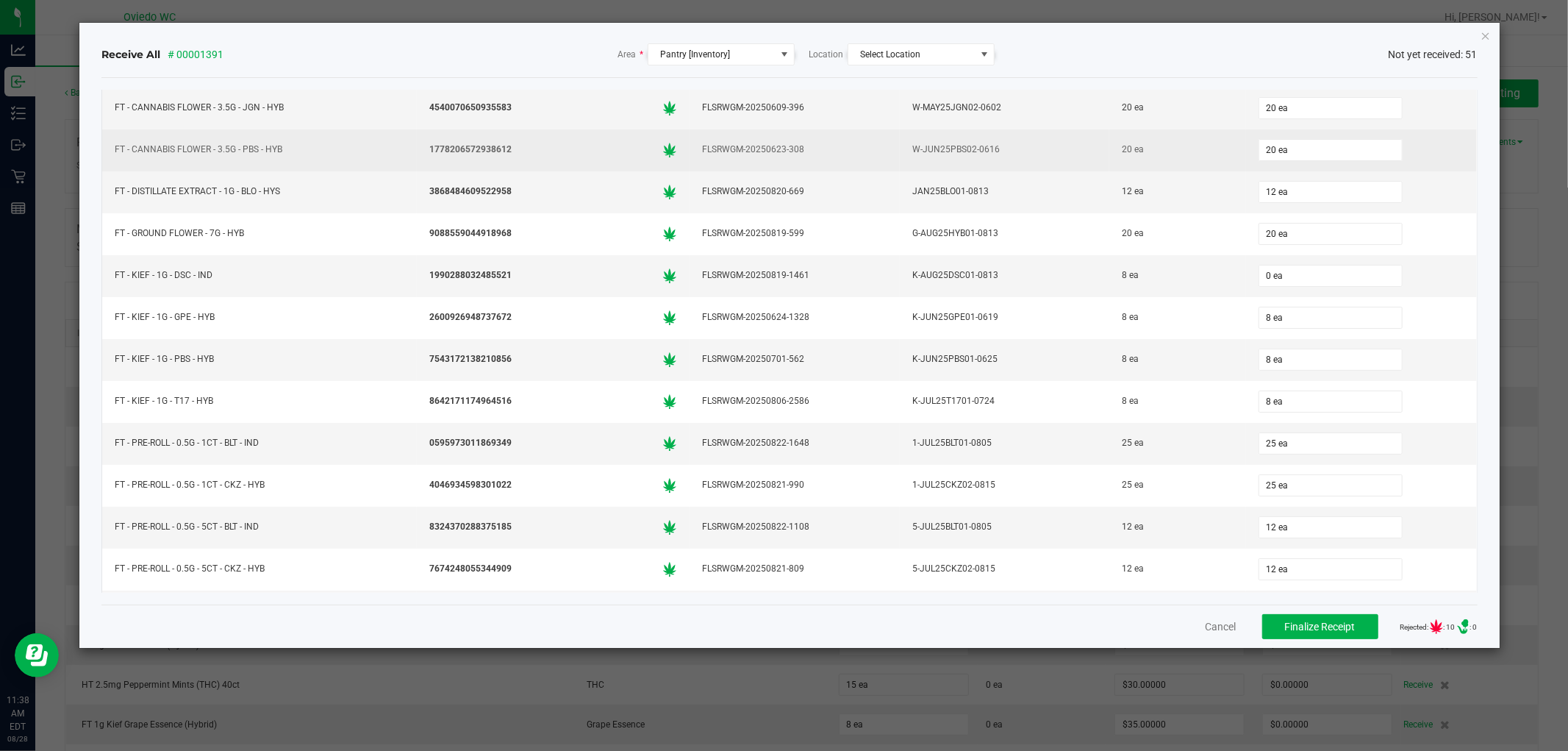
scroll to position [326, 0]
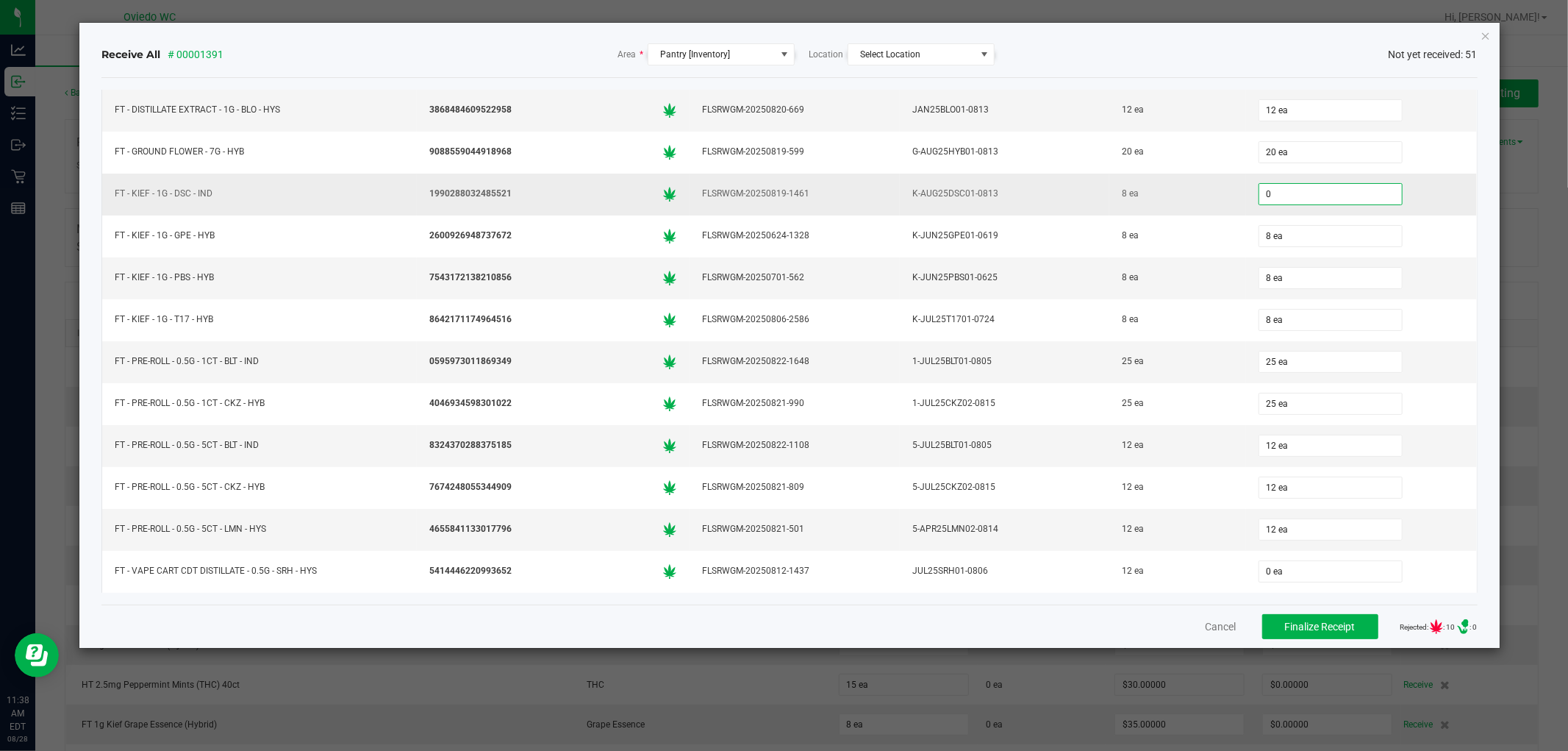
click at [1337, 203] on input "0" at bounding box center [1330, 194] width 143 height 21
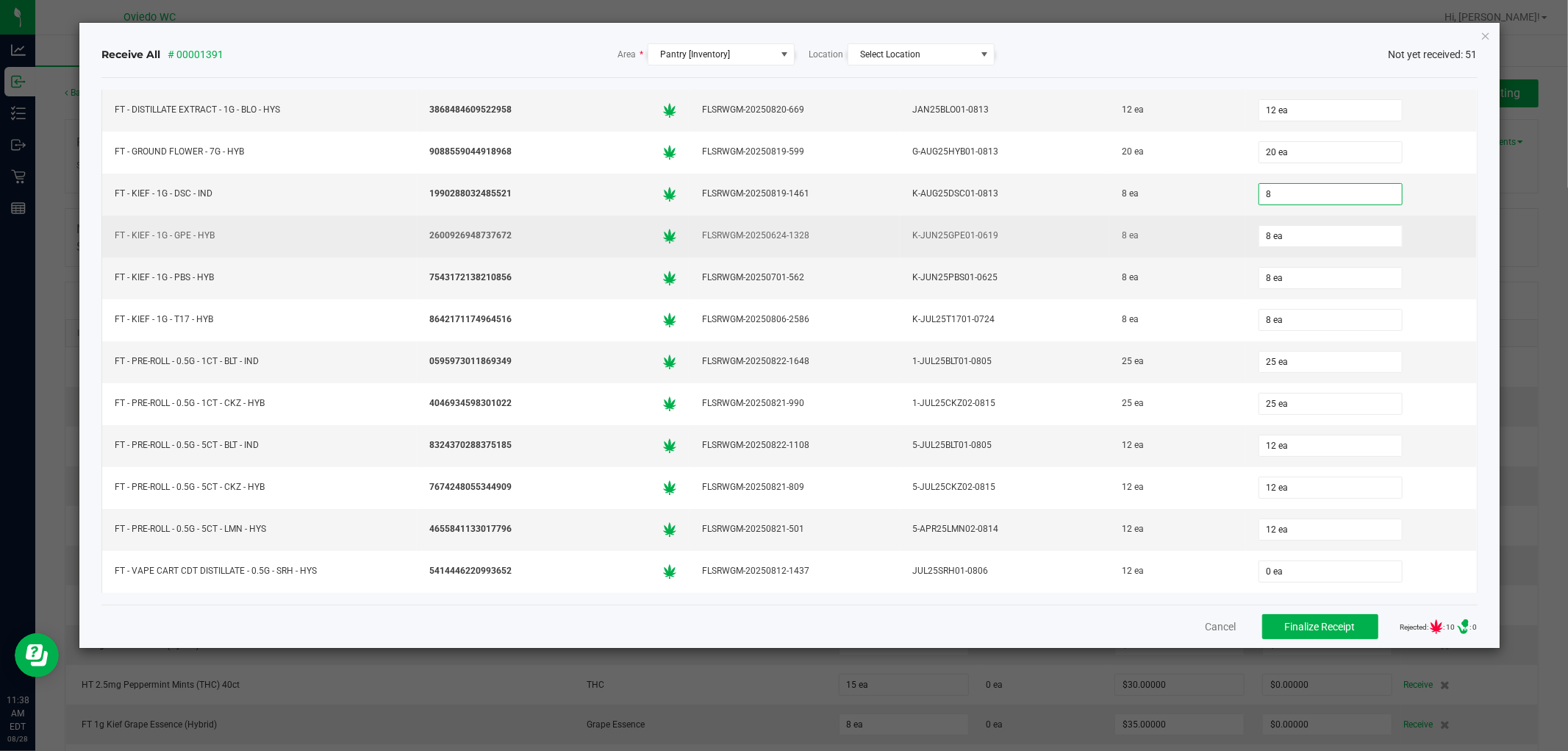
type input "8 ea"
click at [794, 244] on div "FLSRWGM-20250624-1328" at bounding box center [794, 235] width 192 height 21
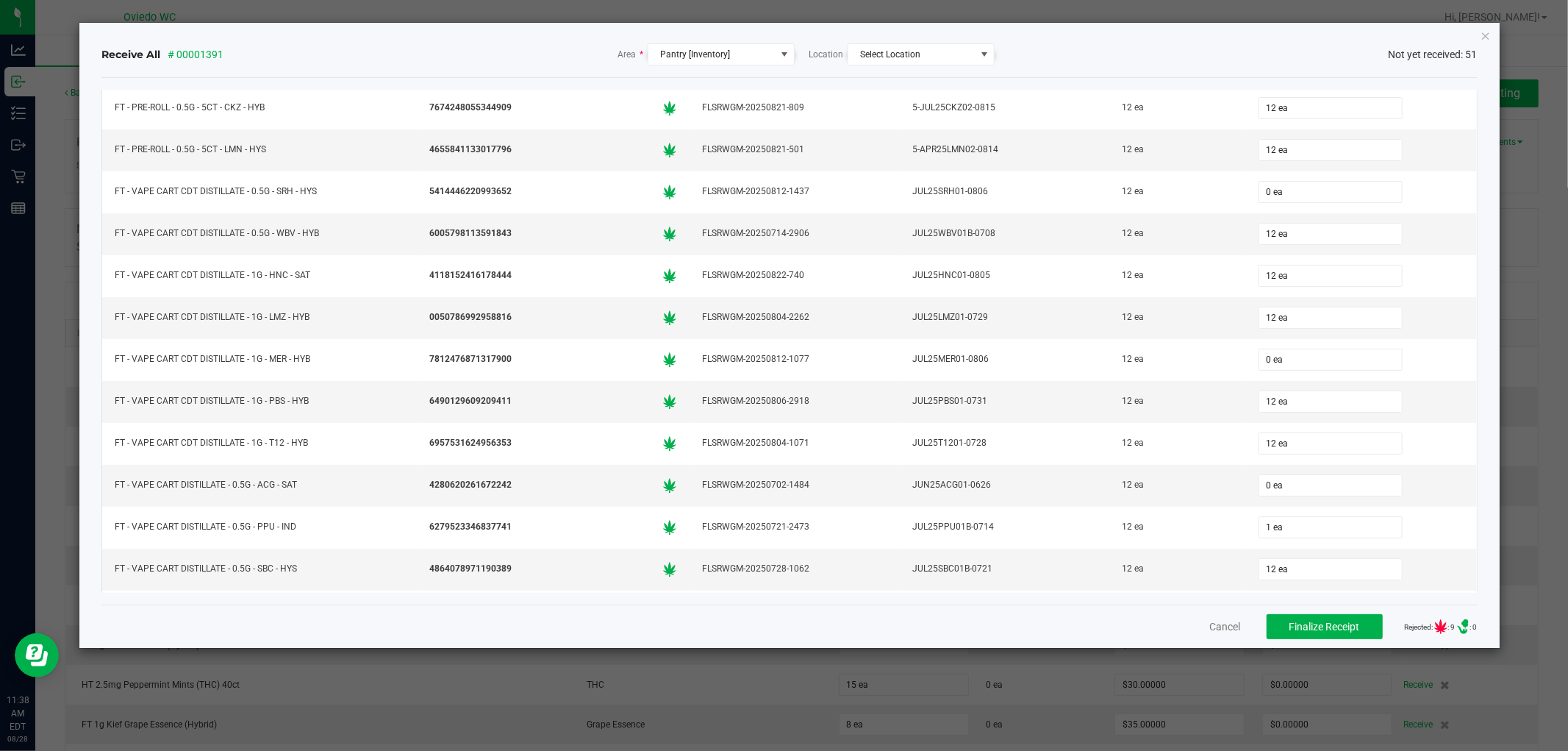
scroll to position [736, 0]
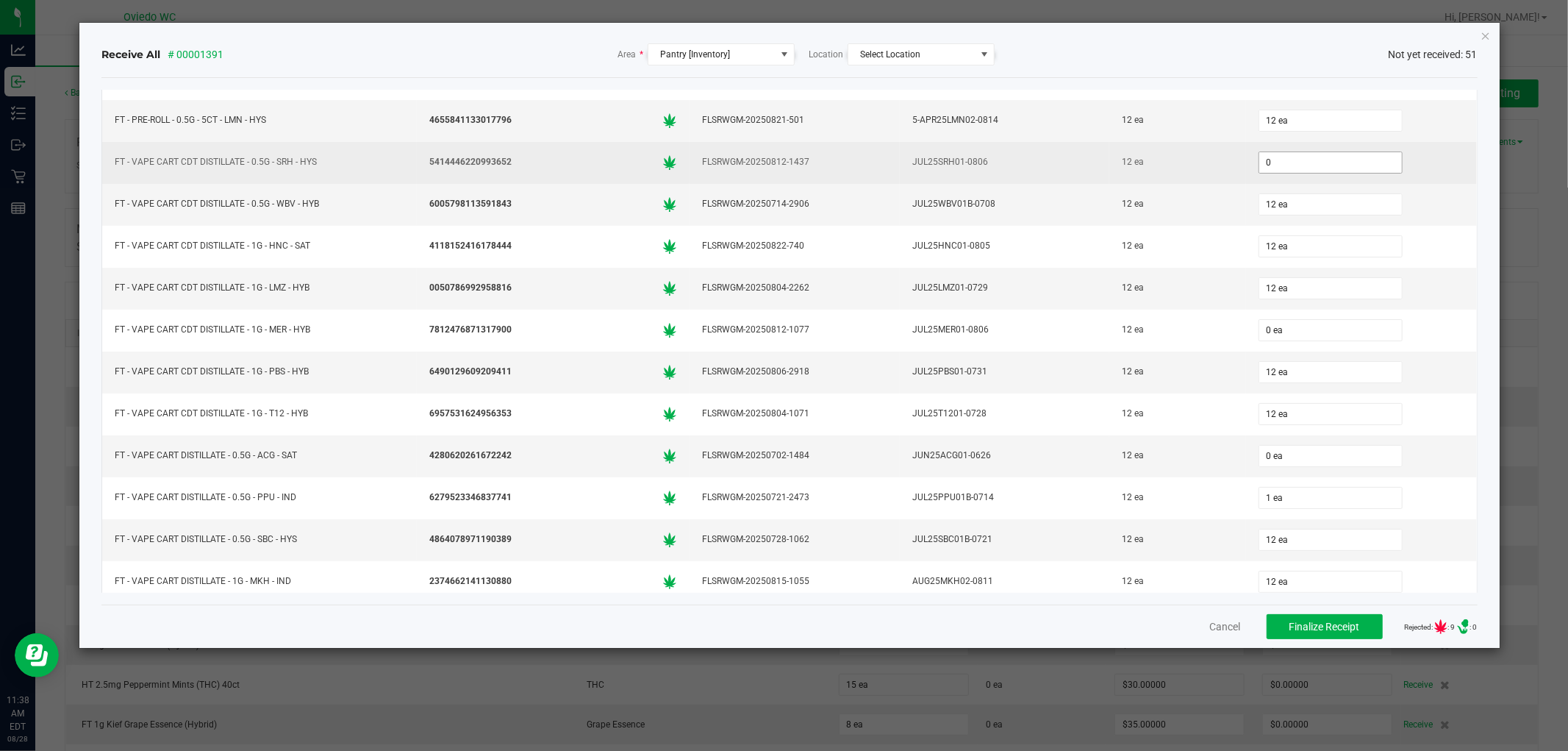
click at [1303, 170] on input "0" at bounding box center [1330, 162] width 143 height 21
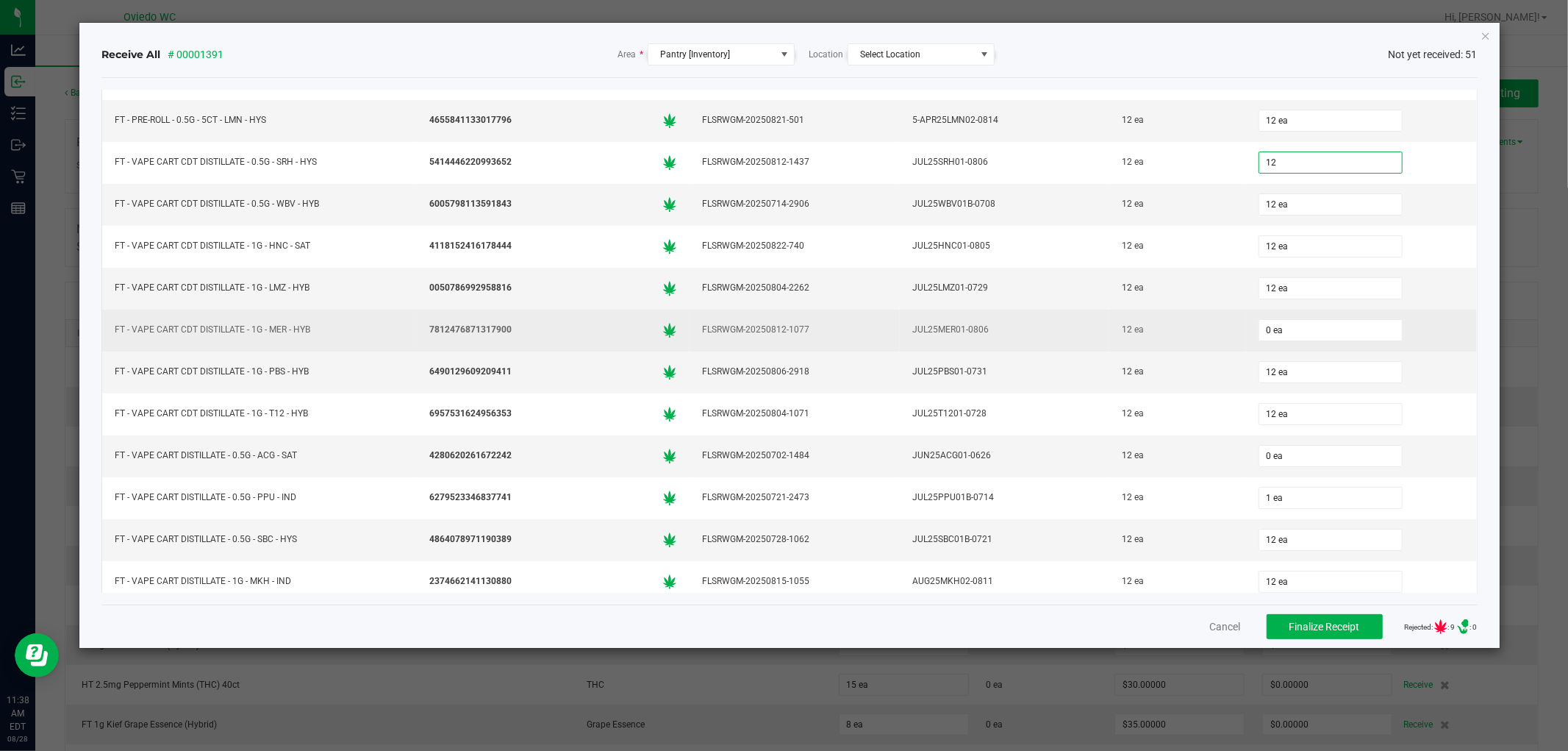
type input "12 ea"
click at [763, 319] on td "FLSRWGM-20250812-1077" at bounding box center [794, 331] width 210 height 42
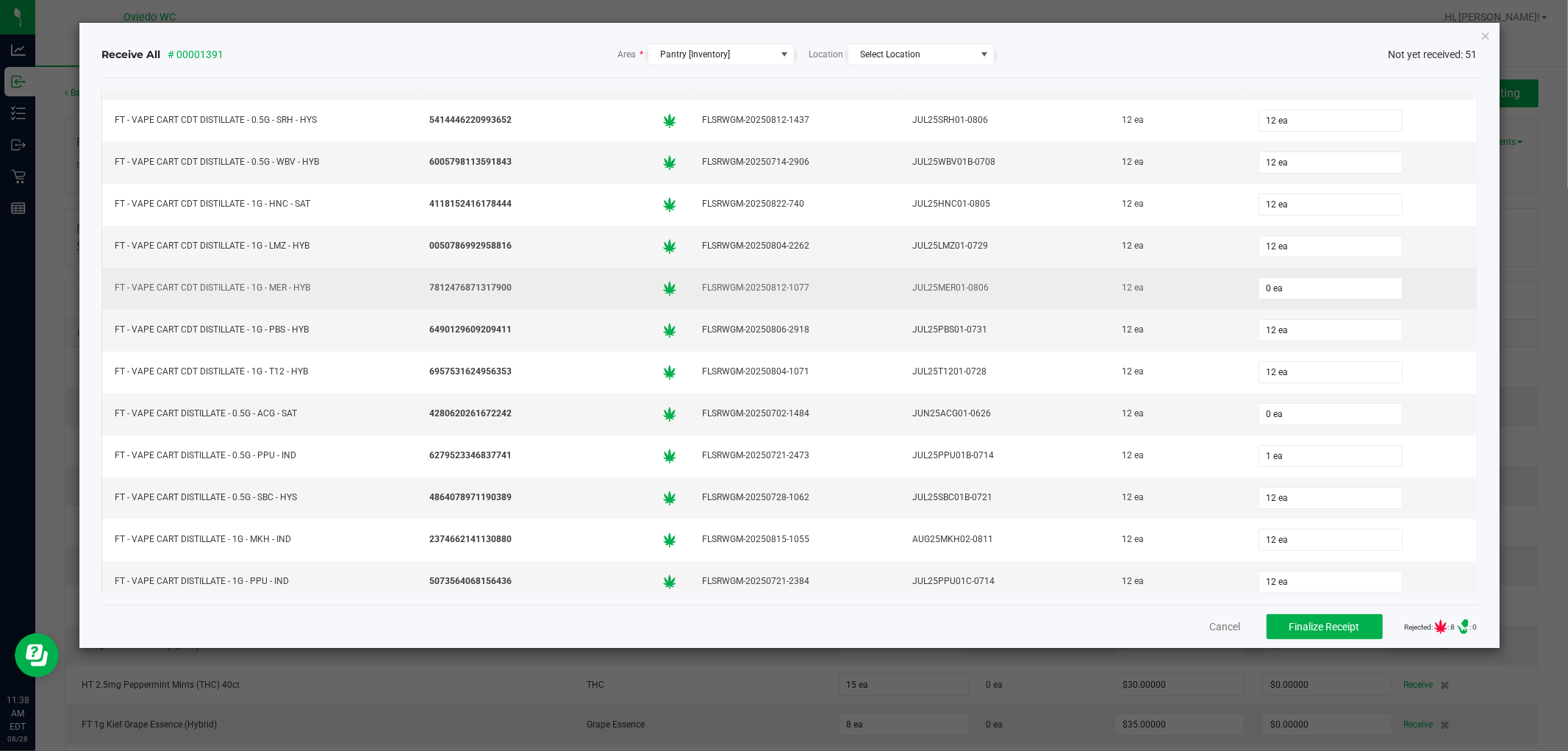
scroll to position [817, 0]
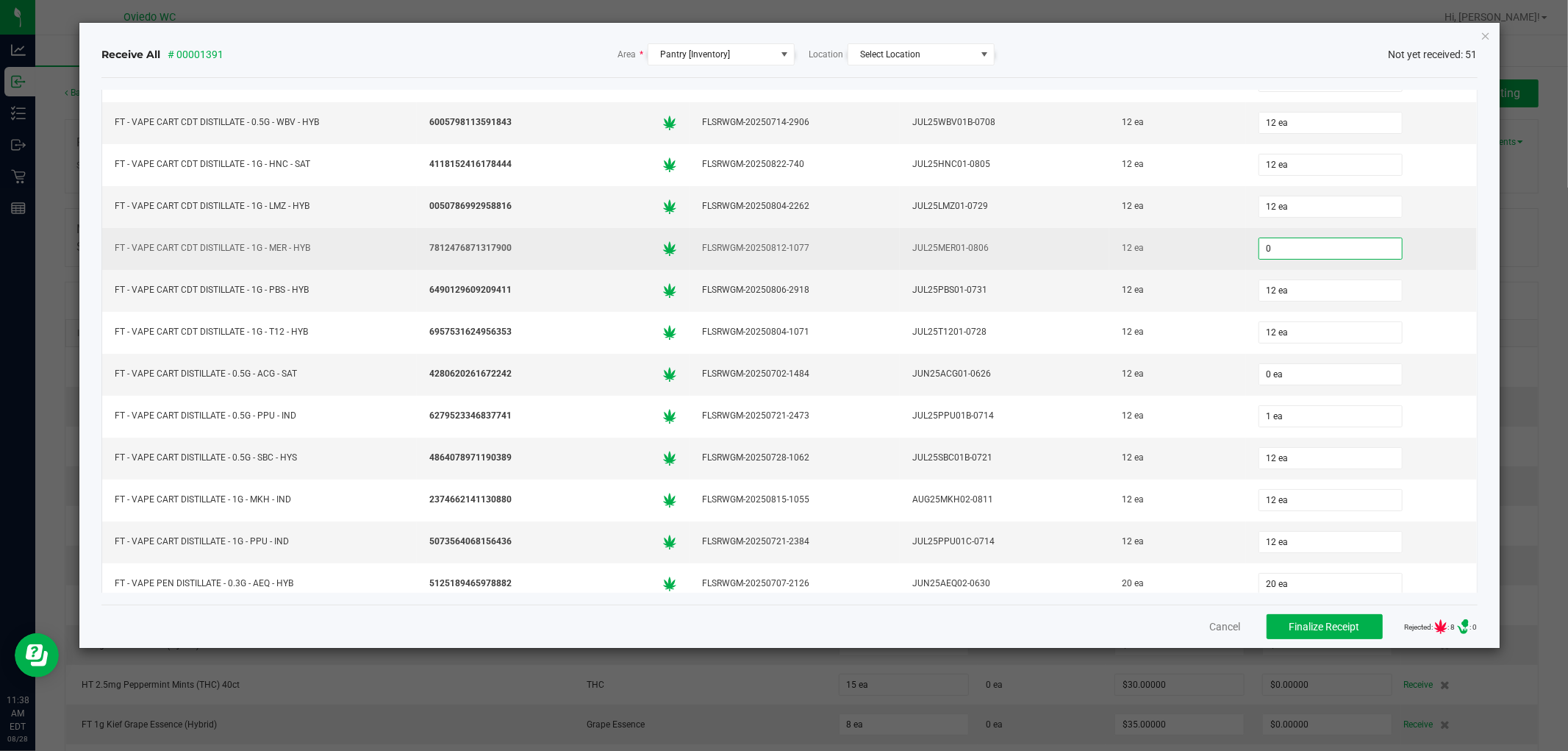
click at [1296, 252] on input "0" at bounding box center [1330, 248] width 143 height 21
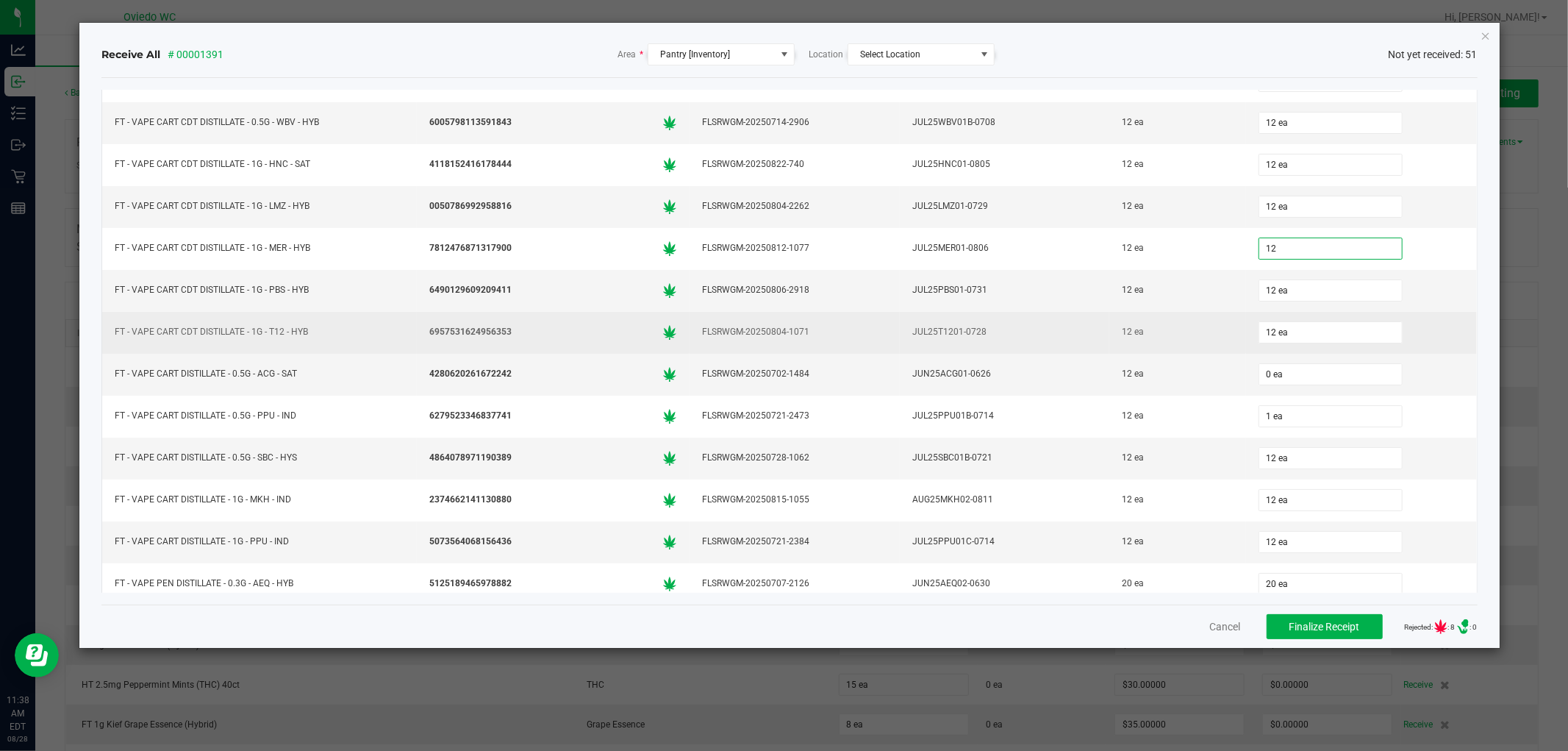
type input "12 ea"
click at [752, 351] on td "FLSRWGM-20250804-1071" at bounding box center [794, 333] width 210 height 42
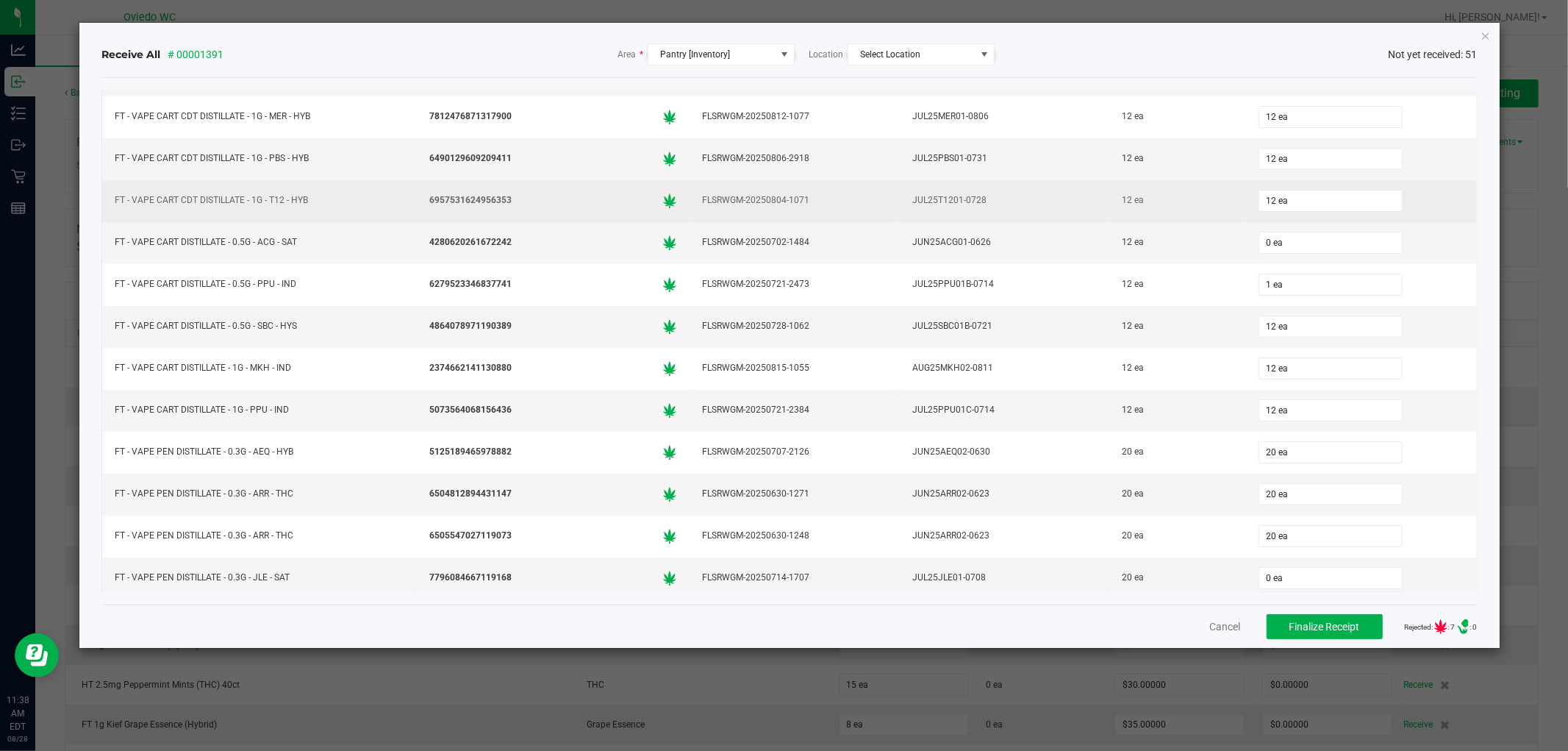
scroll to position [980, 0]
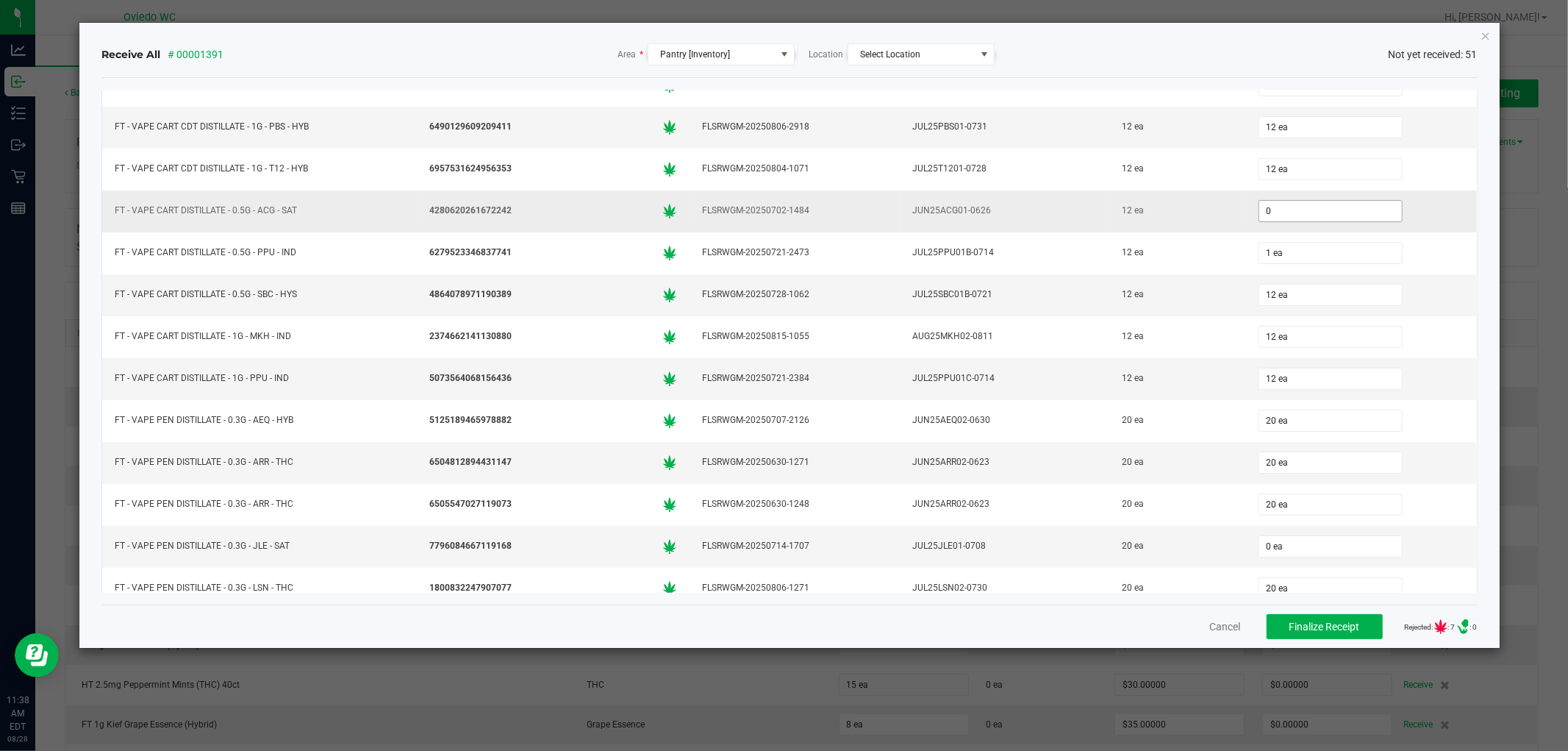
click at [1333, 208] on input "0" at bounding box center [1330, 211] width 143 height 21
type input "12 ea"
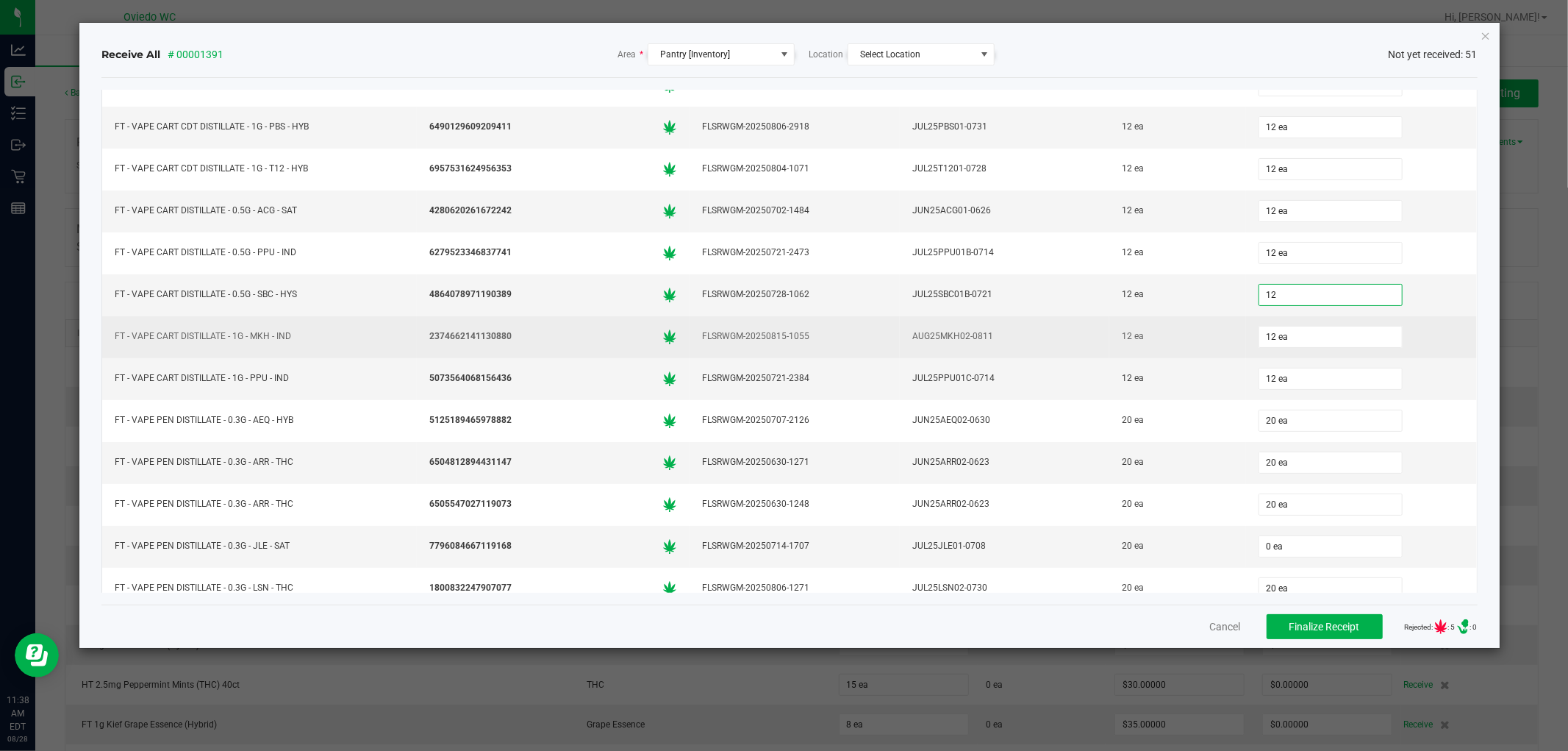
type input "12 ea"
click at [908, 342] on div "AUG25MKH02-0811" at bounding box center [1004, 335] width 192 height 21
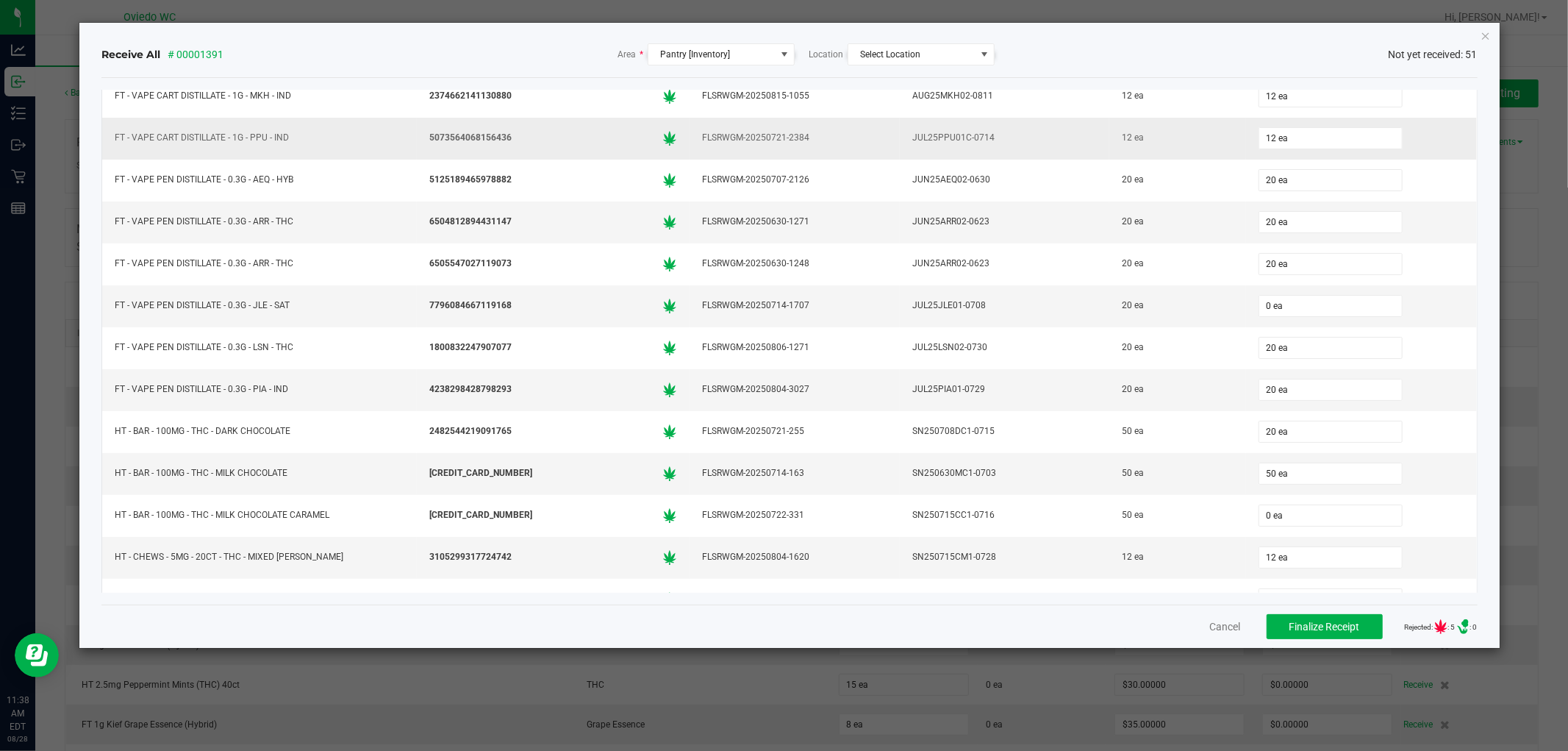
scroll to position [1225, 0]
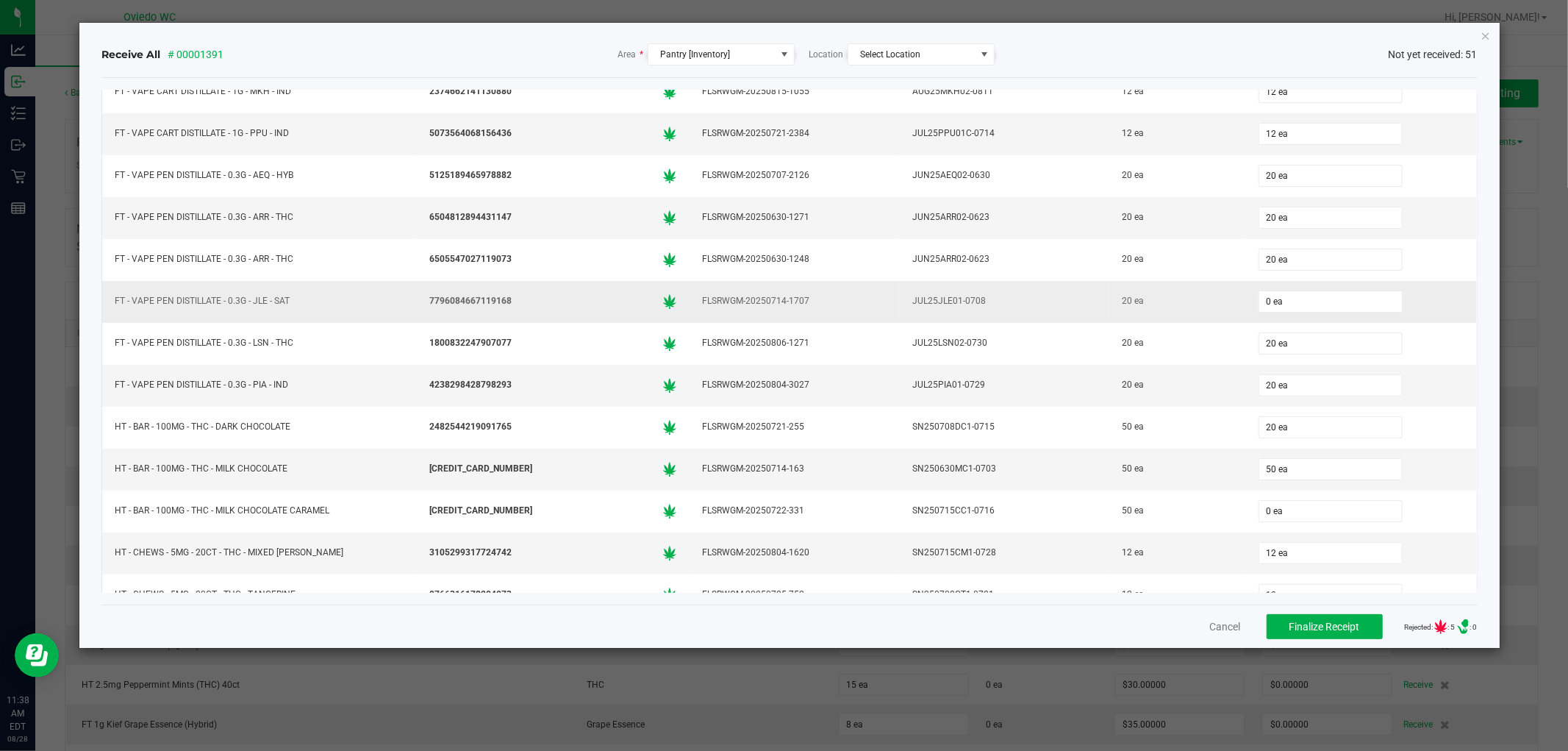
click at [1303, 323] on td "0 ea" at bounding box center [1360, 302] width 231 height 42
click at [1313, 303] on input "0" at bounding box center [1330, 301] width 143 height 21
type input "20 ea"
click at [607, 229] on div "6504812894431147" at bounding box center [553, 218] width 255 height 22
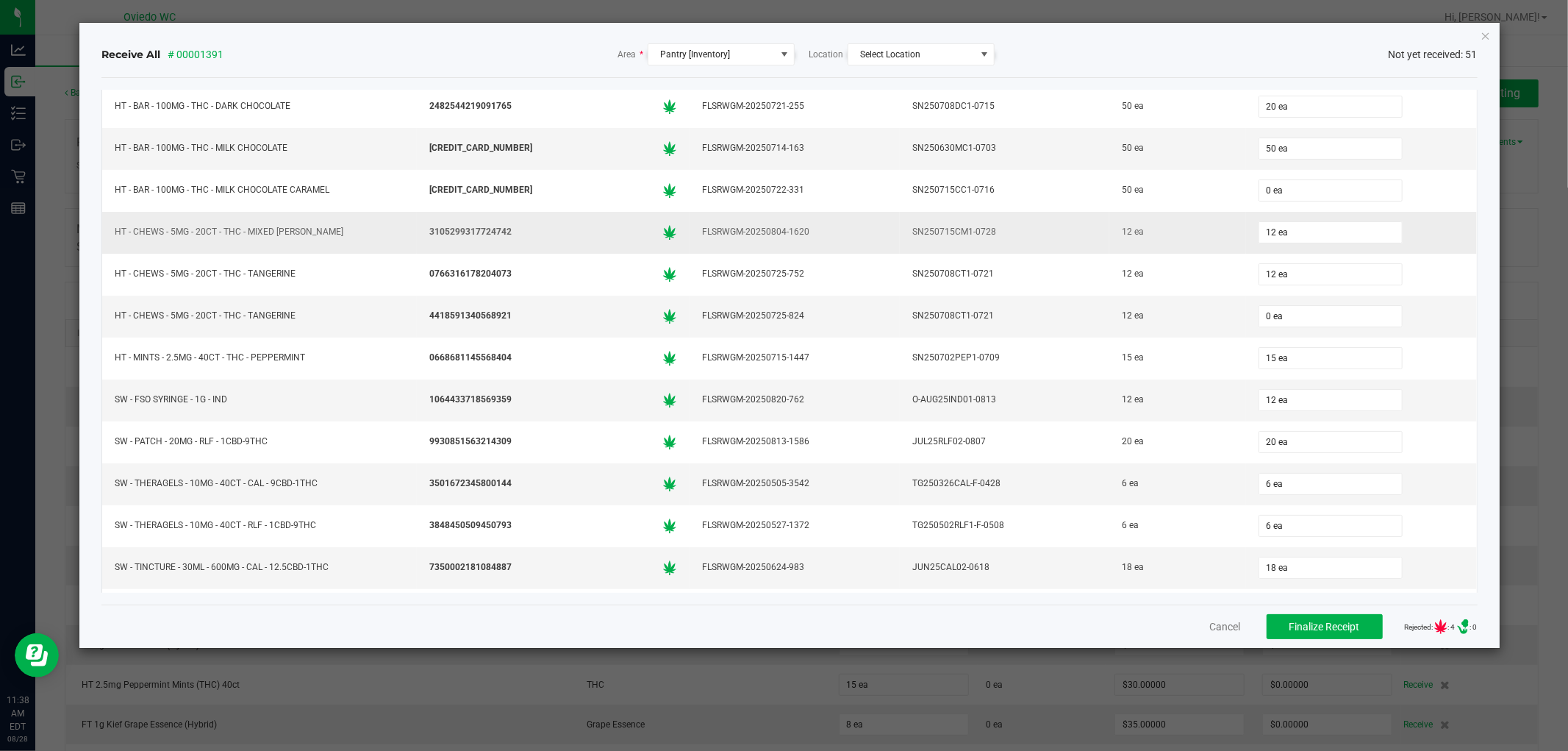
scroll to position [1552, 0]
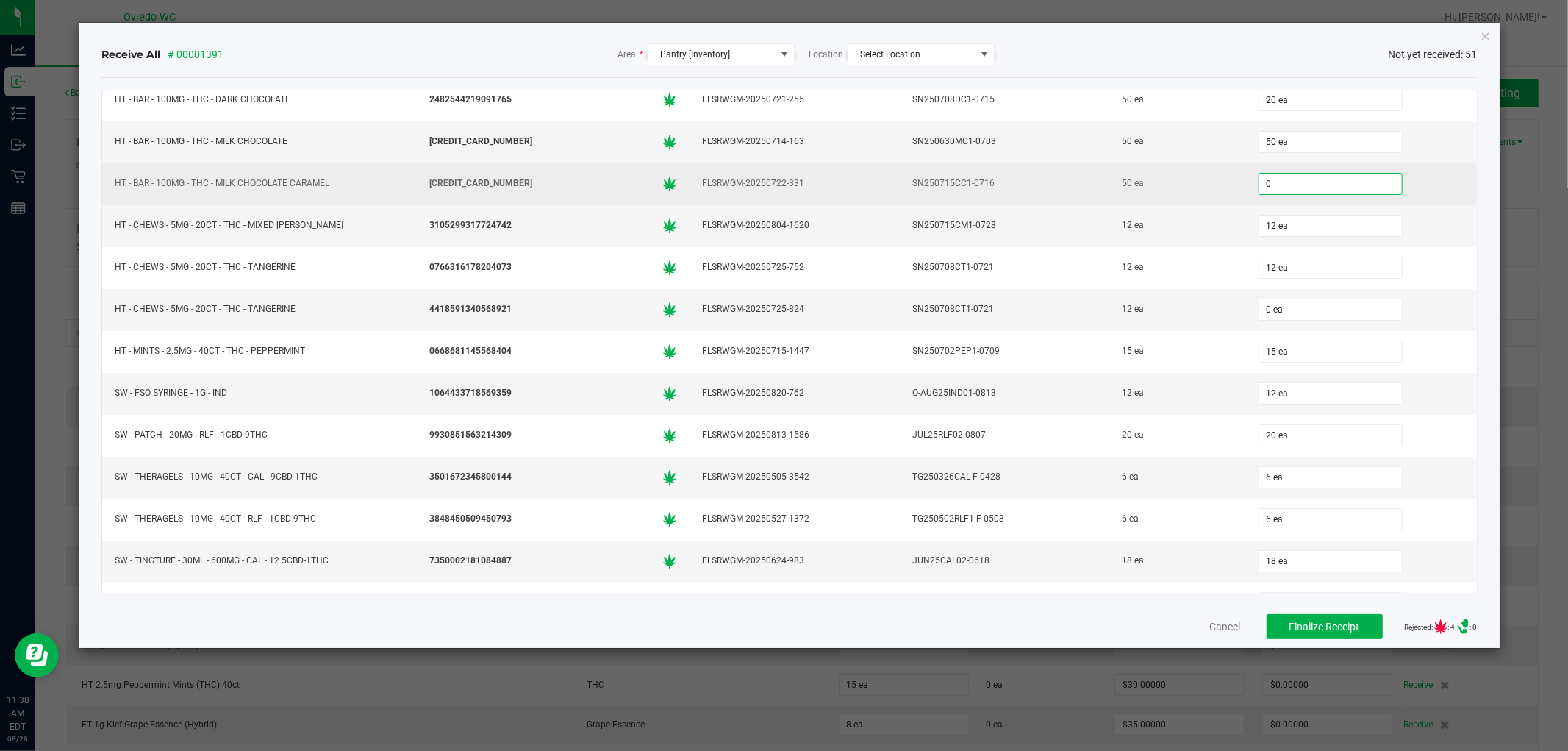
click at [1329, 190] on input "0" at bounding box center [1330, 183] width 143 height 21
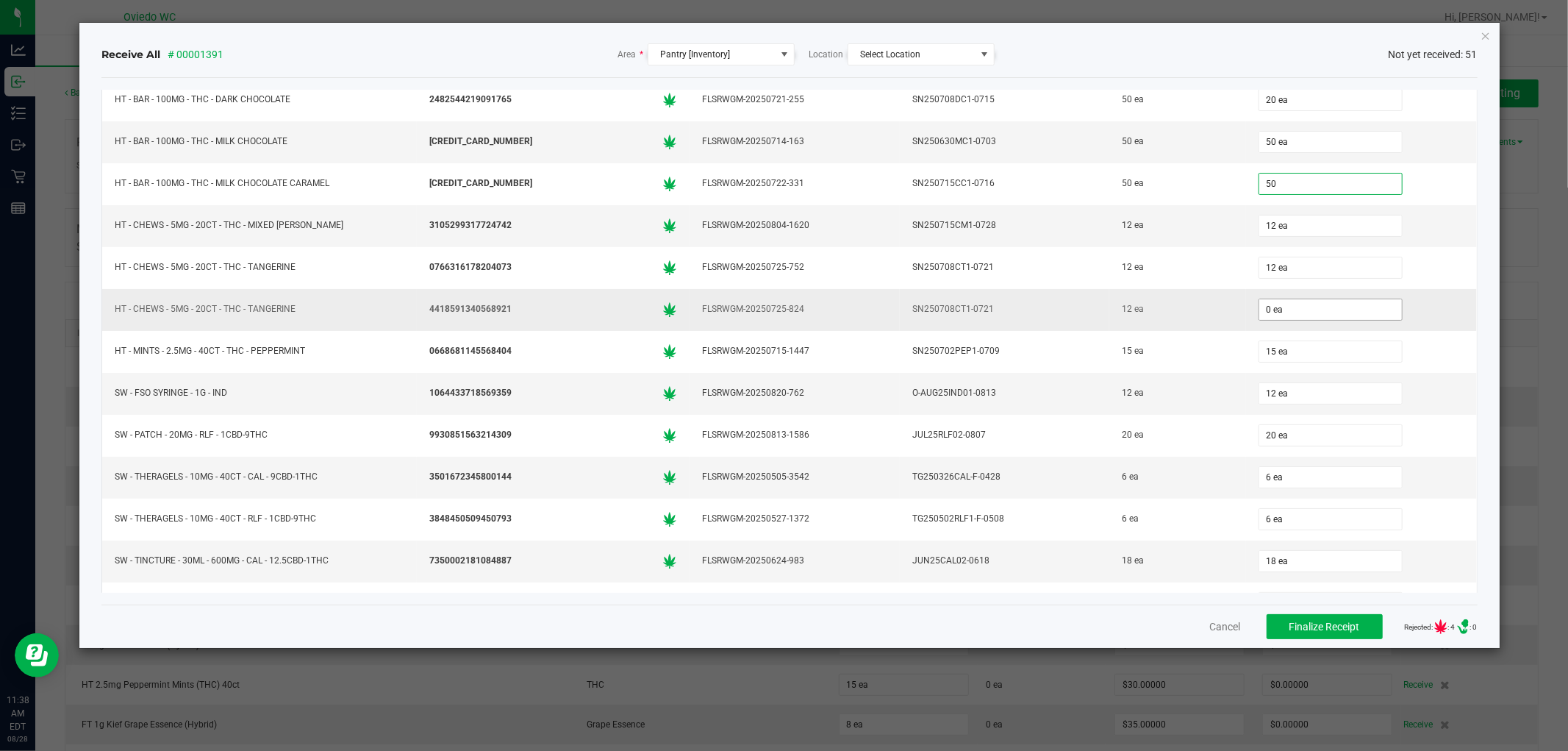
type input "50 ea"
drag, startPoint x: 1289, startPoint y: 319, endPoint x: 1276, endPoint y: 322, distance: 13.3
click at [1290, 320] on input "0" at bounding box center [1330, 309] width 143 height 21
type input "12 ea"
click at [448, 415] on td "1064433718569359" at bounding box center [552, 394] width 272 height 42
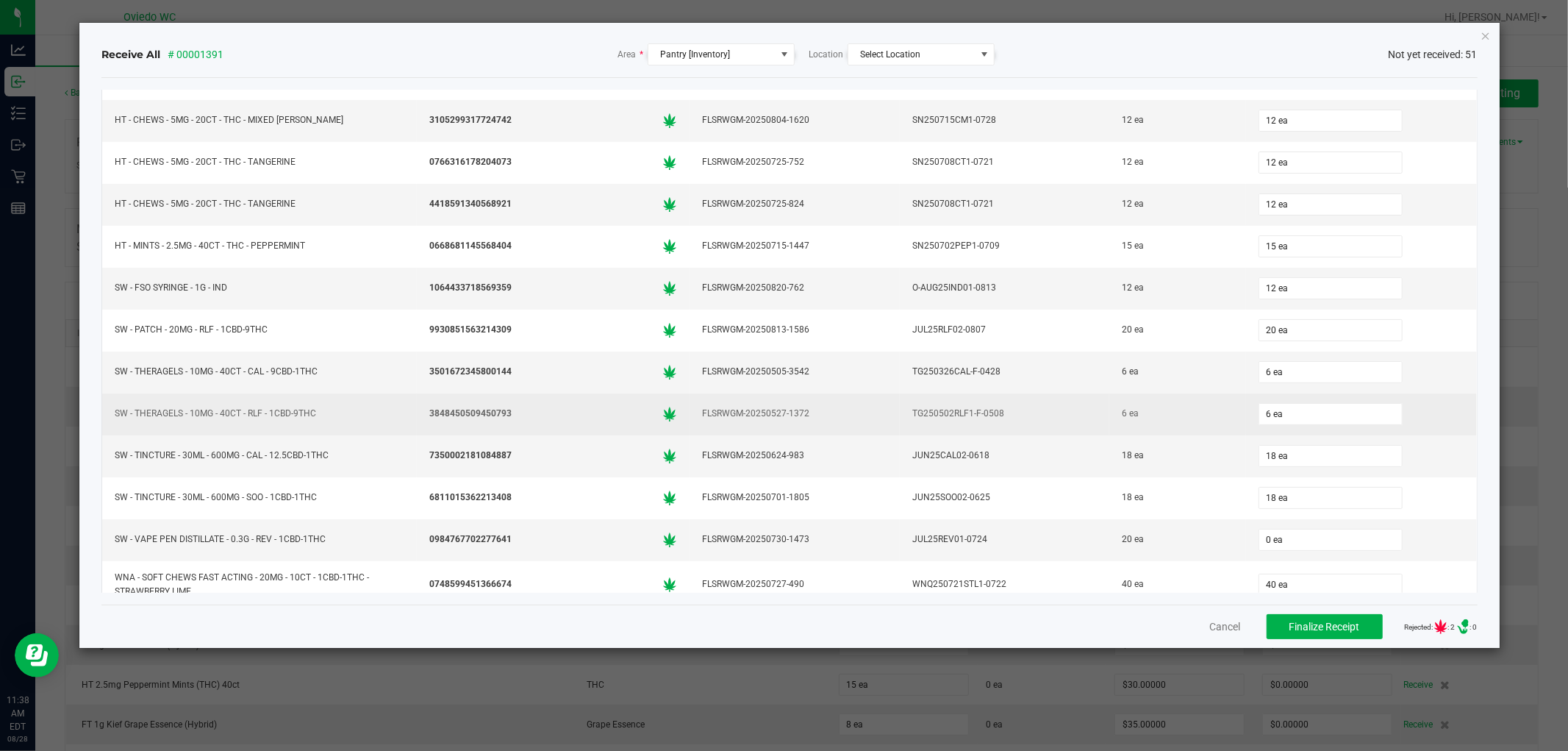
scroll to position [1684, 0]
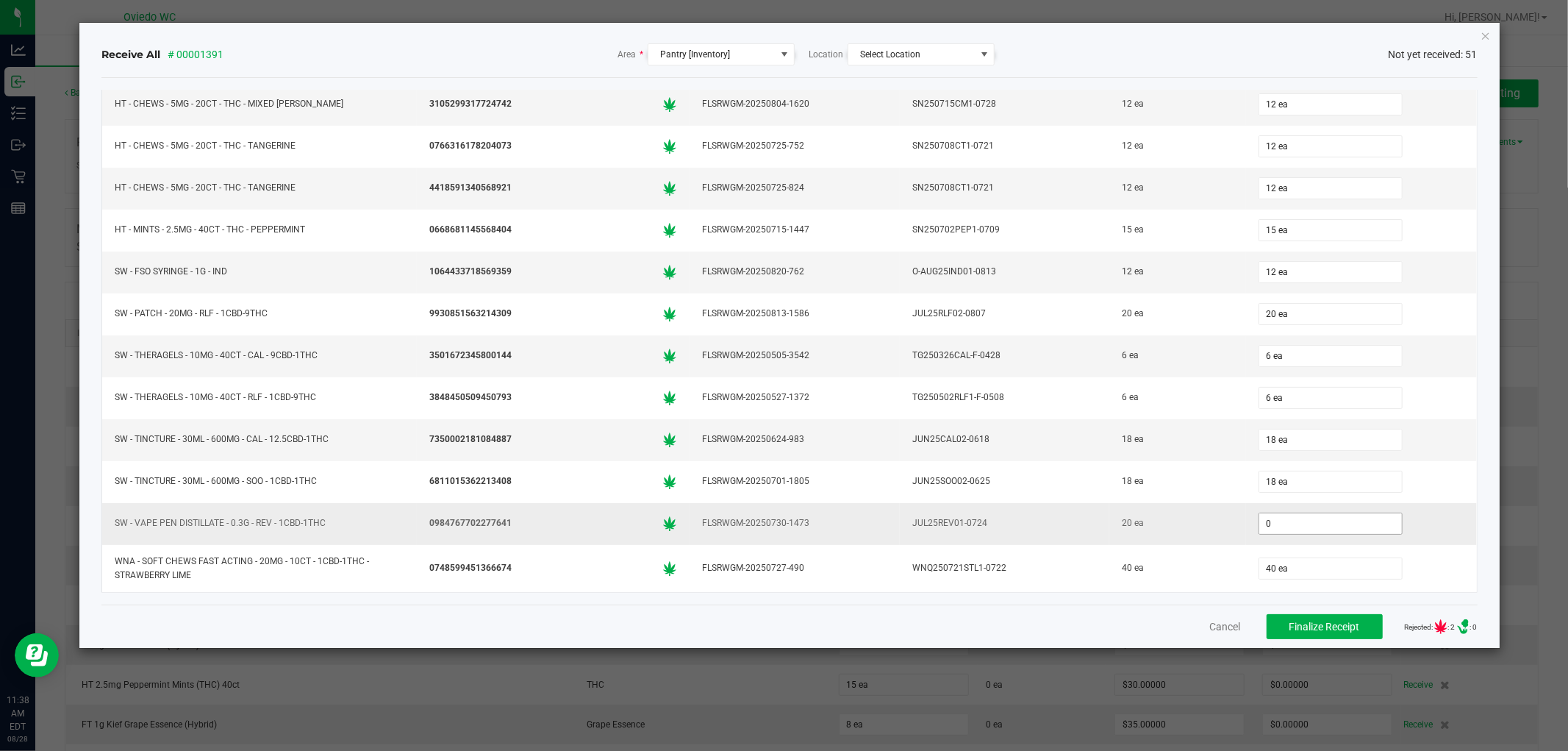
click at [1274, 525] on input "0" at bounding box center [1330, 523] width 143 height 21
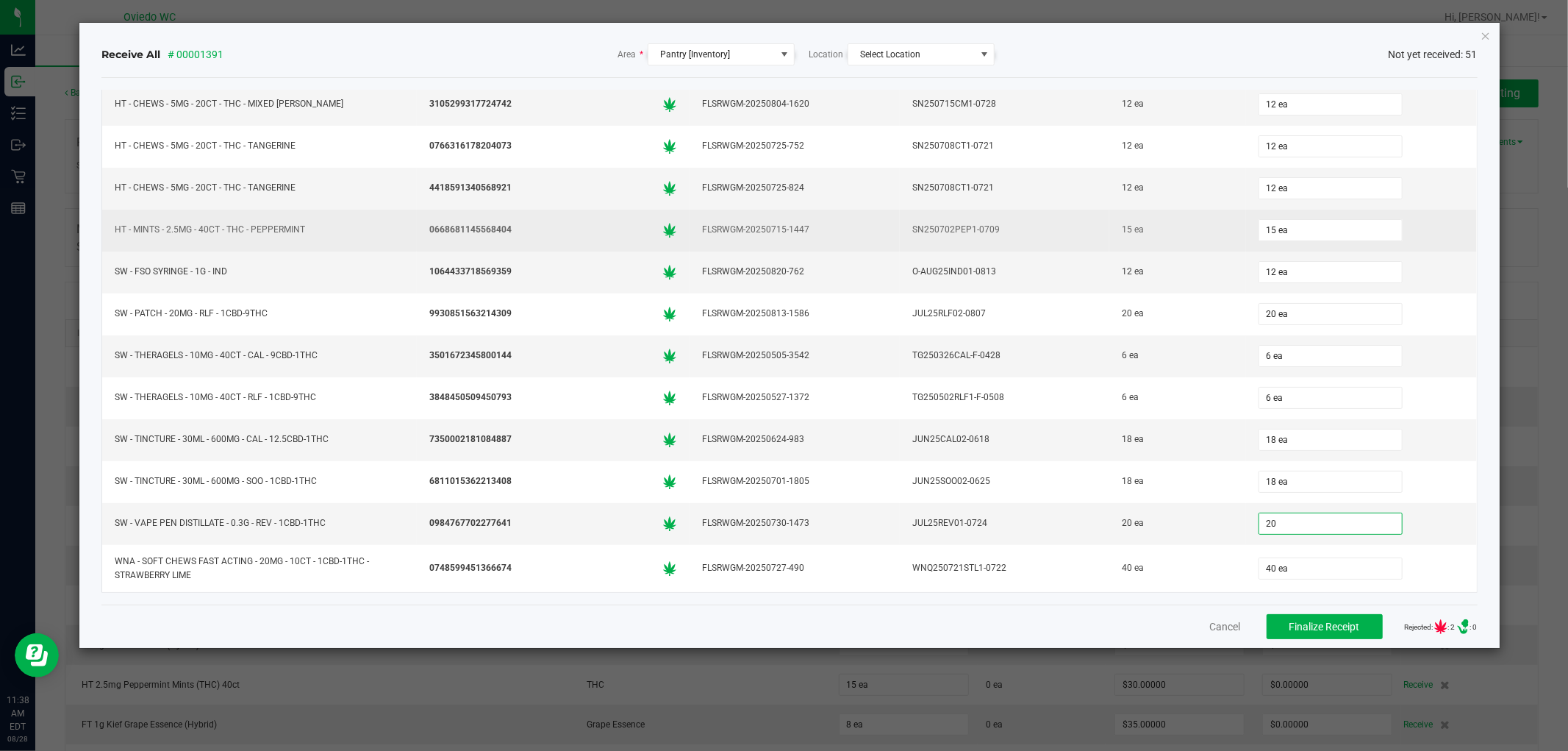
type input "20 ea"
click at [283, 233] on div "HT - MINTS - 2.5MG - 40CT - THC - PEPPERMINT" at bounding box center [260, 229] width 297 height 21
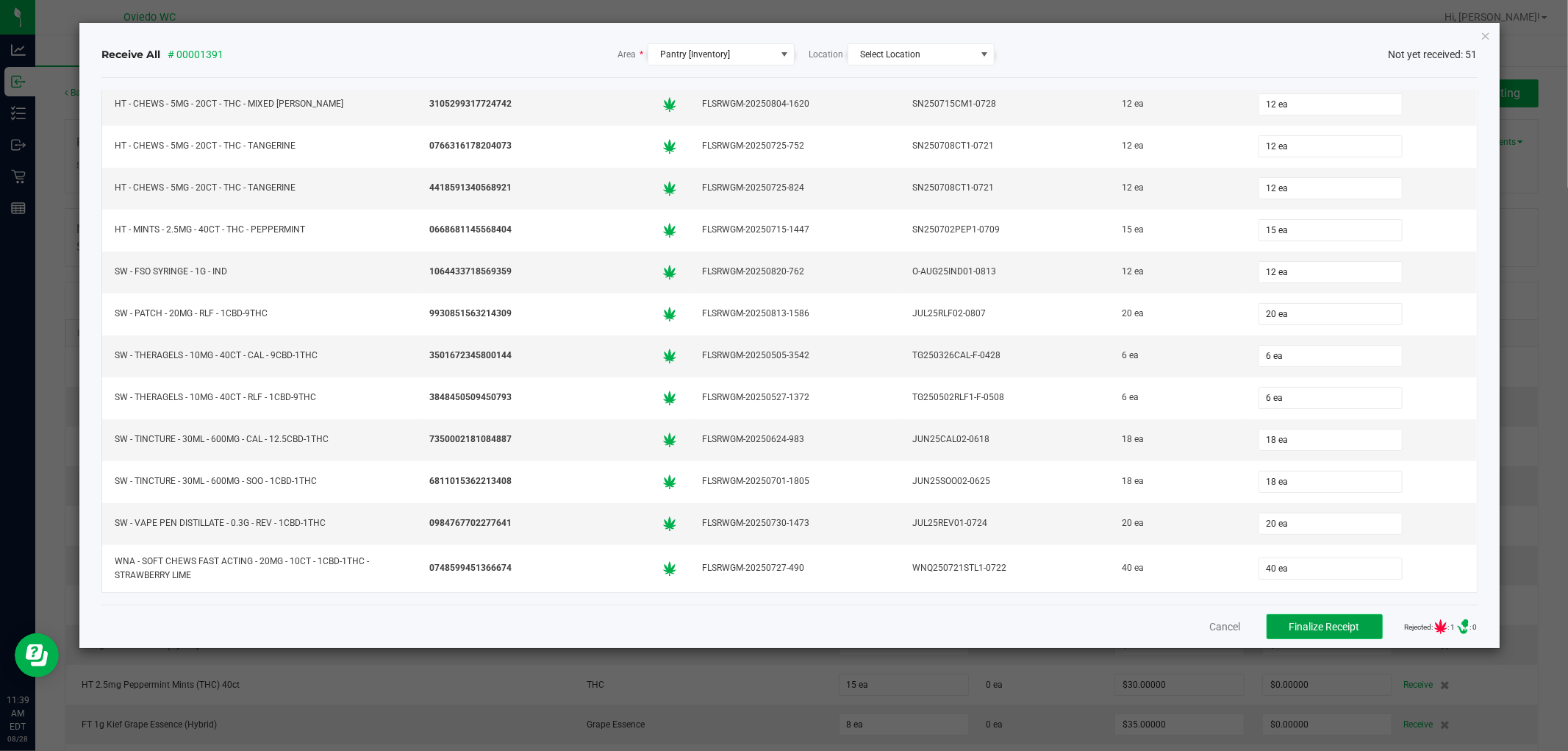
click at [1327, 622] on span "Finalize Receipt" at bounding box center [1324, 626] width 70 height 12
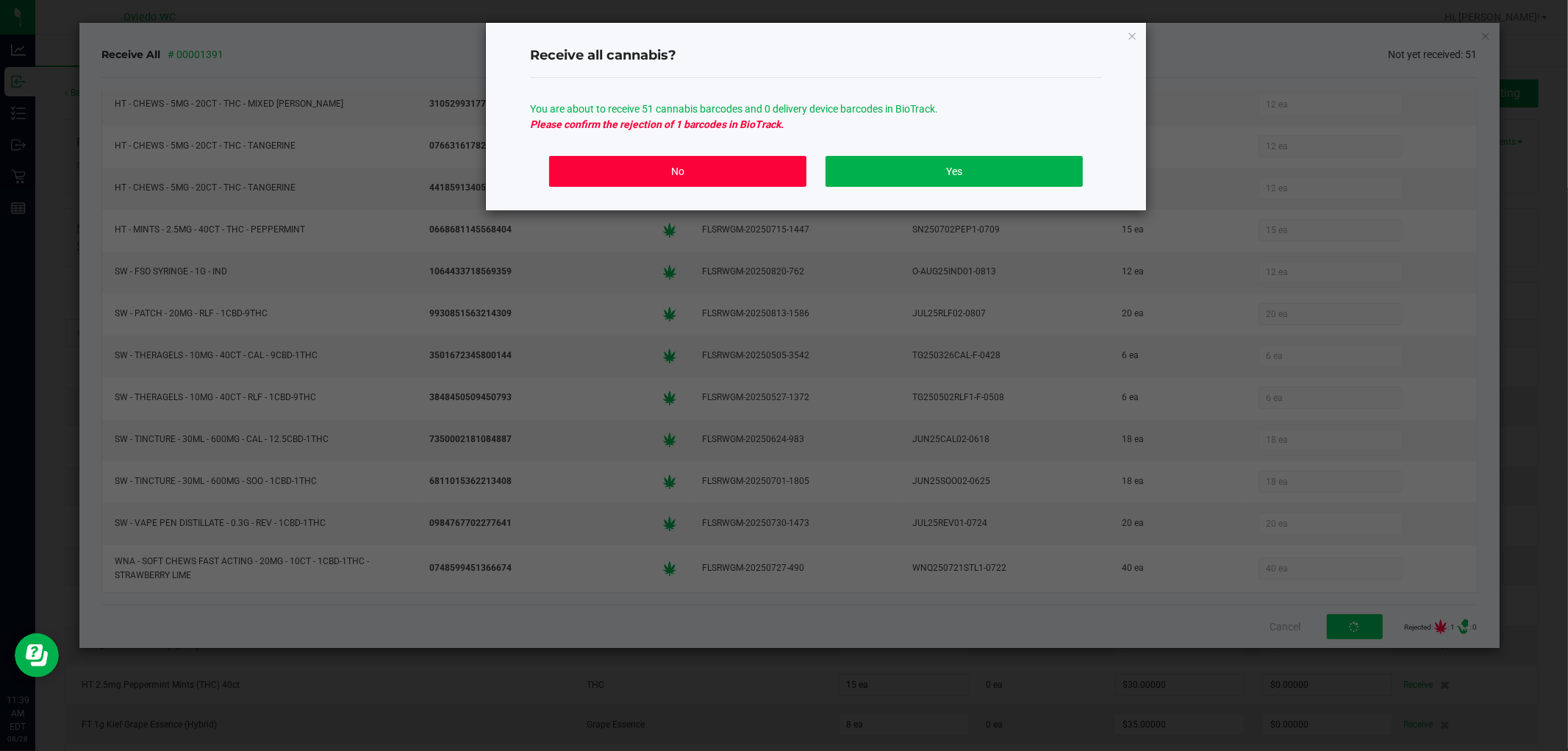
click at [723, 173] on button "No" at bounding box center [678, 171] width 257 height 31
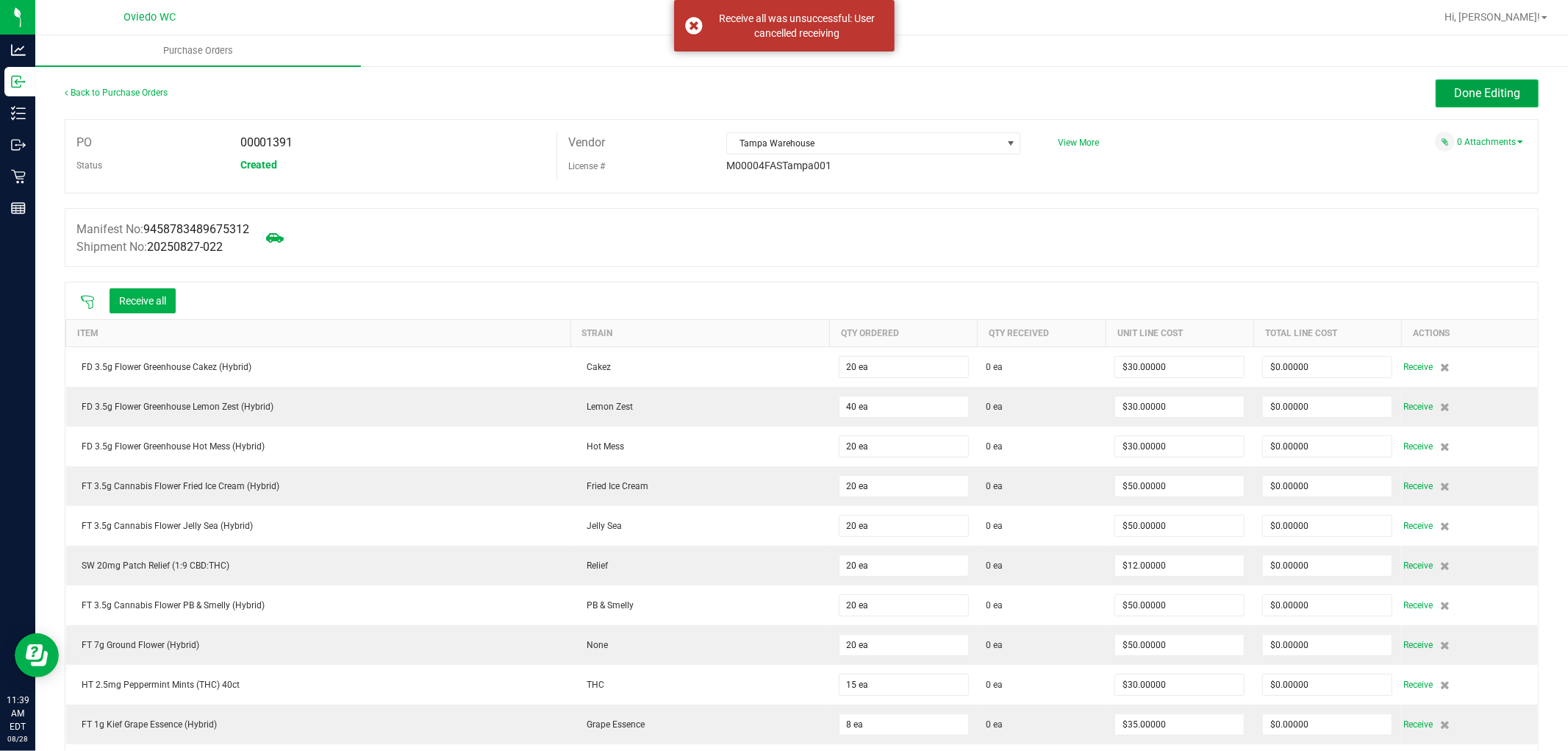
click at [1458, 86] on span "Done Editing" at bounding box center [1487, 92] width 67 height 14
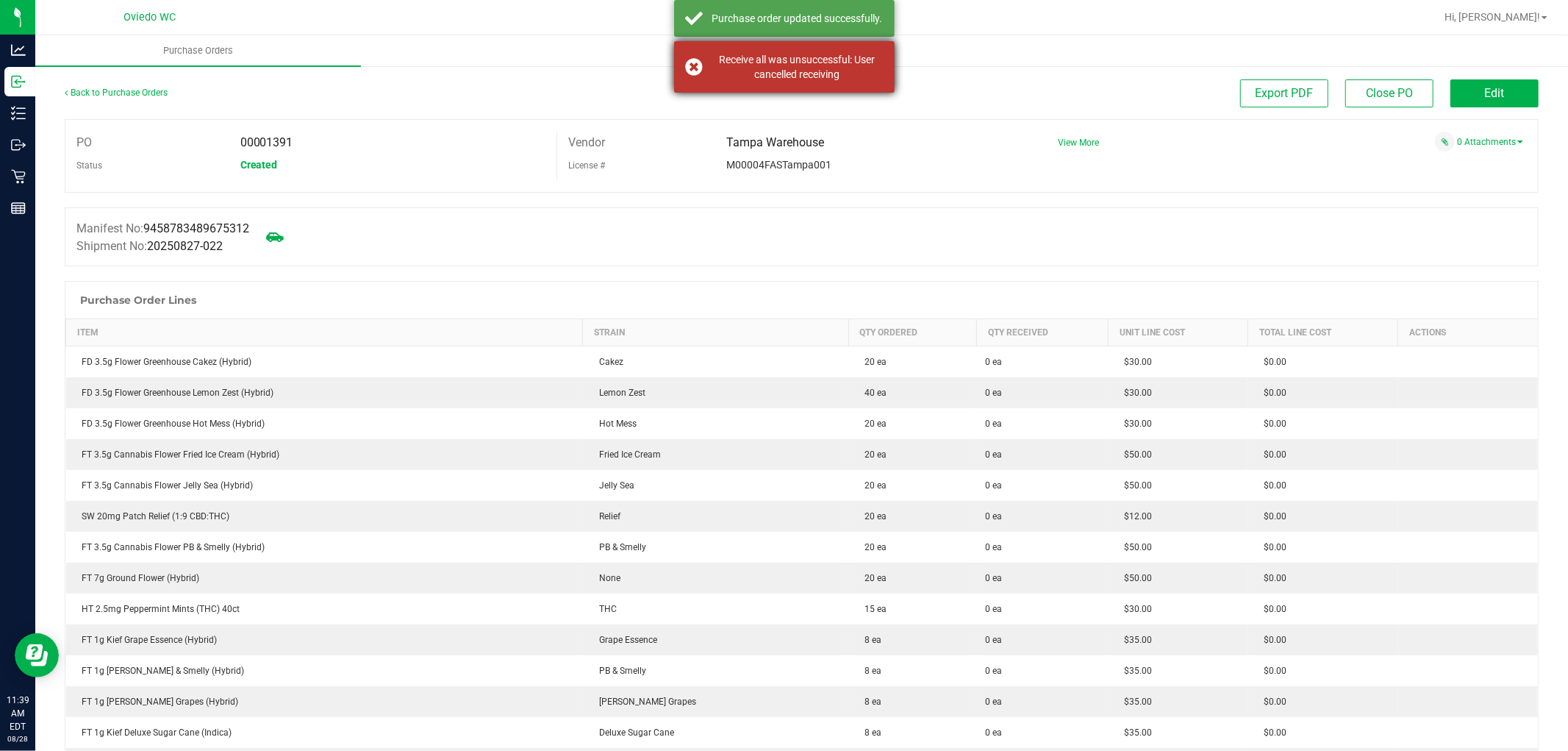
click at [752, 49] on div "Receive all was unsuccessful: User cancelled receiving" at bounding box center [784, 67] width 220 height 51
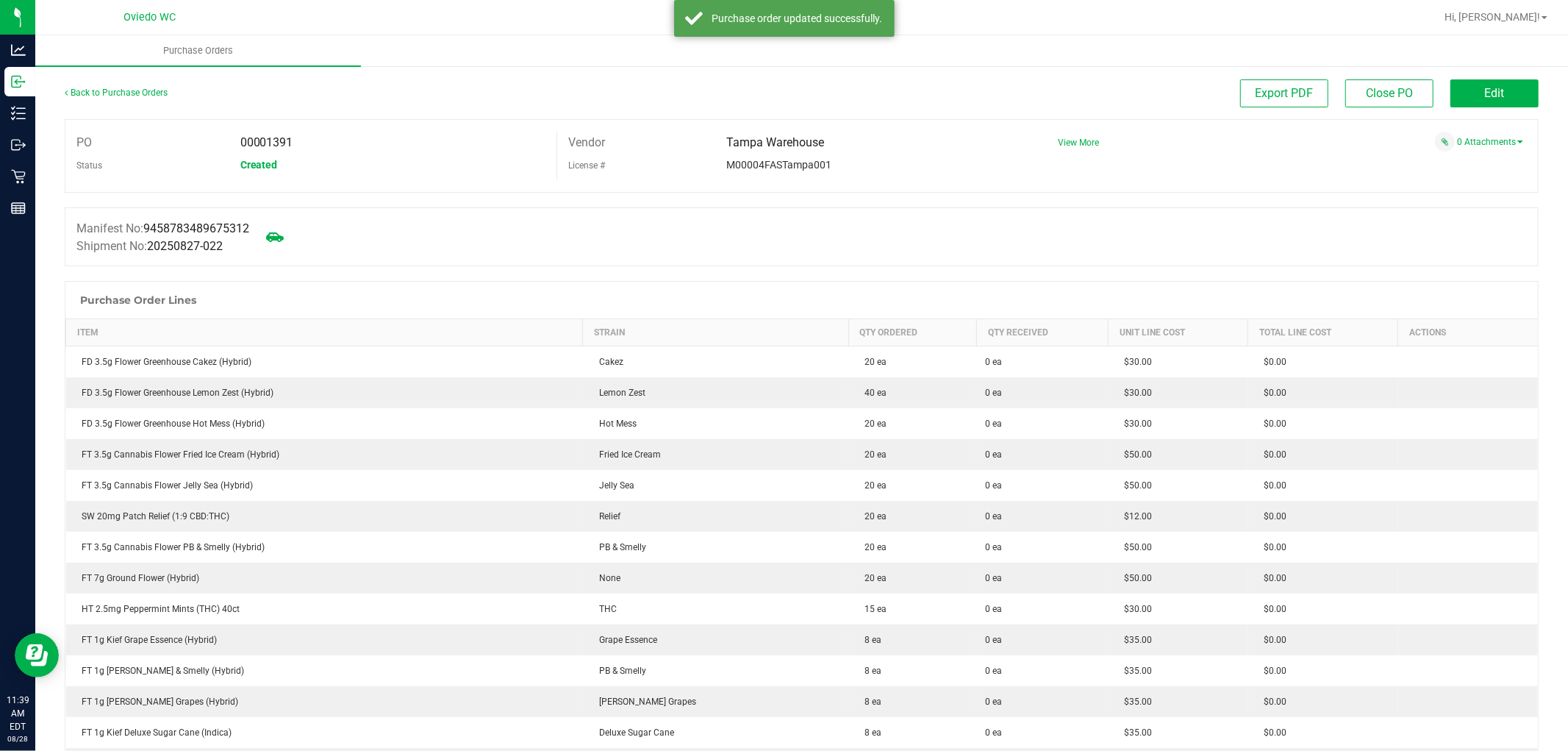
click at [1261, 242] on div "Manifest No: 9458783489675312 Shipment No: 20250827-022" at bounding box center [802, 237] width 1474 height 59
drag, startPoint x: 1471, startPoint y: 74, endPoint x: 1463, endPoint y: 88, distance: 16.1
click at [1463, 88] on button "Edit" at bounding box center [1494, 93] width 88 height 28
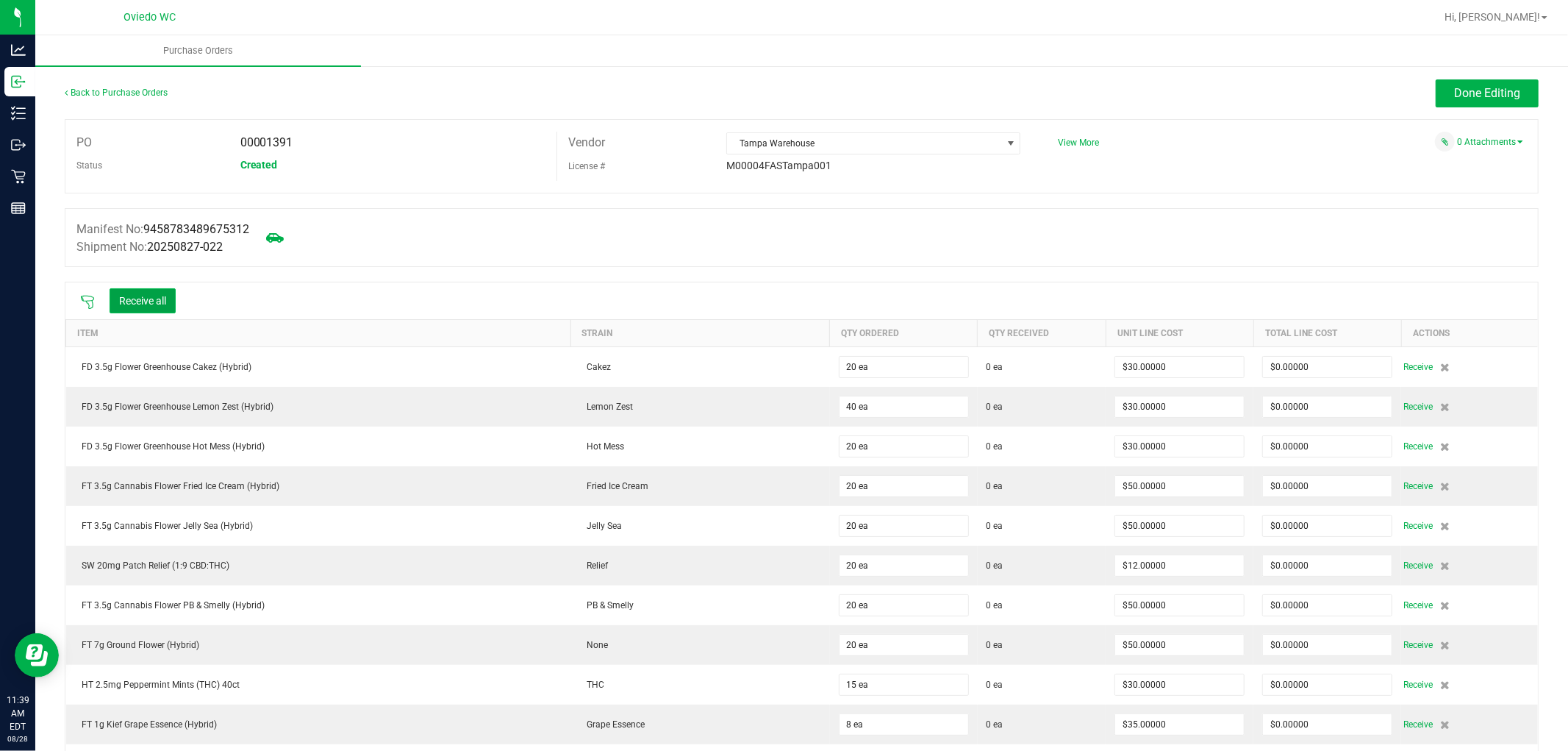
click at [155, 290] on button "Receive all" at bounding box center [142, 300] width 67 height 25
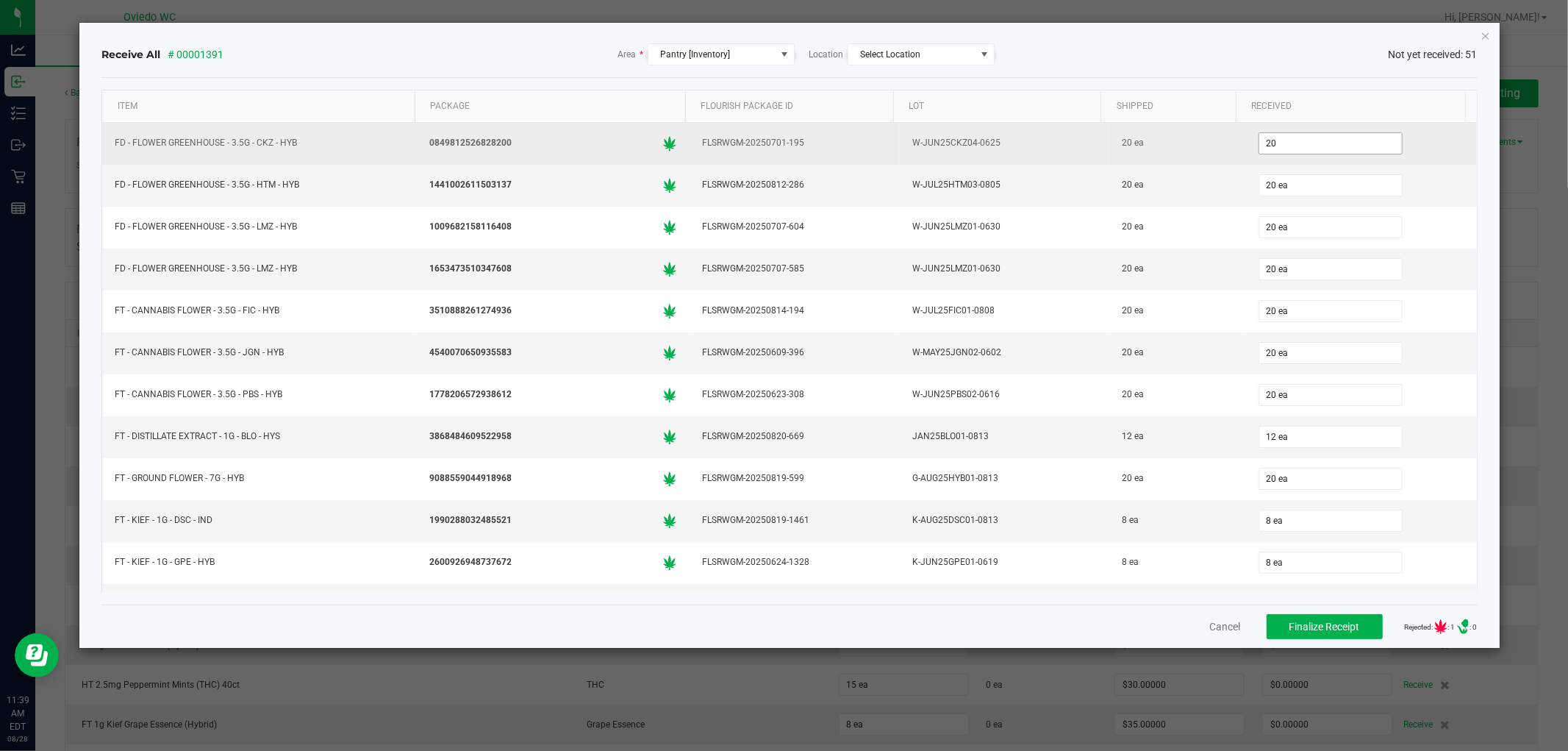
click at [1310, 141] on input "20" at bounding box center [1330, 143] width 143 height 21
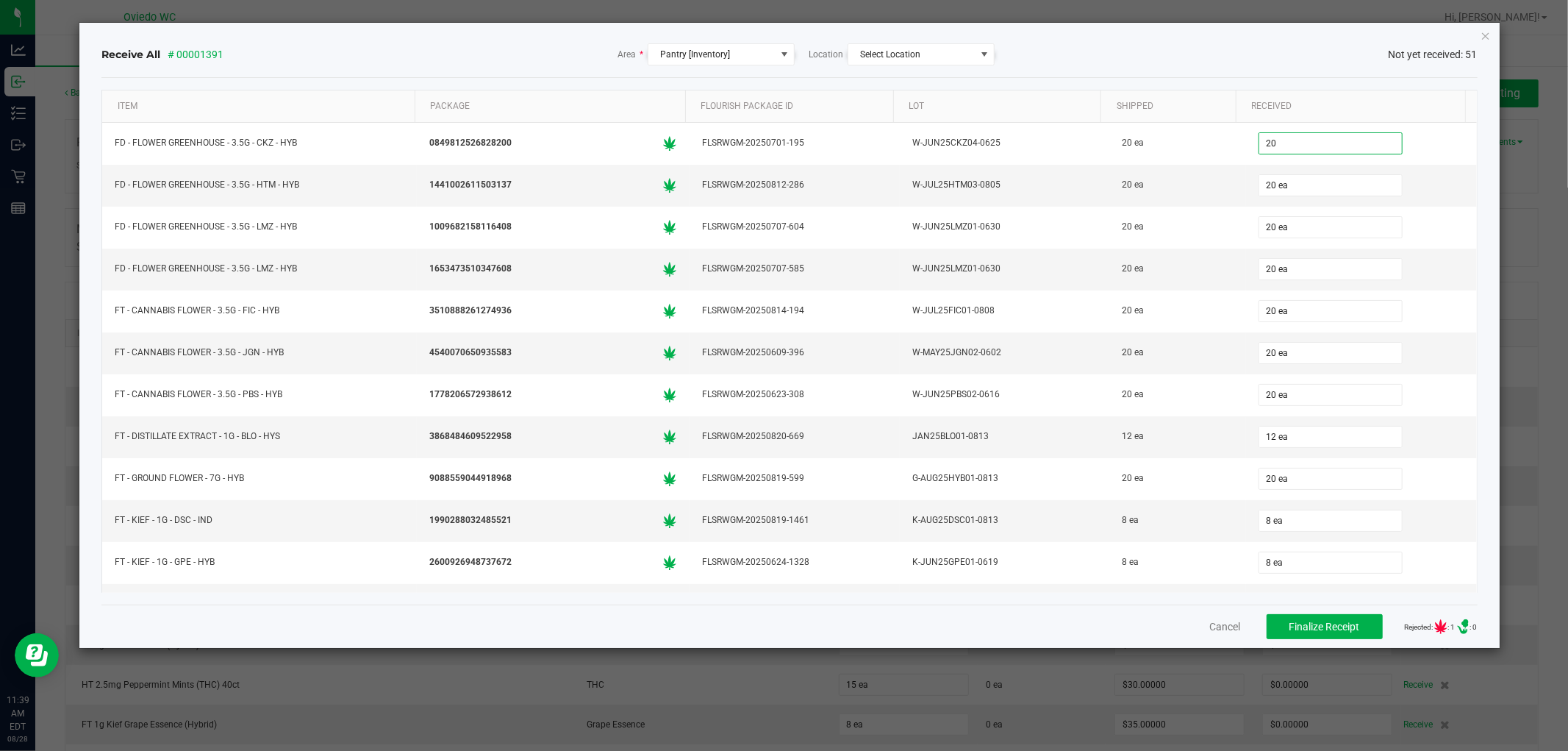
type input "20 ea"
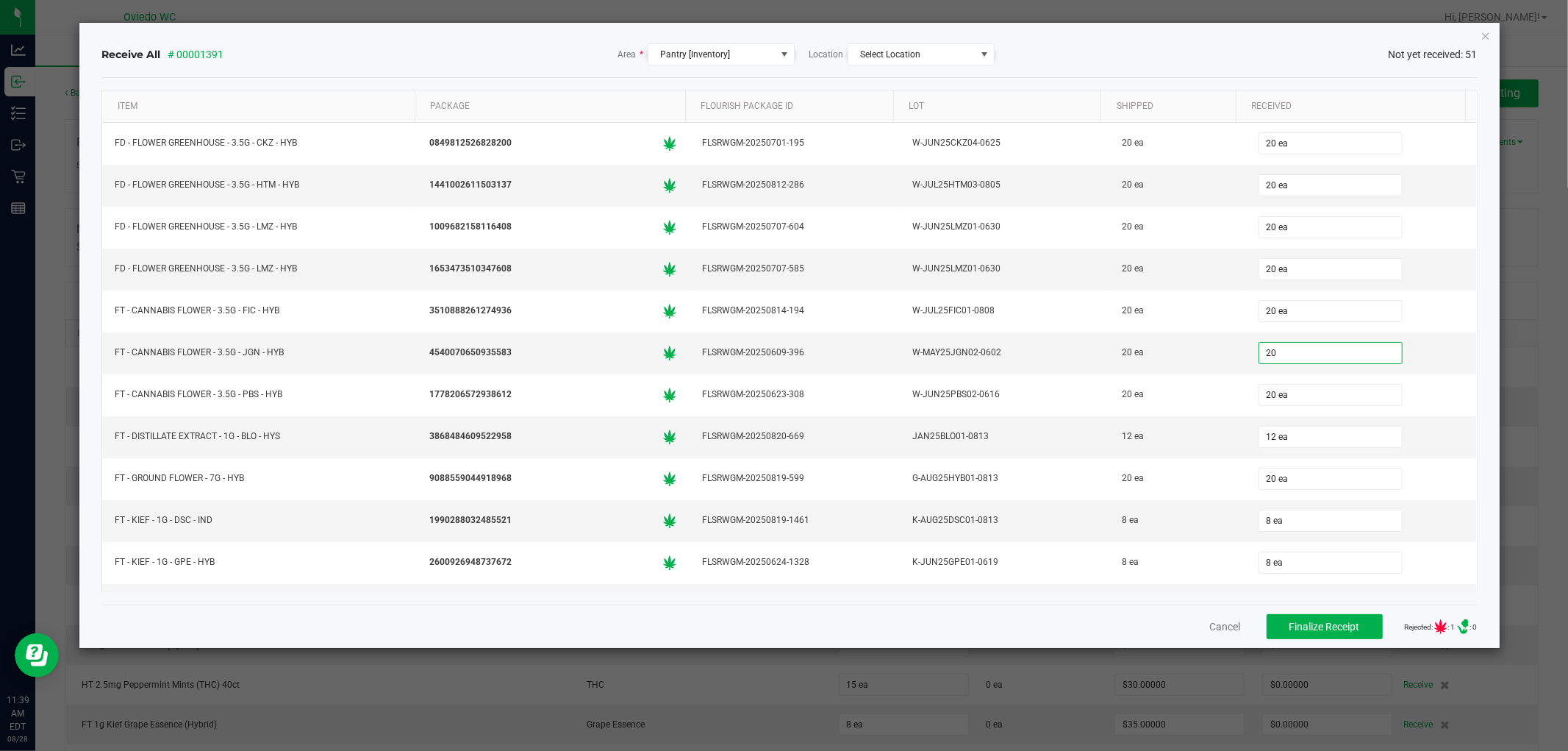
type input "20 ea"
type input "12 ea"
type input "20 ea"
type input "8 ea"
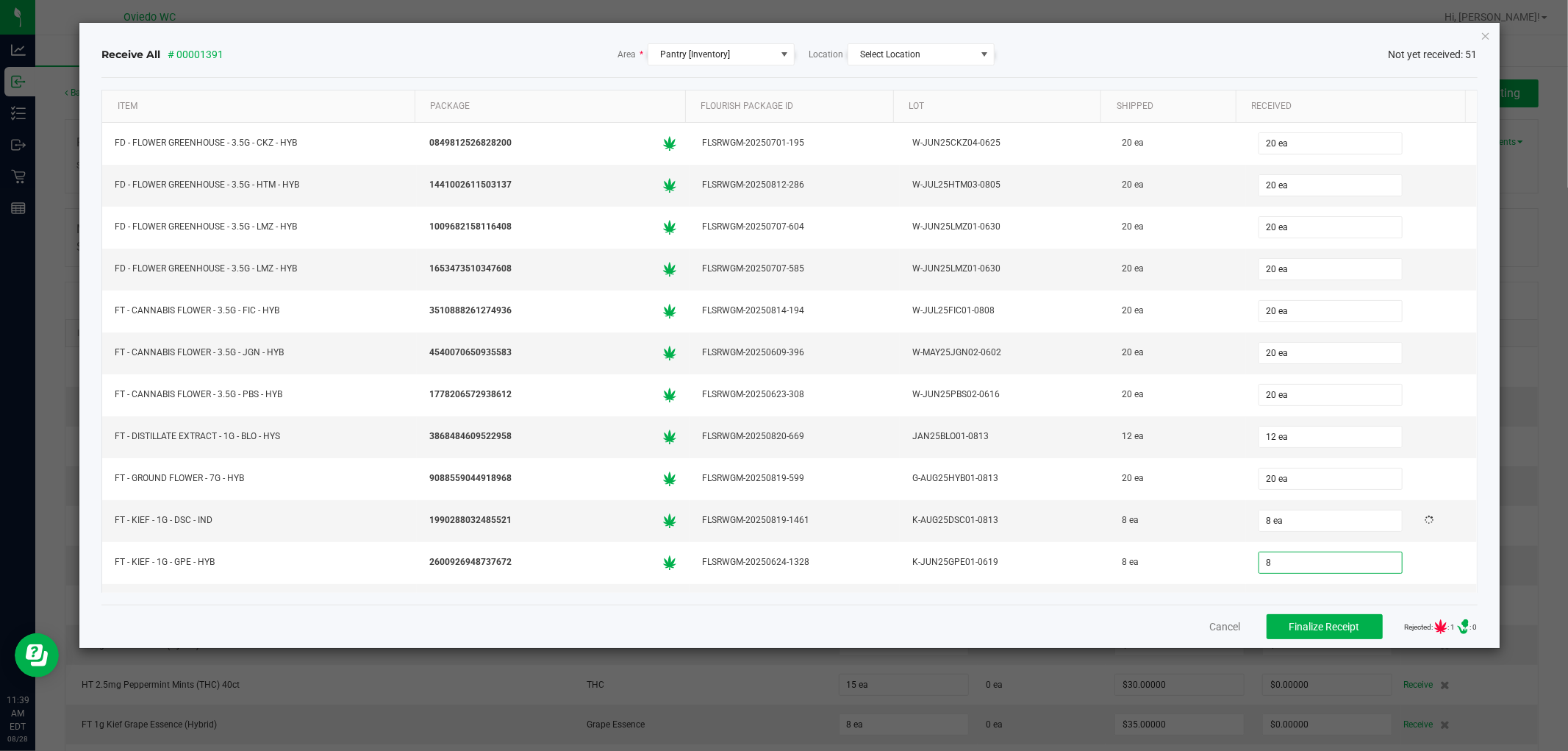
type input "8 ea"
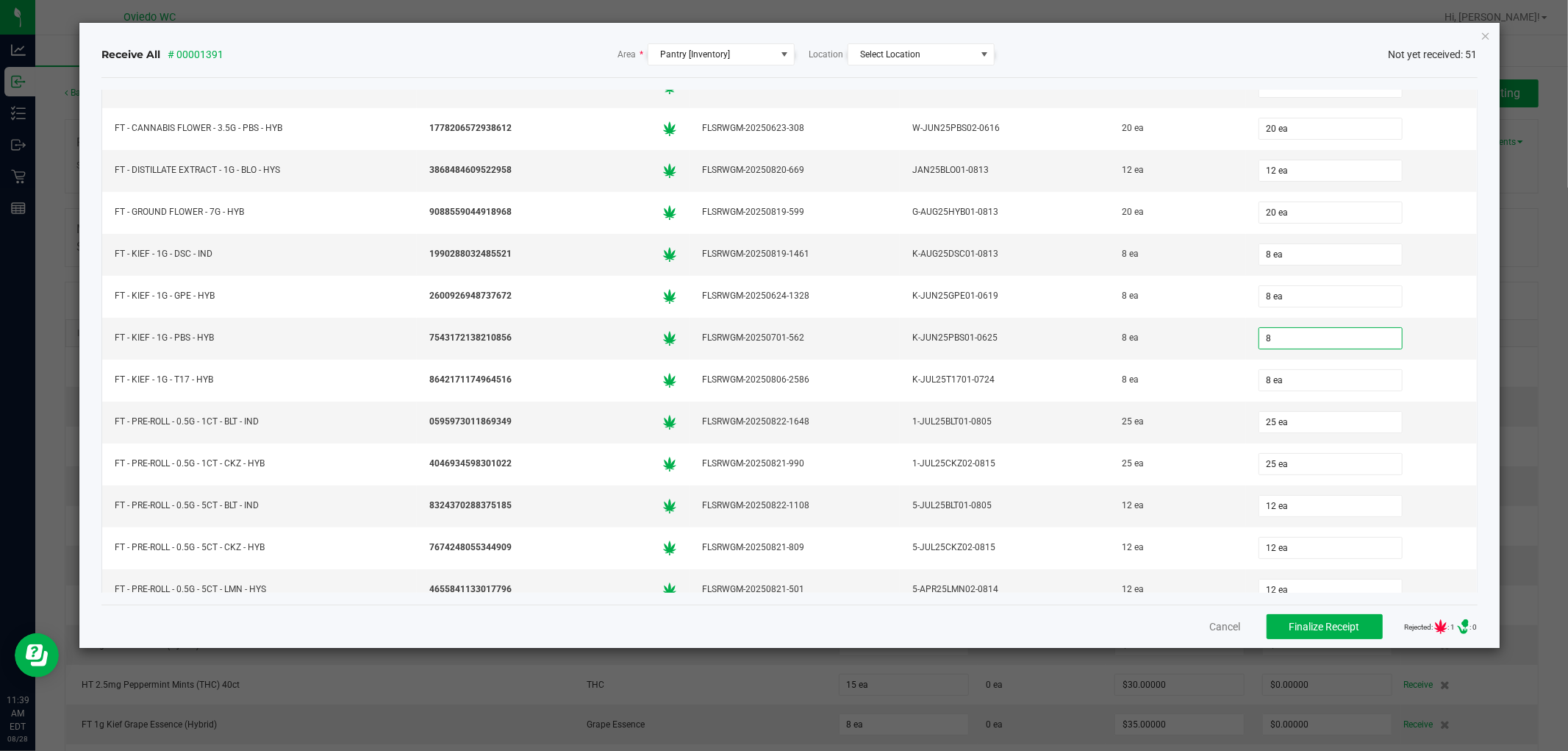
type input "8 ea"
type input "25 ea"
type input "12 ea"
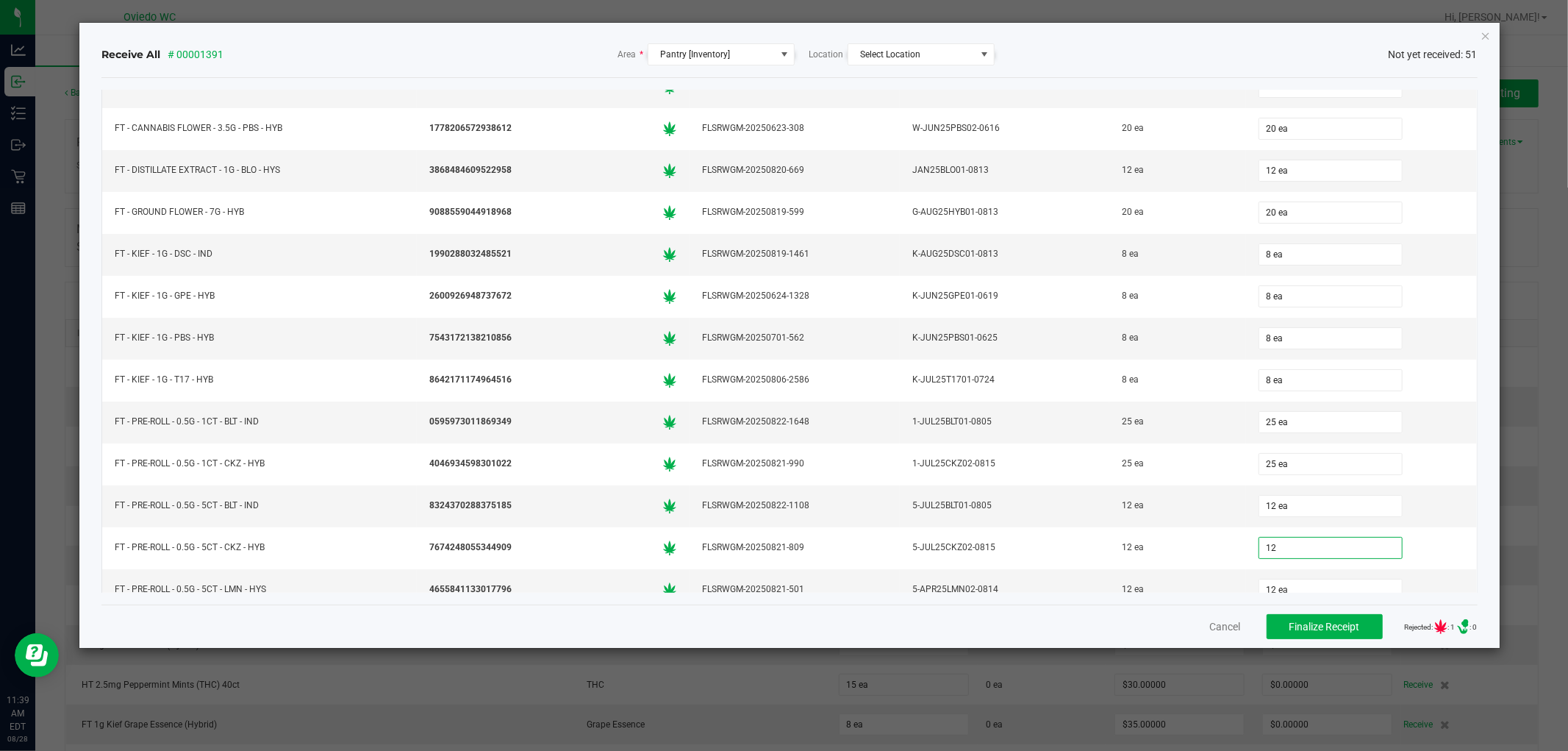
type input "12 ea"
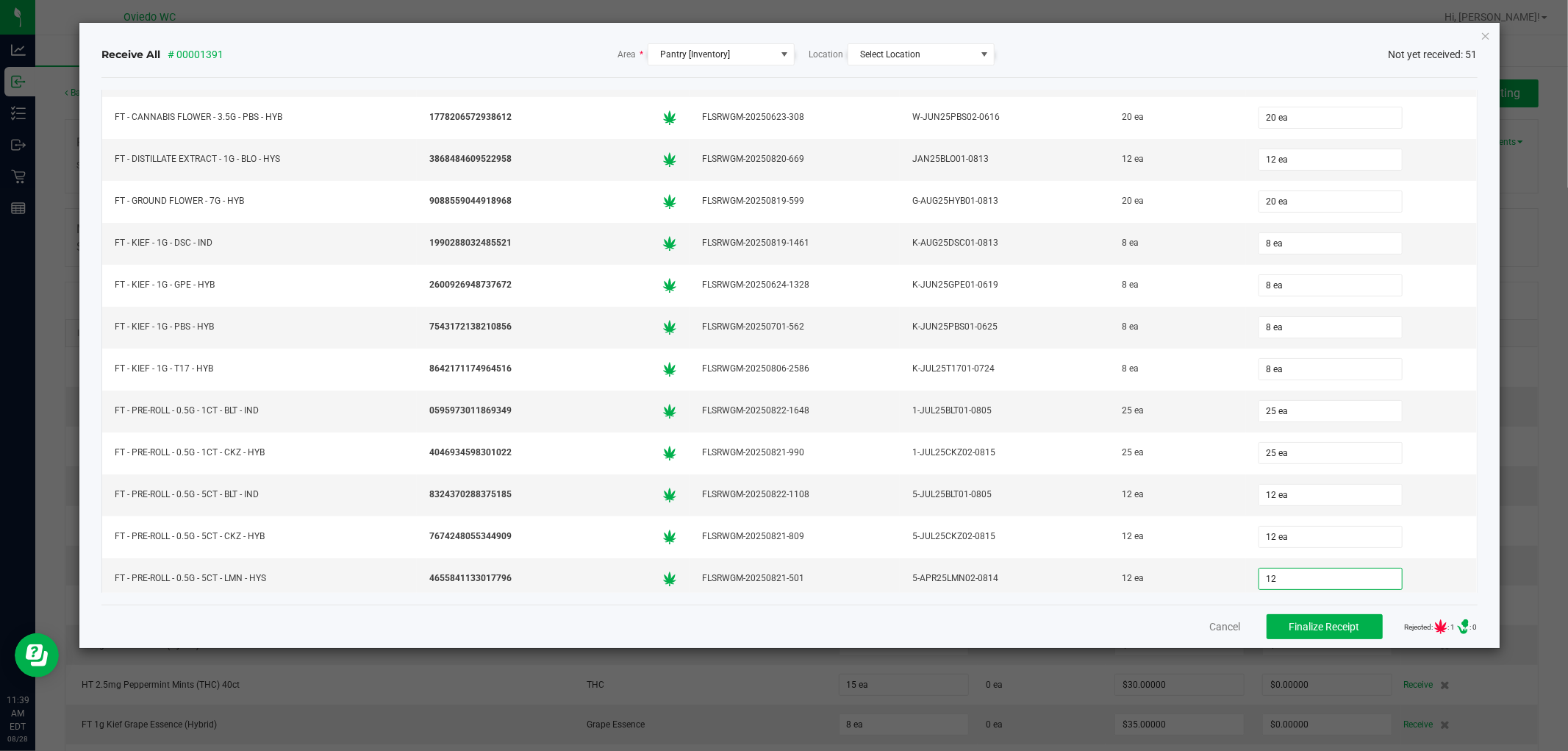
type input "12 ea"
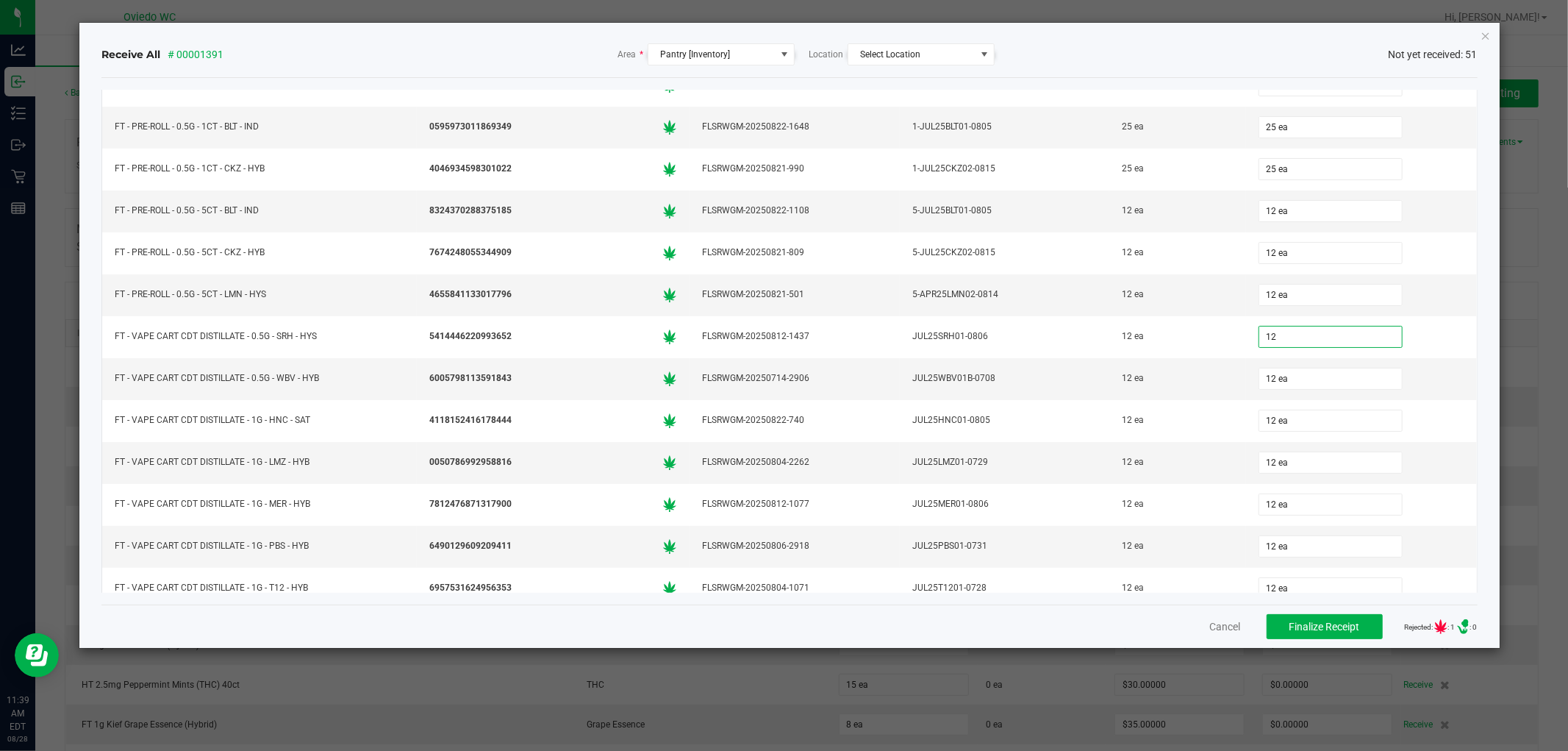
type input "12 ea"
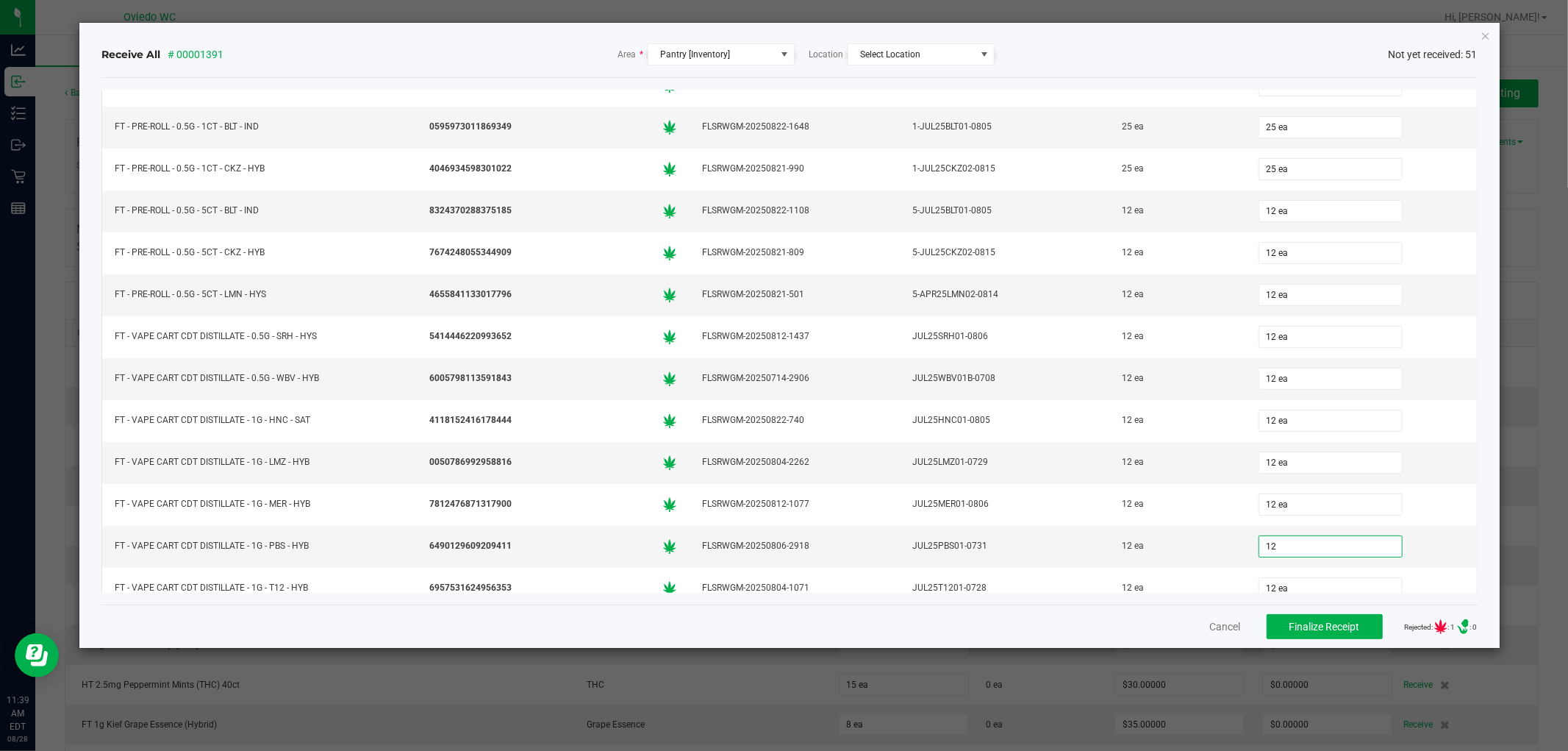
type input "12 ea"
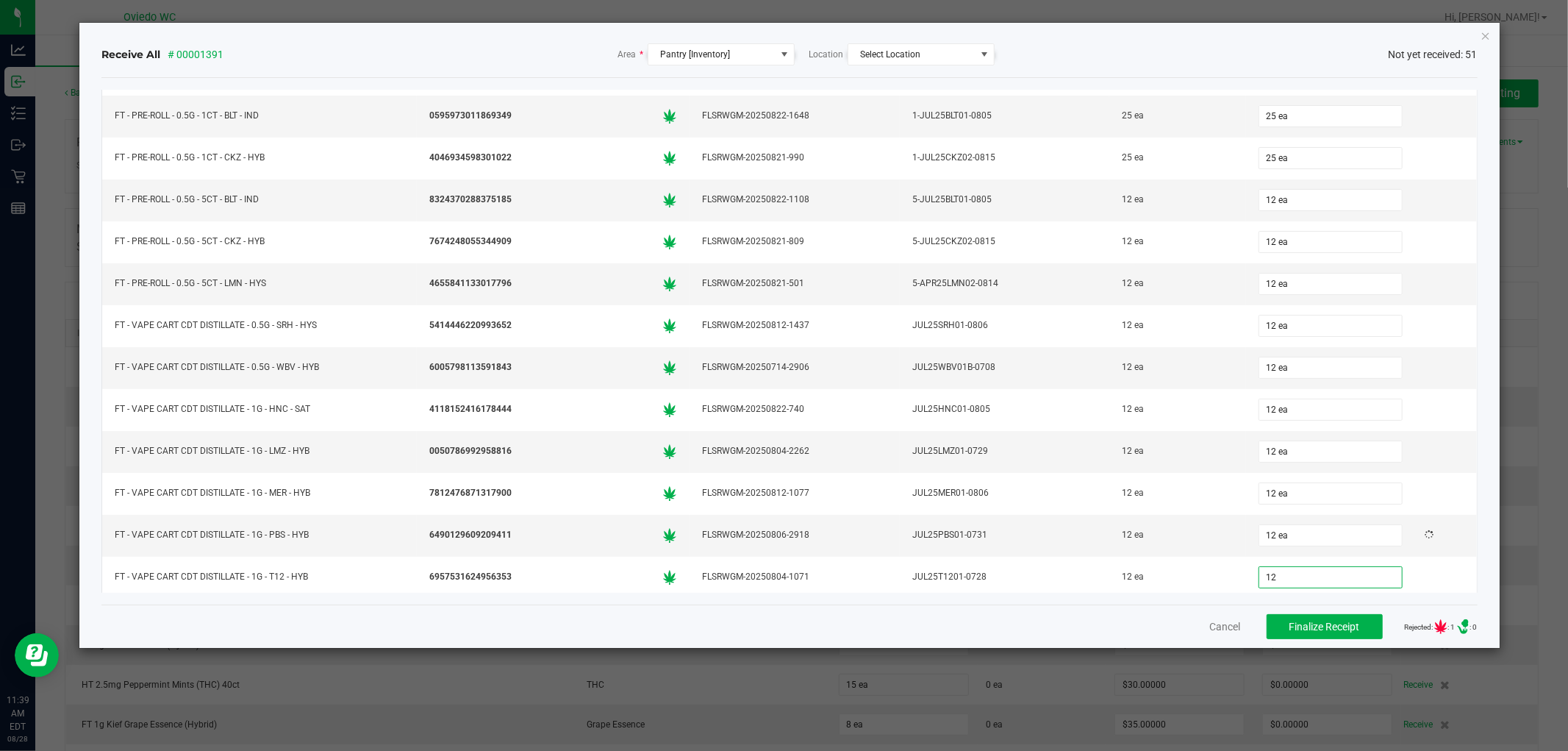
type input "12 ea"
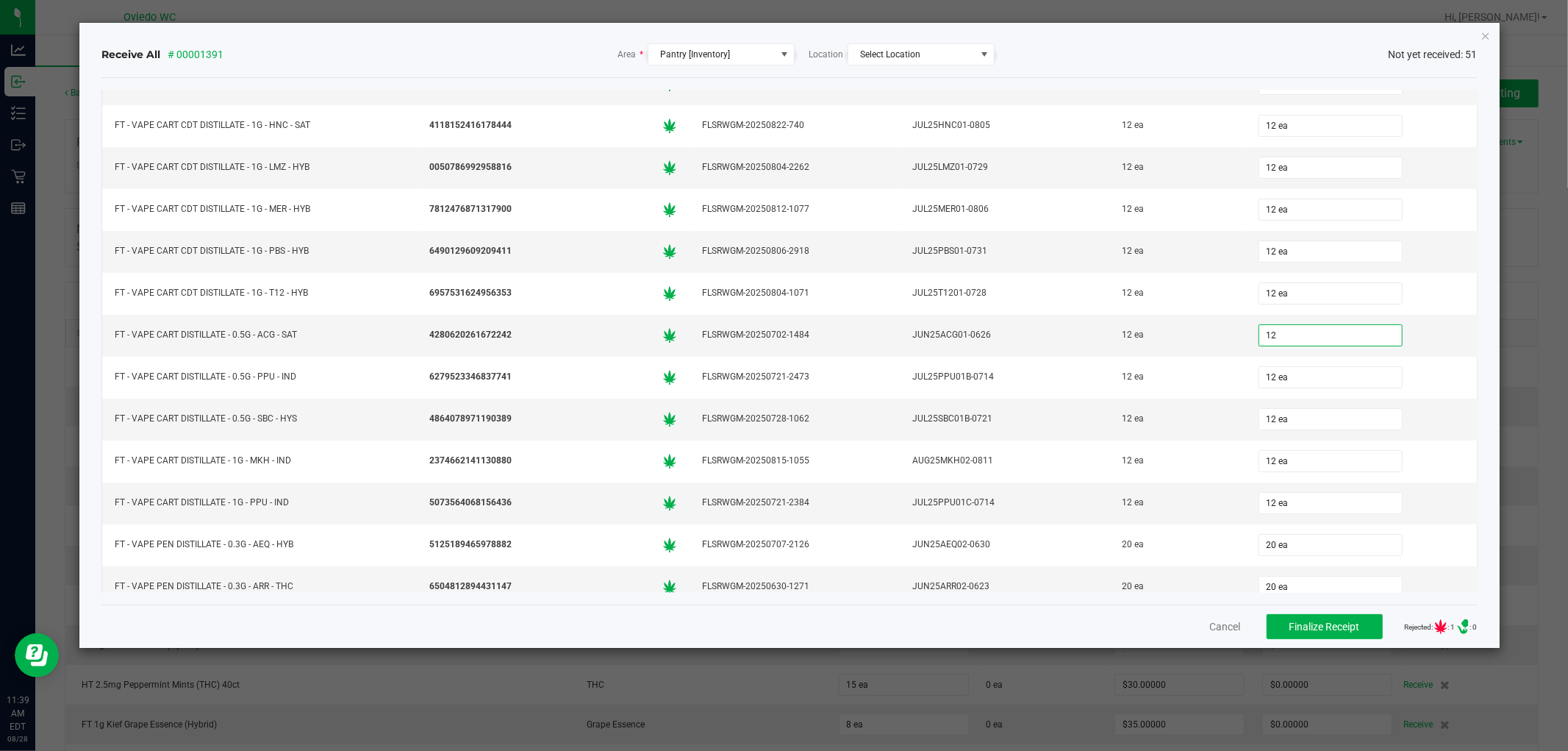
type input "12 ea"
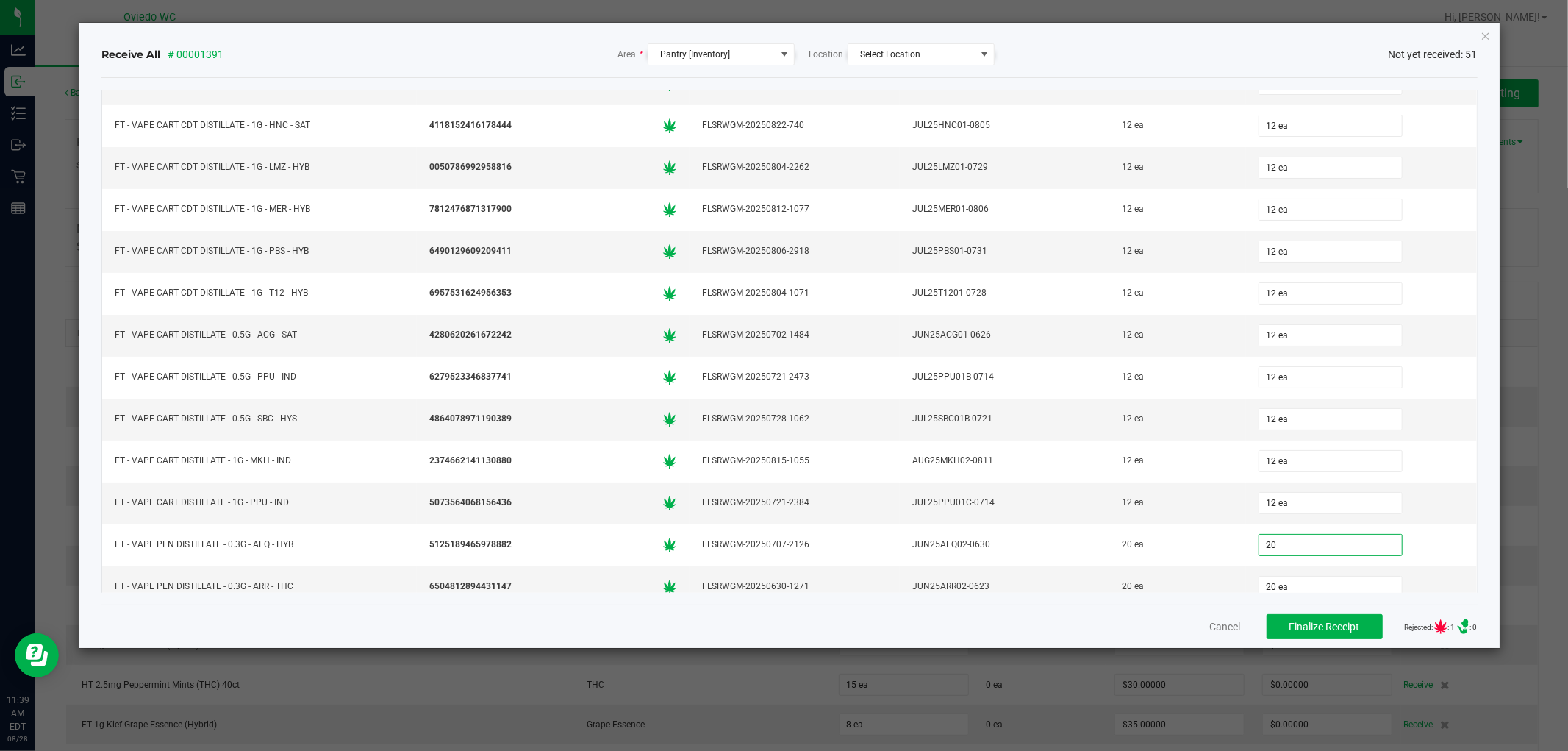
type input "20 ea"
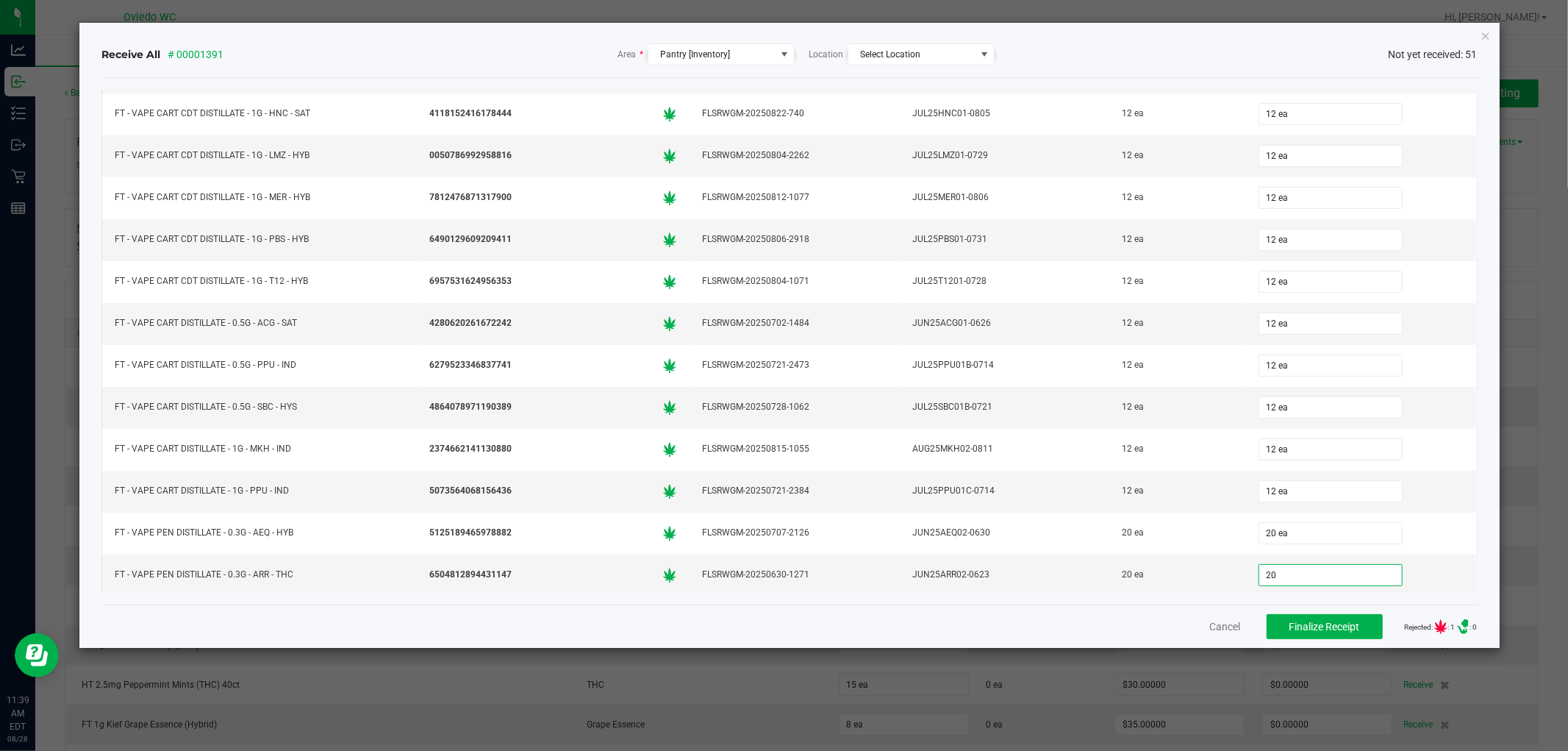
type input "20 ea"
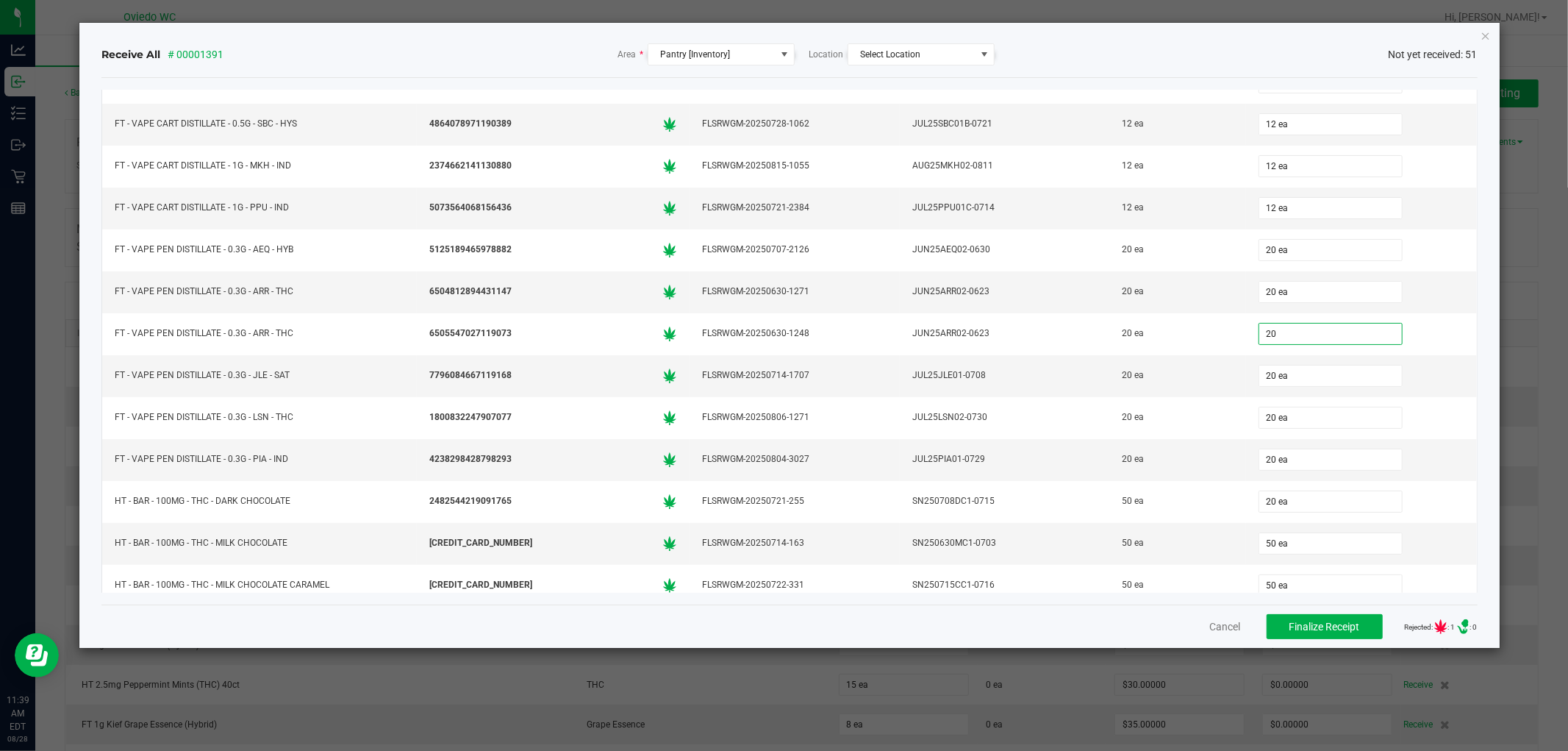
type input "20 ea"
type input "50 ea"
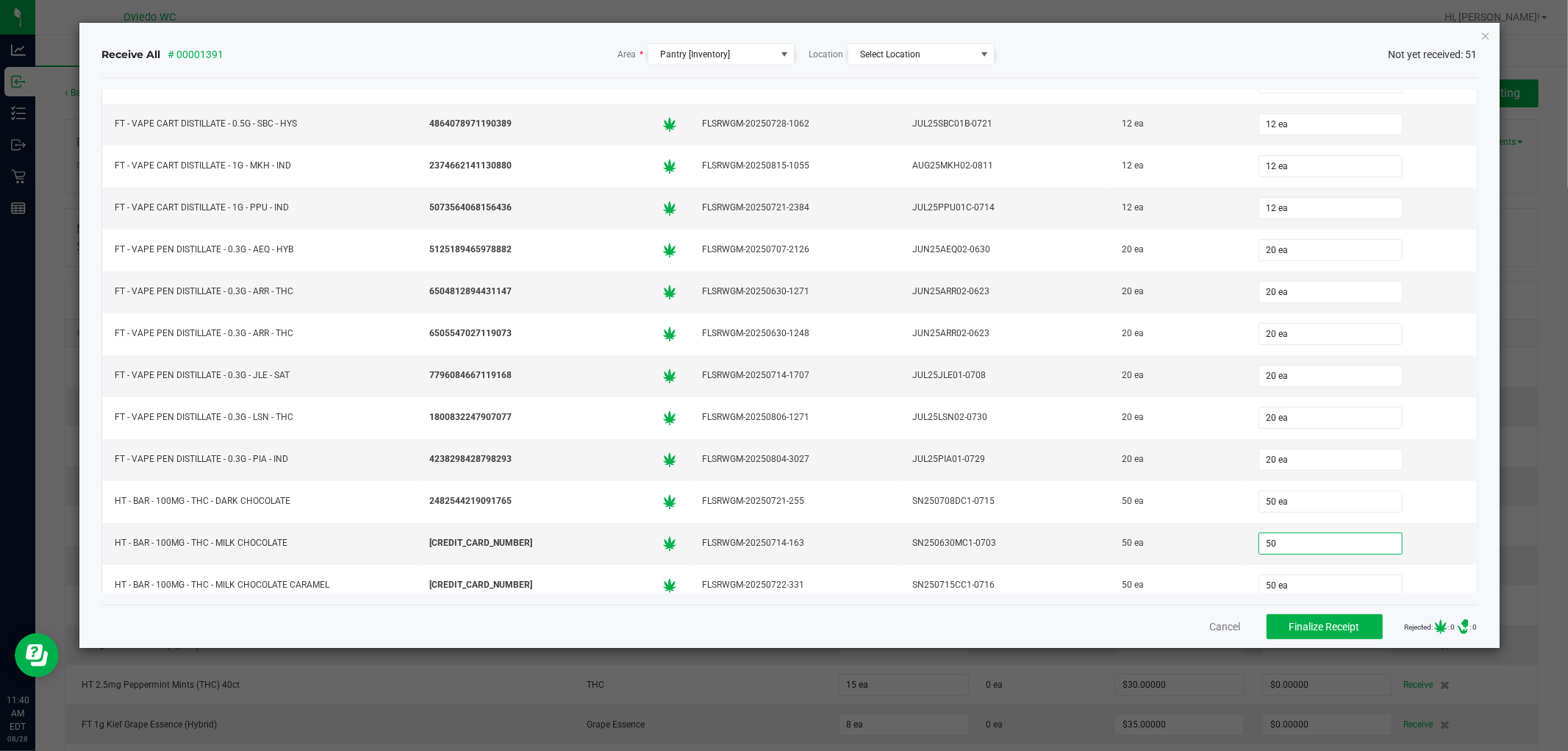
type input "50 ea"
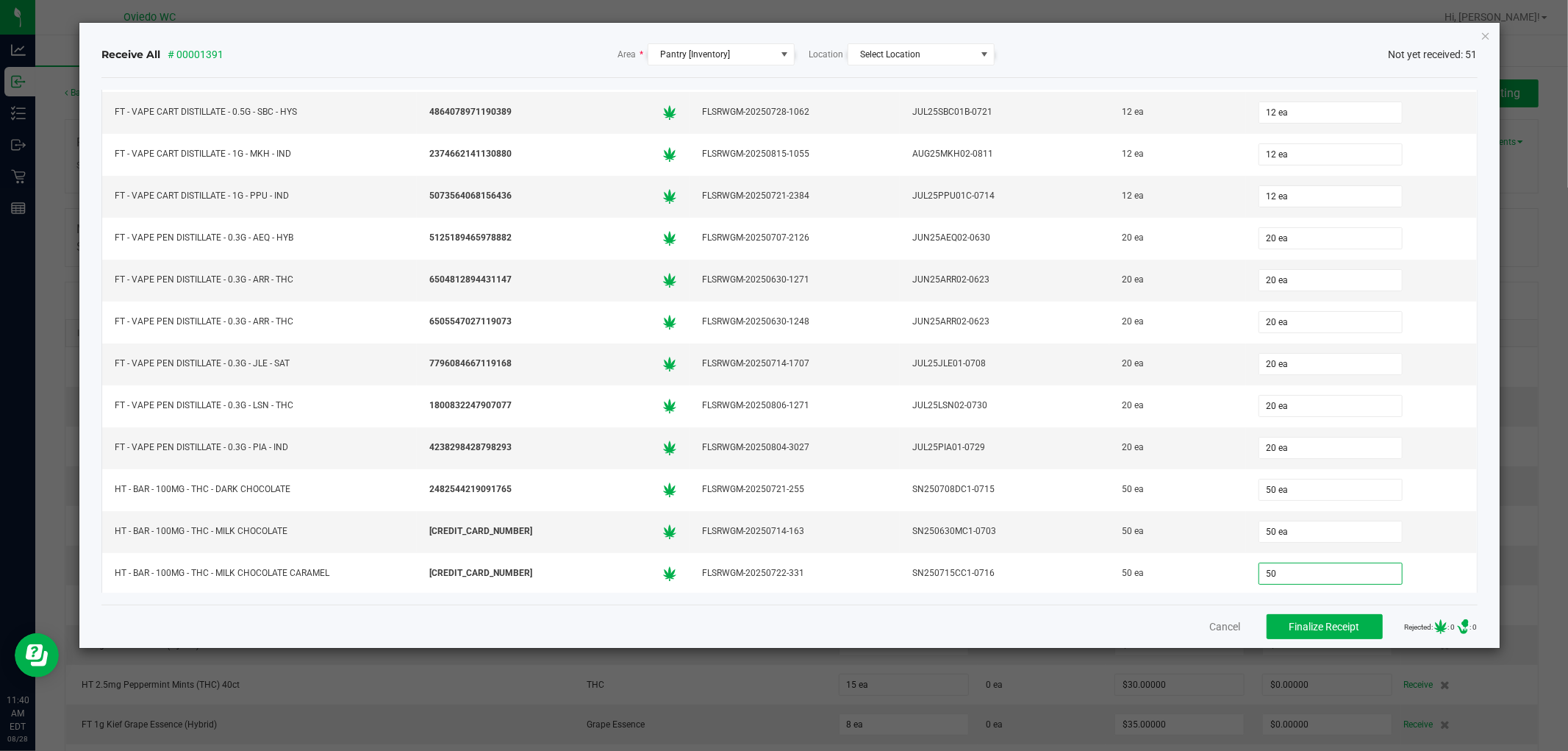
type input "50 ea"
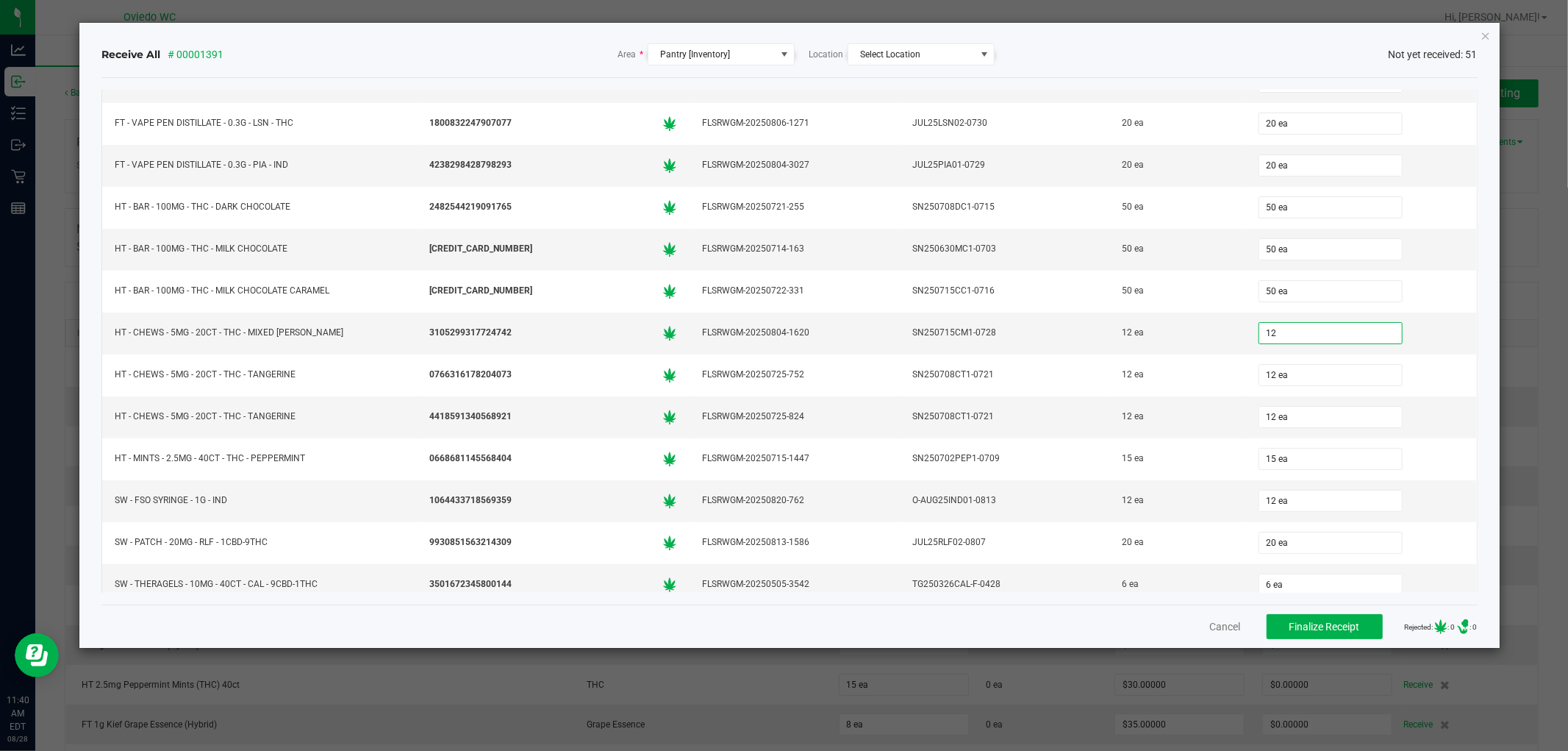
type input "12 ea"
type input "15 ea"
type input "12 ea"
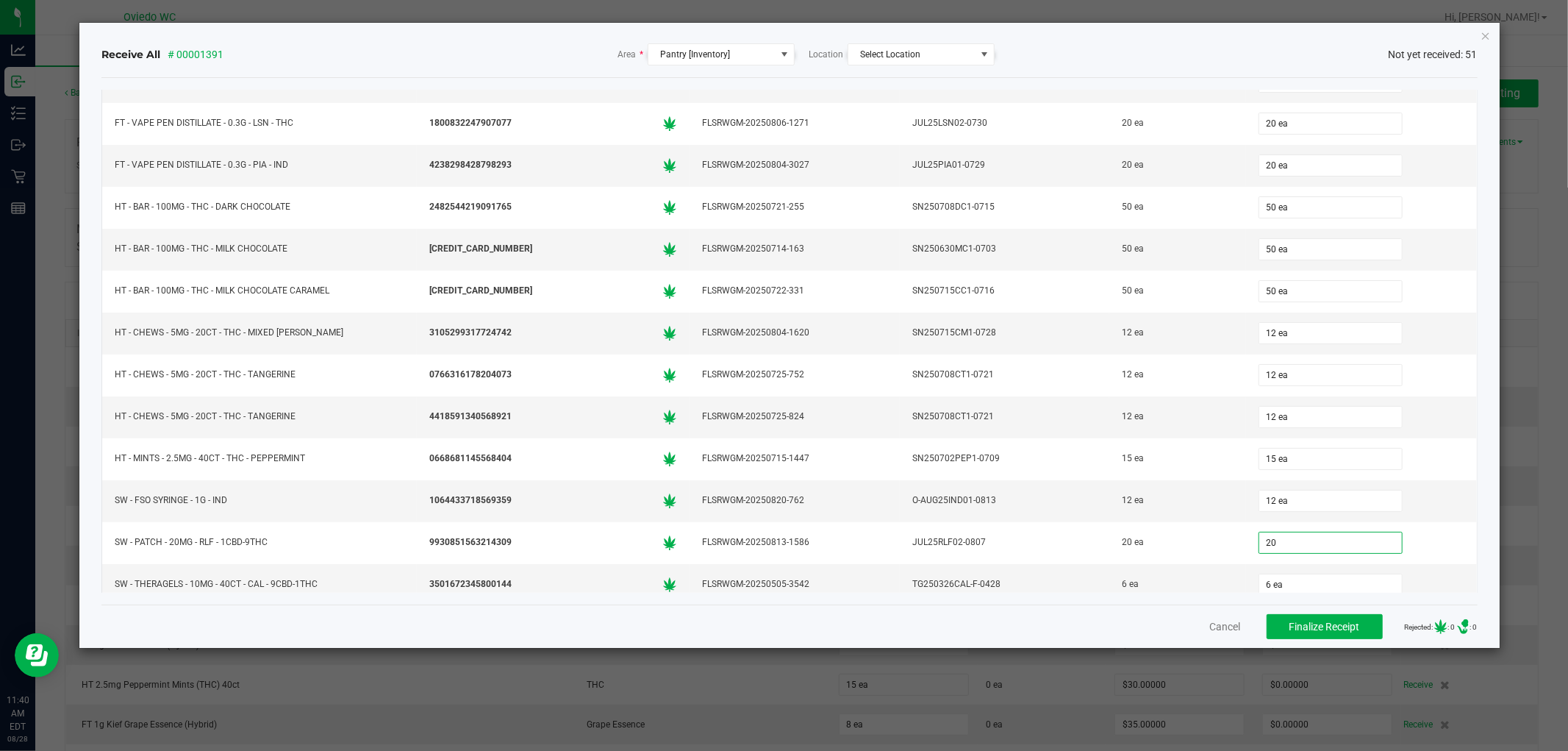
type input "20 ea"
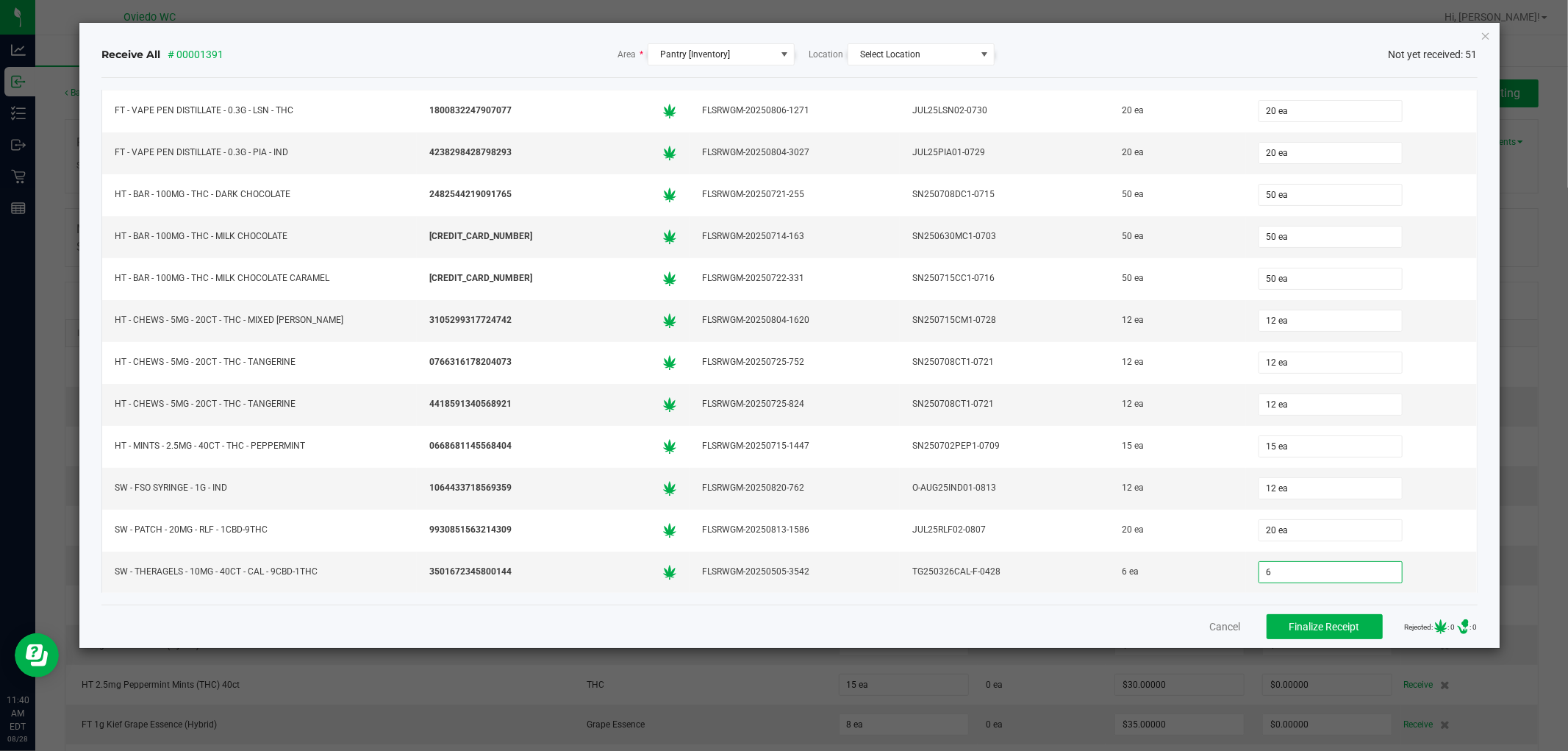
type input "6 ea"
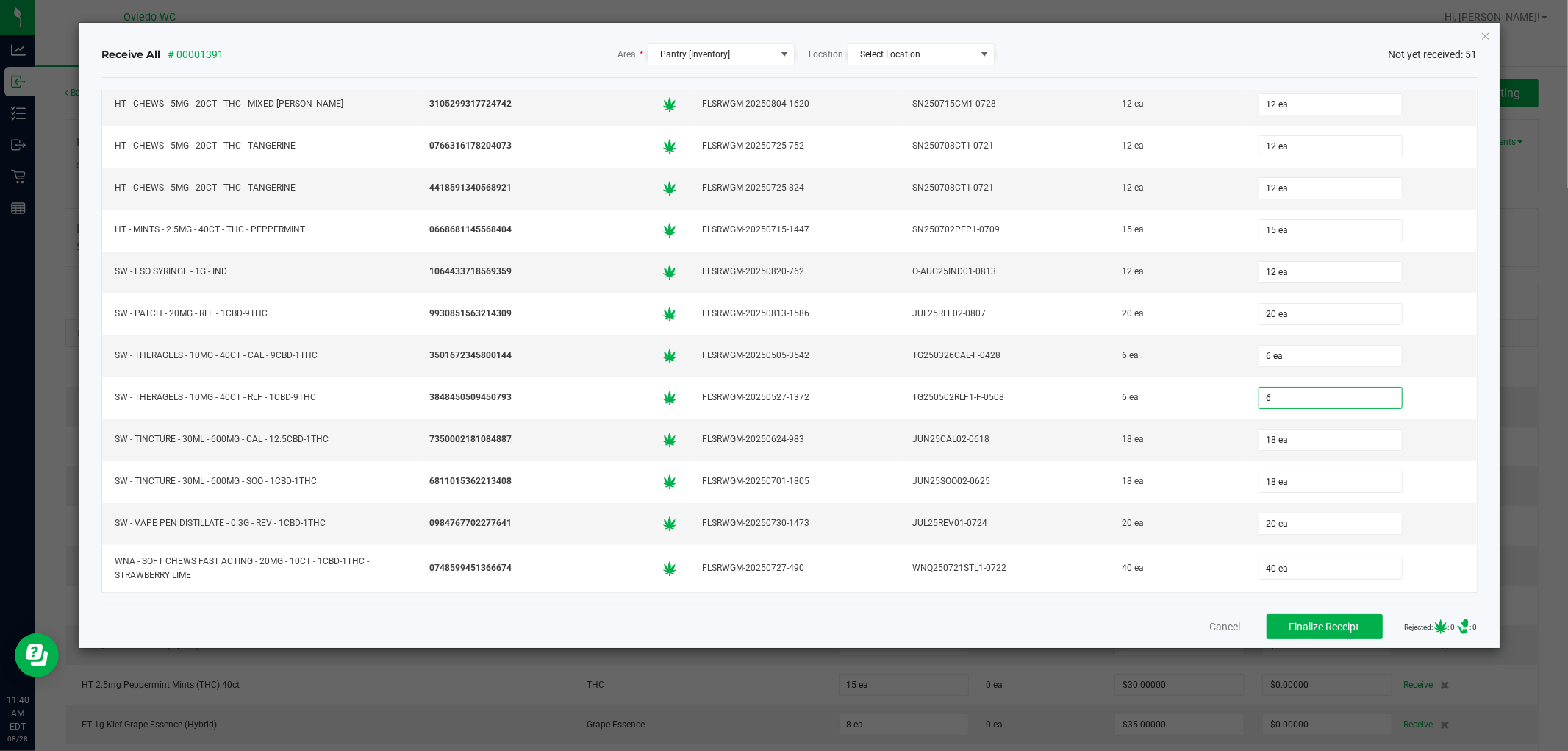
type input "6 ea"
type input "18 ea"
type input "20 ea"
type input "40 ea"
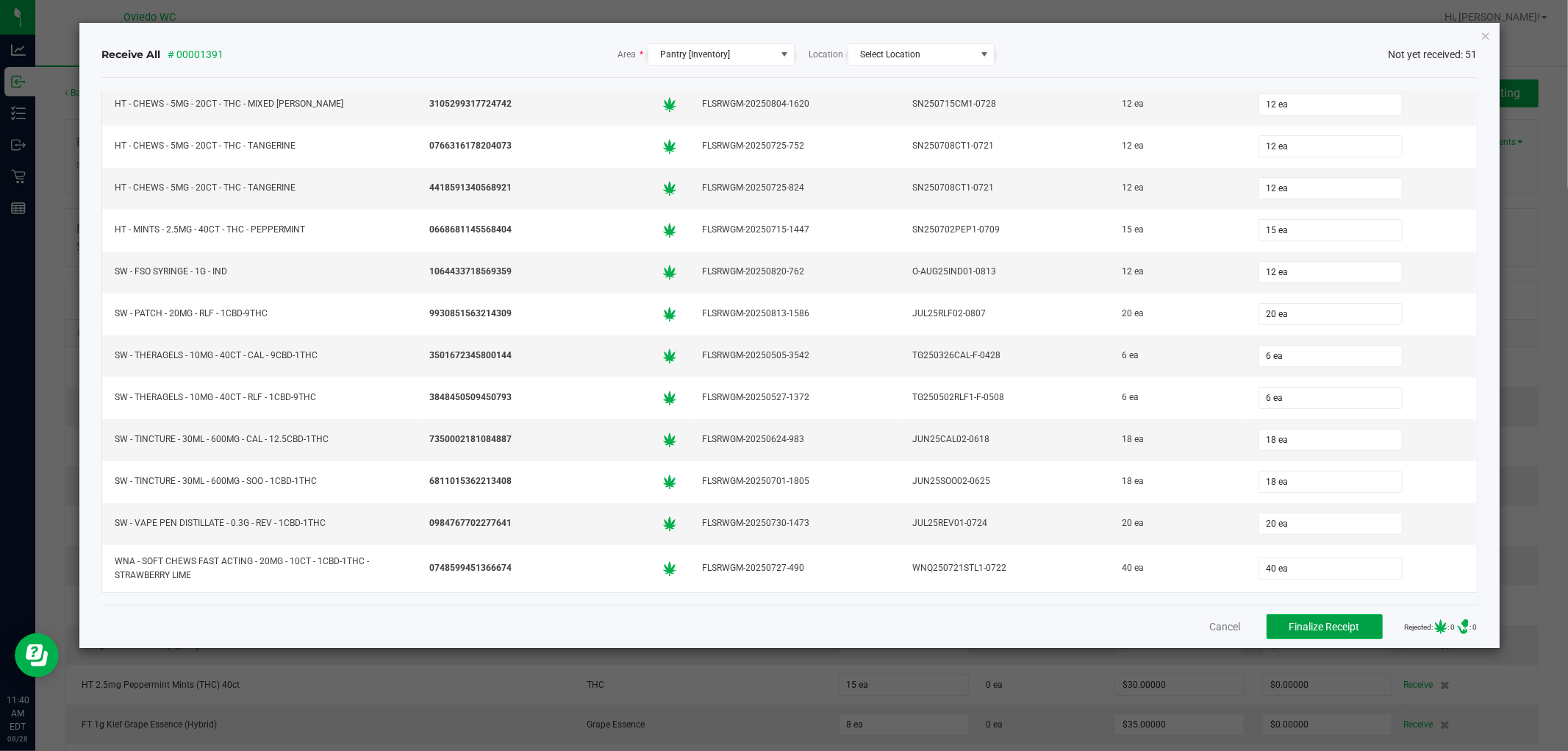
click at [1341, 633] on button "Finalize Receipt" at bounding box center [1324, 626] width 116 height 25
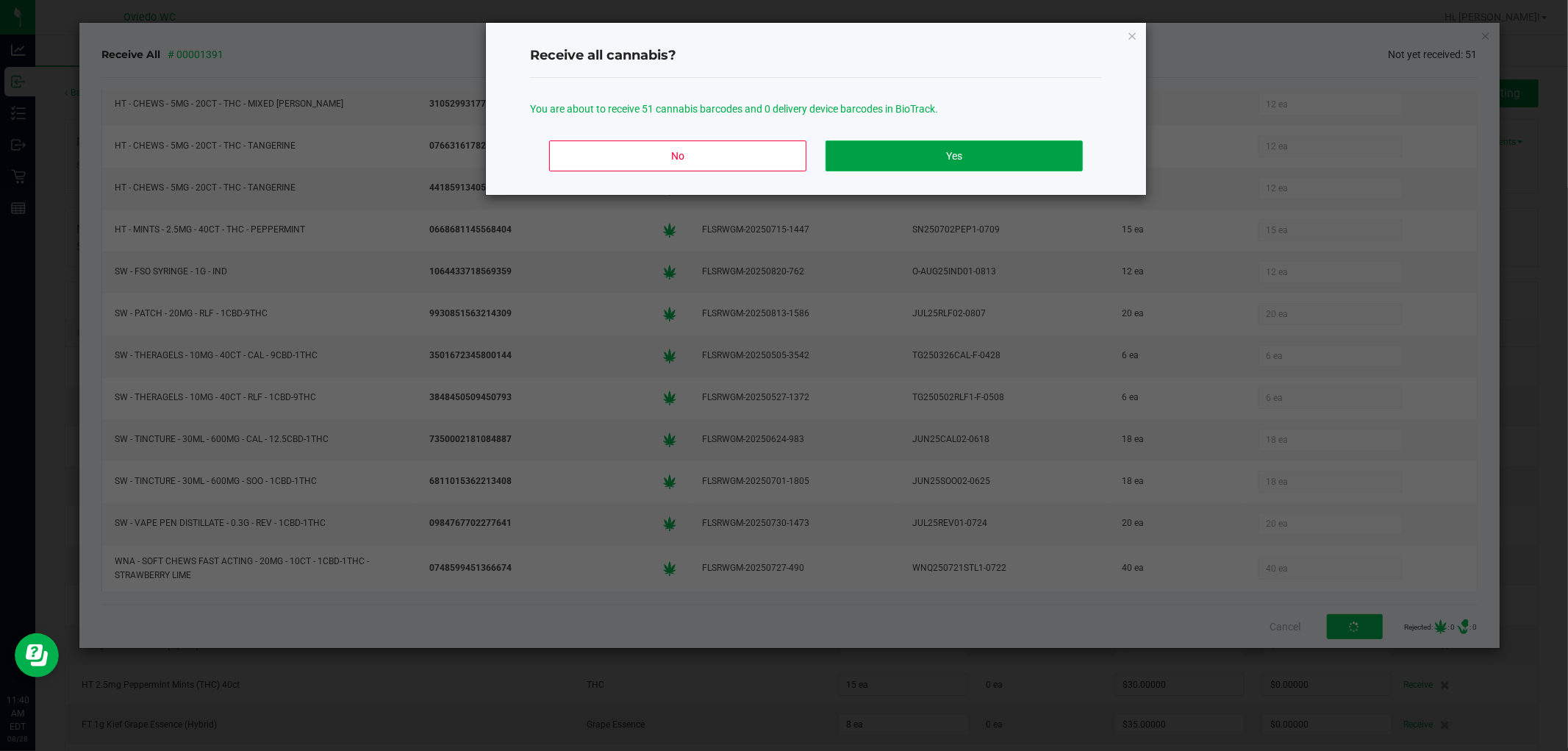
click at [992, 158] on button "Yes" at bounding box center [954, 156] width 257 height 31
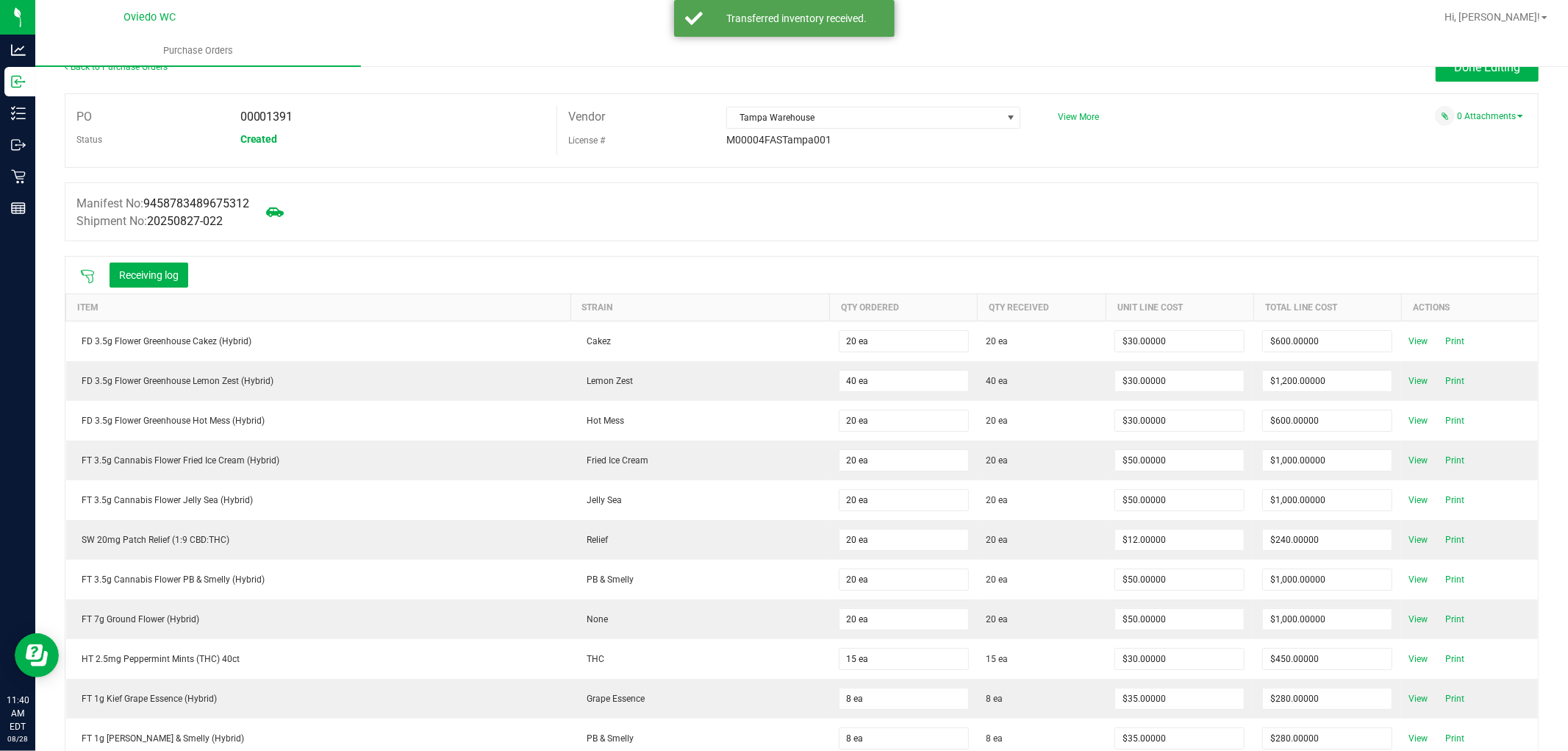
scroll to position [0, 0]
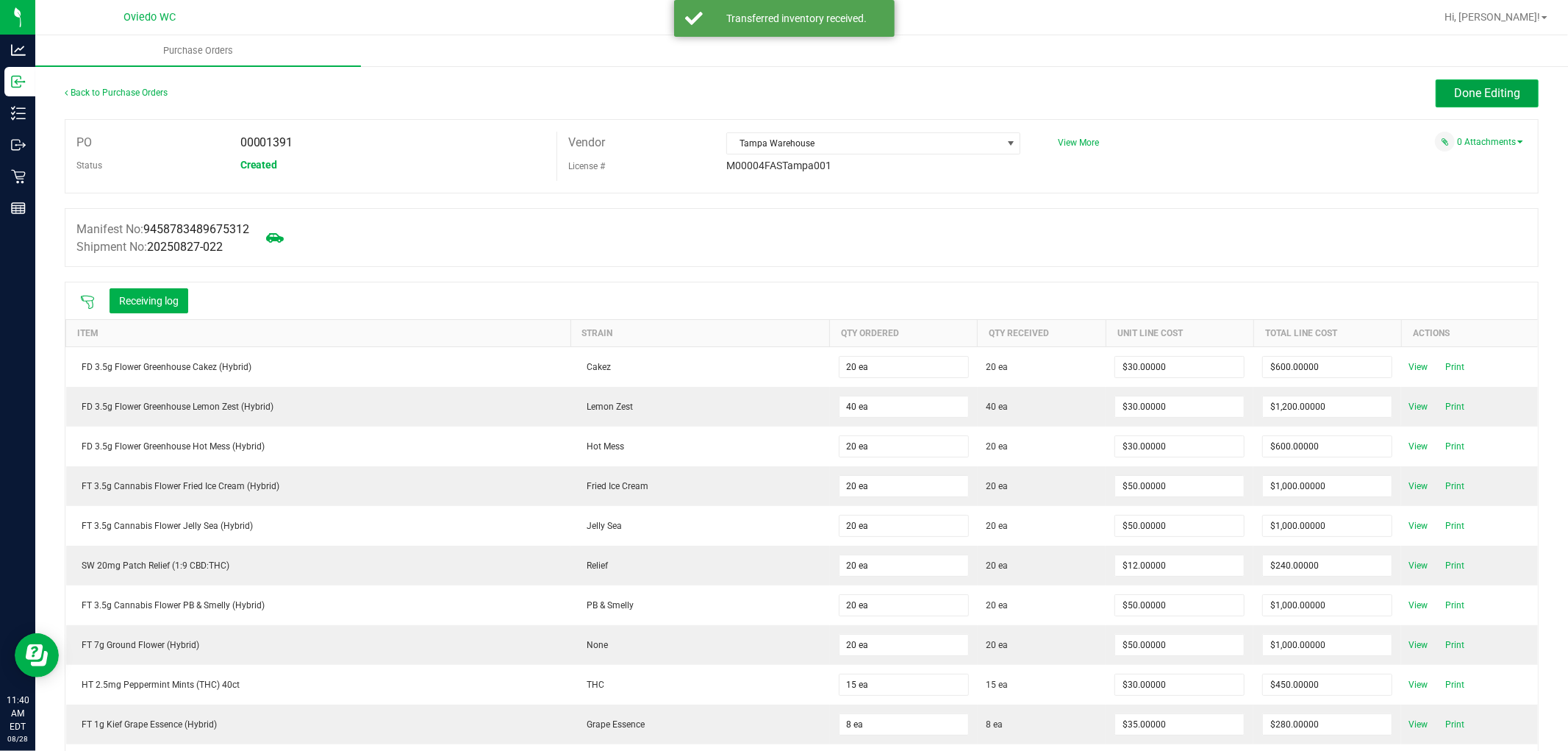
click at [1505, 89] on span "Done Editing" at bounding box center [1487, 92] width 67 height 14
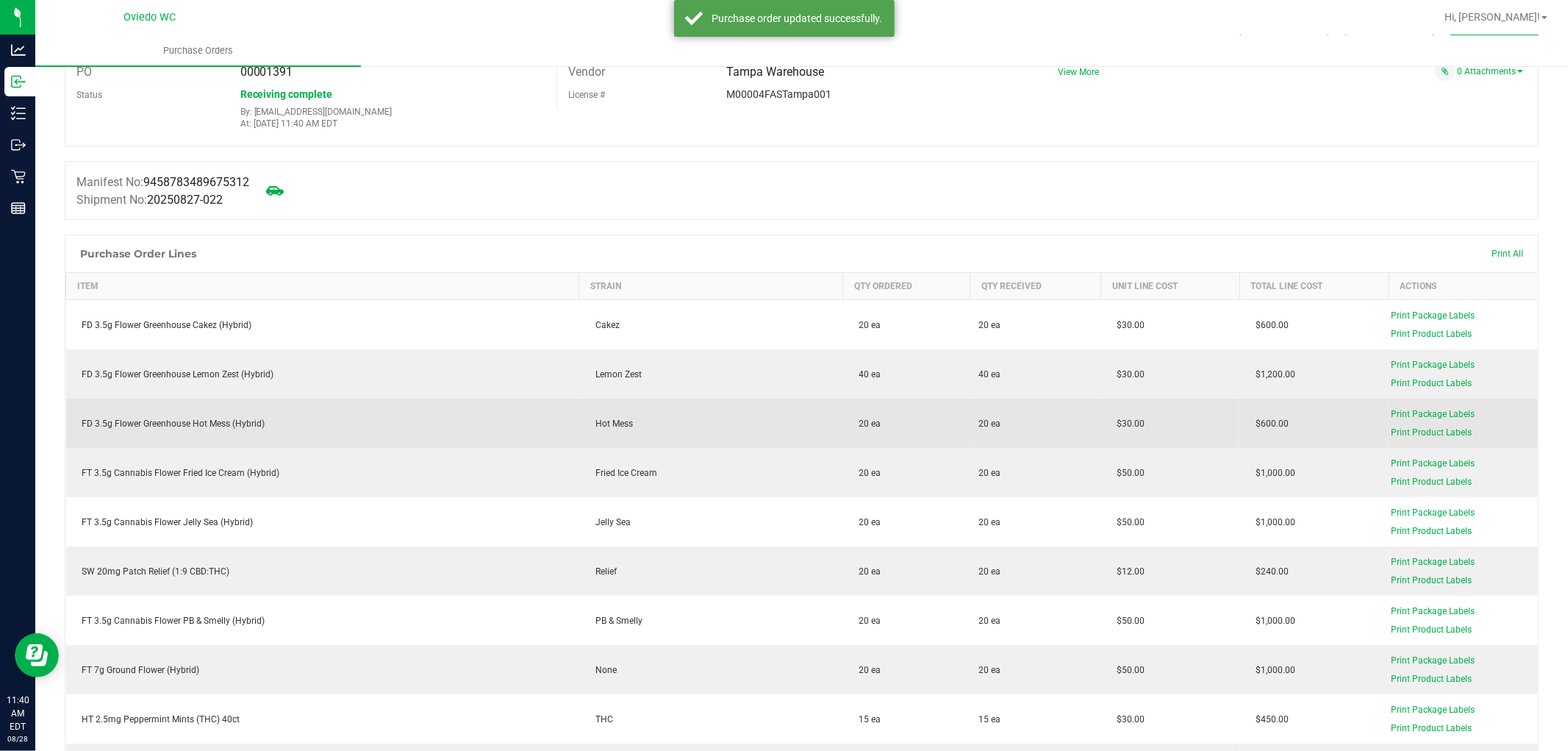
scroll to position [163, 0]
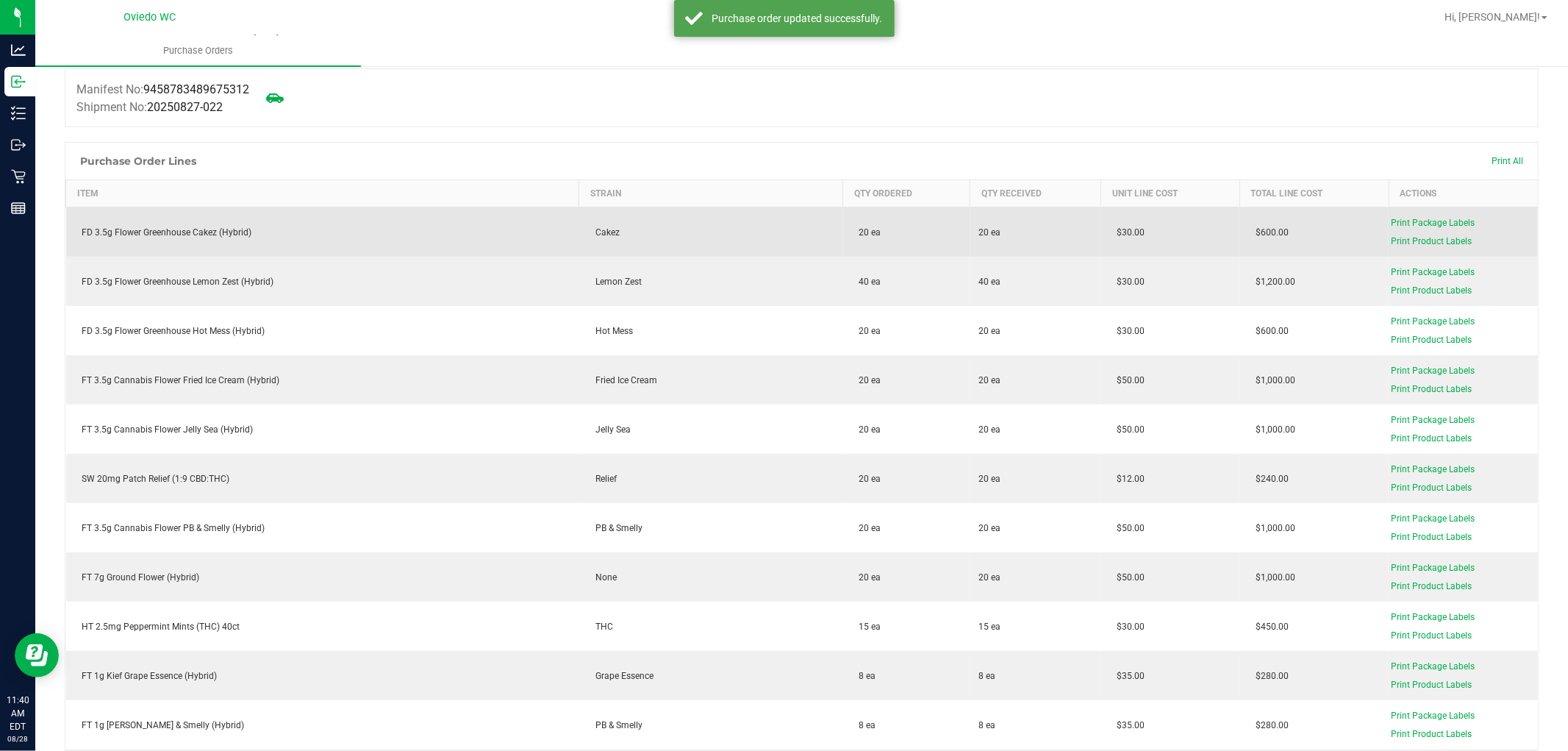
click at [231, 226] on div "FD 3.5g Flower Greenhouse Cakez (Hybrid)" at bounding box center [323, 232] width 496 height 14
copy div "FD 3.5g Flower Greenhouse Cakez (Hybrid)"
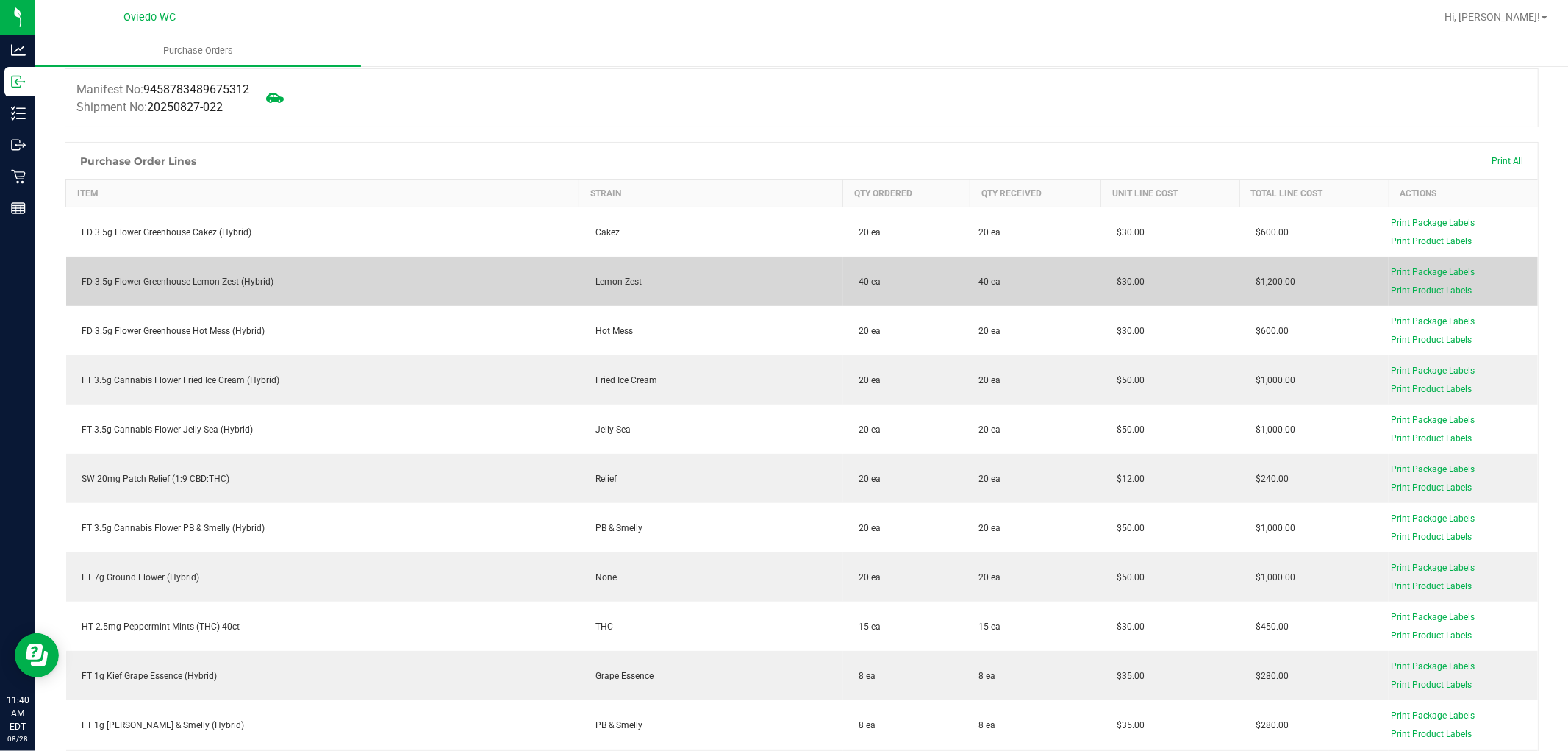
click at [206, 291] on td "FD 3.5g Flower Greenhouse Lemon Zest (Hybrid)" at bounding box center [323, 282] width 513 height 49
copy div "FD 3.5g Flower Greenhouse Lemon Zest (Hybrid)"
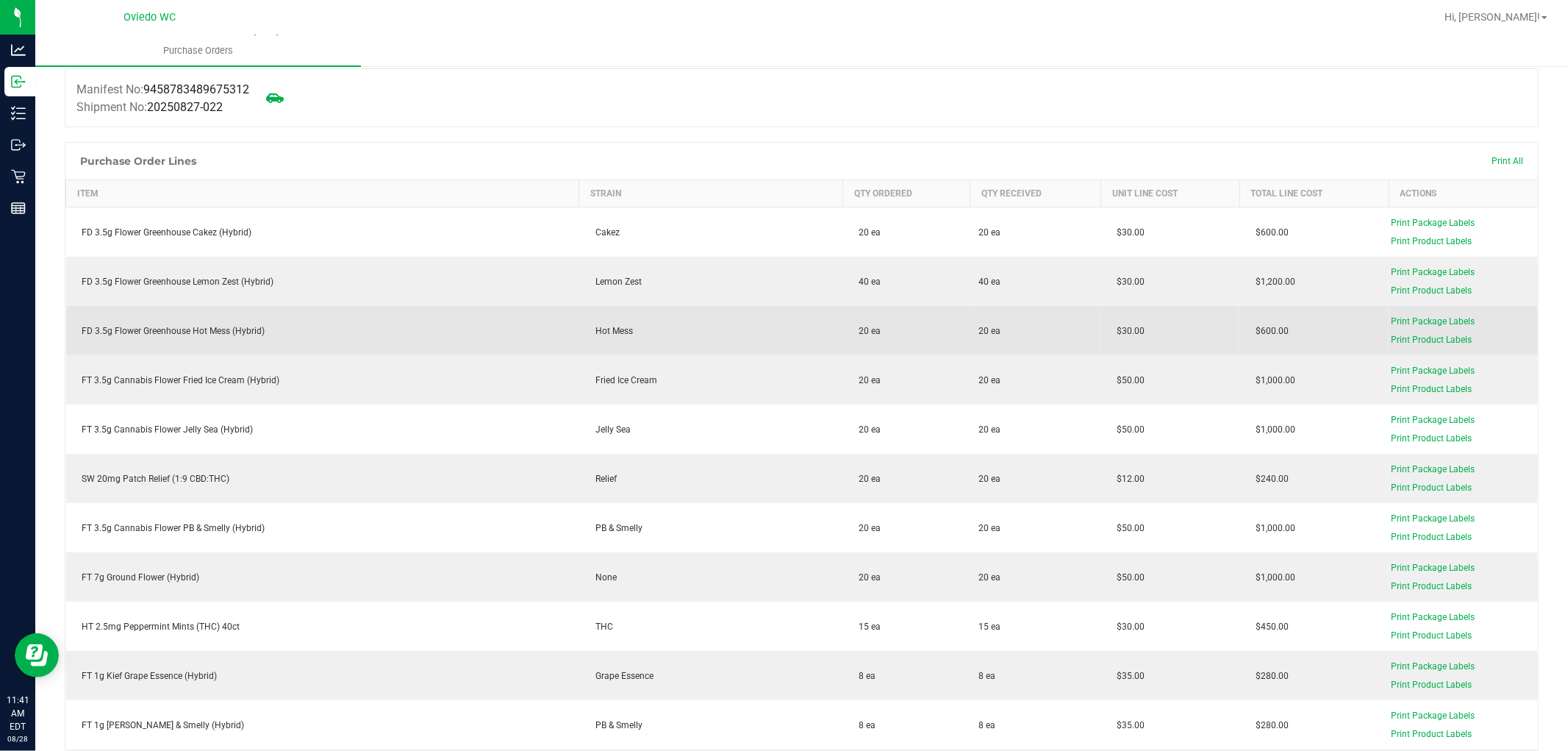
click at [143, 329] on div "FD 3.5g Flower Greenhouse Hot Mess (Hybrid)" at bounding box center [323, 331] width 496 height 14
copy div "FD 3.5g Flower Greenhouse Hot Mess (Hybrid)"
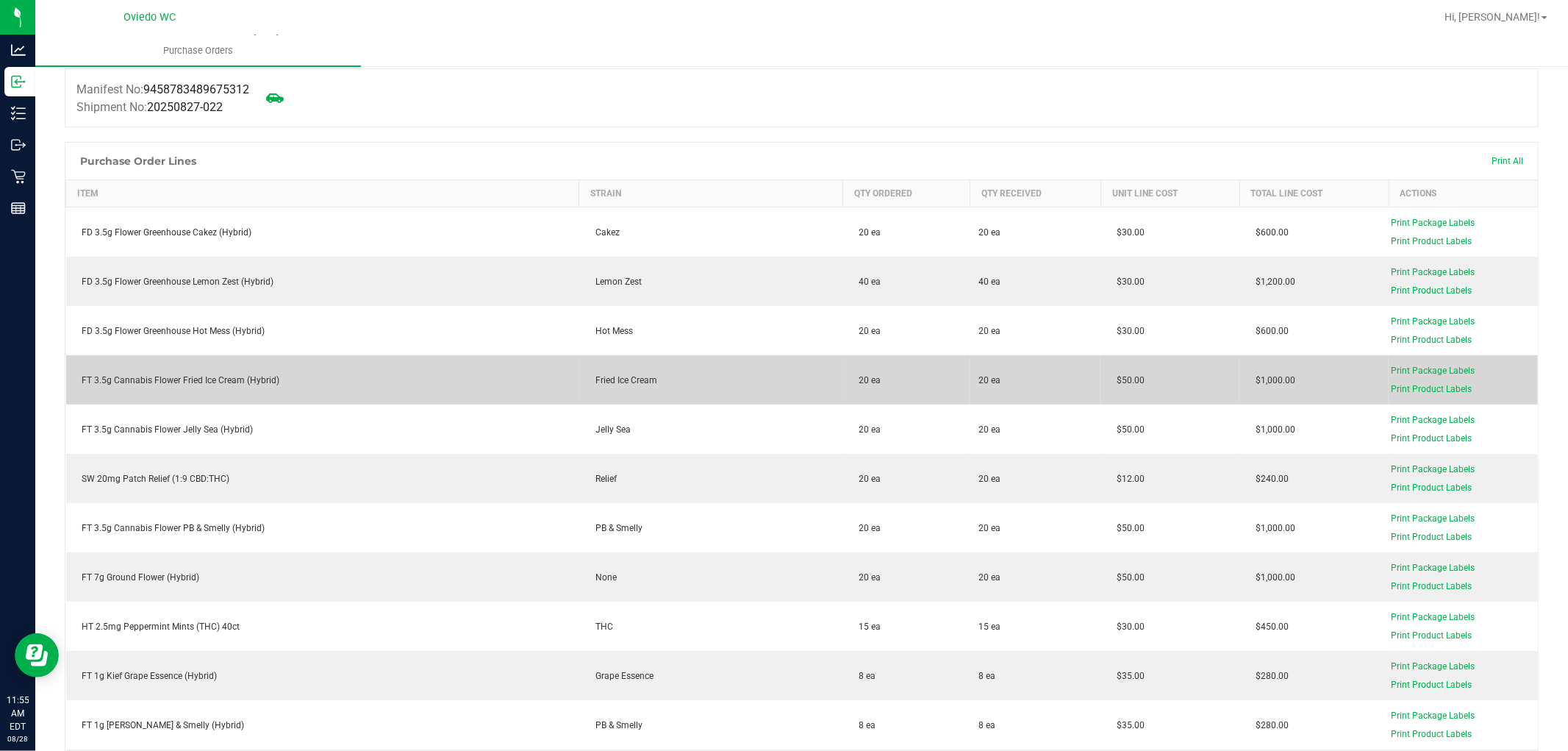
click at [207, 377] on div "FT 3.5g Cannabis Flower Fried Ice Cream (Hybrid)" at bounding box center [323, 380] width 496 height 14
click at [207, 378] on div "FT 3.5g Cannabis Flower Fried Ice Cream (Hybrid)" at bounding box center [323, 380] width 496 height 14
copy div "FT 3.5g Cannabis Flower Fried Ice Cream (Hybrid)"
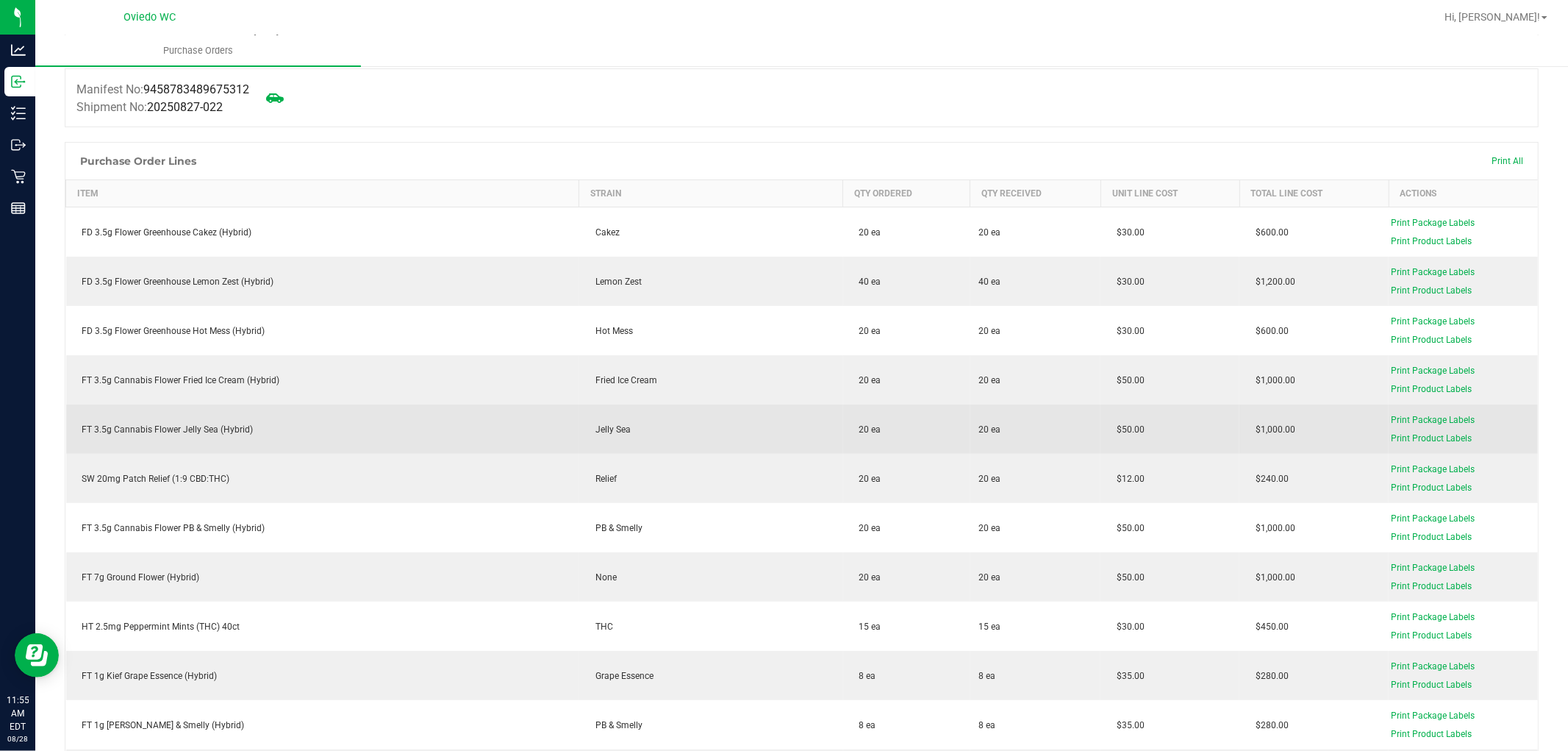
click at [169, 428] on div "FT 3.5g Cannabis Flower Jelly Sea (Hybrid)" at bounding box center [323, 429] width 496 height 14
copy div "FT 3.5g Cannabis Flower Jelly Sea (Hybrid)"
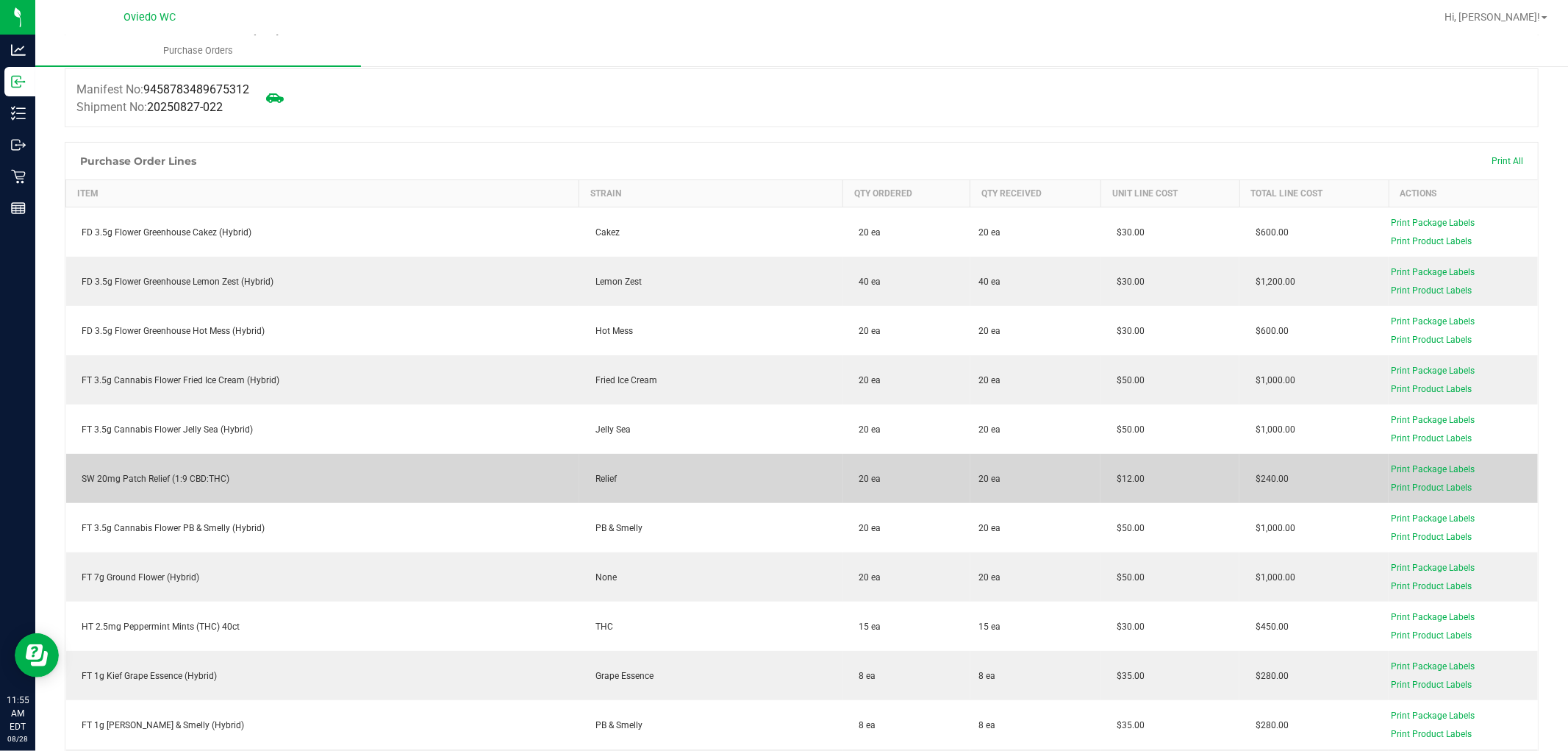
click at [181, 483] on div "SW 20mg Patch Relief (1:9 CBD:THC)" at bounding box center [323, 478] width 496 height 14
copy div "SW 20mg Patch Relief (1:9 CBD:THC)"
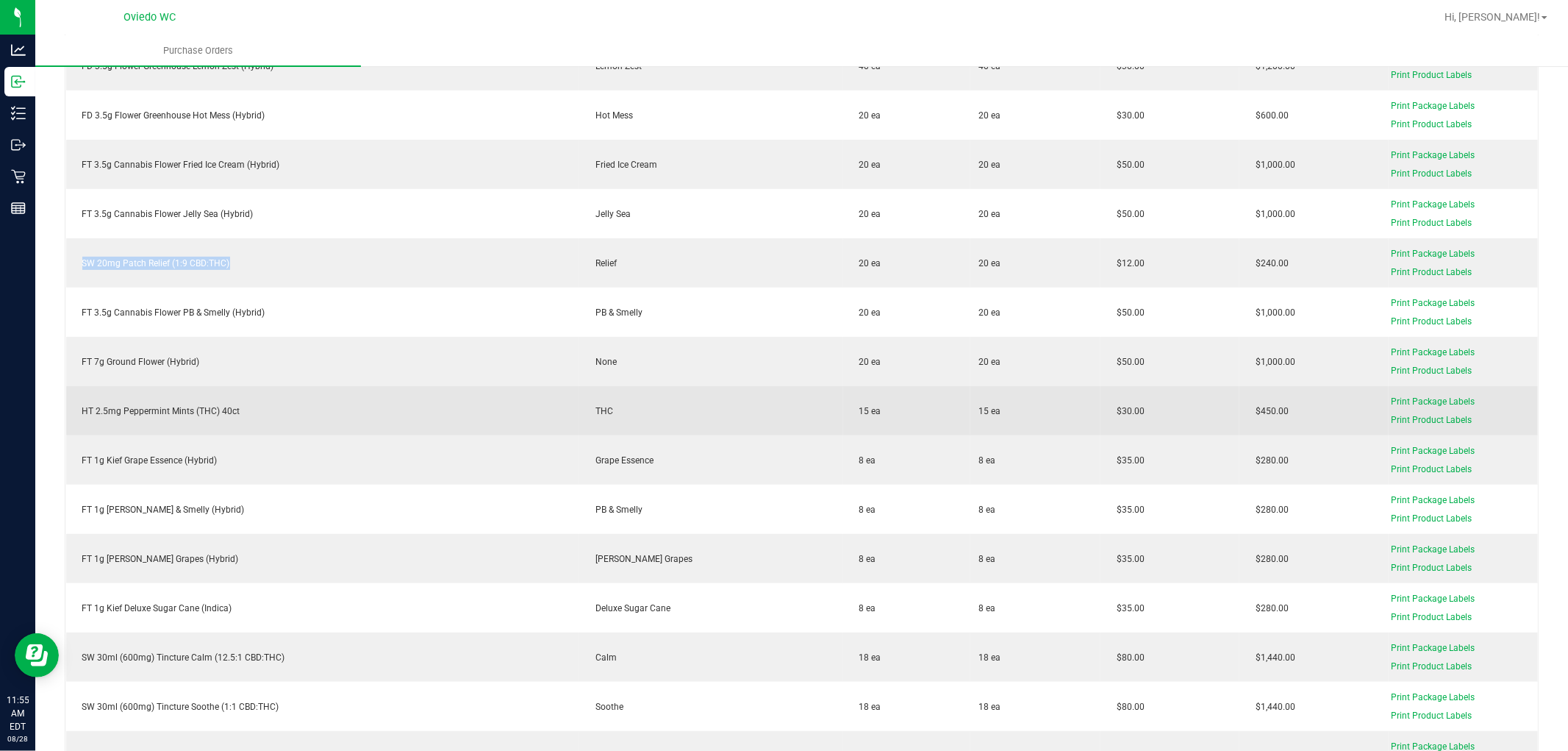
scroll to position [408, 0]
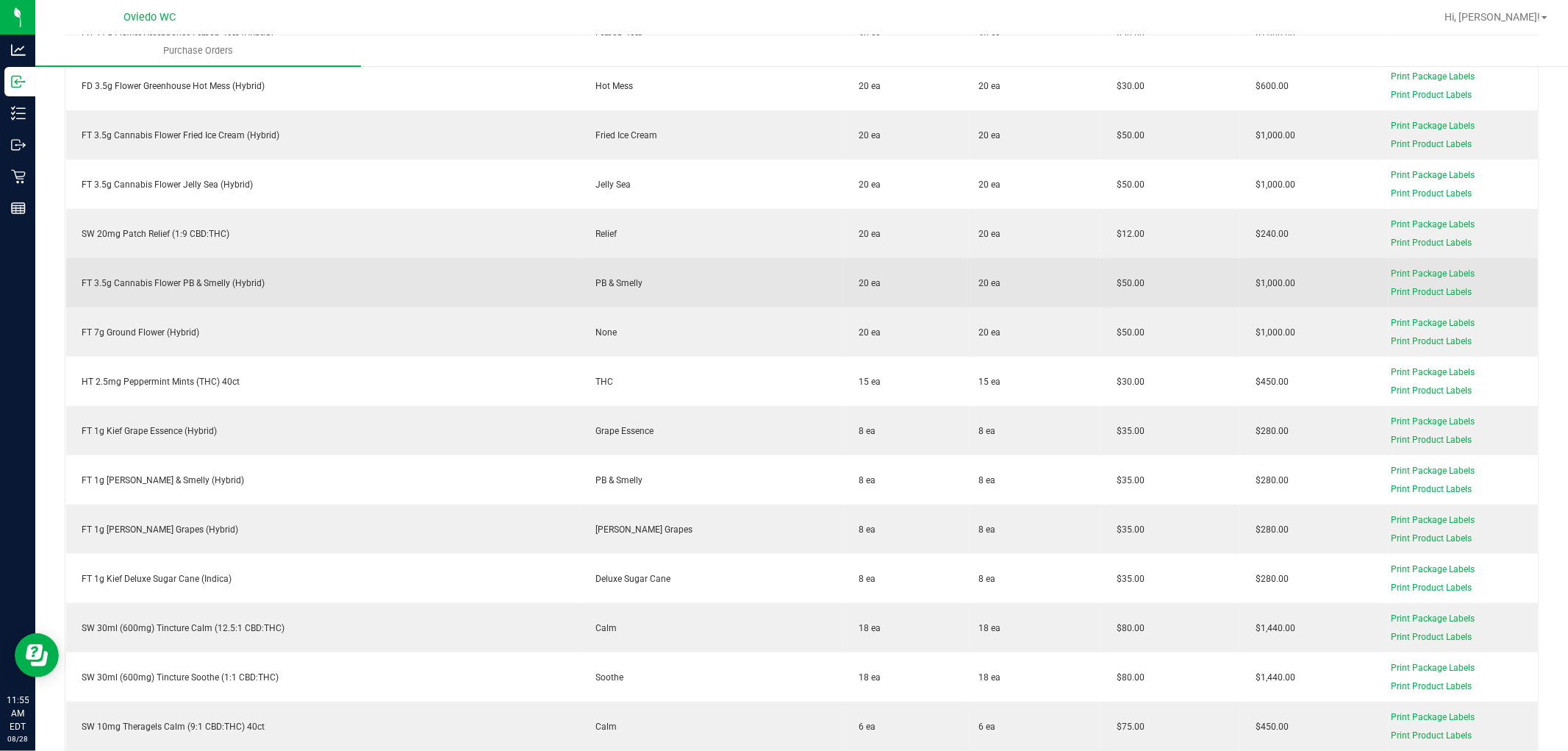
click at [230, 274] on td "FT 3.5g Cannabis Flower PB & Smelly (Hybrid)" at bounding box center [323, 283] width 513 height 49
copy div "FT 3.5g Cannabis Flower PB & Smelly (Hybrid)"
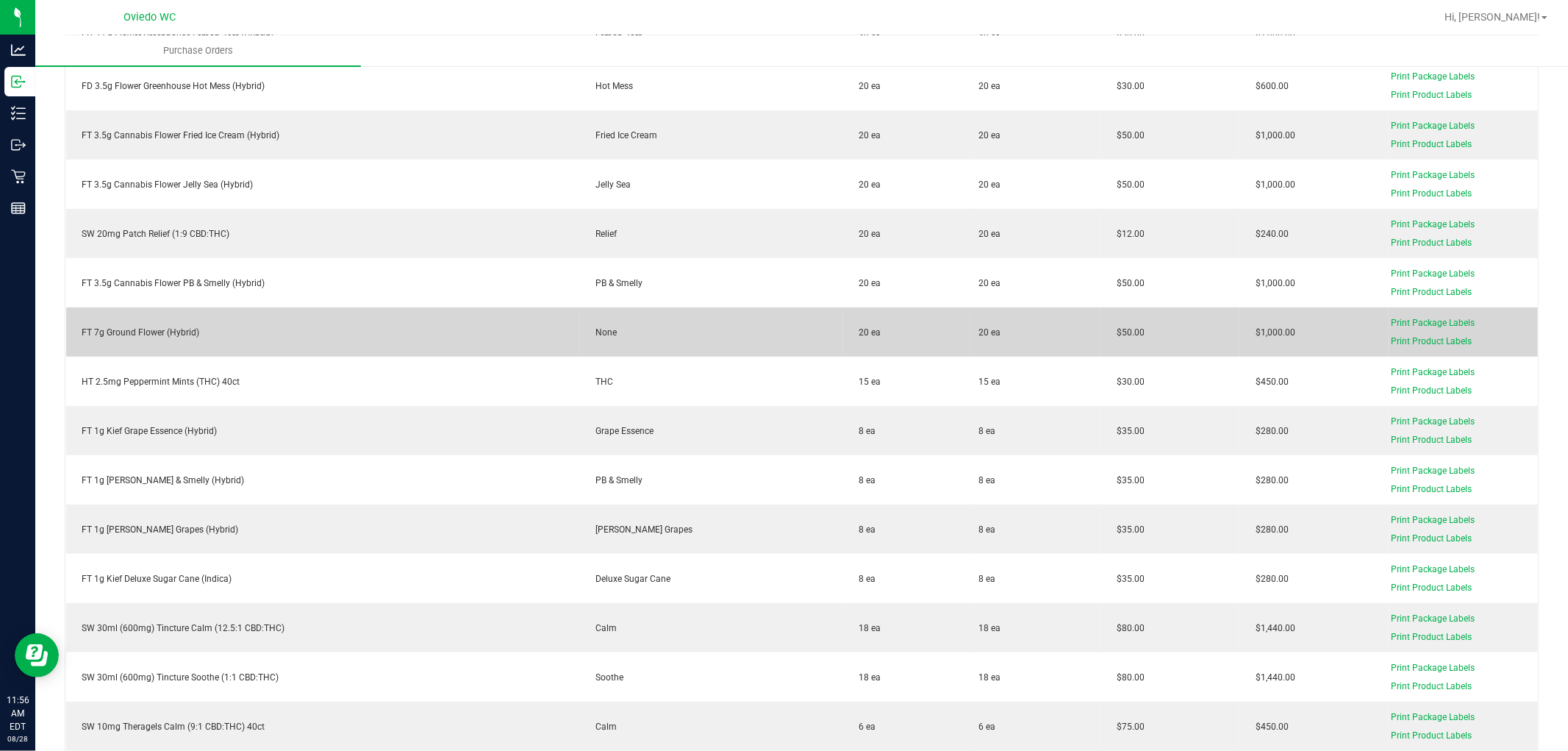
click at [170, 327] on div "FT 7g Ground Flower (Hybrid)" at bounding box center [323, 332] width 496 height 14
click at [171, 327] on div "FT 7g Ground Flower (Hybrid)" at bounding box center [323, 332] width 496 height 14
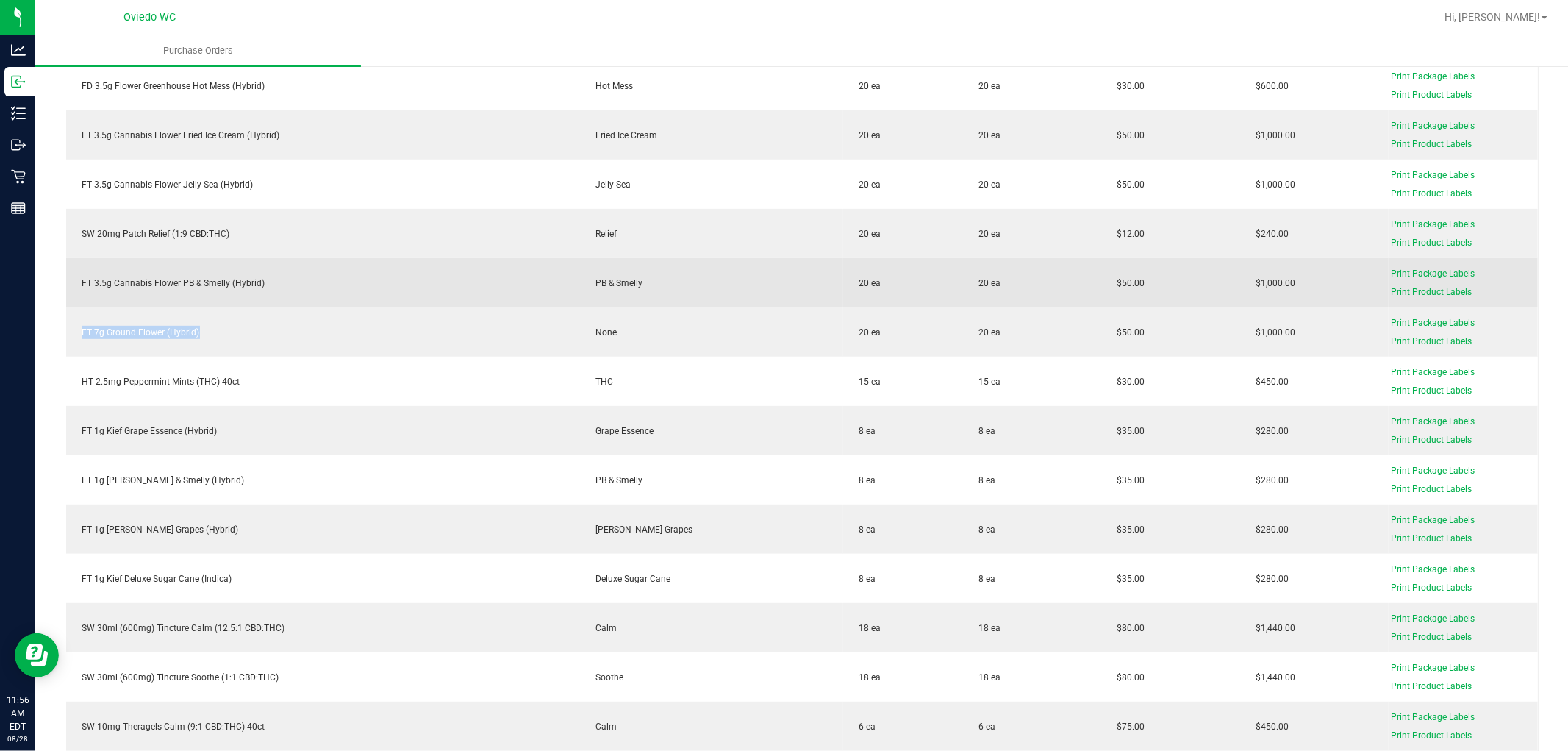
copy div "FT 7g Ground Flower (Hybrid)"
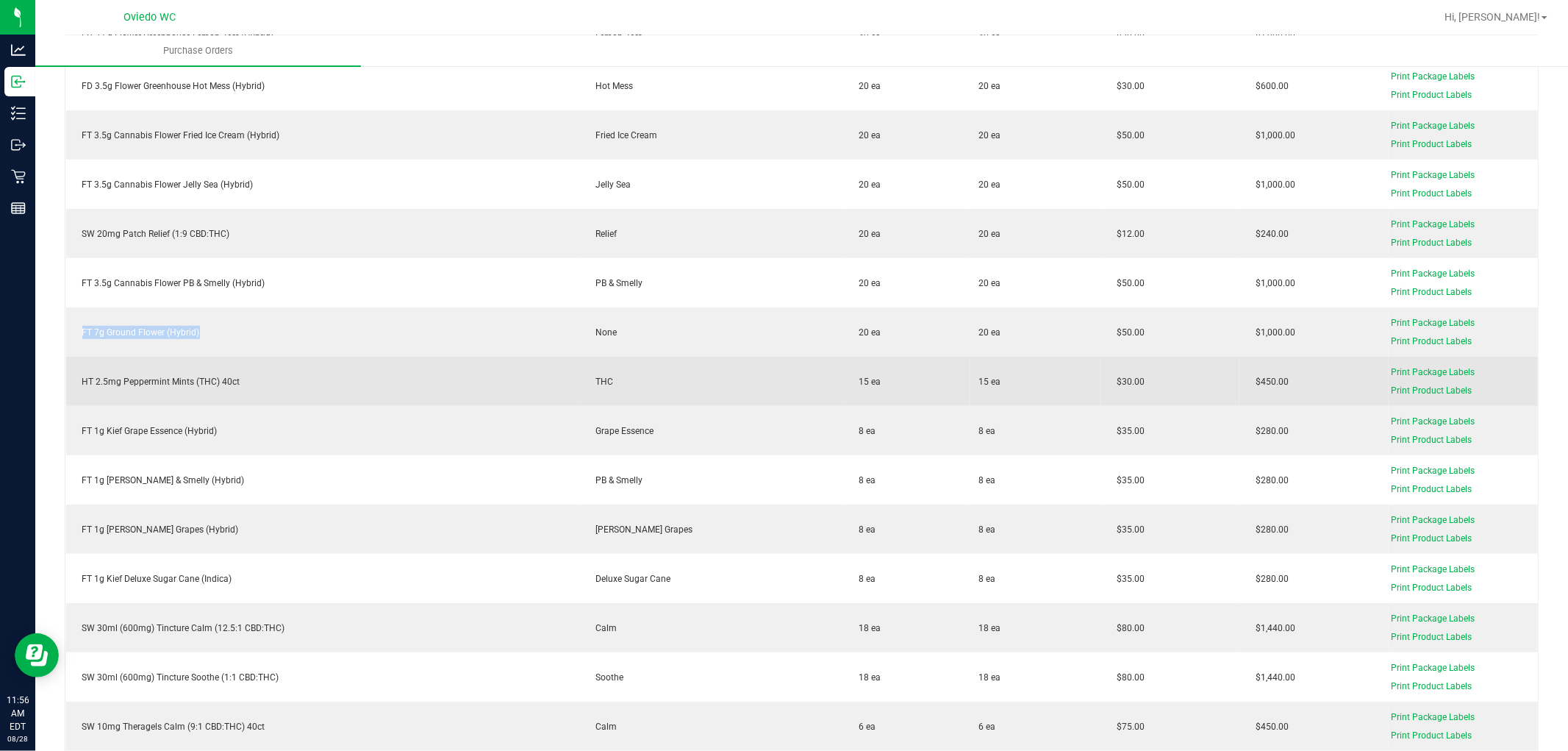
scroll to position [571, 0]
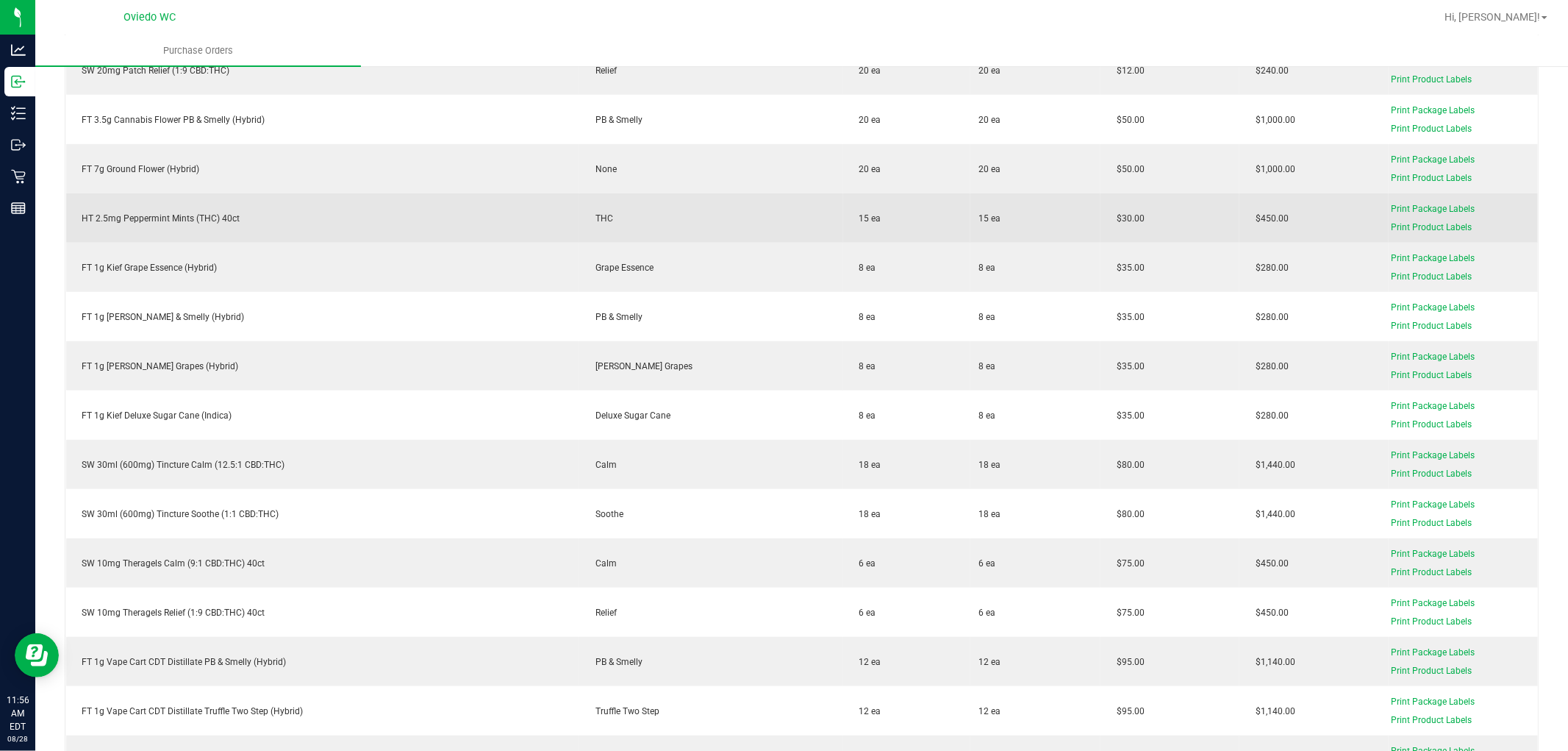
click at [208, 218] on div "HT 2.5mg Peppermint Mints (THC) 40ct" at bounding box center [323, 218] width 496 height 14
copy div "HT 2.5mg Peppermint Mints (THC) 40ct"
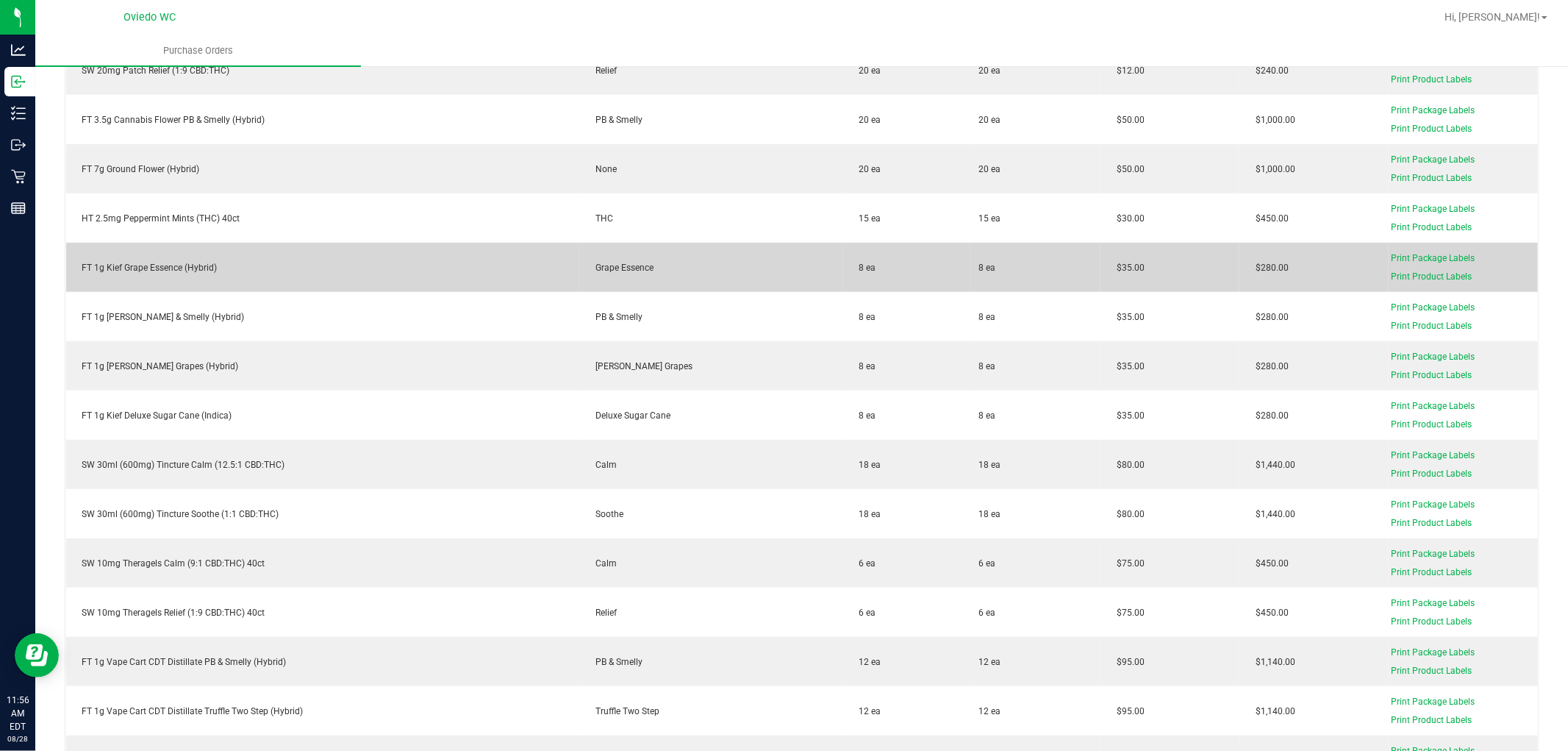
click at [200, 265] on div "FT 1g Kief Grape Essence (Hybrid)" at bounding box center [323, 267] width 496 height 14
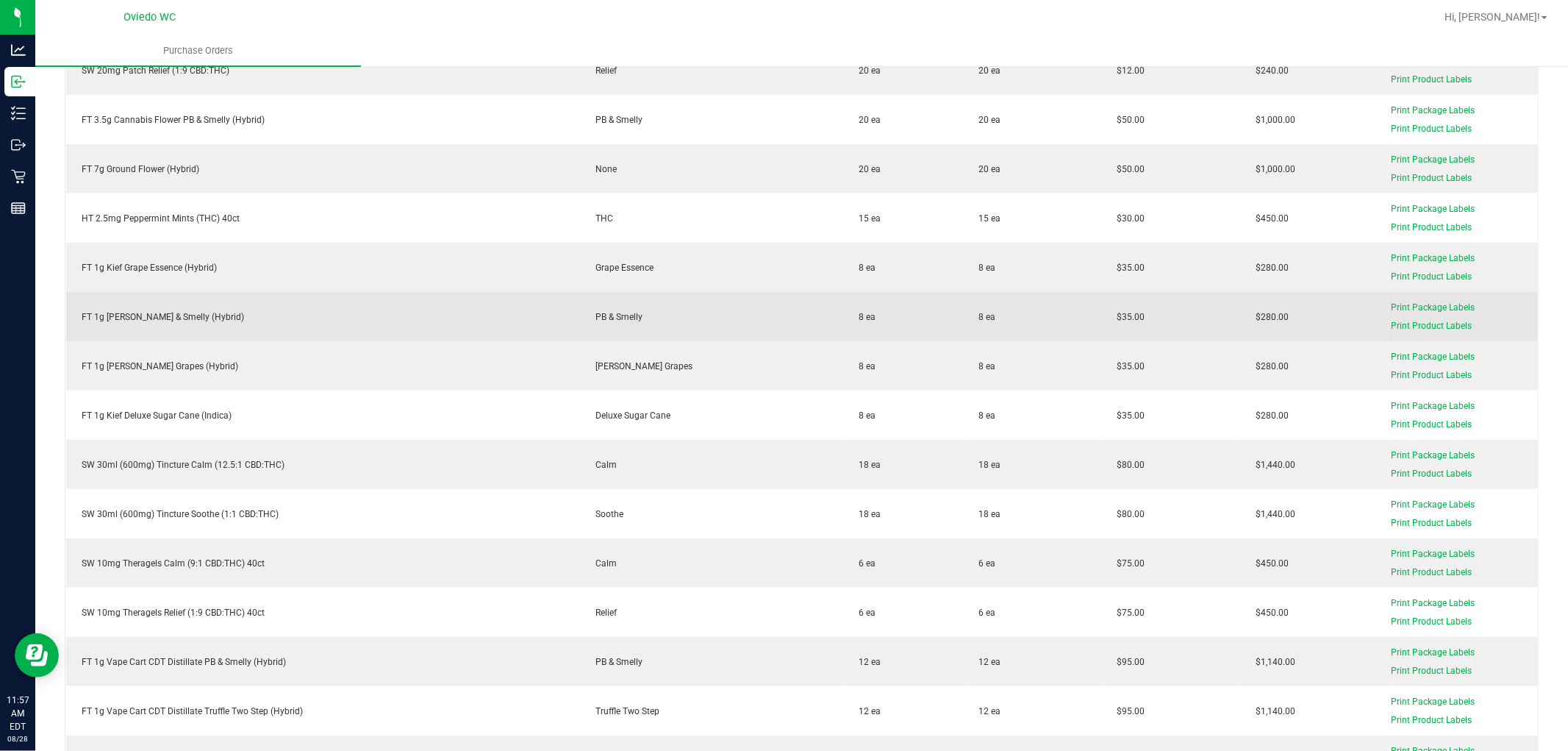
click at [179, 314] on div "FT 1g [PERSON_NAME] & Smelly (Hybrid)" at bounding box center [323, 316] width 496 height 14
